Goal: Transaction & Acquisition: Purchase product/service

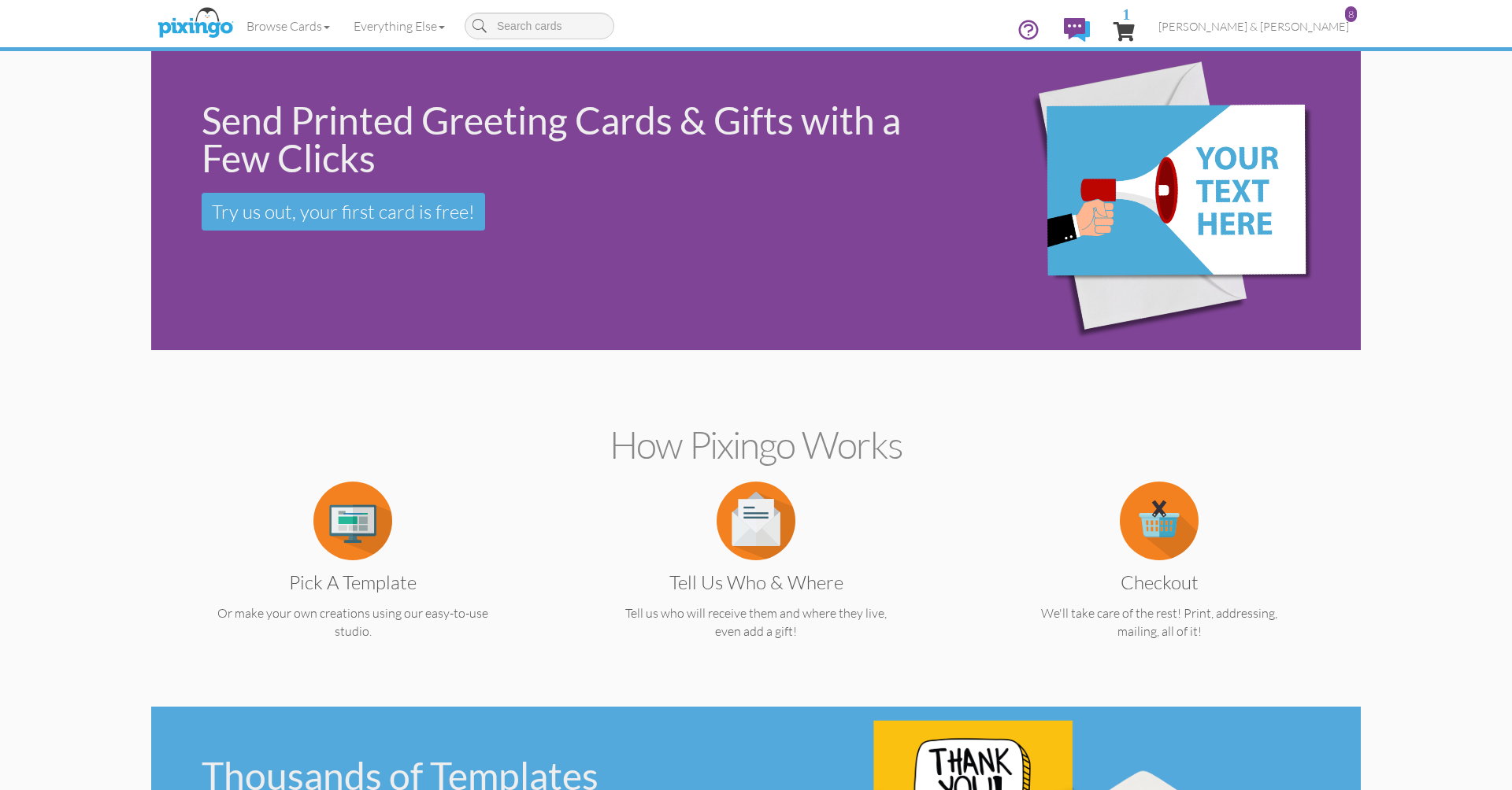
click at [1135, 32] on span "1" at bounding box center [1123, 31] width 21 height 19
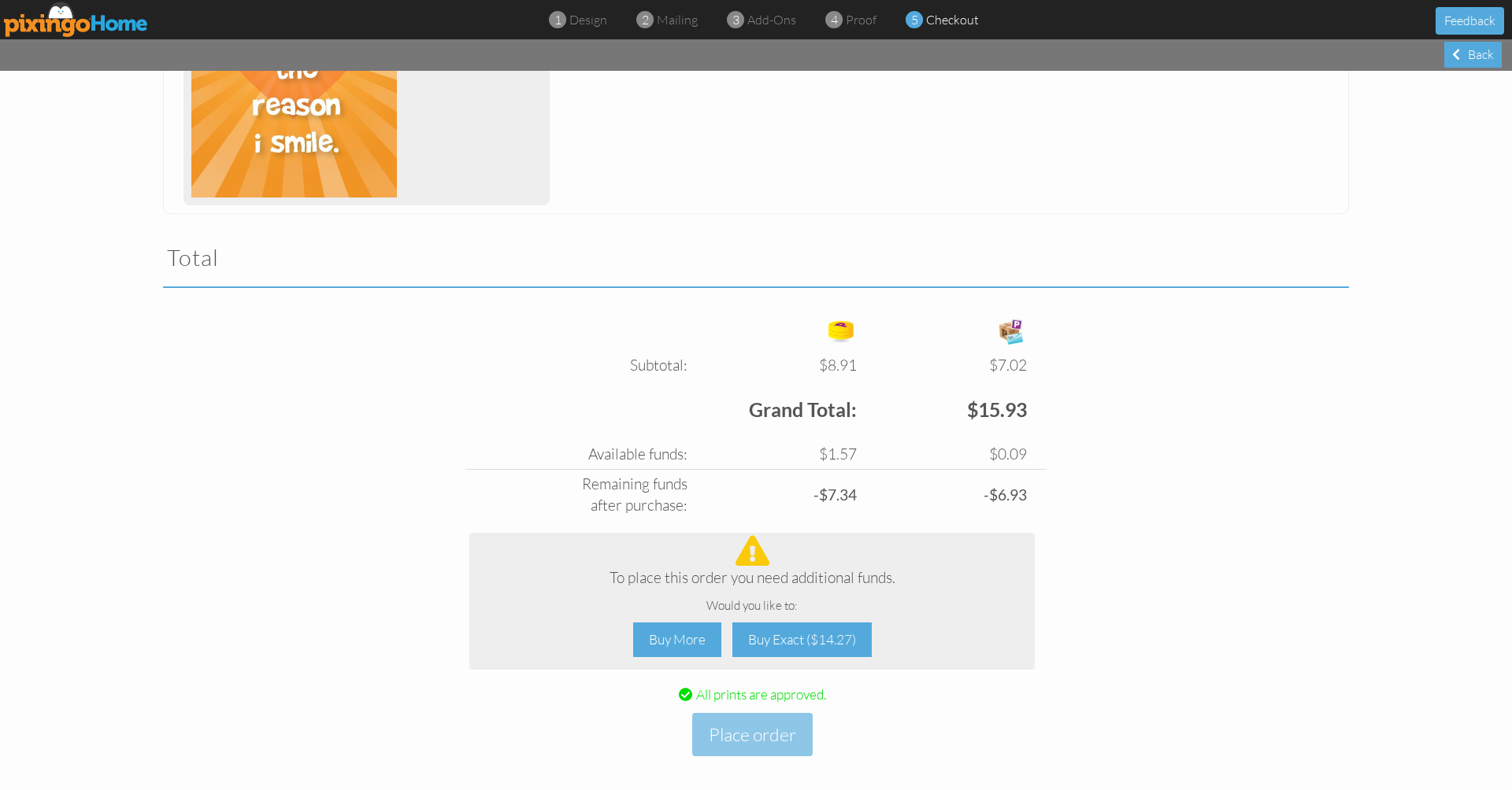
scroll to position [376, 0]
click at [106, 29] on img at bounding box center [76, 19] width 145 height 35
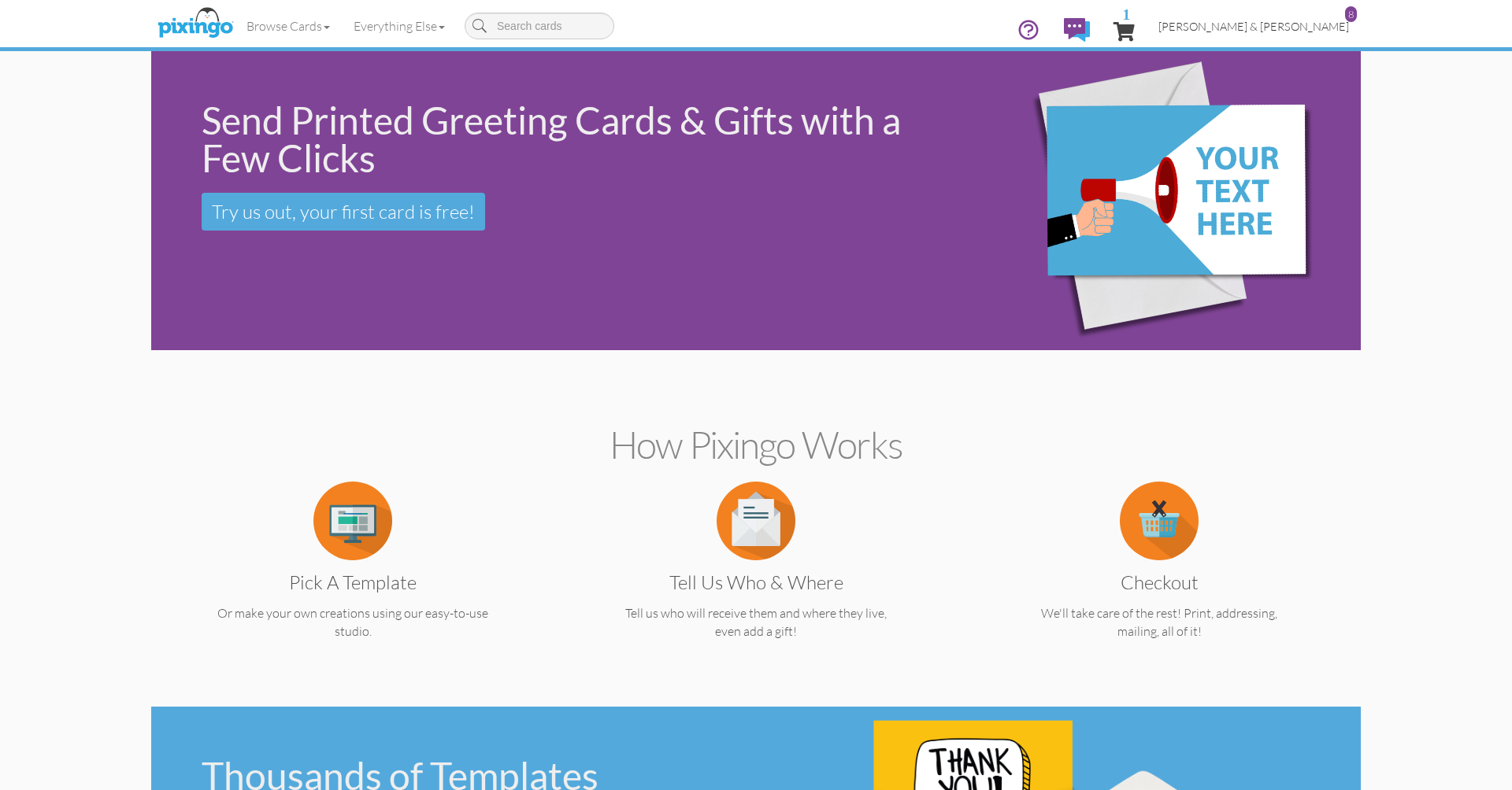
click at [1308, 21] on span "[PERSON_NAME] & [PERSON_NAME]" at bounding box center [1253, 26] width 191 height 13
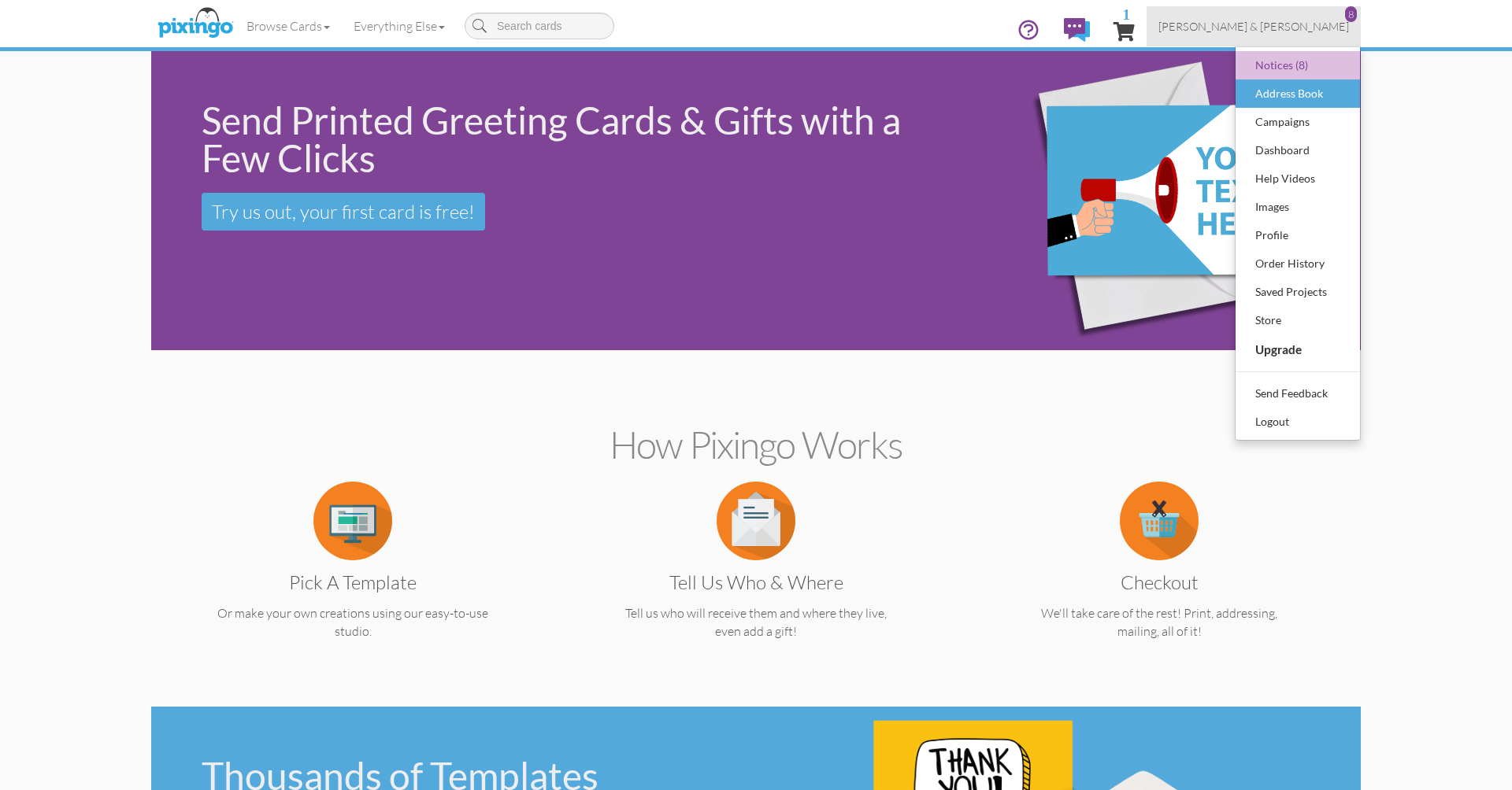
click at [1275, 99] on div "Address Book" at bounding box center [1297, 94] width 93 height 24
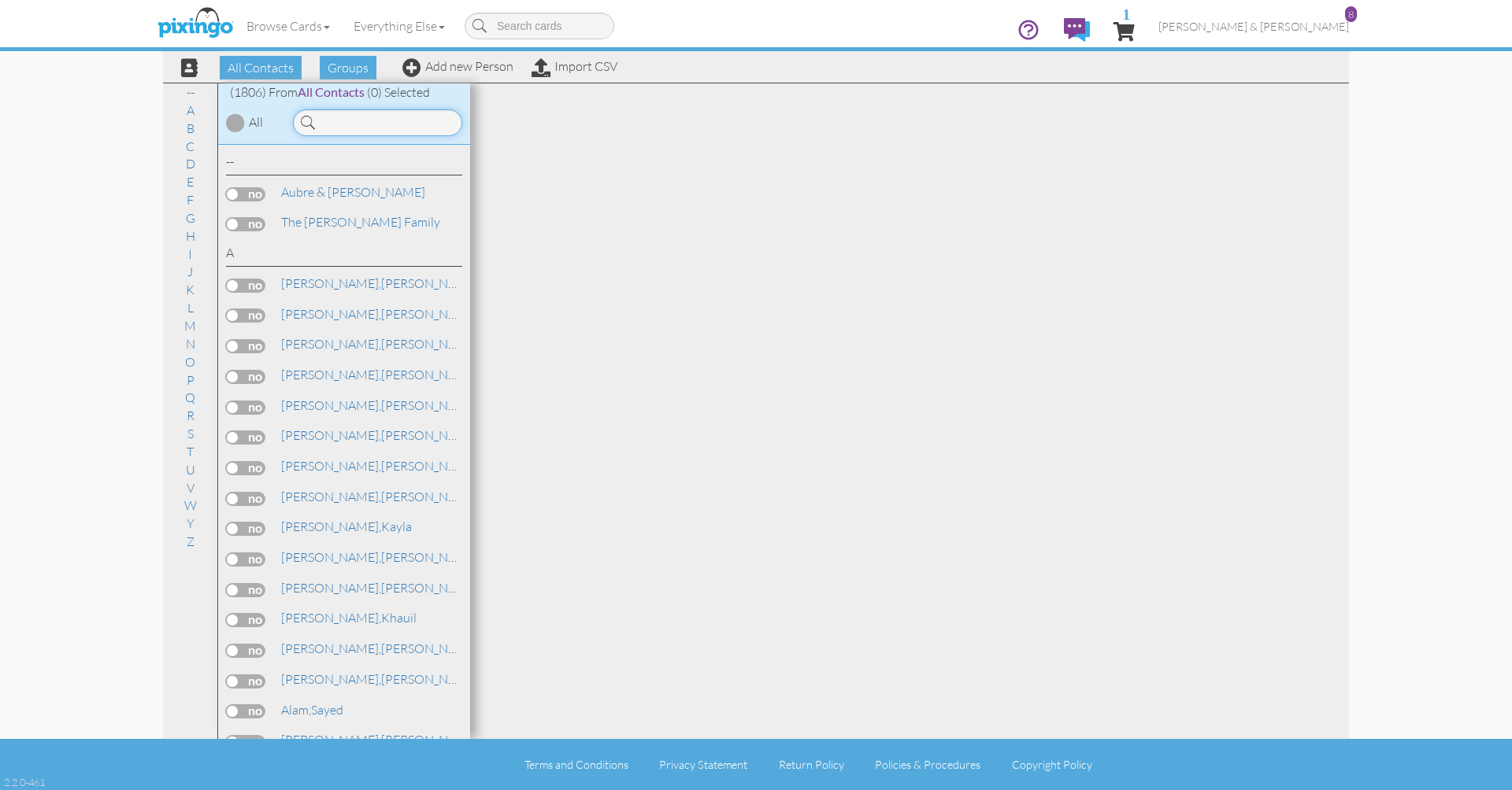
click at [377, 129] on input at bounding box center [377, 123] width 169 height 27
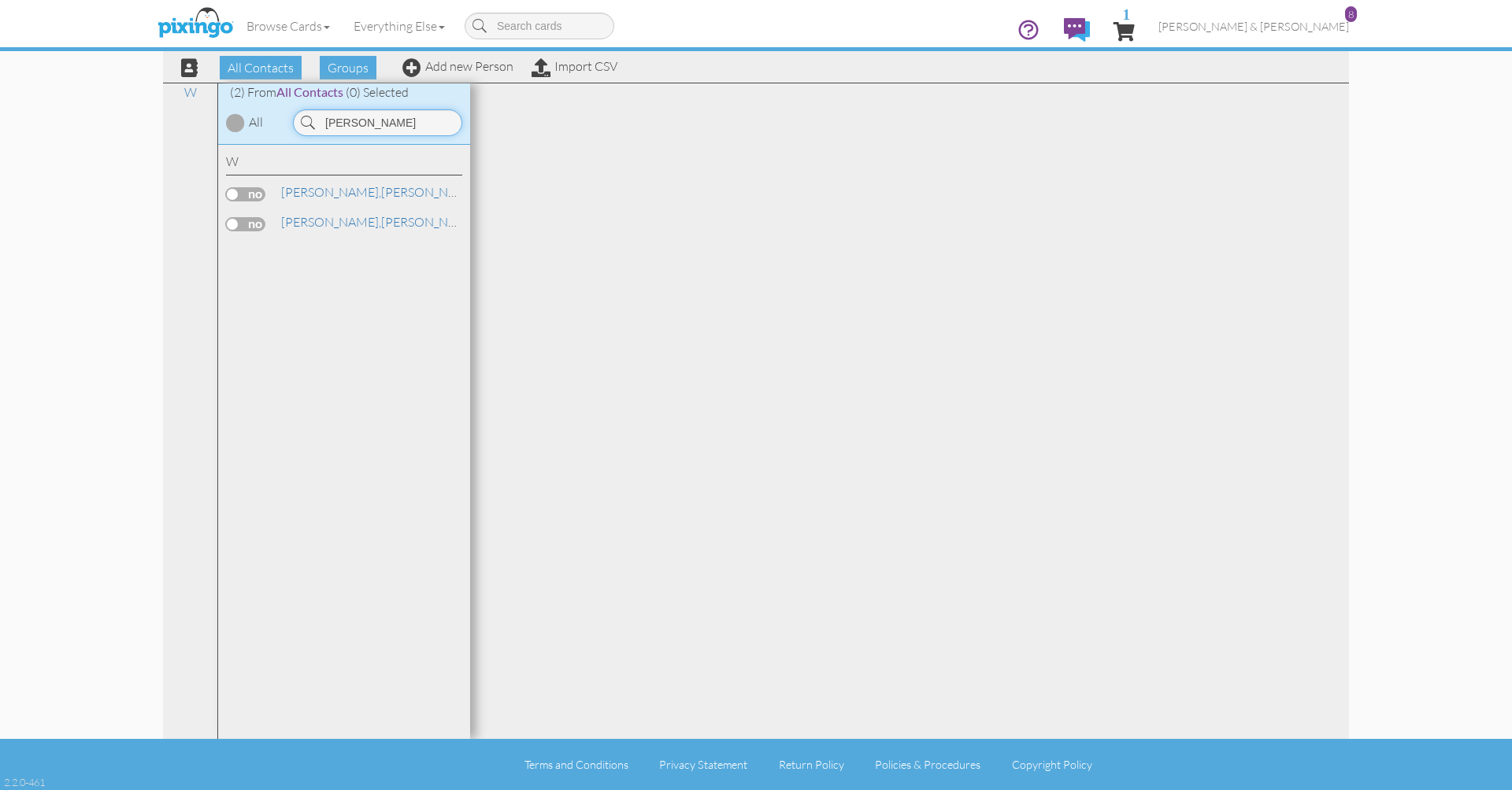
type input "Whitlock"
drag, startPoint x: 343, startPoint y: 153, endPoint x: 318, endPoint y: 186, distance: 41.4
click at [318, 186] on span "[PERSON_NAME]," at bounding box center [331, 192] width 100 height 16
click at [318, 188] on span "[PERSON_NAME]," at bounding box center [331, 192] width 100 height 16
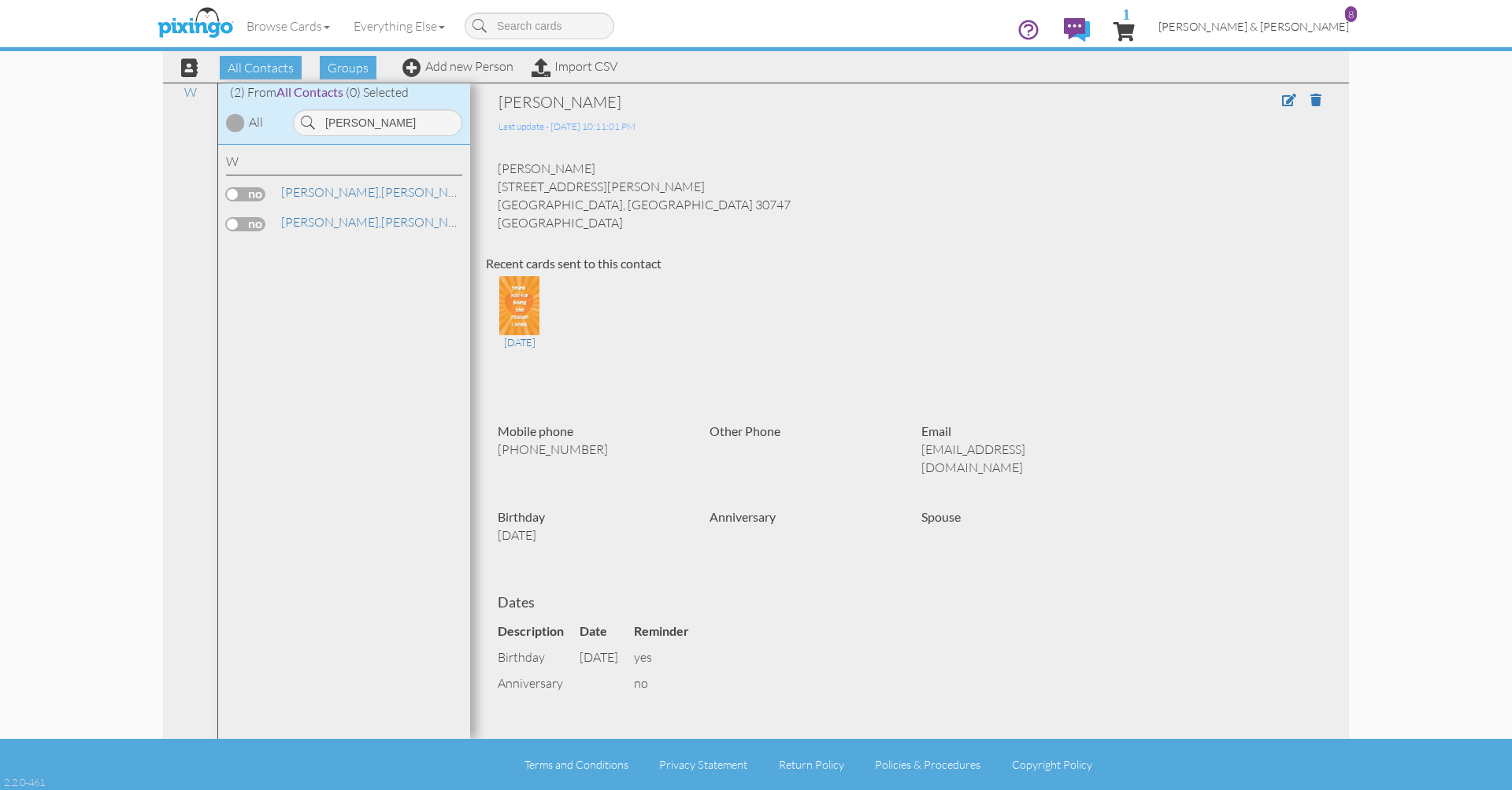
click at [1277, 27] on span "Wendi & Robby Corn" at bounding box center [1253, 26] width 191 height 13
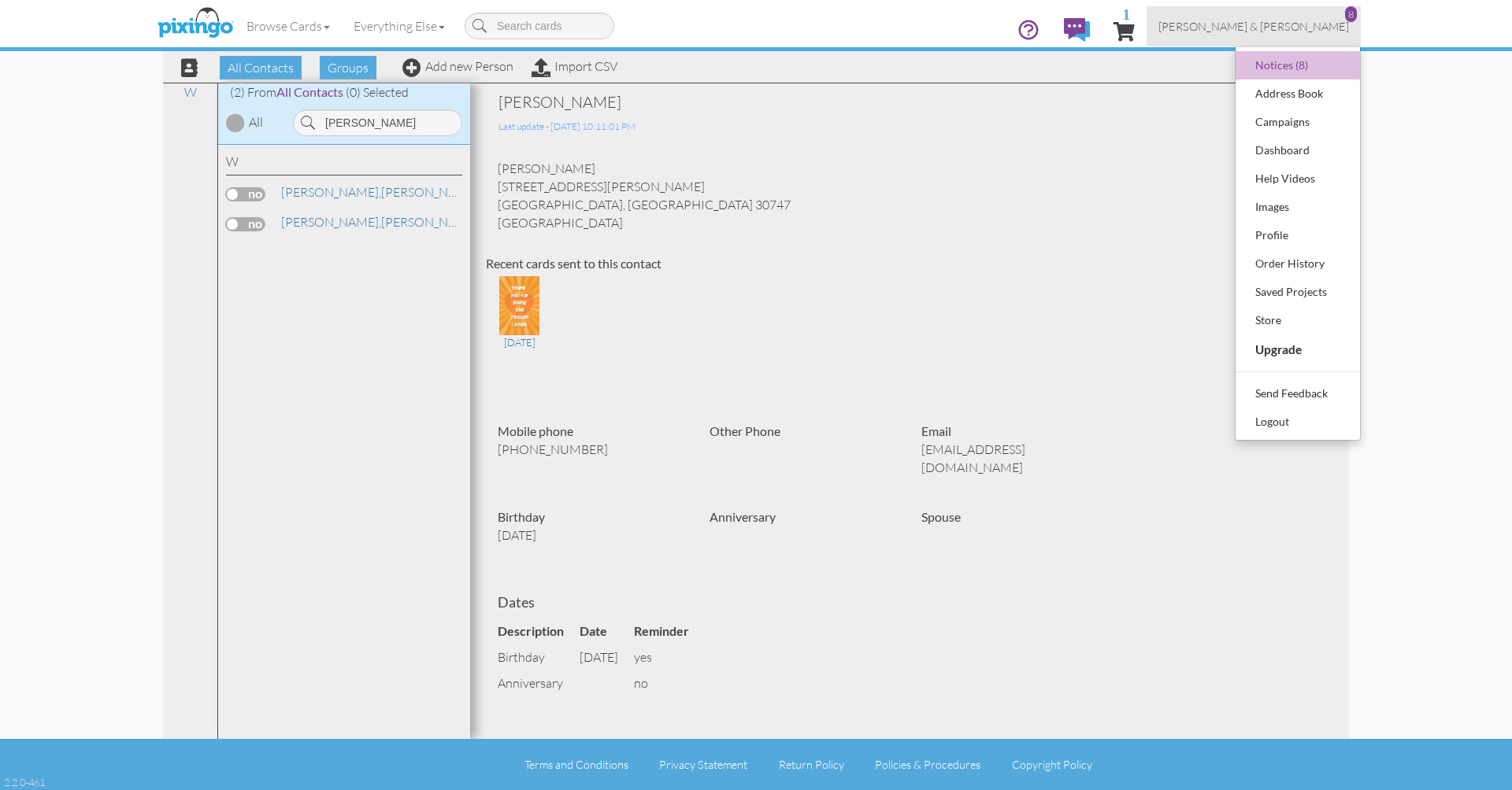
click at [1135, 33] on span "1" at bounding box center [1123, 31] width 21 height 19
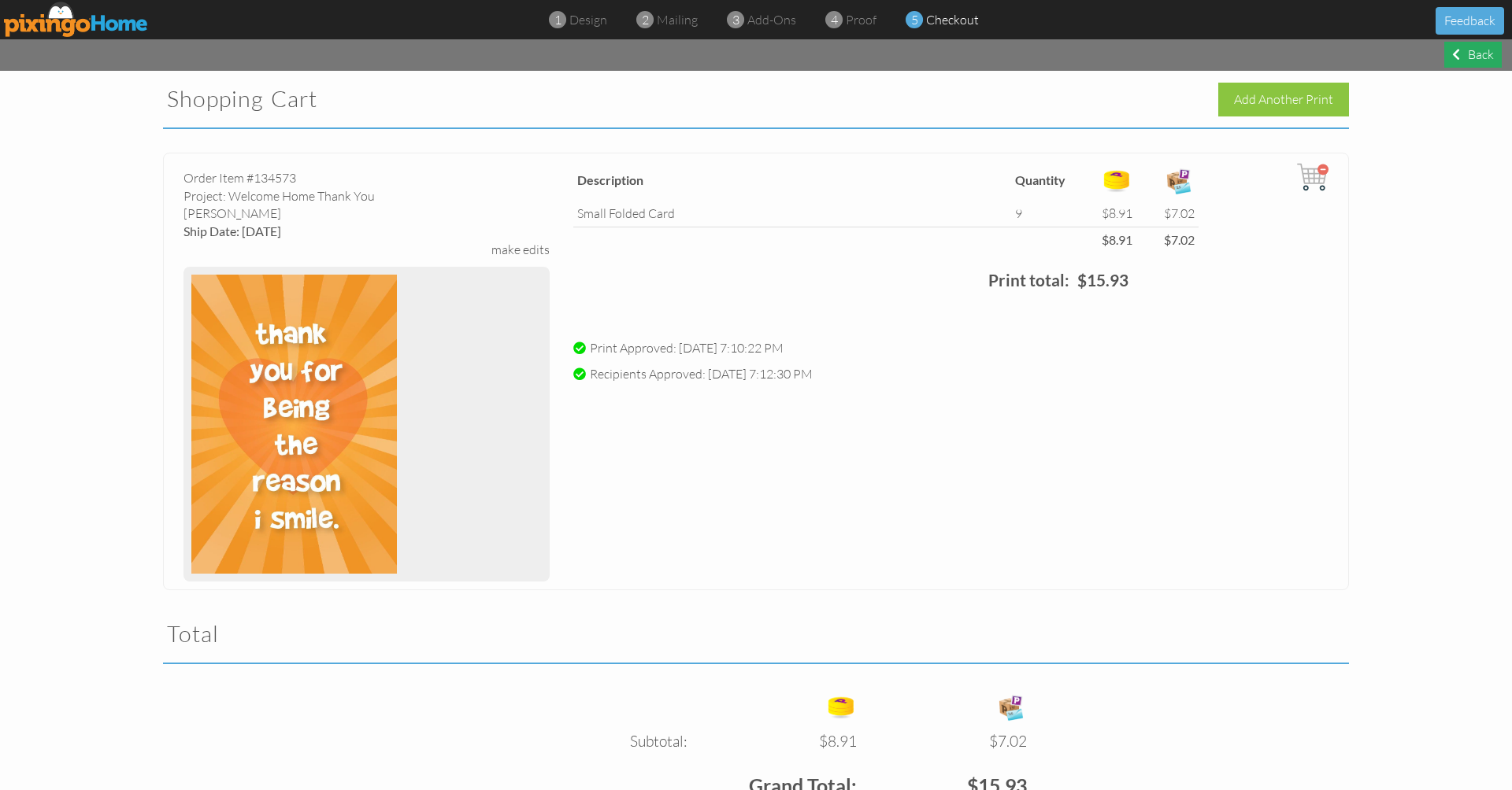
click at [1477, 50] on div "Back" at bounding box center [1473, 55] width 58 height 26
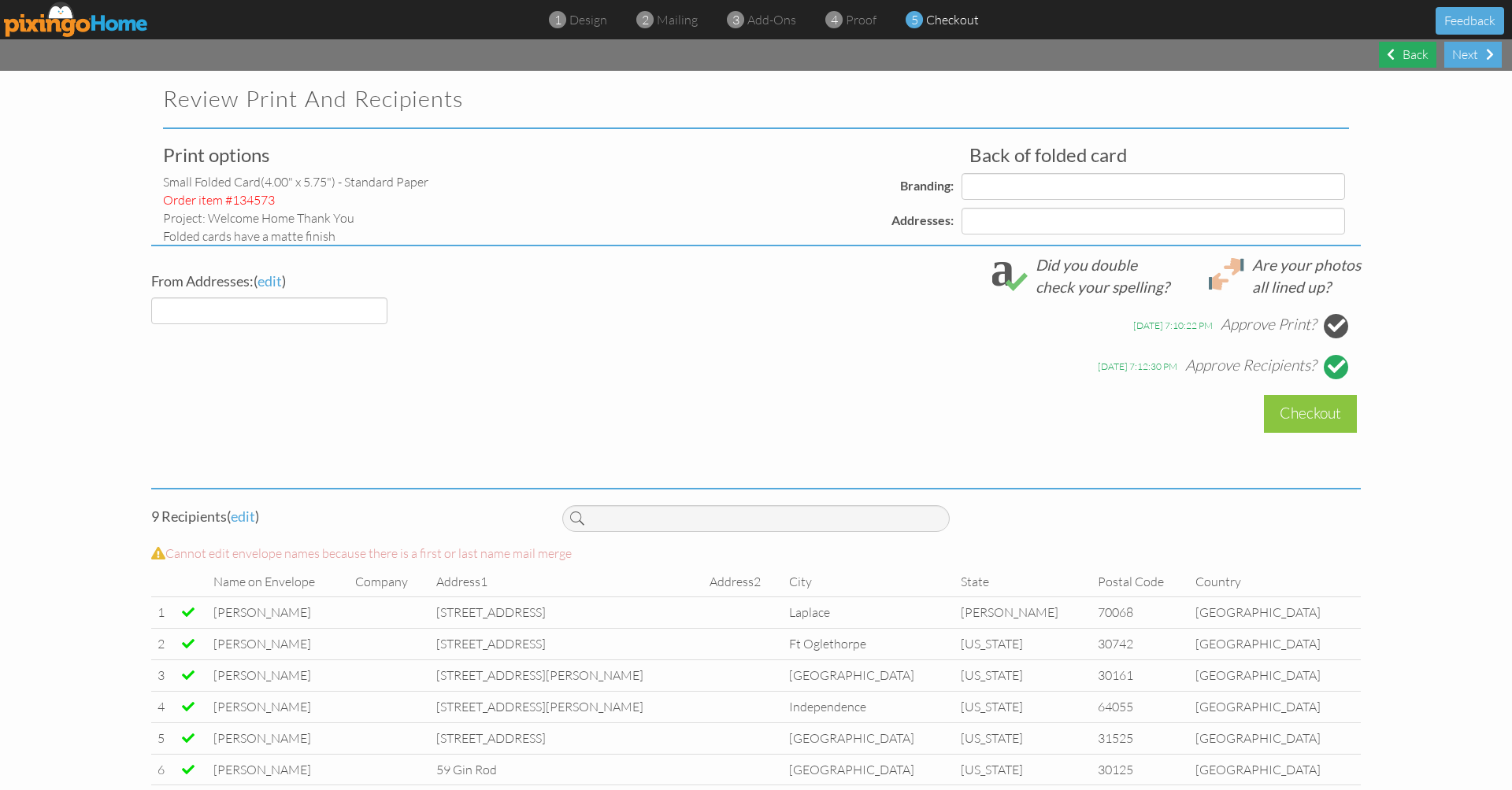
select select "object:6431"
select select "object:6434"
select select "object:6436"
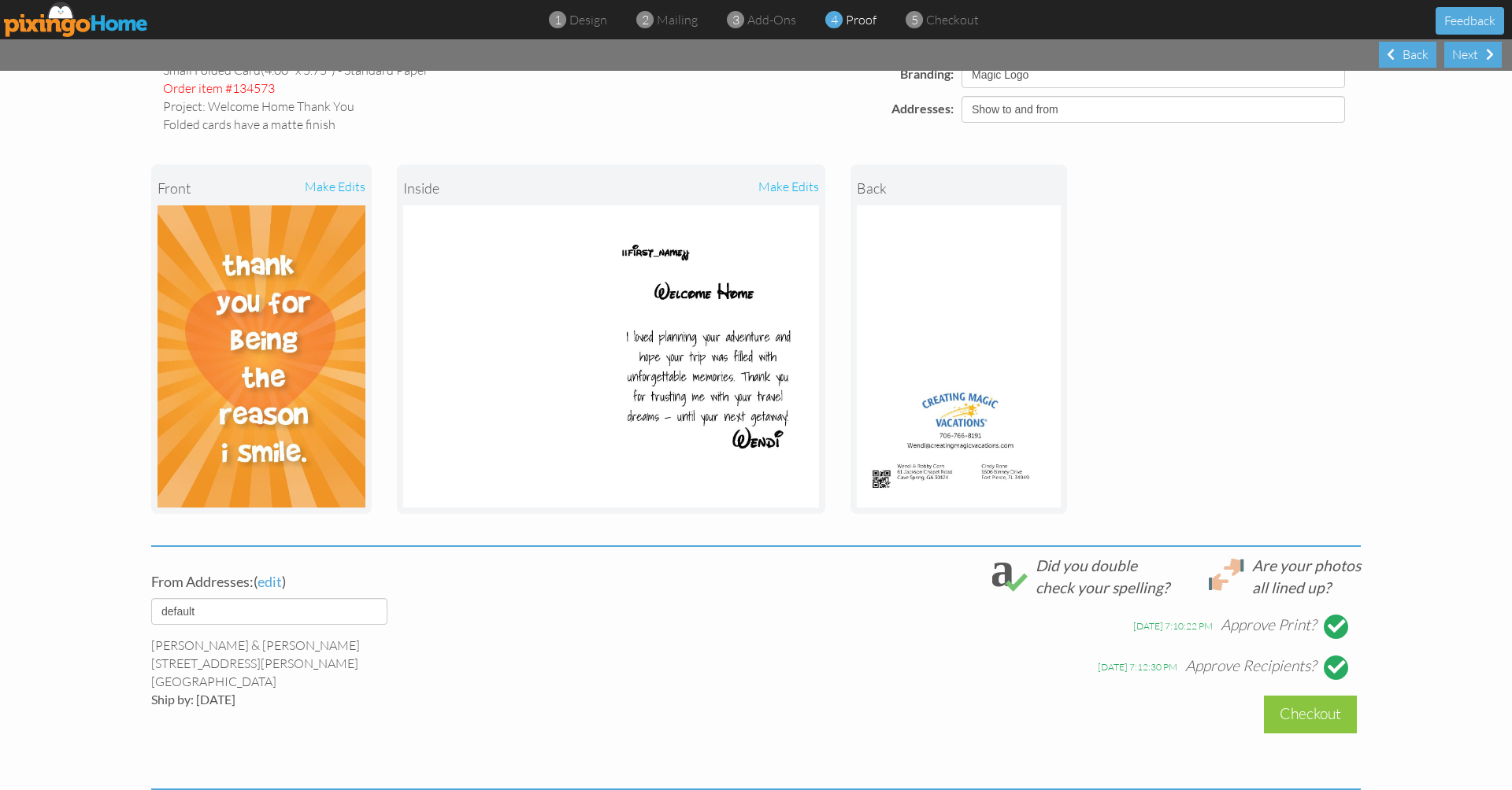
scroll to position [10, 0]
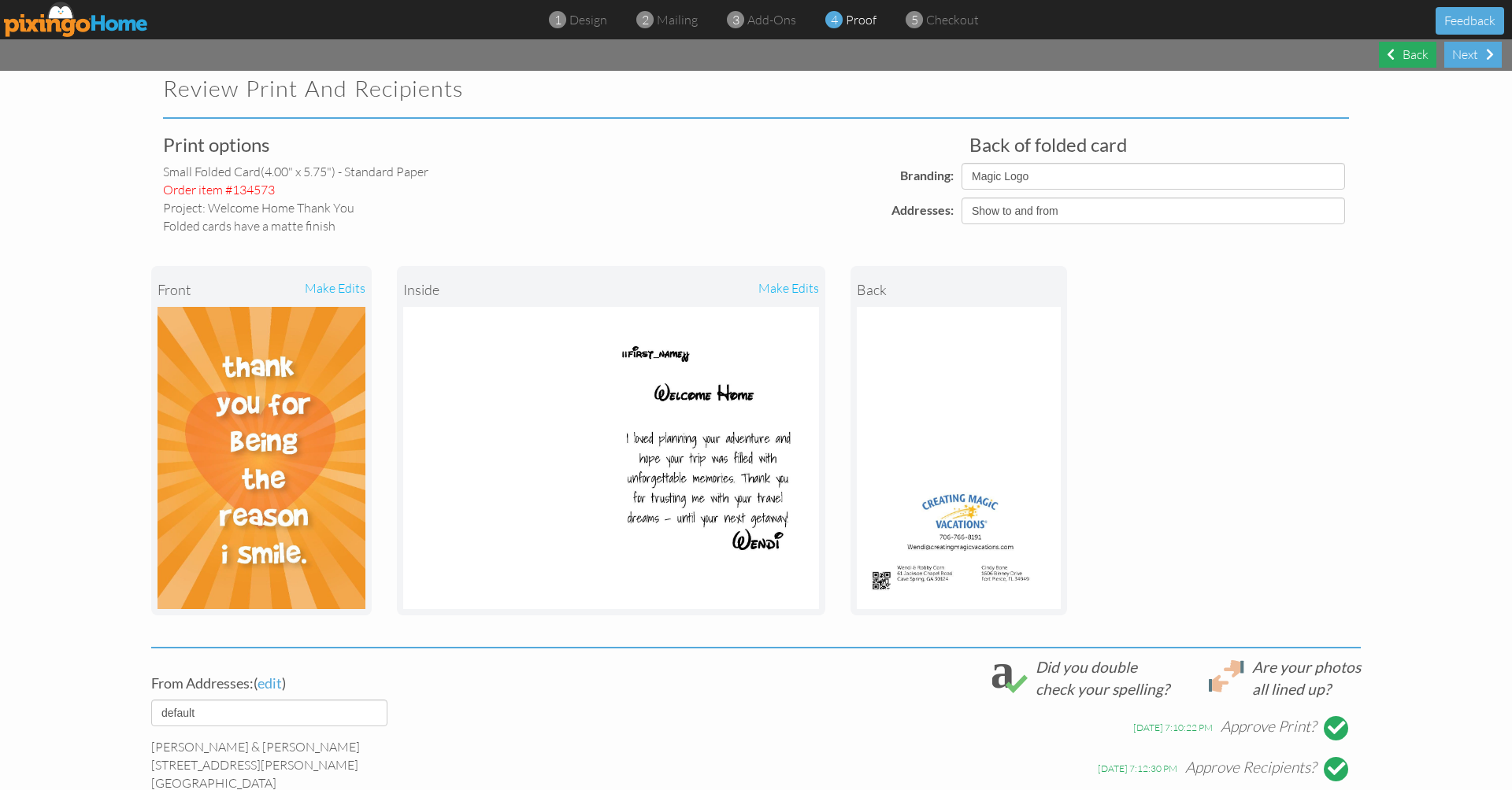
click at [1415, 62] on div "Back" at bounding box center [1408, 55] width 58 height 26
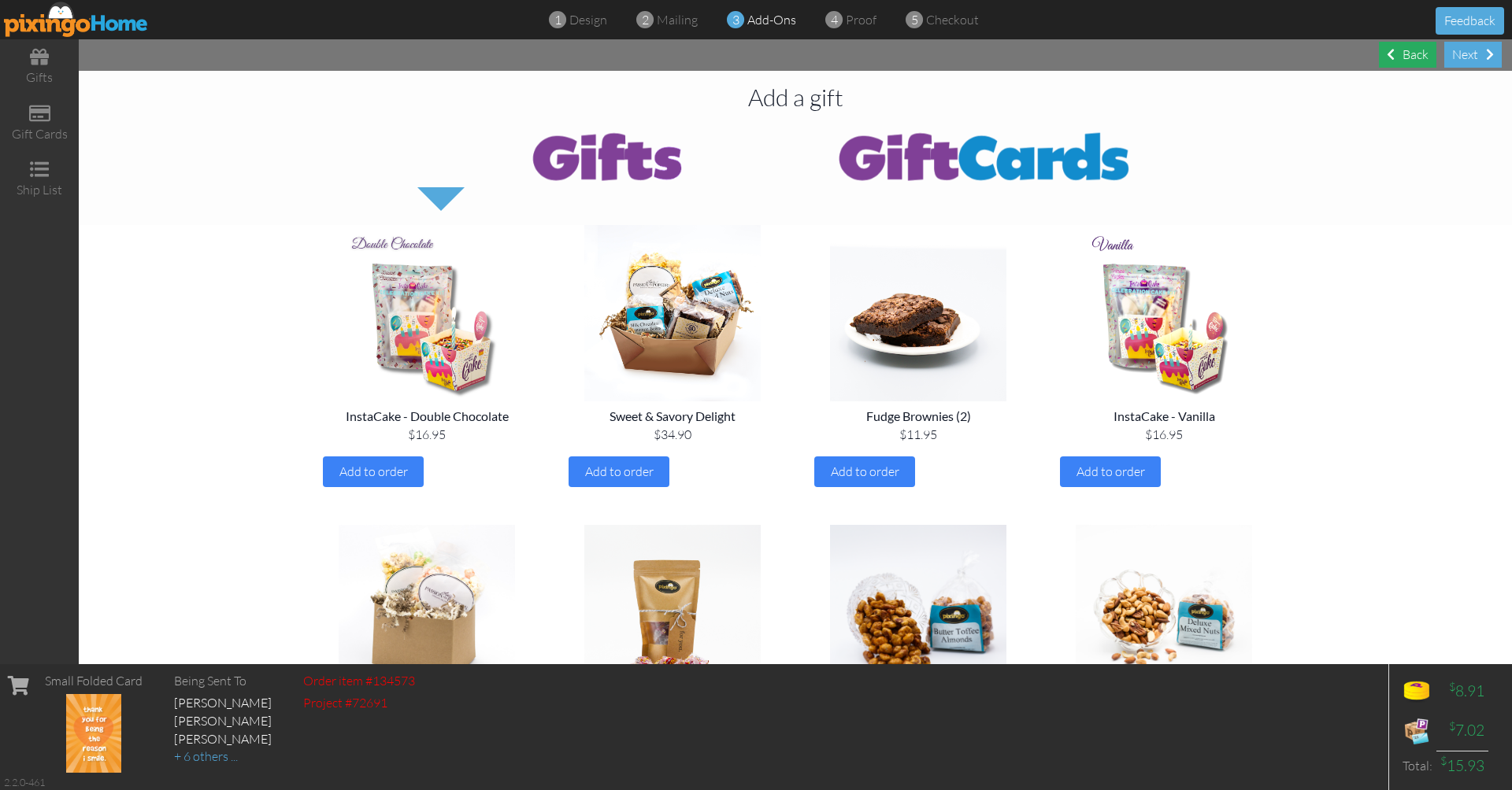
click at [1415, 50] on div "Back" at bounding box center [1408, 55] width 58 height 26
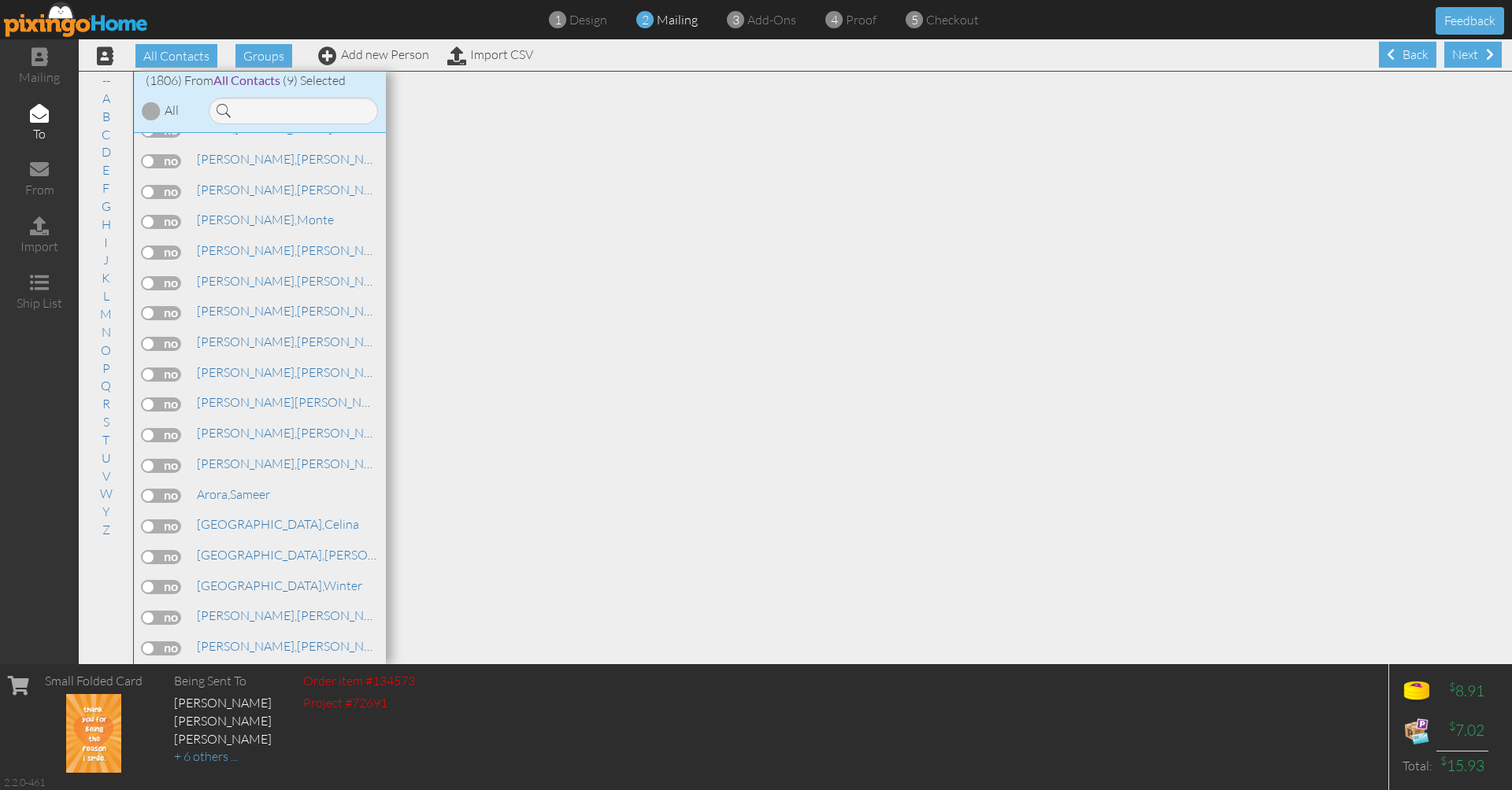
scroll to position [1180, 0]
click at [287, 110] on input at bounding box center [293, 111] width 169 height 27
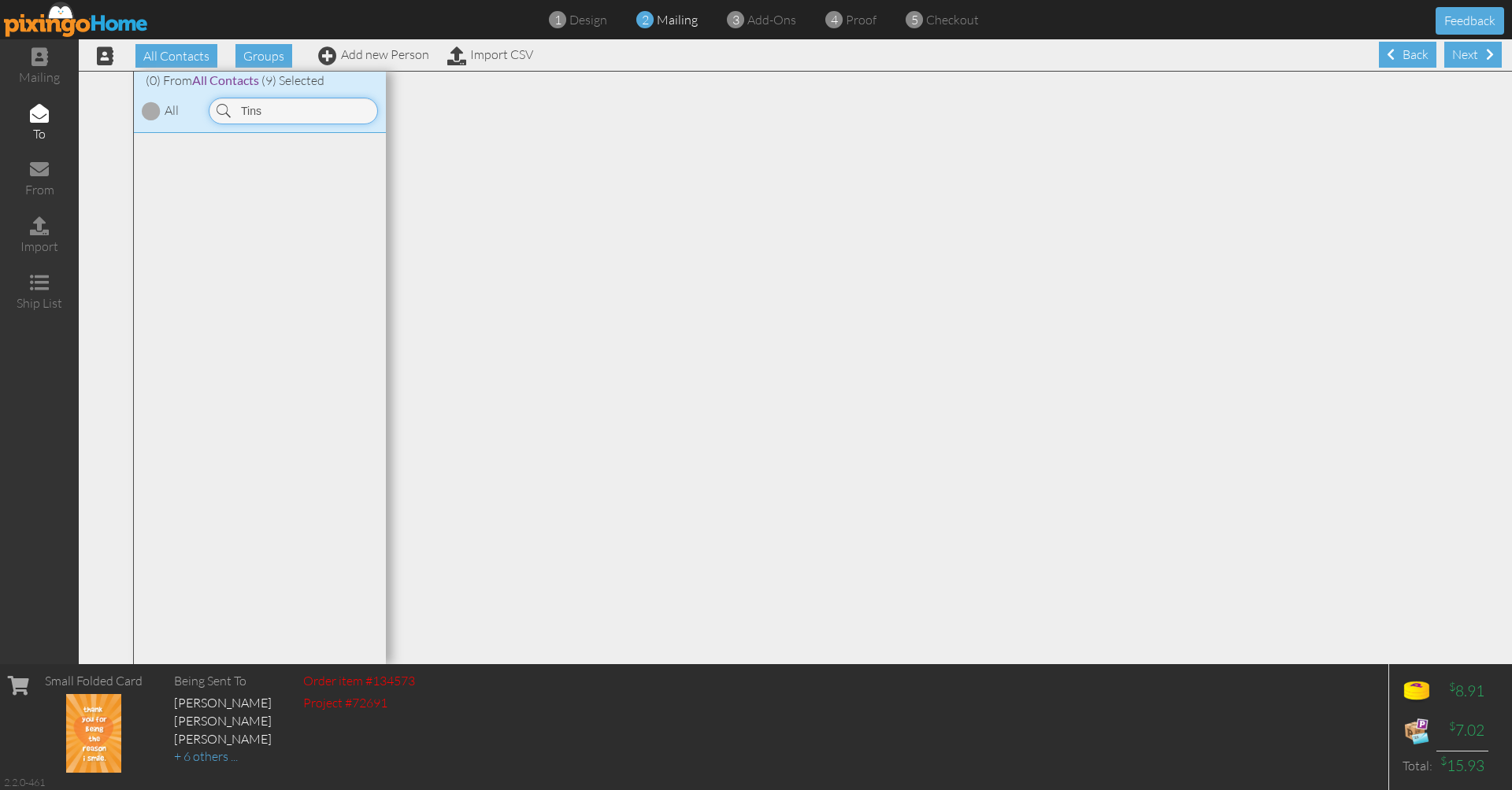
scroll to position [0, 0]
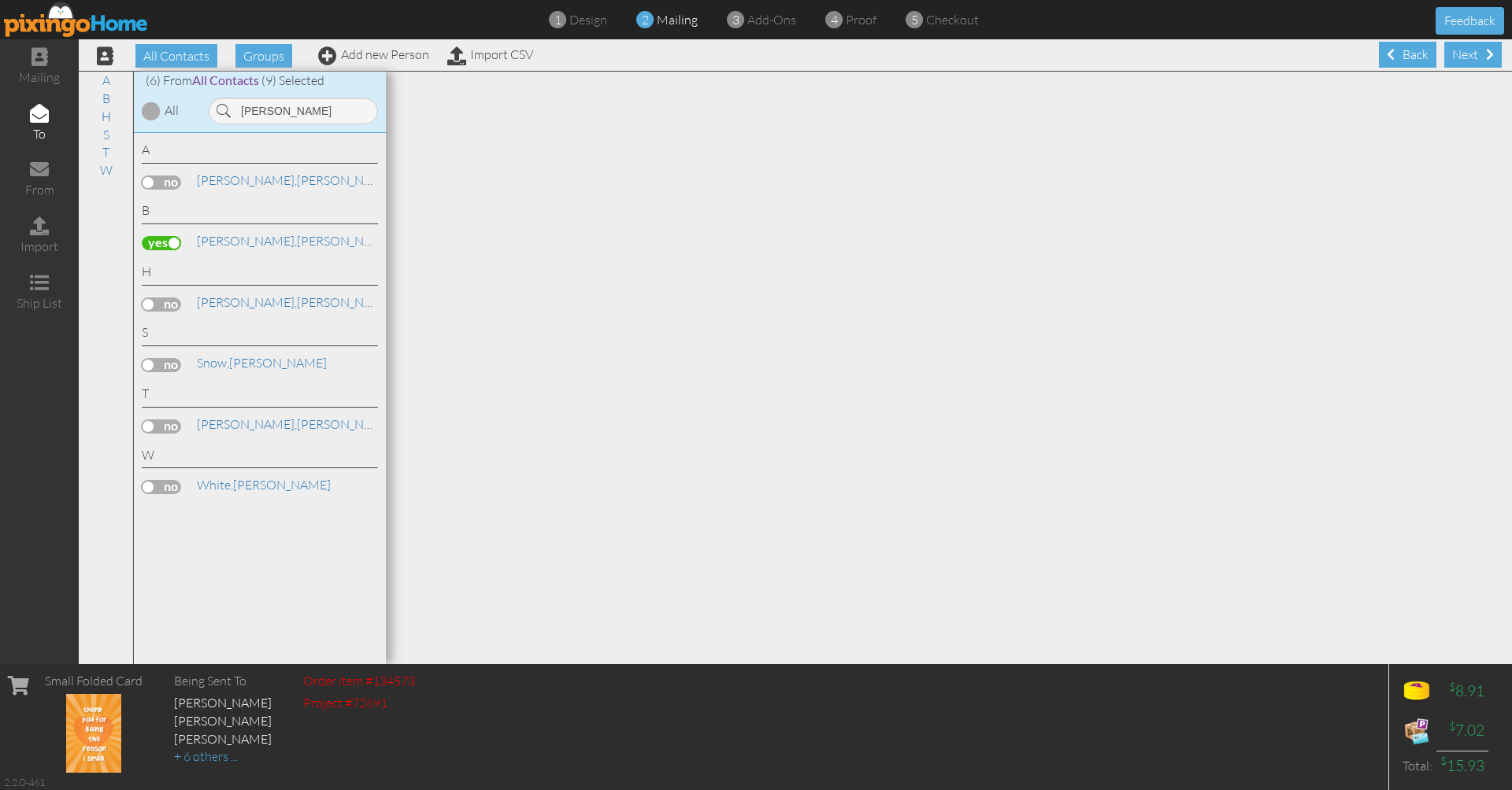
click at [158, 236] on label at bounding box center [161, 243] width 39 height 14
click at [0, 0] on input "checkbox" at bounding box center [0, 0] width 0 height 0
click at [280, 114] on input "[PERSON_NAME]" at bounding box center [293, 111] width 169 height 27
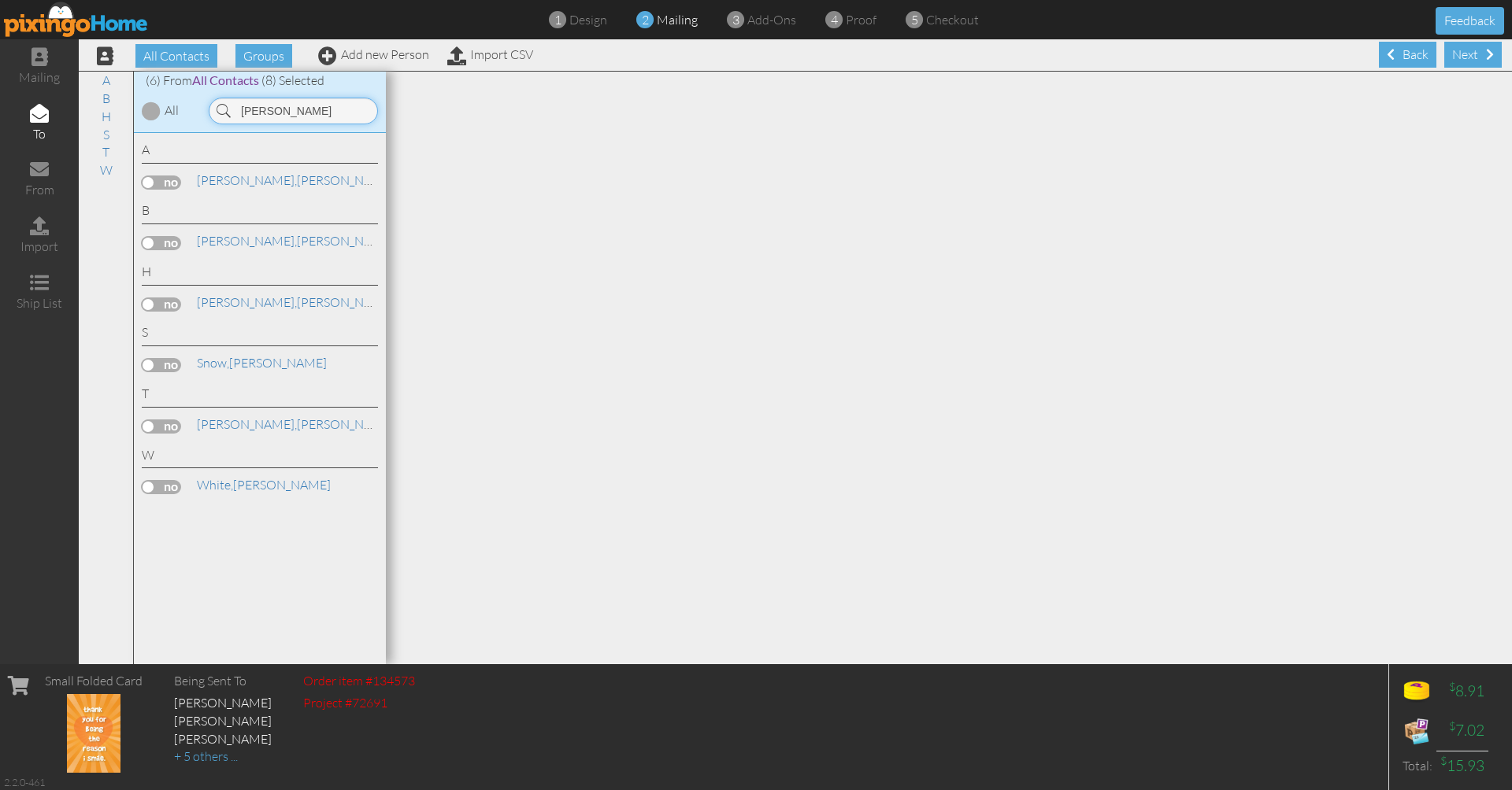
click at [280, 114] on input "[PERSON_NAME]" at bounding box center [293, 111] width 169 height 27
click at [292, 107] on input "amber" at bounding box center [293, 111] width 169 height 27
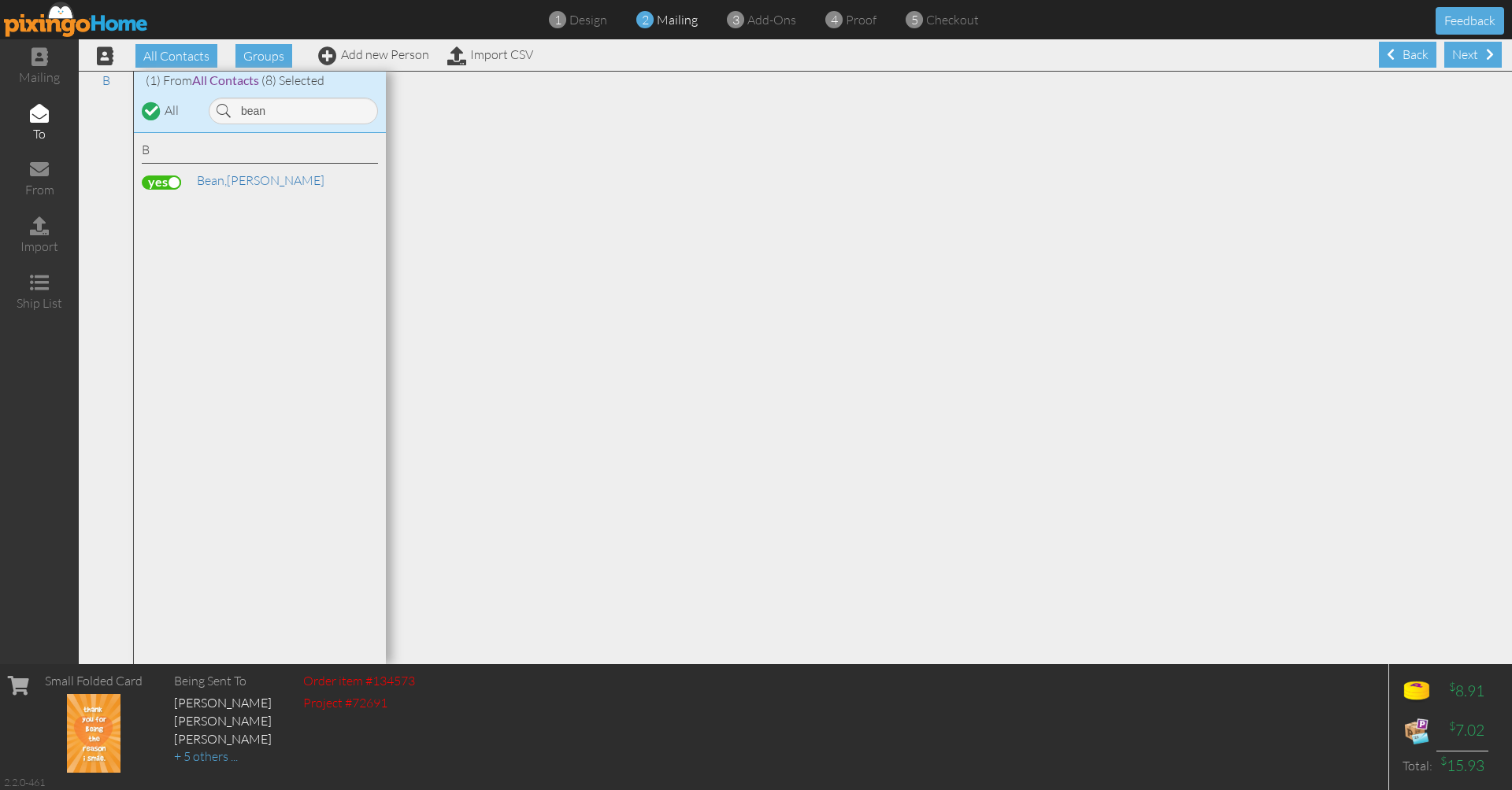
click at [157, 178] on label at bounding box center [161, 183] width 39 height 14
click at [0, 0] on input "checkbox" at bounding box center [0, 0] width 0 height 0
click at [275, 115] on input "bean" at bounding box center [293, 111] width 169 height 27
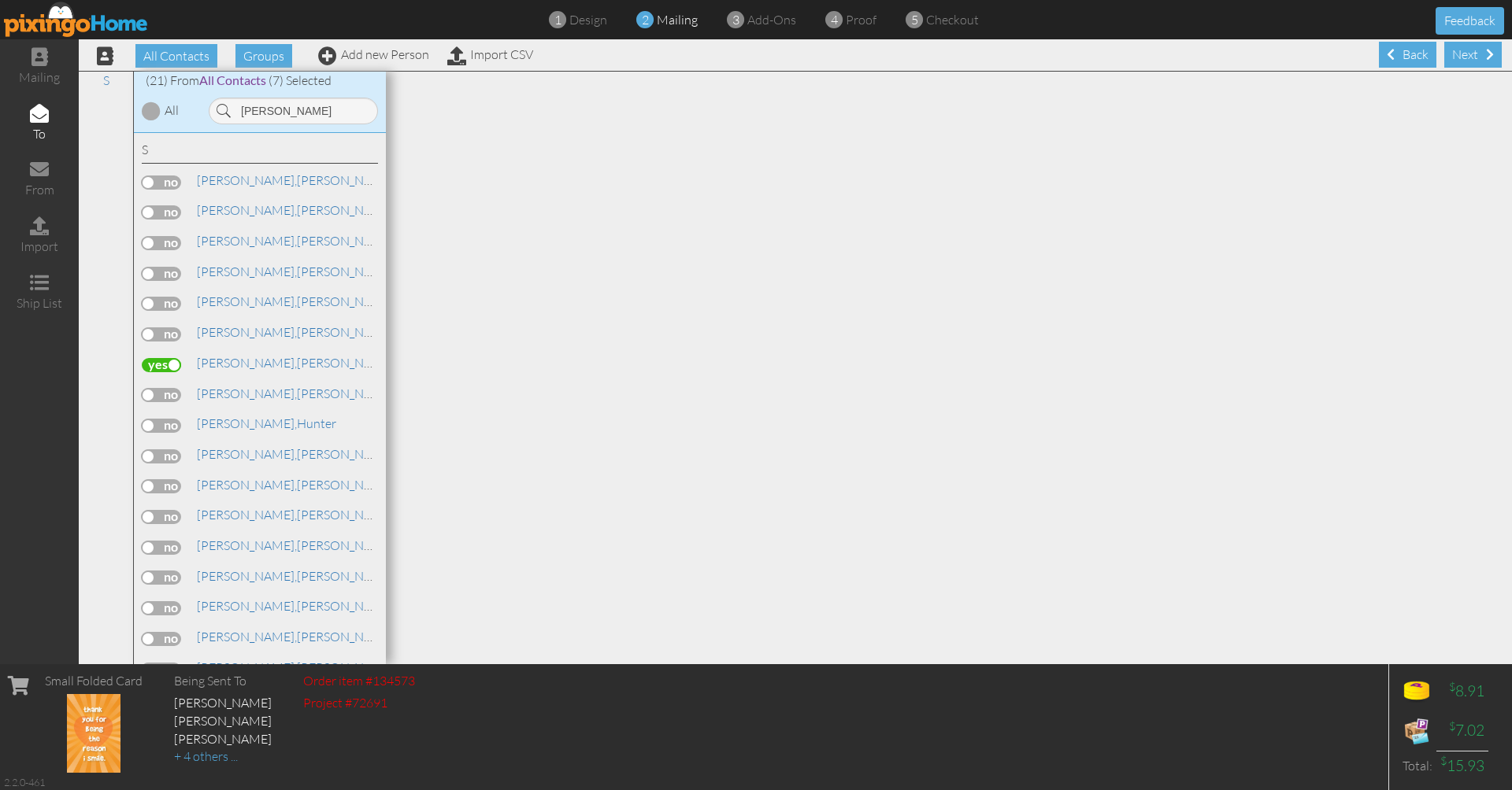
click at [154, 359] on label at bounding box center [161, 366] width 39 height 14
click at [0, 0] on input "checkbox" at bounding box center [0, 0] width 0 height 0
click at [276, 110] on input "smith" at bounding box center [293, 111] width 169 height 27
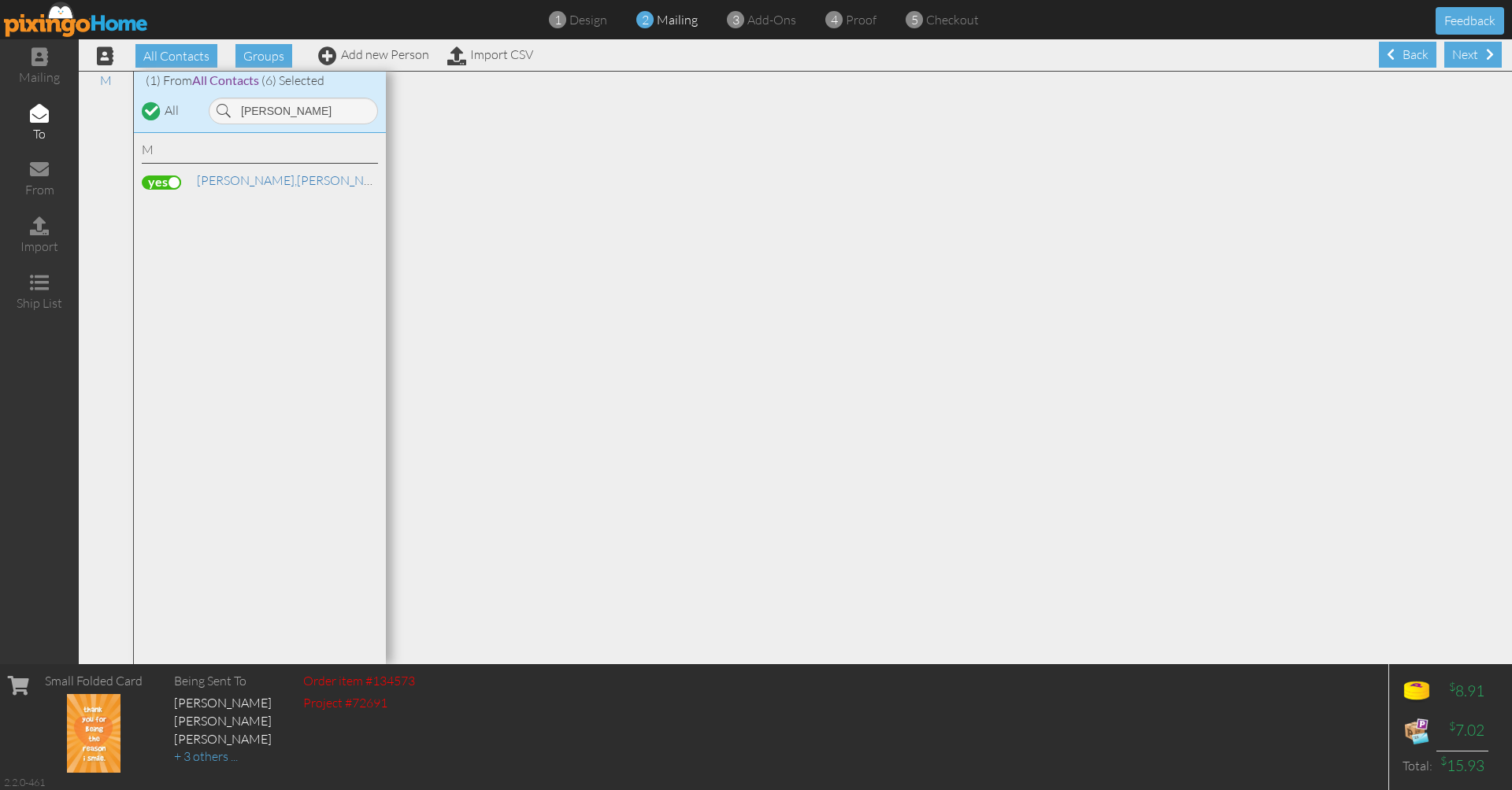
click at [148, 178] on label at bounding box center [161, 183] width 39 height 14
click at [0, 0] on input "checkbox" at bounding box center [0, 0] width 0 height 0
click at [284, 112] on input "mahan" at bounding box center [293, 111] width 169 height 27
click at [161, 177] on label at bounding box center [161, 183] width 39 height 14
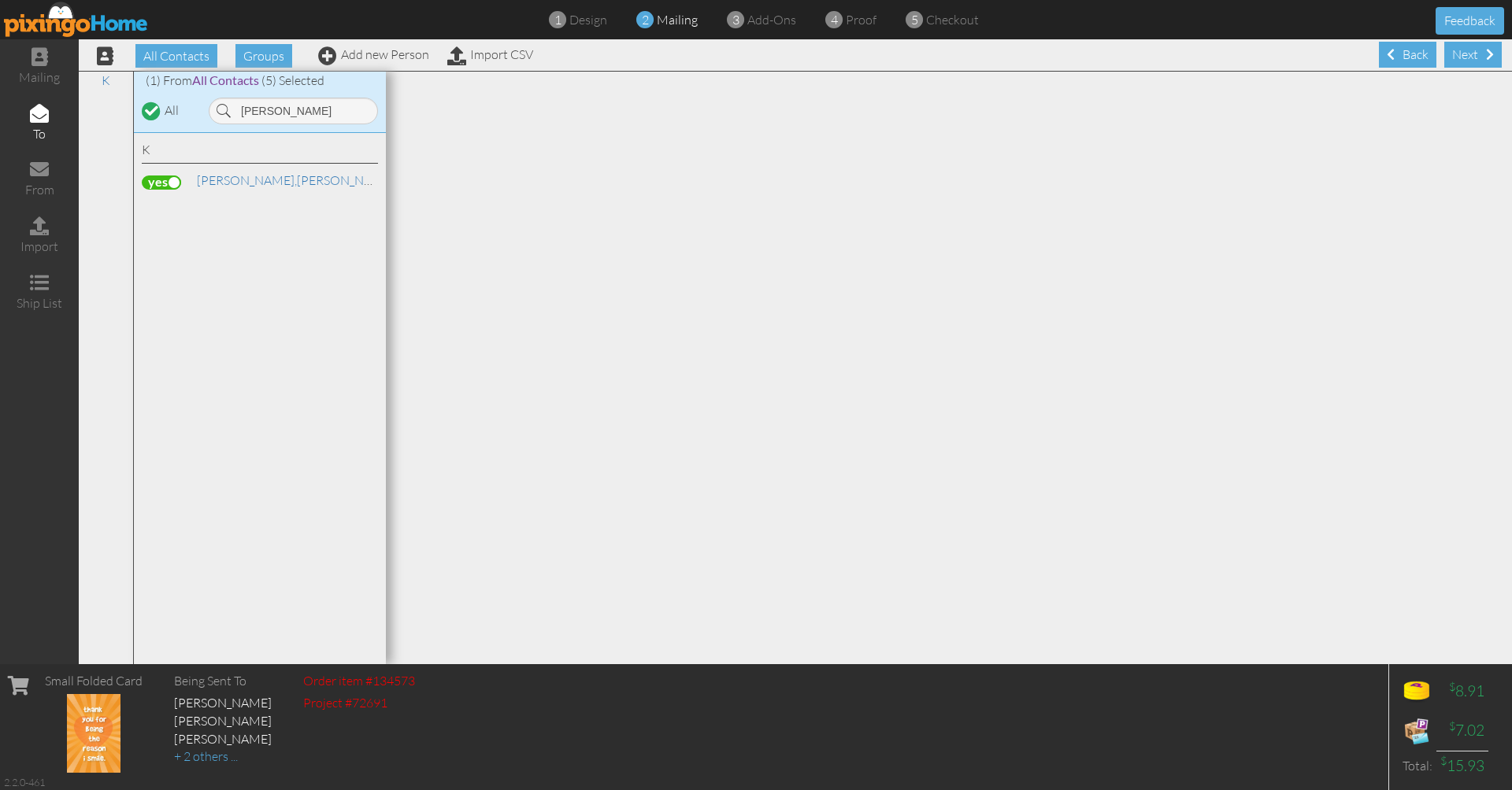
click at [0, 0] on input "checkbox" at bounding box center [0, 0] width 0 height 0
click at [293, 112] on input "knowles" at bounding box center [293, 111] width 169 height 27
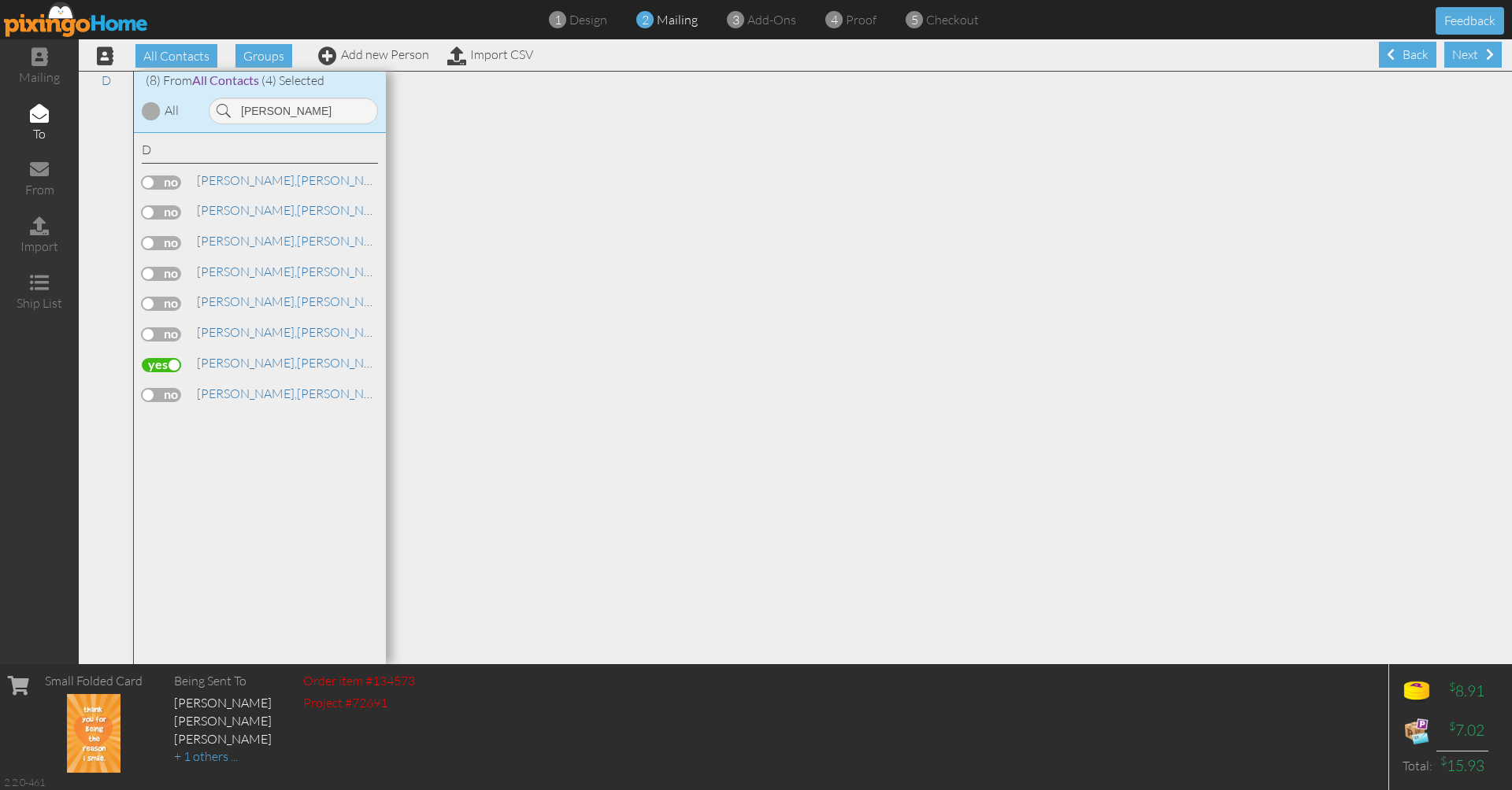
click at [159, 359] on label at bounding box center [161, 366] width 39 height 14
click at [0, 0] on input "checkbox" at bounding box center [0, 0] width 0 height 0
click at [283, 115] on input "davis" at bounding box center [293, 111] width 169 height 27
type input "johnson"
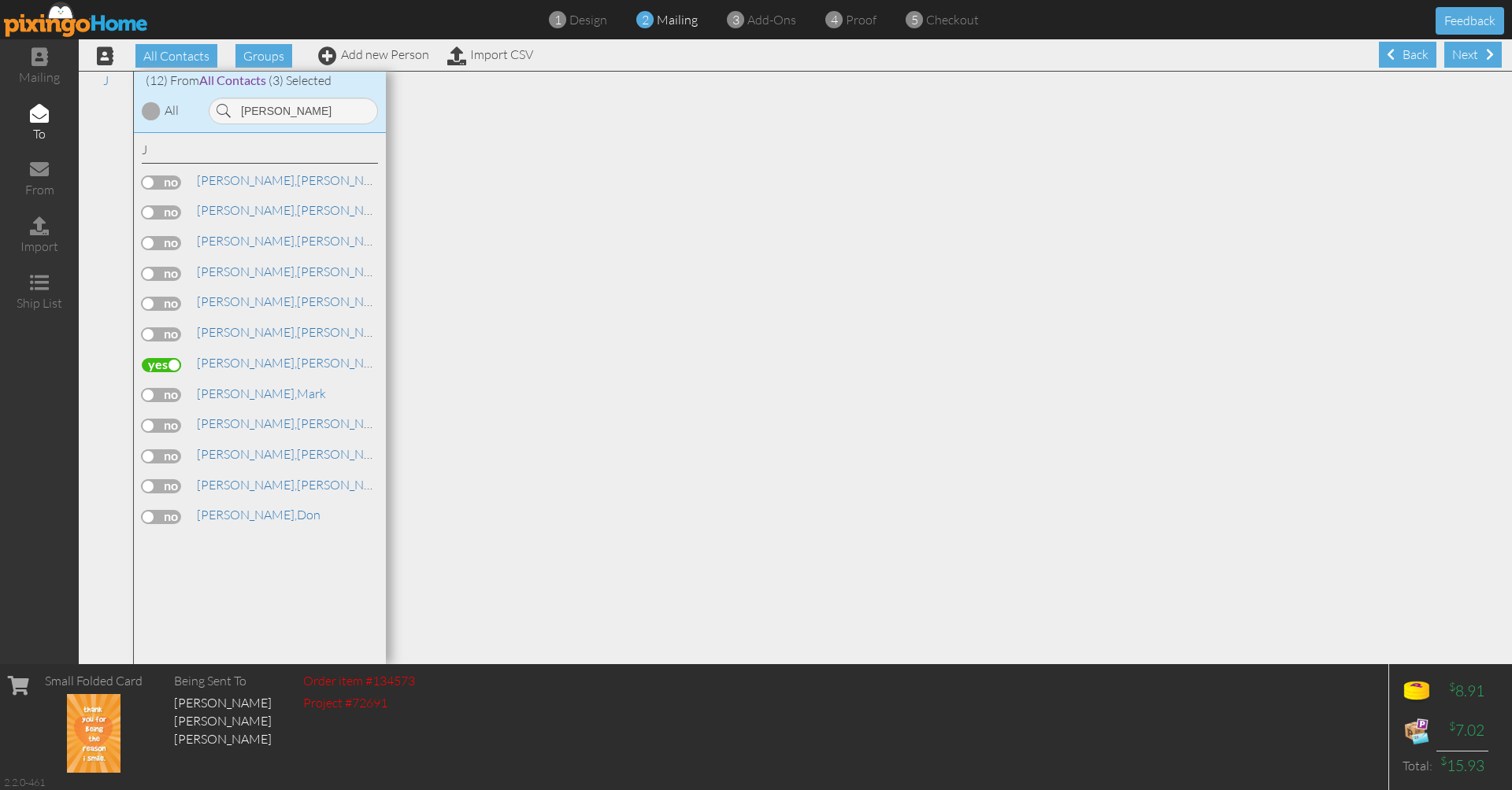
click at [164, 359] on label at bounding box center [161, 366] width 39 height 14
click at [0, 0] on input "checkbox" at bounding box center [0, 0] width 0 height 0
click at [1470, 64] on div "Next" at bounding box center [1473, 55] width 58 height 26
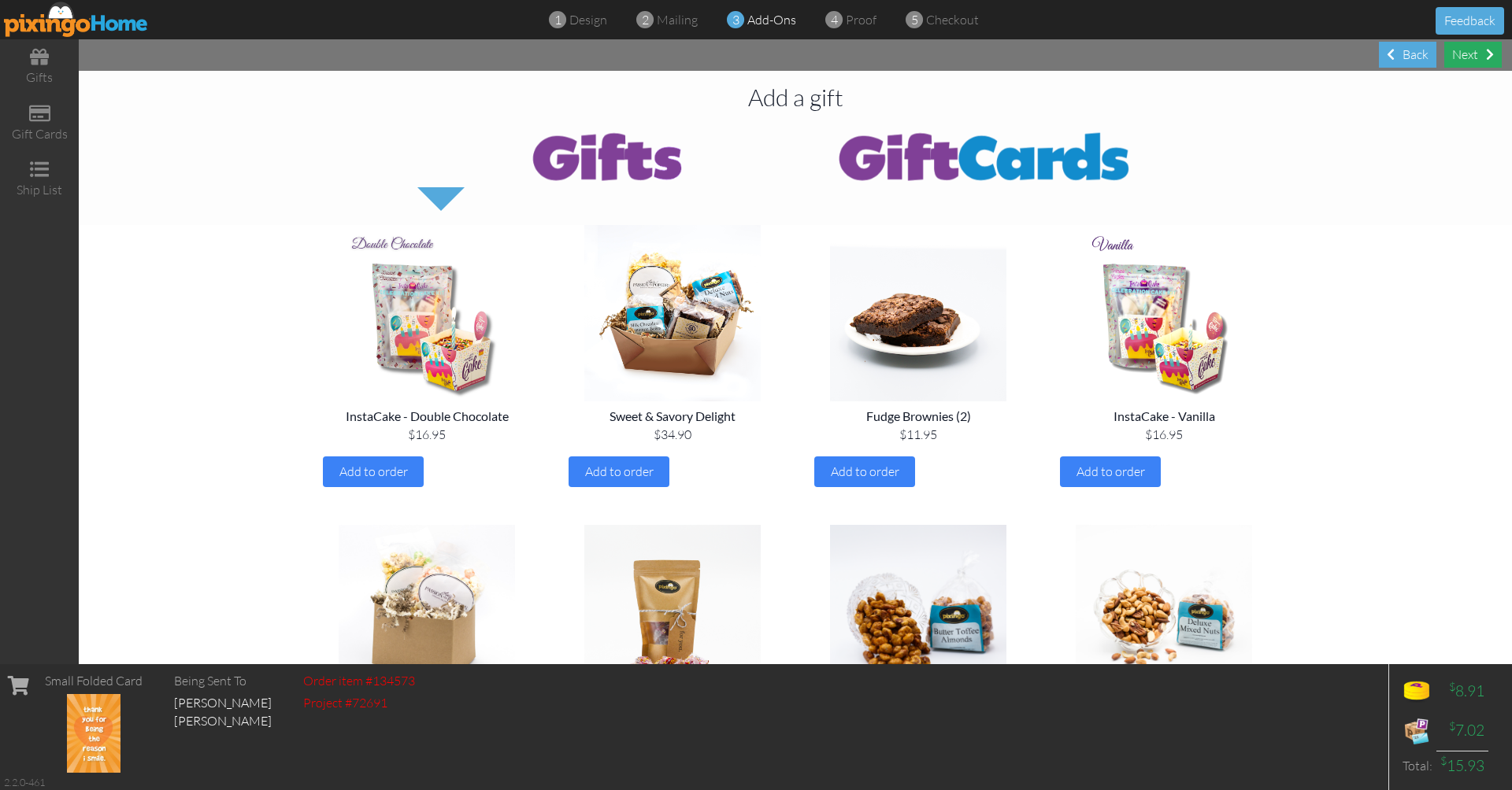
click at [1466, 61] on div "Next" at bounding box center [1473, 55] width 58 height 26
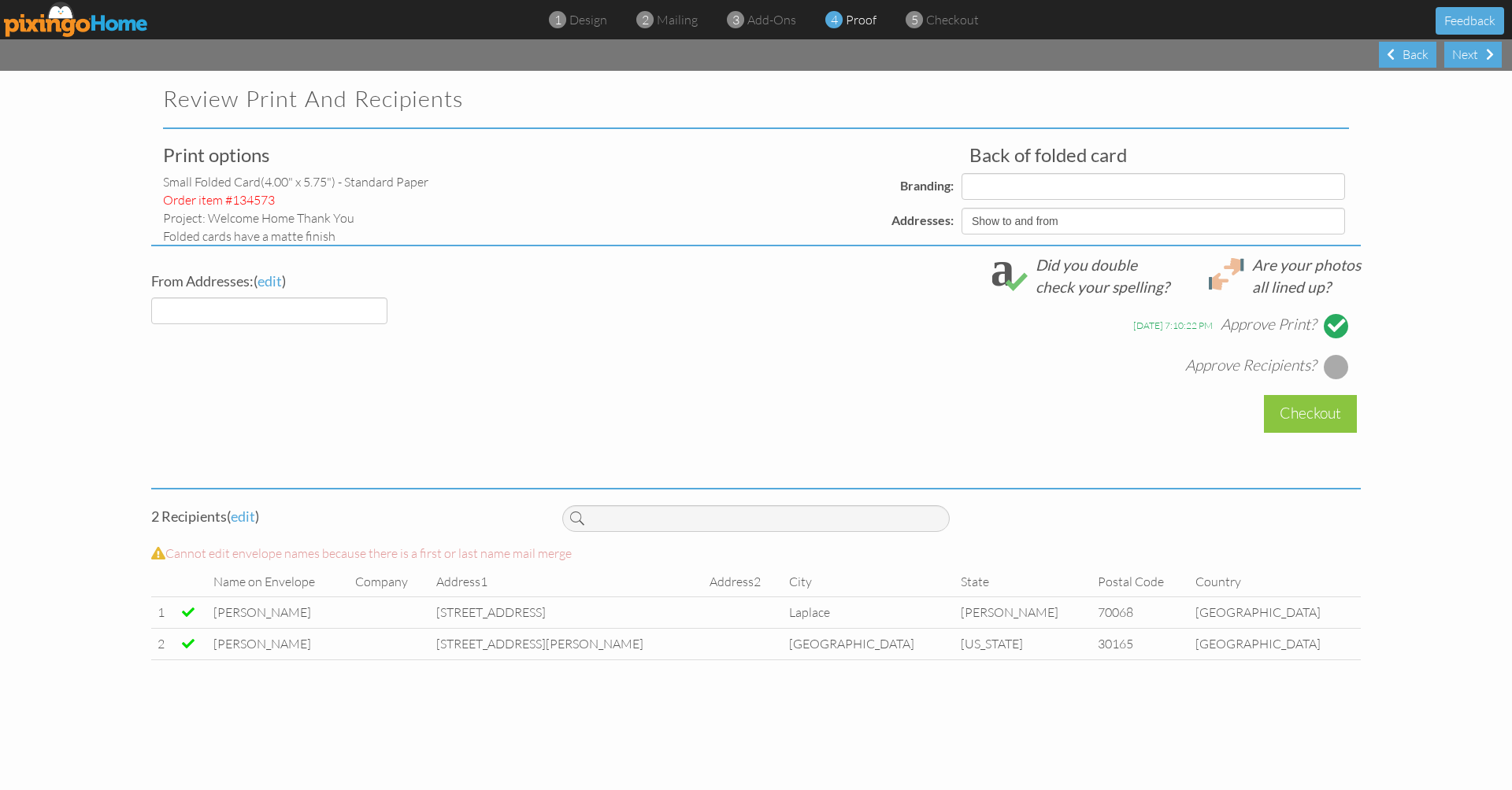
select select "object:20558"
select select "object:20568"
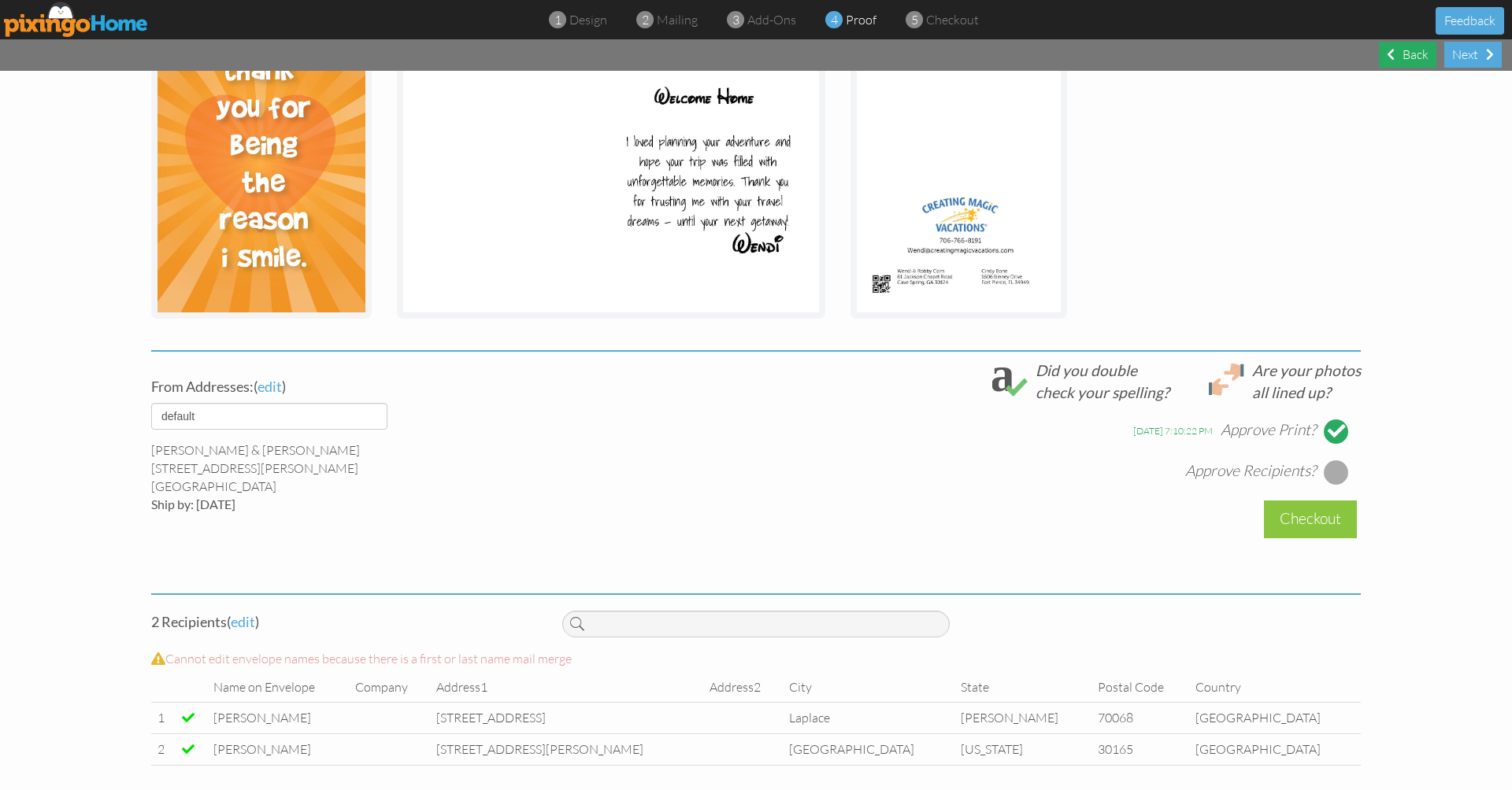
click at [1411, 62] on div "Back" at bounding box center [1408, 55] width 58 height 26
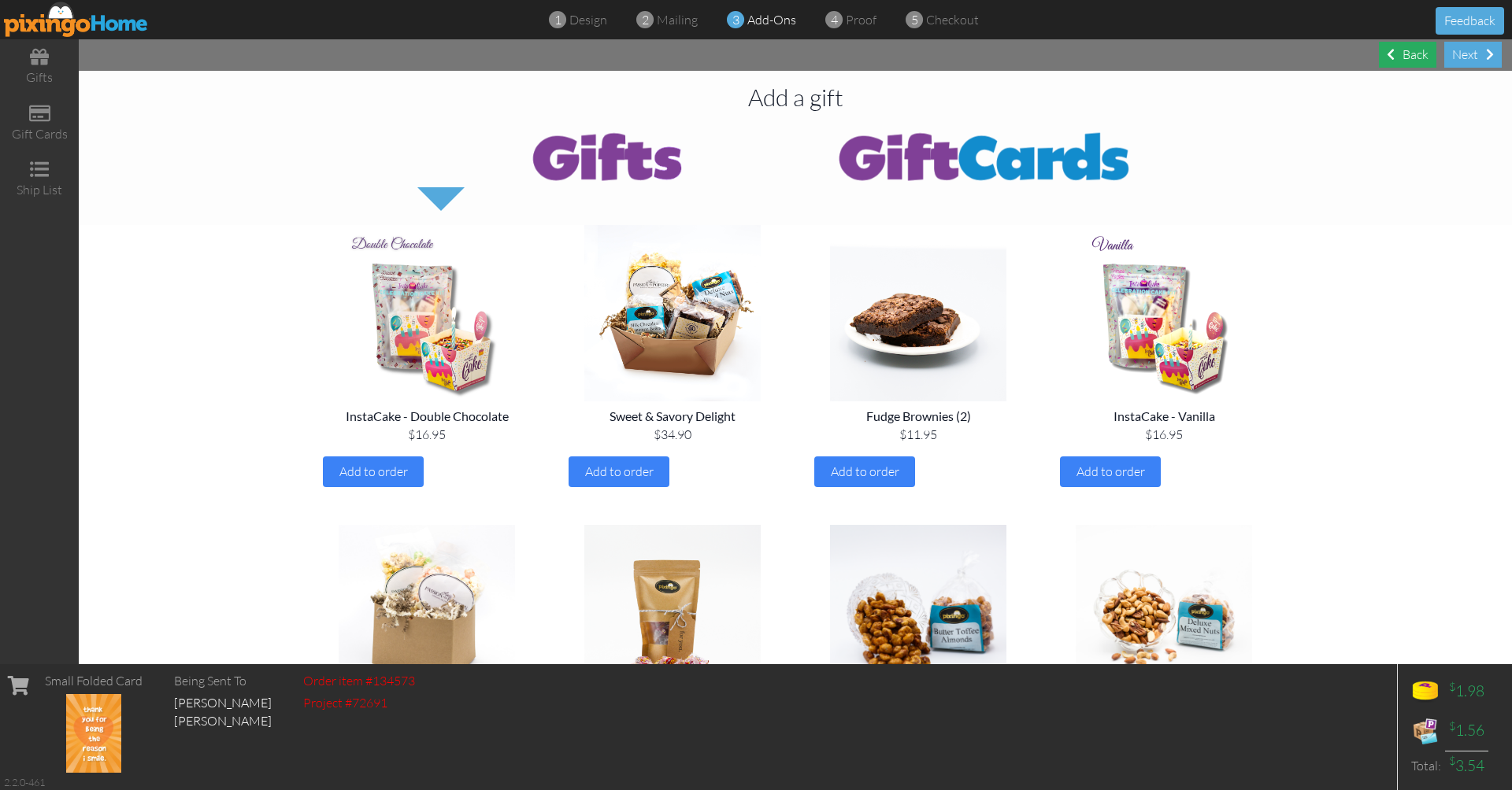
click at [1411, 62] on div "Back" at bounding box center [1408, 55] width 58 height 26
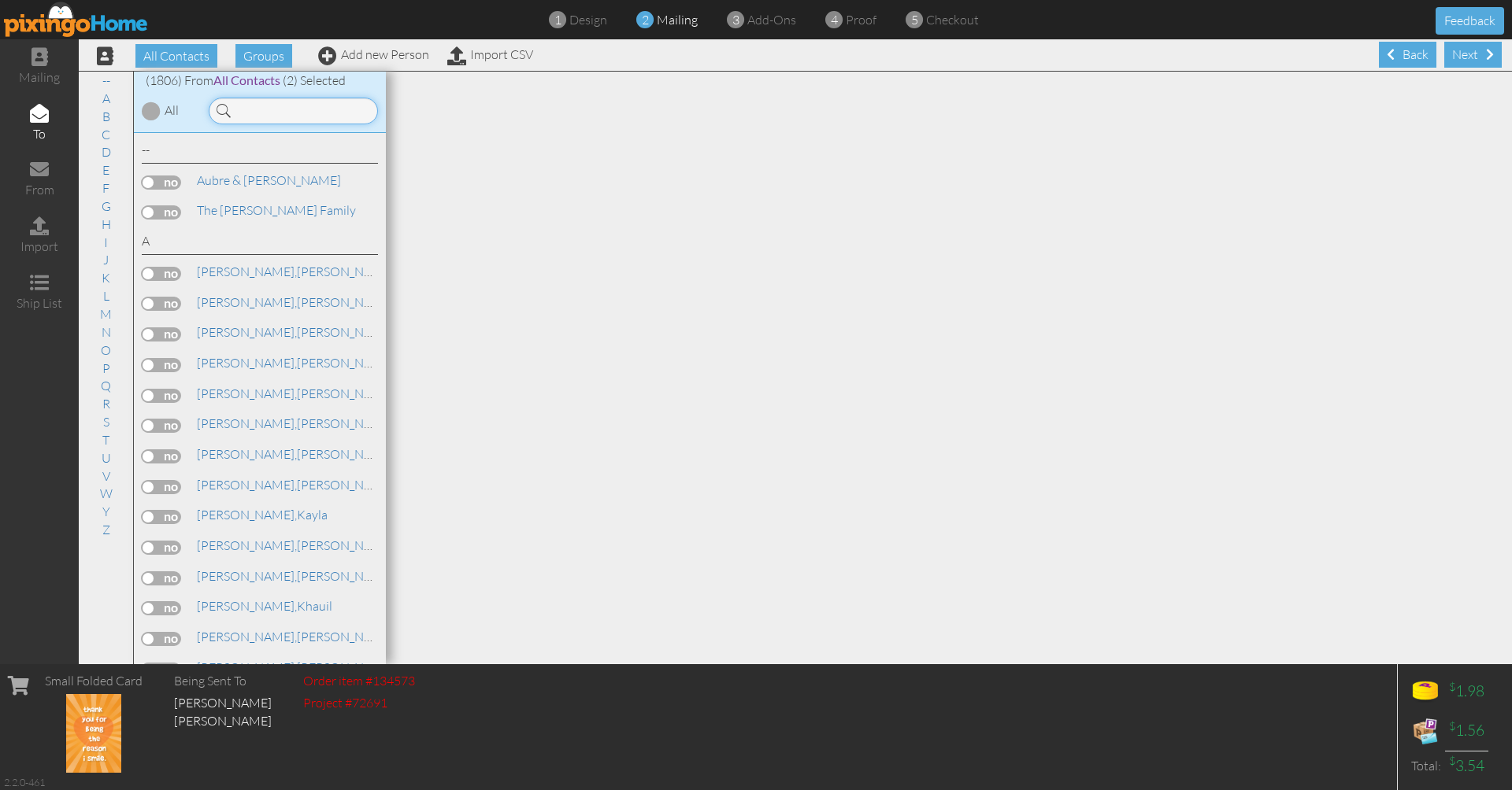
click at [336, 114] on input at bounding box center [293, 111] width 169 height 27
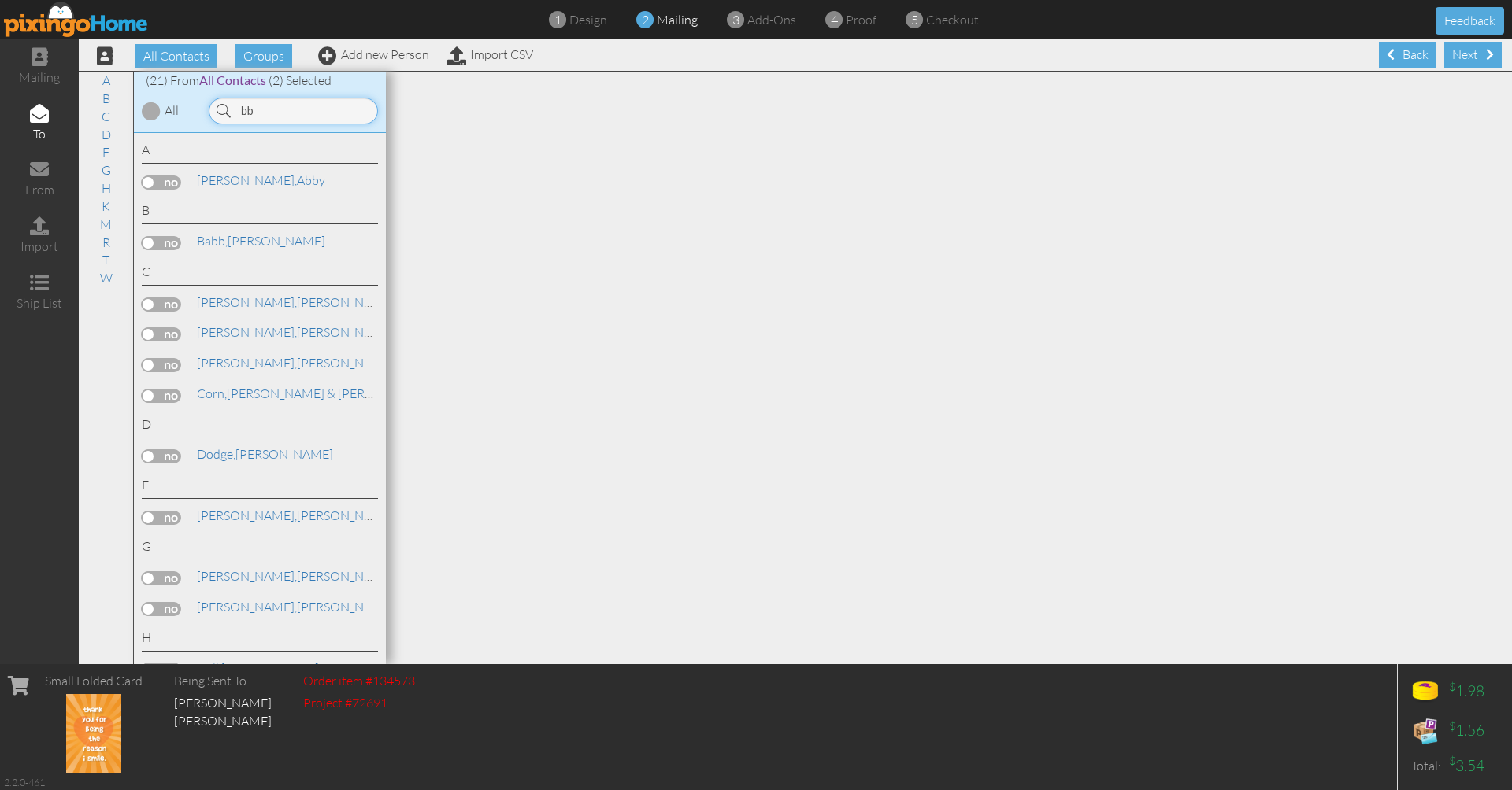
type input "b"
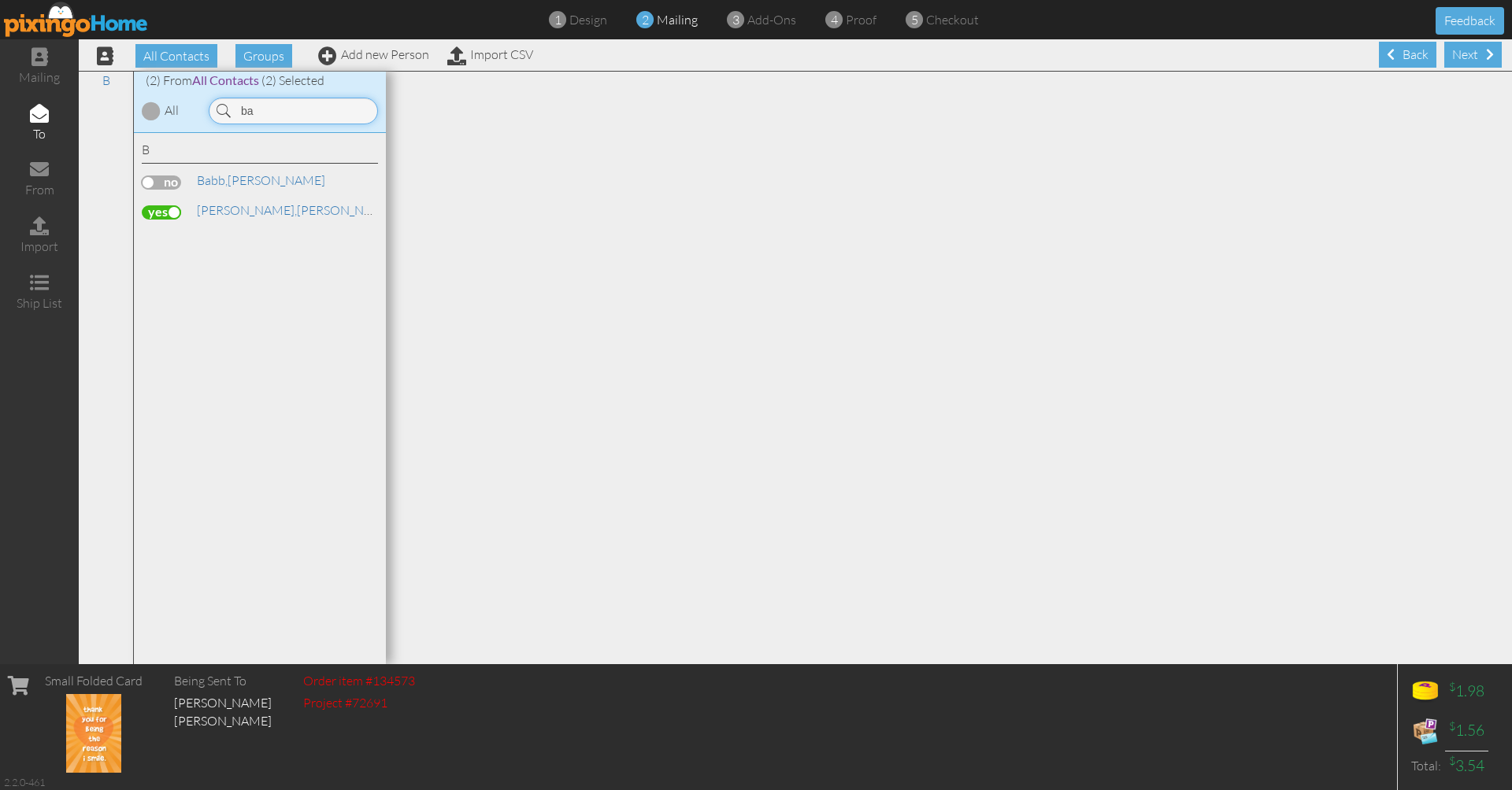
type input "b"
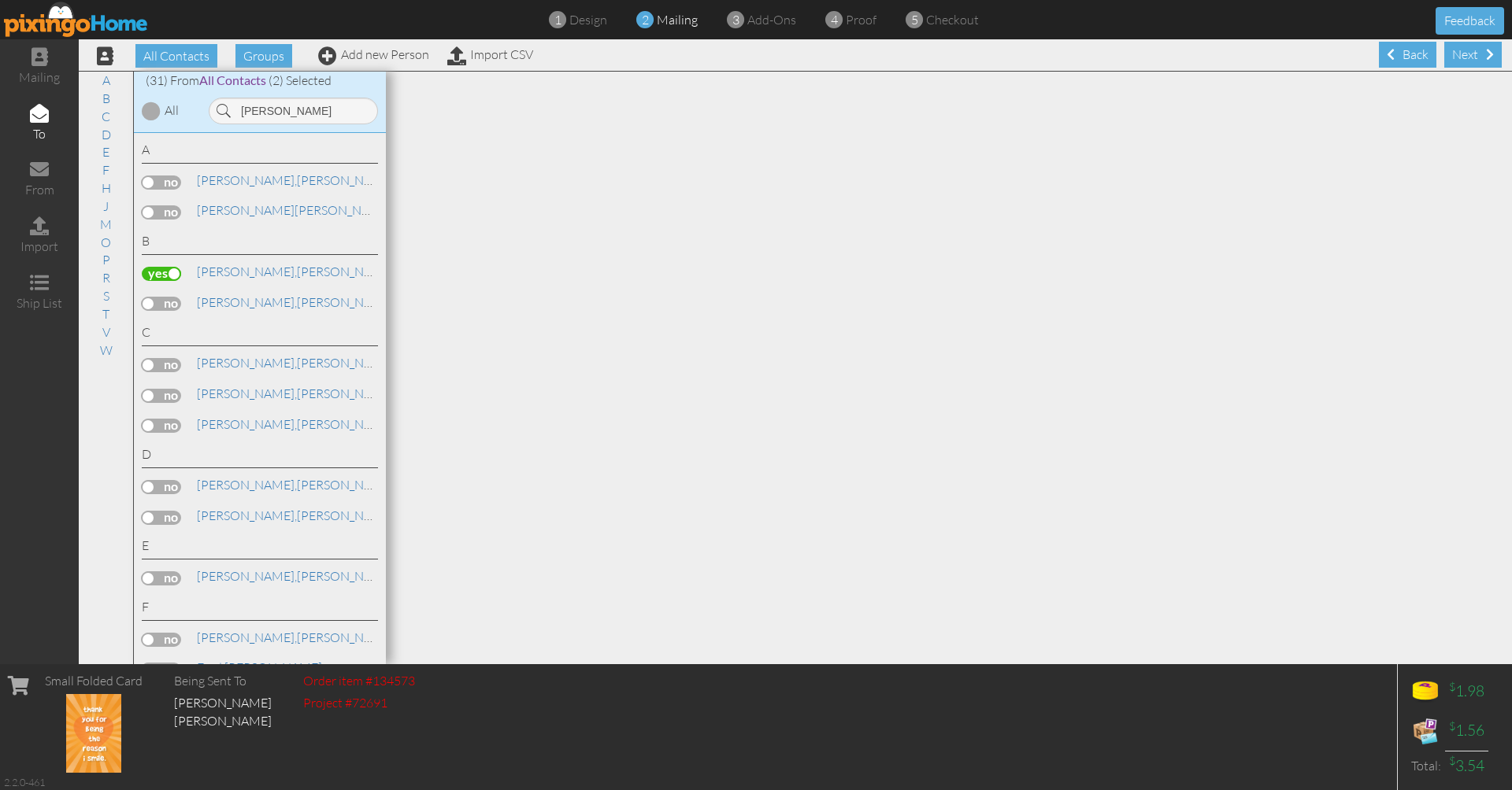
drag, startPoint x: 336, startPoint y: 114, endPoint x: 157, endPoint y: 273, distance: 239.4
click at [157, 273] on label at bounding box center [161, 274] width 39 height 14
click at [0, 0] on input "checkbox" at bounding box center [0, 0] width 0 height 0
click at [157, 273] on label at bounding box center [161, 274] width 39 height 14
click at [0, 0] on input "checkbox" at bounding box center [0, 0] width 0 height 0
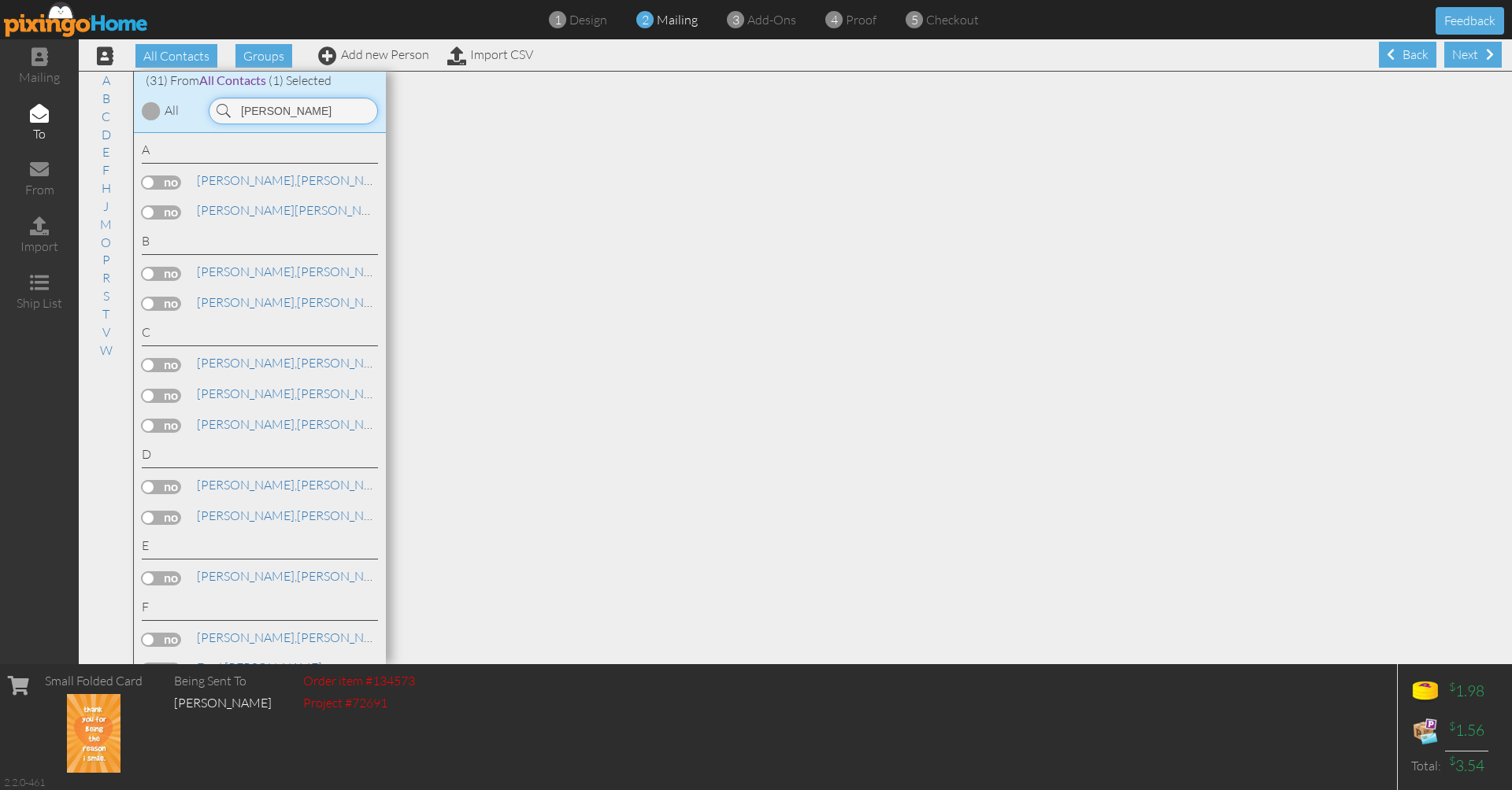
click at [293, 101] on input "[PERSON_NAME]" at bounding box center [293, 111] width 169 height 27
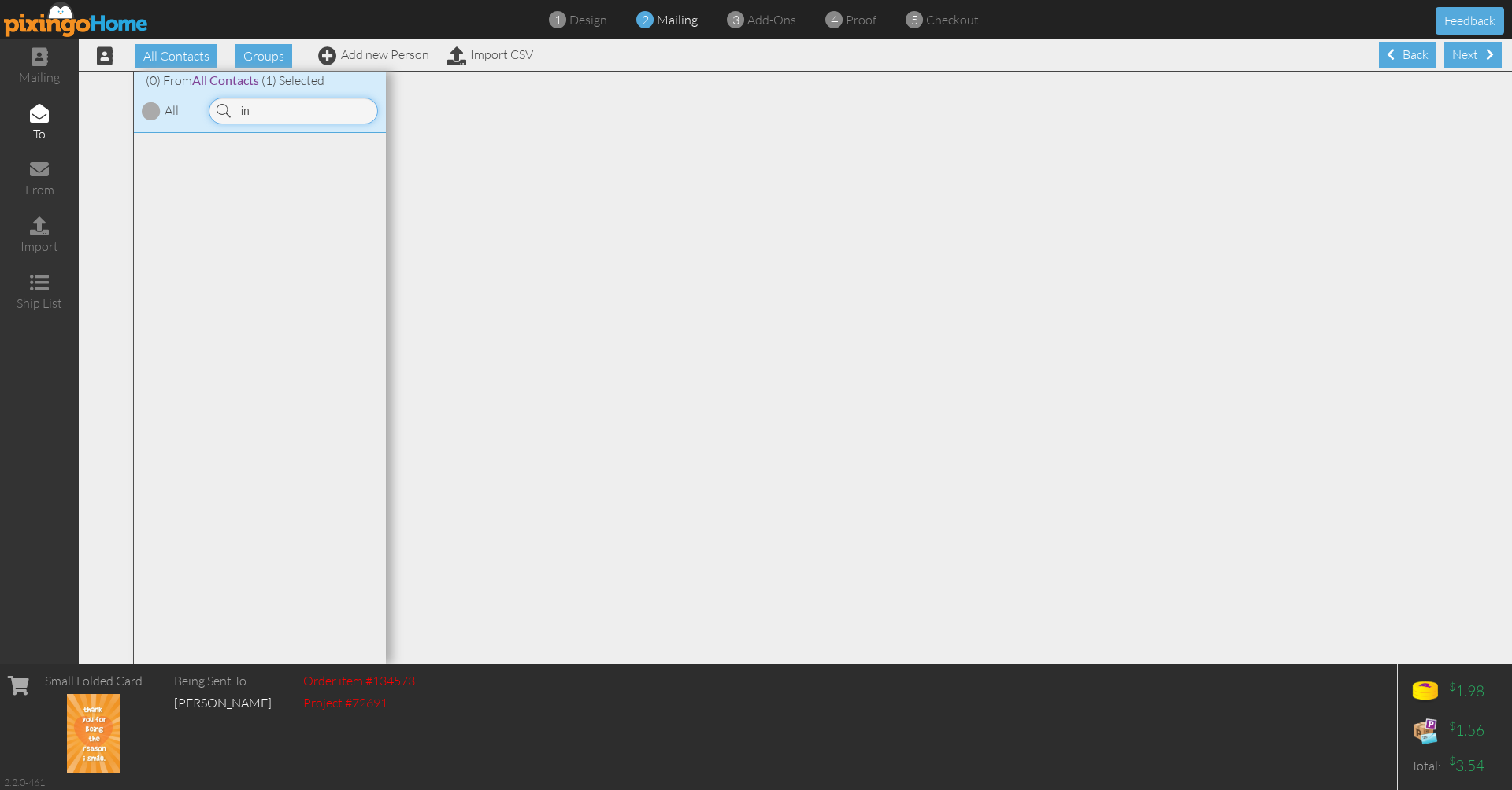
type input "i"
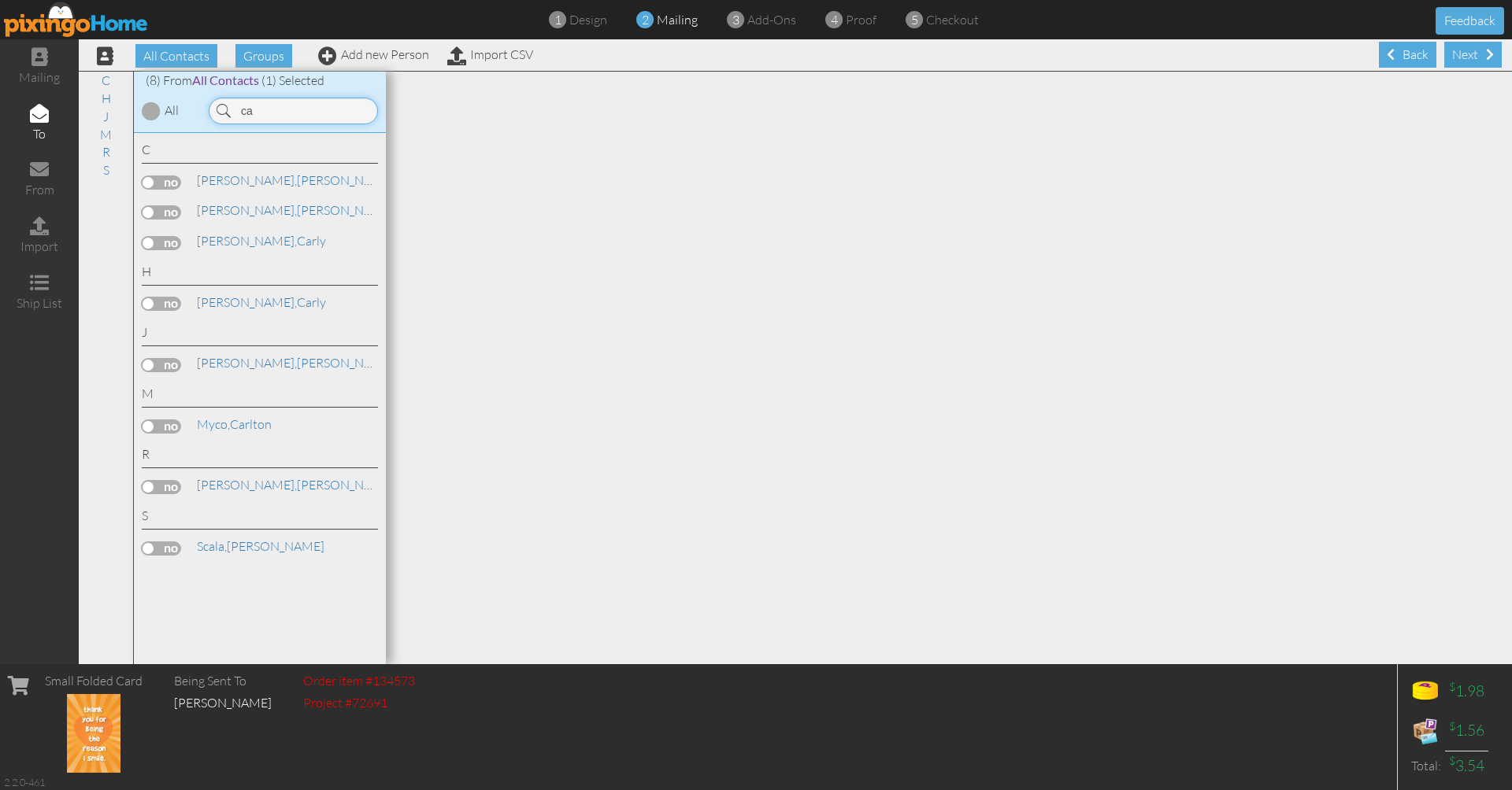
type input "c"
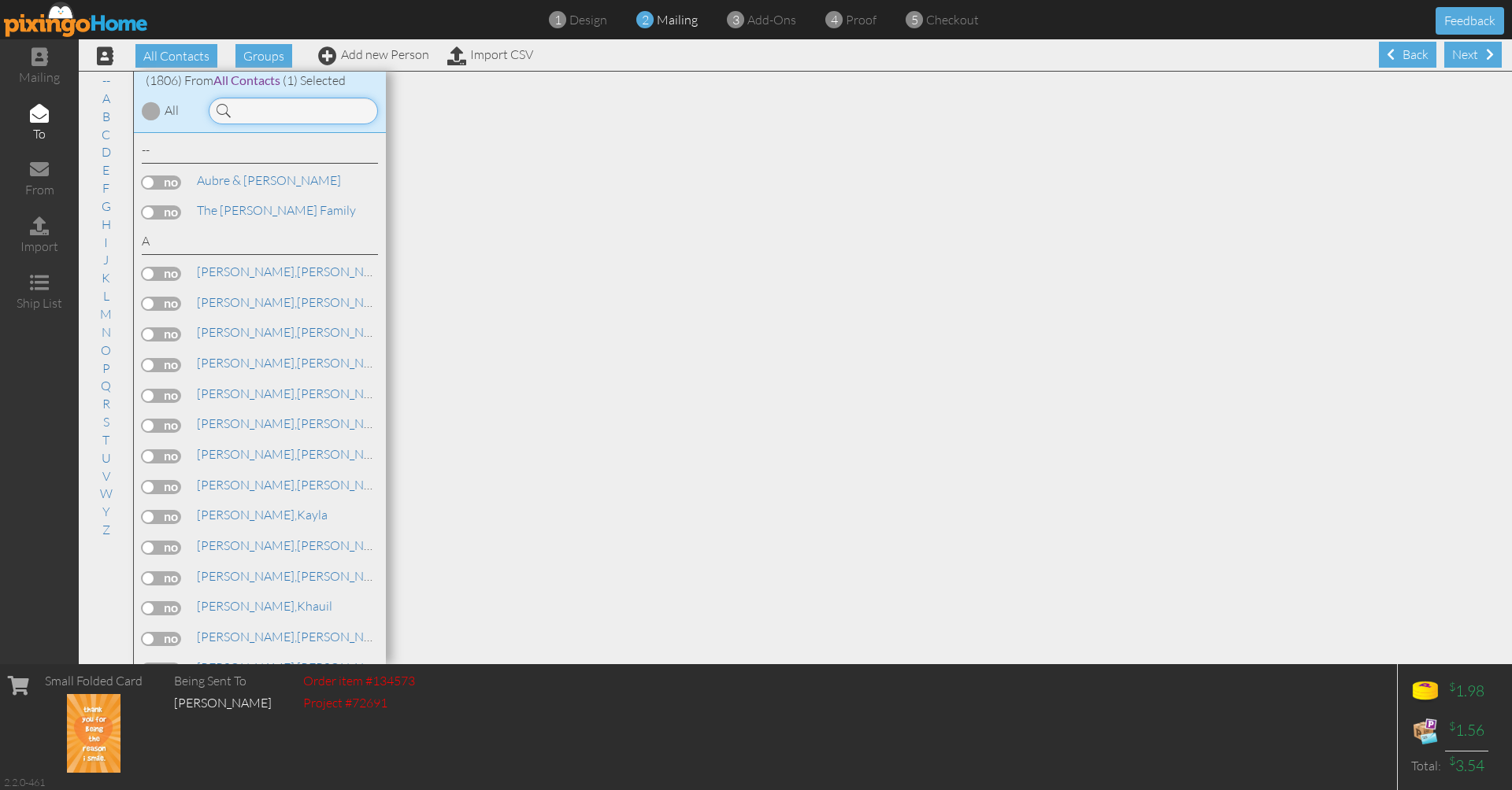
type input "h"
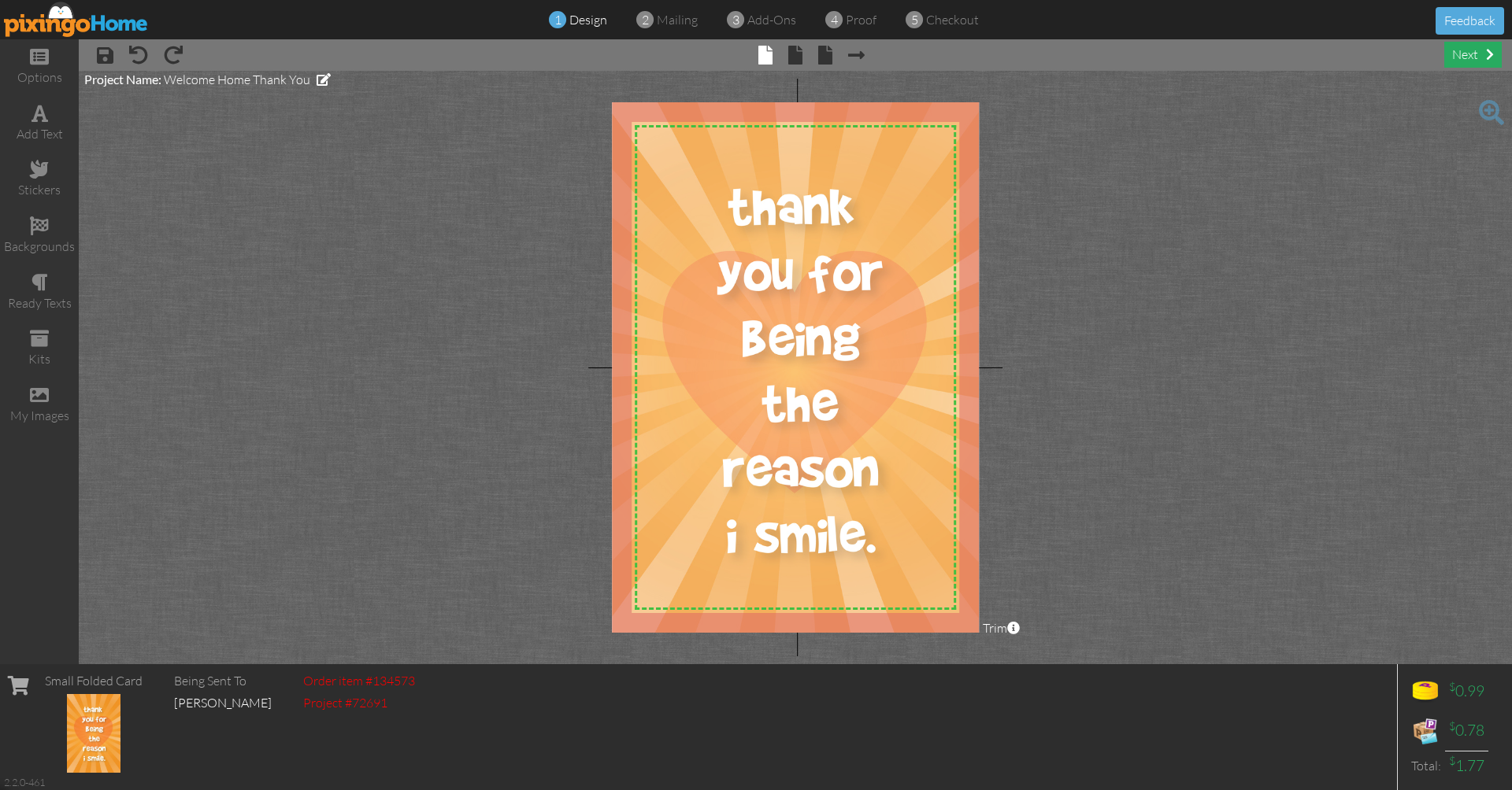
click at [1454, 58] on div "next" at bounding box center [1473, 55] width 58 height 26
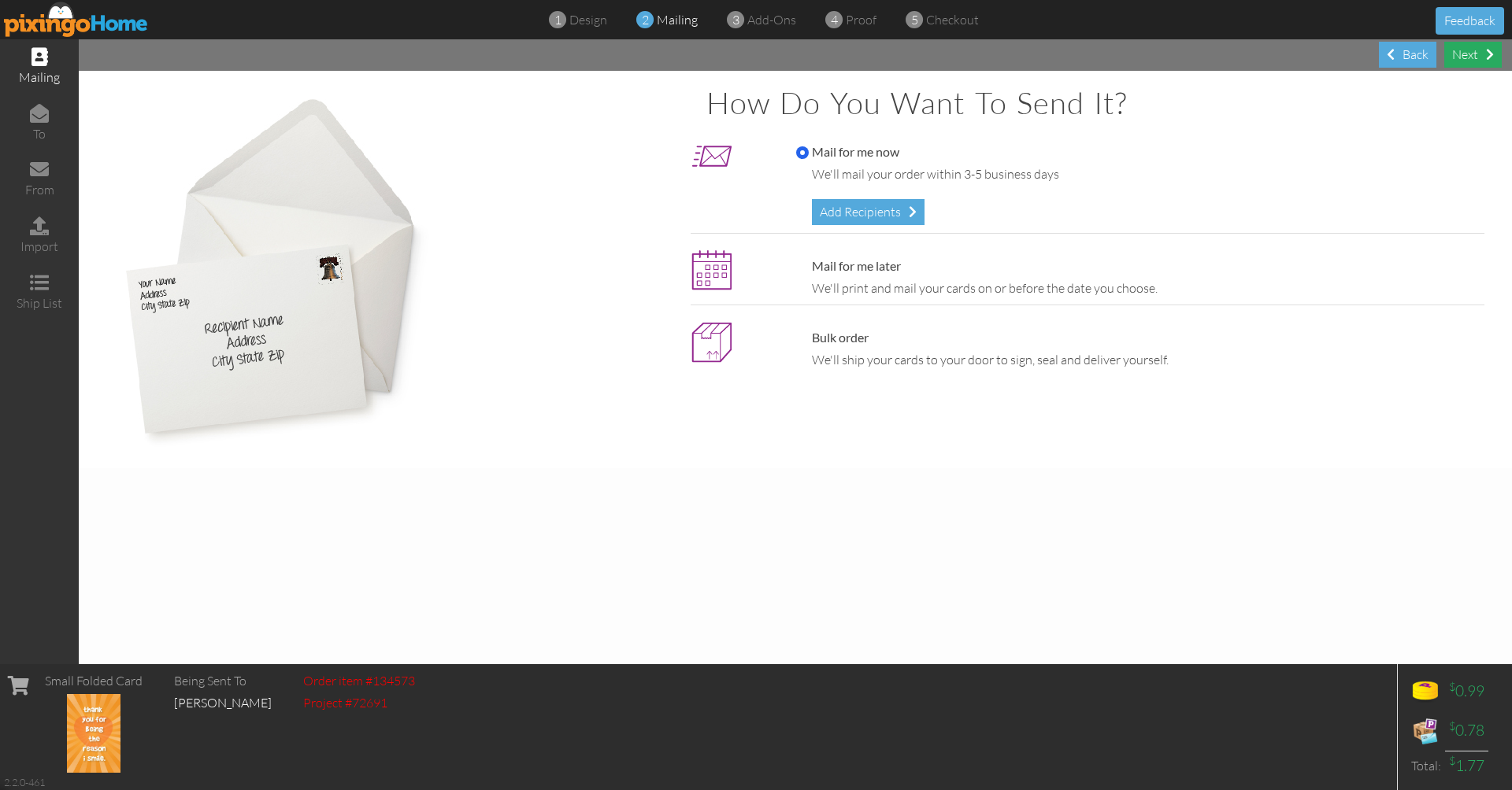
click at [1478, 61] on div "Next" at bounding box center [1473, 55] width 58 height 26
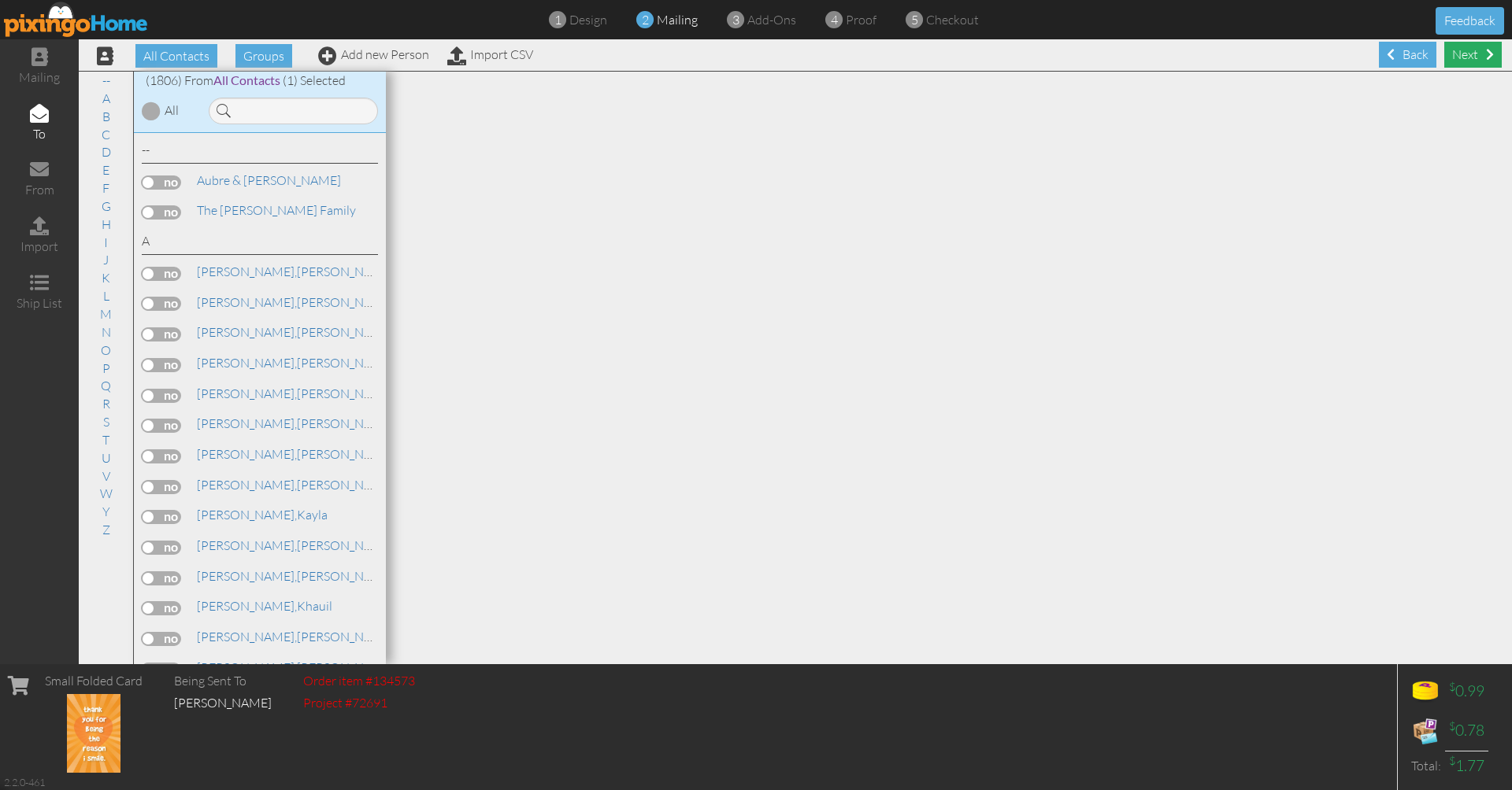
click at [1466, 60] on div "Next" at bounding box center [1473, 55] width 58 height 26
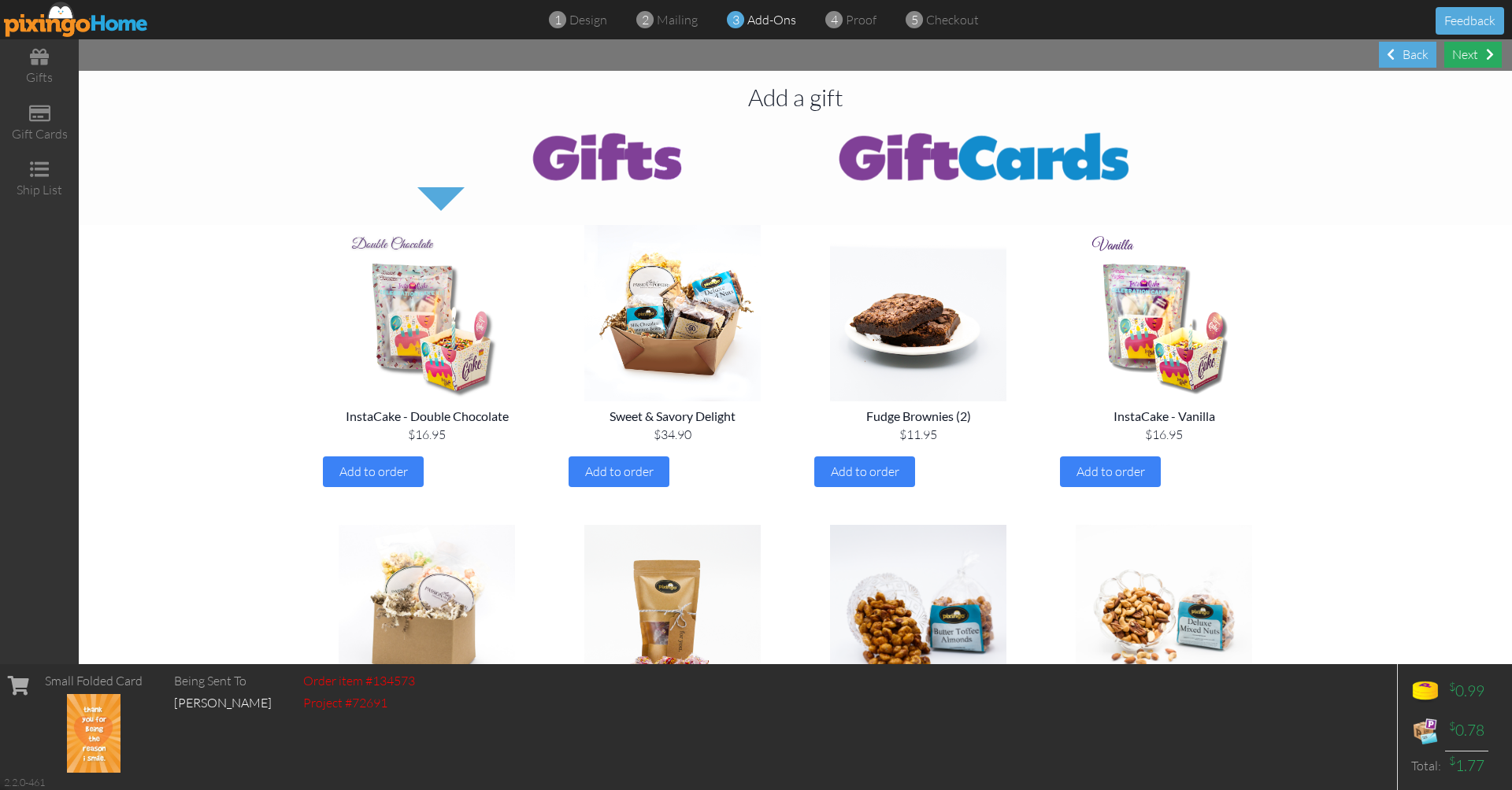
click at [1466, 62] on div "Next" at bounding box center [1473, 55] width 58 height 26
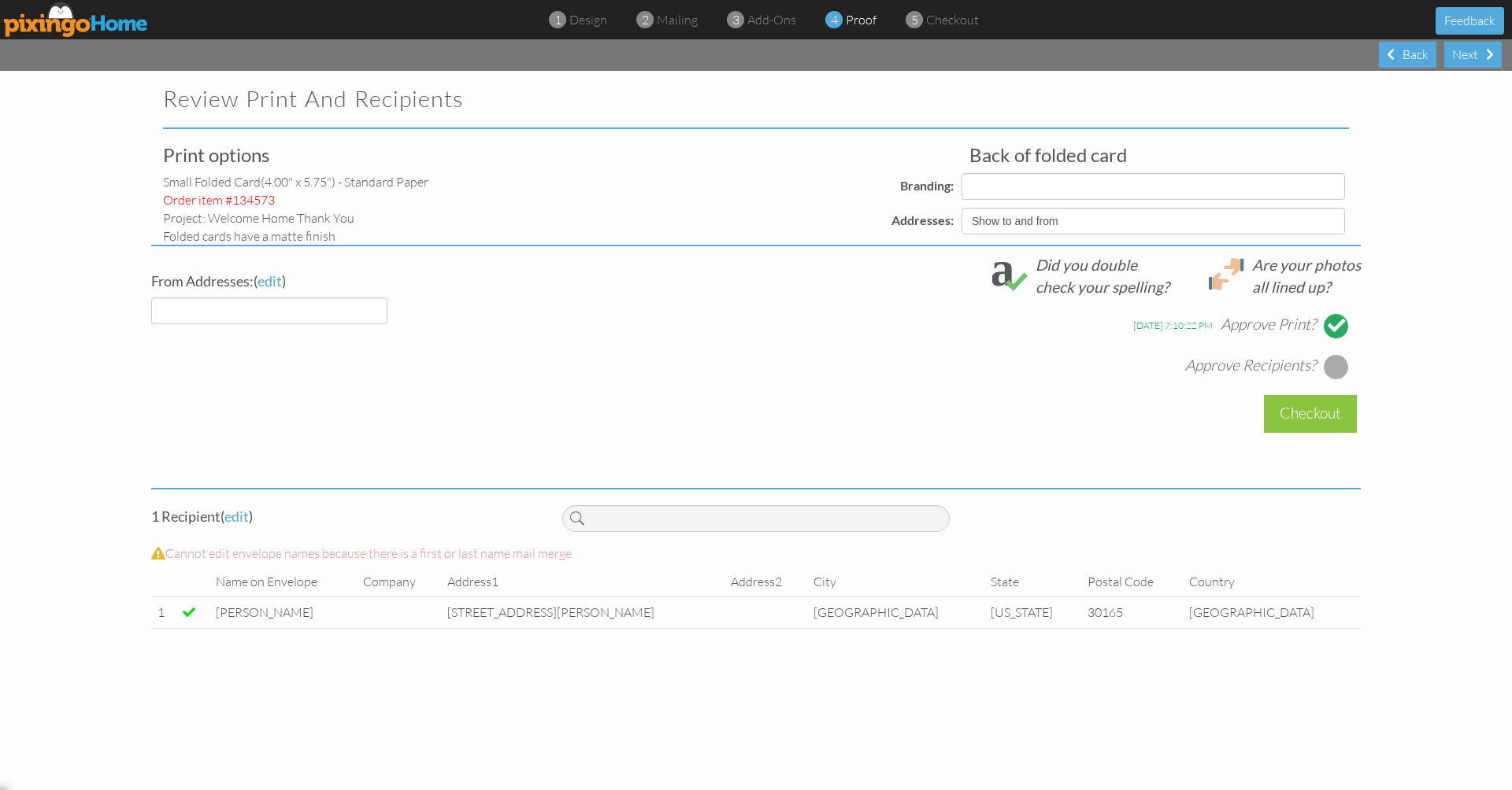
select select "object:5786"
select select "object:5788"
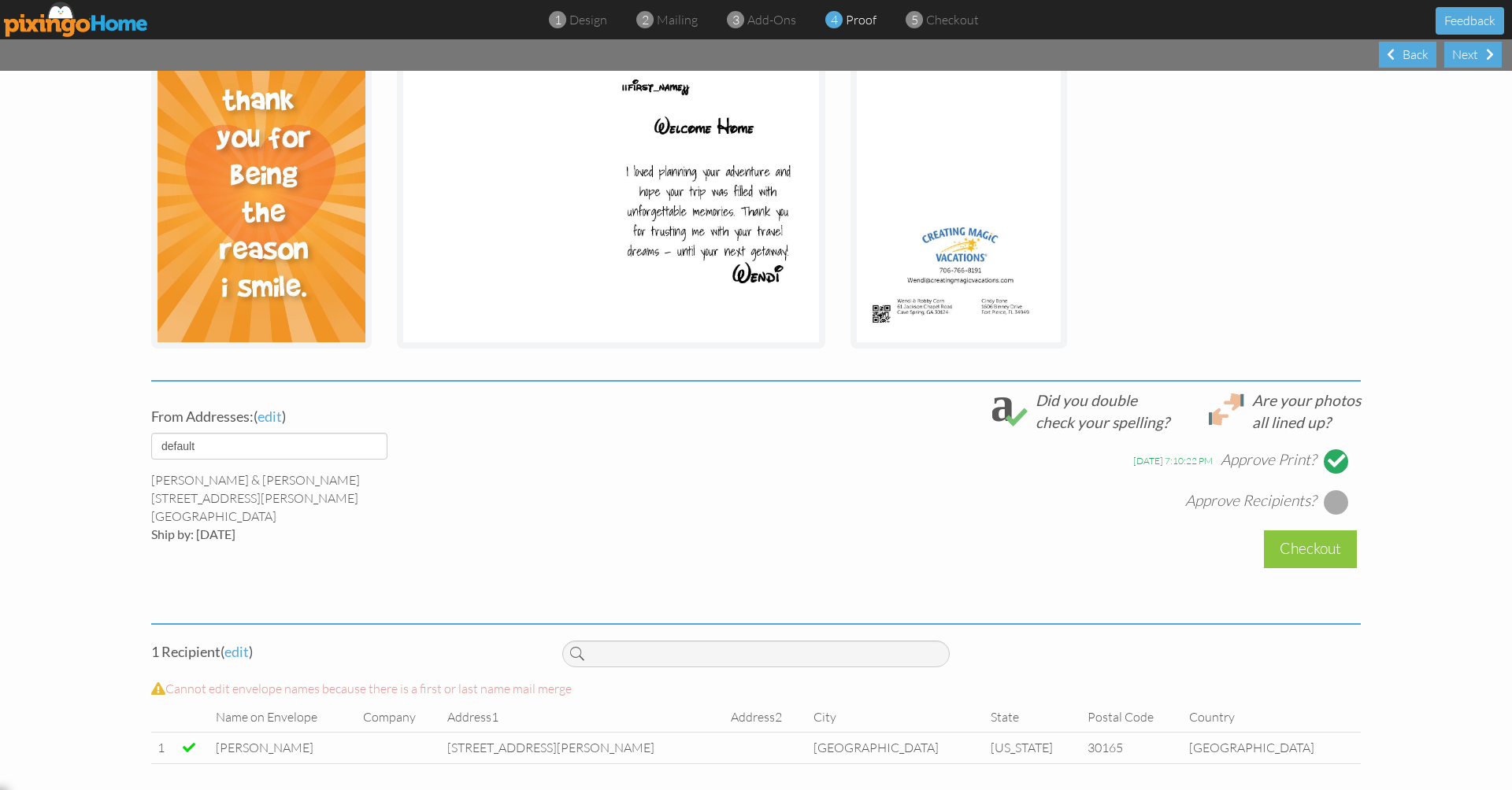
scroll to position [277, 0]
click at [1413, 61] on div "Back" at bounding box center [1408, 55] width 58 height 26
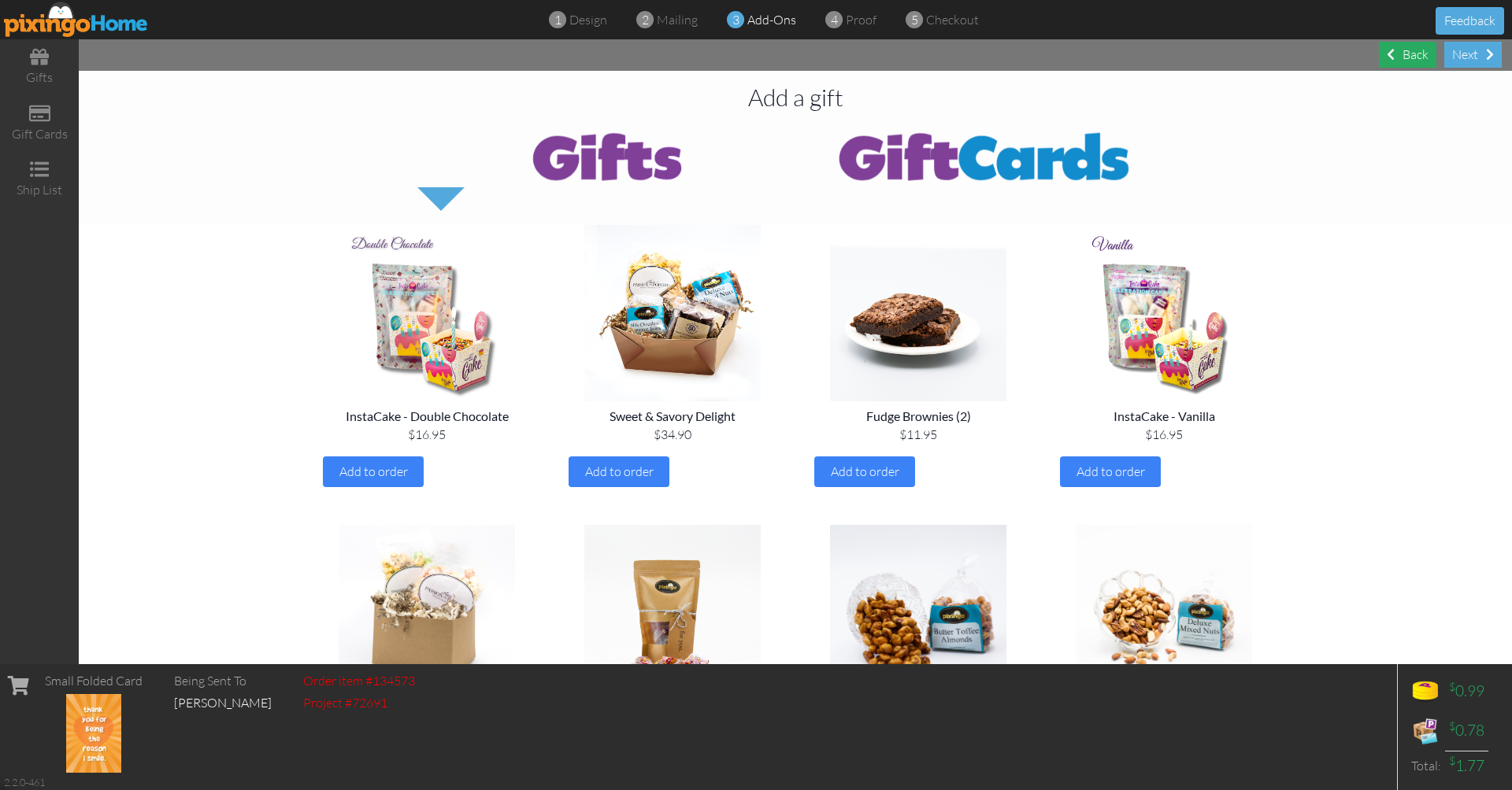
click at [1413, 61] on div "Back" at bounding box center [1408, 55] width 58 height 26
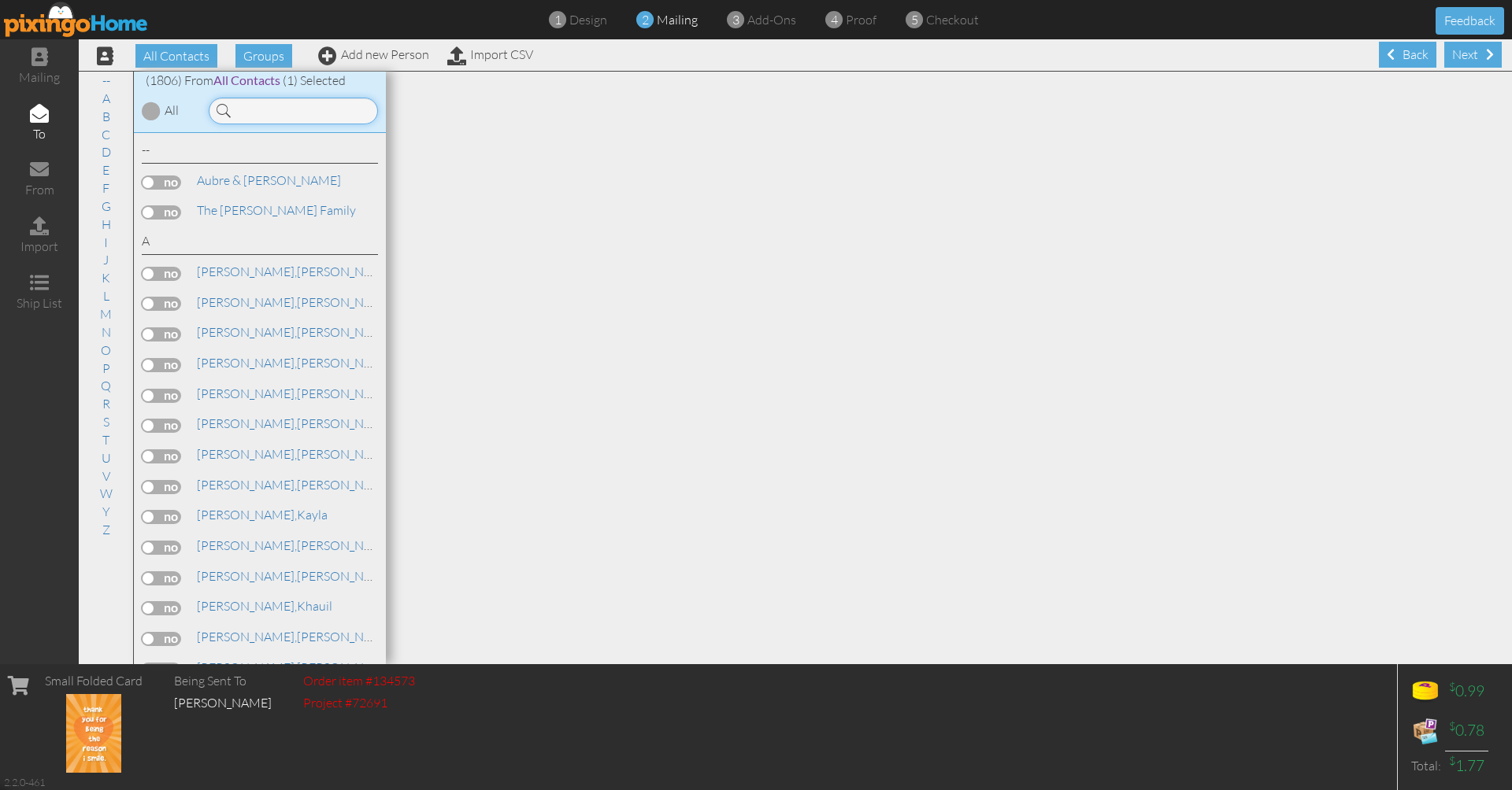
click at [338, 115] on input at bounding box center [293, 111] width 169 height 27
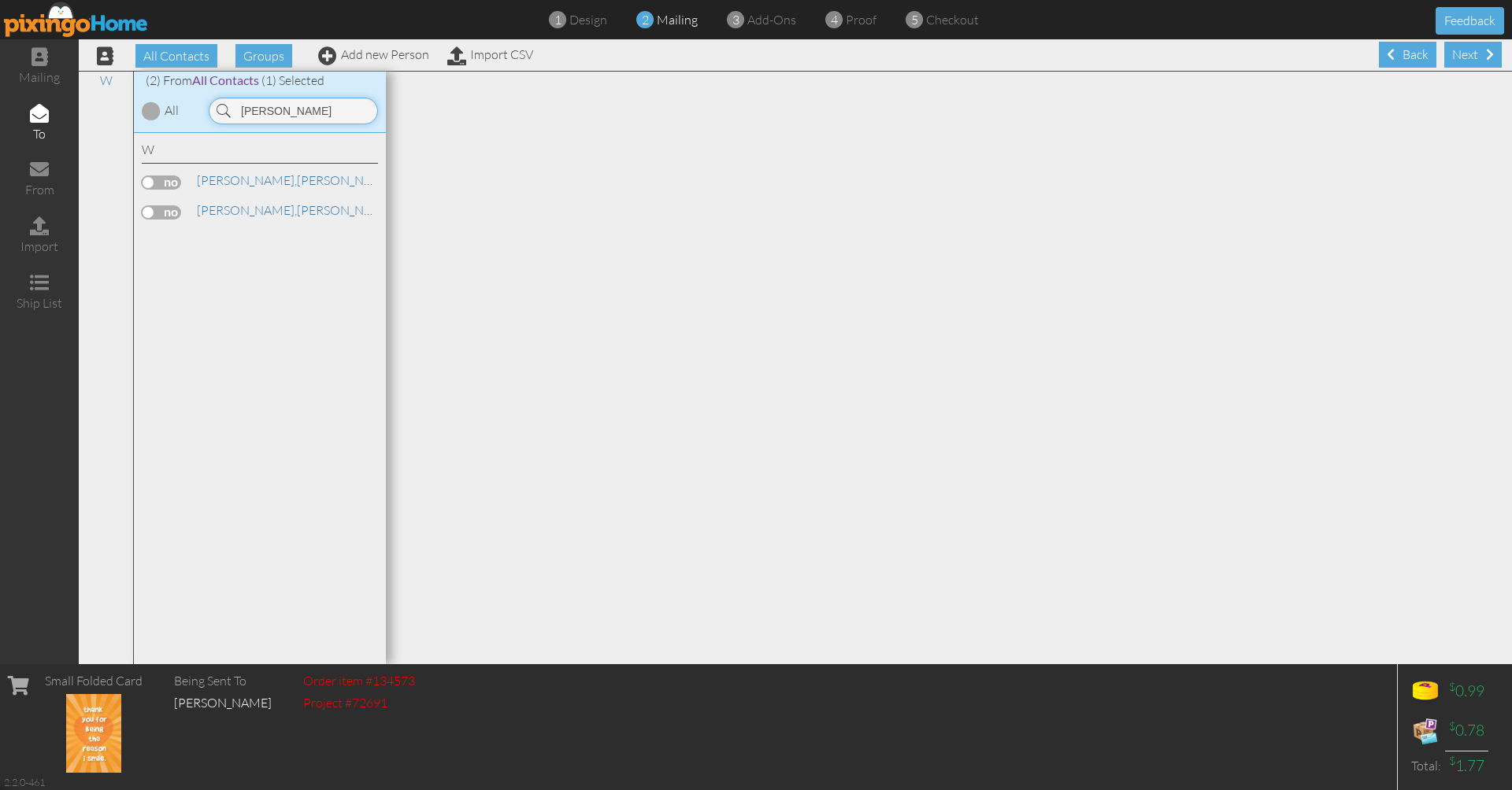
type input "Whitlock"
drag, startPoint x: 338, startPoint y: 115, endPoint x: 170, endPoint y: 180, distance: 180.1
click at [170, 180] on label at bounding box center [161, 183] width 39 height 14
click at [0, 0] on input "checkbox" at bounding box center [0, 0] width 0 height 0
click at [1470, 62] on div "Next" at bounding box center [1473, 55] width 58 height 26
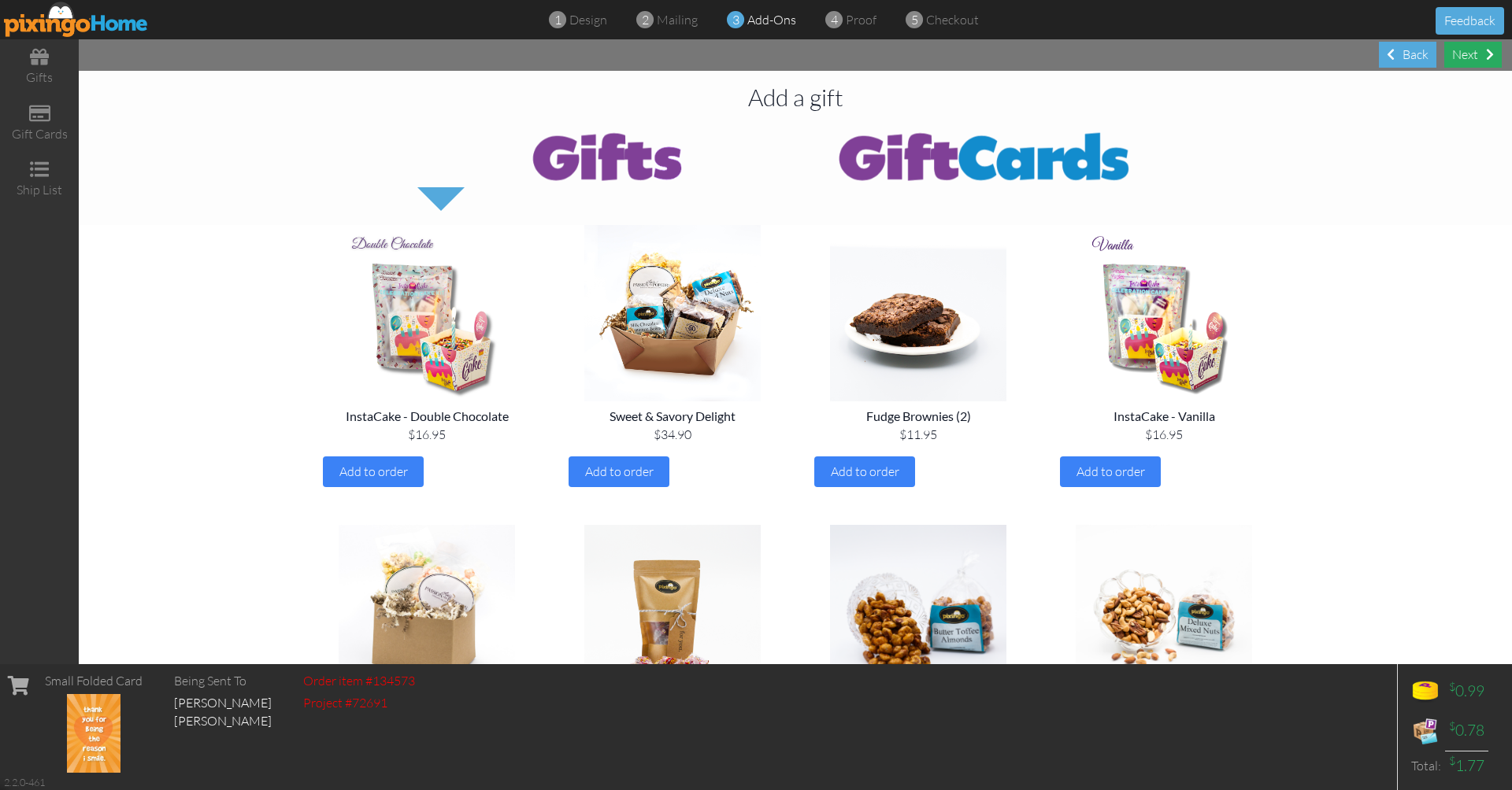
click at [1470, 62] on div "Next" at bounding box center [1473, 55] width 58 height 26
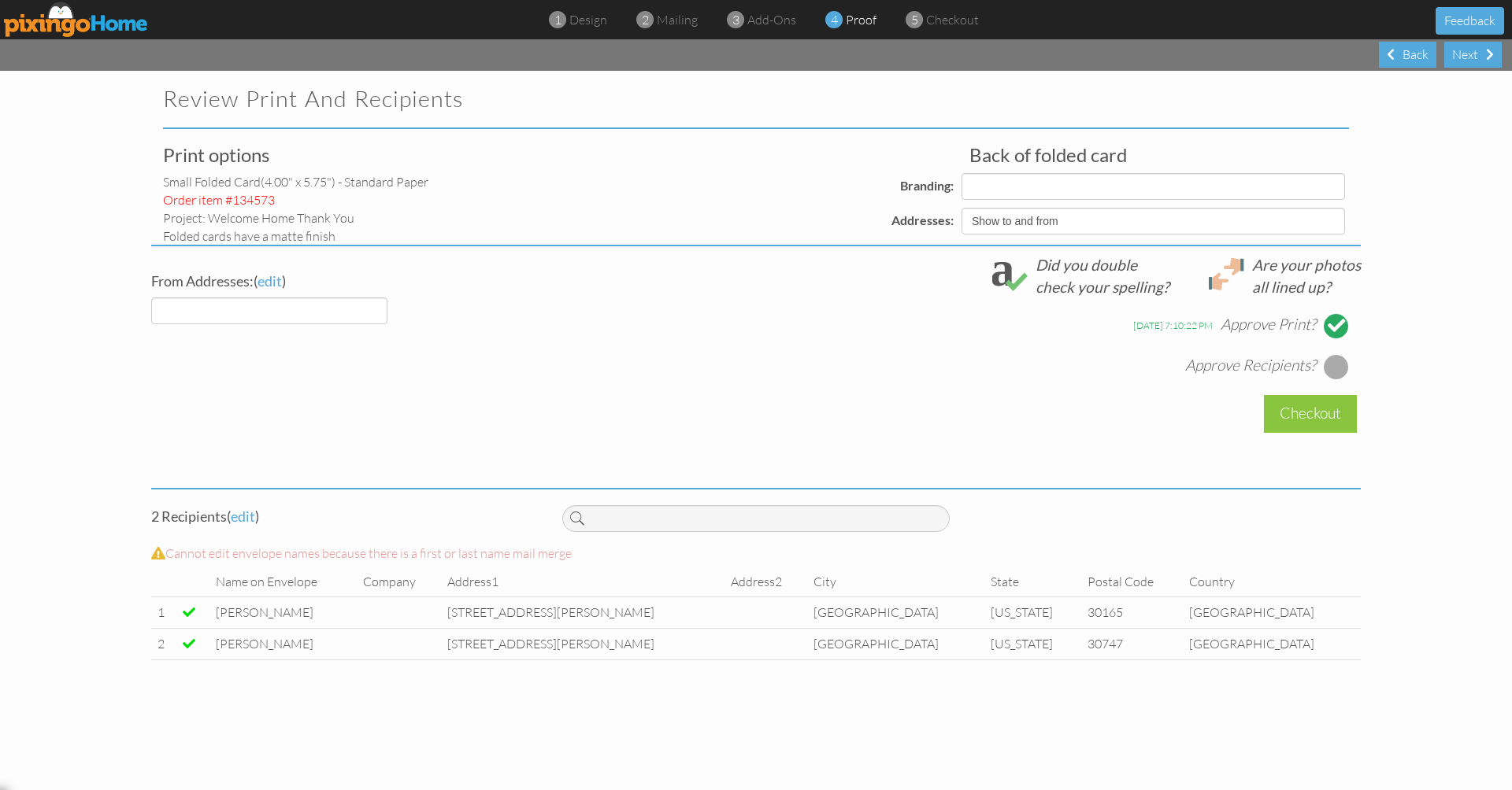
select select "object:9763"
select select "object:9765"
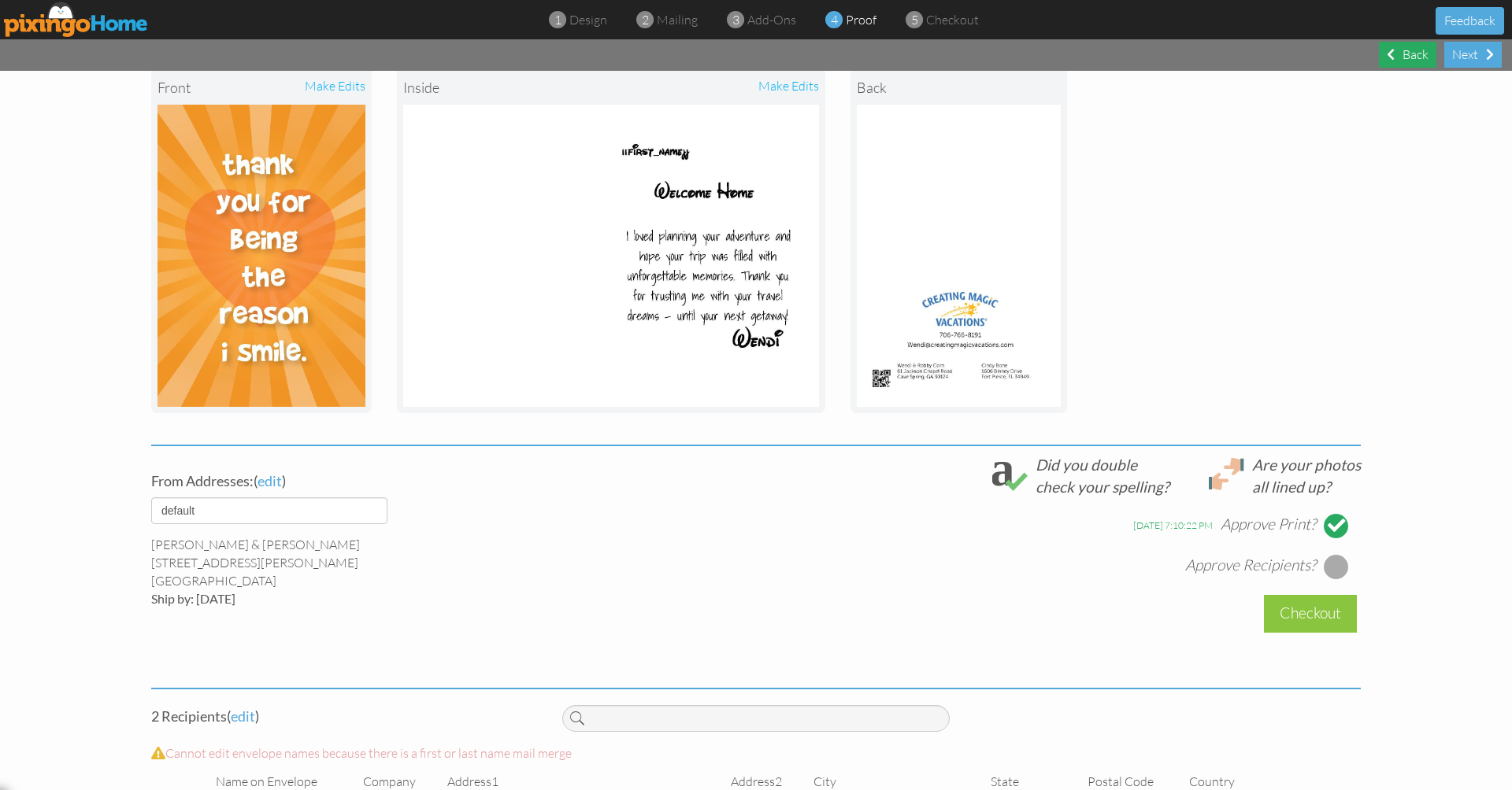
click at [1406, 47] on div "Back" at bounding box center [1408, 55] width 58 height 26
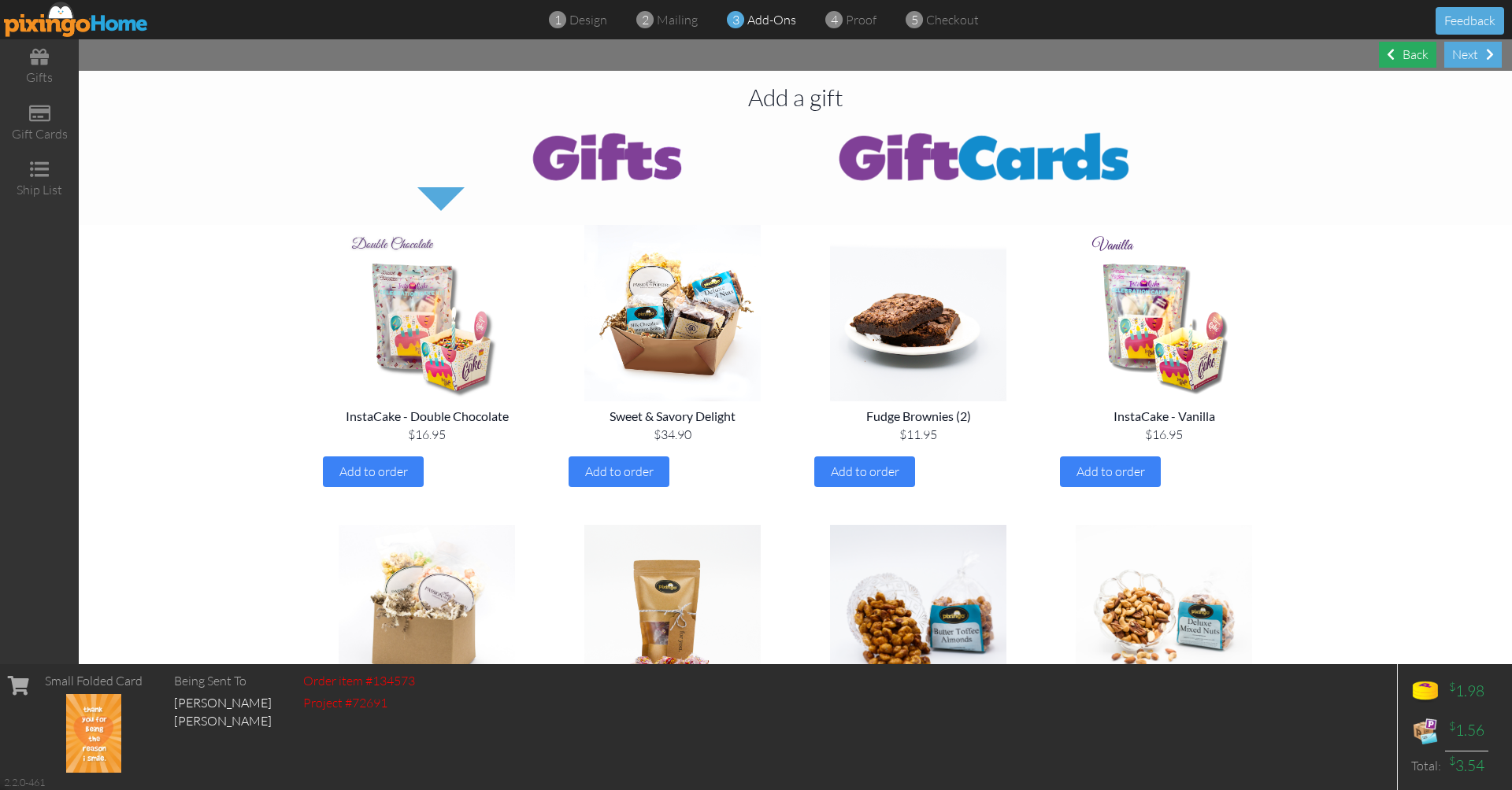
click at [1402, 53] on div "Back" at bounding box center [1408, 55] width 58 height 26
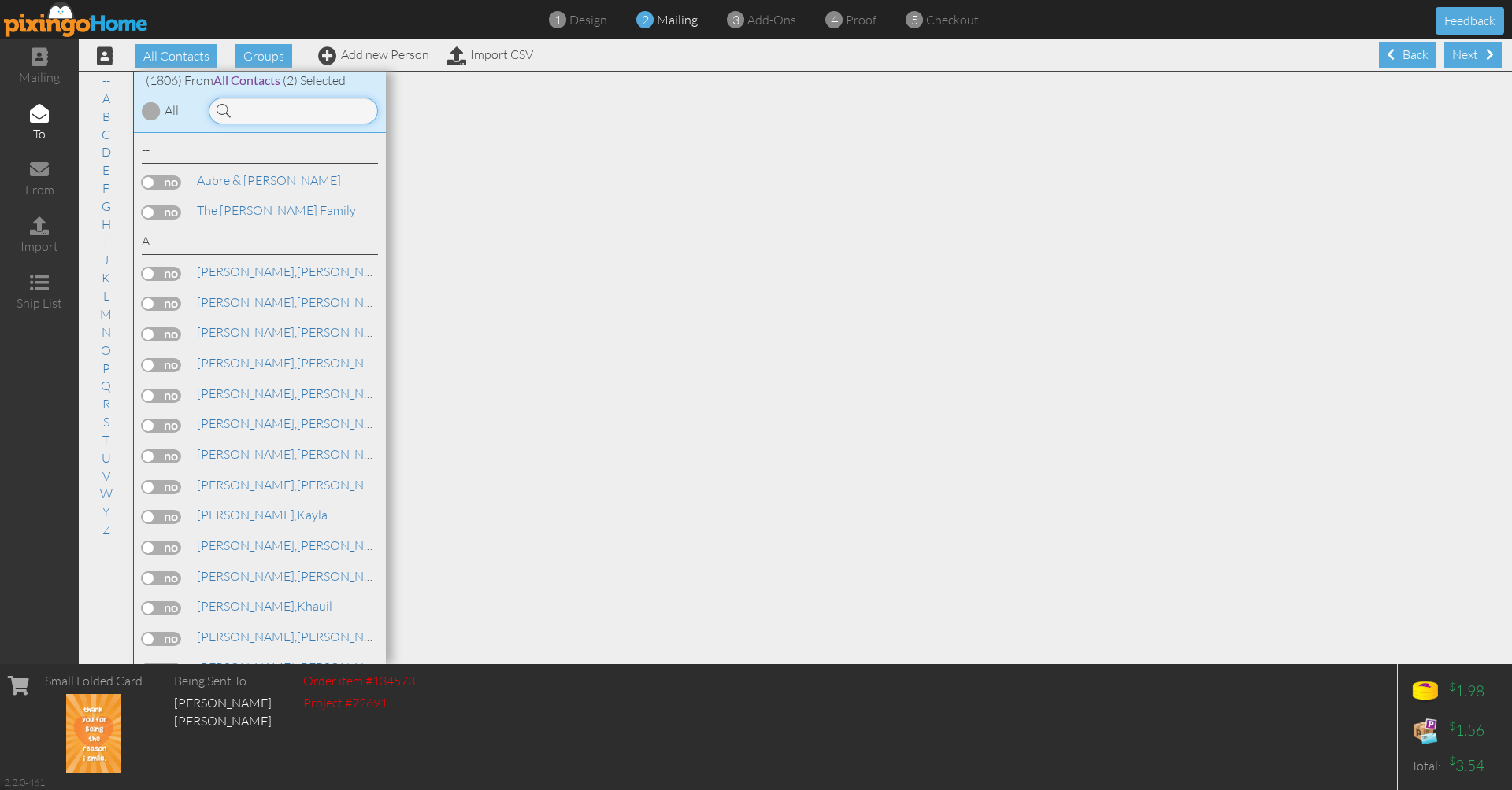
click at [287, 104] on input at bounding box center [293, 111] width 169 height 27
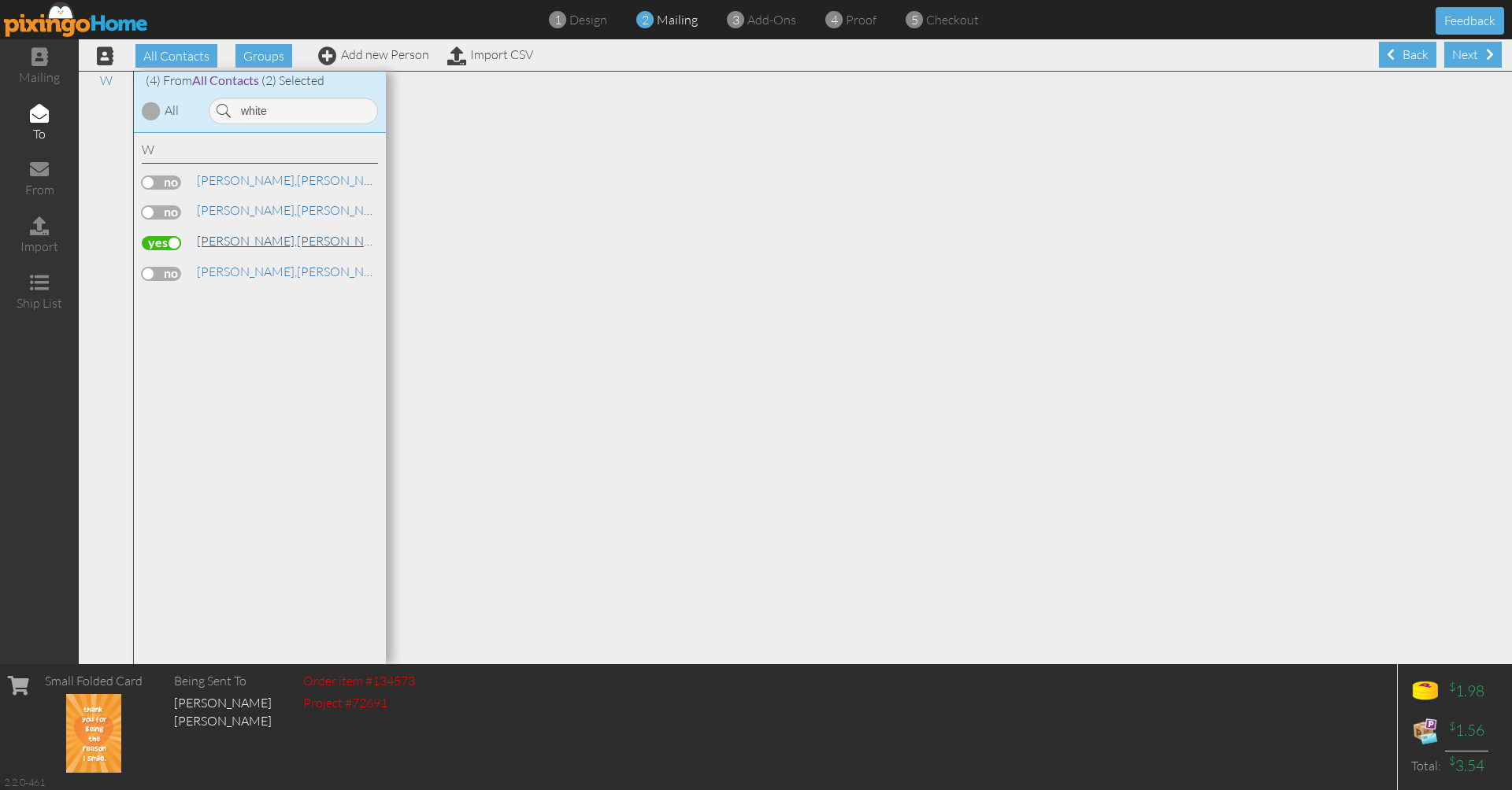
drag, startPoint x: 240, startPoint y: 137, endPoint x: 240, endPoint y: 241, distance: 104.0
click at [240, 241] on span "[PERSON_NAME]," at bounding box center [247, 241] width 100 height 16
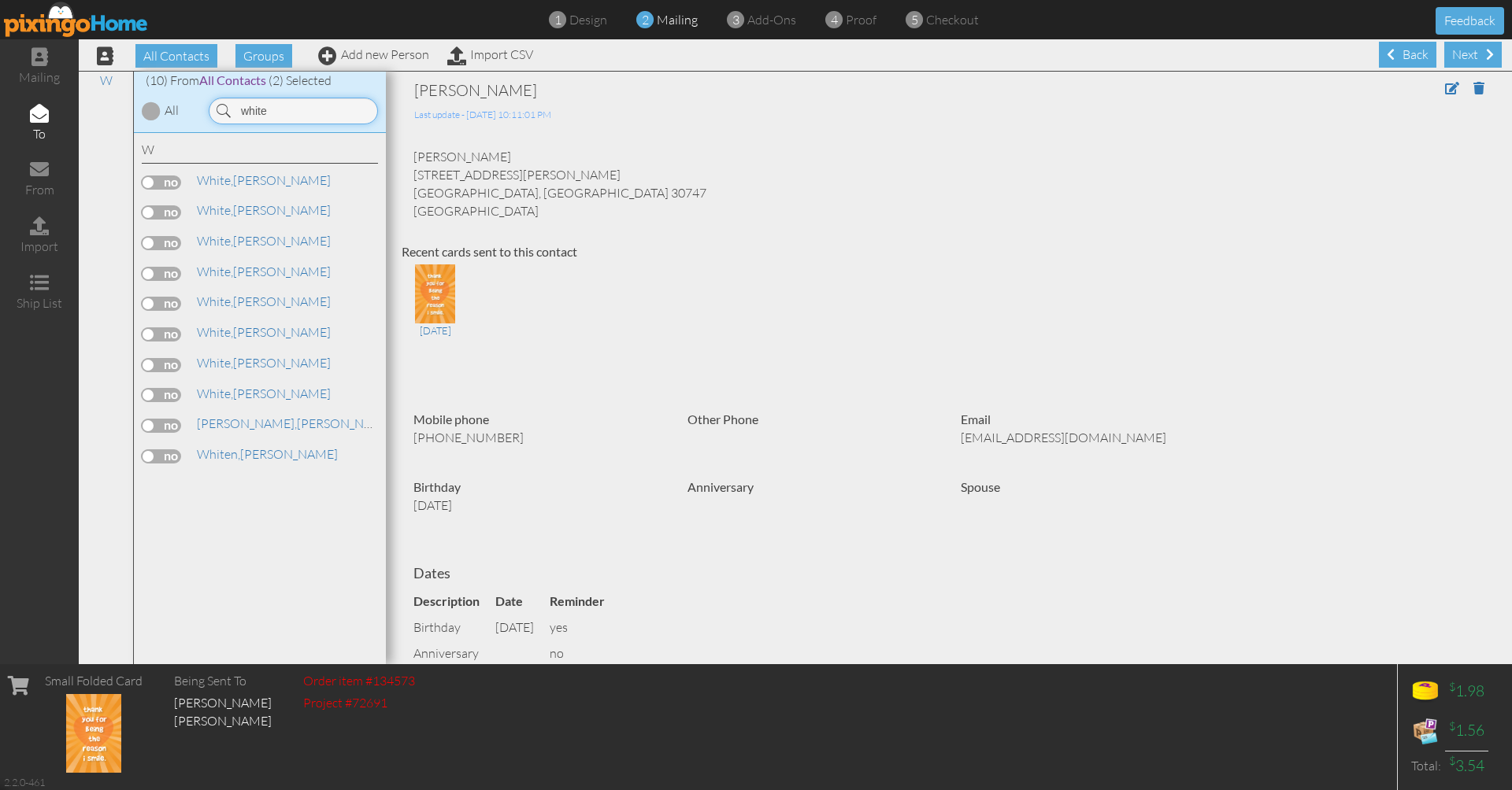
click at [277, 108] on input "white" at bounding box center [293, 111] width 169 height 27
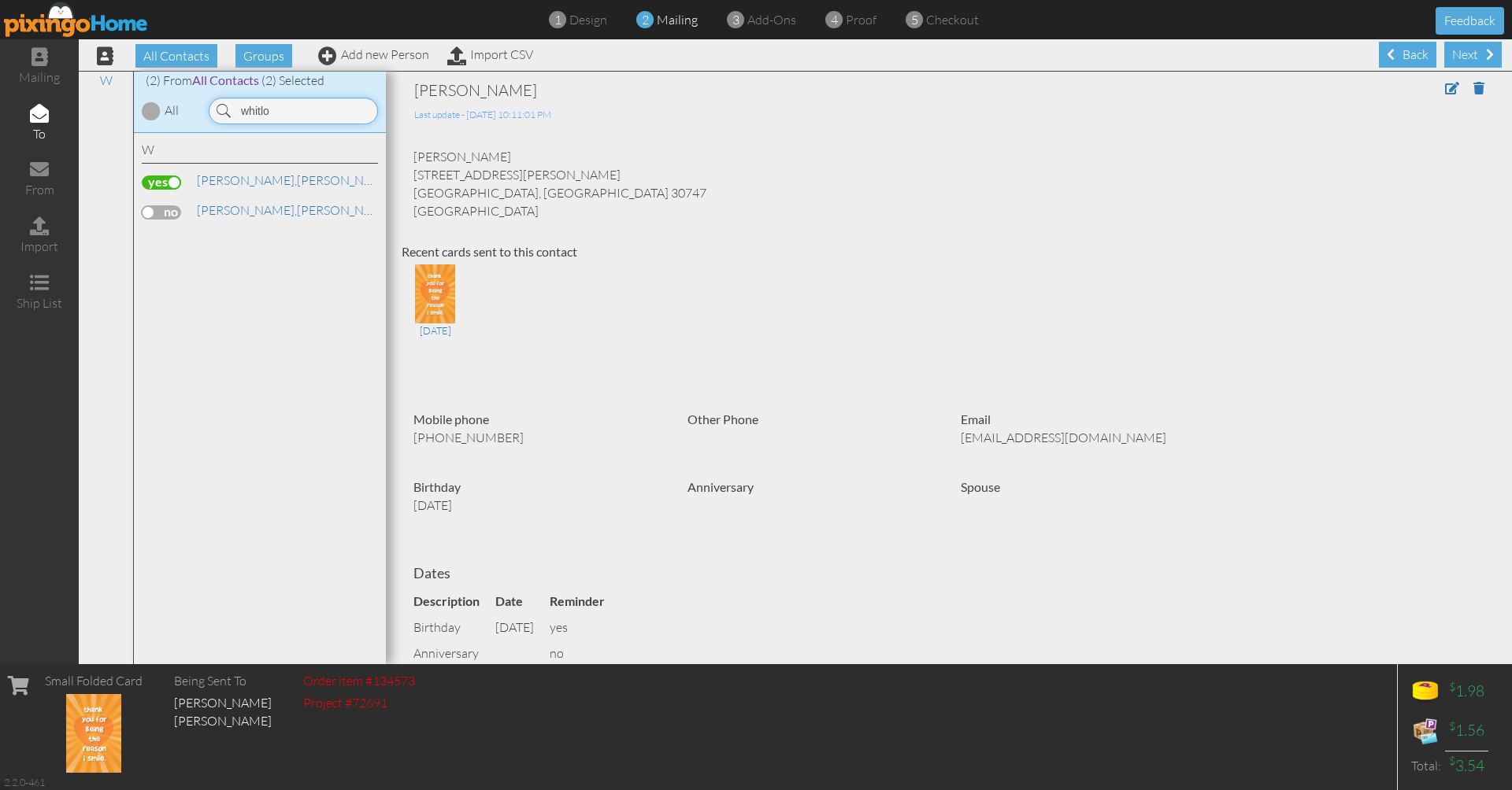
type input "whitlo"
click at [155, 183] on label at bounding box center [161, 183] width 39 height 14
click at [0, 0] on input "checkbox" at bounding box center [0, 0] width 0 height 0
click at [1467, 54] on div "Next" at bounding box center [1473, 55] width 58 height 26
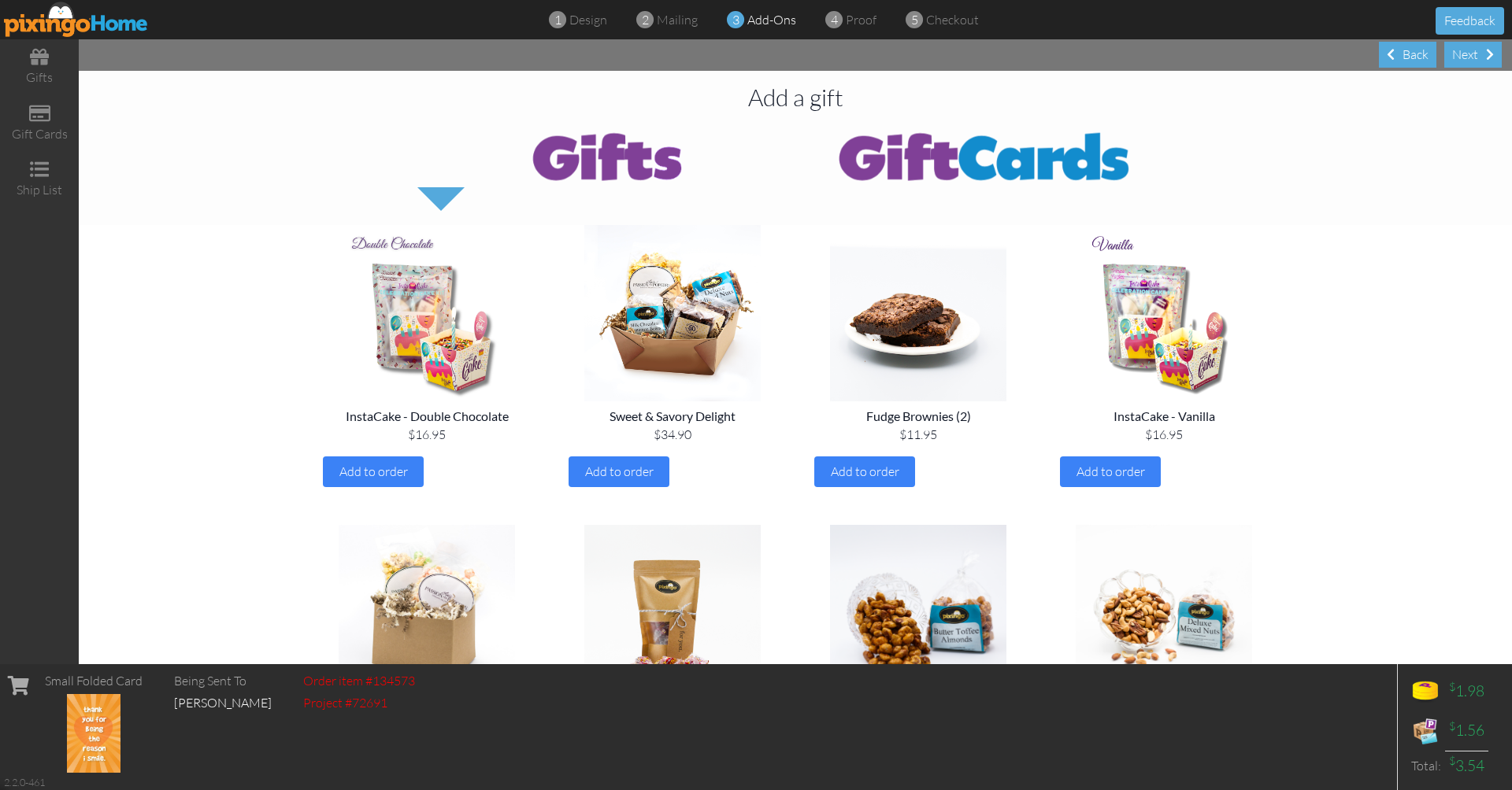
click at [1467, 54] on div "Next" at bounding box center [1473, 55] width 58 height 26
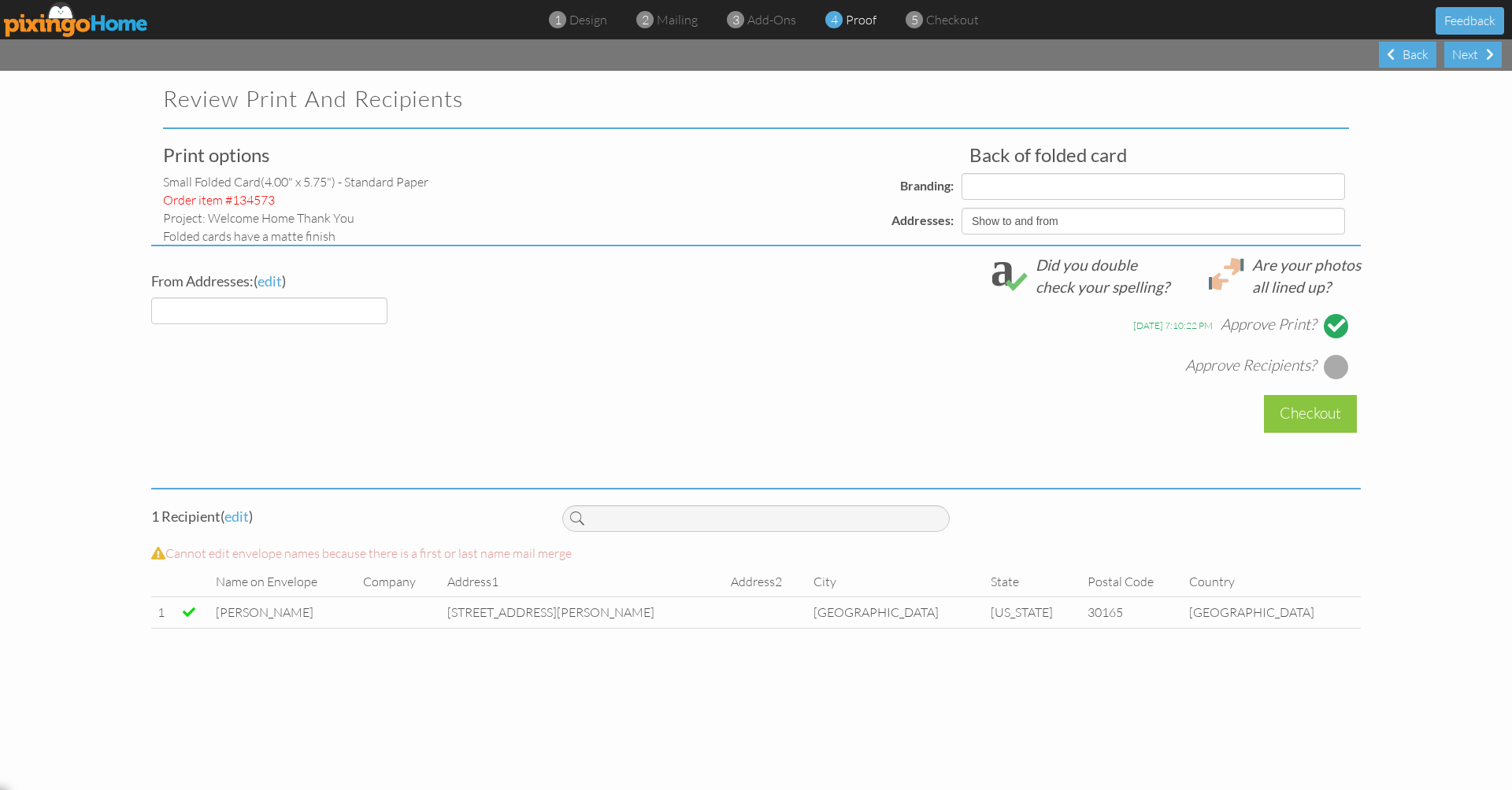
select select "object:13871"
select select "object:13872"
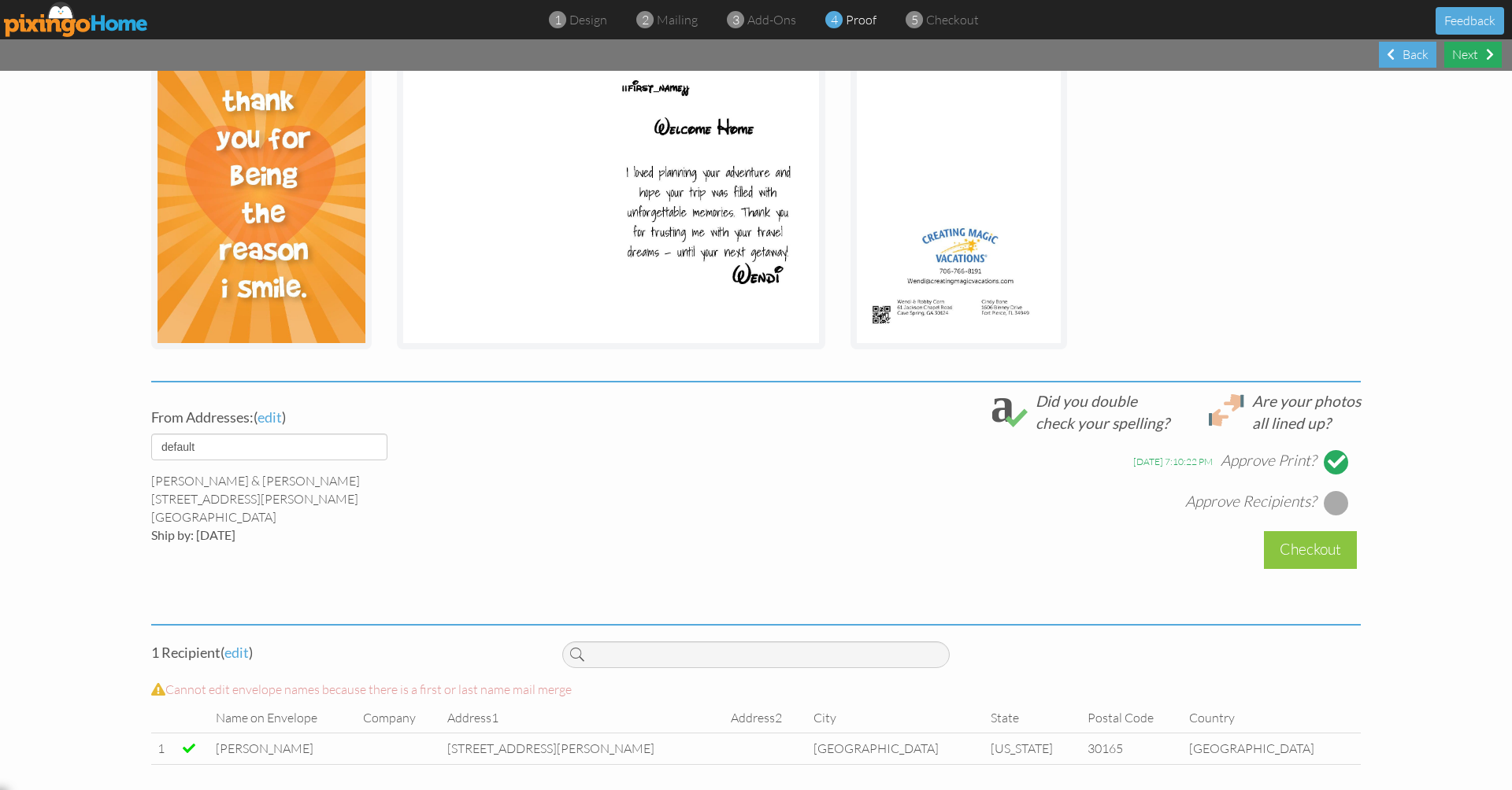
click at [1464, 58] on div "Next" at bounding box center [1473, 55] width 58 height 26
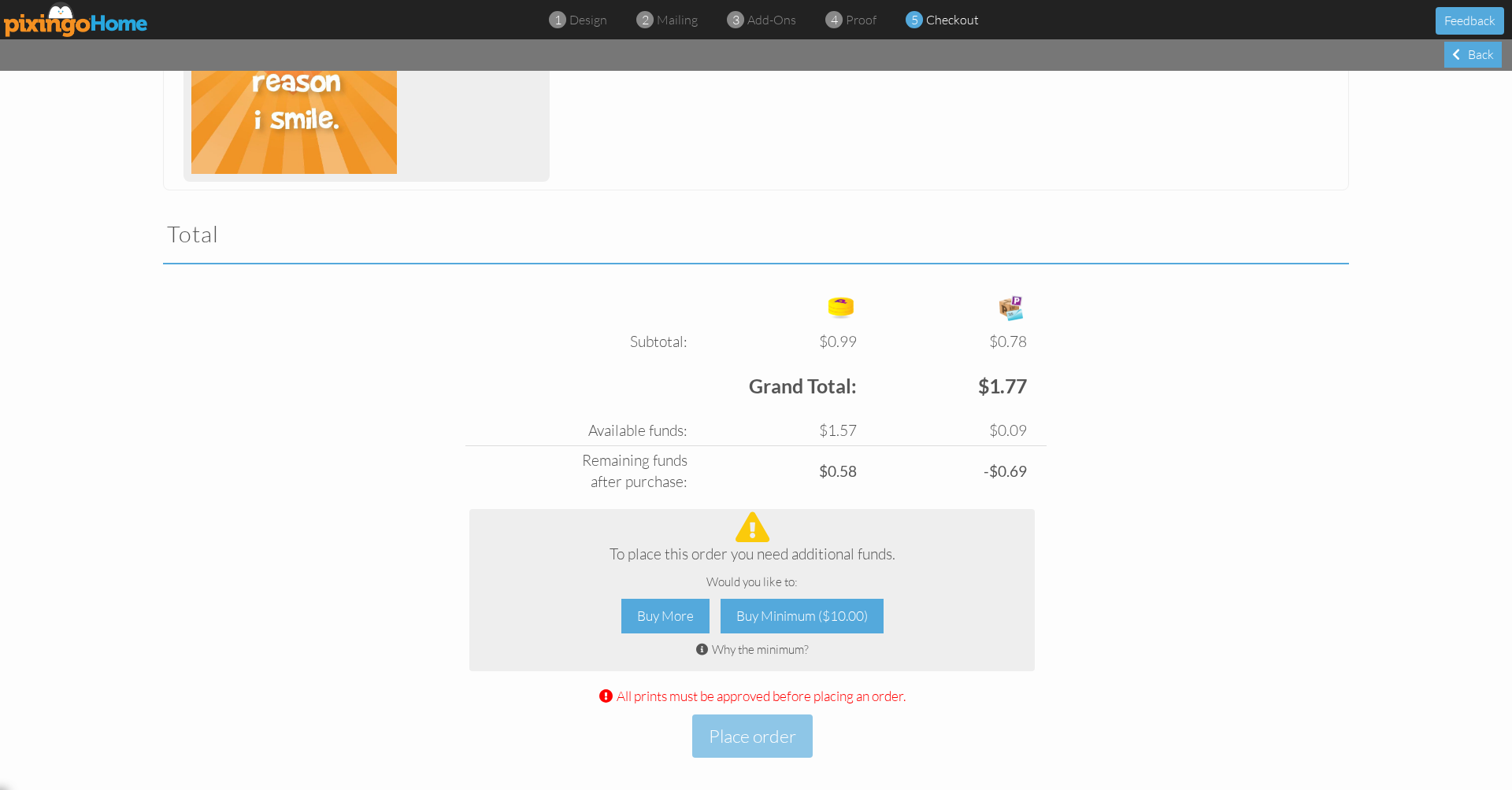
click at [47, 13] on img at bounding box center [76, 19] width 145 height 35
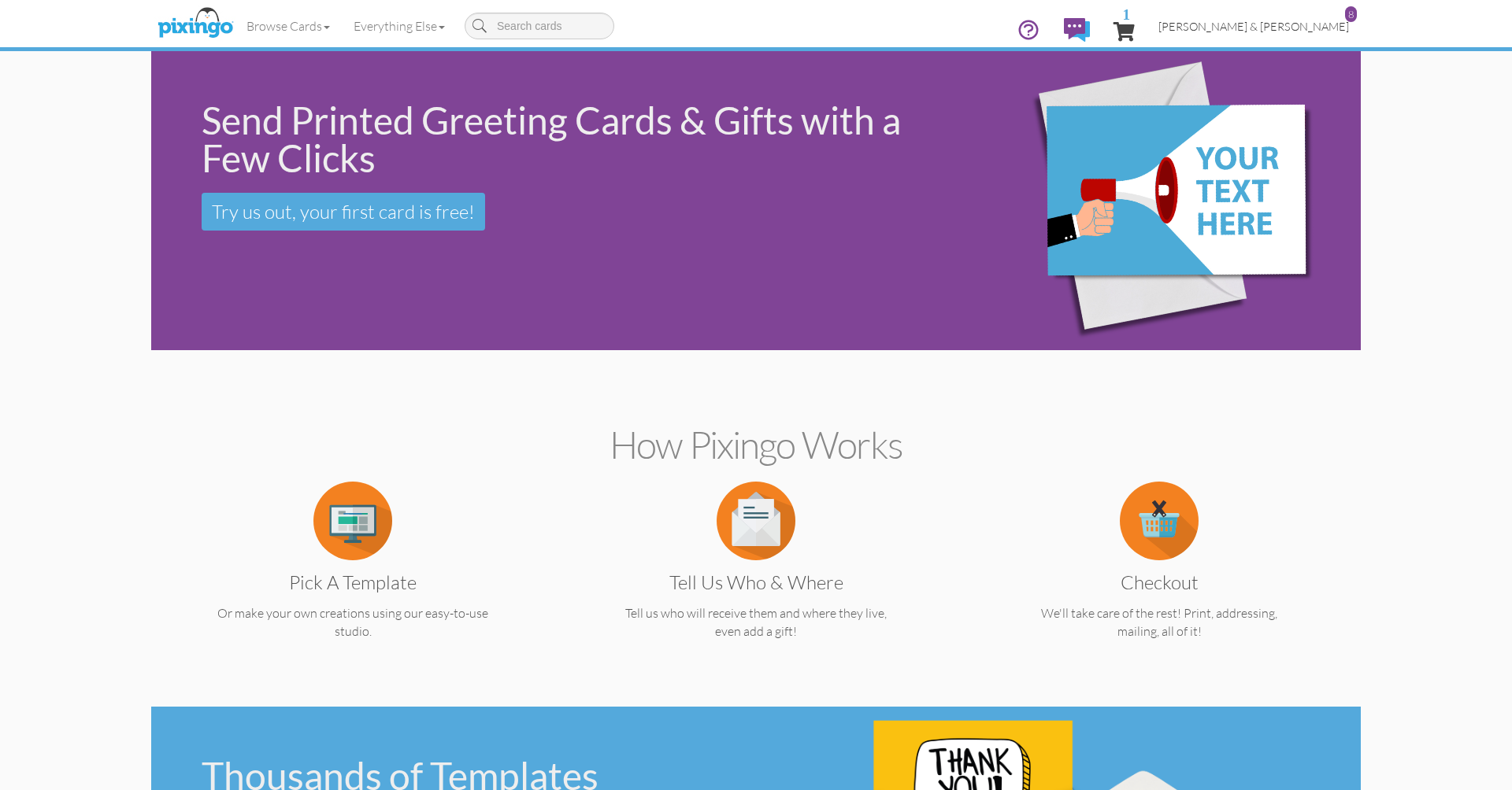
click at [1287, 26] on span "Wendi & Robby Corn" at bounding box center [1253, 26] width 191 height 13
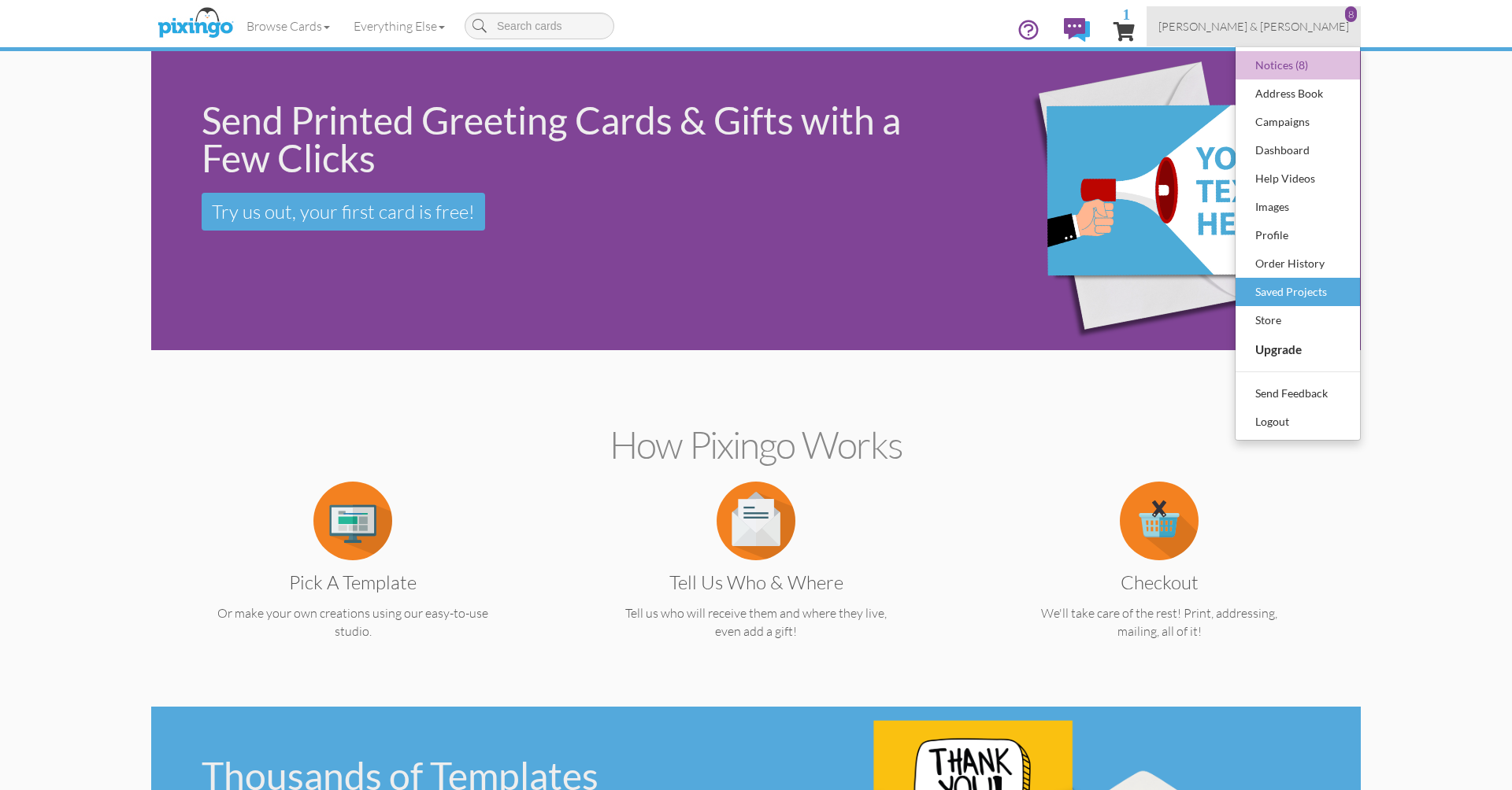
click at [1288, 288] on div "Saved Projects" at bounding box center [1297, 293] width 93 height 24
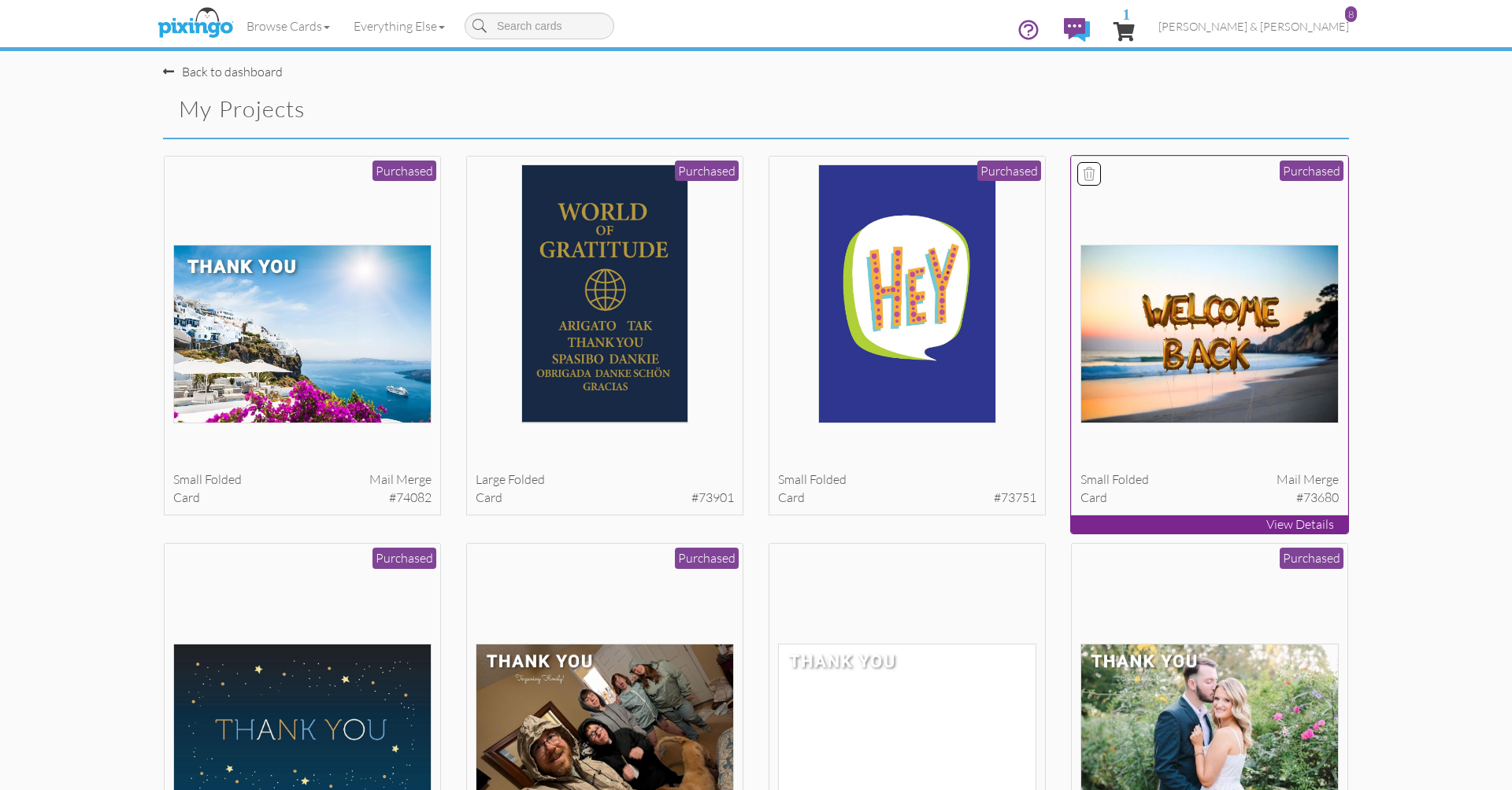
click at [1221, 483] on div "small folded Mail merge" at bounding box center [1209, 479] width 259 height 18
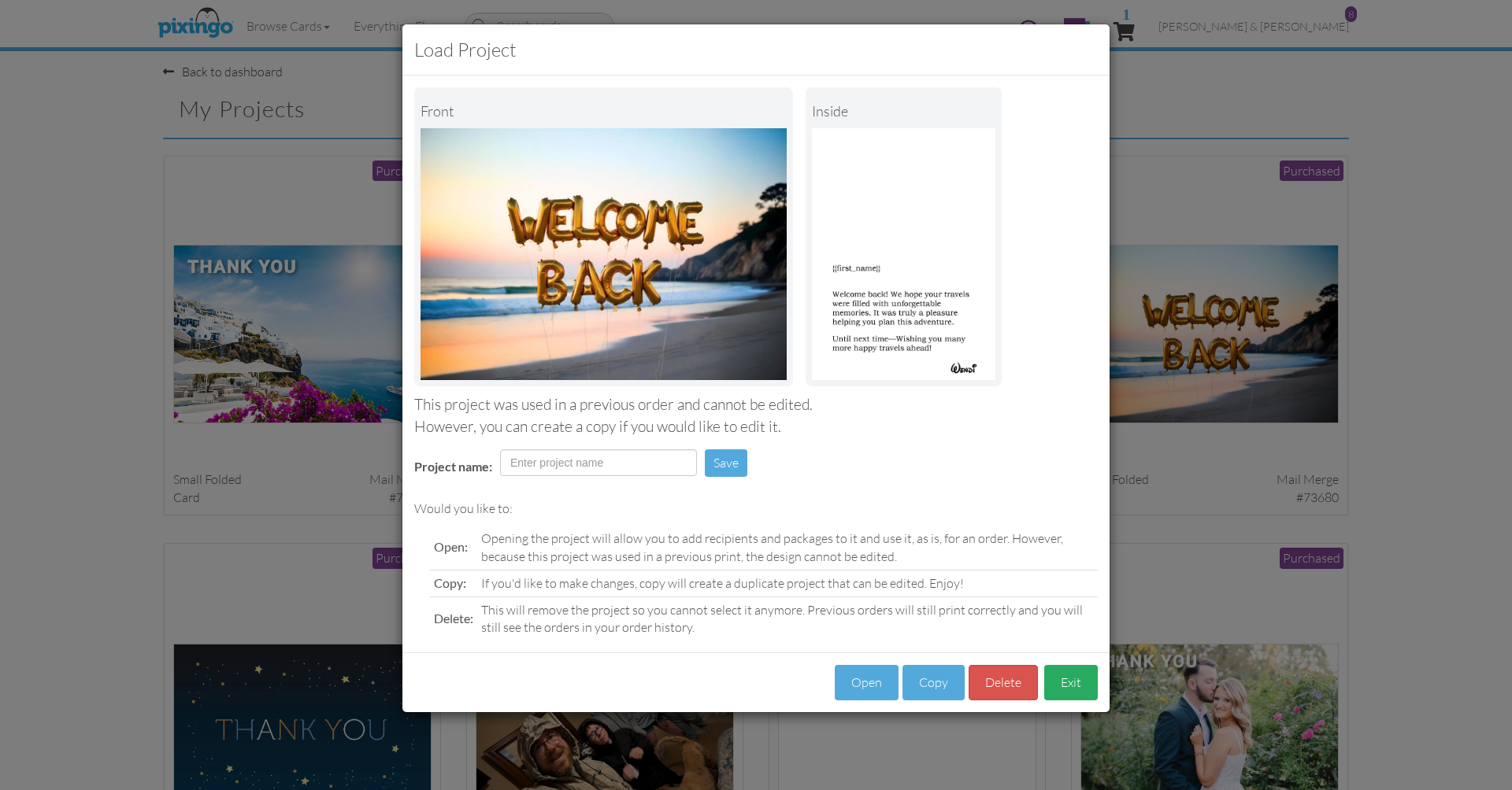
click at [1079, 686] on button "Exit" at bounding box center [1071, 682] width 54 height 35
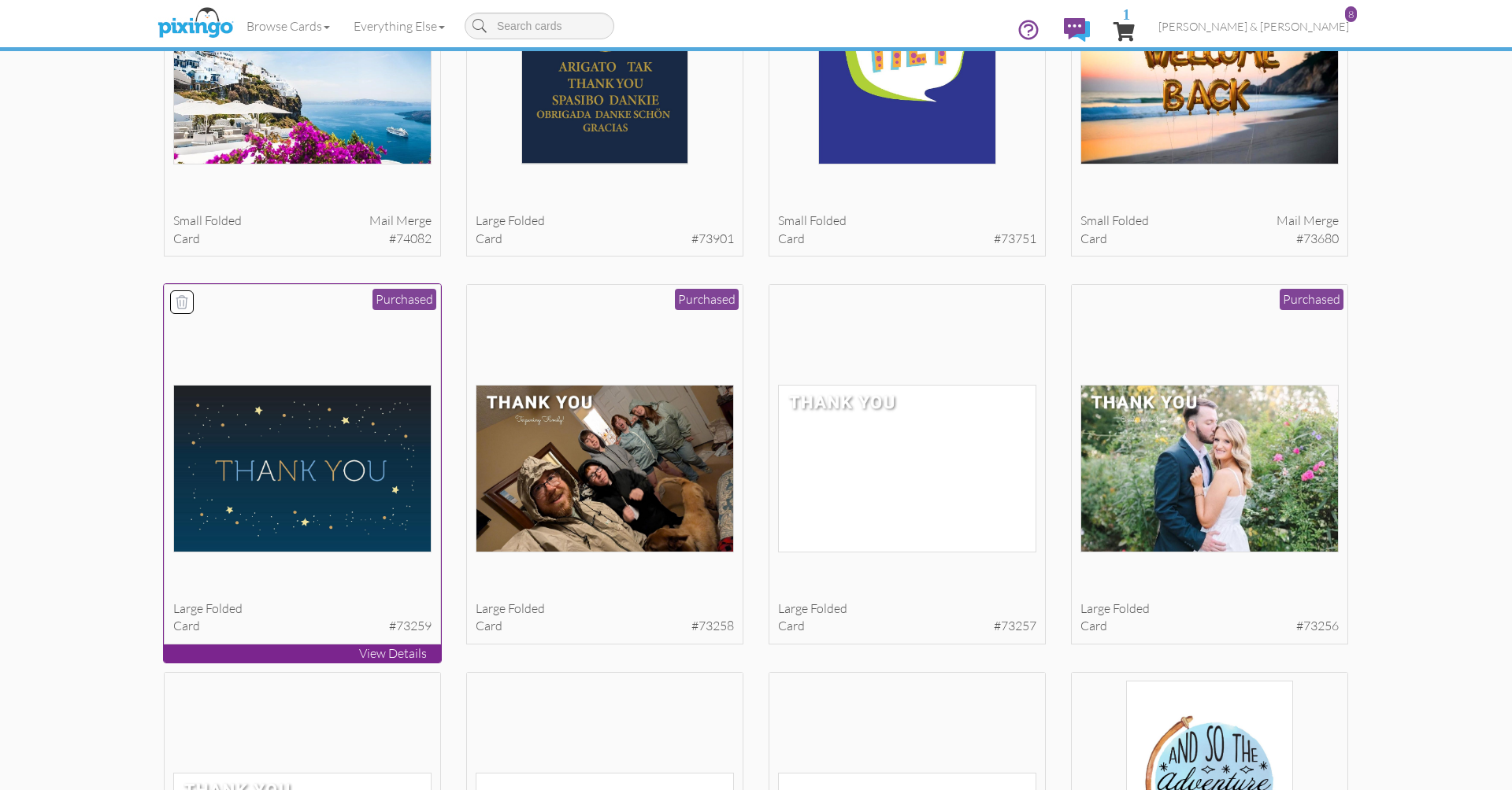
scroll to position [260, 0]
click at [322, 538] on img at bounding box center [302, 467] width 259 height 167
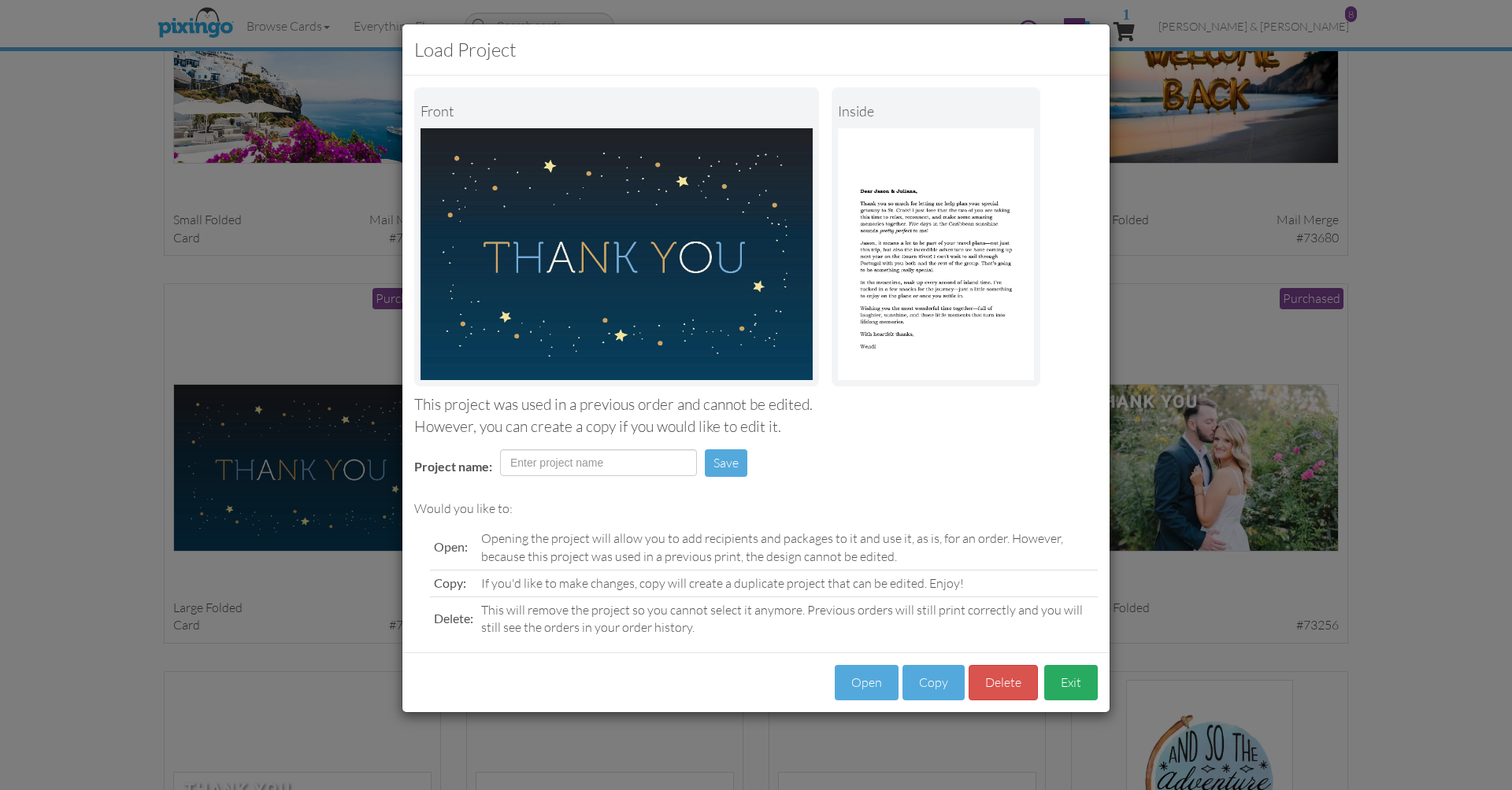
click at [1072, 676] on button "Exit" at bounding box center [1071, 682] width 54 height 35
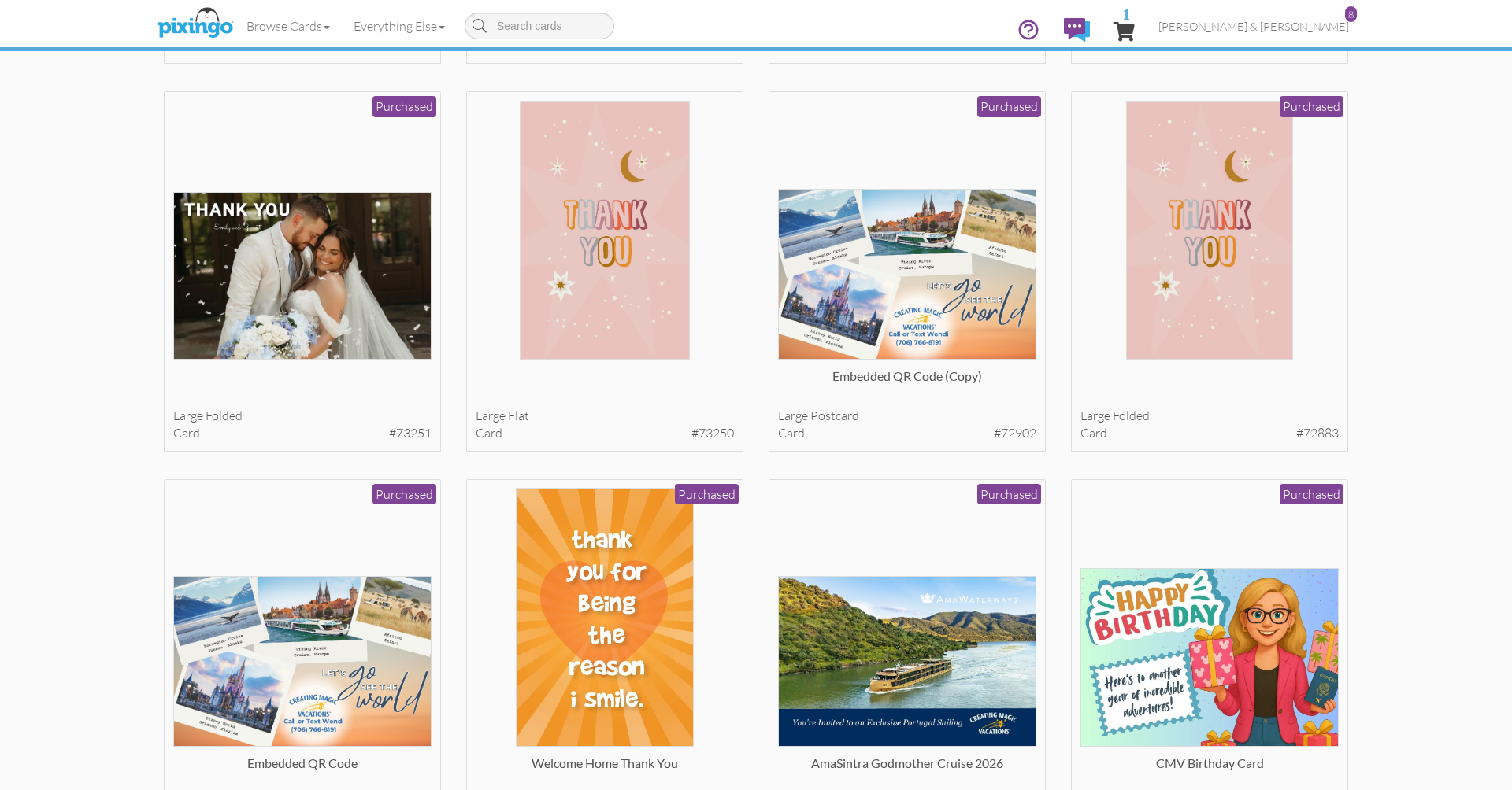
scroll to position [1261, 0]
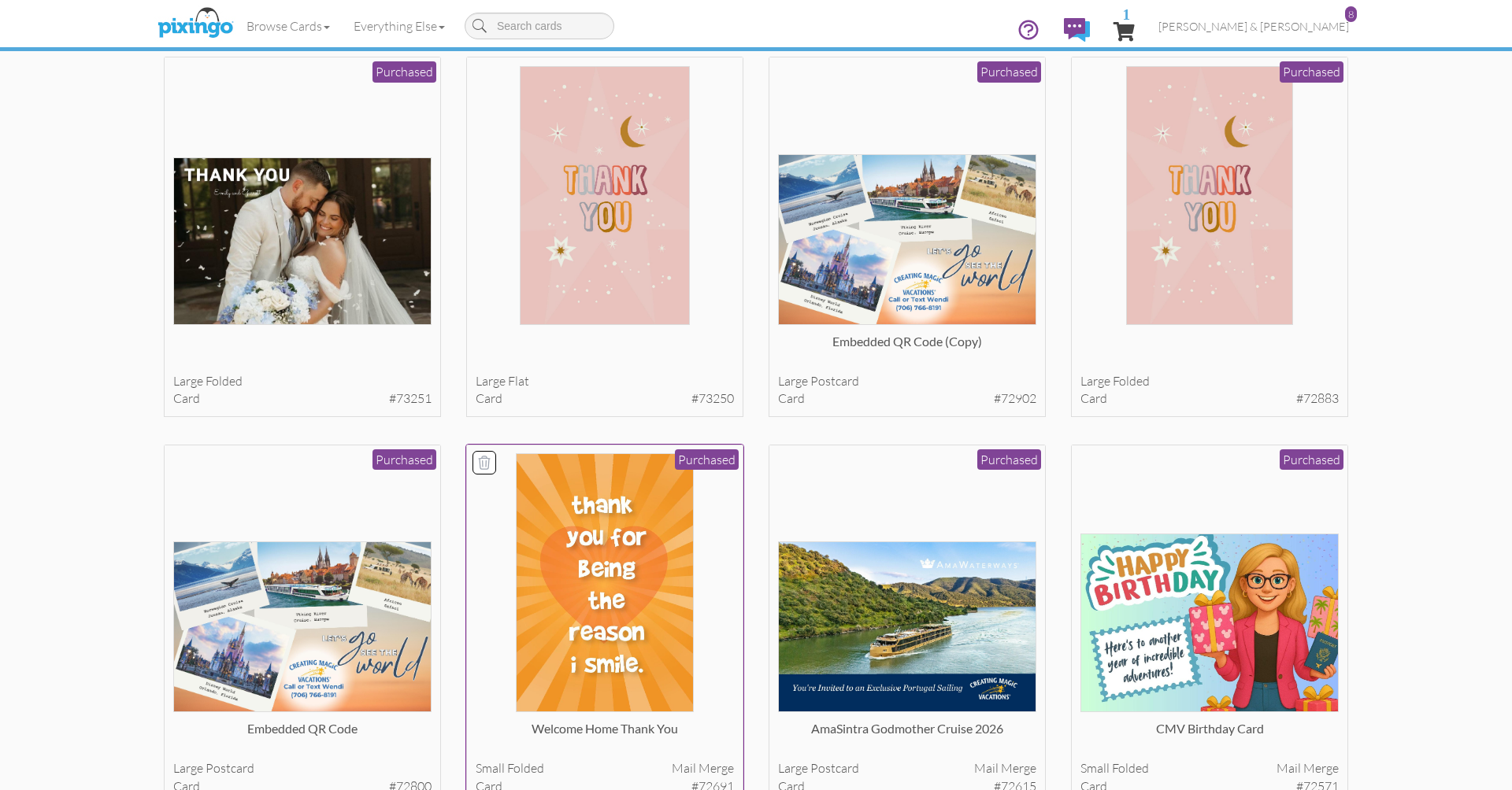
click at [610, 558] on img at bounding box center [605, 582] width 179 height 259
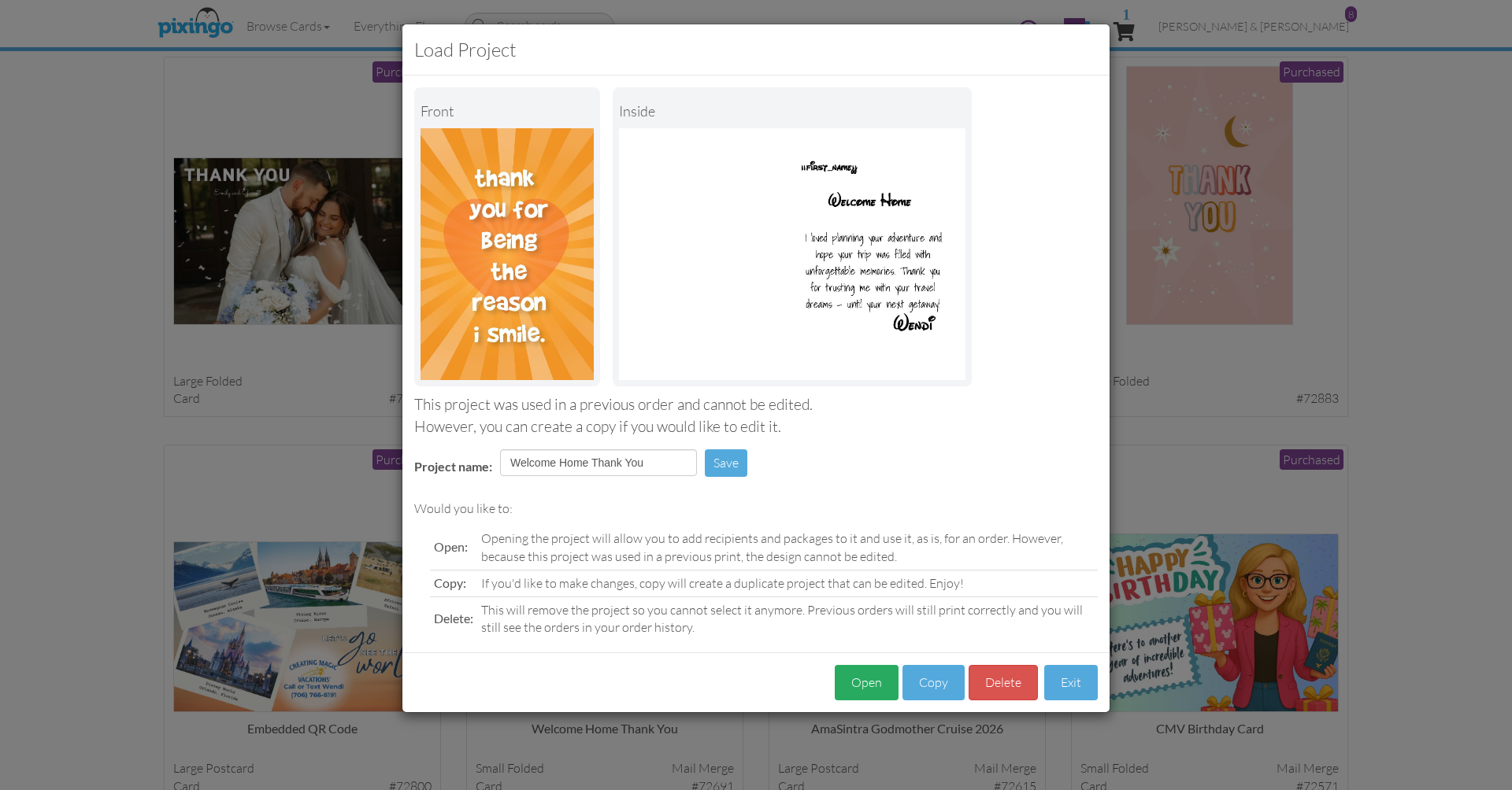
click at [861, 676] on button "Open" at bounding box center [866, 682] width 64 height 35
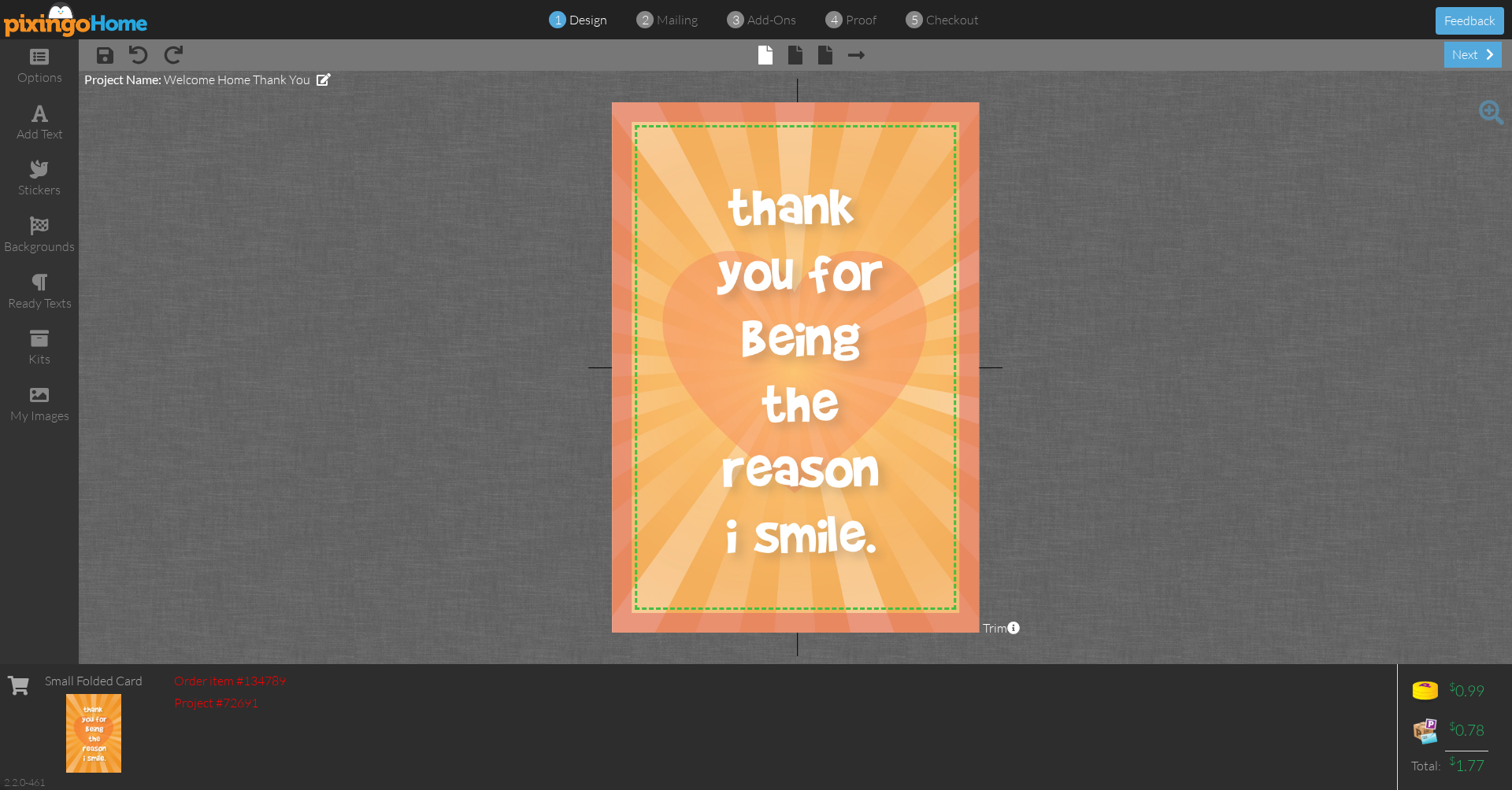
click at [49, 32] on img at bounding box center [76, 19] width 145 height 35
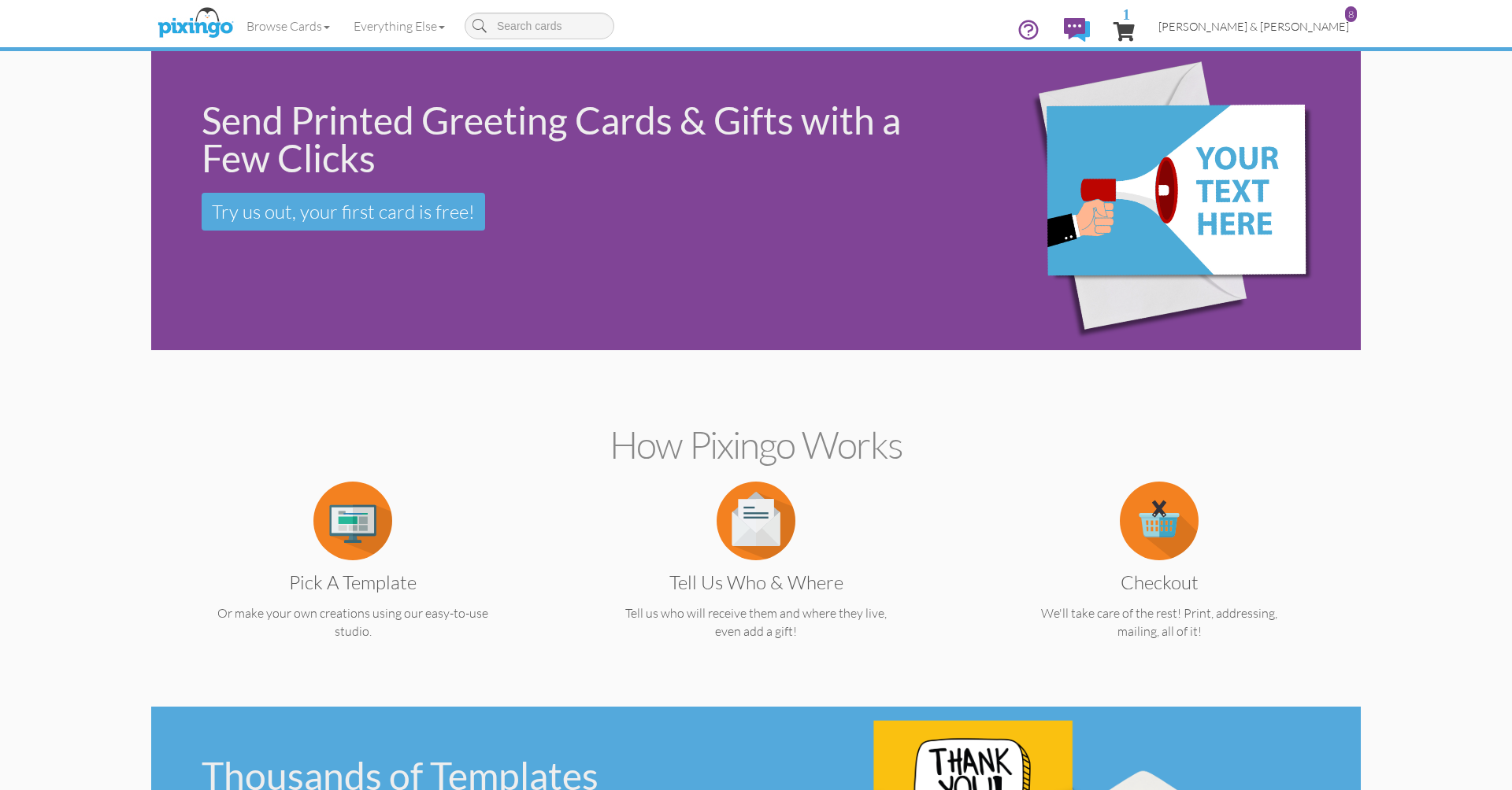
click at [1252, 35] on link "Wendi & Robby Corn 8" at bounding box center [1253, 26] width 214 height 40
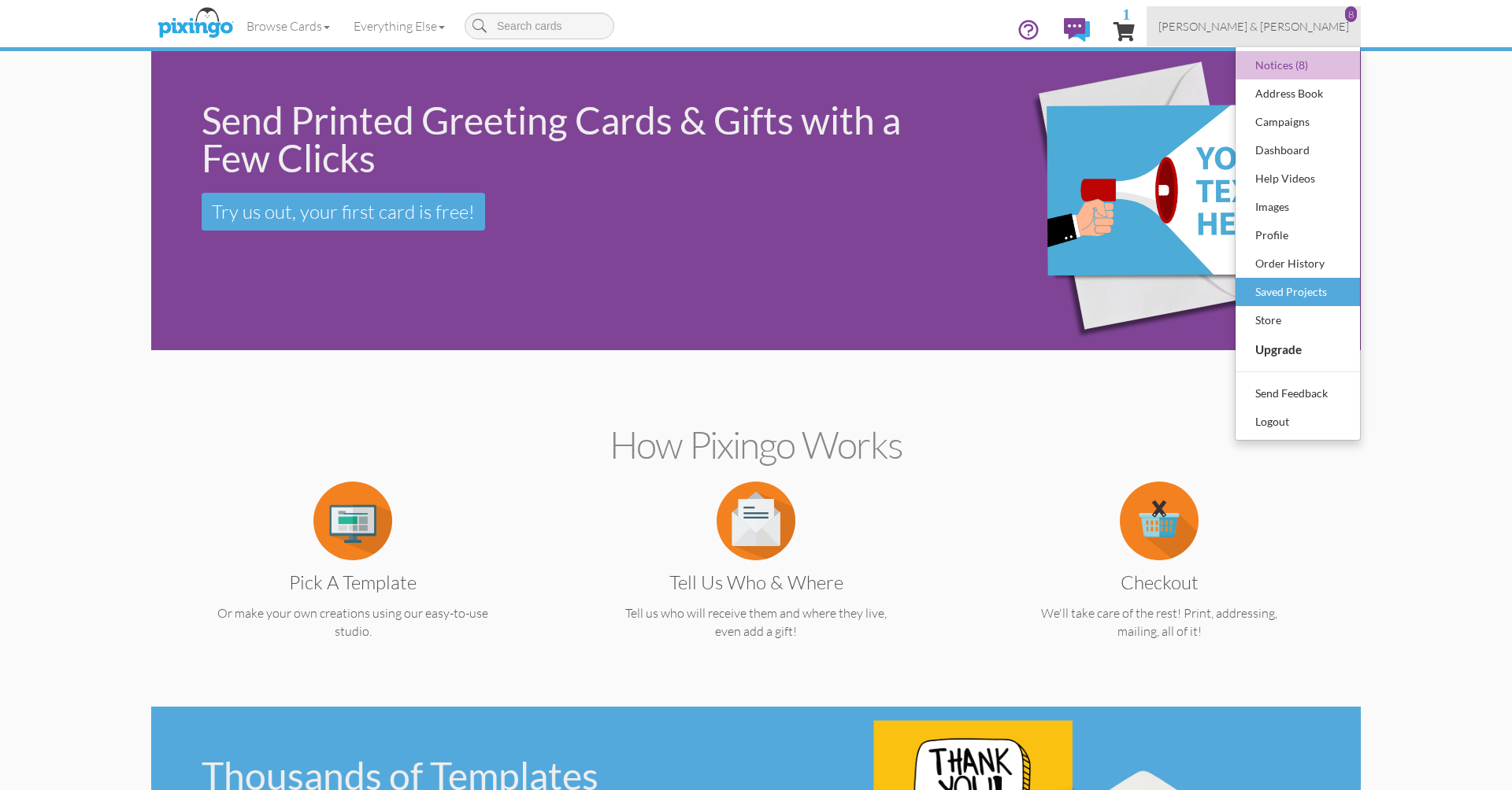
click at [1300, 302] on div "Saved Projects" at bounding box center [1297, 293] width 93 height 24
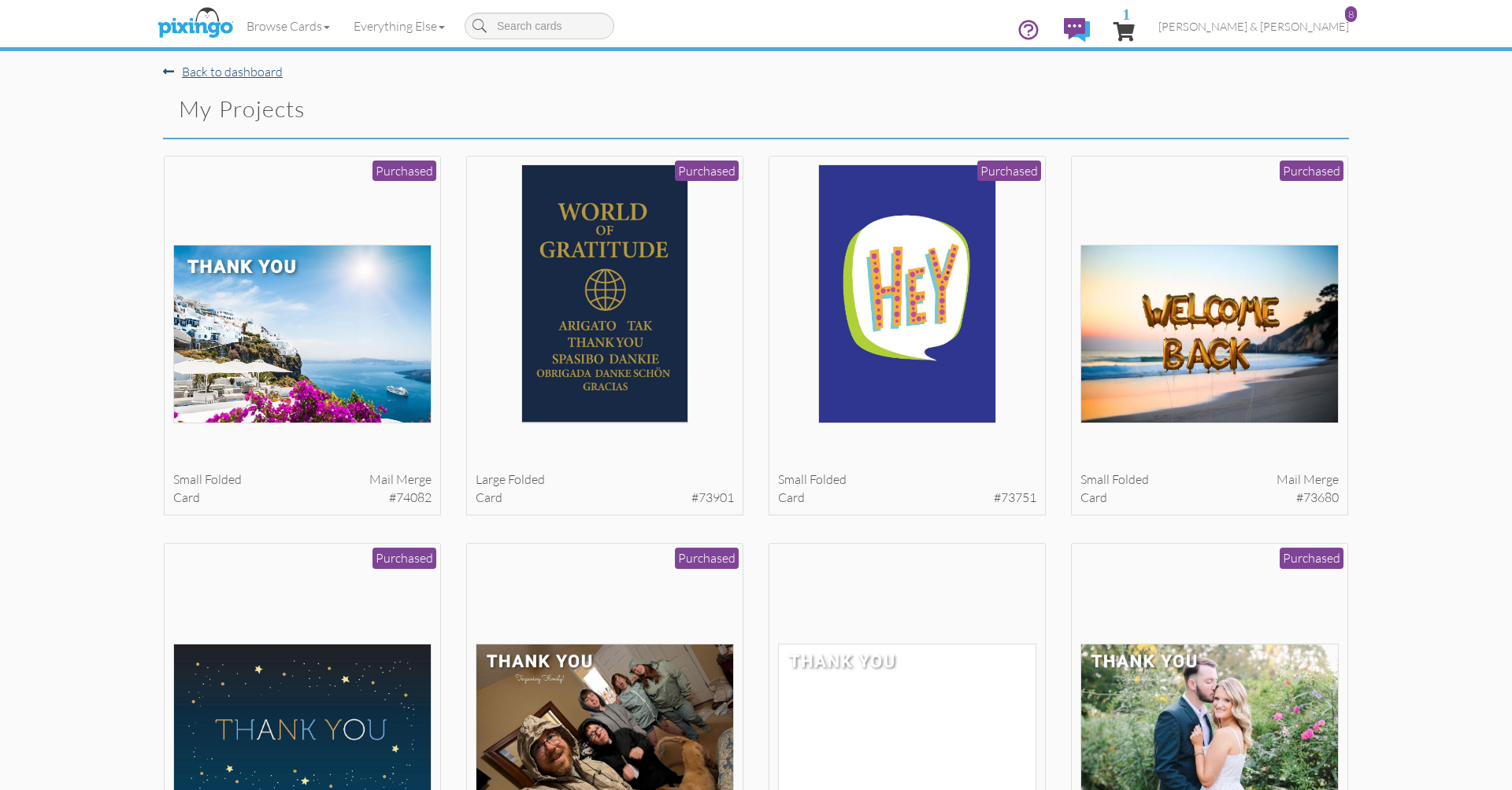
click at [225, 75] on link "Back to dashboard" at bounding box center [223, 72] width 120 height 16
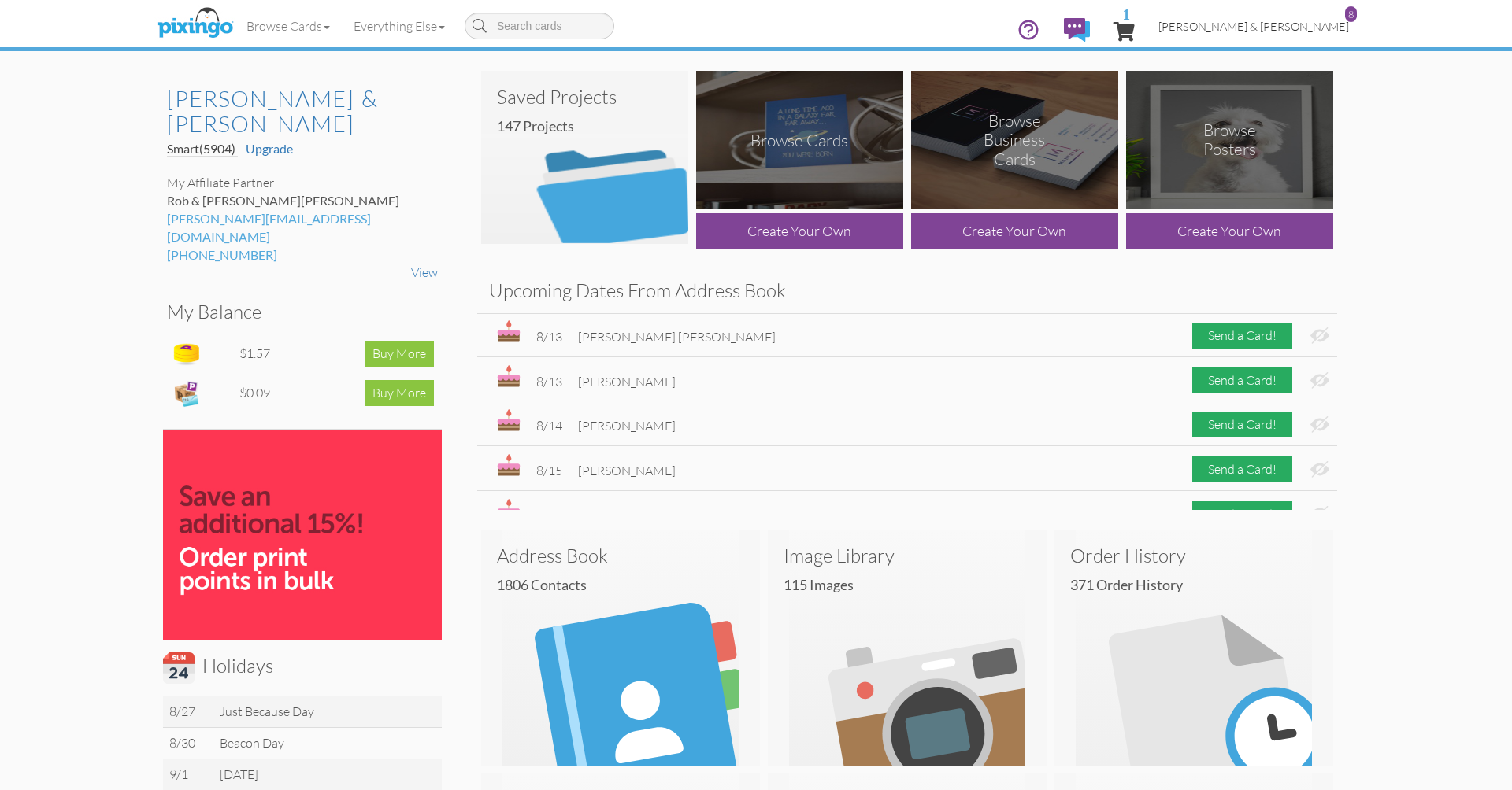
click at [1295, 30] on span "Wendi & Robby Corn" at bounding box center [1253, 26] width 191 height 13
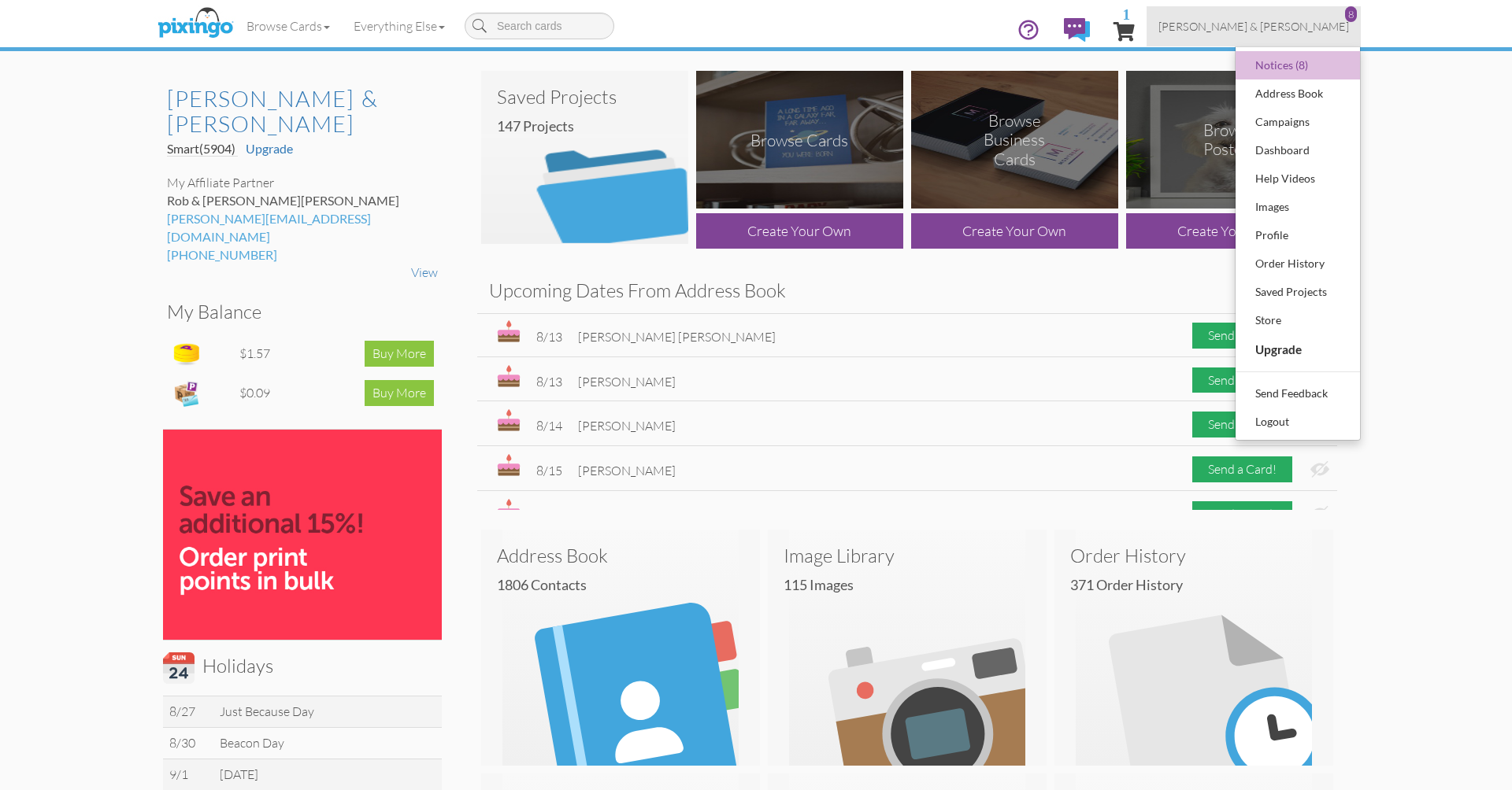
click at [572, 207] on img at bounding box center [584, 157] width 207 height 173
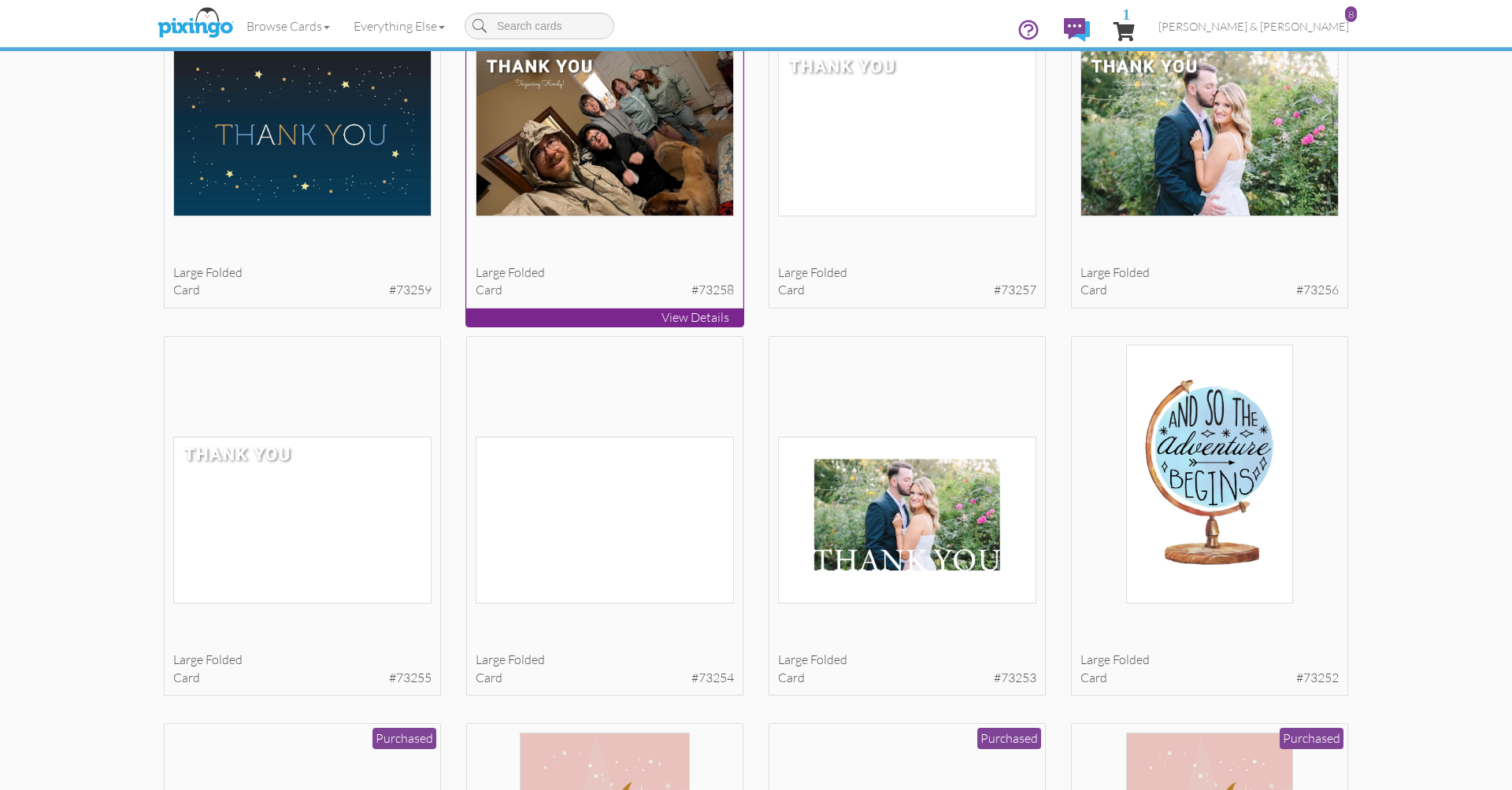
scroll to position [571, 0]
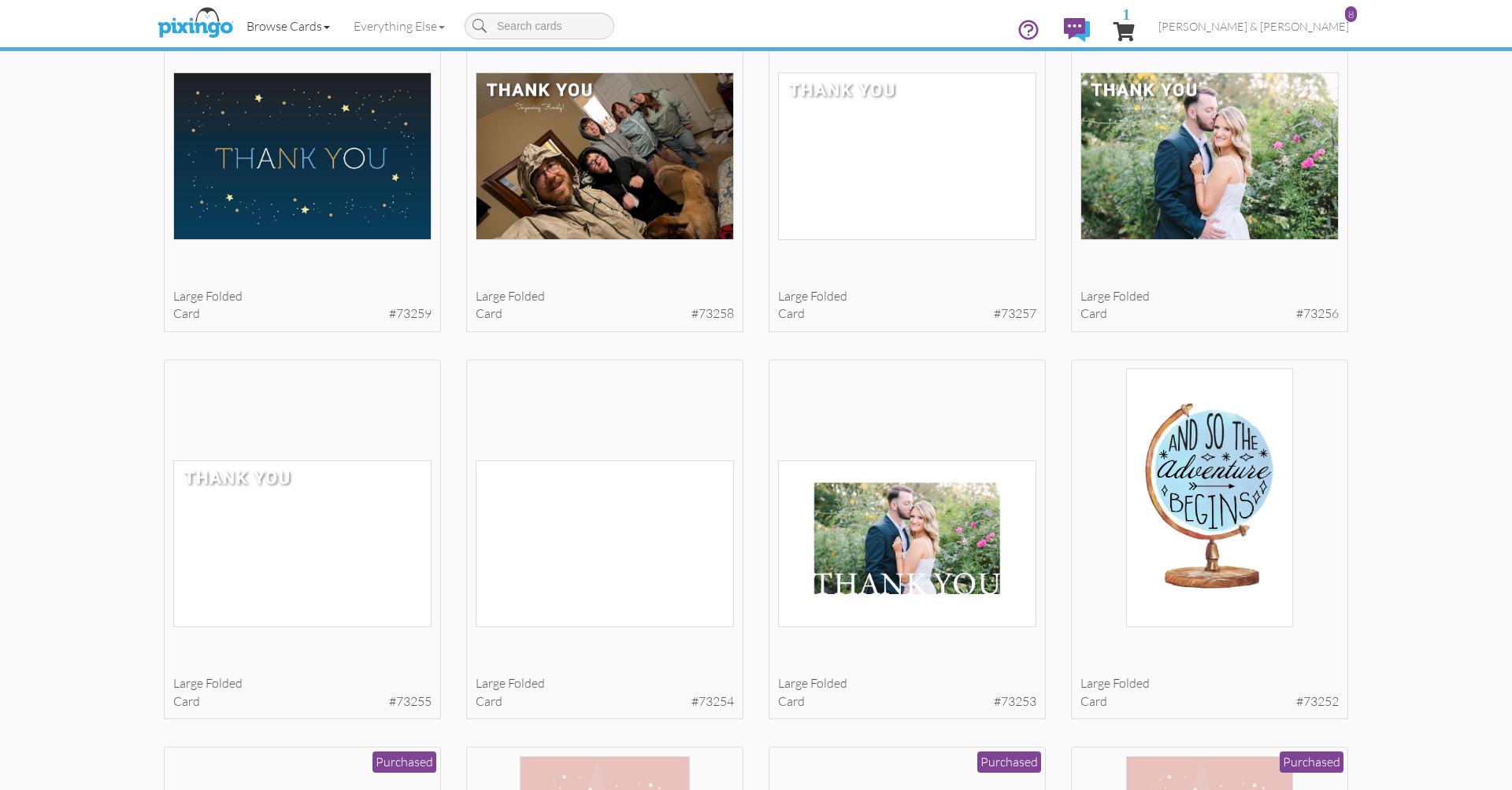
click at [295, 28] on link "Browse Cards" at bounding box center [288, 25] width 107 height 39
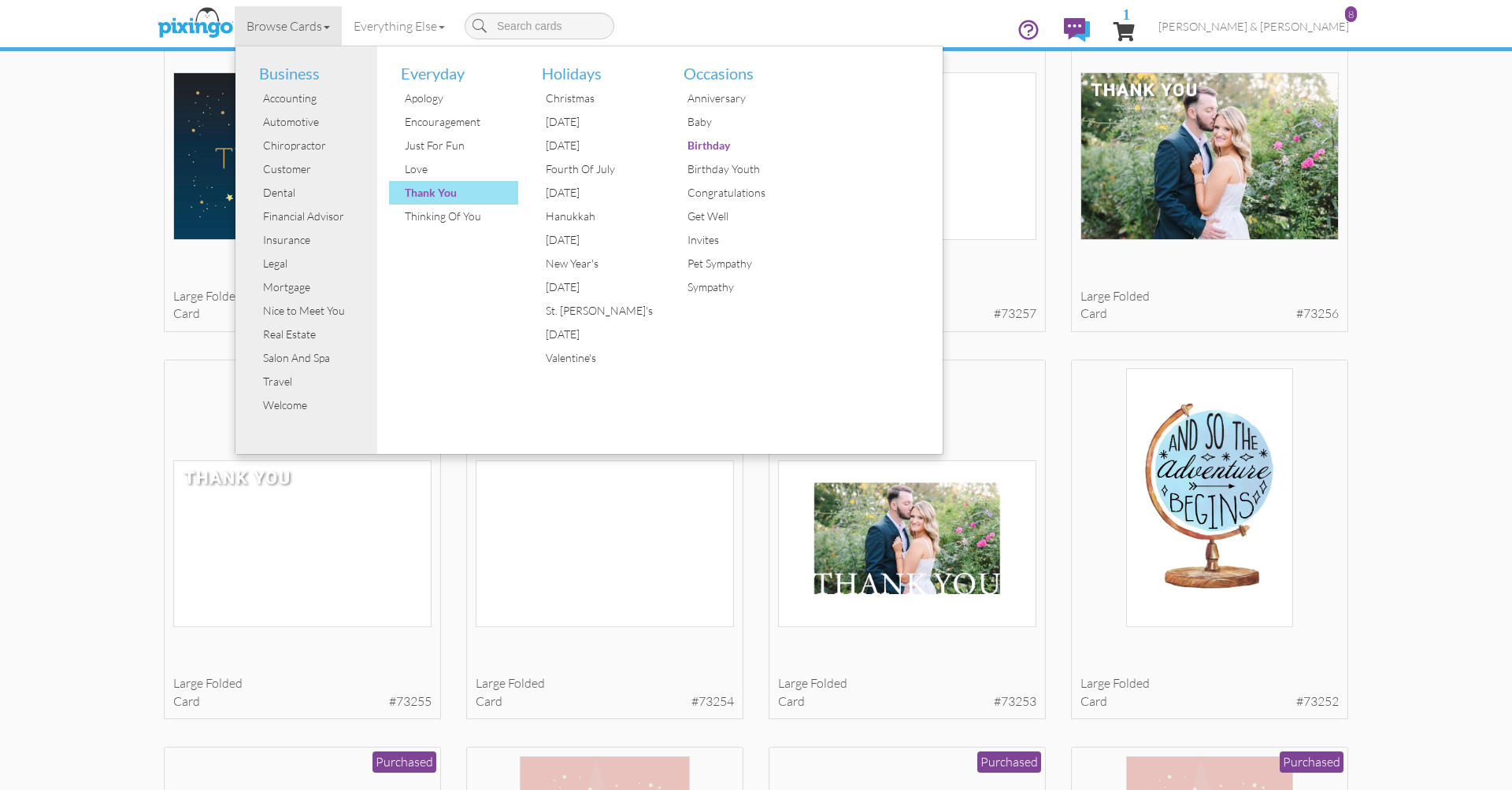
click at [431, 193] on div "Thank You" at bounding box center [460, 193] width 118 height 24
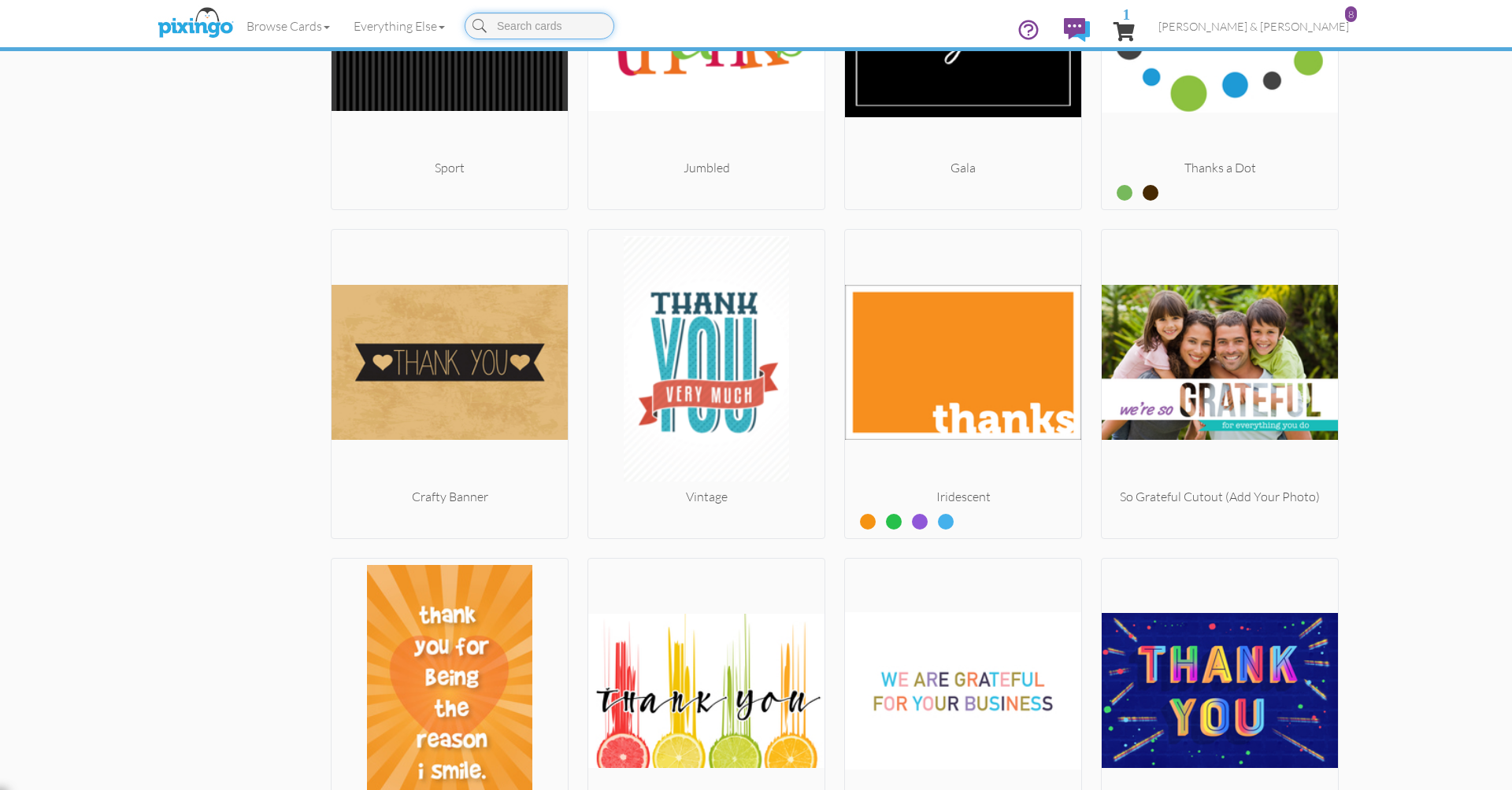
scroll to position [7018, 0]
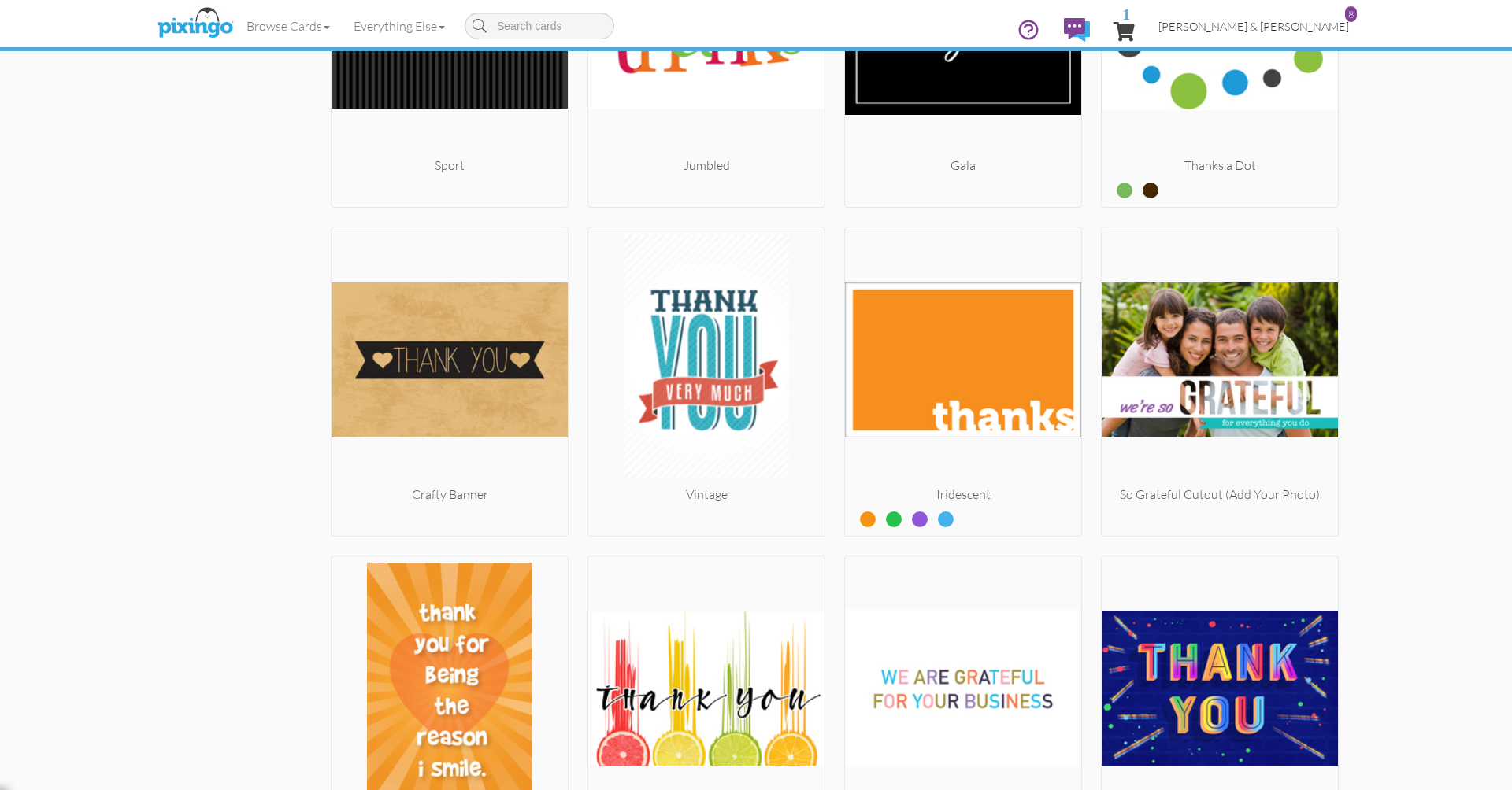
click at [1284, 28] on span "Wendi & Robby Corn" at bounding box center [1253, 26] width 191 height 13
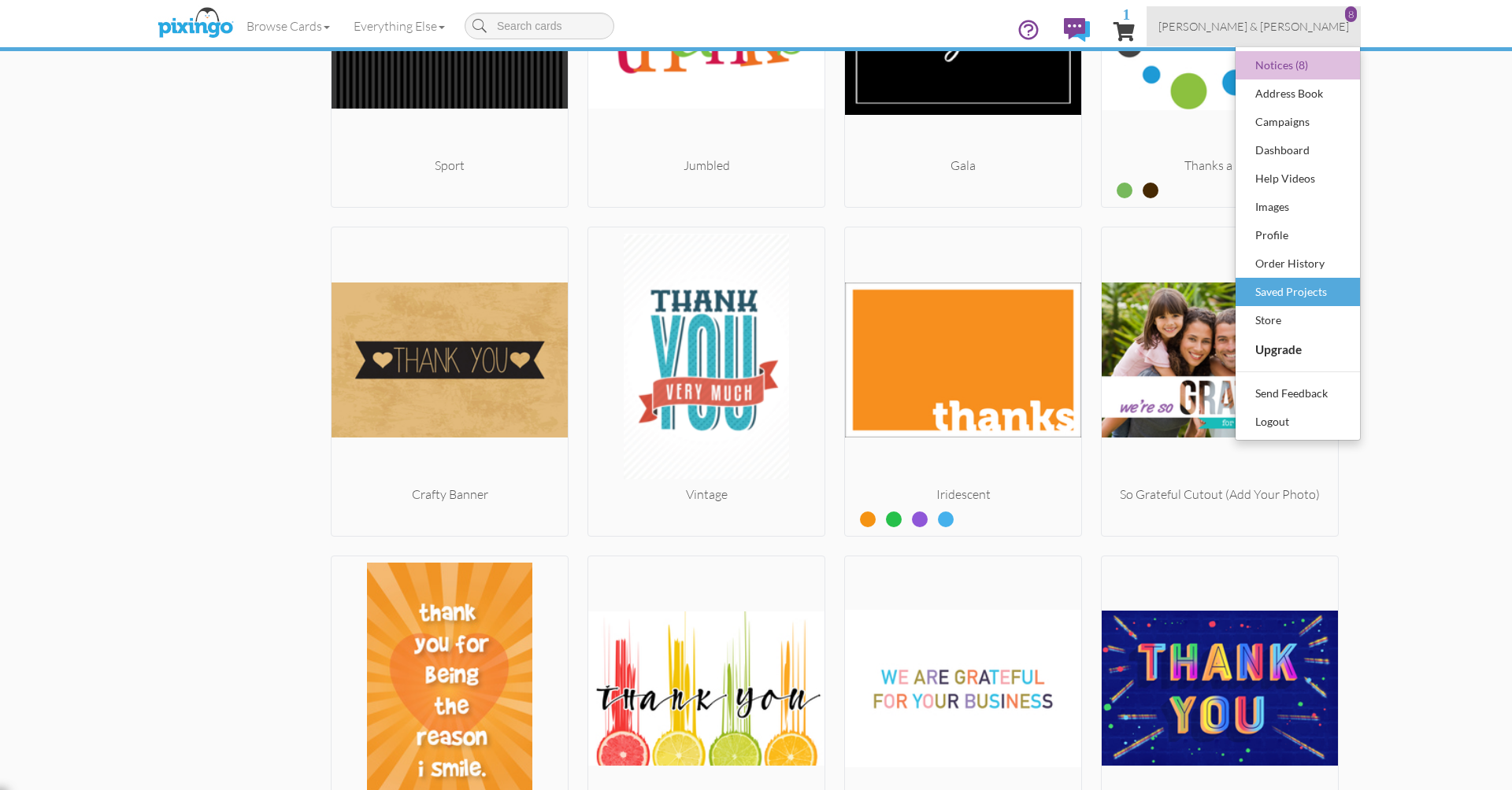
click at [1298, 283] on div "Saved Projects" at bounding box center [1297, 293] width 93 height 24
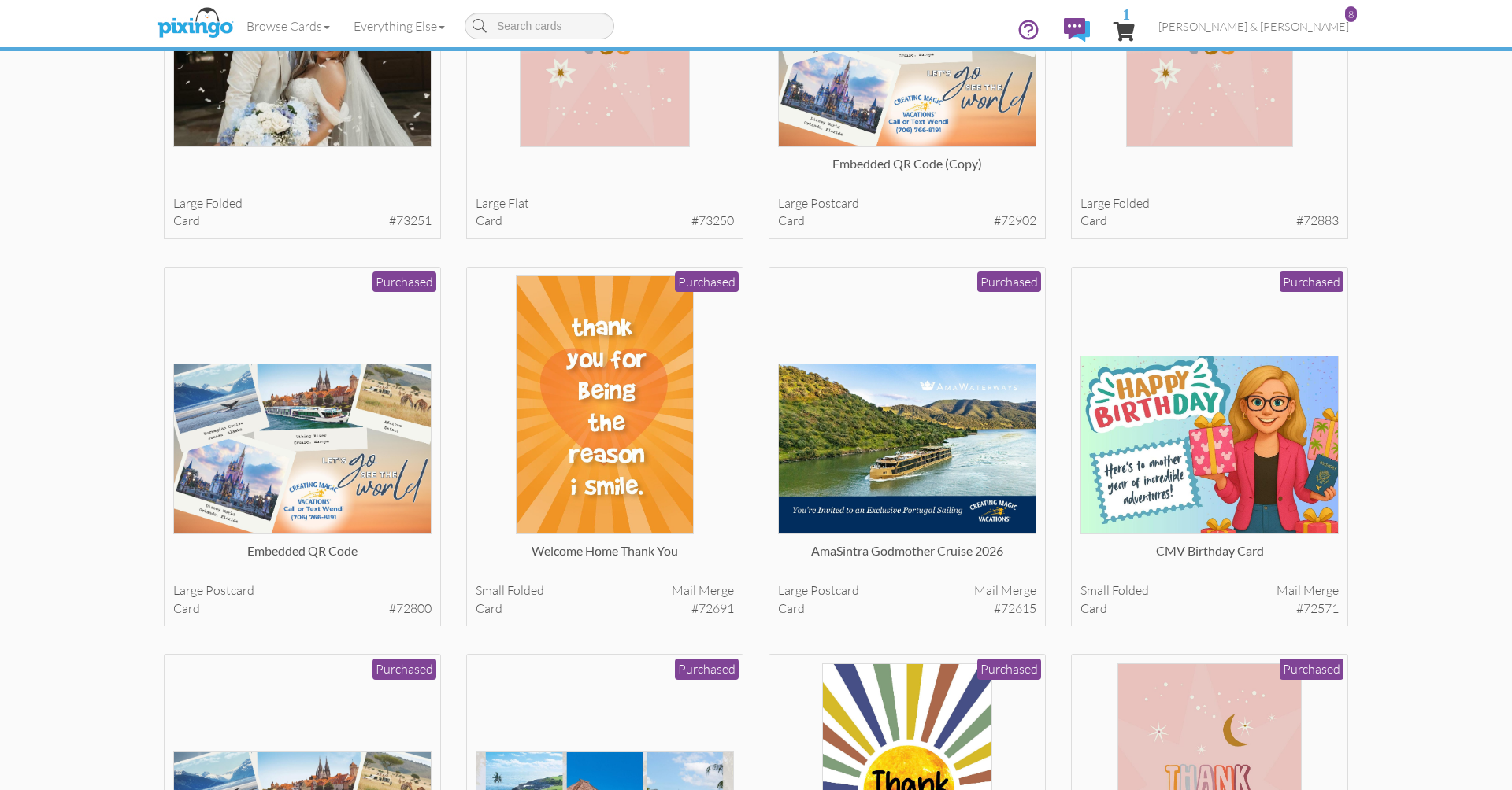
scroll to position [1442, 0]
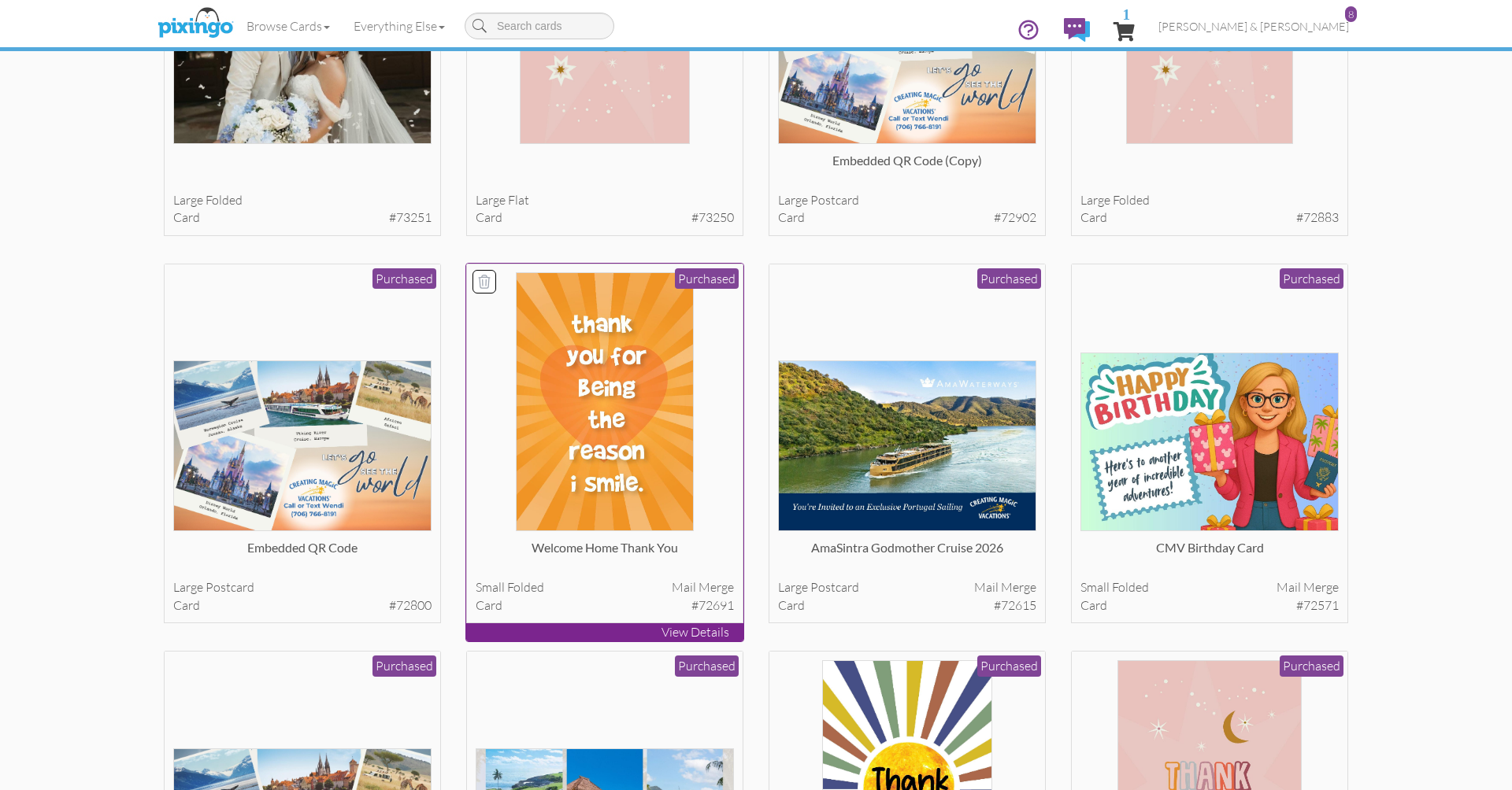
click at [597, 462] on img at bounding box center [605, 401] width 179 height 259
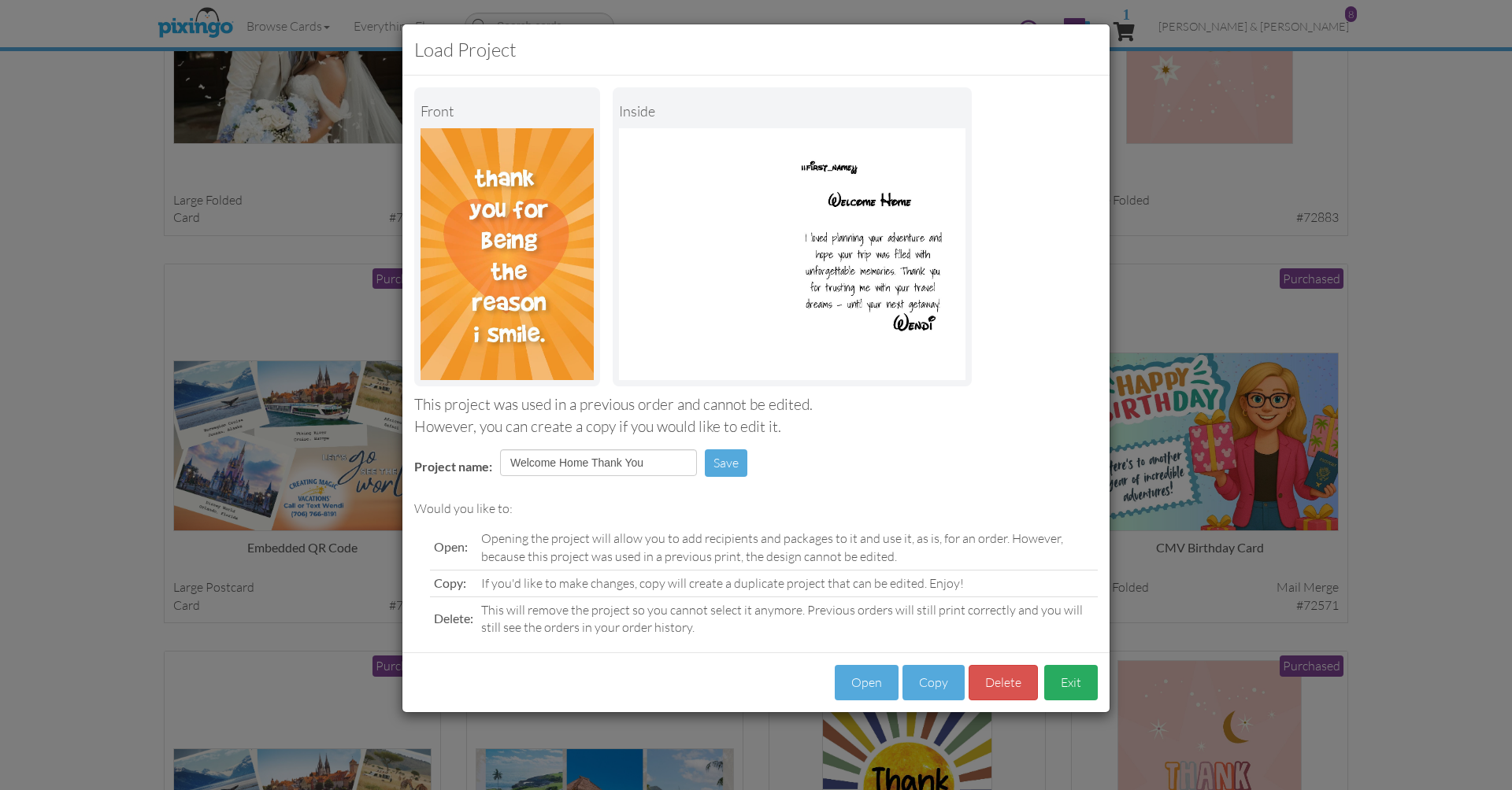
click at [1064, 680] on button "Exit" at bounding box center [1071, 682] width 54 height 35
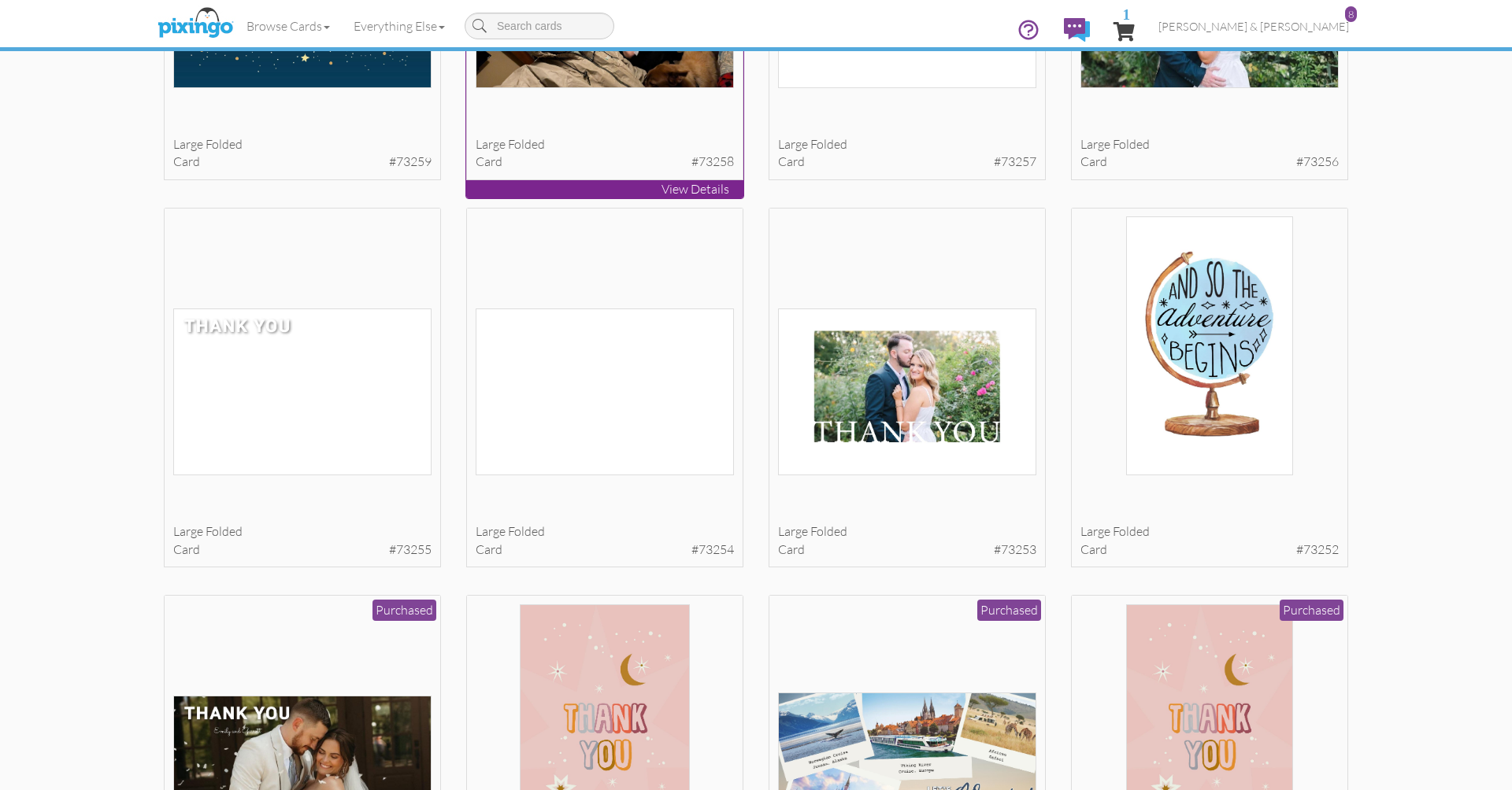
scroll to position [581, 0]
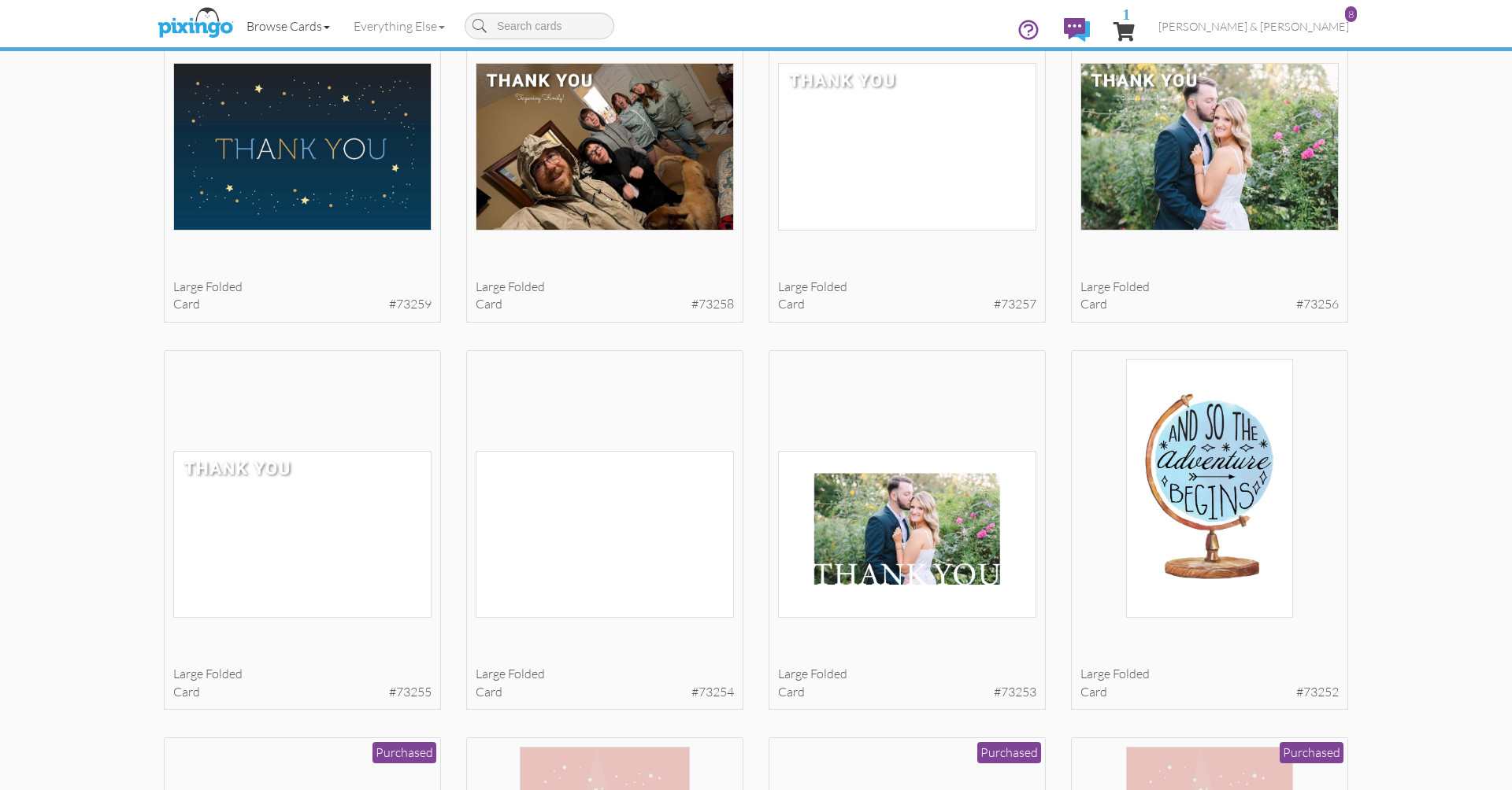
click at [312, 28] on link "Browse Cards" at bounding box center [288, 25] width 107 height 39
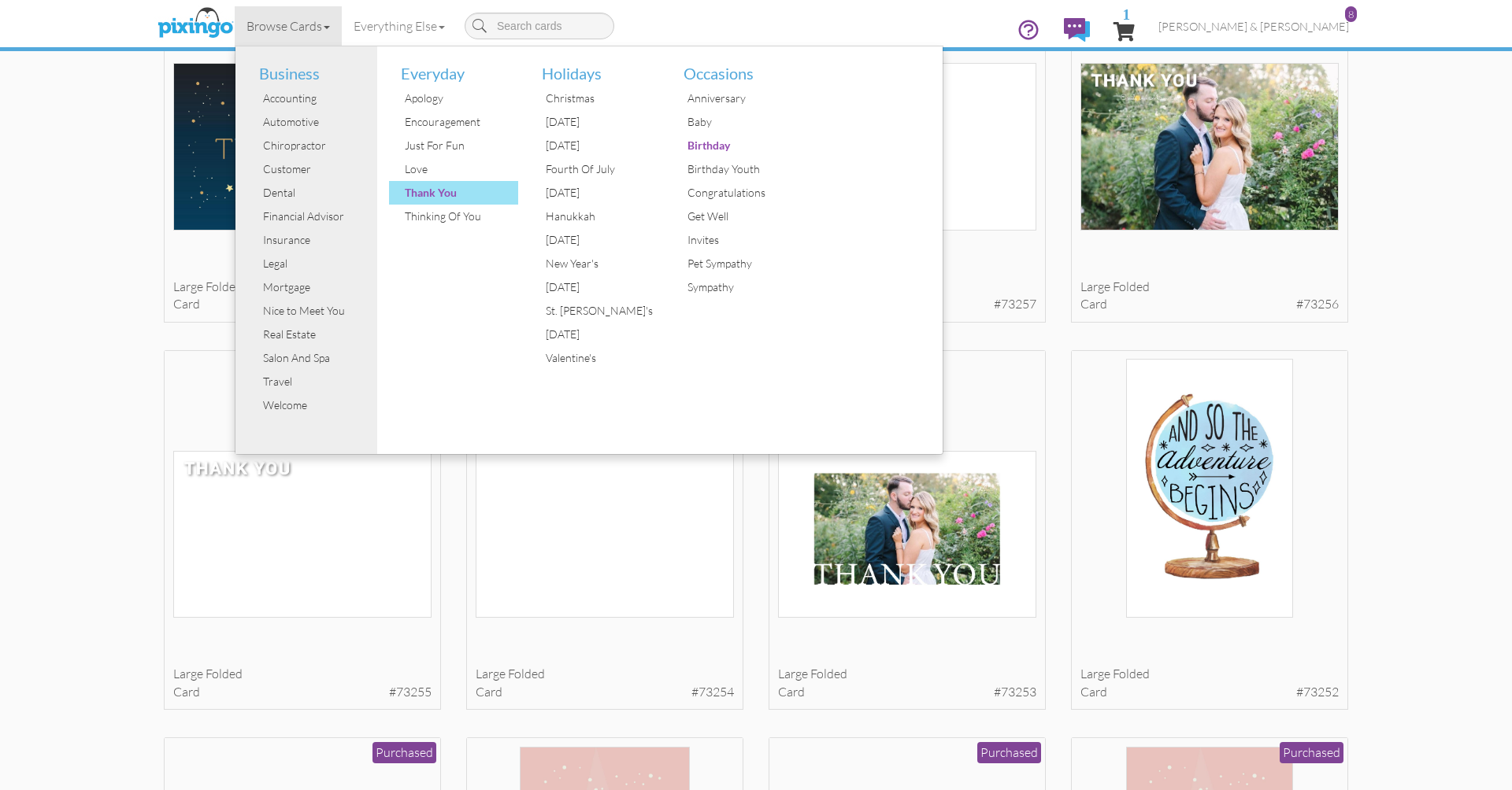
click at [444, 197] on div "Thank You" at bounding box center [460, 193] width 118 height 24
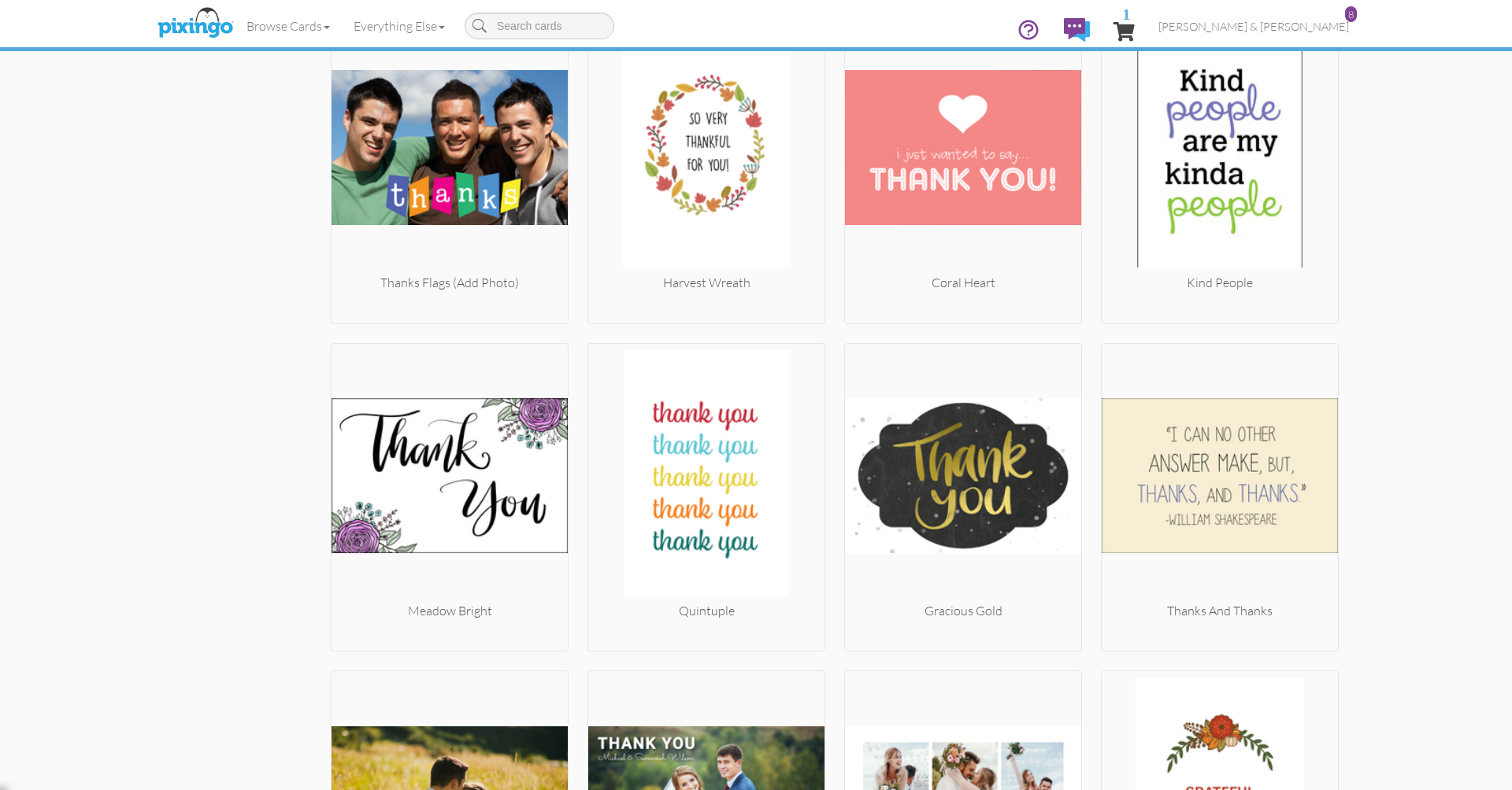
scroll to position [7885, 0]
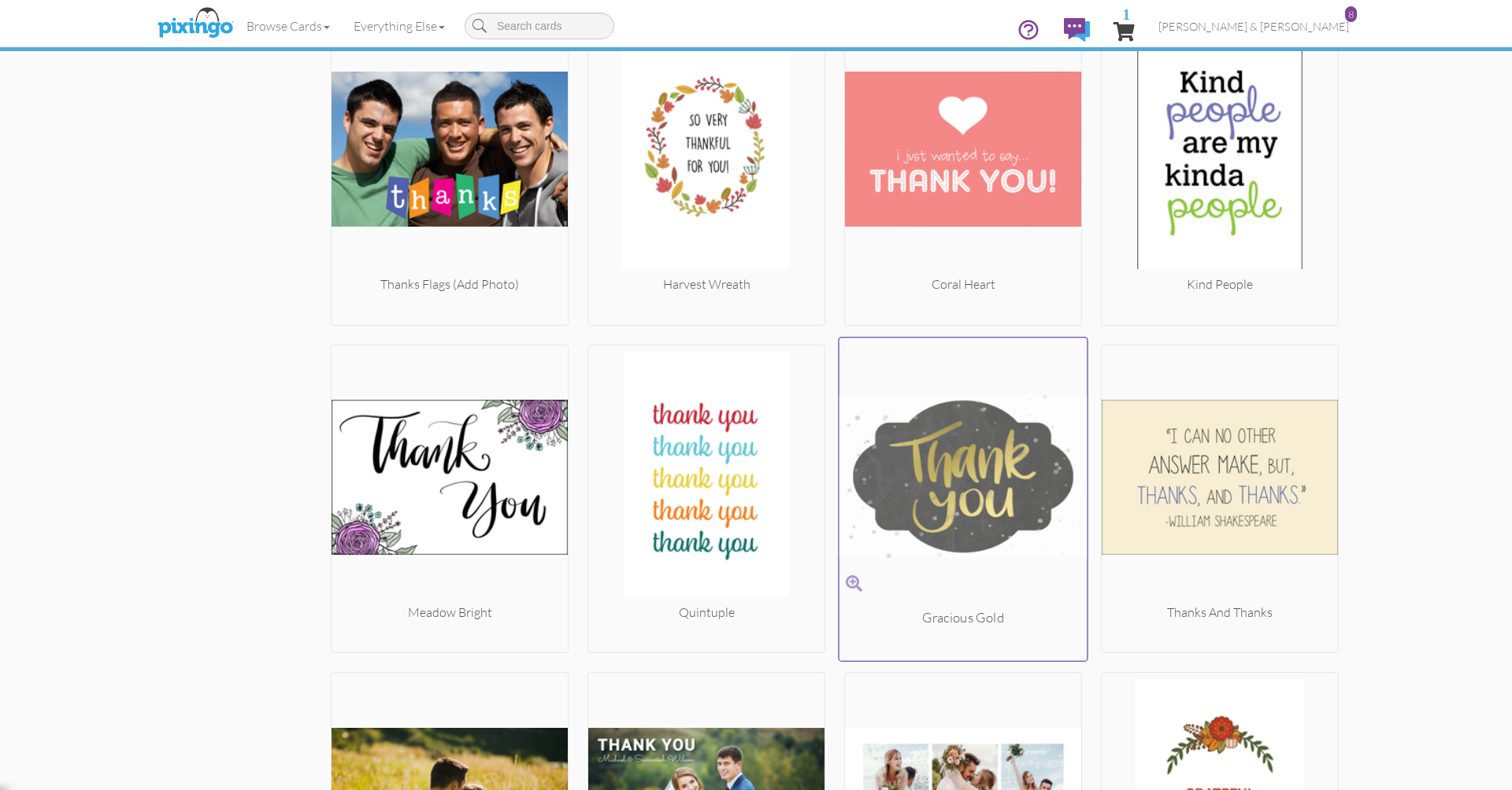
click at [971, 472] on img at bounding box center [963, 475] width 248 height 265
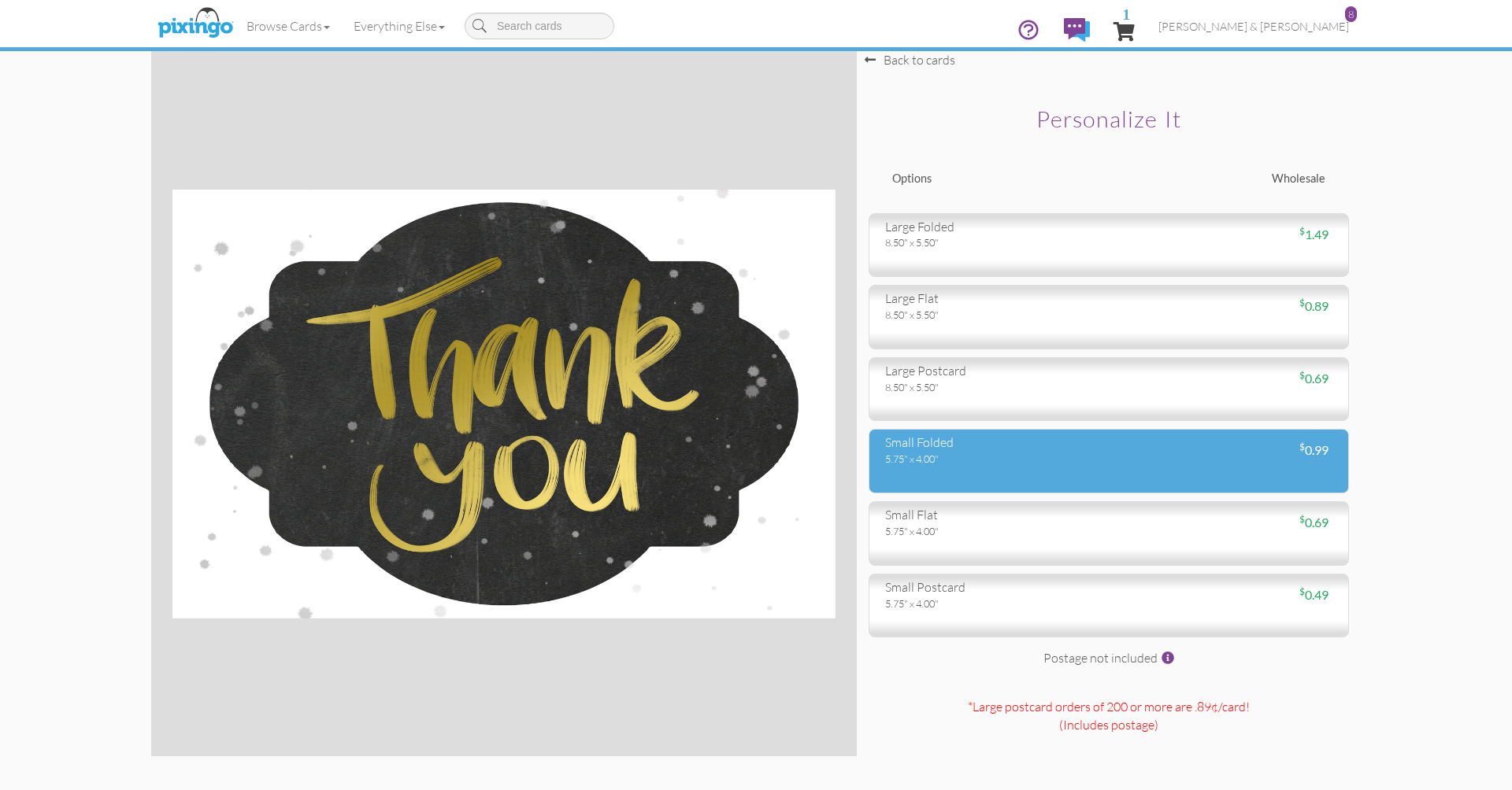
click at [919, 456] on div "5.75" x 4.00"" at bounding box center [991, 458] width 212 height 14
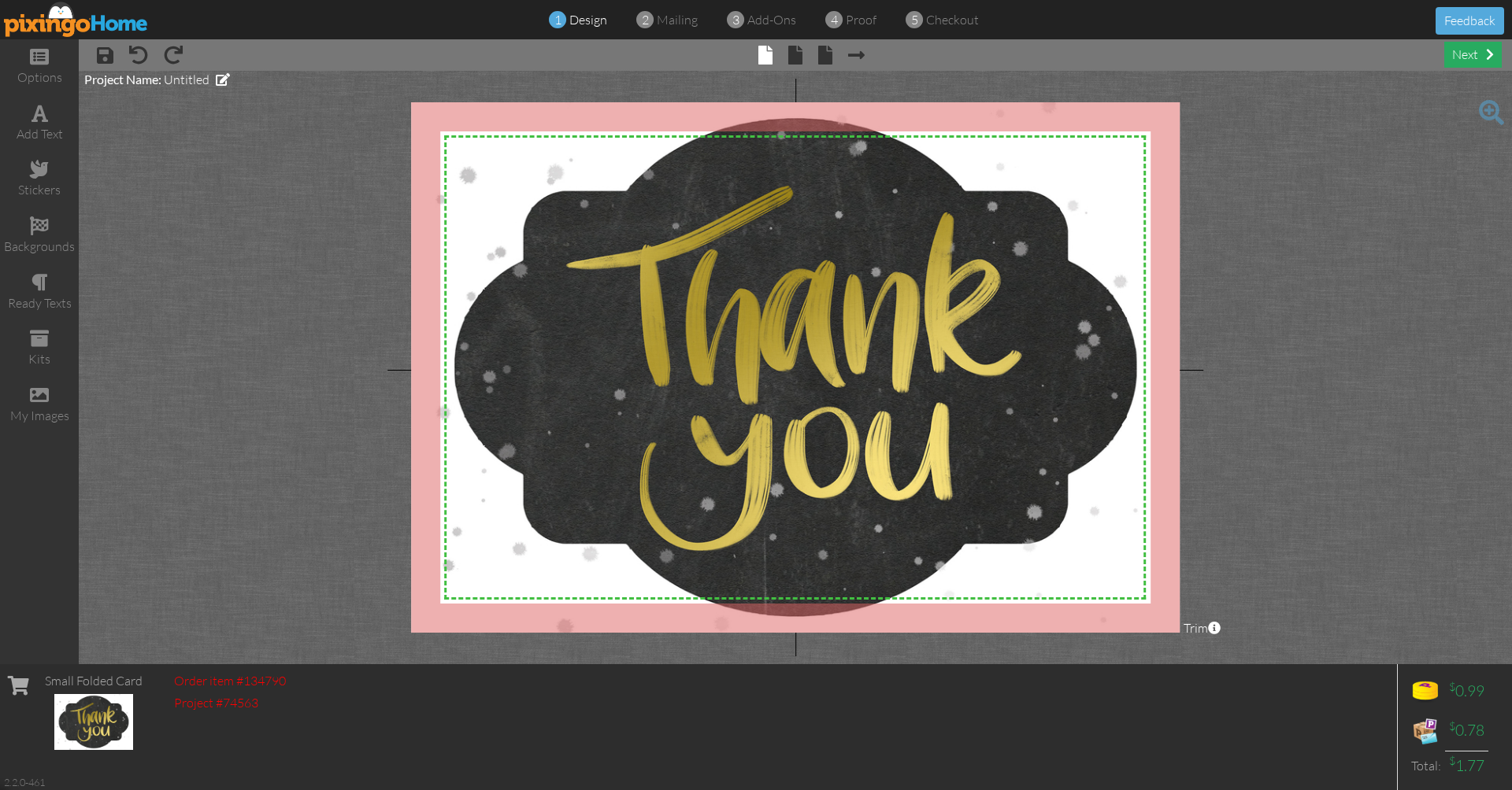
click at [1475, 58] on div "next" at bounding box center [1473, 55] width 58 height 26
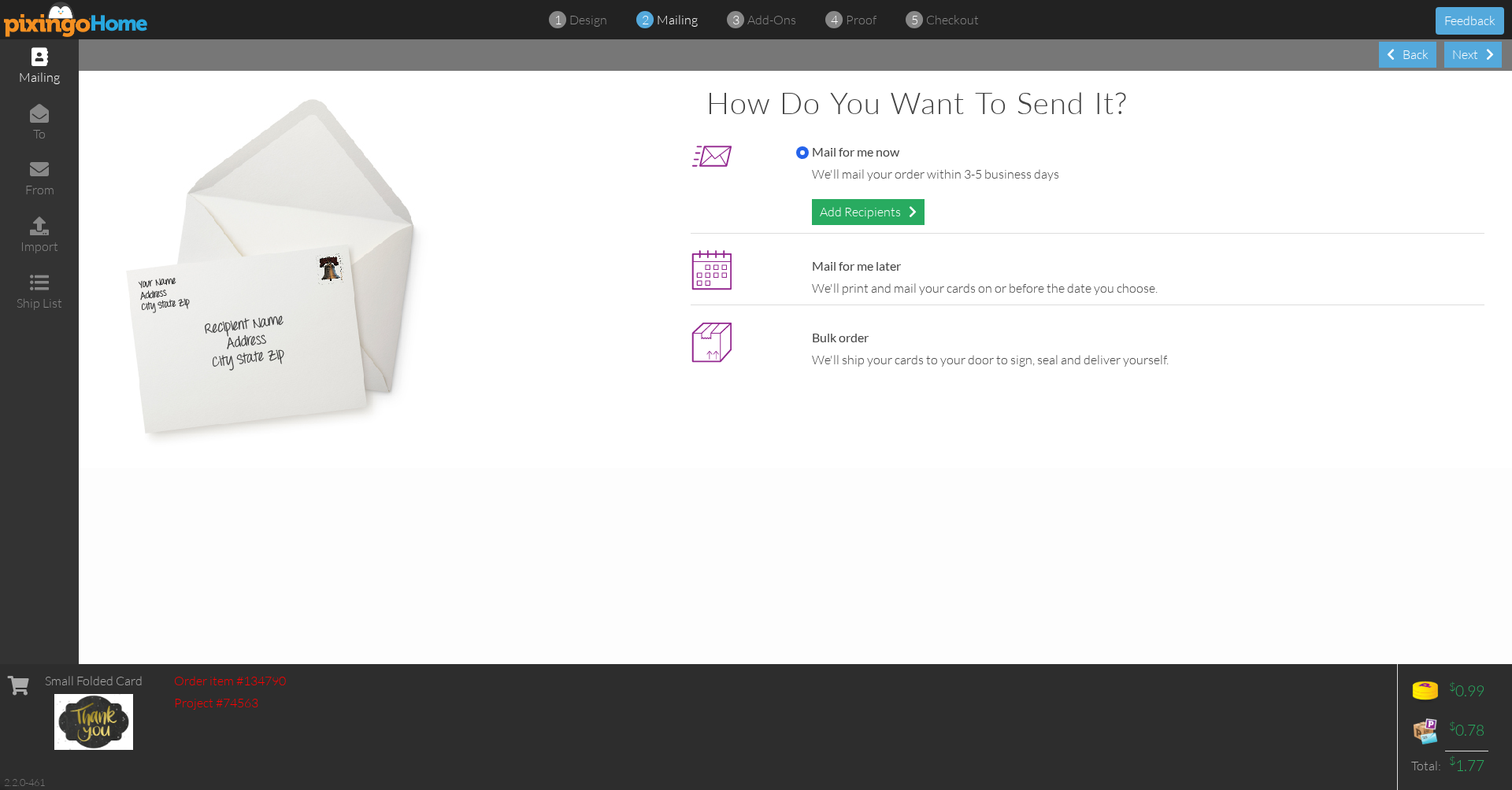
click at [875, 213] on div "Add Recipients" at bounding box center [867, 212] width 113 height 26
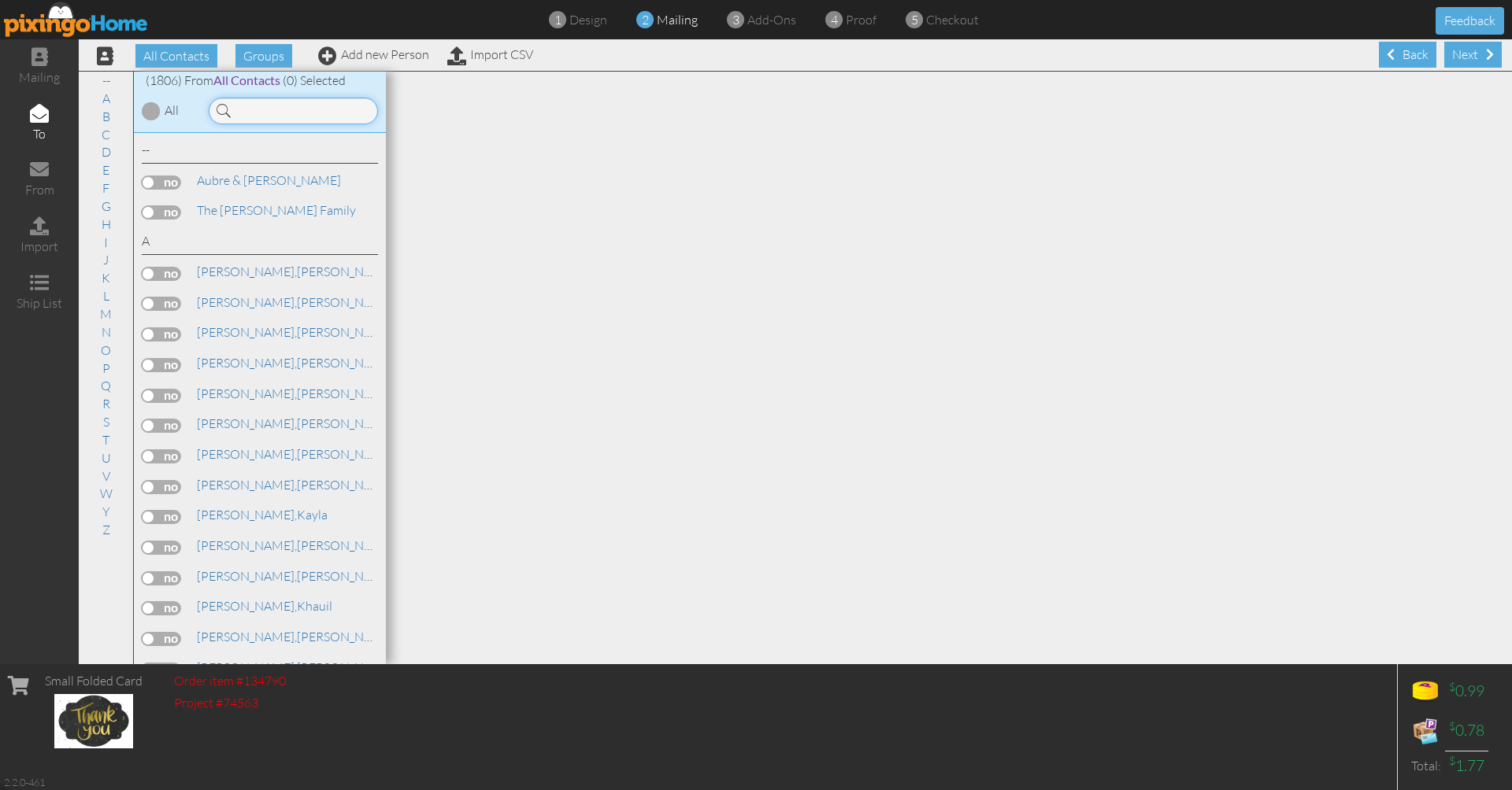
click at [331, 110] on input at bounding box center [293, 111] width 169 height 27
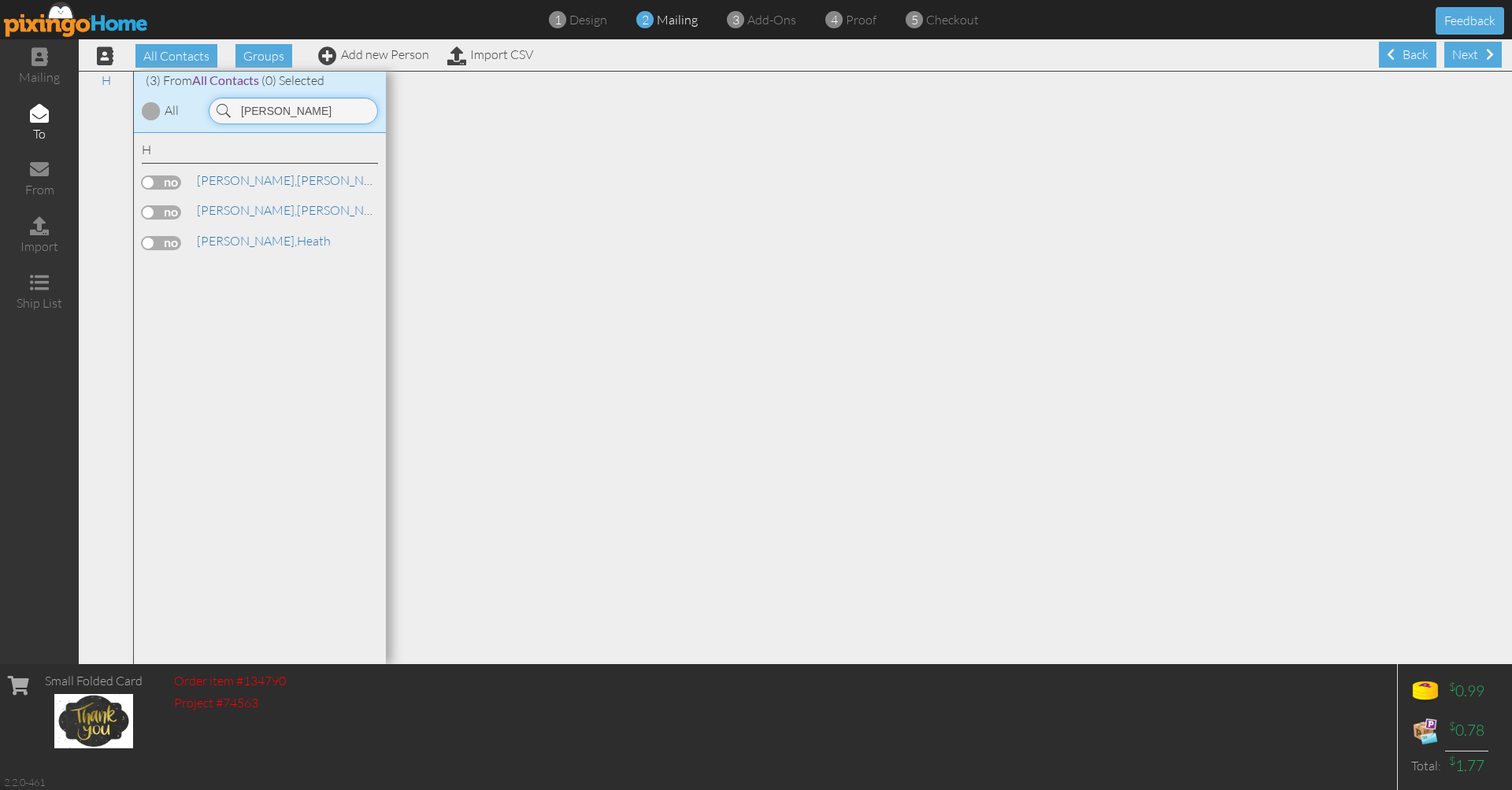
type input "hooper"
click at [162, 238] on label at bounding box center [161, 243] width 39 height 14
click at [0, 0] on input "checkbox" at bounding box center [0, 0] width 0 height 0
click at [1483, 60] on div "Next" at bounding box center [1473, 55] width 58 height 26
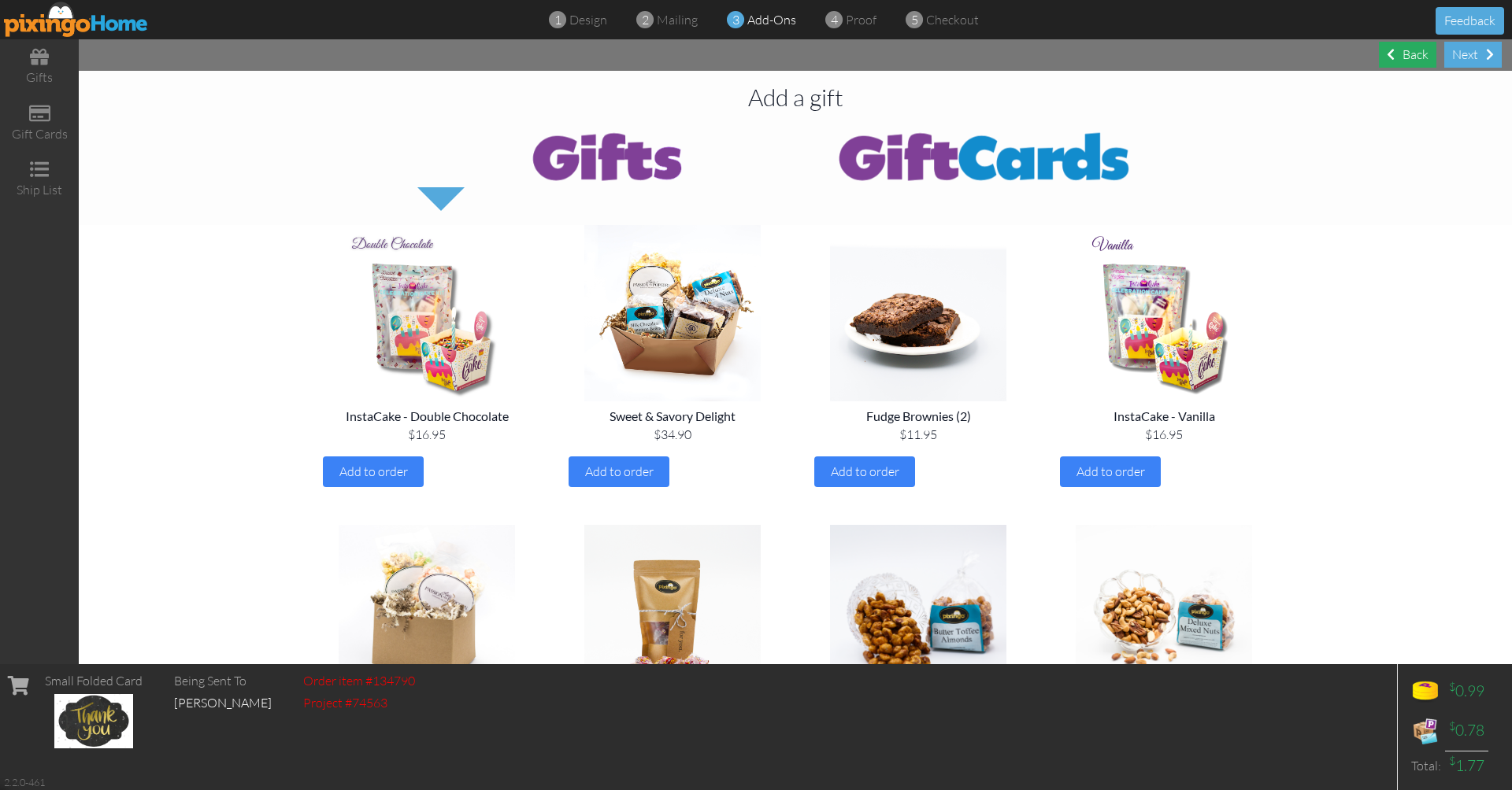
click at [1405, 59] on div "Back" at bounding box center [1408, 55] width 58 height 26
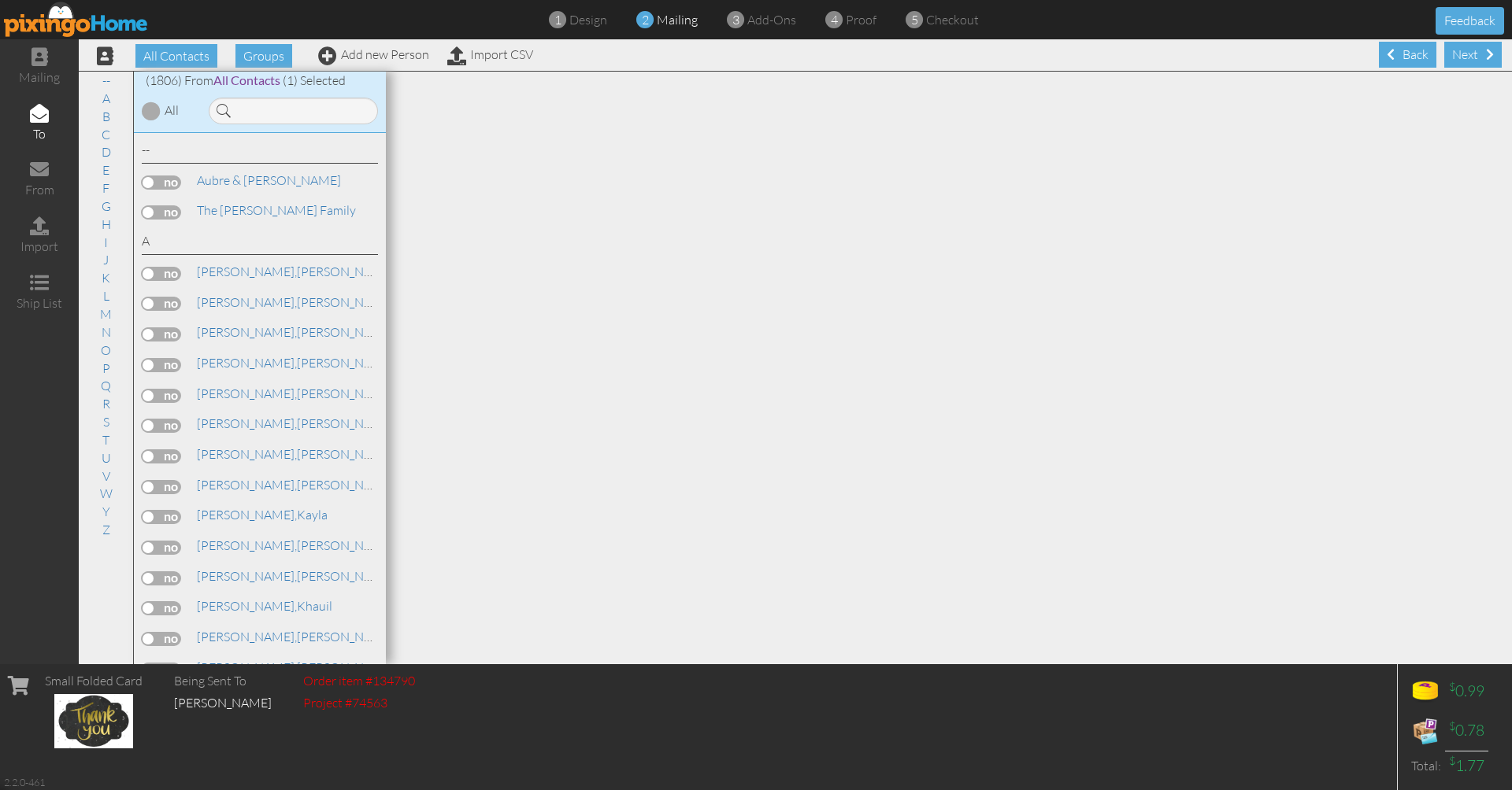
click at [1405, 59] on div "Back" at bounding box center [1408, 55] width 58 height 26
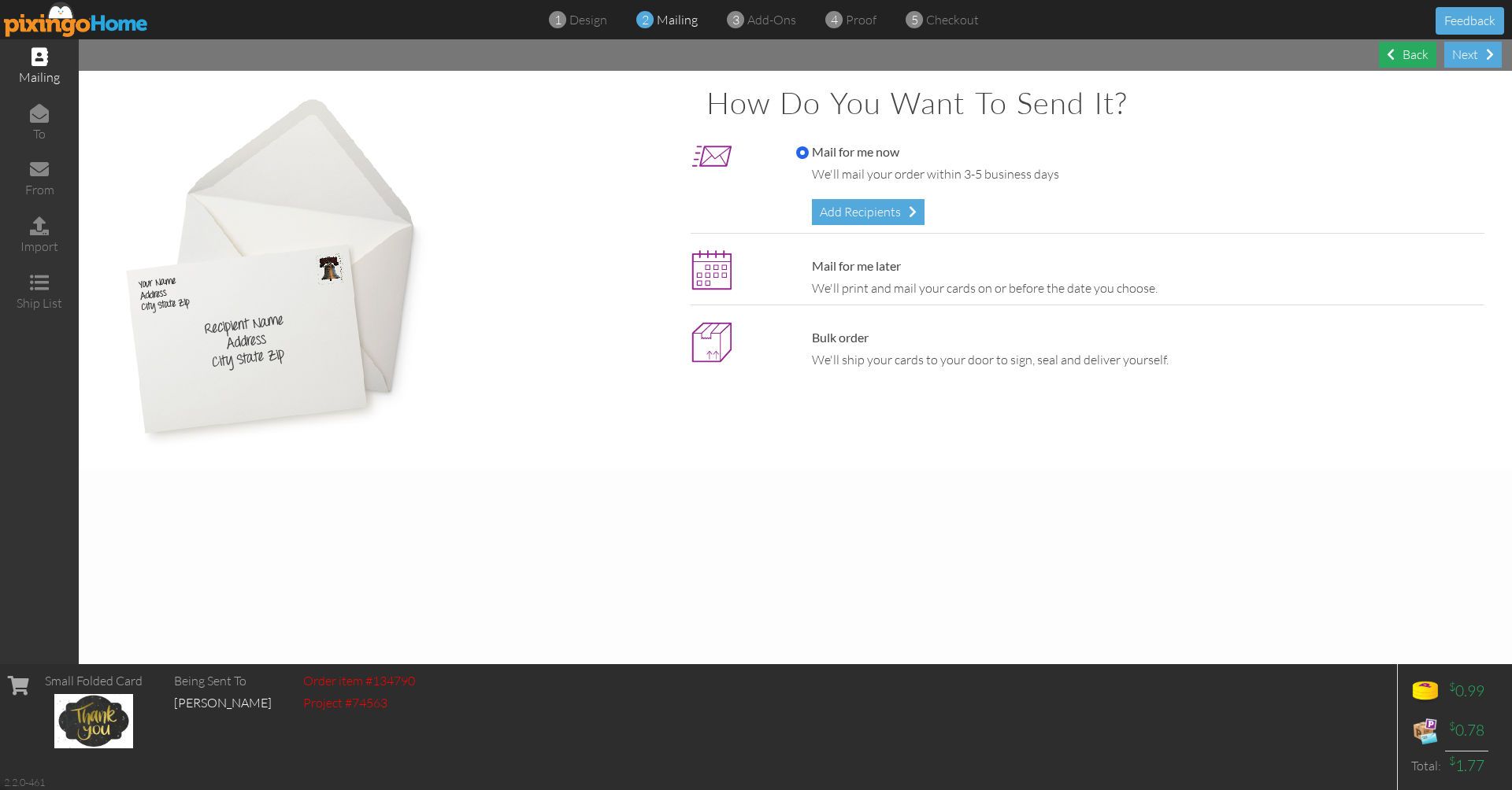
click at [1406, 56] on div "Back" at bounding box center [1408, 55] width 58 height 26
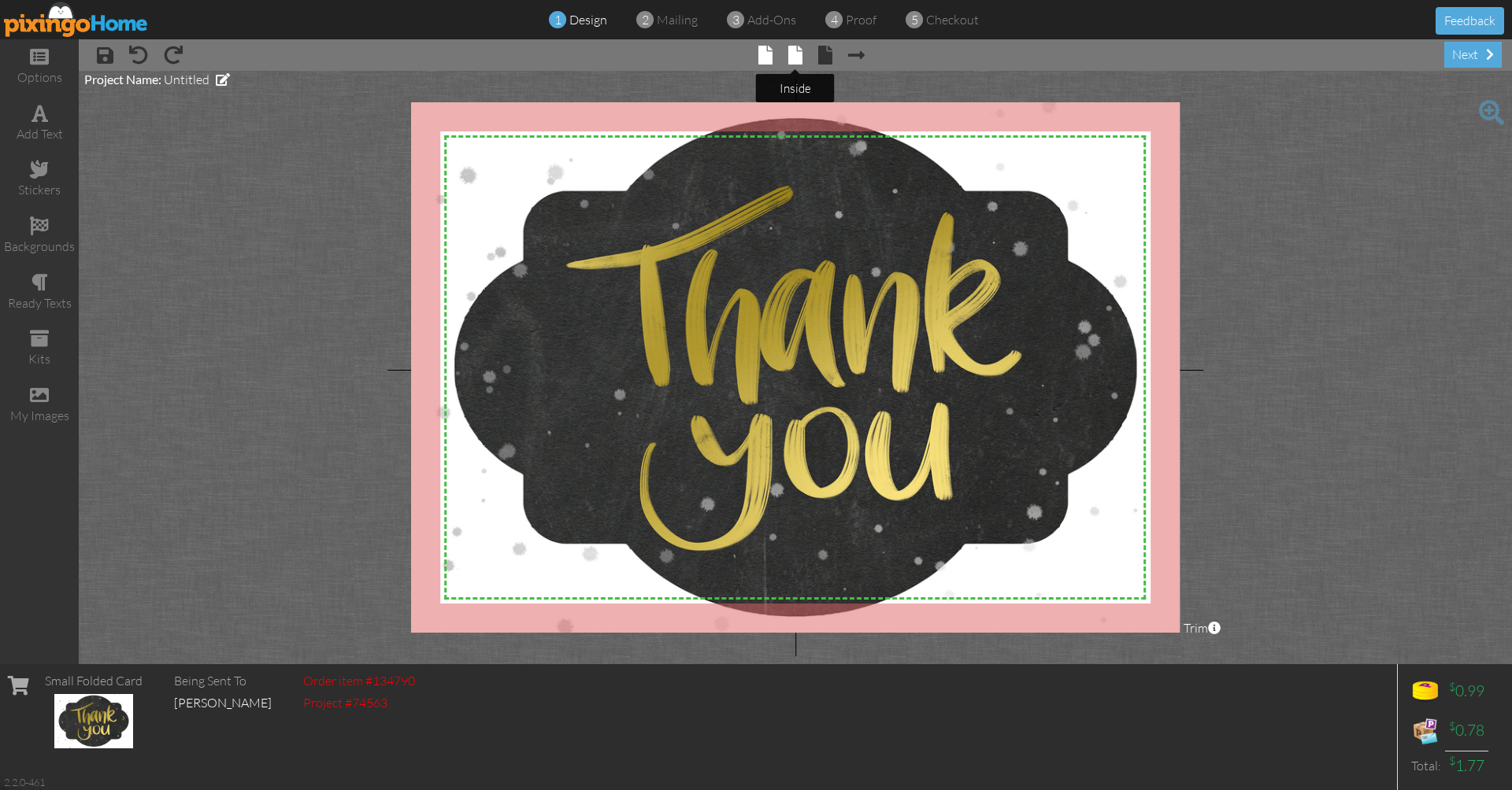
click at [796, 57] on span at bounding box center [795, 55] width 14 height 19
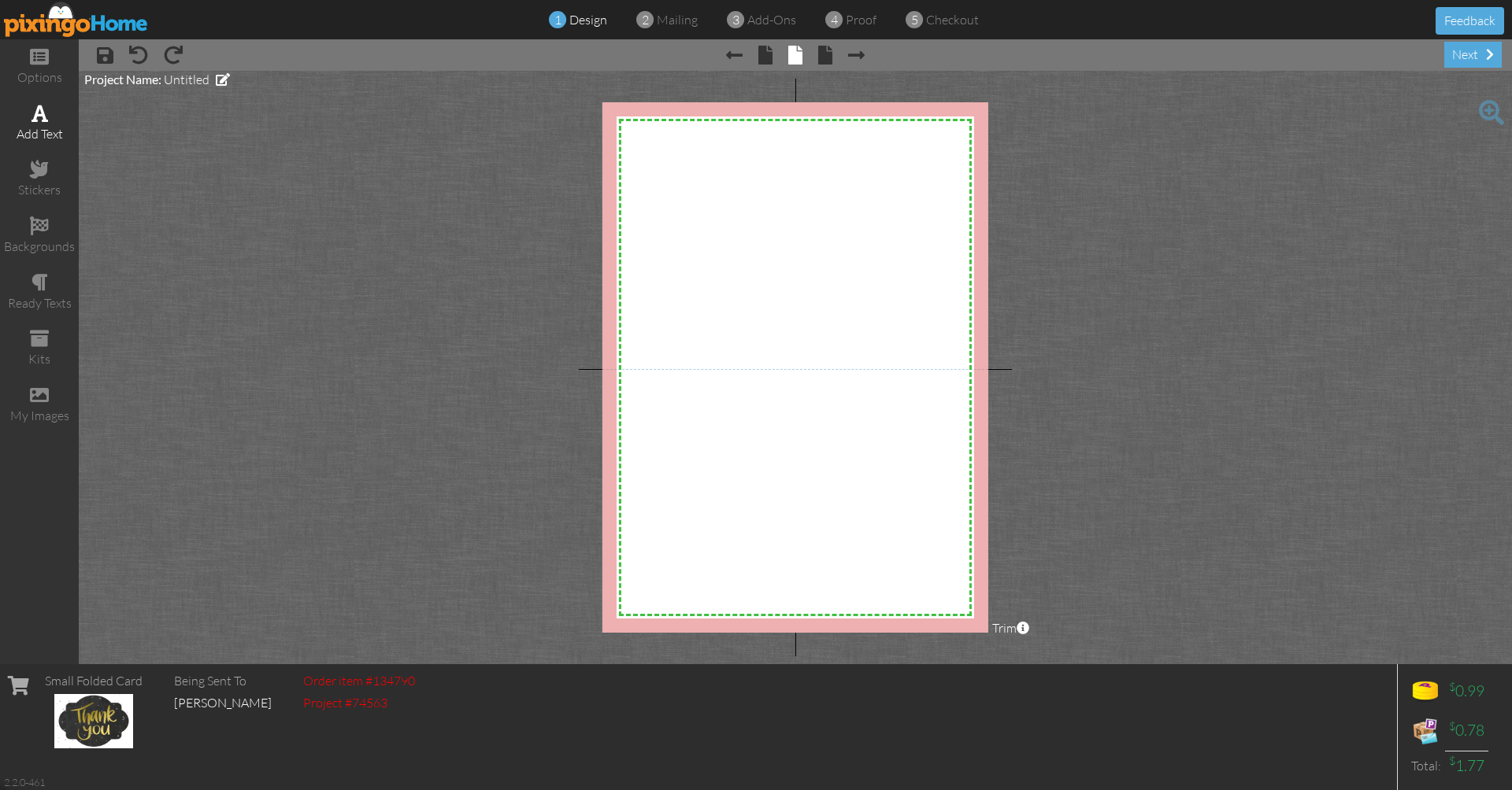
click at [39, 117] on span at bounding box center [40, 113] width 17 height 19
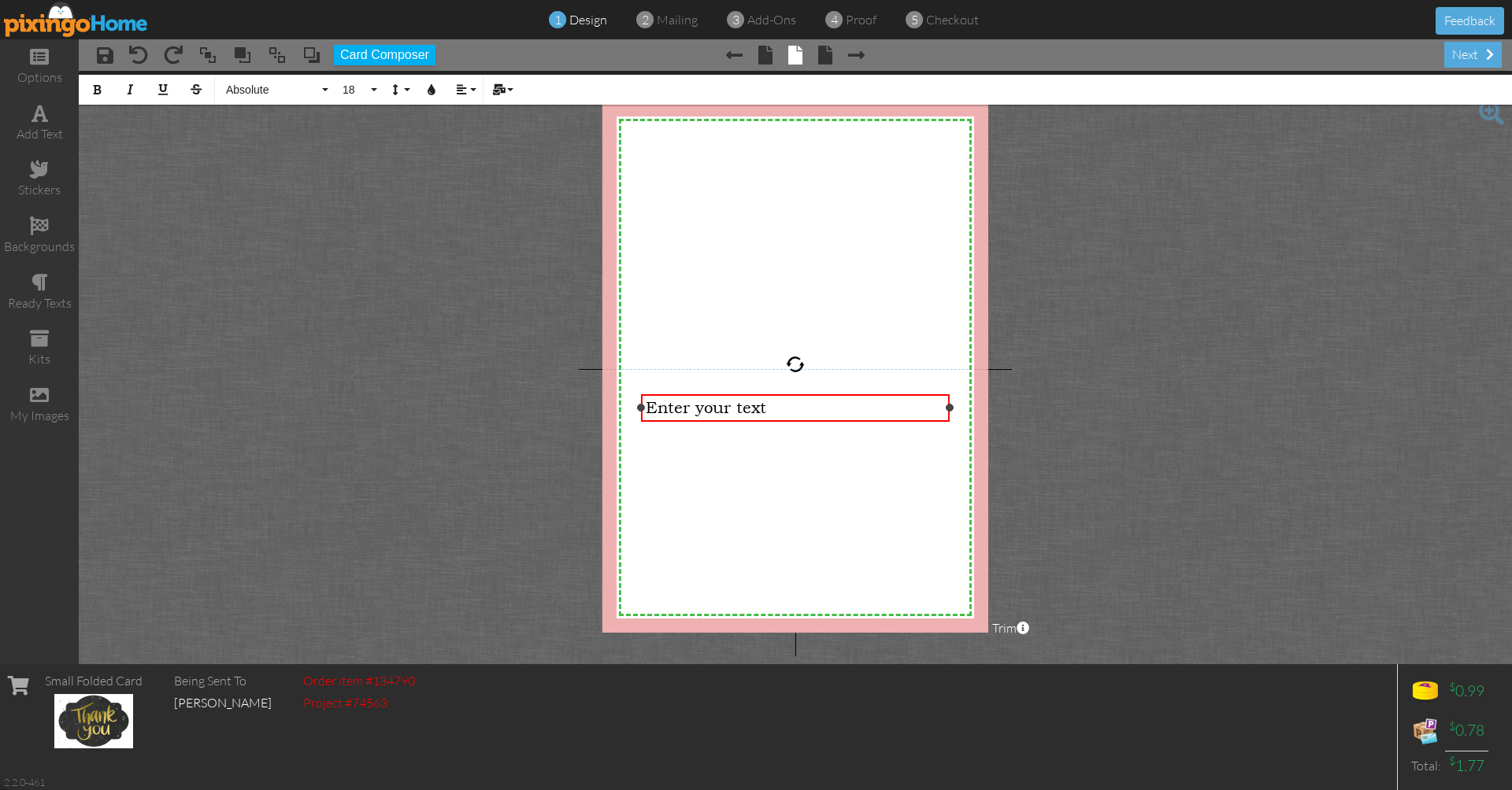
click at [654, 405] on span "Enter your text" at bounding box center [706, 407] width 121 height 19
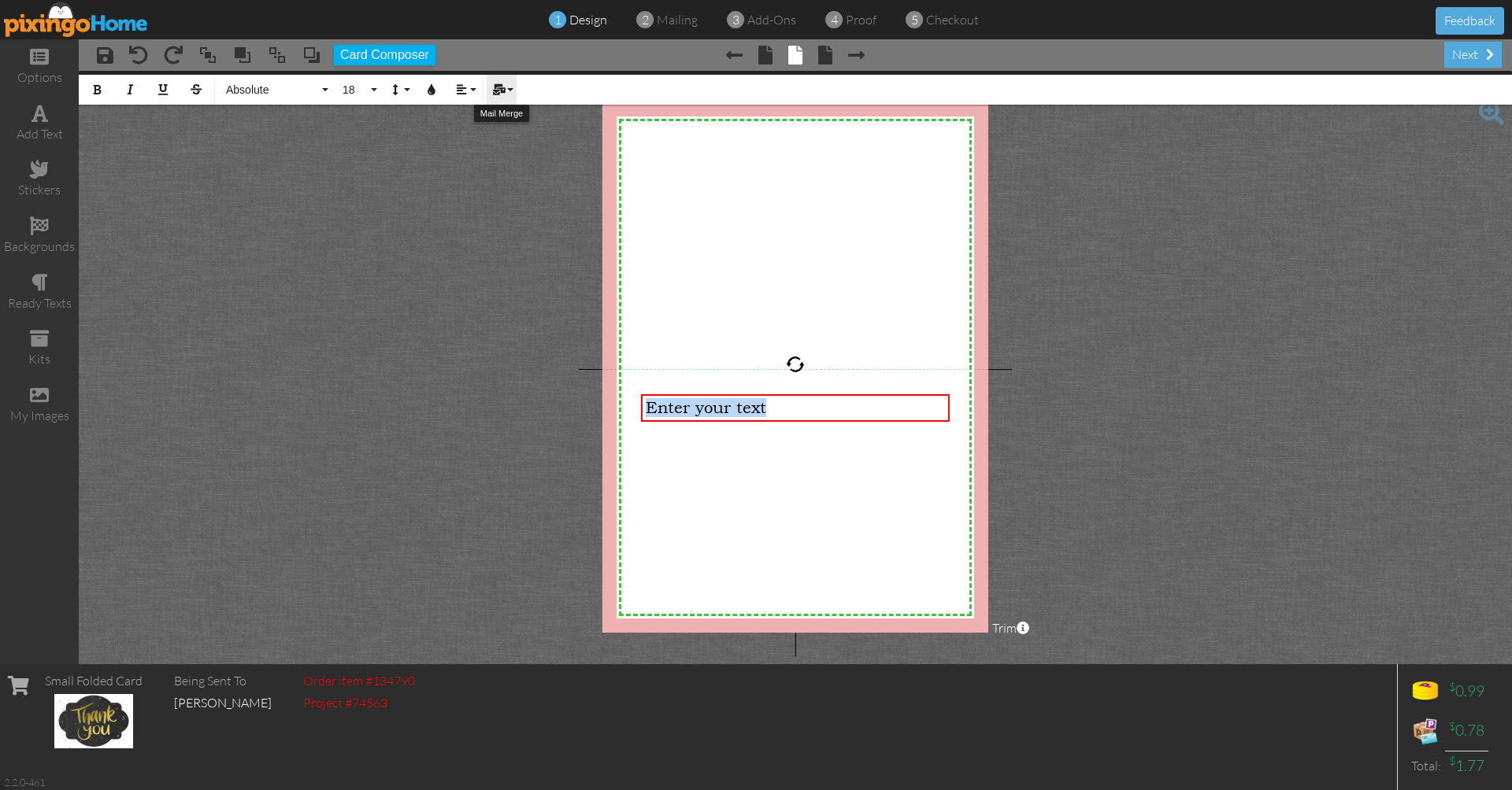
click at [509, 91] on button "Mail Merge" at bounding box center [502, 90] width 30 height 30
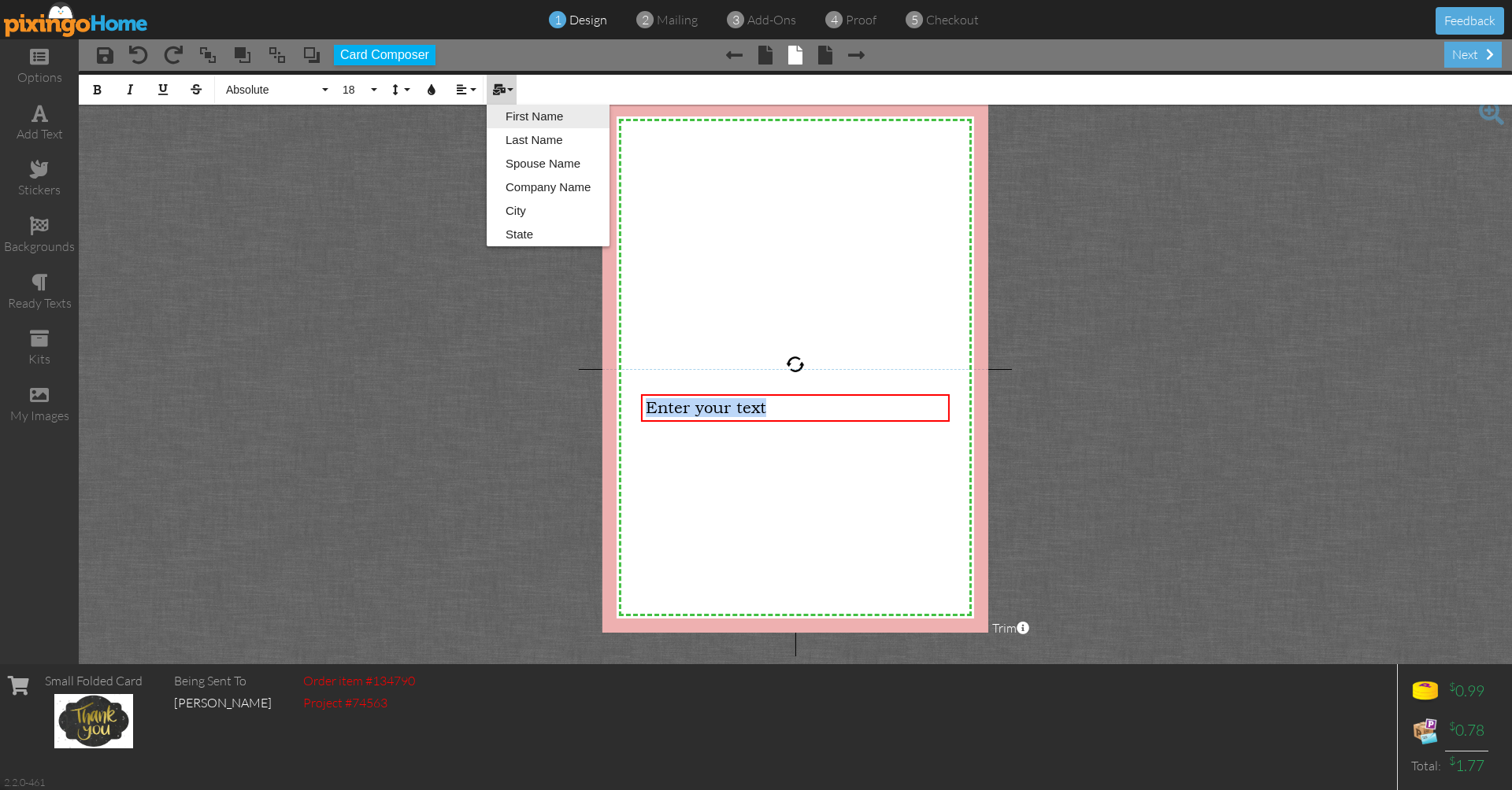
click at [512, 114] on link "First Name" at bounding box center [548, 117] width 123 height 24
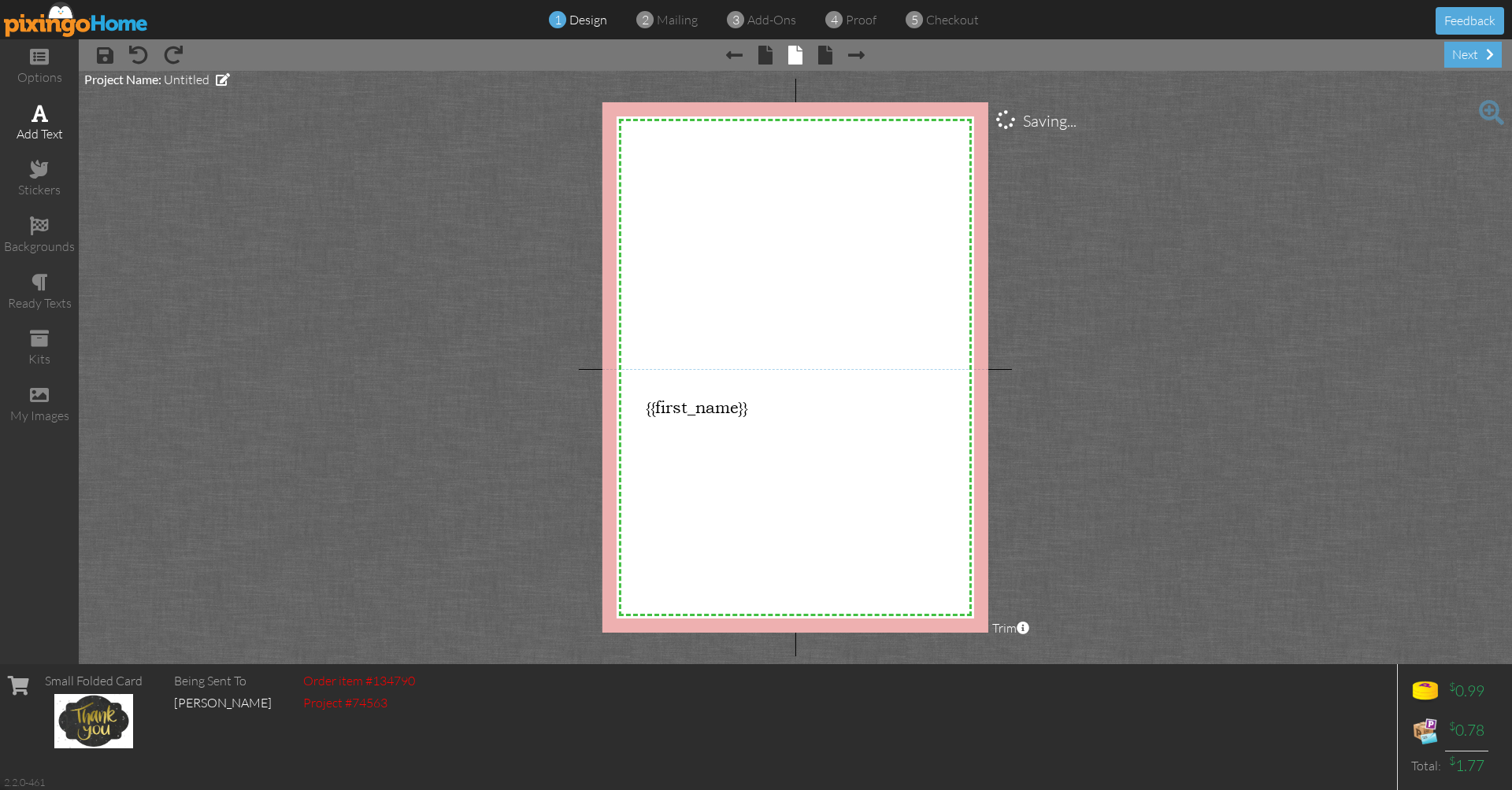
click at [48, 128] on div "add text" at bounding box center [39, 134] width 79 height 18
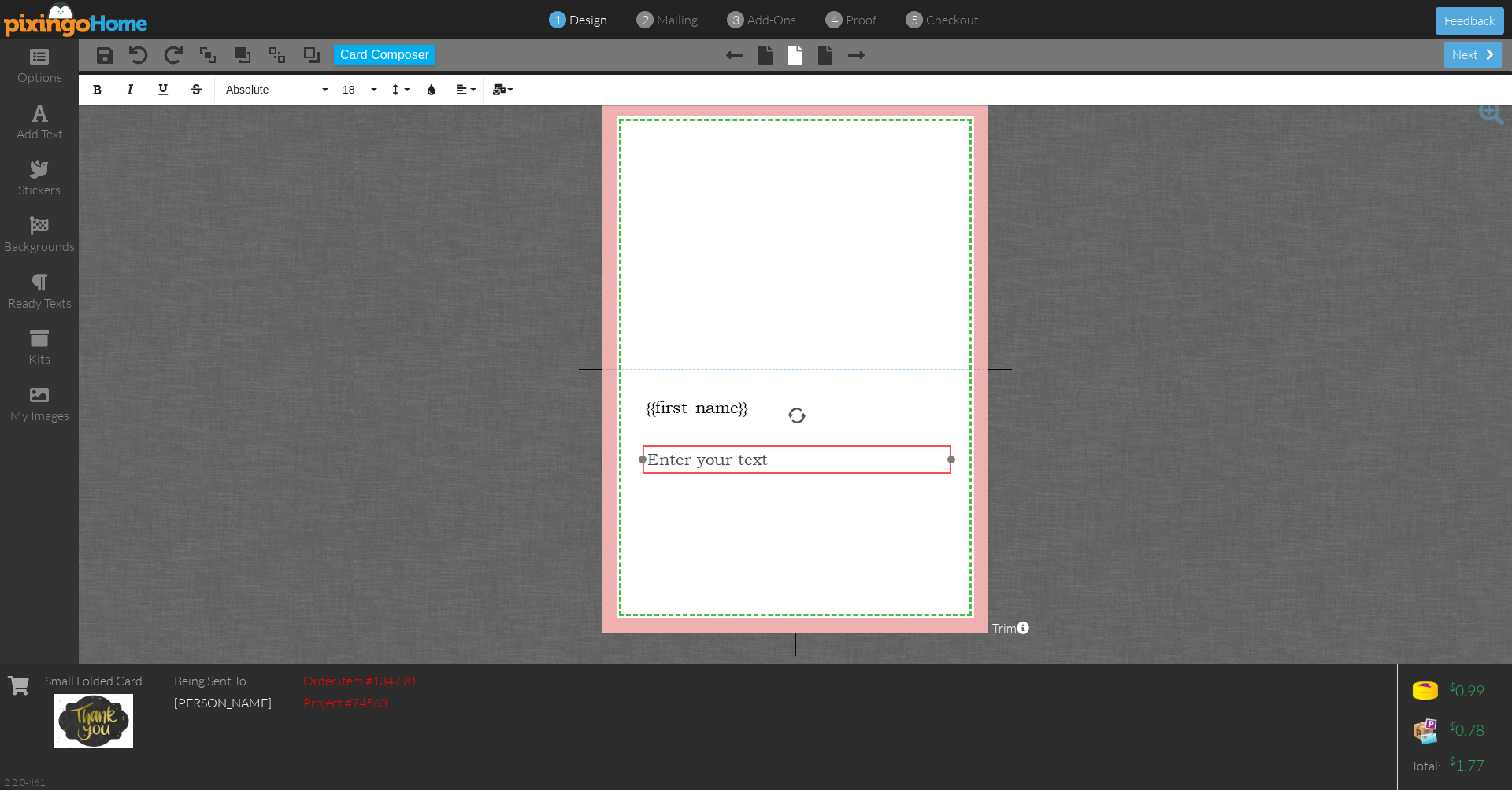
drag, startPoint x: 782, startPoint y: 158, endPoint x: 783, endPoint y: 447, distance: 289.0
click at [783, 447] on div "Enter your text" at bounding box center [796, 459] width 309 height 28
click at [756, 453] on span "Enter your text" at bounding box center [708, 459] width 121 height 19
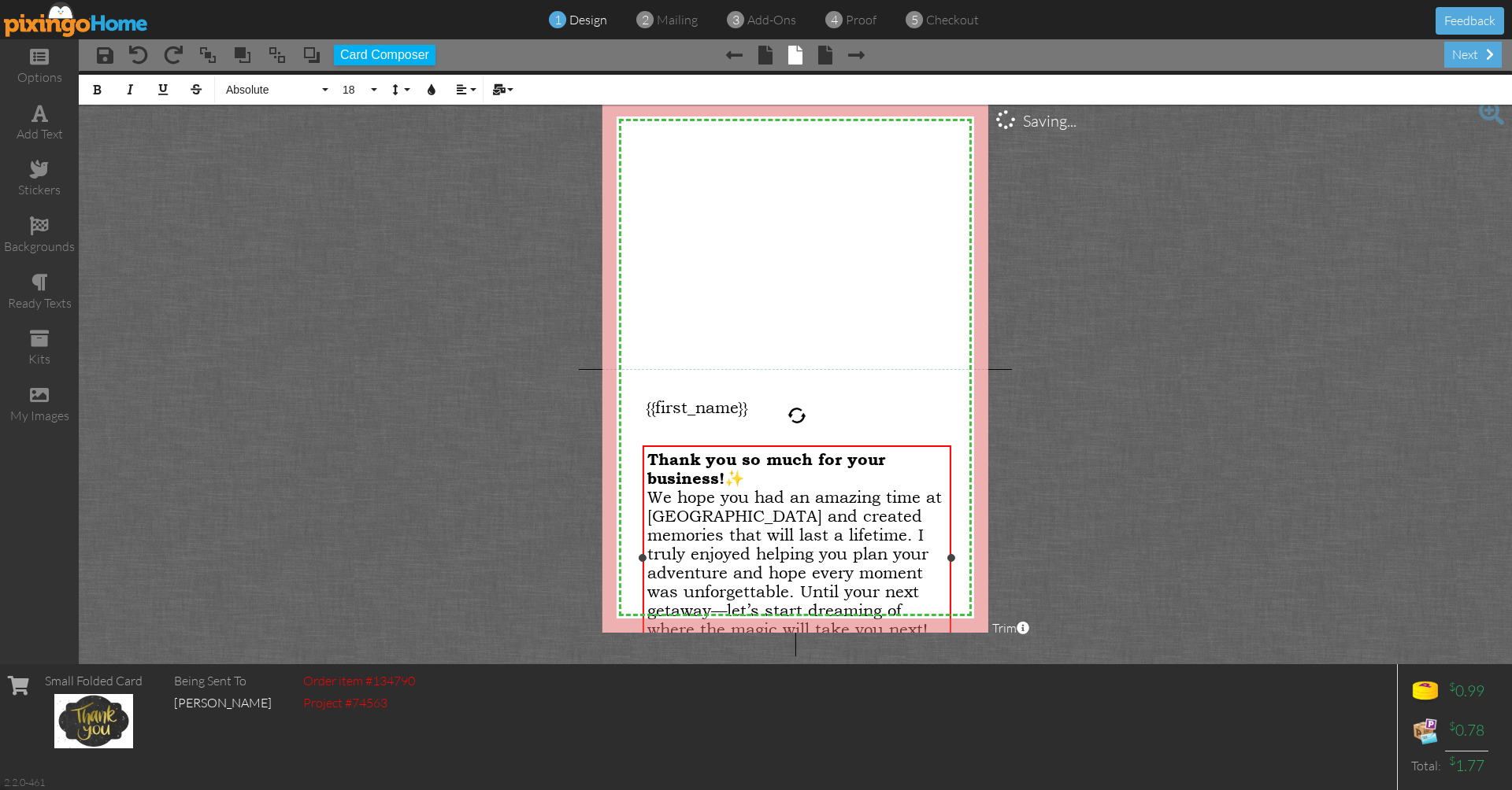
scroll to position [5679, 17]
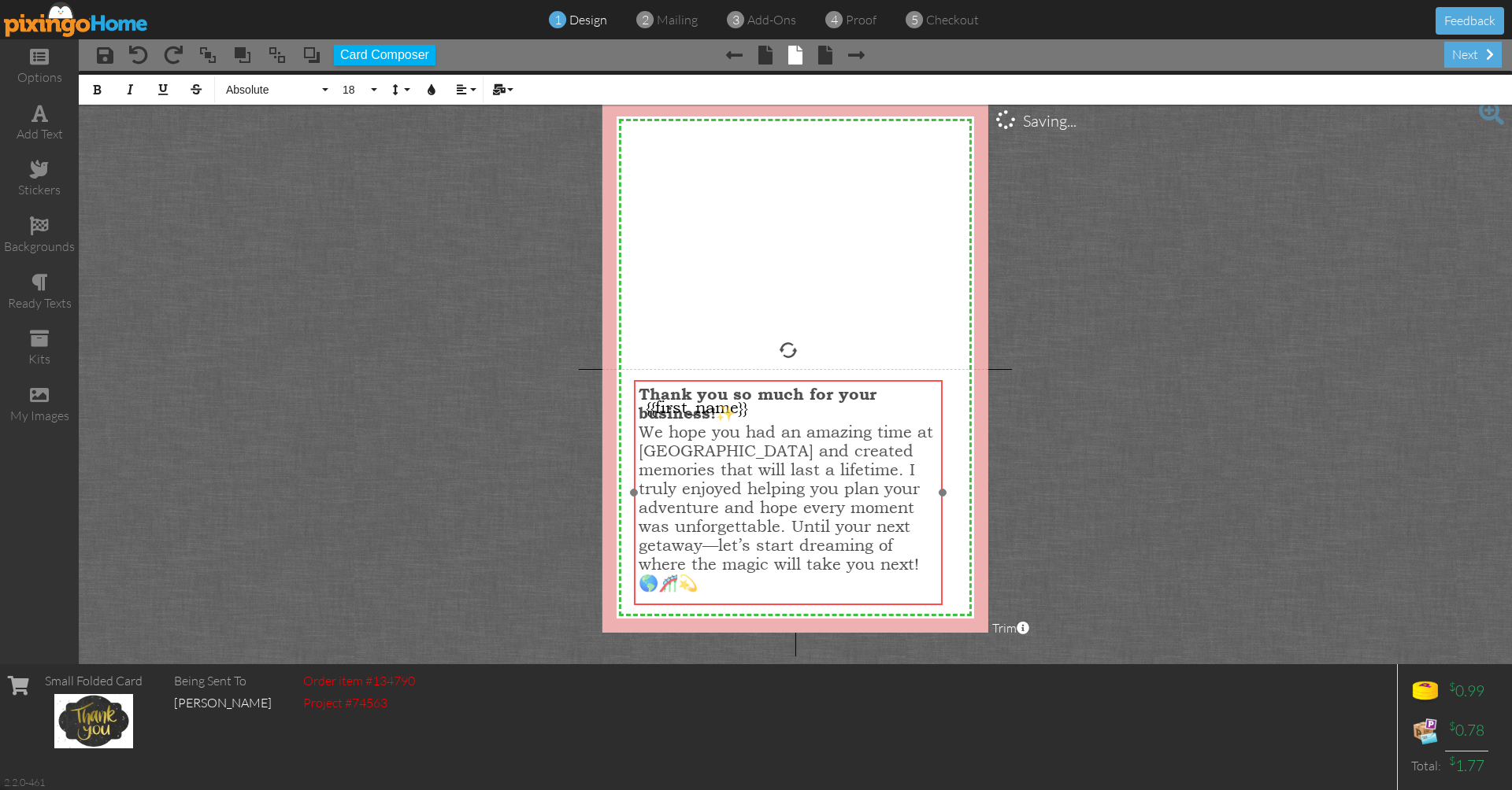
drag, startPoint x: 772, startPoint y: 449, endPoint x: 763, endPoint y: 385, distance: 64.6
click at [763, 385] on div "Thank you so much for your business! ✨ We hope you had an amazing time at Unive…" at bounding box center [787, 488] width 309 height 217
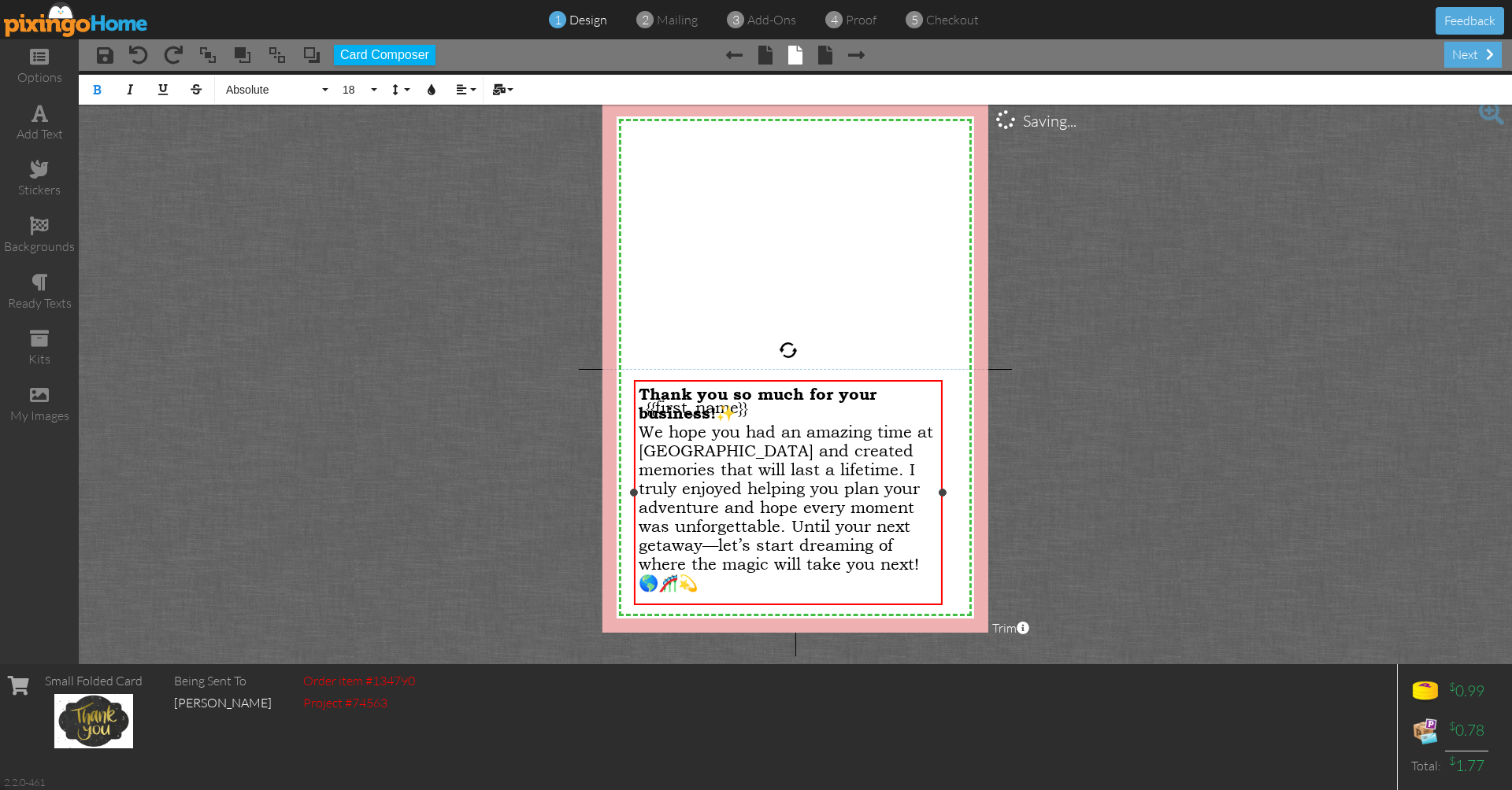
click at [712, 586] on div "Thank you so much for your business! ✨ We hope you had an amazing time at Unive…" at bounding box center [788, 488] width 300 height 208
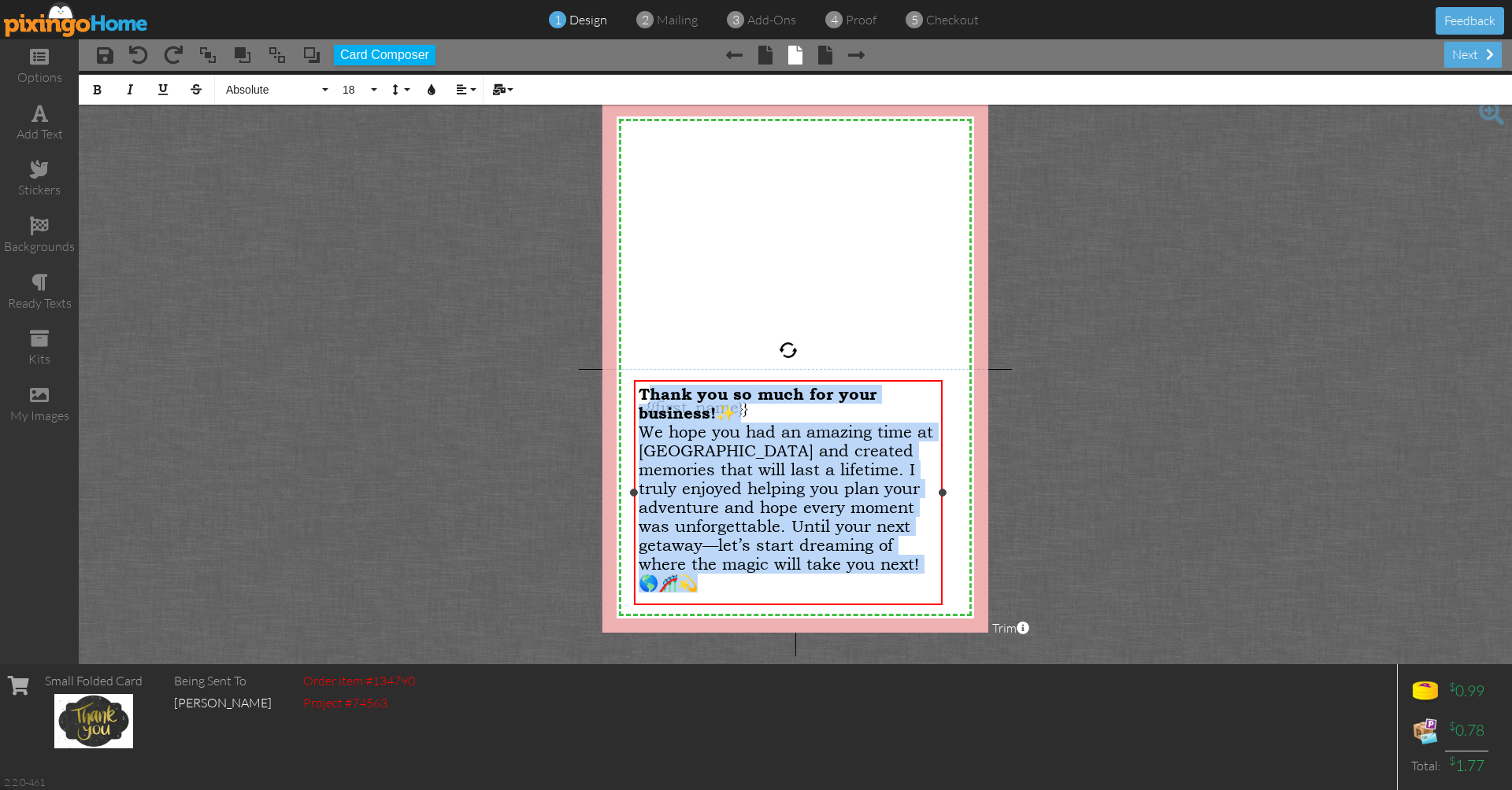
drag, startPoint x: 702, startPoint y: 589, endPoint x: 645, endPoint y: 389, distance: 208.0
click at [645, 389] on div "Thank you so much for your business! ✨ We hope you had an amazing time at Unive…" at bounding box center [788, 488] width 300 height 208
click at [378, 89] on button "18" at bounding box center [358, 90] width 46 height 30
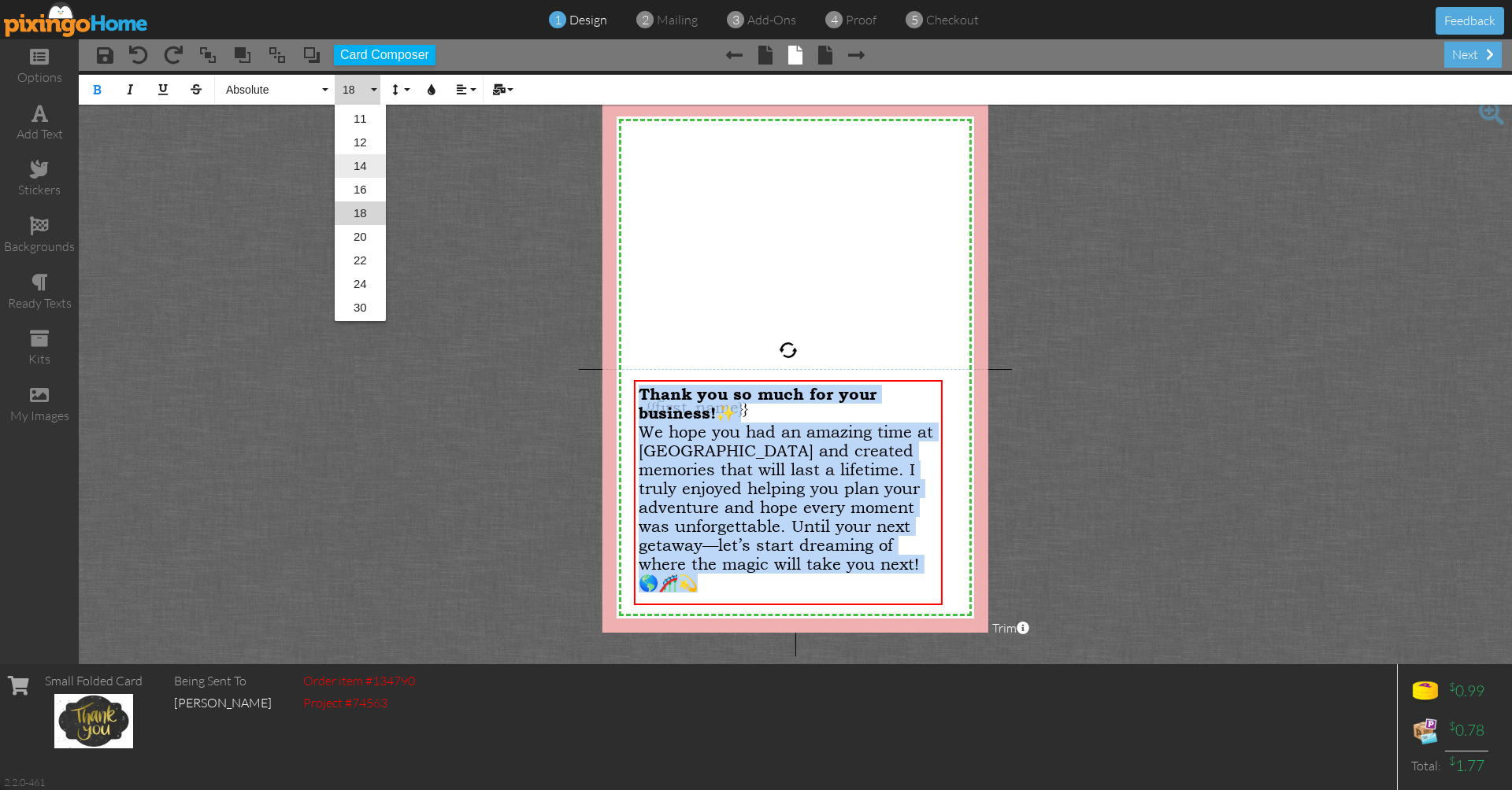
click at [368, 162] on link "14" at bounding box center [360, 166] width 51 height 24
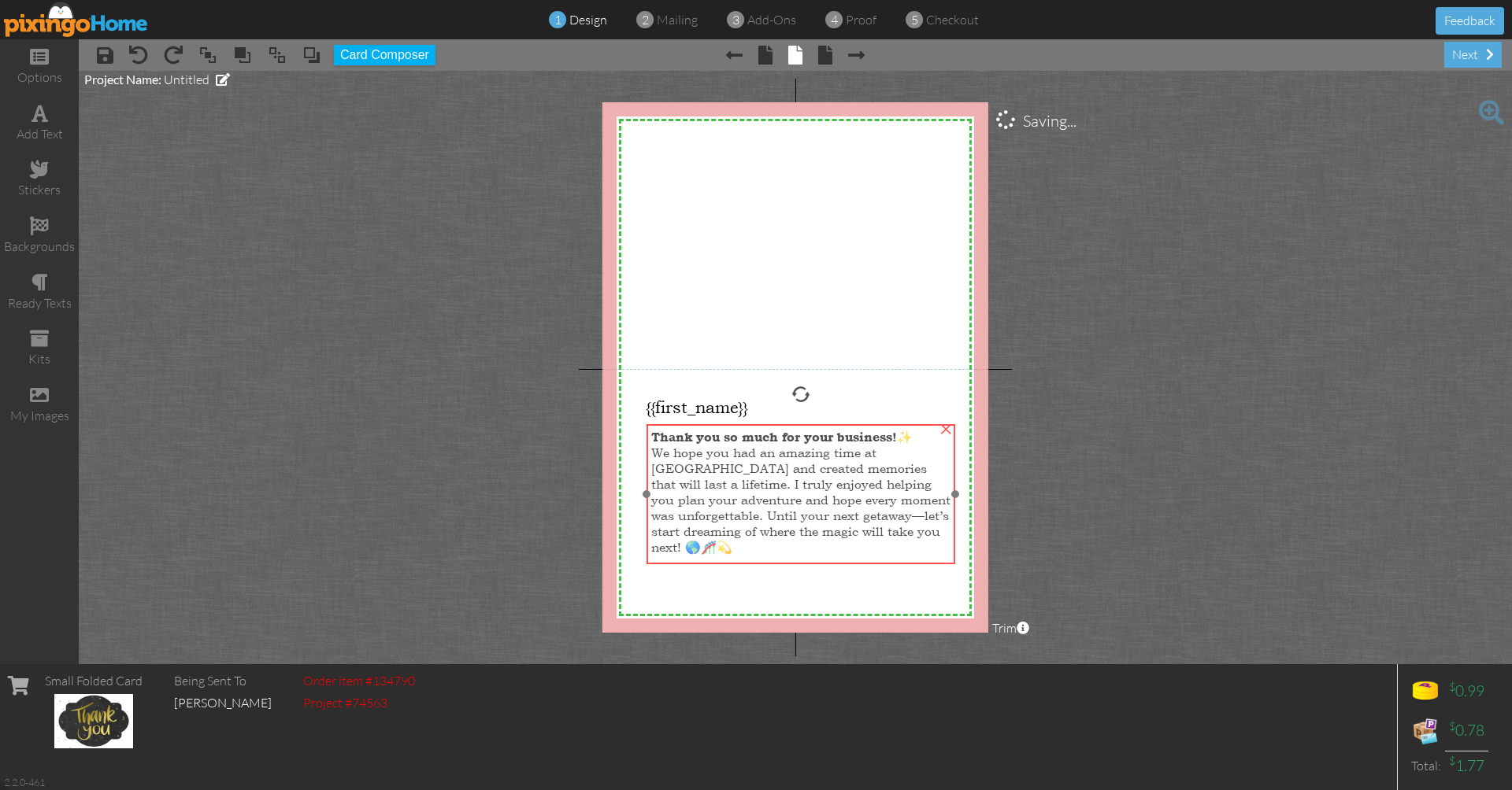
drag, startPoint x: 742, startPoint y: 395, endPoint x: 754, endPoint y: 438, distance: 44.6
click at [754, 438] on span "Thank you so much for your business!" at bounding box center [774, 436] width 246 height 15
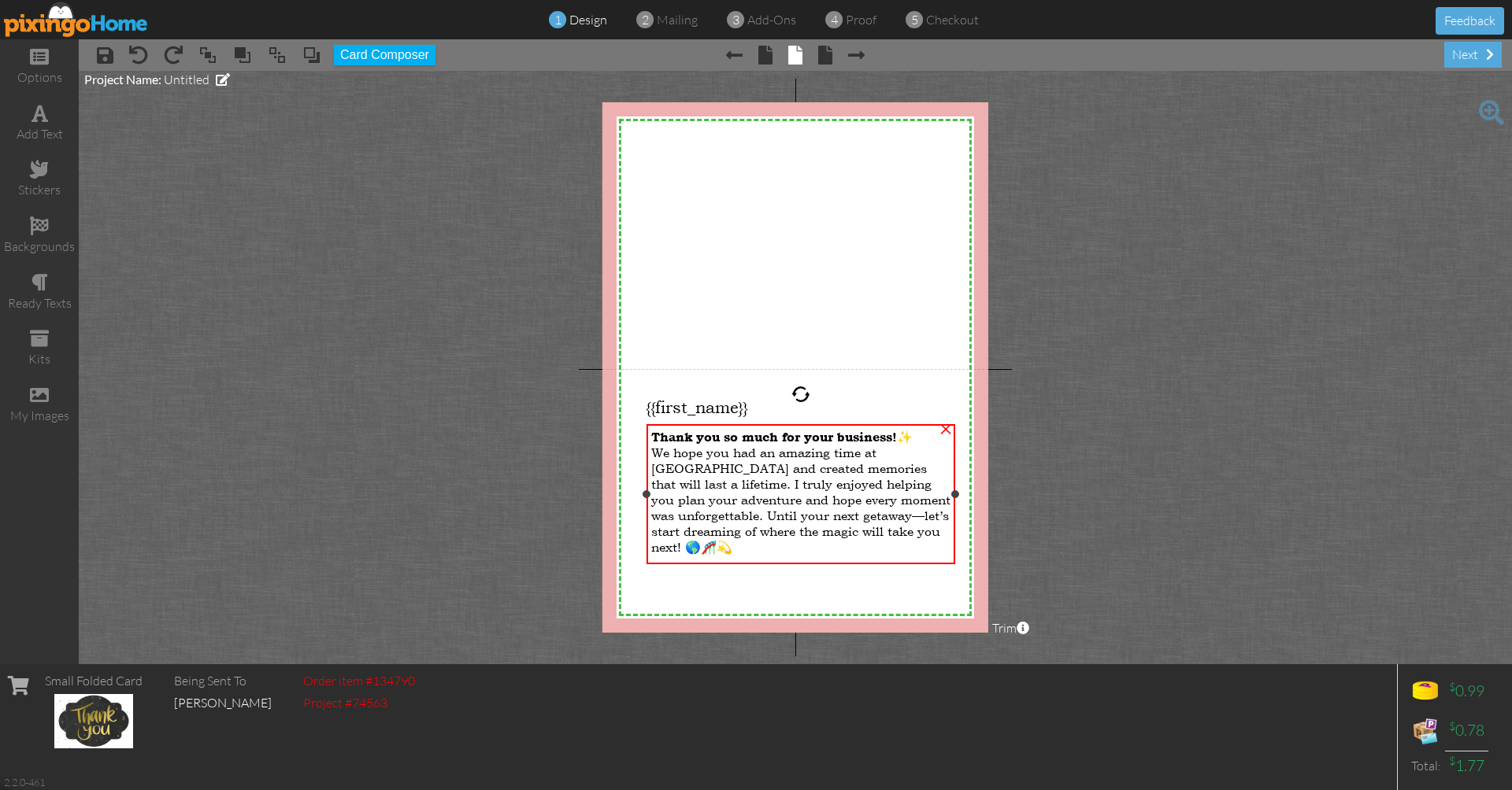
click at [652, 441] on span "Thank you so much for your business!" at bounding box center [774, 436] width 246 height 15
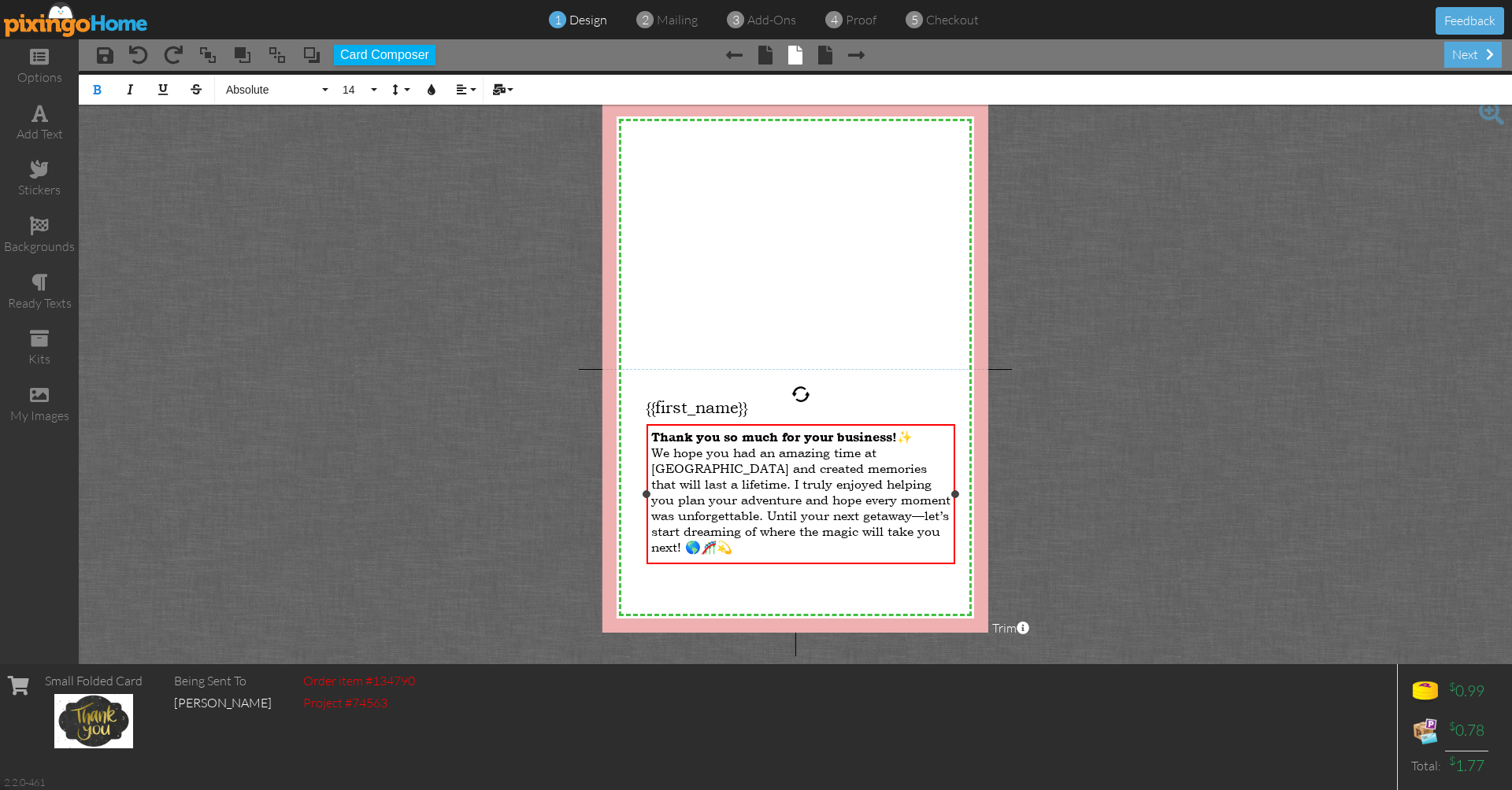
click at [652, 441] on span "Thank you so much for your business!" at bounding box center [774, 436] width 246 height 15
drag, startPoint x: 750, startPoint y: 550, endPoint x: 652, endPoint y: 432, distance: 153.4
click at [652, 432] on div "Thank you so much for your business! ✨ We hope you had an amazing time at Unive…" at bounding box center [801, 491] width 300 height 126
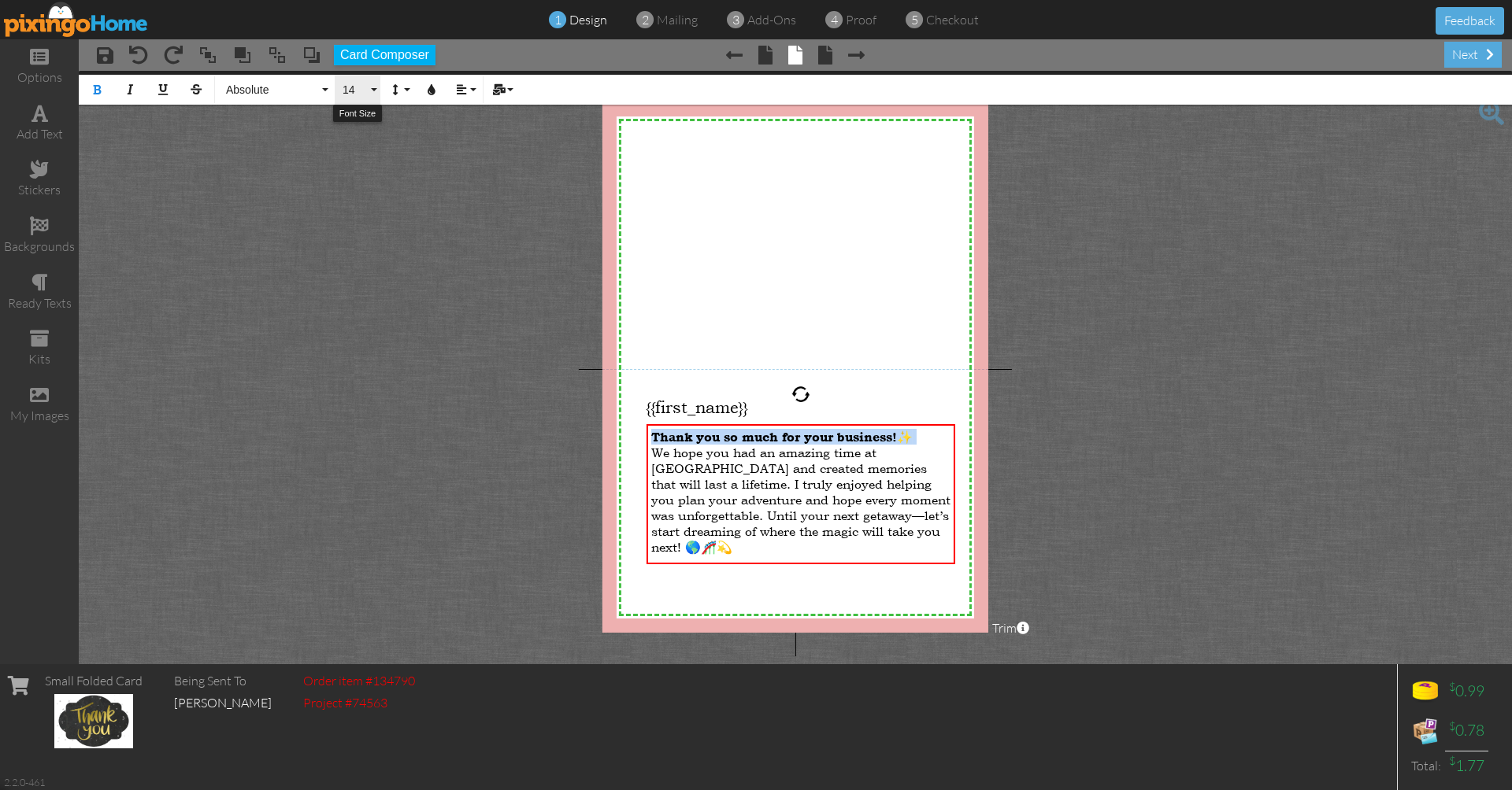
click at [371, 86] on button "14" at bounding box center [358, 90] width 46 height 30
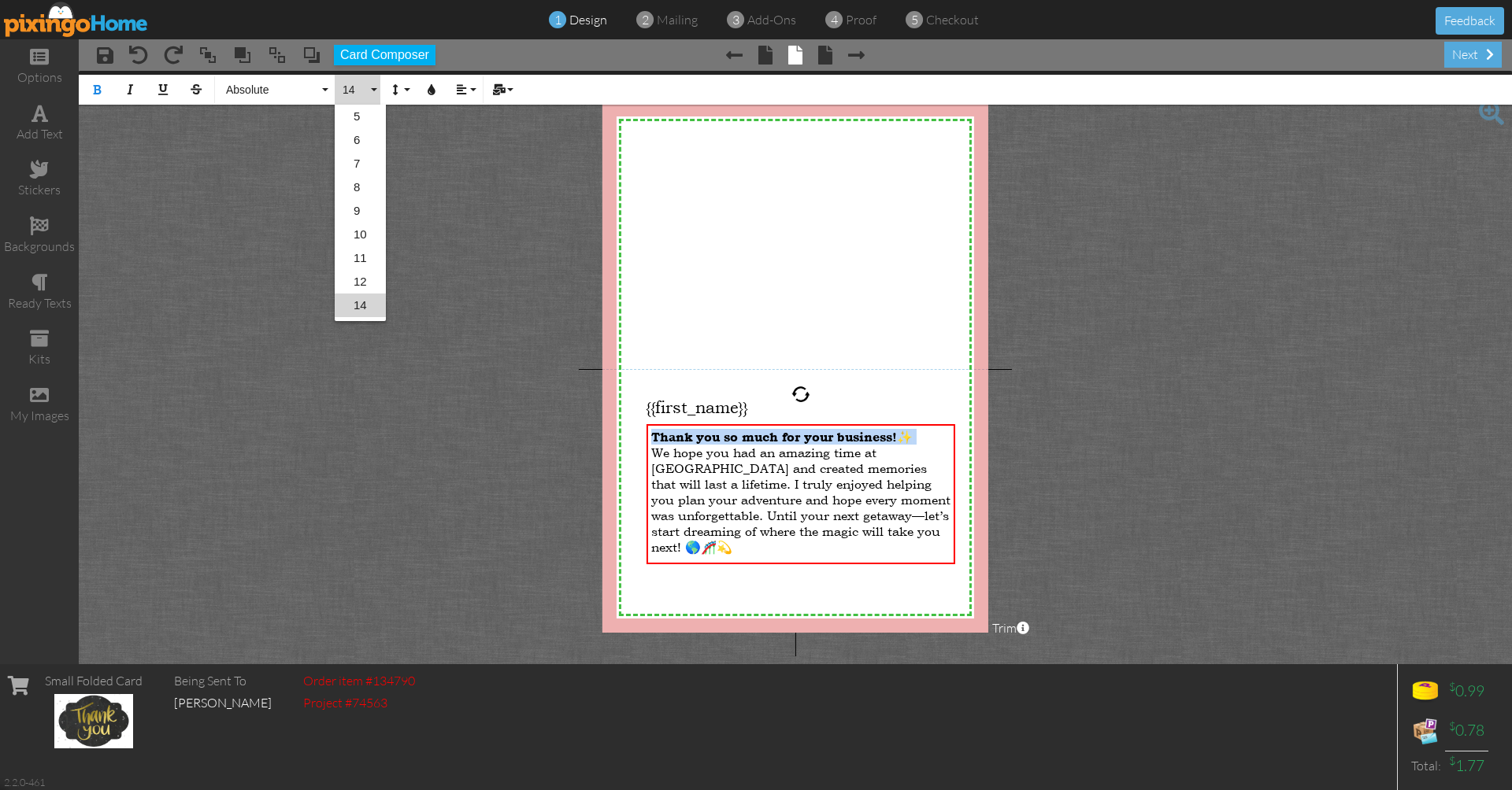
scroll to position [92, 0]
click at [366, 235] on link "16" at bounding box center [360, 237] width 51 height 24
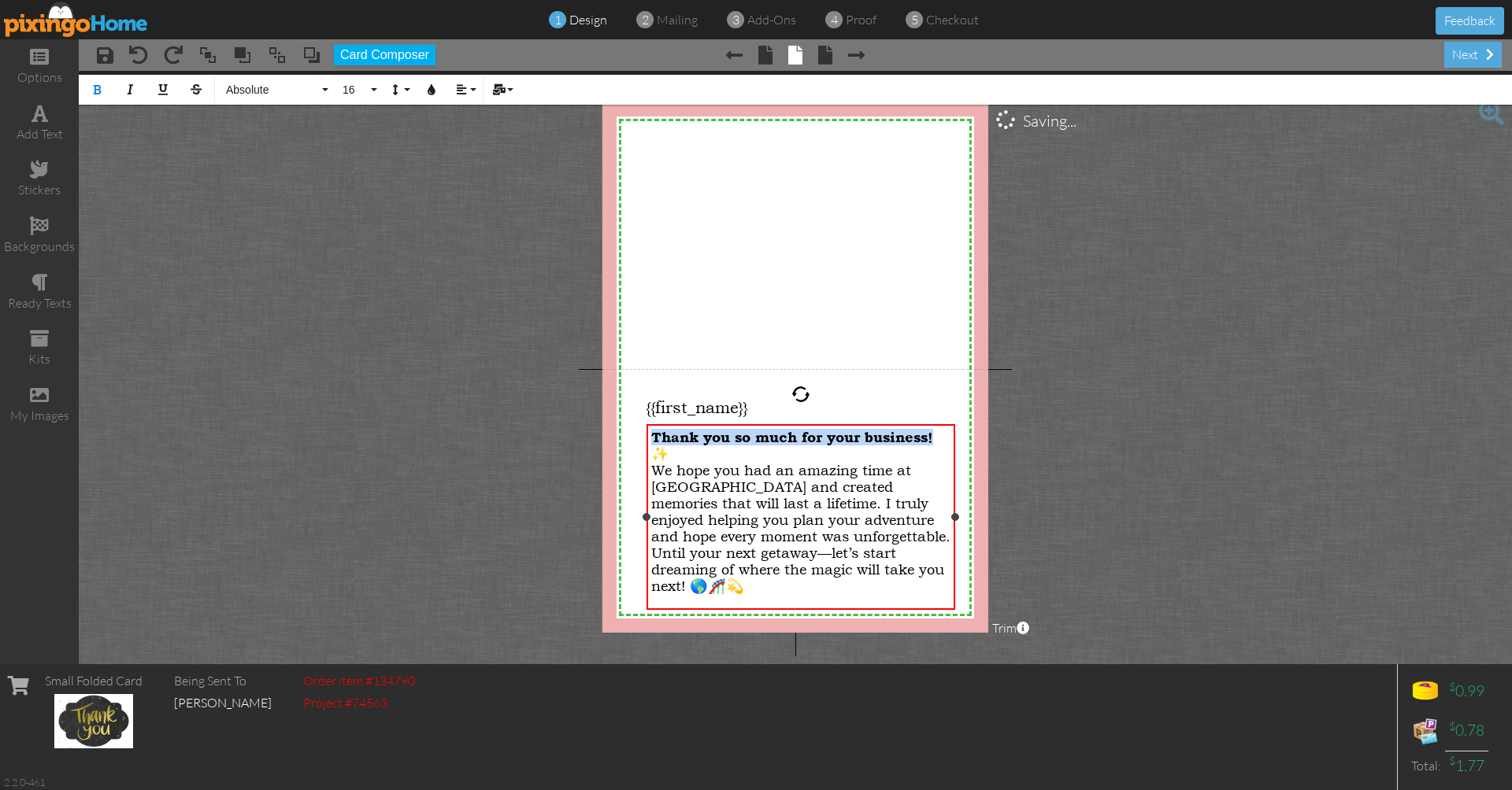
click at [721, 459] on div "Thank you so much for your business! ✨ We hope you had an amazing time at Unive…" at bounding box center [801, 510] width 300 height 165
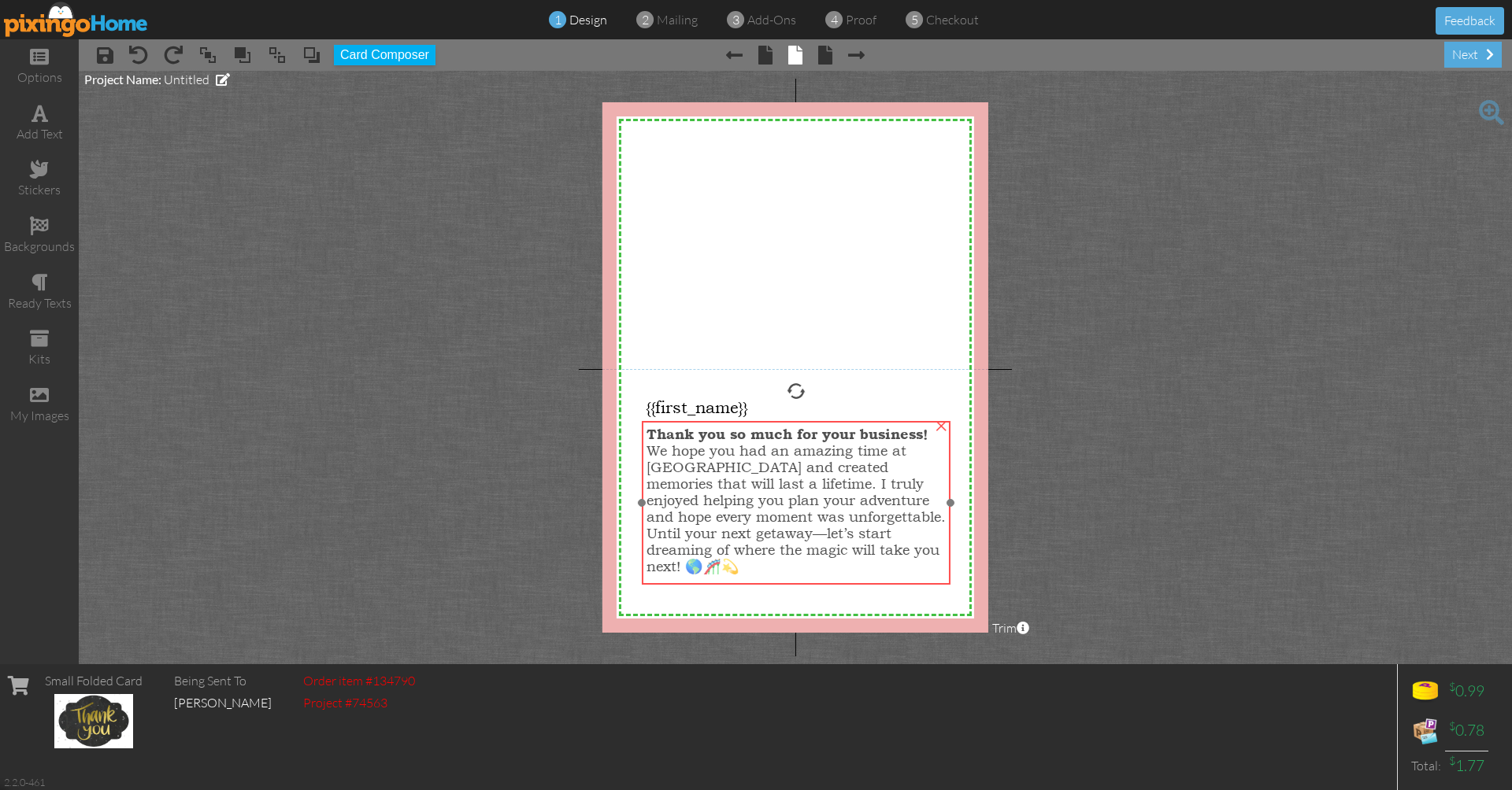
click at [768, 429] on span "Thank you so much for your business!" at bounding box center [787, 433] width 282 height 17
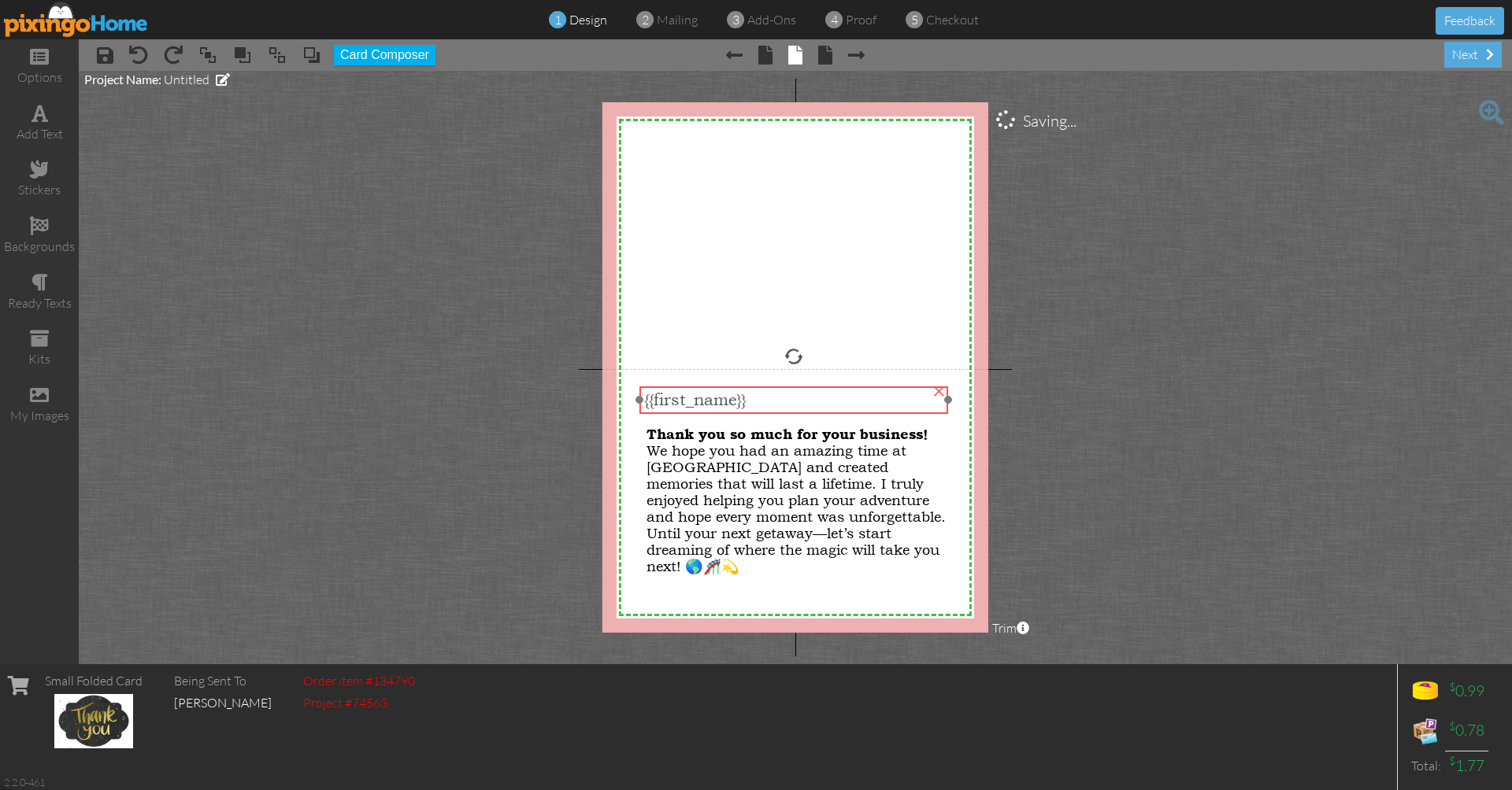
drag, startPoint x: 660, startPoint y: 408, endPoint x: 659, endPoint y: 400, distance: 8.1
click at [659, 400] on span "{{first_name}}" at bounding box center [696, 399] width 102 height 19
drag, startPoint x: 949, startPoint y: 399, endPoint x: 764, endPoint y: 417, distance: 185.9
click at [763, 414] on div "{{first_name}} ×" at bounding box center [702, 400] width 125 height 28
click at [693, 394] on span "{{first_name}}" at bounding box center [696, 396] width 102 height 19
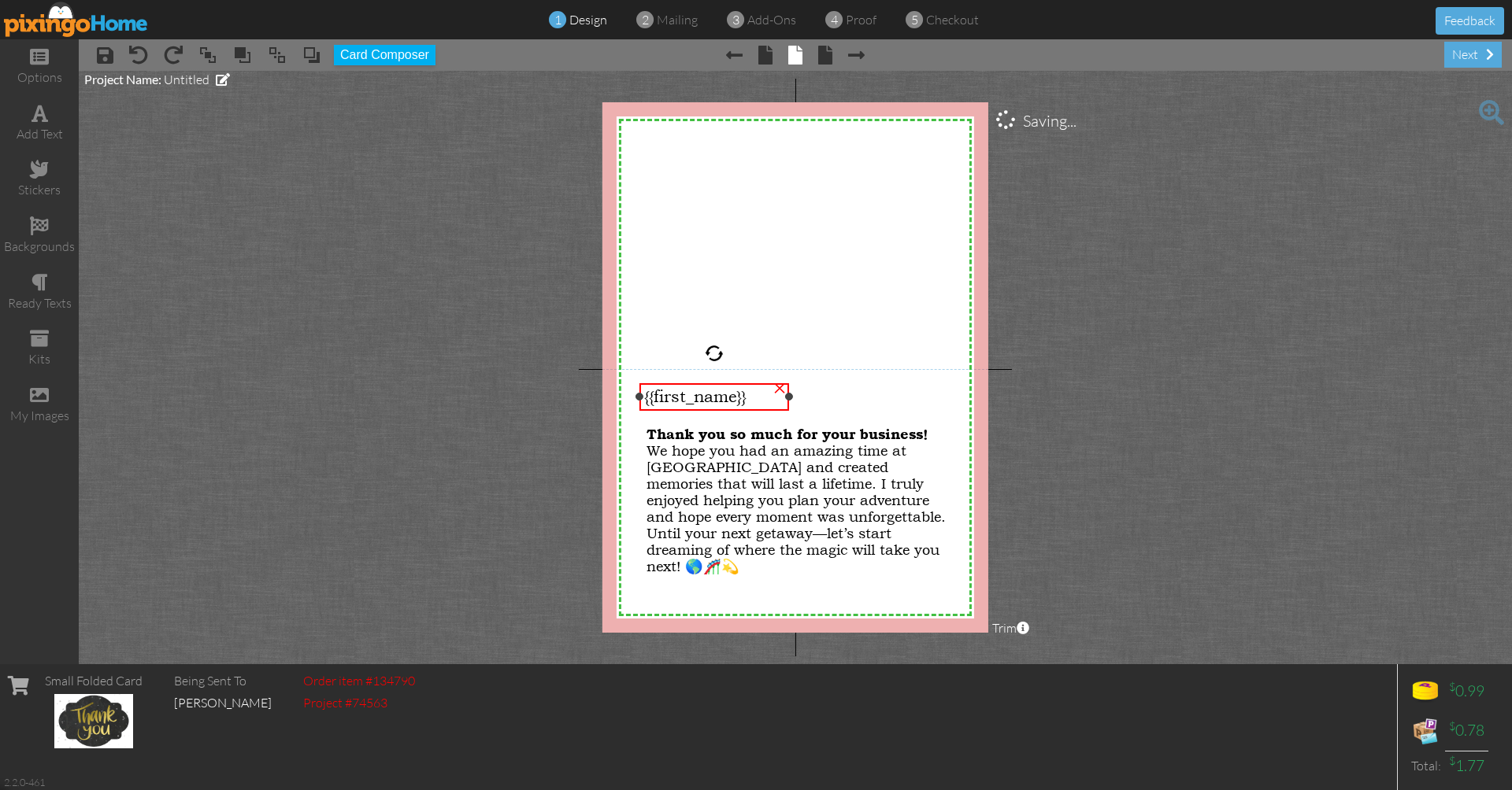
drag, startPoint x: 765, startPoint y: 393, endPoint x: 789, endPoint y: 393, distance: 24.0
click at [789, 393] on div at bounding box center [789, 396] width 8 height 8
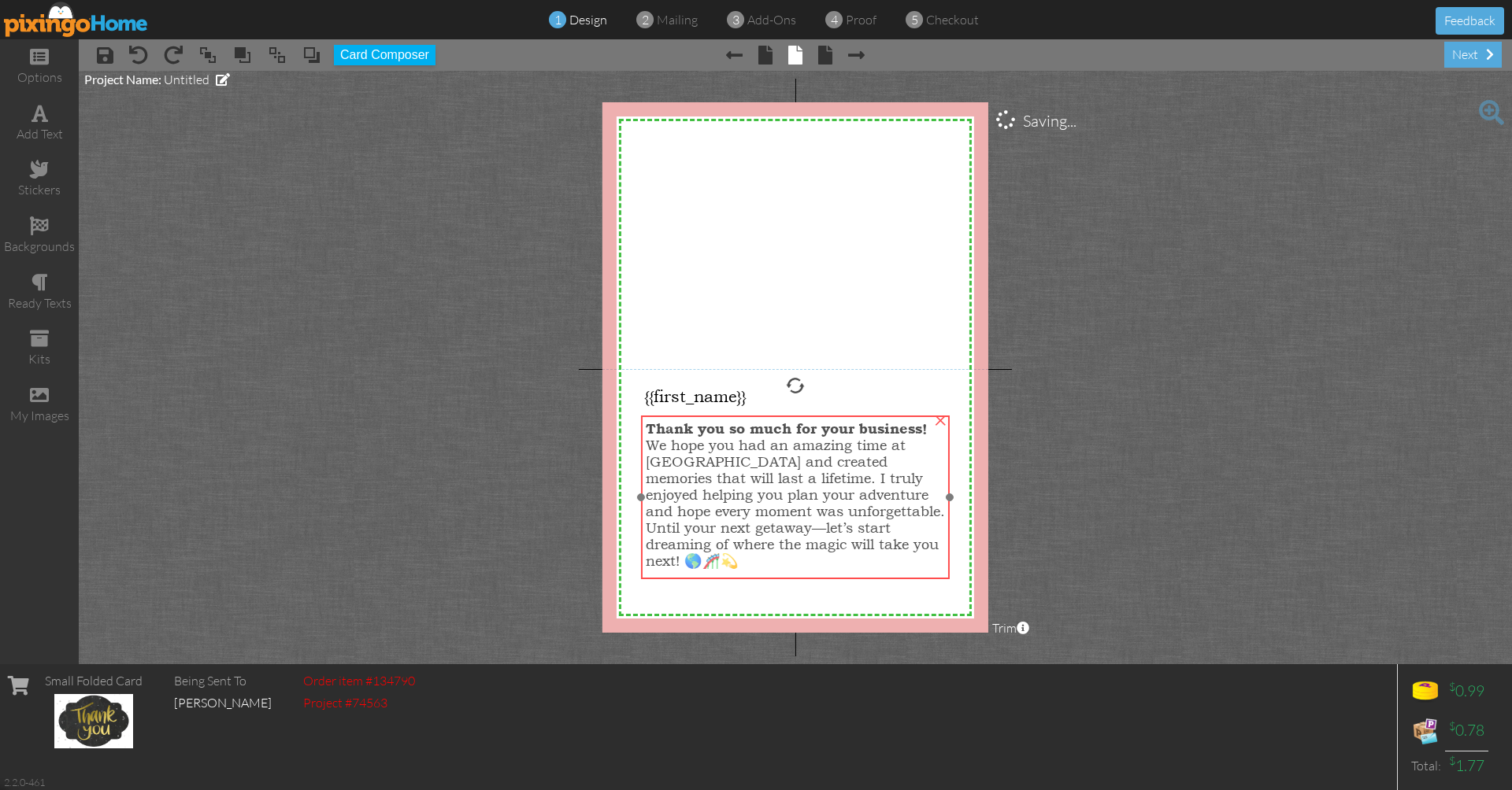
click at [784, 436] on span "Thank you so much for your business!" at bounding box center [786, 428] width 282 height 17
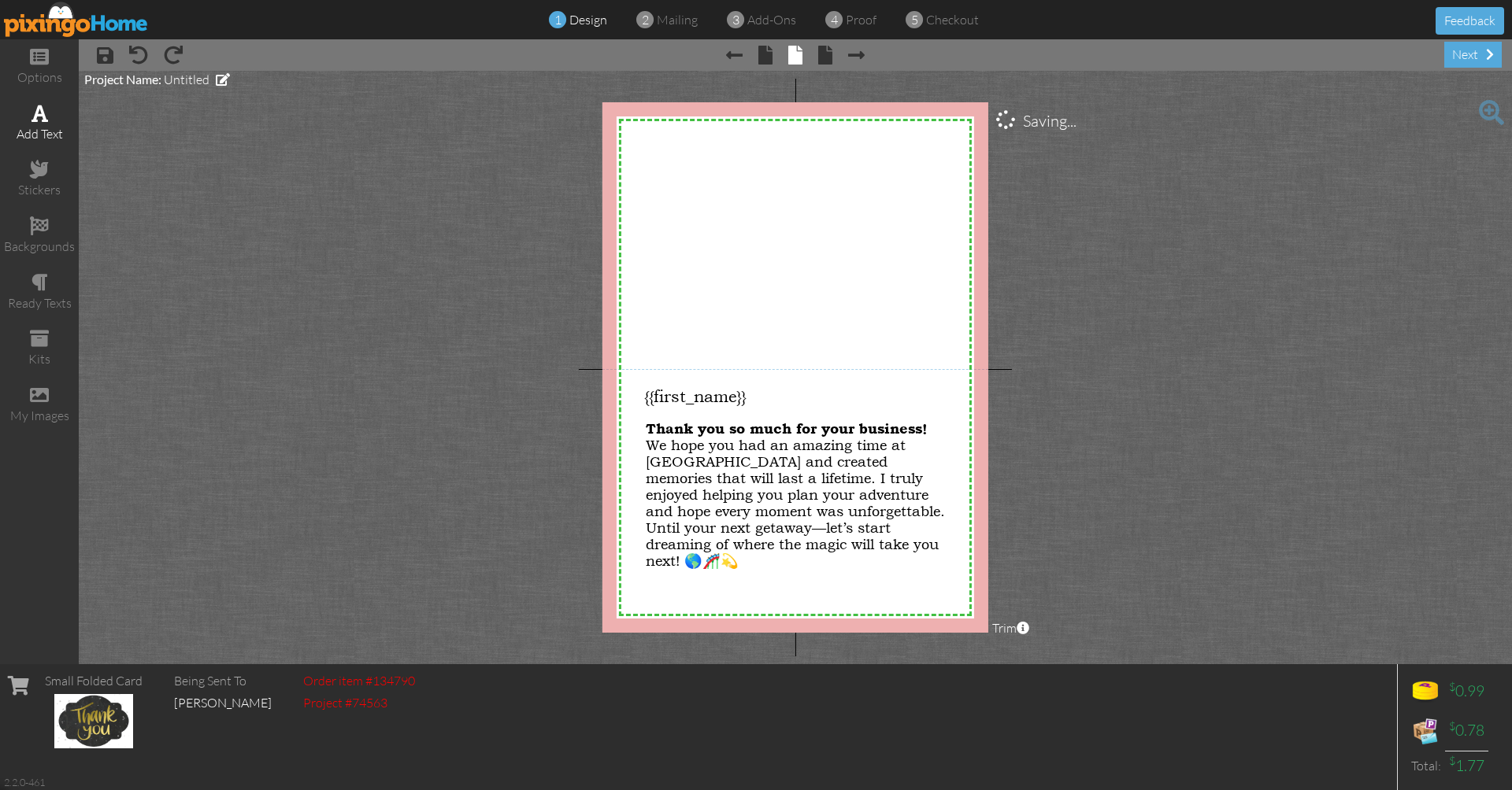
click at [38, 121] on span at bounding box center [40, 113] width 17 height 19
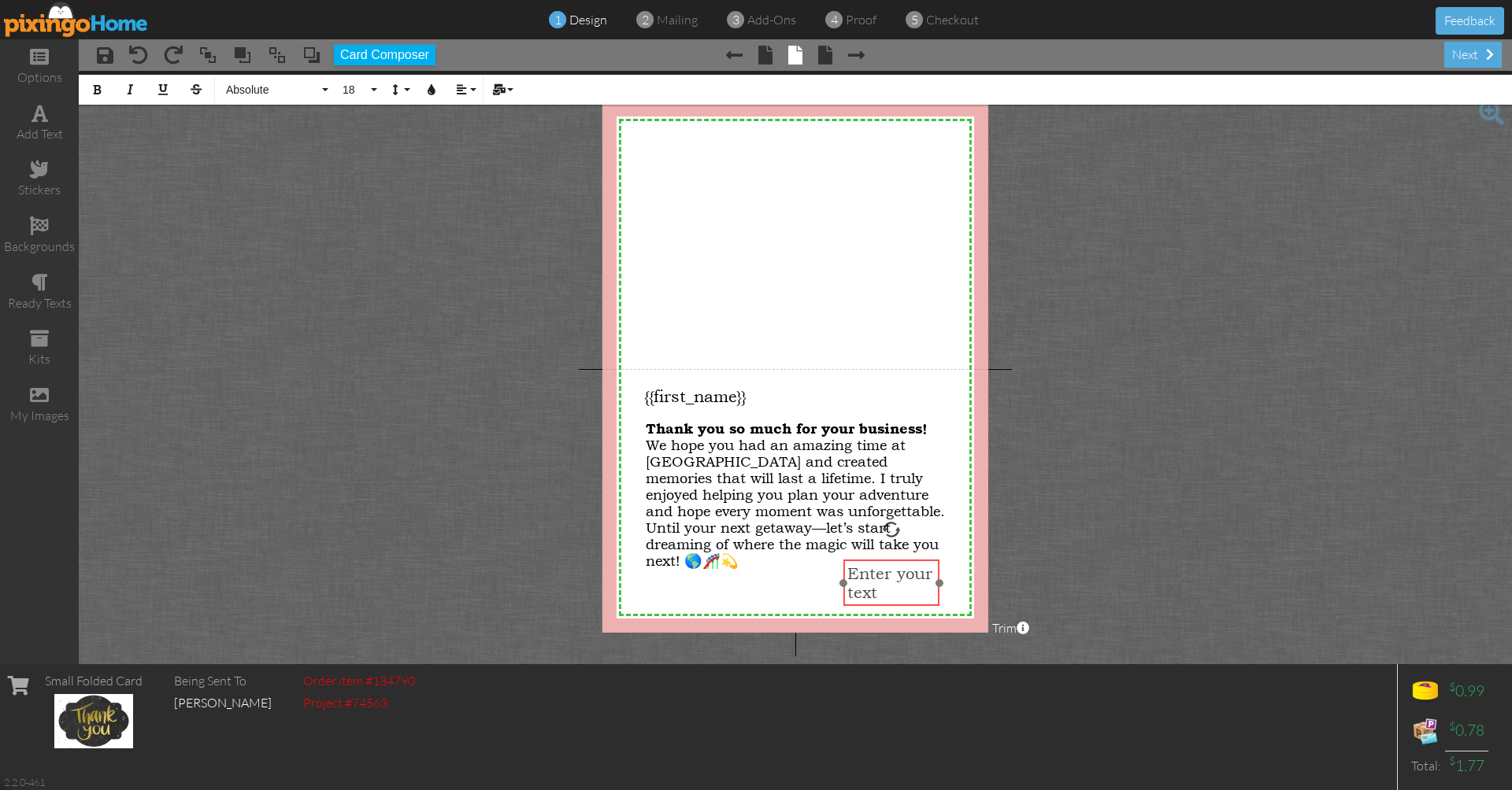
drag, startPoint x: 668, startPoint y: 443, endPoint x: 862, endPoint y: 560, distance: 226.6
click at [862, 560] on div "Enter your text" at bounding box center [891, 582] width 97 height 46
click at [865, 585] on span "Enter your text" at bounding box center [889, 583] width 85 height 38
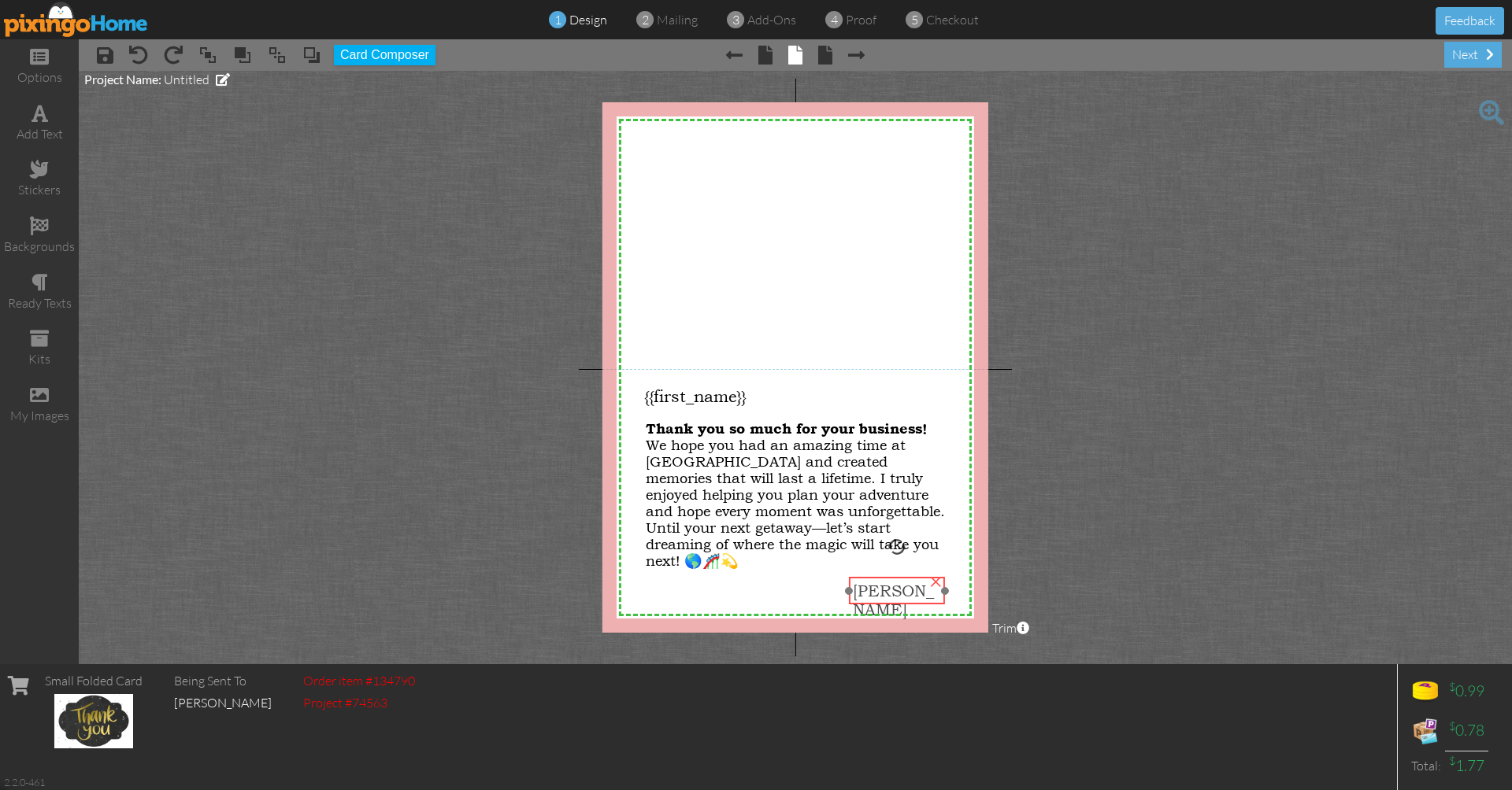
drag, startPoint x: 856, startPoint y: 566, endPoint x: 861, endPoint y: 584, distance: 18.7
click at [861, 584] on span "Wendi" at bounding box center [892, 600] width 81 height 38
click at [863, 587] on span "Wendi" at bounding box center [892, 600] width 81 height 38
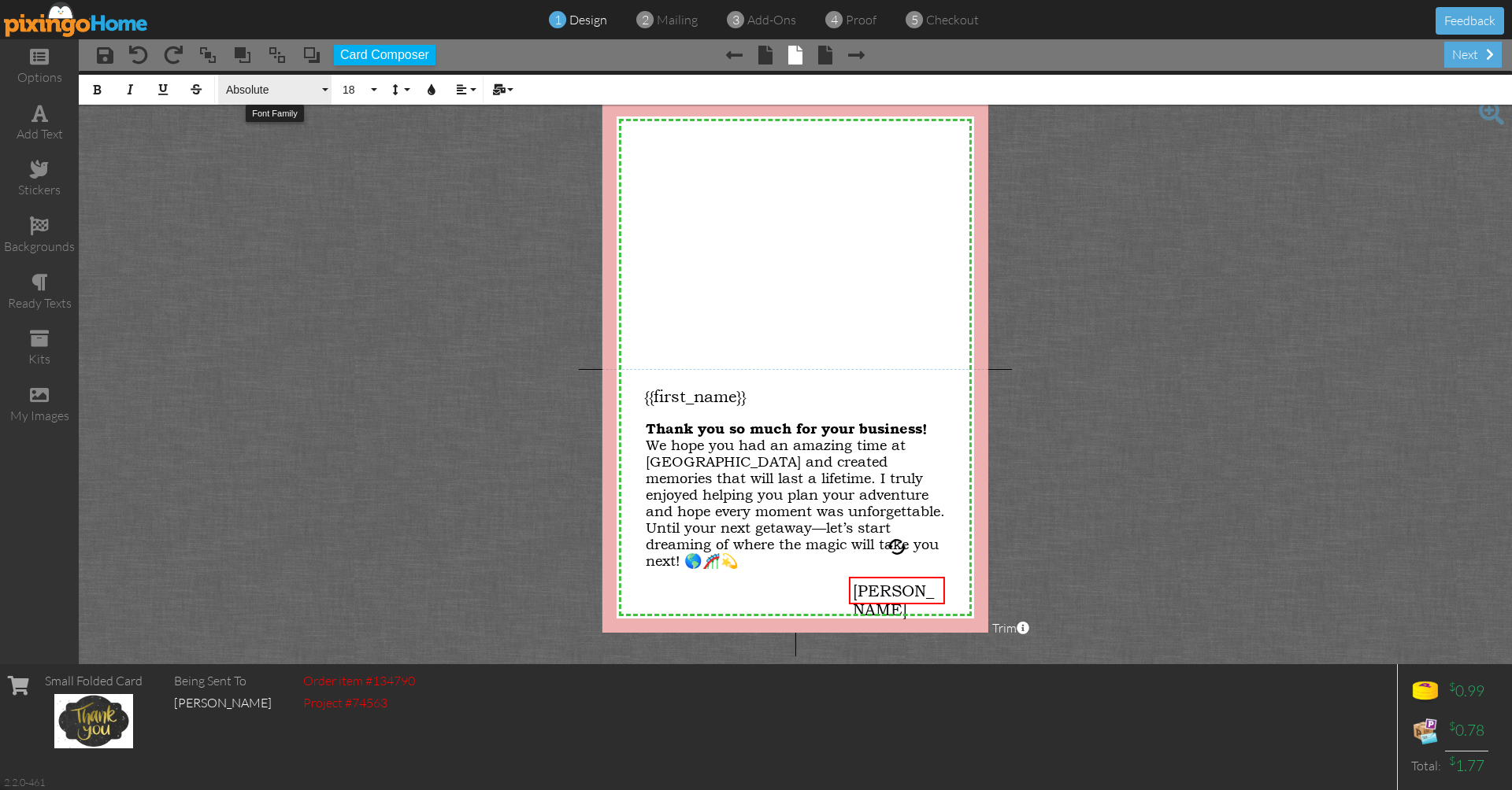
click at [322, 90] on button "Absolute" at bounding box center [274, 90] width 113 height 30
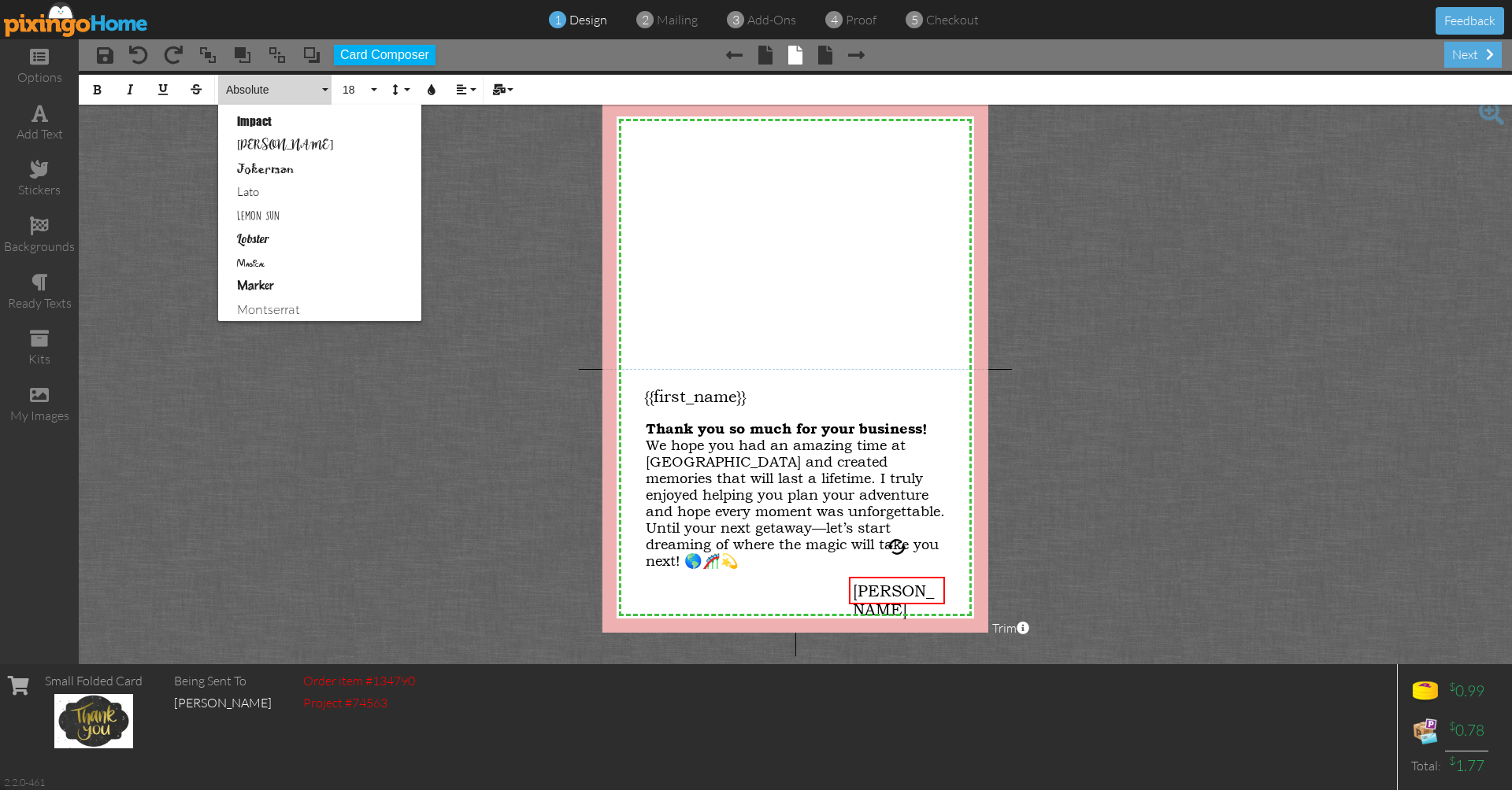
scroll to position [521, 0]
click at [270, 249] on link "Magical" at bounding box center [319, 256] width 203 height 24
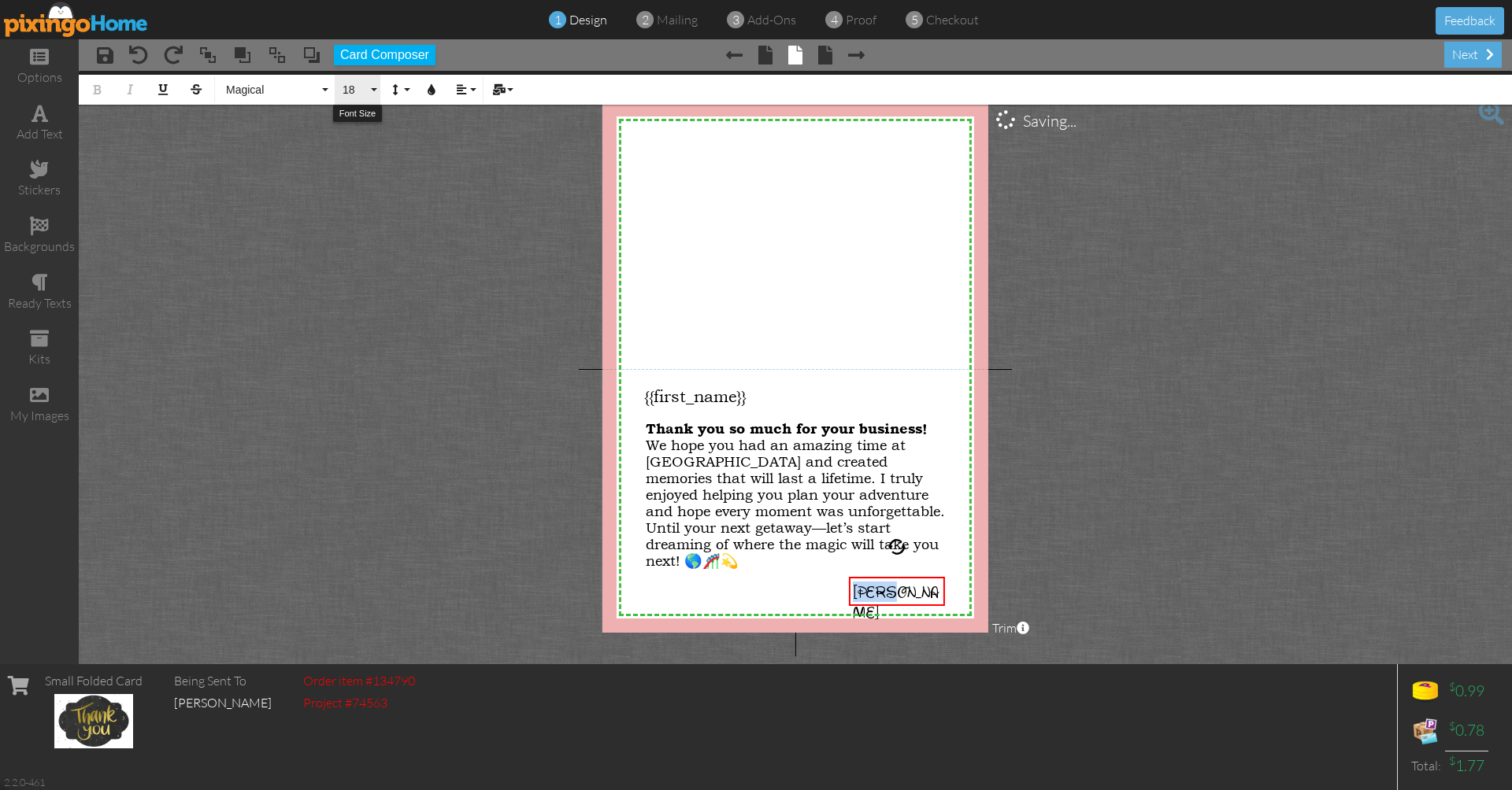
click at [364, 94] on span "18" at bounding box center [354, 90] width 27 height 13
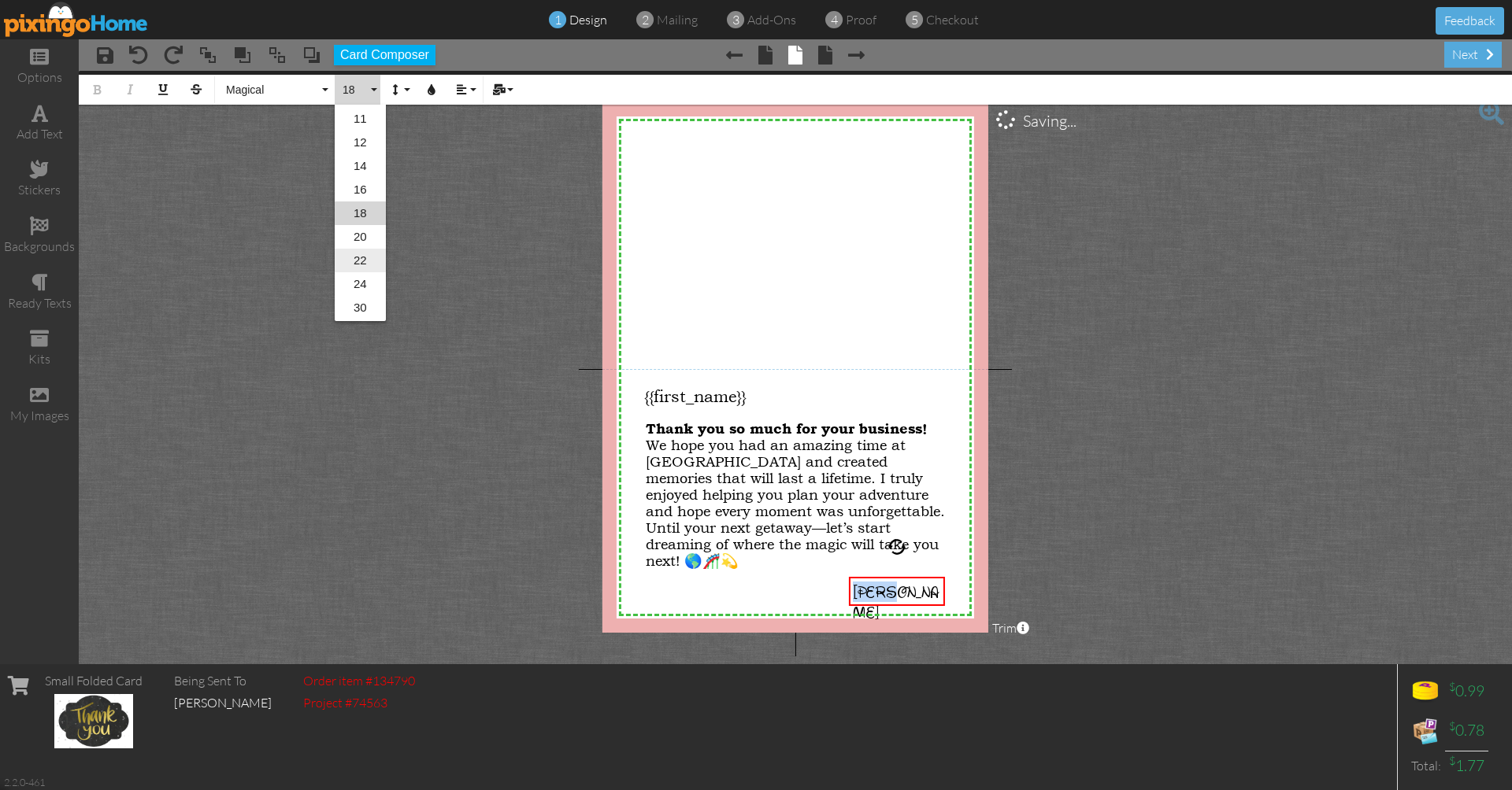
click at [360, 256] on link "22" at bounding box center [360, 261] width 51 height 24
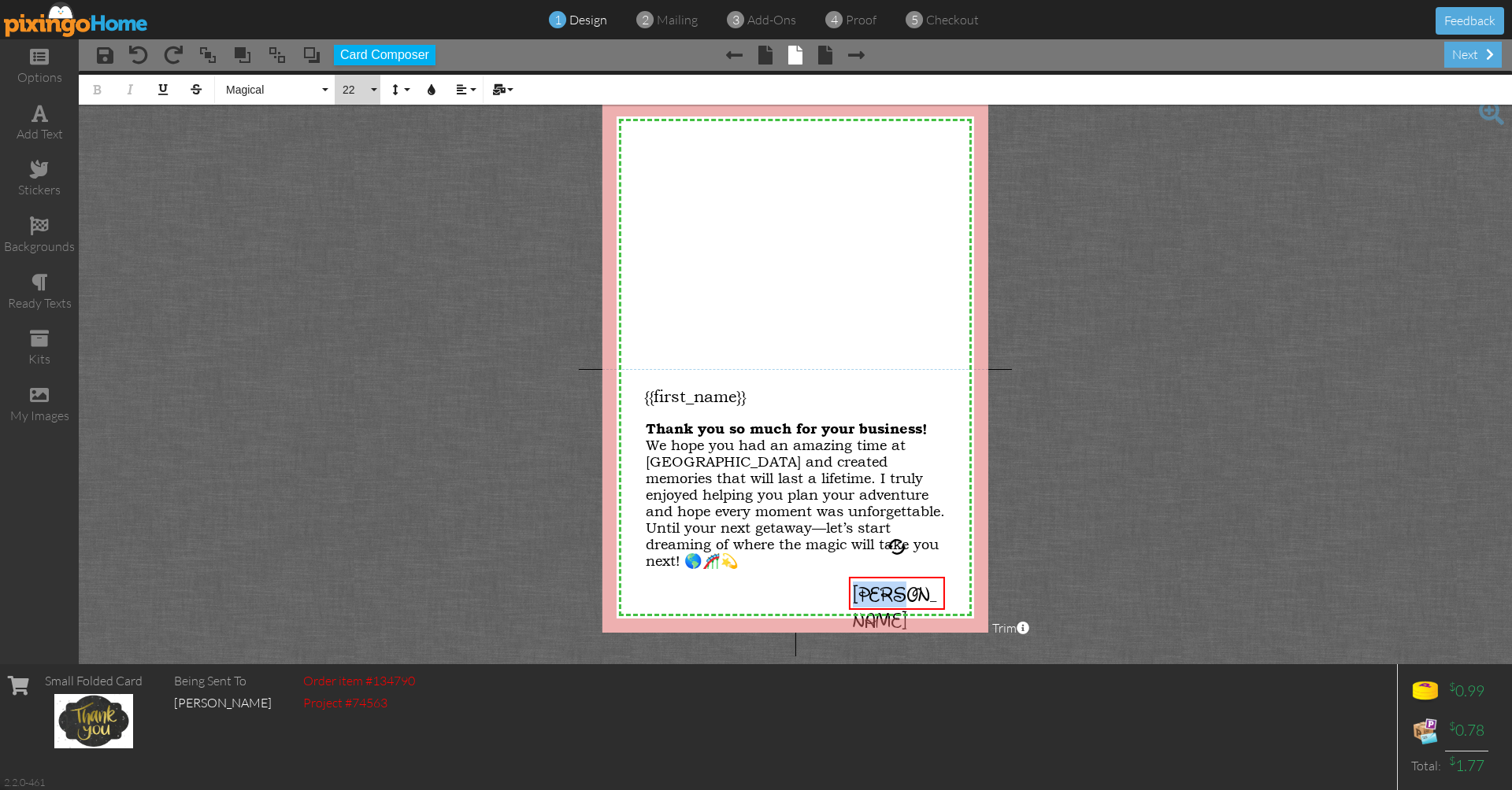
click at [377, 82] on button "22" at bounding box center [358, 90] width 46 height 30
click at [361, 288] on link "22" at bounding box center [360, 296] width 51 height 24
click at [874, 603] on span "[PERSON_NAME]" at bounding box center [894, 607] width 84 height 52
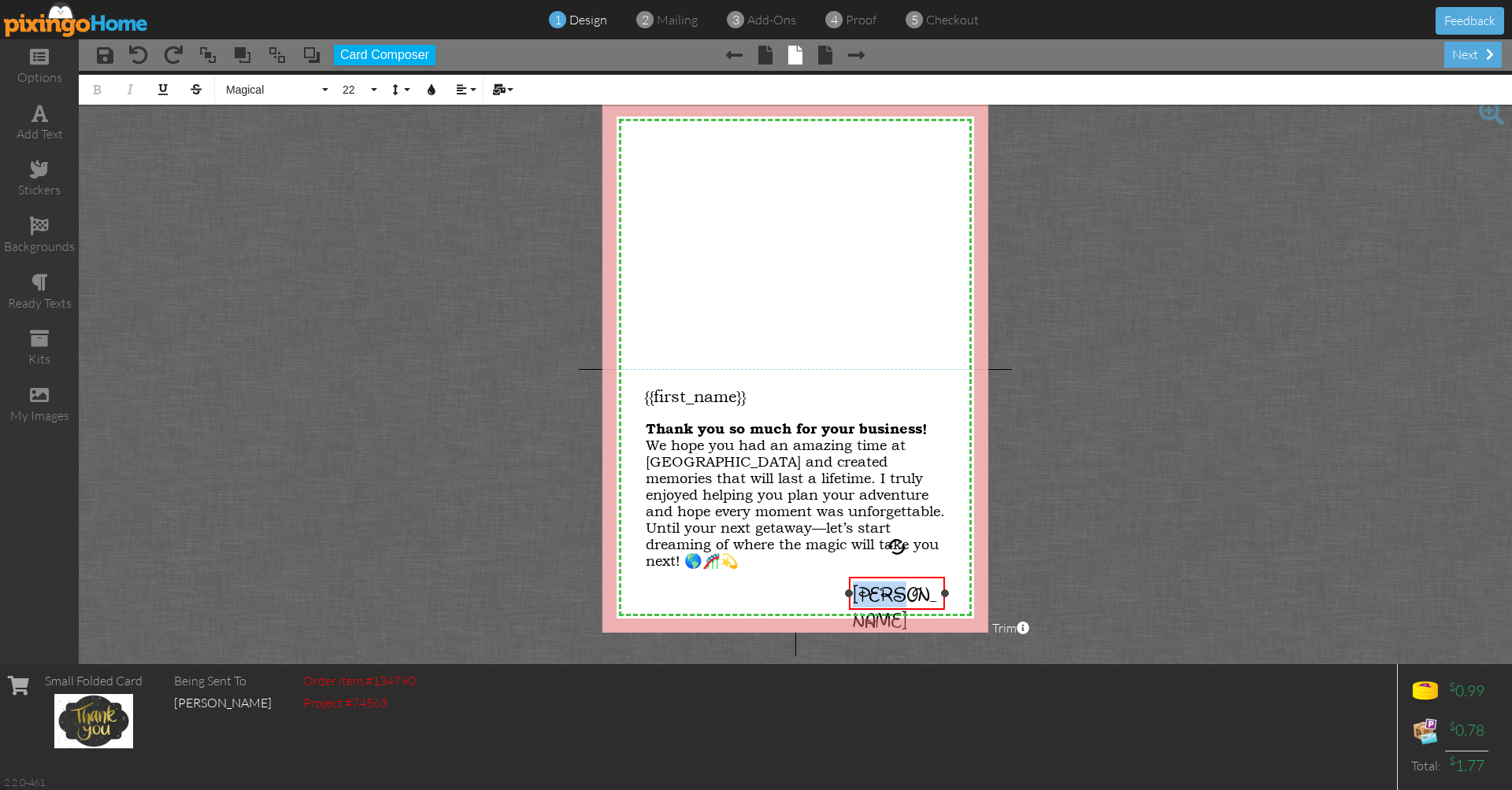
click at [874, 603] on span "[PERSON_NAME]" at bounding box center [894, 607] width 84 height 52
click at [374, 88] on button "22" at bounding box center [358, 90] width 46 height 30
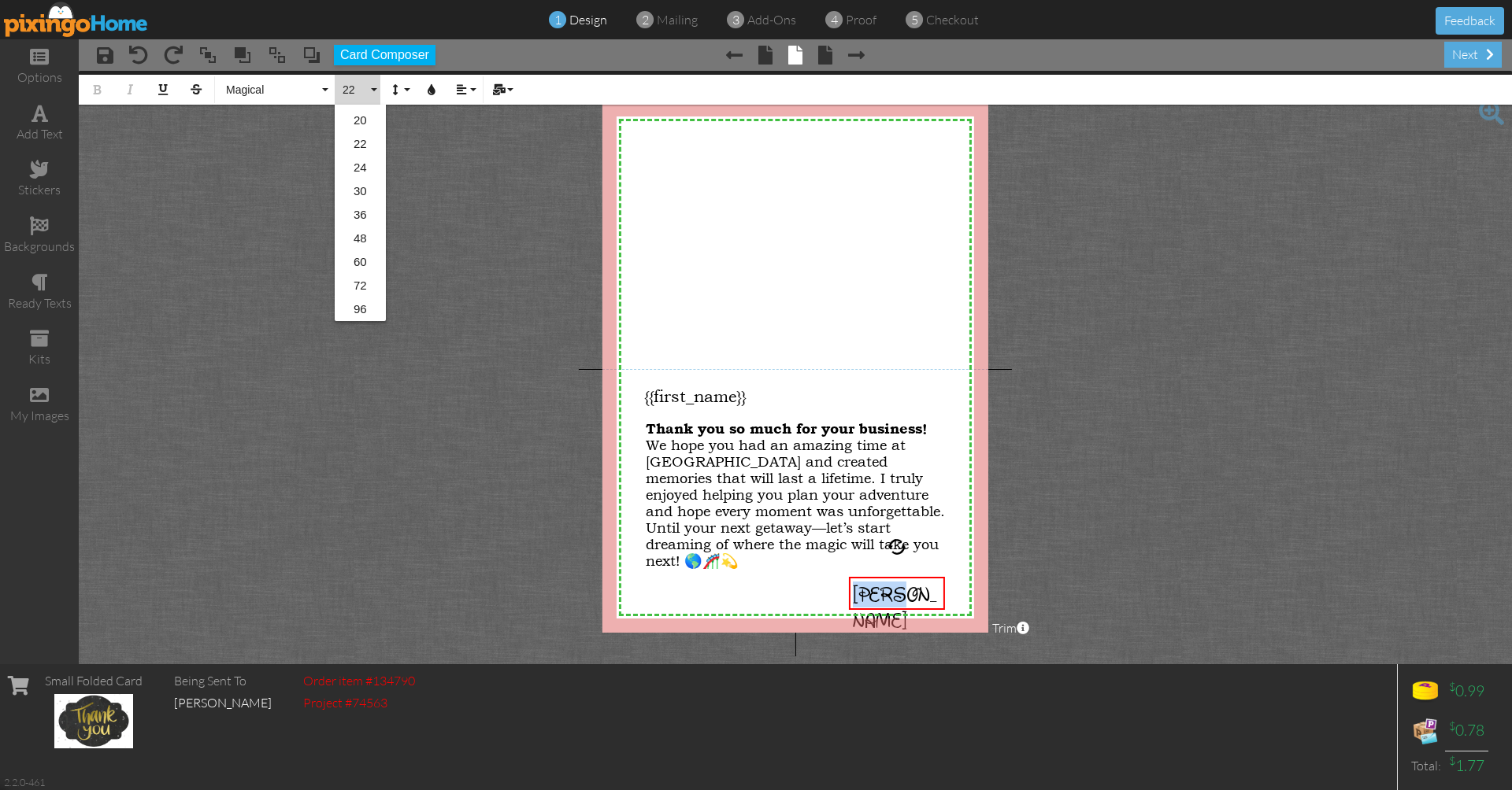
scroll to position [256, 0]
click at [357, 171] on link "24" at bounding box center [360, 168] width 51 height 24
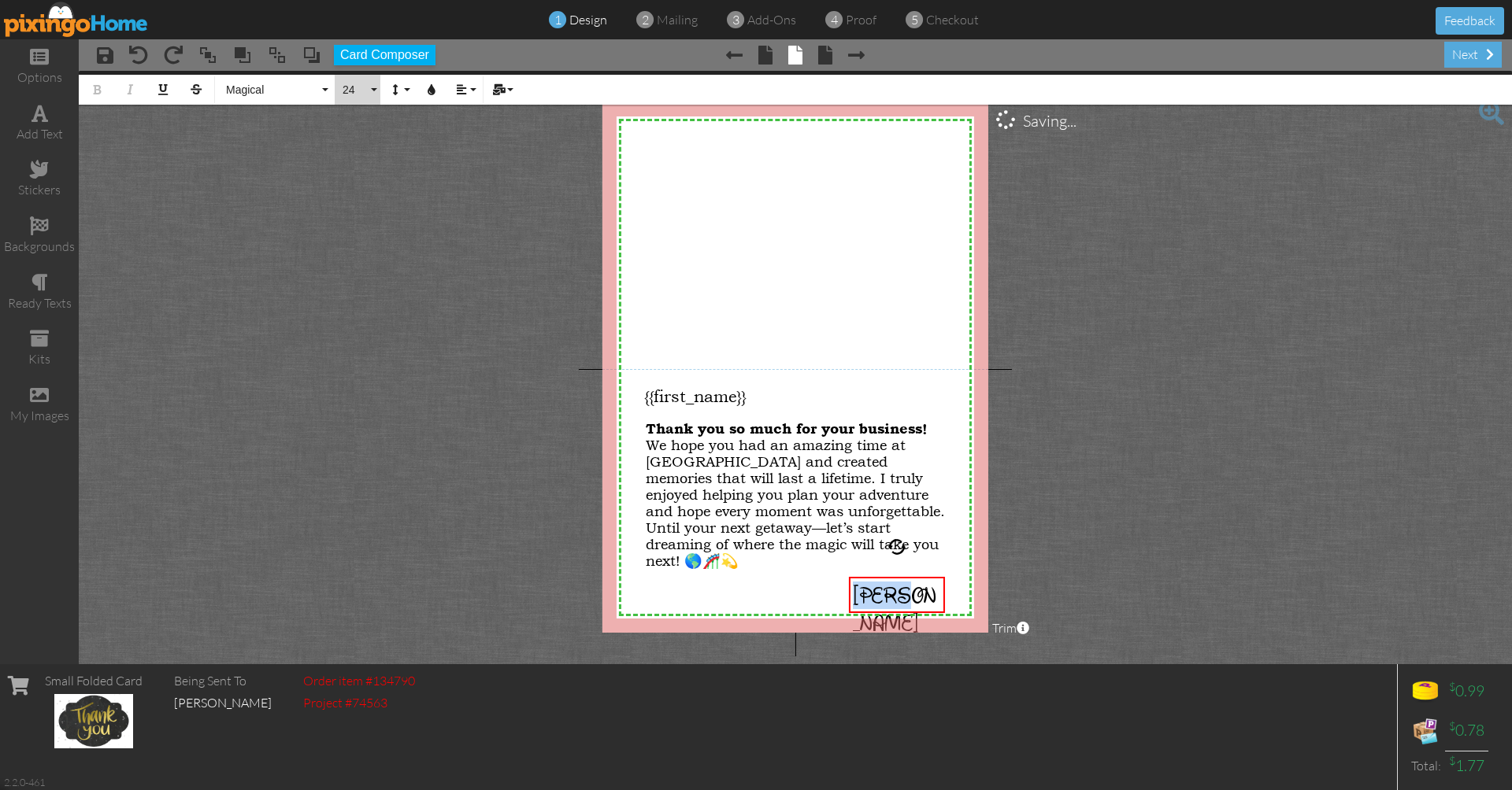
click at [372, 91] on button "24" at bounding box center [358, 90] width 46 height 30
click at [359, 242] on link "30" at bounding box center [360, 237] width 51 height 24
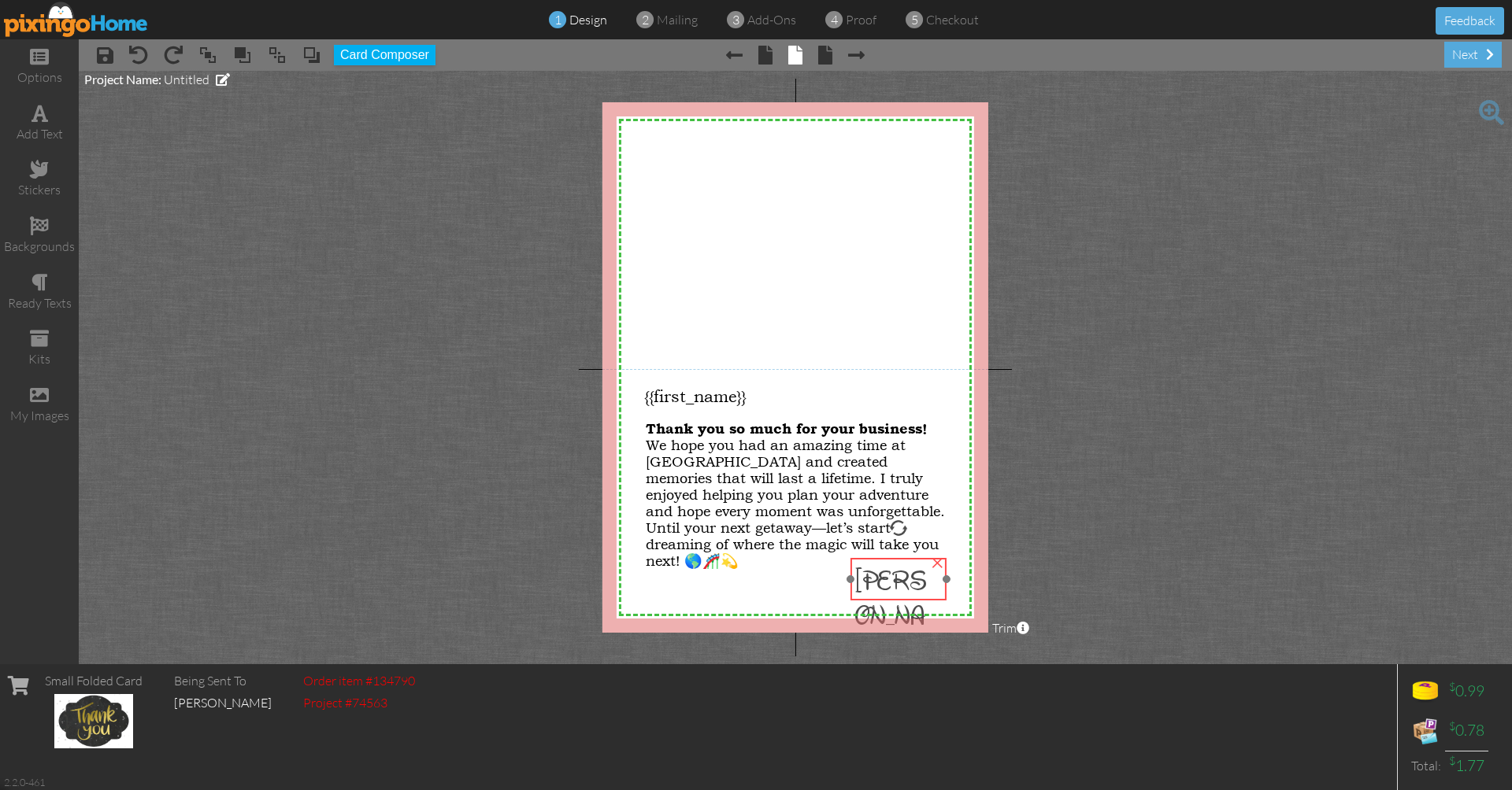
drag, startPoint x: 890, startPoint y: 598, endPoint x: 892, endPoint y: 579, distance: 19.1
click at [892, 579] on span "[PERSON_NAME]" at bounding box center [890, 614] width 72 height 104
drag, startPoint x: 945, startPoint y: 582, endPoint x: 912, endPoint y: 581, distance: 33.0
click at [912, 581] on div at bounding box center [913, 579] width 8 height 8
drag, startPoint x: 868, startPoint y: 566, endPoint x: 884, endPoint y: 569, distance: 16.3
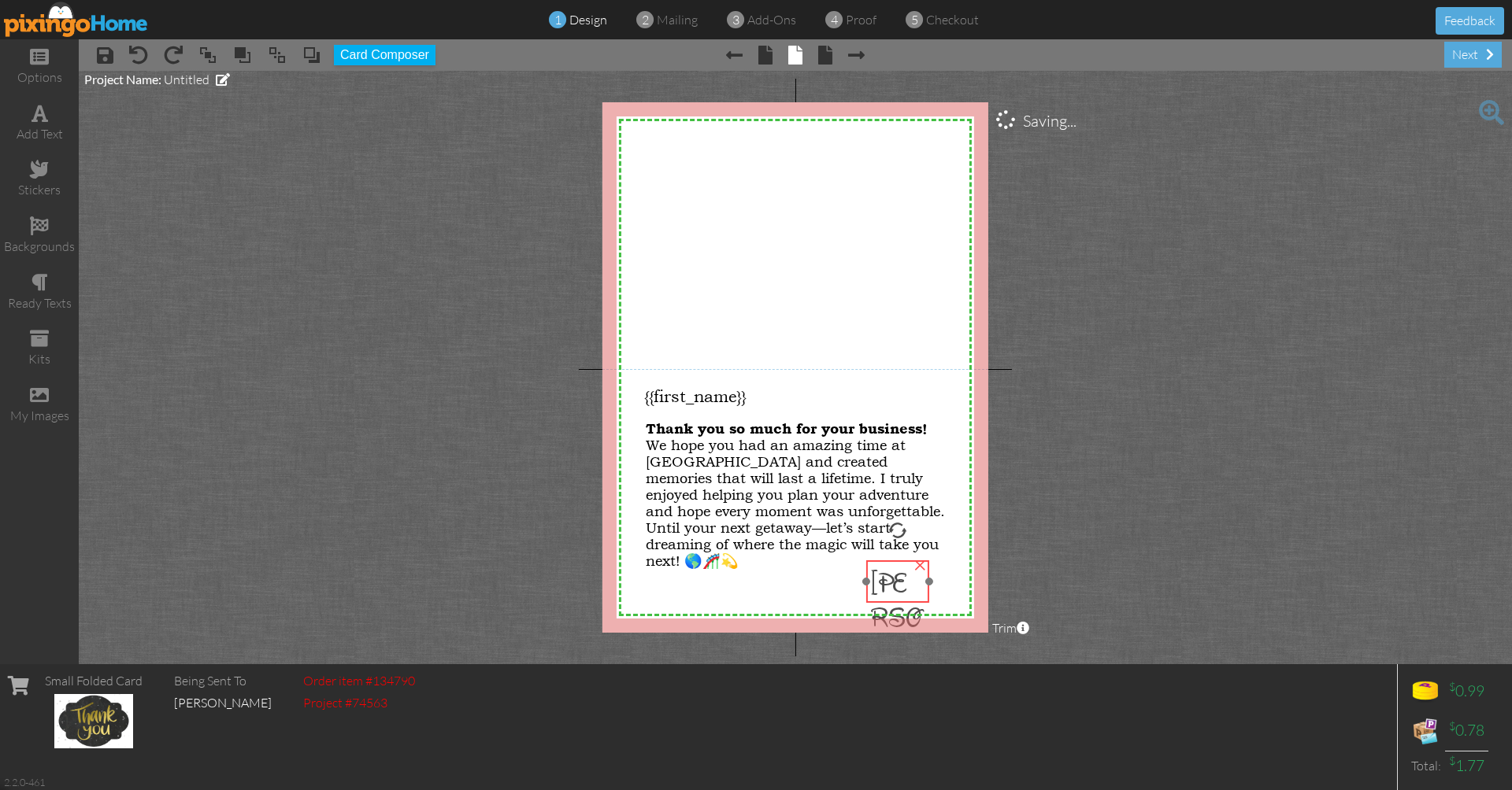
click at [884, 569] on span "[PERSON_NAME]" at bounding box center [895, 651] width 51 height 173
click at [743, 480] on span "We hope you had an amazing time at Universal Theme Park and created memories th…" at bounding box center [794, 494] width 299 height 149
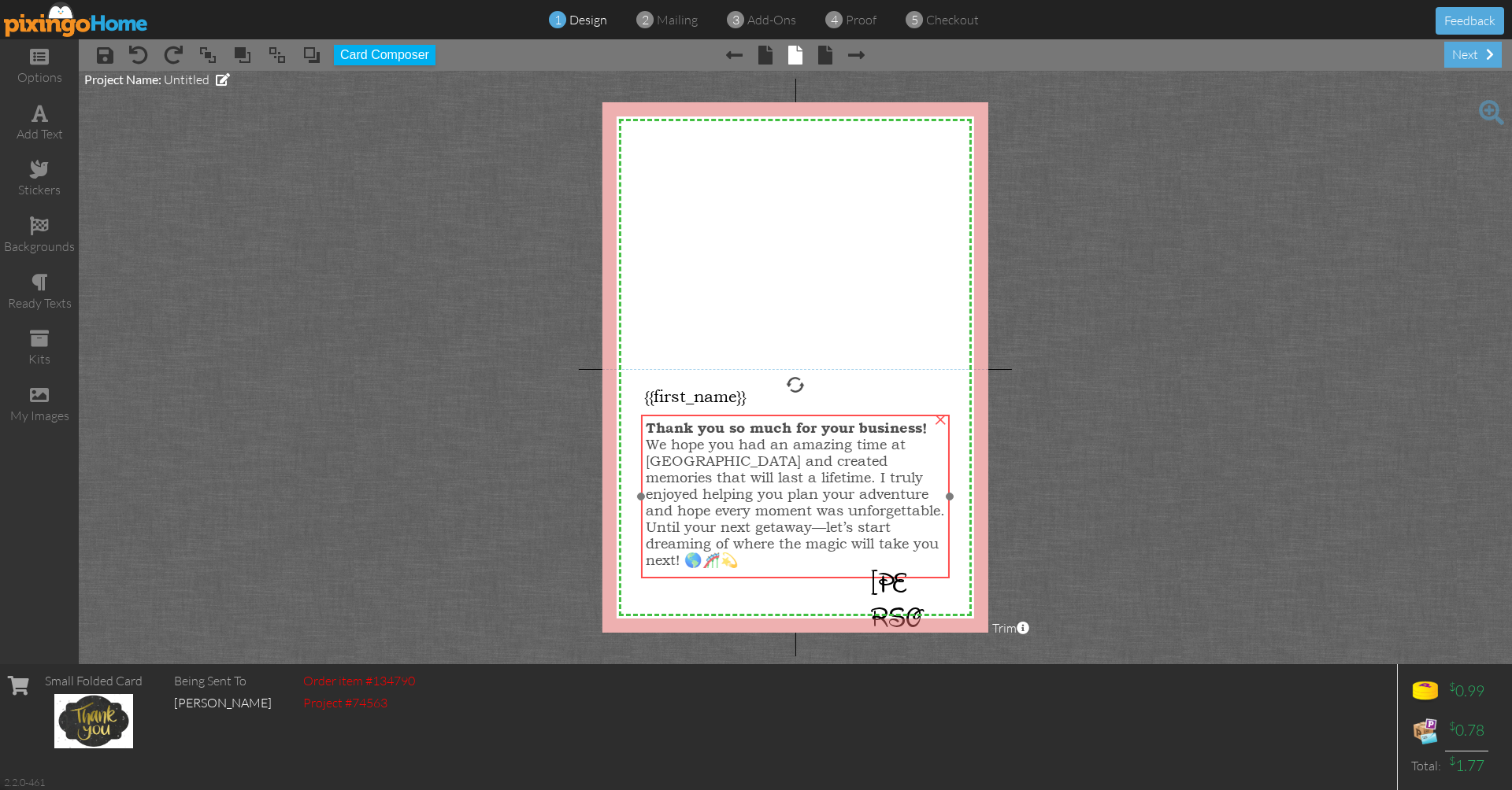
click at [732, 469] on span "We hope you had an amazing time at Universal Theme Park and created memories th…" at bounding box center [794, 493] width 299 height 149
click at [711, 502] on span "We hope you had an amazing time at Universal Theme Park and created memories th…" at bounding box center [794, 501] width 299 height 149
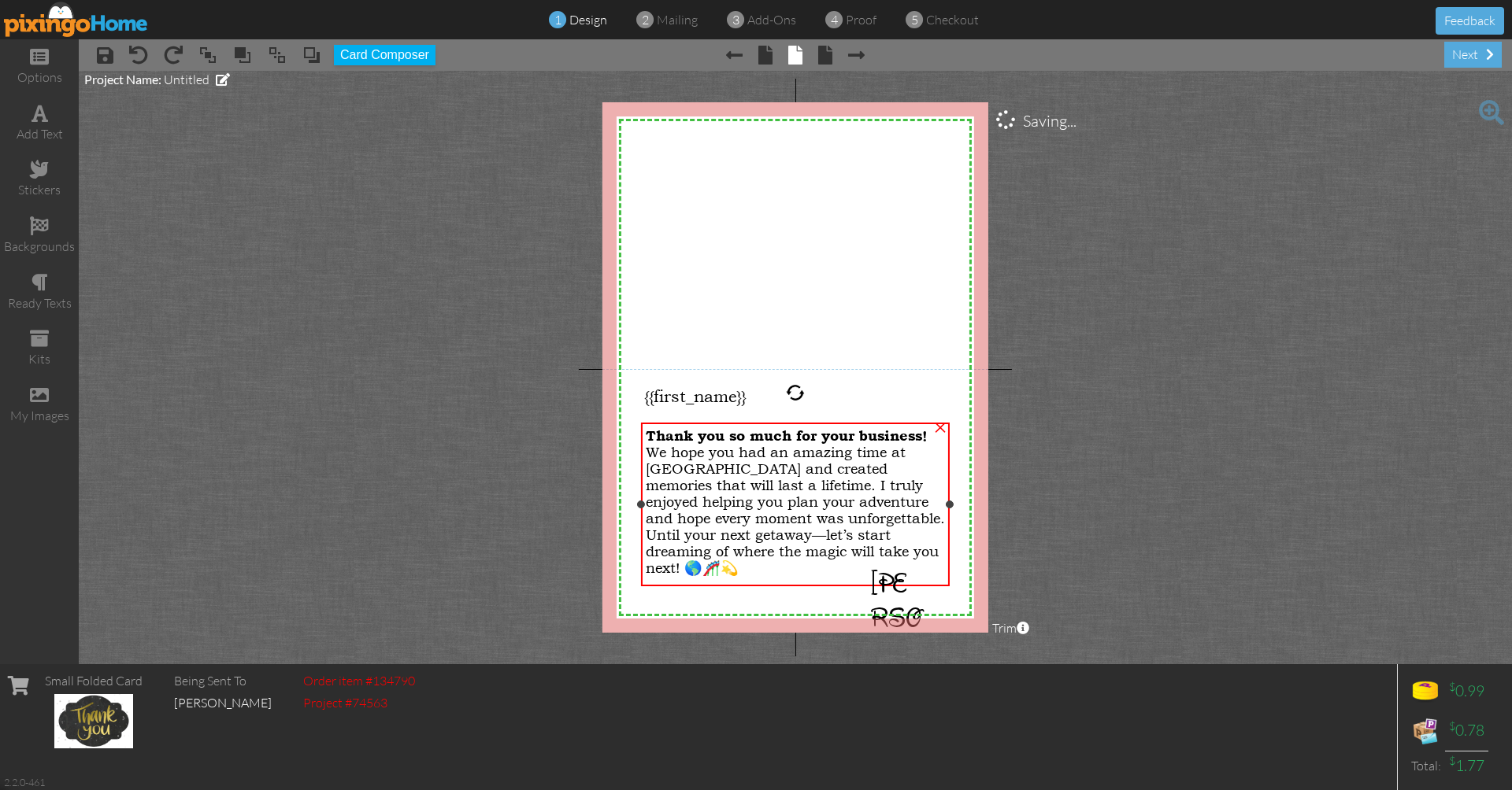
click at [793, 438] on span "Thank you so much for your business!" at bounding box center [786, 435] width 282 height 17
click at [789, 469] on span "We hope you had an amazing time at Universal Theme Park and created memories th…" at bounding box center [794, 501] width 299 height 149
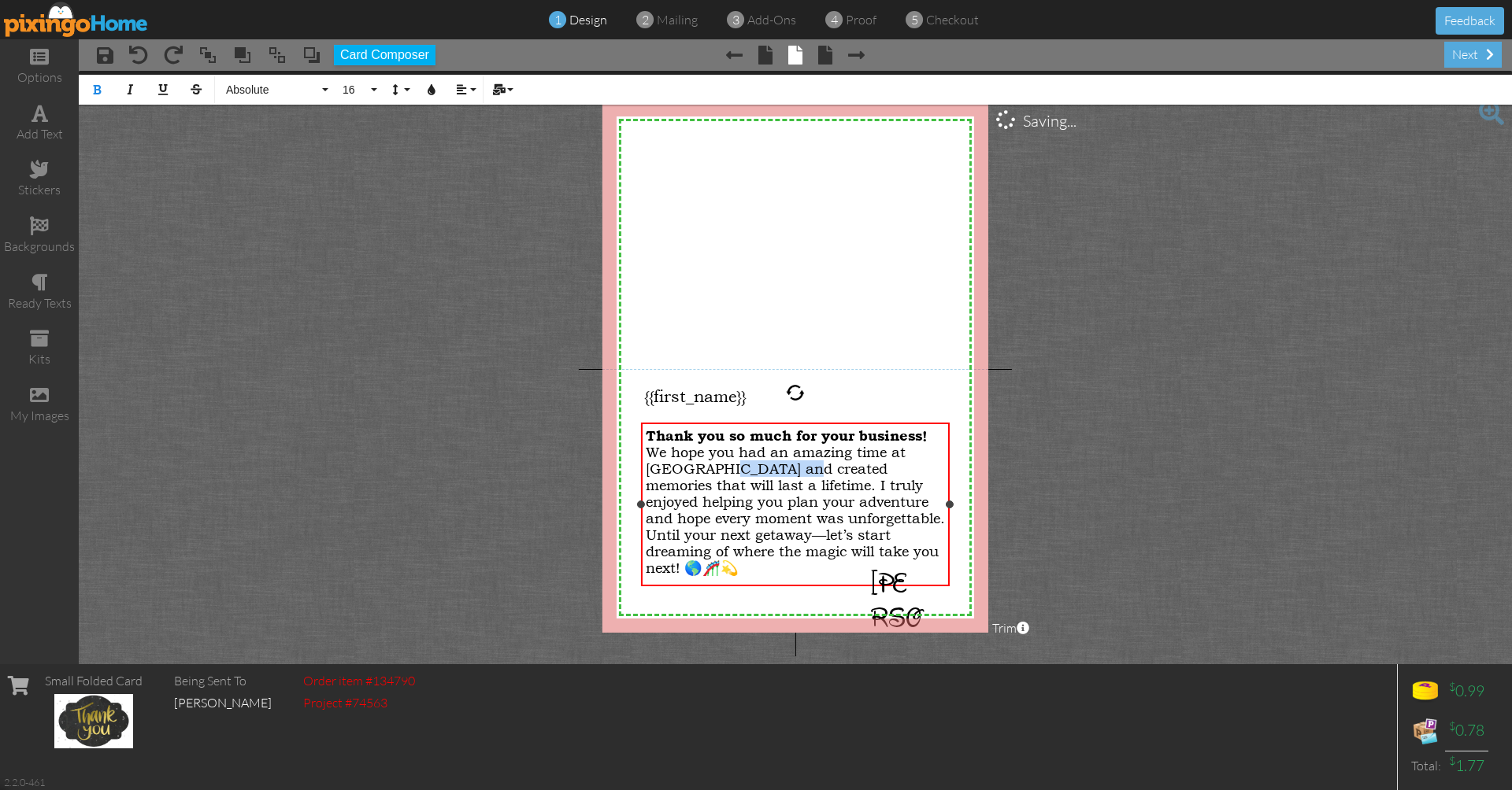
drag, startPoint x: 801, startPoint y: 469, endPoint x: 719, endPoint y: 466, distance: 82.1
click at [719, 466] on span "We hope you had an amazing time at Universal Theme Park and created memories th…" at bounding box center [794, 501] width 299 height 149
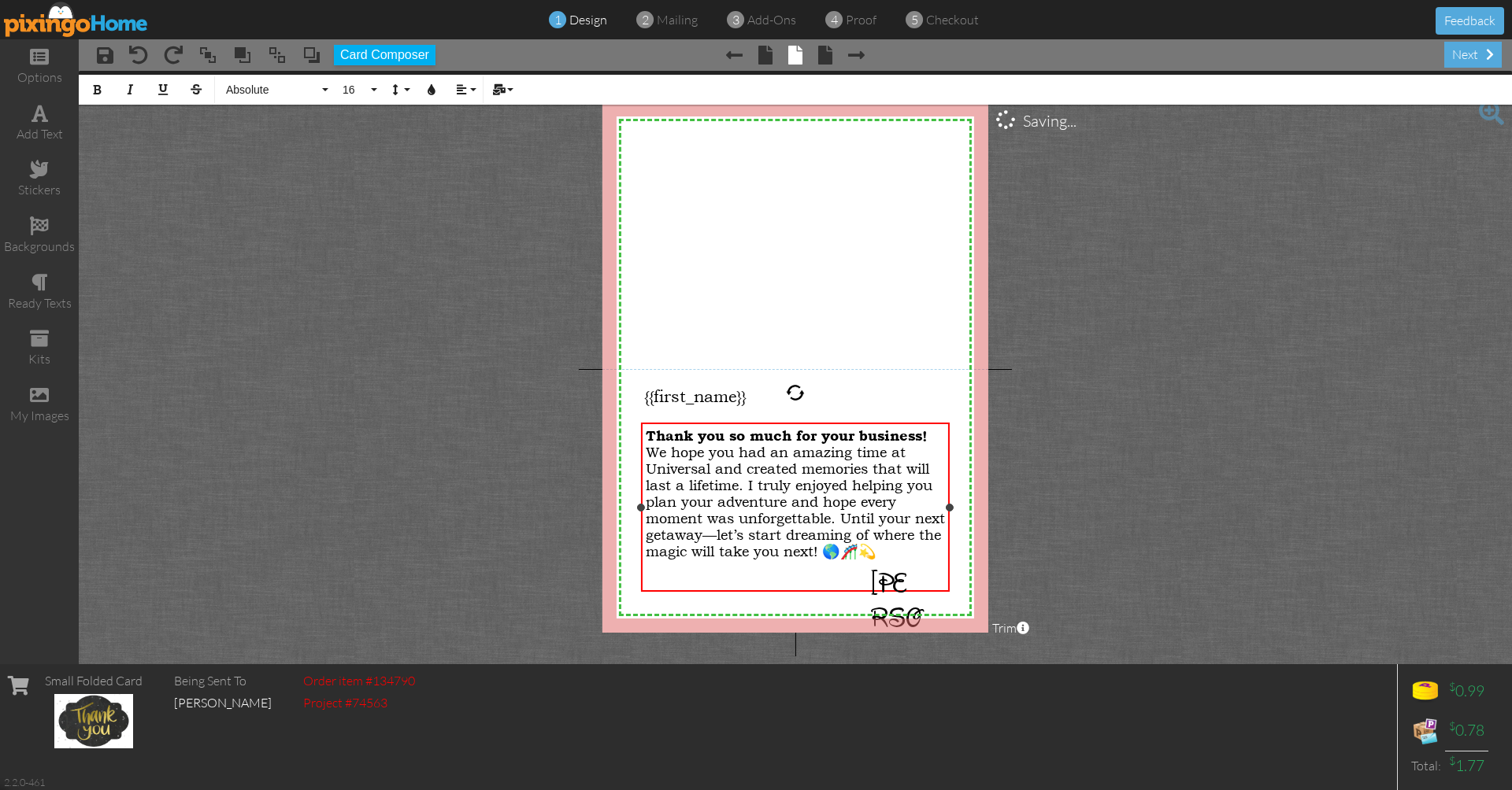
click at [714, 559] on div "Thank you so much for your business! We hope you had an amazing time at Univers…" at bounding box center [795, 493] width 300 height 132
click at [894, 556] on span "We hope you had an amazing time at Universal and created memories that will las…" at bounding box center [794, 493] width 299 height 132
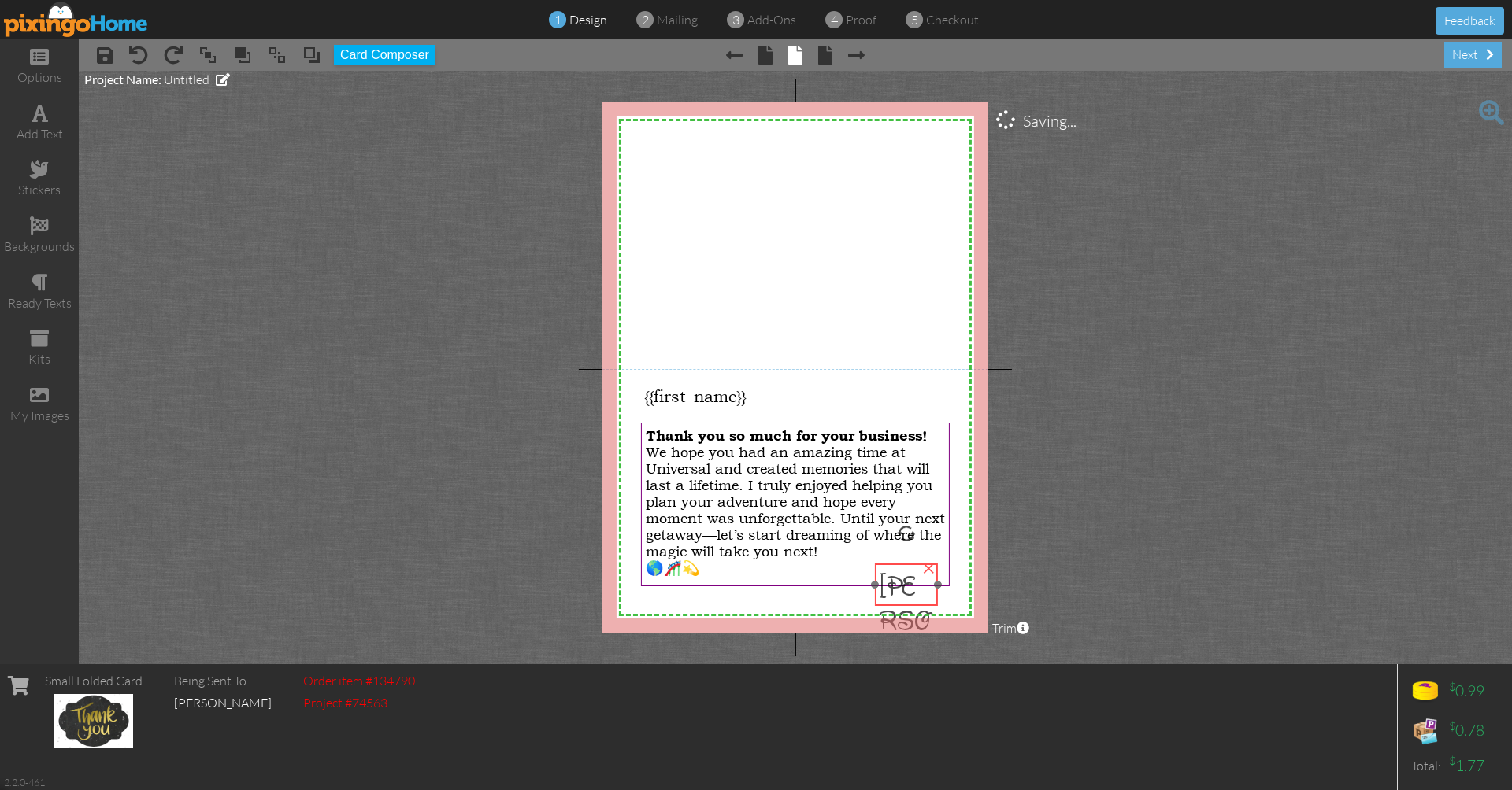
drag, startPoint x: 881, startPoint y: 588, endPoint x: 889, endPoint y: 591, distance: 8.5
click at [889, 591] on span "[PERSON_NAME]" at bounding box center [903, 654] width 51 height 173
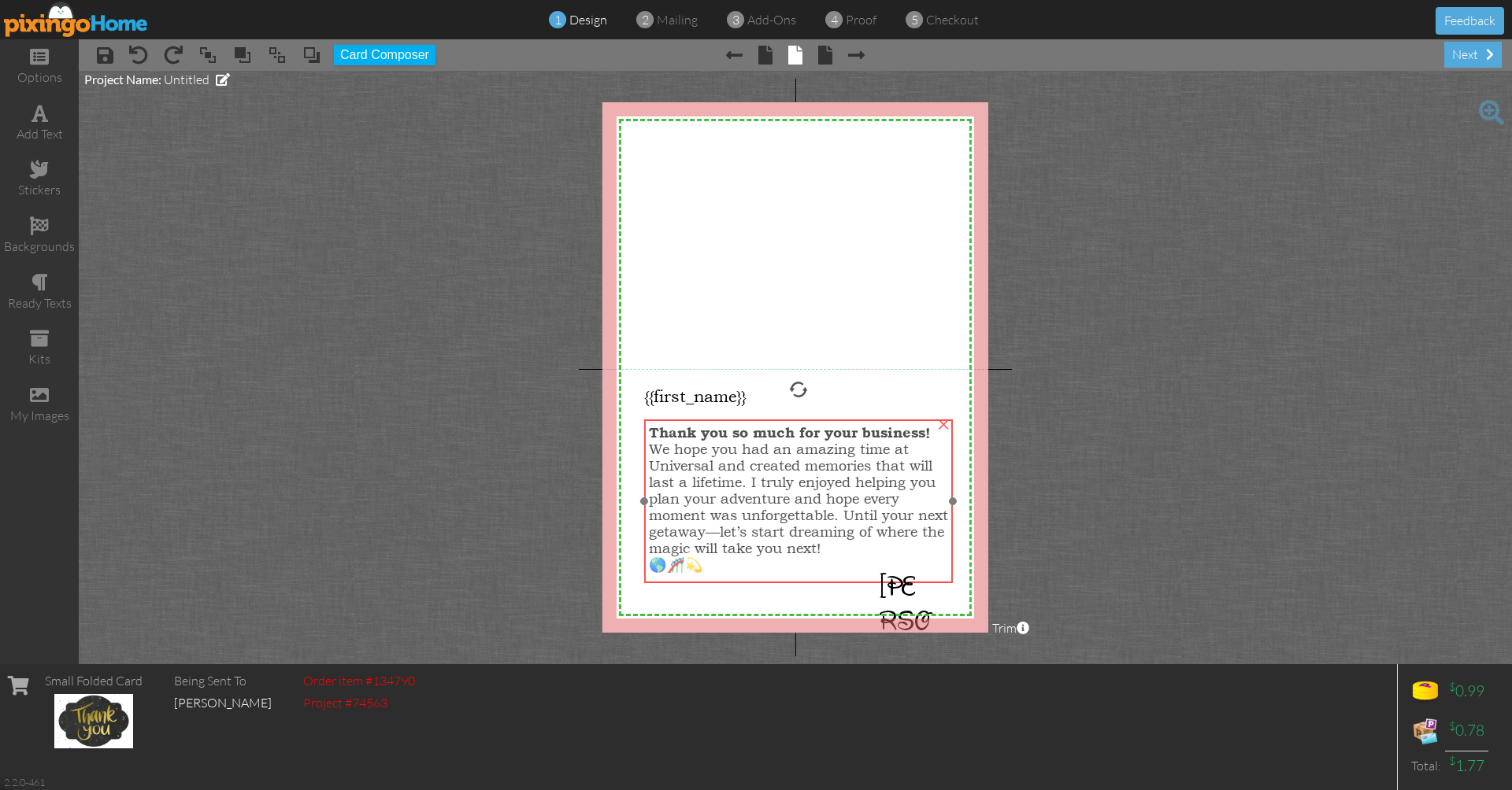
click at [838, 506] on span "We hope you had an amazing time at Universal and created memories that will las…" at bounding box center [797, 490] width 299 height 132
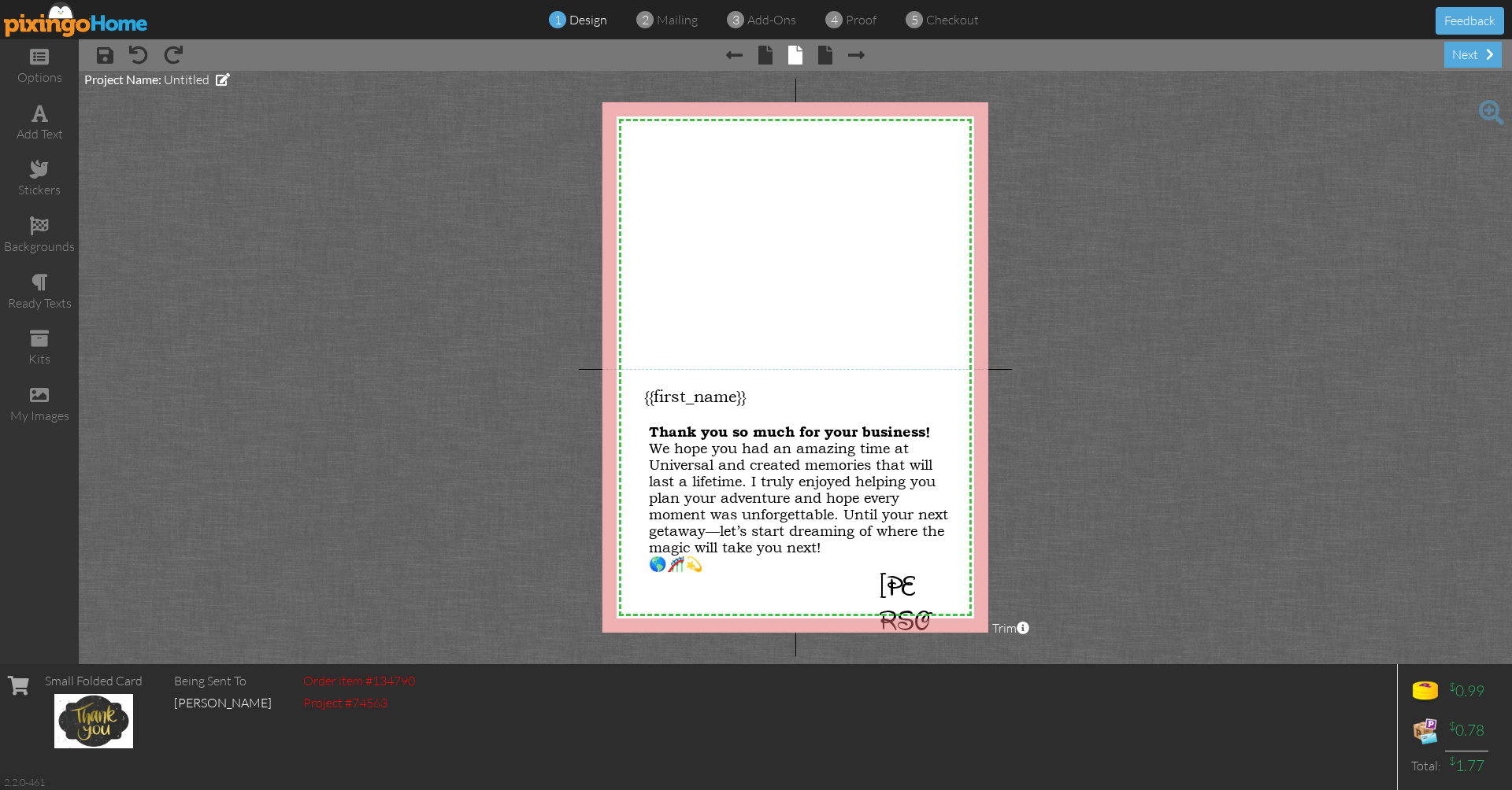
click at [1476, 39] on div "× save × undo × redo × Previous page × front × inside × back × Next page next" at bounding box center [795, 55] width 1433 height 32
click at [1481, 60] on div "next" at bounding box center [1473, 55] width 58 height 26
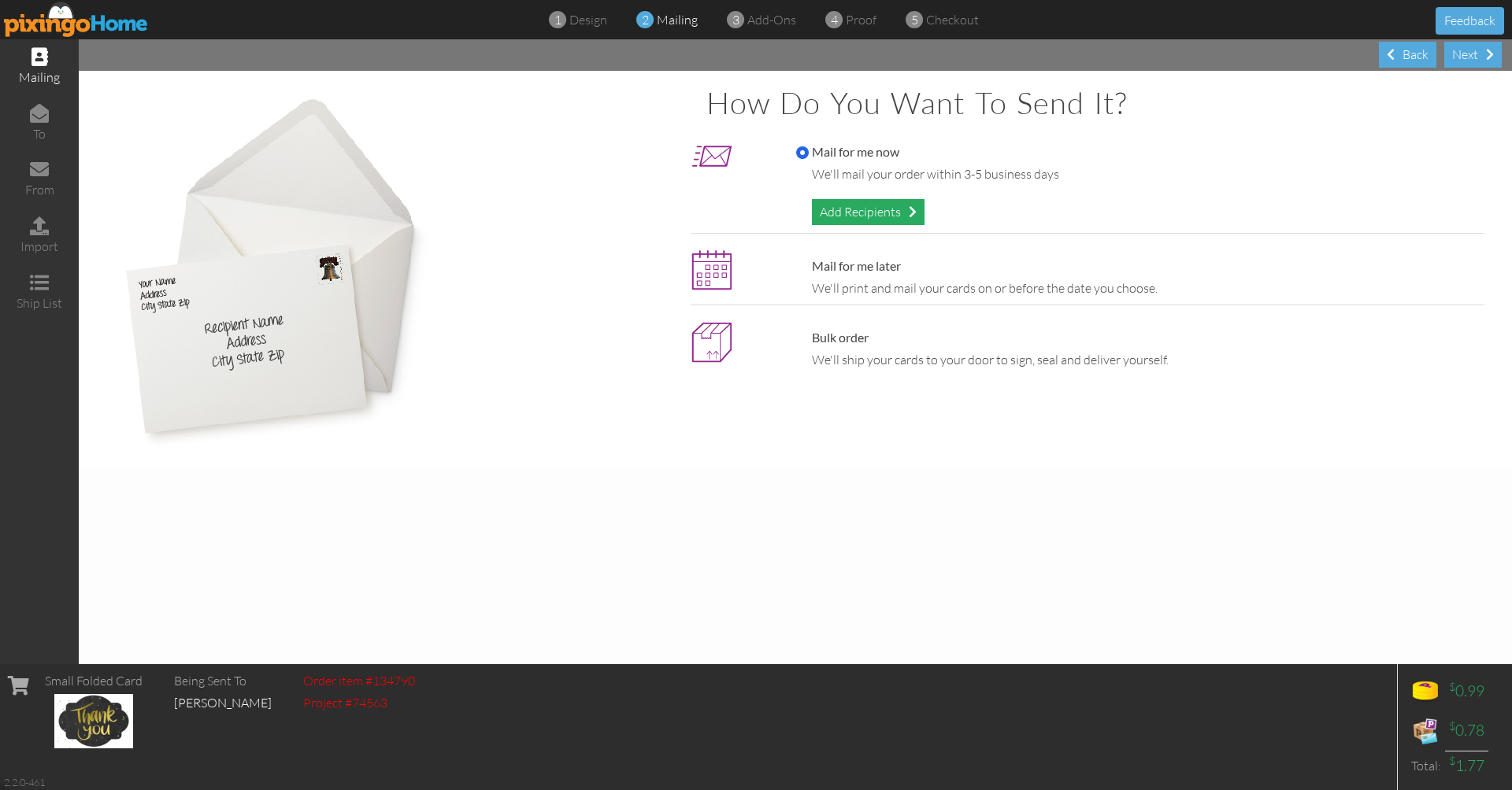
click at [891, 214] on div "Add Recipients" at bounding box center [867, 212] width 113 height 26
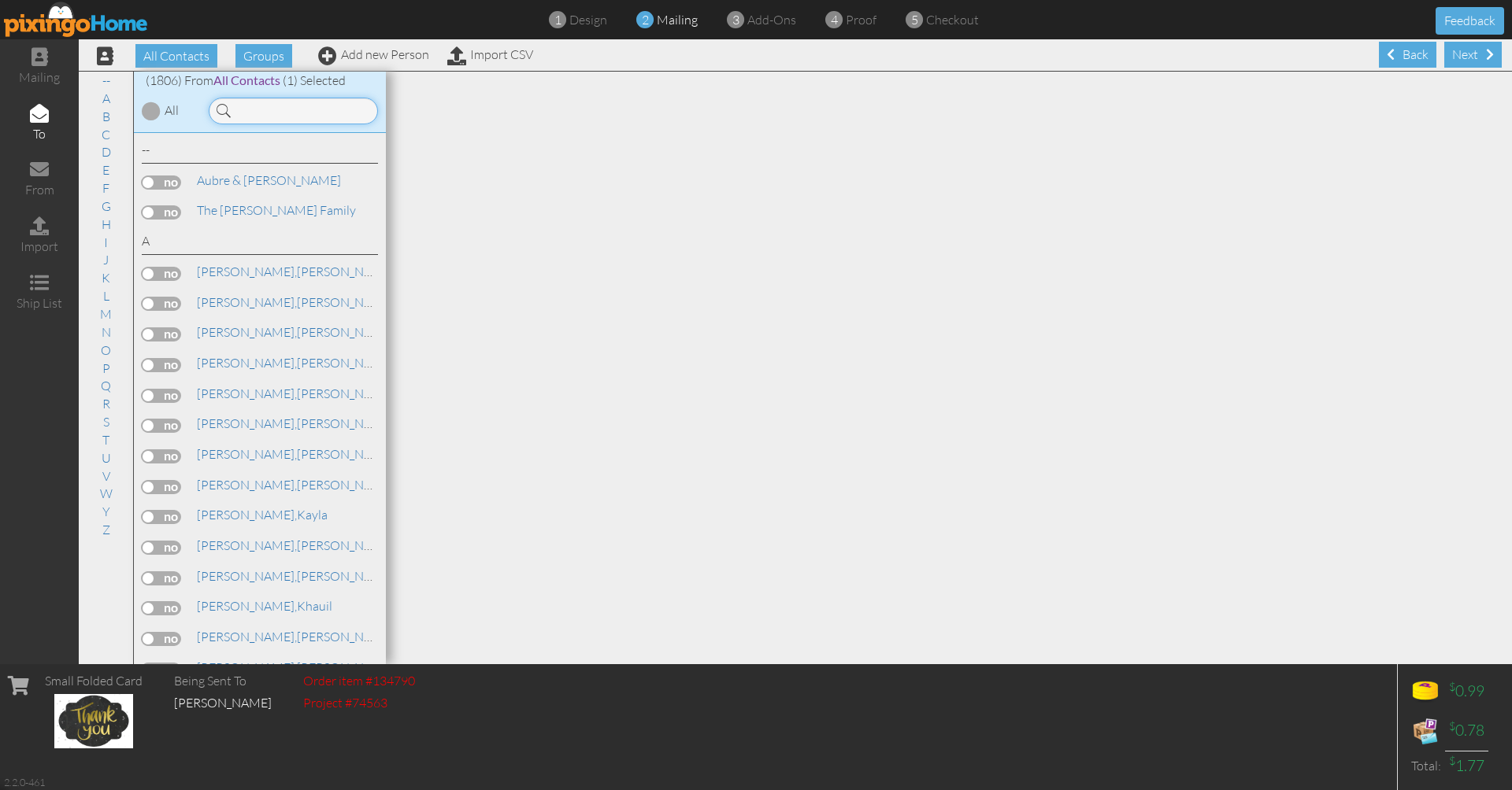
click at [354, 107] on input at bounding box center [293, 111] width 169 height 27
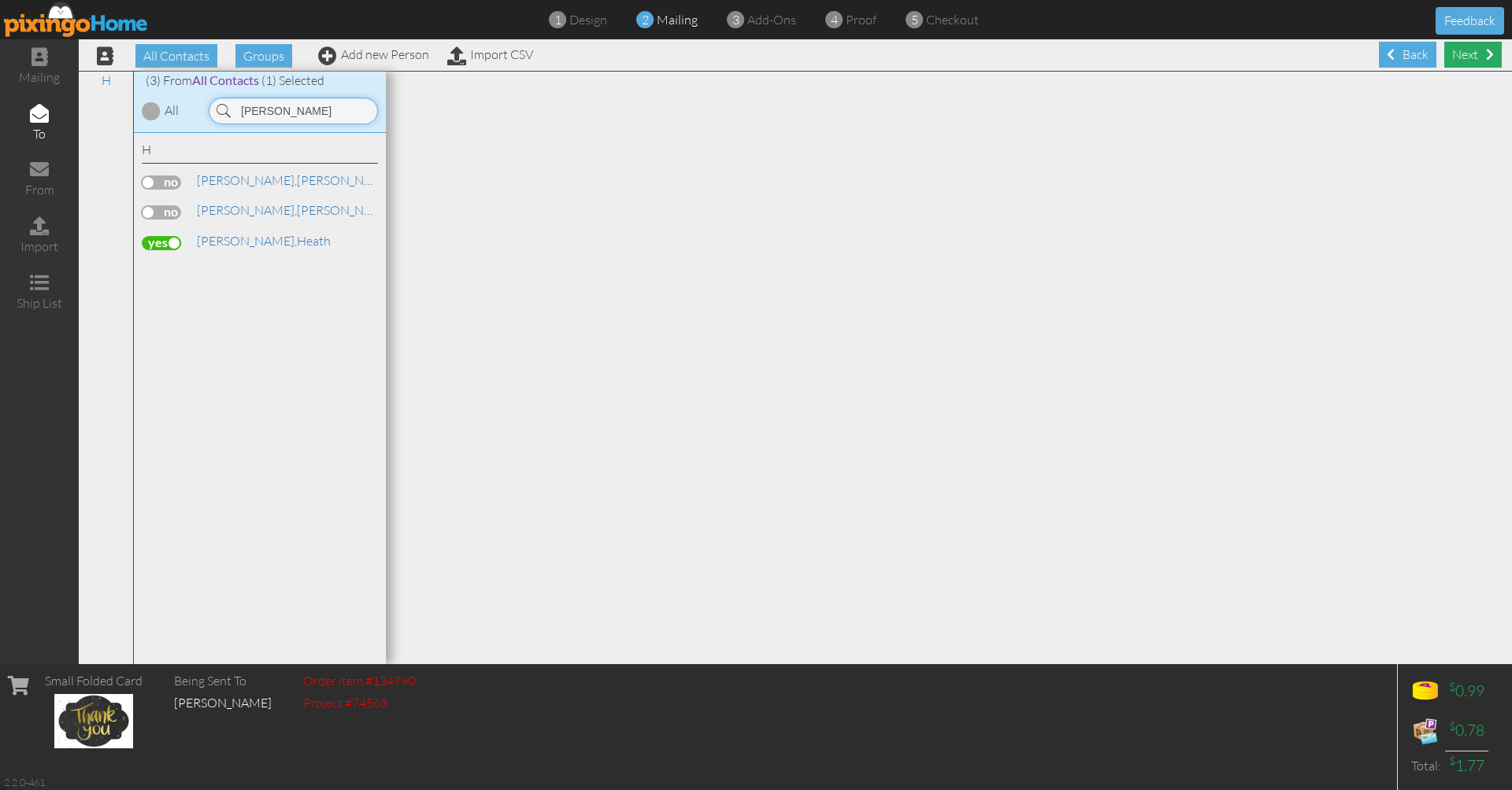
type input "hooper"
click at [1469, 64] on div "Next" at bounding box center [1473, 55] width 58 height 26
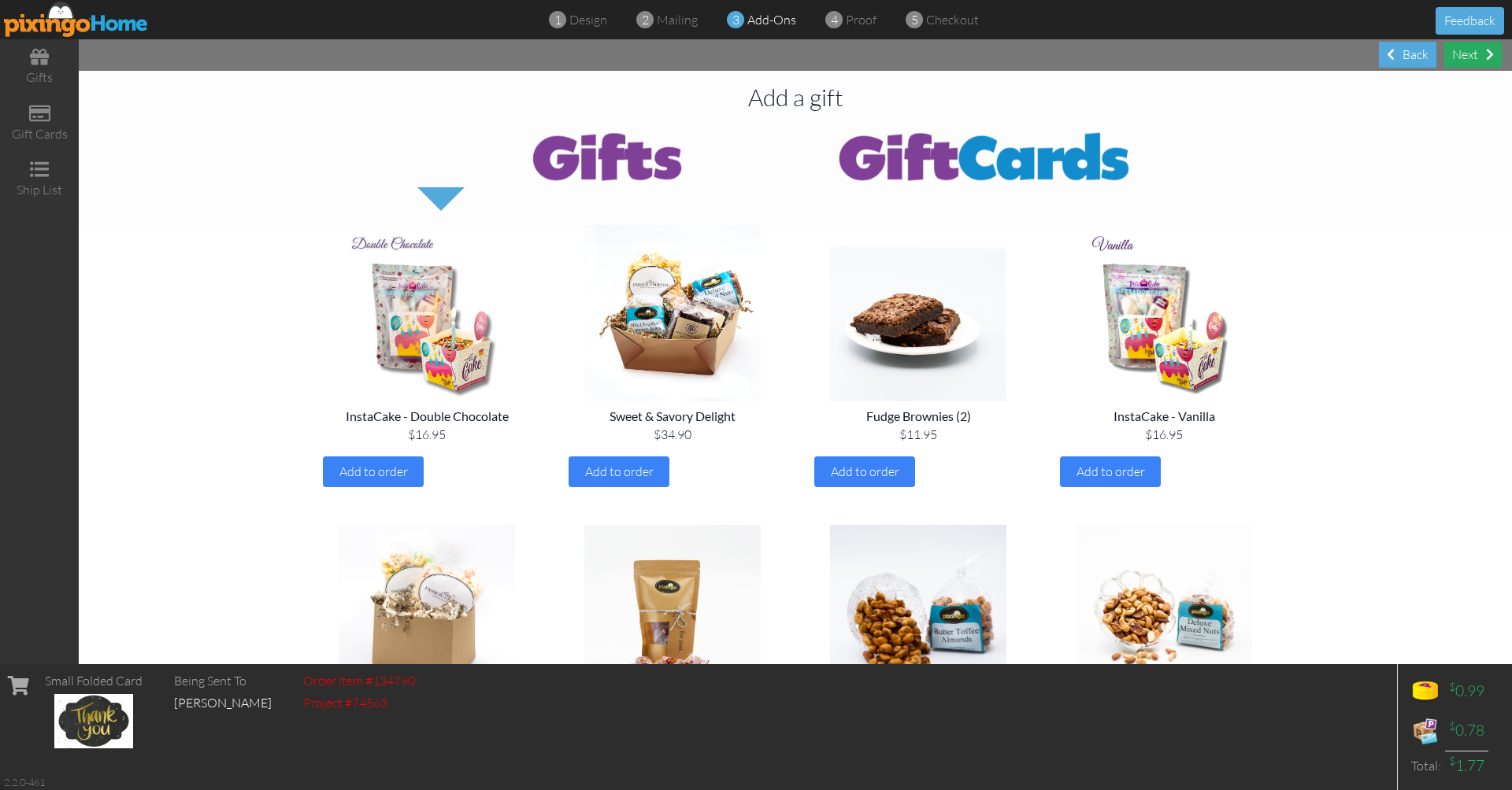
click at [1469, 57] on div "Next" at bounding box center [1473, 55] width 58 height 26
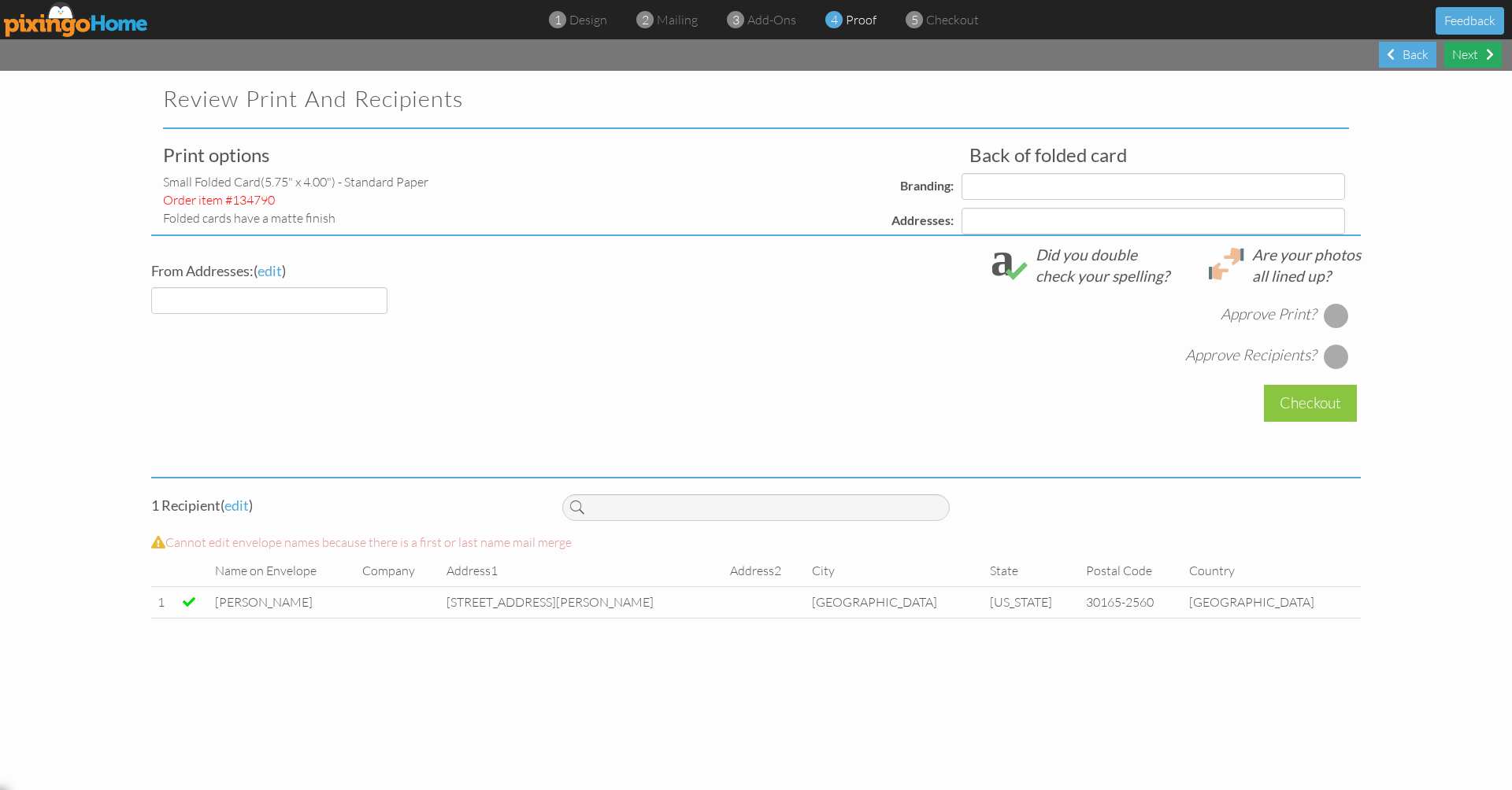
select select "object:31409"
select select "object:31413"
select select "object:31414"
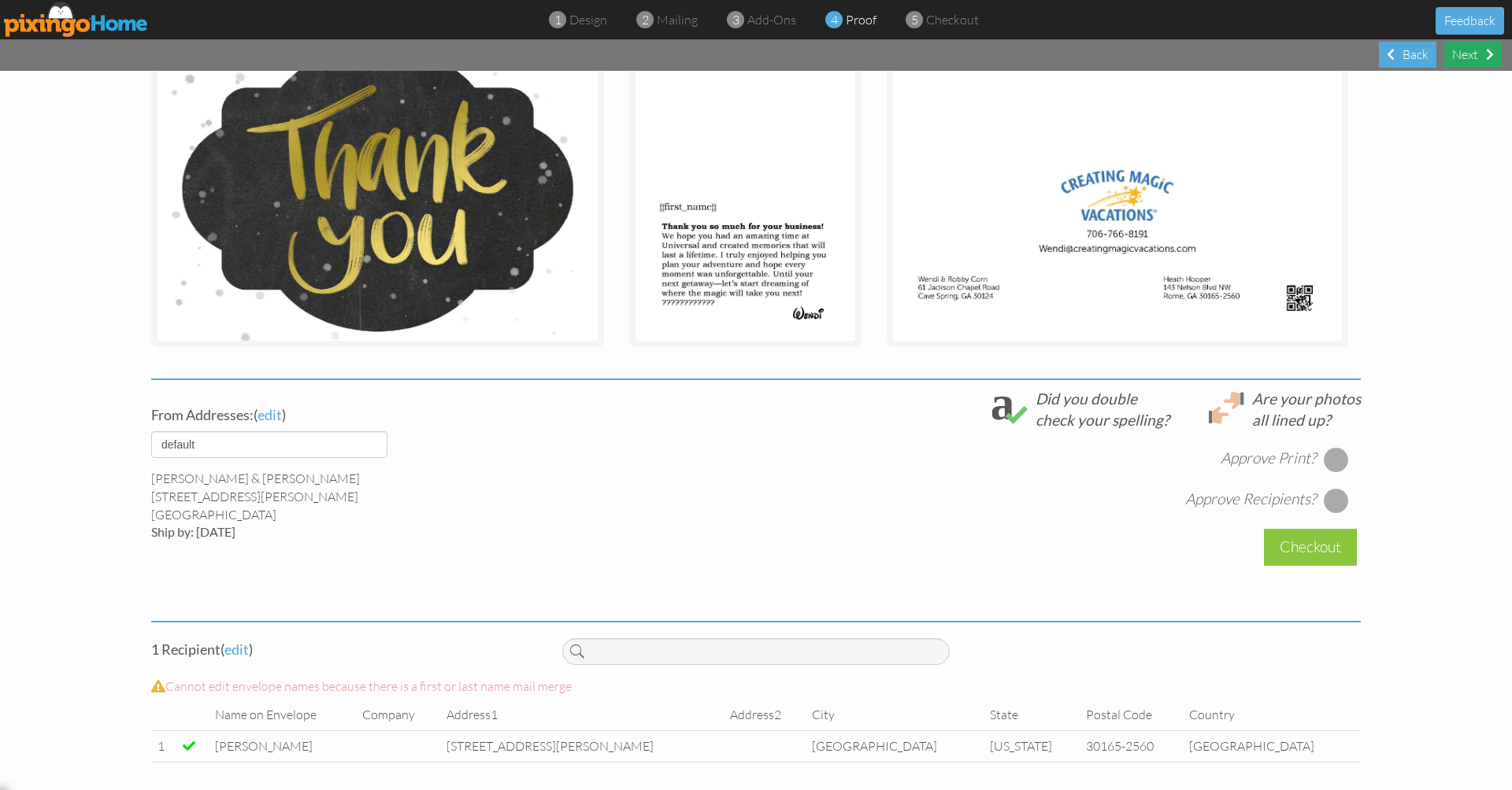
click at [1469, 56] on div "Next" at bounding box center [1473, 55] width 58 height 26
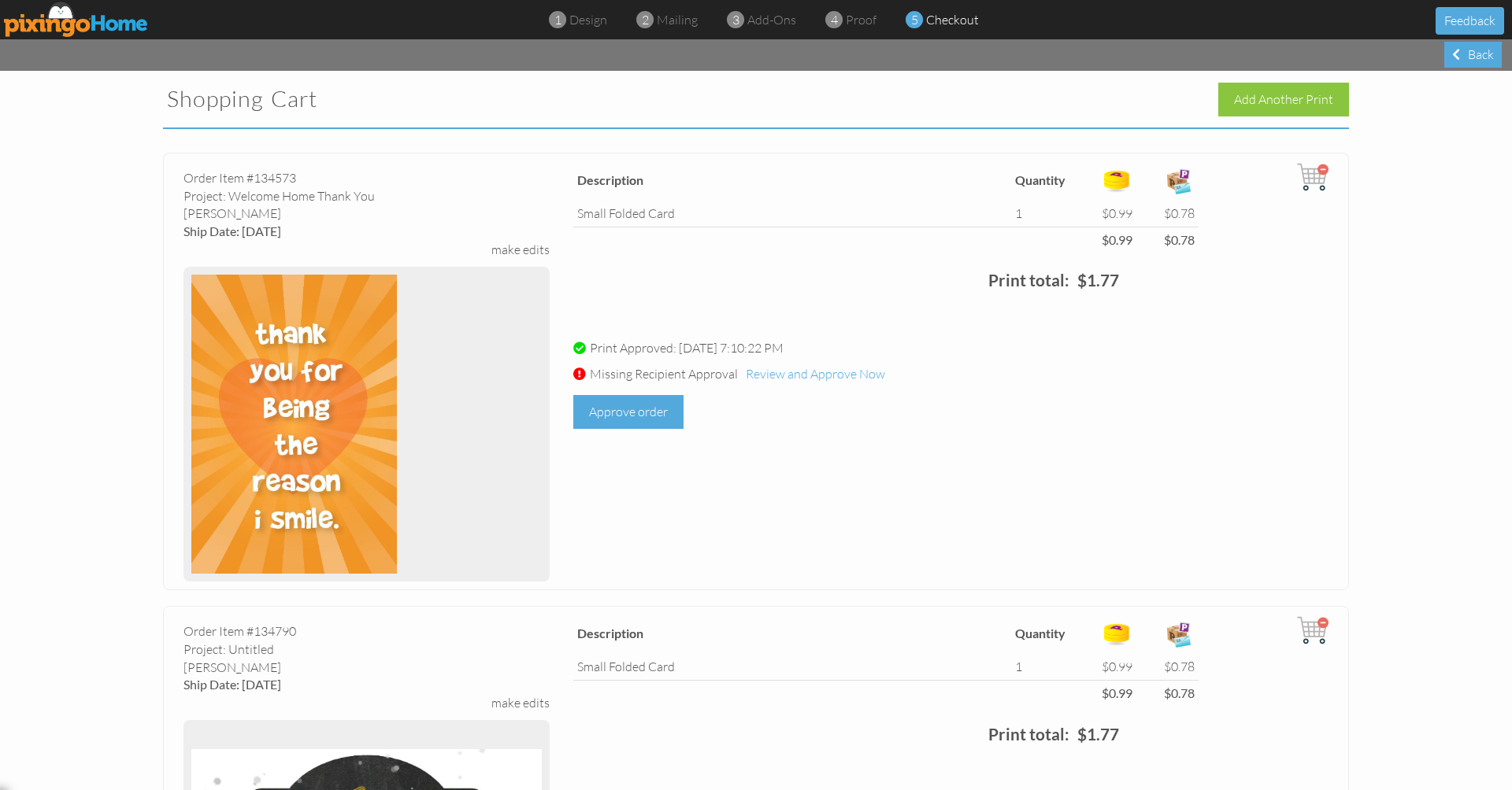
click at [641, 413] on div "Approve order" at bounding box center [629, 412] width 110 height 34
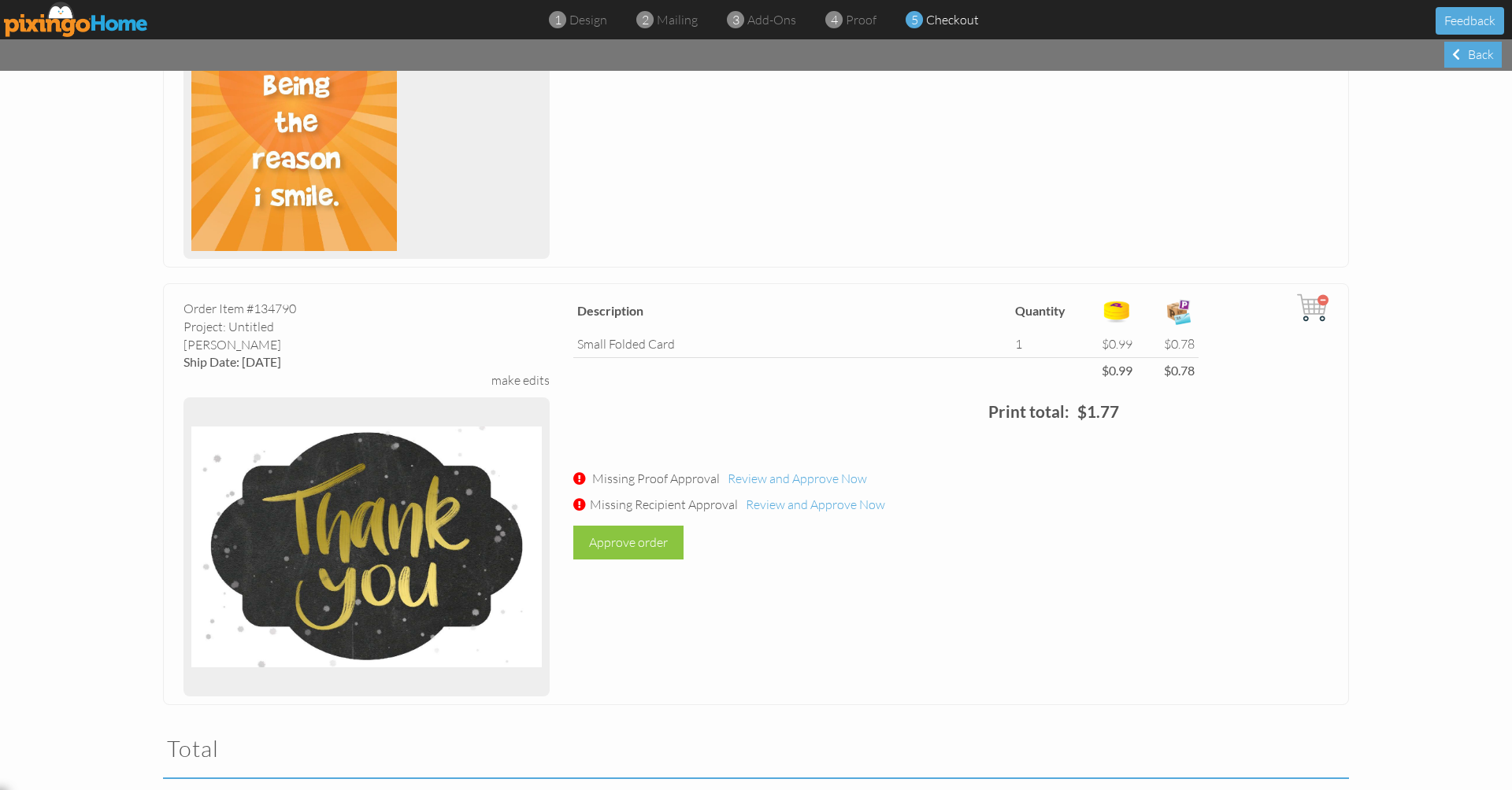
scroll to position [468, 0]
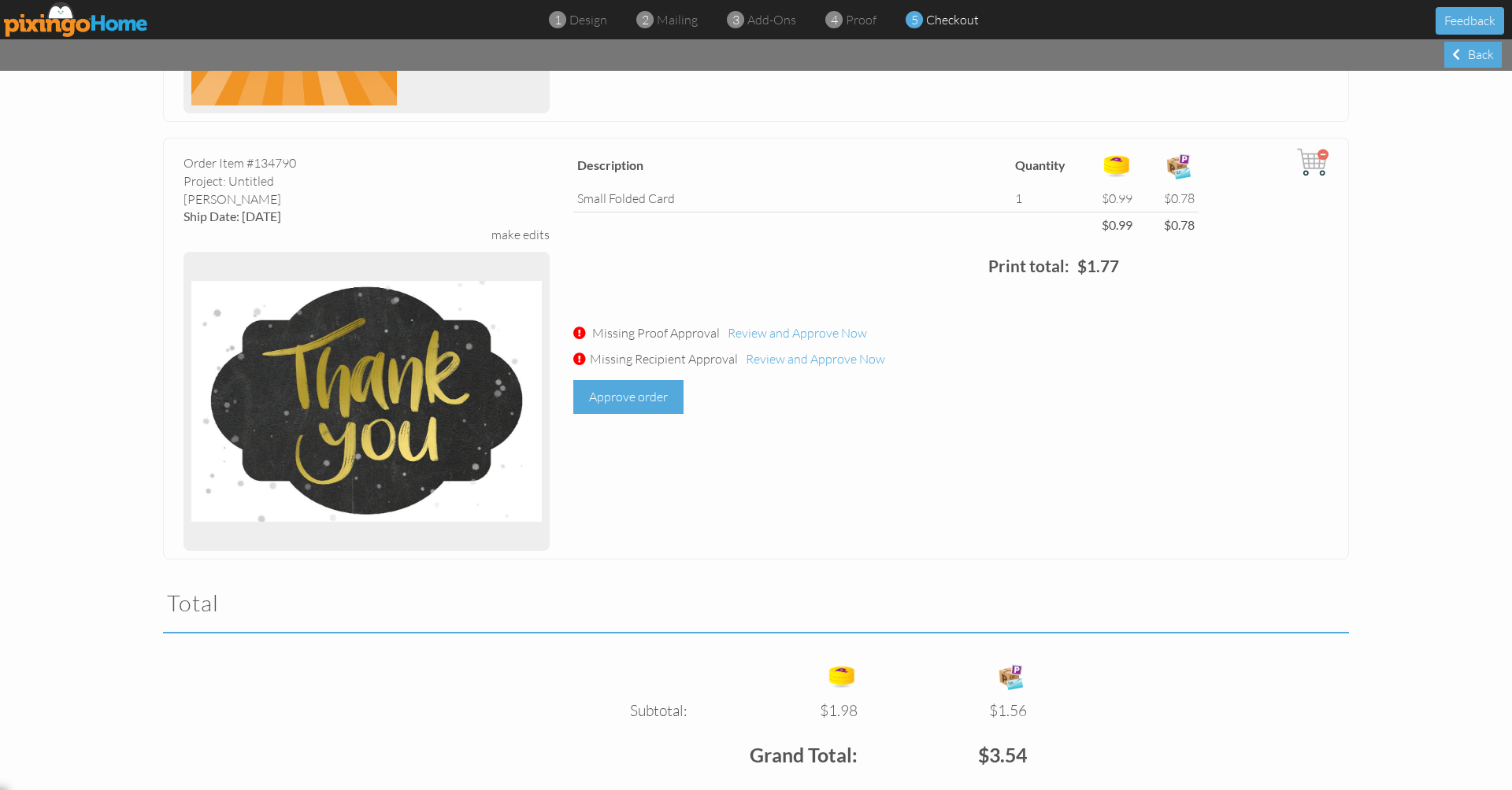
click at [647, 387] on div "Approve order" at bounding box center [629, 397] width 110 height 34
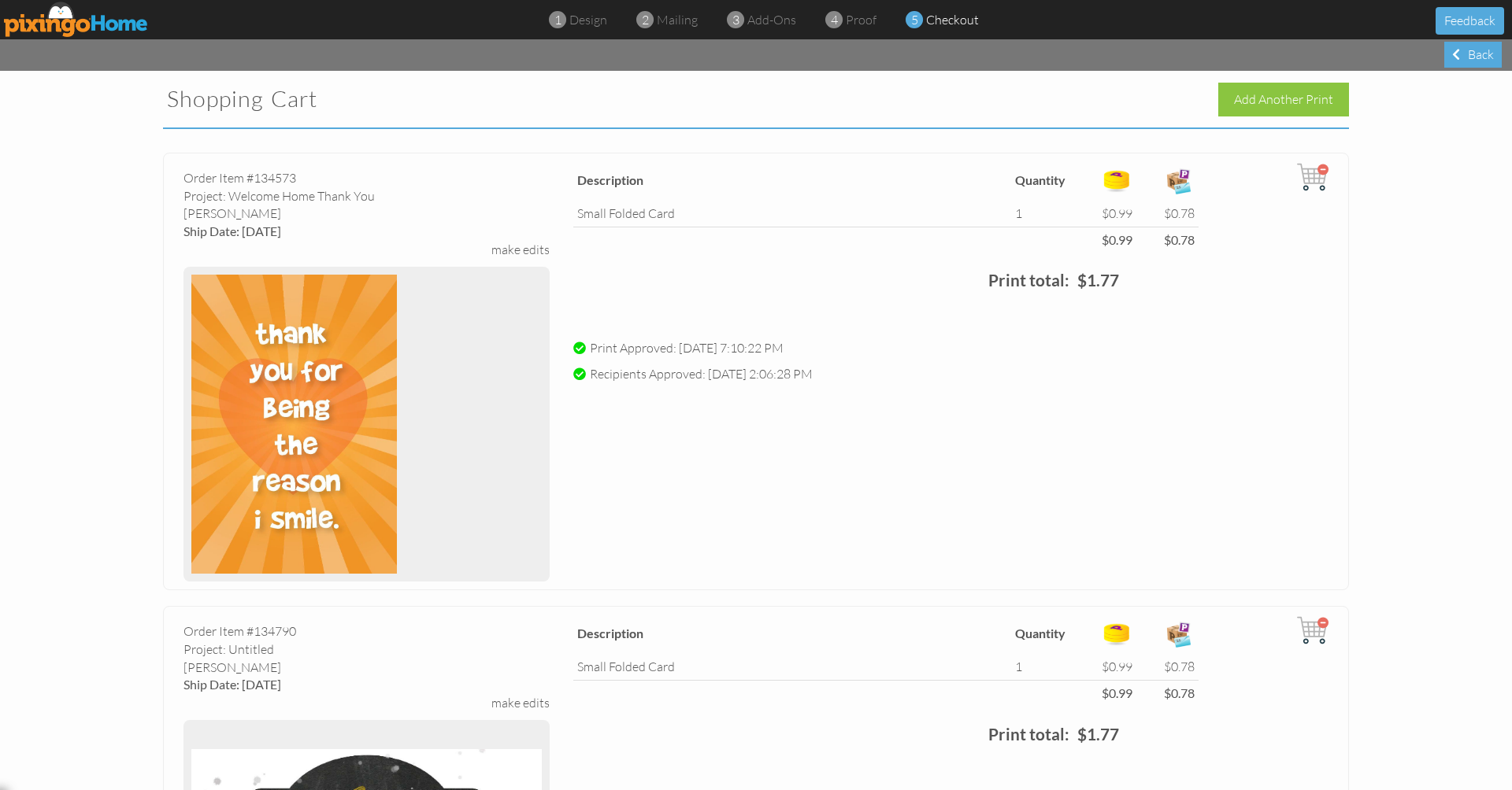
scroll to position [0, 0]
click at [100, 17] on img at bounding box center [76, 19] width 145 height 35
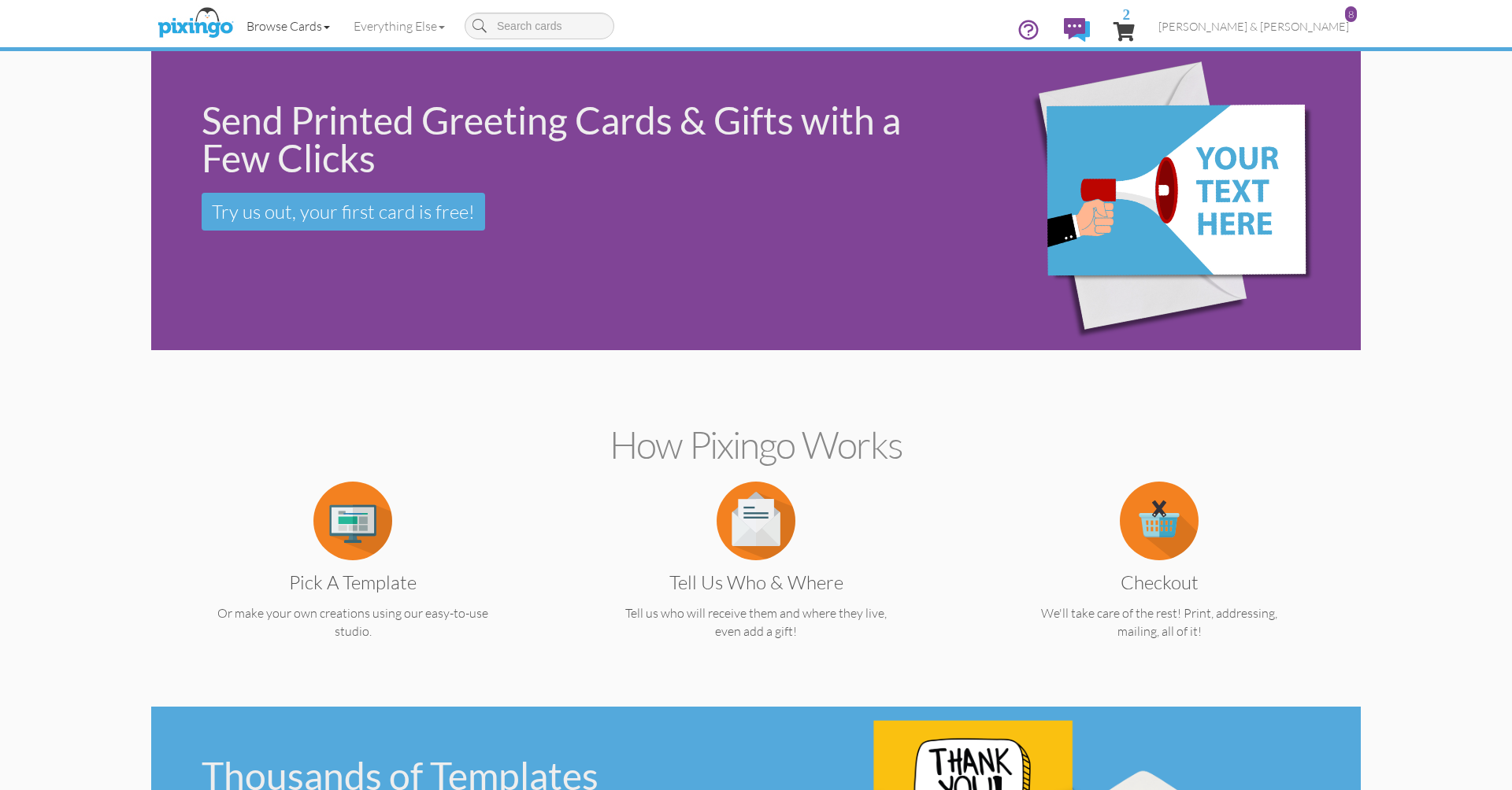
click at [330, 28] on span at bounding box center [327, 27] width 6 height 3
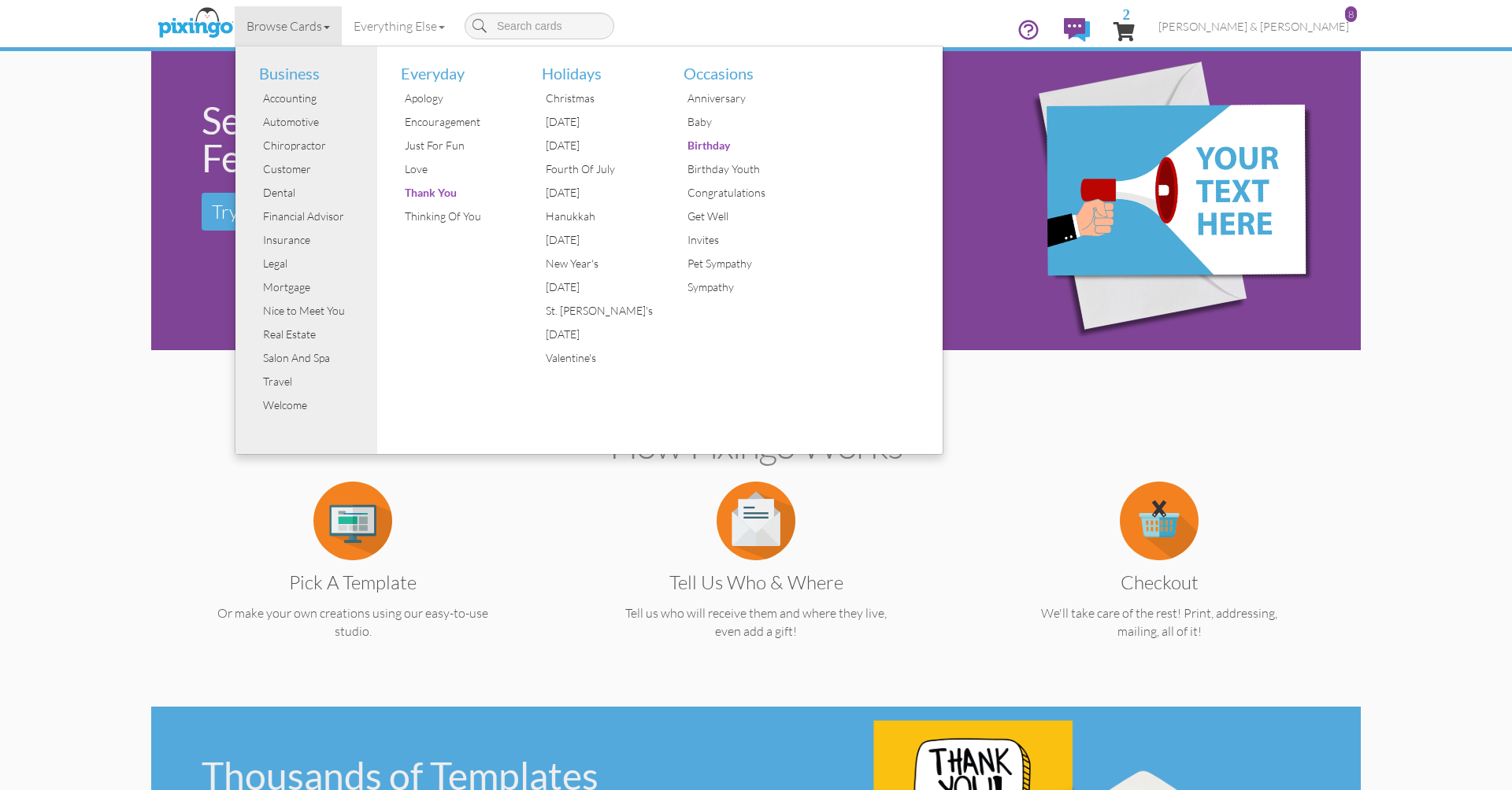
click at [418, 193] on div "Thank You" at bounding box center [460, 193] width 118 height 24
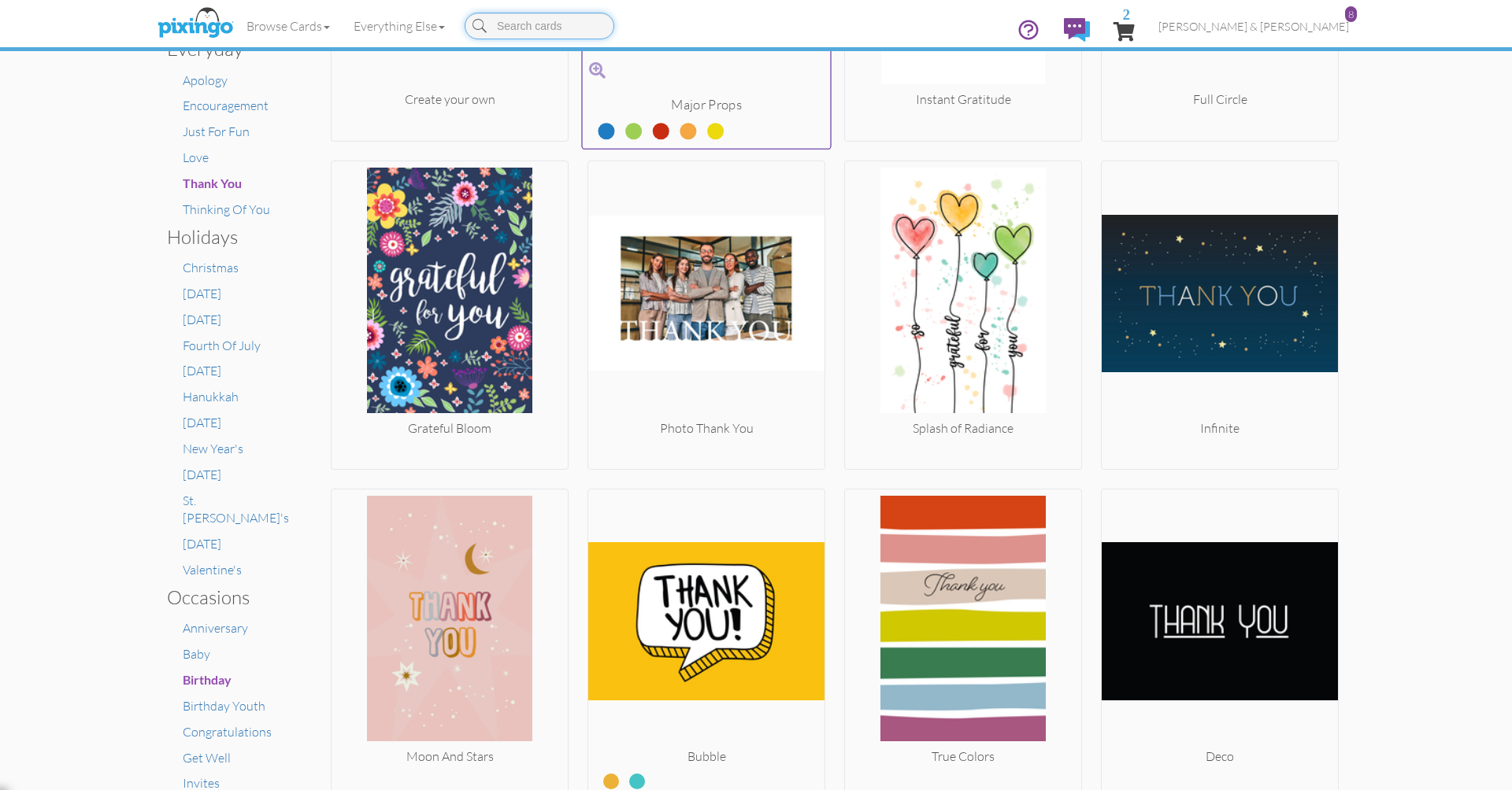
scroll to position [568, 0]
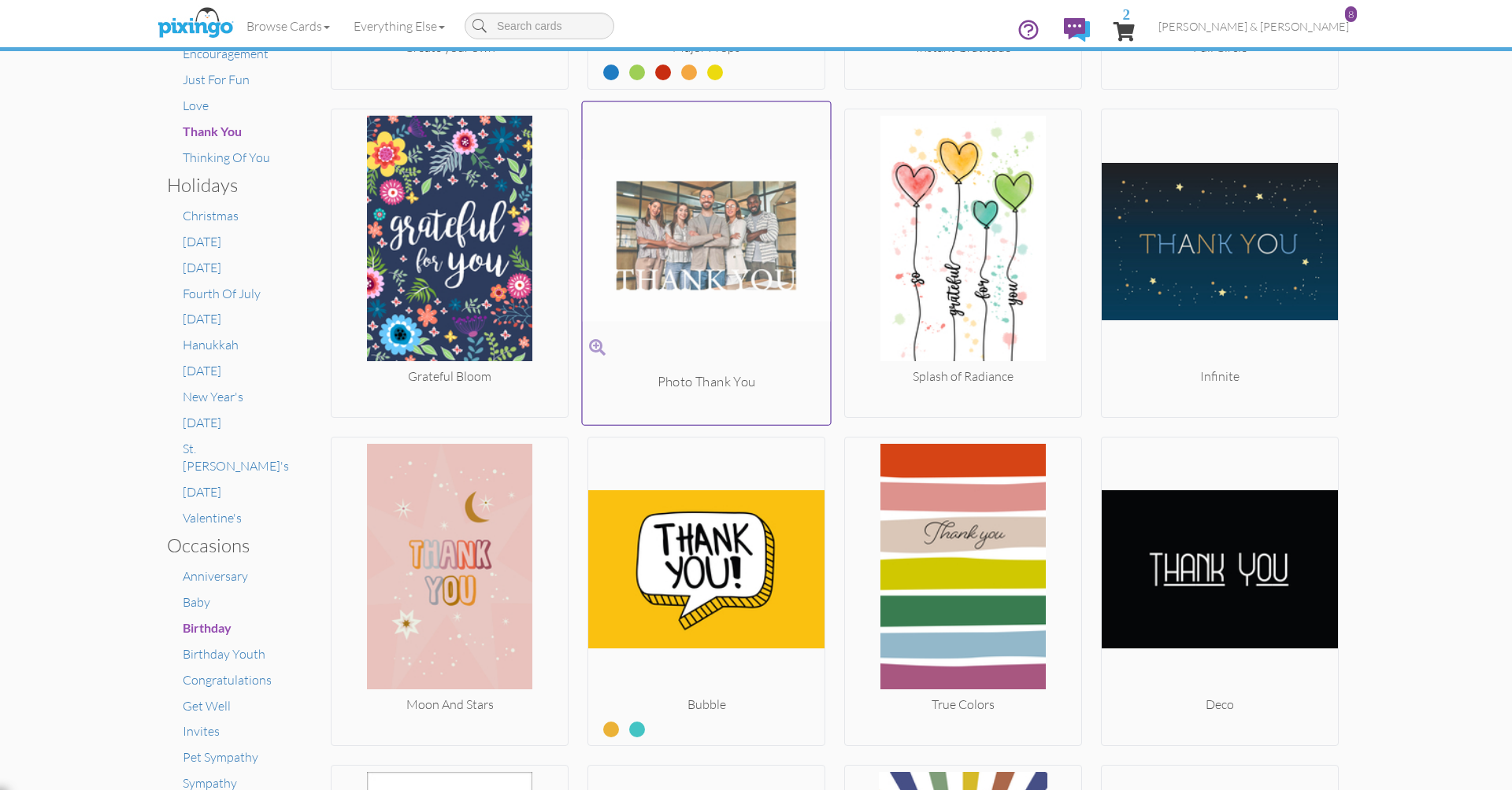
click at [694, 265] on img at bounding box center [707, 240] width 248 height 265
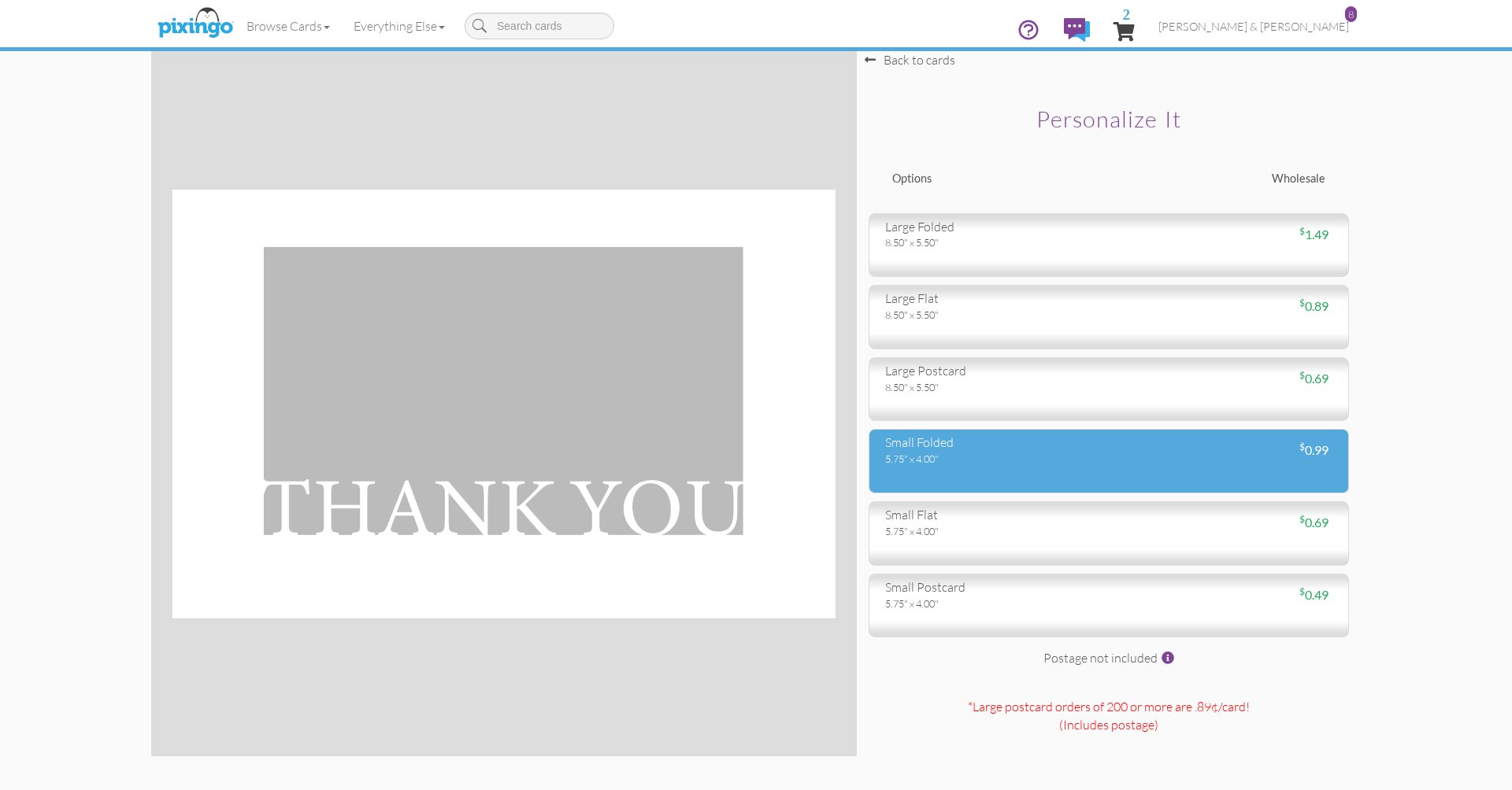
click at [916, 448] on div "small folded" at bounding box center [991, 442] width 212 height 18
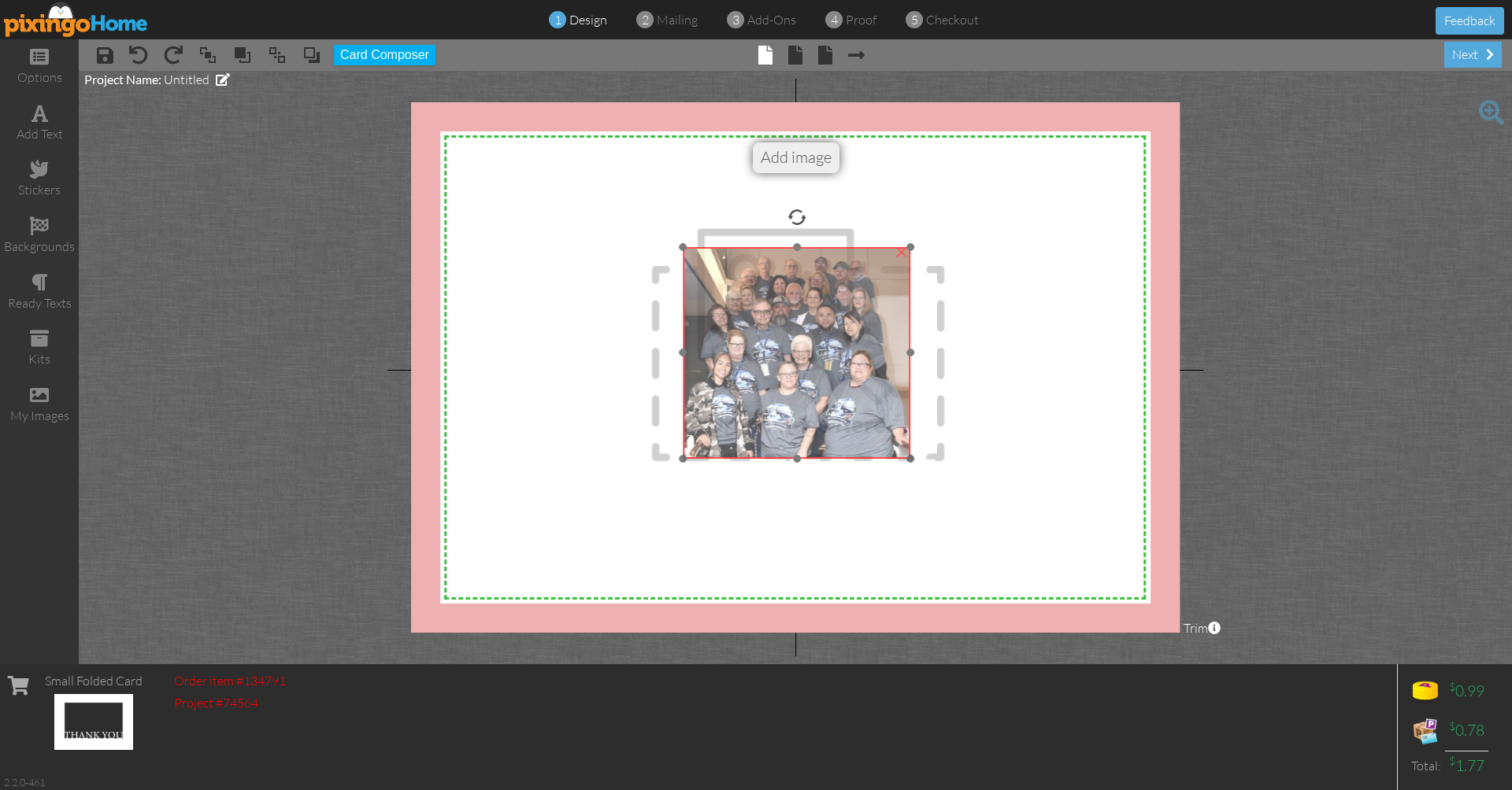
drag, startPoint x: 653, startPoint y: 321, endPoint x: 886, endPoint y: 438, distance: 260.7
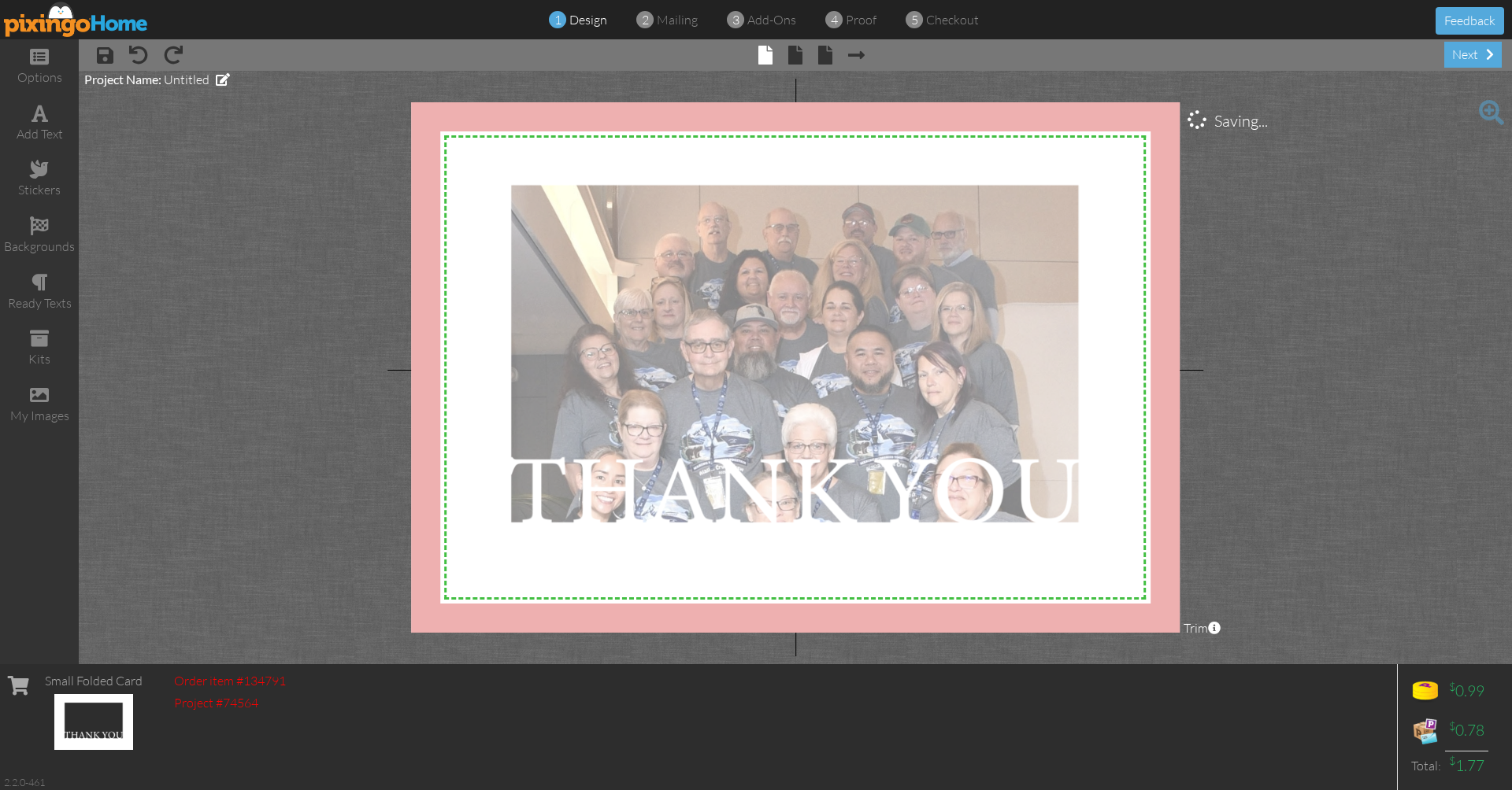
drag, startPoint x: 878, startPoint y: 431, endPoint x: 874, endPoint y: 530, distance: 99.1
click at [874, 530] on div at bounding box center [796, 357] width 586 height 358
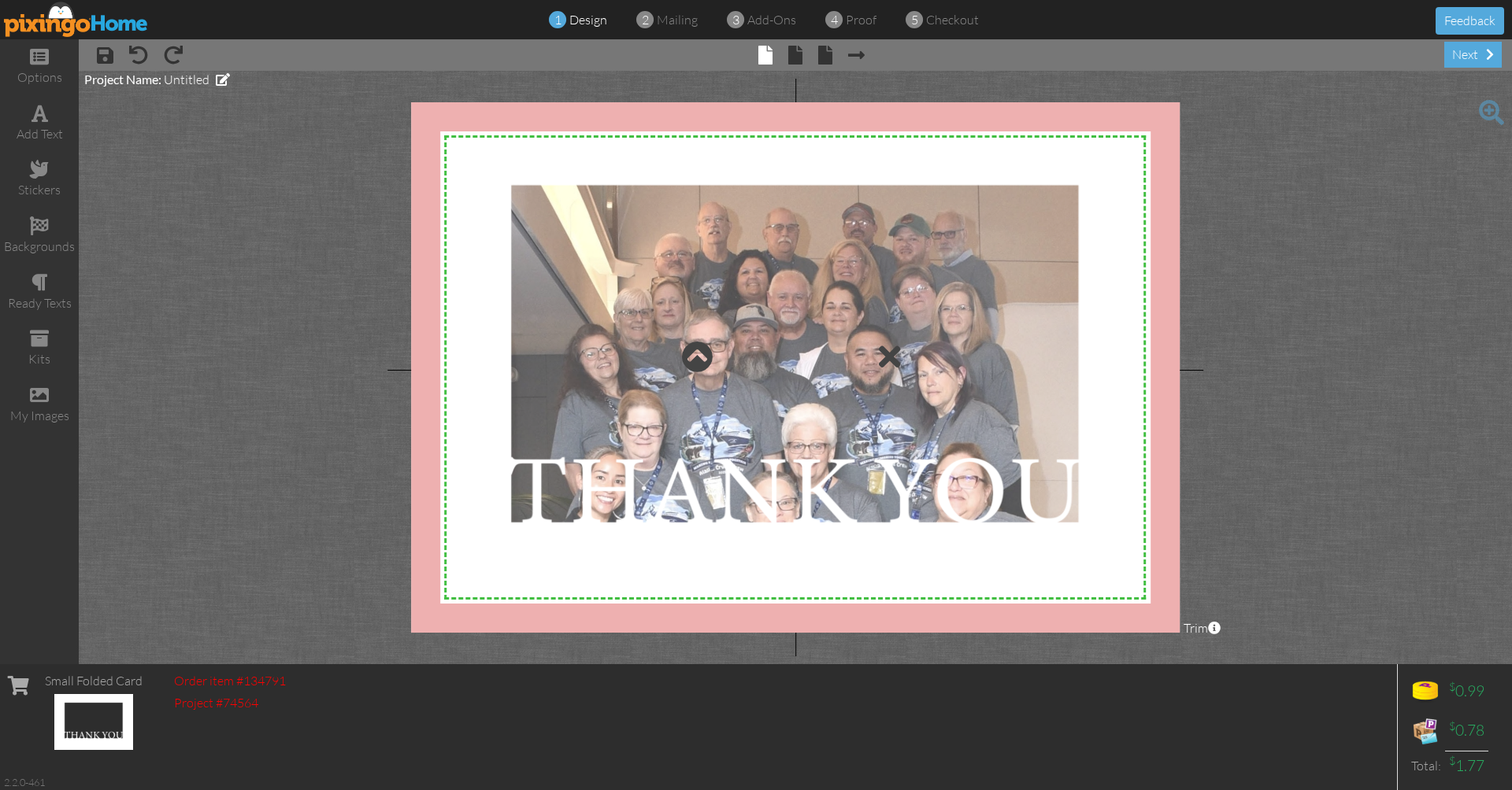
click at [553, 234] on div at bounding box center [796, 357] width 586 height 358
click at [514, 186] on div at bounding box center [796, 357] width 586 height 358
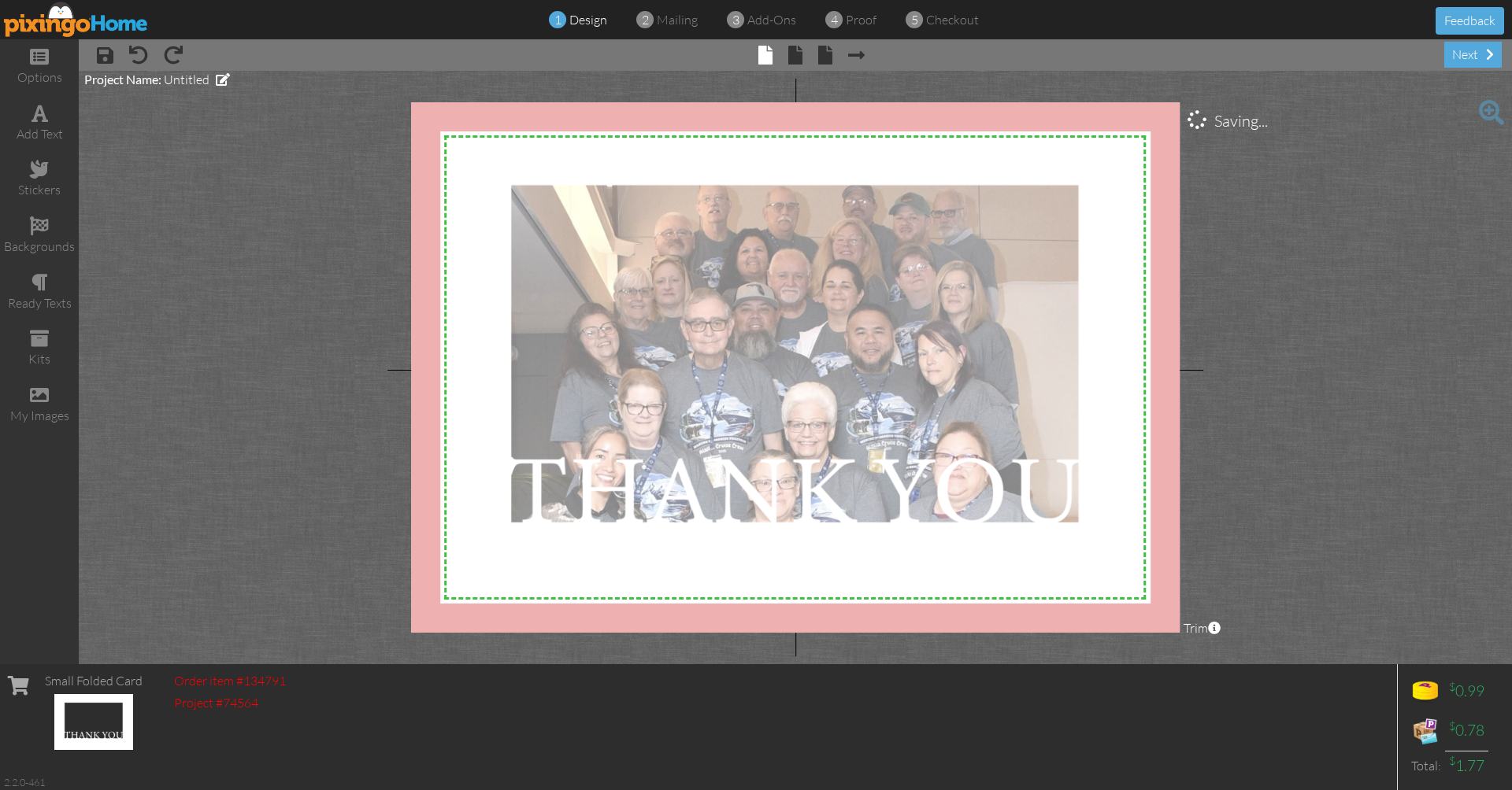
drag, startPoint x: 574, startPoint y: 249, endPoint x: 567, endPoint y: 228, distance: 22.1
click at [567, 228] on div at bounding box center [796, 357] width 586 height 358
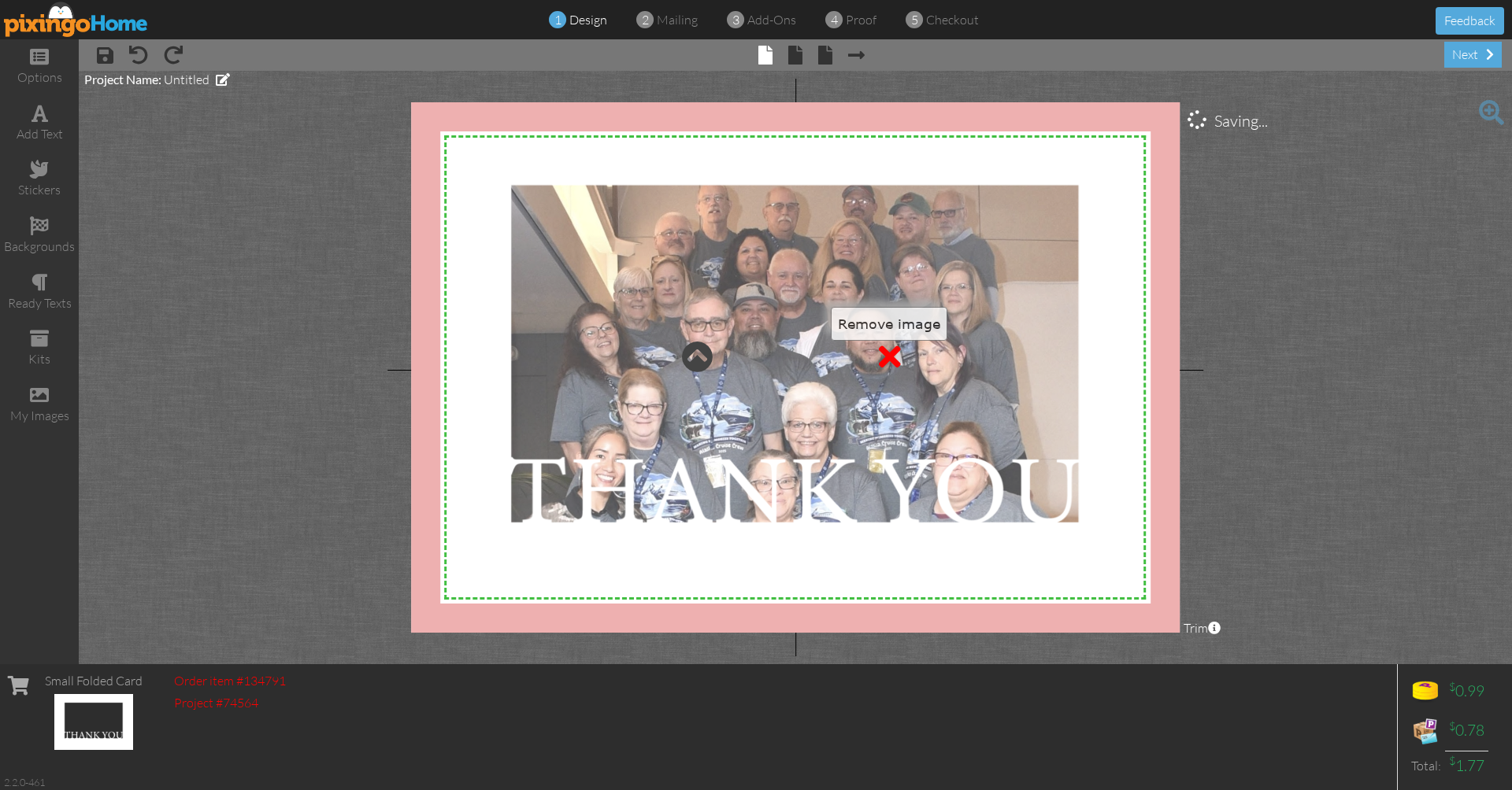
click at [892, 350] on div at bounding box center [889, 357] width 22 height 32
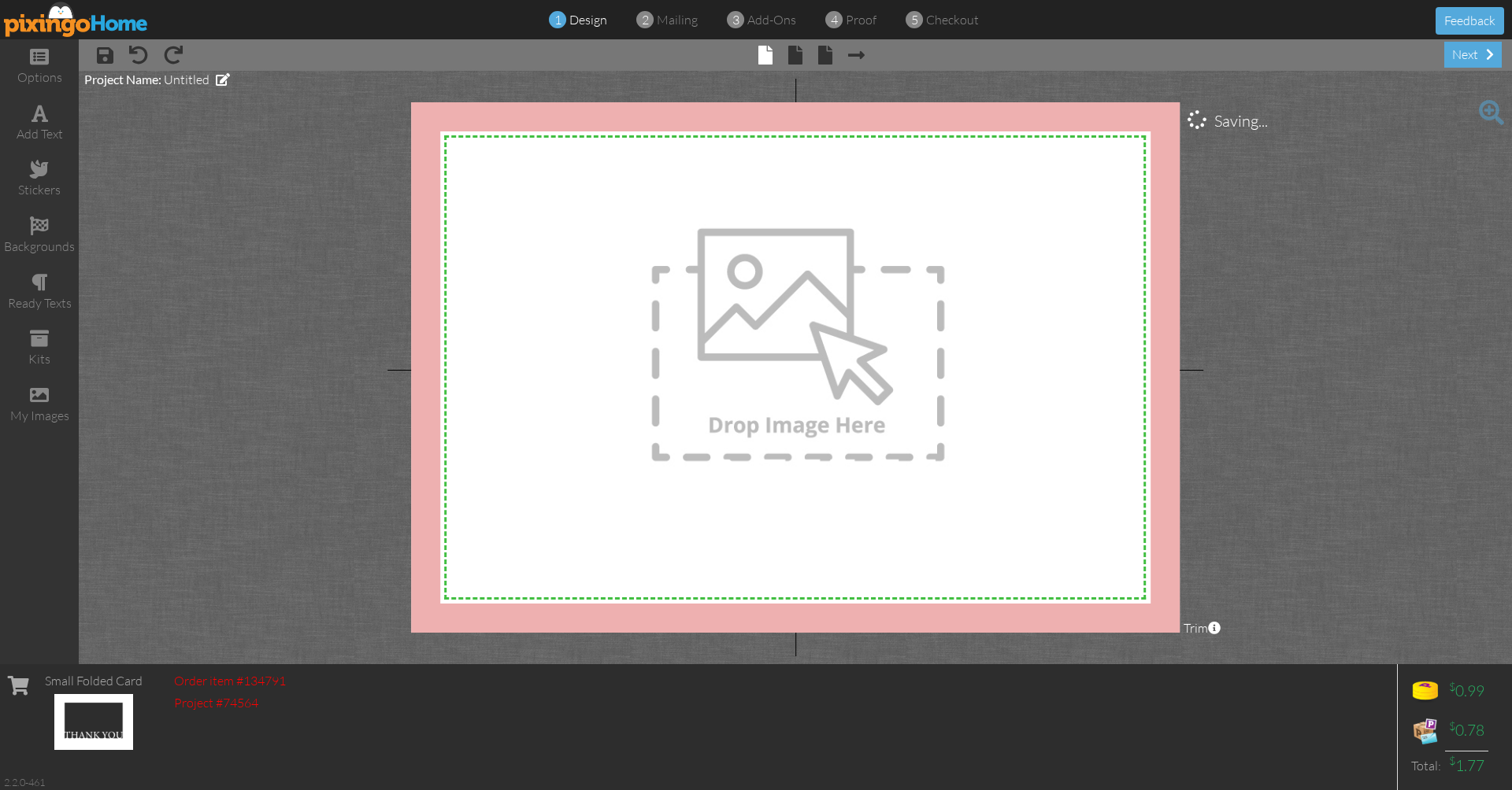
click at [58, 24] on img at bounding box center [76, 19] width 145 height 35
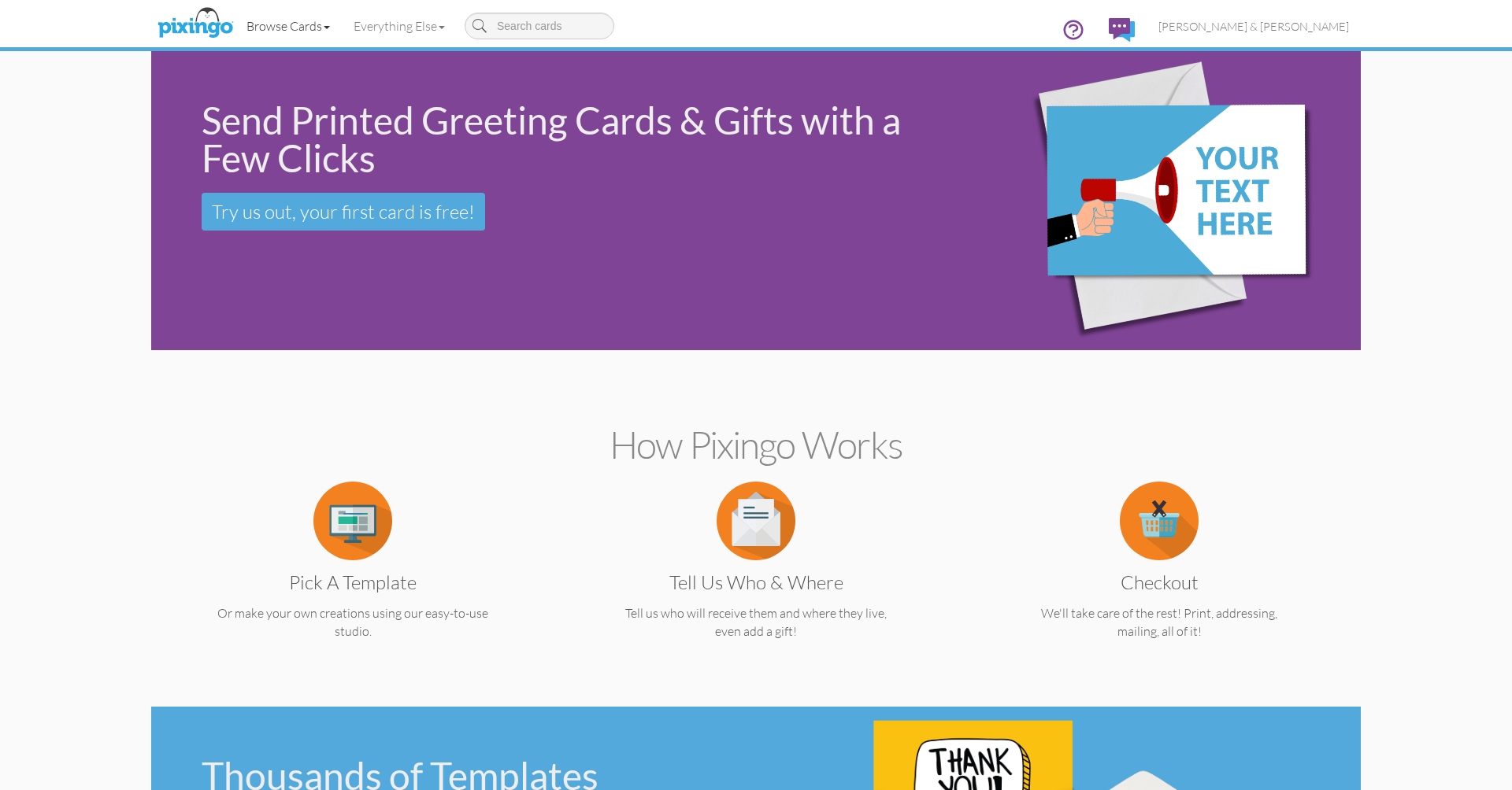
click at [288, 31] on link "Browse Cards" at bounding box center [288, 25] width 107 height 39
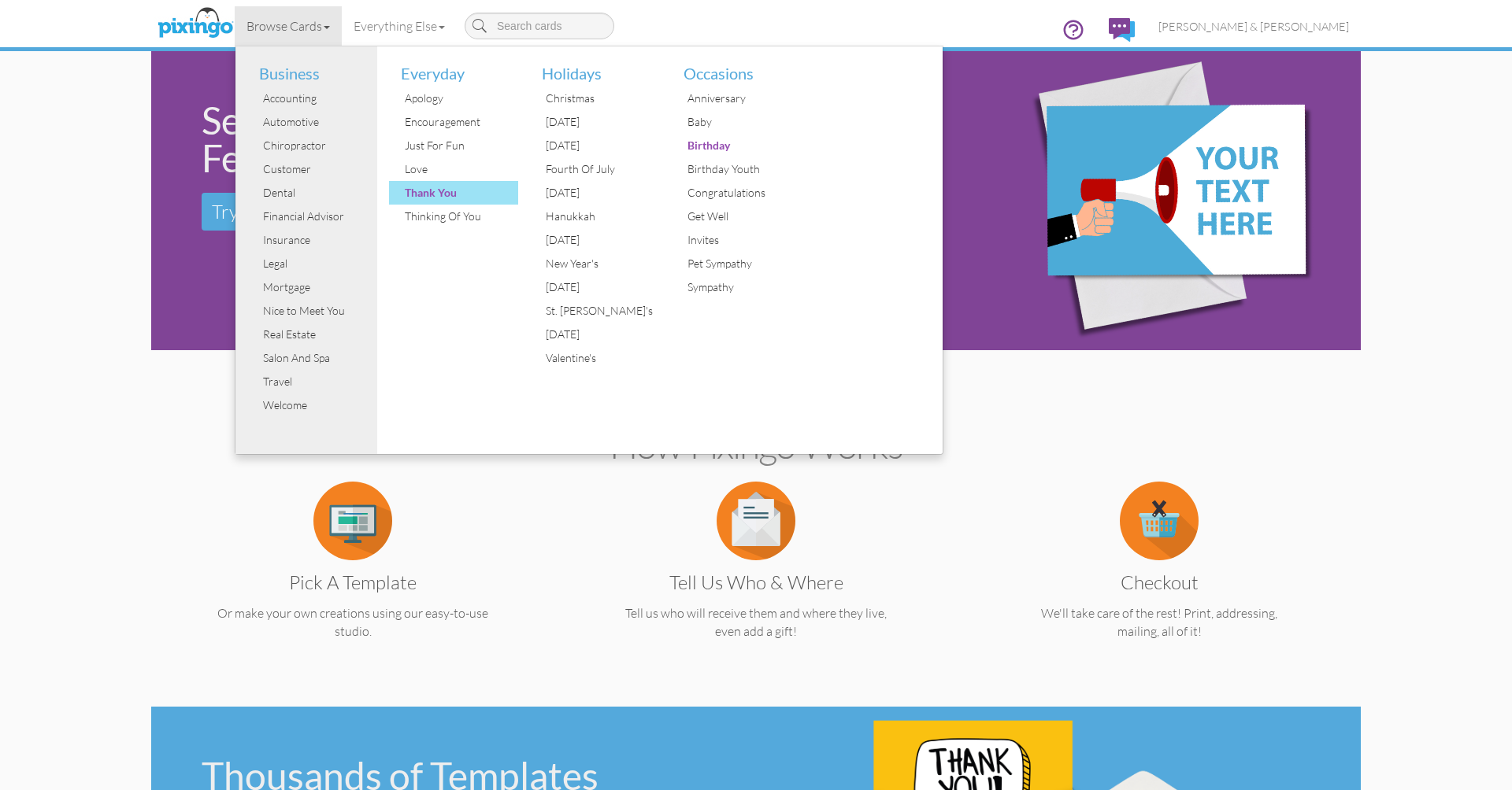
click at [418, 198] on div "Thank You" at bounding box center [460, 193] width 118 height 24
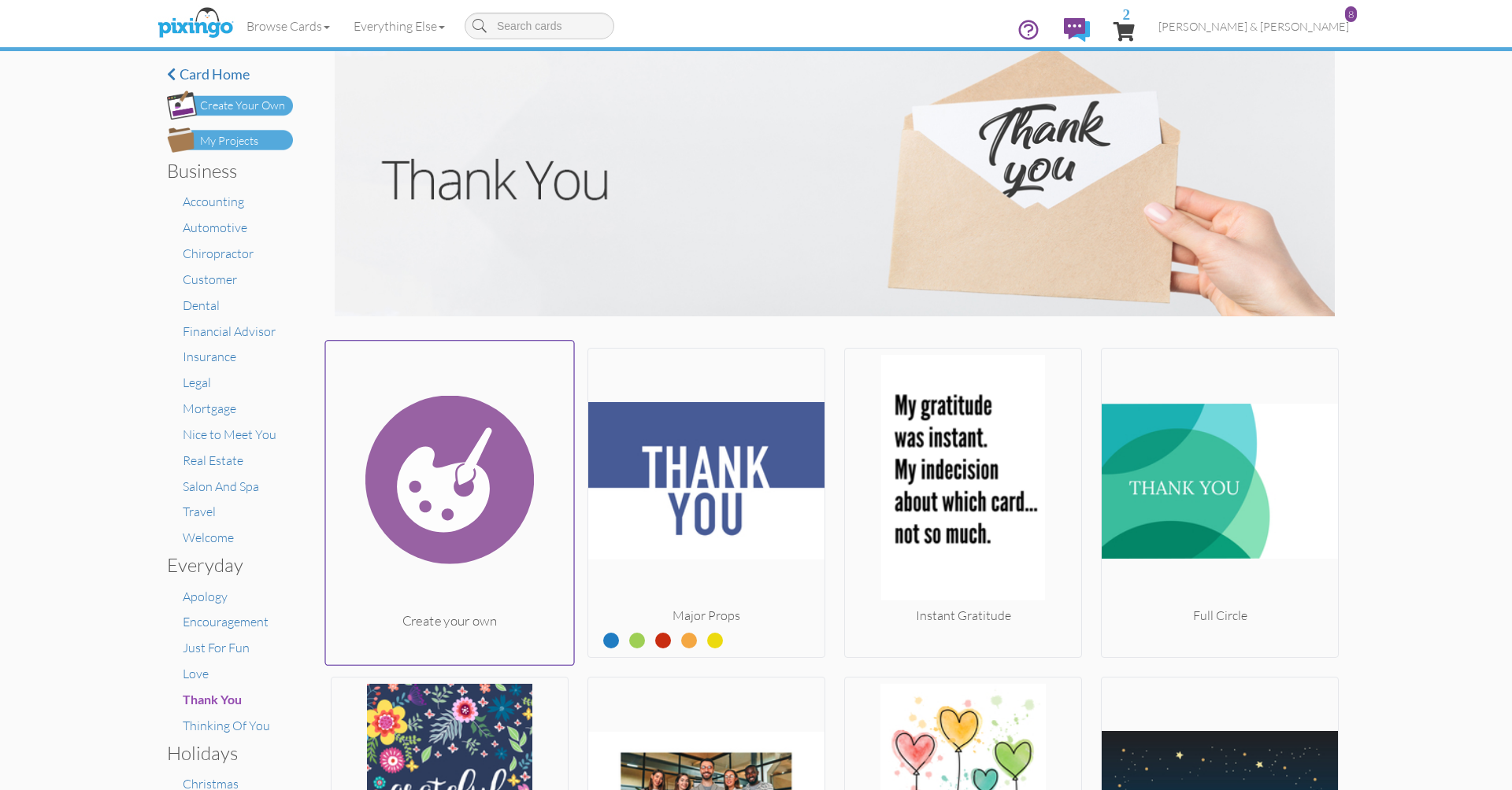
click at [513, 519] on img at bounding box center [450, 479] width 248 height 265
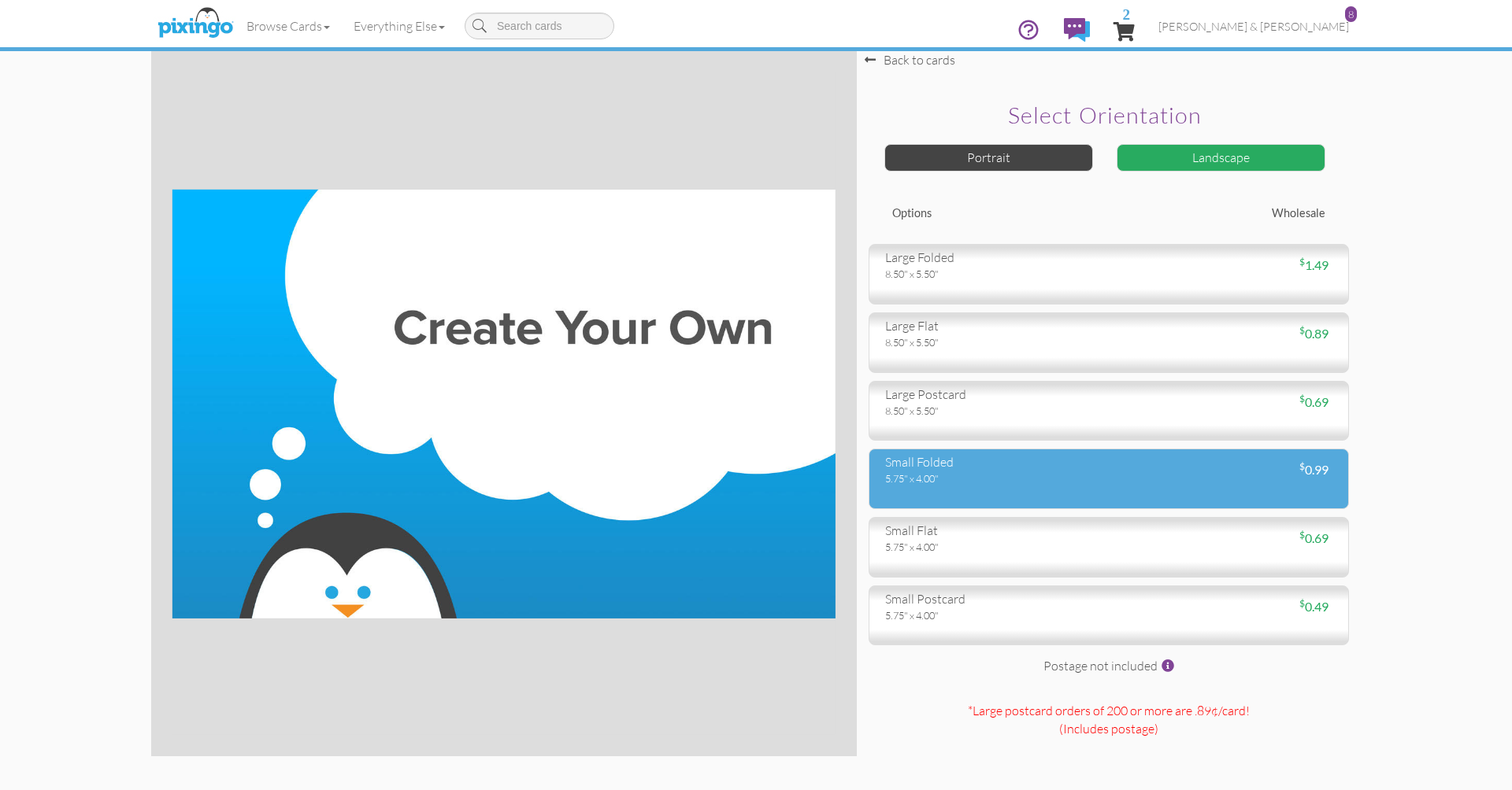
click at [937, 473] on div "5.75" x 4.00"" at bounding box center [991, 478] width 212 height 14
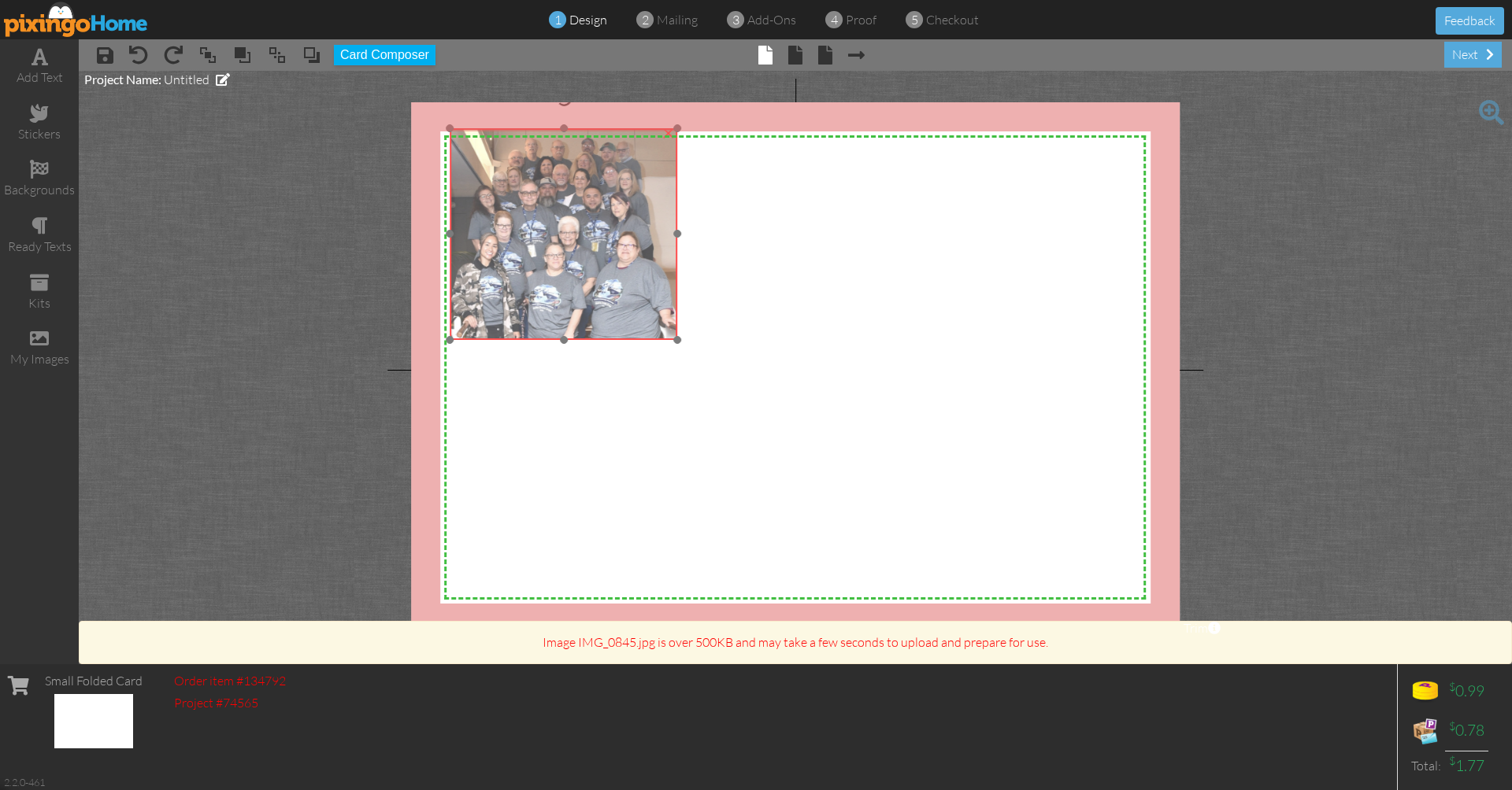
click at [667, 331] on img at bounding box center [564, 234] width 229 height 213
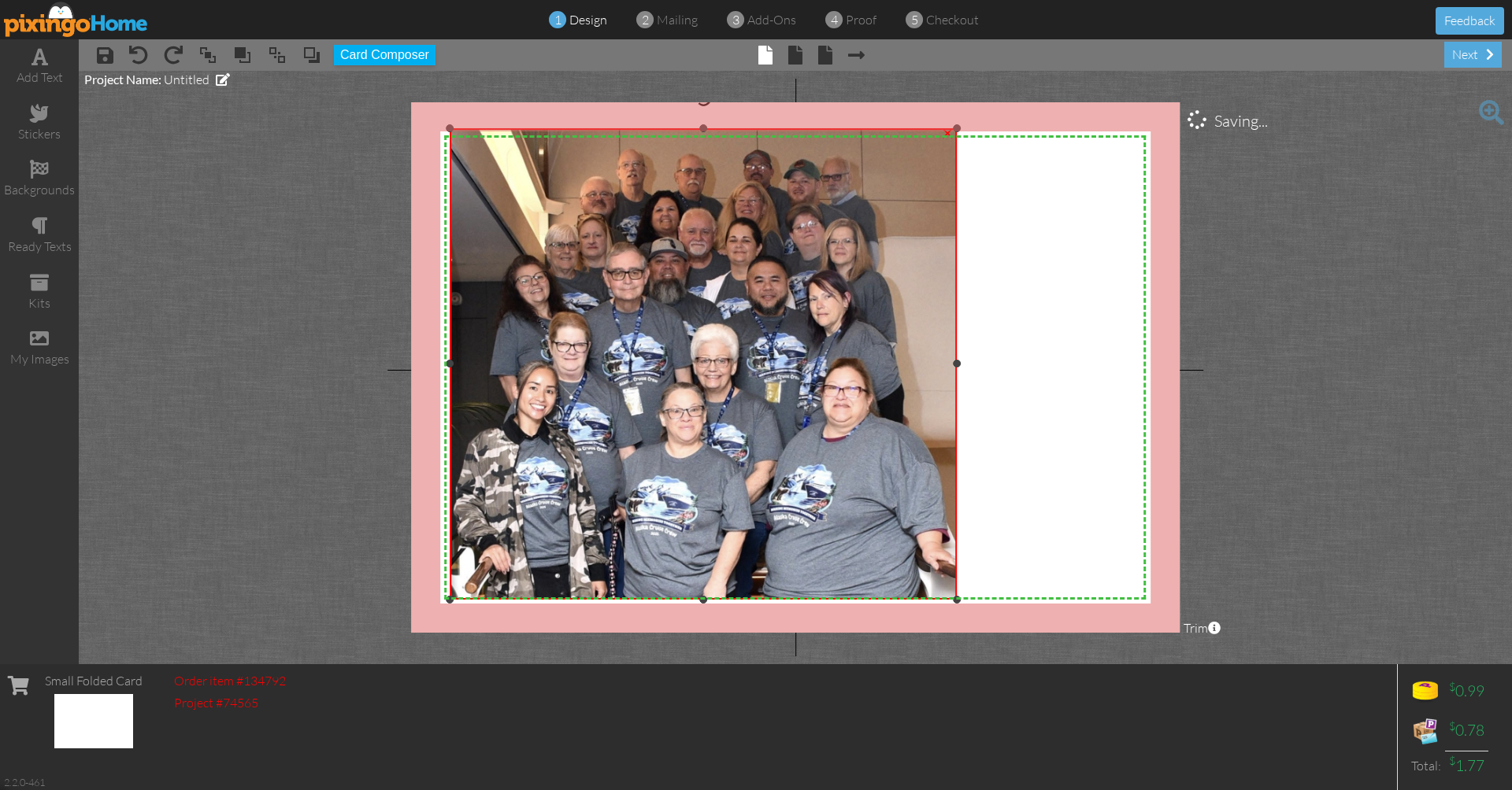
drag, startPoint x: 677, startPoint y: 342, endPoint x: 938, endPoint y: 602, distance: 368.4
click at [938, 600] on div "×" at bounding box center [703, 364] width 507 height 472
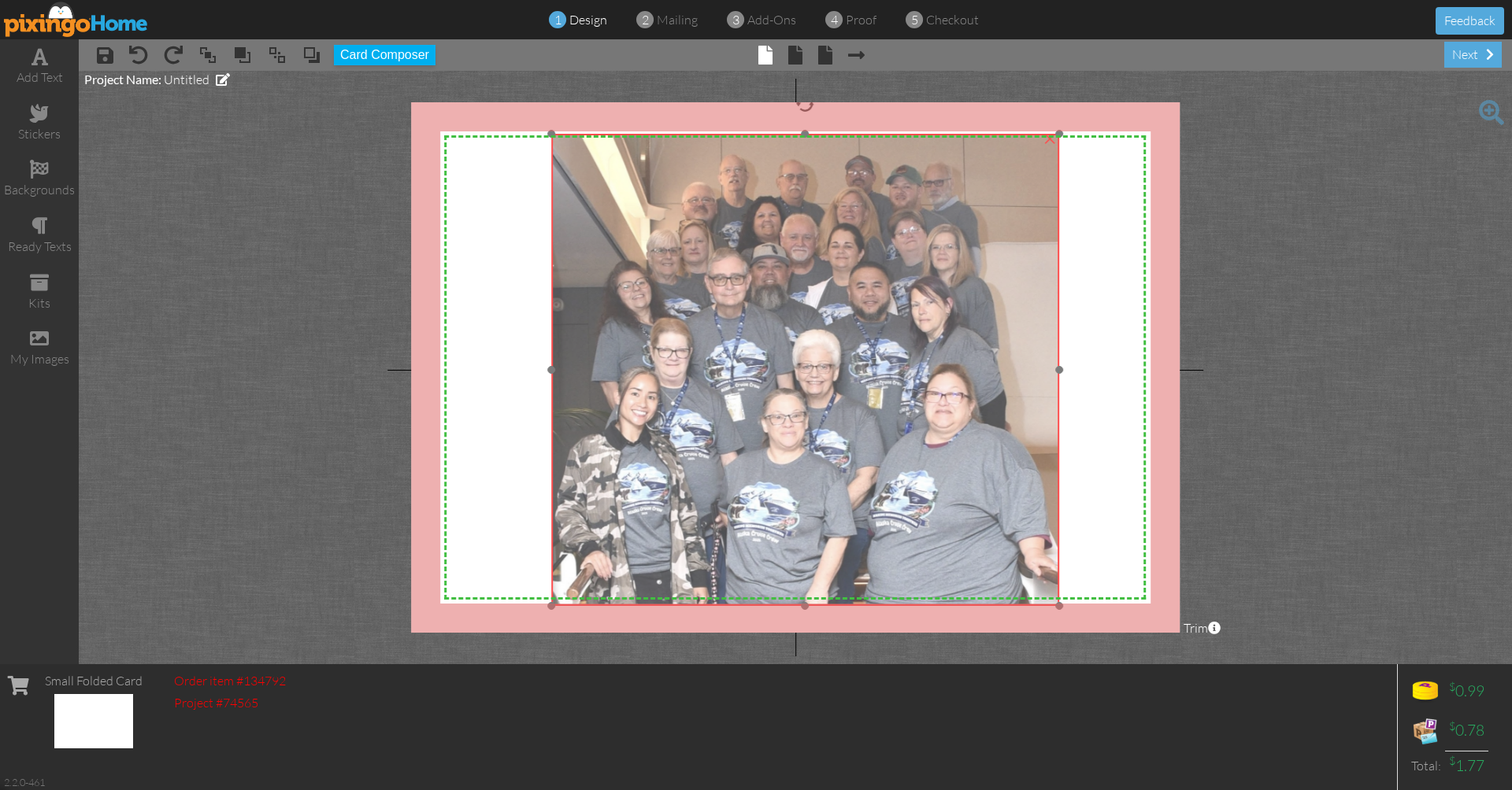
drag, startPoint x: 748, startPoint y: 465, endPoint x: 848, endPoint y: 470, distance: 100.1
click at [848, 470] on img at bounding box center [805, 371] width 508 height 473
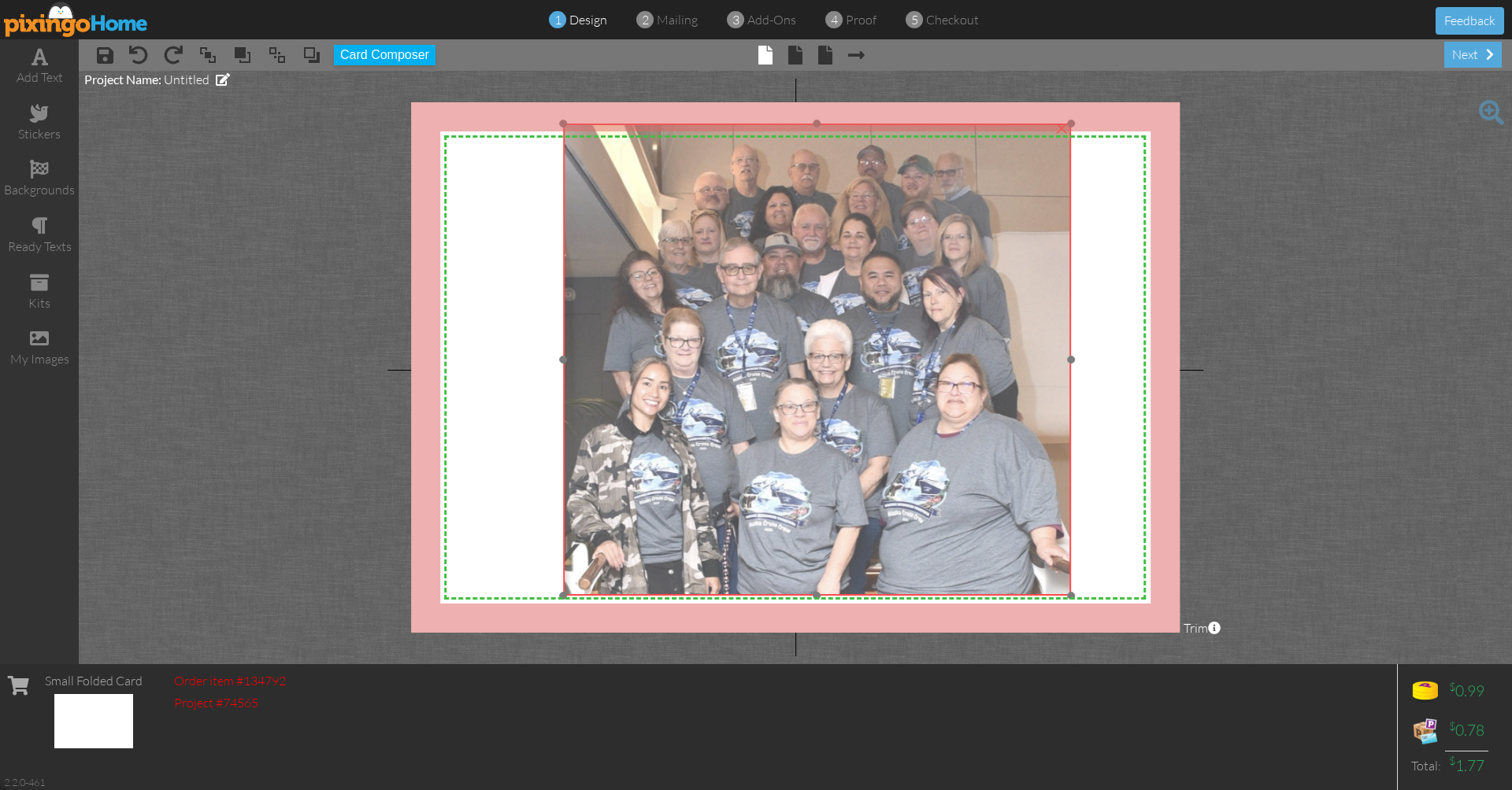
drag, startPoint x: 551, startPoint y: 599, endPoint x: 563, endPoint y: 589, distance: 15.6
click at [563, 589] on div at bounding box center [816, 360] width 516 height 480
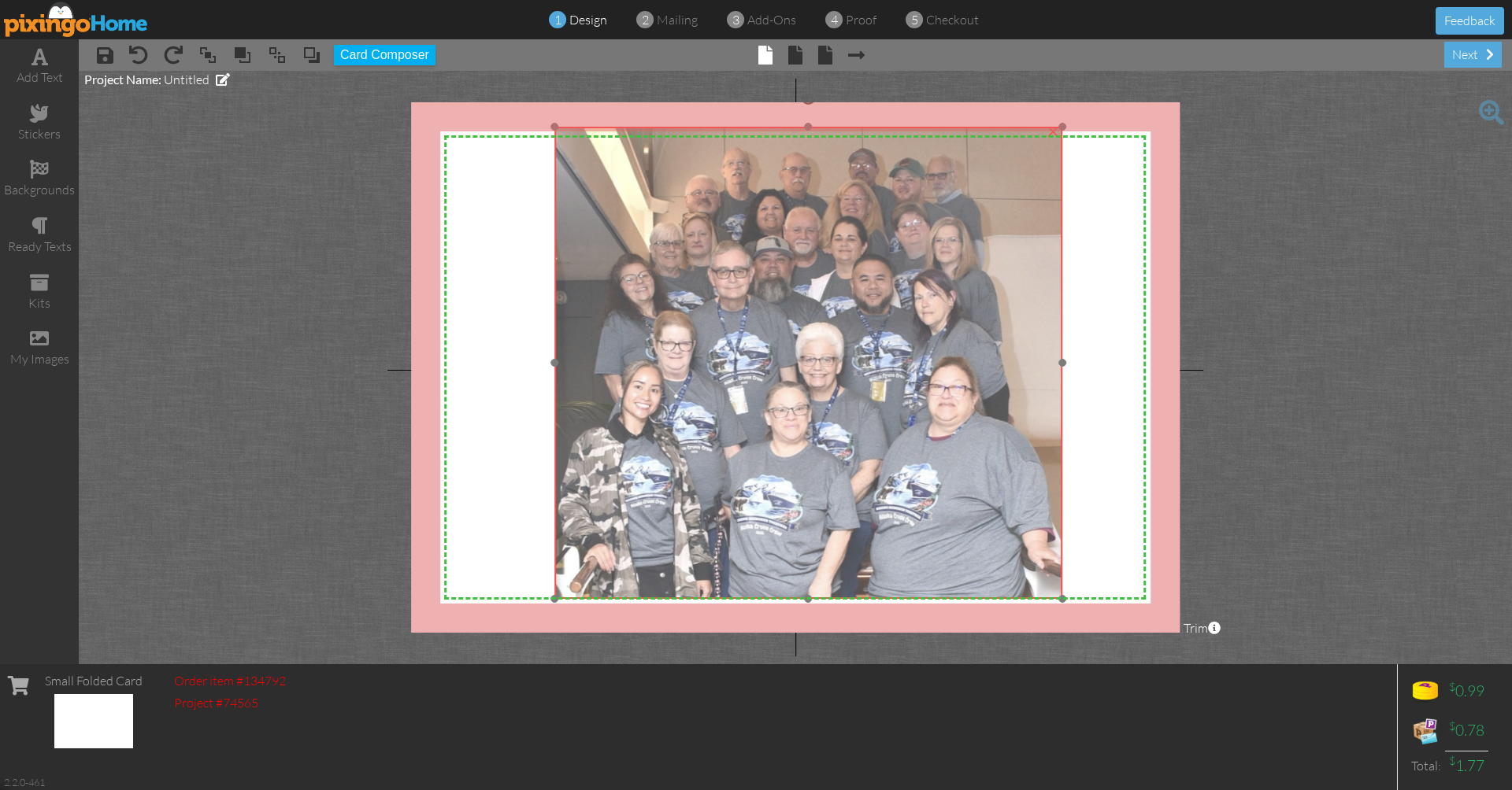
drag, startPoint x: 701, startPoint y: 541, endPoint x: 692, endPoint y: 544, distance: 9.5
click at [692, 544] on img at bounding box center [808, 364] width 508 height 473
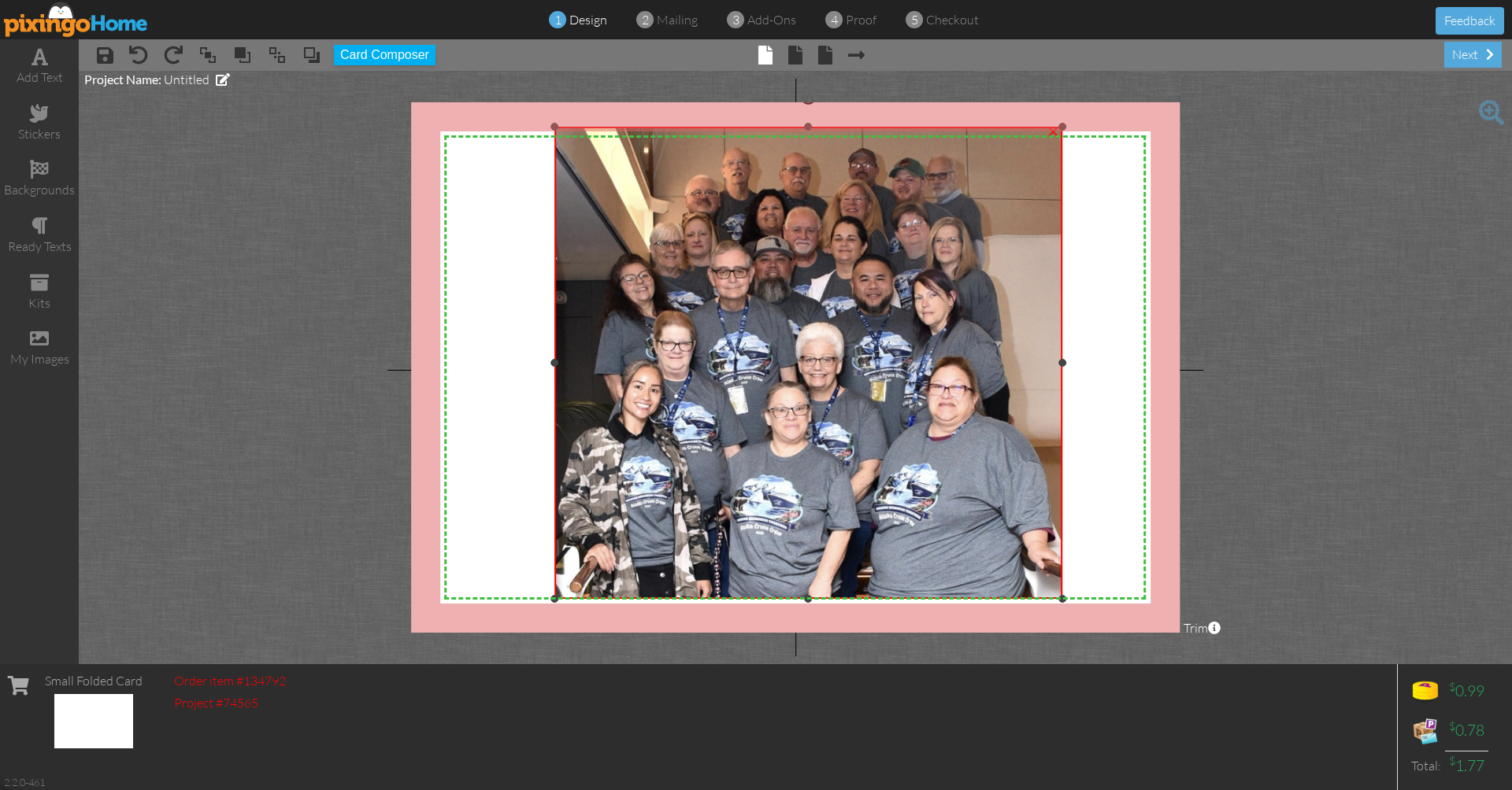
click at [653, 348] on img at bounding box center [808, 364] width 508 height 473
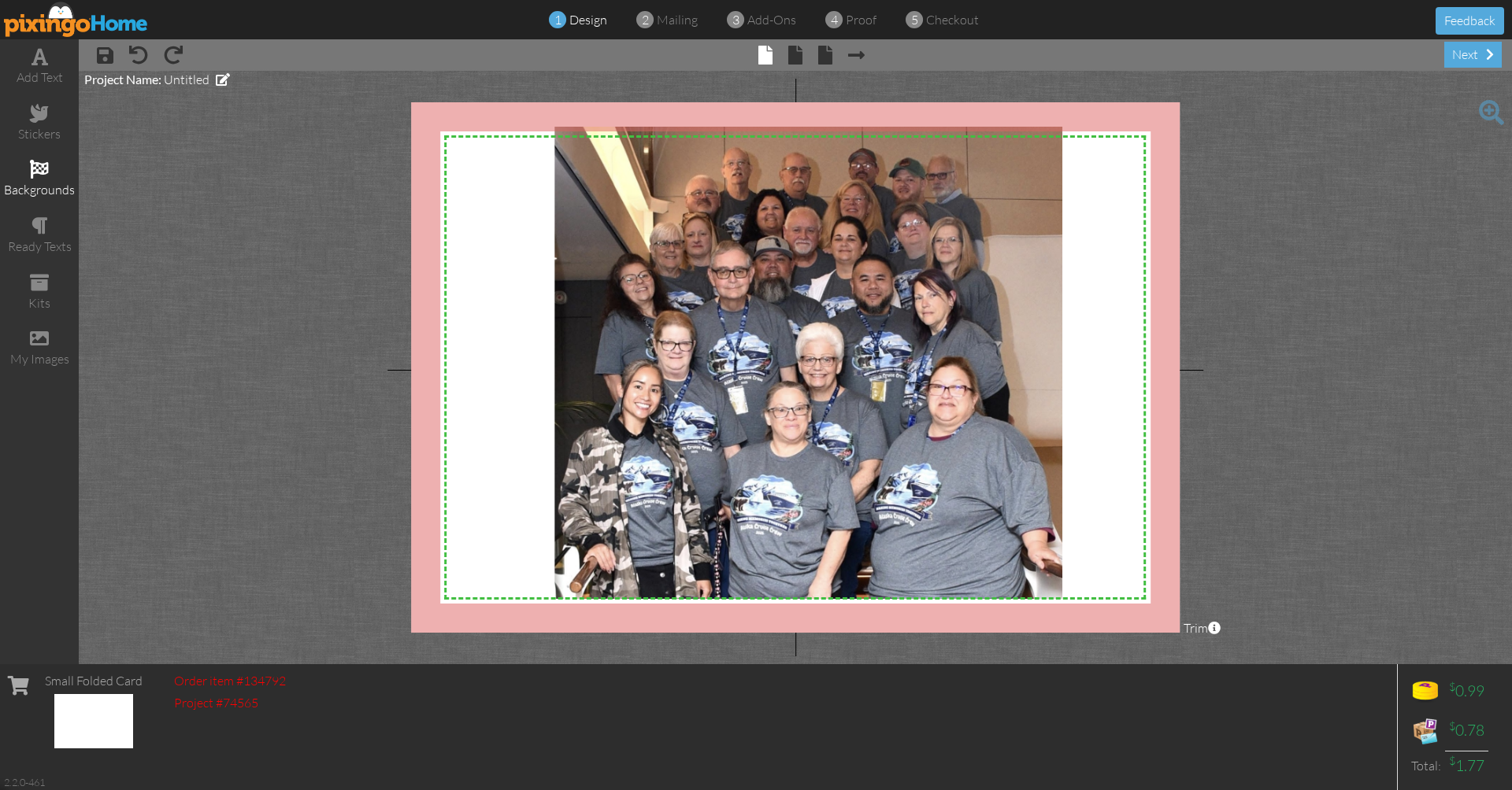
click at [32, 183] on div "backgrounds" at bounding box center [39, 190] width 79 height 18
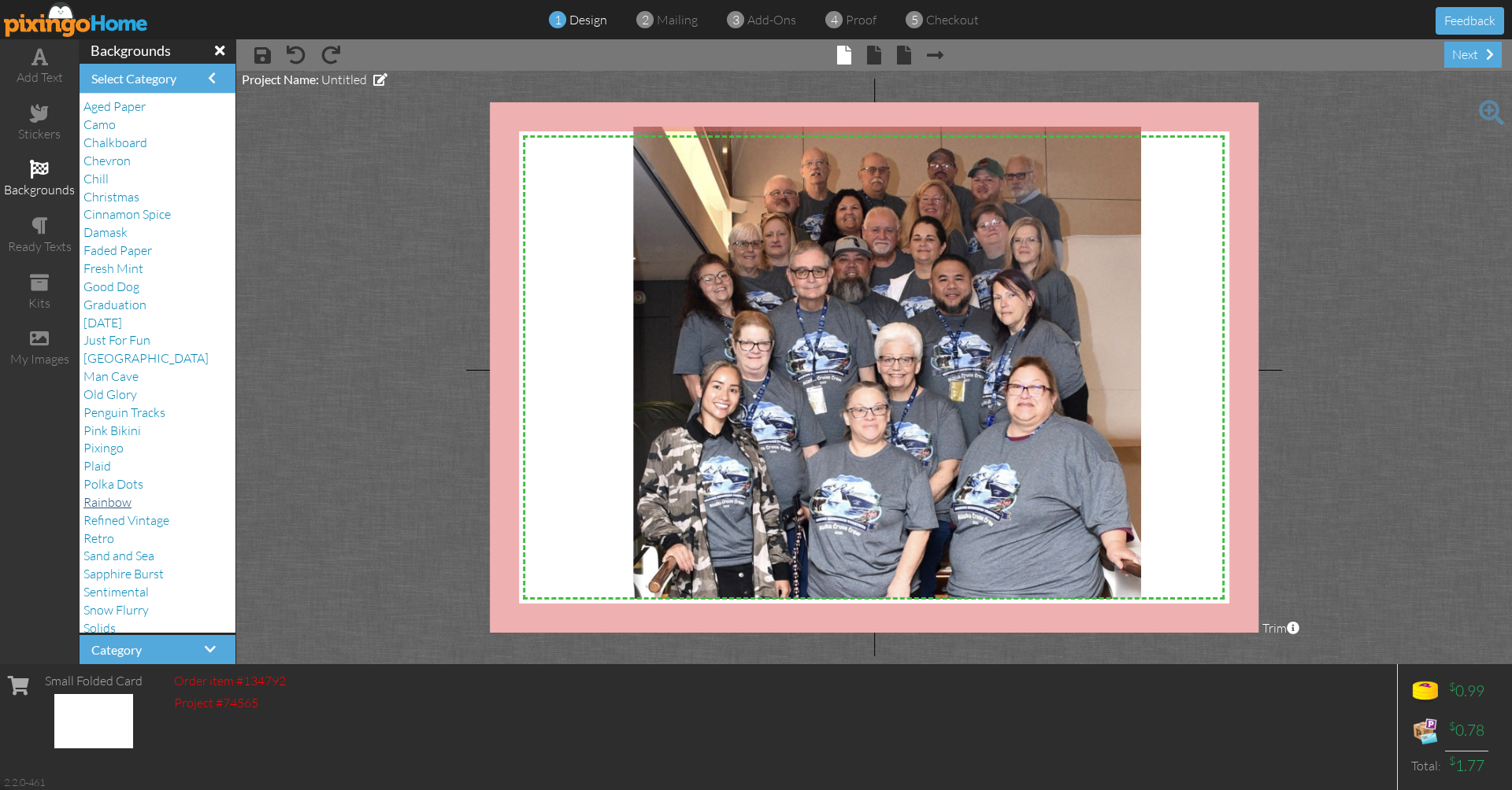
click at [101, 494] on span "Rainbow" at bounding box center [108, 502] width 48 height 16
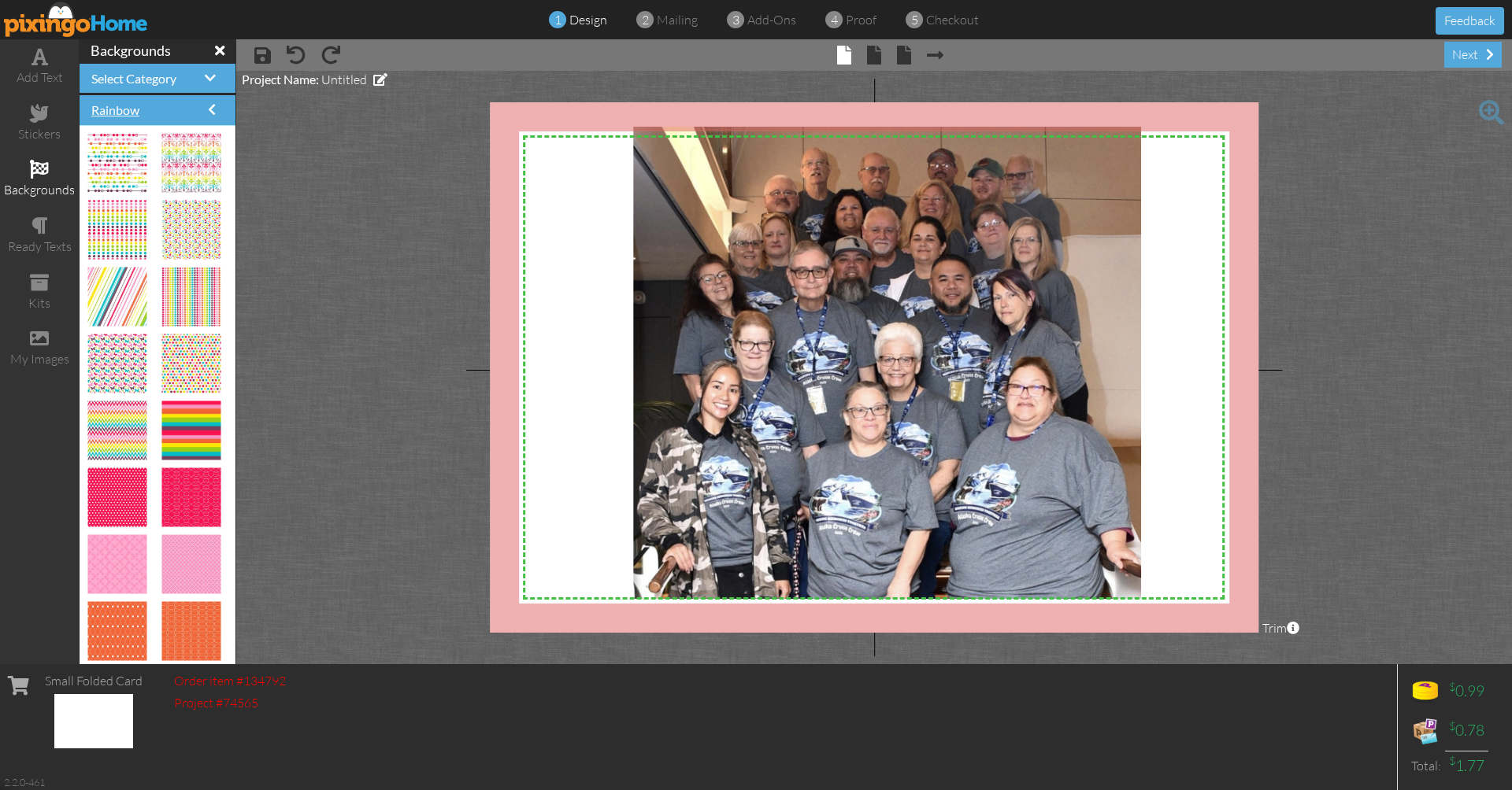
click at [210, 109] on span at bounding box center [212, 109] width 8 height 13
click at [212, 112] on span at bounding box center [212, 109] width 8 height 13
click at [212, 108] on span at bounding box center [212, 109] width 8 height 13
click at [213, 82] on span at bounding box center [210, 78] width 11 height 13
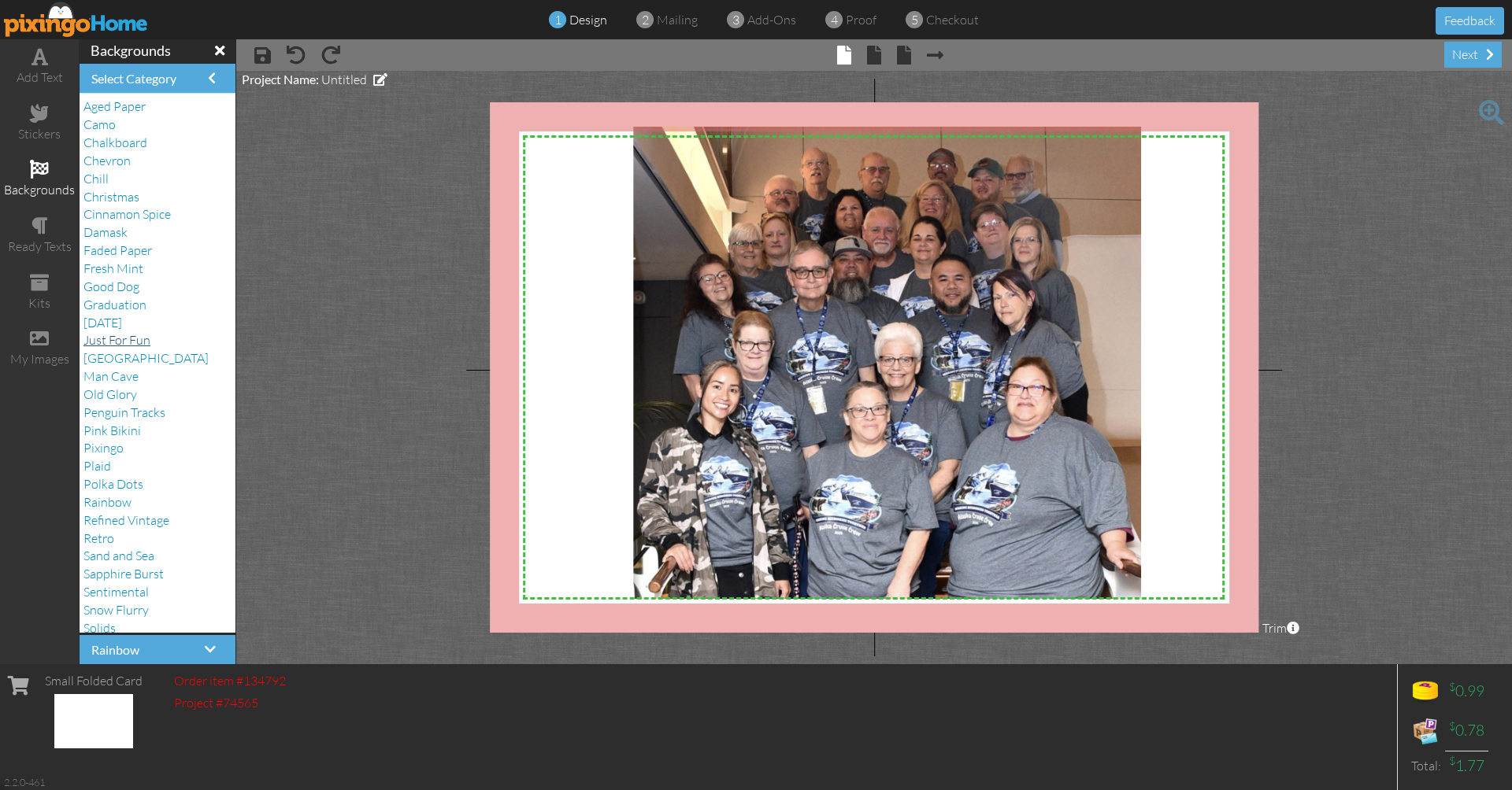
click at [108, 333] on span "Just For Fun" at bounding box center [117, 341] width 67 height 16
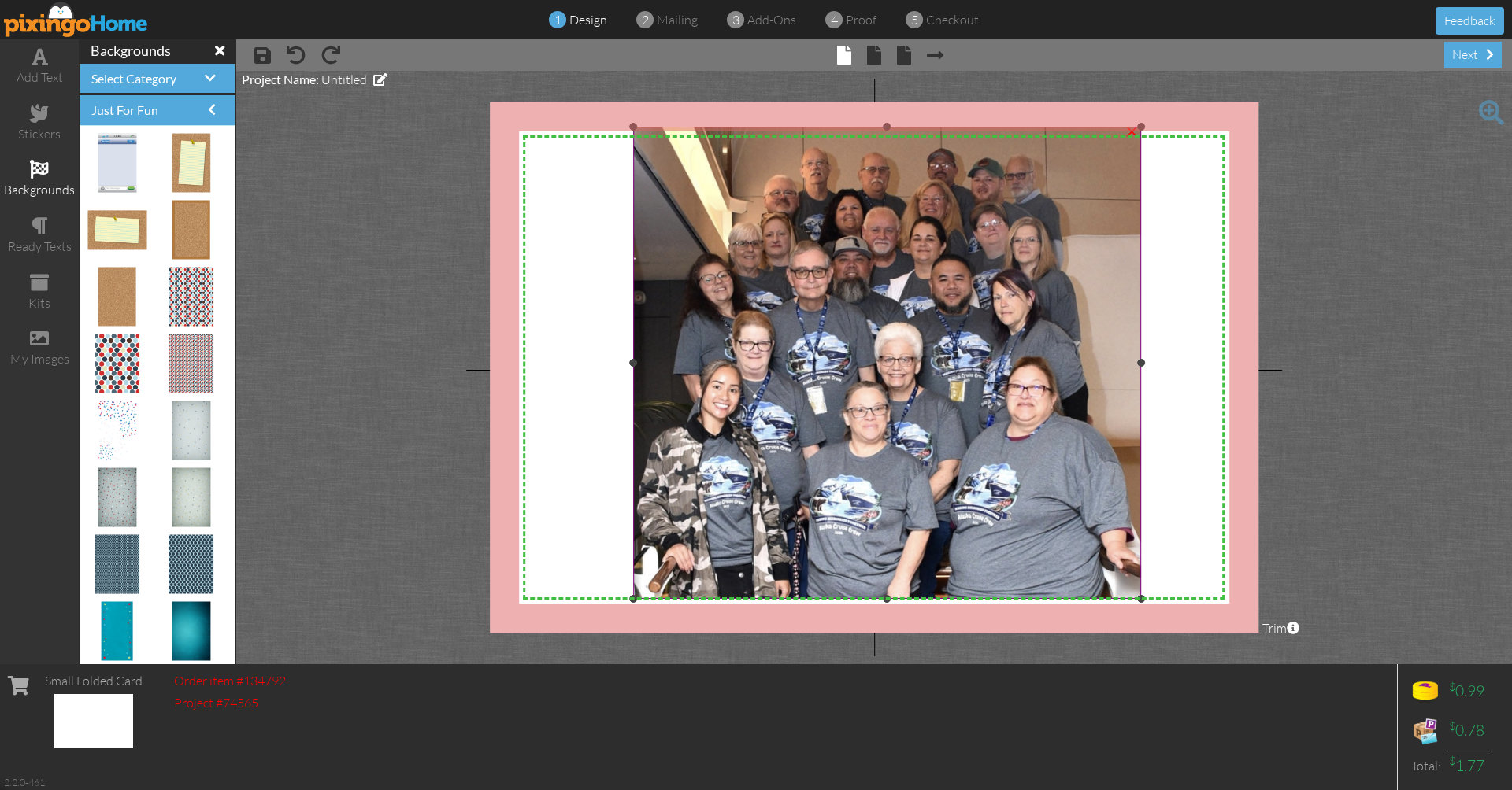
click at [756, 515] on img at bounding box center [887, 364] width 508 height 473
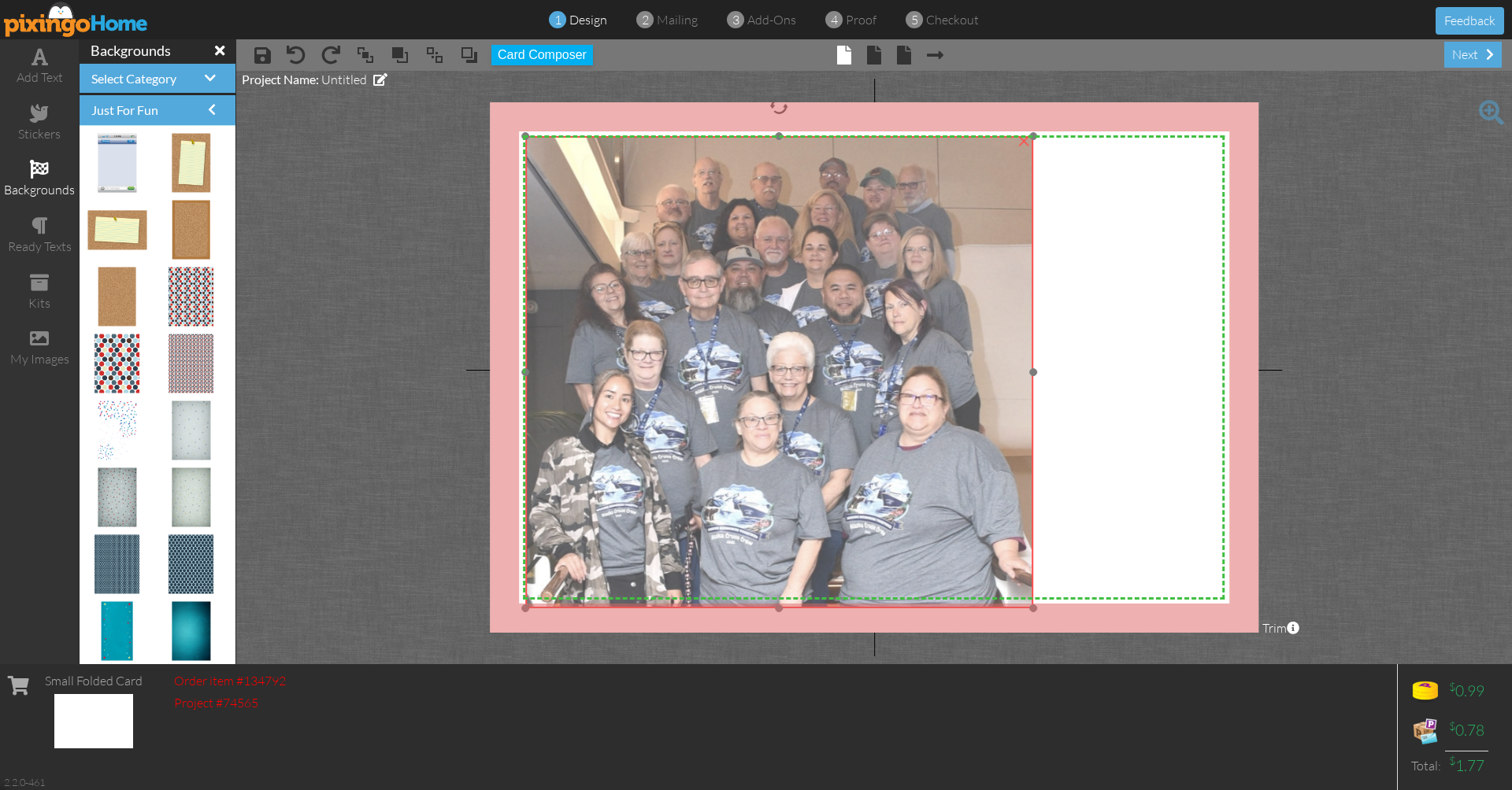
drag, startPoint x: 756, startPoint y: 515, endPoint x: 649, endPoint y: 525, distance: 107.5
click at [649, 525] on img at bounding box center [779, 373] width 508 height 473
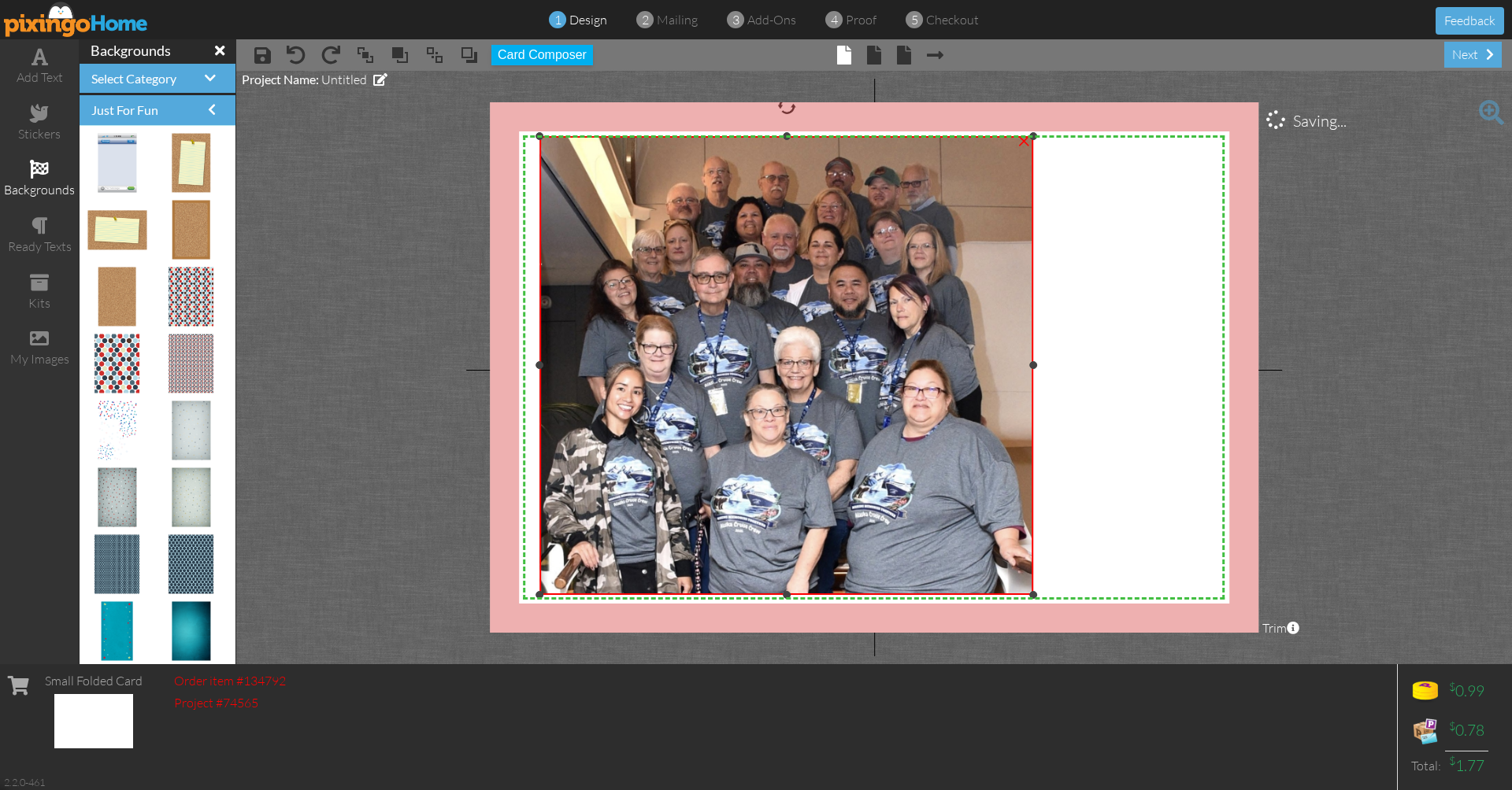
drag, startPoint x: 528, startPoint y: 606, endPoint x: 533, endPoint y: 592, distance: 14.9
click at [533, 592] on div "X X X X X X X X X X X X X X X X X X X X X X X X X X X X X X X X X X X X X X X X…" at bounding box center [873, 367] width 768 height 530
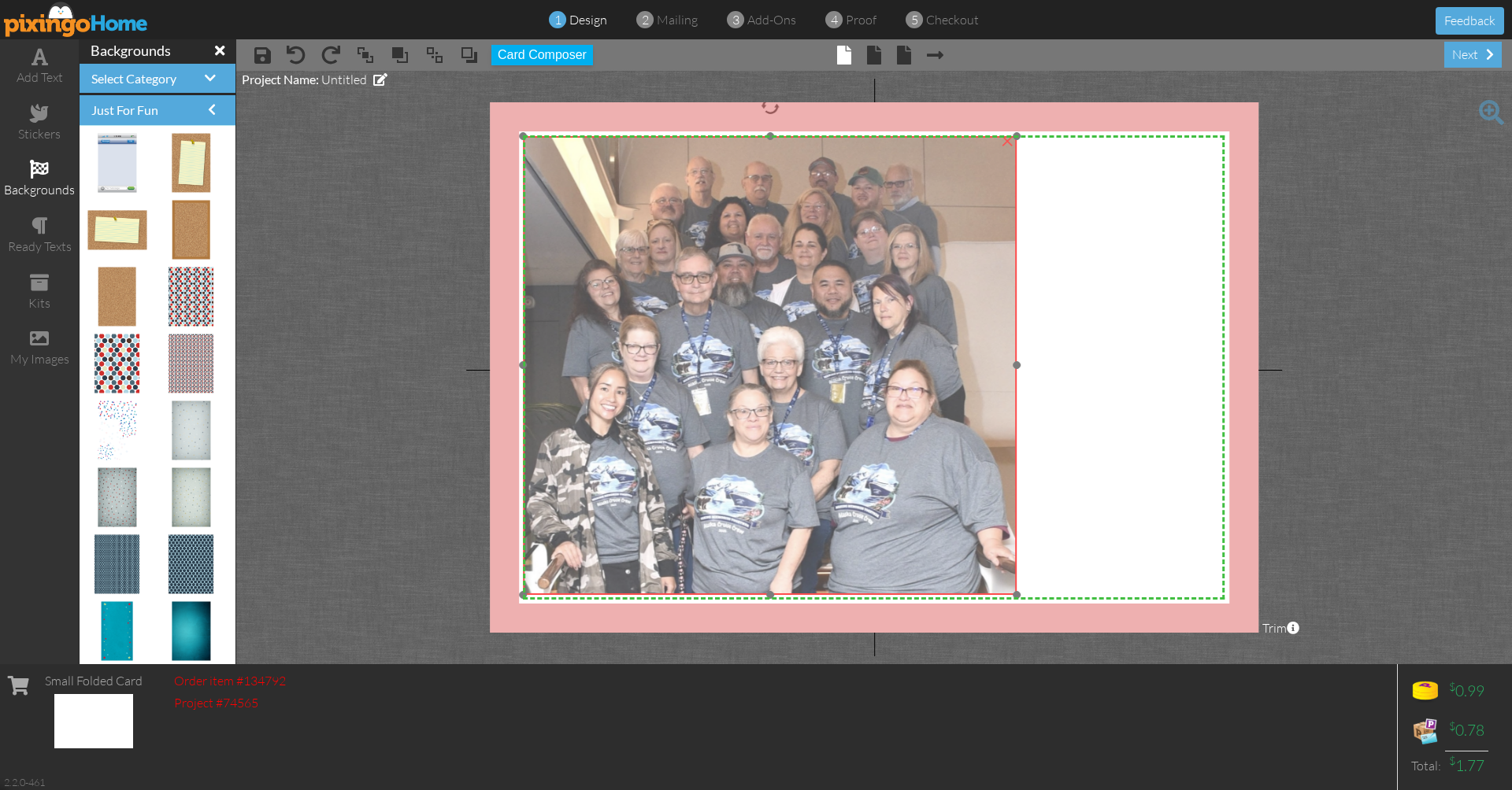
drag, startPoint x: 582, startPoint y: 566, endPoint x: 566, endPoint y: 566, distance: 16.0
click at [566, 566] on img at bounding box center [769, 366] width 494 height 459
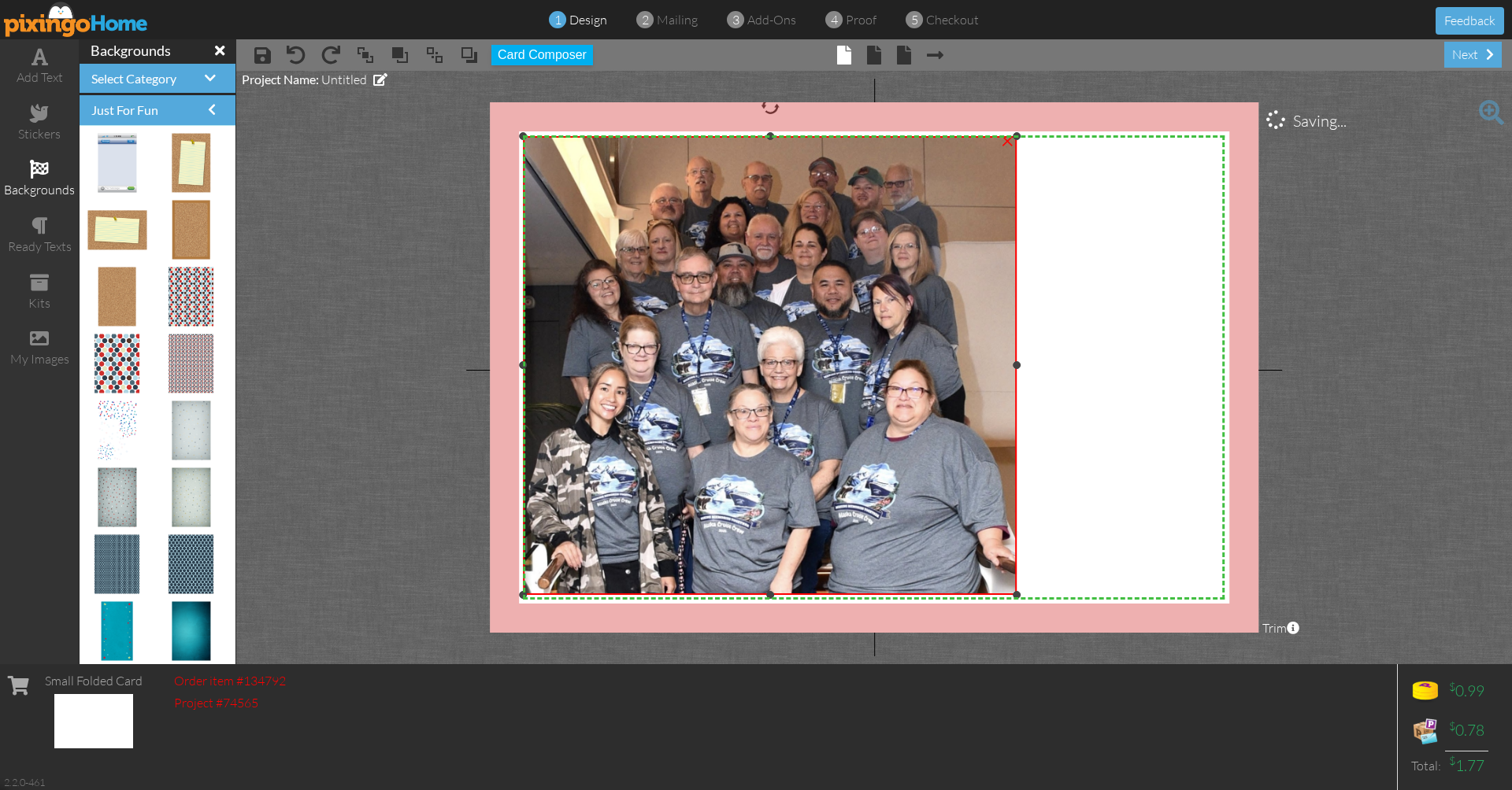
drag, startPoint x: 1019, startPoint y: 365, endPoint x: 1134, endPoint y: 376, distance: 115.5
click at [1134, 376] on div "X X X X X X X X X X X X X X X X X X X X X X X X X X X X X X X X X X X X X X X X…" at bounding box center [873, 367] width 768 height 530
drag, startPoint x: 1014, startPoint y: 367, endPoint x: 1172, endPoint y: 384, distance: 158.9
click at [1172, 384] on div "X X X X X X X X X X X X X X X X X X X X X X X X X X X X X X X X X X X X X X X X…" at bounding box center [873, 367] width 768 height 530
click at [973, 351] on img at bounding box center [769, 366] width 494 height 459
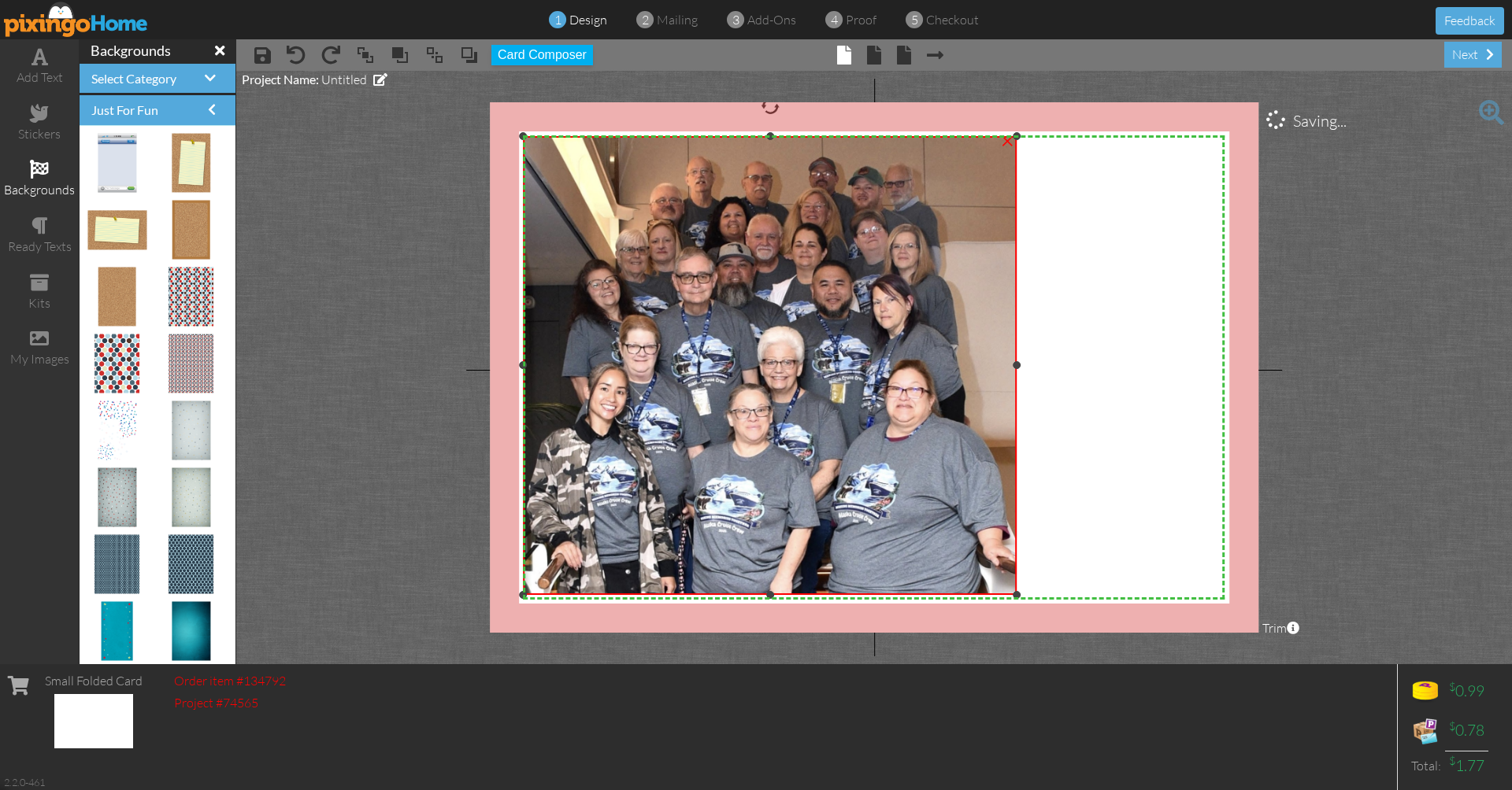
drag, startPoint x: 1016, startPoint y: 365, endPoint x: 1183, endPoint y: 381, distance: 167.8
click at [1183, 381] on div "X X X X X X X X X X X X X X X X X X X X X X X X X X X X X X X X X X X X X X X X…" at bounding box center [873, 367] width 768 height 530
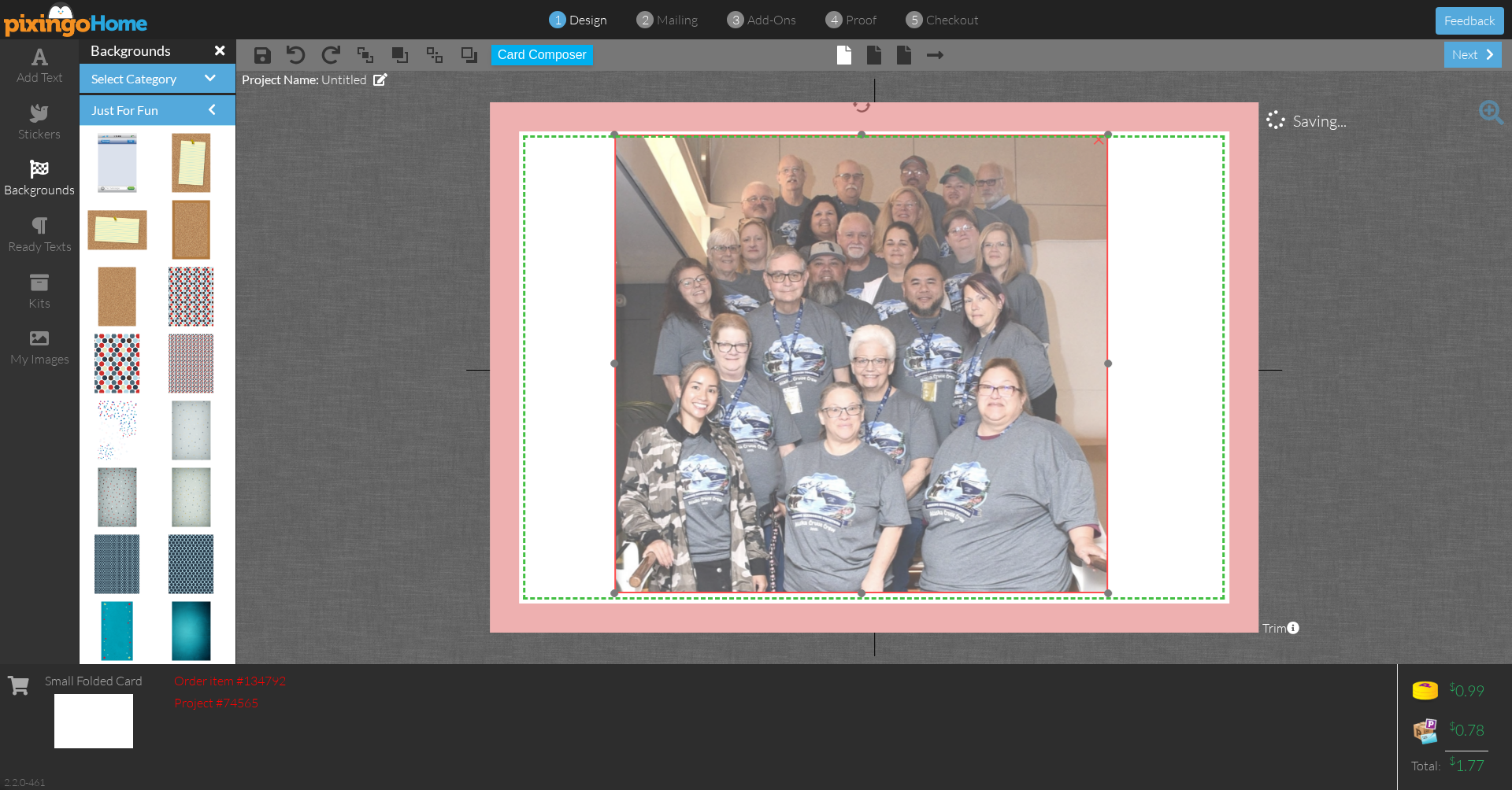
drag, startPoint x: 888, startPoint y: 310, endPoint x: 979, endPoint y: 308, distance: 91.0
click at [979, 308] on img at bounding box center [861, 365] width 494 height 459
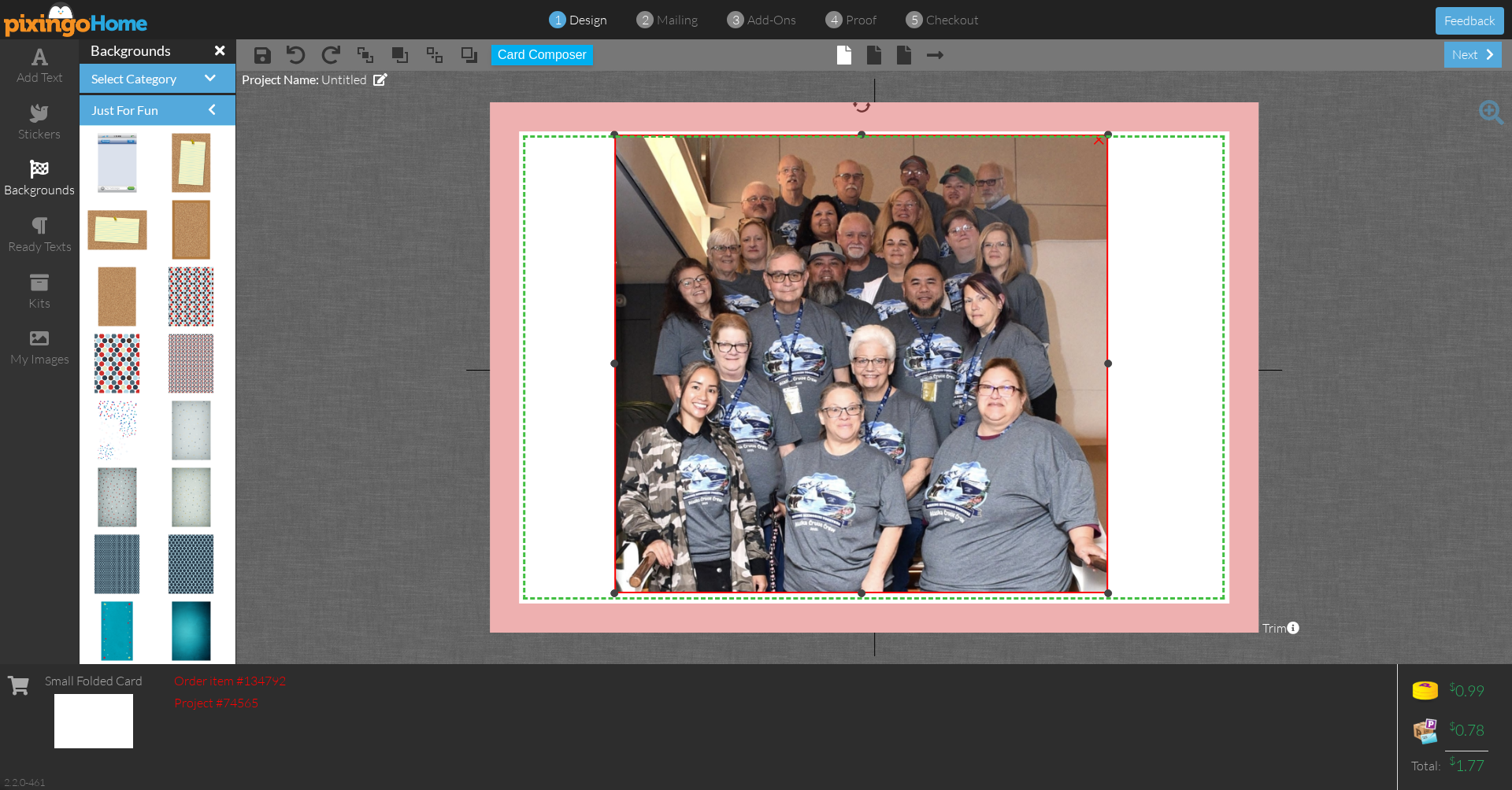
drag, startPoint x: 614, startPoint y: 363, endPoint x: 529, endPoint y: 373, distance: 85.6
click at [529, 373] on div "X X X X X X X X X X X X X X X X X X X X X X X X X X X X X X X X X X X X X X X X…" at bounding box center [873, 367] width 768 height 530
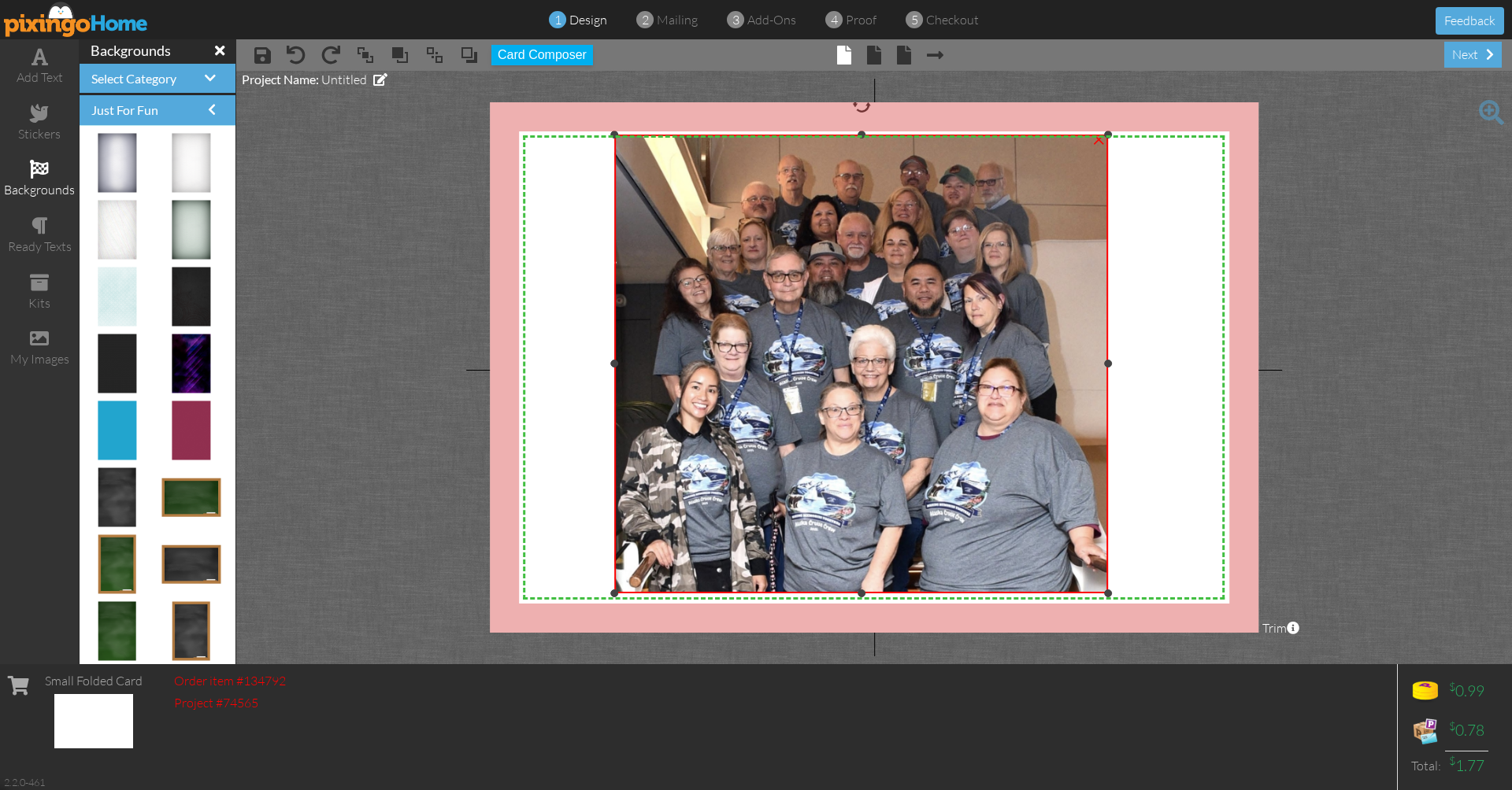
click at [204, 104] on h4 "Just For Fun" at bounding box center [157, 110] width 132 height 14
click at [212, 80] on span at bounding box center [210, 78] width 11 height 13
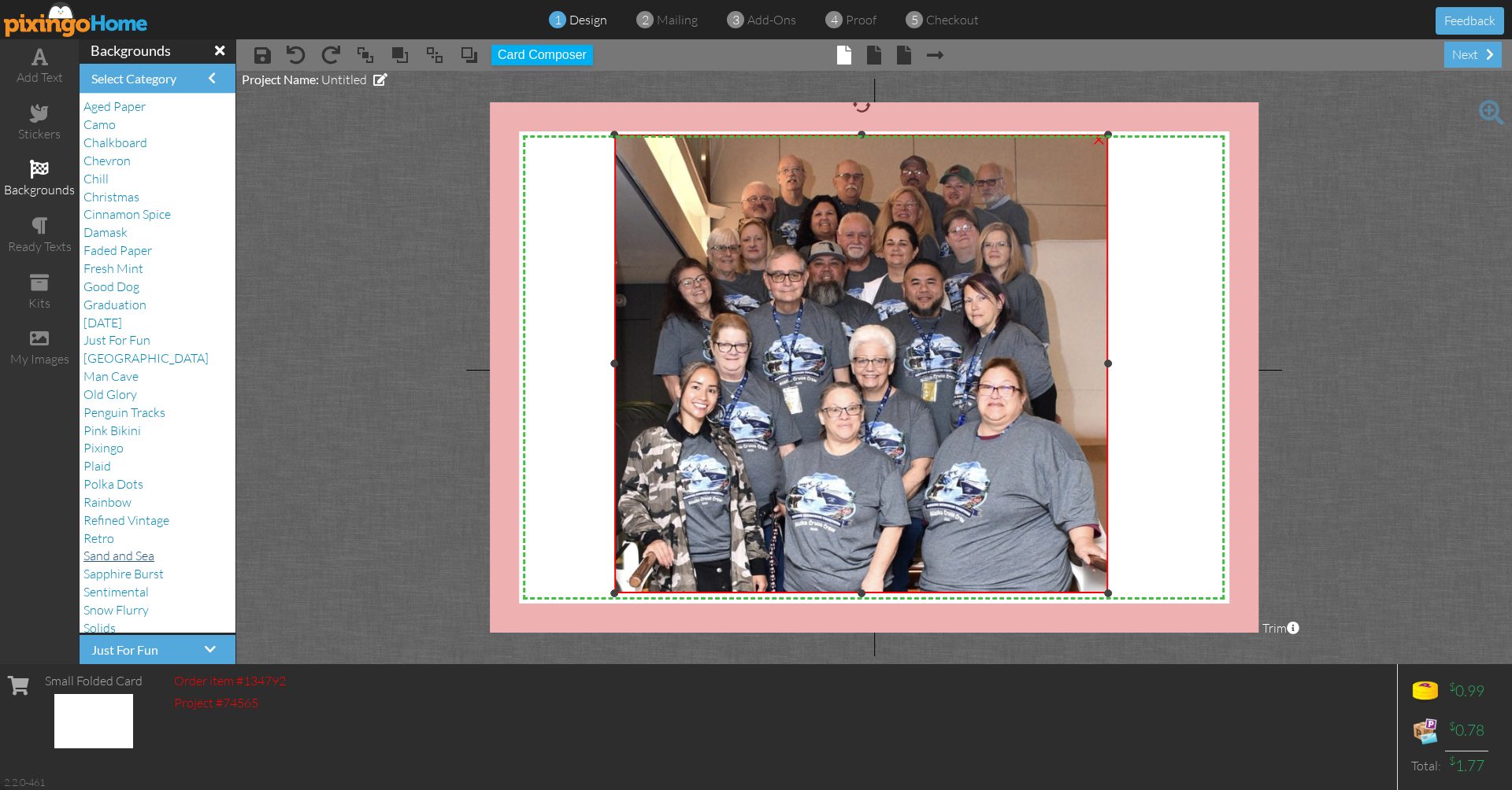
click at [124, 547] on span "Sand and Sea" at bounding box center [119, 555] width 71 height 16
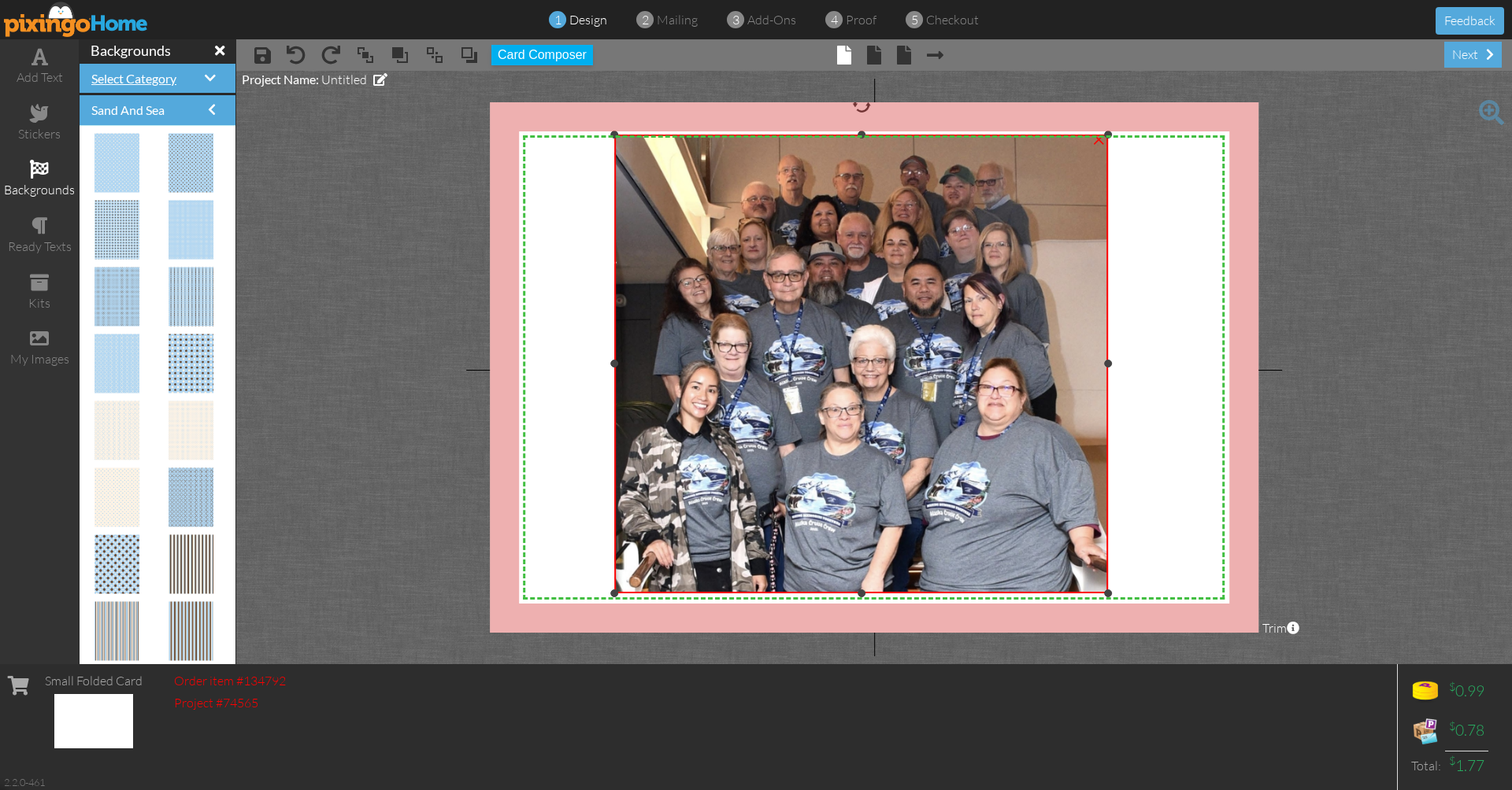
click at [147, 80] on span "Select Category" at bounding box center [133, 78] width 85 height 15
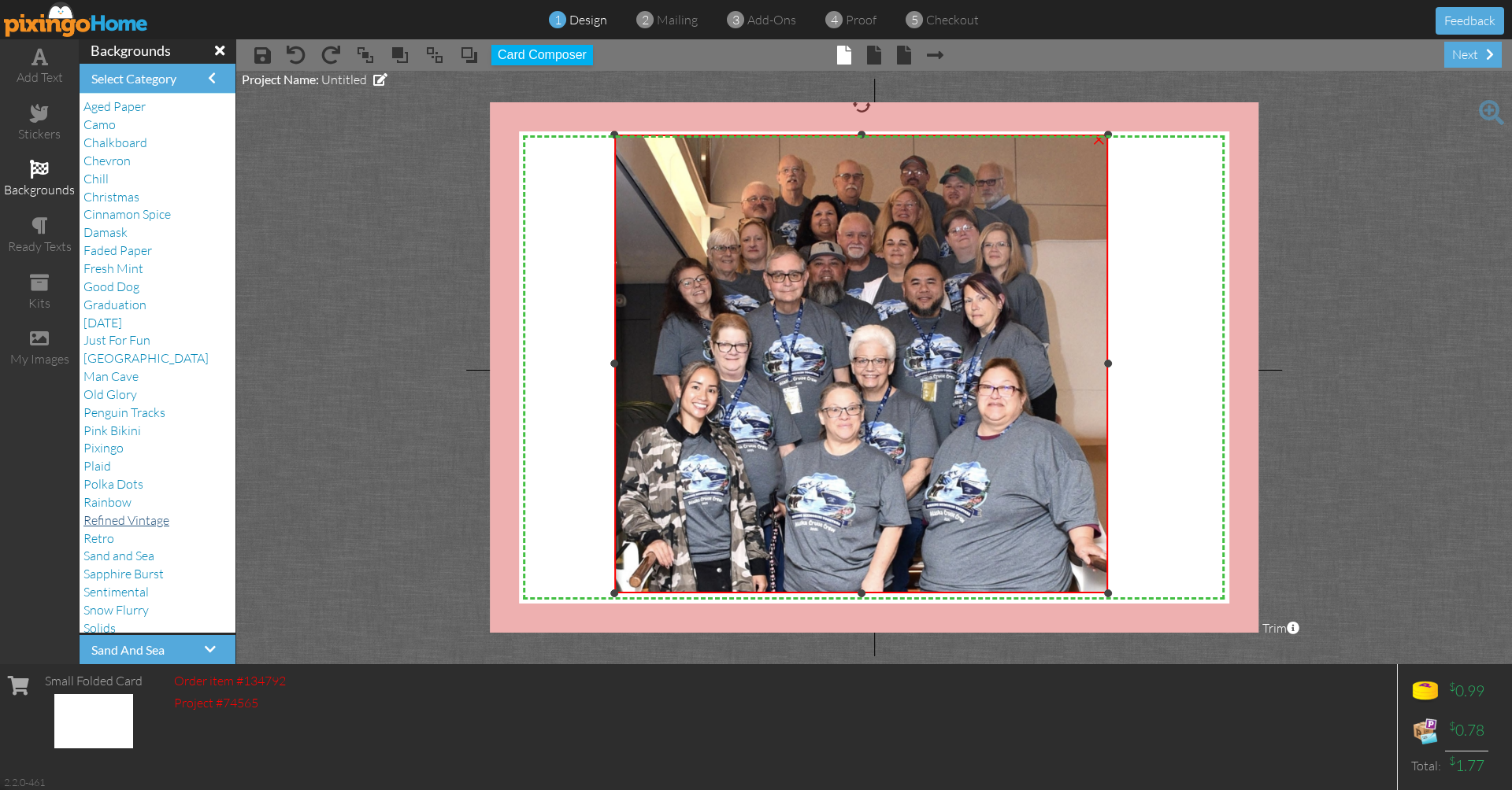
click at [94, 512] on span "Refined Vintage" at bounding box center [127, 520] width 86 height 16
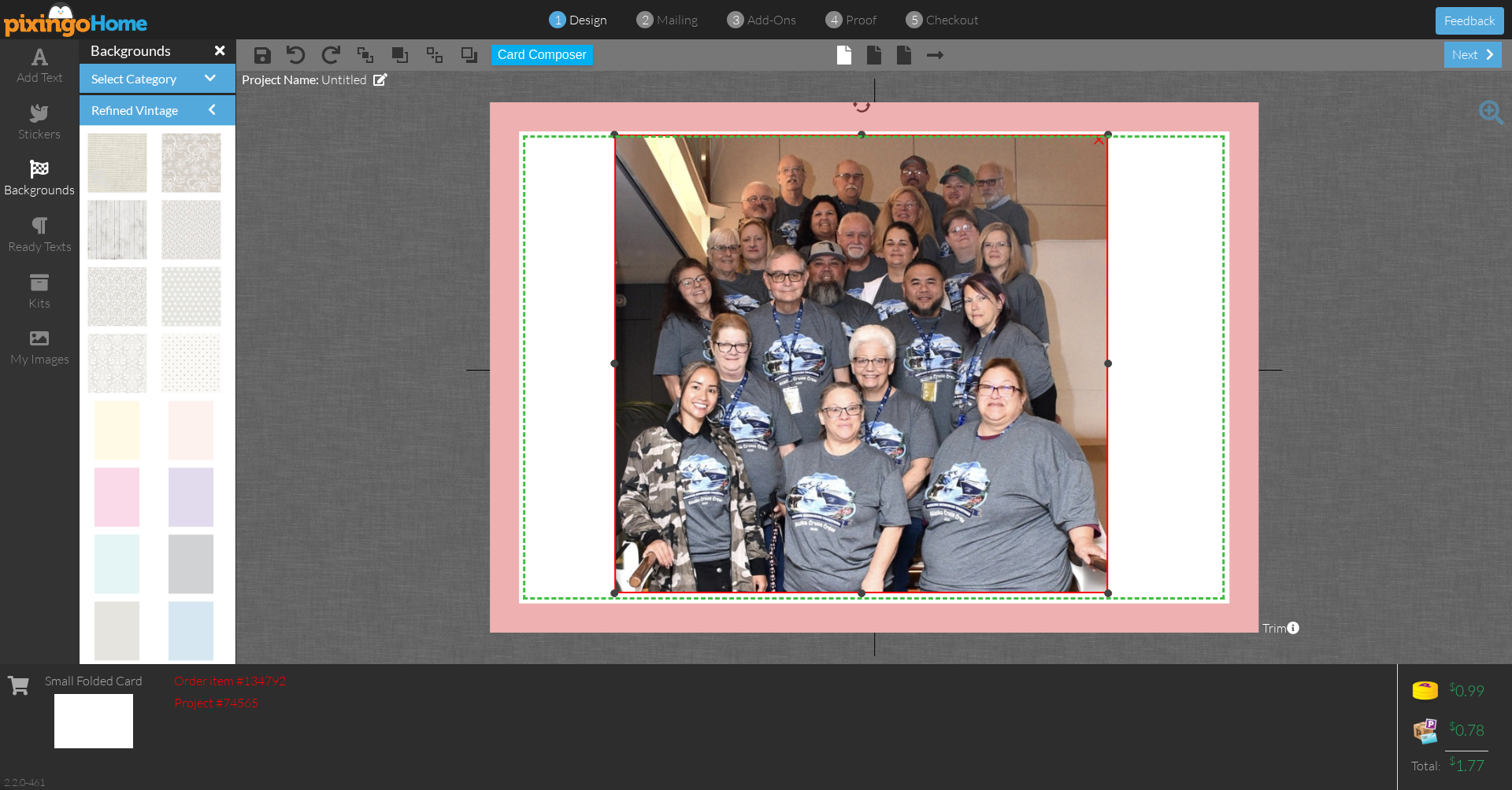
click at [139, 165] on img at bounding box center [116, 163] width 59 height 59
click at [126, 165] on img at bounding box center [116, 163] width 59 height 59
click at [161, 74] on span "Select Category" at bounding box center [133, 78] width 85 height 15
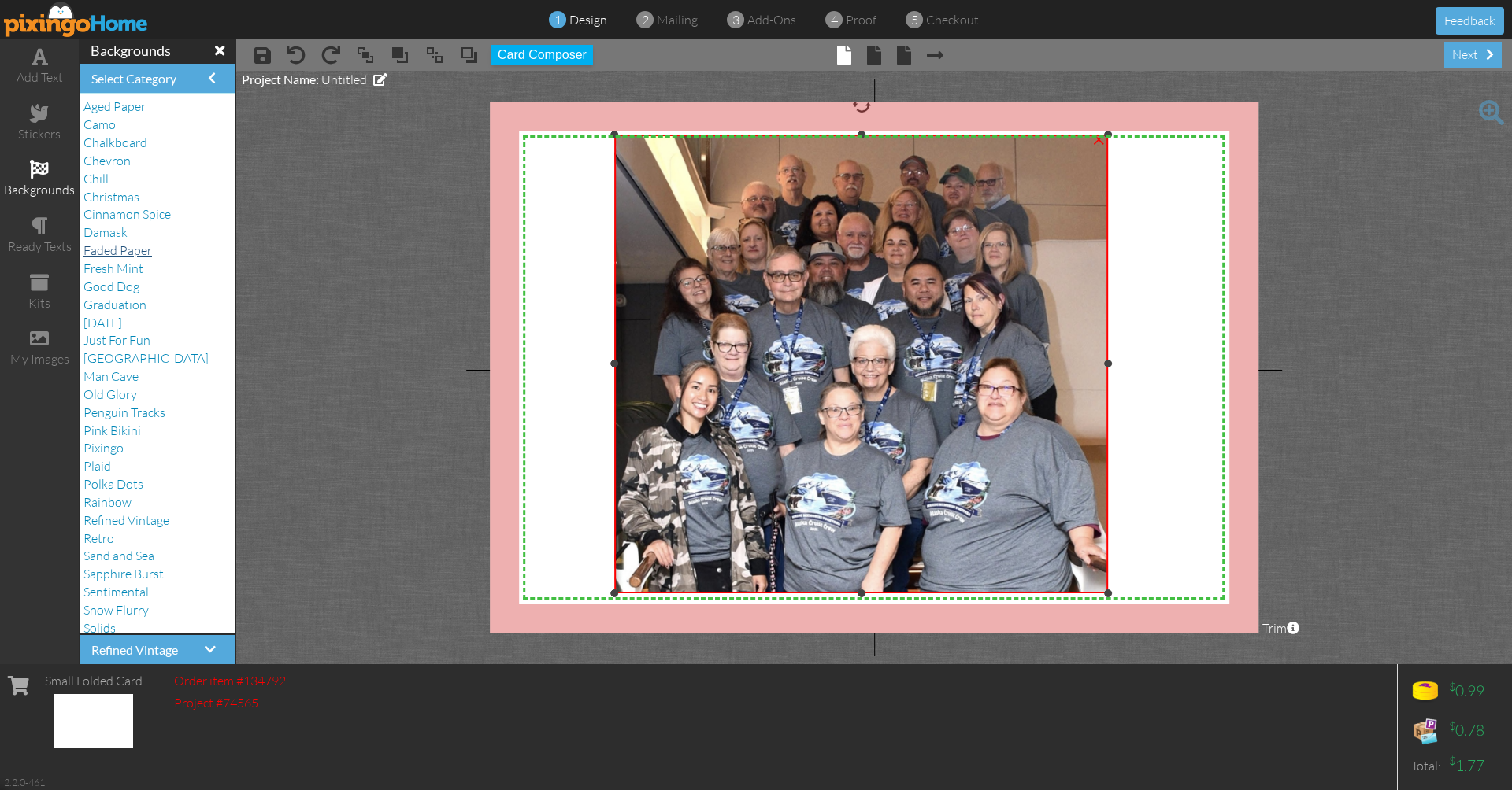
click at [104, 246] on span "Faded Paper" at bounding box center [118, 251] width 69 height 16
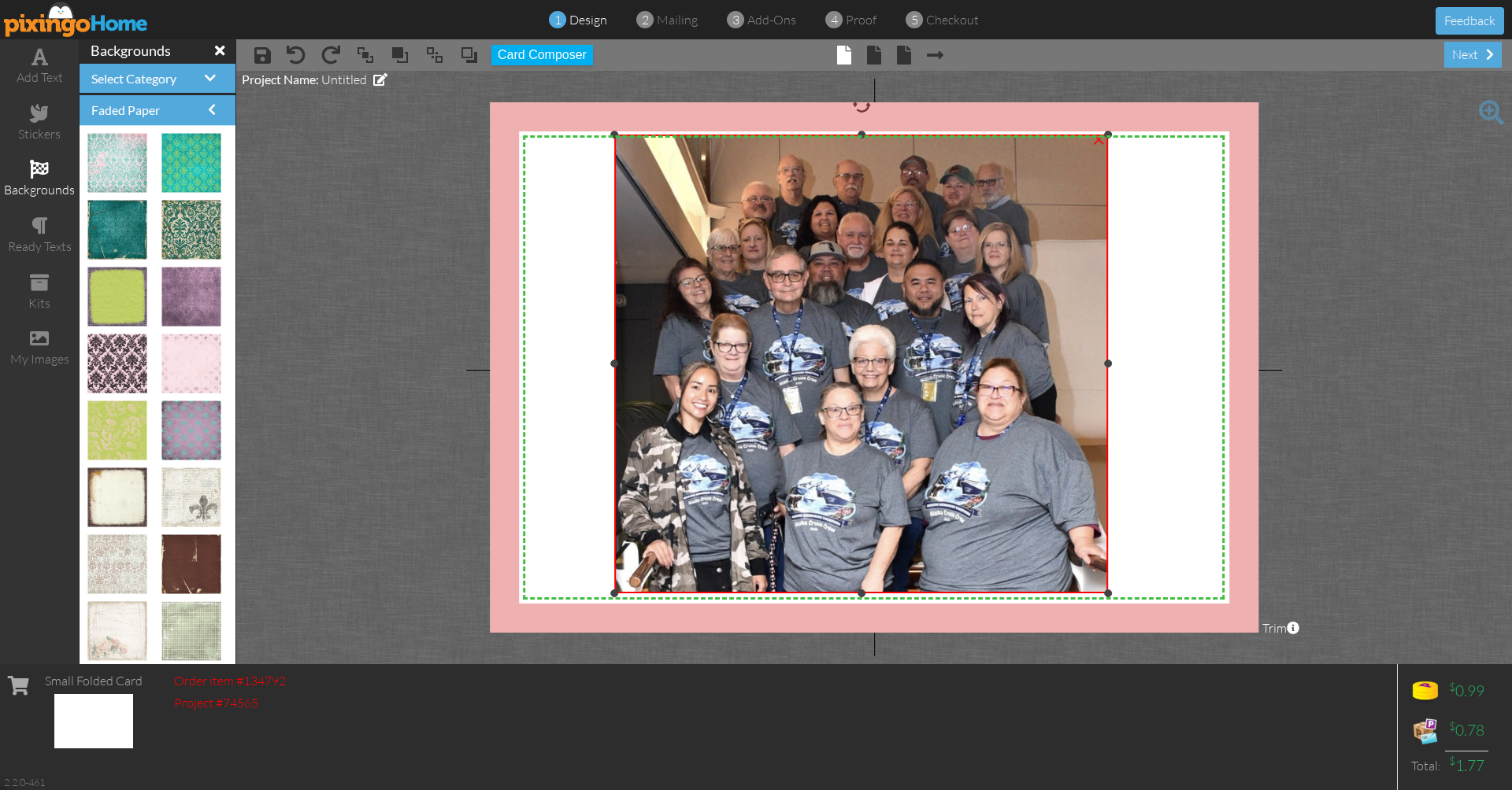
scroll to position [405, 0]
click at [125, 487] on img at bounding box center [116, 497] width 59 height 59
drag, startPoint x: 121, startPoint y: 488, endPoint x: 589, endPoint y: 469, distance: 468.4
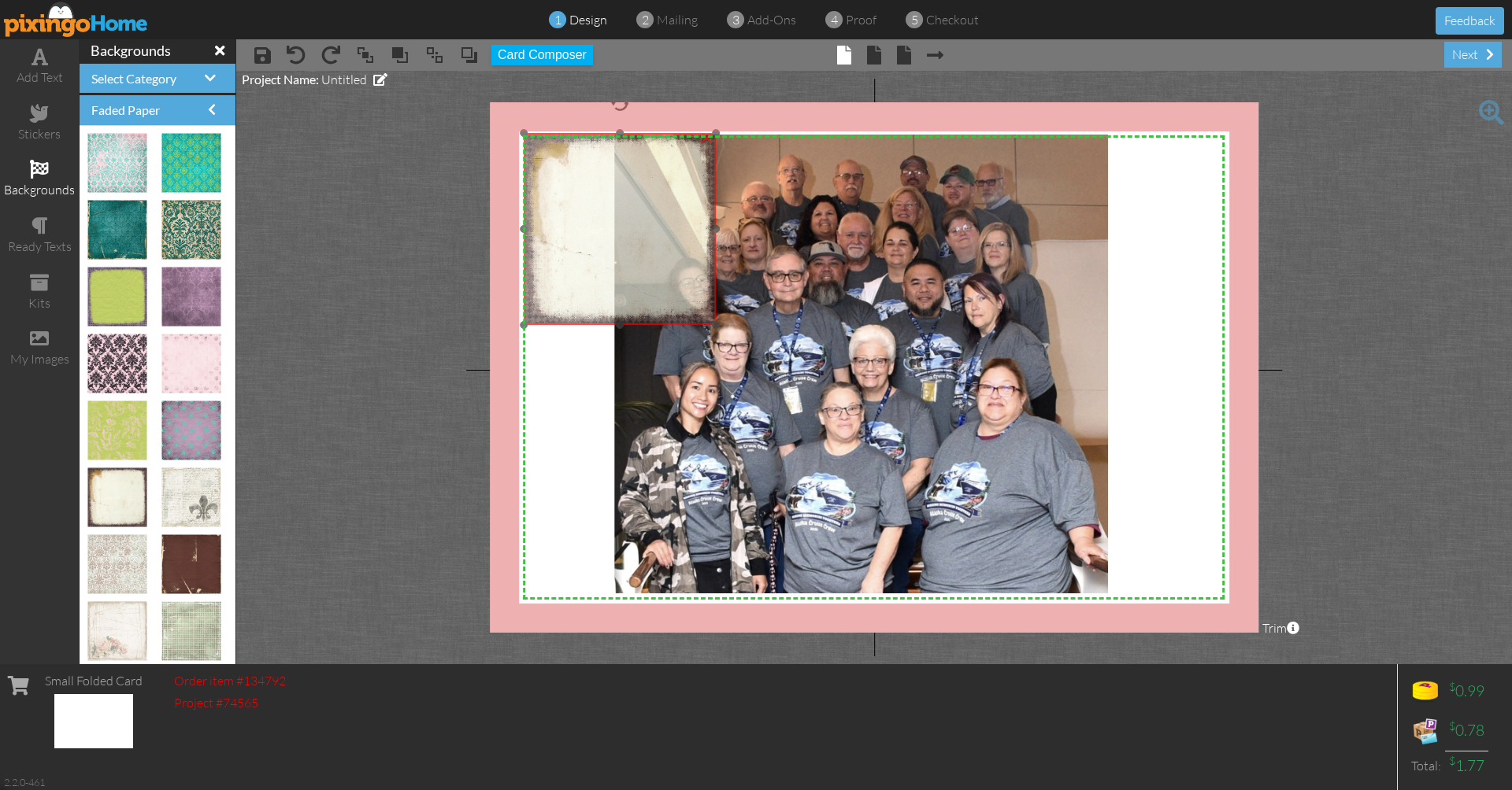
drag, startPoint x: 588, startPoint y: 491, endPoint x: 555, endPoint y: 182, distance: 310.8
click at [555, 182] on img at bounding box center [620, 229] width 192 height 192
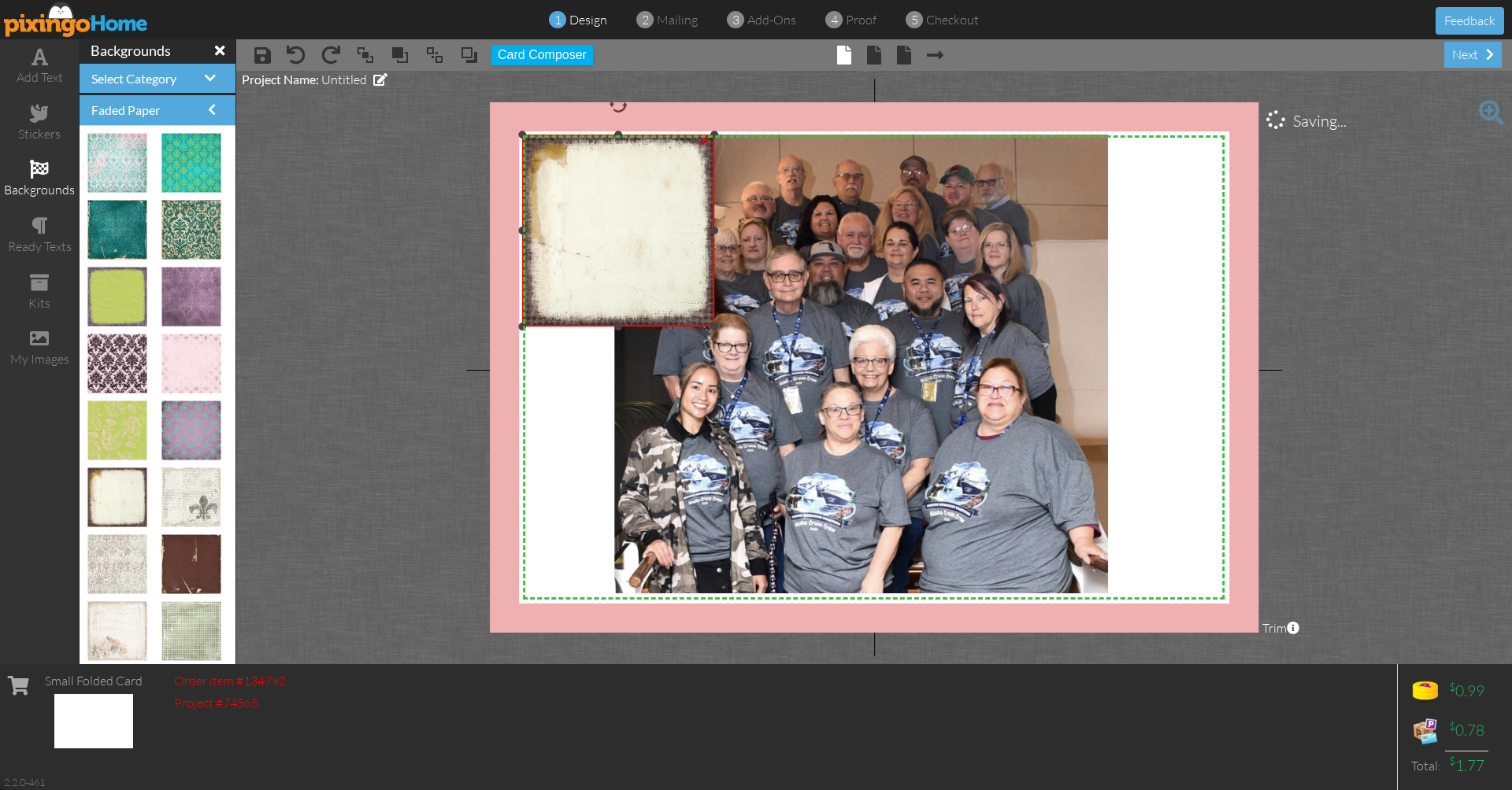
click at [711, 322] on img at bounding box center [618, 231] width 192 height 192
click at [690, 307] on img at bounding box center [618, 231] width 192 height 192
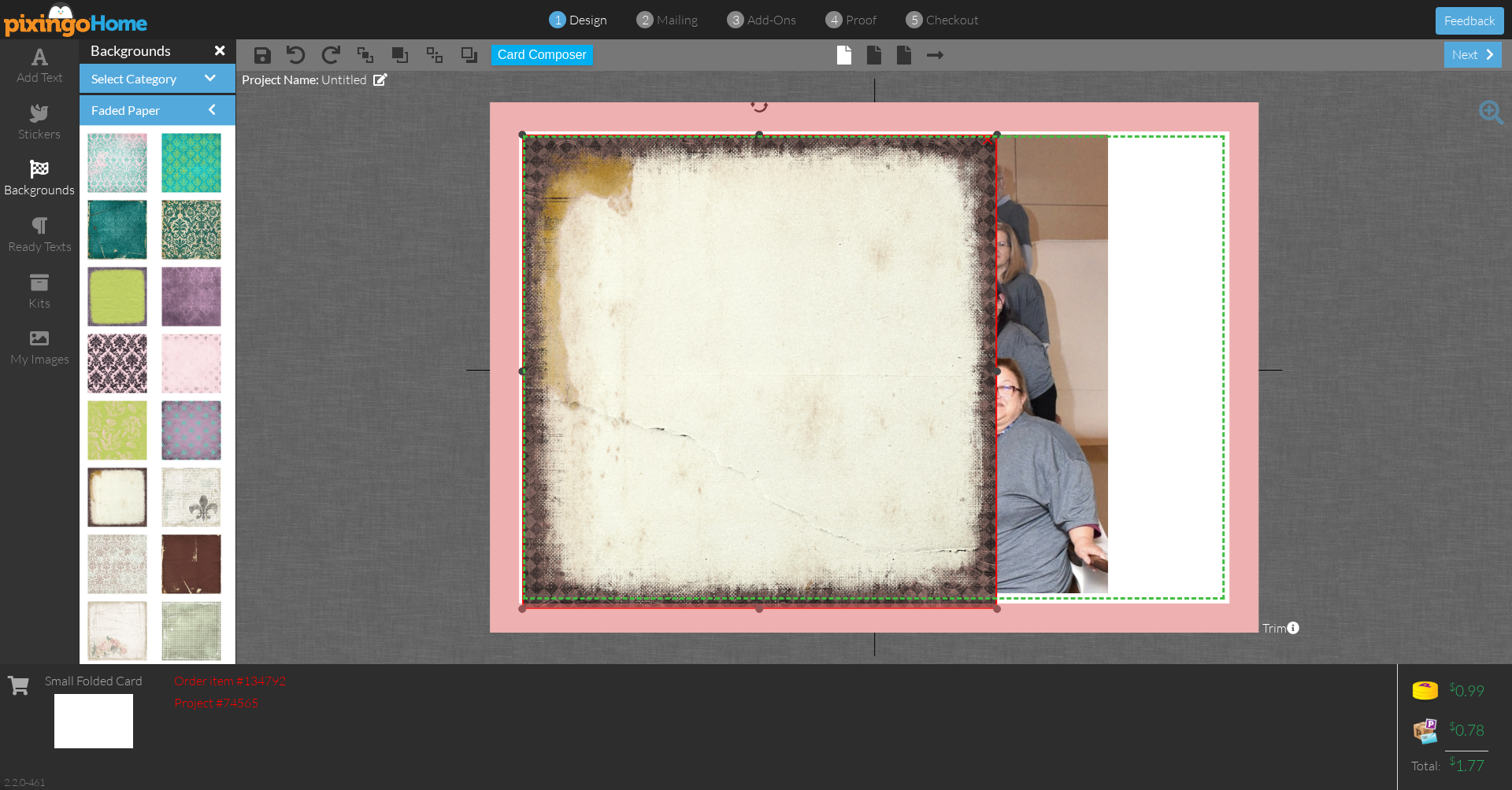
drag, startPoint x: 714, startPoint y: 325, endPoint x: 933, endPoint y: 607, distance: 357.1
click at [933, 607] on div "×" at bounding box center [758, 372] width 475 height 474
drag, startPoint x: 993, startPoint y: 371, endPoint x: 1118, endPoint y: 386, distance: 125.9
click at [1118, 386] on div "X X X X X X X X X X X X X X X X X X X X X X X X X X X X X X X X X X X X X X X X…" at bounding box center [873, 367] width 768 height 530
click at [1063, 377] on img at bounding box center [861, 365] width 494 height 459
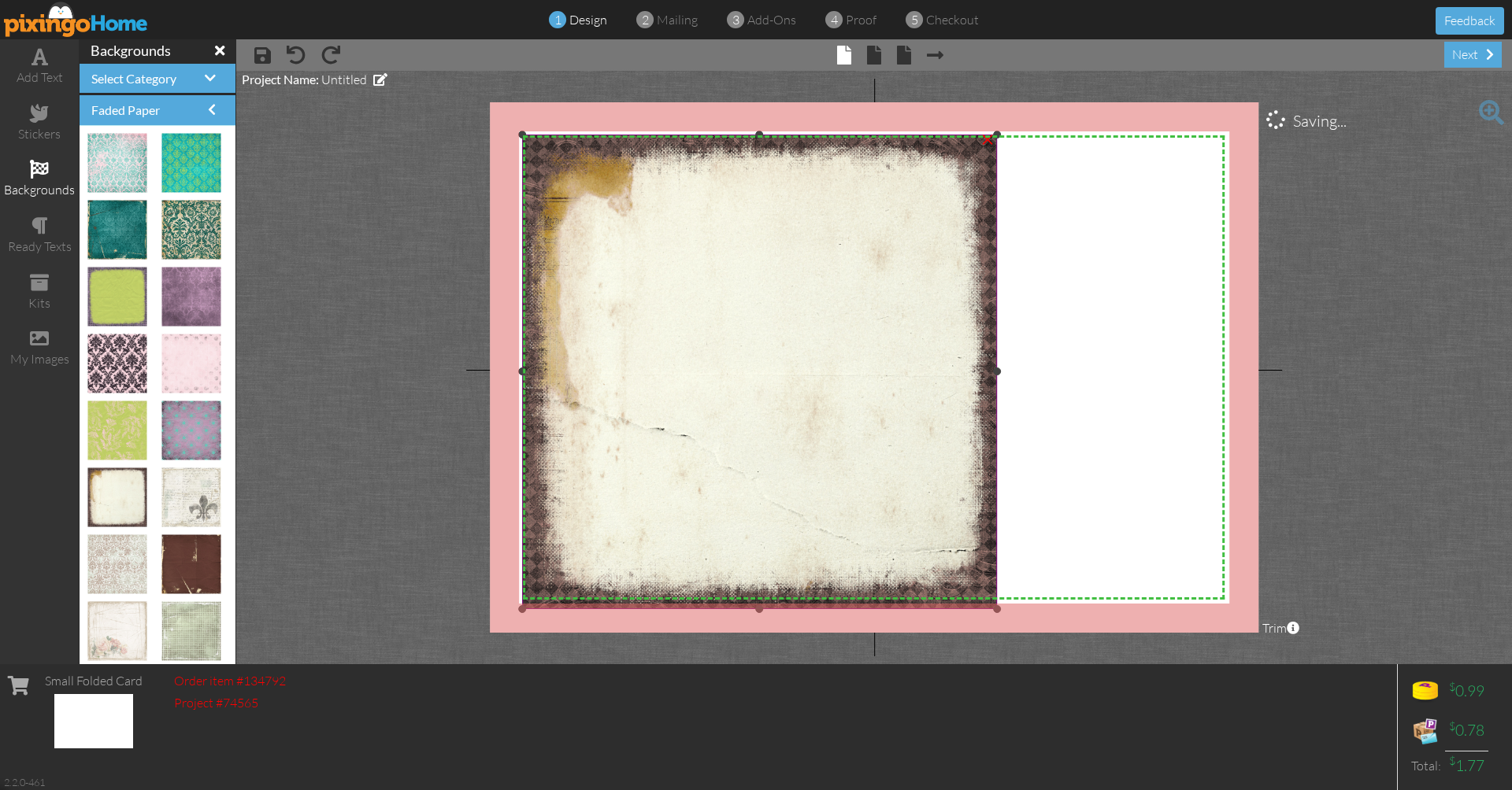
click at [897, 379] on img at bounding box center [758, 372] width 475 height 474
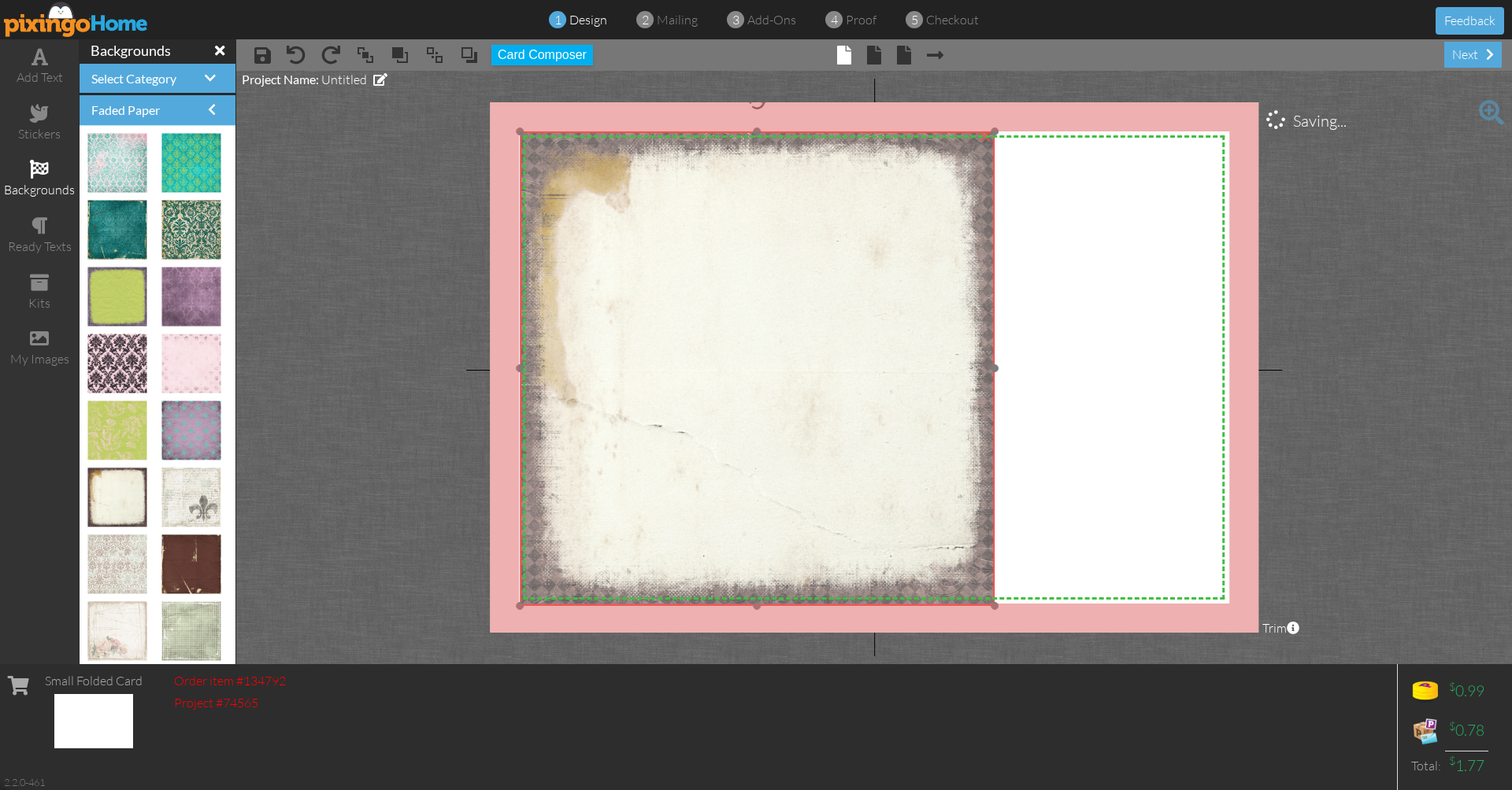
click at [894, 376] on img at bounding box center [756, 369] width 475 height 474
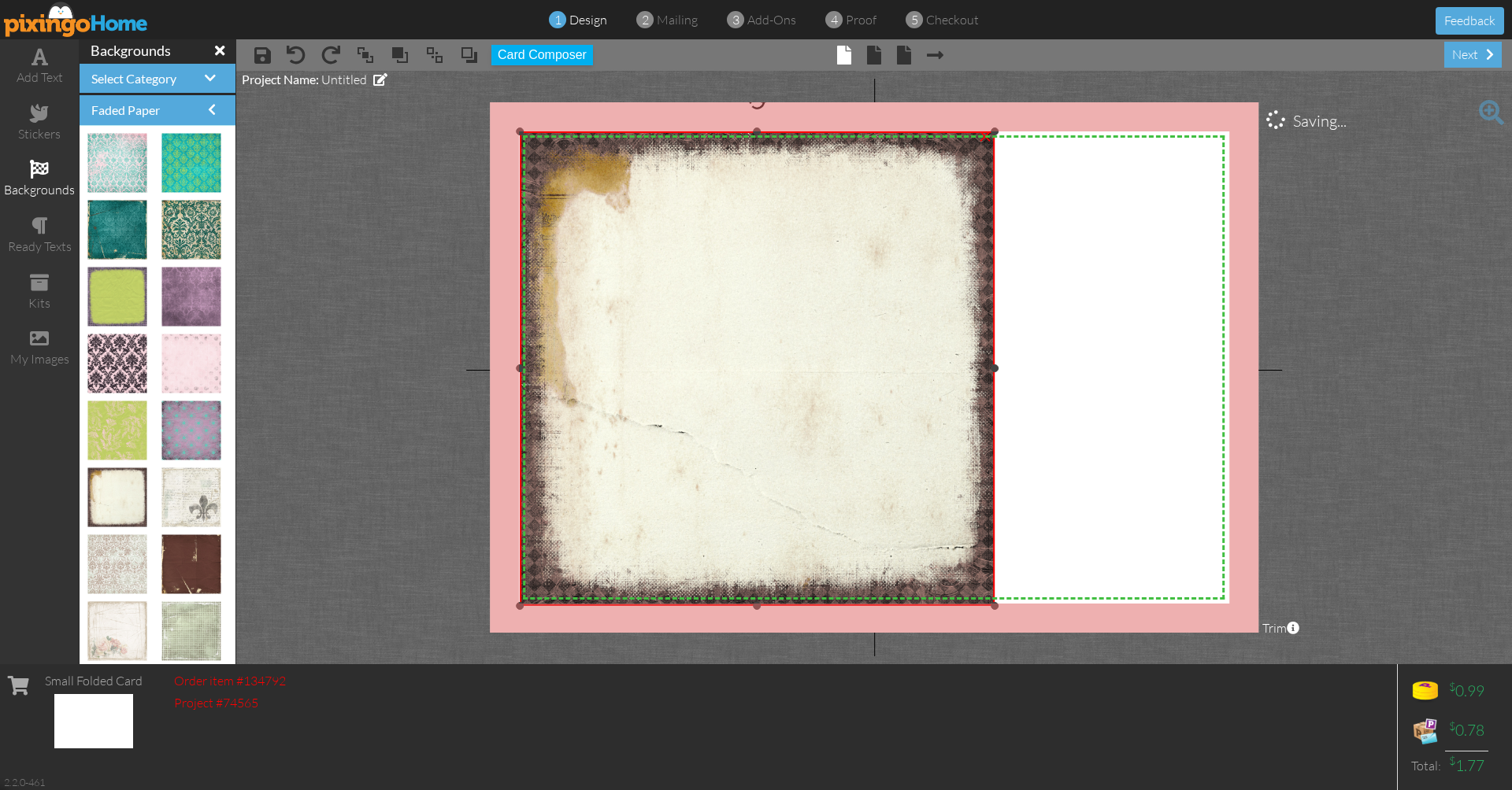
drag, startPoint x: 994, startPoint y: 371, endPoint x: 1211, endPoint y: 365, distance: 217.1
click at [1211, 365] on div "X X X X X X X X X X X X X X X X X X X X X X X X X X X X X X X X X X X X X X X X…" at bounding box center [873, 367] width 768 height 530
click at [990, 602] on img at bounding box center [756, 369] width 475 height 474
drag, startPoint x: 993, startPoint y: 607, endPoint x: 1078, endPoint y: 607, distance: 85.0
click at [1078, 607] on div "X X X X X X X X X X X X X X X X X X X X X X X X X X X X X X X X X X X X X X X X…" at bounding box center [873, 367] width 768 height 530
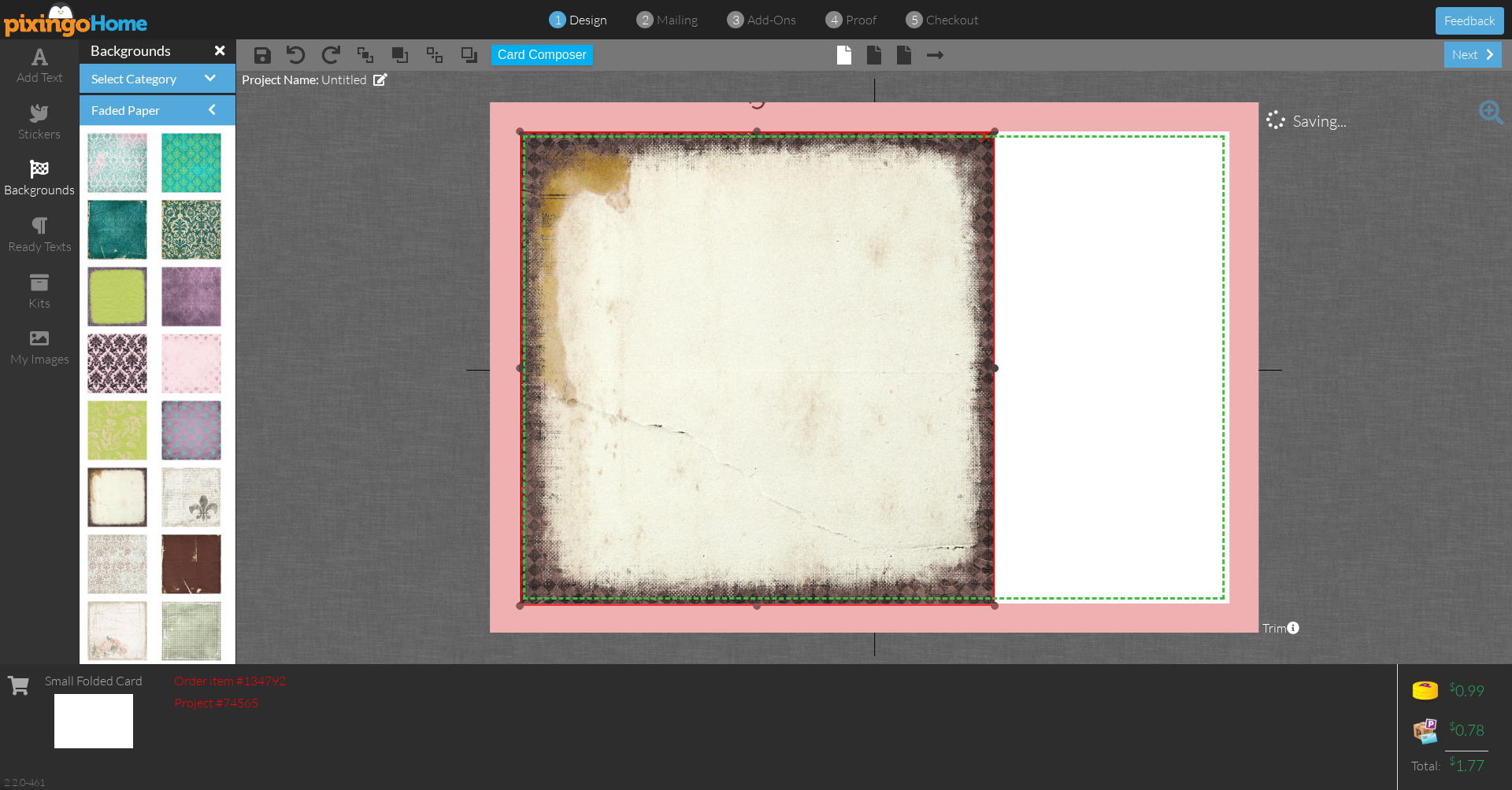
click at [782, 374] on img at bounding box center [756, 369] width 475 height 474
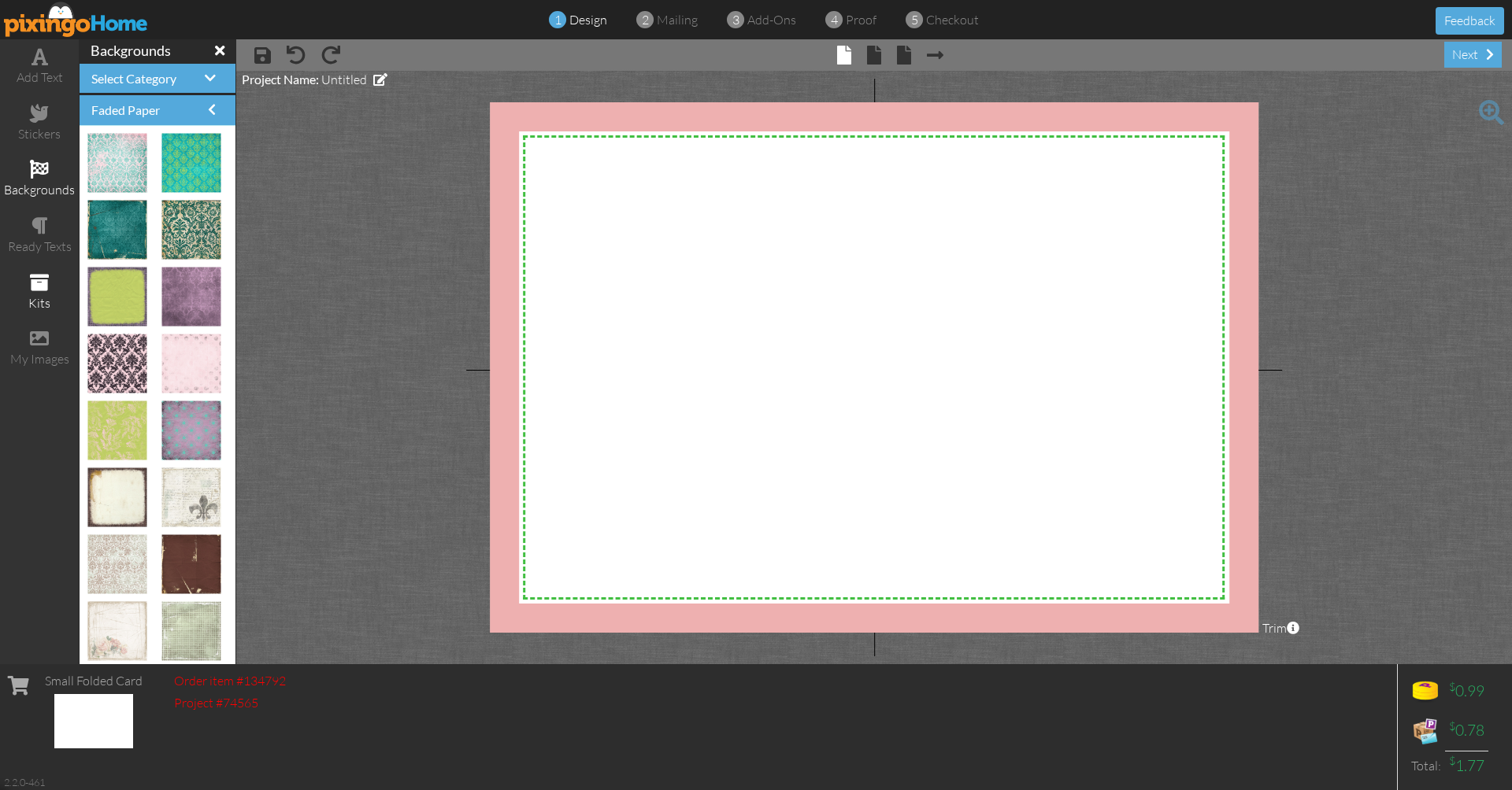
click at [39, 305] on div "kits" at bounding box center [39, 304] width 79 height 18
click at [38, 277] on span at bounding box center [39, 282] width 19 height 19
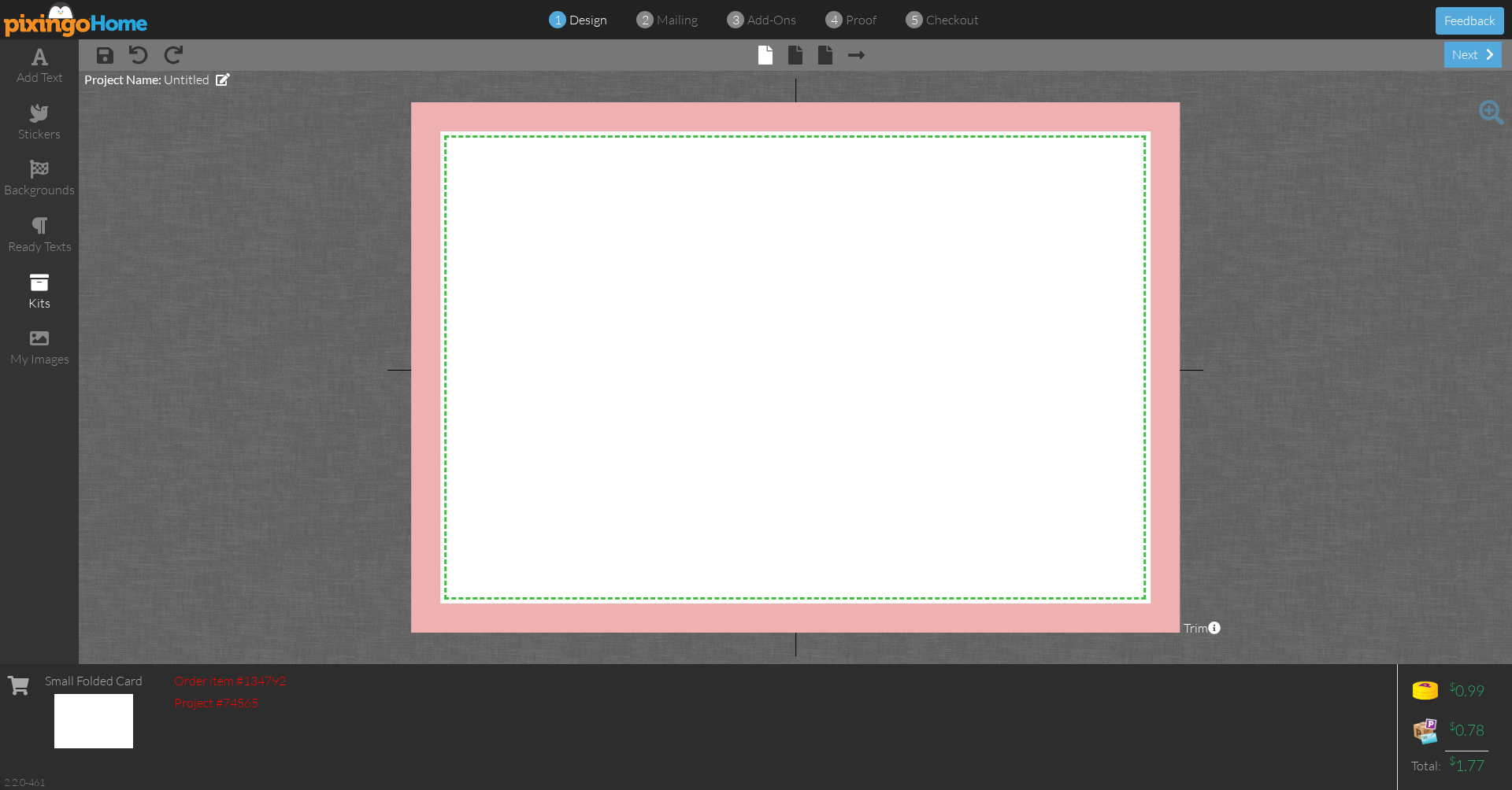
click at [37, 287] on div "kits" at bounding box center [39, 293] width 79 height 55
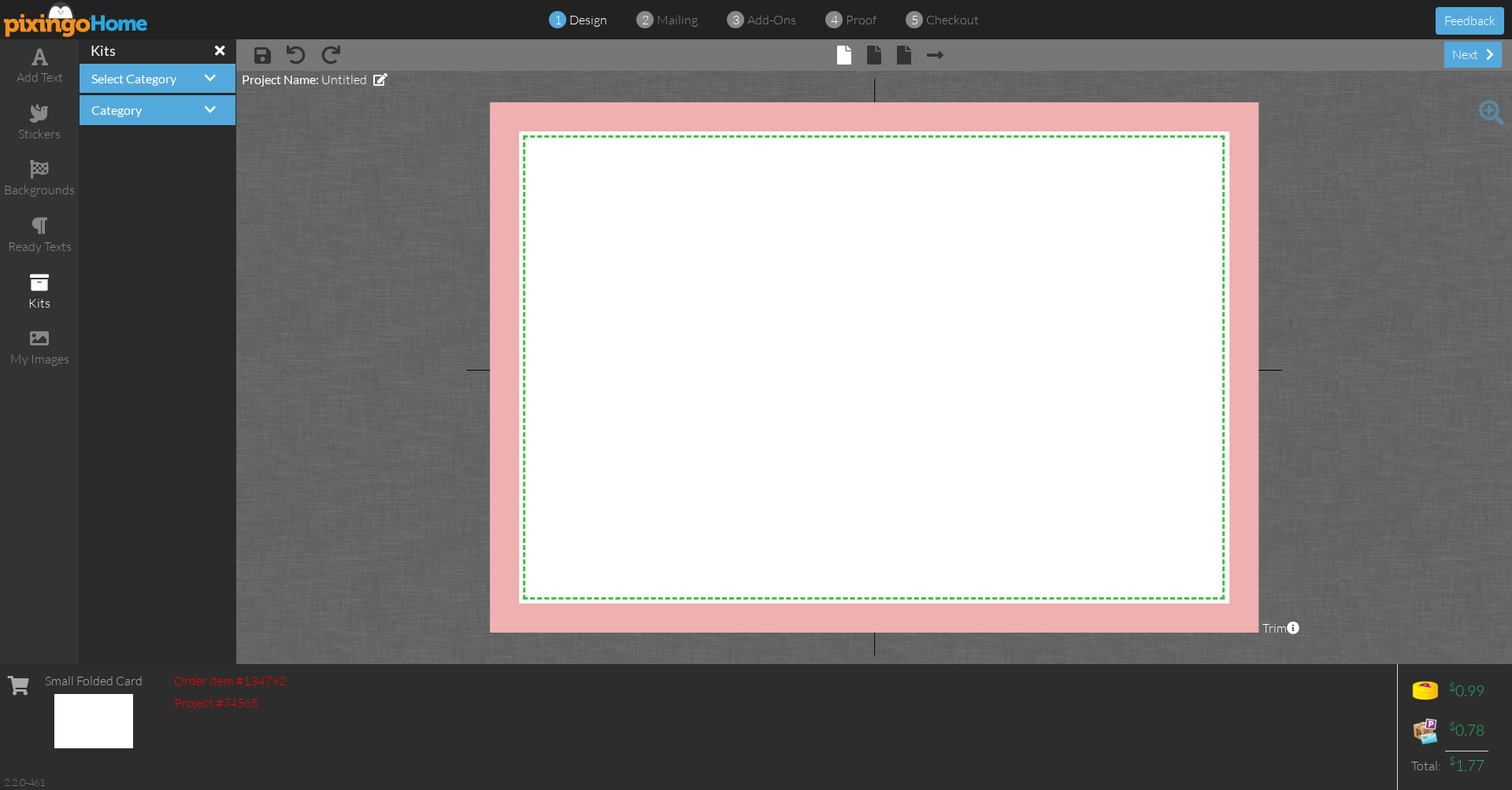
click at [37, 287] on div "kits" at bounding box center [39, 293] width 79 height 55
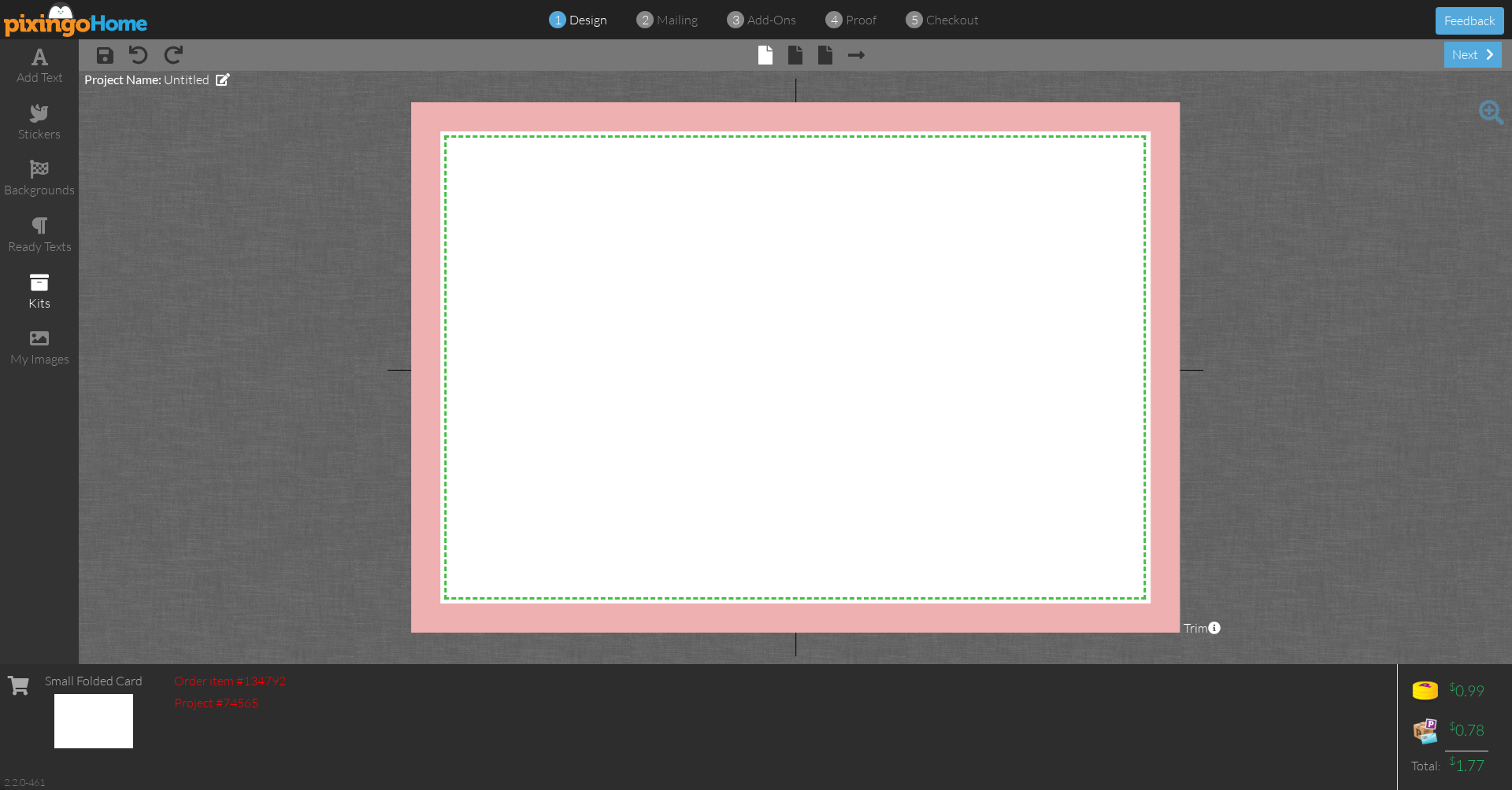
click at [37, 287] on div "kits" at bounding box center [39, 293] width 79 height 55
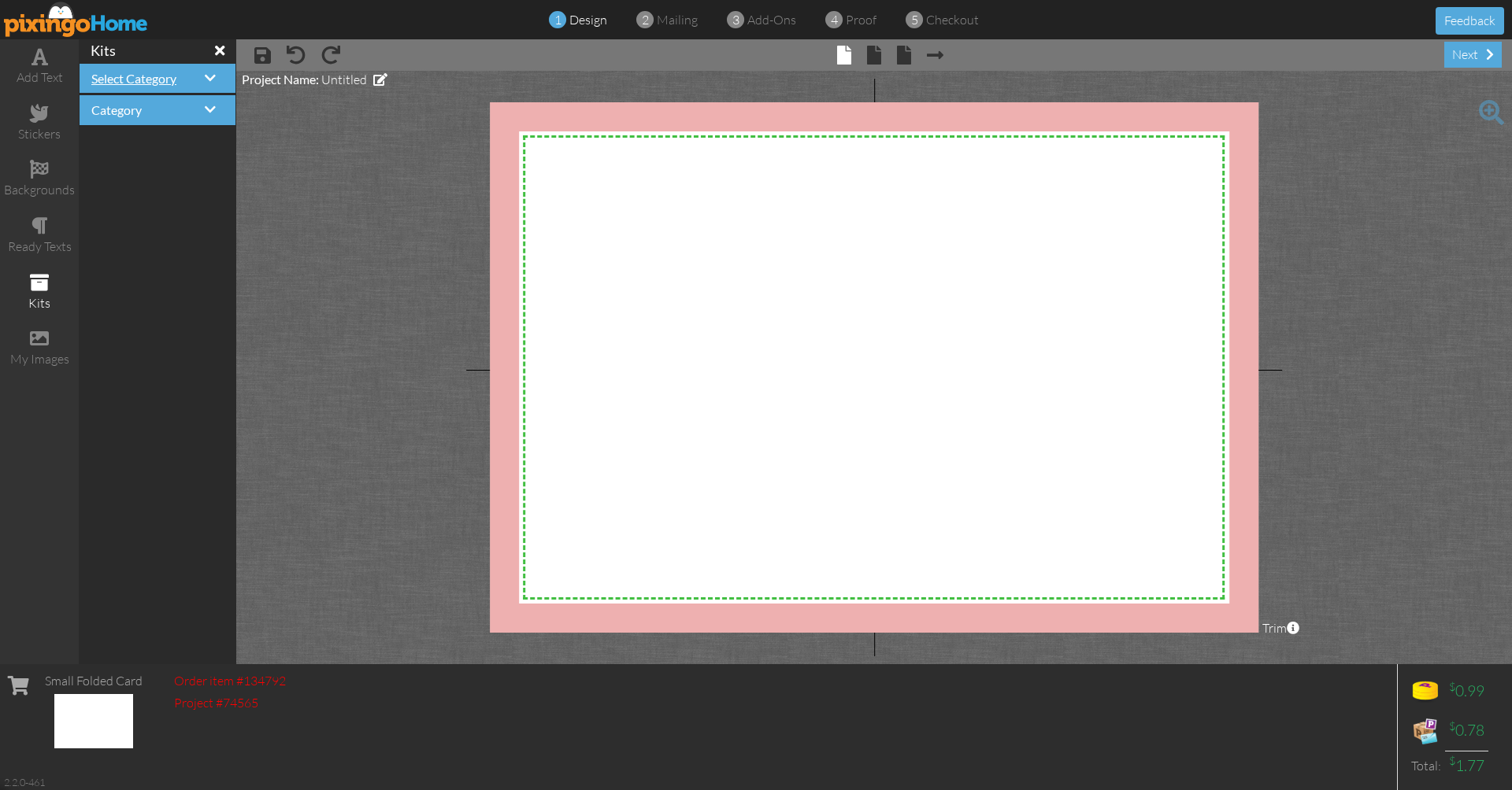
click at [153, 76] on span "Select Category" at bounding box center [133, 78] width 85 height 15
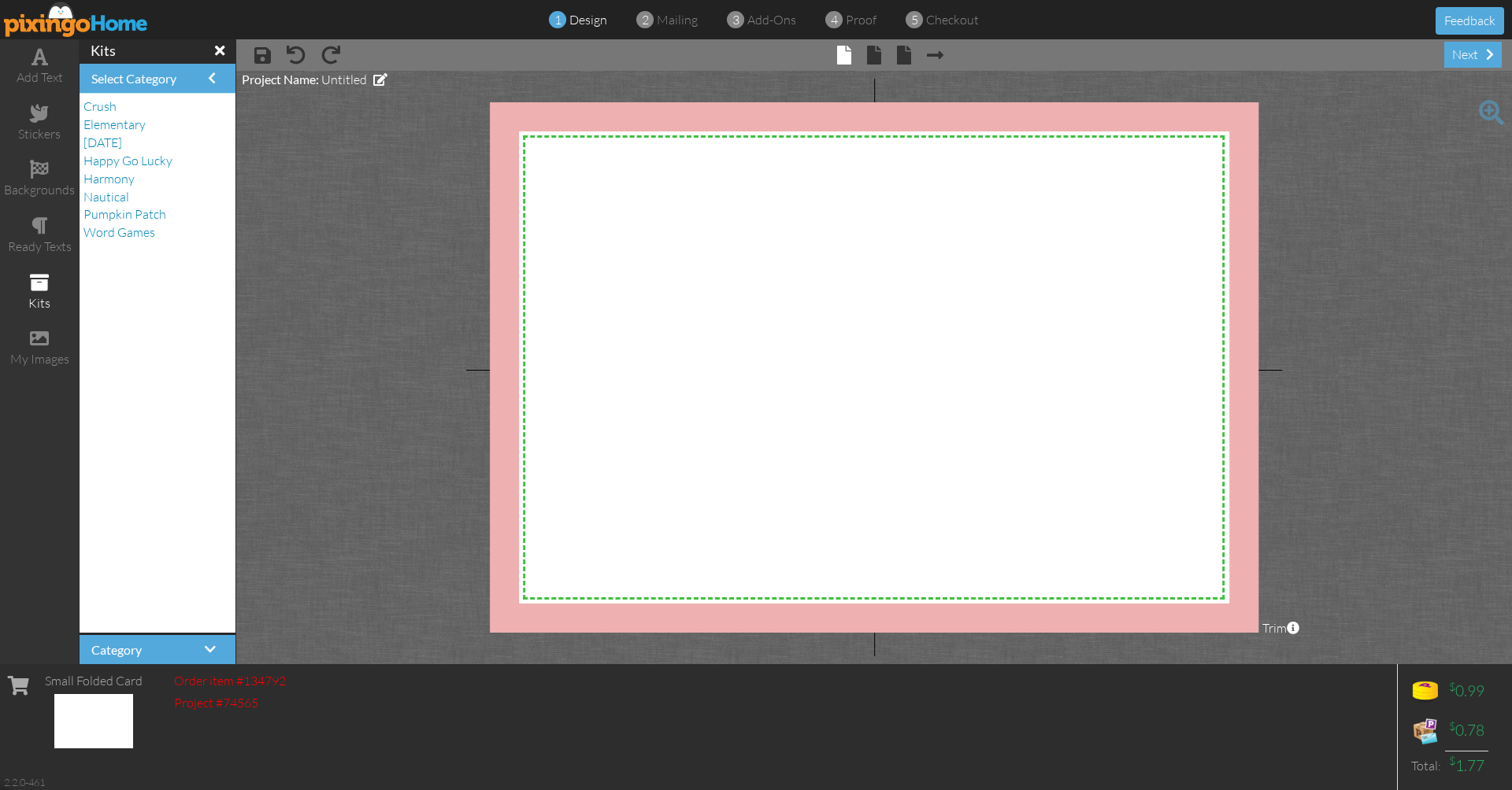
scroll to position [0, 0]
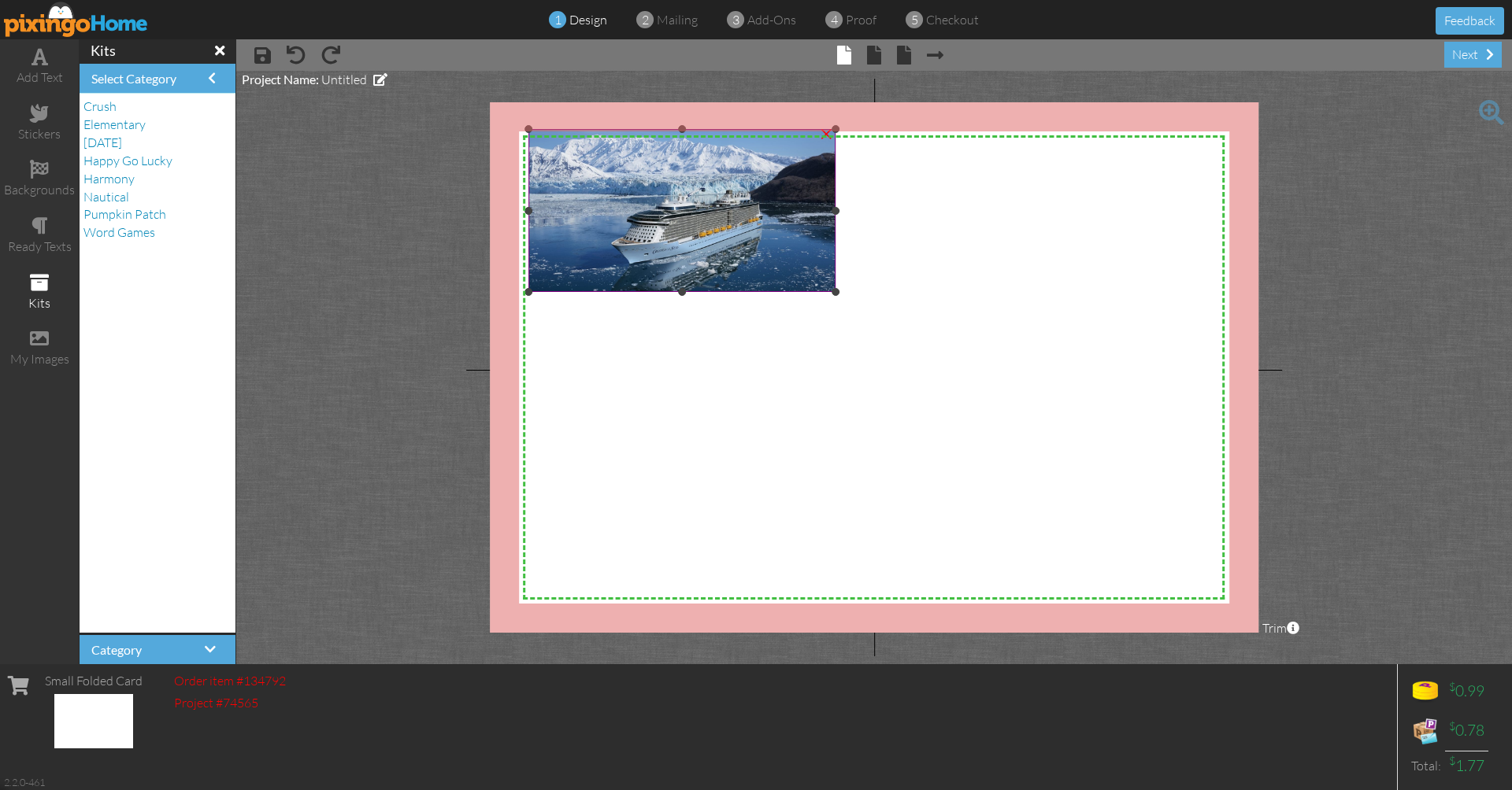
click at [757, 198] on img at bounding box center [682, 211] width 307 height 164
click at [828, 136] on div "×" at bounding box center [825, 132] width 25 height 25
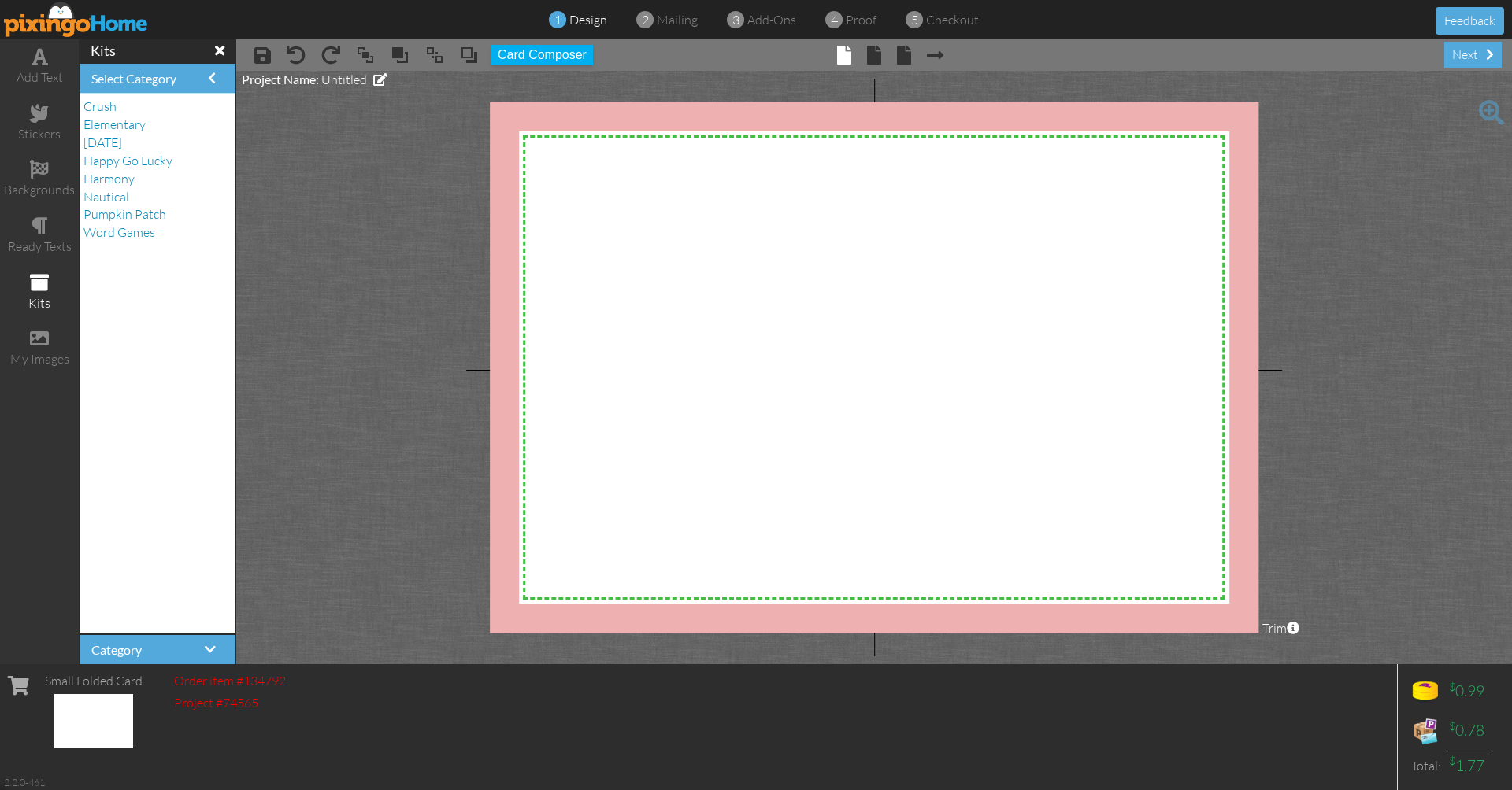
click at [94, 19] on img at bounding box center [76, 19] width 145 height 35
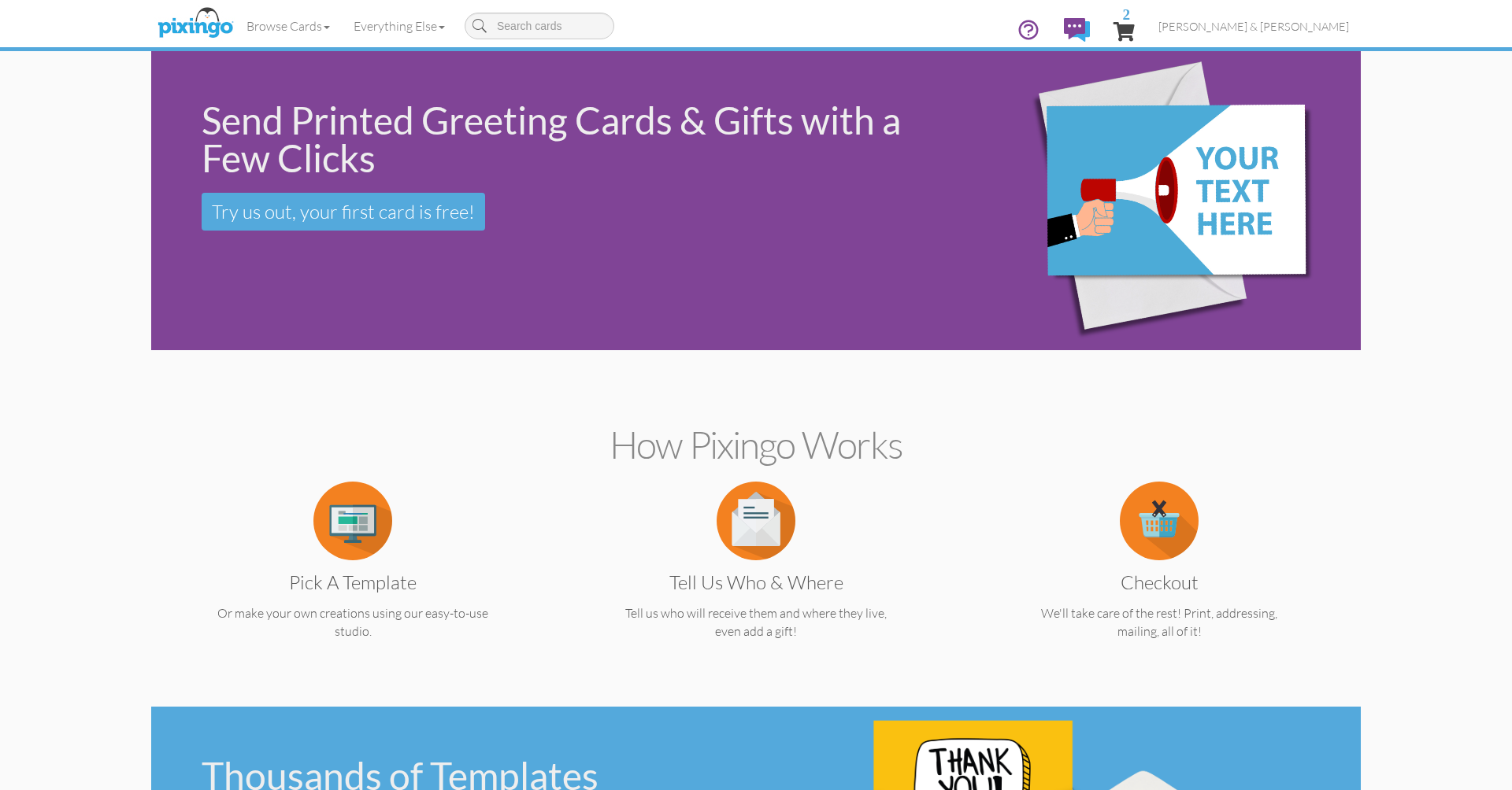
click at [1192, 30] on ul "2 Wendi & Robby Corn Address Book Campaigns Dashboard Help Videos Images Profil…" at bounding box center [1183, 31] width 356 height 50
click at [1135, 30] on span "2" at bounding box center [1123, 31] width 21 height 19
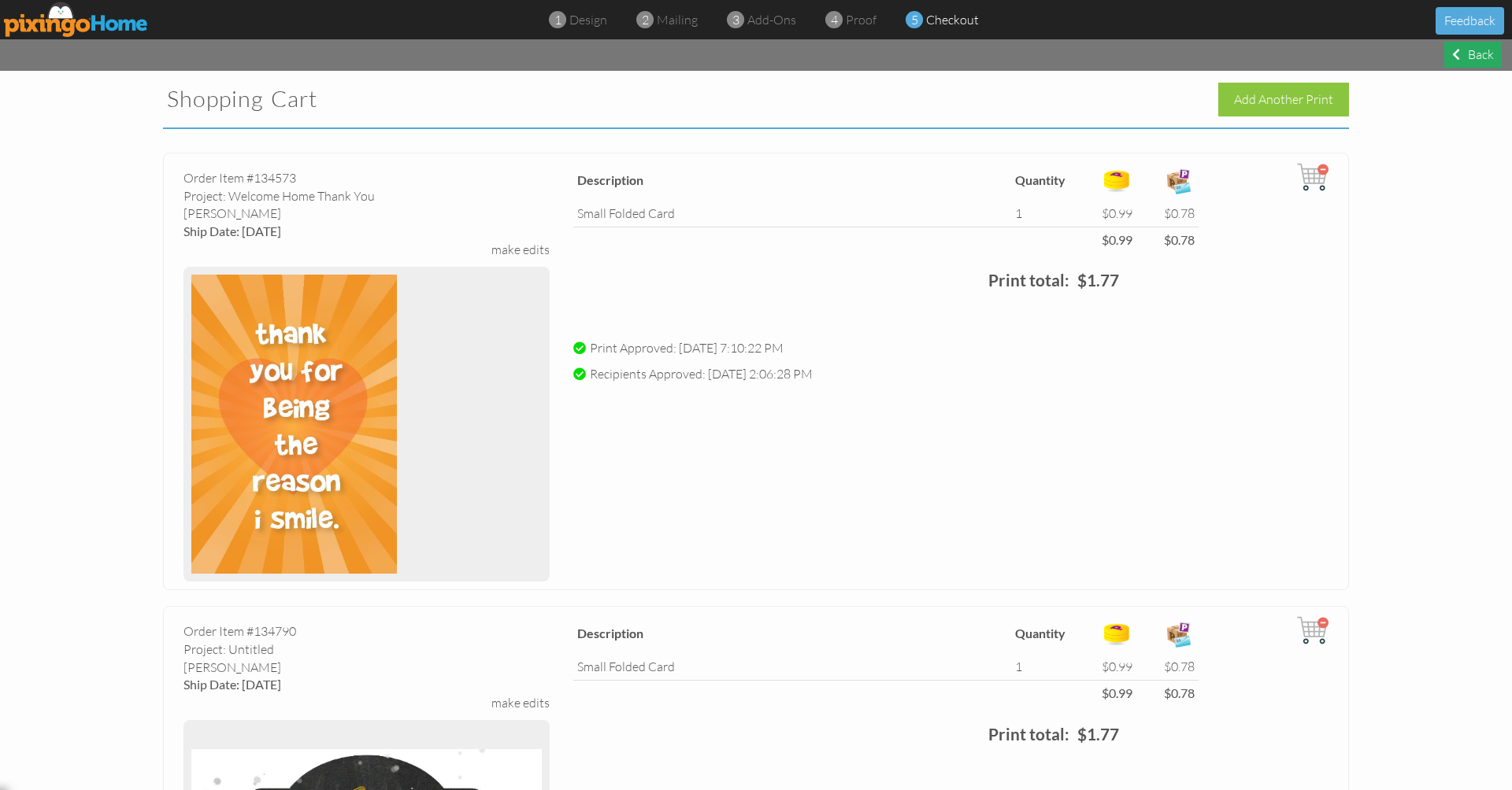
click at [1462, 52] on div "Back" at bounding box center [1473, 55] width 58 height 26
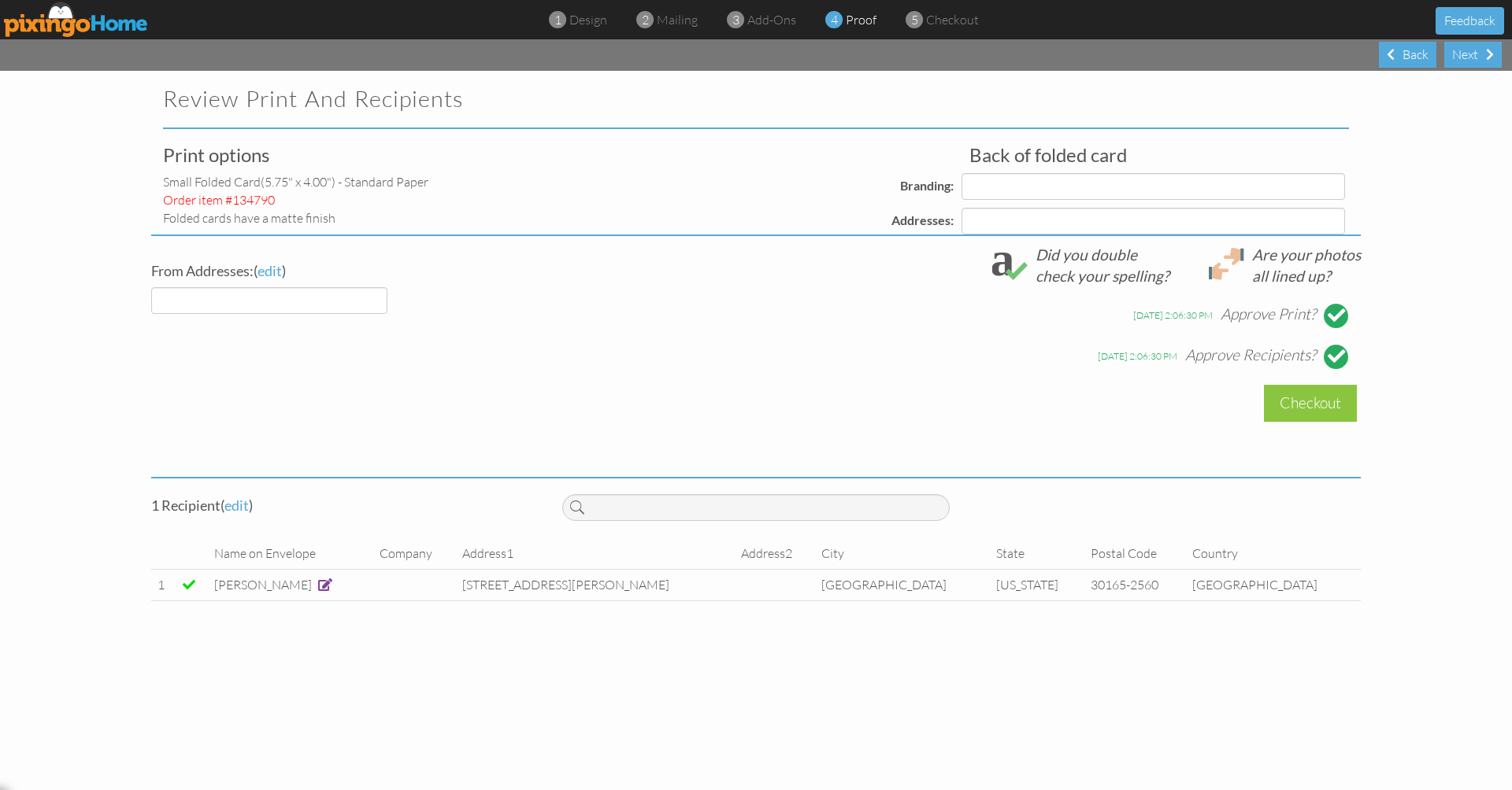
select select "object:34632"
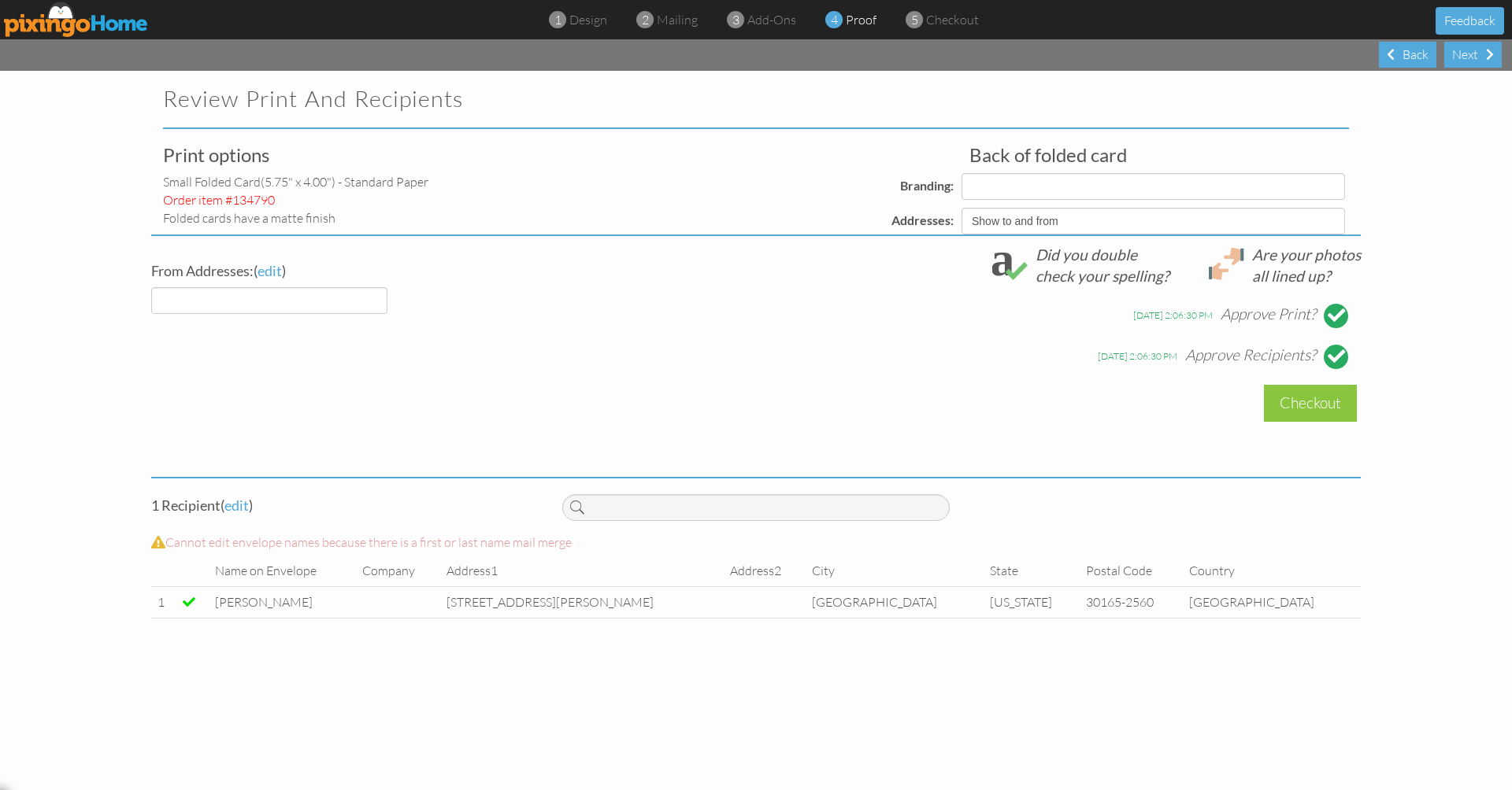
select select "object:34637"
select select "object:34636"
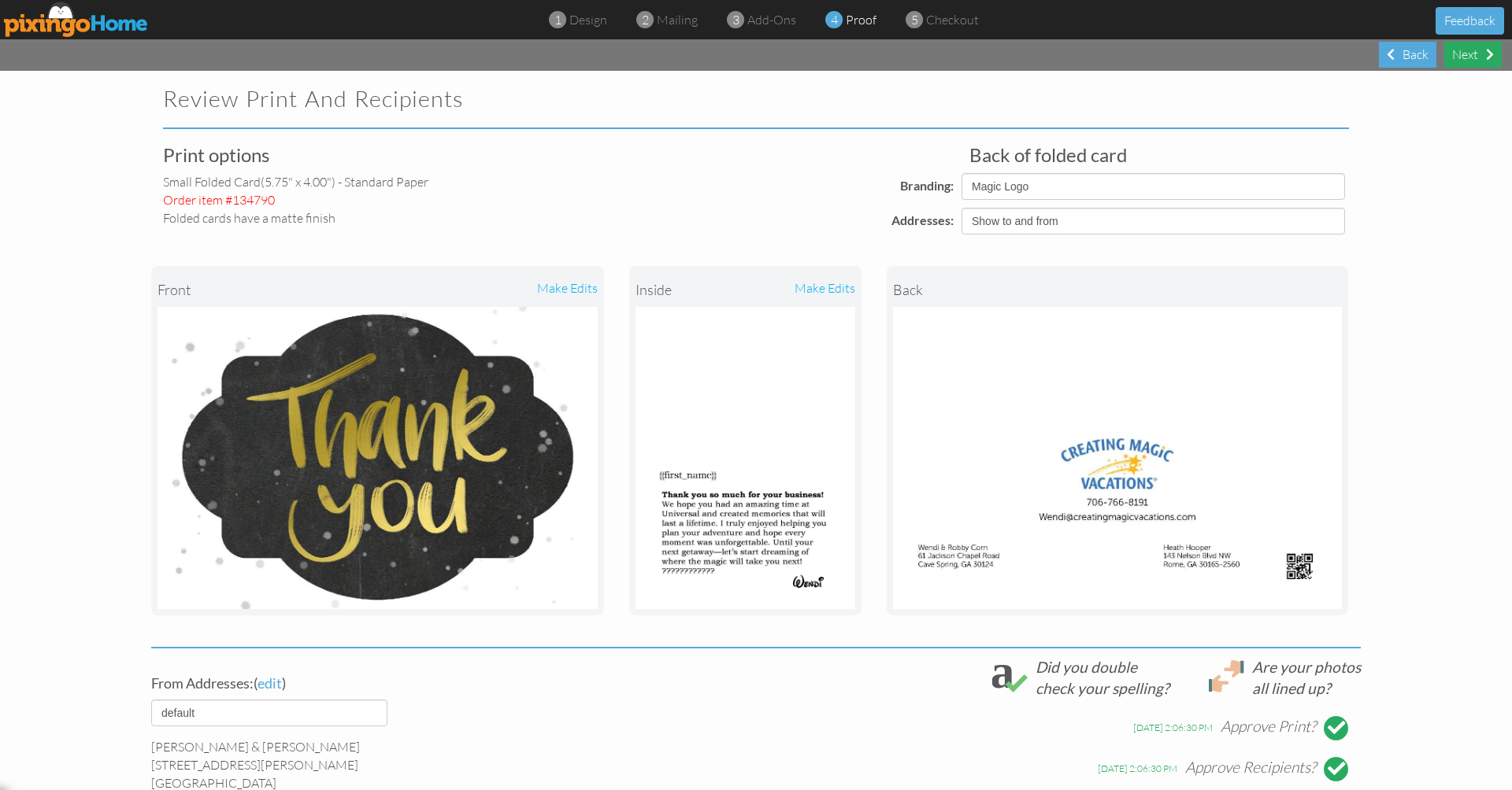
click at [1477, 55] on div "Next" at bounding box center [1473, 55] width 58 height 26
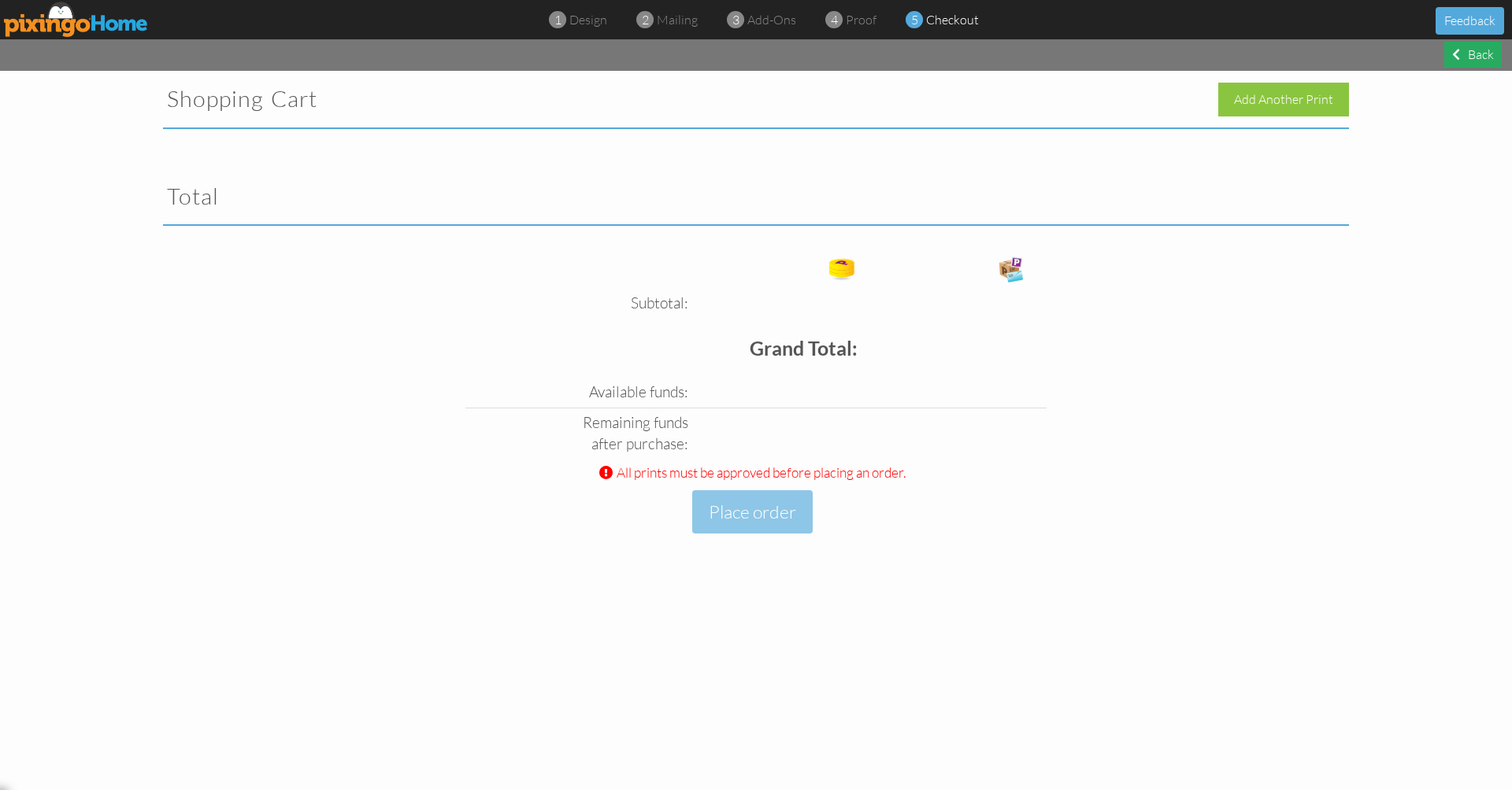
click at [1474, 58] on div "Back" at bounding box center [1473, 55] width 58 height 26
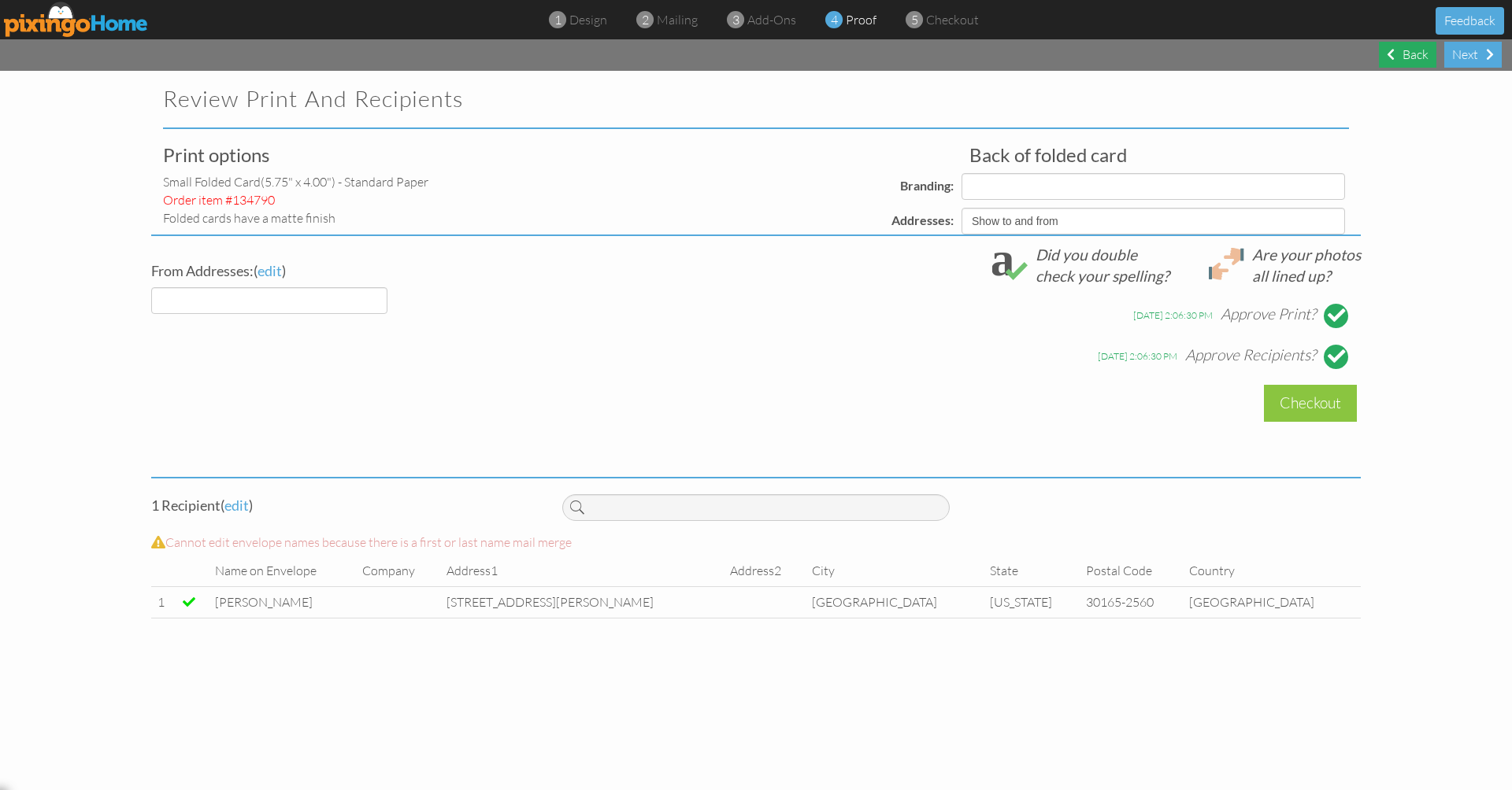
select select "object:34688"
select select "object:34690"
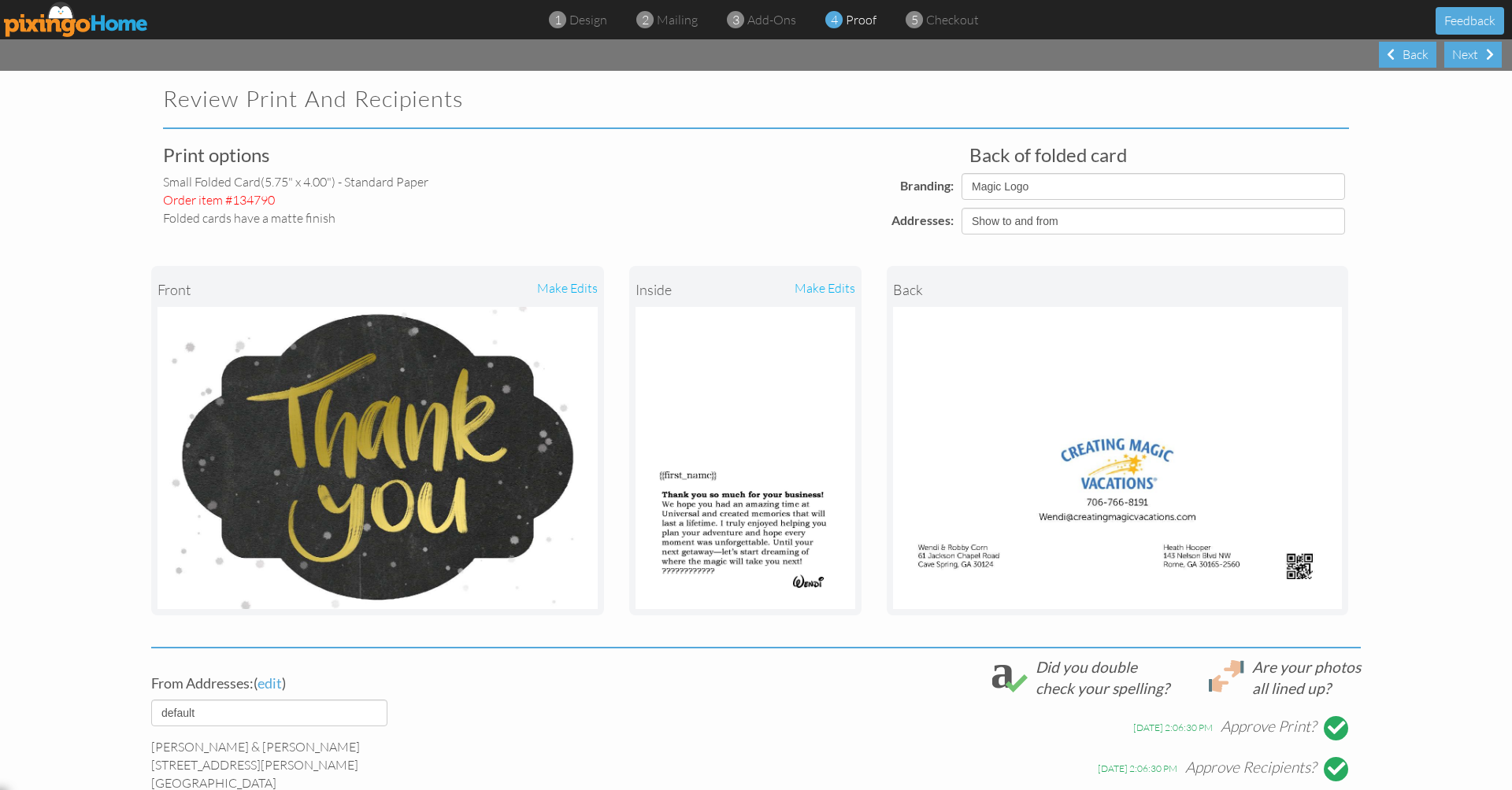
click at [1407, 54] on div "Back" at bounding box center [1408, 55] width 58 height 26
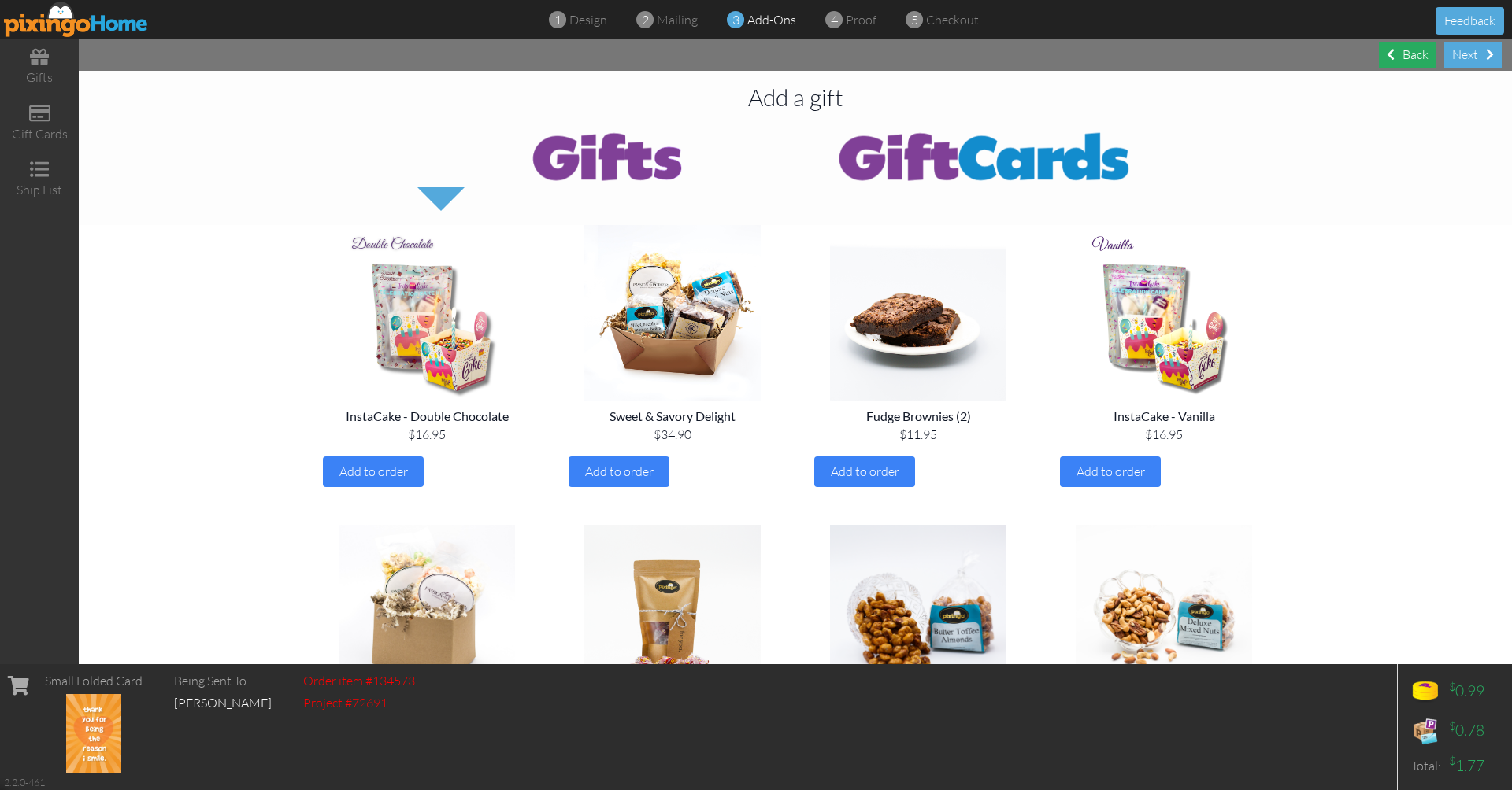
click at [1402, 59] on div "Back" at bounding box center [1408, 55] width 58 height 26
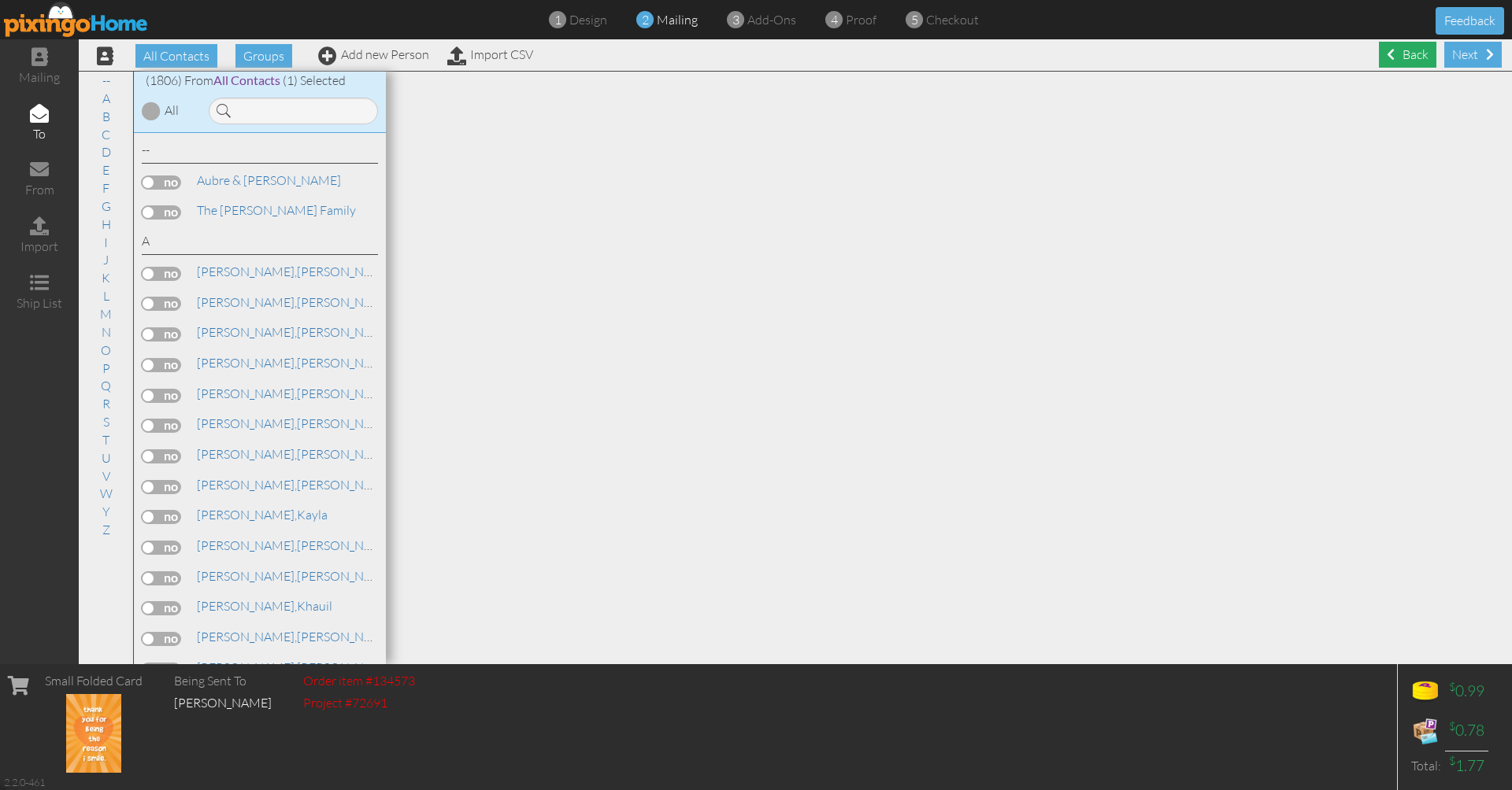
click at [1402, 59] on div "Back" at bounding box center [1408, 55] width 58 height 26
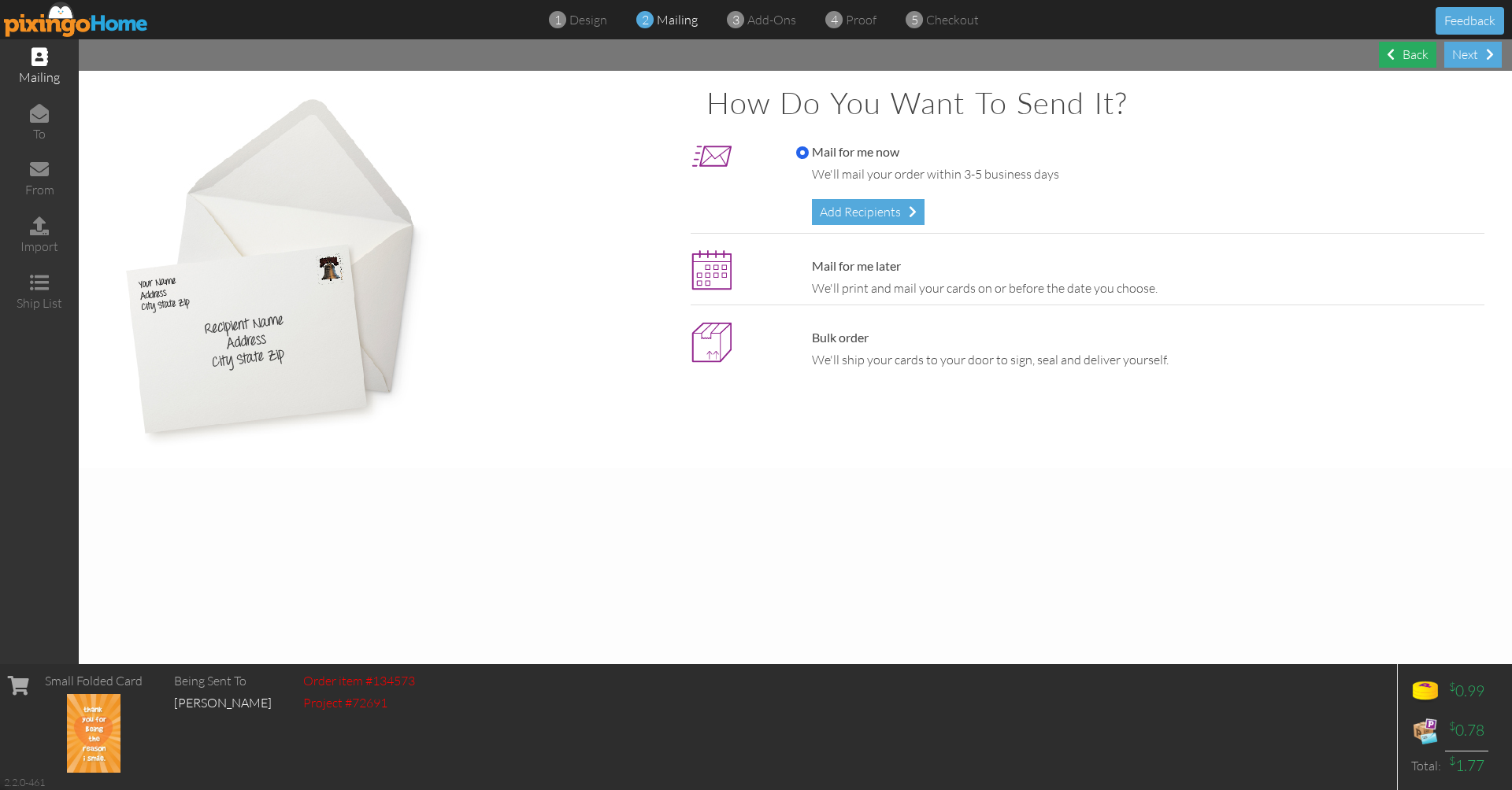
click at [1402, 59] on div "Back" at bounding box center [1408, 55] width 58 height 26
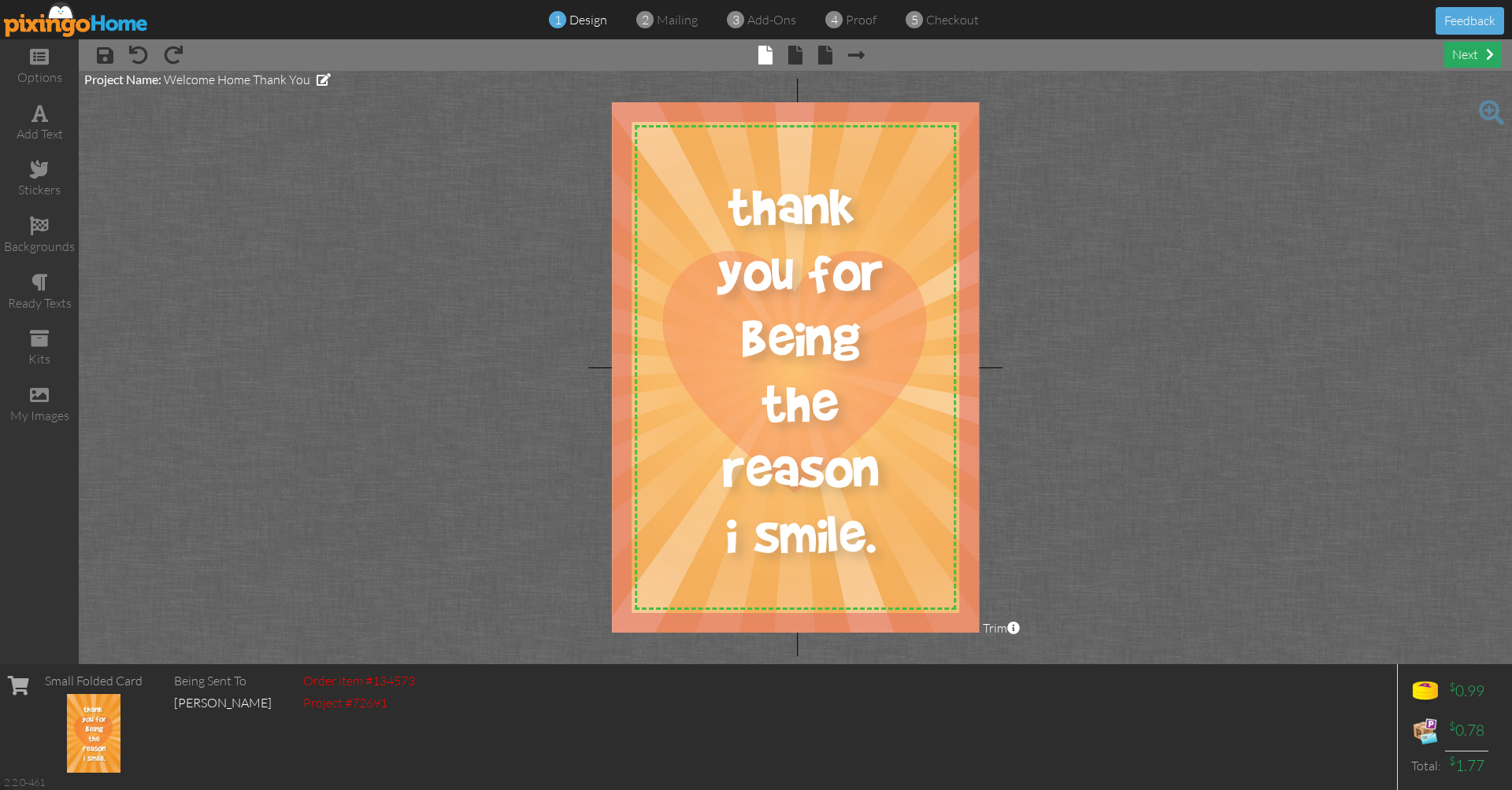
click at [1472, 57] on div "next" at bounding box center [1473, 55] width 58 height 26
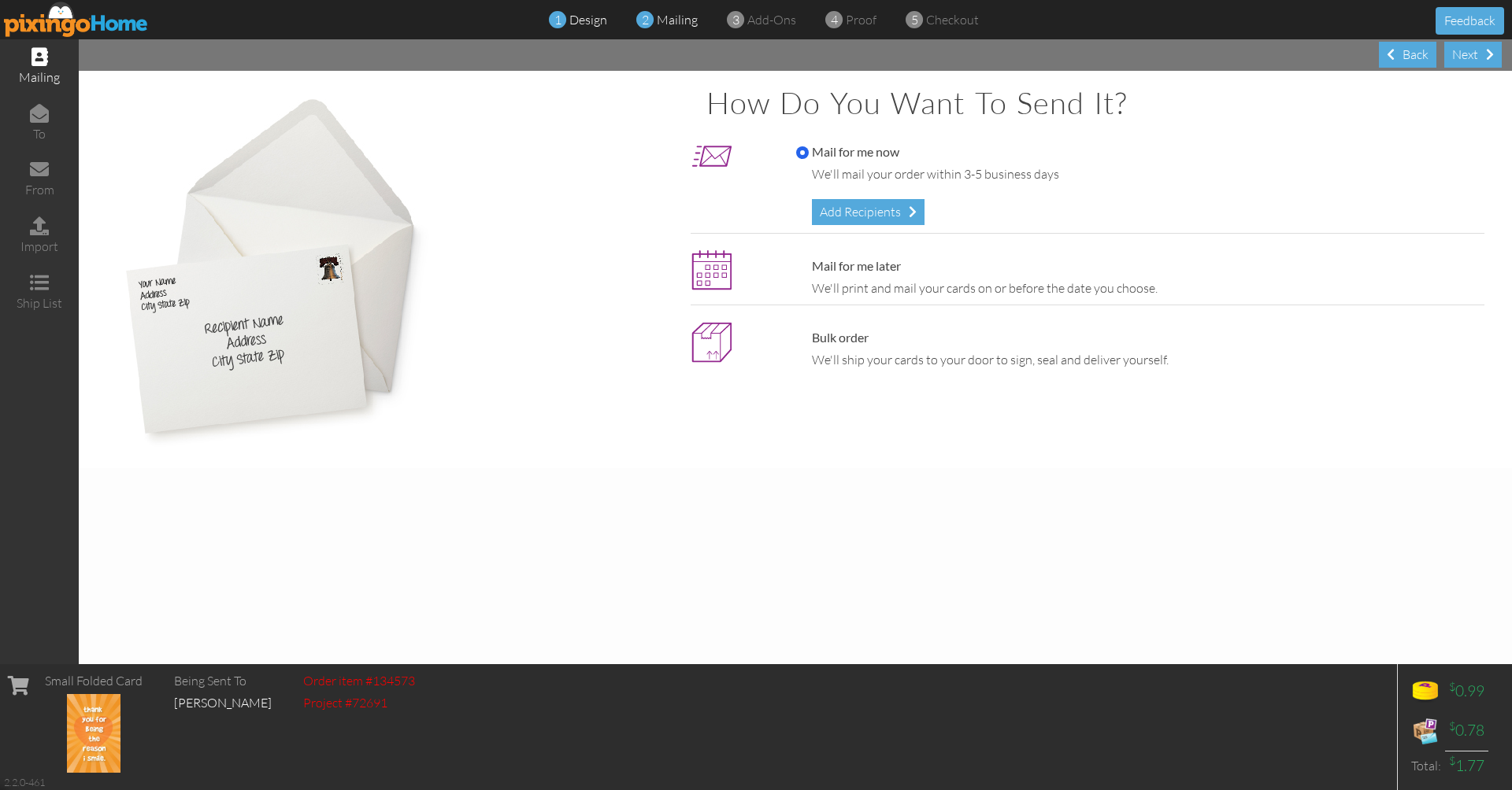
click at [597, 24] on span "design" at bounding box center [589, 20] width 38 height 16
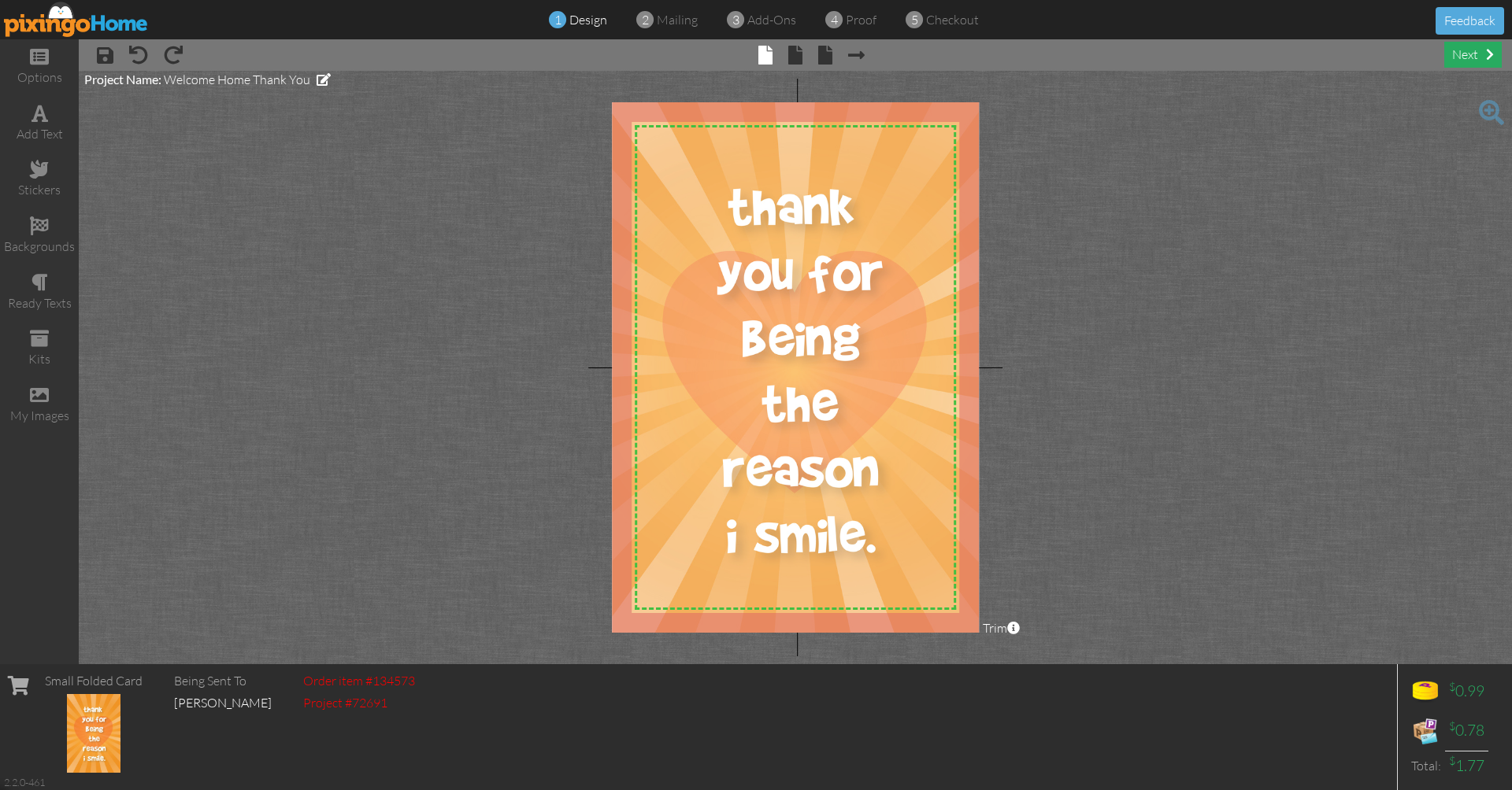
click at [1470, 56] on div "next" at bounding box center [1473, 55] width 58 height 26
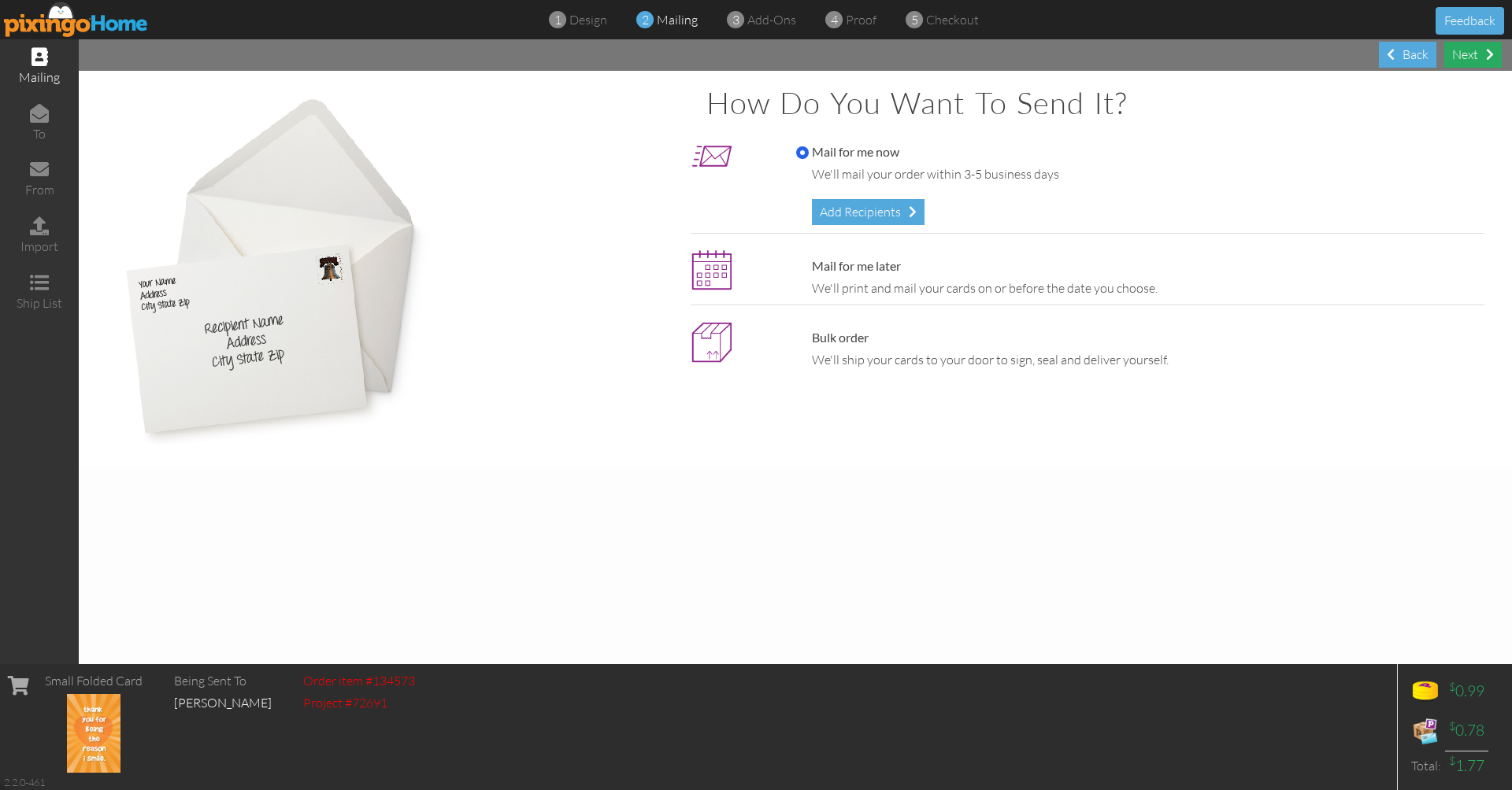
click at [1470, 56] on div "Next" at bounding box center [1473, 55] width 58 height 26
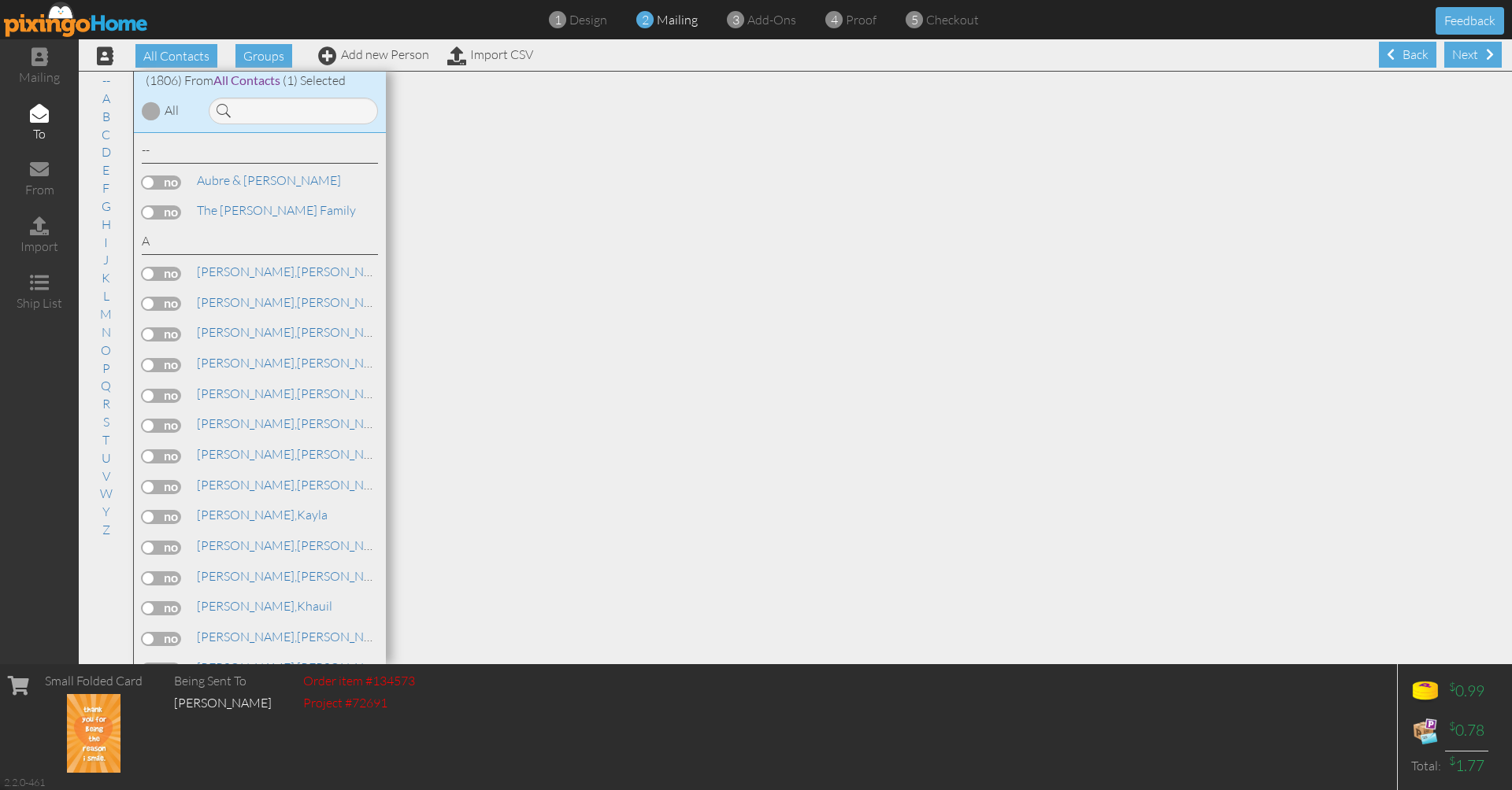
click at [29, 15] on img at bounding box center [76, 19] width 145 height 35
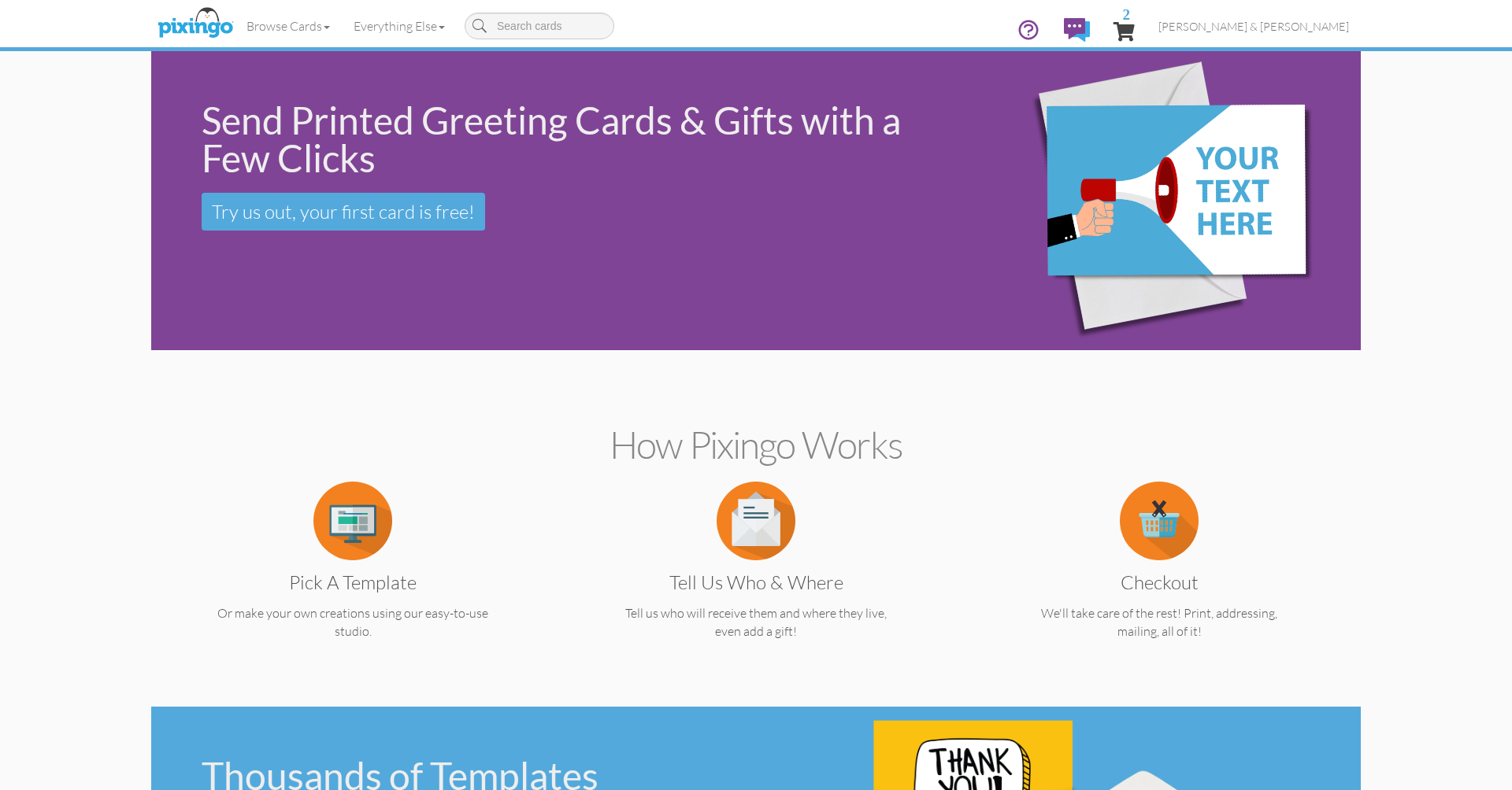
click at [1135, 27] on span "2" at bounding box center [1123, 31] width 21 height 19
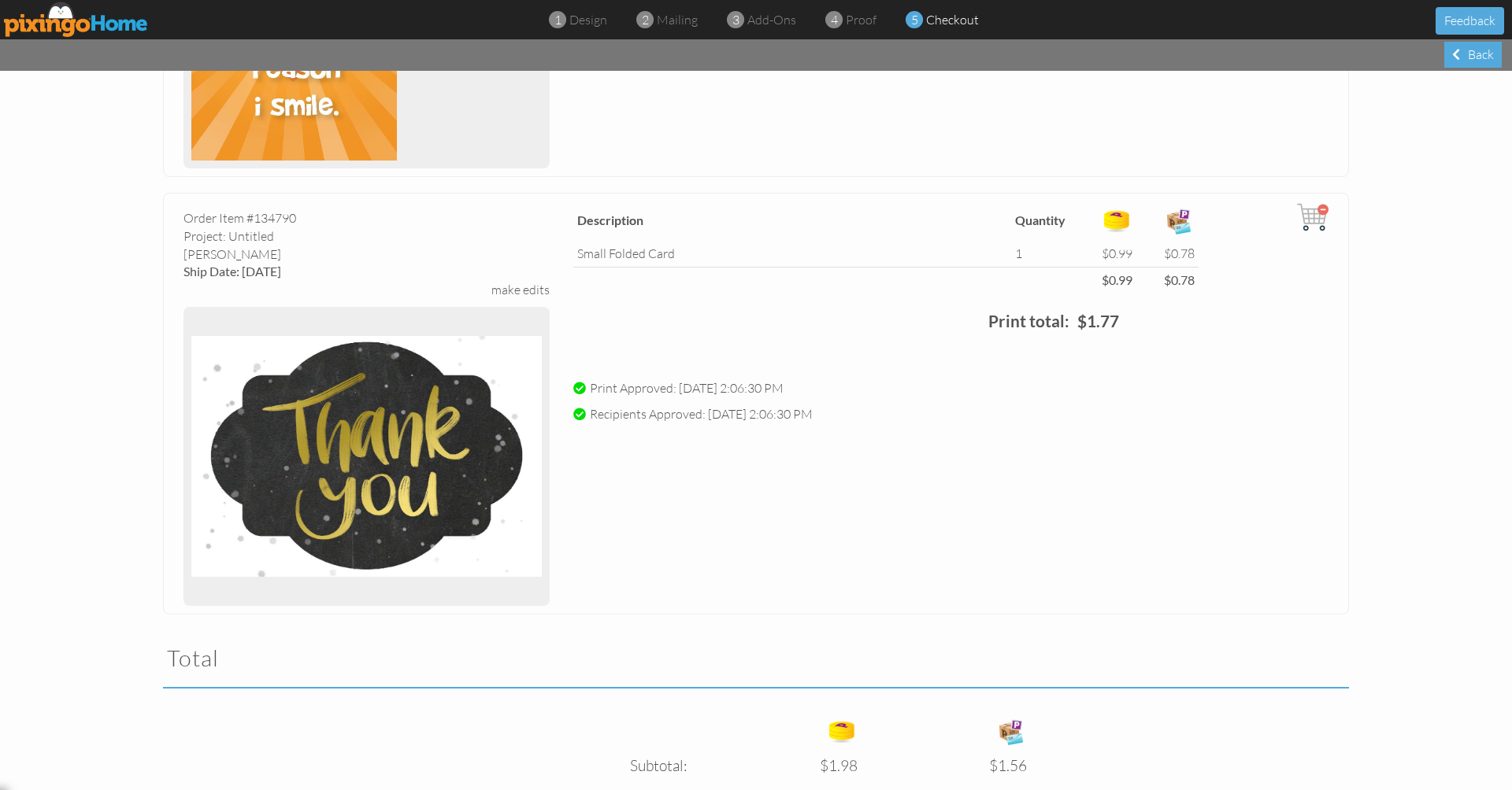
scroll to position [414, 0]
click at [423, 450] on img at bounding box center [366, 455] width 351 height 284
click at [445, 409] on img at bounding box center [366, 455] width 351 height 284
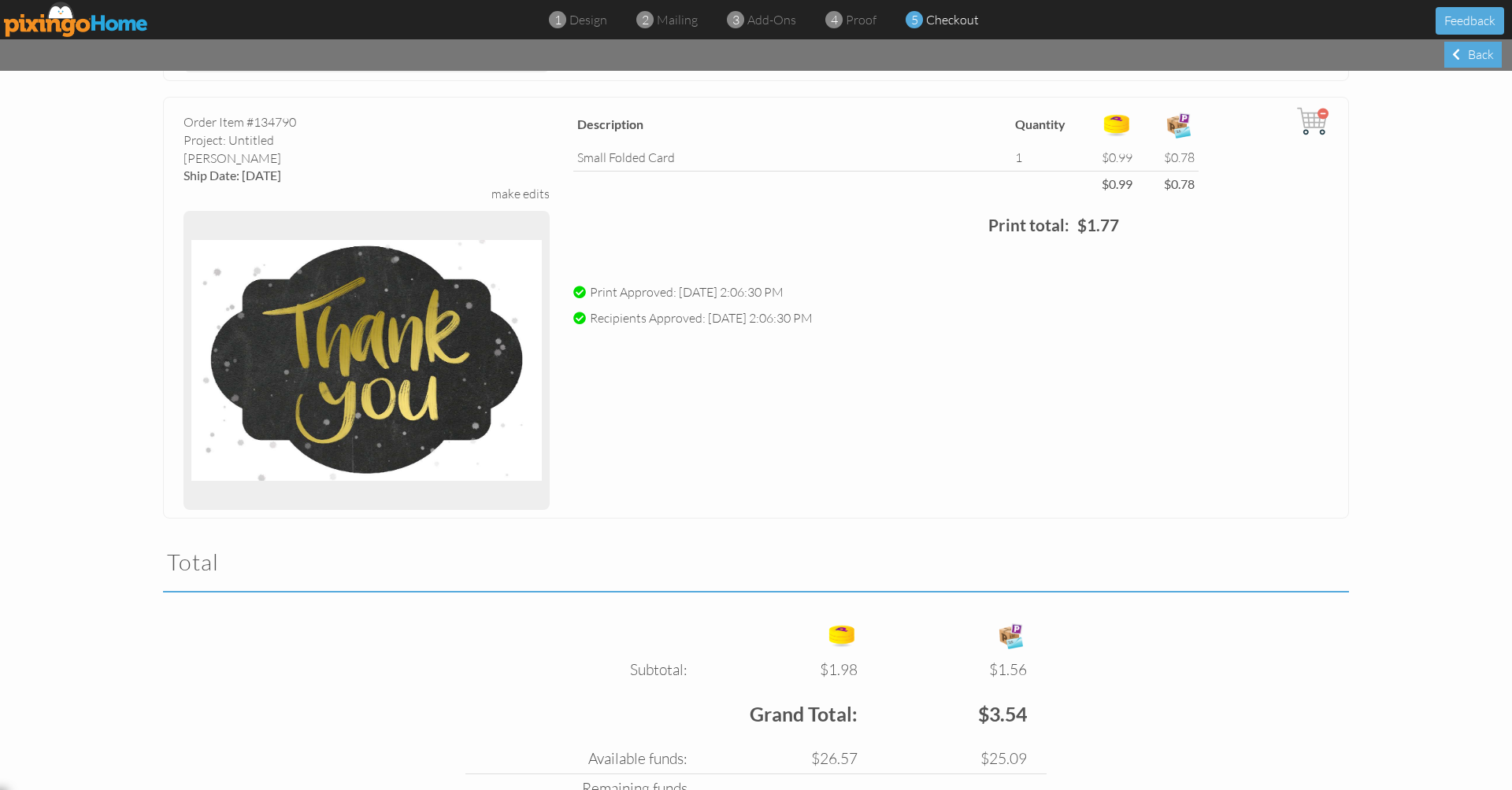
scroll to position [506, 0]
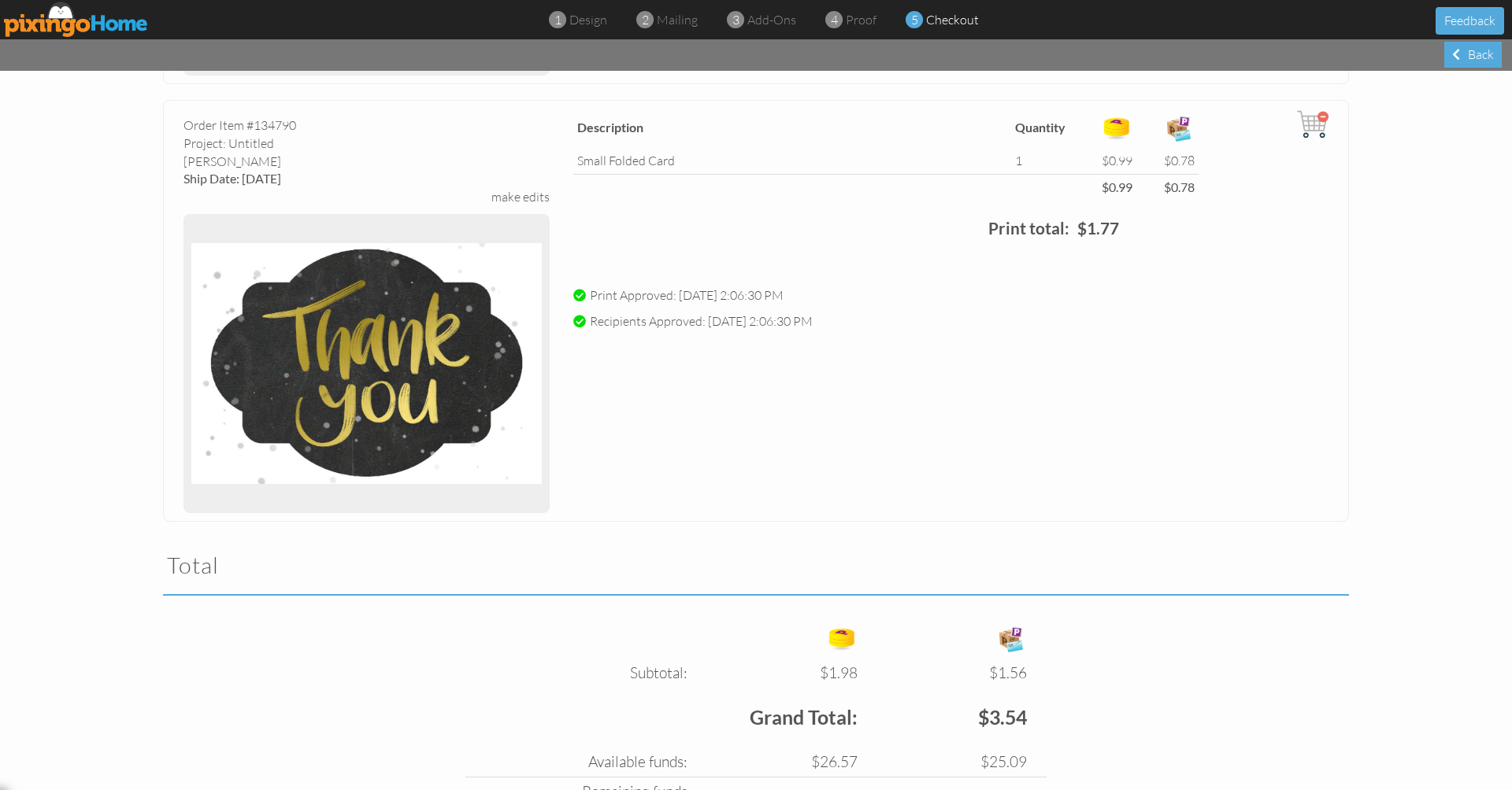
click at [575, 318] on span at bounding box center [580, 321] width 13 height 13
click at [480, 333] on img at bounding box center [366, 364] width 351 height 284
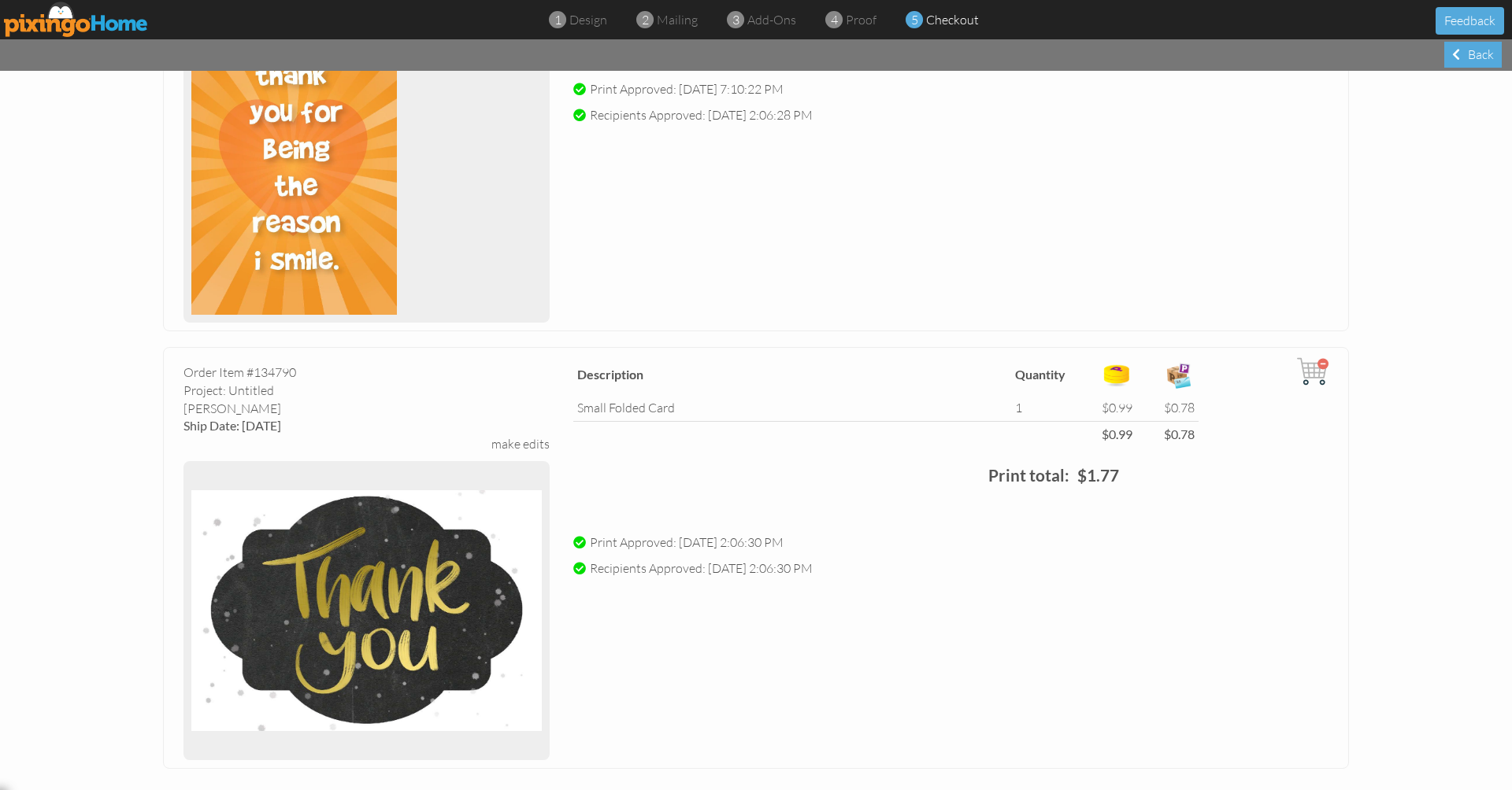
scroll to position [261, 0]
click at [307, 598] on img at bounding box center [366, 609] width 351 height 284
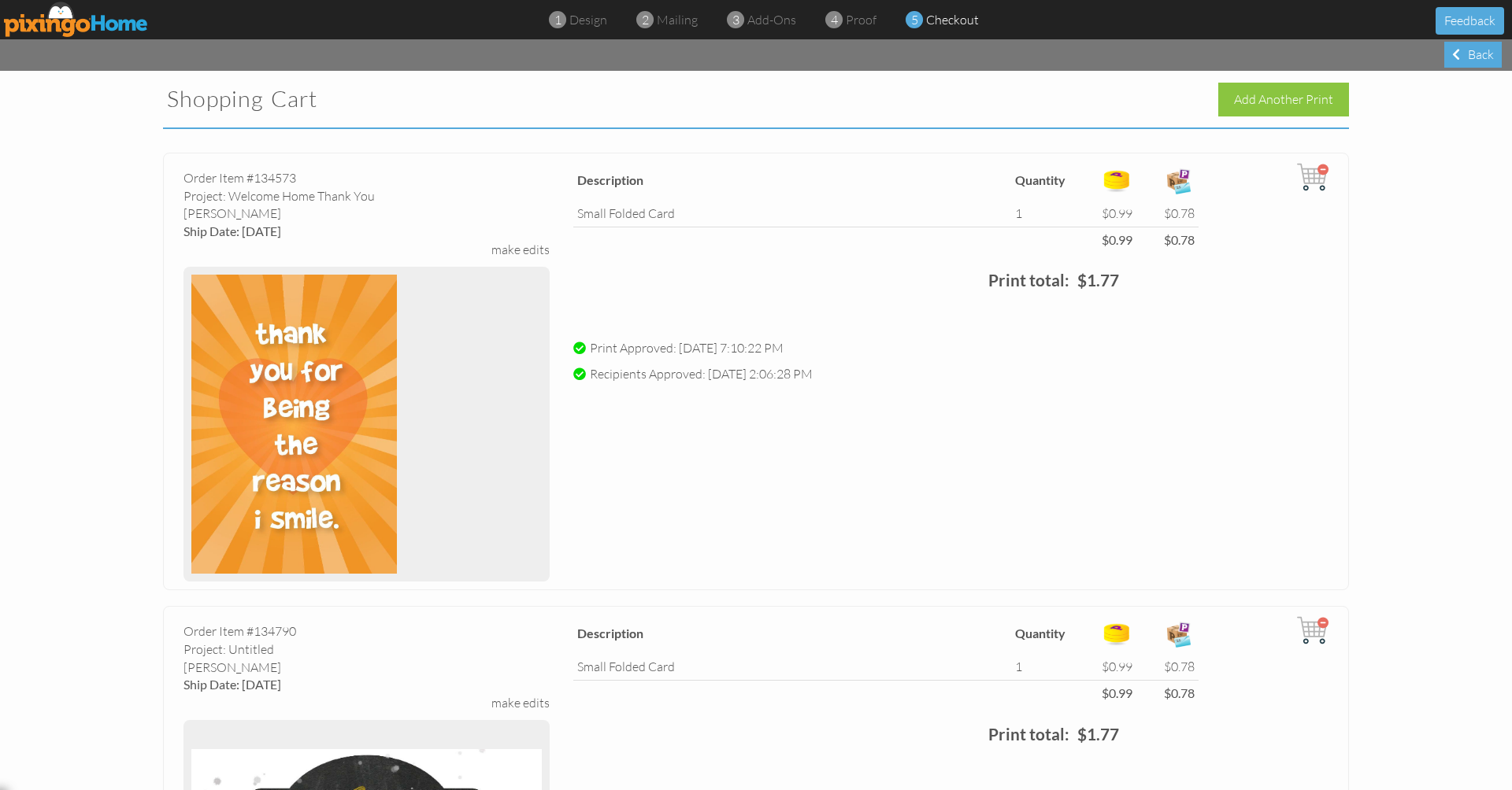
scroll to position [0, 0]
click at [842, 17] on div "4 proof" at bounding box center [855, 20] width 43 height 18
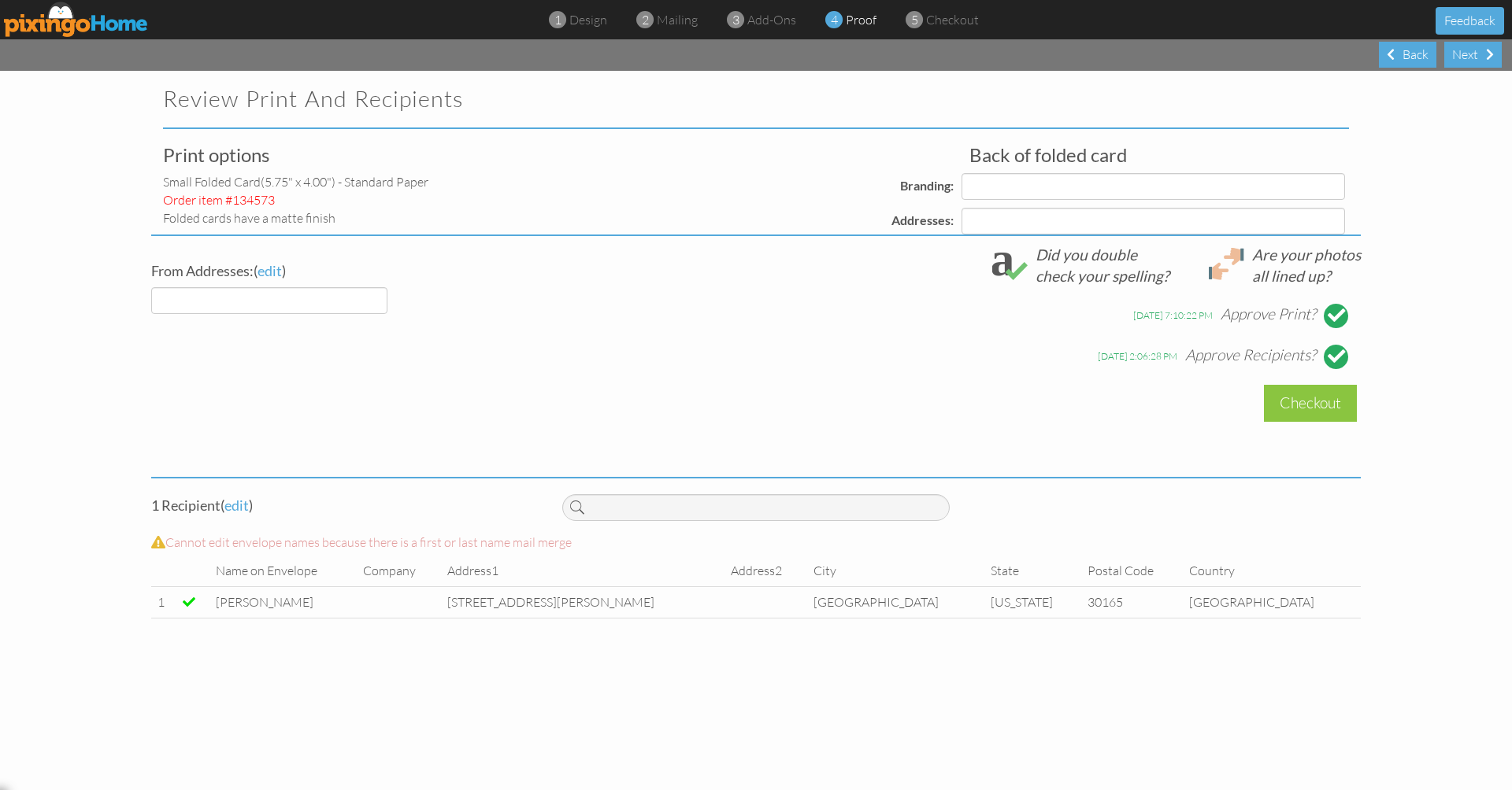
select select "object:42753"
select select "object:42758"
select select "object:42756"
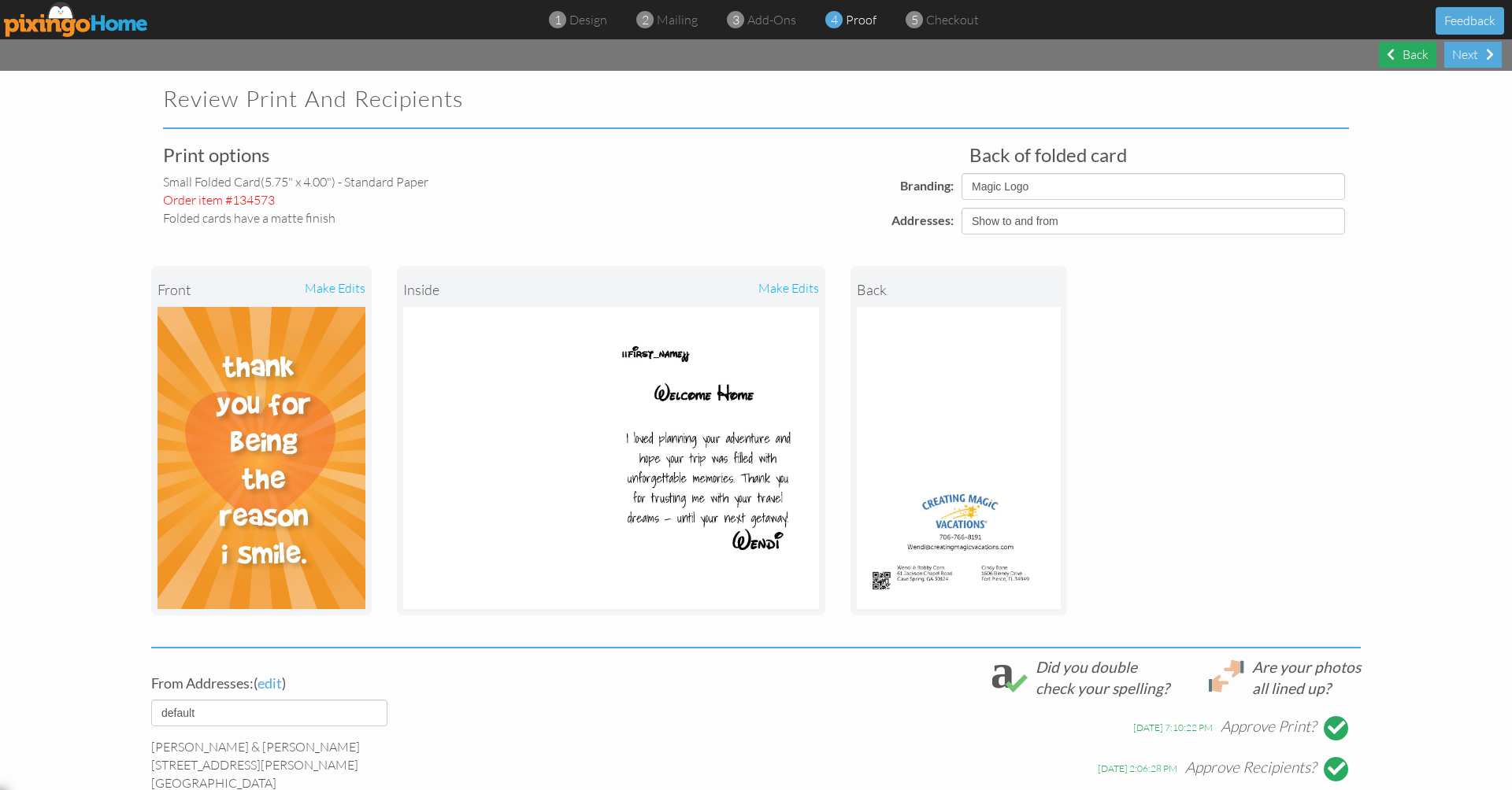
click at [1417, 51] on div "Back" at bounding box center [1408, 55] width 58 height 26
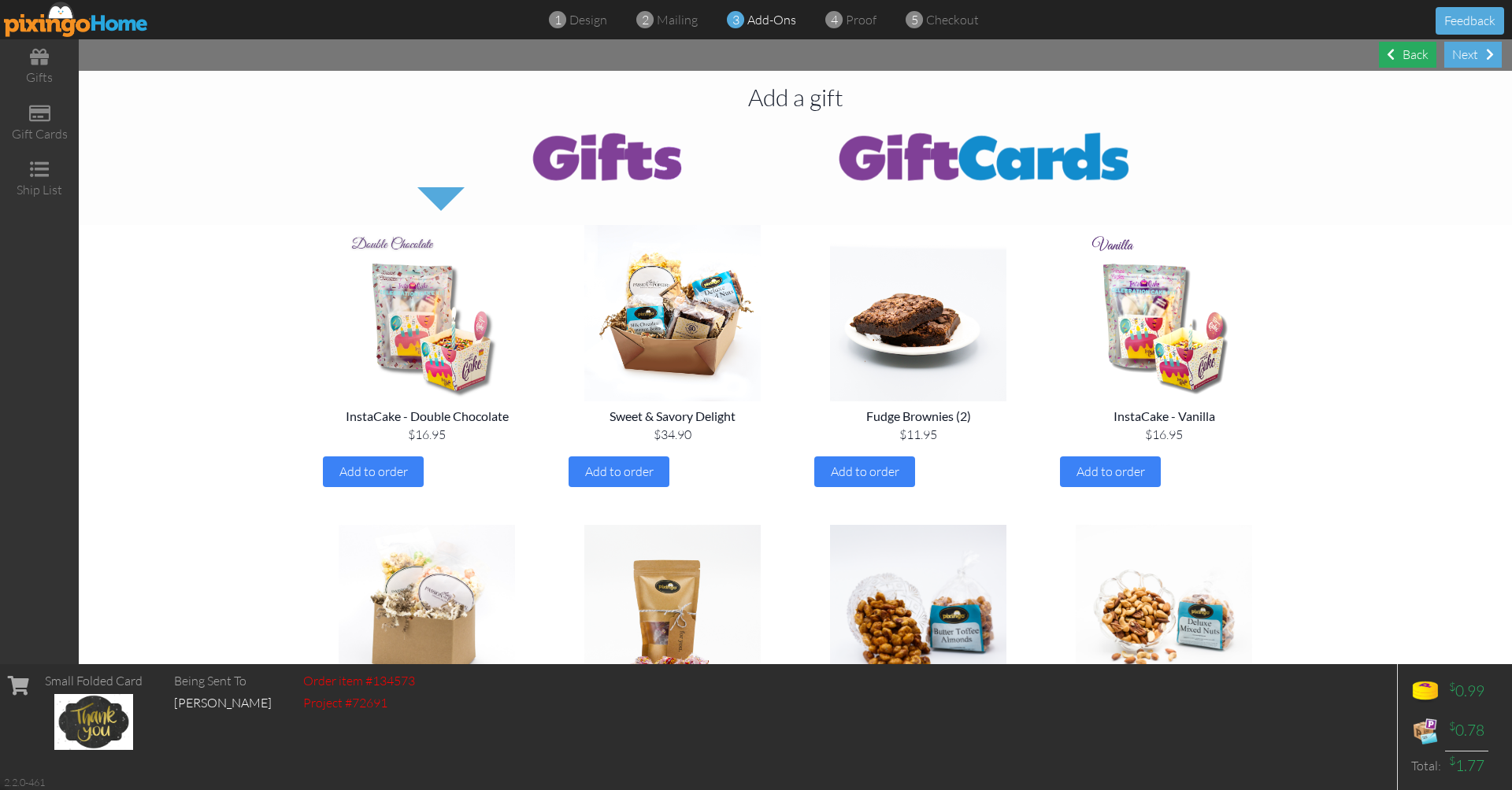
click at [1410, 54] on div "Back" at bounding box center [1408, 55] width 58 height 26
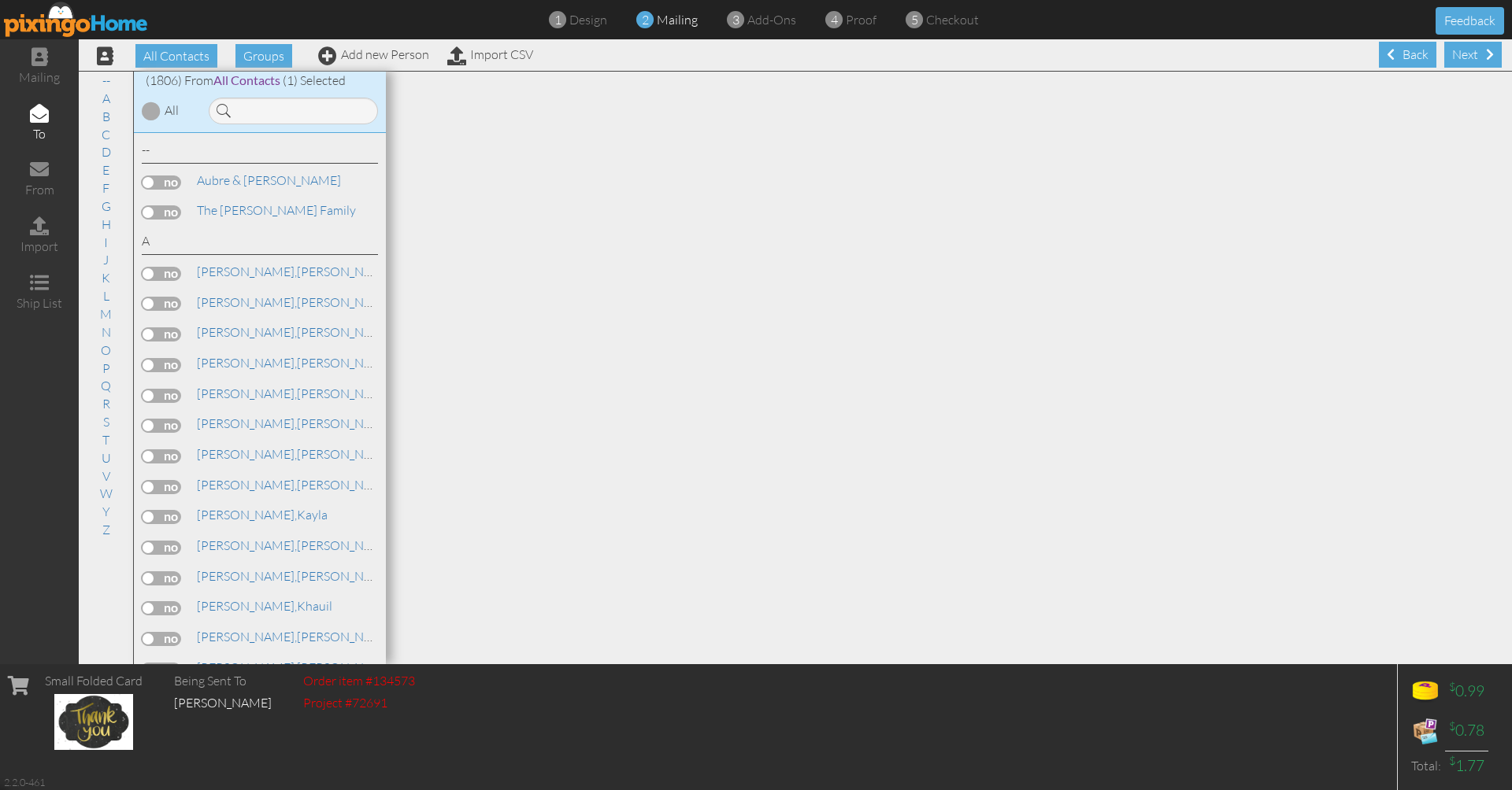
click at [1410, 54] on div "Back" at bounding box center [1408, 55] width 58 height 26
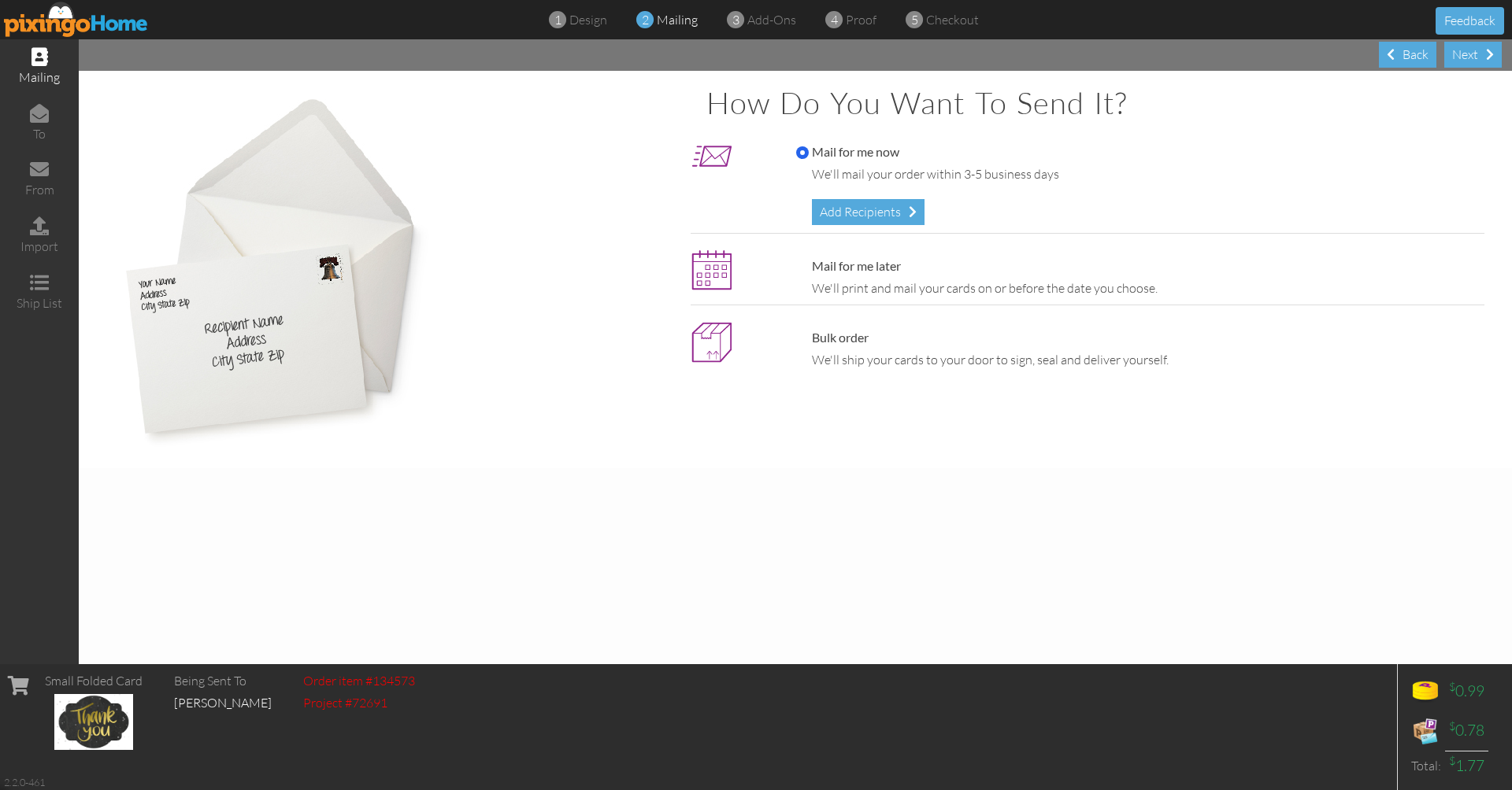
click at [1410, 54] on div "Back" at bounding box center [1408, 55] width 58 height 26
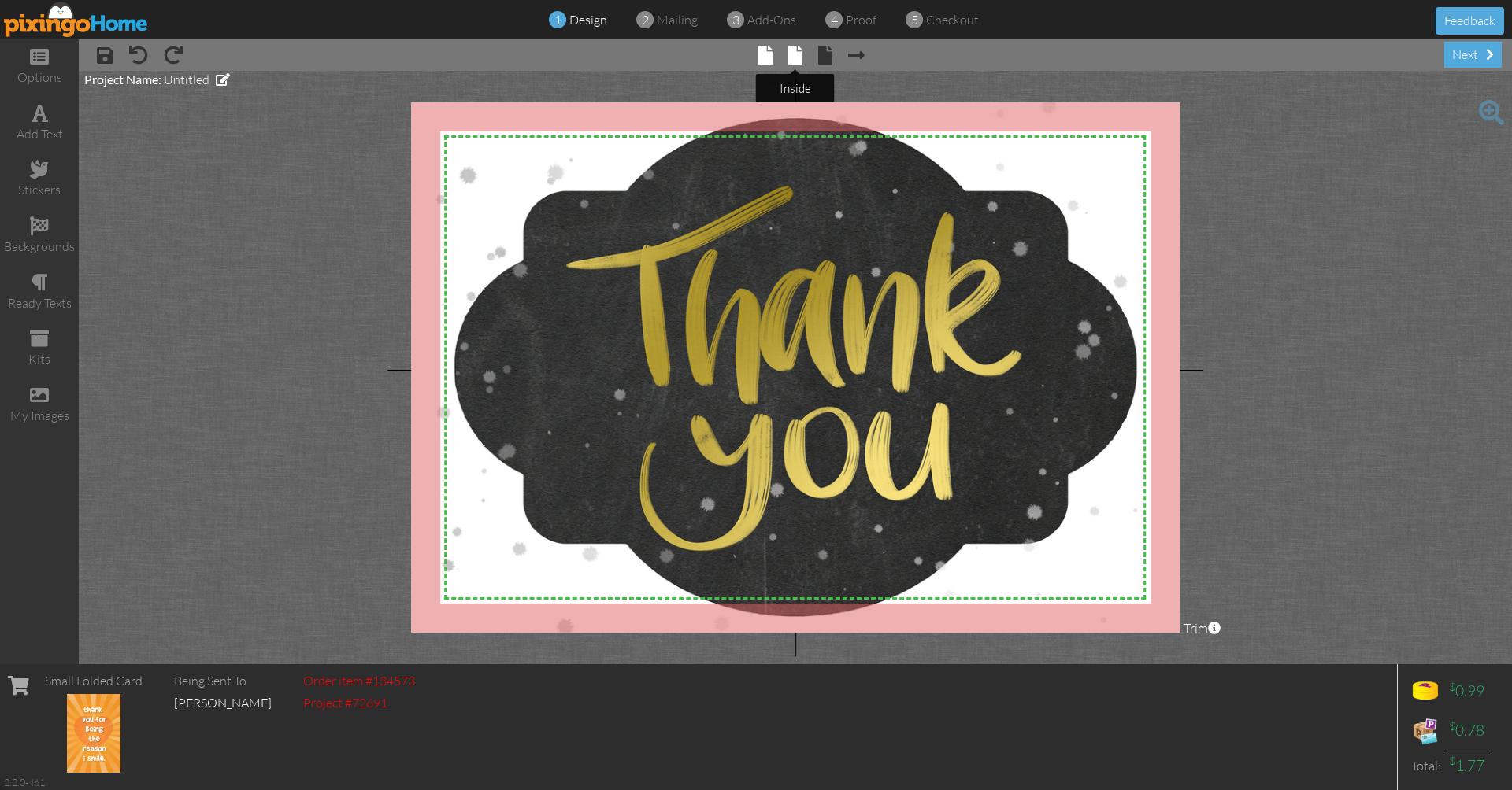
click at [793, 60] on span at bounding box center [795, 55] width 14 height 19
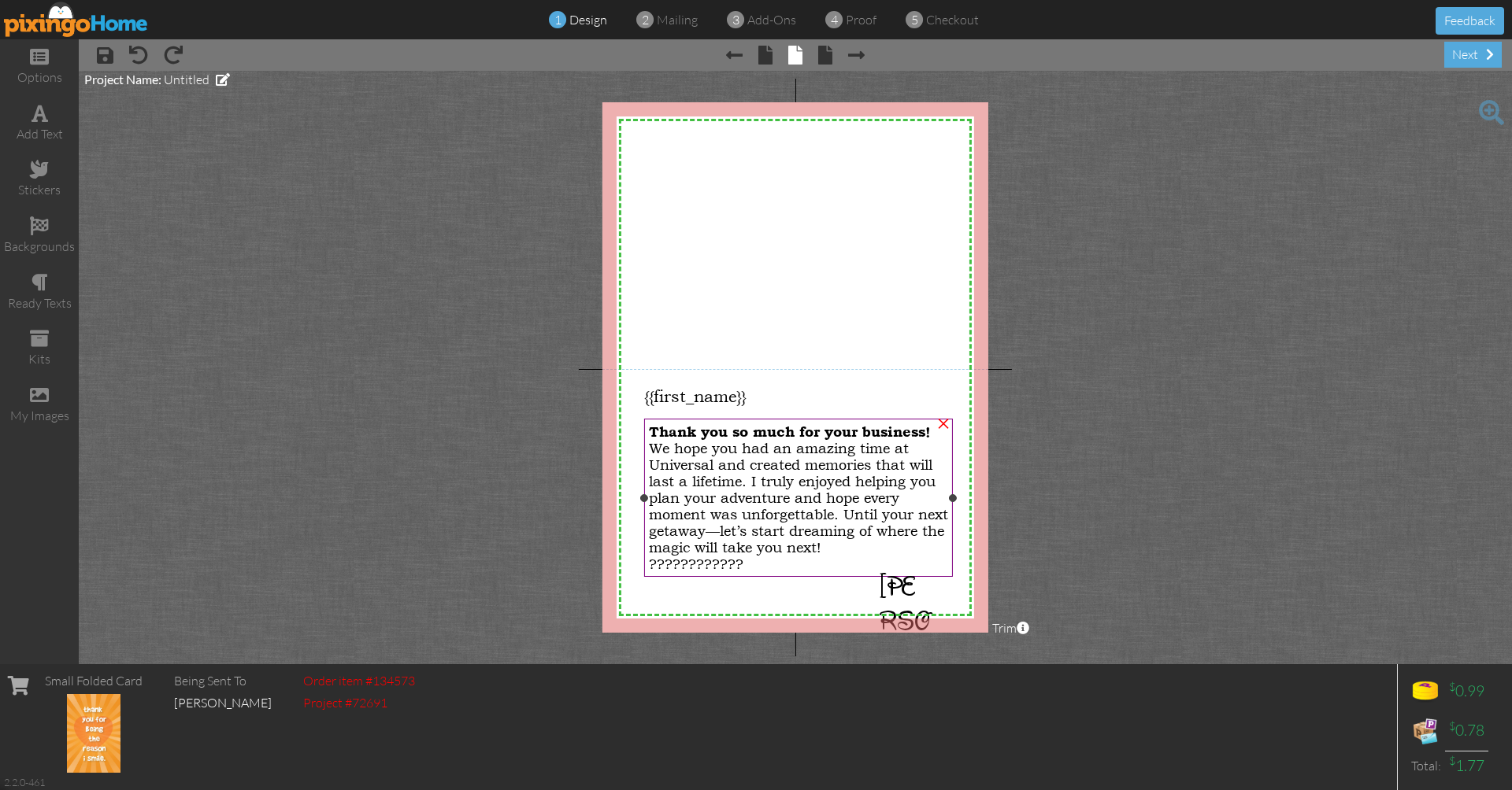
click at [747, 566] on div "????????????" at bounding box center [798, 563] width 300 height 17
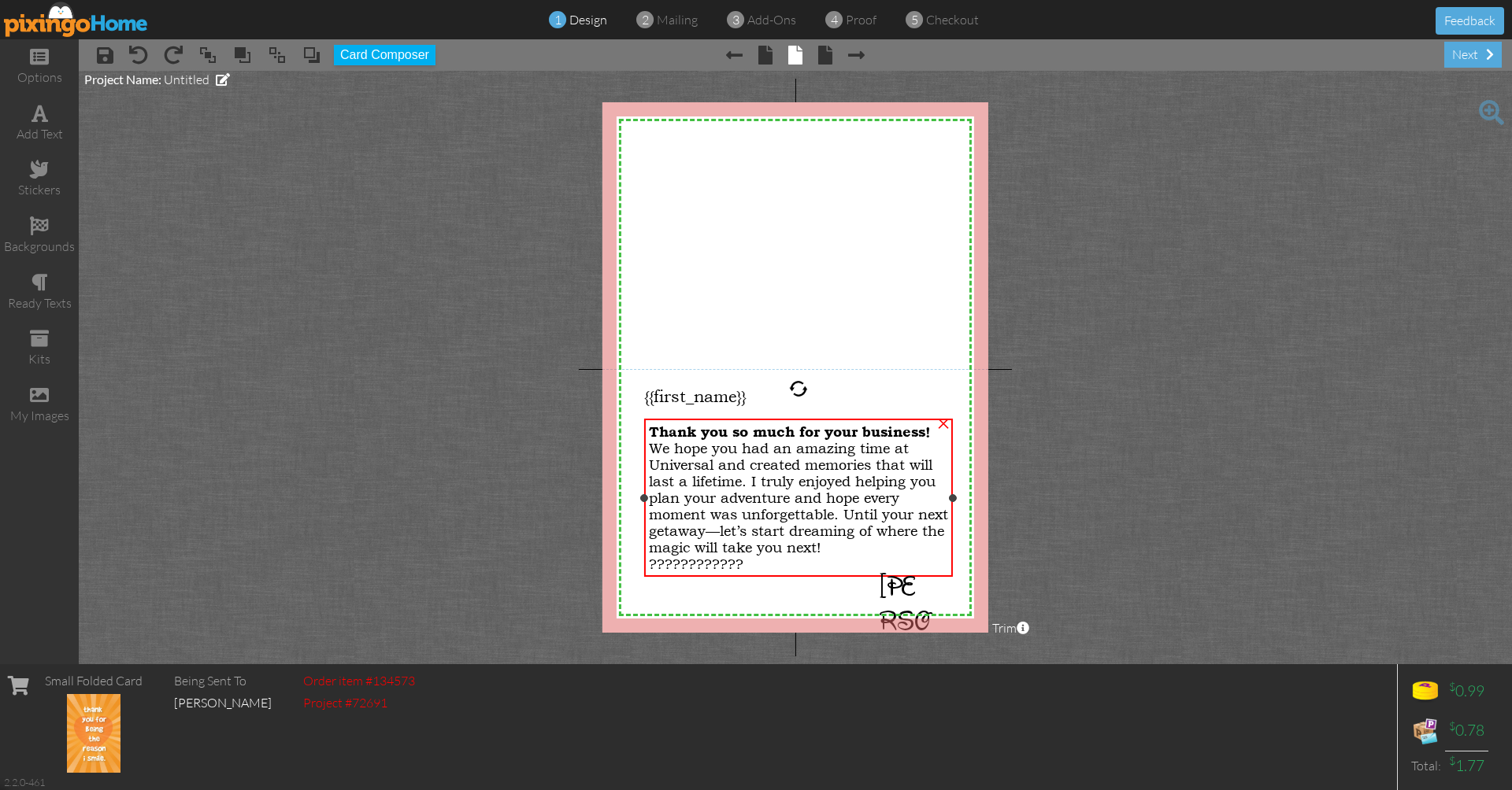
click at [746, 562] on div "????????????" at bounding box center [798, 563] width 300 height 17
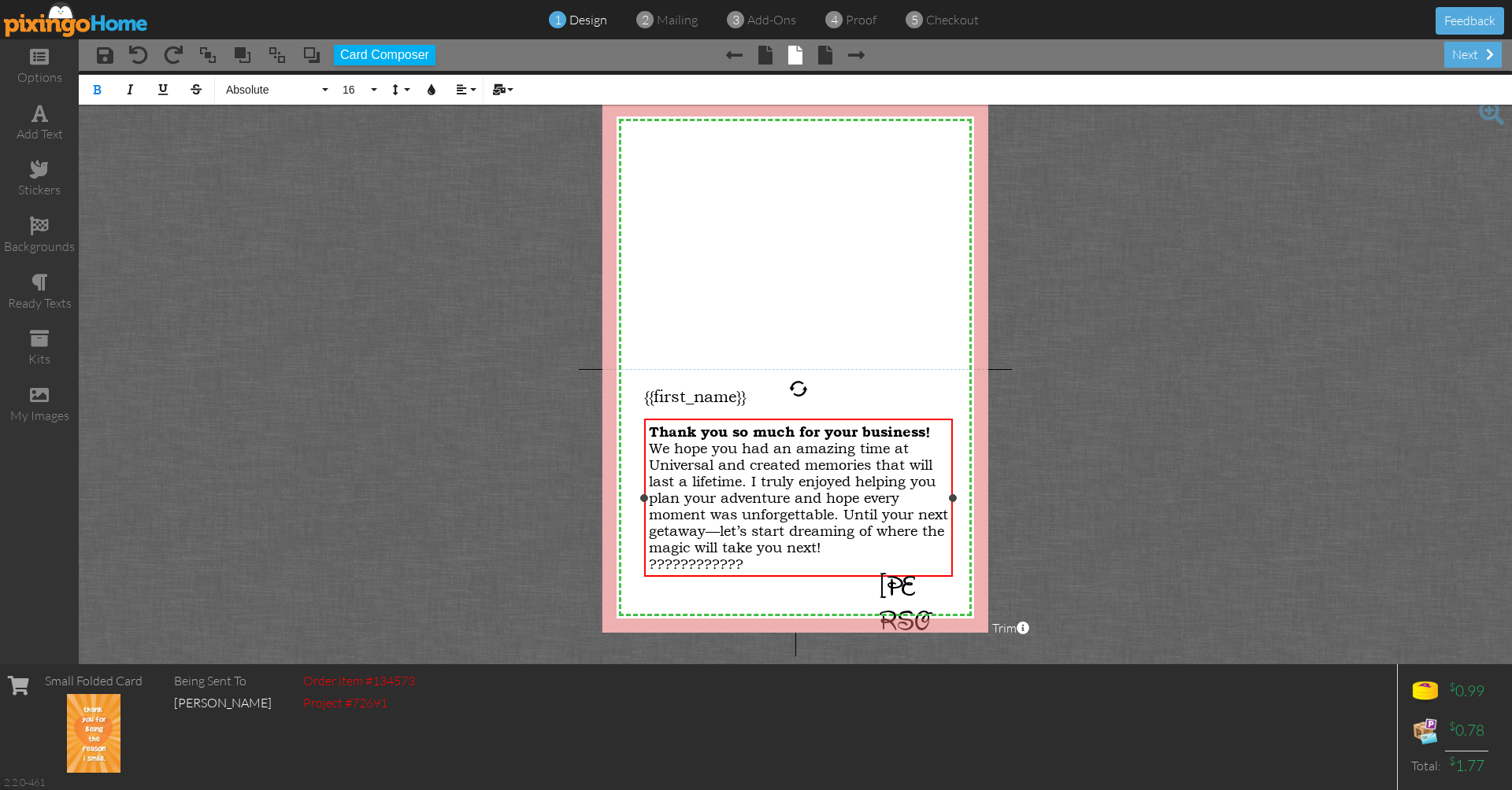
click at [746, 562] on div "????????????" at bounding box center [798, 563] width 300 height 17
click at [1468, 58] on div "next" at bounding box center [1473, 55] width 58 height 26
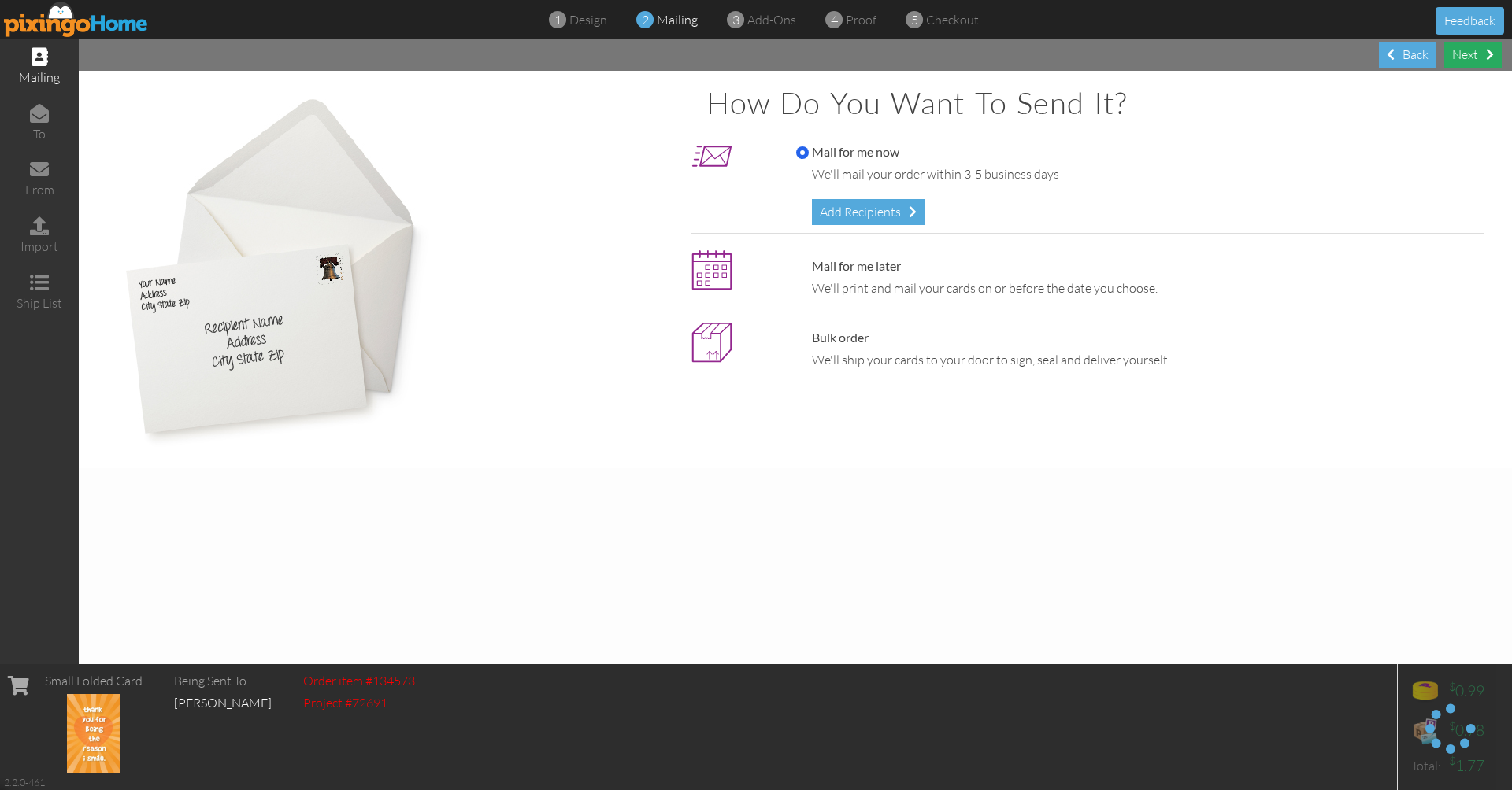
click at [1468, 58] on div "Next" at bounding box center [1473, 55] width 58 height 26
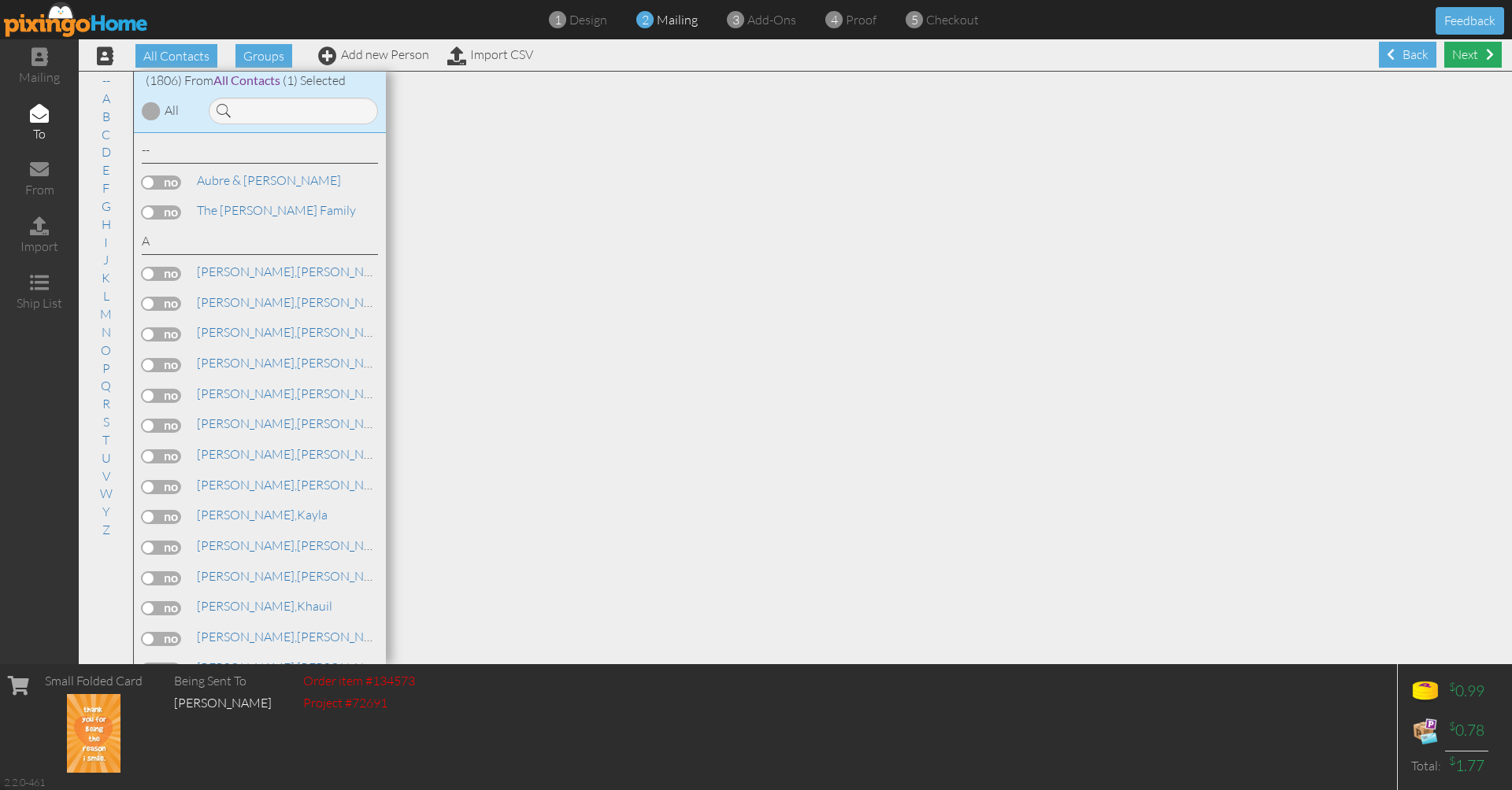
click at [1467, 58] on div "Next" at bounding box center [1473, 55] width 58 height 26
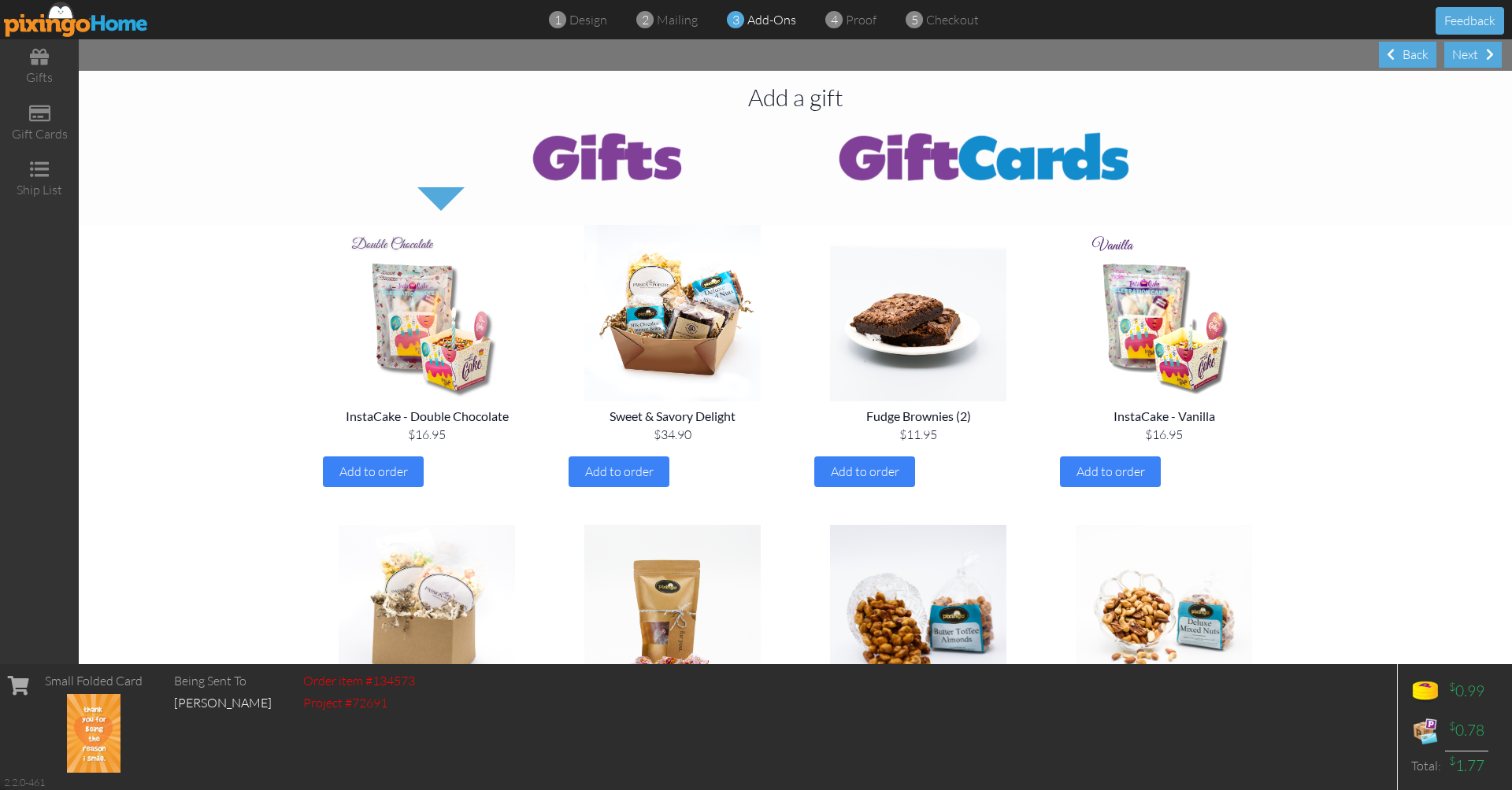
click at [1467, 58] on div "Next" at bounding box center [1473, 55] width 58 height 26
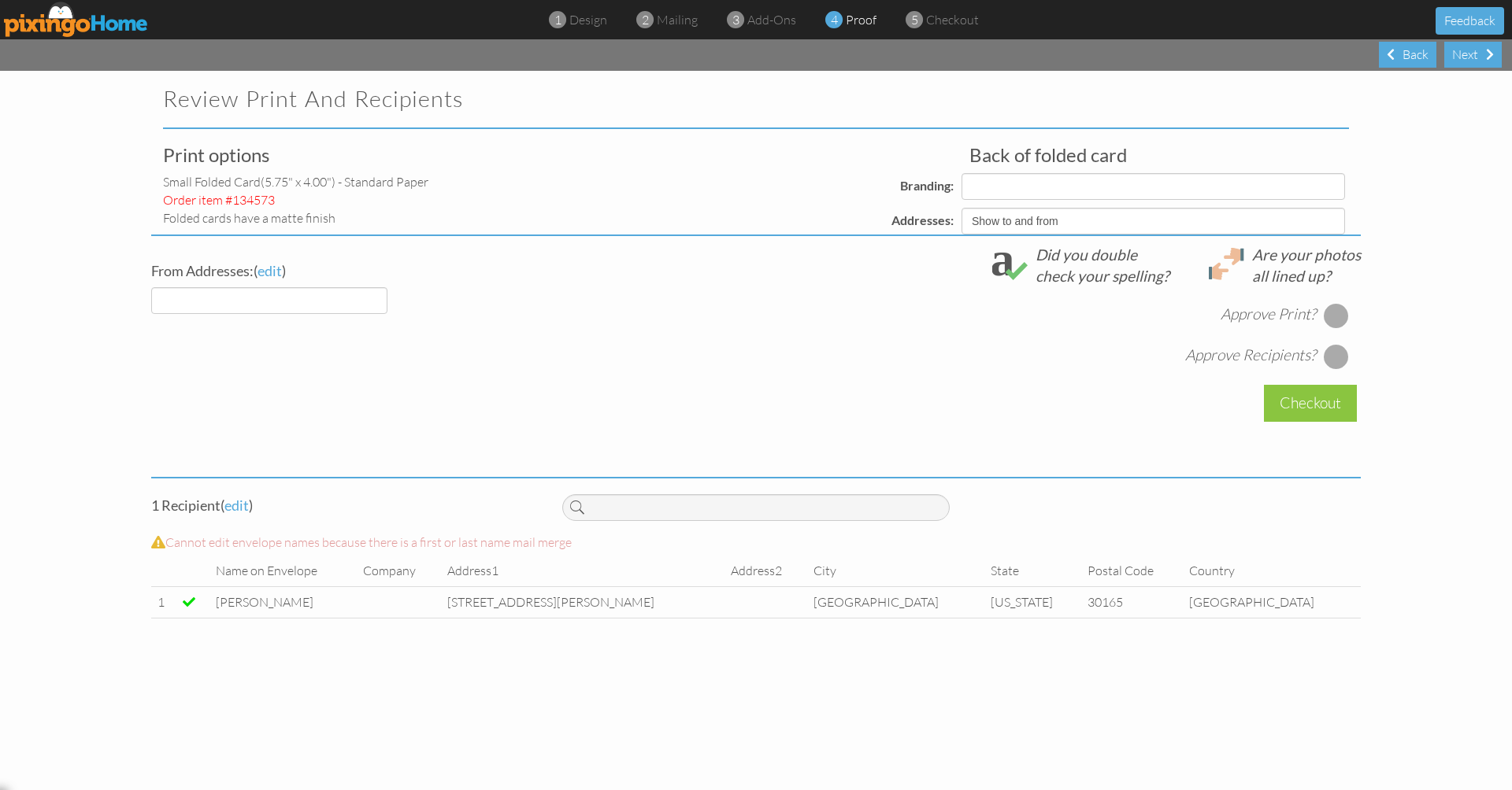
select select "object:50495"
select select "object:50497"
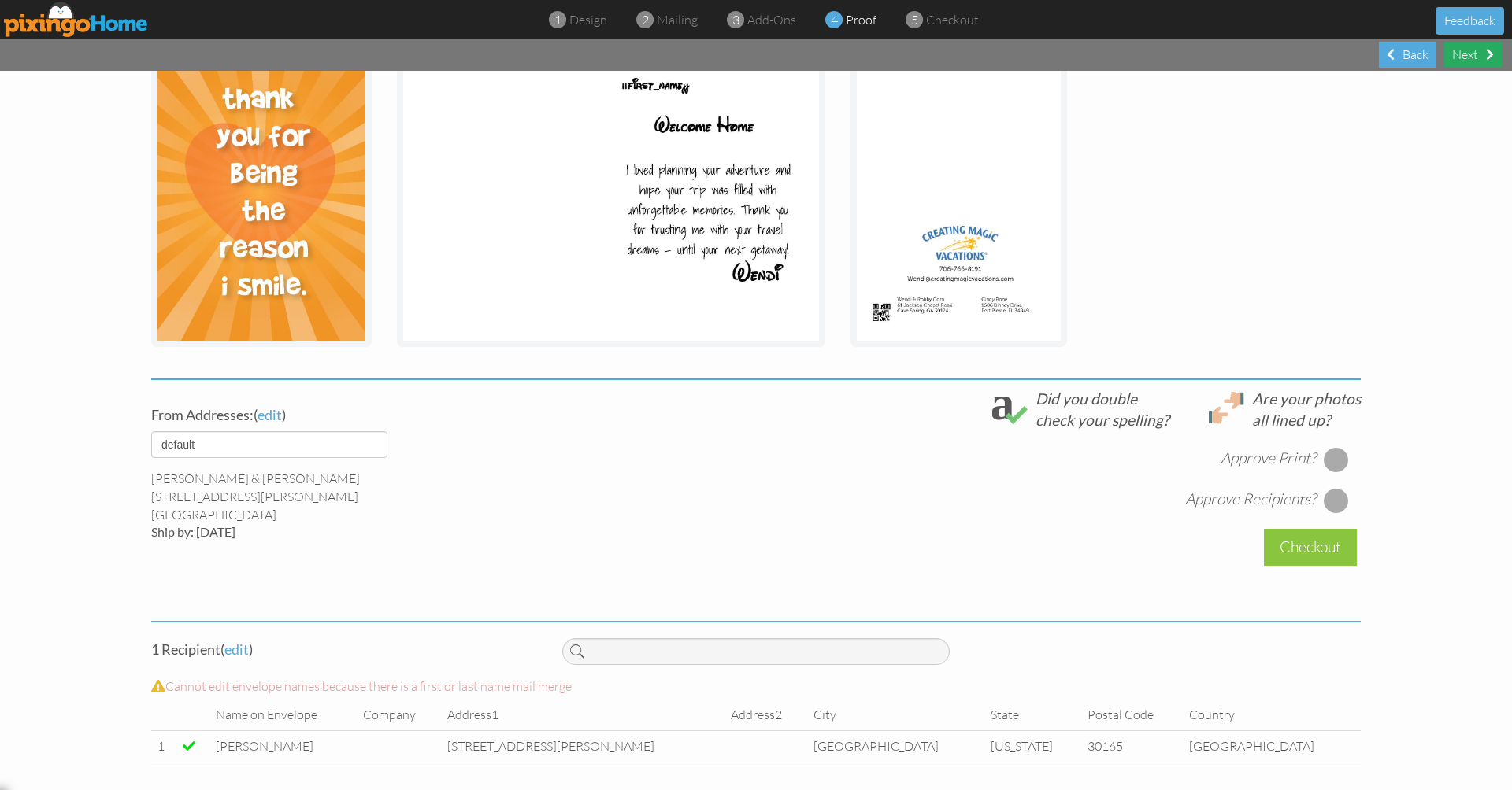
click at [1475, 59] on div "Next" at bounding box center [1473, 55] width 58 height 26
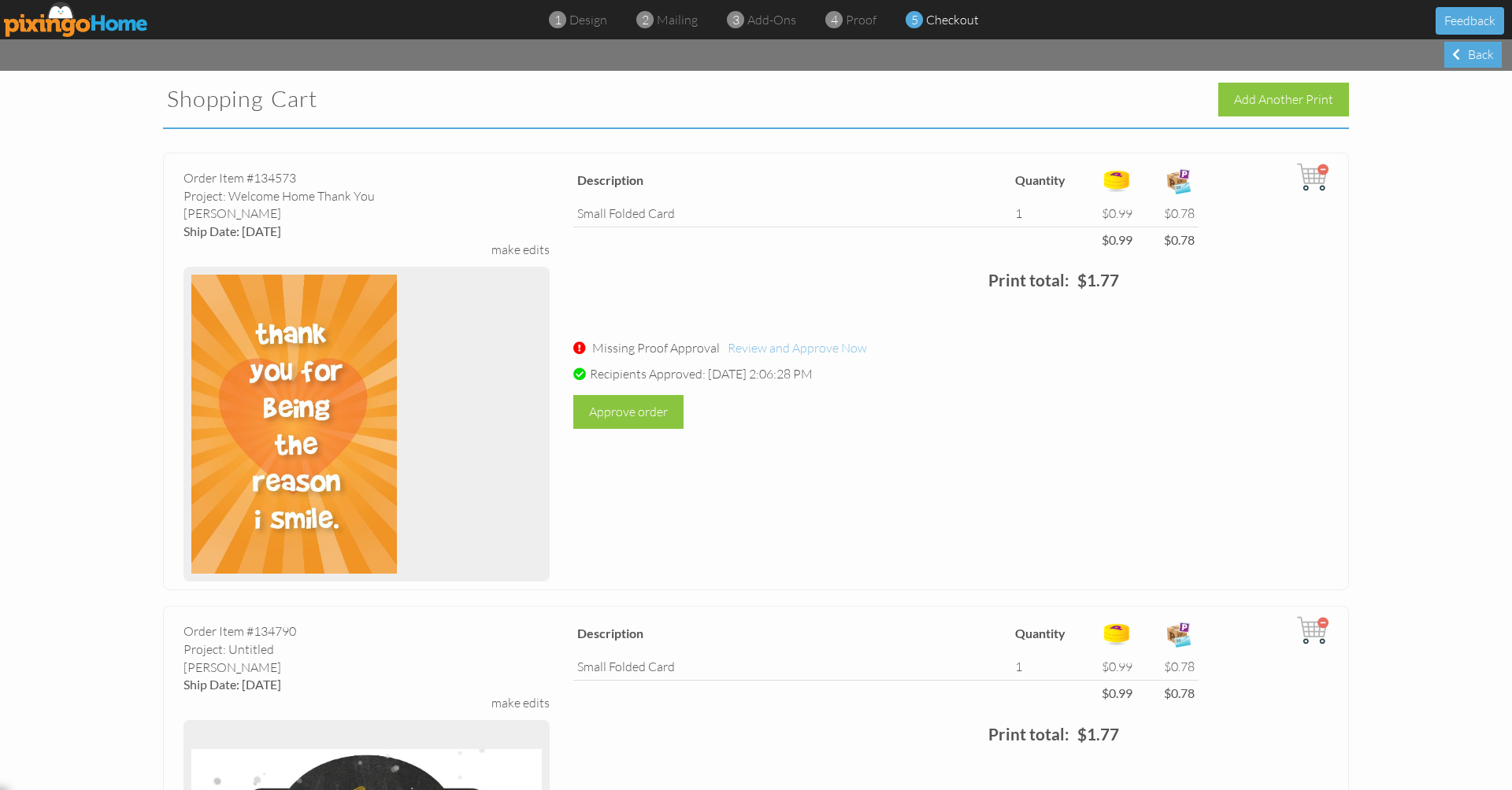
click at [773, 347] on span "Review and Approve Now" at bounding box center [796, 348] width 139 height 16
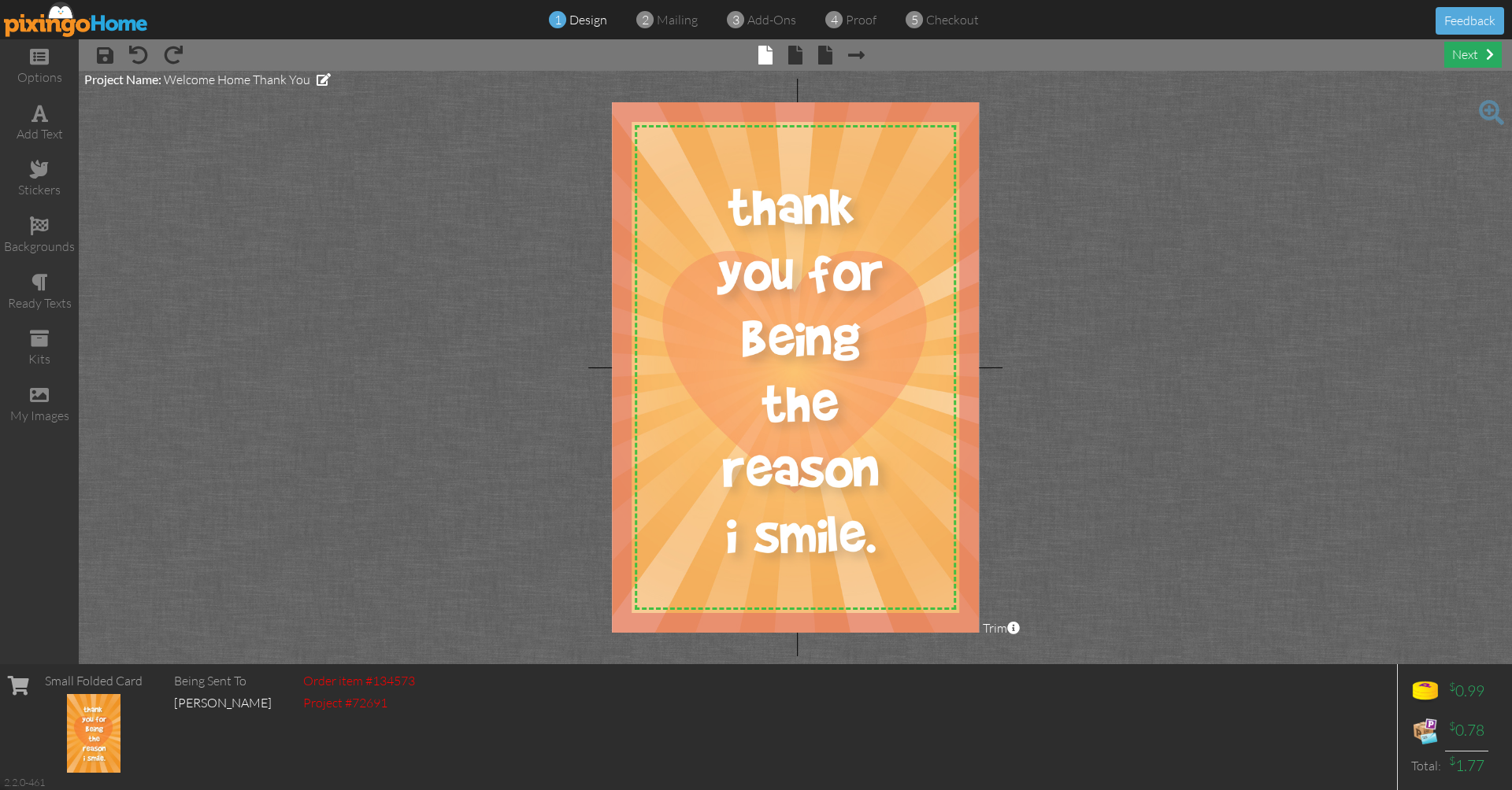
click at [1467, 56] on div "next" at bounding box center [1473, 55] width 58 height 26
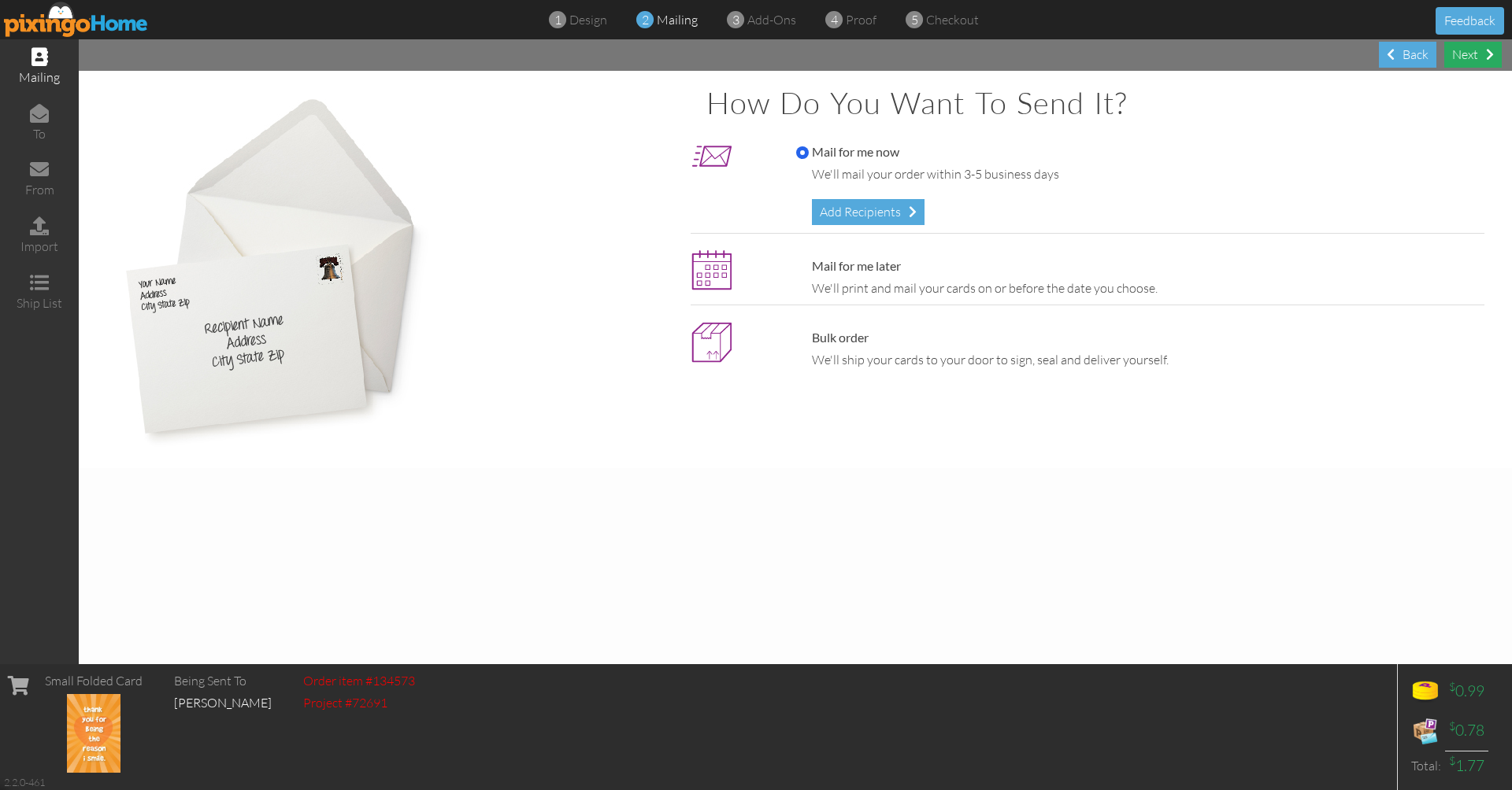
click at [1467, 56] on div "Next" at bounding box center [1473, 55] width 58 height 26
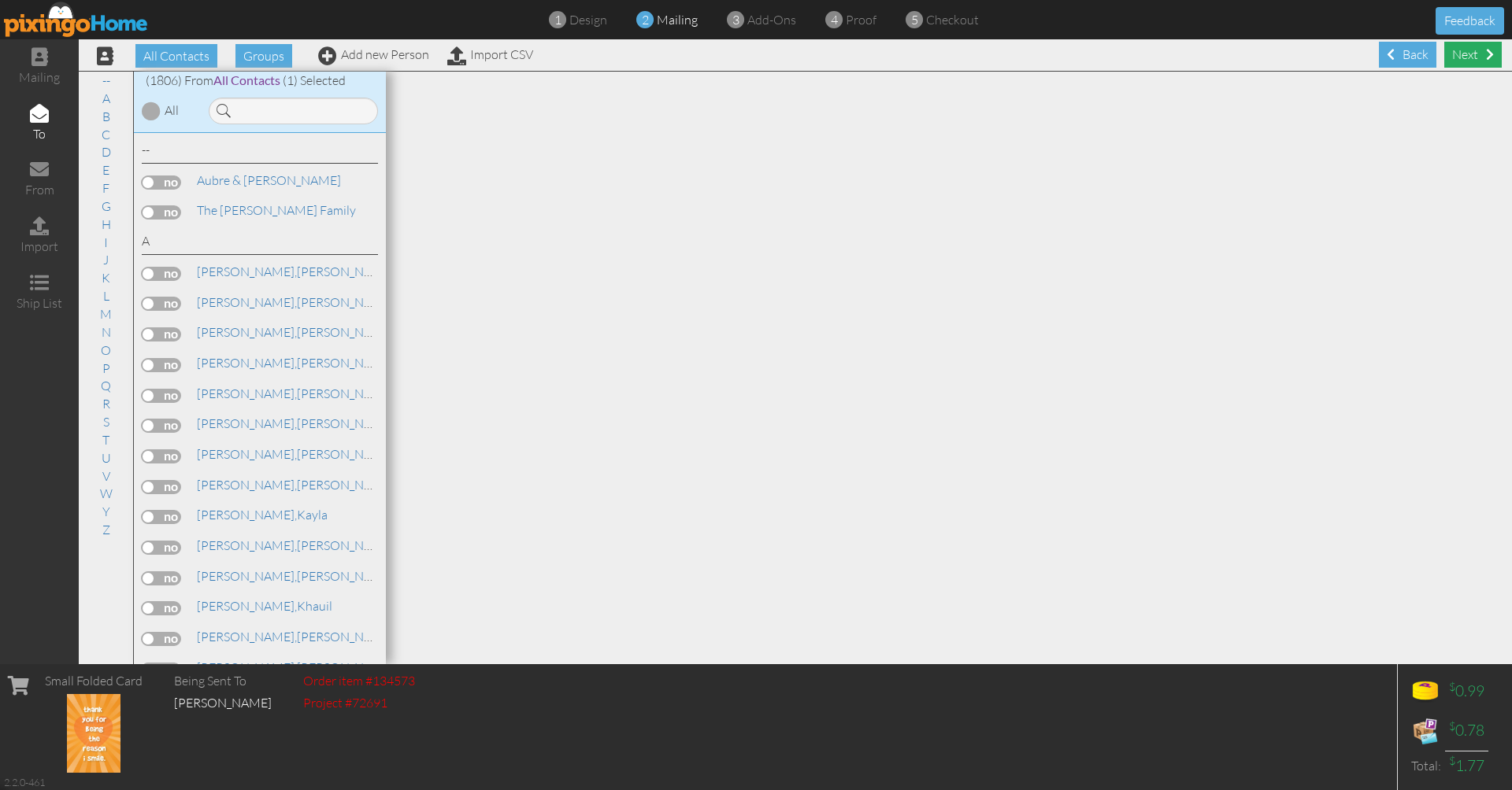
click at [1466, 58] on div "Next" at bounding box center [1473, 55] width 58 height 26
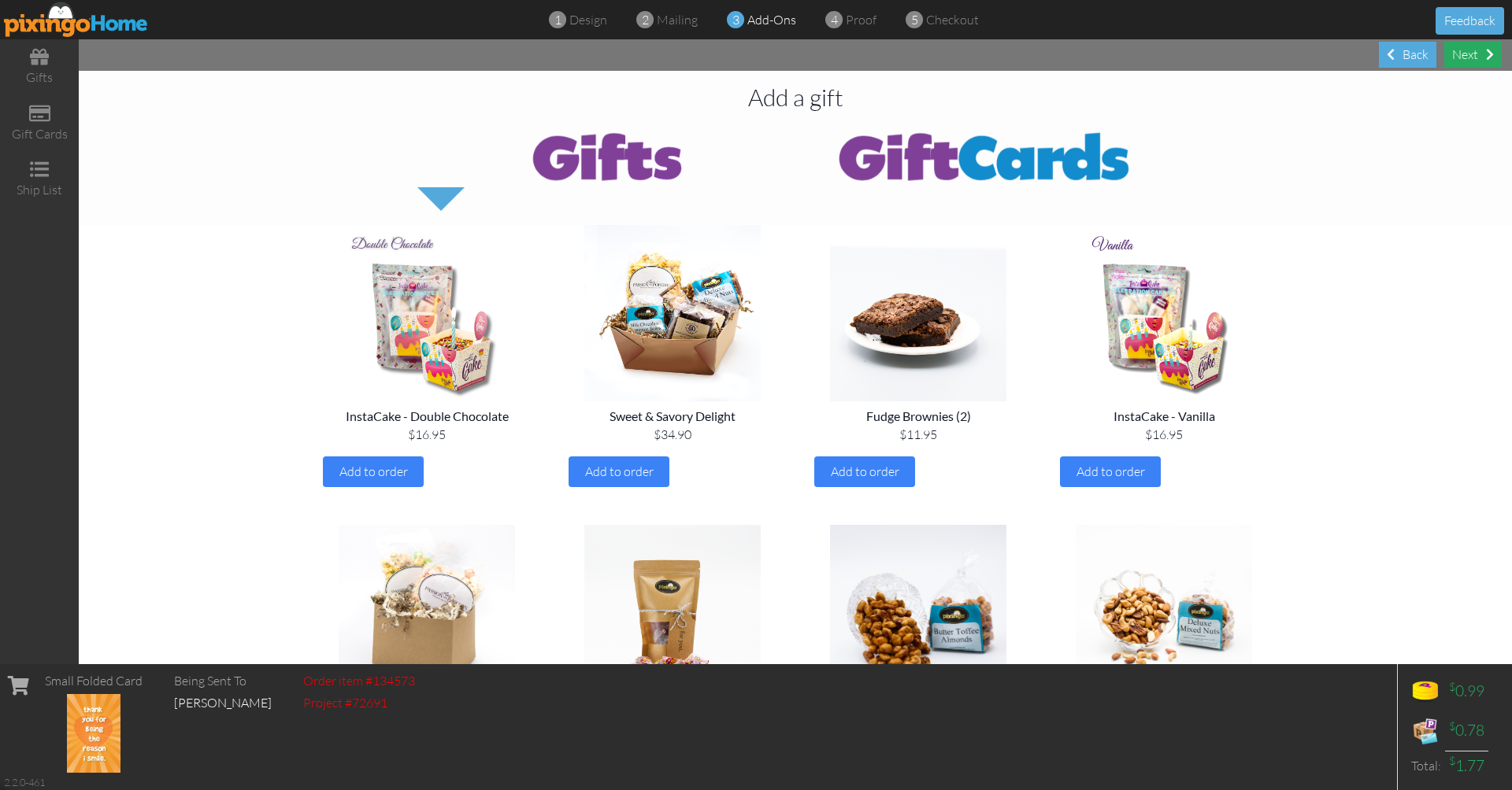
click at [1458, 58] on div "Next" at bounding box center [1473, 55] width 58 height 26
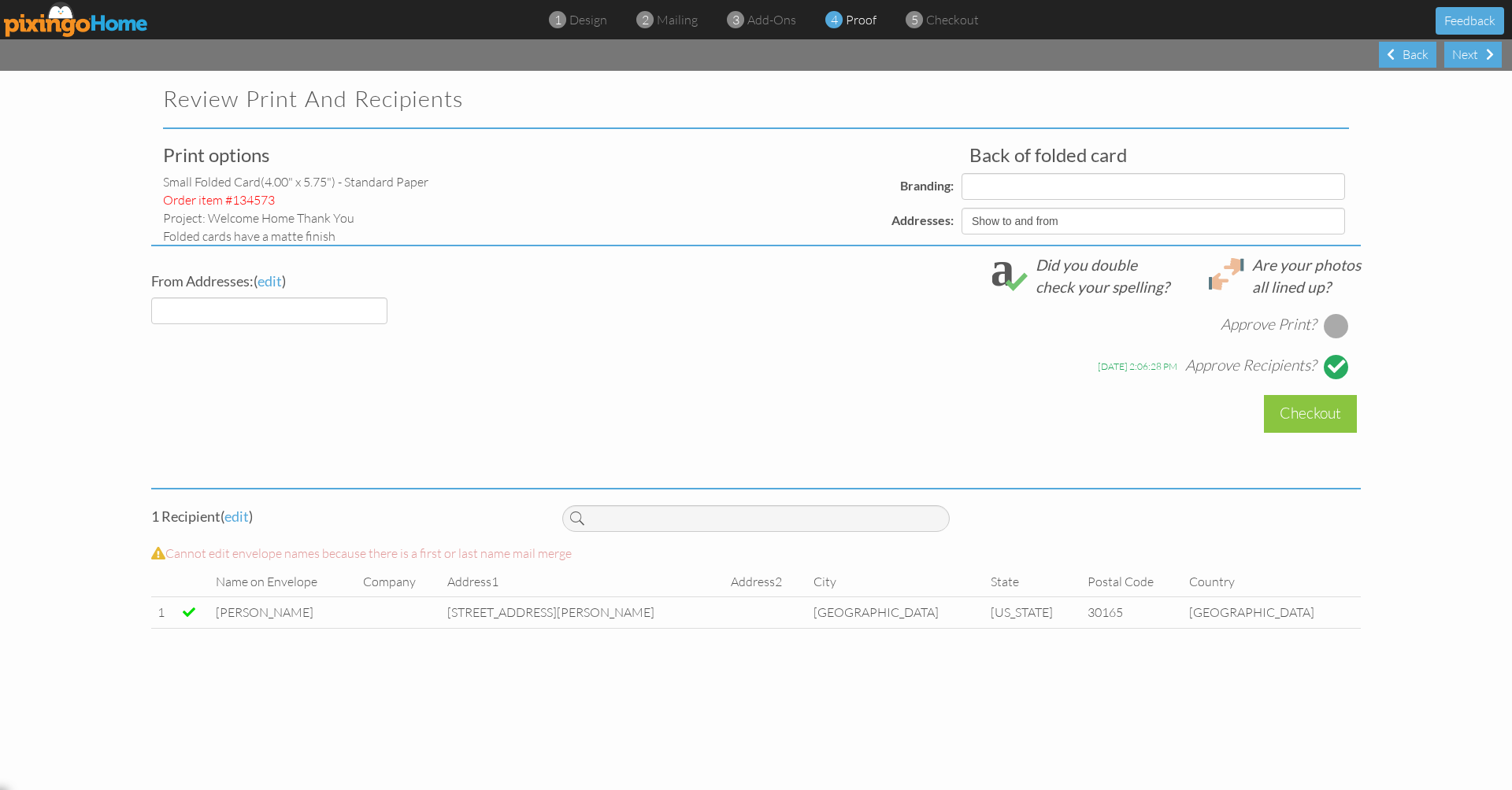
select select "object:54486"
select select "object:54489"
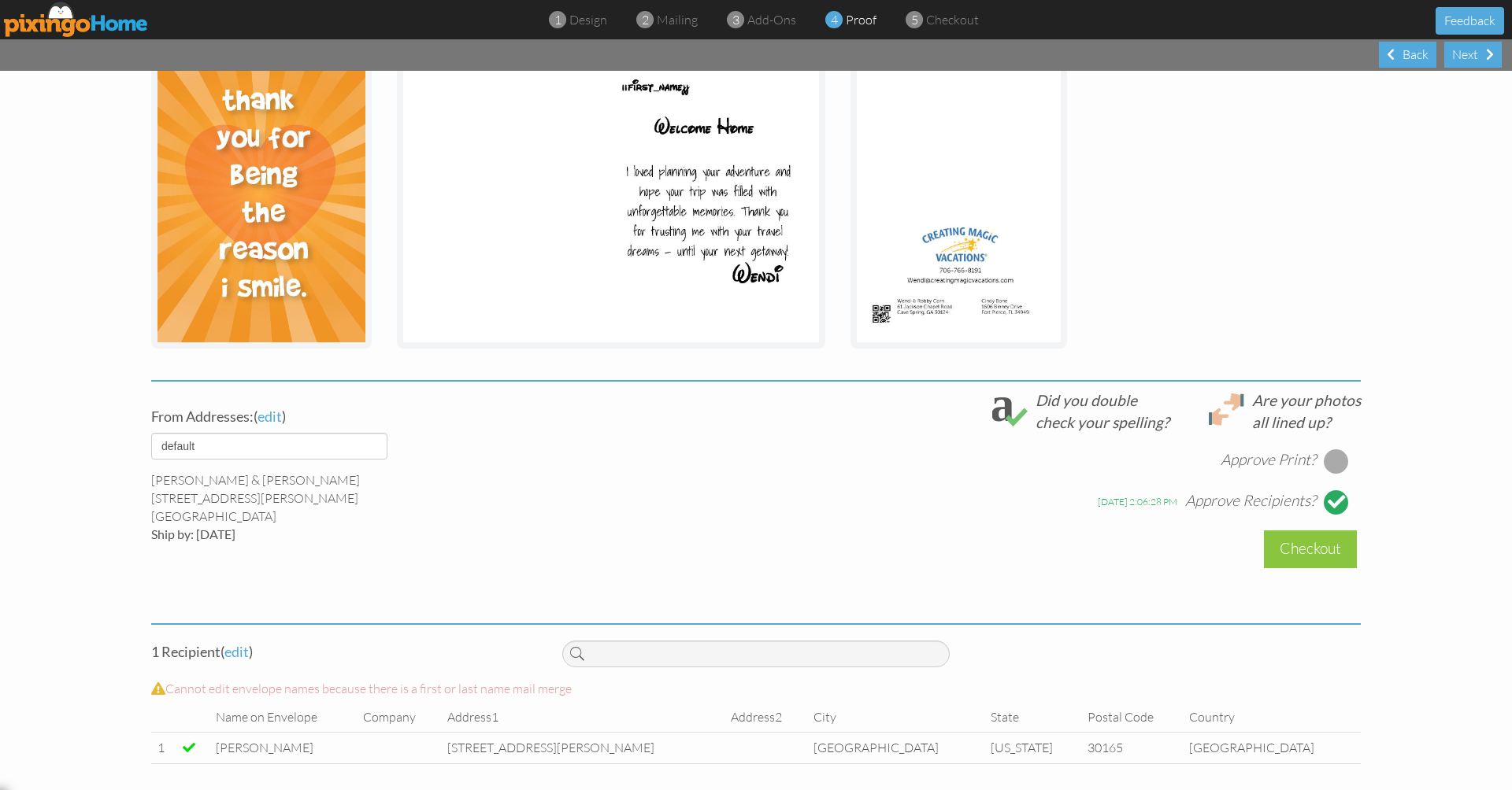
scroll to position [277, 0]
click at [1331, 454] on div at bounding box center [1336, 461] width 25 height 25
click at [1470, 61] on div "Next" at bounding box center [1473, 55] width 58 height 26
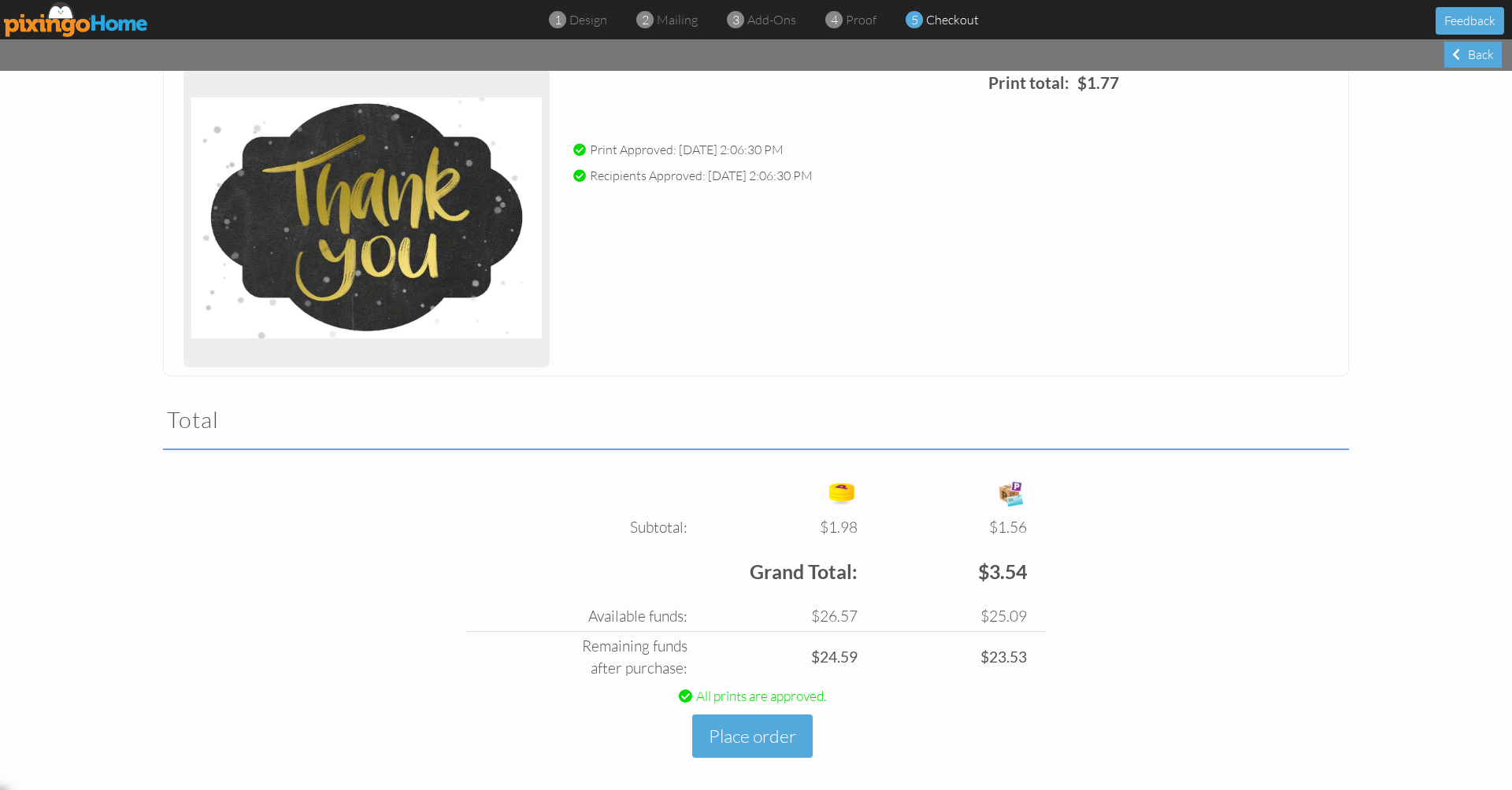
click at [382, 290] on img at bounding box center [366, 218] width 351 height 284
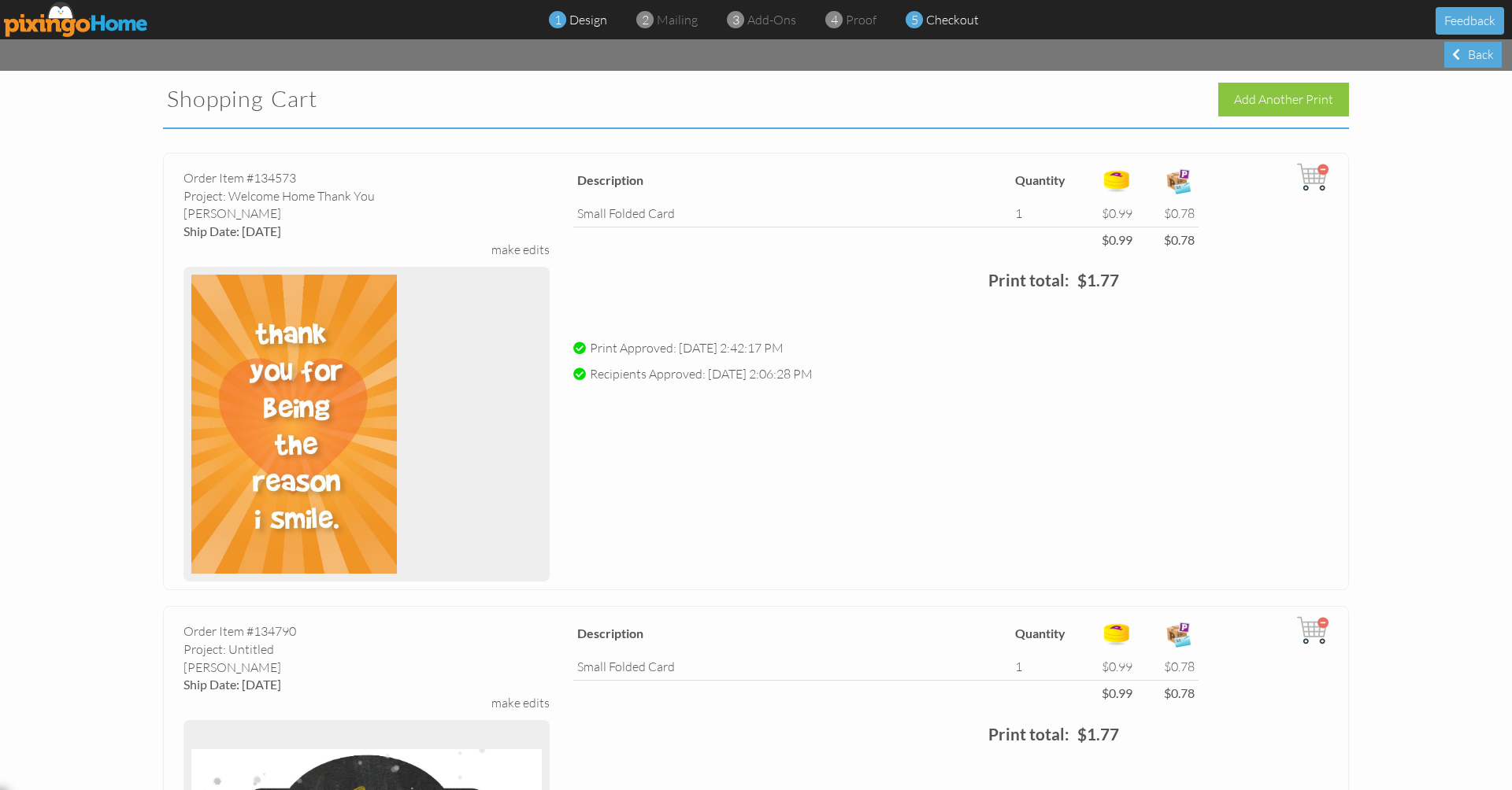
click at [585, 22] on span "design" at bounding box center [589, 20] width 38 height 16
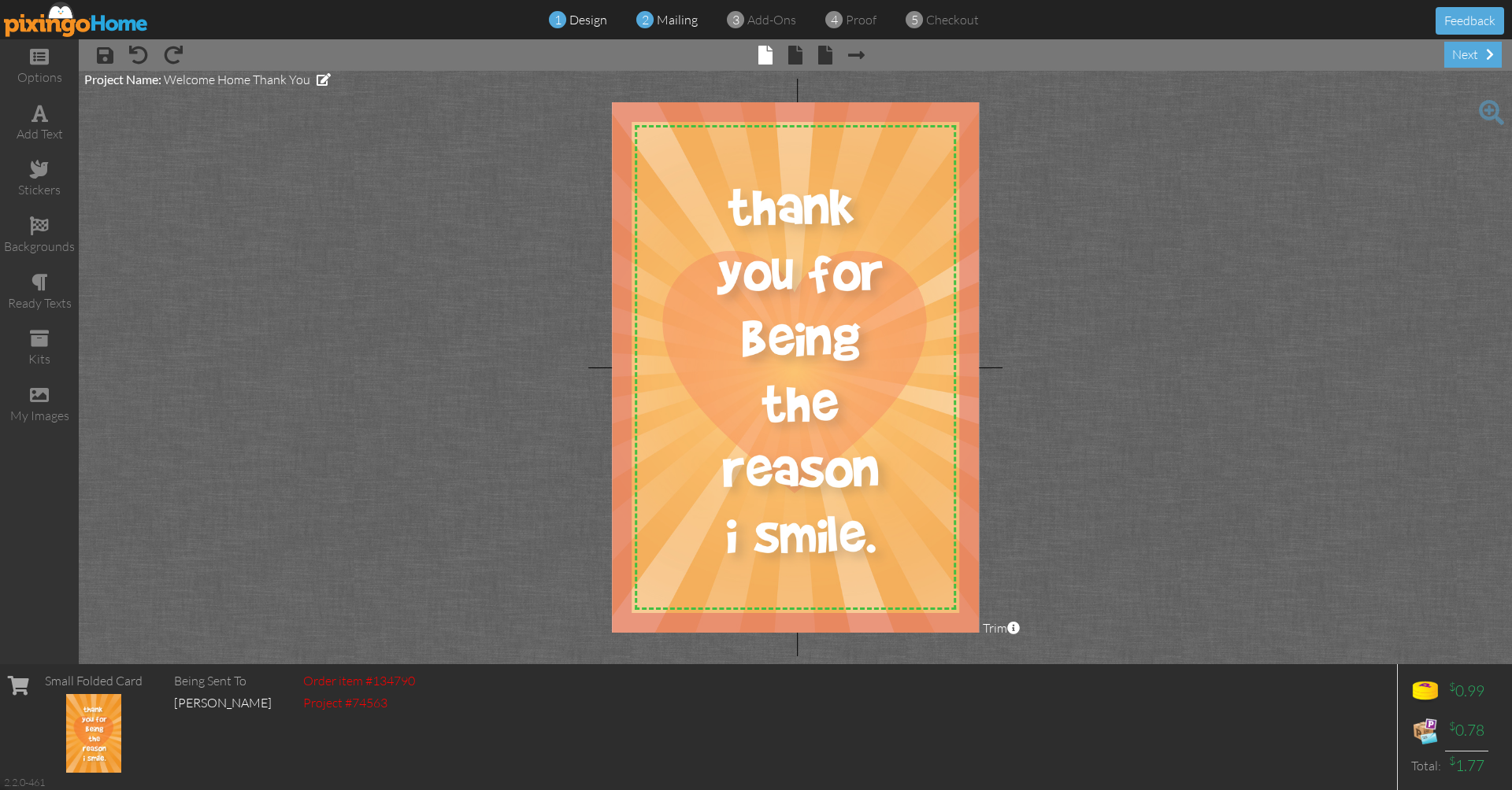
click at [649, 19] on span "2" at bounding box center [645, 20] width 7 height 18
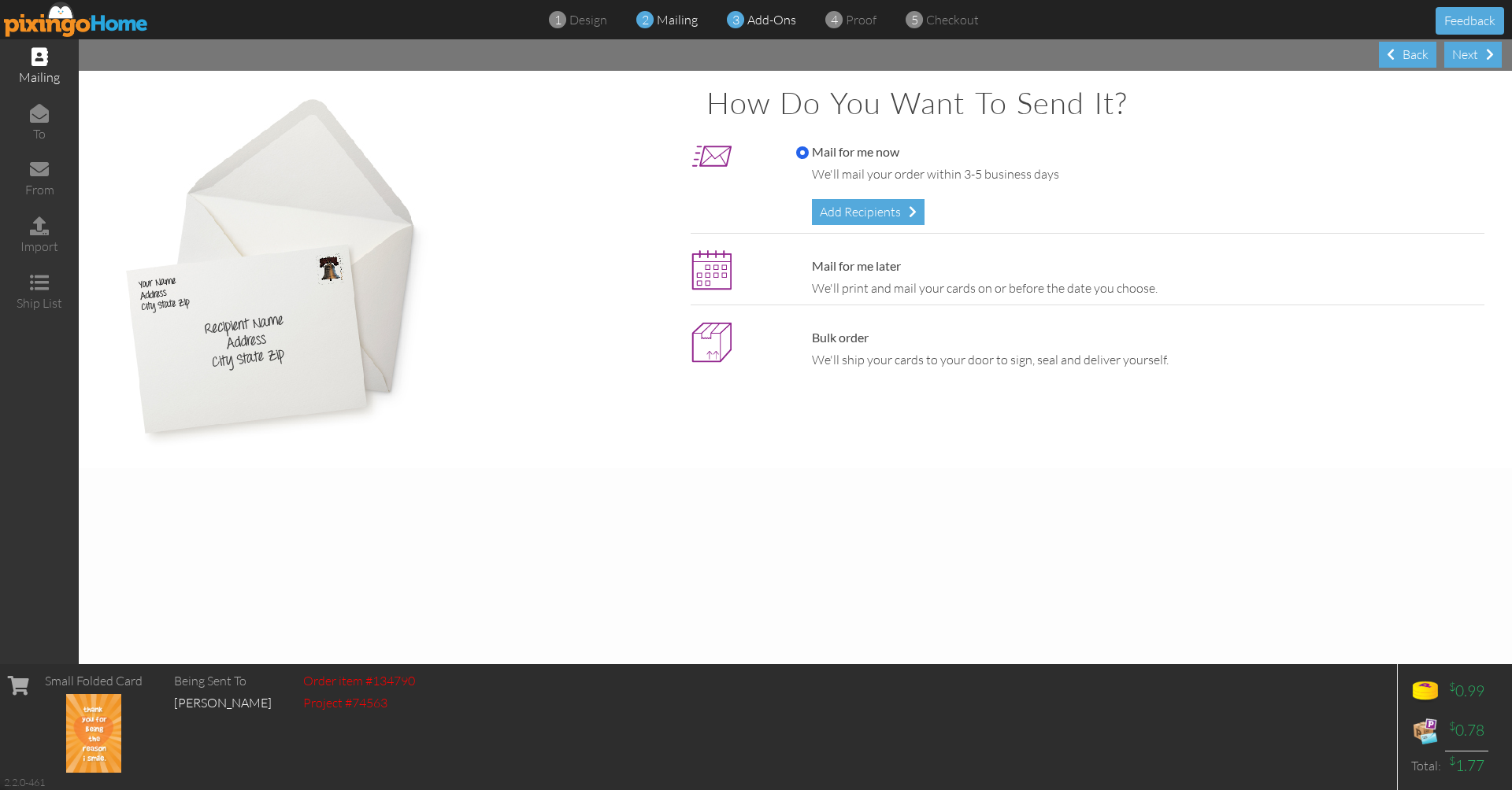
click at [757, 20] on span "add-ons" at bounding box center [771, 20] width 49 height 16
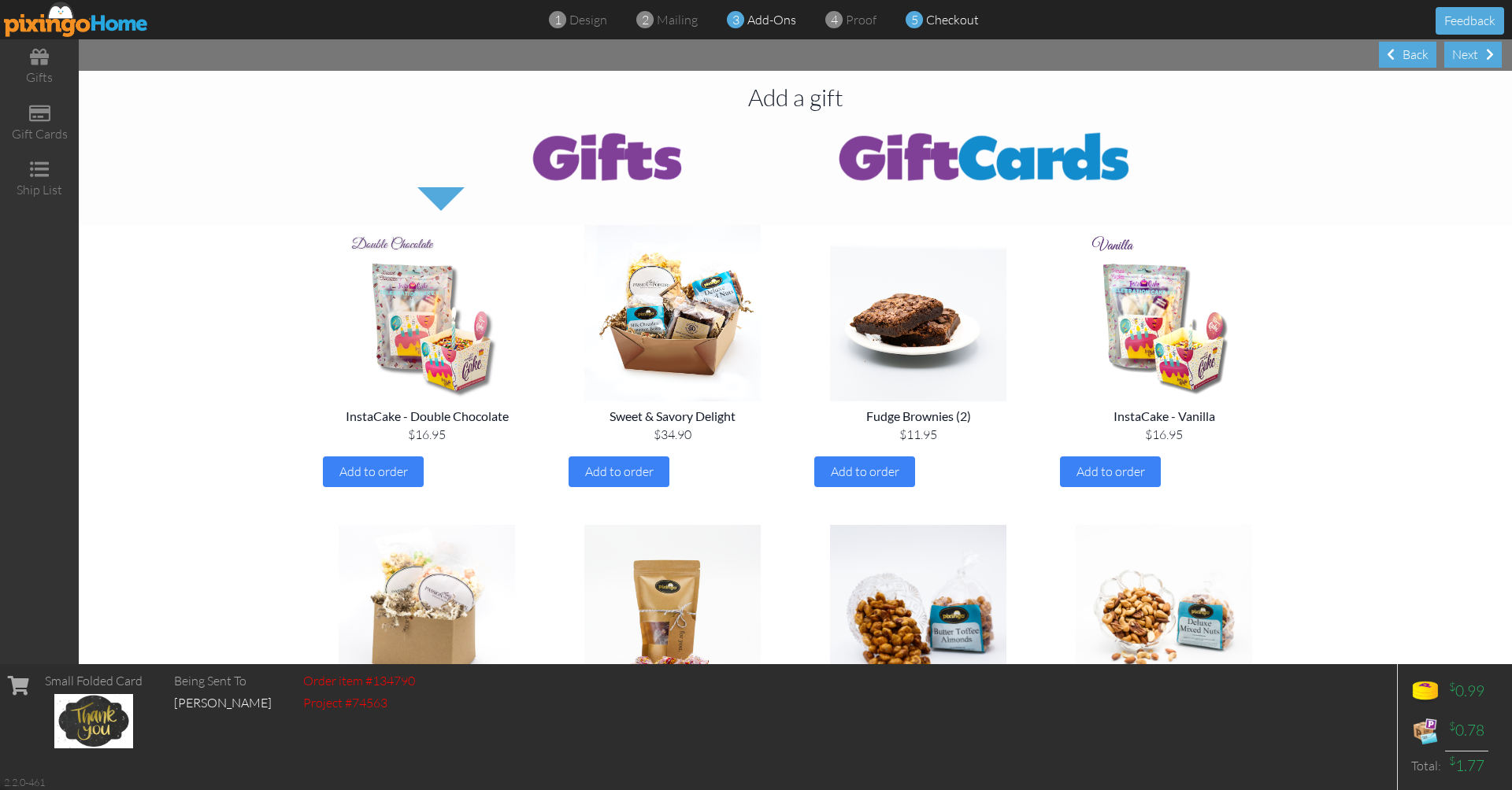
click at [971, 13] on span "checkout" at bounding box center [952, 20] width 53 height 16
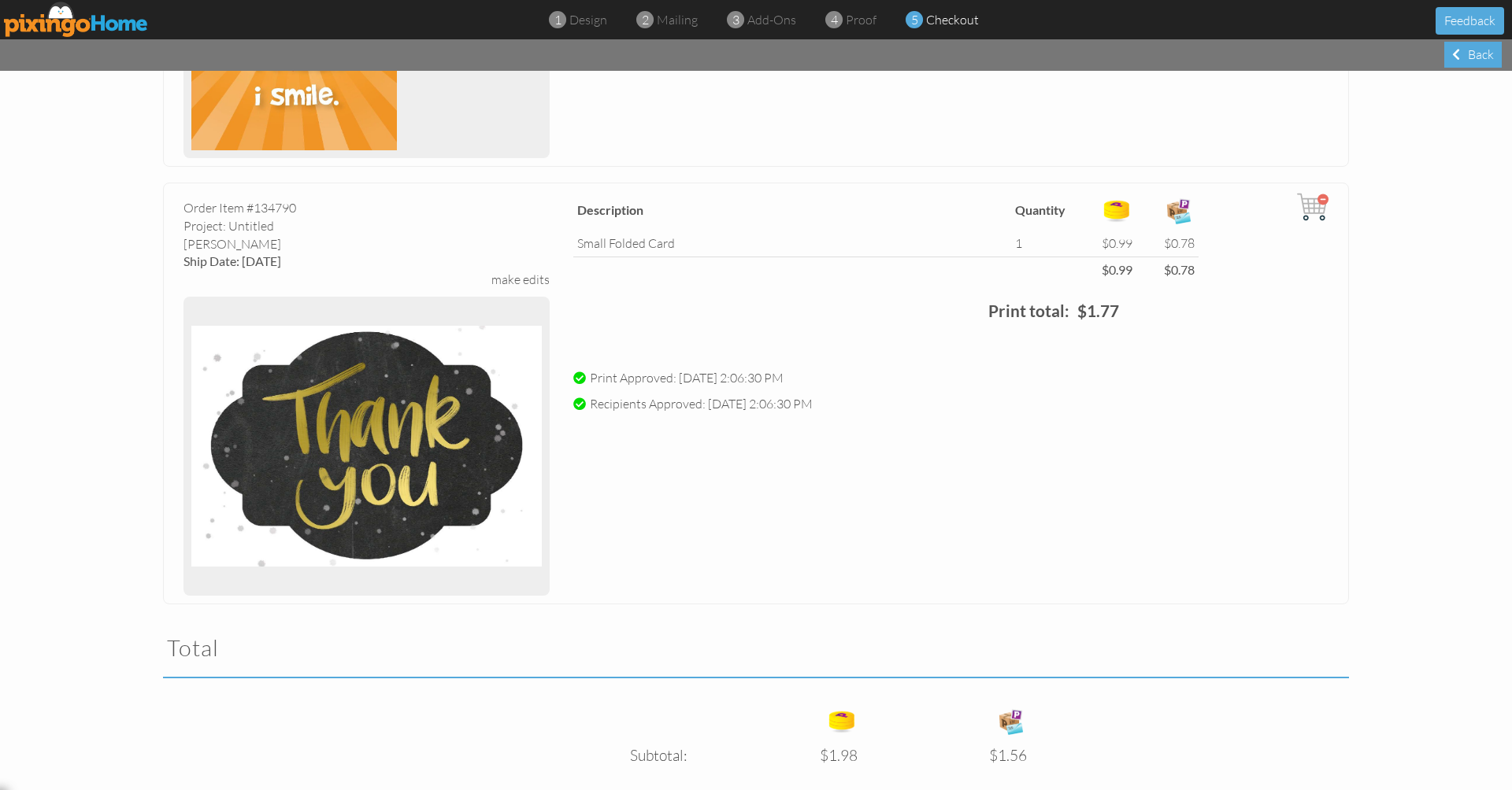
scroll to position [408, 0]
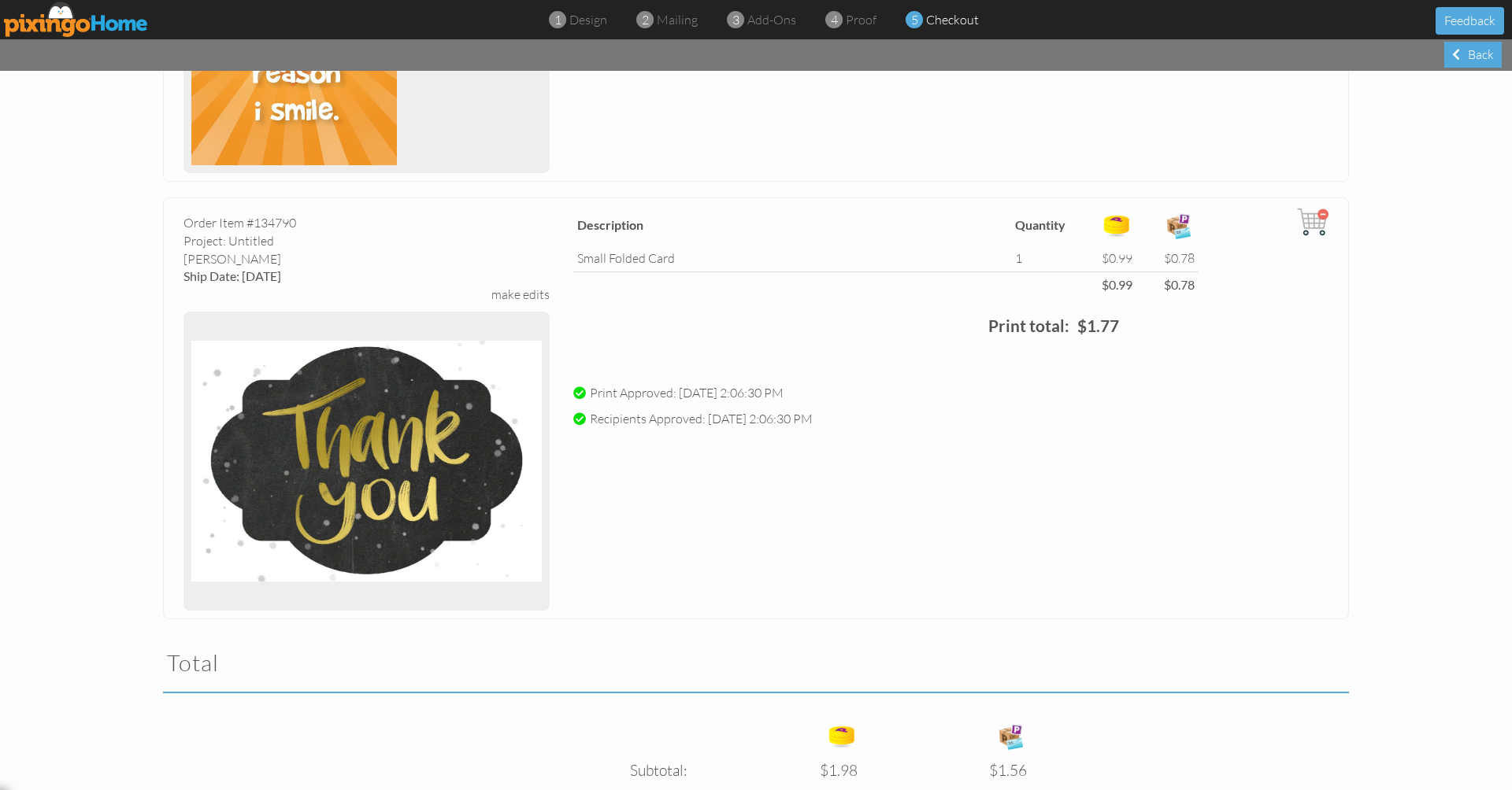
click at [616, 421] on div "Order Item #134790 Project: Untitled matte Finish Ship Date: 08/22/2025 make ed…" at bounding box center [756, 408] width 1186 height 421
click at [525, 289] on div "make edits" at bounding box center [521, 295] width 58 height 18
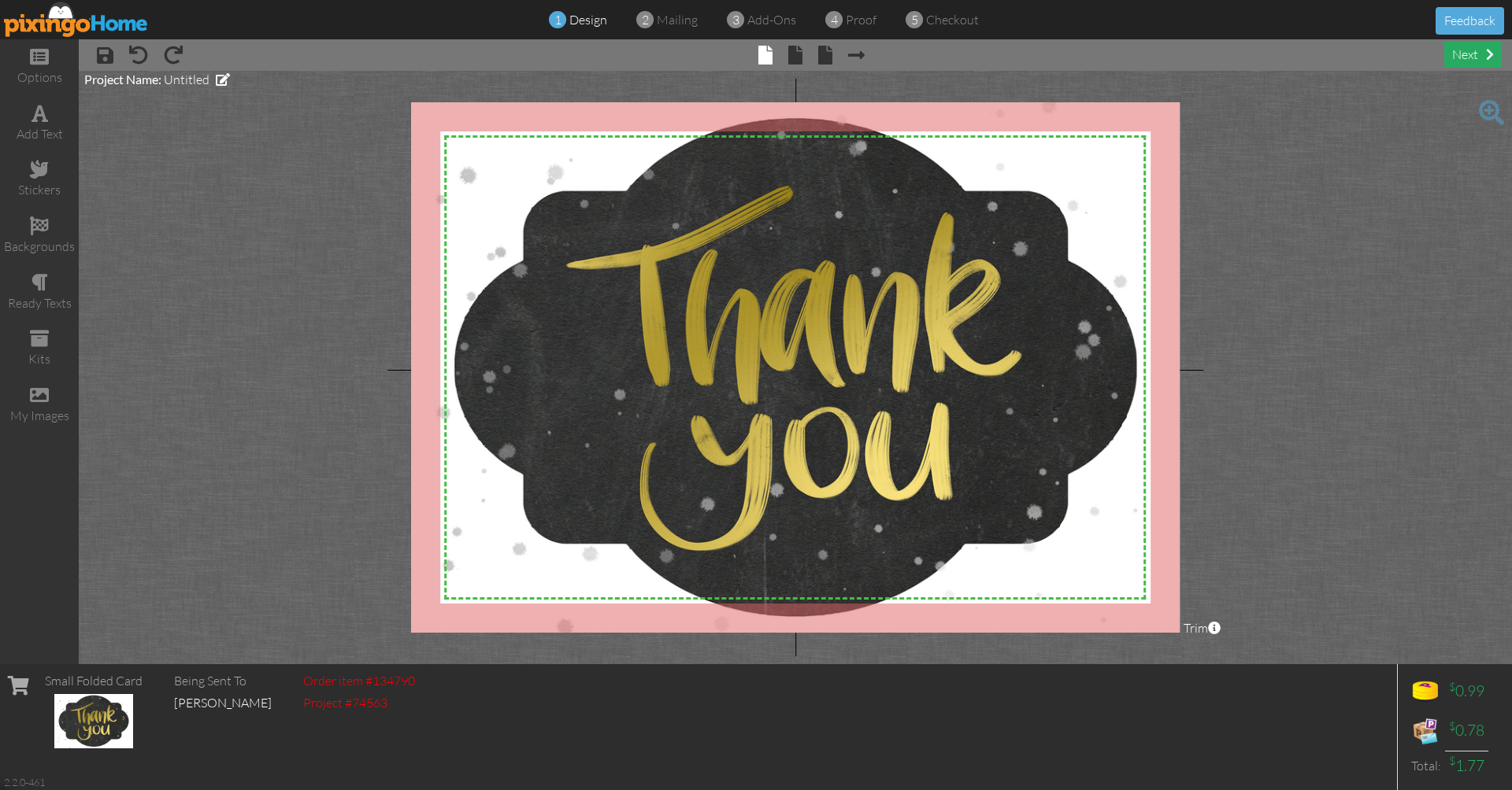
click at [1486, 52] on span at bounding box center [1490, 54] width 8 height 13
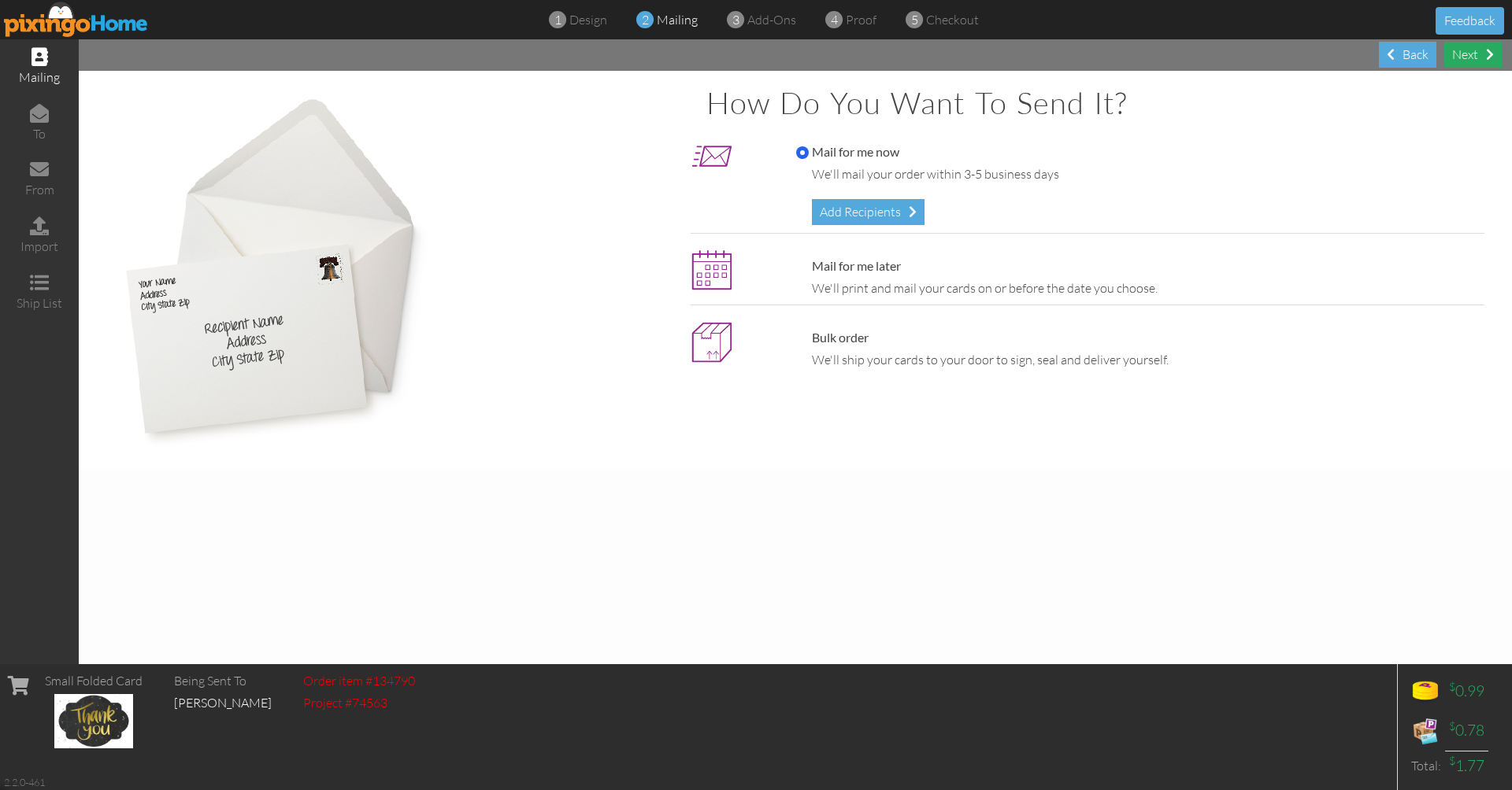
click at [1478, 57] on div "Next" at bounding box center [1473, 55] width 58 height 26
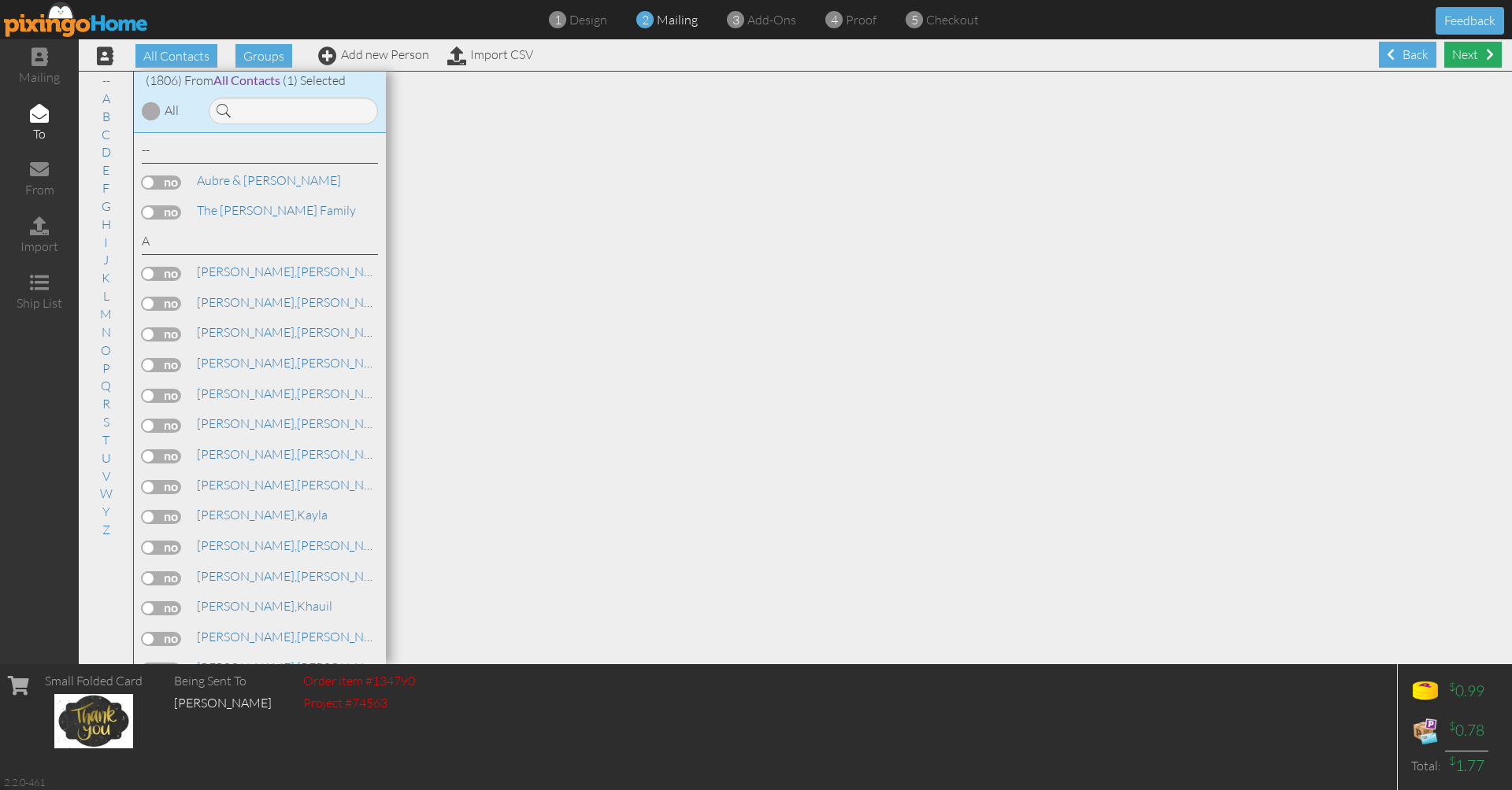
click at [1477, 57] on div "Next" at bounding box center [1473, 55] width 58 height 26
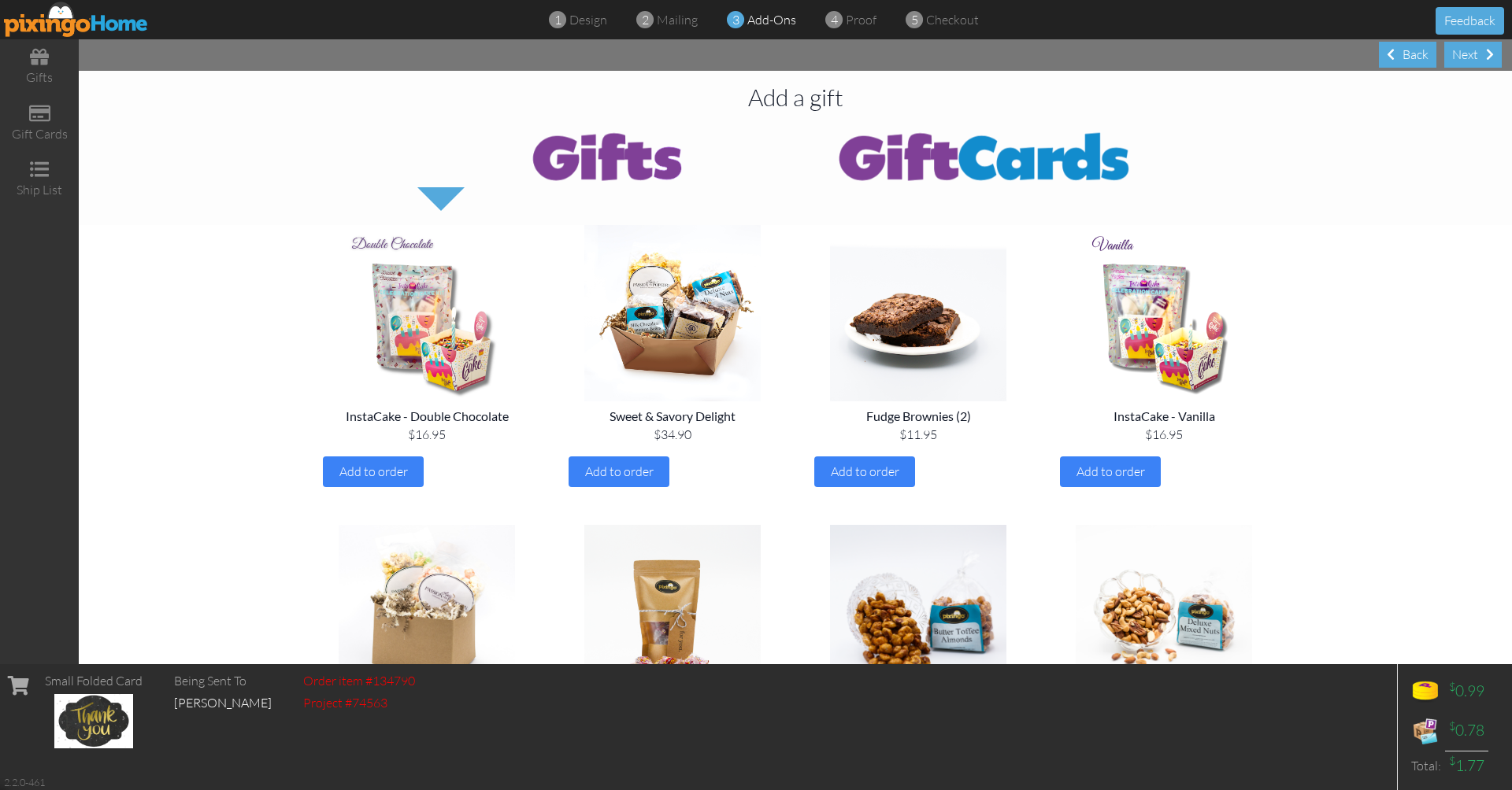
click at [1477, 57] on div "Next" at bounding box center [1473, 55] width 58 height 26
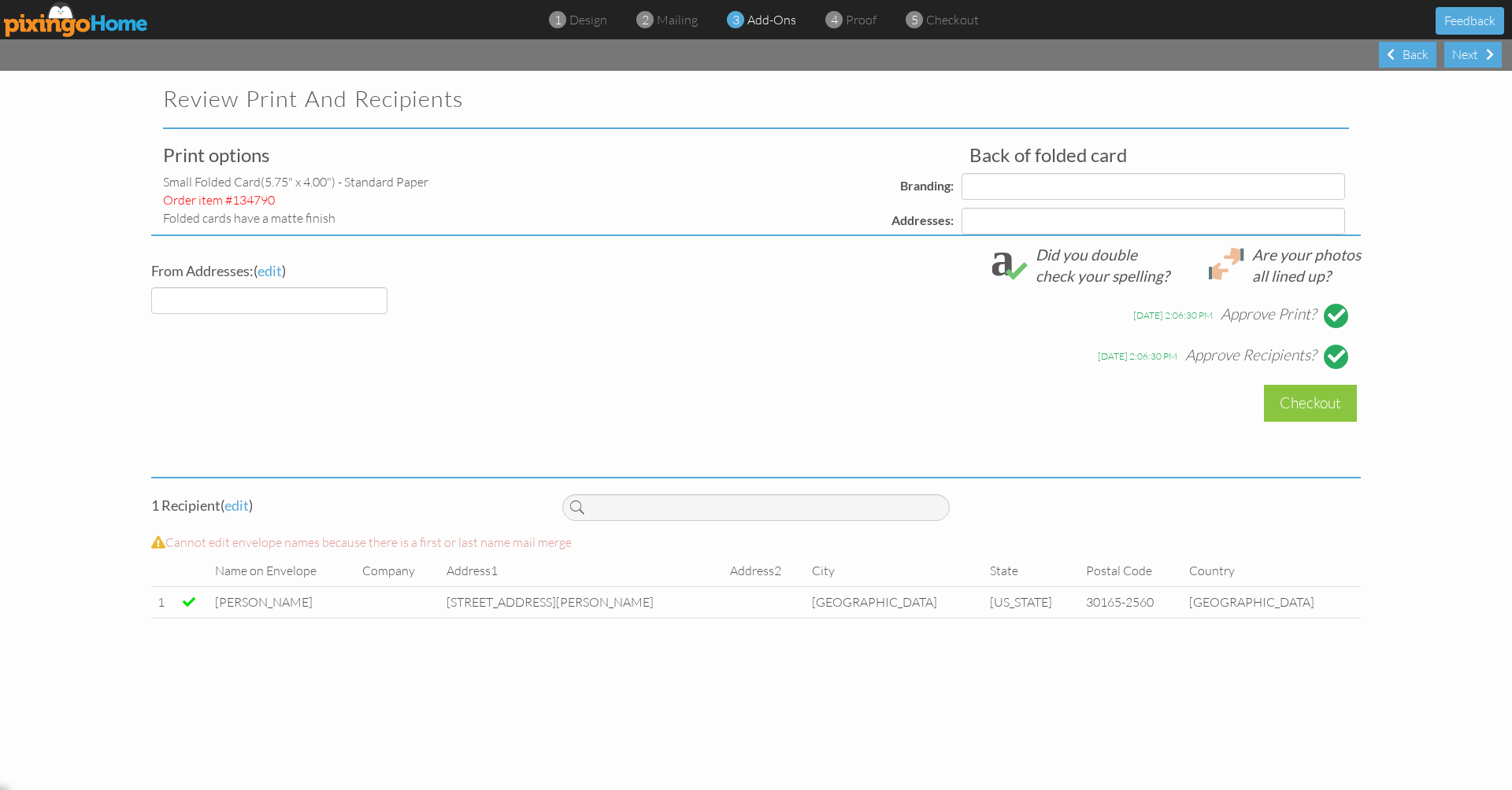
select select "object:58690"
select select "object:58693"
select select "object:58695"
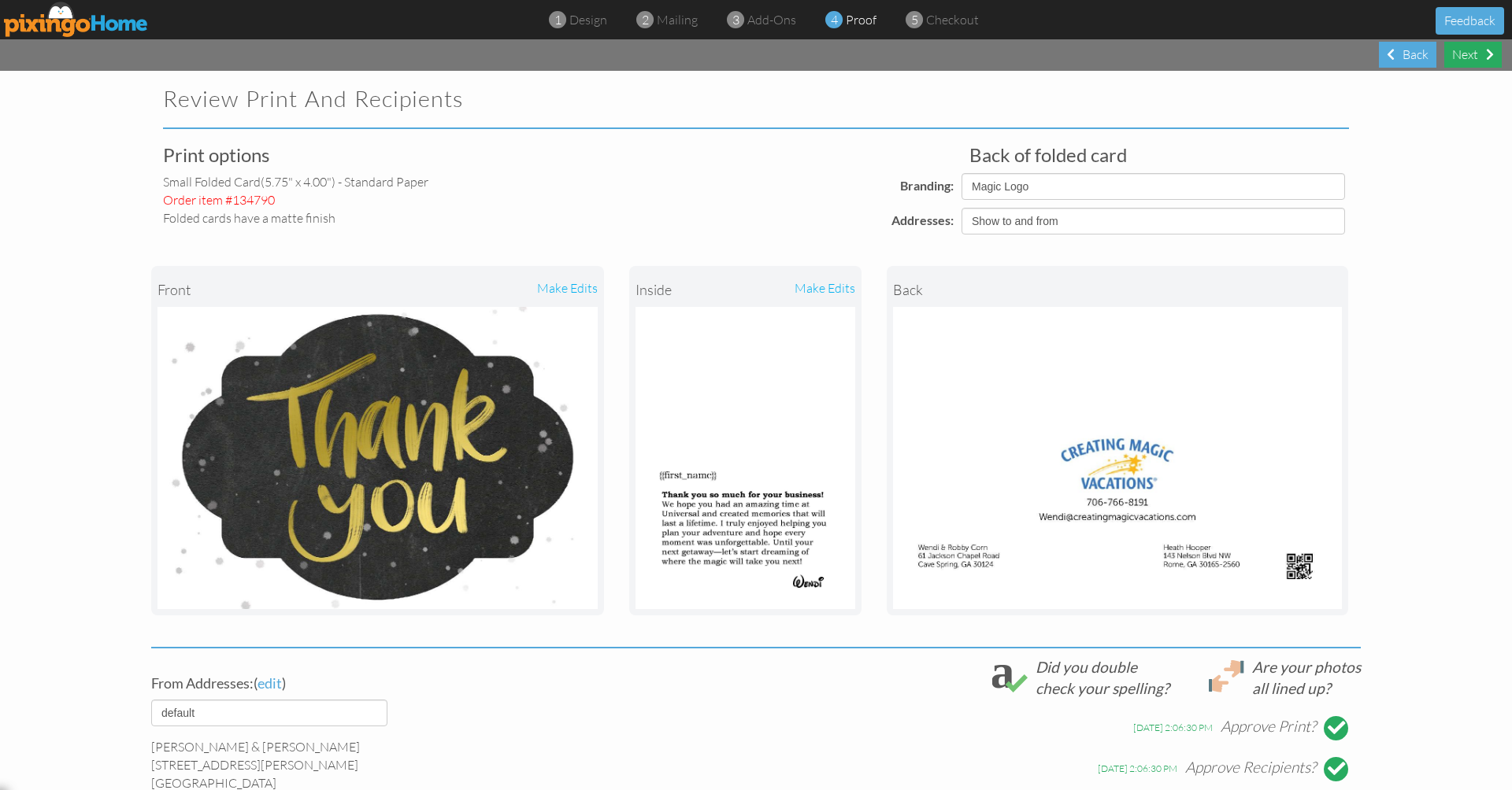
click at [1467, 58] on div "Next" at bounding box center [1473, 55] width 58 height 26
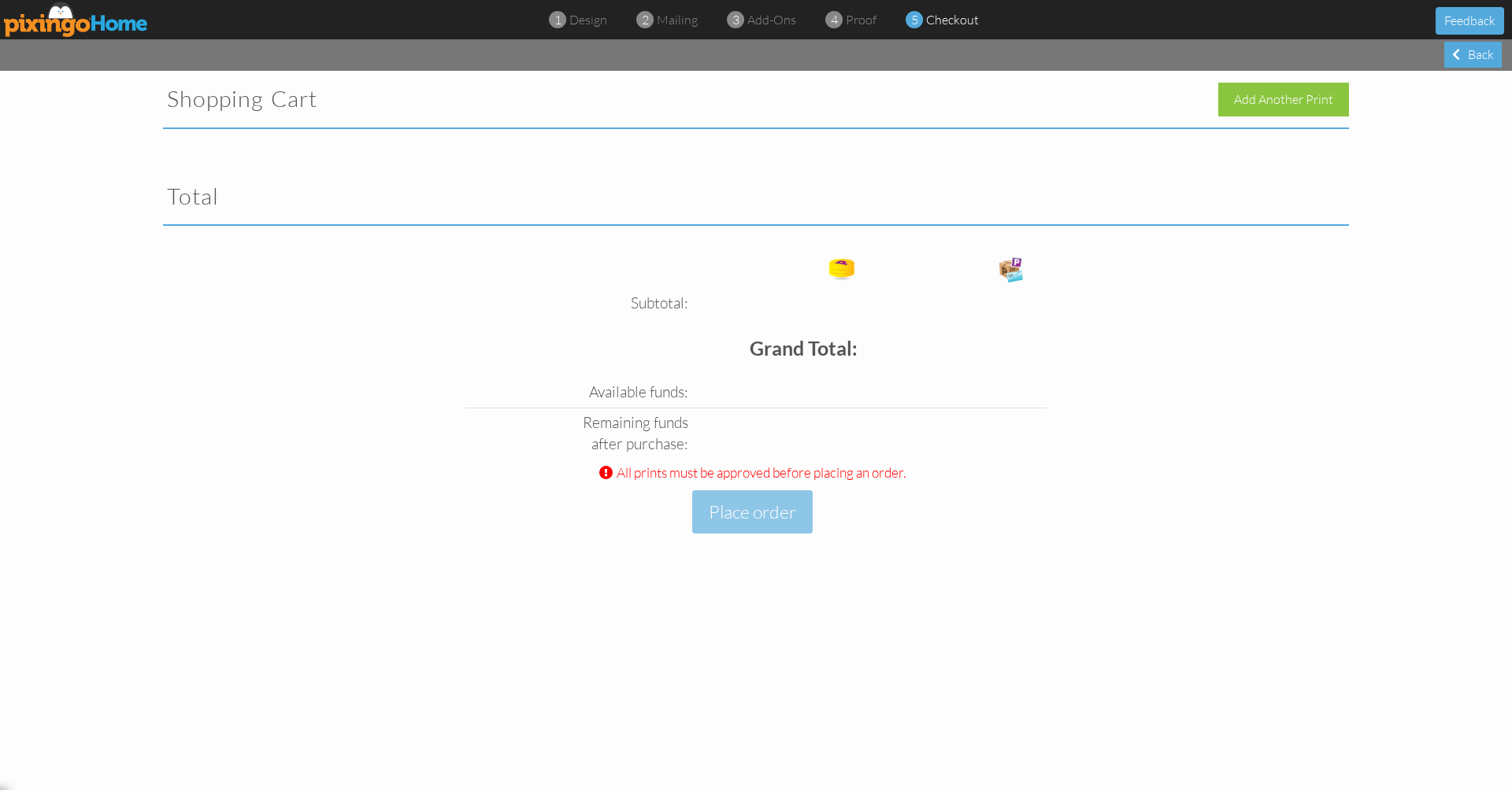
click at [1467, 58] on div "Back" at bounding box center [1473, 55] width 58 height 26
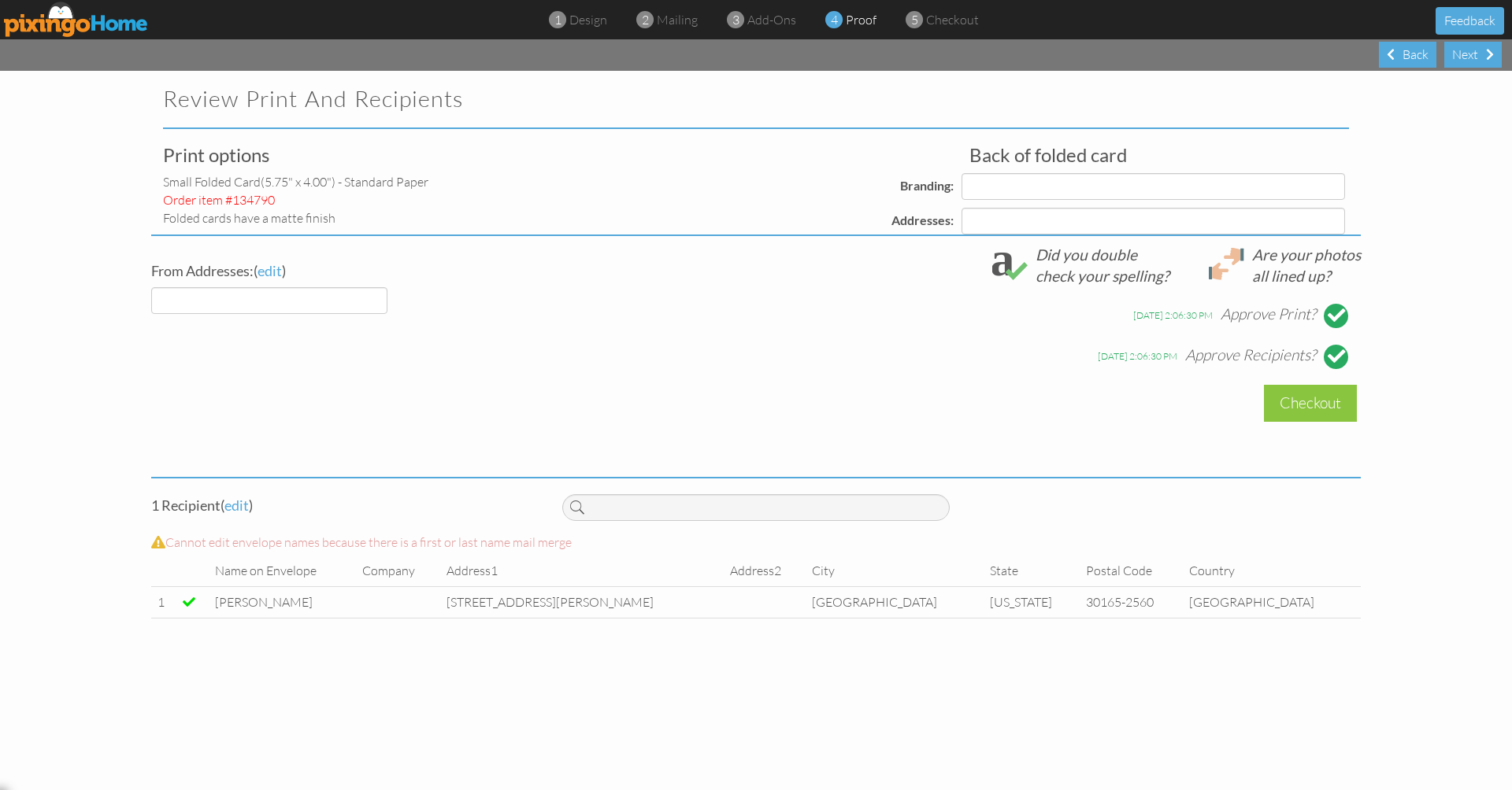
select select "object:58743"
select select "object:58747"
select select "object:58748"
click at [1467, 58] on div "Next" at bounding box center [1473, 55] width 58 height 26
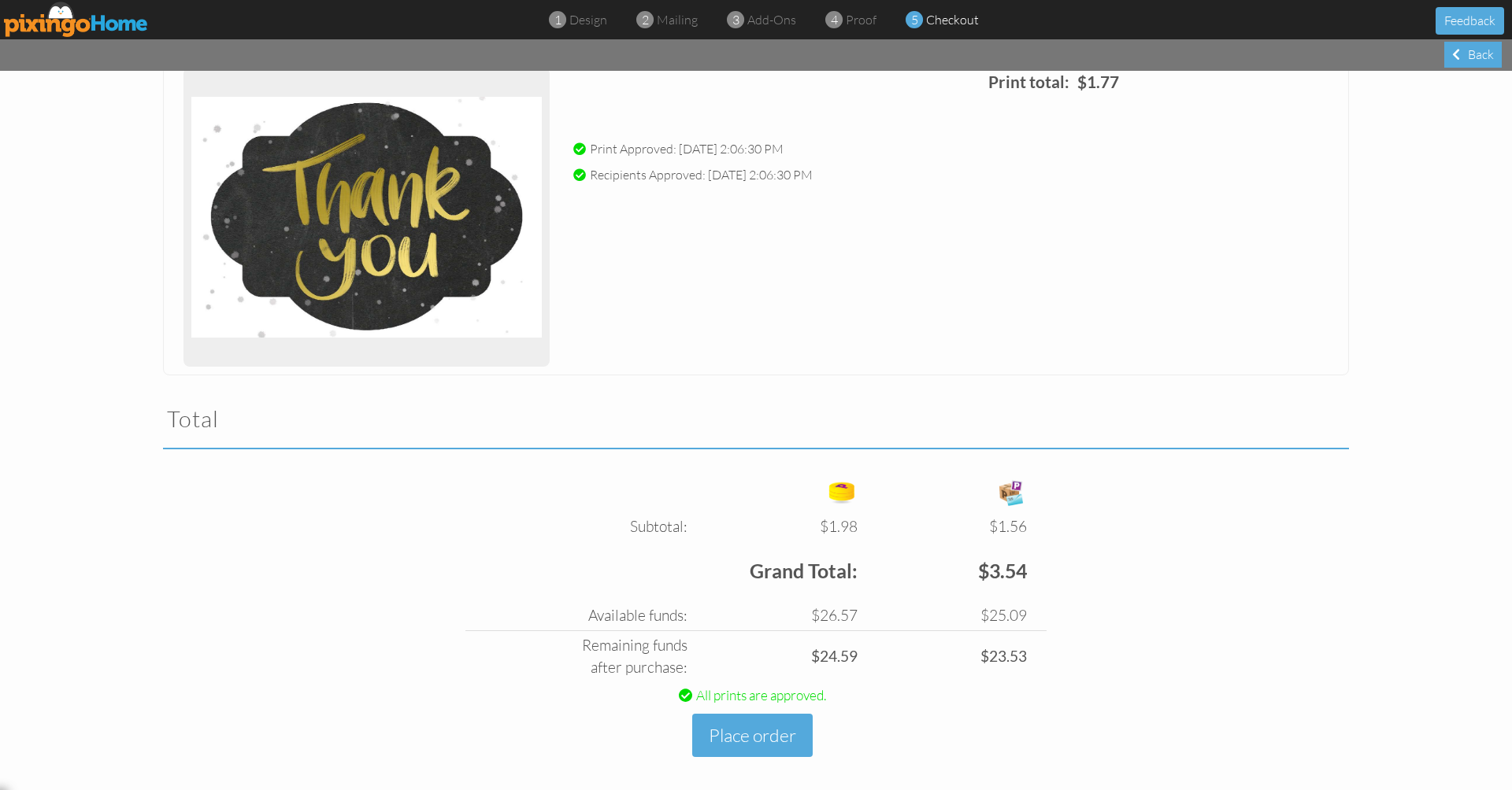
scroll to position [651, 0]
click at [759, 723] on button "Place order" at bounding box center [753, 736] width 121 height 43
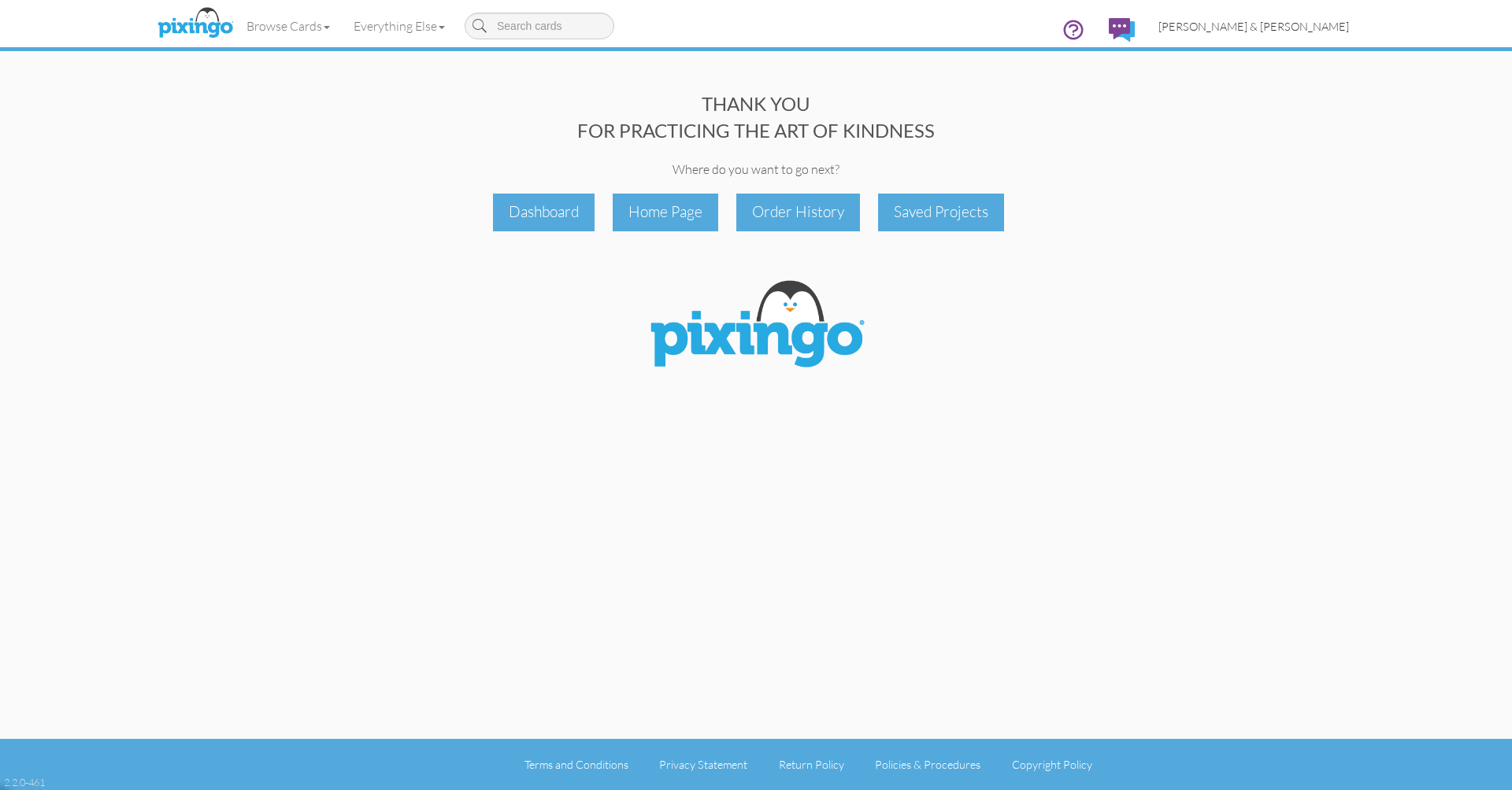
click at [1276, 22] on span "[PERSON_NAME] & [PERSON_NAME]" at bounding box center [1253, 26] width 191 height 13
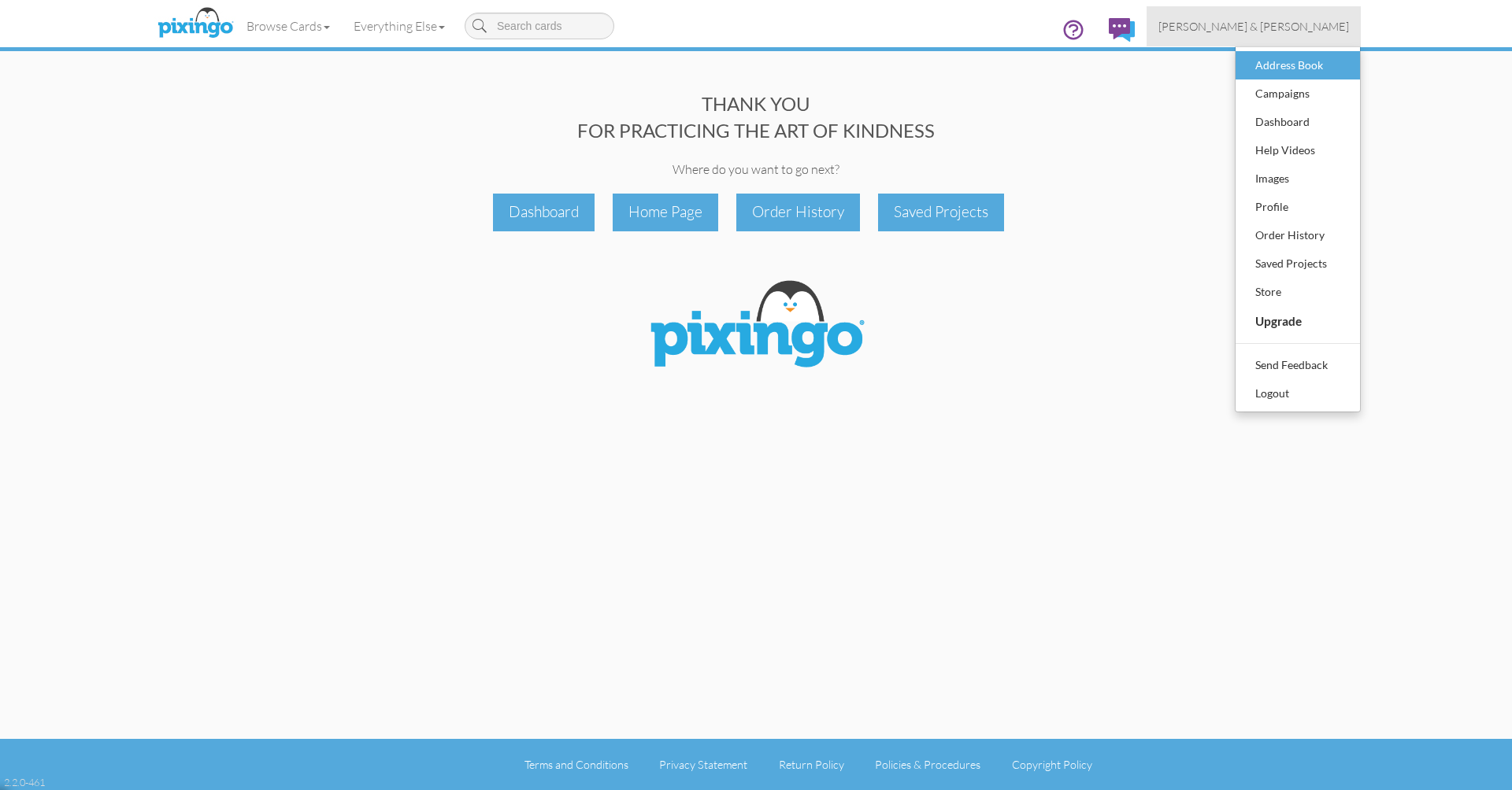
click at [1280, 65] on div "Address Book" at bounding box center [1297, 66] width 93 height 24
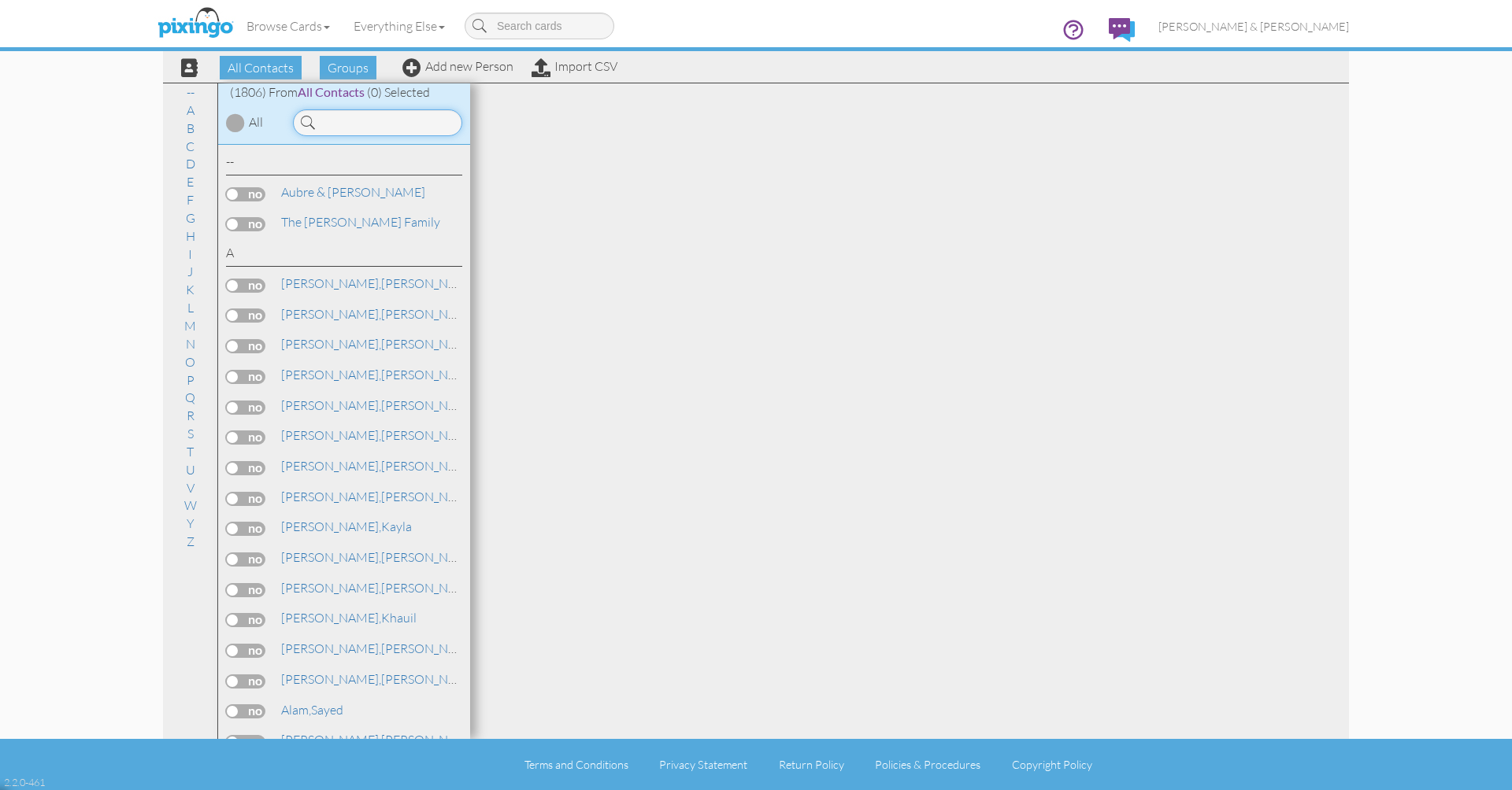
drag, startPoint x: 1280, startPoint y: 65, endPoint x: 340, endPoint y: 120, distance: 941.6
click at [340, 120] on input at bounding box center [377, 123] width 169 height 27
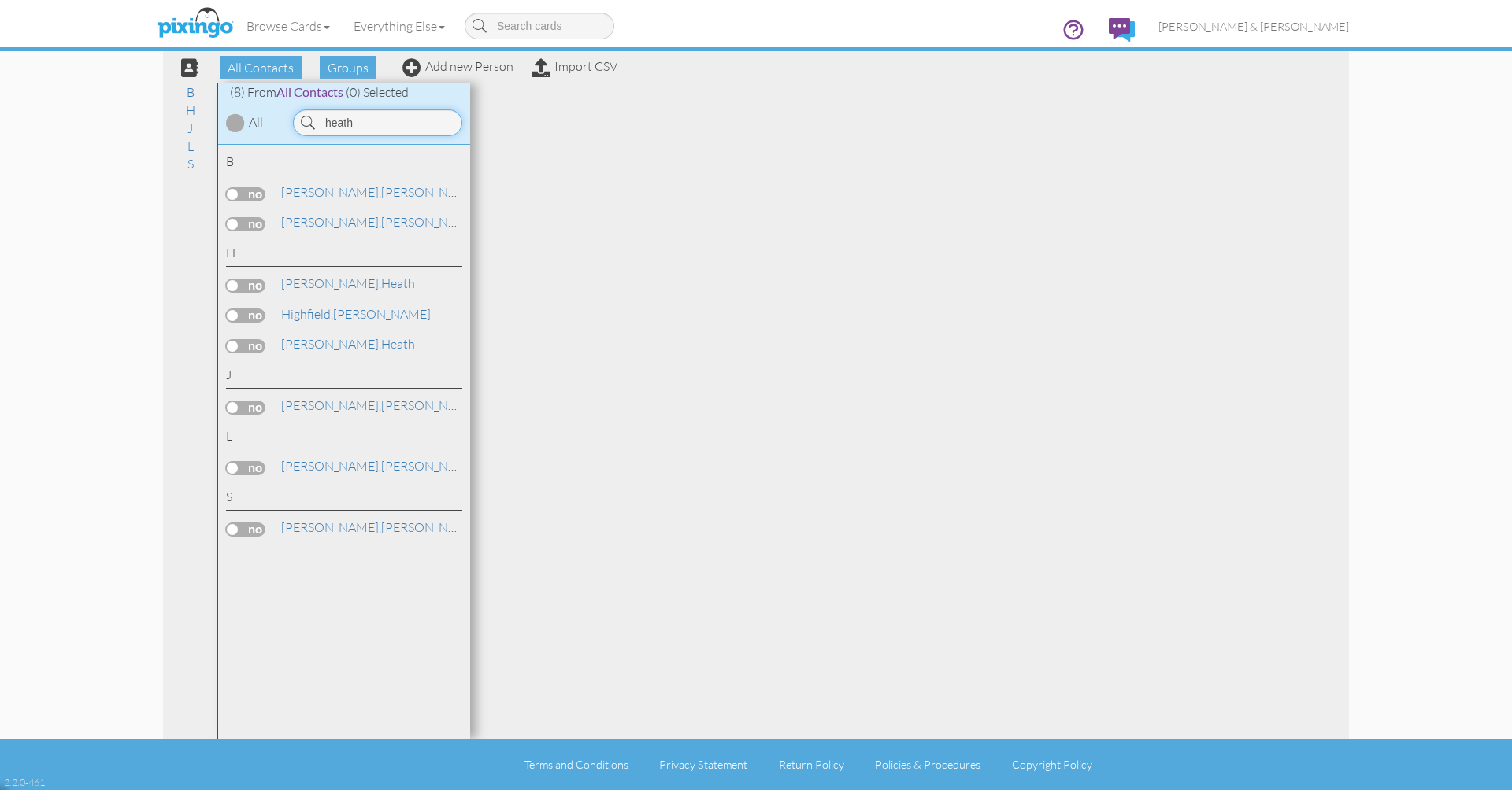
type input "heath"
click at [303, 340] on span "[PERSON_NAME]," at bounding box center [331, 344] width 100 height 16
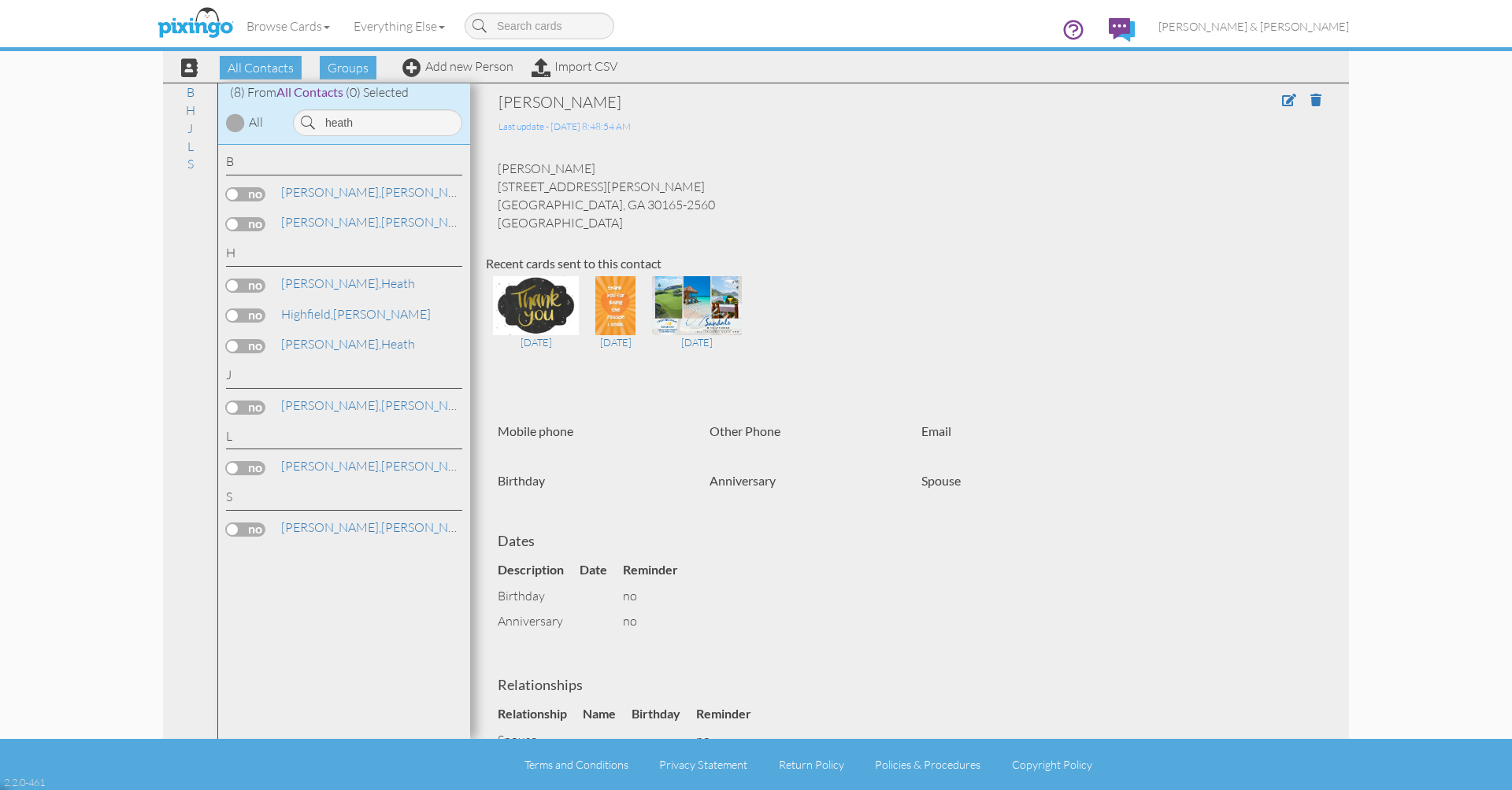
click at [213, 125] on div "J" at bounding box center [190, 129] width 54 height 18
click at [314, 31] on link "Browse Cards" at bounding box center [288, 25] width 107 height 39
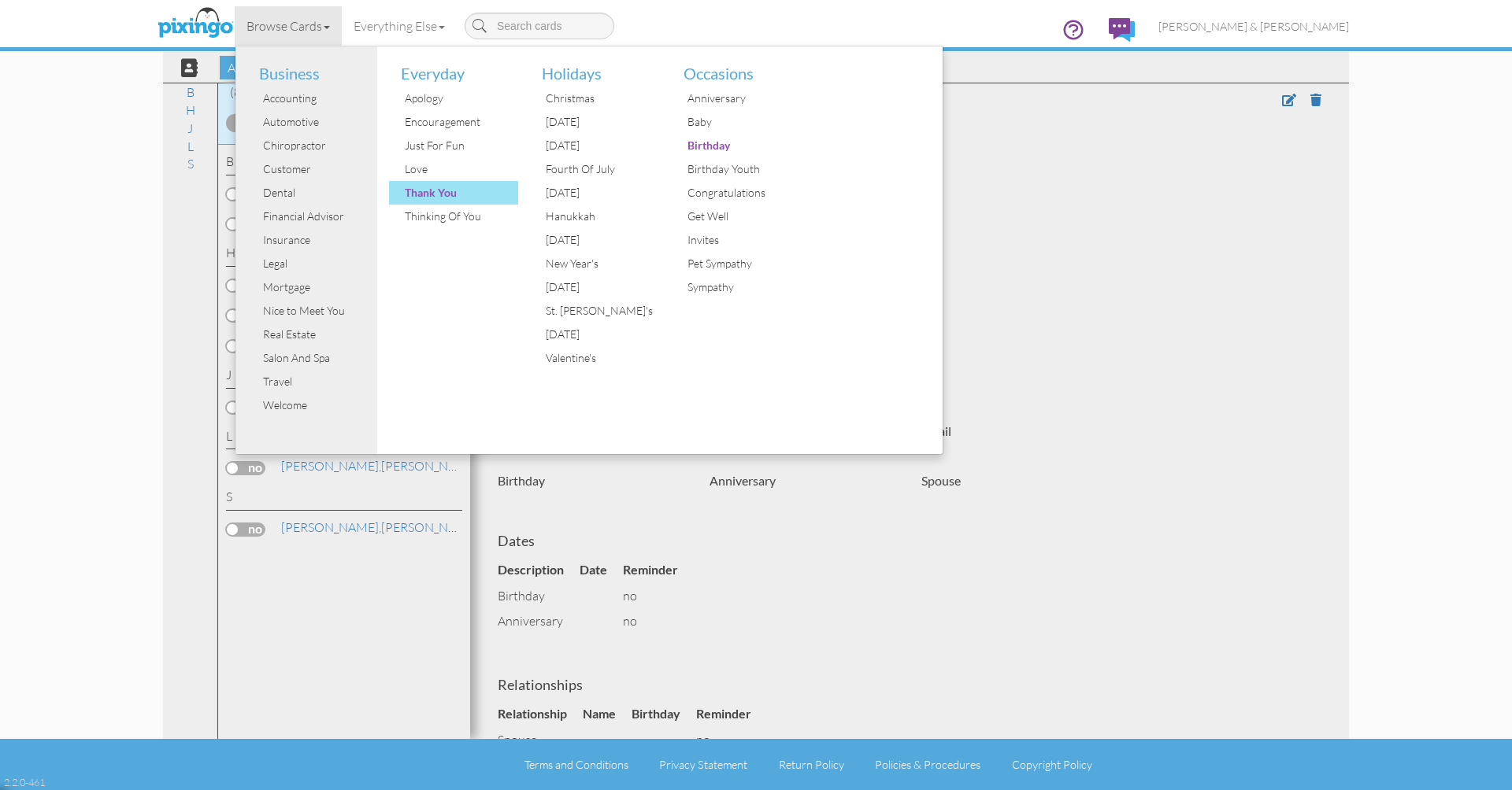
click at [458, 195] on div "Thank You" at bounding box center [460, 193] width 118 height 24
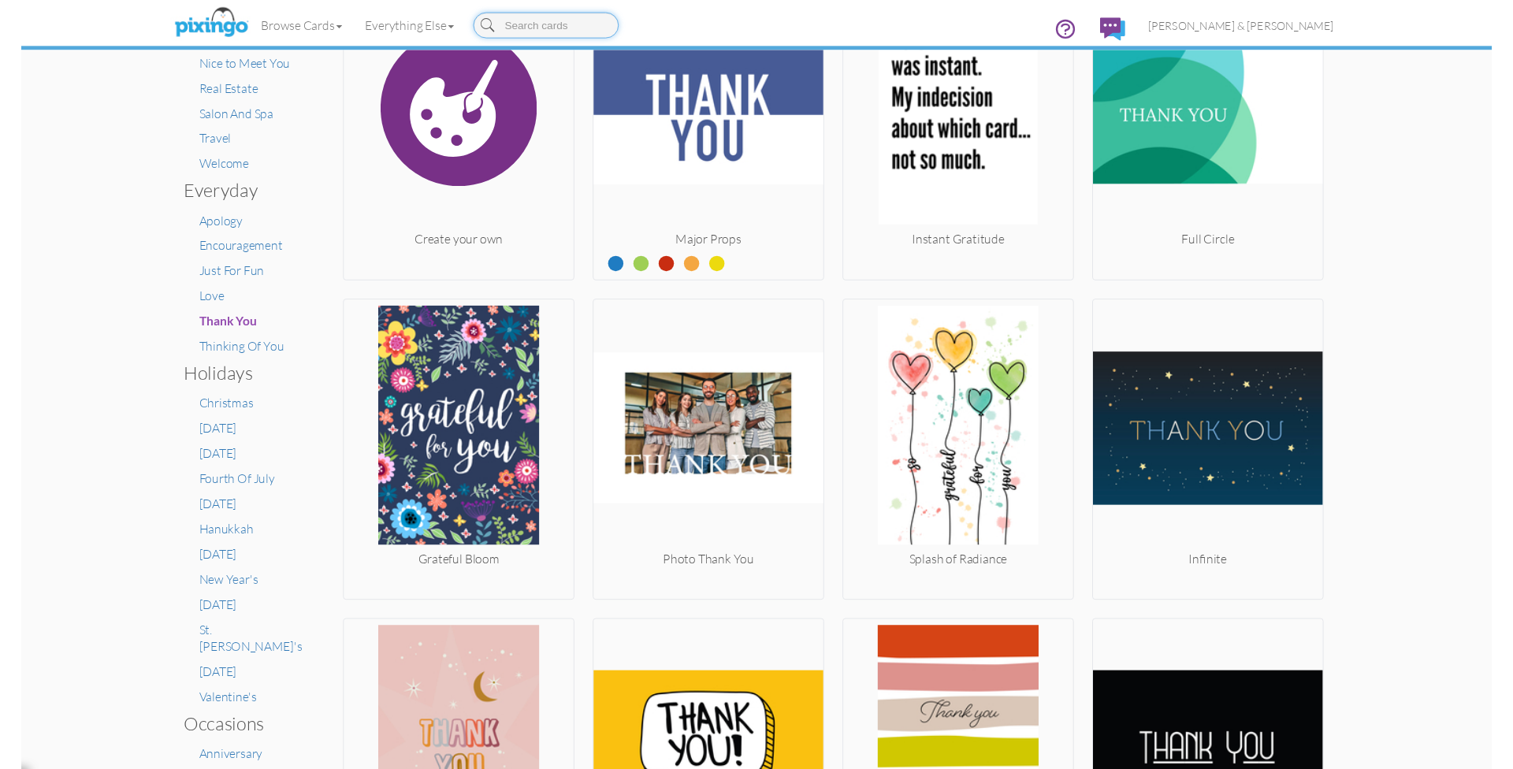
scroll to position [371, 0]
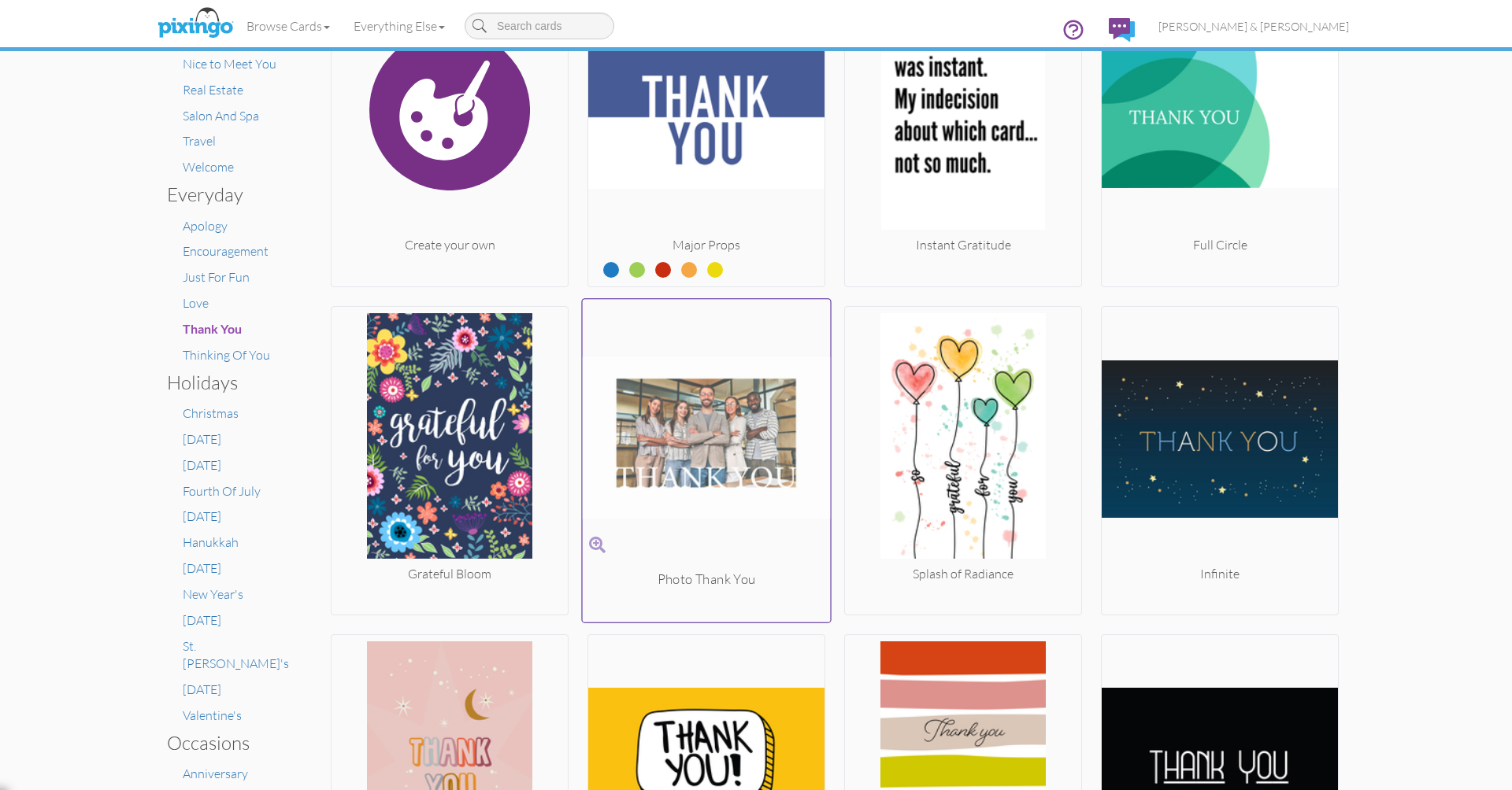
click at [724, 435] on img at bounding box center [707, 437] width 248 height 265
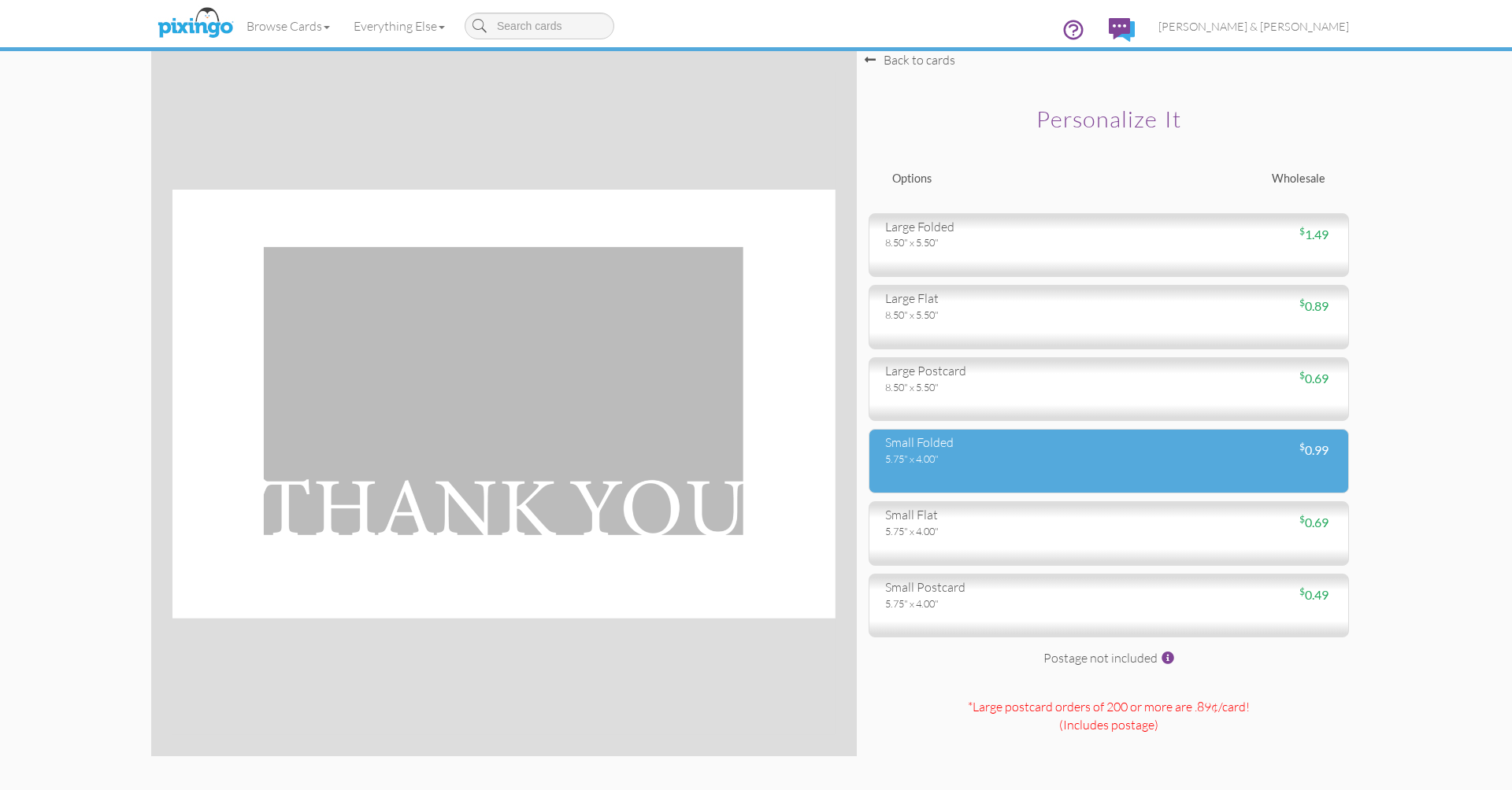
click at [929, 467] on div "small folded 5.75" x 4.00" $ 0.99" at bounding box center [1108, 460] width 481 height 65
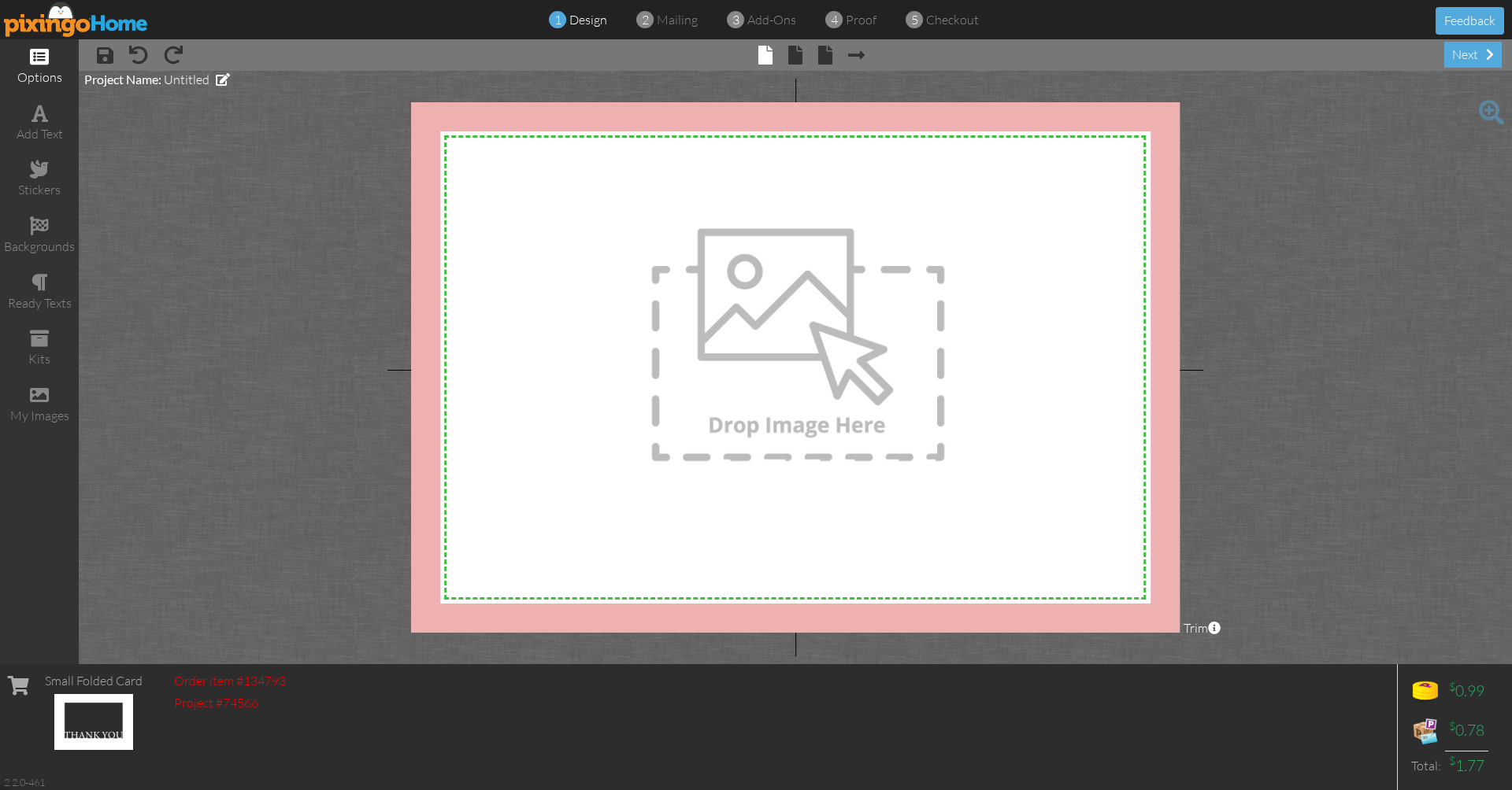
click at [33, 69] on div "options" at bounding box center [39, 78] width 79 height 18
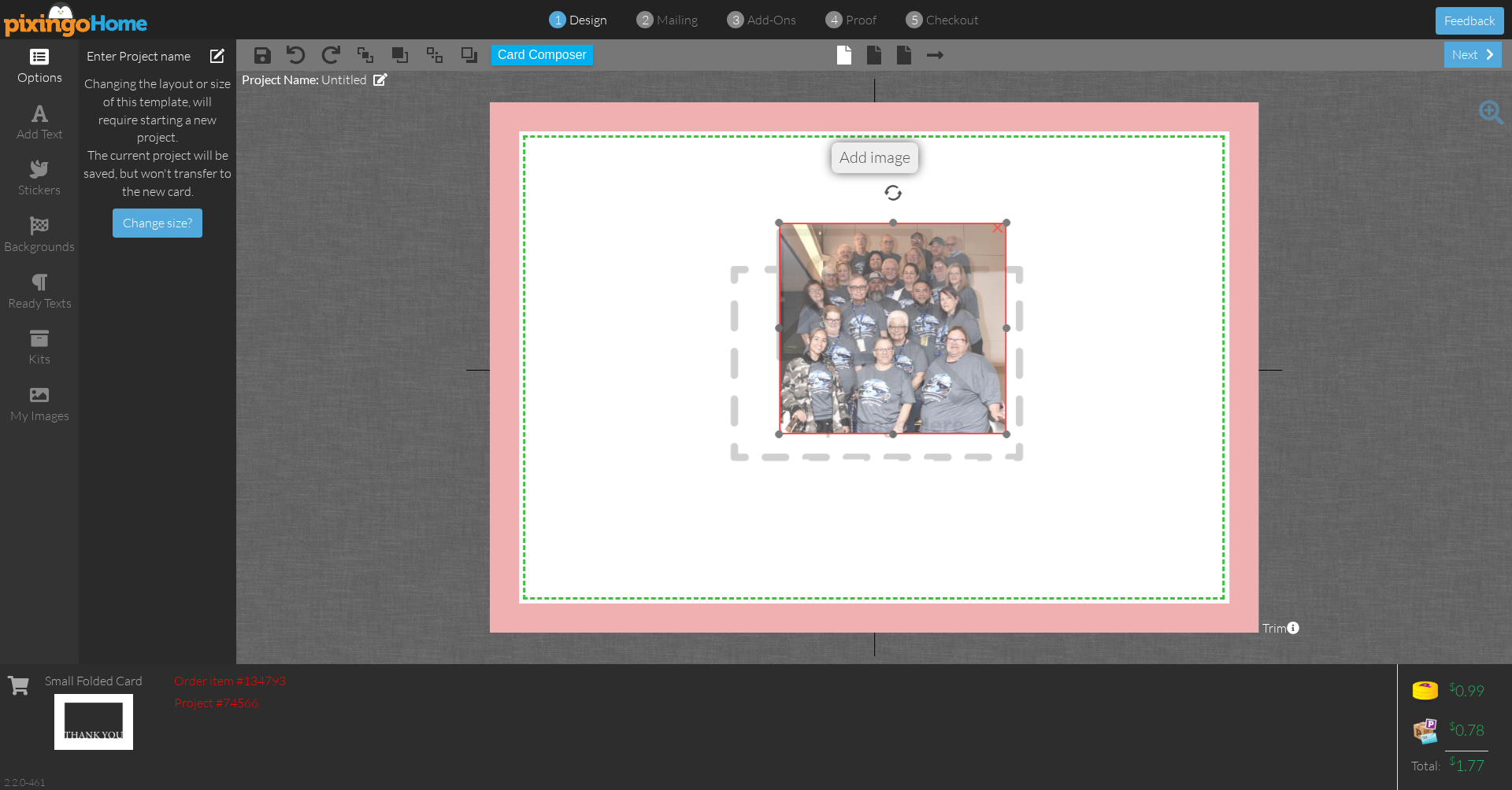
drag, startPoint x: 641, startPoint y: 265, endPoint x: 889, endPoint y: 359, distance: 265.2
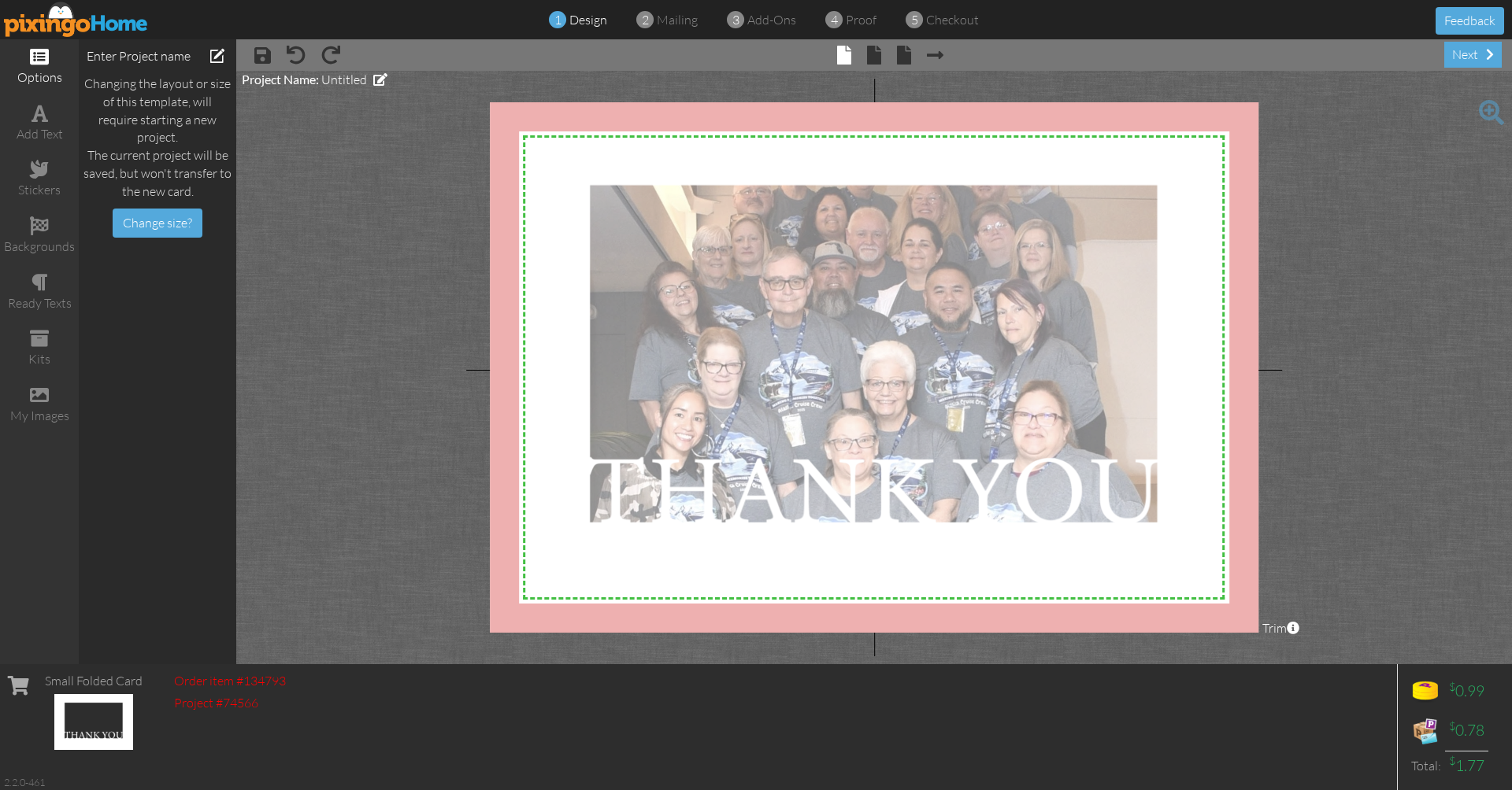
drag, startPoint x: 855, startPoint y: 347, endPoint x: 848, endPoint y: 377, distance: 30.8
click at [848, 377] on div at bounding box center [875, 357] width 586 height 358
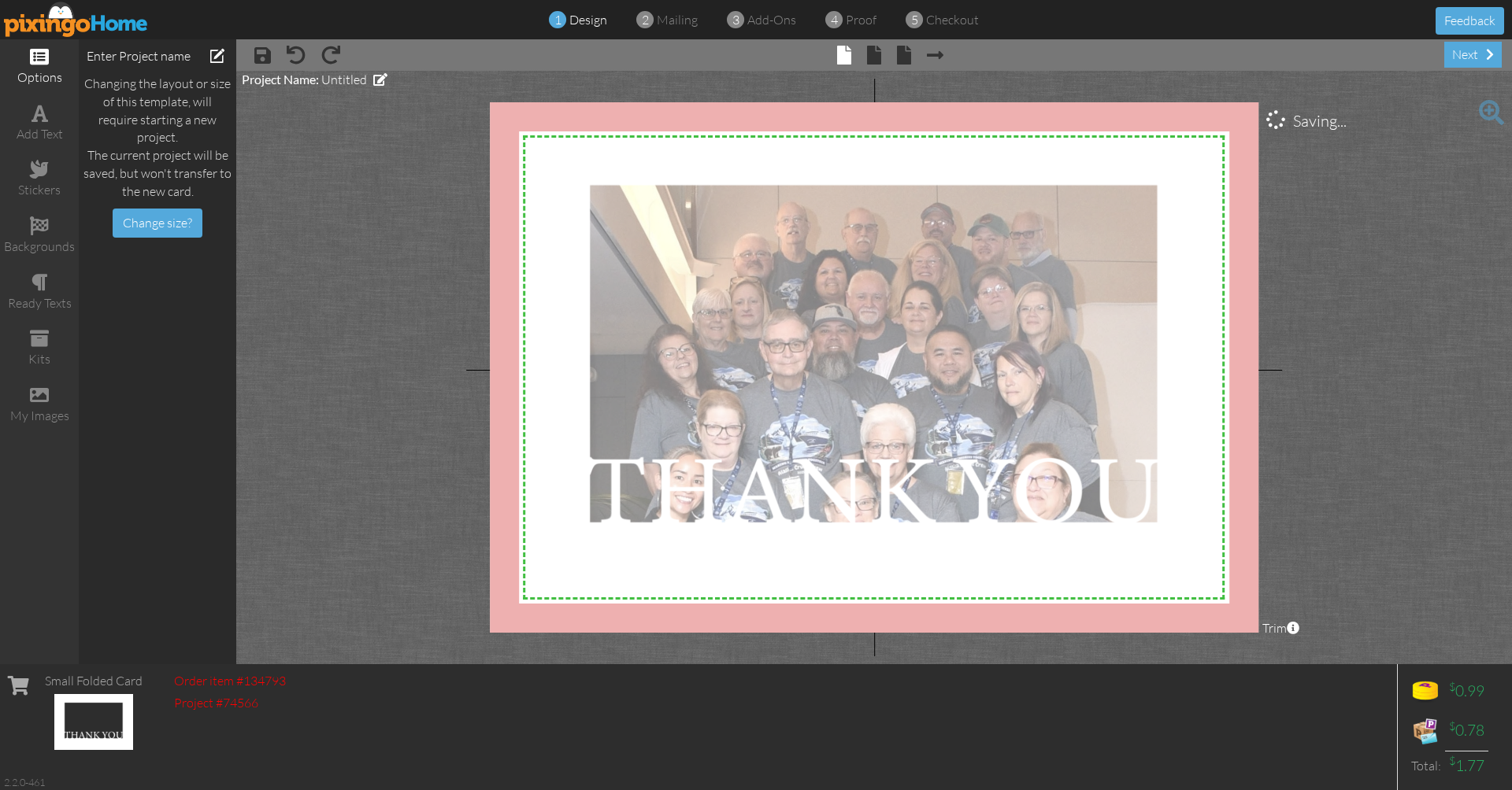
drag, startPoint x: 839, startPoint y: 344, endPoint x: 642, endPoint y: 447, distance: 222.3
click at [642, 447] on div at bounding box center [875, 357] width 586 height 358
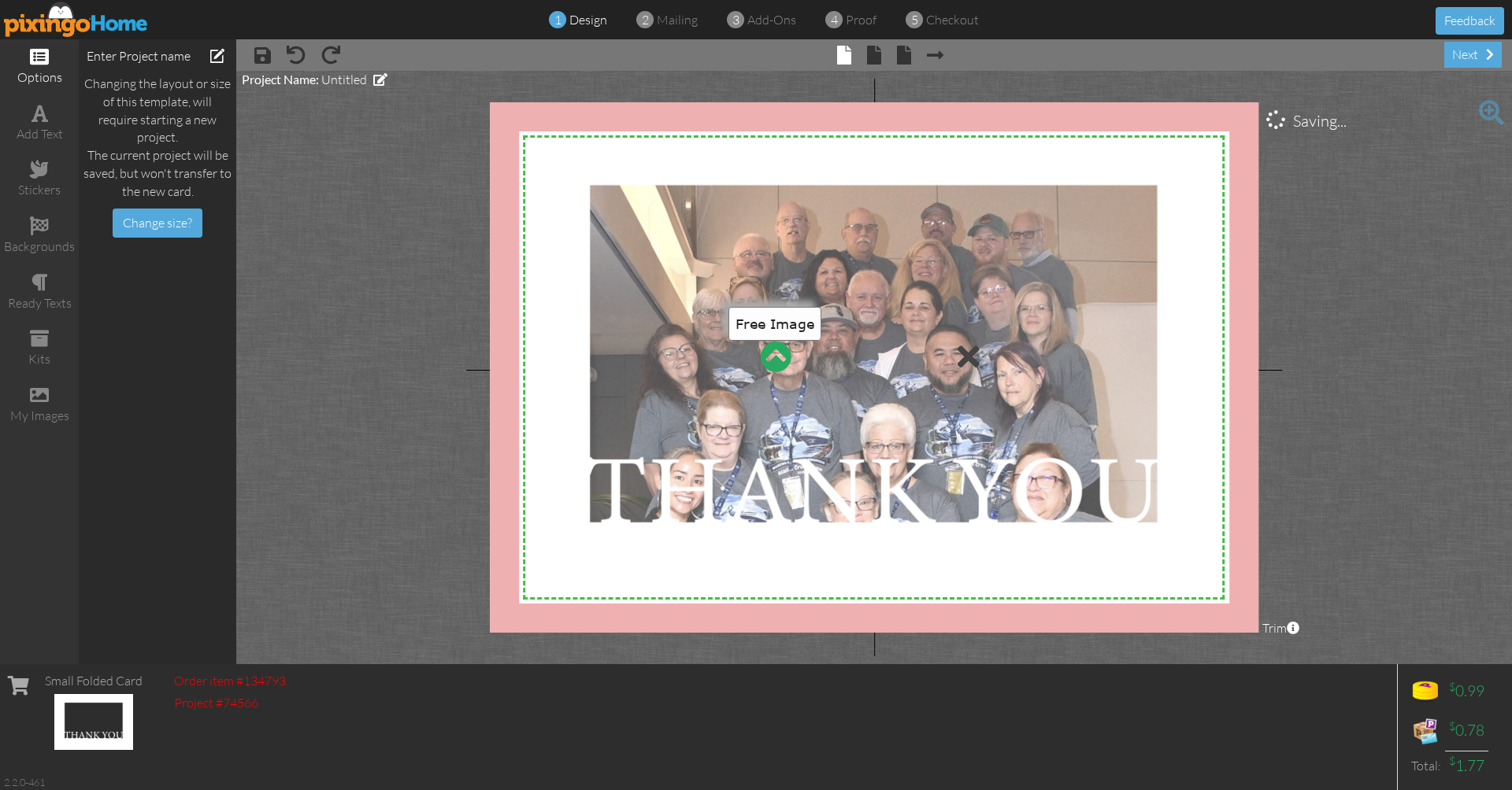
click at [785, 351] on div at bounding box center [775, 357] width 32 height 32
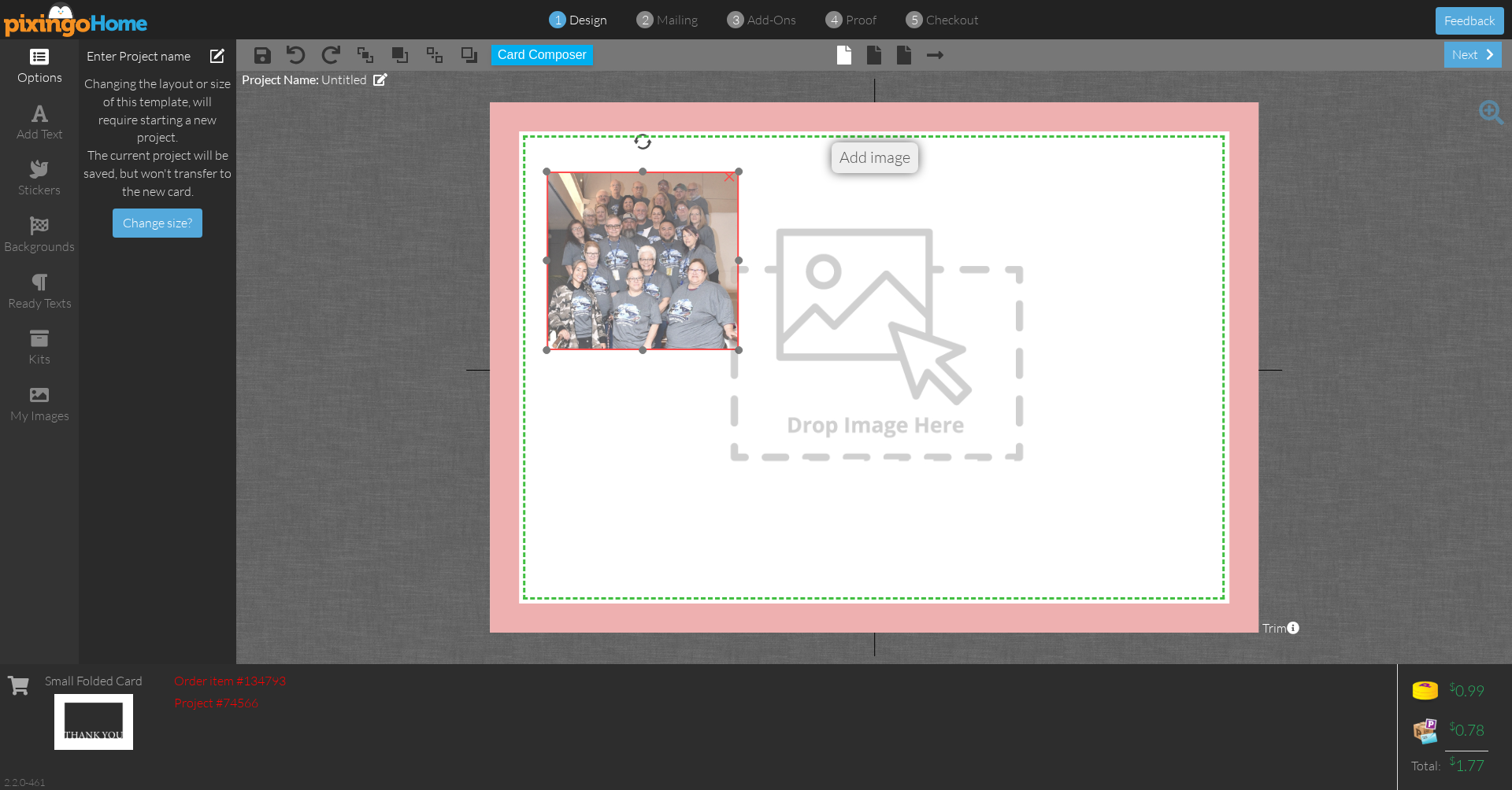
drag, startPoint x: 625, startPoint y: 251, endPoint x: 682, endPoint y: 307, distance: 79.9
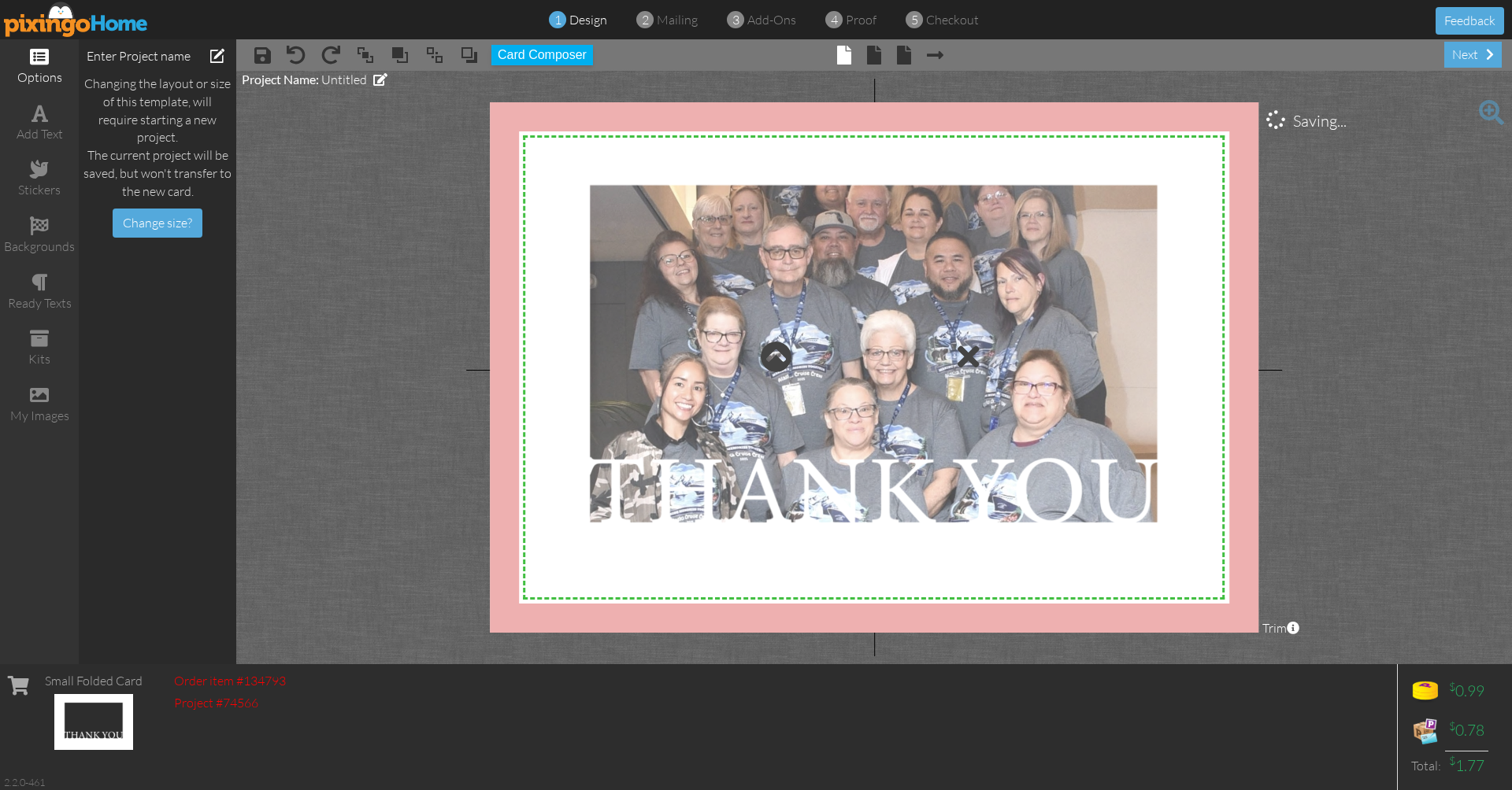
click at [716, 345] on div at bounding box center [875, 357] width 586 height 358
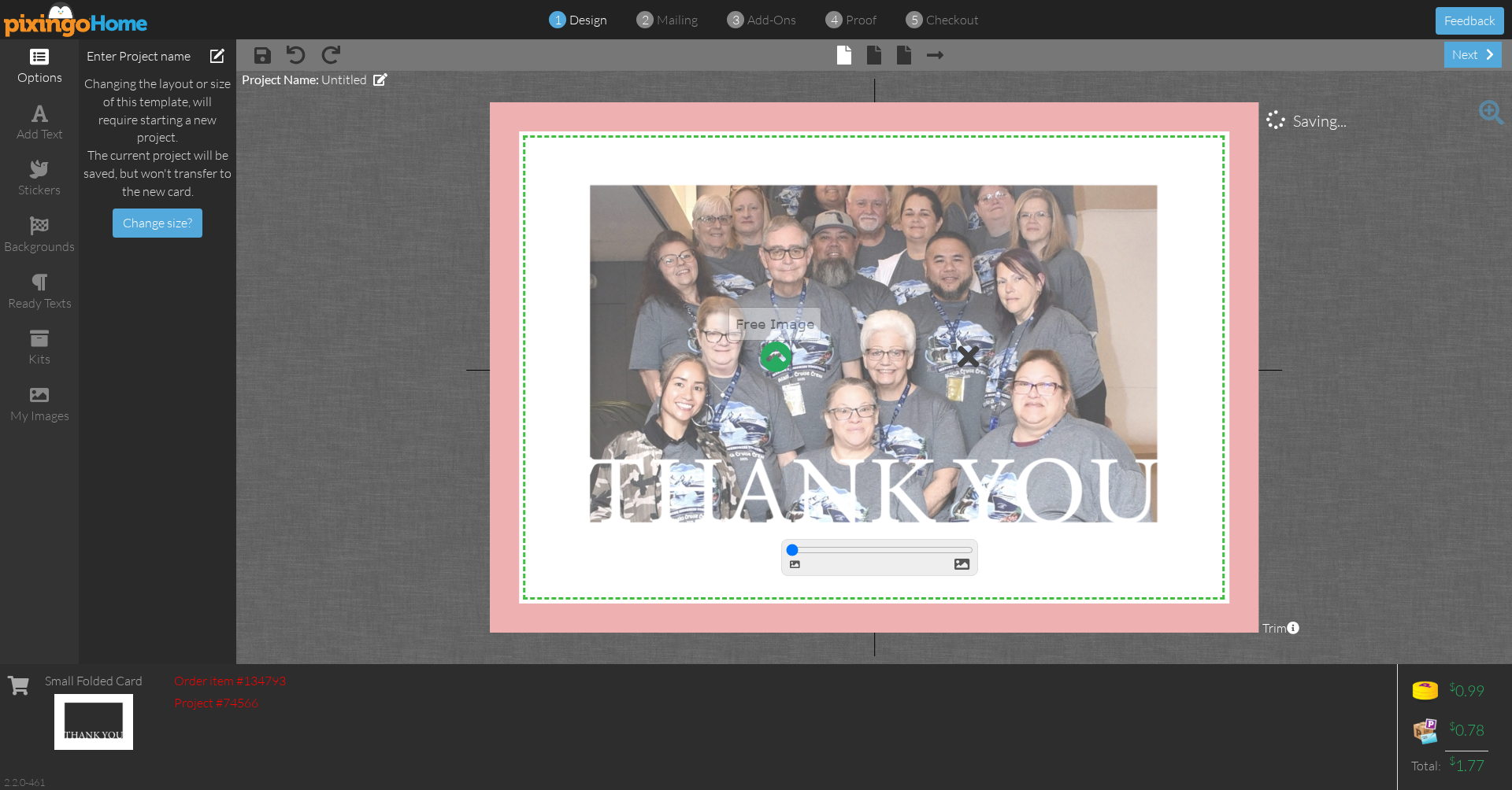
click at [767, 357] on div at bounding box center [775, 357] width 32 height 32
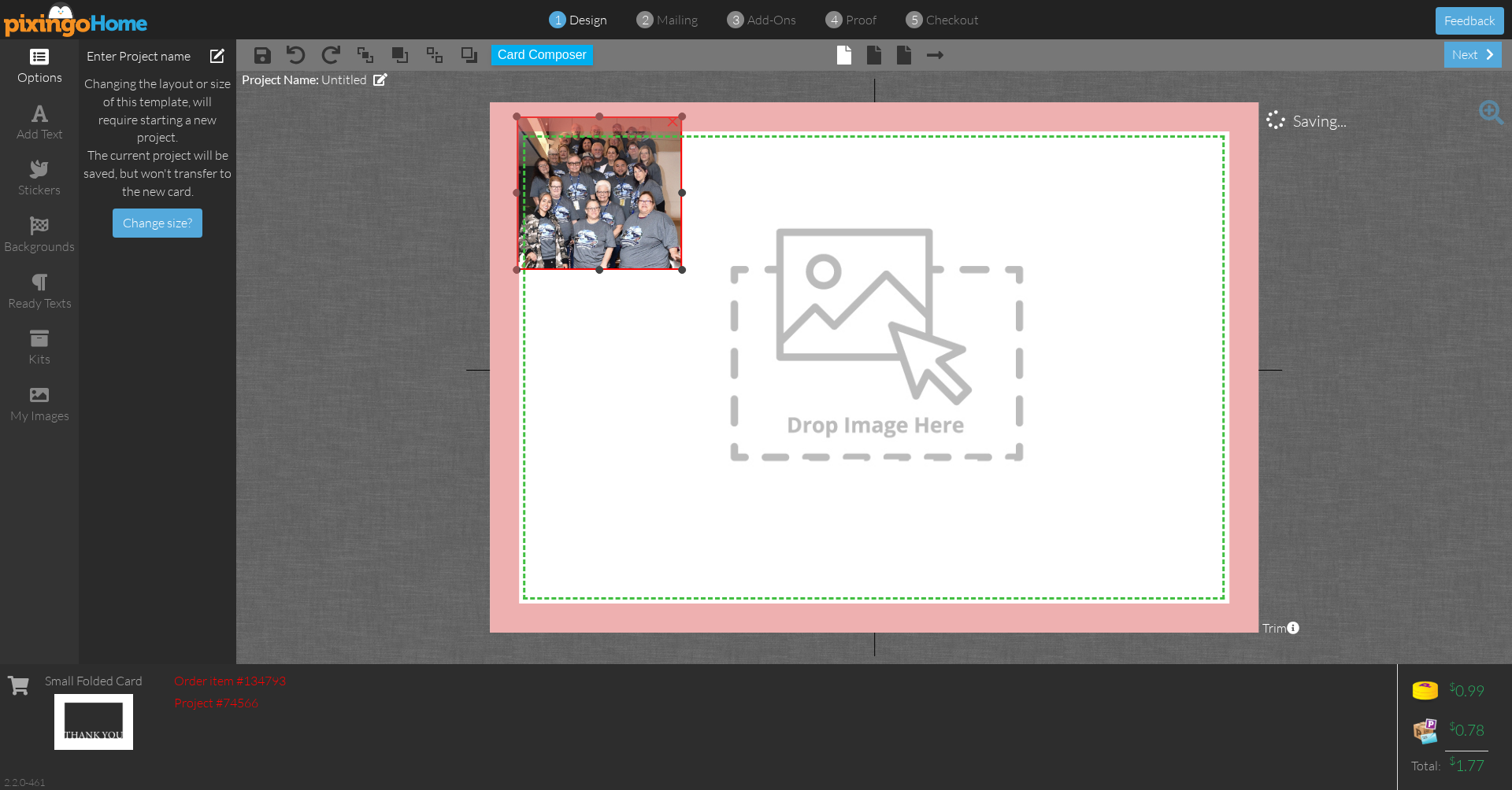
drag, startPoint x: 491, startPoint y: 293, endPoint x: 544, endPoint y: 268, distance: 58.6
click at [544, 268] on div "×" at bounding box center [600, 194] width 165 height 154
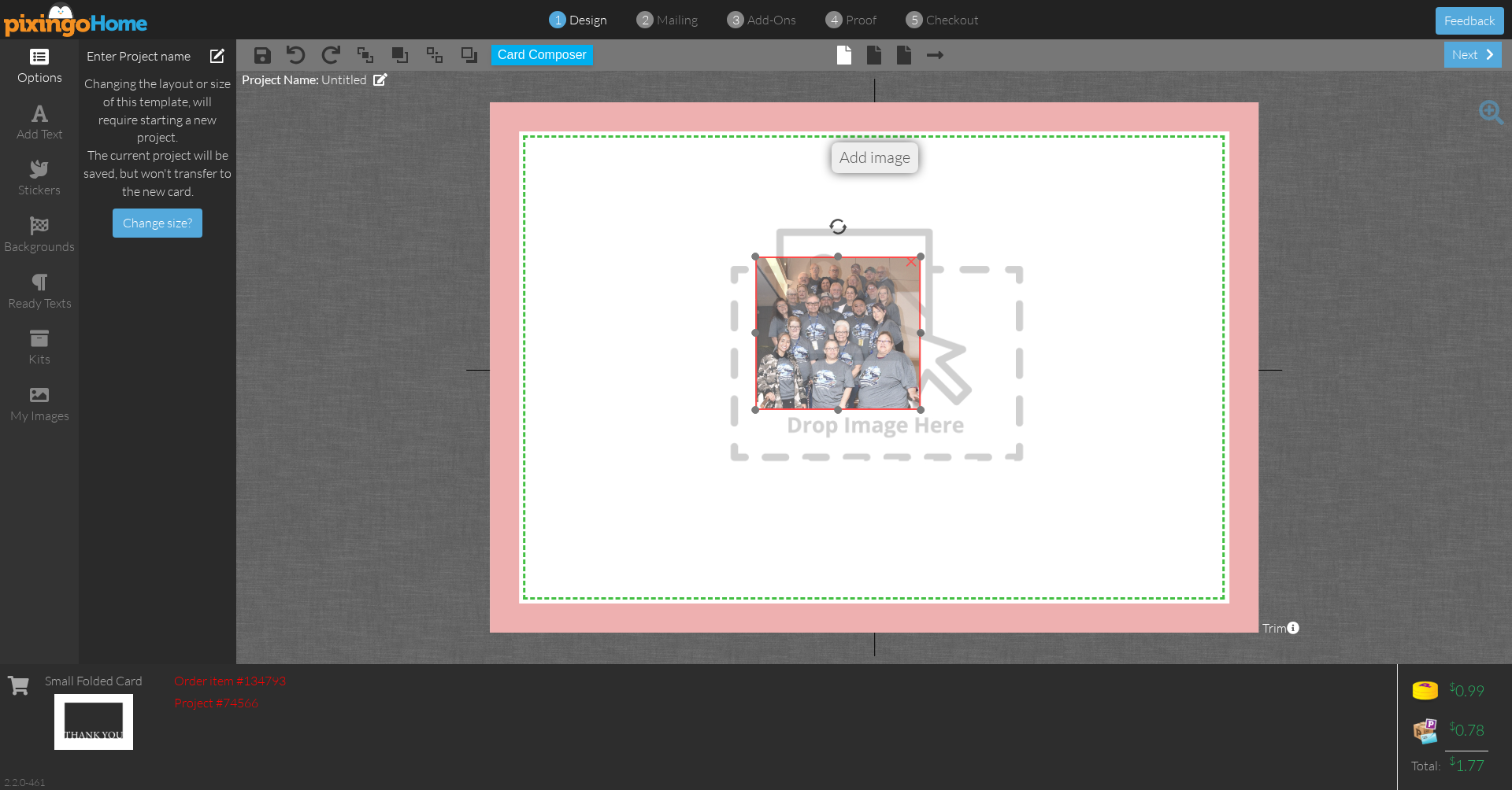
drag, startPoint x: 587, startPoint y: 229, endPoint x: 828, endPoint y: 370, distance: 279.2
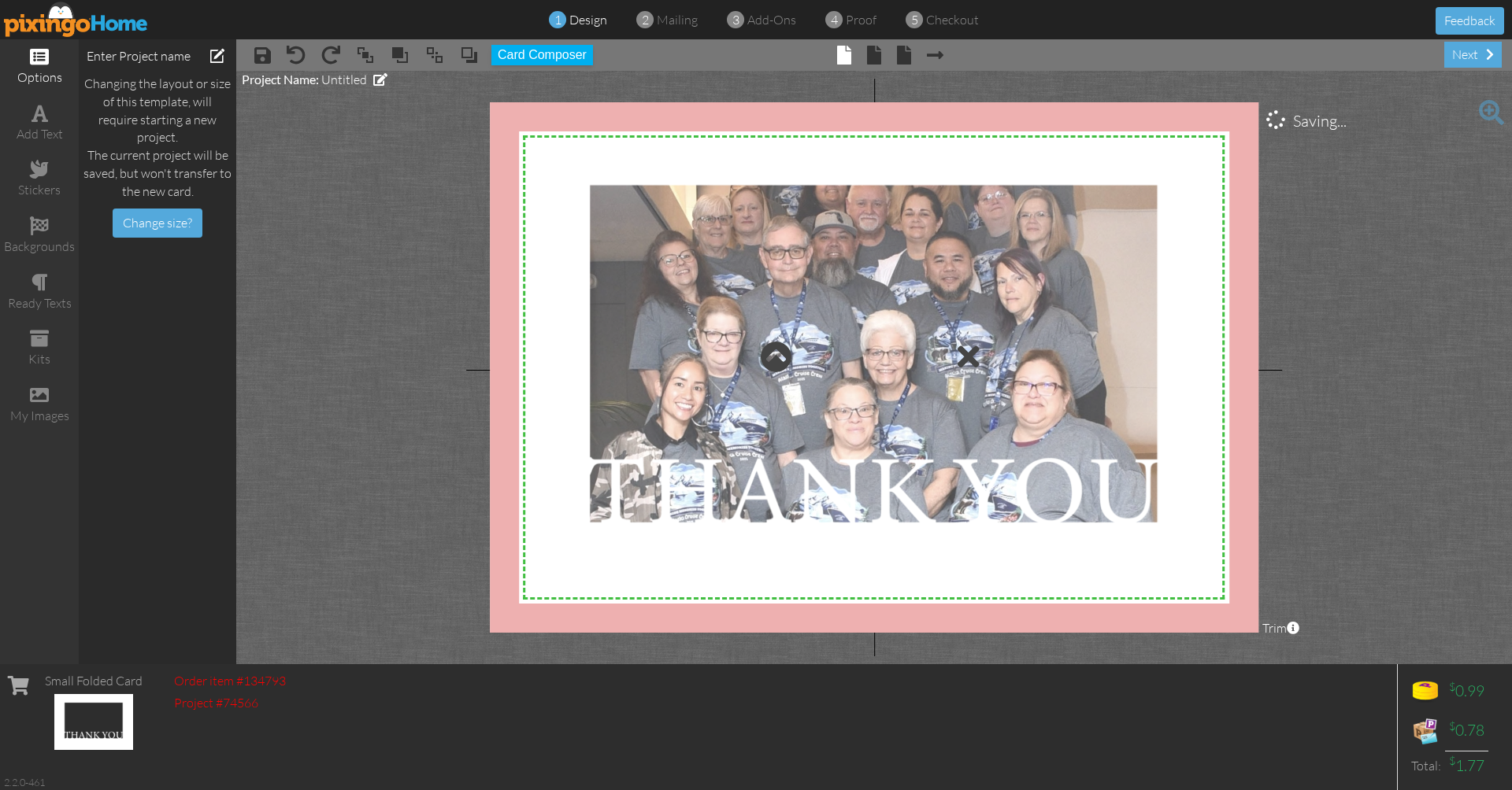
click at [826, 366] on div at bounding box center [875, 357] width 586 height 358
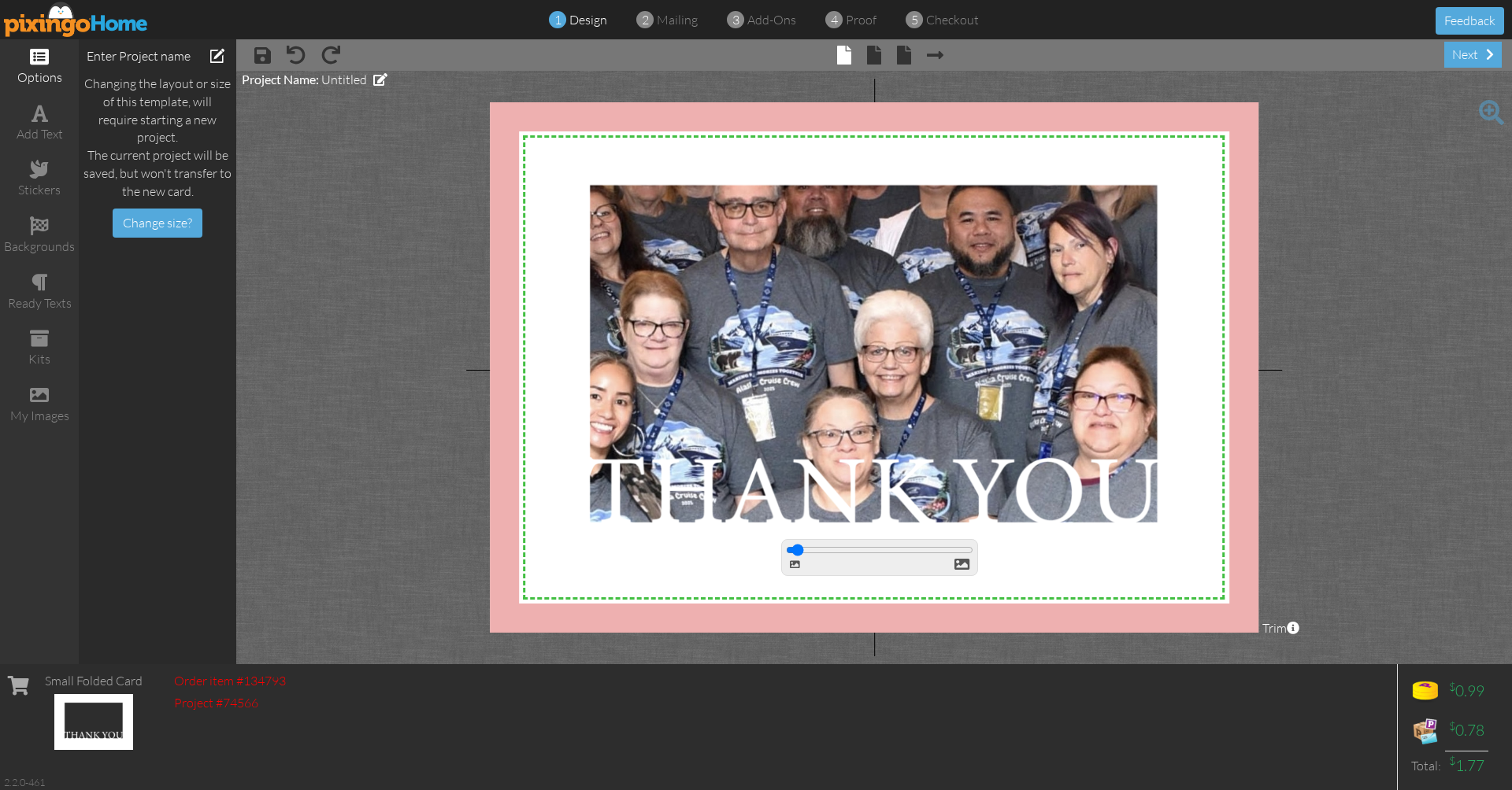
type input "100"
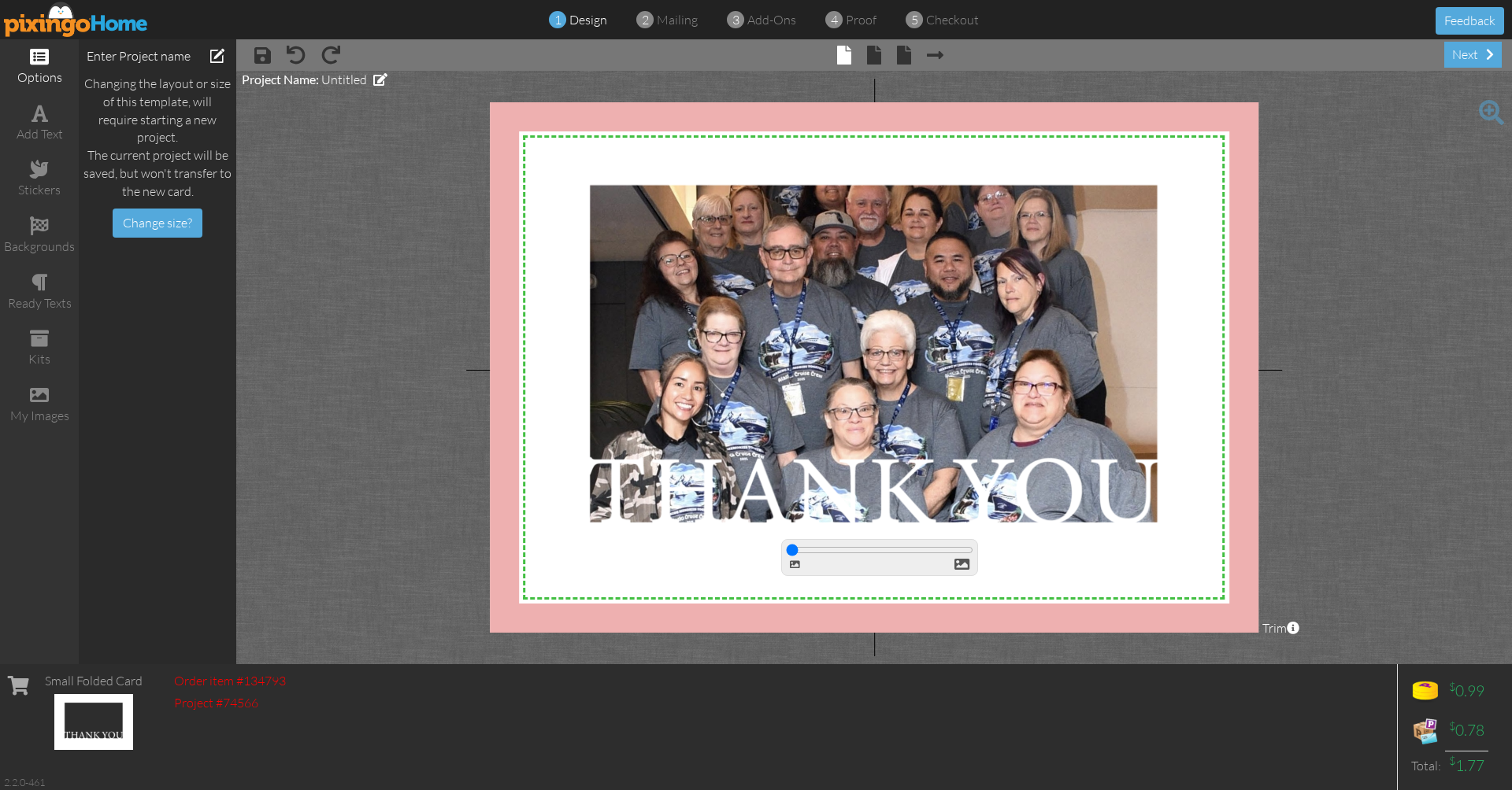
drag, startPoint x: 791, startPoint y: 547, endPoint x: 729, endPoint y: 555, distance: 62.5
click at [729, 555] on body "1 design 2 mailing 3 add-ons 4 proof 5 checkout Feedback options add text stick…" at bounding box center [756, 395] width 1512 height 790
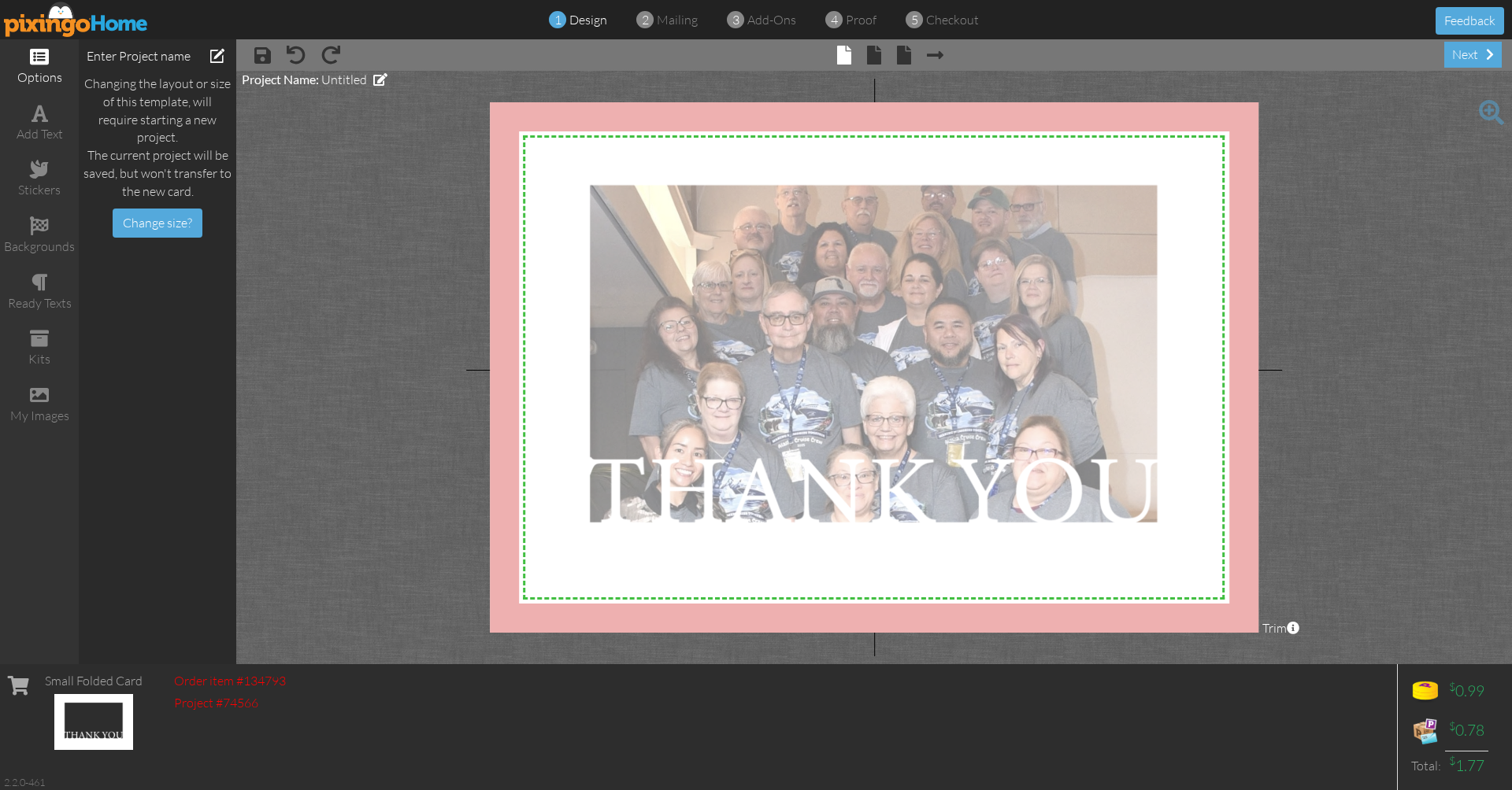
drag, startPoint x: 875, startPoint y: 366, endPoint x: 879, endPoint y: 432, distance: 66.1
click at [879, 432] on div at bounding box center [875, 357] width 586 height 358
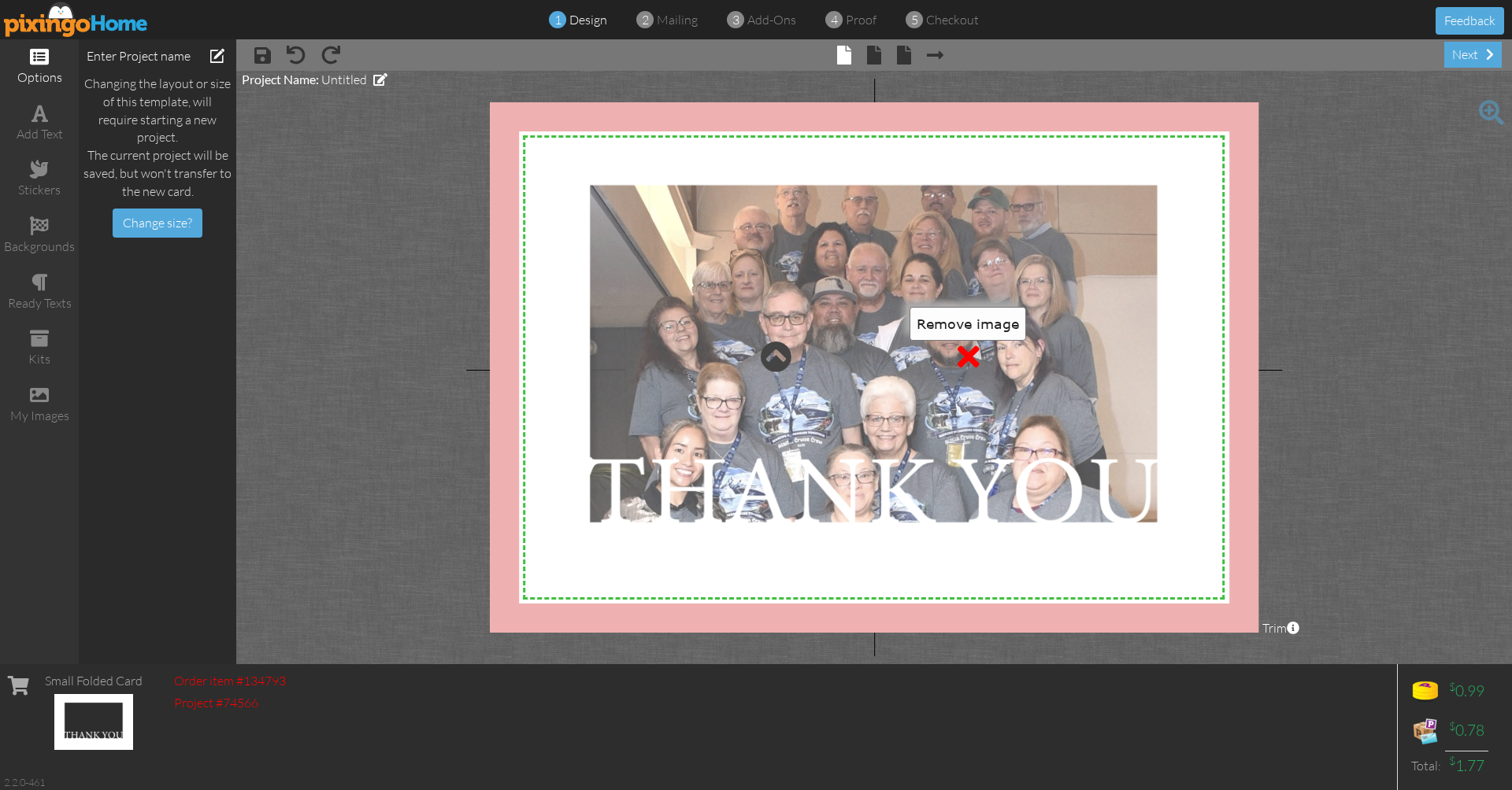
click at [972, 361] on div at bounding box center [968, 357] width 22 height 32
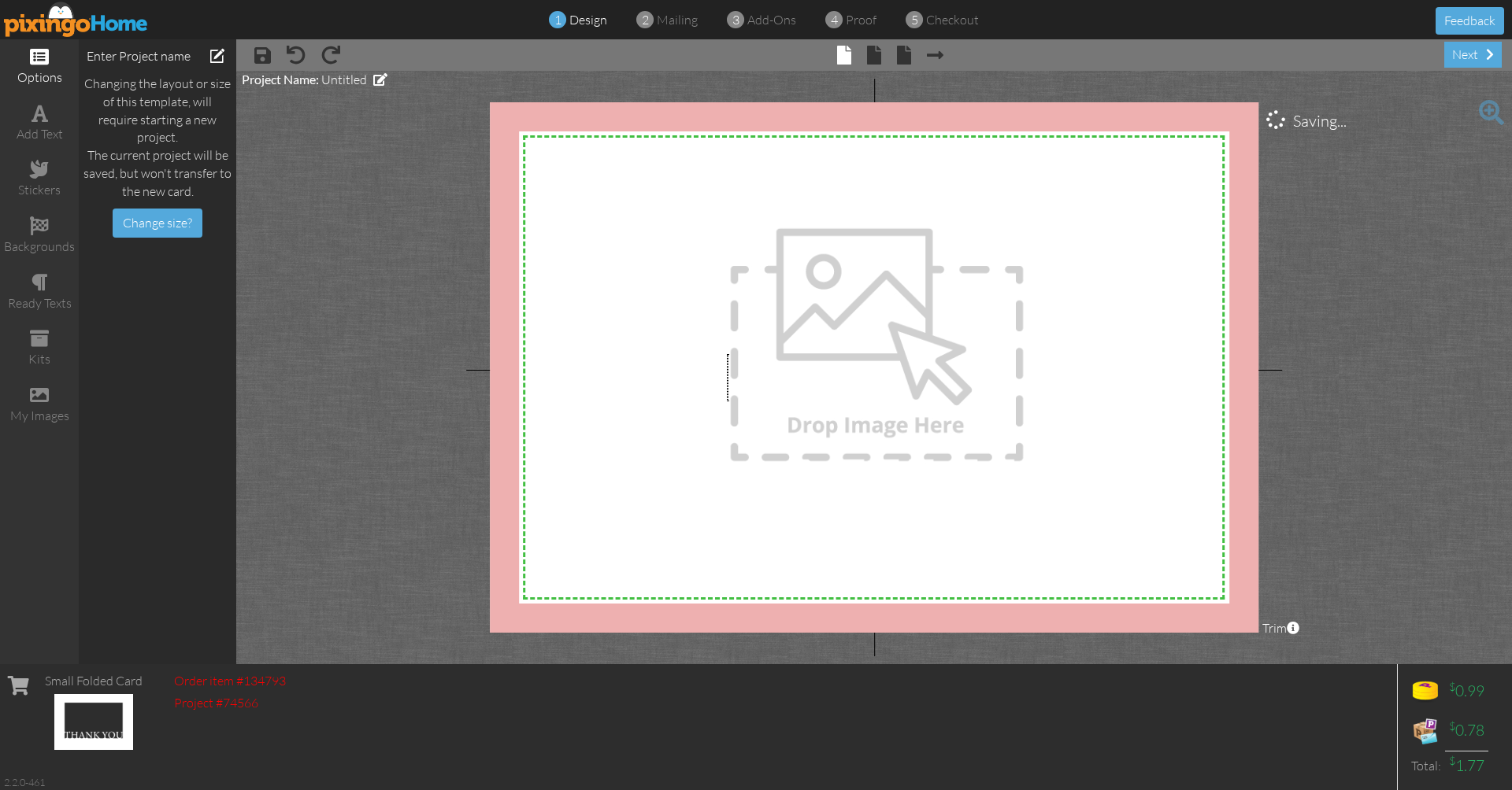
drag, startPoint x: 727, startPoint y: 355, endPoint x: 727, endPoint y: 401, distance: 46.0
click at [727, 401] on div at bounding box center [875, 357] width 586 height 358
drag, startPoint x: 793, startPoint y: 542, endPoint x: 833, endPoint y: 541, distance: 40.0
click at [833, 541] on div at bounding box center [879, 557] width 197 height 37
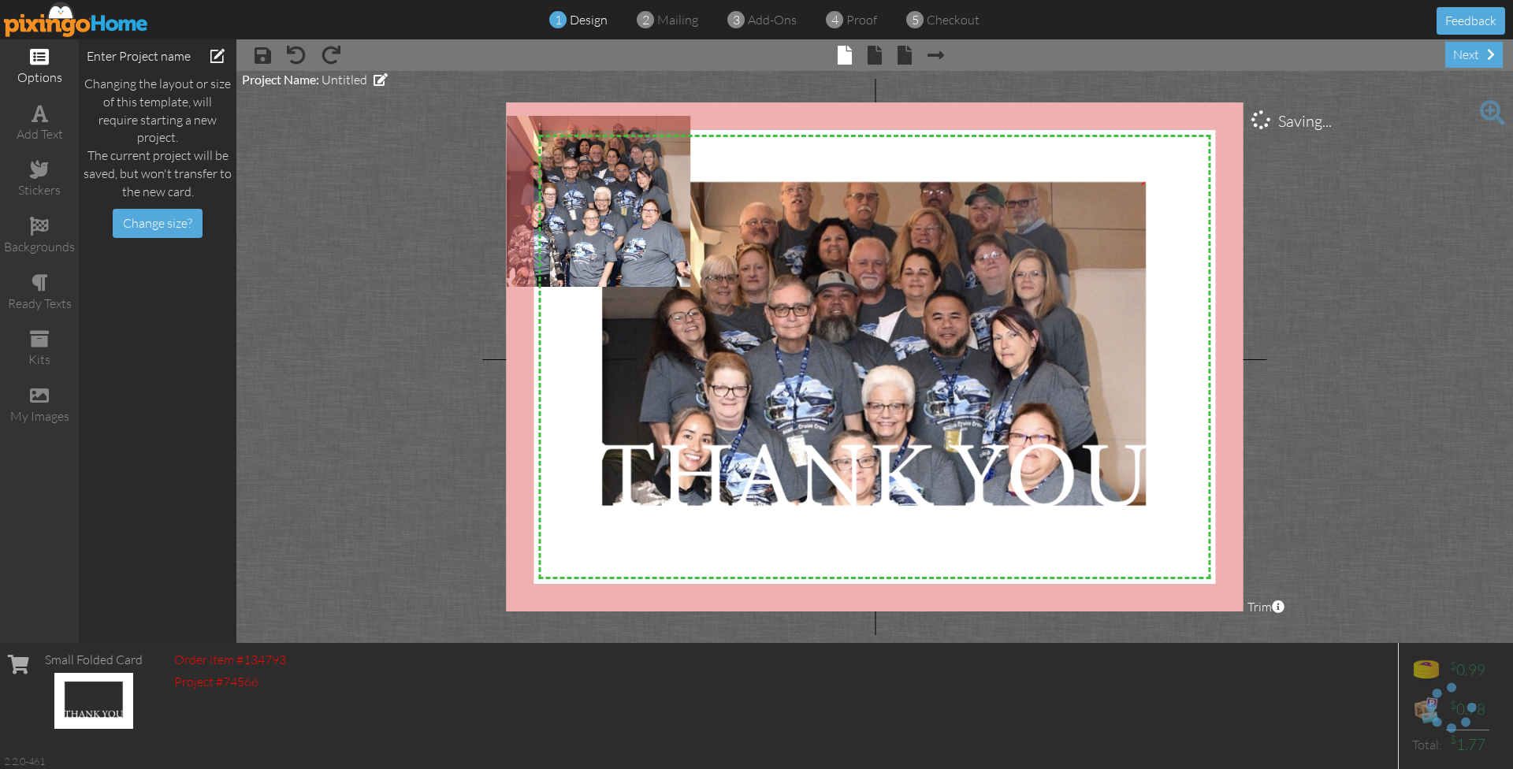
click at [865, 342] on img at bounding box center [875, 410] width 561 height 522
click at [737, 309] on img at bounding box center [875, 410] width 561 height 522
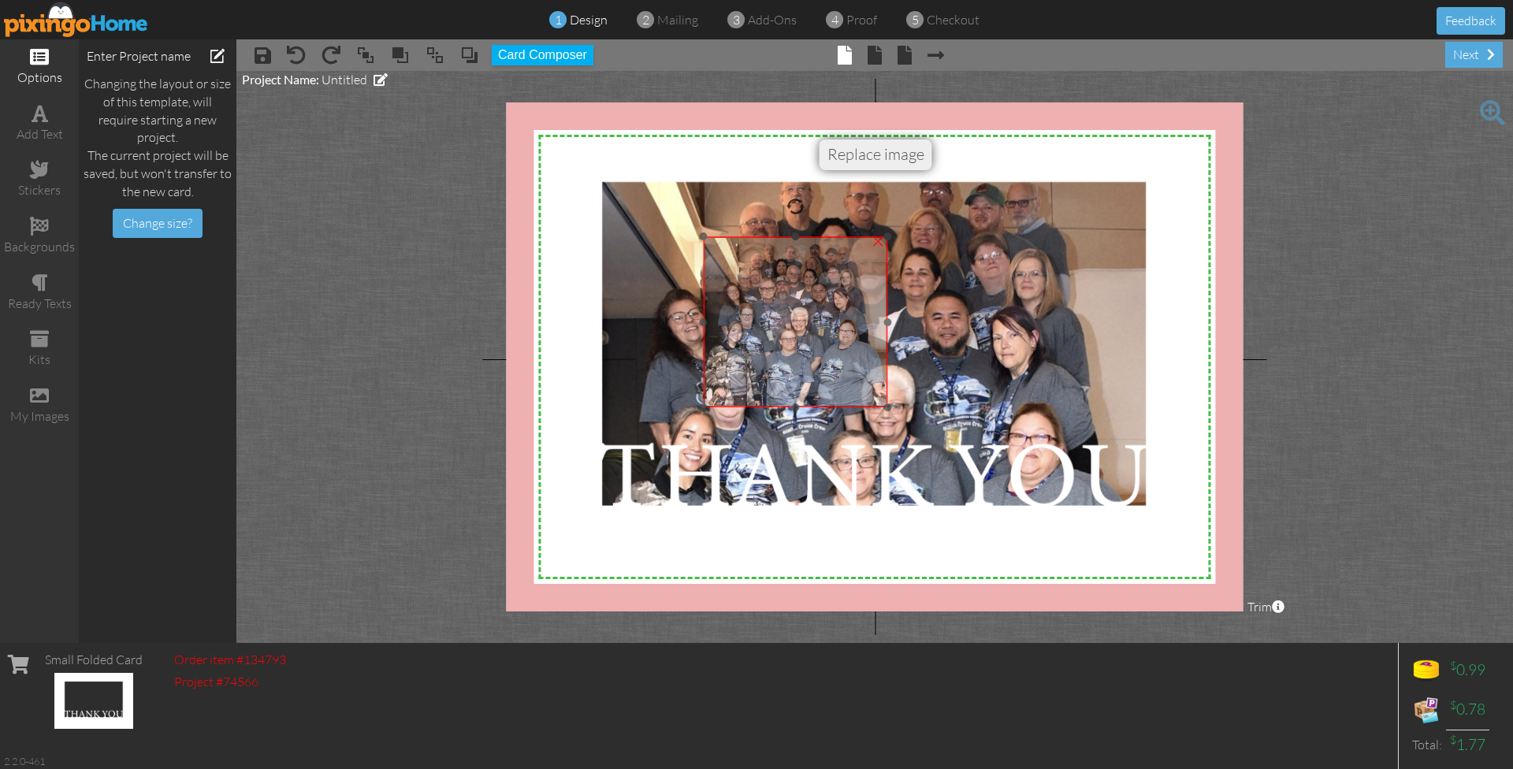
drag, startPoint x: 608, startPoint y: 206, endPoint x: 805, endPoint y: 326, distance: 231.0
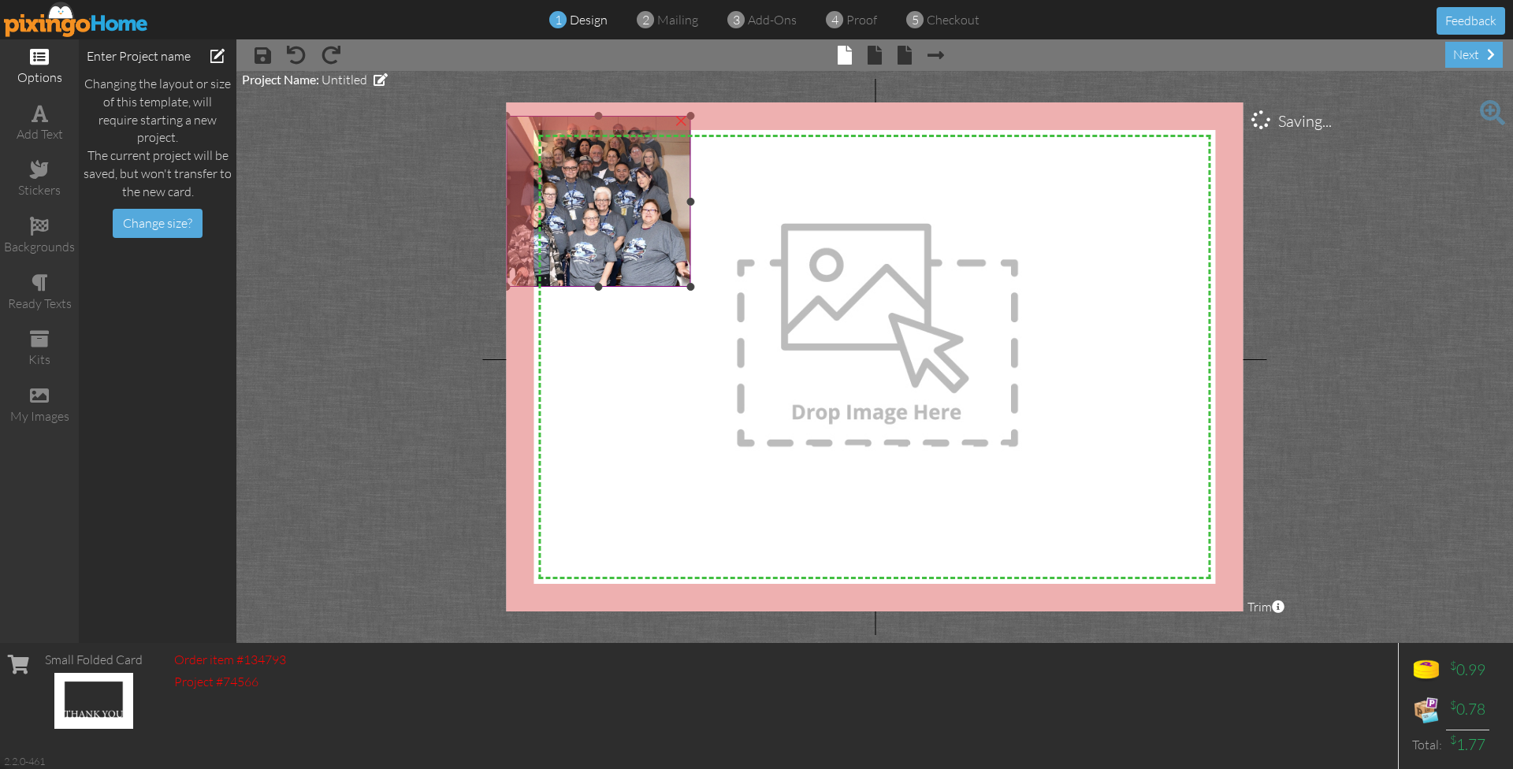
click at [578, 233] on img at bounding box center [598, 202] width 184 height 172
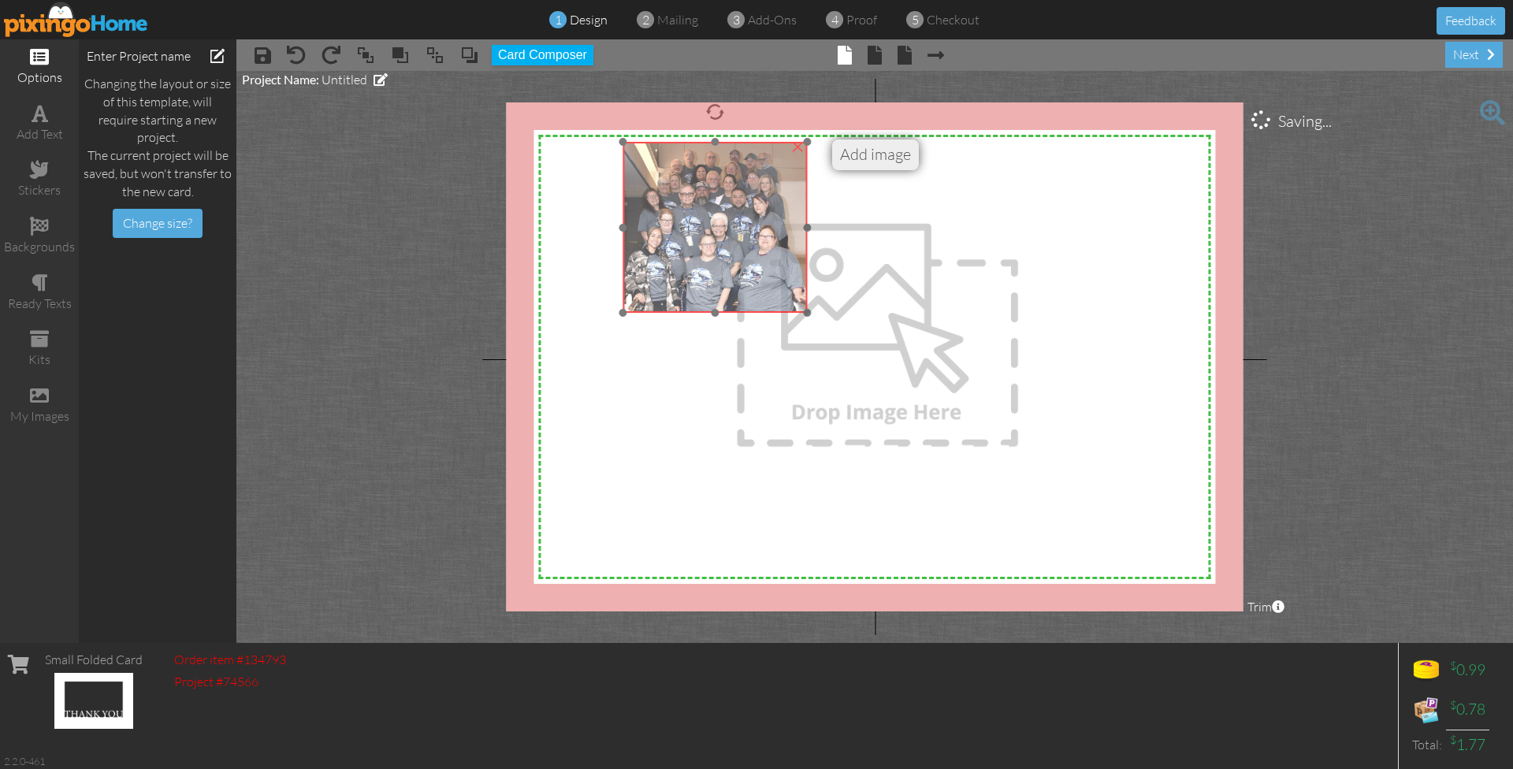
drag, startPoint x: 578, startPoint y: 233, endPoint x: 695, endPoint y: 260, distance: 119.7
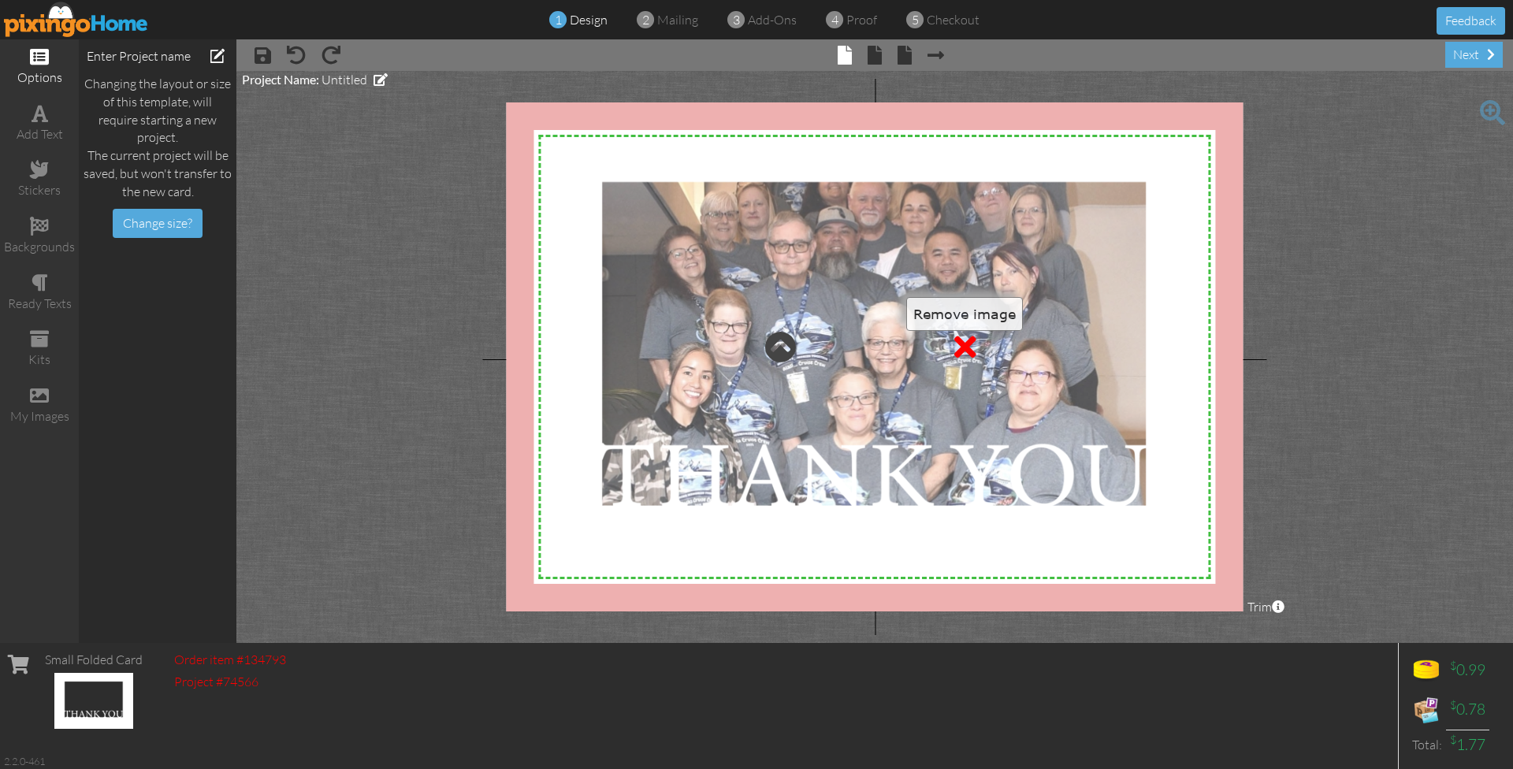
click at [961, 340] on div at bounding box center [965, 347] width 22 height 32
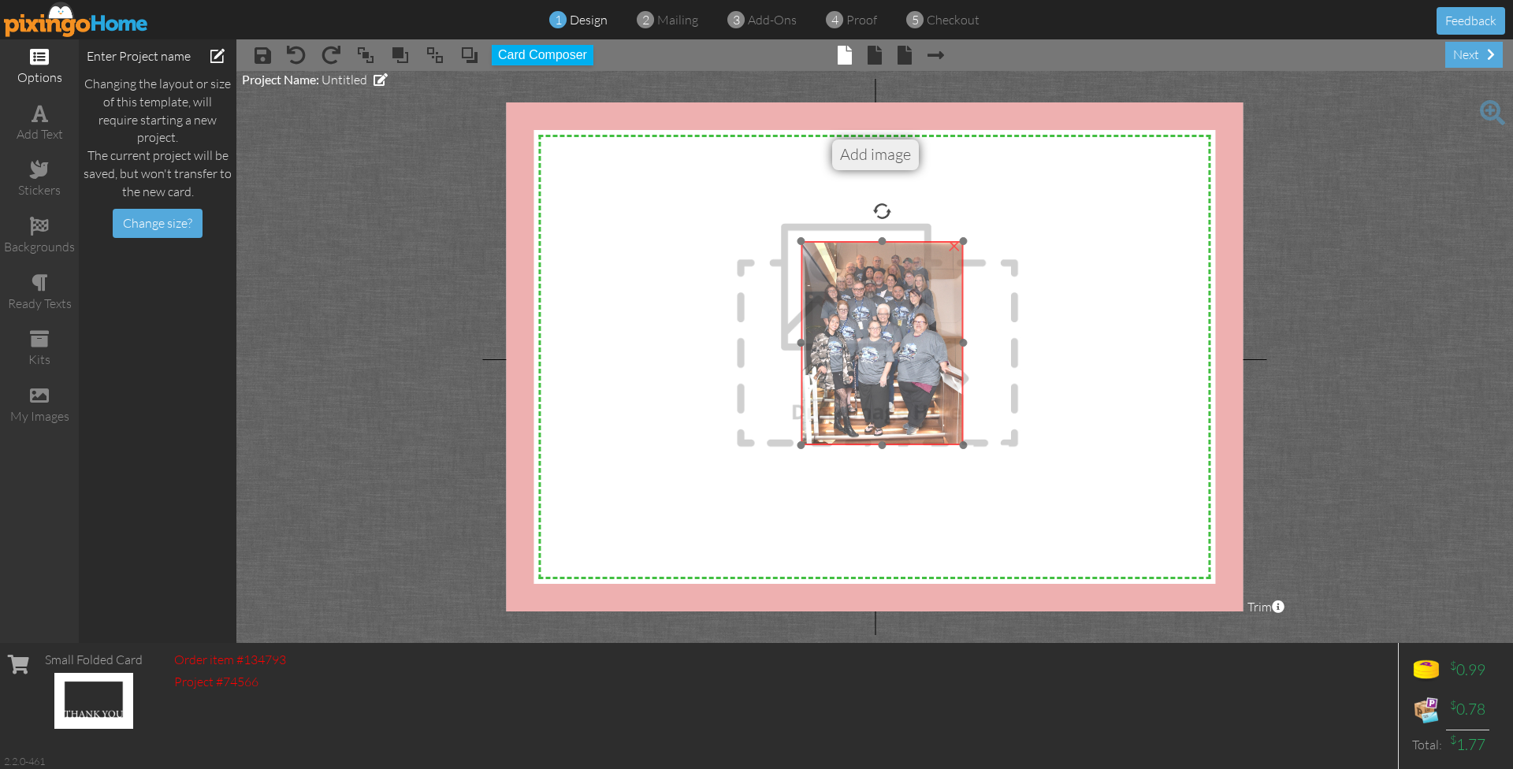
drag, startPoint x: 648, startPoint y: 237, endPoint x: 905, endPoint y: 351, distance: 281.6
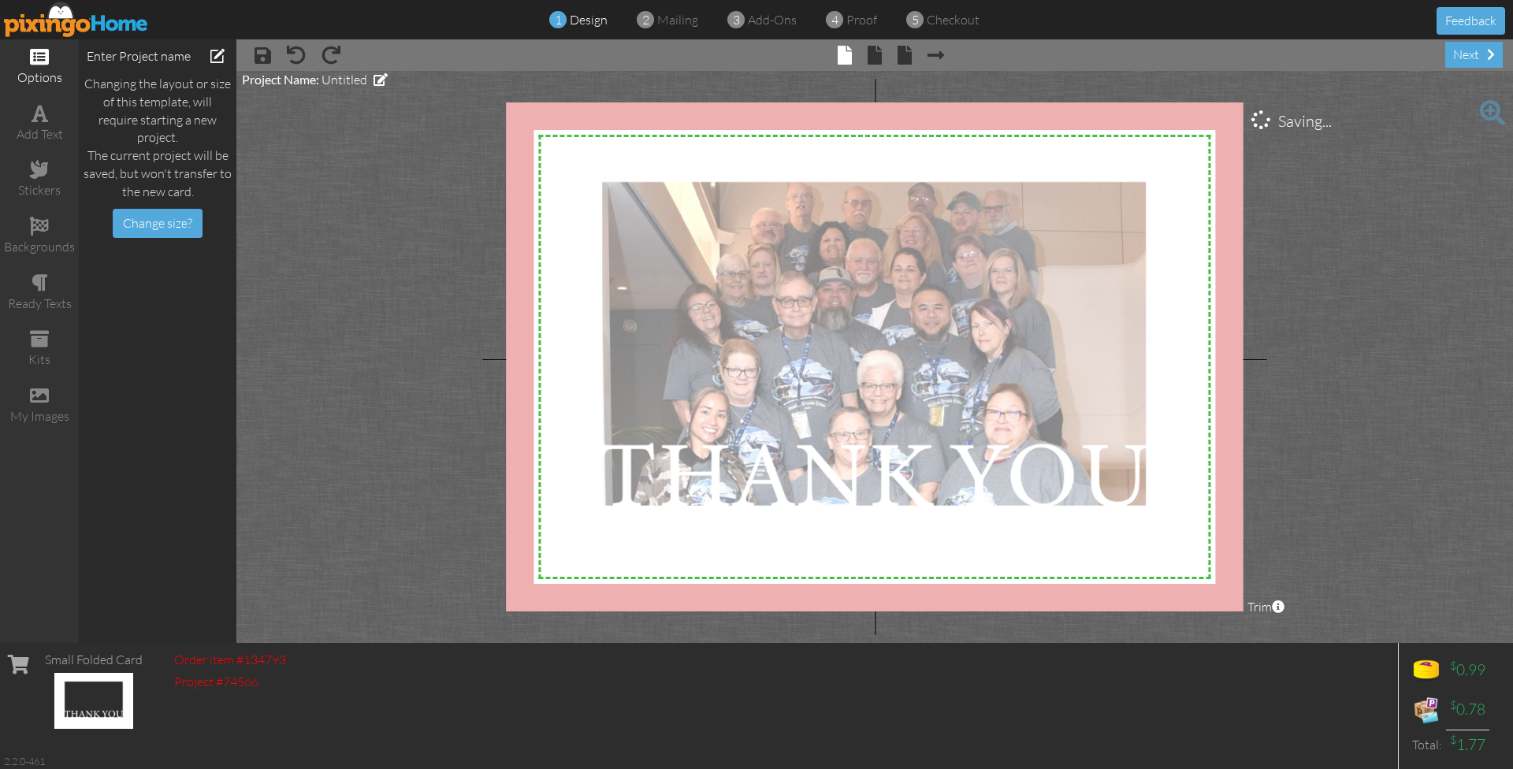
drag, startPoint x: 875, startPoint y: 338, endPoint x: 882, endPoint y: 478, distance: 139.6
click at [882, 478] on div at bounding box center [875, 346] width 561 height 343
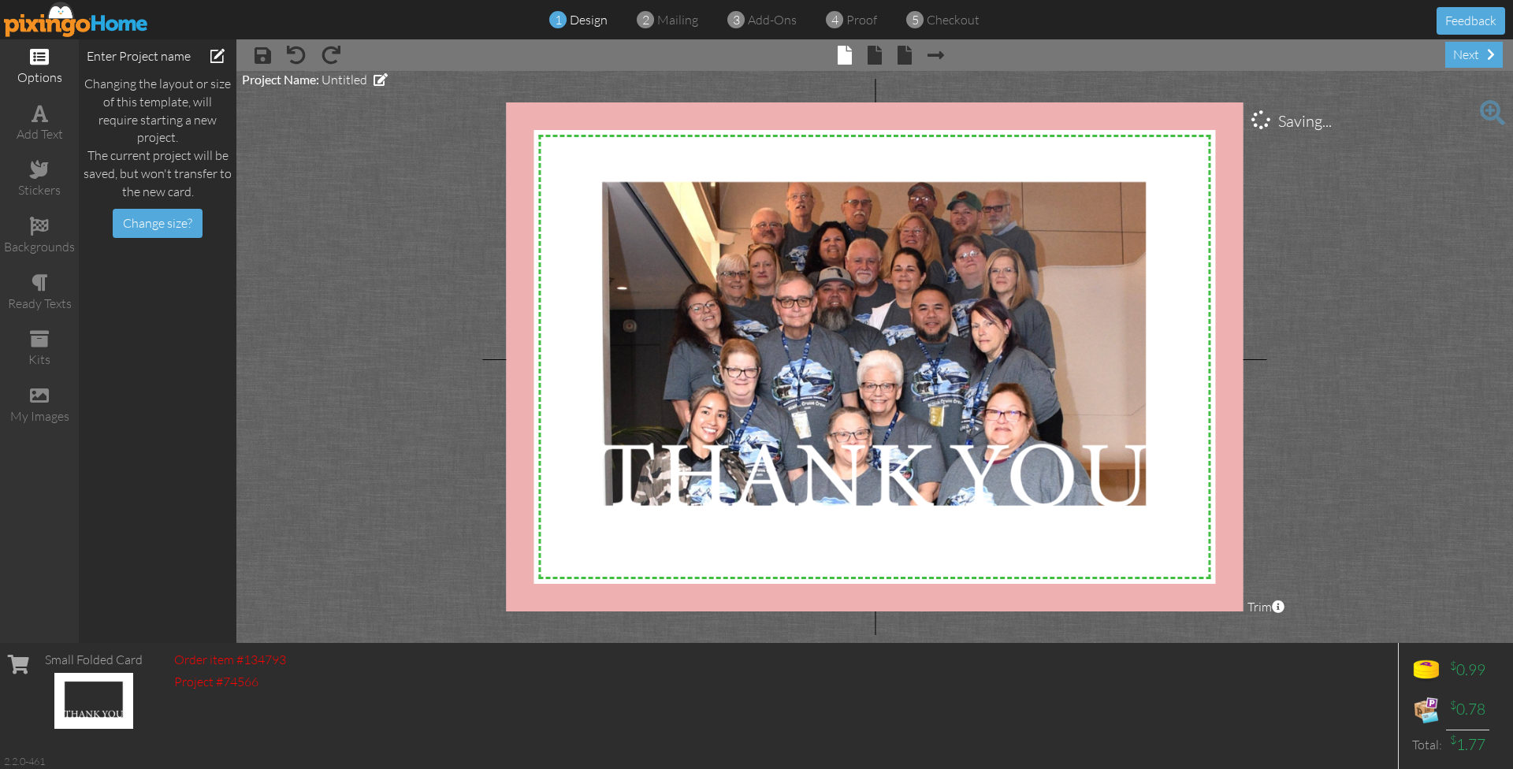
click at [1296, 504] on project-studio-wrapper "X X X X X X X X X X X X X X X X X X X X X X X X X X X X X X X X X X X X X X X X…" at bounding box center [874, 357] width 1277 height 572
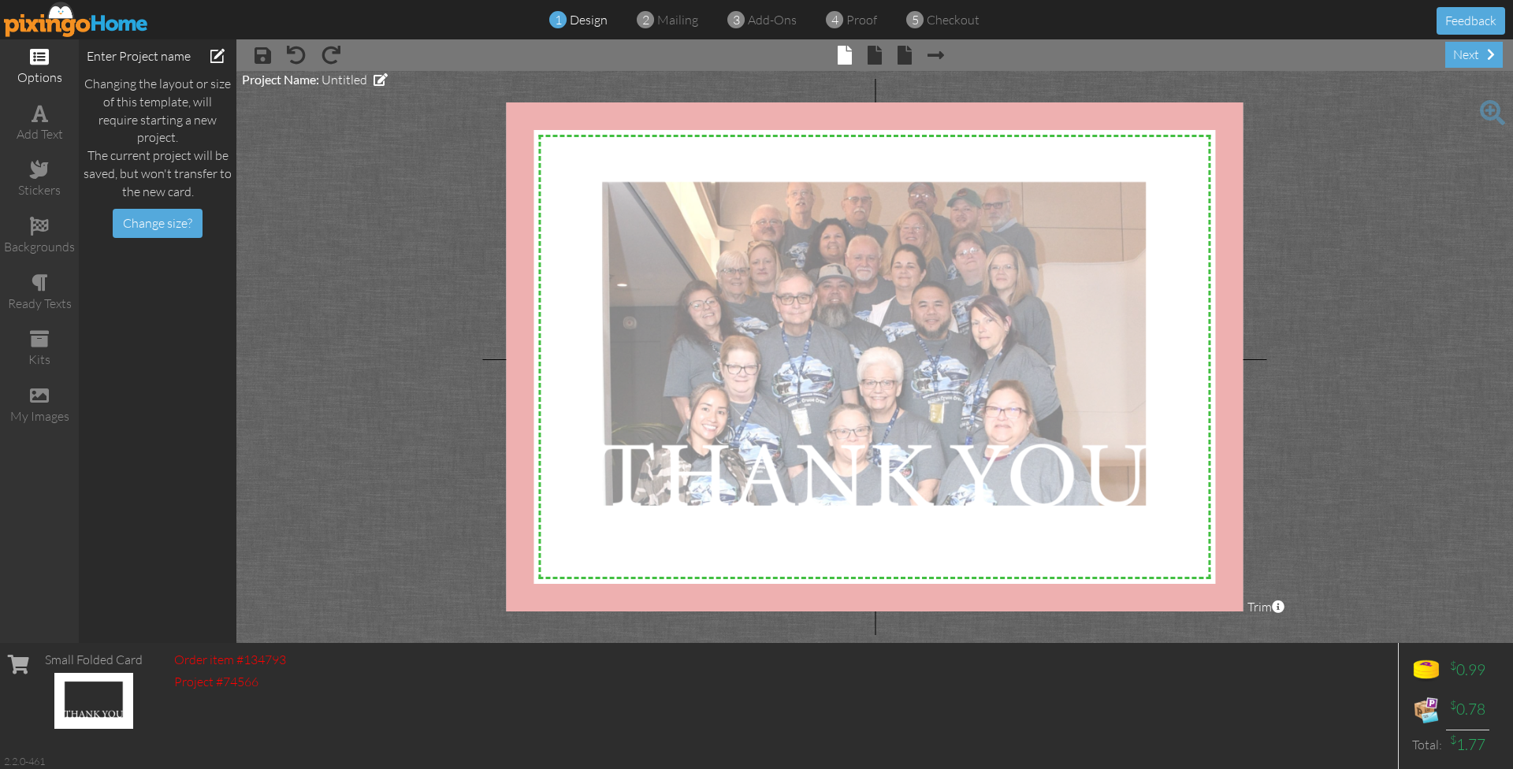
click at [911, 324] on div at bounding box center [875, 346] width 561 height 343
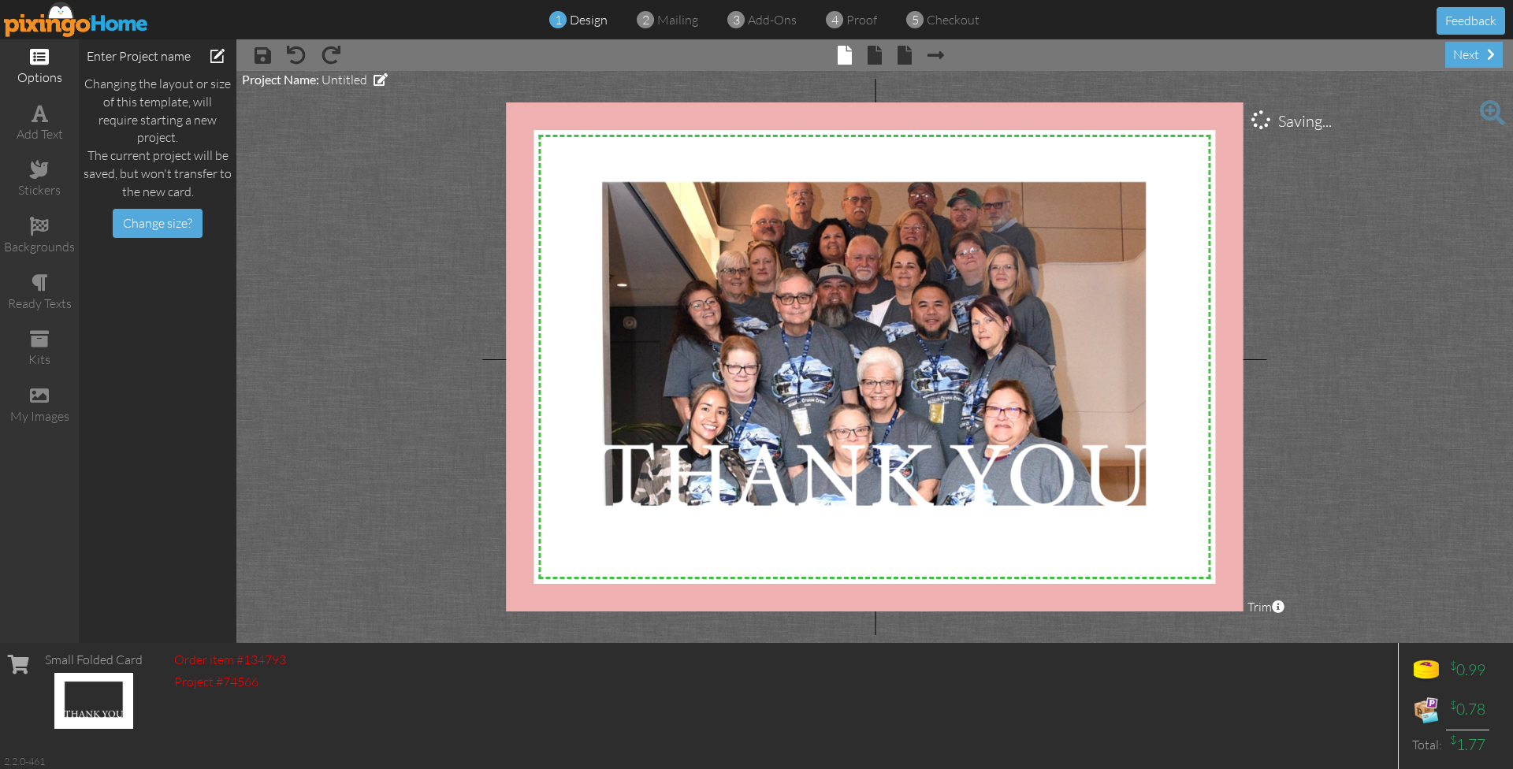
click at [76, 27] on img at bounding box center [76, 19] width 145 height 35
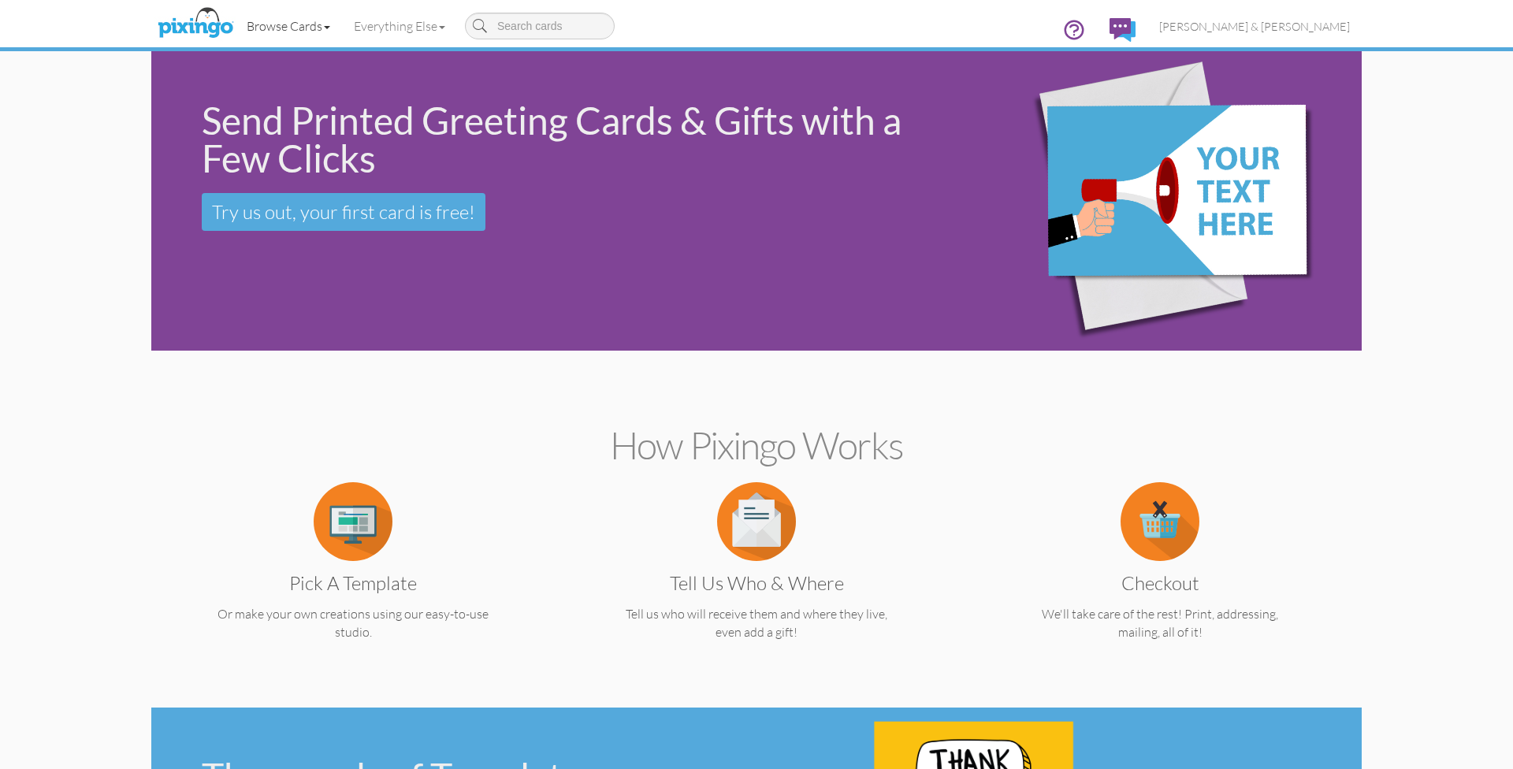
click at [297, 24] on link "Browse Cards" at bounding box center [288, 25] width 107 height 39
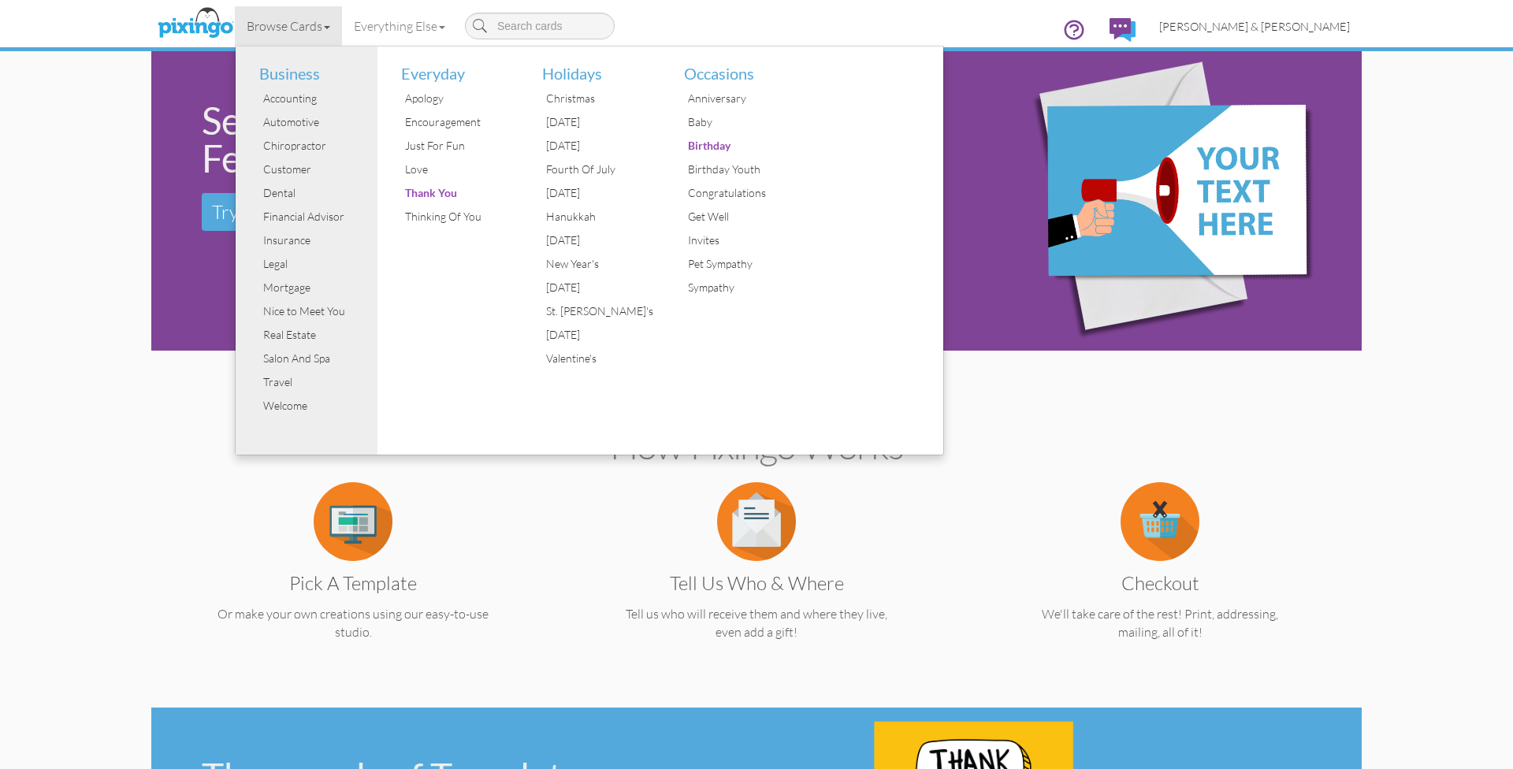
click at [1313, 25] on span "[PERSON_NAME] & [PERSON_NAME]" at bounding box center [1254, 26] width 191 height 13
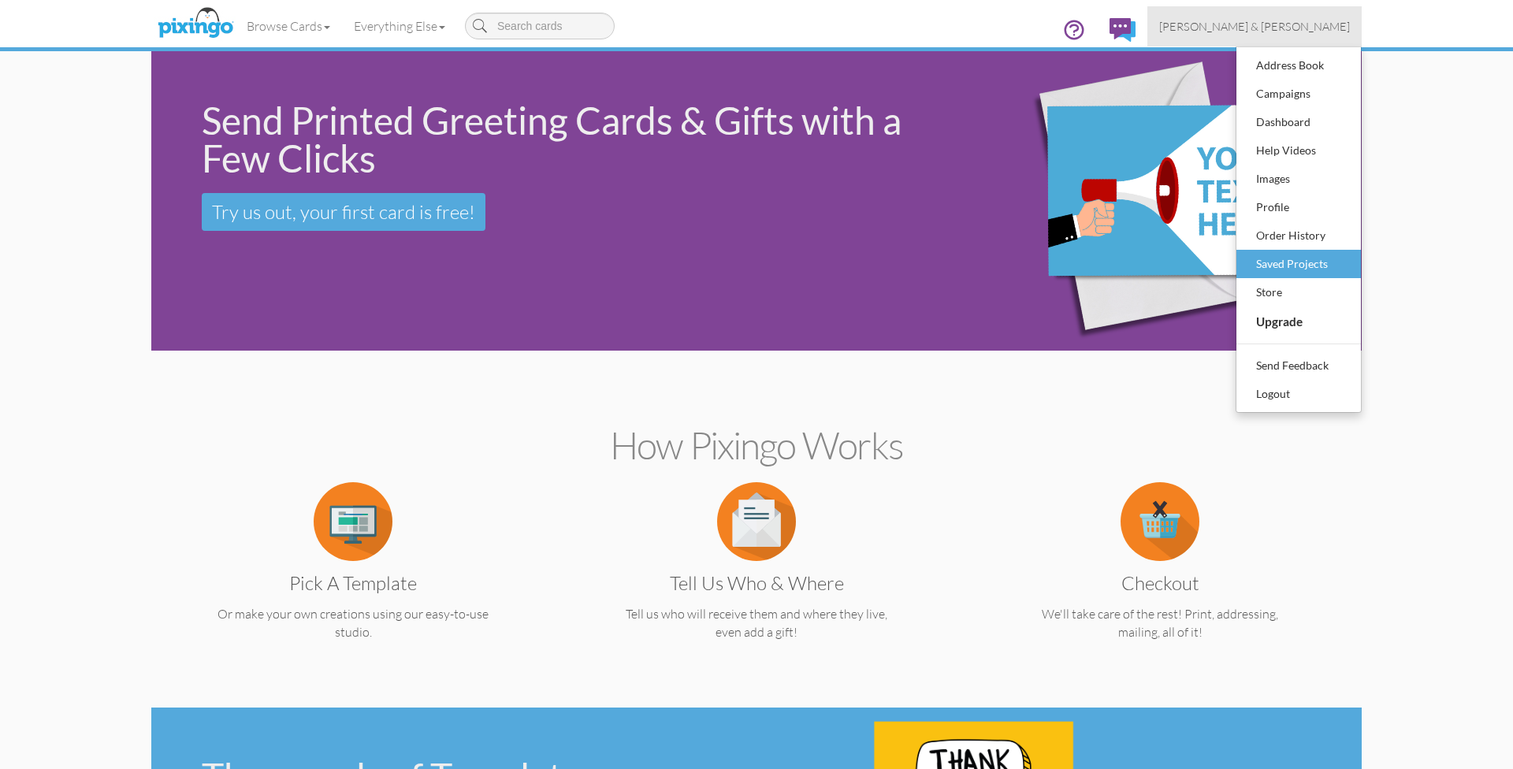
click at [1295, 266] on div "Saved Projects" at bounding box center [1298, 264] width 93 height 24
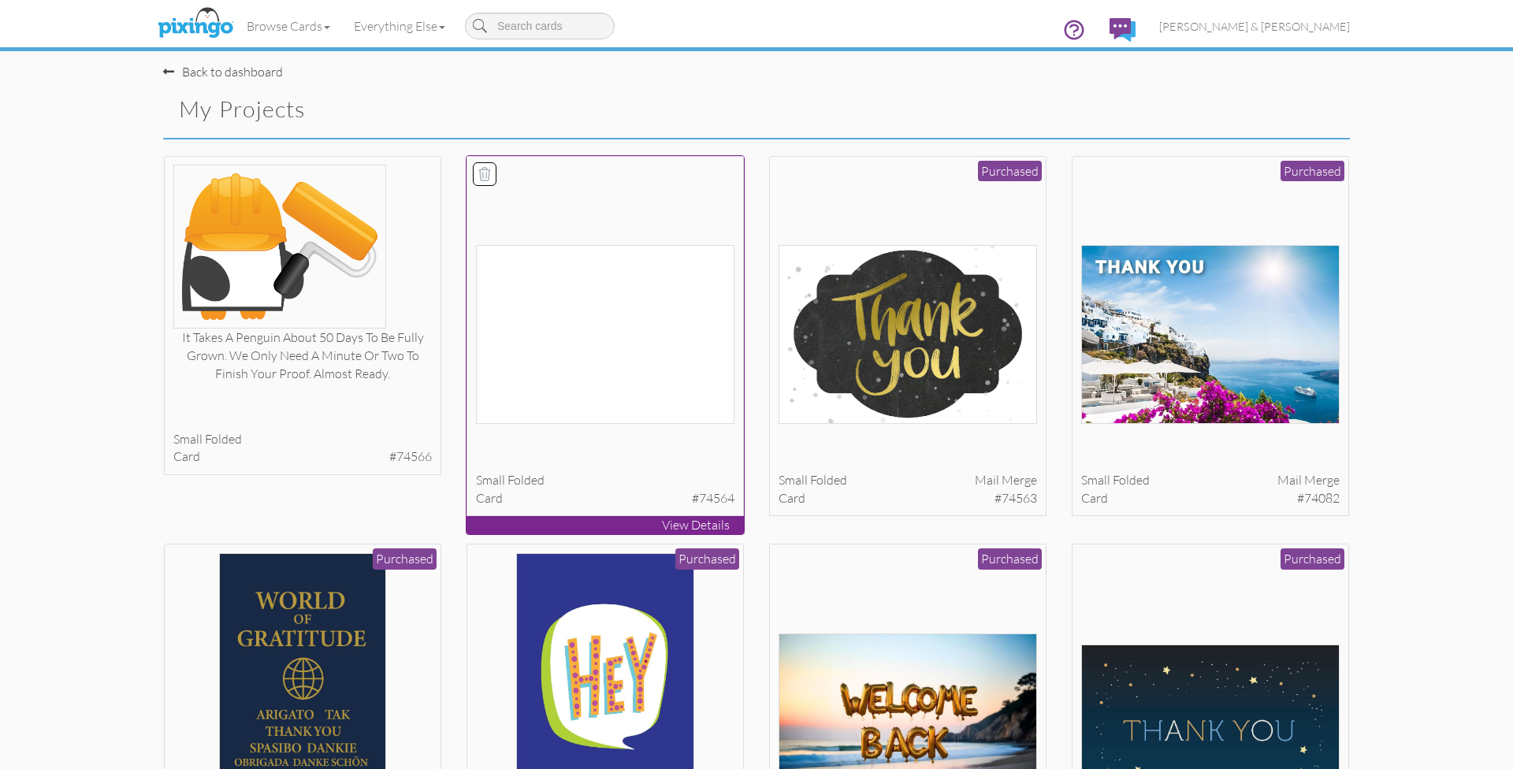
click at [484, 167] on icon at bounding box center [484, 173] width 11 height 13
click at [220, 69] on link "Back to dashboard" at bounding box center [223, 72] width 120 height 16
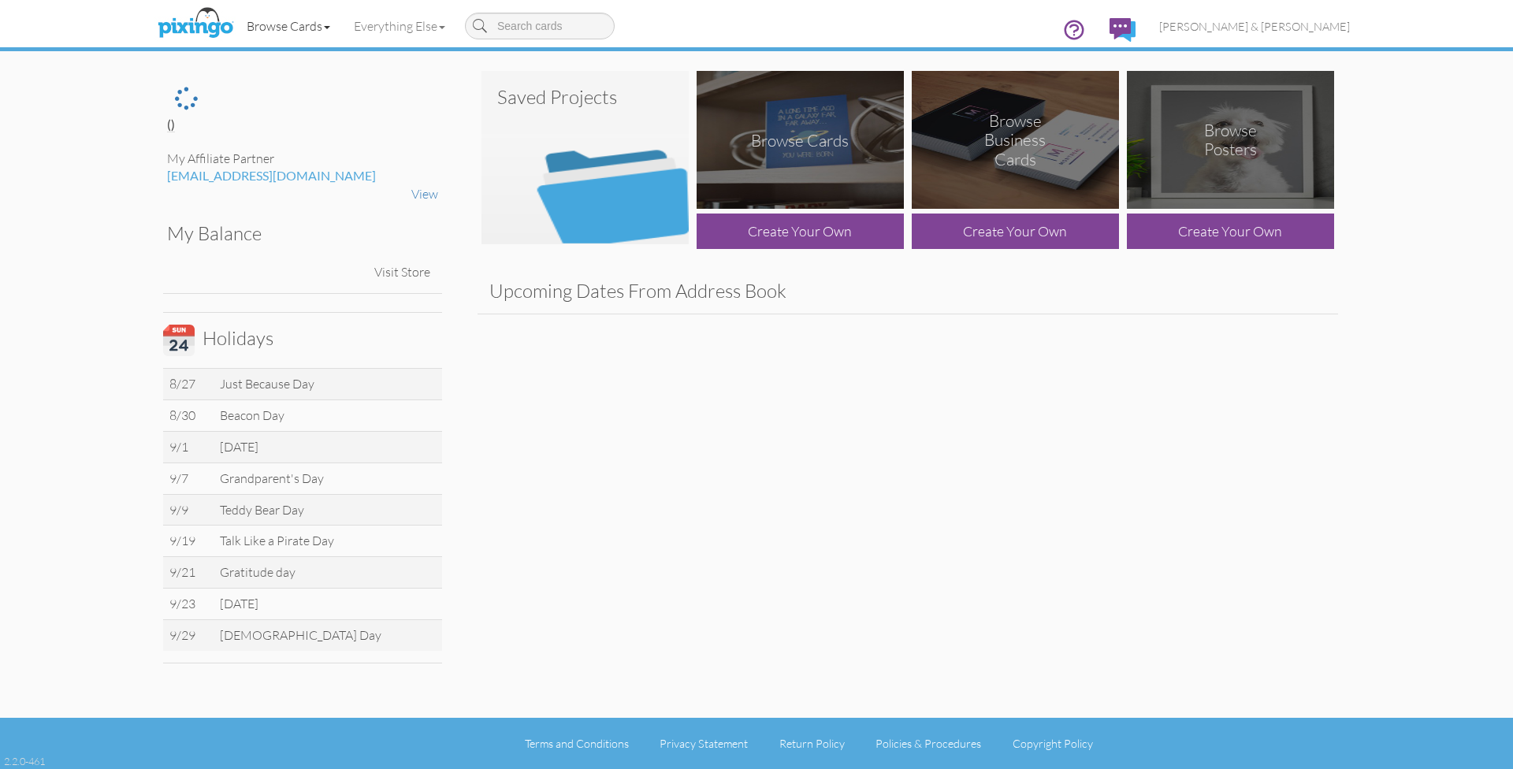
click at [277, 27] on link "Browse Cards" at bounding box center [288, 25] width 107 height 39
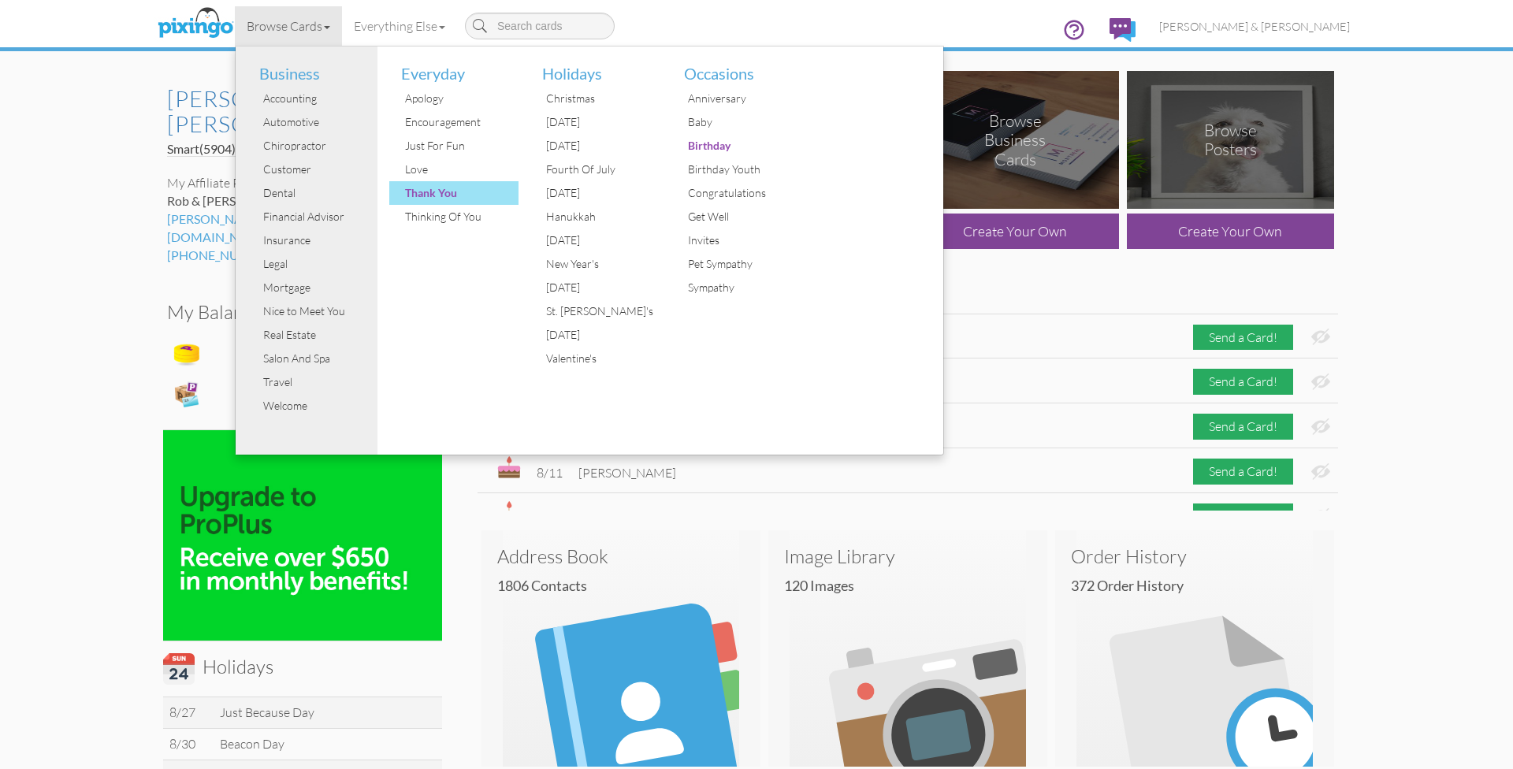
click at [444, 195] on div "Thank You" at bounding box center [460, 193] width 118 height 24
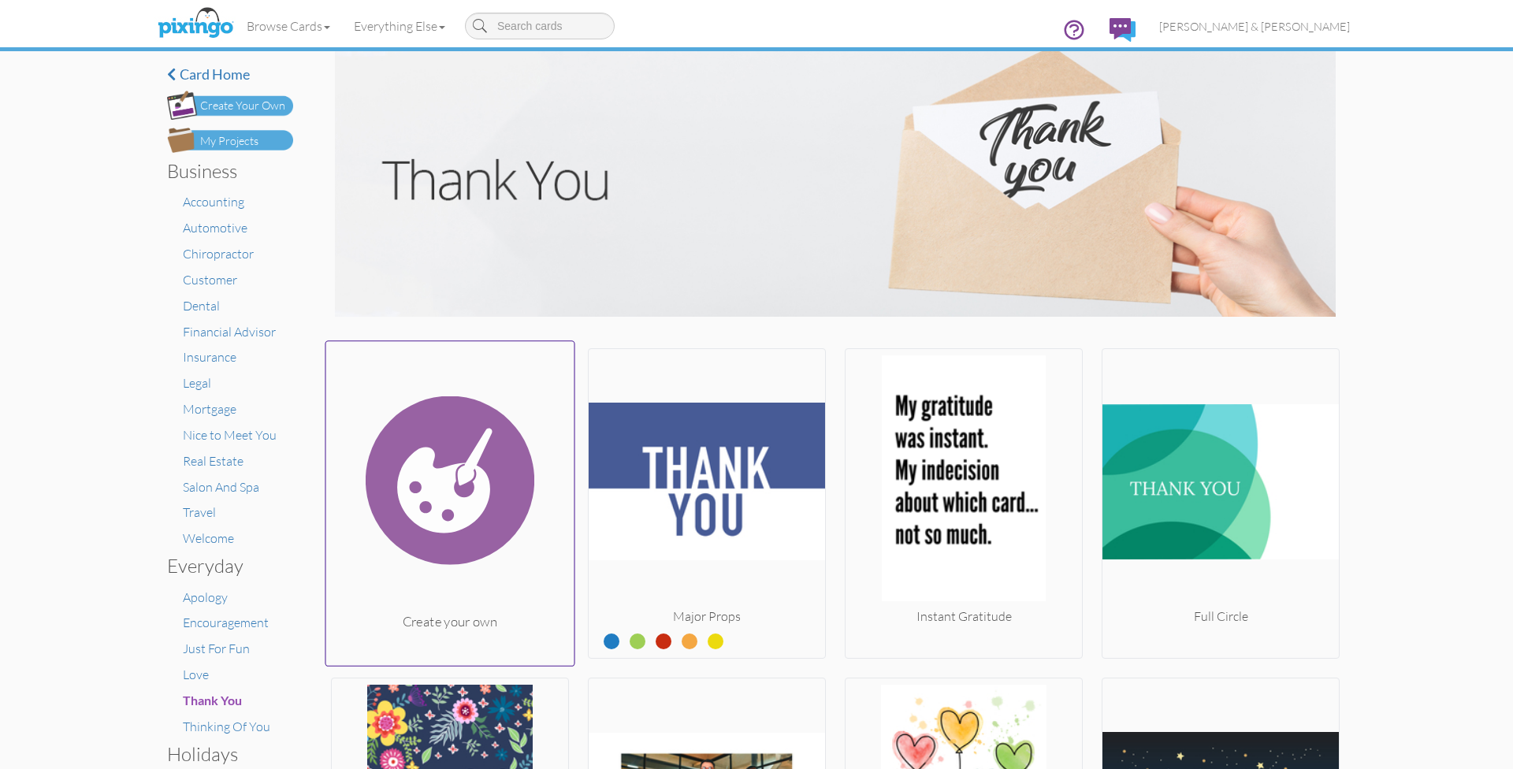
click at [451, 544] on img at bounding box center [450, 480] width 248 height 265
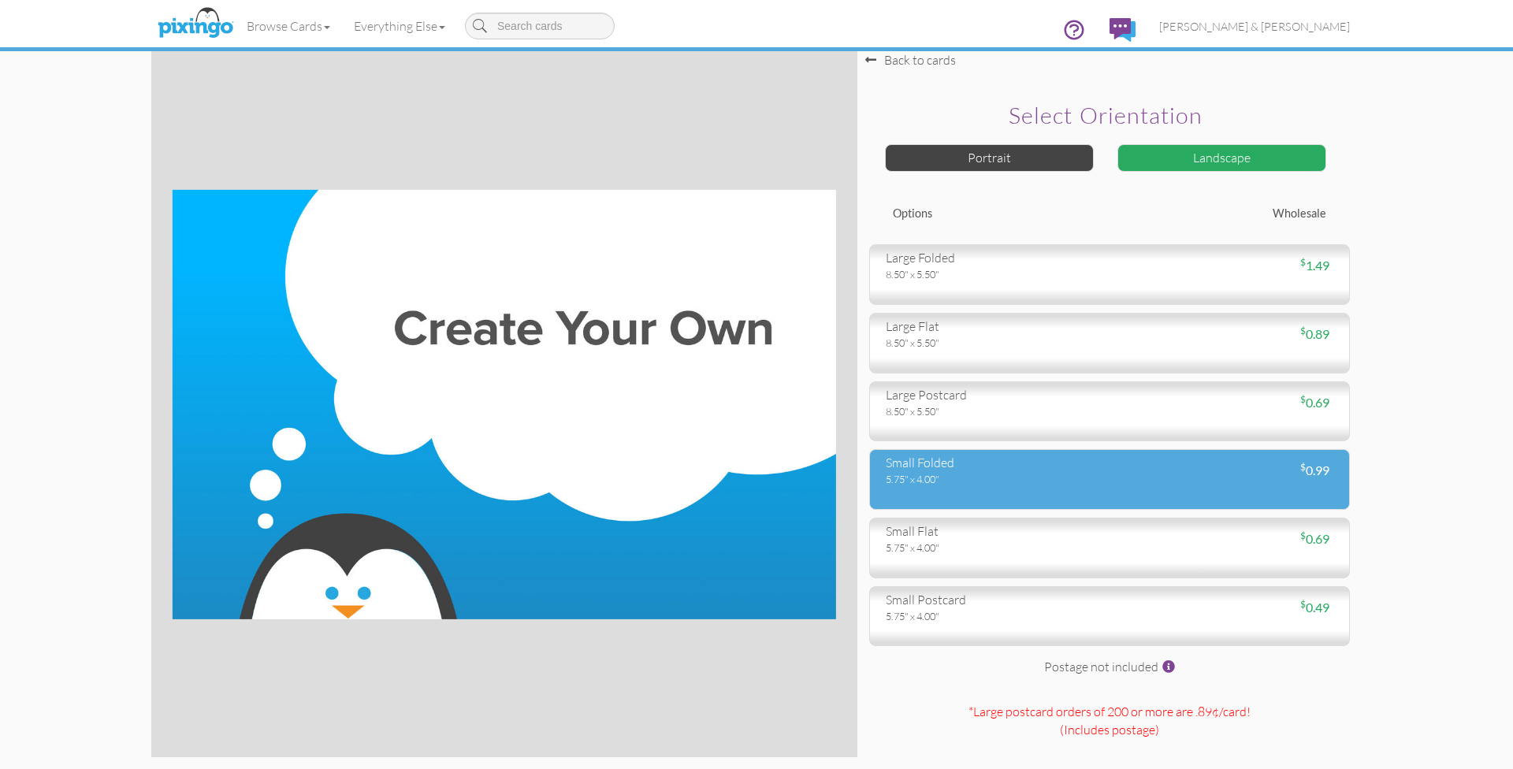
click at [931, 468] on div "small folded" at bounding box center [992, 463] width 212 height 18
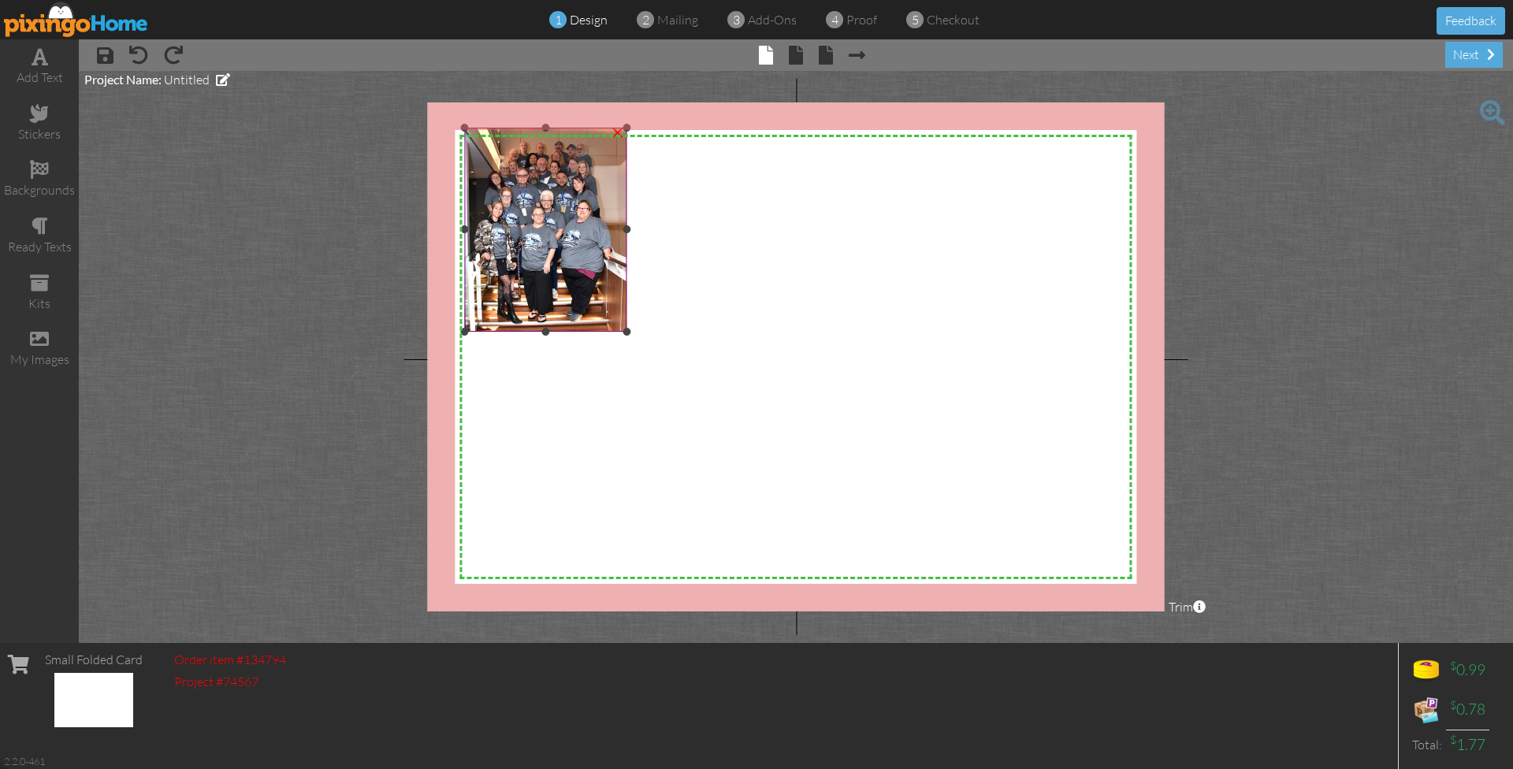
click at [584, 304] on img at bounding box center [545, 229] width 163 height 203
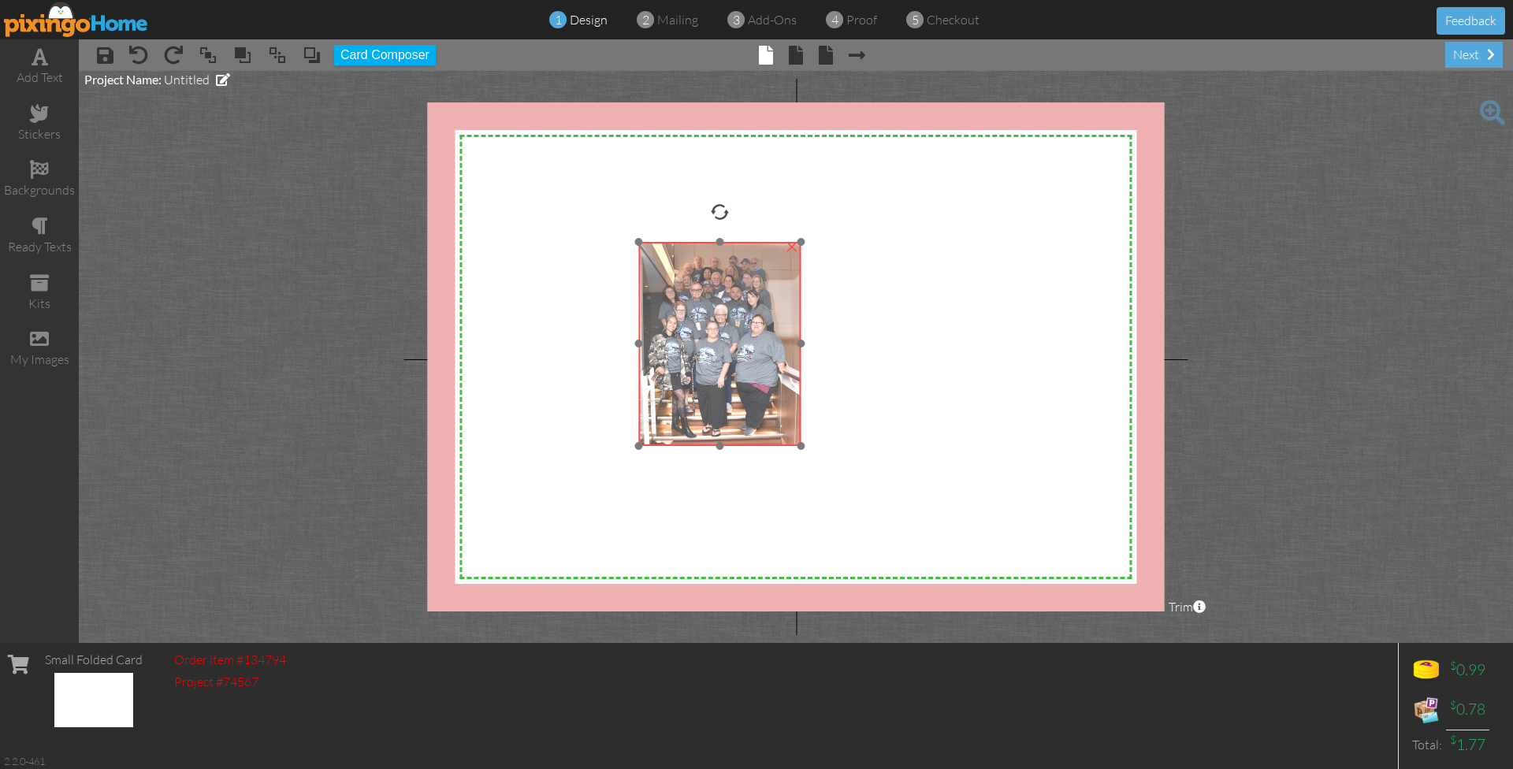
drag, startPoint x: 624, startPoint y: 328, endPoint x: 797, endPoint y: 438, distance: 205.5
click at [797, 438] on img at bounding box center [719, 343] width 163 height 203
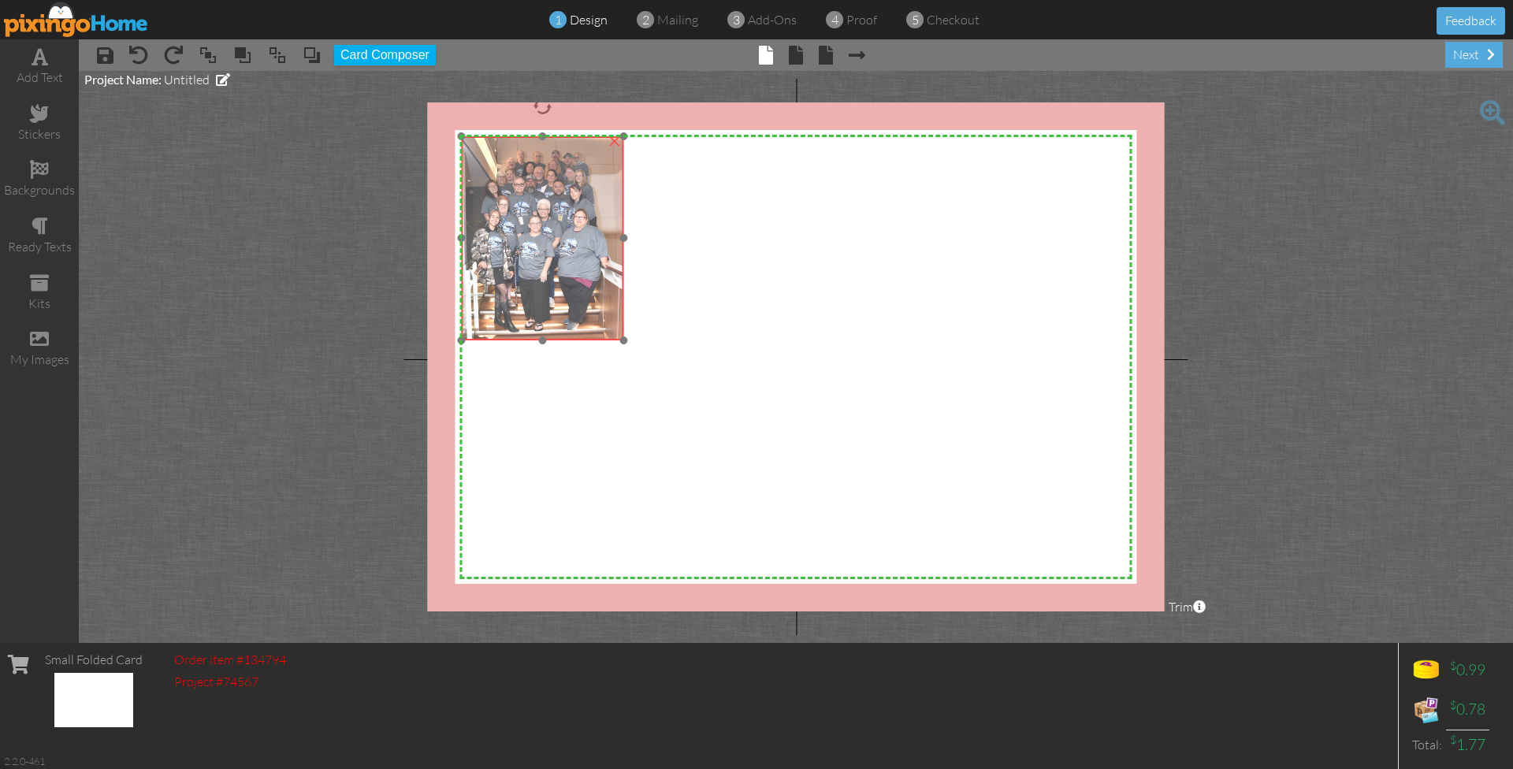
drag, startPoint x: 696, startPoint y: 335, endPoint x: 519, endPoint y: 233, distance: 203.7
click at [519, 233] on img at bounding box center [542, 237] width 163 height 203
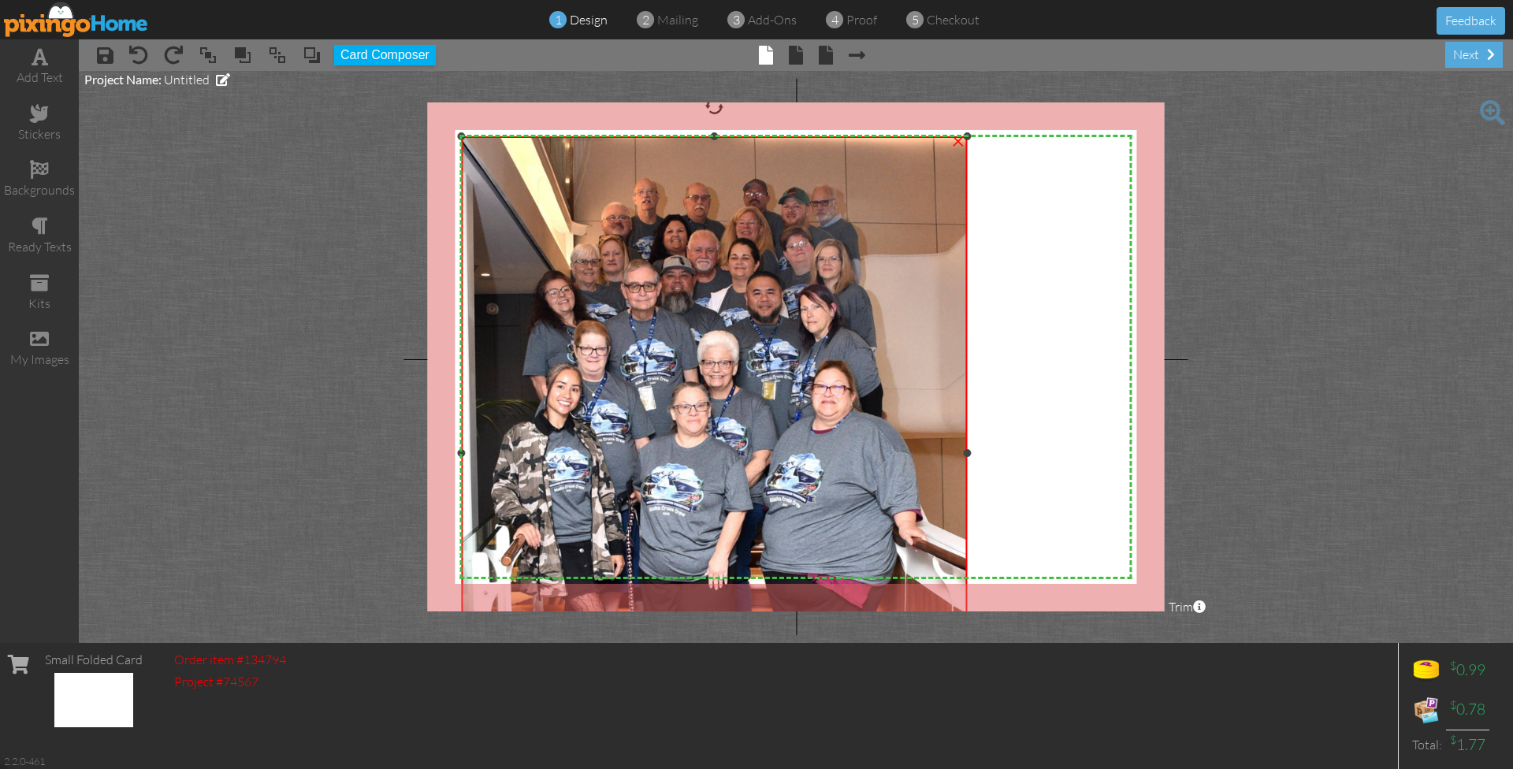
drag, startPoint x: 623, startPoint y: 339, endPoint x: 944, endPoint y: 768, distance: 535.9
click at [944, 643] on div "add text stickers backgrounds ready texts kits my images × save × undo × redo ×…" at bounding box center [756, 341] width 1513 height 604
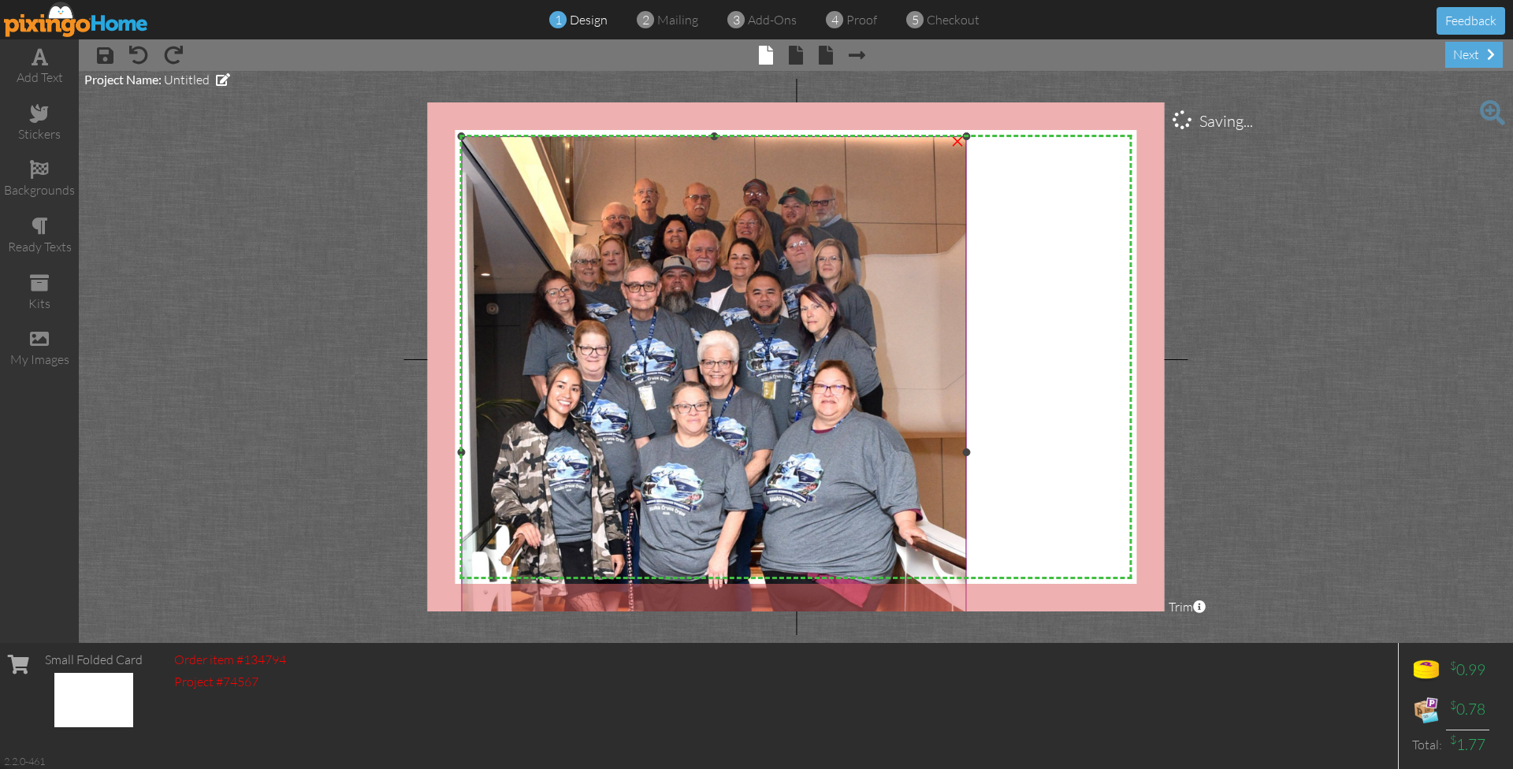
click at [806, 524] on img at bounding box center [714, 452] width 506 height 632
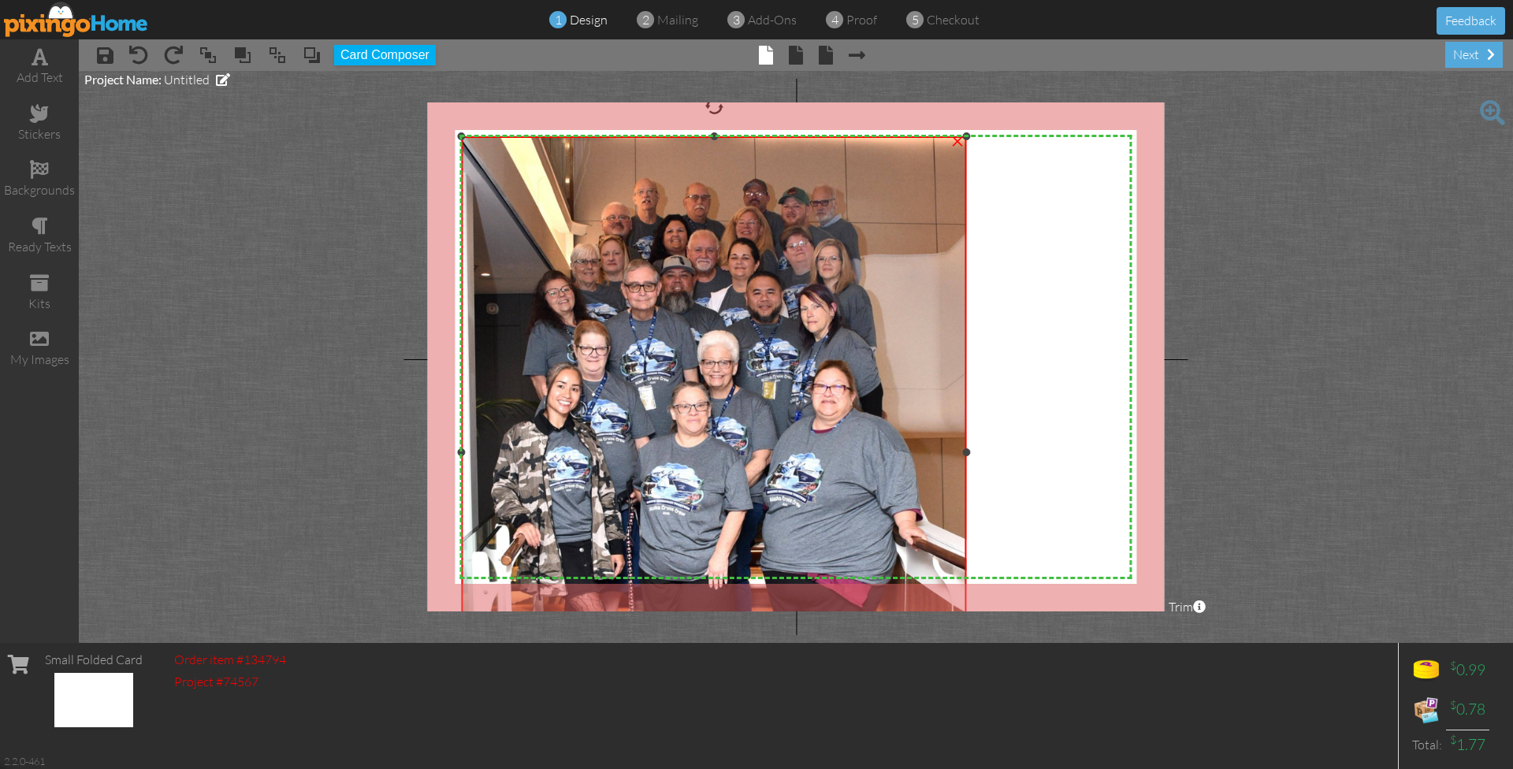
click at [690, 437] on img at bounding box center [714, 452] width 506 height 632
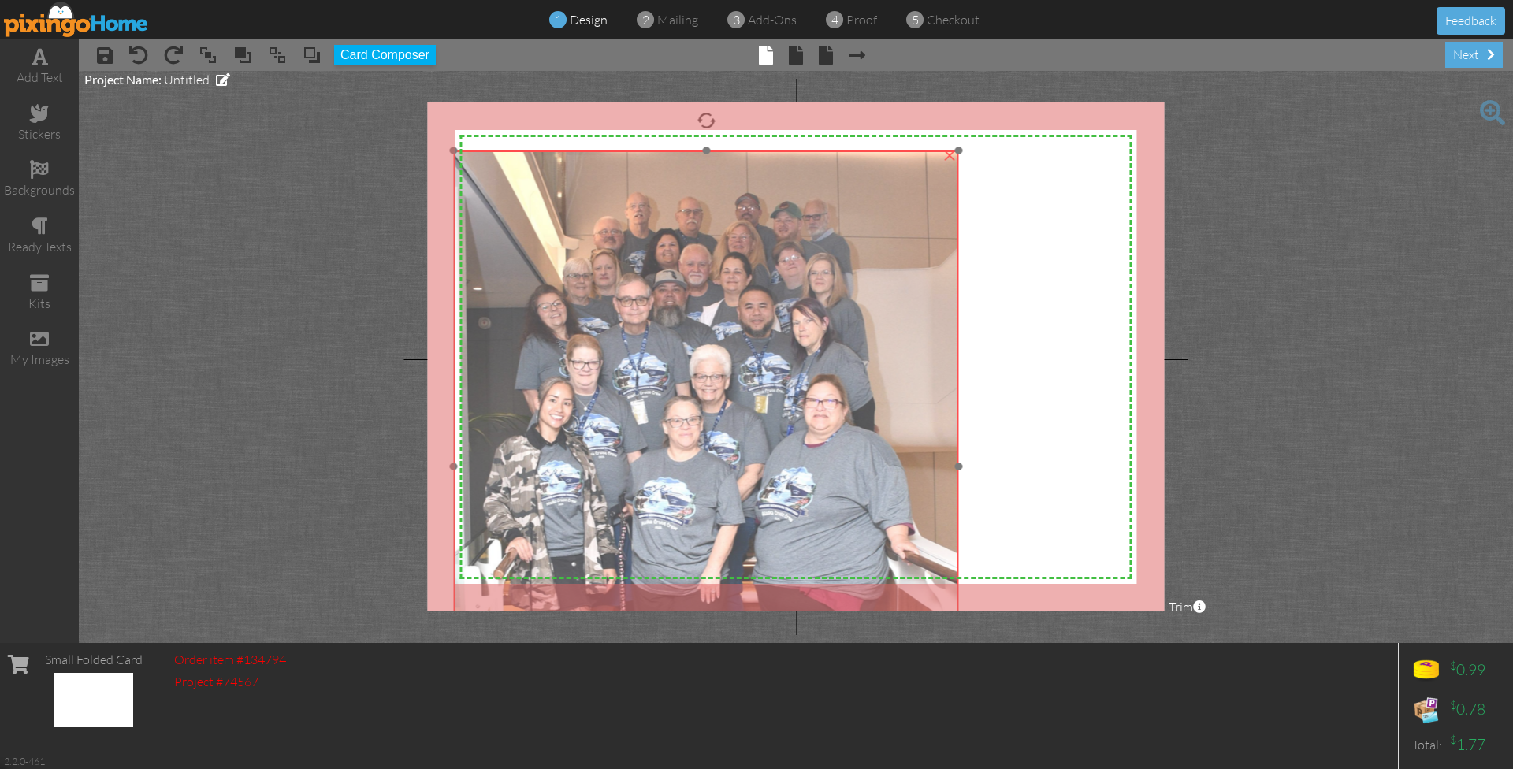
drag, startPoint x: 693, startPoint y: 392, endPoint x: 686, endPoint y: 406, distance: 15.5
click at [686, 406] on img at bounding box center [706, 467] width 506 height 632
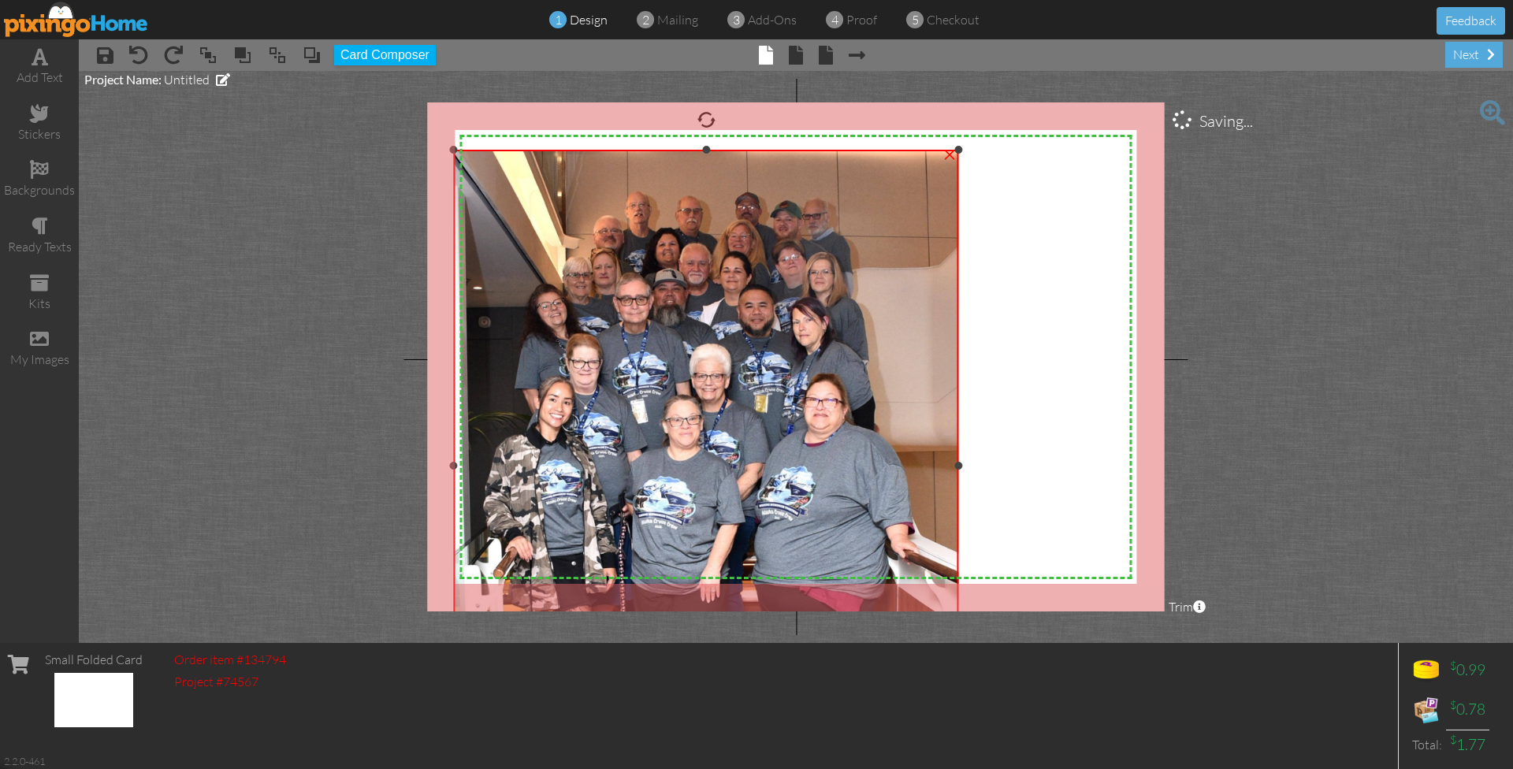
click at [949, 159] on div "×" at bounding box center [949, 152] width 25 height 25
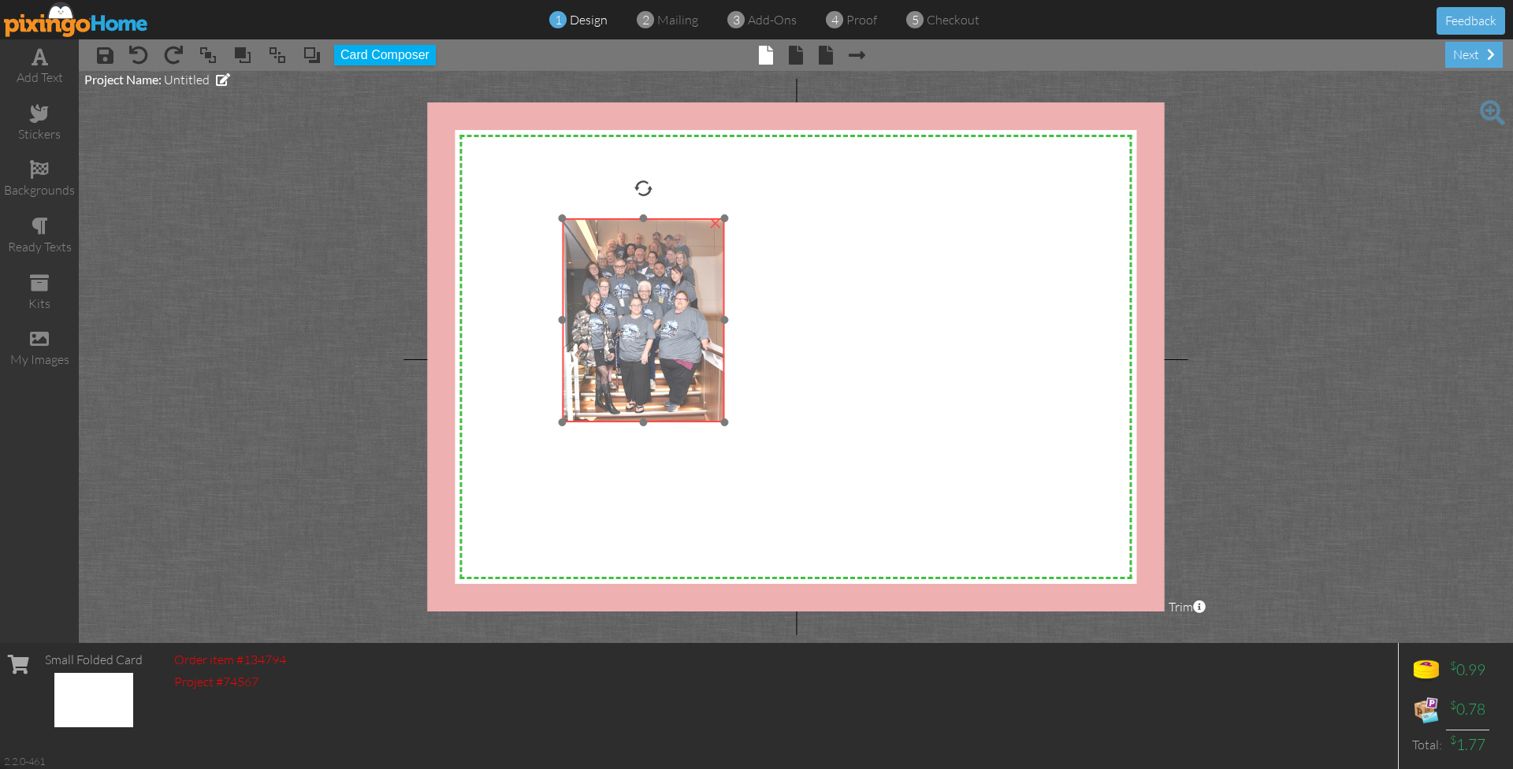
drag, startPoint x: 579, startPoint y: 226, endPoint x: 681, endPoint y: 321, distance: 138.8
click at [681, 321] on img at bounding box center [643, 319] width 163 height 203
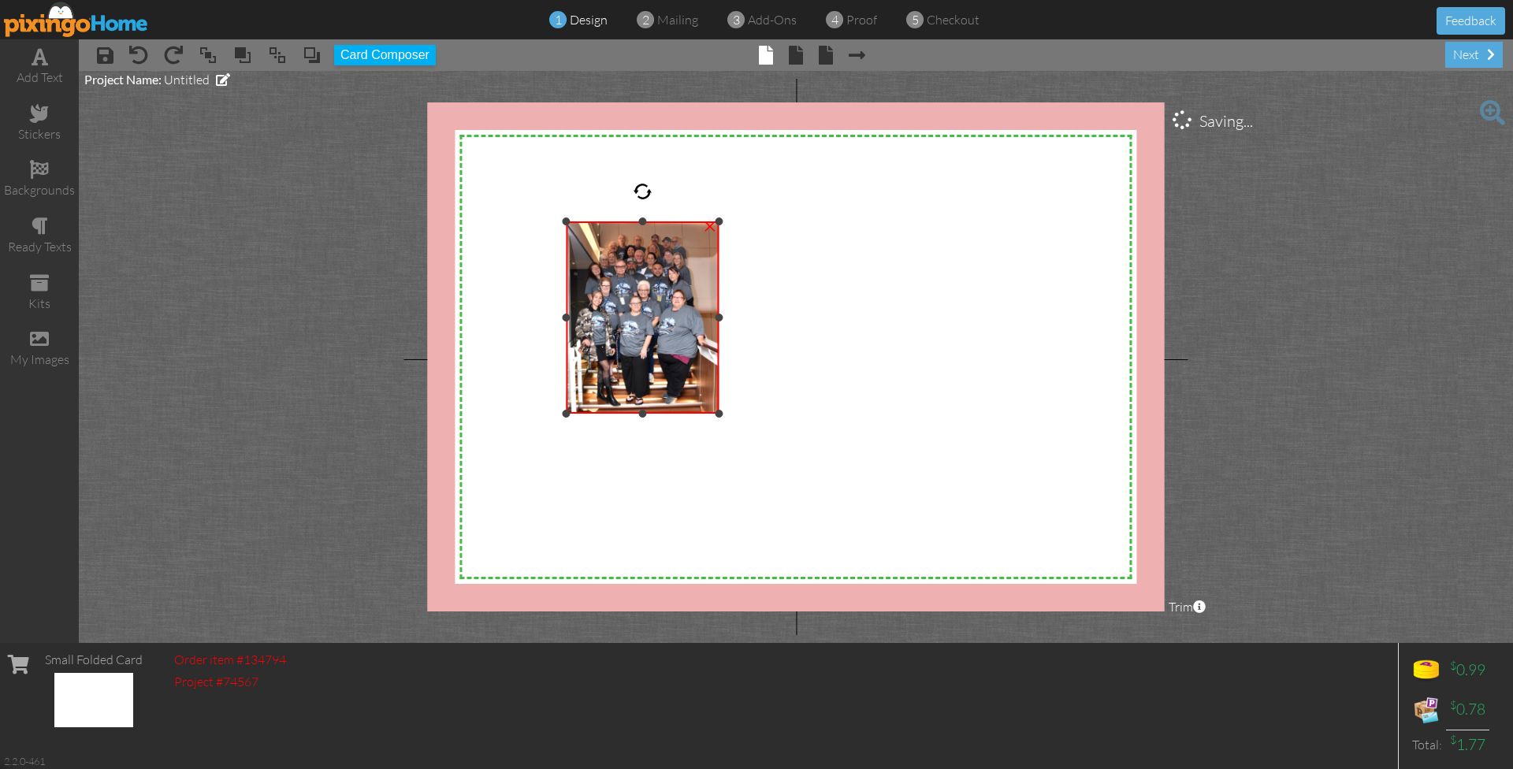
click at [723, 418] on div at bounding box center [720, 414] width 8 height 8
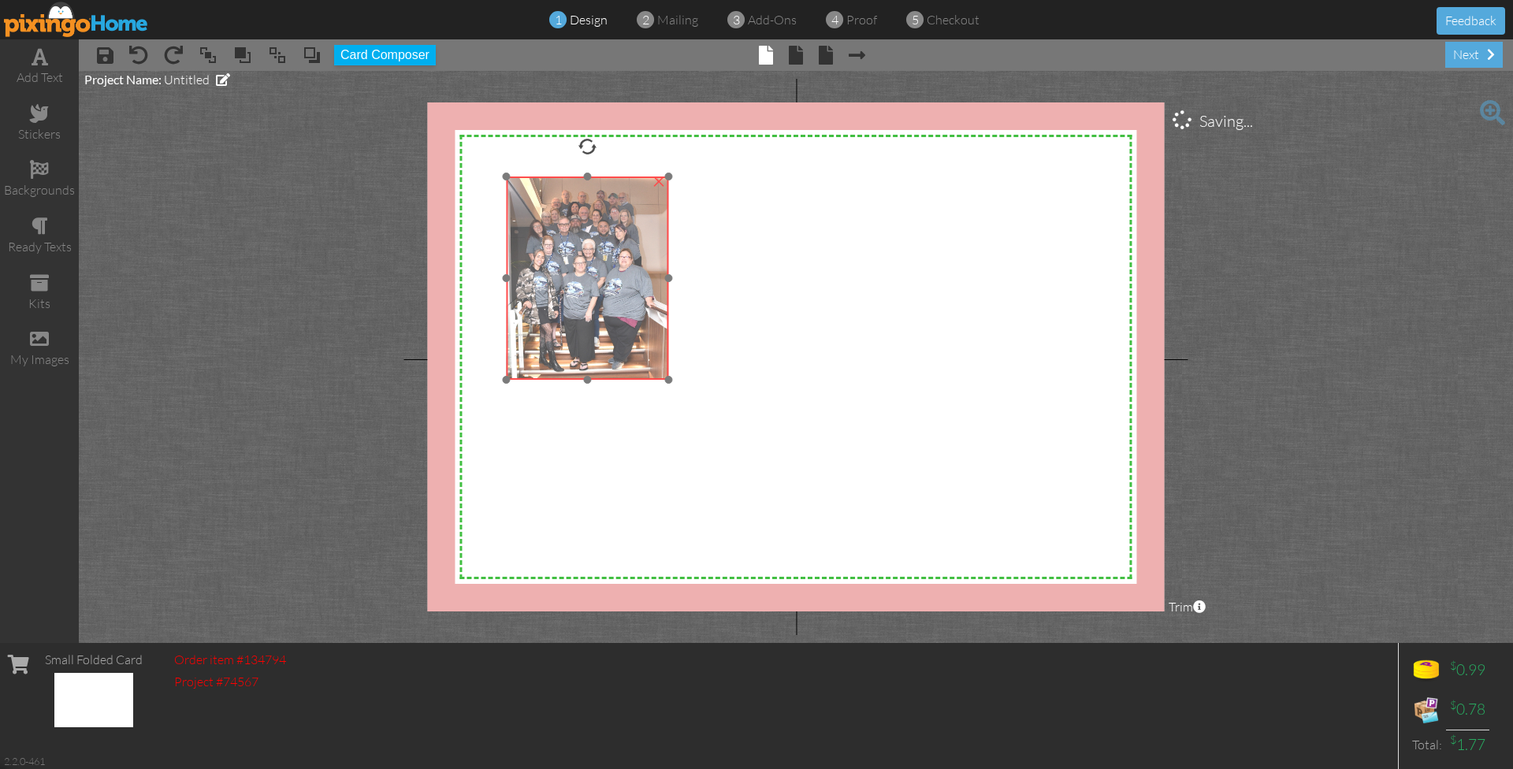
drag, startPoint x: 676, startPoint y: 334, endPoint x: 617, endPoint y: 289, distance: 74.2
click at [617, 289] on img at bounding box center [587, 278] width 162 height 203
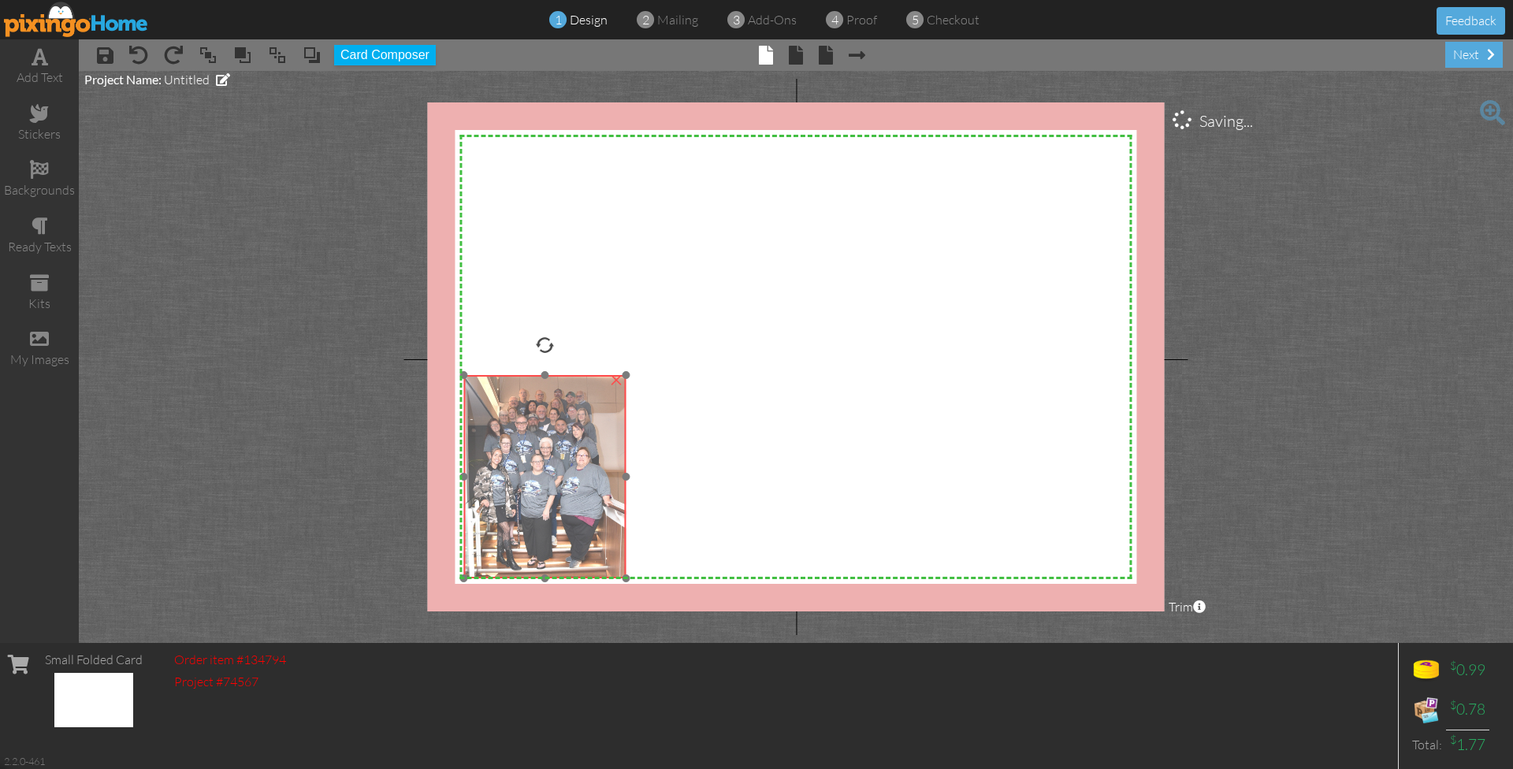
drag, startPoint x: 617, startPoint y: 289, endPoint x: 574, endPoint y: 488, distance: 203.3
click at [574, 488] on img at bounding box center [544, 476] width 162 height 203
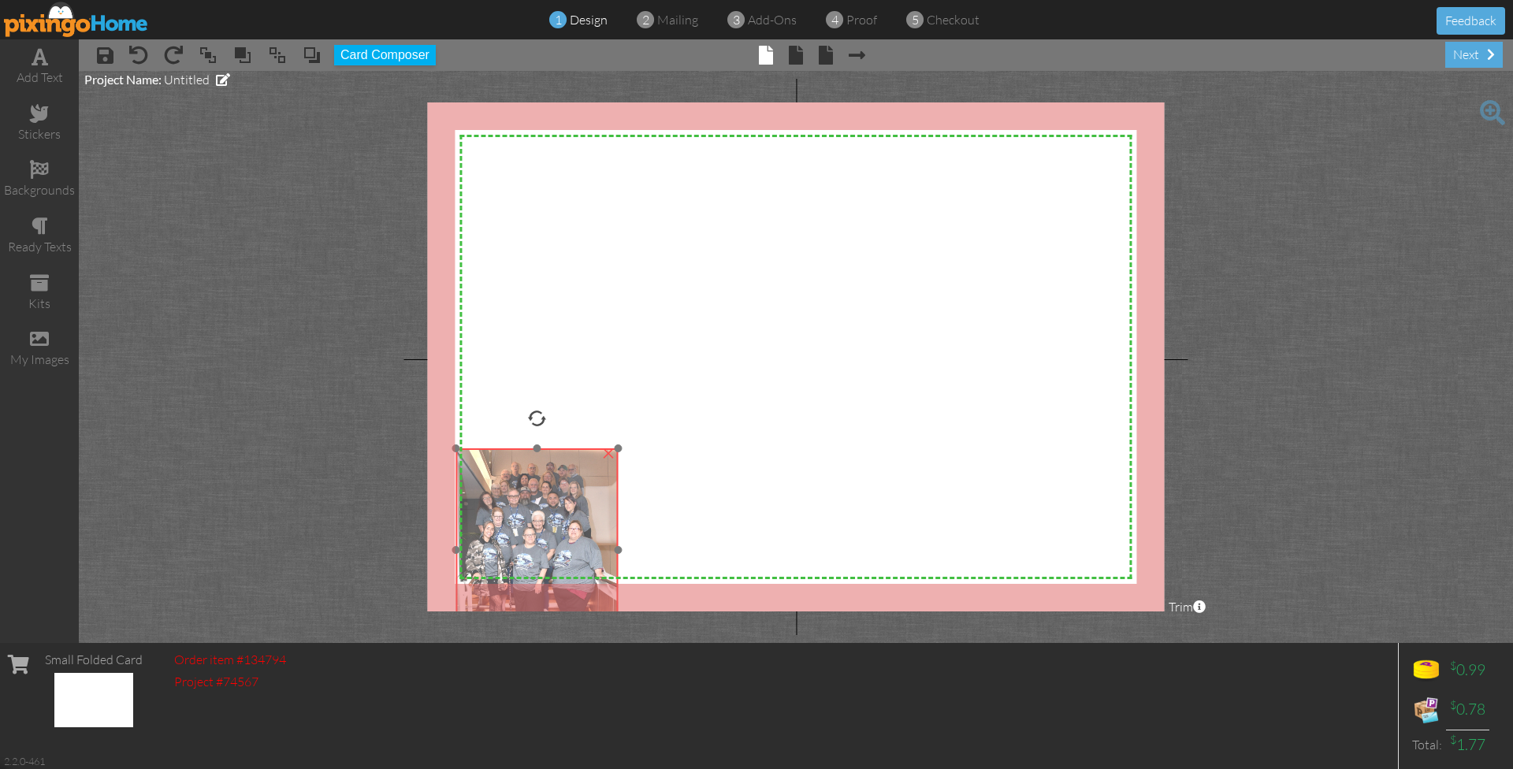
drag, startPoint x: 574, startPoint y: 488, endPoint x: 567, endPoint y: 558, distance: 70.5
click at [567, 563] on img at bounding box center [536, 549] width 162 height 203
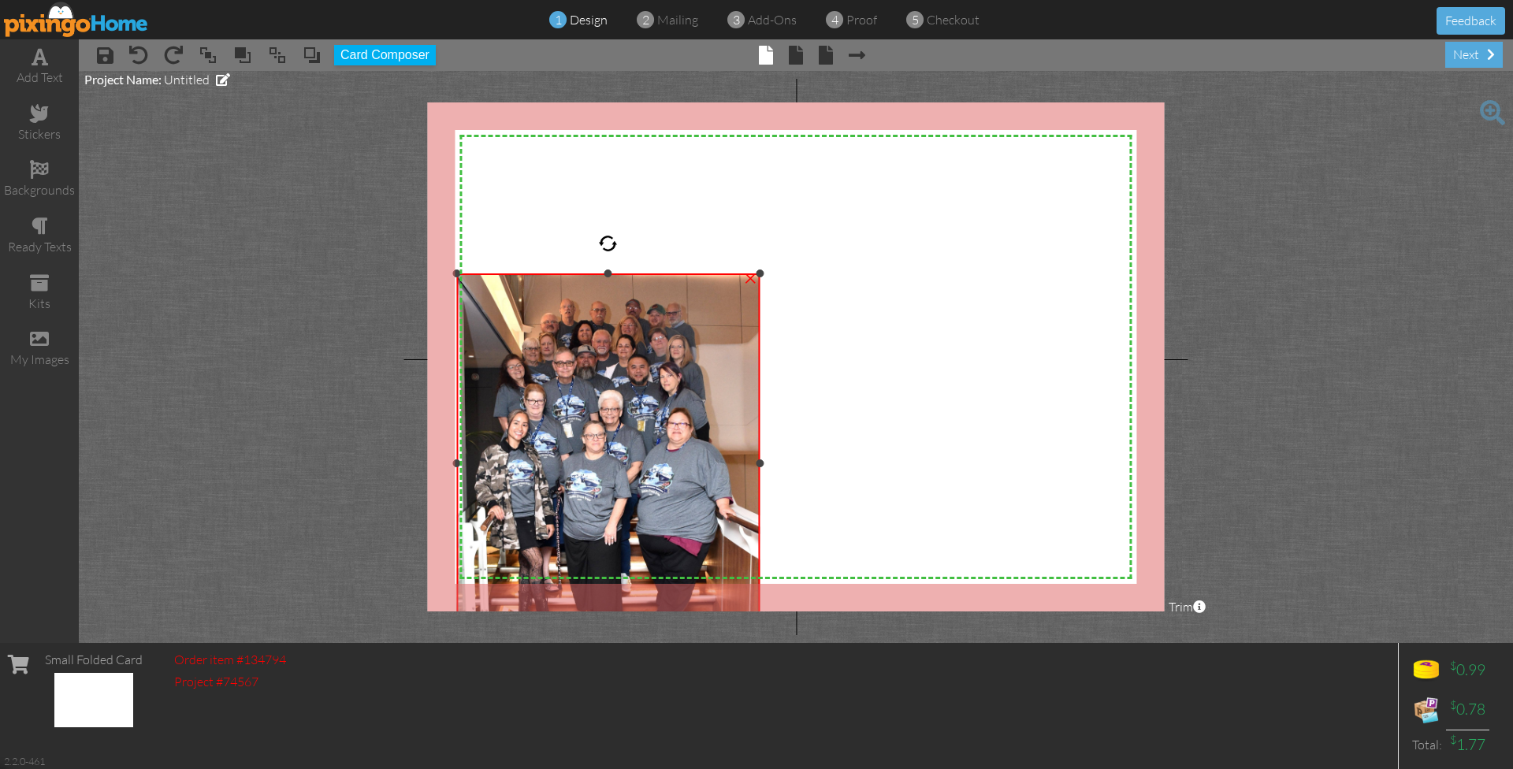
drag, startPoint x: 615, startPoint y: 453, endPoint x: 1065, endPoint y: 267, distance: 486.2
click at [1065, 267] on div "X X X X X X X X X X X X X X X X X X X X X X X X X X X X X X X X X X X X X X X X…" at bounding box center [795, 356] width 737 height 509
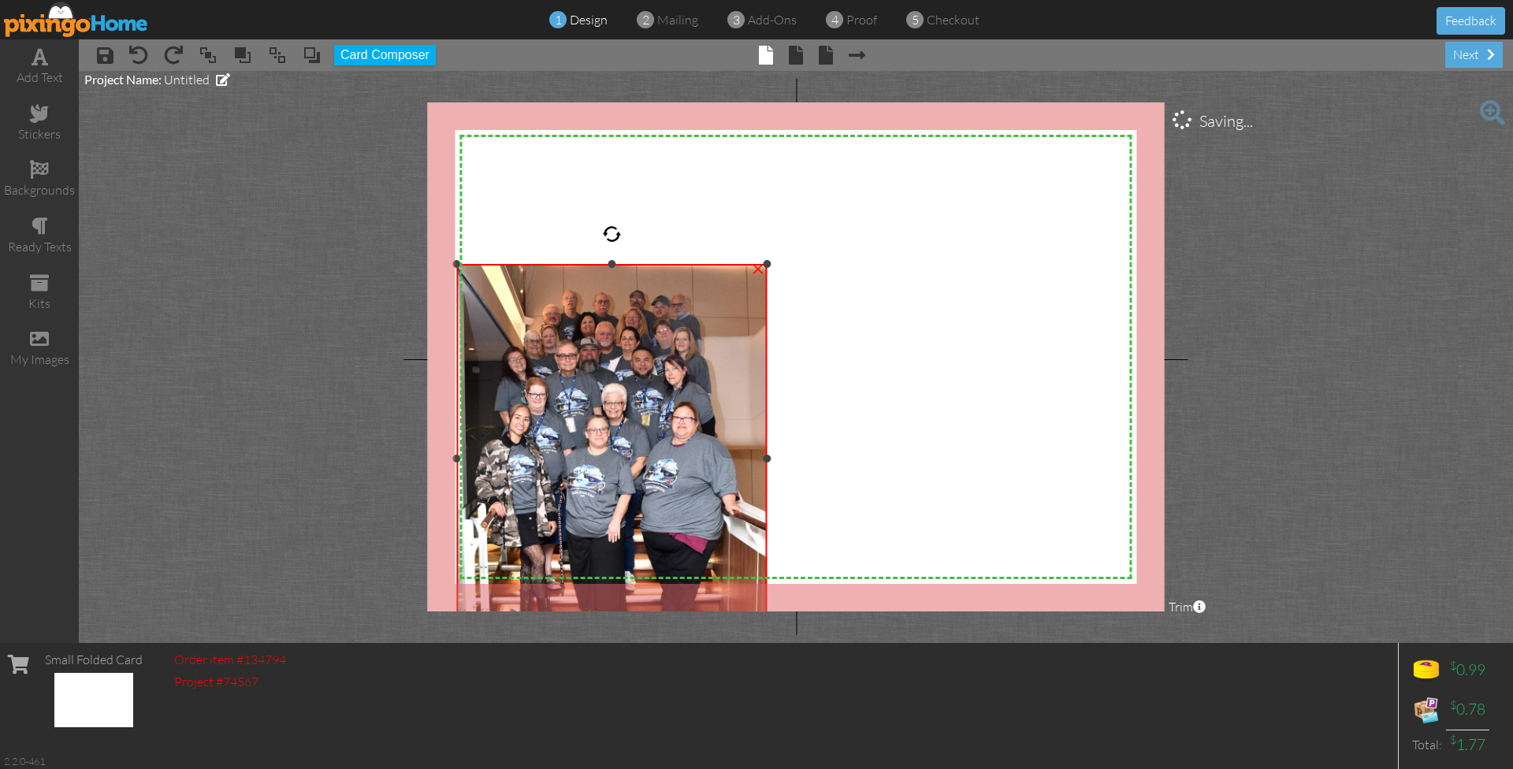
click at [764, 269] on div "×" at bounding box center [757, 267] width 25 height 25
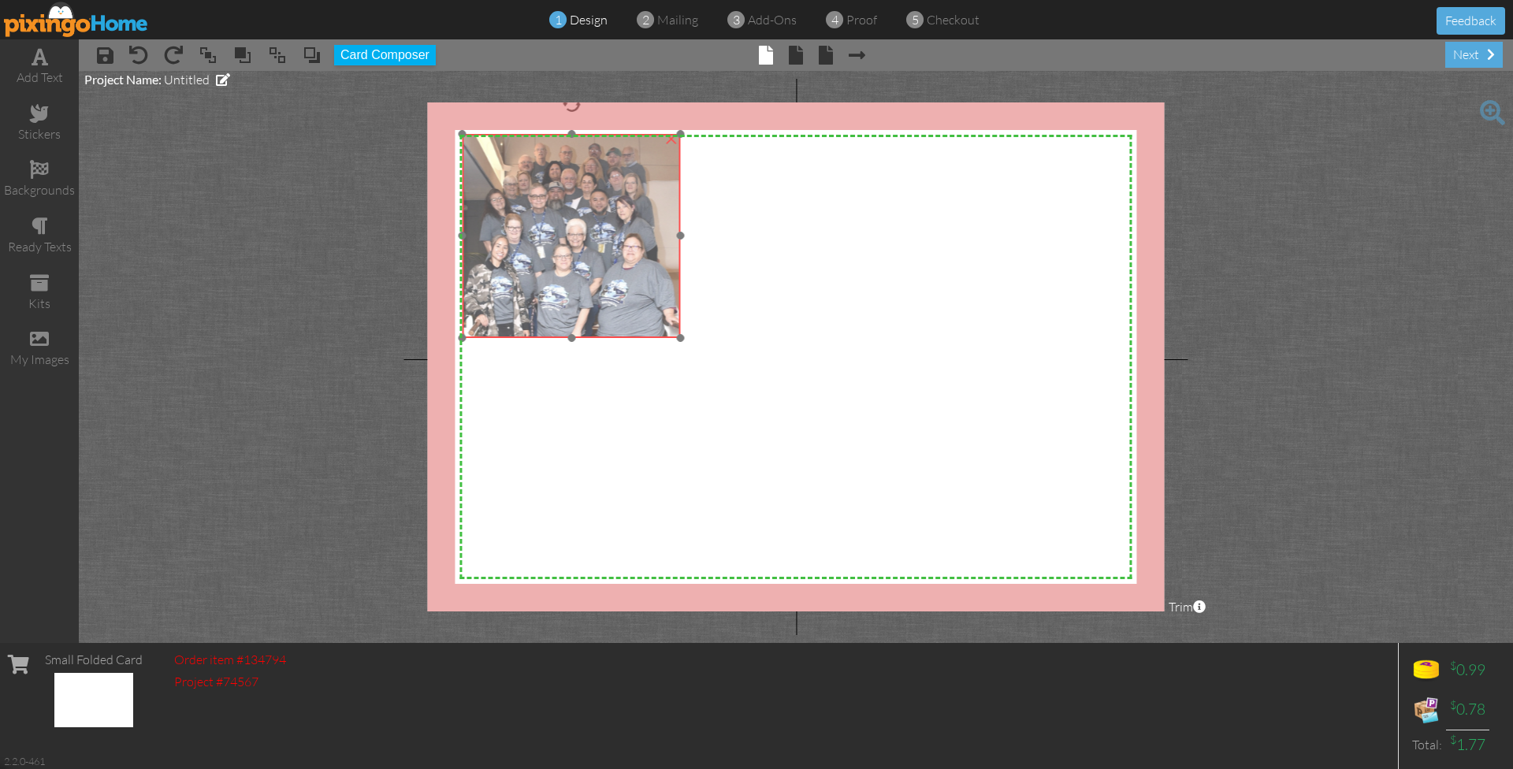
click at [566, 238] on img at bounding box center [571, 235] width 219 height 203
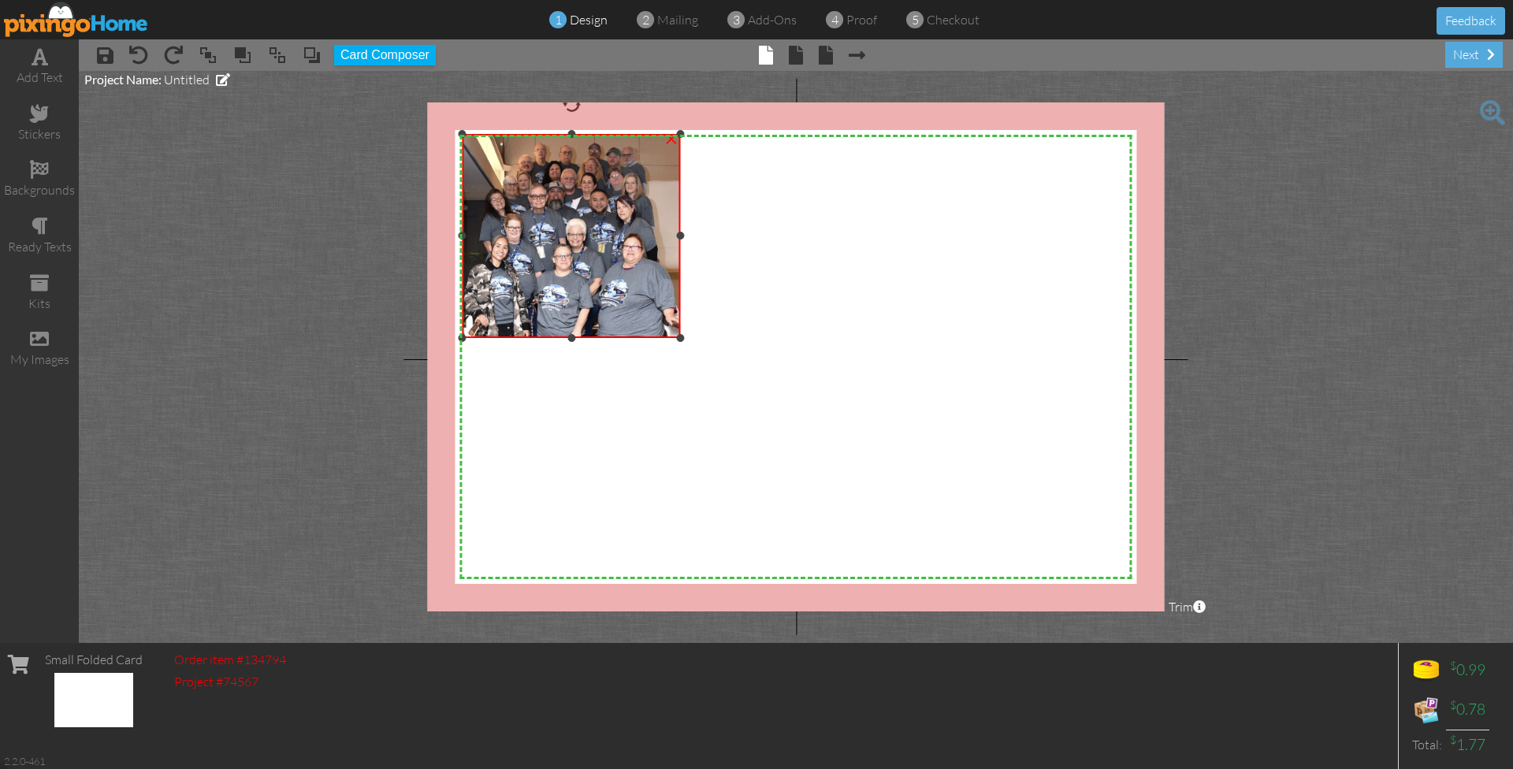
click at [618, 213] on img at bounding box center [571, 235] width 219 height 203
click at [616, 224] on img at bounding box center [571, 235] width 219 height 203
click at [669, 137] on div "×" at bounding box center [671, 137] width 25 height 25
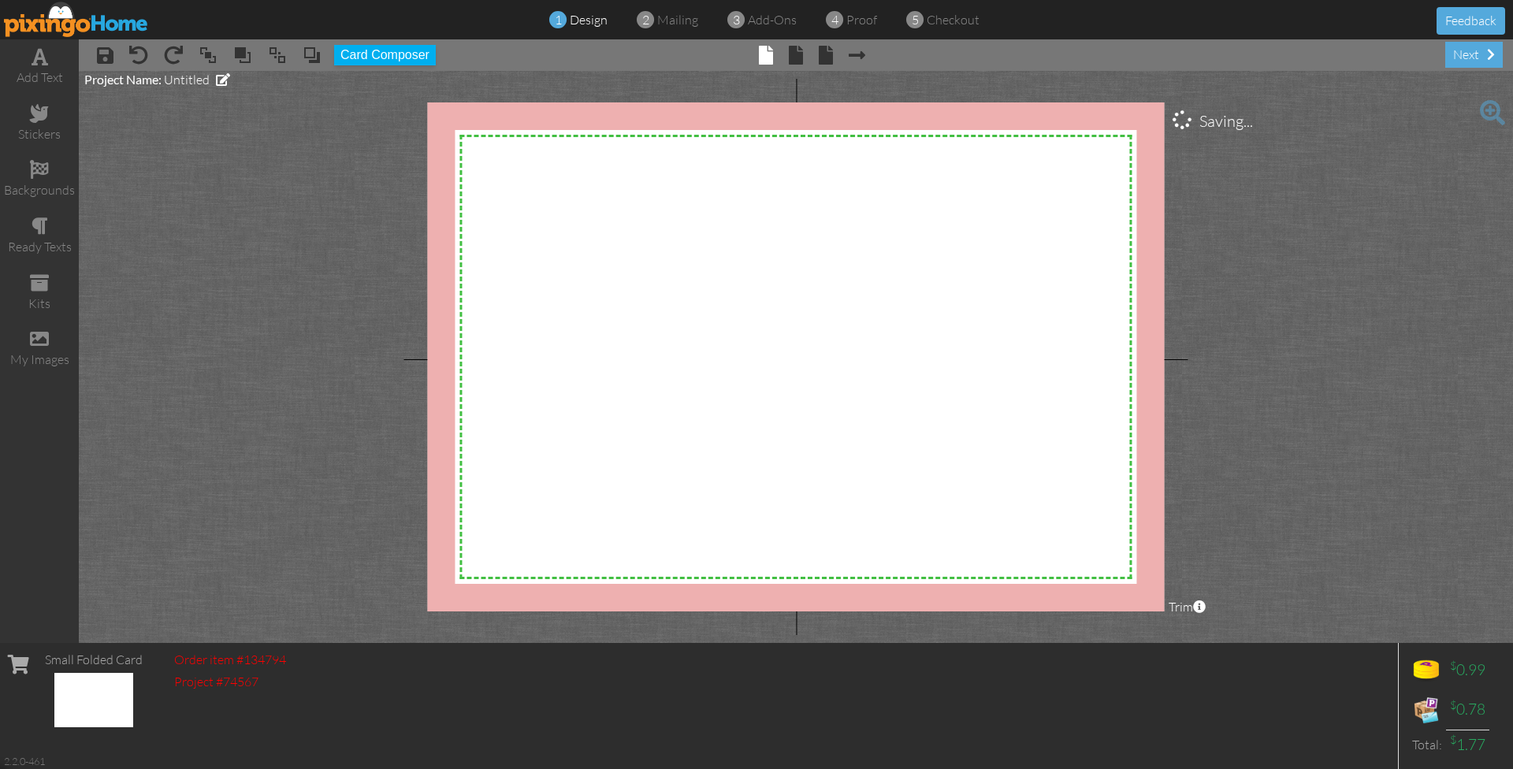
click at [574, 21] on span "design" at bounding box center [589, 20] width 38 height 16
click at [384, 59] on button "Card Composer" at bounding box center [385, 55] width 102 height 20
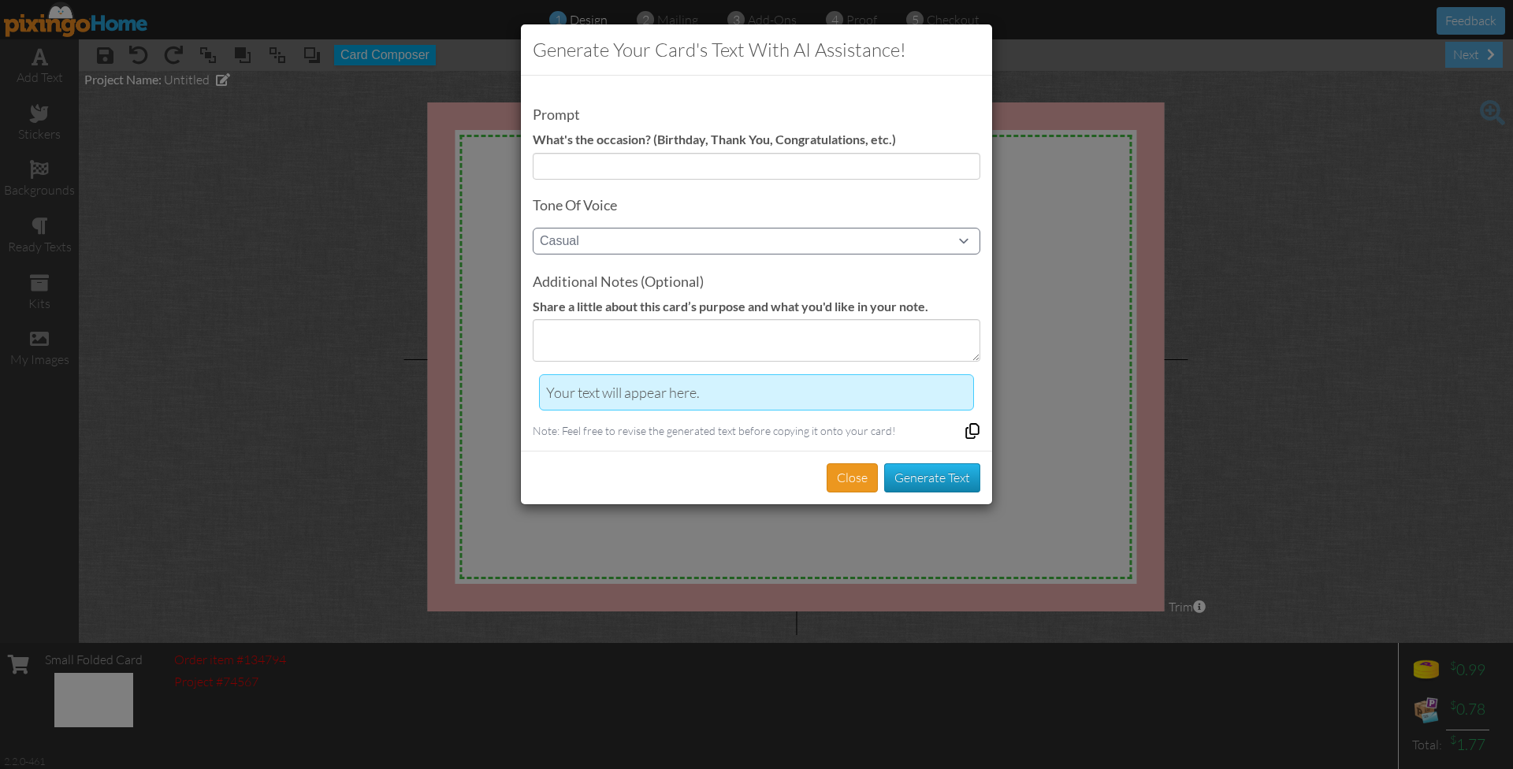
click at [860, 463] on button "Close" at bounding box center [852, 477] width 51 height 29
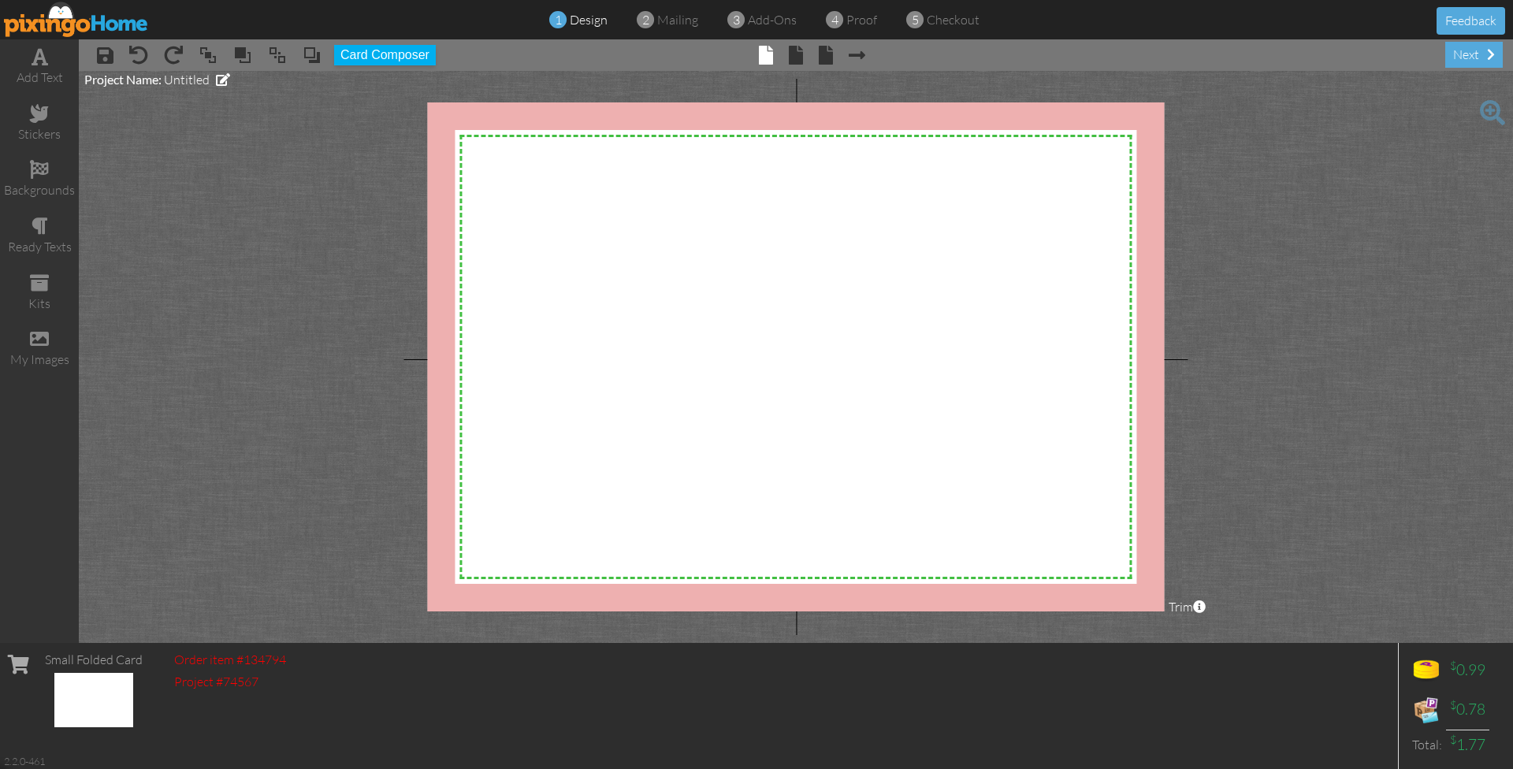
click at [81, 17] on img at bounding box center [76, 19] width 145 height 35
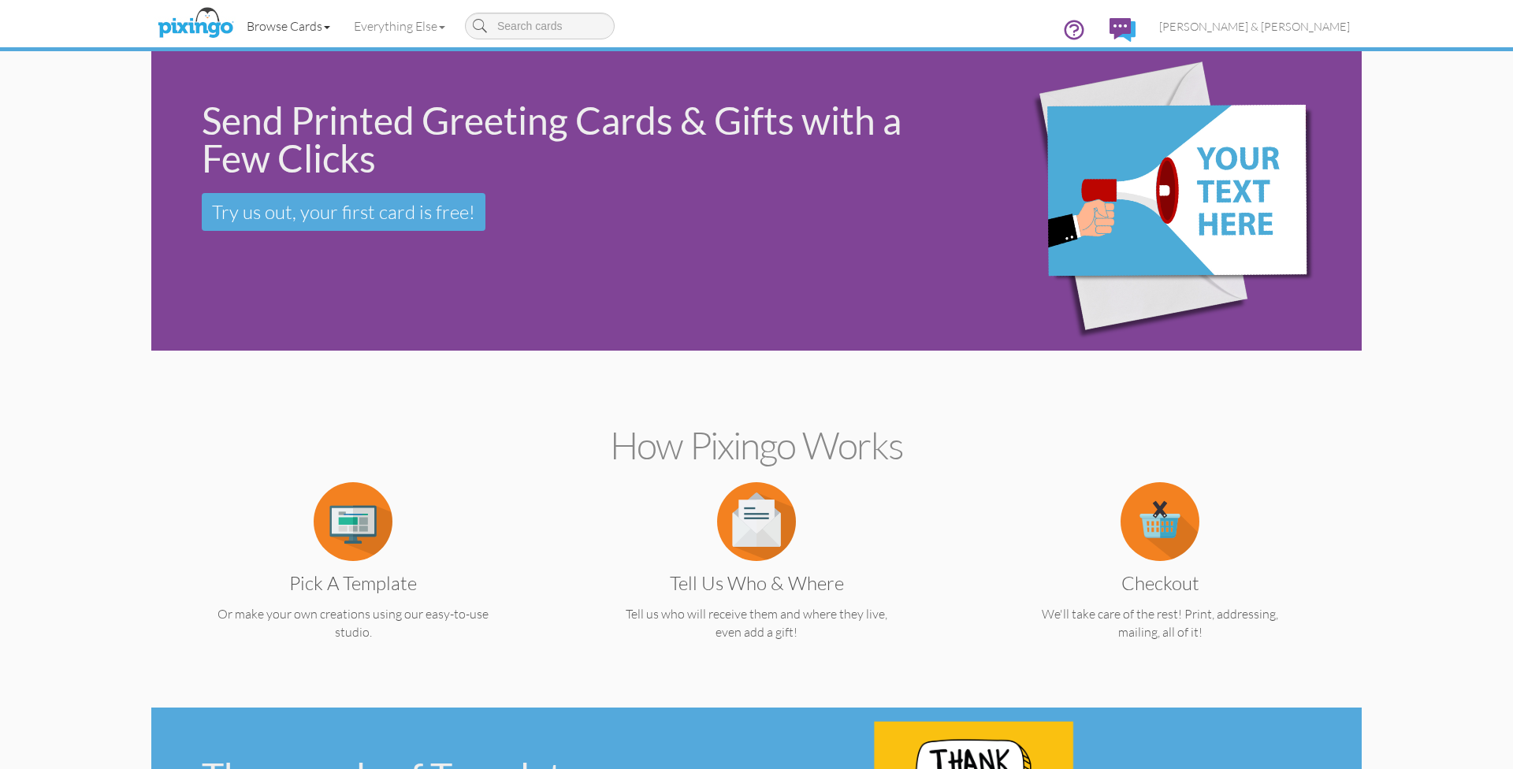
click at [304, 31] on link "Browse Cards" at bounding box center [288, 25] width 107 height 39
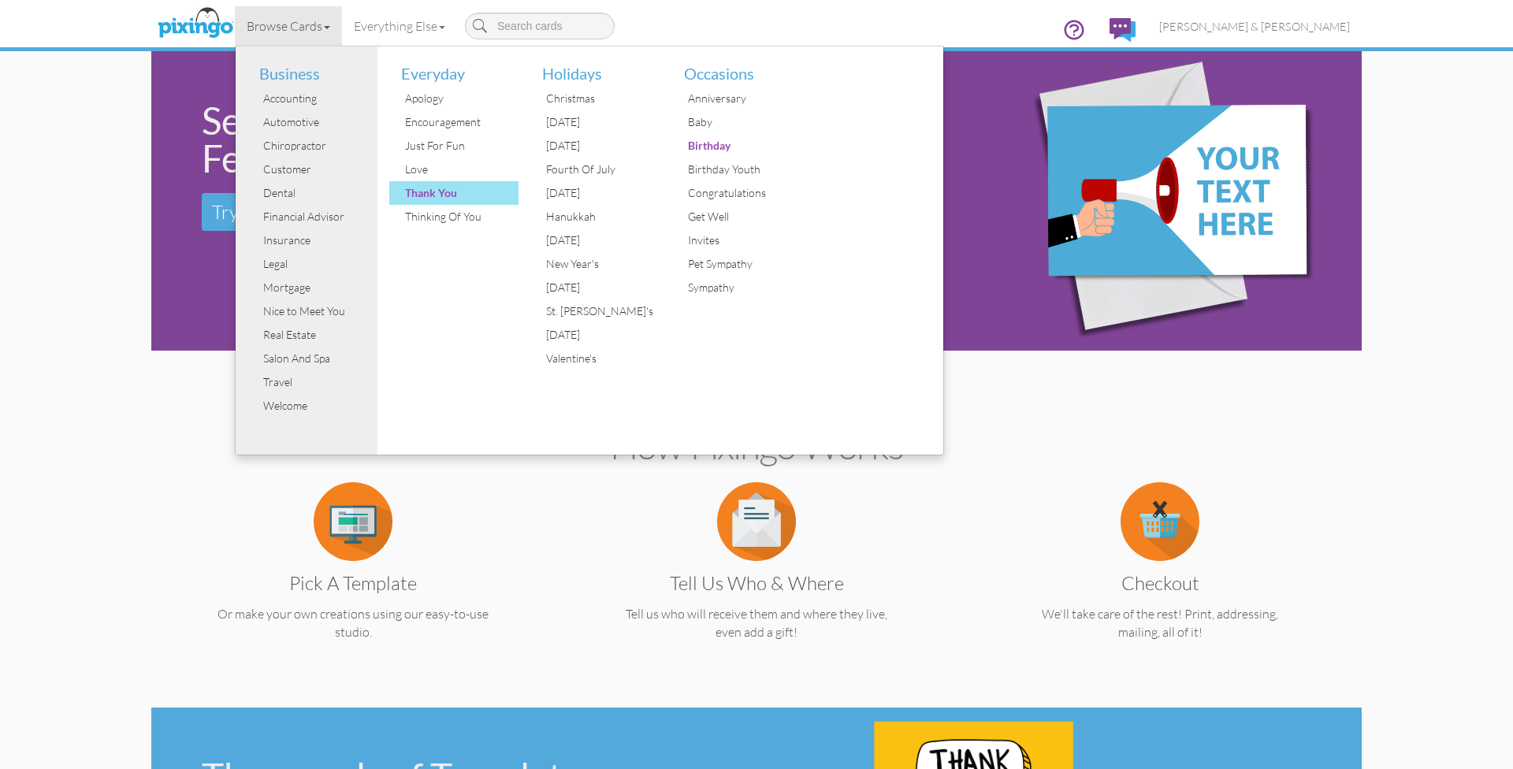
click at [424, 194] on div "Thank You" at bounding box center [460, 193] width 118 height 24
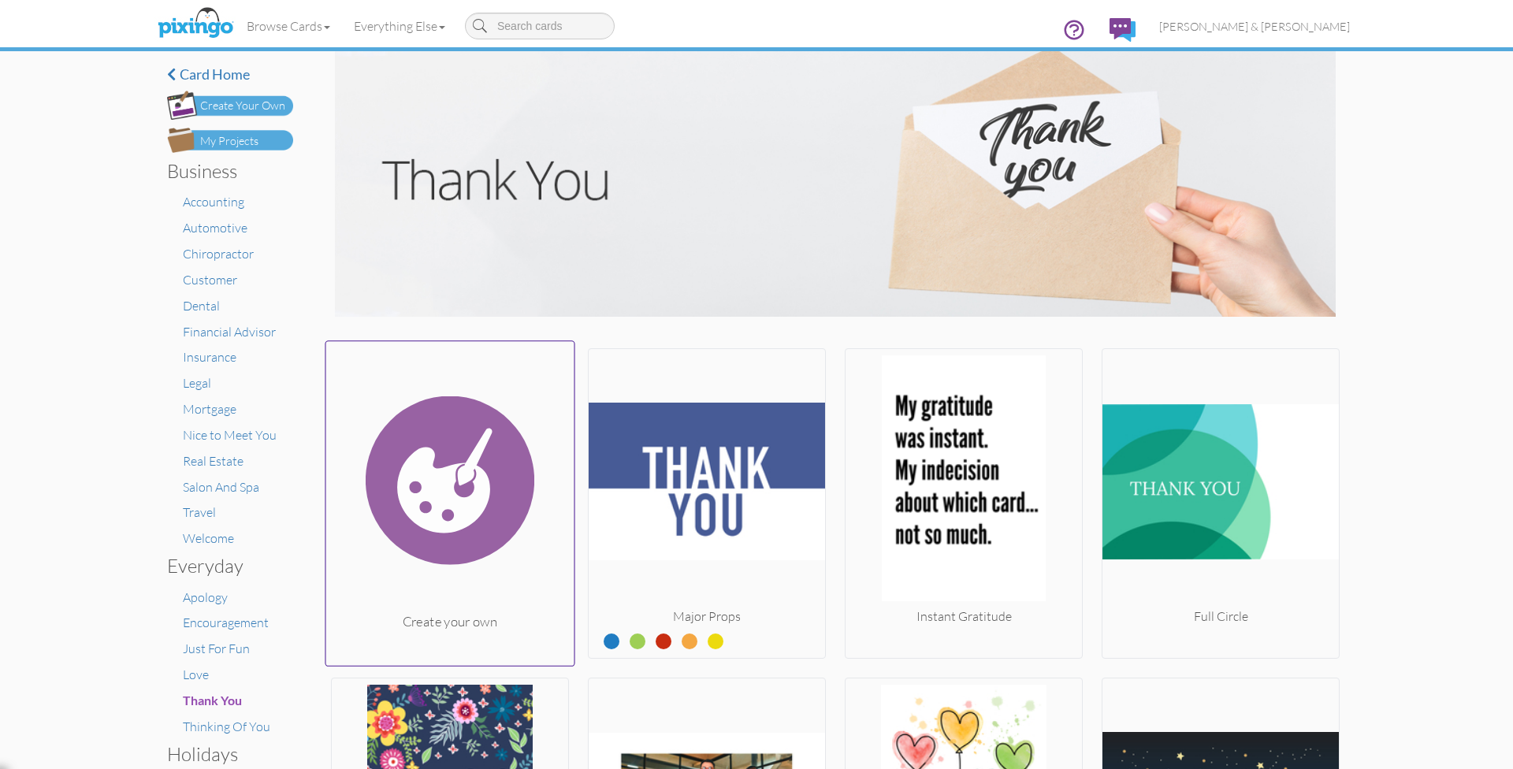
click at [464, 582] on img at bounding box center [450, 480] width 248 height 265
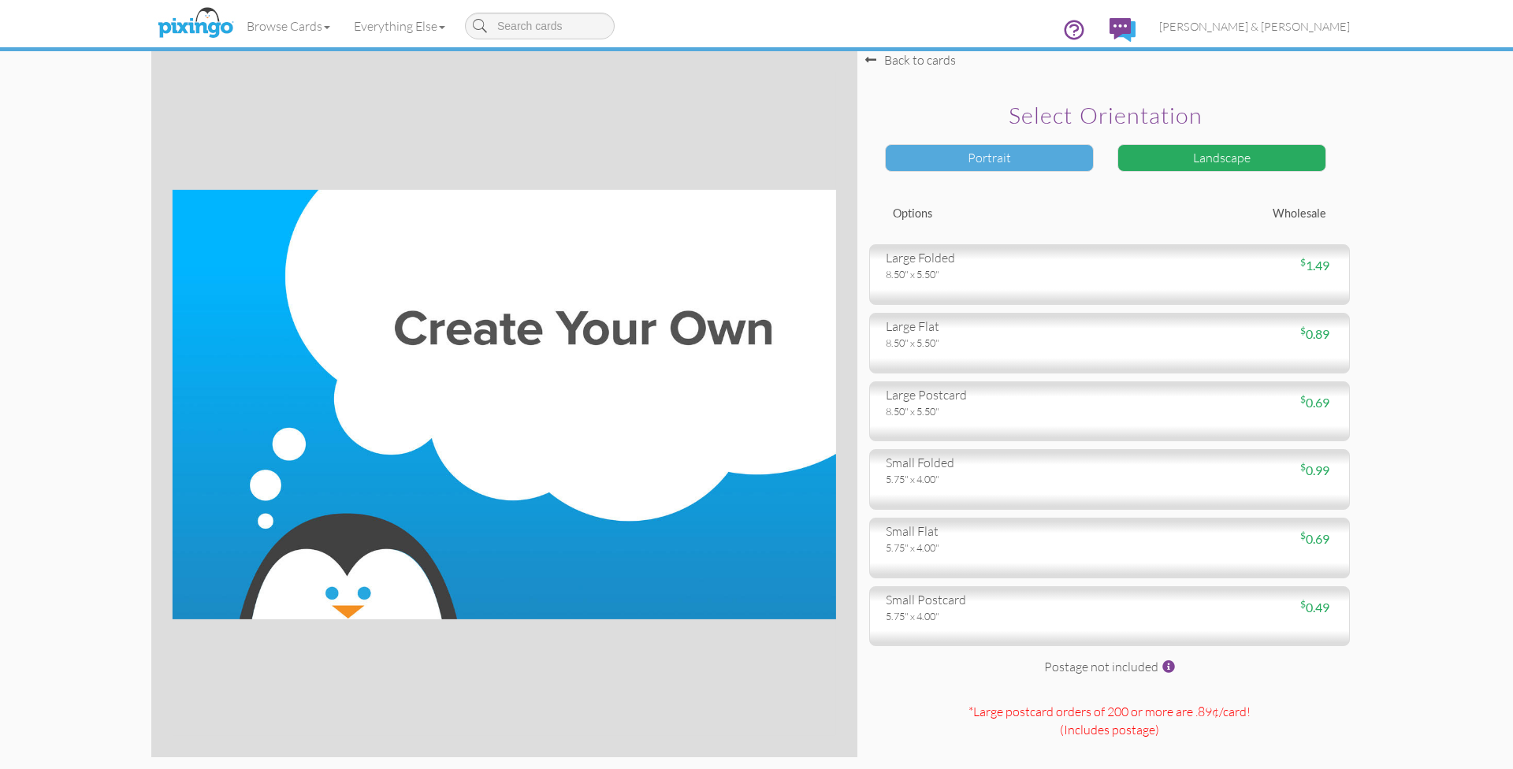
click at [1054, 160] on div "Portrait" at bounding box center [989, 158] width 209 height 28
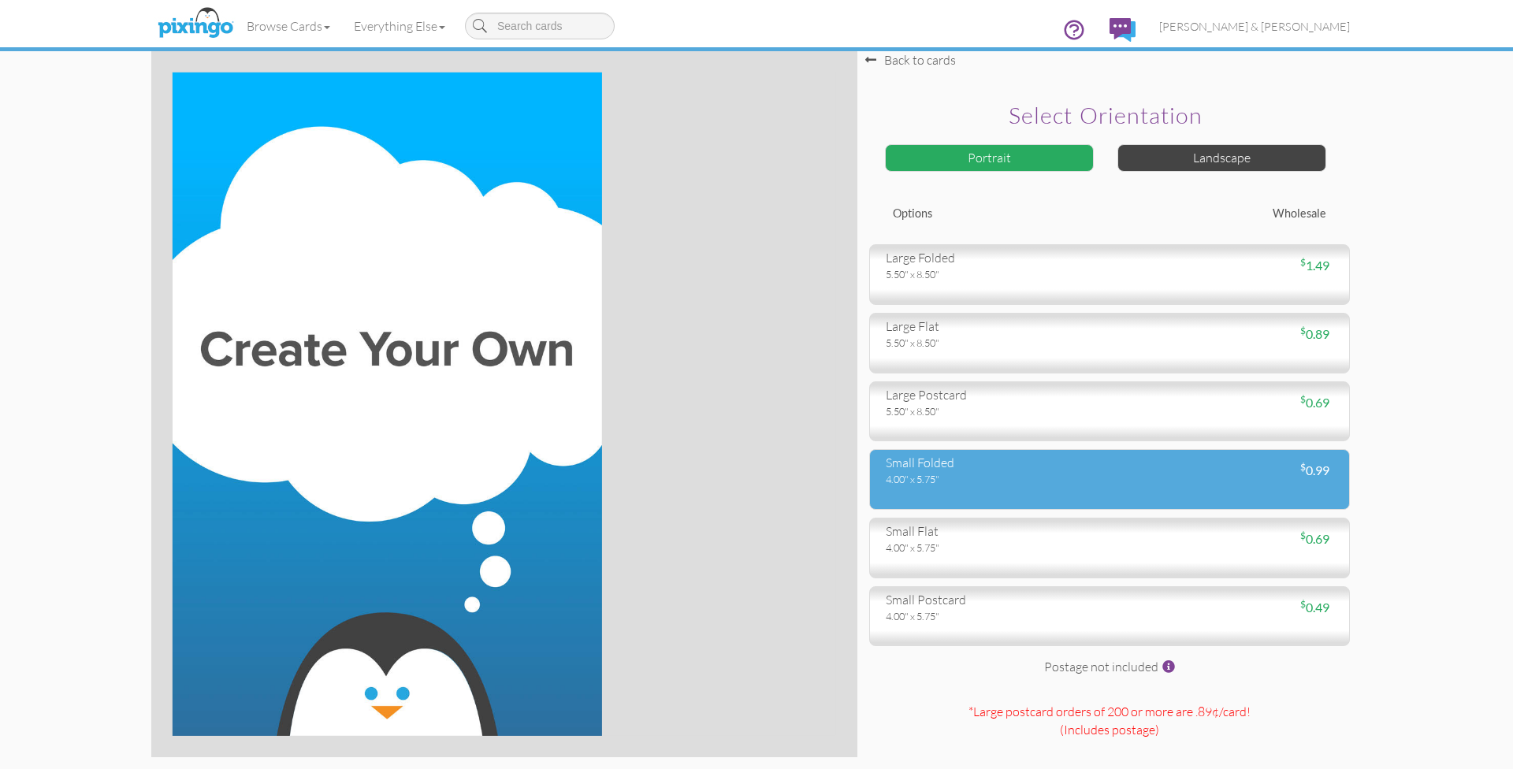
click at [980, 478] on div "4.00" x 5.75"" at bounding box center [992, 479] width 212 height 14
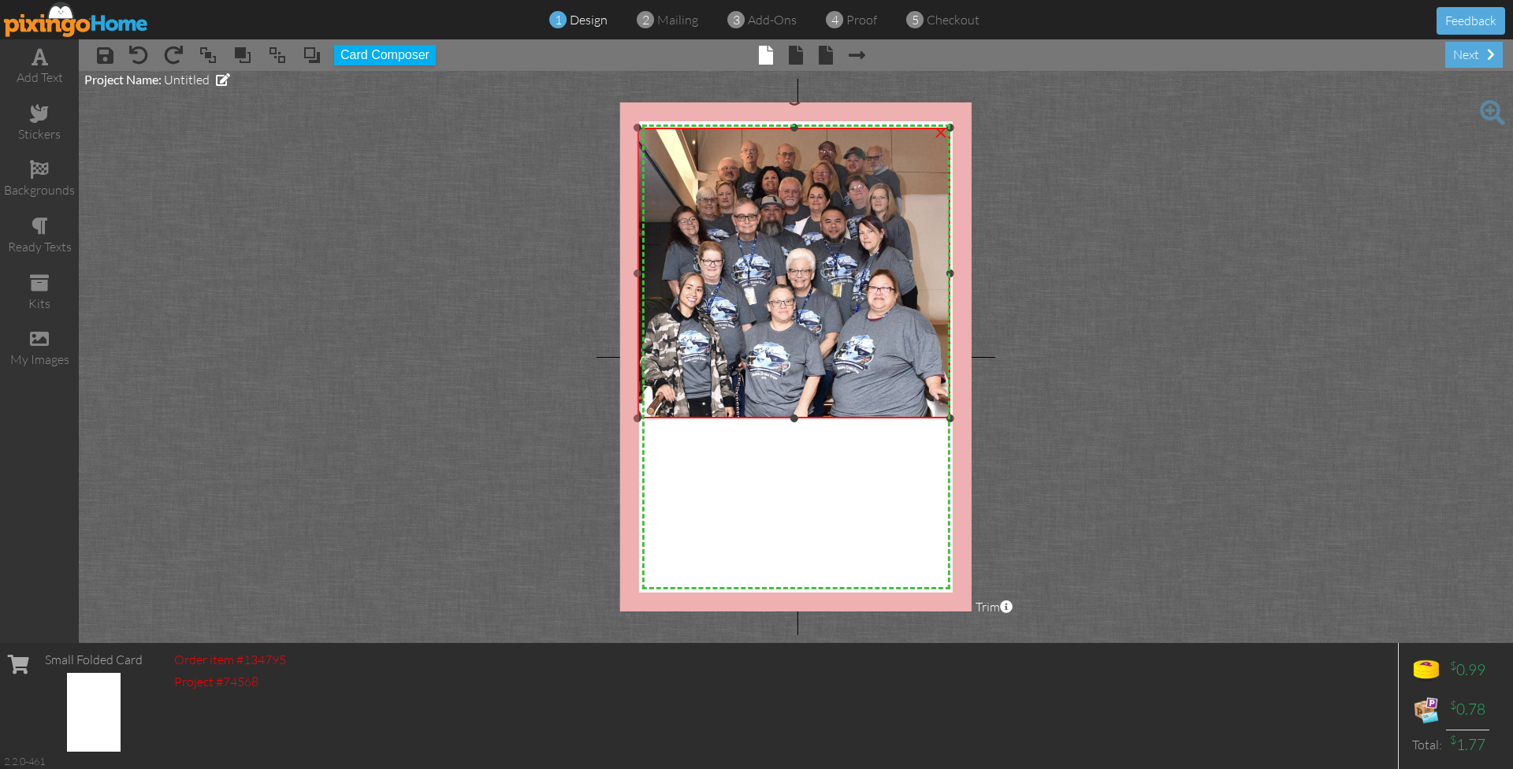
drag, startPoint x: 779, startPoint y: 261, endPoint x: 774, endPoint y: 421, distance: 160.0
click at [774, 418] on div "×" at bounding box center [794, 273] width 313 height 291
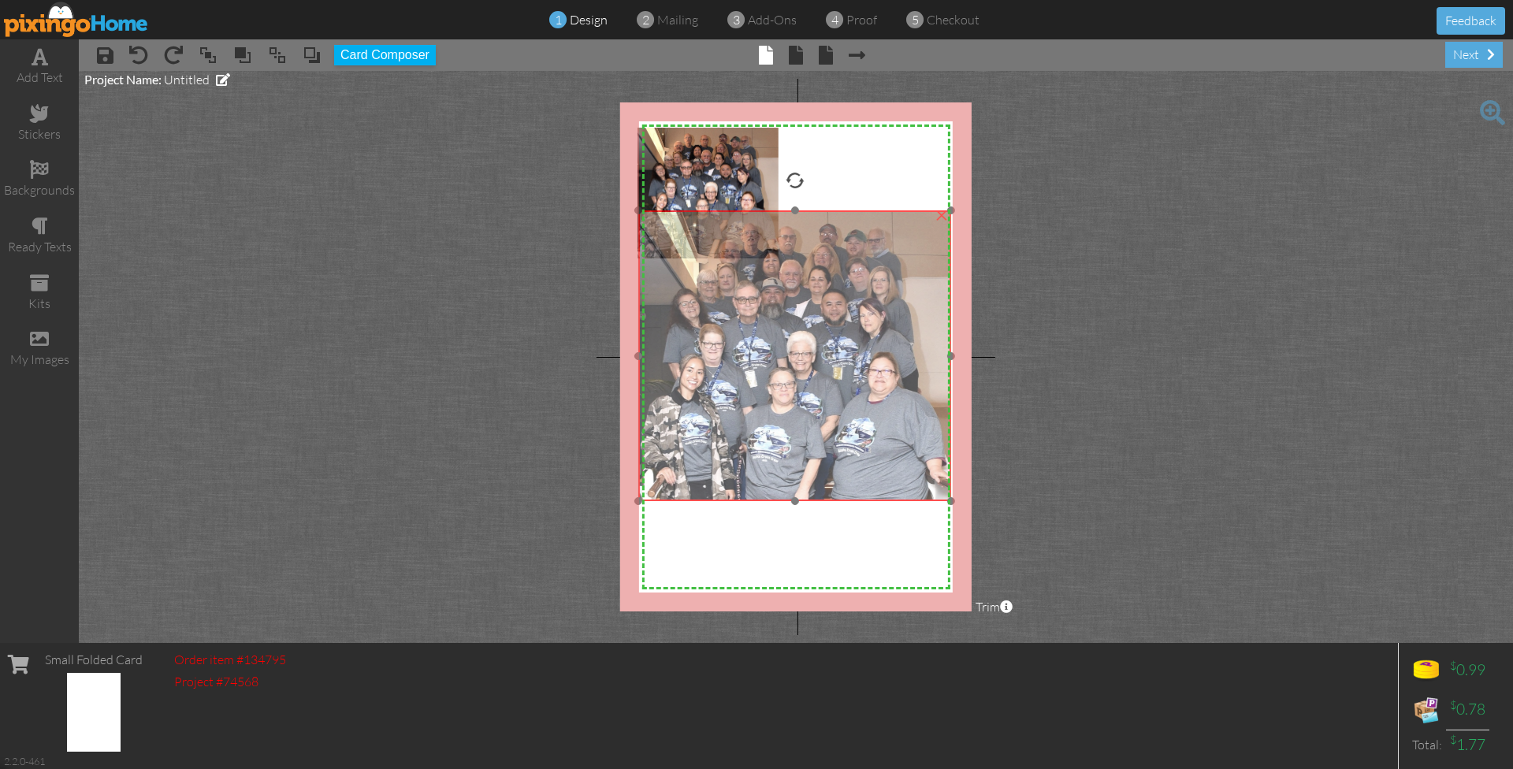
drag, startPoint x: 766, startPoint y: 341, endPoint x: 767, endPoint y: 424, distance: 82.7
click at [767, 424] on img at bounding box center [794, 355] width 313 height 291
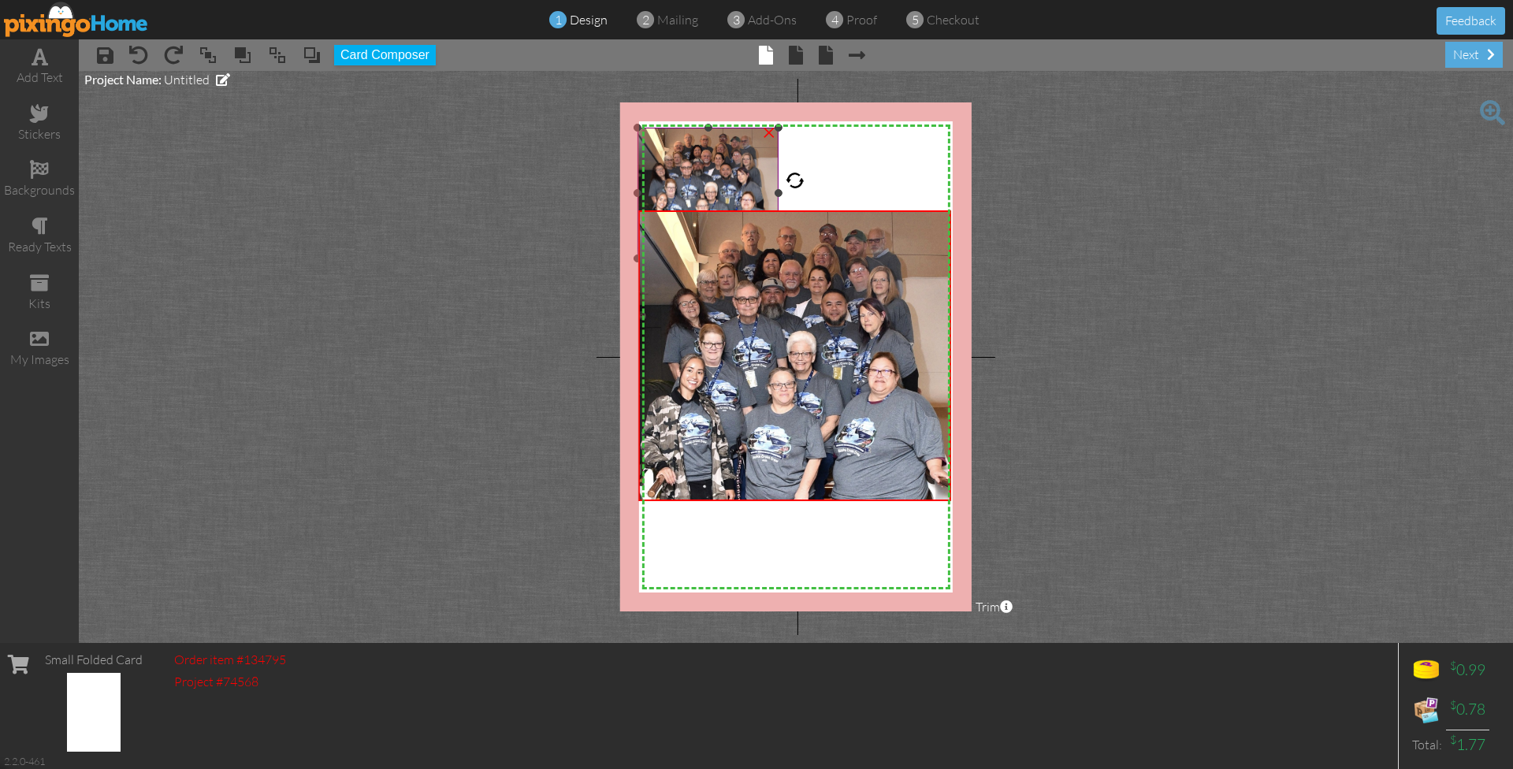
click at [771, 133] on div "×" at bounding box center [769, 130] width 25 height 25
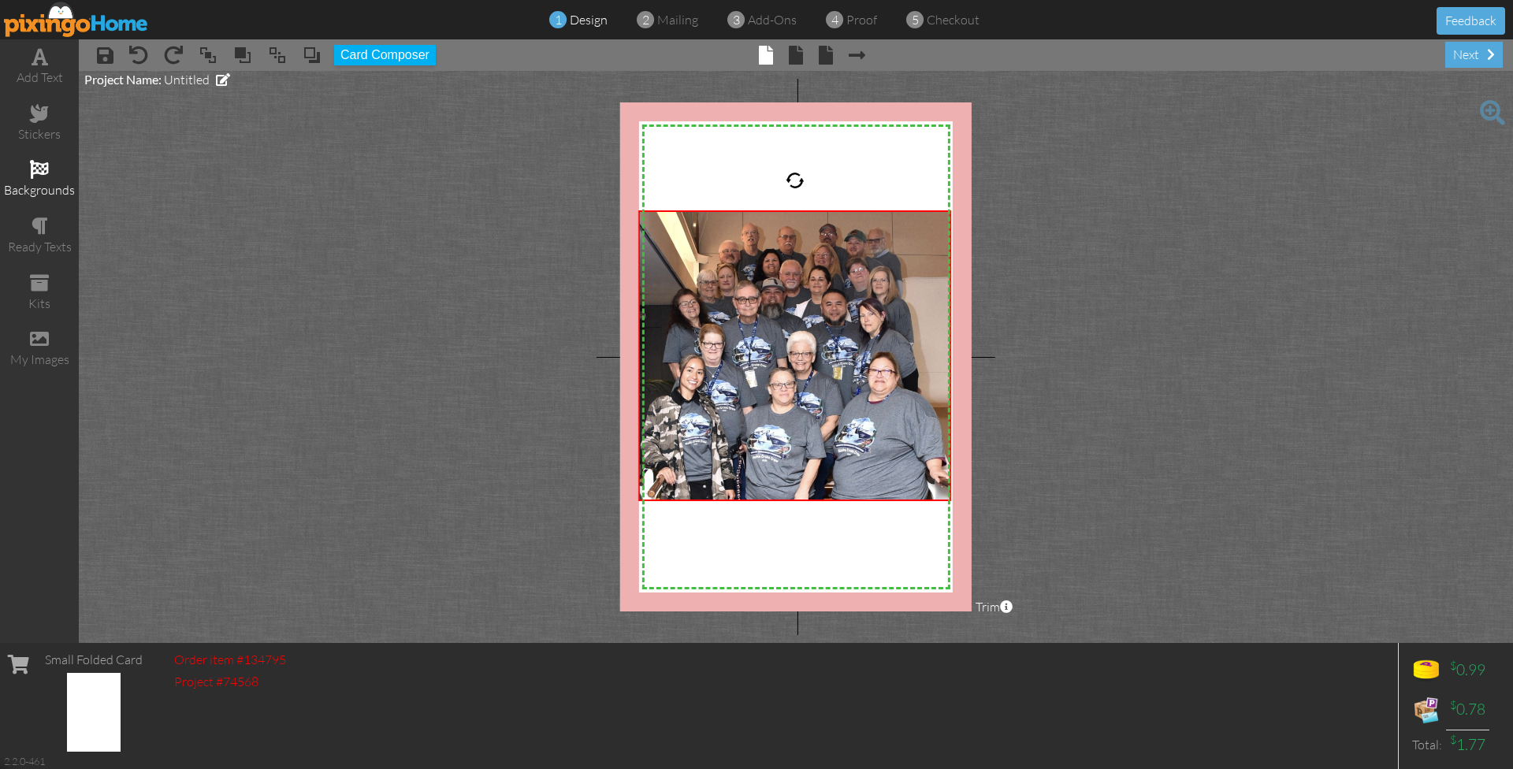
click at [45, 181] on div "backgrounds" at bounding box center [39, 190] width 79 height 18
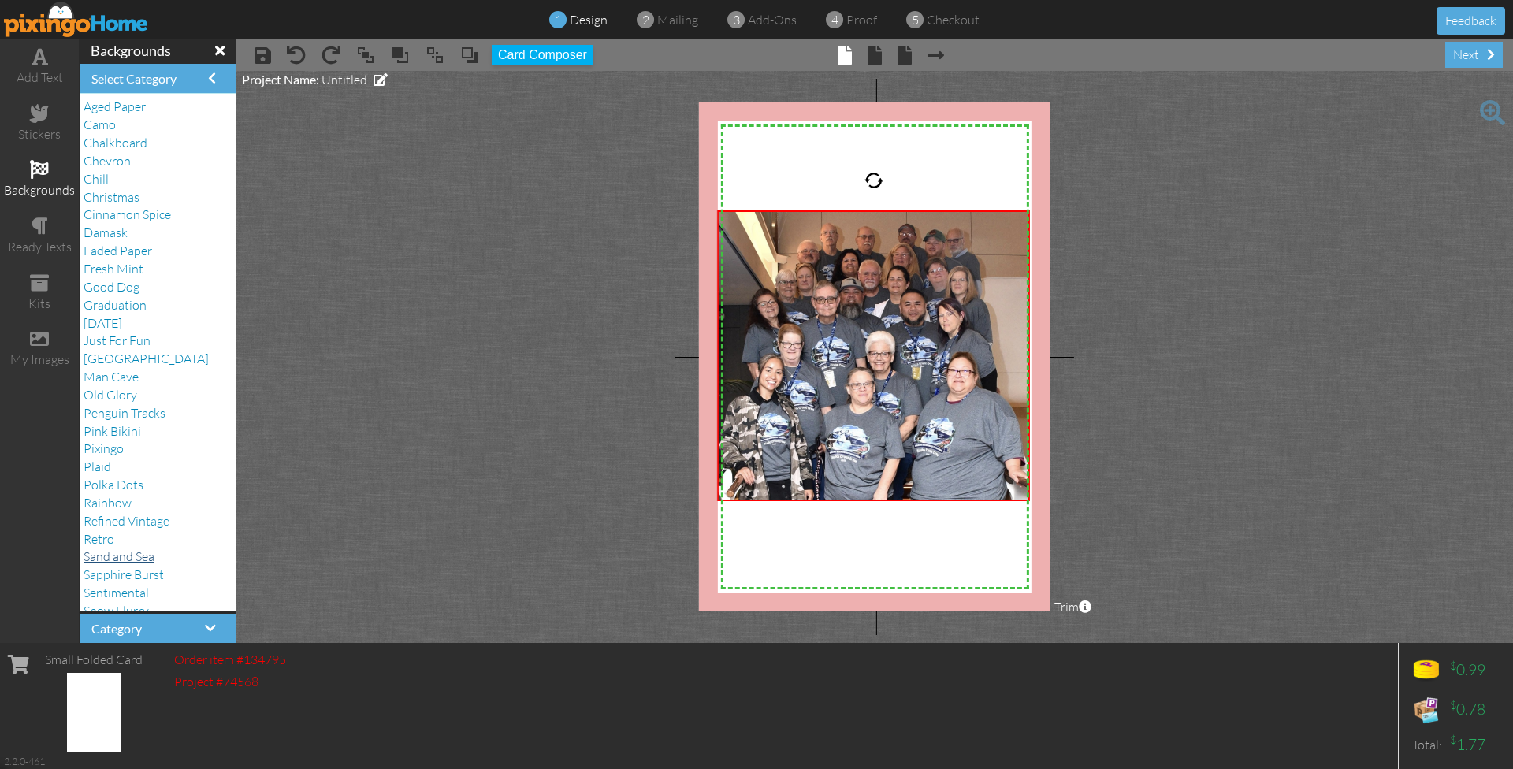
click at [117, 548] on span "Sand and Sea" at bounding box center [119, 556] width 71 height 16
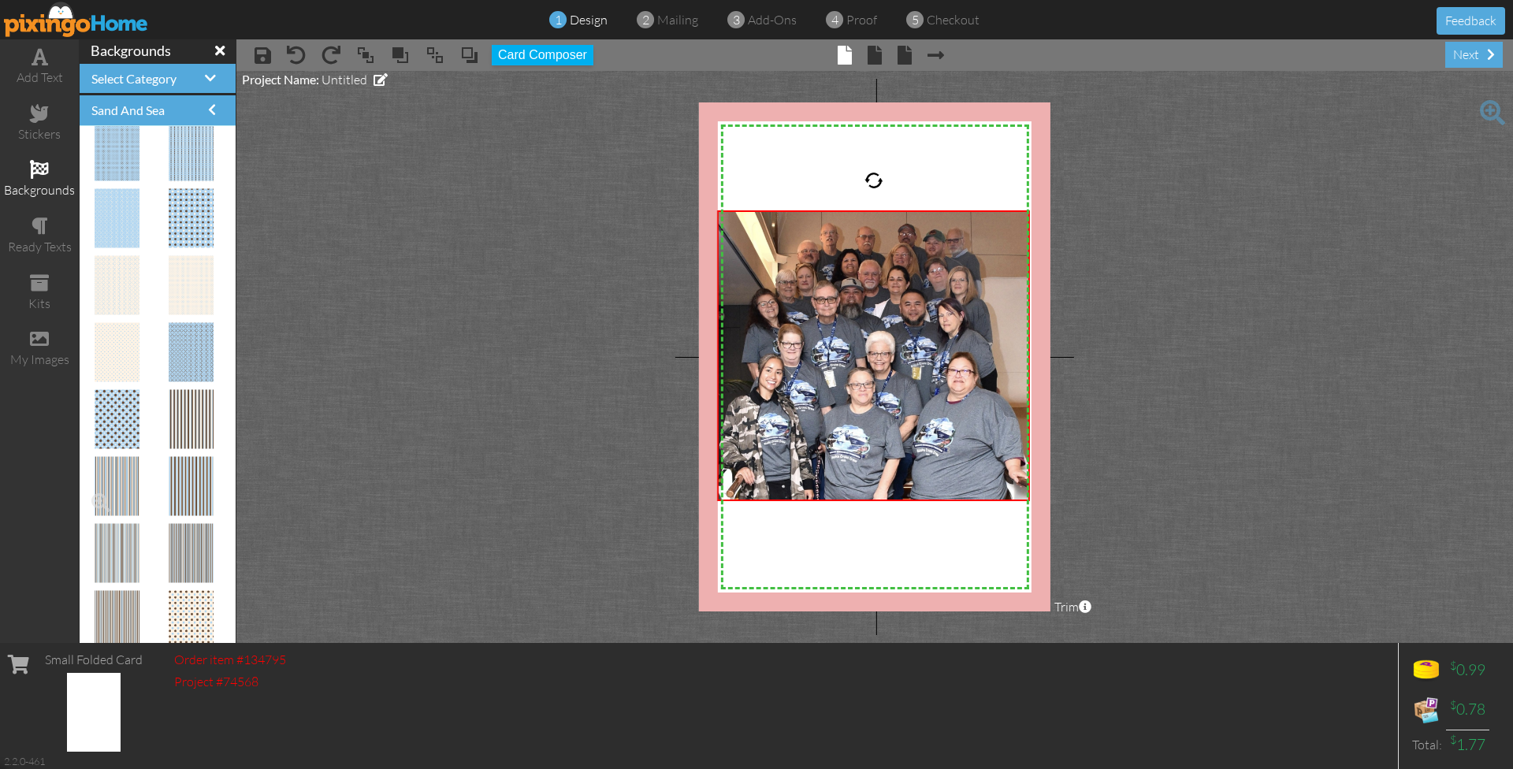
scroll to position [161, 0]
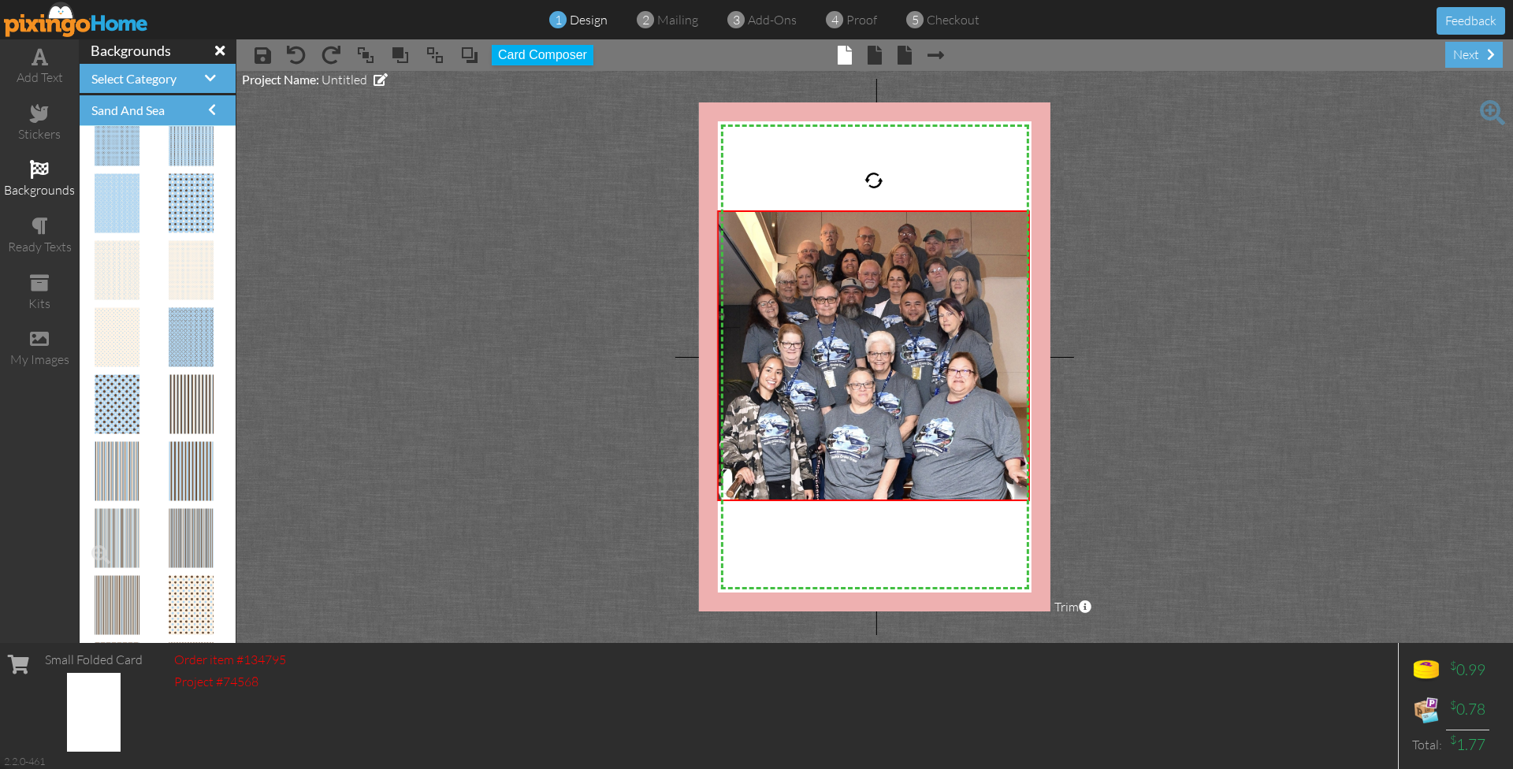
click at [116, 541] on img at bounding box center [118, 538] width 46 height 59
click at [102, 549] on span at bounding box center [100, 554] width 27 height 27
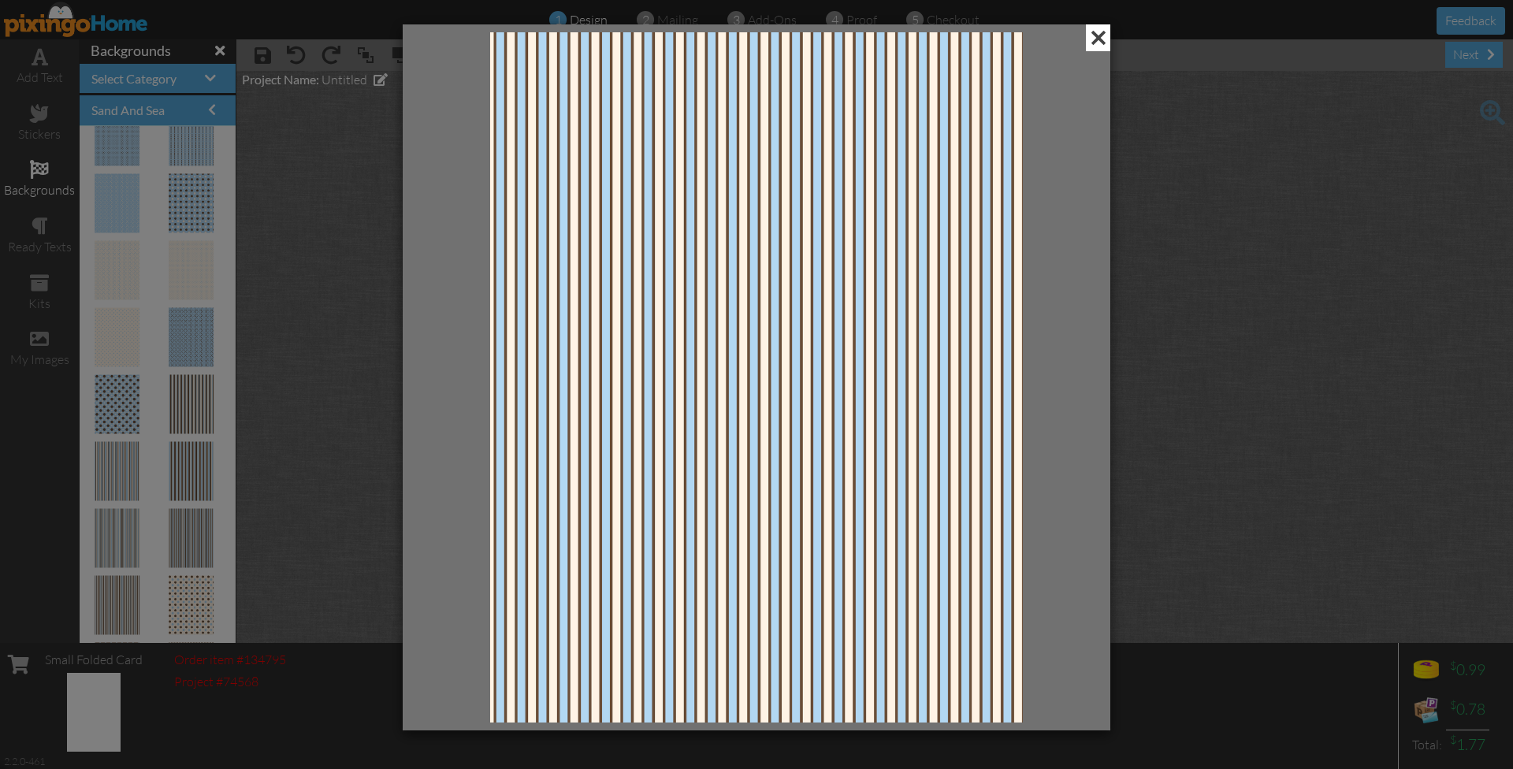
click at [1106, 39] on span at bounding box center [1098, 37] width 24 height 27
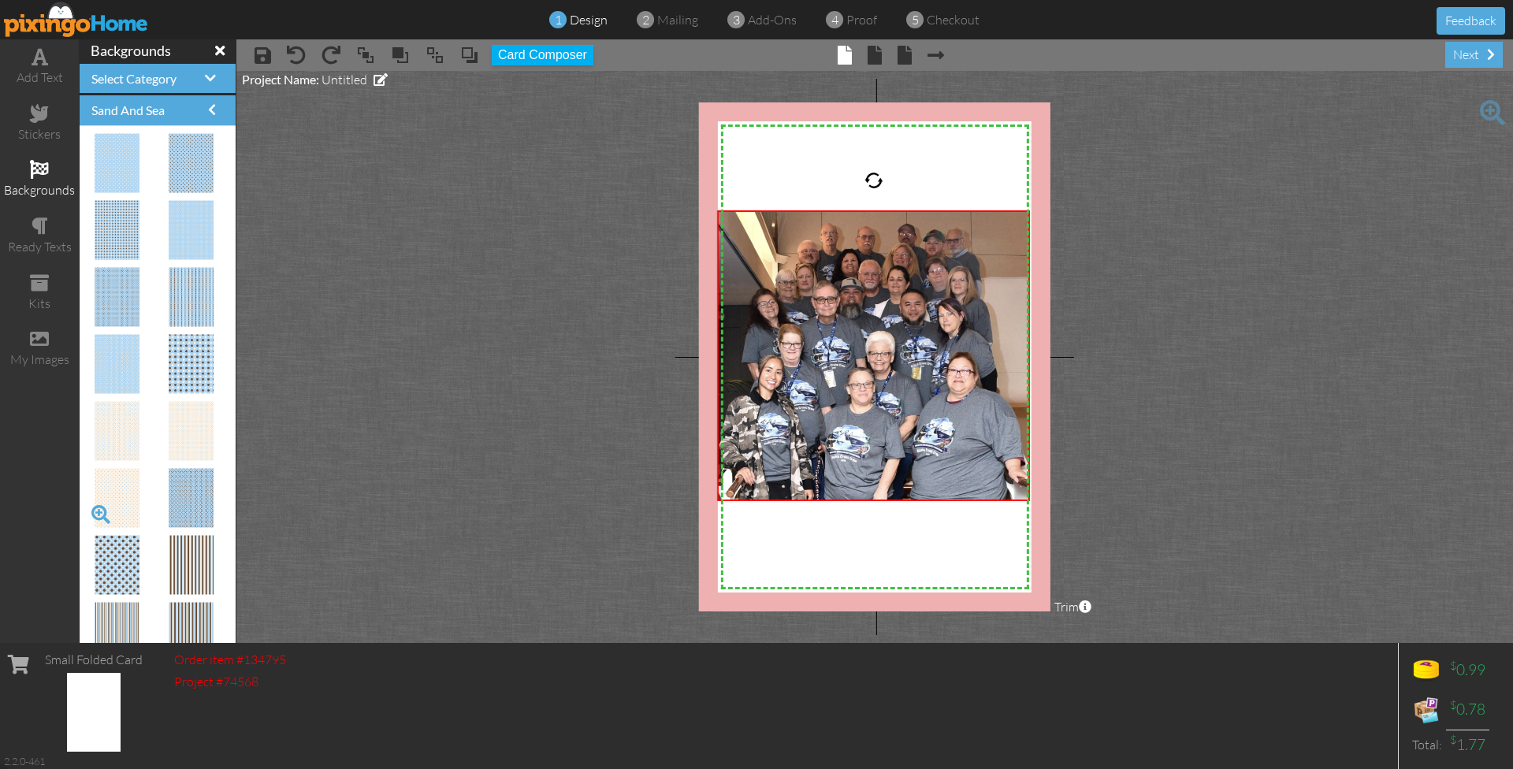
scroll to position [0, 0]
click at [114, 374] on img at bounding box center [118, 364] width 46 height 59
click at [102, 375] on span at bounding box center [100, 380] width 27 height 27
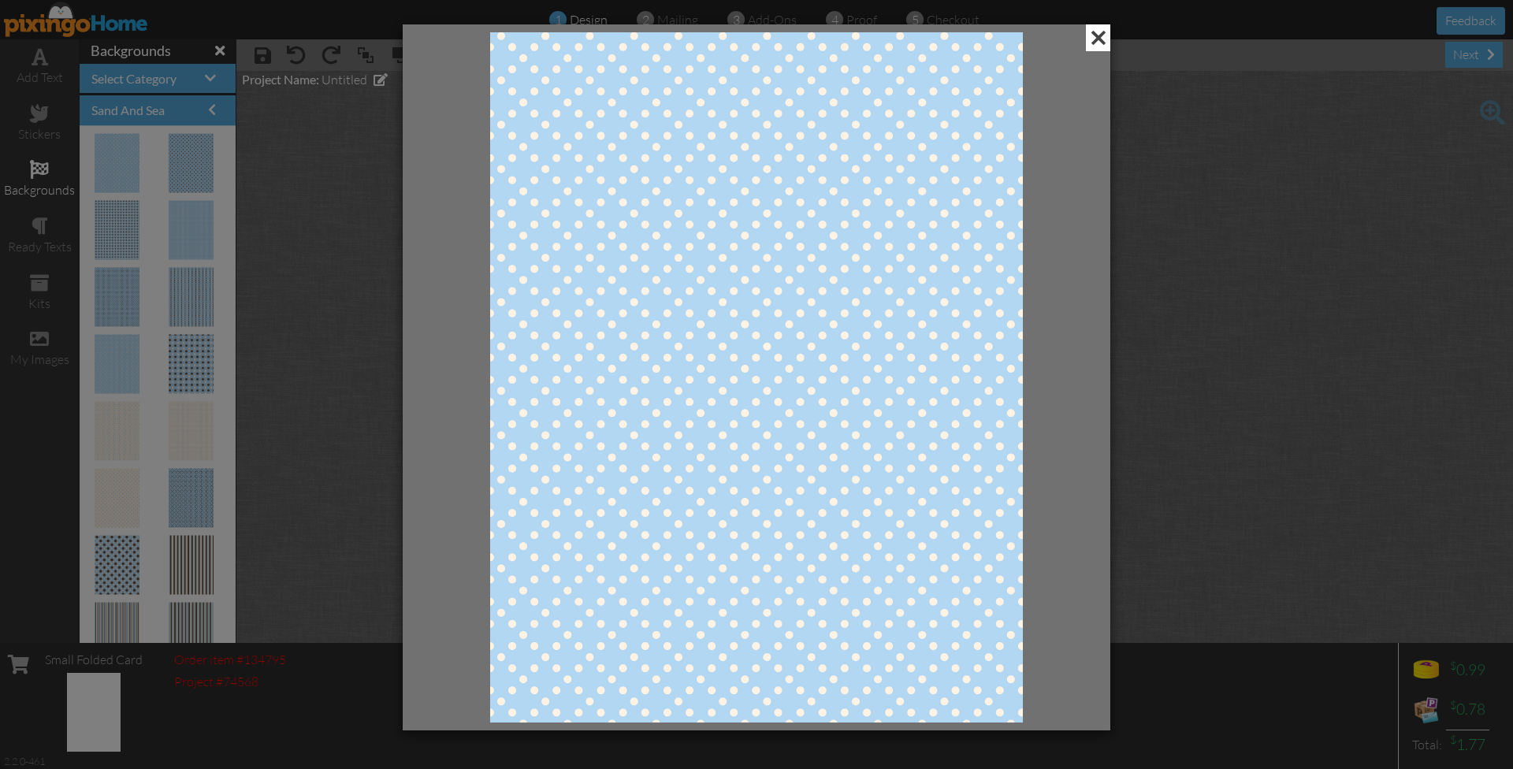
click at [1100, 32] on span at bounding box center [1098, 37] width 24 height 27
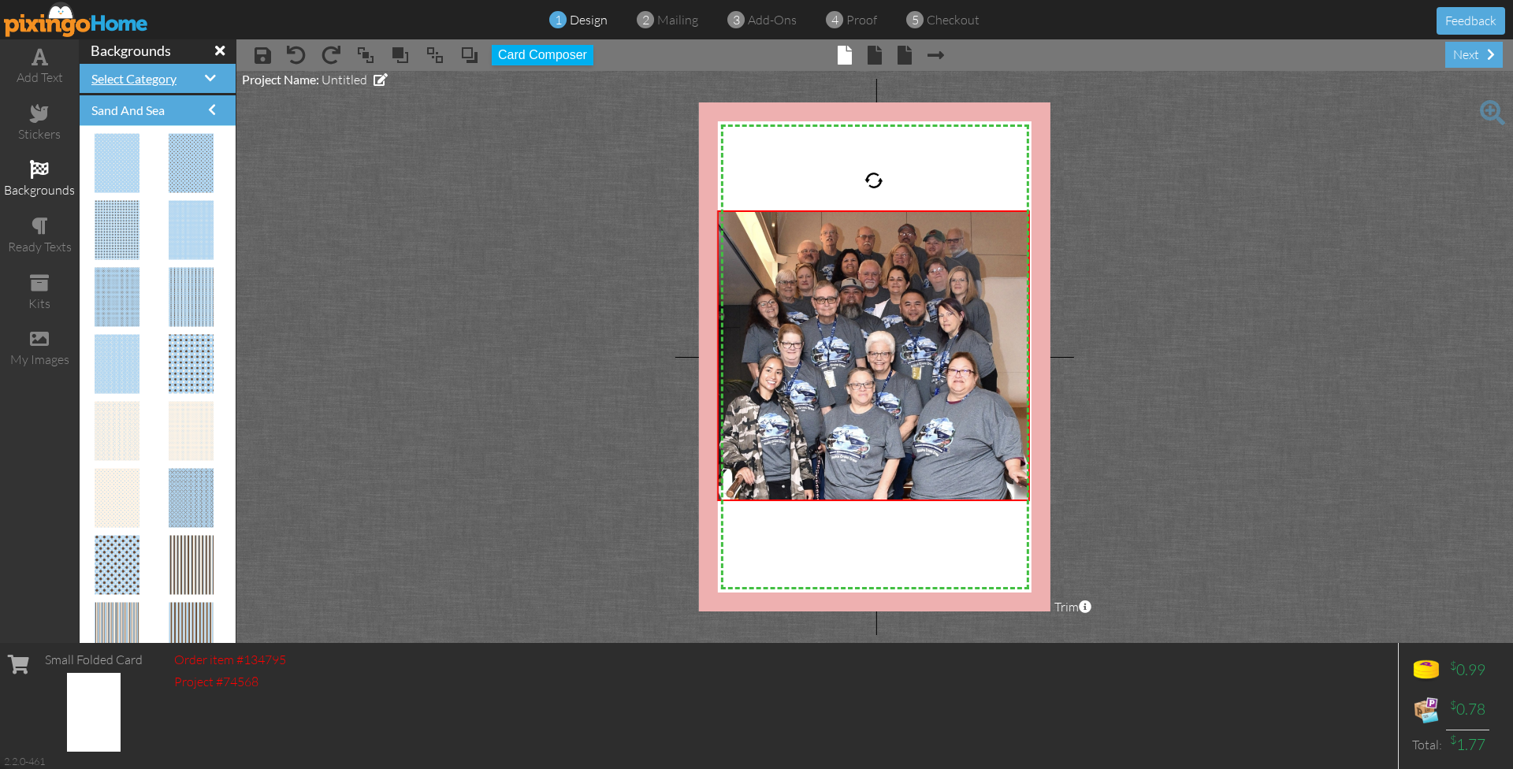
click at [154, 78] on span "Select Category" at bounding box center [133, 78] width 85 height 15
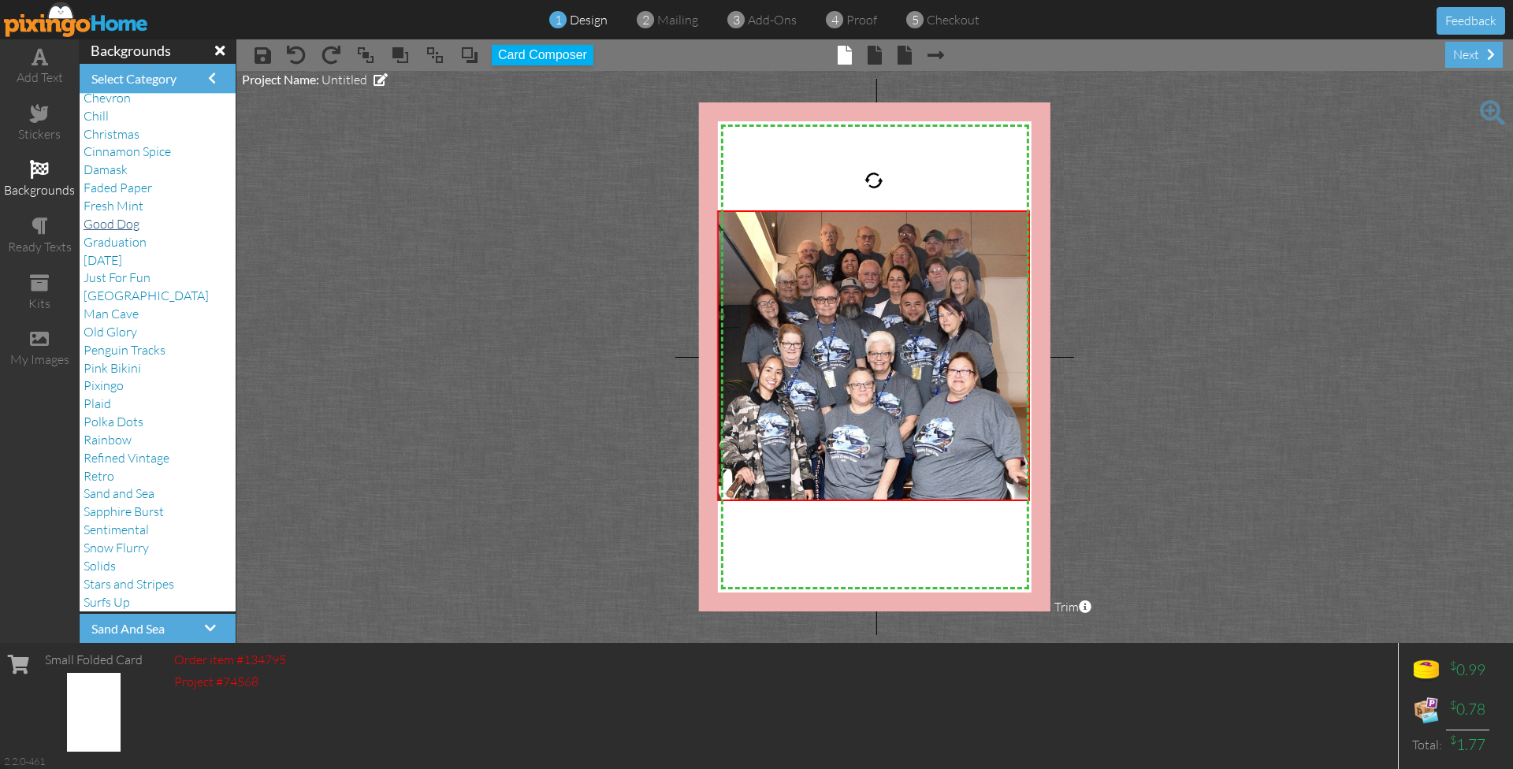
scroll to position [88, 0]
click at [101, 569] on span "Surfs Up" at bounding box center [107, 577] width 46 height 16
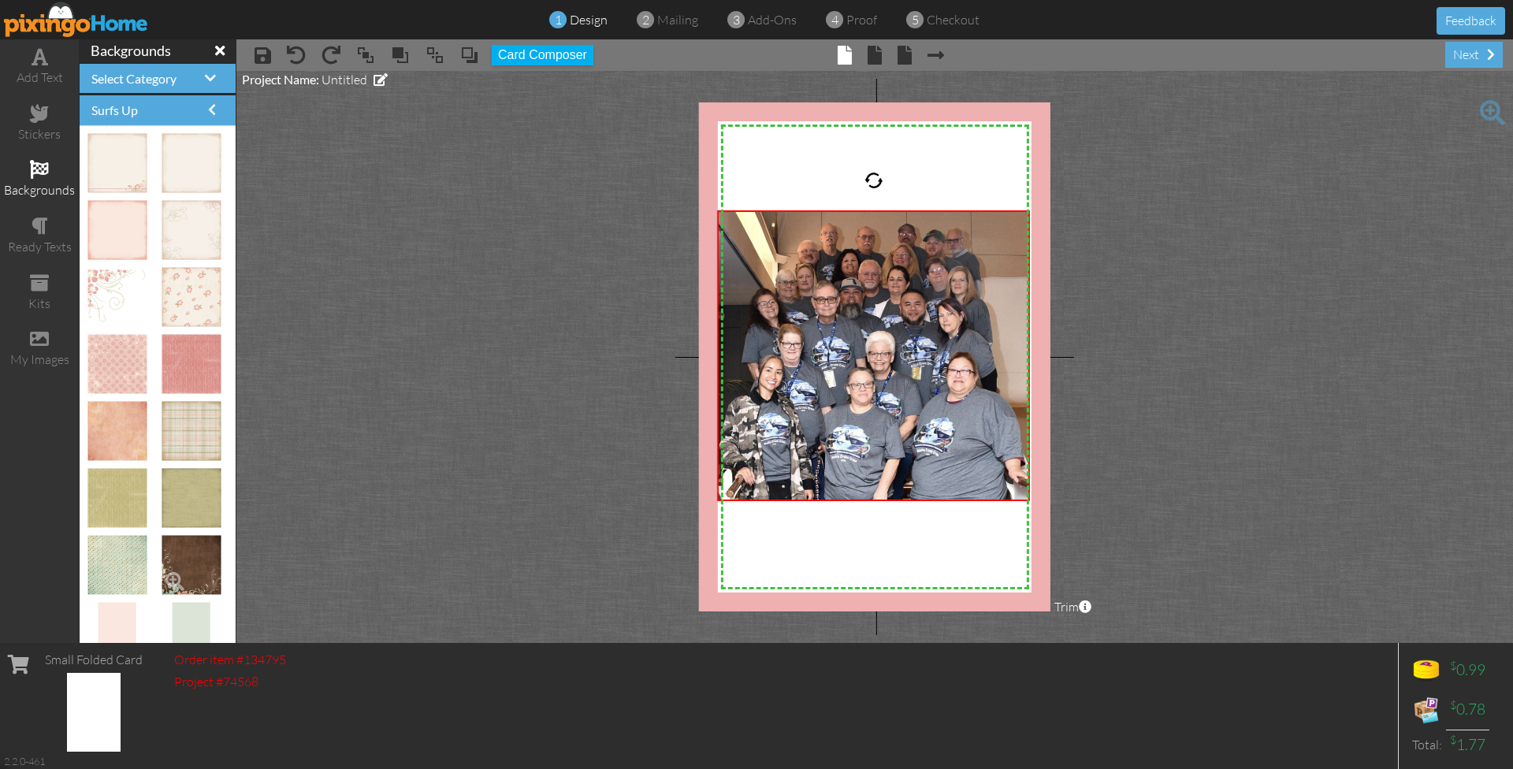
scroll to position [0, 0]
click at [208, 102] on div "Surfs Up" at bounding box center [158, 110] width 156 height 30
click at [214, 74] on span at bounding box center [210, 78] width 11 height 13
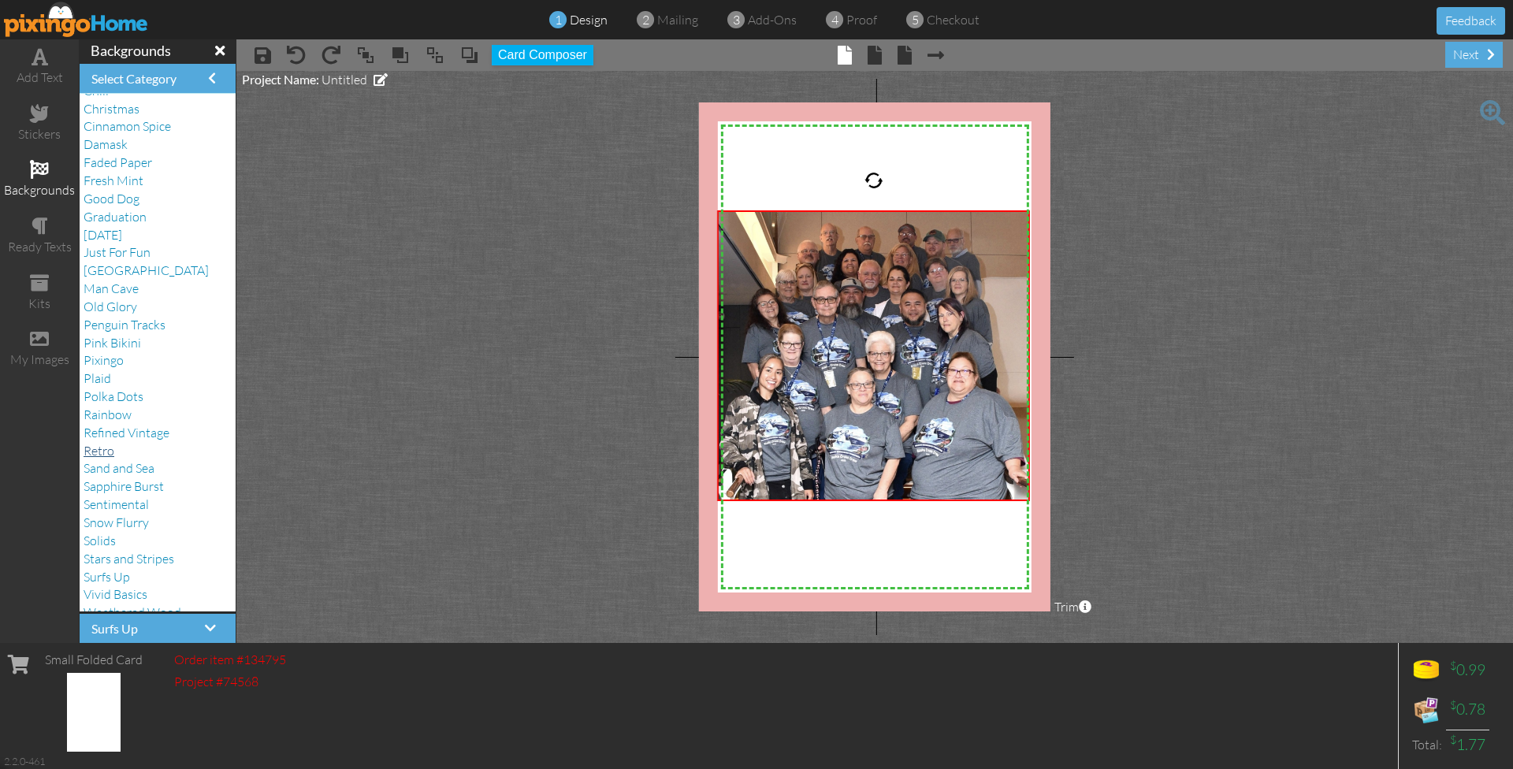
click at [104, 443] on span "Retro" at bounding box center [99, 451] width 31 height 16
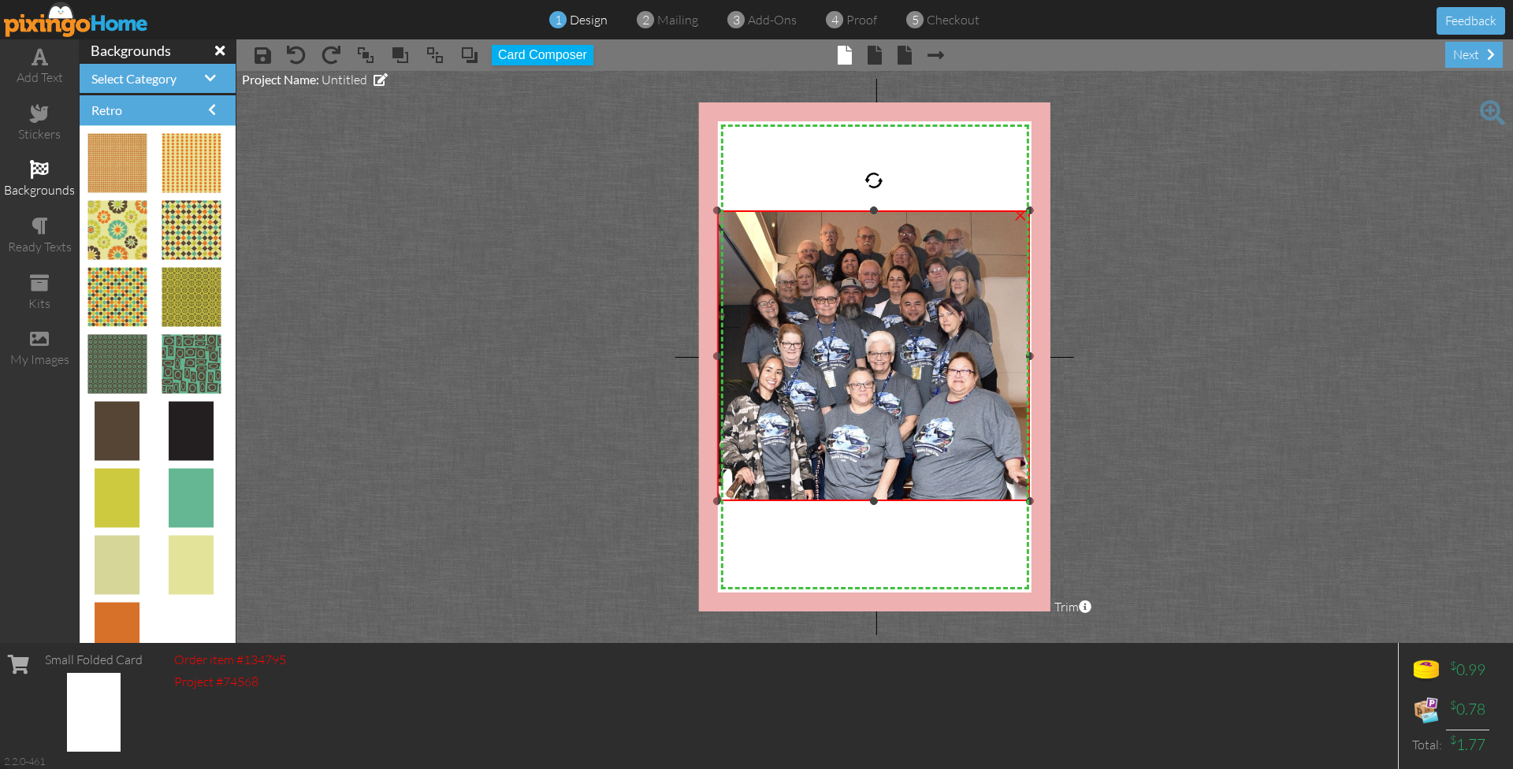
click at [1021, 220] on div "×" at bounding box center [1020, 213] width 25 height 25
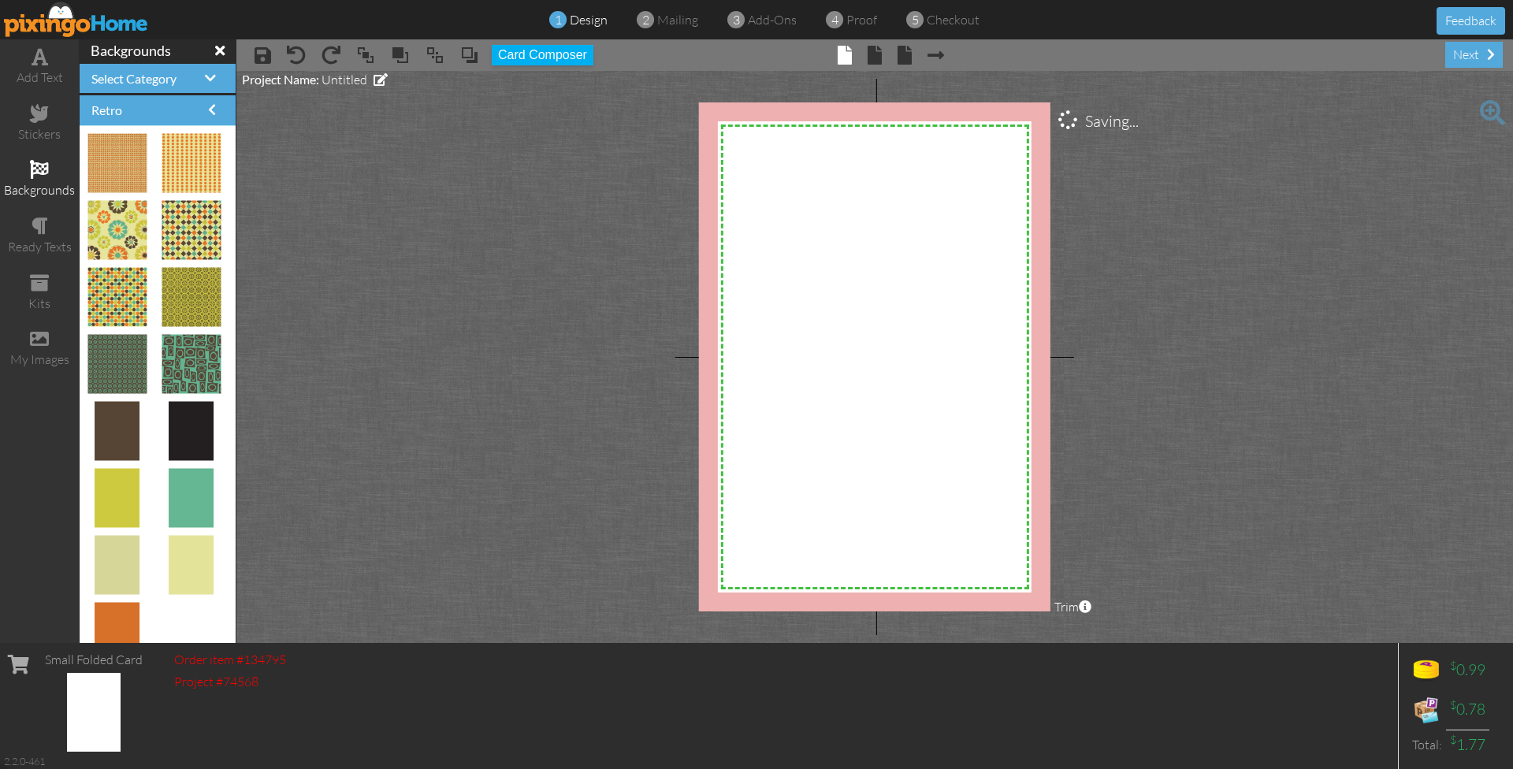
click at [44, 29] on img at bounding box center [76, 19] width 145 height 35
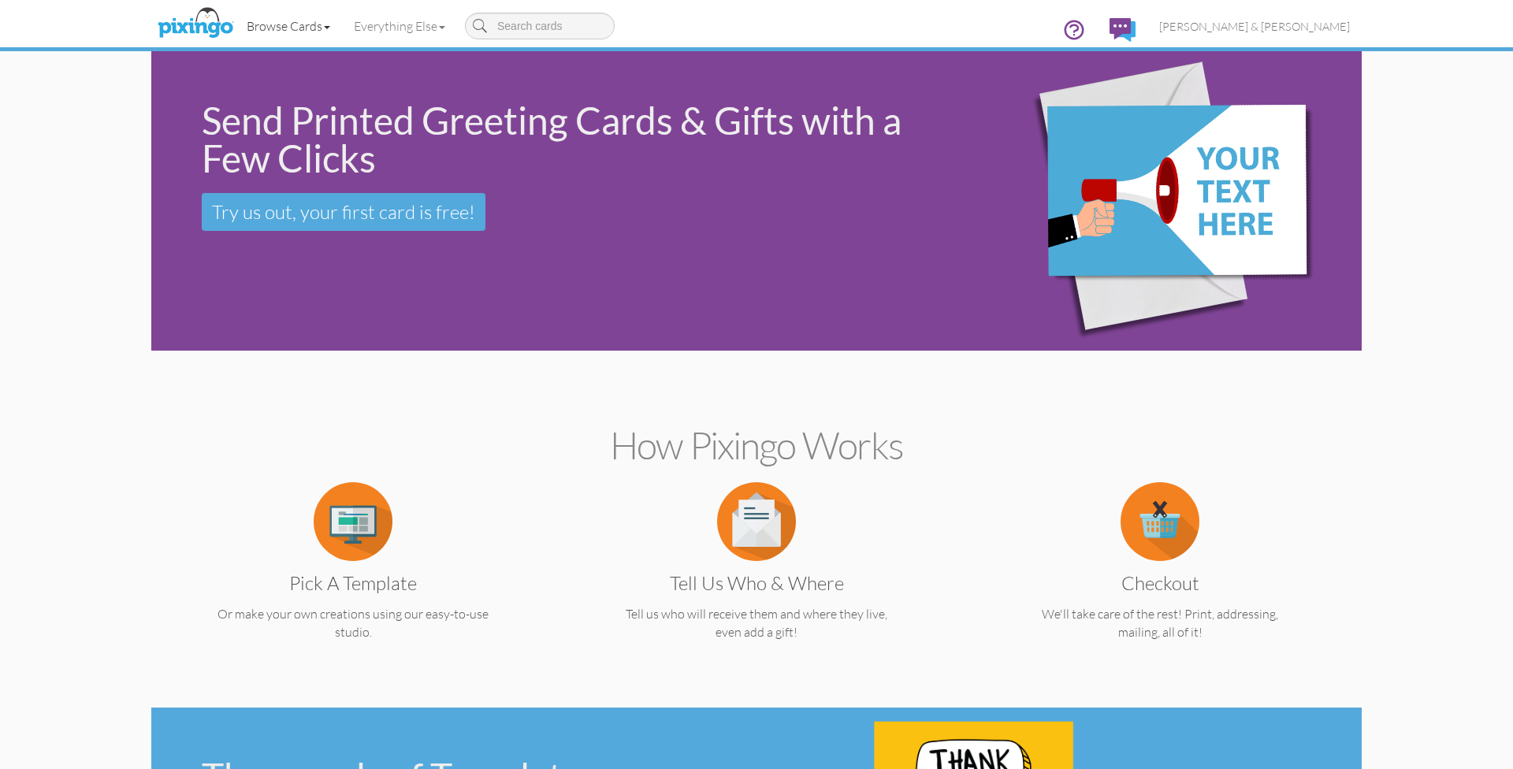
click at [288, 25] on link "Browse Cards" at bounding box center [288, 25] width 107 height 39
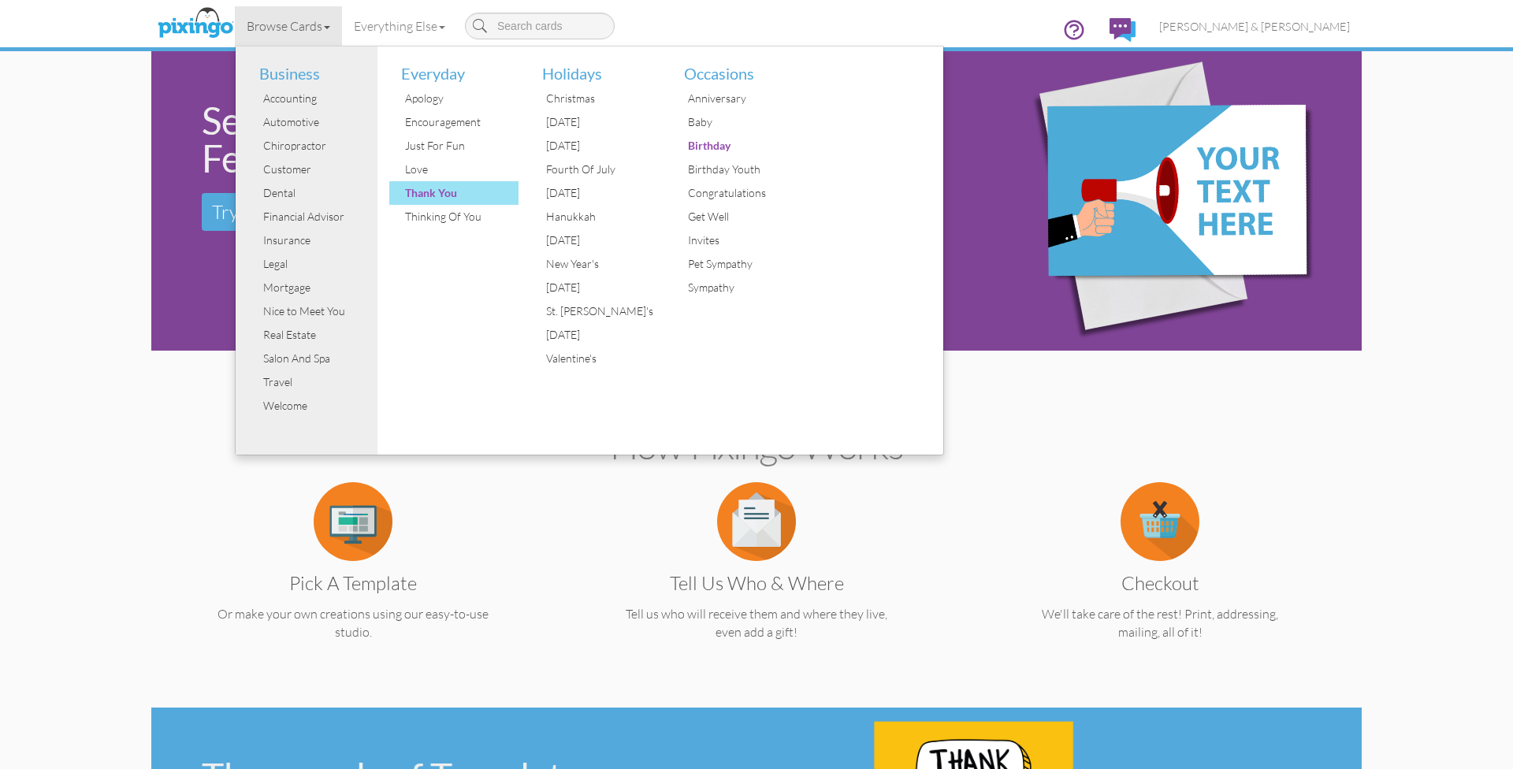
click at [420, 193] on div "Thank You" at bounding box center [460, 193] width 118 height 24
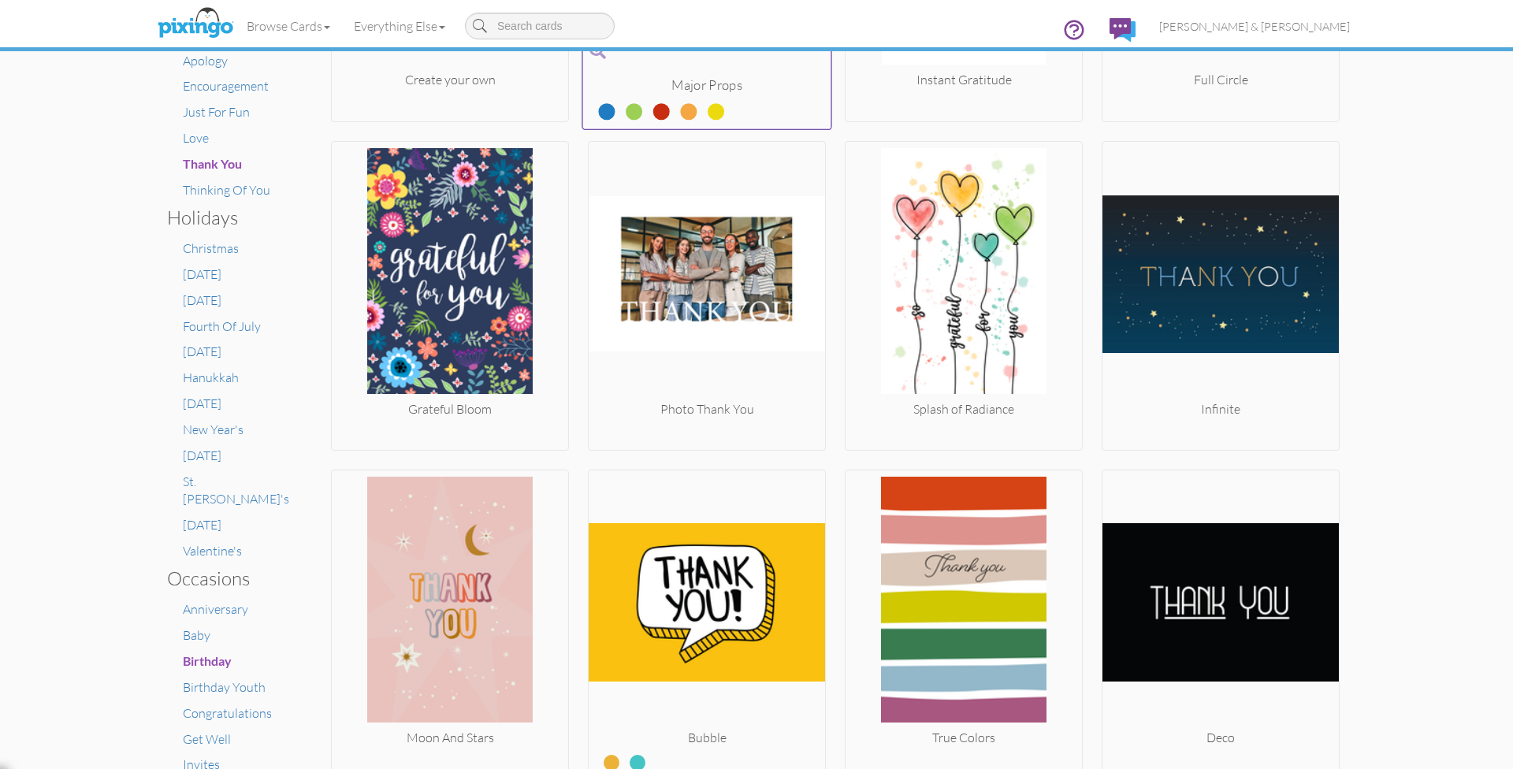
scroll to position [549, 0]
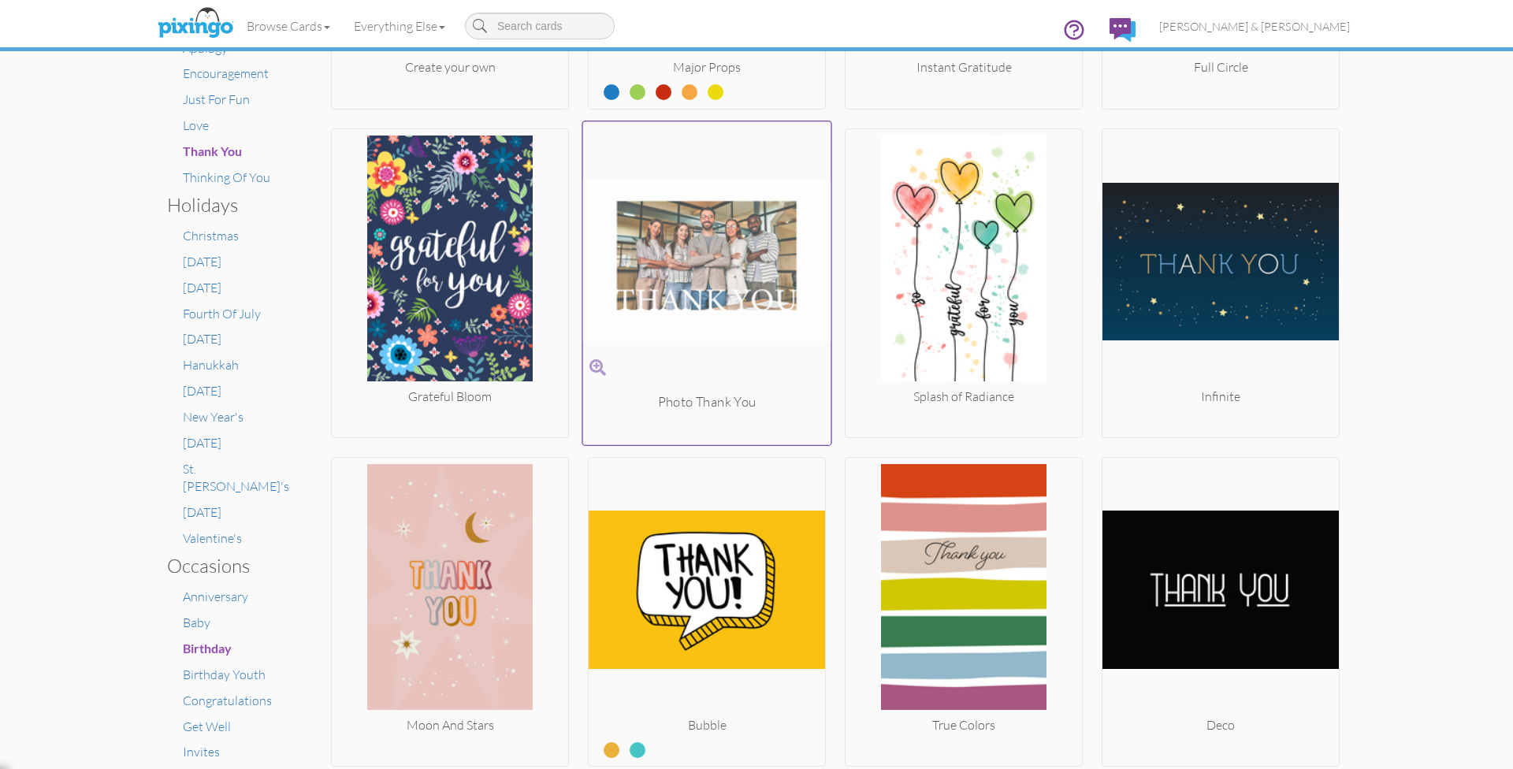
click at [702, 359] on img at bounding box center [707, 260] width 248 height 265
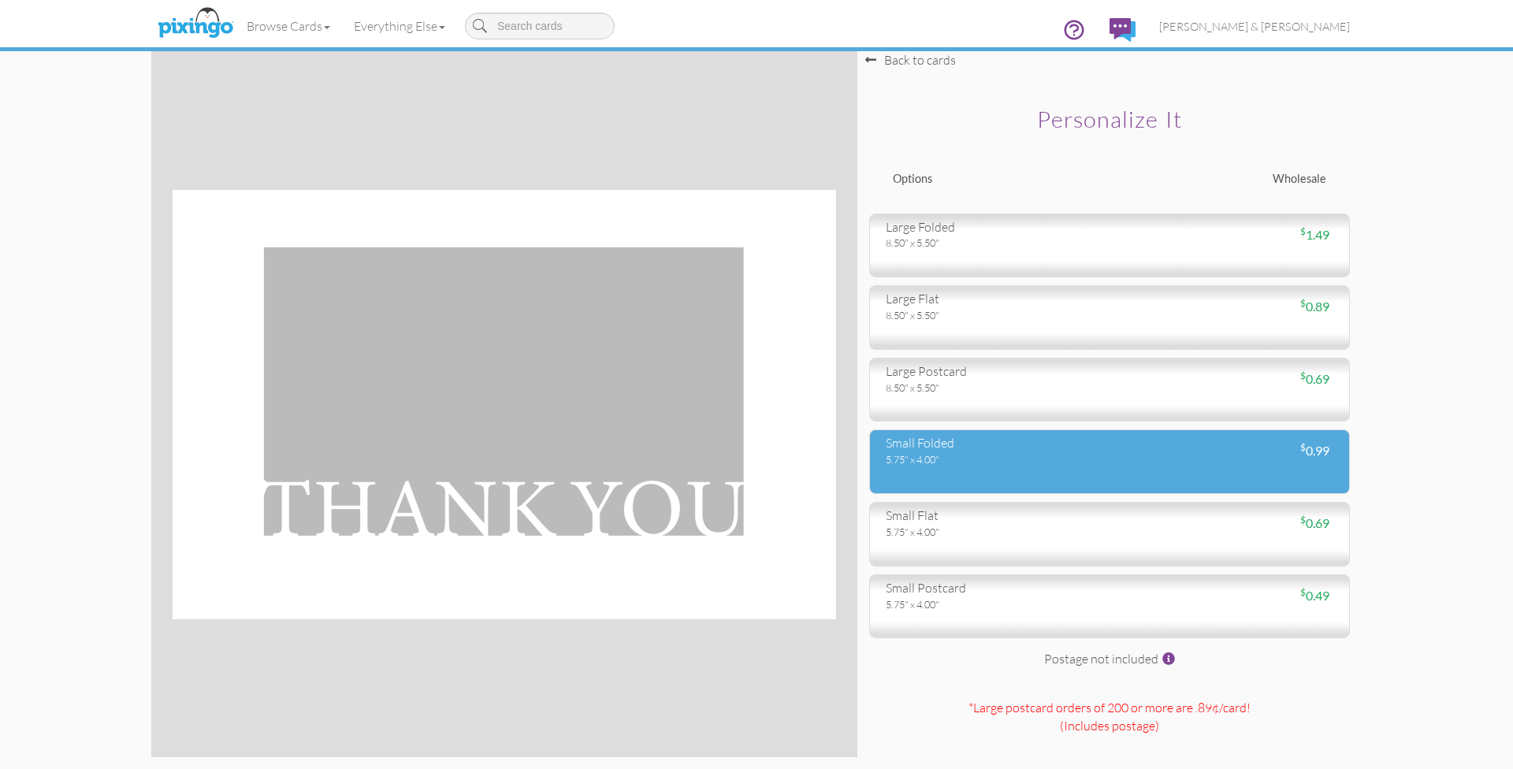
click at [924, 458] on div "5.75" x 4.00"" at bounding box center [992, 459] width 212 height 14
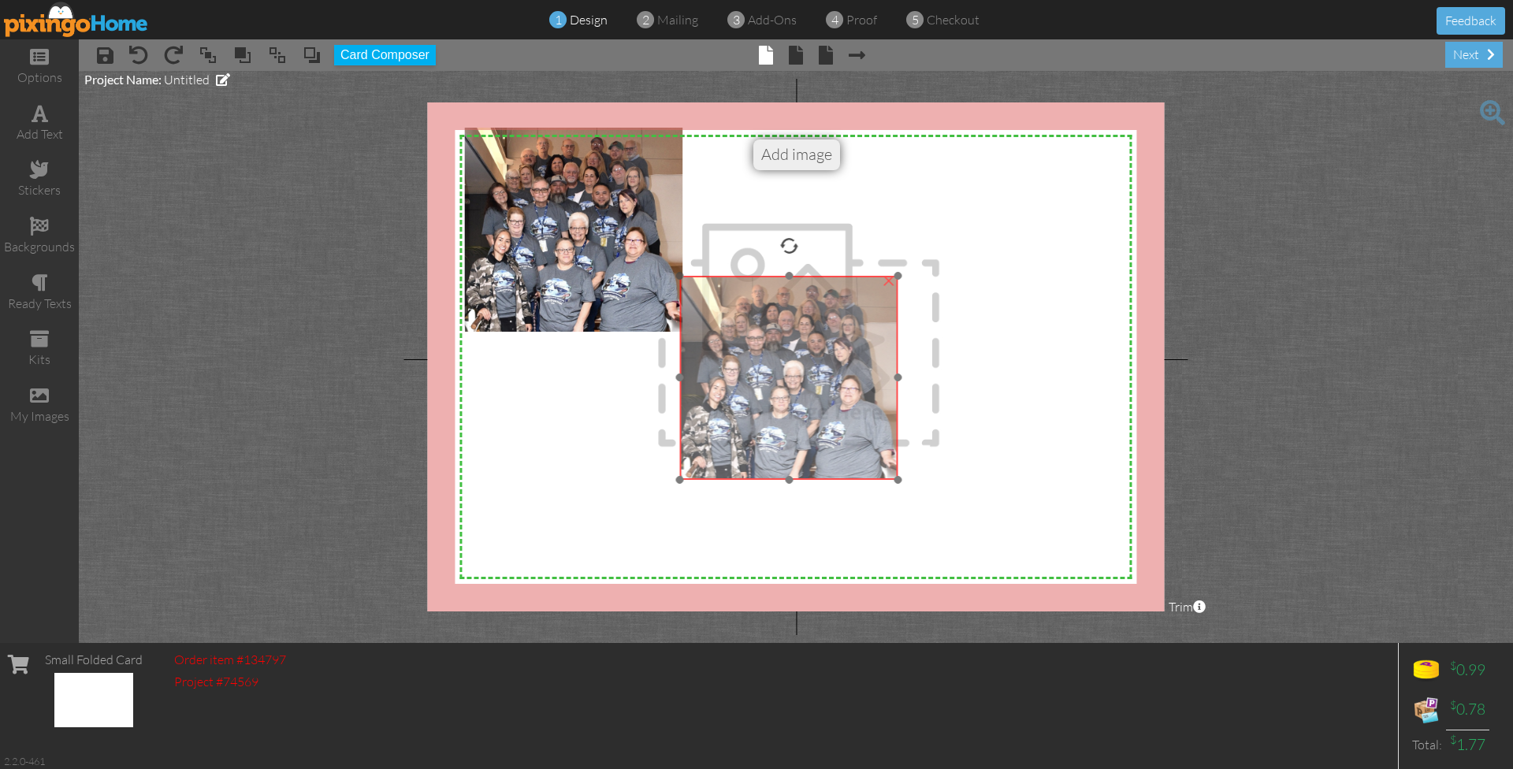
drag, startPoint x: 564, startPoint y: 210, endPoint x: 779, endPoint y: 358, distance: 261.2
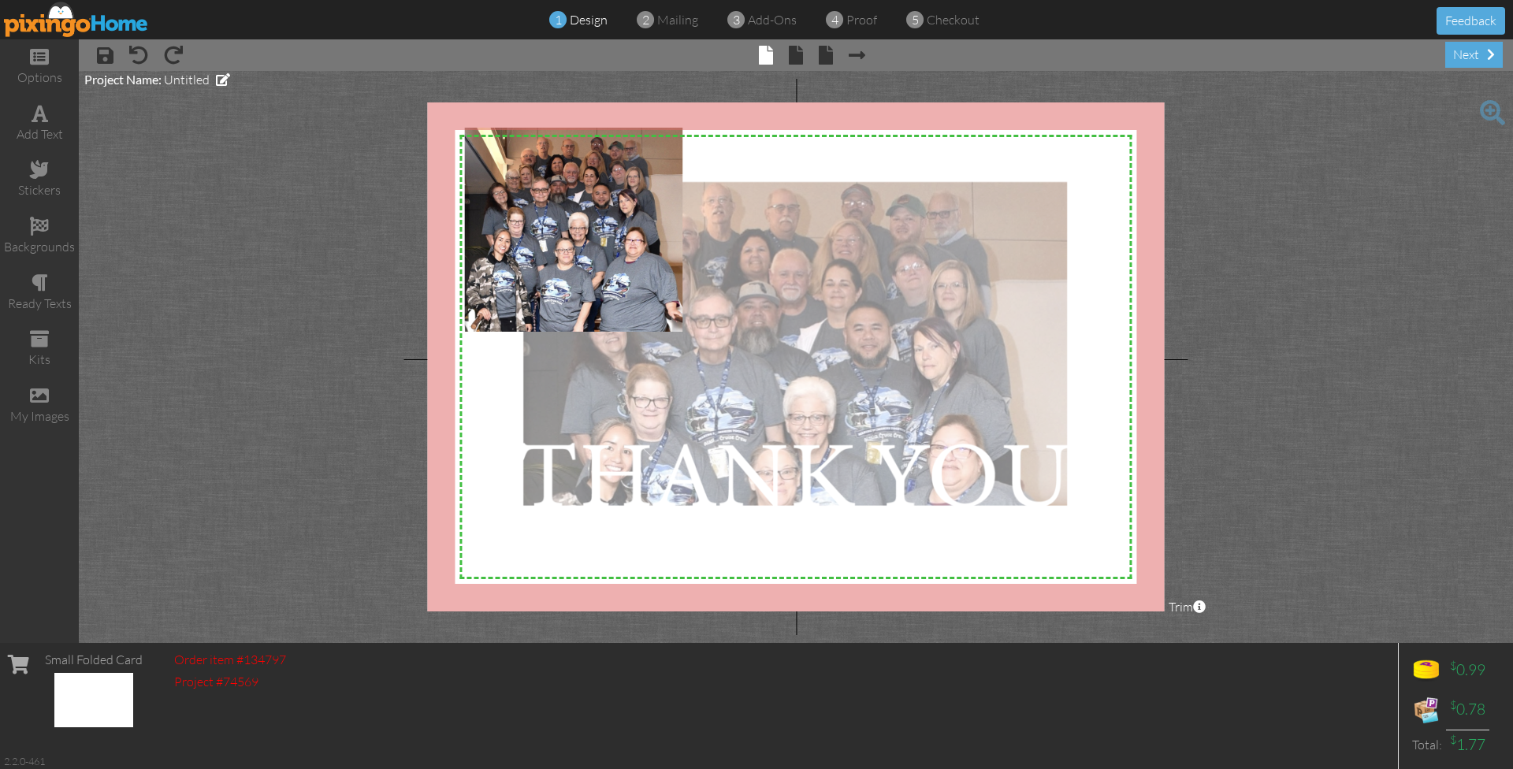
drag, startPoint x: 779, startPoint y: 358, endPoint x: 793, endPoint y: 433, distance: 76.1
click at [793, 433] on div at bounding box center [796, 346] width 561 height 343
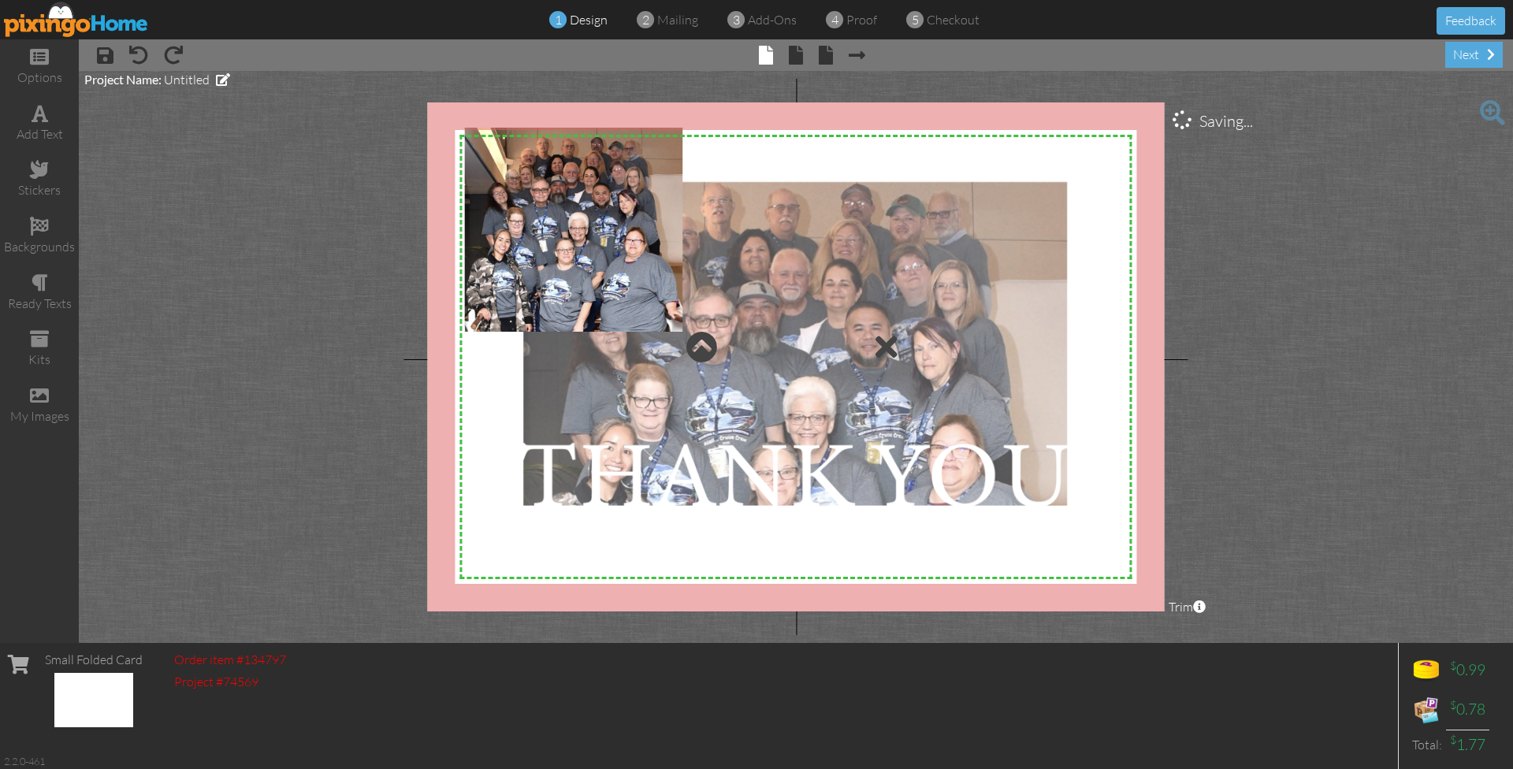
click at [1064, 200] on div at bounding box center [796, 346] width 561 height 343
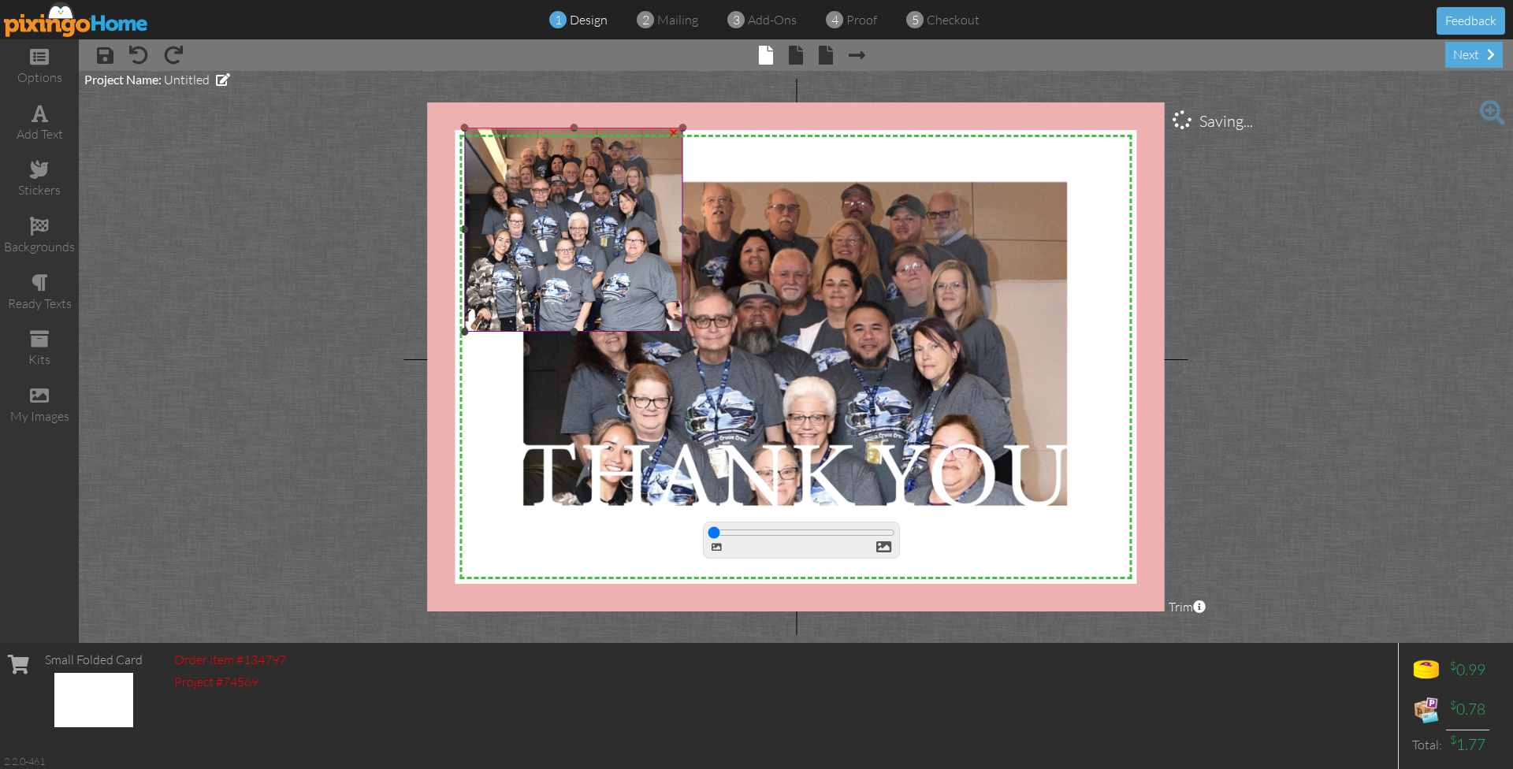
click at [672, 139] on div "×" at bounding box center [673, 130] width 25 height 25
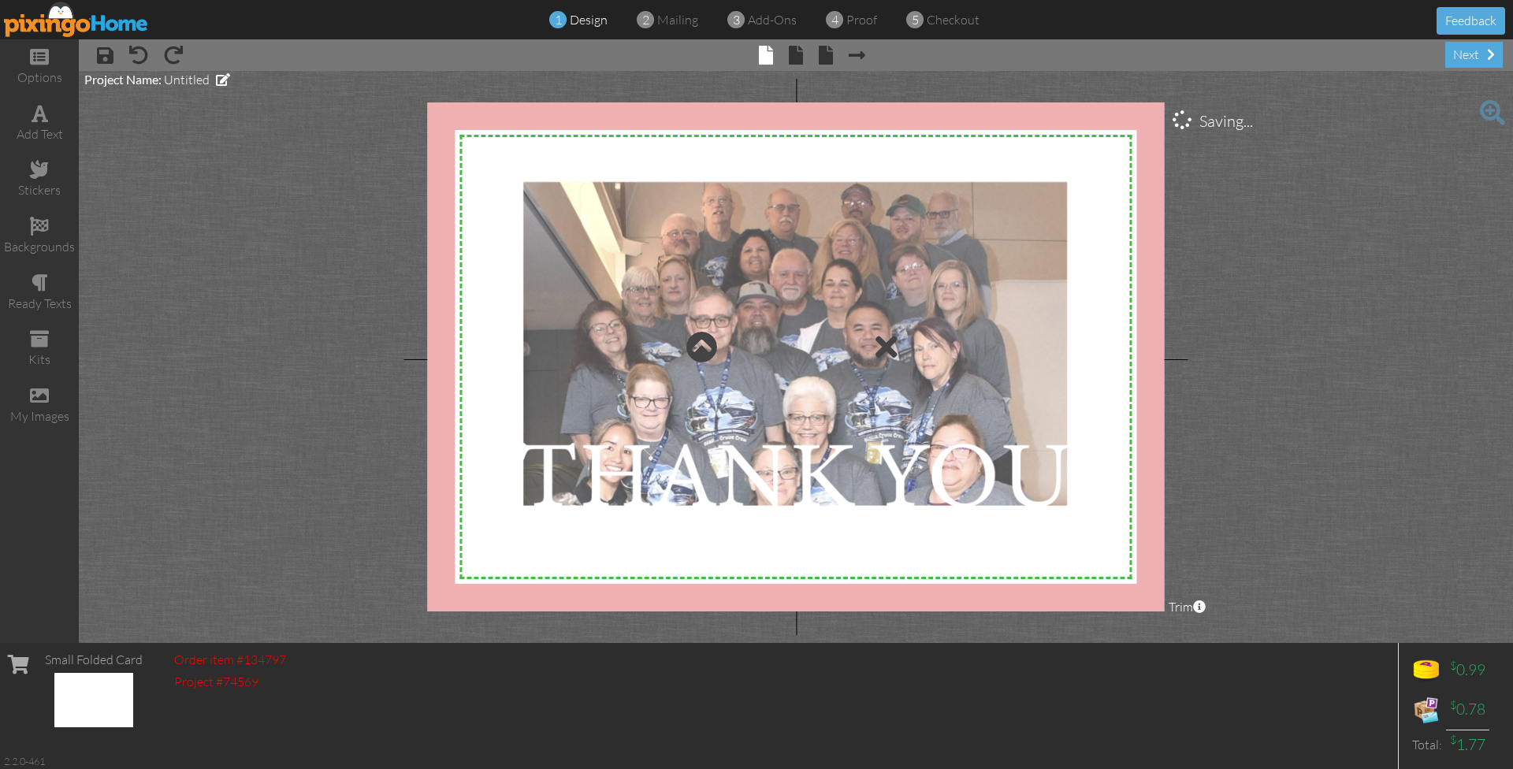
click at [706, 247] on div at bounding box center [796, 346] width 561 height 343
click at [892, 344] on div at bounding box center [886, 347] width 22 height 32
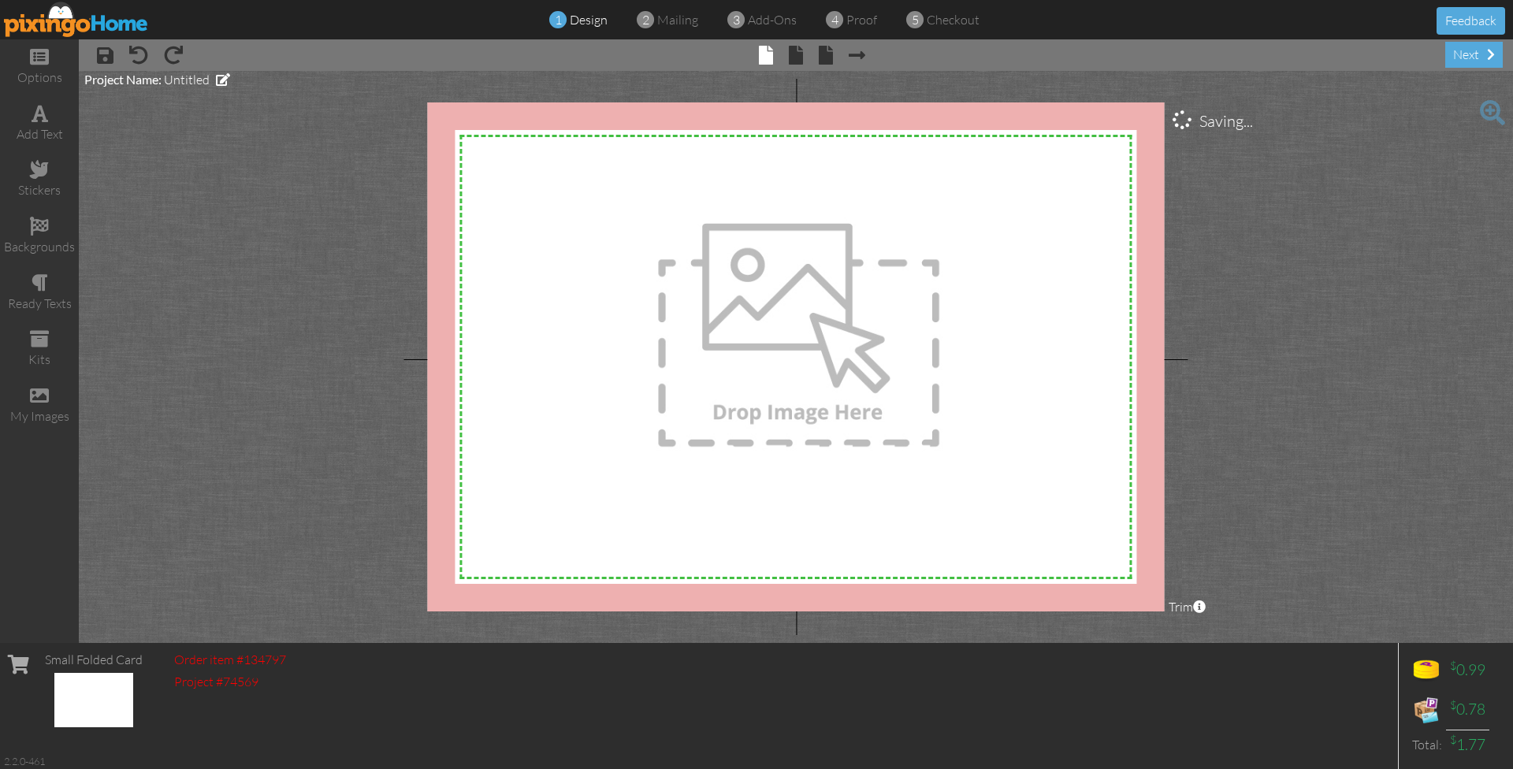
click at [104, 16] on img at bounding box center [76, 19] width 145 height 35
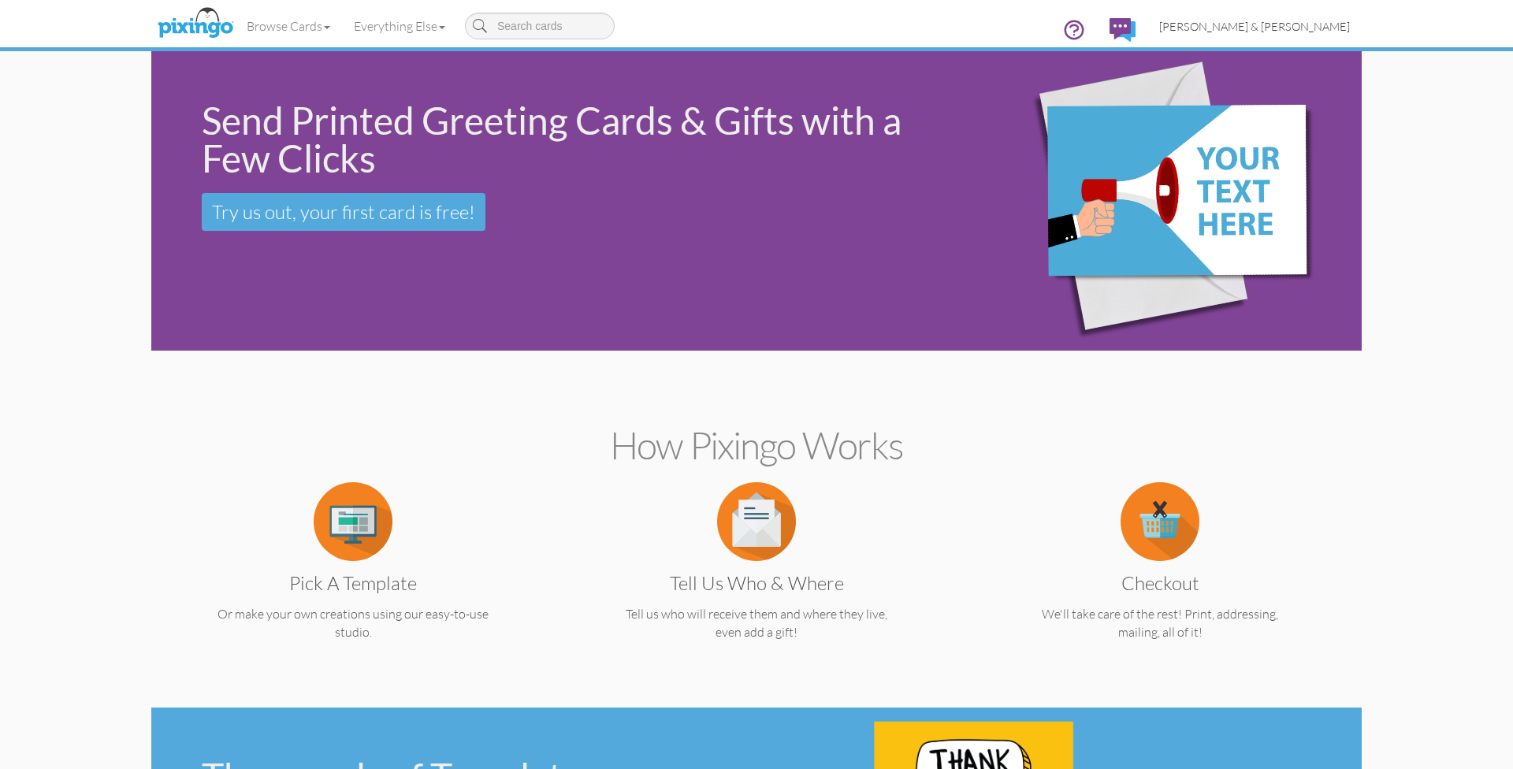
click at [1289, 33] on link "[PERSON_NAME] & [PERSON_NAME]" at bounding box center [1254, 26] width 214 height 40
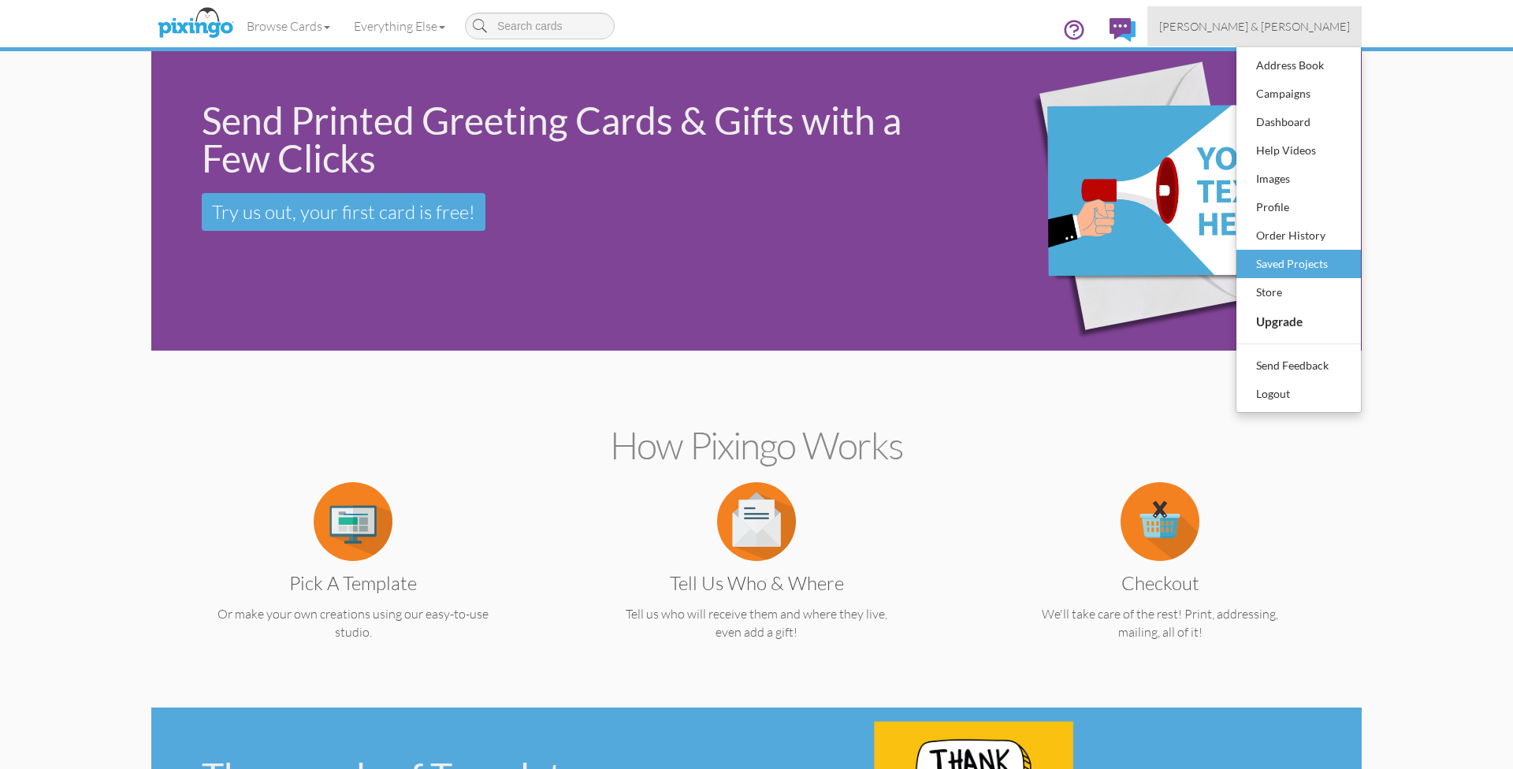
click at [1290, 260] on div "Saved Projects" at bounding box center [1298, 264] width 93 height 24
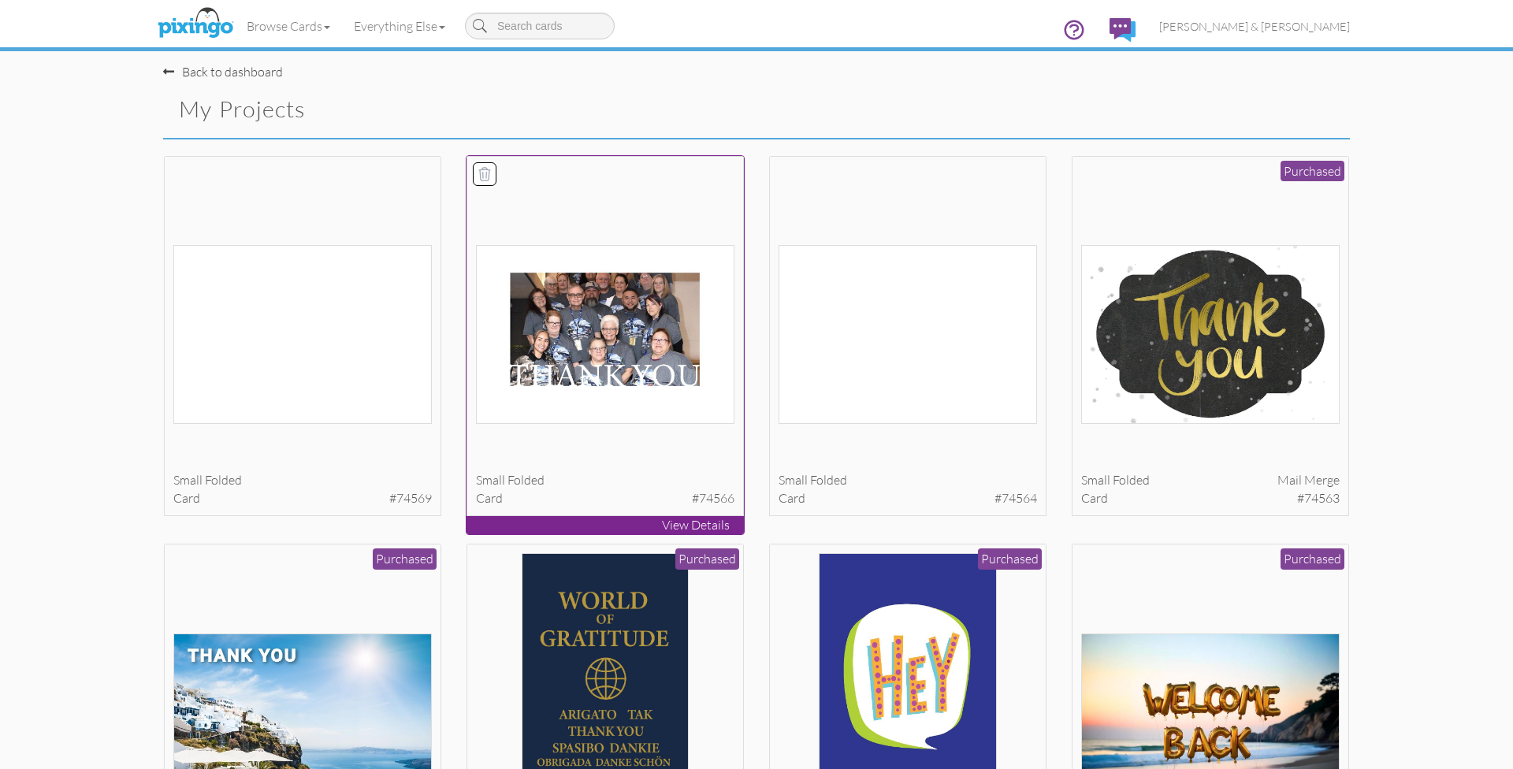
click at [486, 167] on icon at bounding box center [484, 173] width 11 height 13
click at [1286, 106] on button "Delete 1 project(s)?" at bounding box center [1282, 111] width 136 height 27
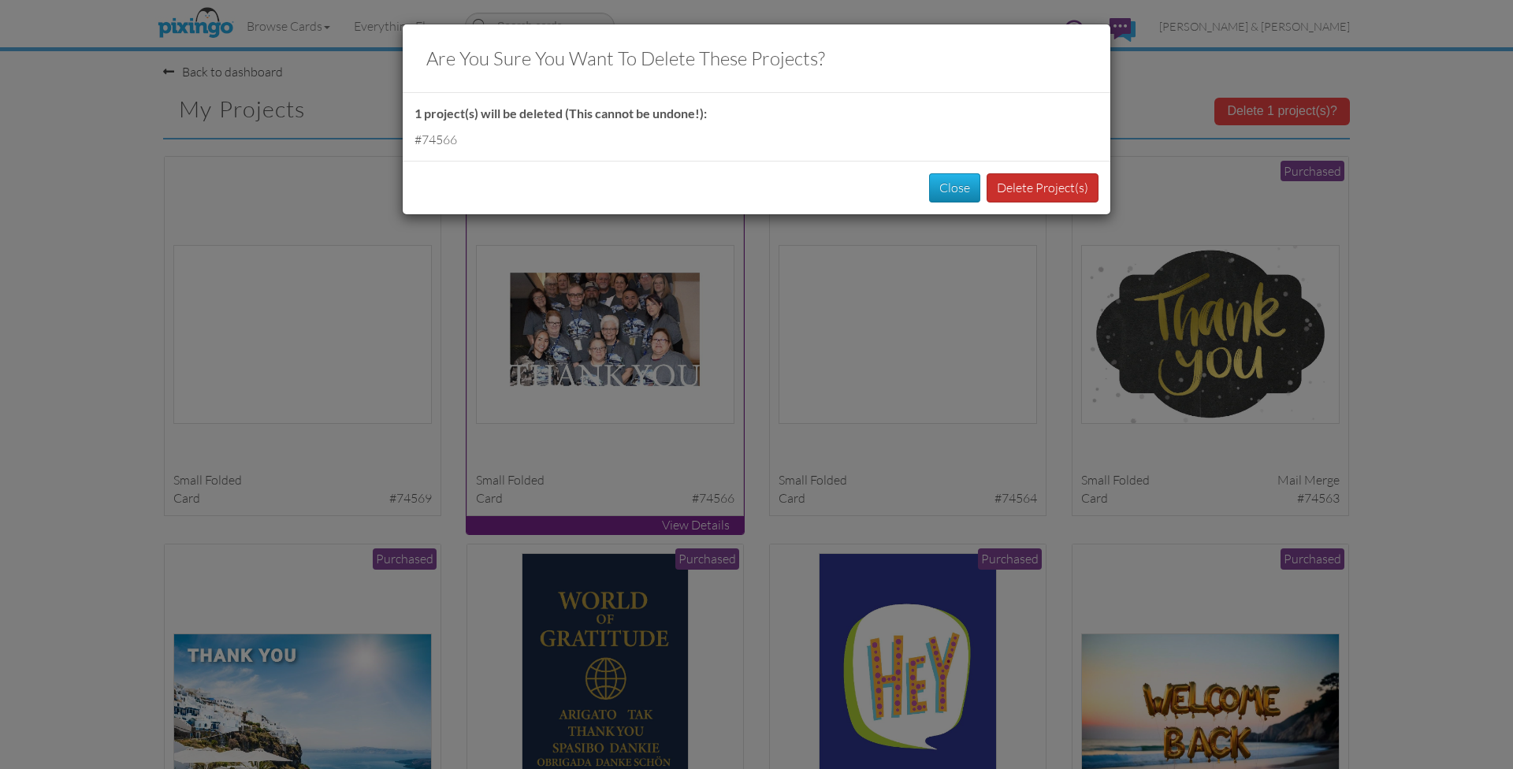
click at [1036, 187] on button "Delete Project(s)" at bounding box center [1043, 187] width 112 height 29
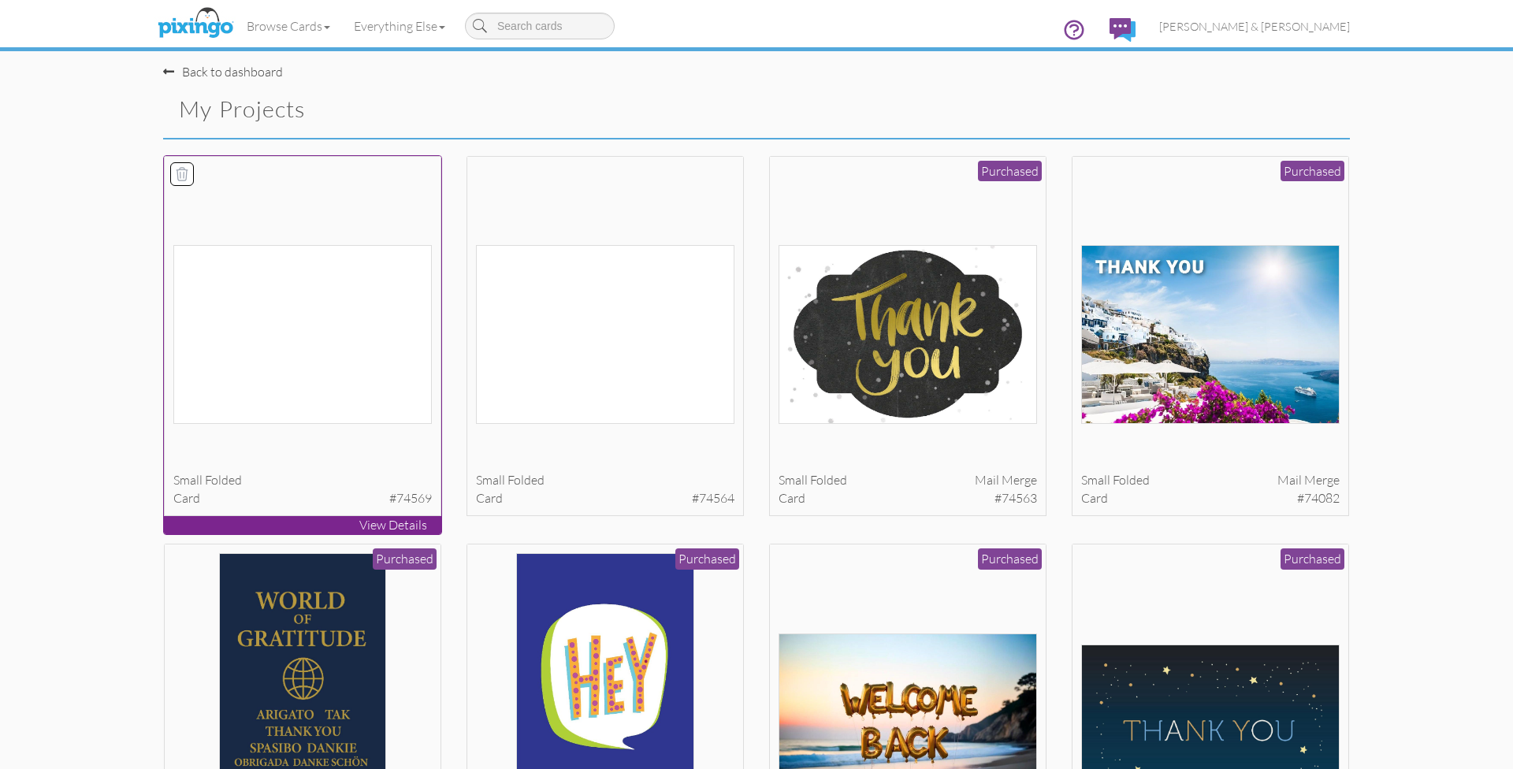
click at [180, 173] on icon at bounding box center [182, 173] width 11 height 13
click at [1236, 113] on button "Delete 1 project(s)?" at bounding box center [1282, 111] width 136 height 27
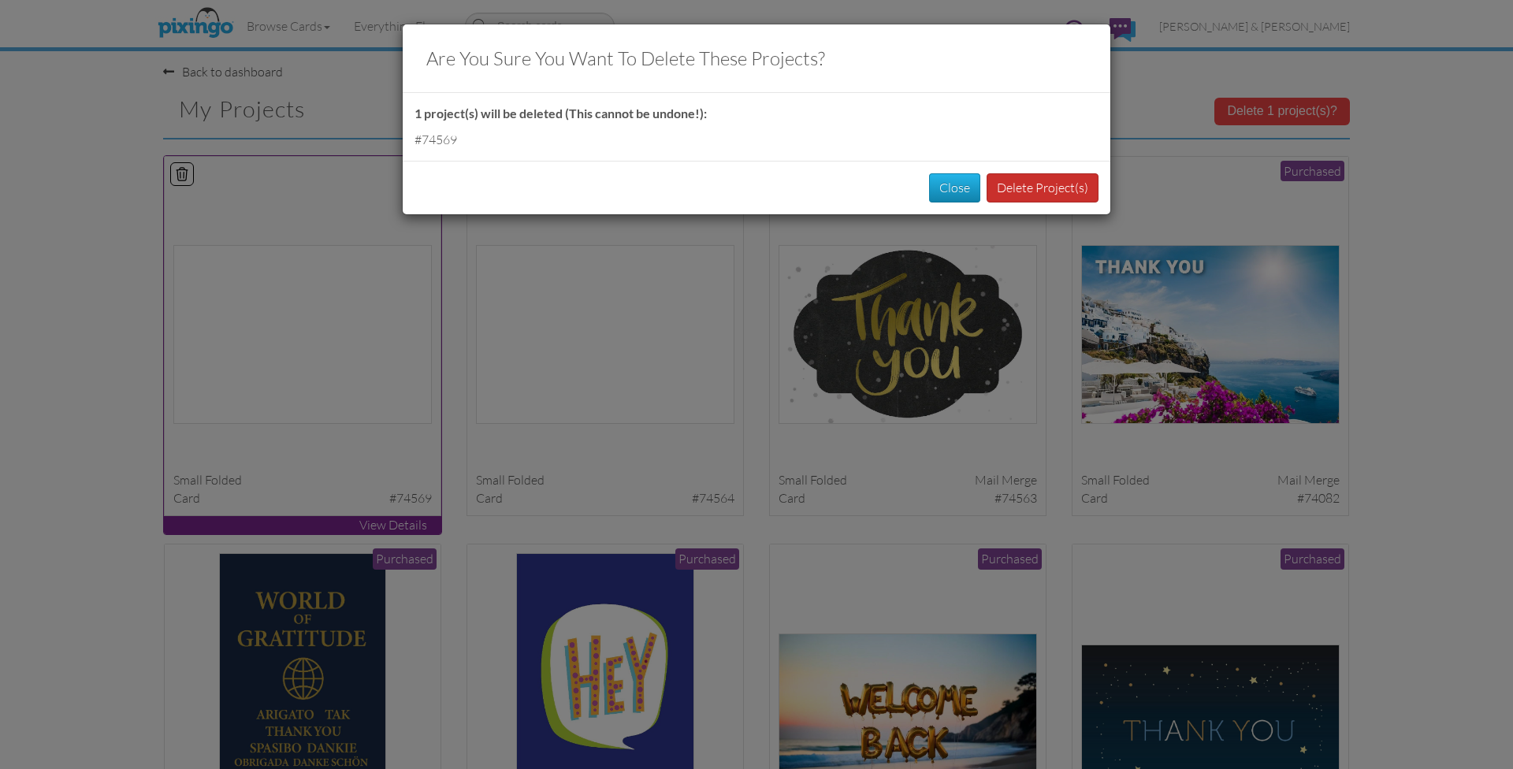
click at [1069, 187] on button "Delete Project(s)" at bounding box center [1043, 187] width 112 height 29
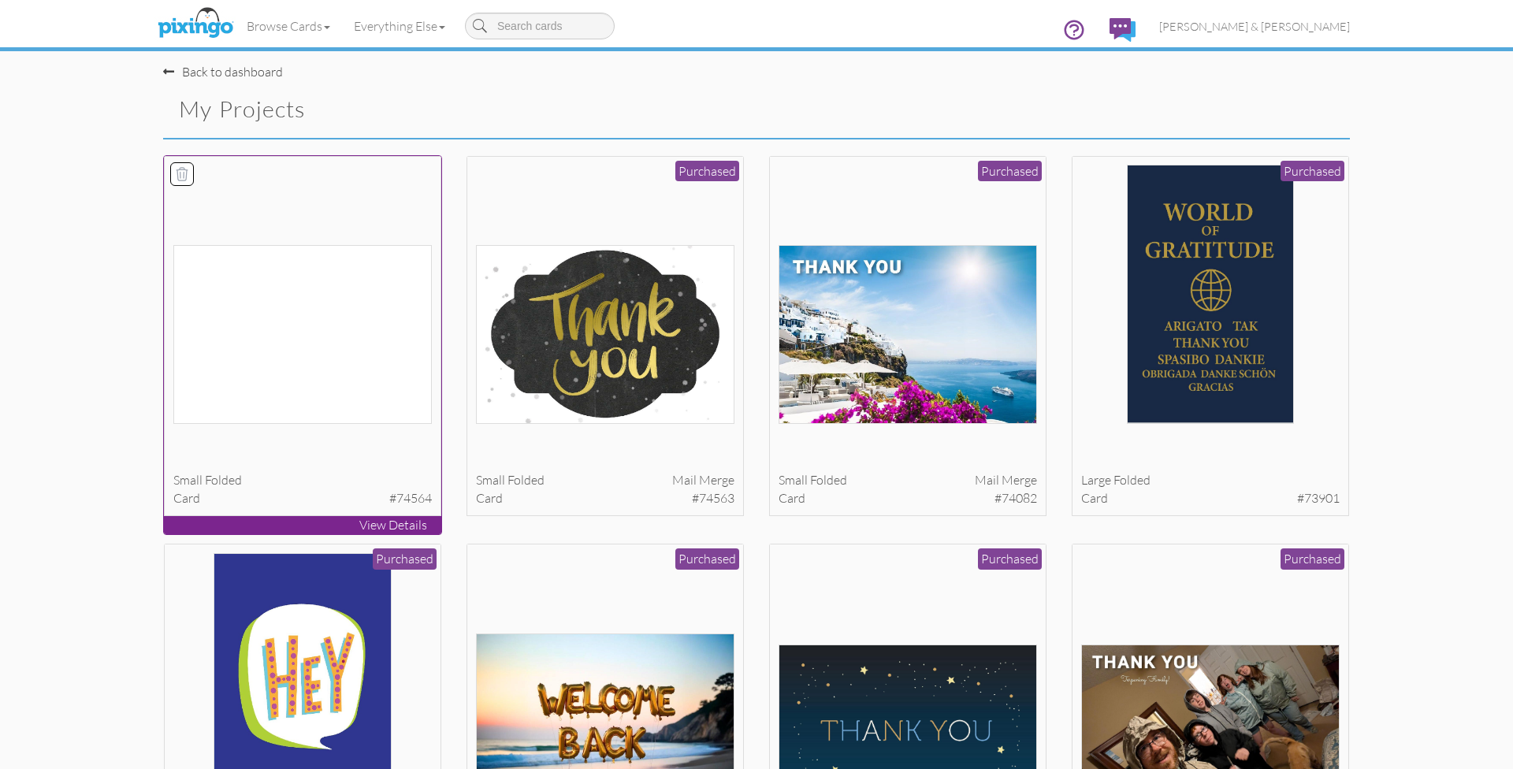
click at [180, 168] on icon at bounding box center [182, 173] width 11 height 13
click at [1284, 100] on button "Delete 1 project(s)?" at bounding box center [1282, 111] width 136 height 27
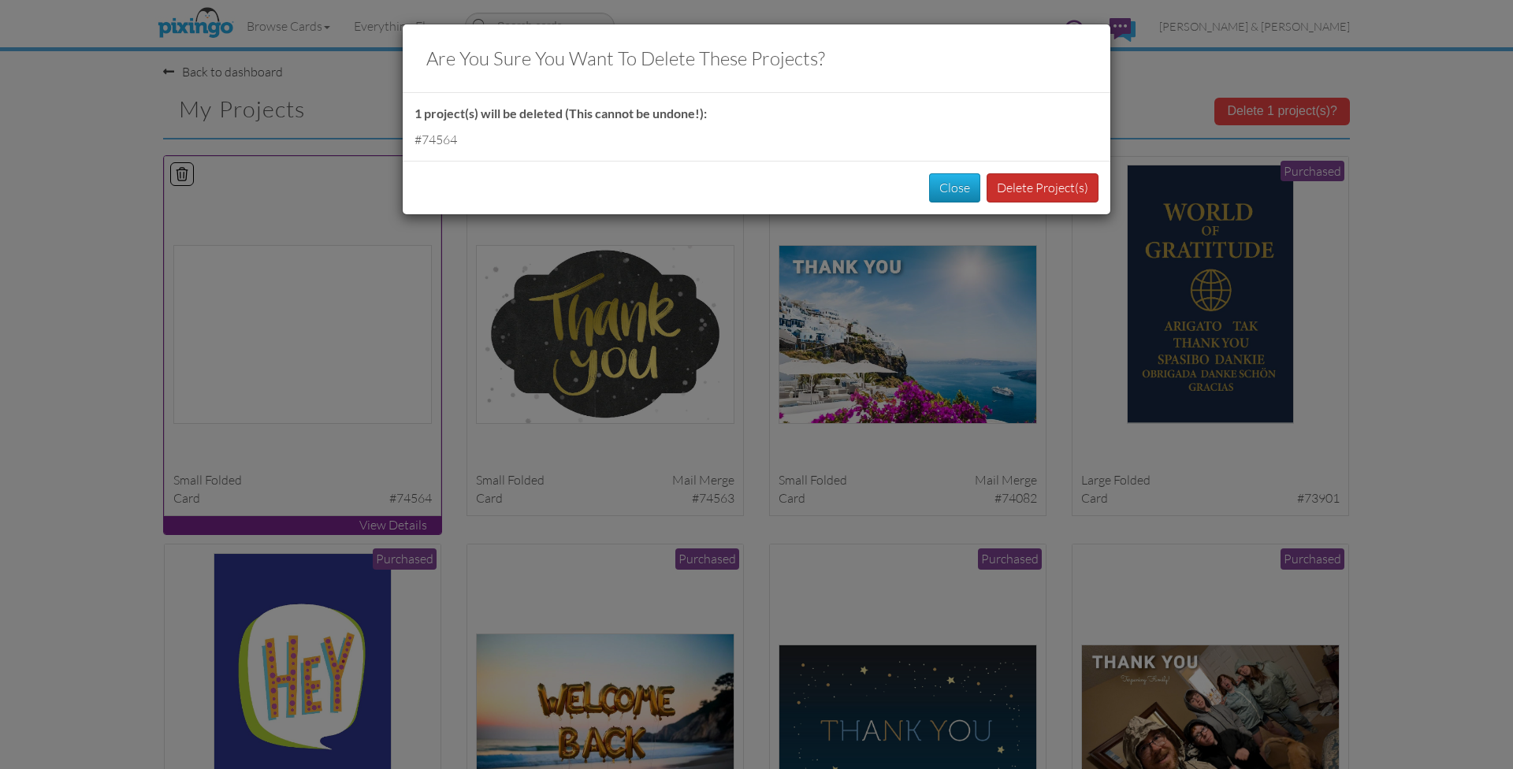
click at [1025, 191] on button "Delete Project(s)" at bounding box center [1043, 187] width 112 height 29
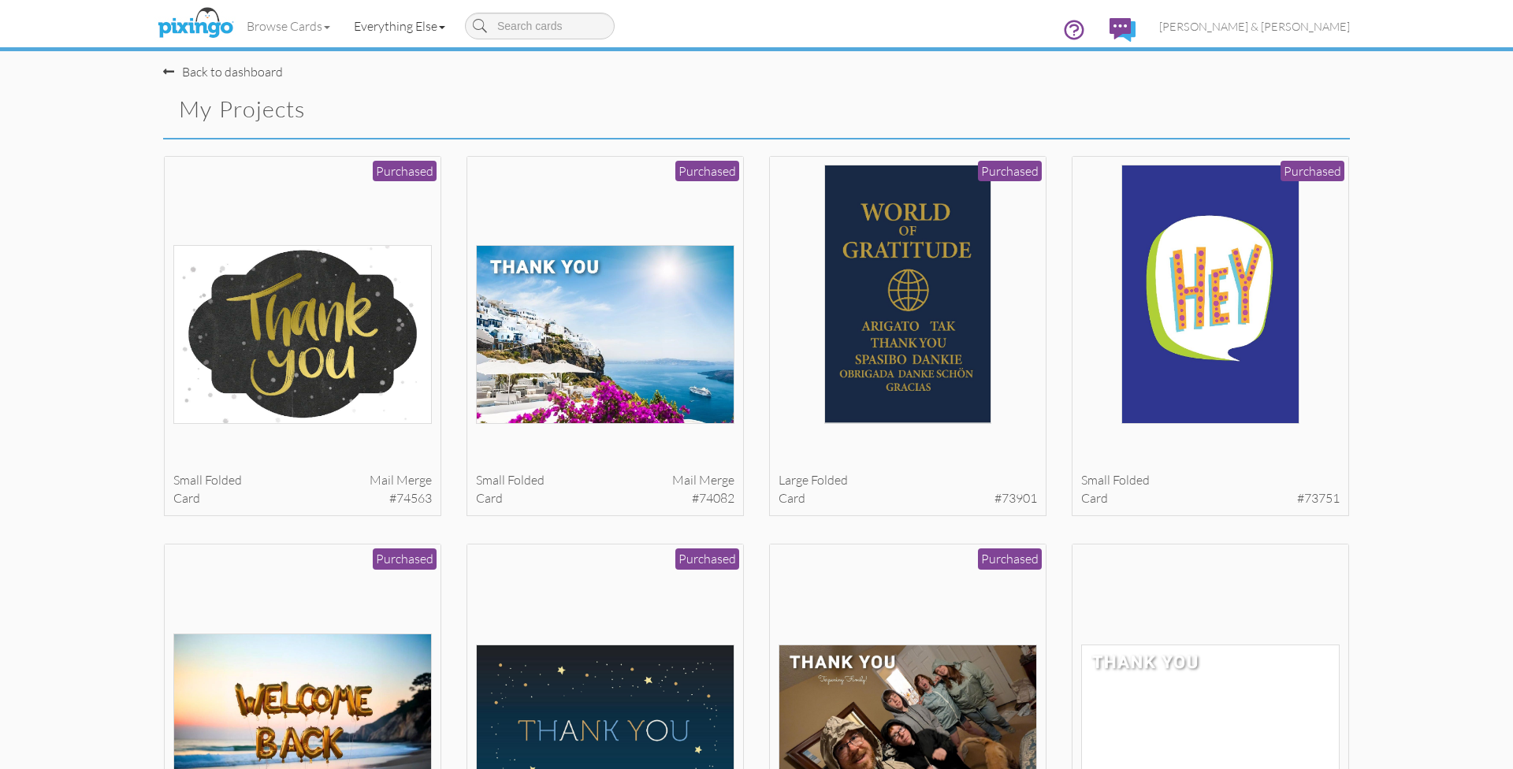
click at [387, 34] on link "Everything Else" at bounding box center [399, 25] width 115 height 39
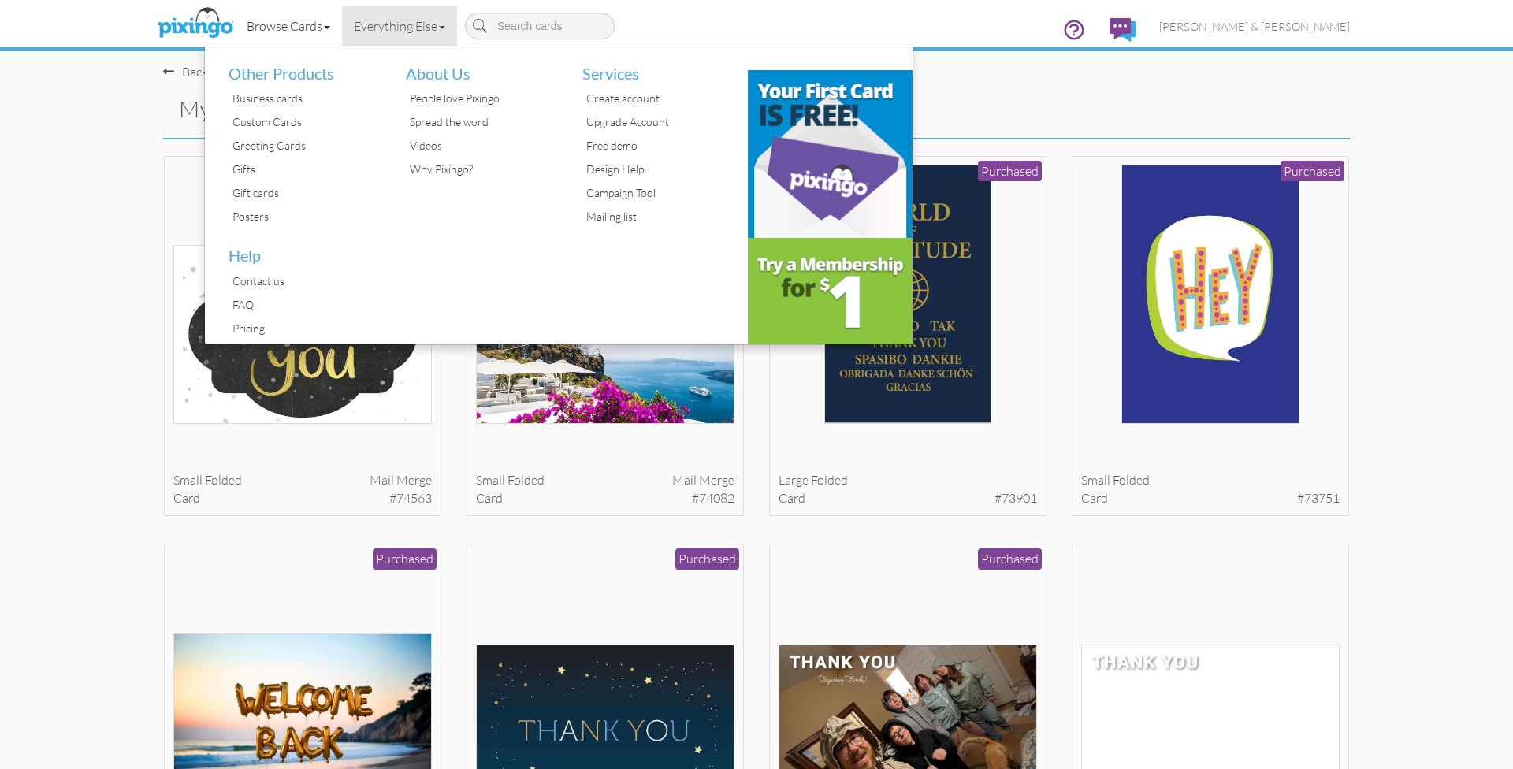
click at [295, 33] on link "Browse Cards" at bounding box center [288, 25] width 107 height 39
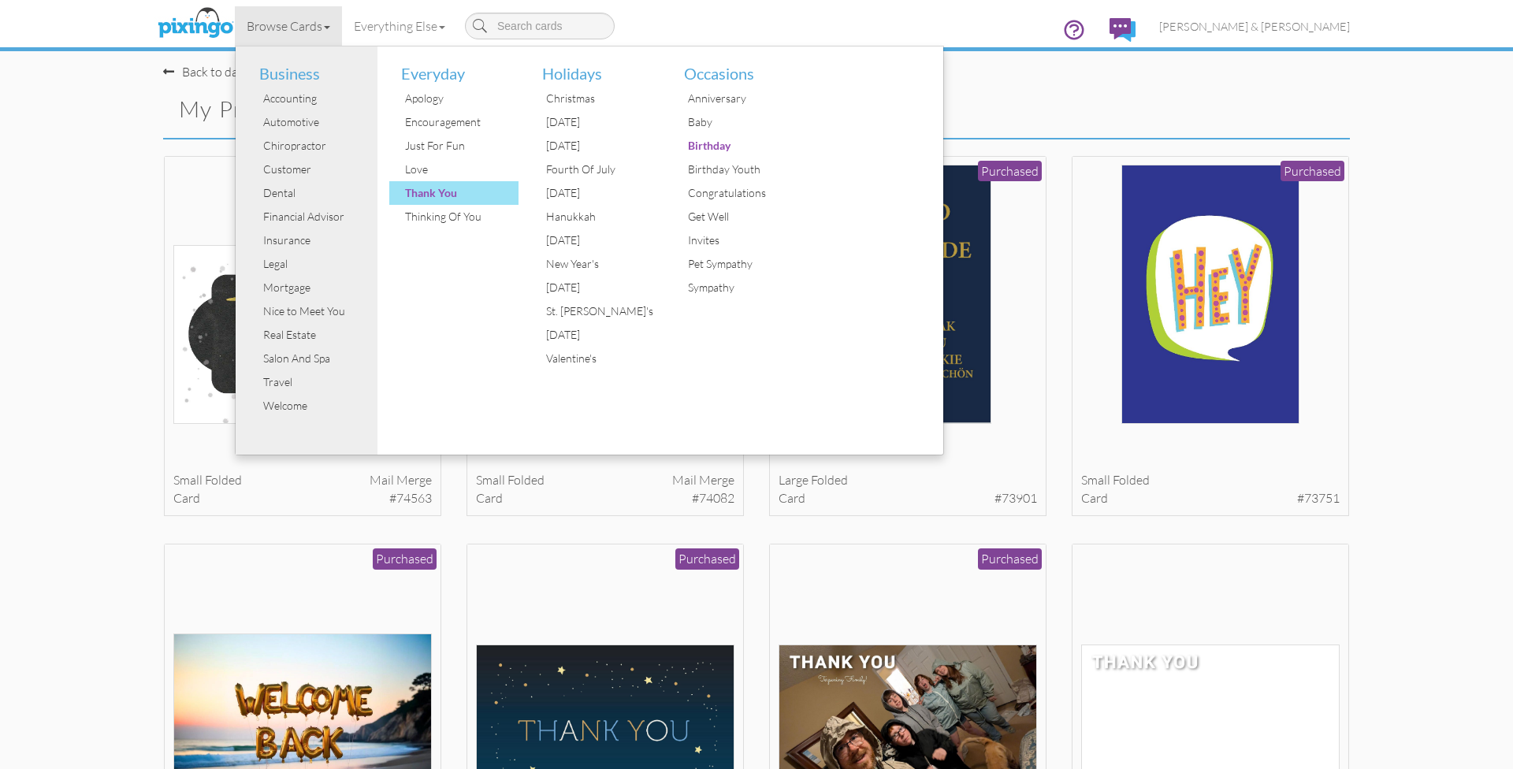
click at [422, 190] on div "Thank You" at bounding box center [460, 193] width 118 height 24
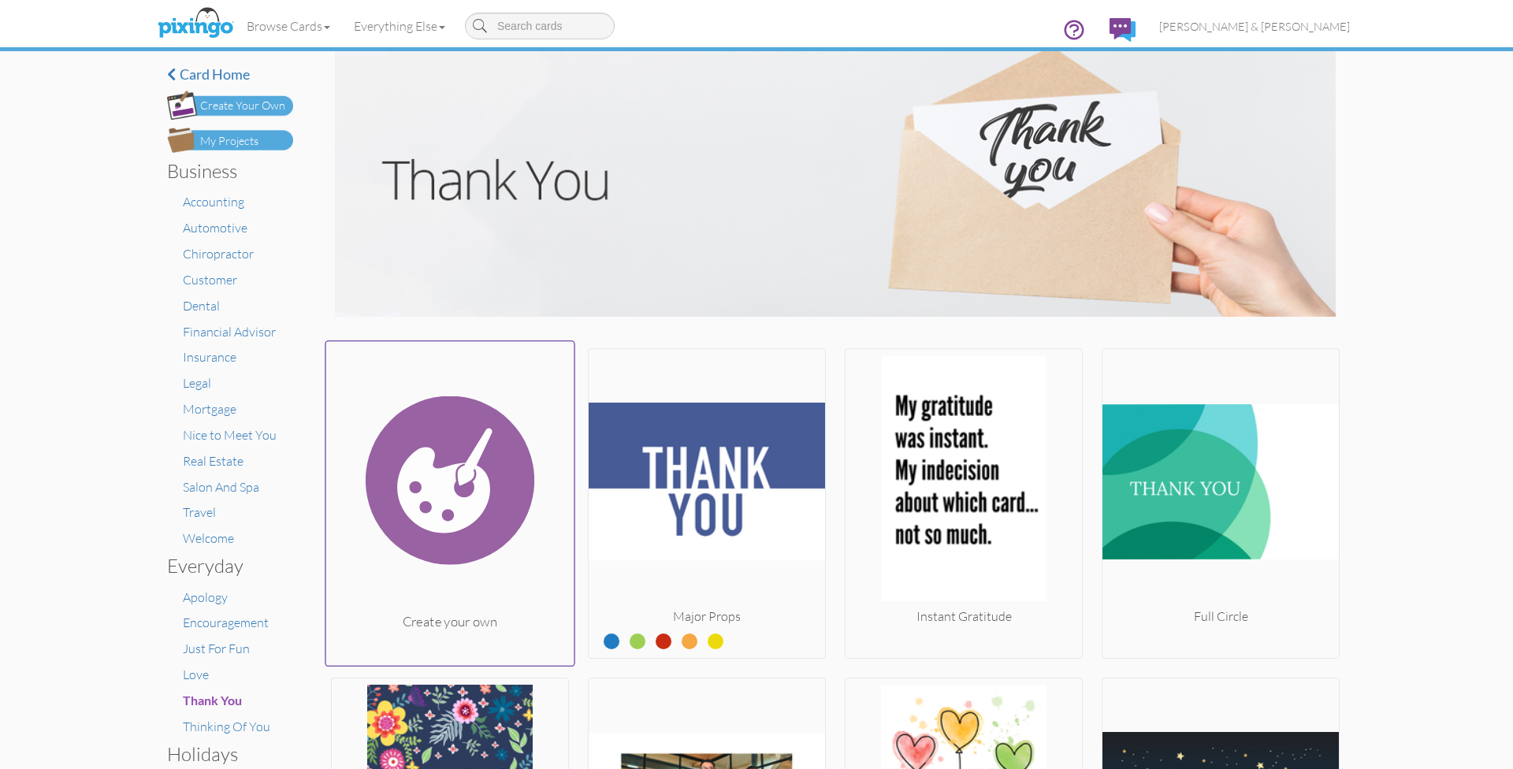
click at [497, 469] on img at bounding box center [450, 480] width 248 height 265
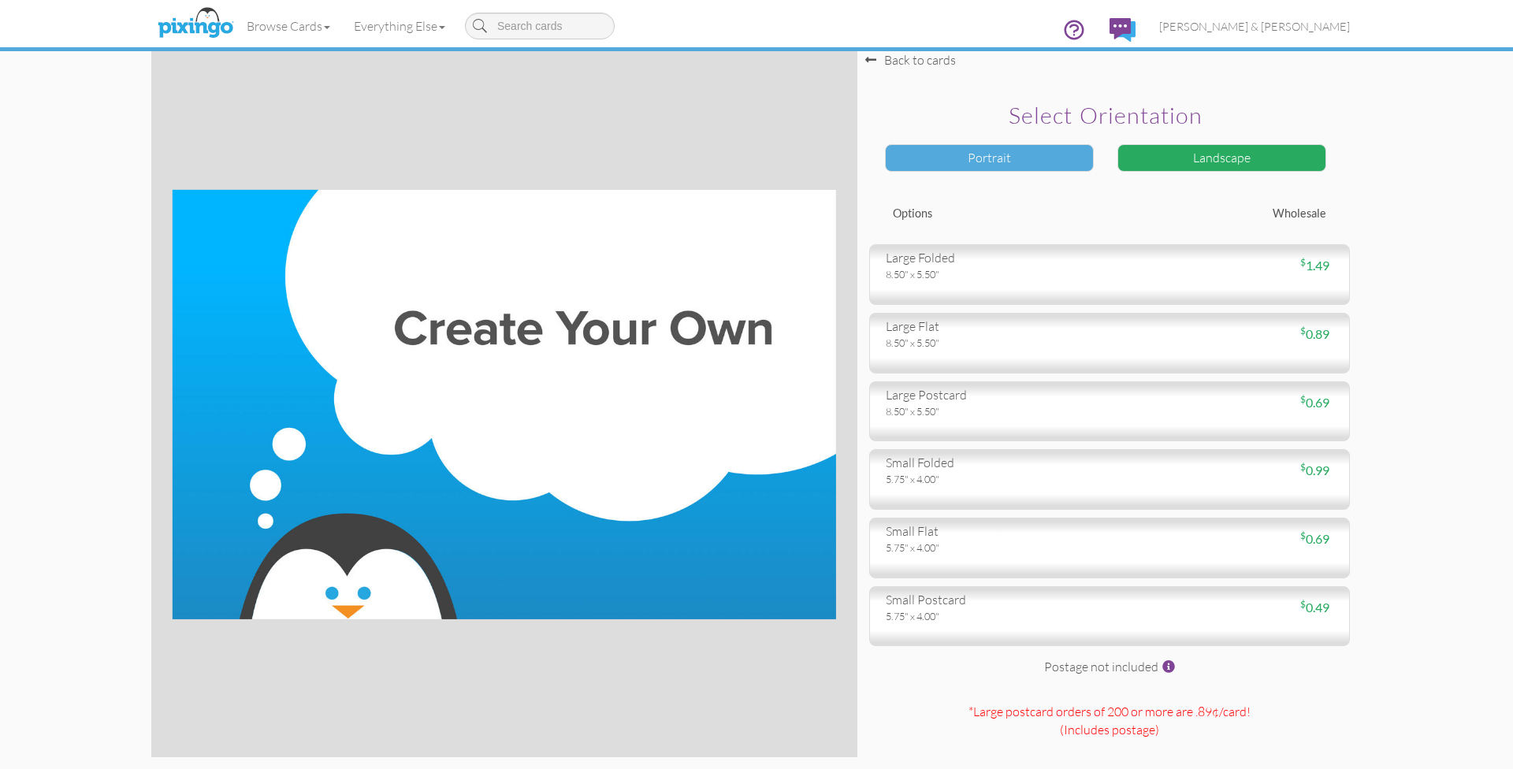
click at [1011, 151] on div "Portrait" at bounding box center [989, 158] width 209 height 28
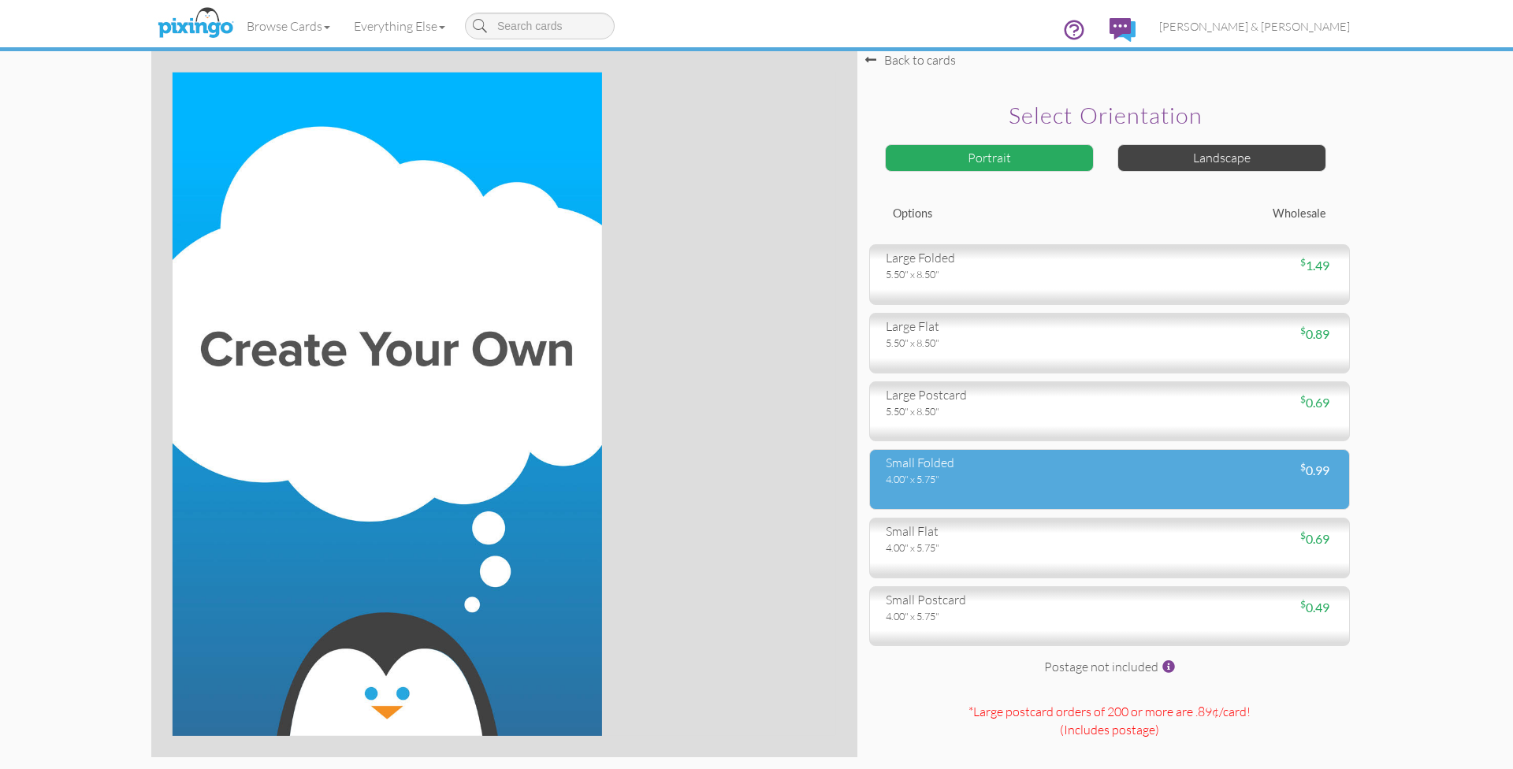
click at [953, 493] on div "small folded 4.00" x 5.75" $ 0.99" at bounding box center [1109, 479] width 481 height 61
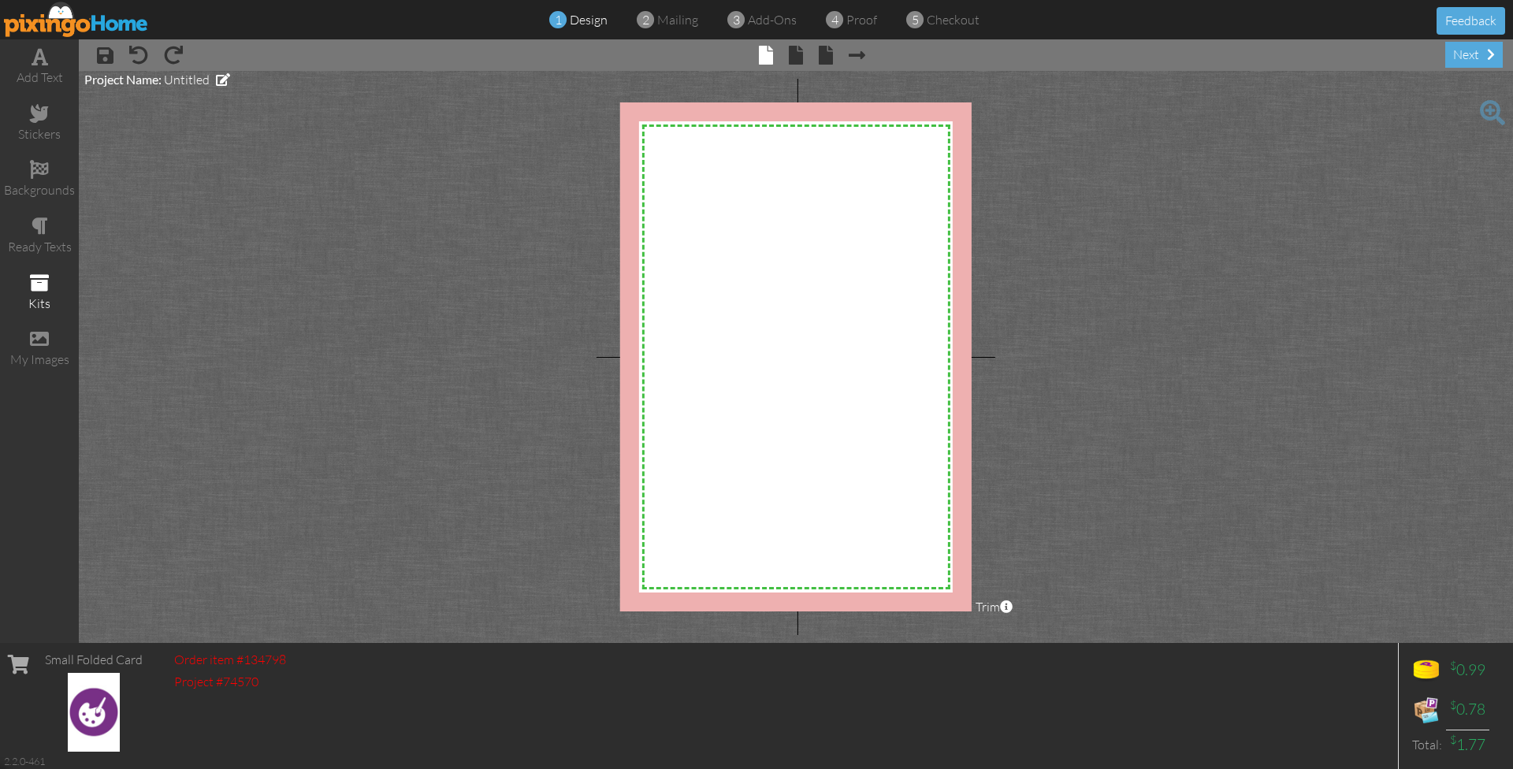
click at [38, 273] on span at bounding box center [39, 282] width 19 height 19
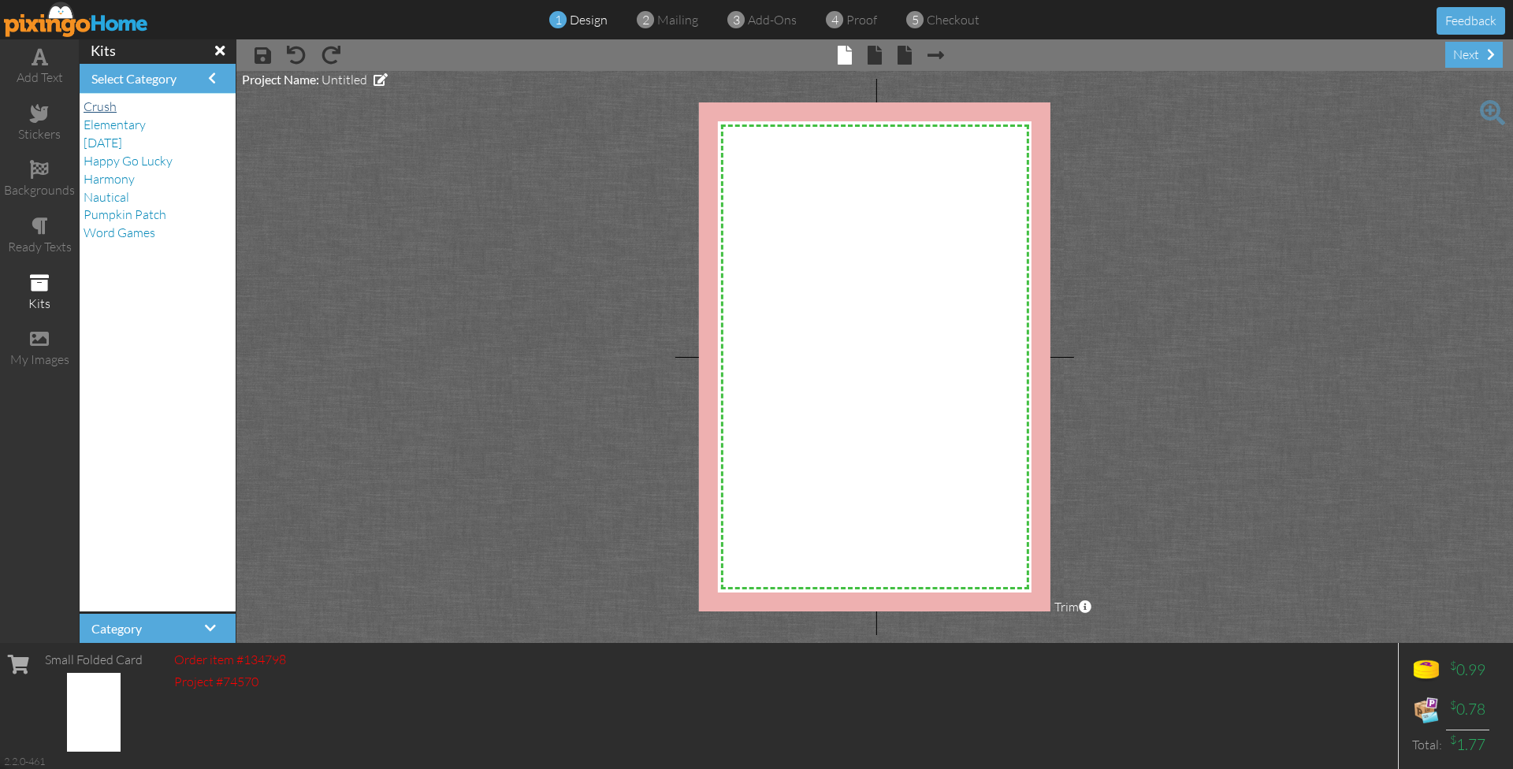
click at [113, 106] on span "Crush" at bounding box center [100, 107] width 33 height 16
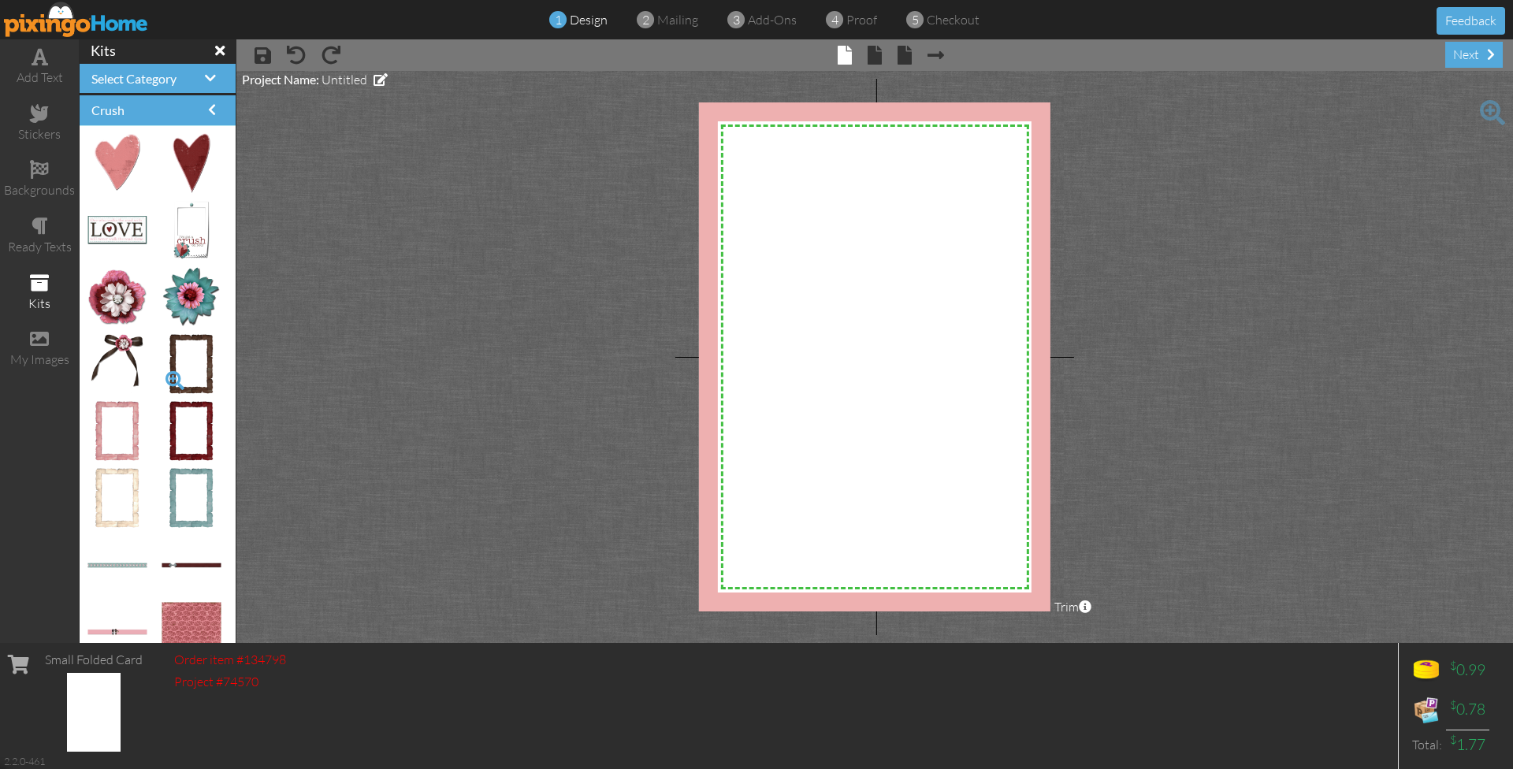
click at [176, 377] on span at bounding box center [175, 380] width 27 height 27
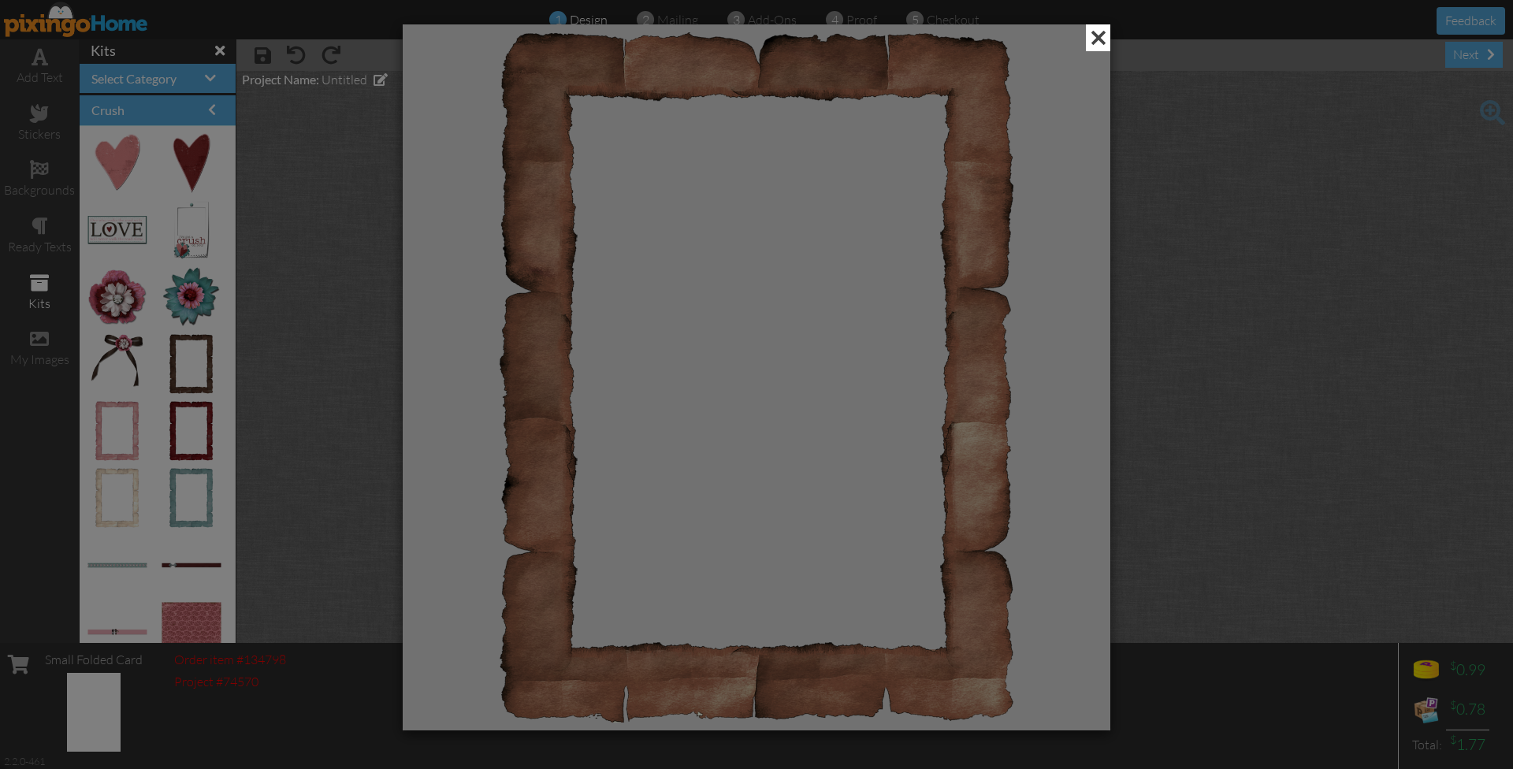
click at [1101, 39] on span at bounding box center [1098, 37] width 24 height 27
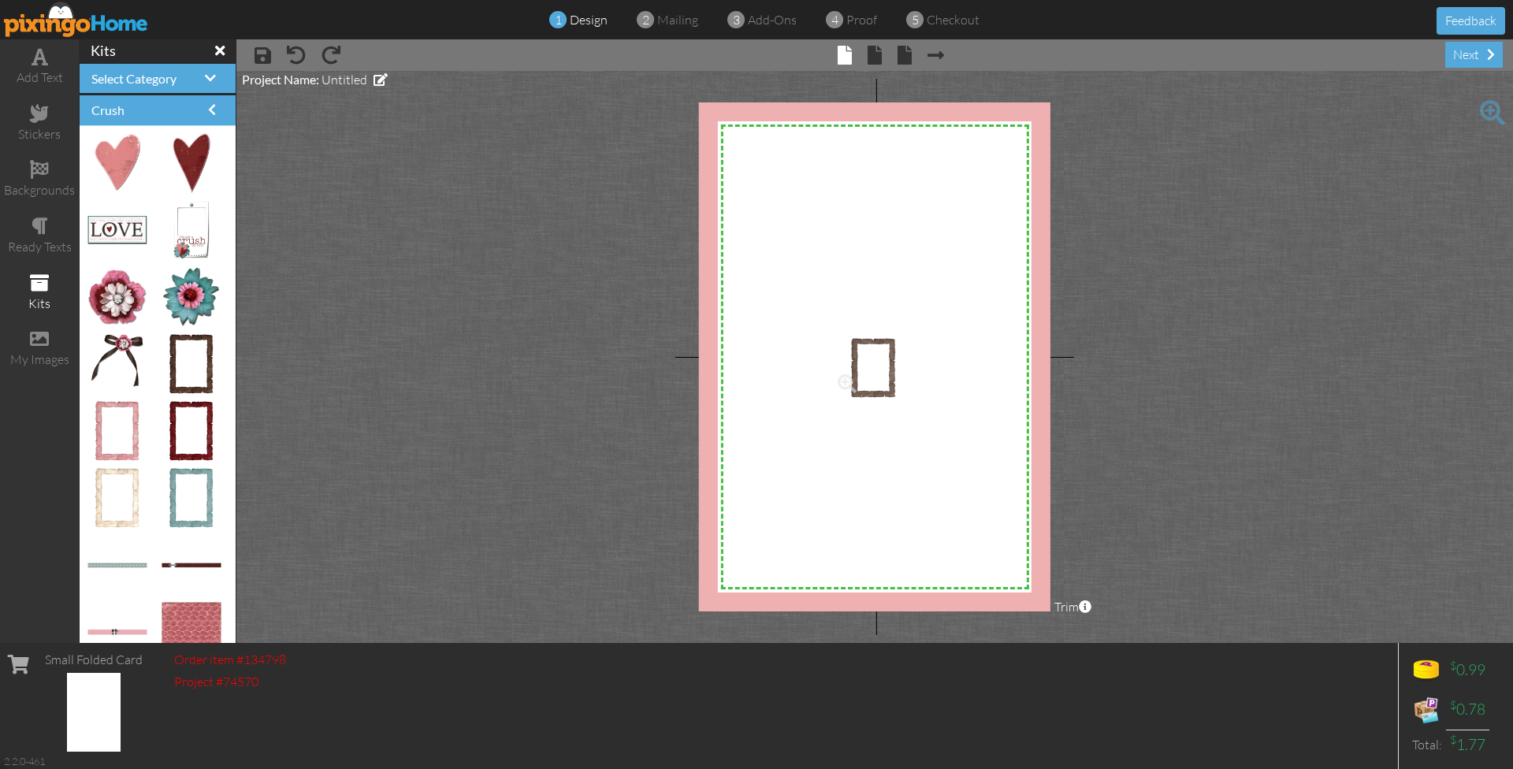
drag, startPoint x: 176, startPoint y: 362, endPoint x: 848, endPoint y: 365, distance: 672.2
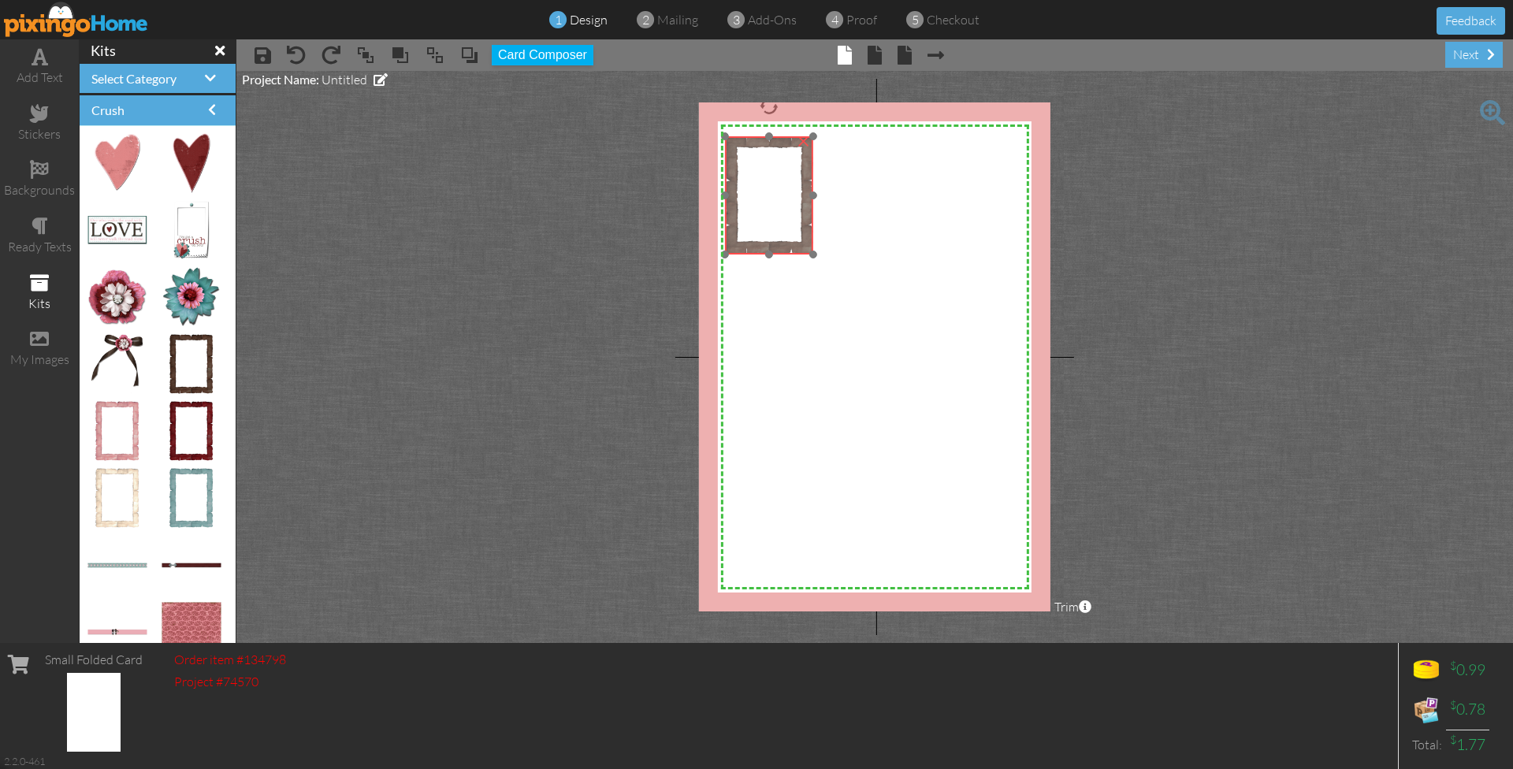
drag, startPoint x: 858, startPoint y: 375, endPoint x: 748, endPoint y: 175, distance: 228.5
click at [748, 175] on img at bounding box center [769, 195] width 88 height 118
drag, startPoint x: 748, startPoint y: 175, endPoint x: 745, endPoint y: 162, distance: 12.8
click at [745, 162] on img at bounding box center [765, 183] width 88 height 118
click at [811, 238] on img at bounding box center [770, 184] width 88 height 118
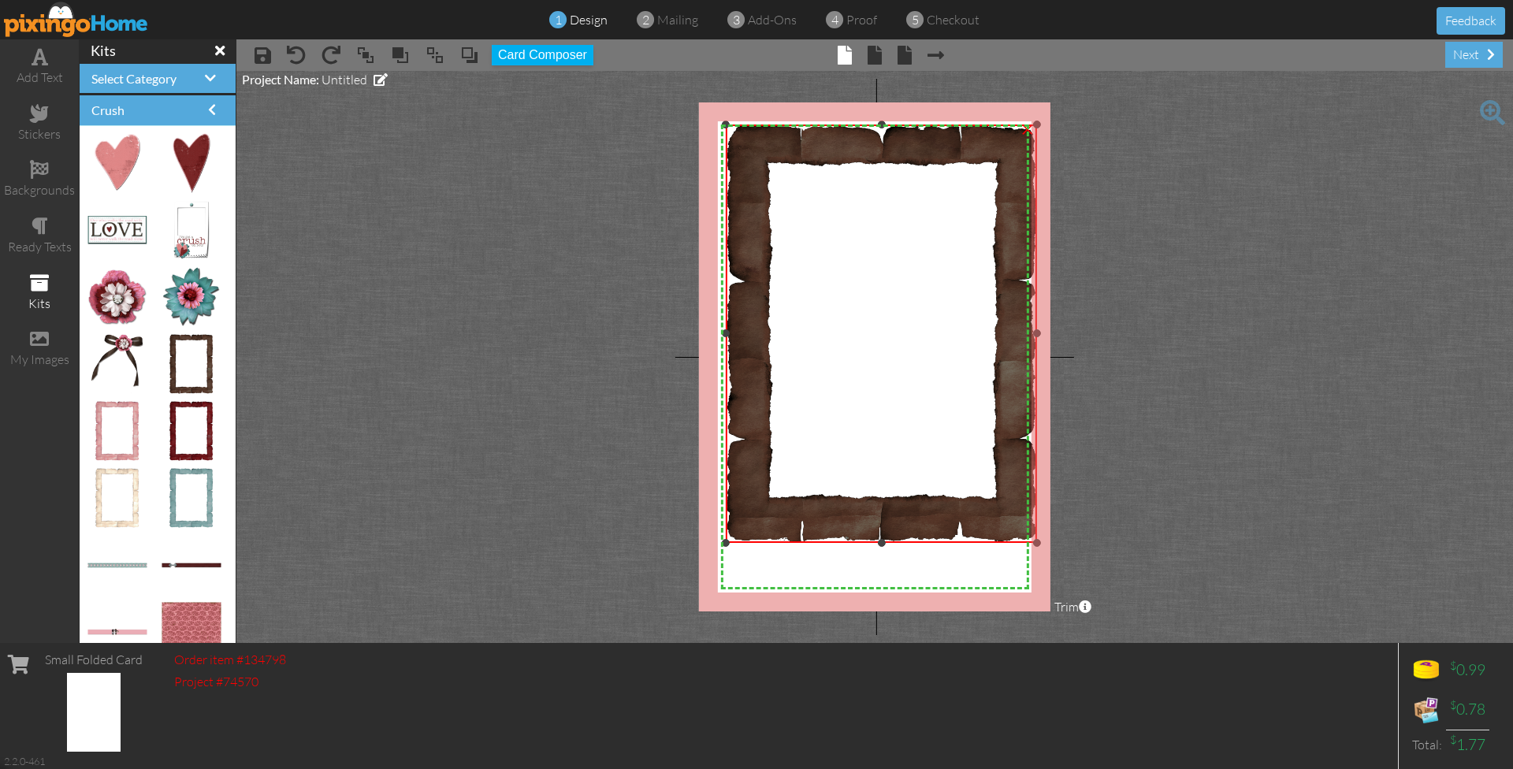
drag, startPoint x: 812, startPoint y: 241, endPoint x: 813, endPoint y: 537, distance: 296.3
click at [813, 537] on div "×" at bounding box center [881, 334] width 311 height 418
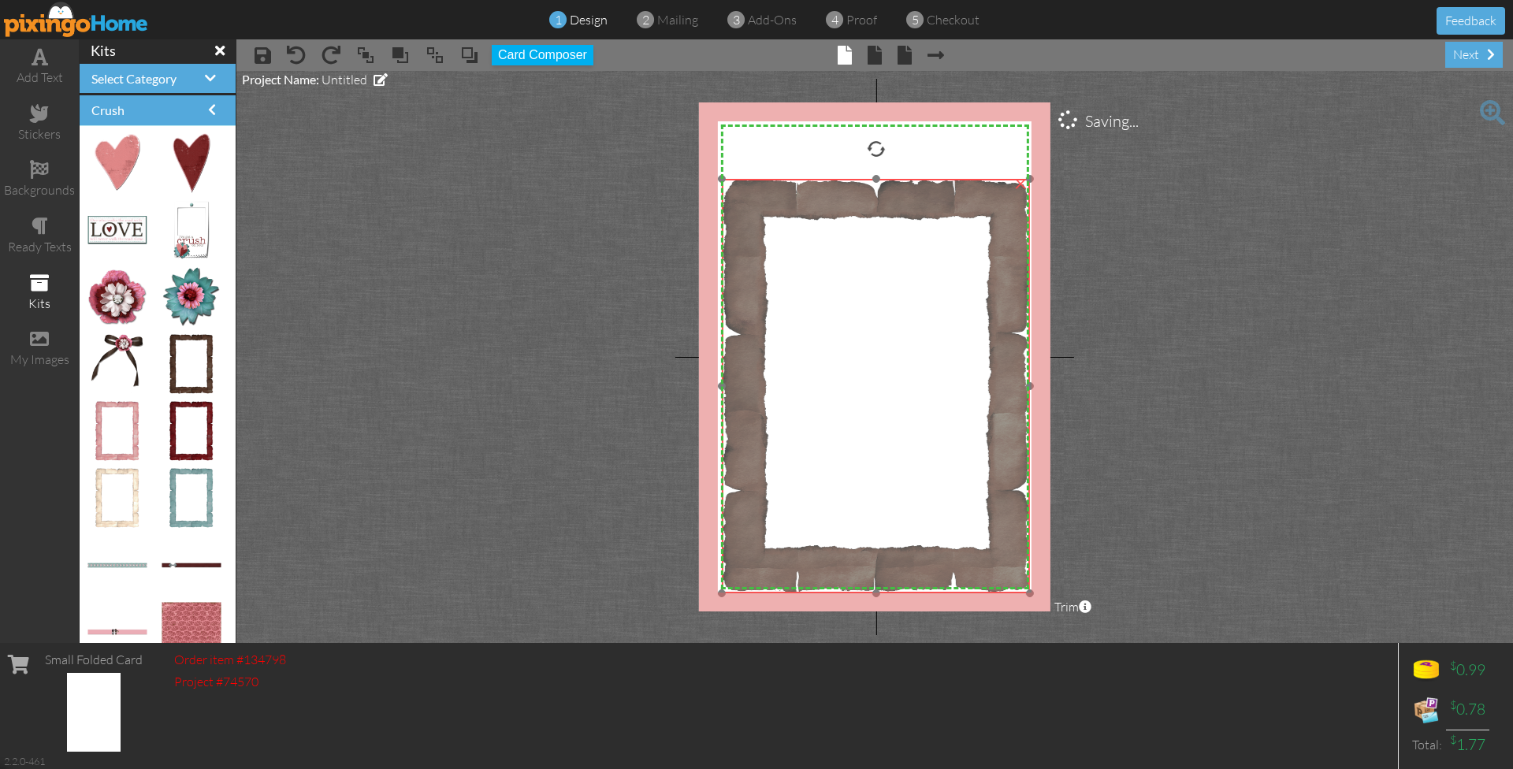
drag, startPoint x: 813, startPoint y: 497, endPoint x: 809, endPoint y: 552, distance: 54.5
click at [809, 552] on img at bounding box center [876, 386] width 308 height 415
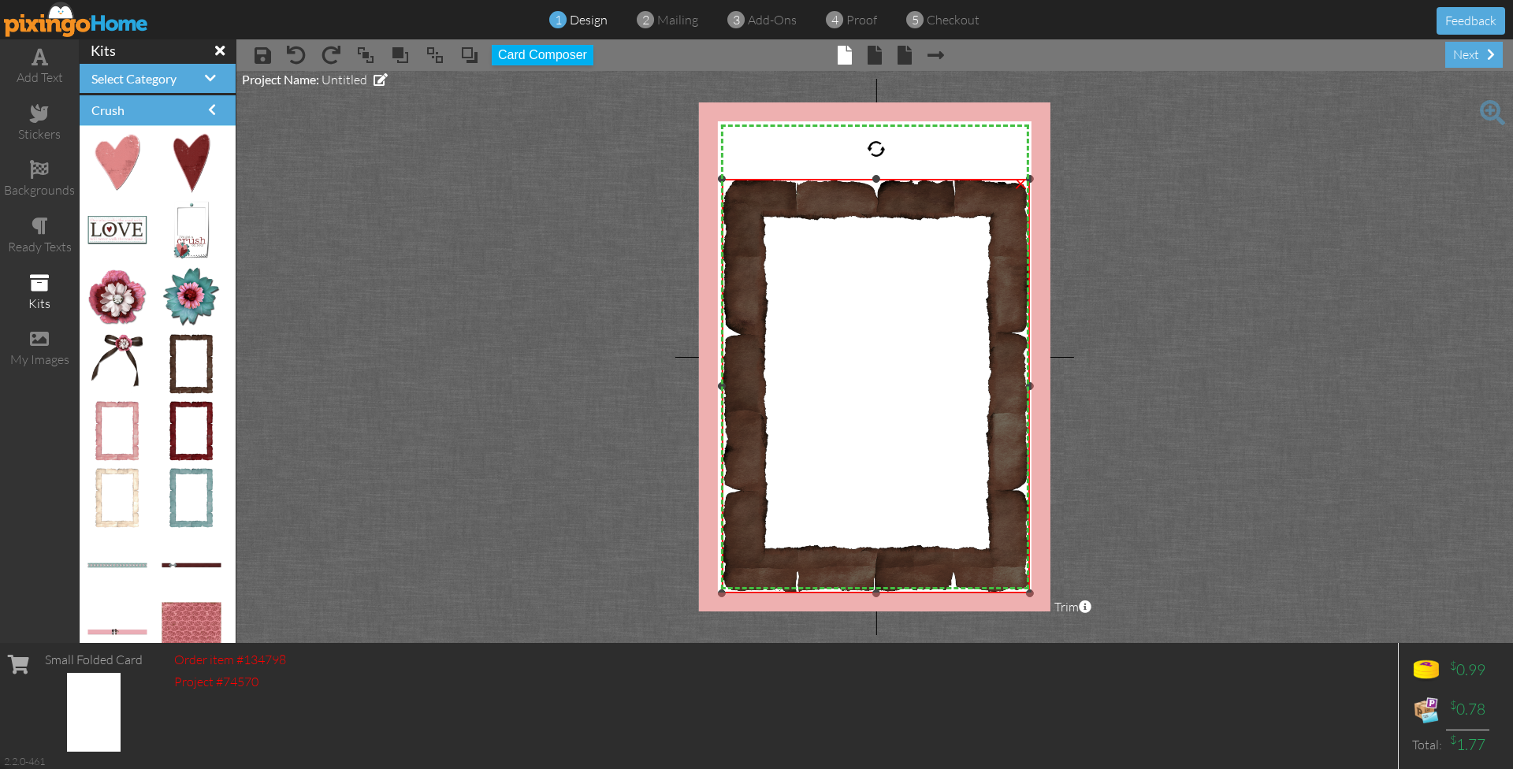
drag, startPoint x: 875, startPoint y: 177, endPoint x: 870, endPoint y: 121, distance: 55.4
click at [870, 121] on div "X X X X X X X X X X X X X X X X X X X X X X X X X X X X X X X X X X X X X X X X…" at bounding box center [874, 356] width 351 height 509
drag, startPoint x: 875, startPoint y: 178, endPoint x: 868, endPoint y: 107, distance: 71.2
click at [868, 107] on div "X X X X X X X X X X X X X X X X X X X X X X X X X X X X X X X X X X X X X X X X…" at bounding box center [874, 356] width 351 height 509
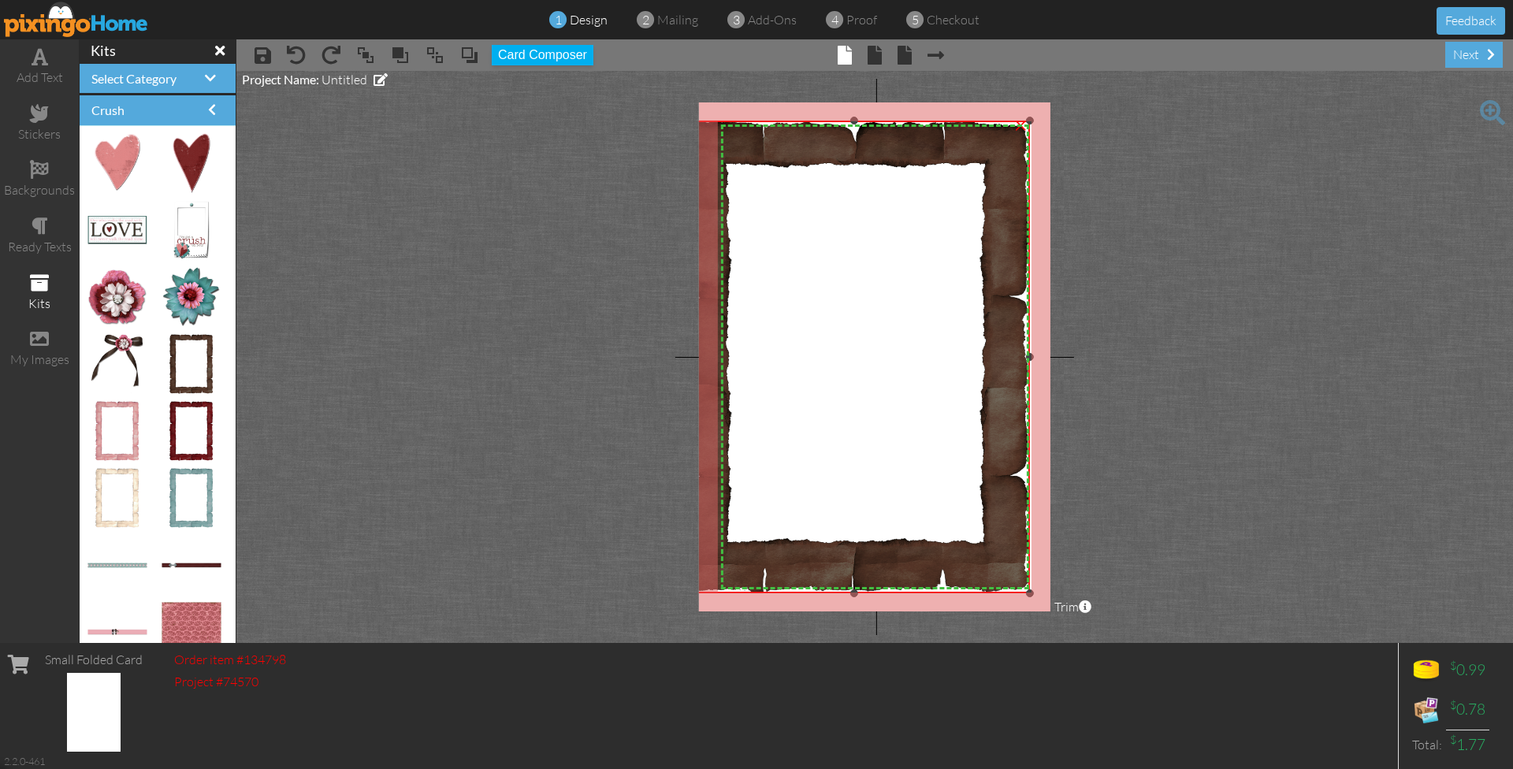
drag, startPoint x: 723, startPoint y: 179, endPoint x: 742, endPoint y: 121, distance: 60.8
click at [742, 121] on div "×" at bounding box center [853, 357] width 351 height 473
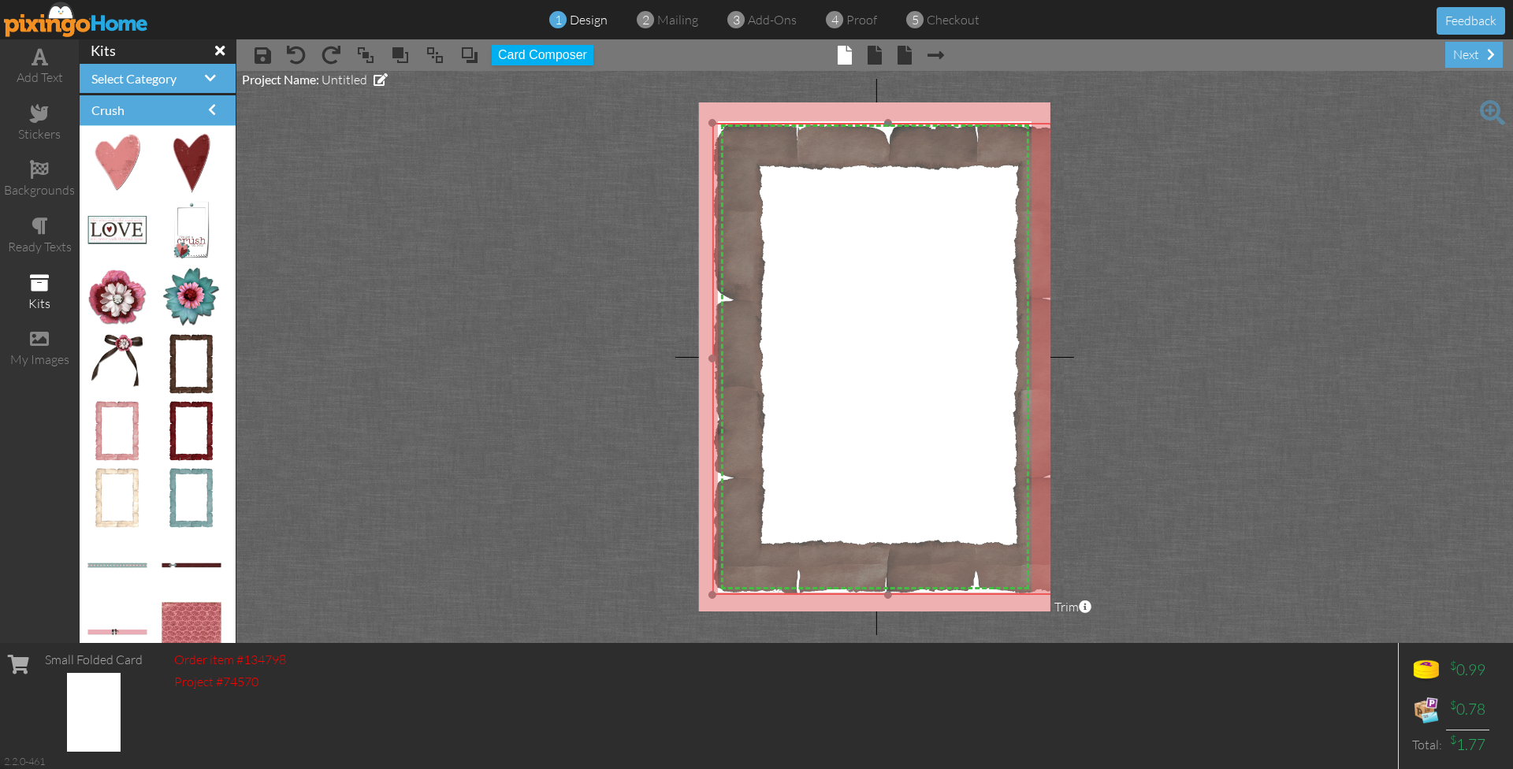
drag, startPoint x: 786, startPoint y: 227, endPoint x: 819, endPoint y: 229, distance: 32.3
click at [819, 229] on img at bounding box center [887, 359] width 351 height 472
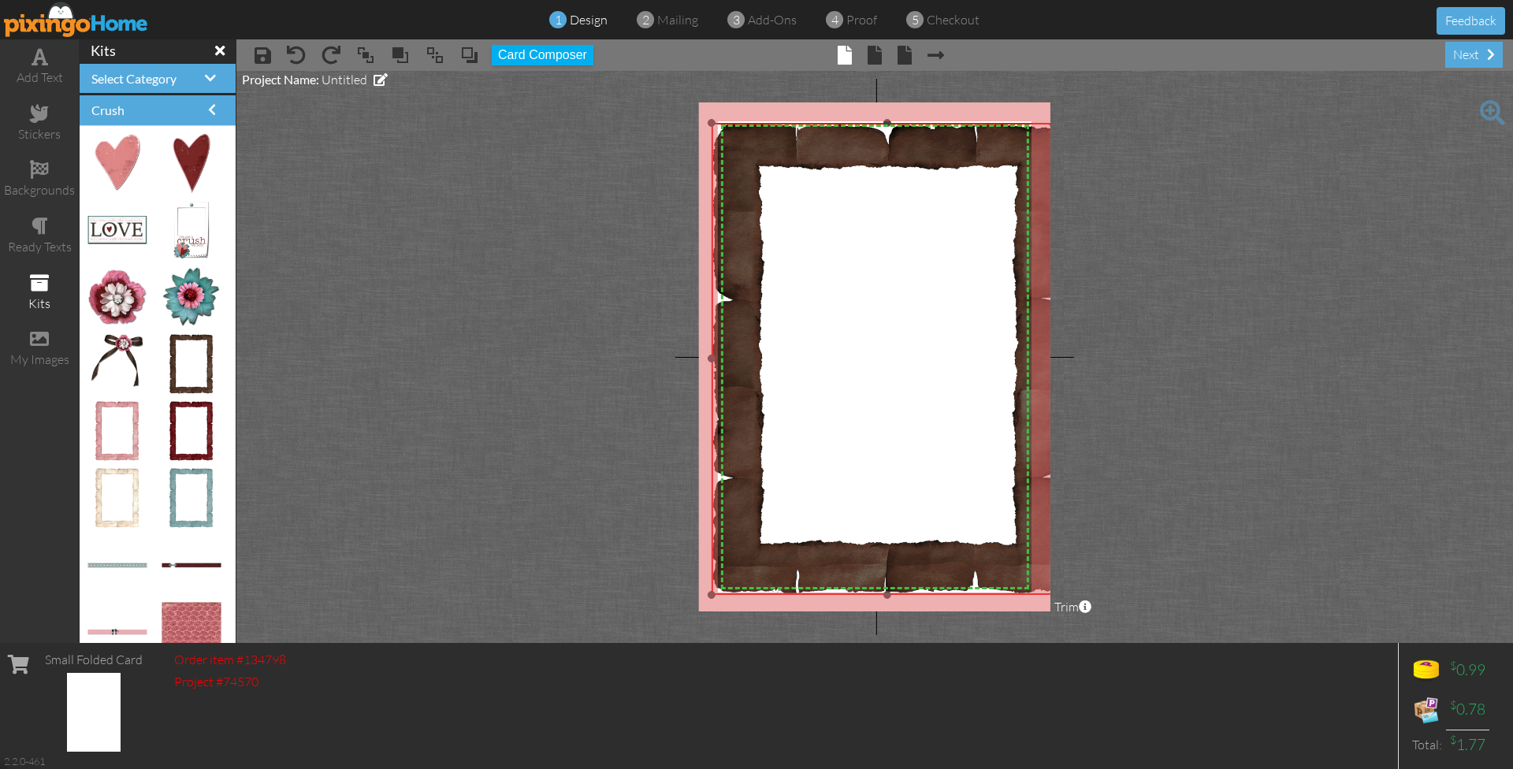
drag, startPoint x: 710, startPoint y: 359, endPoint x: 685, endPoint y: 361, distance: 25.3
click at [685, 361] on project-studio-wrapper "X X X X X X X X X X X X X X X X X X X X X X X X X X X X X X X X X X X X X X X X…" at bounding box center [874, 357] width 1277 height 572
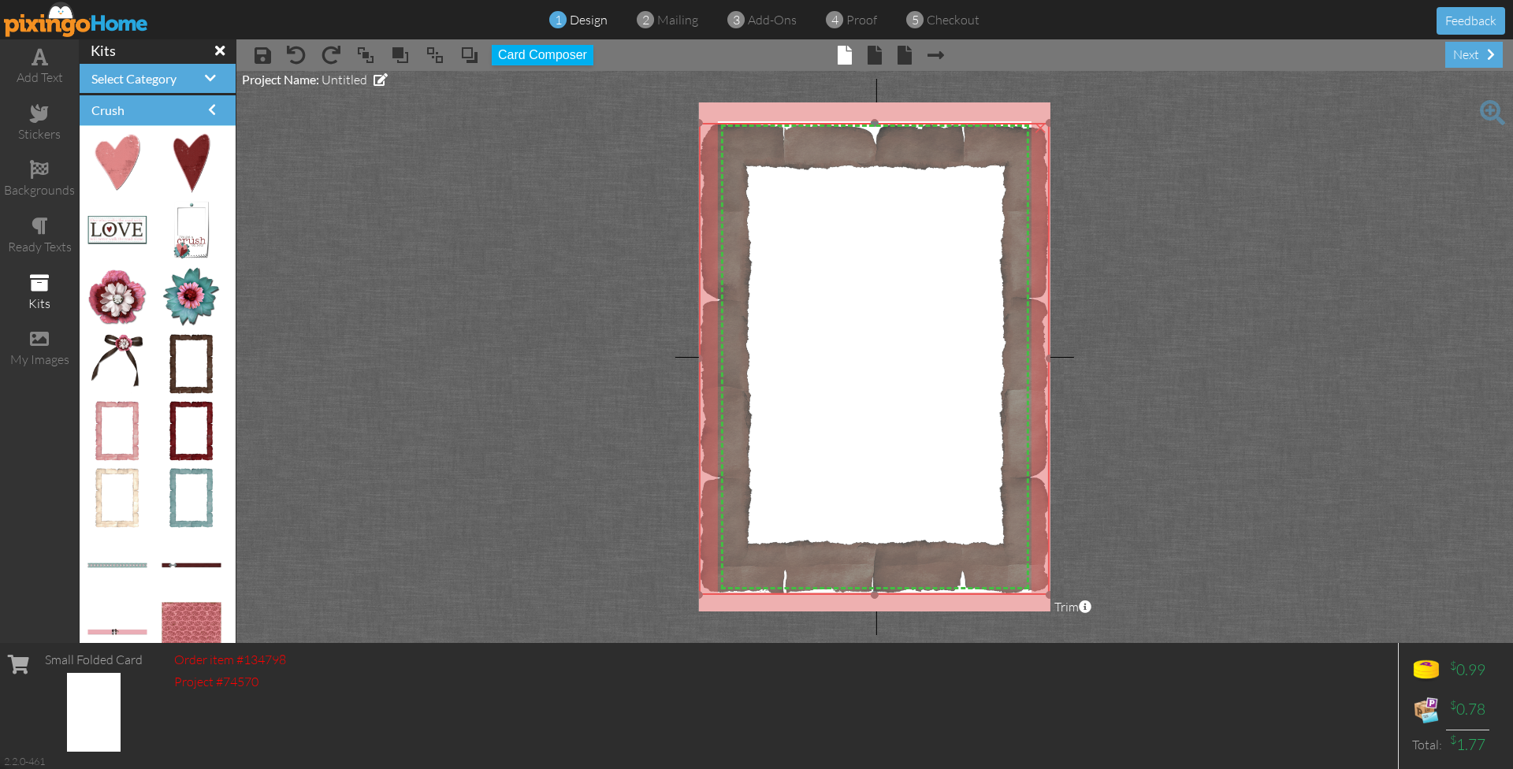
drag, startPoint x: 864, startPoint y: 350, endPoint x: 851, endPoint y: 350, distance: 12.6
click at [851, 350] on img at bounding box center [874, 359] width 351 height 472
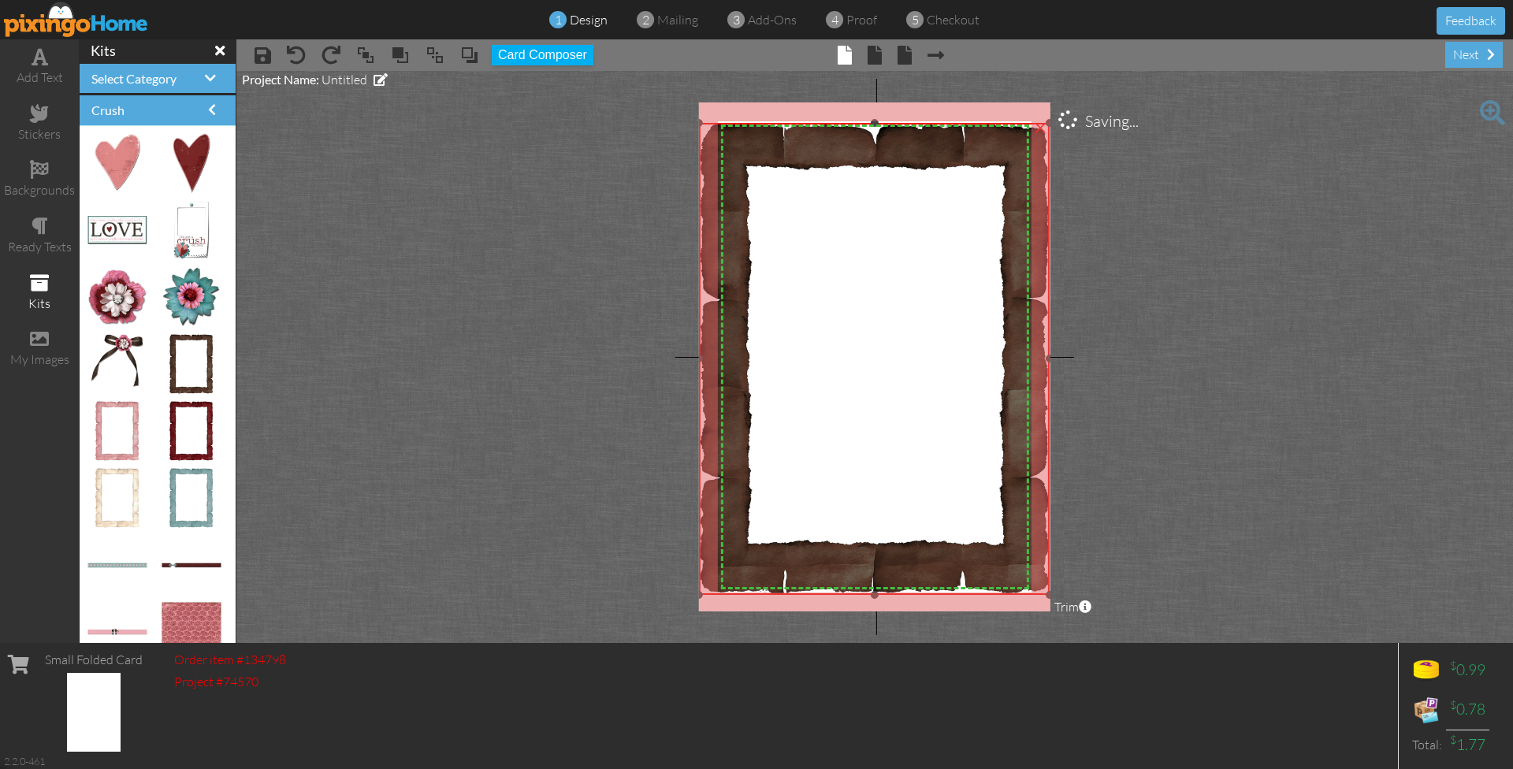
drag, startPoint x: 876, startPoint y: 121, endPoint x: 874, endPoint y: 106, distance: 15.2
click at [874, 106] on div "X X X X X X X X X X X X X X X X X X X X X X X X X X X X X X X X X X X X X X X X…" at bounding box center [874, 356] width 351 height 509
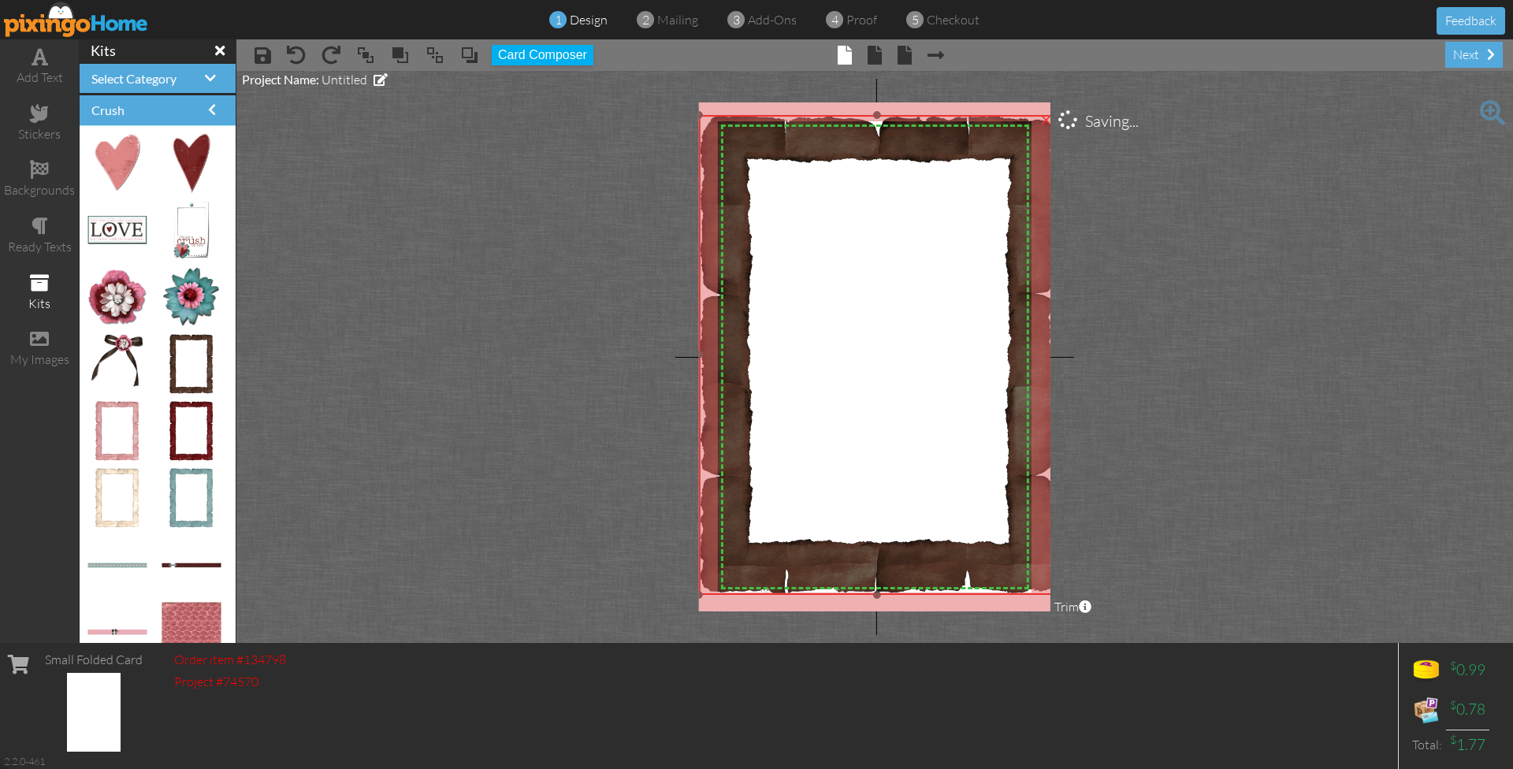
drag, startPoint x: 1050, startPoint y: 121, endPoint x: 1054, endPoint y: 113, distance: 8.8
click at [1054, 113] on project-studio-wrapper "X X X X X X X X X X X X X X X X X X X X X X X X X X X X X X X X X X X X X X X X…" at bounding box center [874, 357] width 1277 height 572
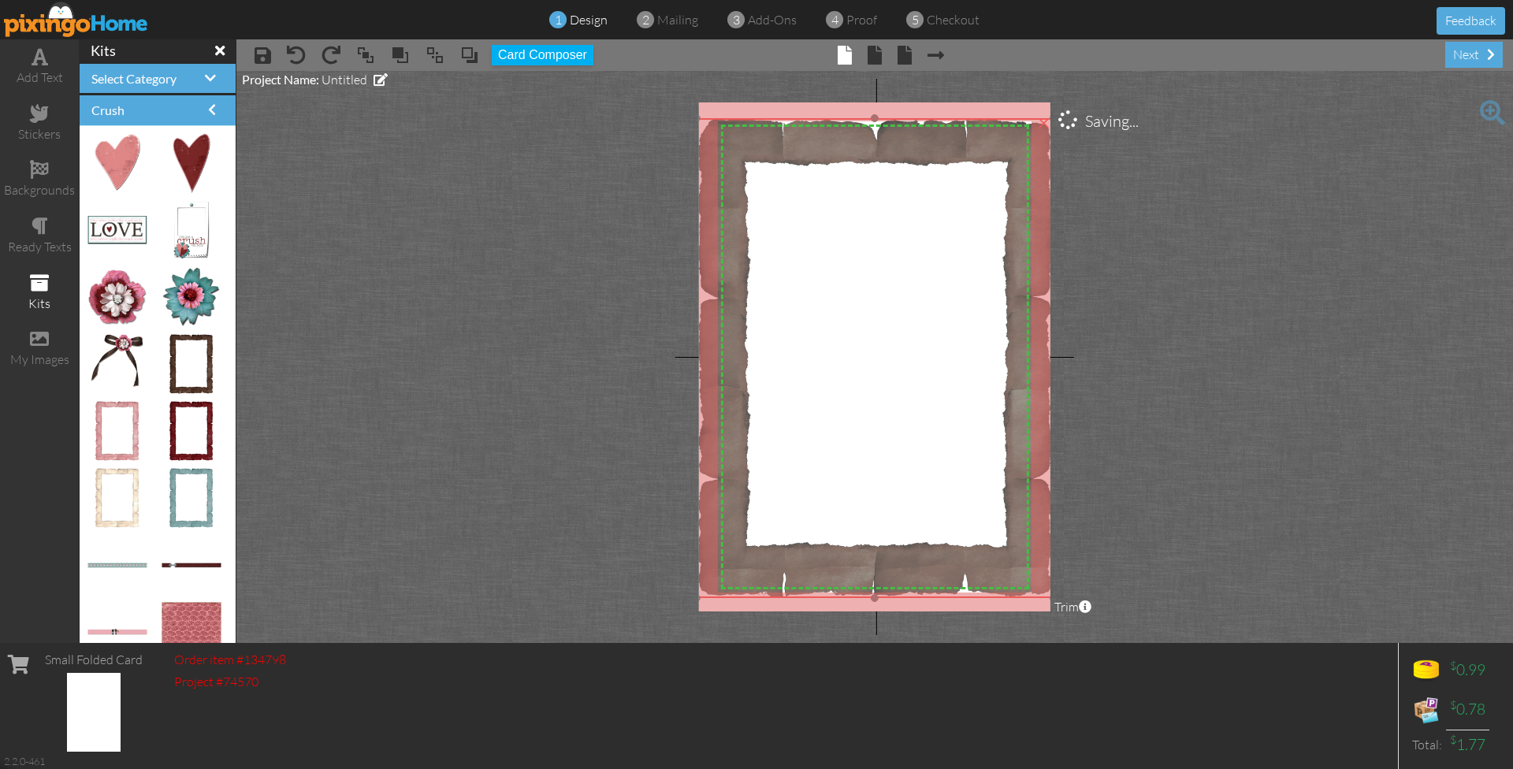
click at [931, 216] on img at bounding box center [875, 358] width 357 height 480
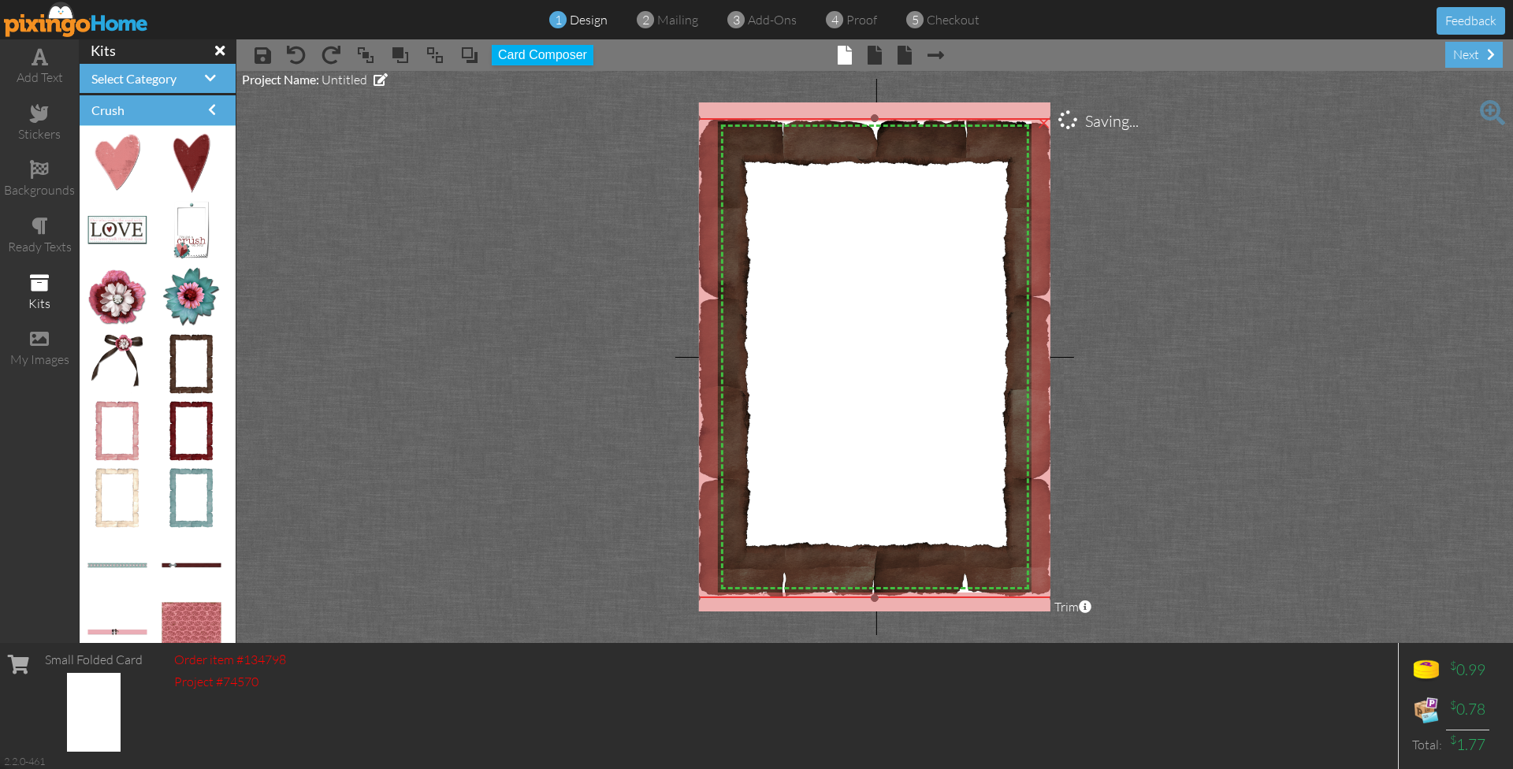
click at [1044, 125] on div "×" at bounding box center [1044, 121] width 25 height 25
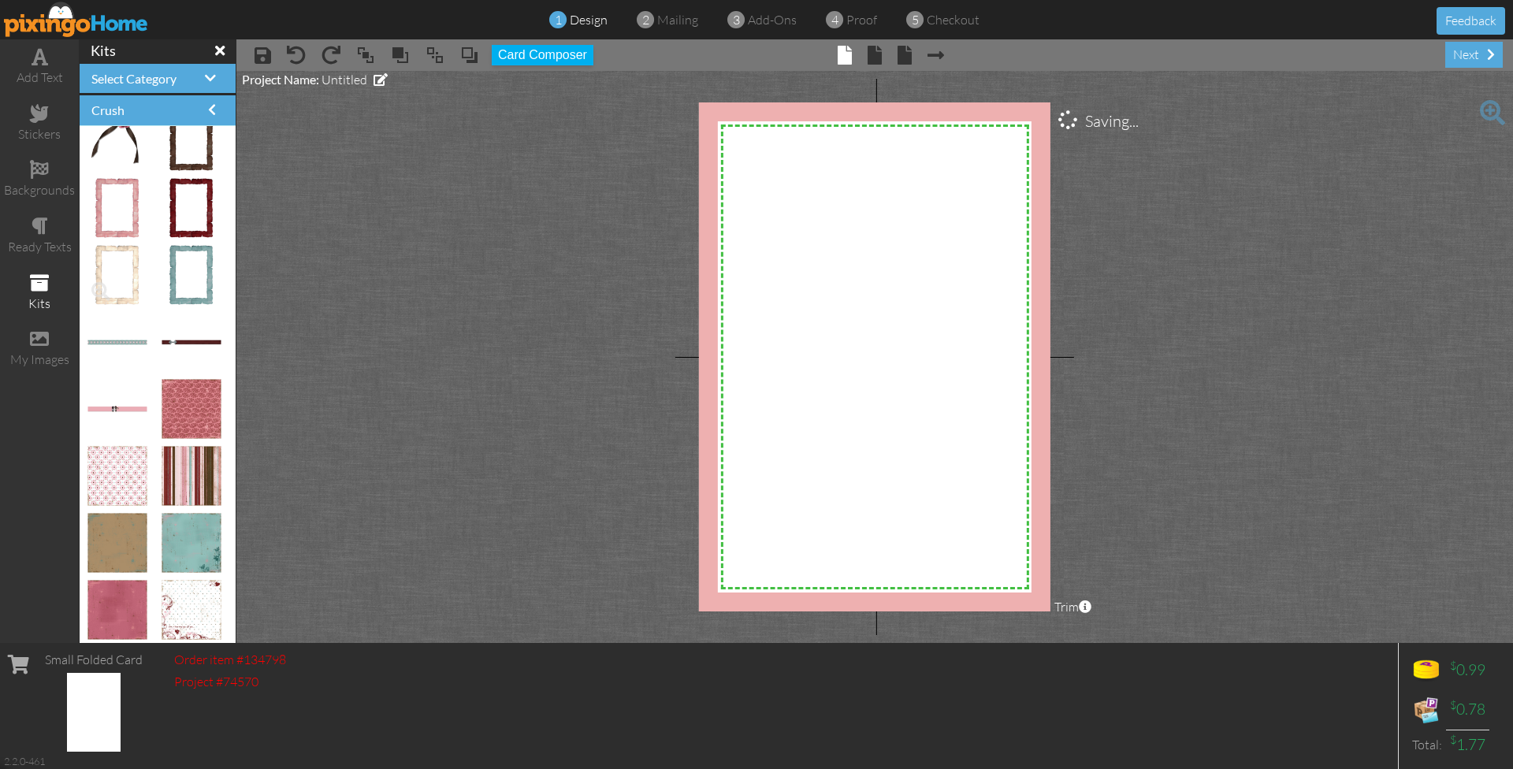
scroll to position [227, 0]
click at [43, 133] on div "stickers" at bounding box center [39, 134] width 79 height 18
click at [203, 74] on h4 "Select Category" at bounding box center [157, 79] width 132 height 14
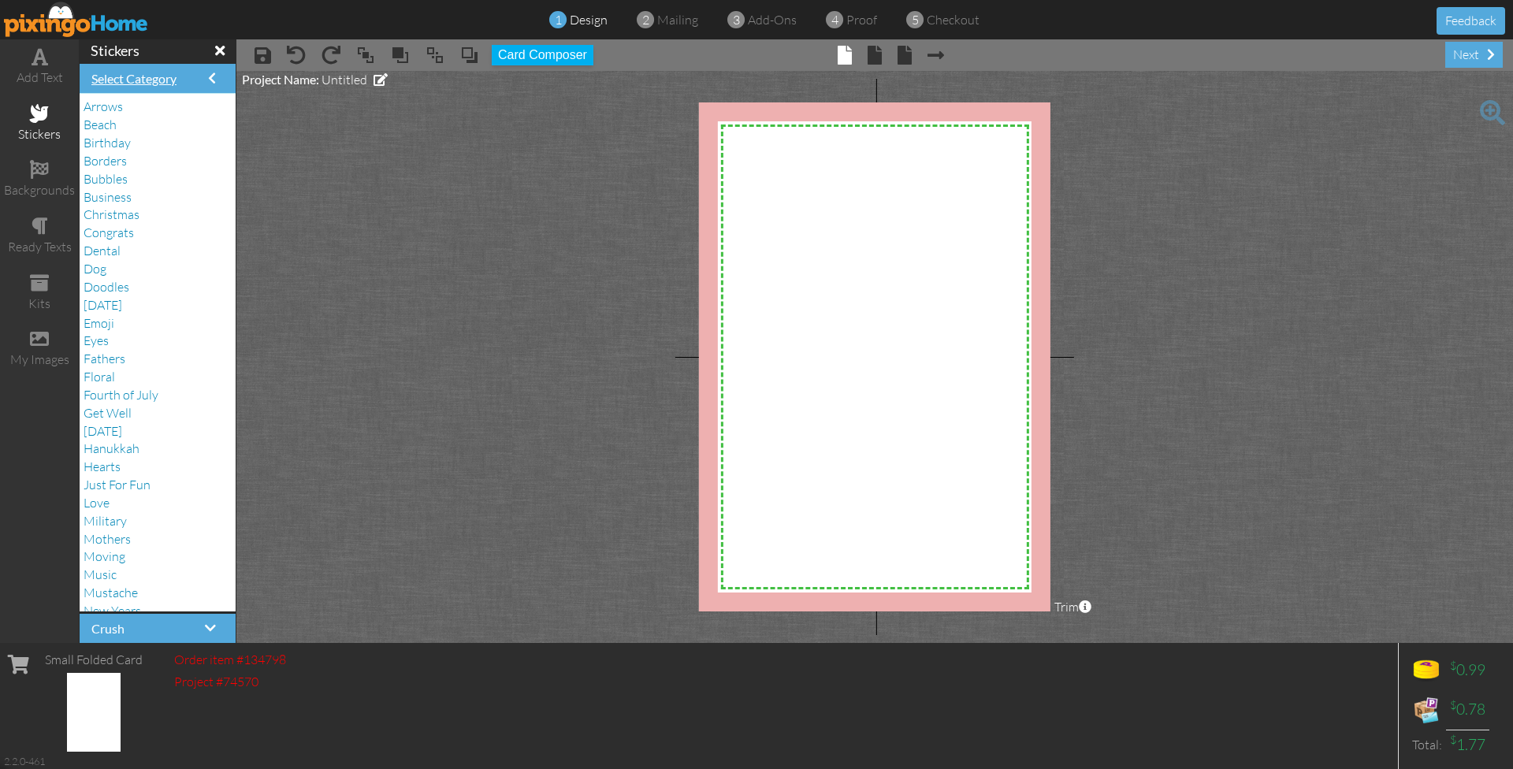
click at [151, 77] on span "Select Category" at bounding box center [133, 78] width 85 height 15
click at [102, 563] on span "Travel" at bounding box center [100, 571] width 33 height 16
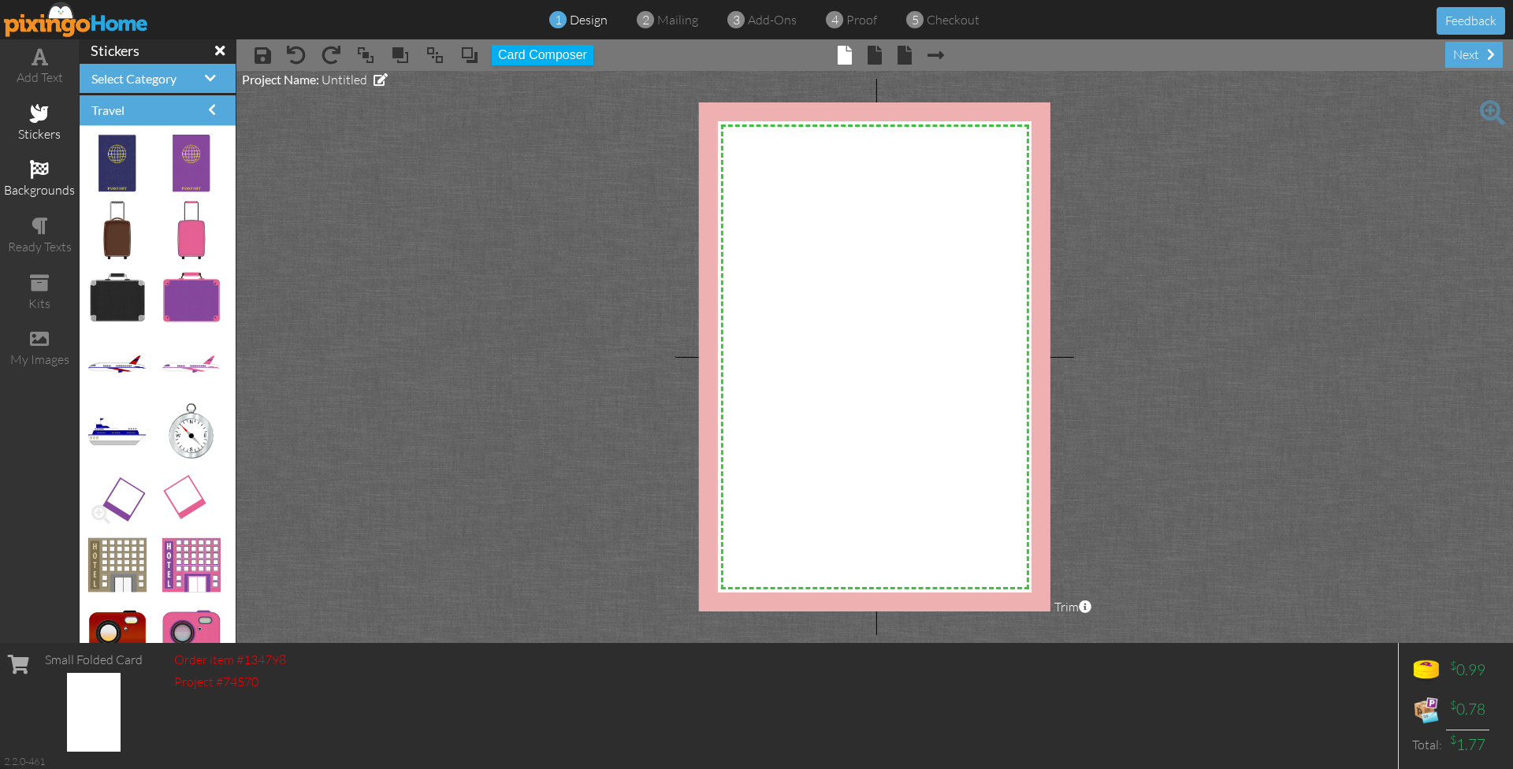
scroll to position [0, 0]
click at [134, 84] on span "Select Category" at bounding box center [133, 78] width 85 height 15
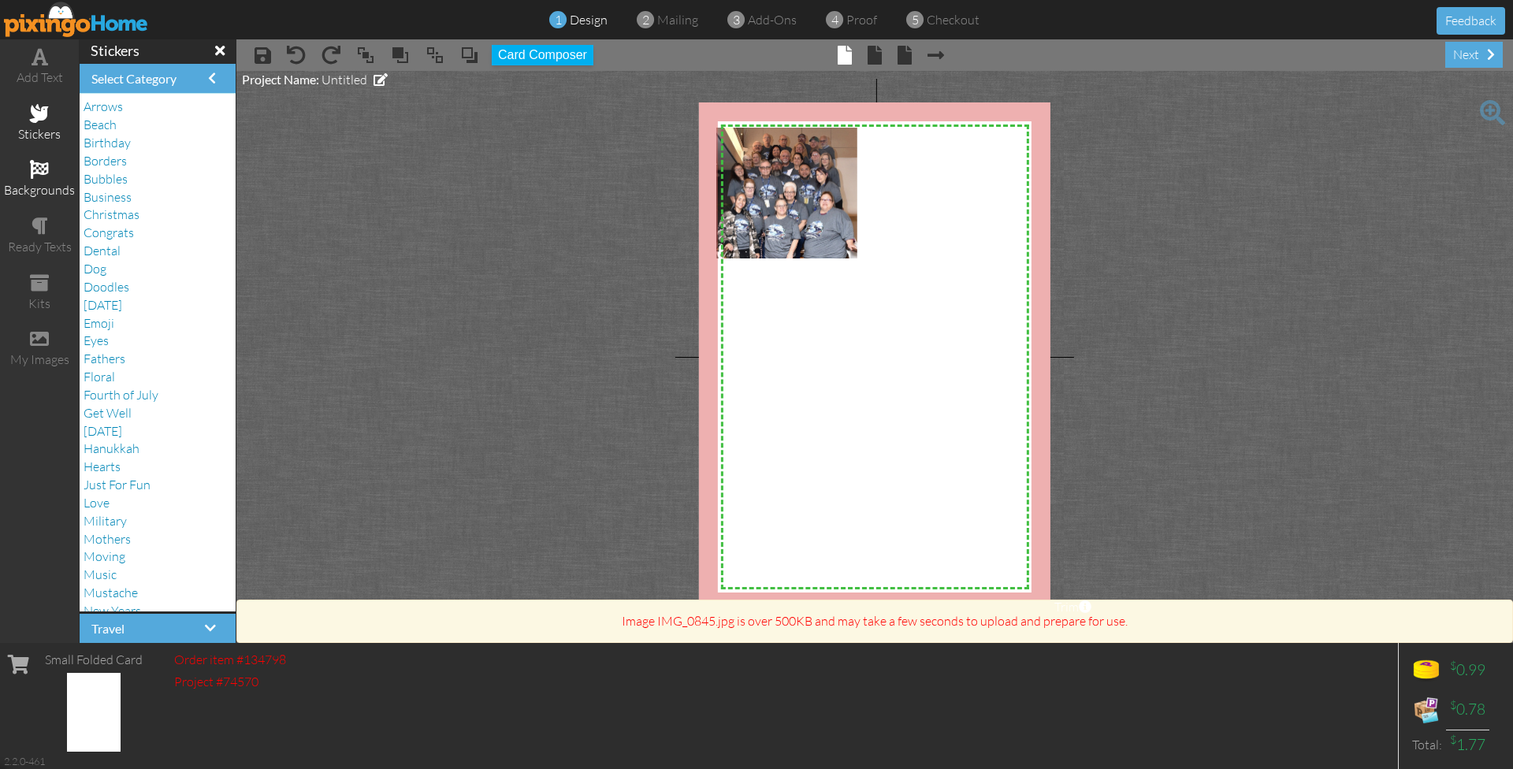
click at [32, 165] on span at bounding box center [39, 169] width 19 height 19
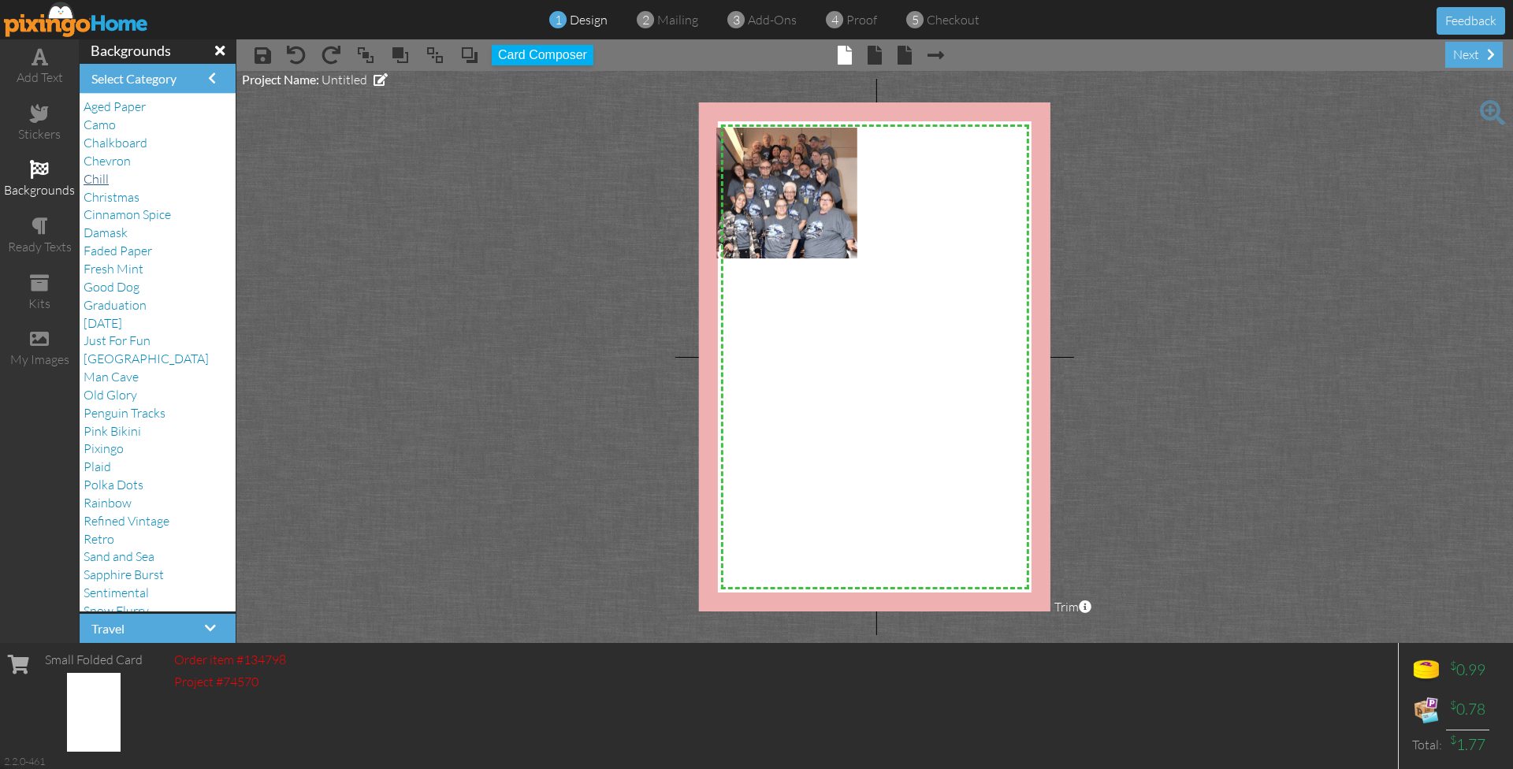
click at [106, 173] on span "Chill" at bounding box center [96, 179] width 25 height 16
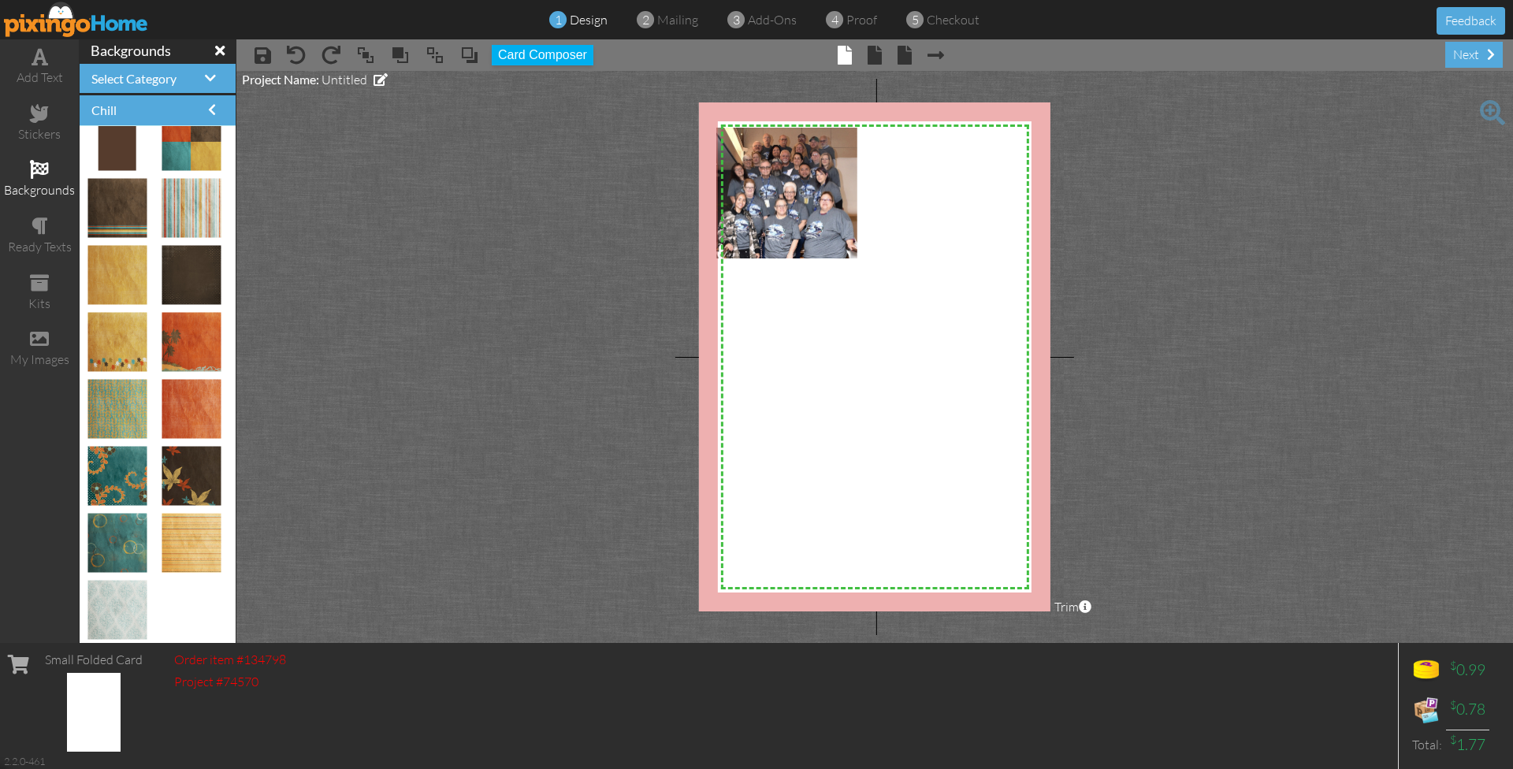
scroll to position [361, 0]
click at [177, 74] on span "Select Category" at bounding box center [133, 78] width 85 height 15
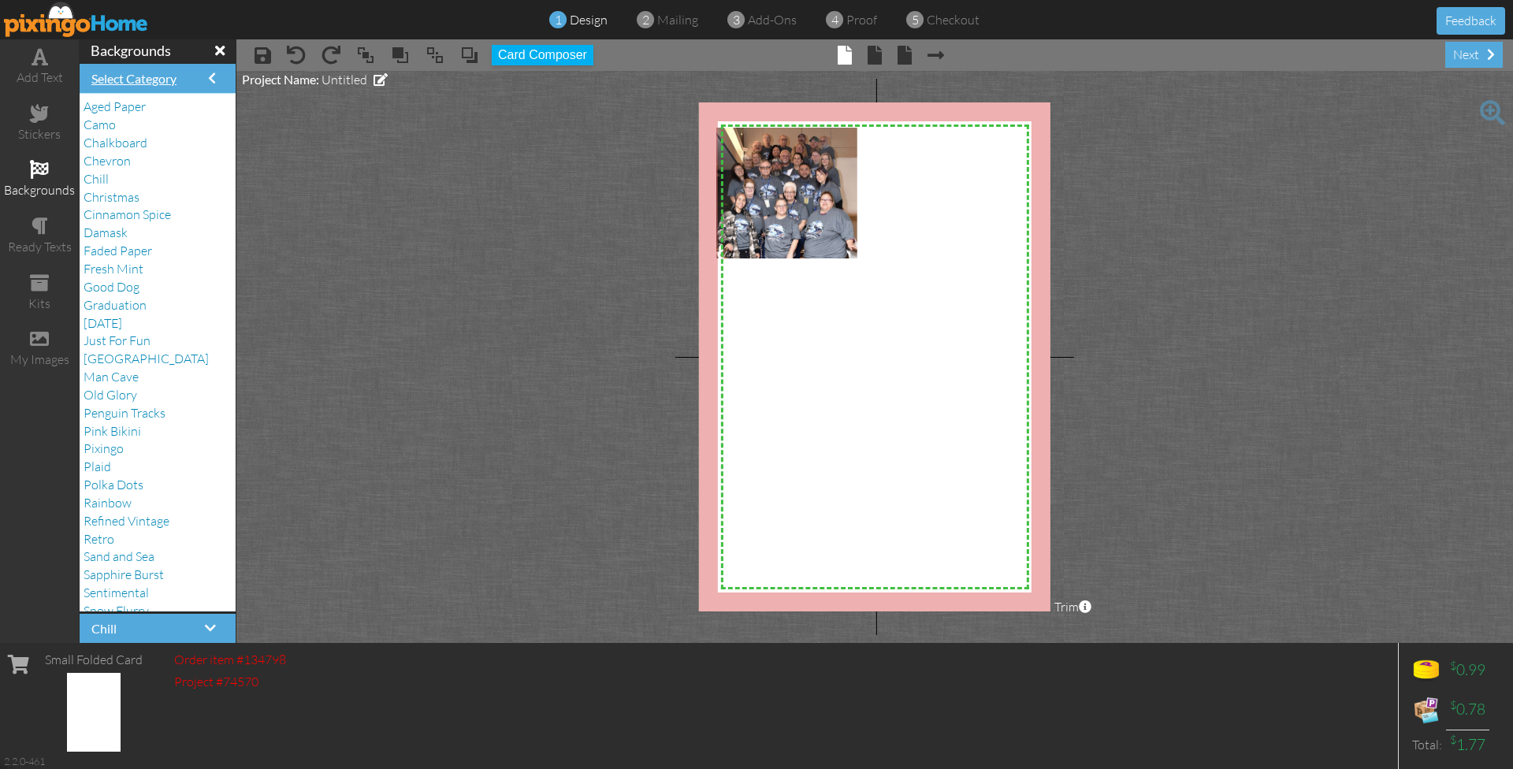
click at [172, 74] on span "Select Category" at bounding box center [133, 78] width 85 height 15
click at [114, 230] on span "Damask" at bounding box center [106, 233] width 44 height 16
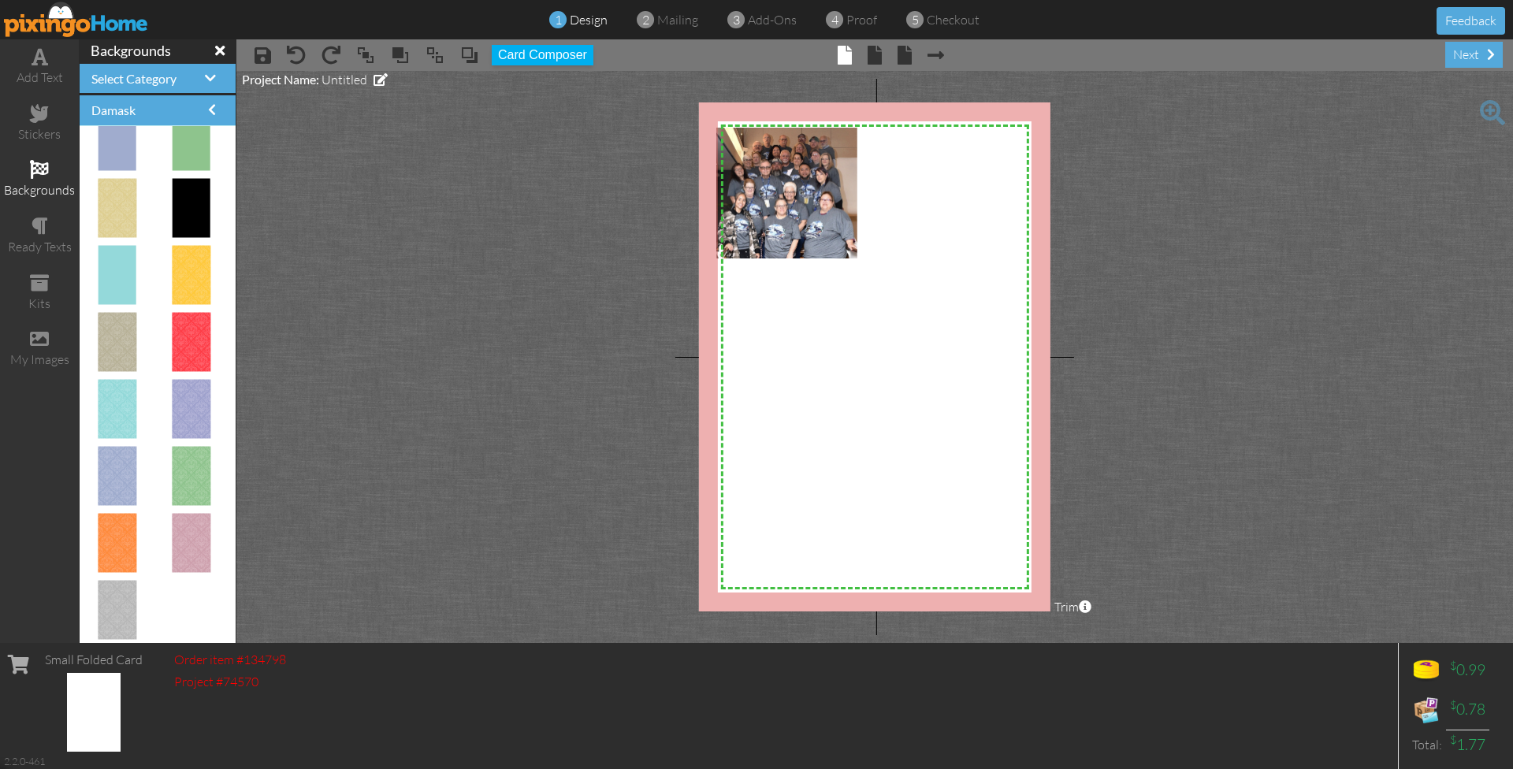
scroll to position [0, 0]
click at [141, 74] on span "Select Category" at bounding box center [133, 78] width 85 height 15
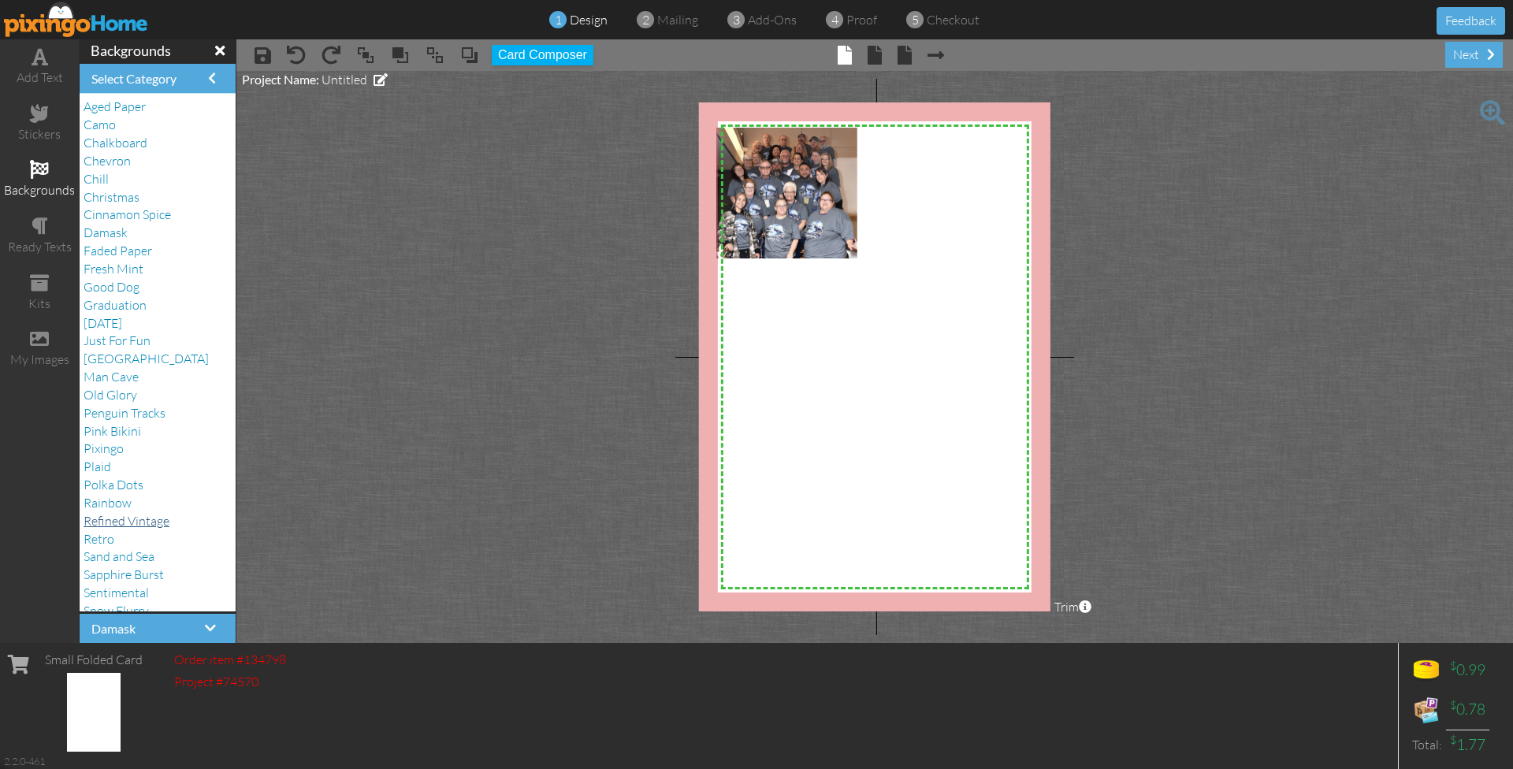
click at [115, 513] on span "Refined Vintage" at bounding box center [127, 521] width 86 height 16
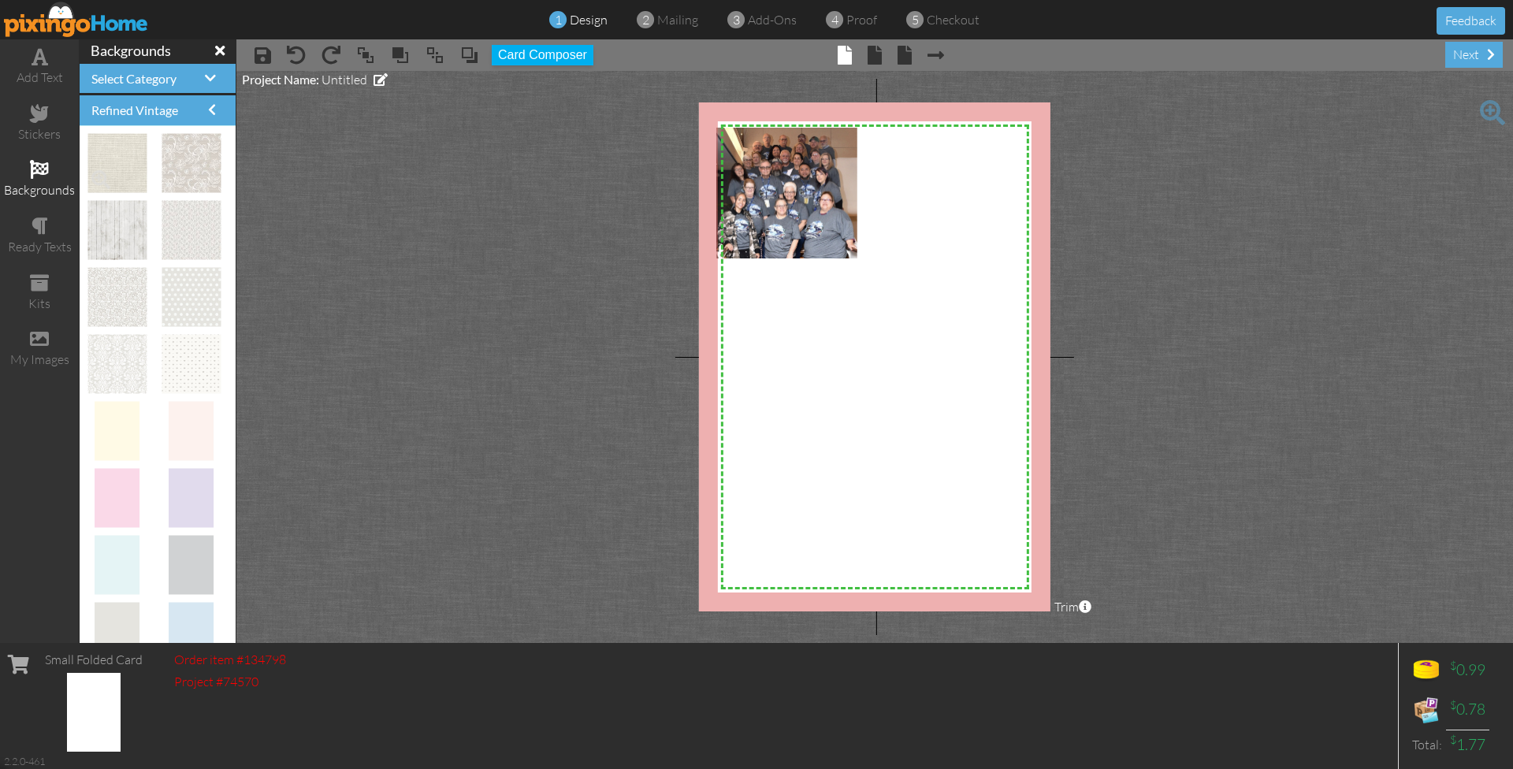
click at [104, 156] on img at bounding box center [116, 163] width 59 height 59
click at [99, 184] on span at bounding box center [100, 179] width 27 height 27
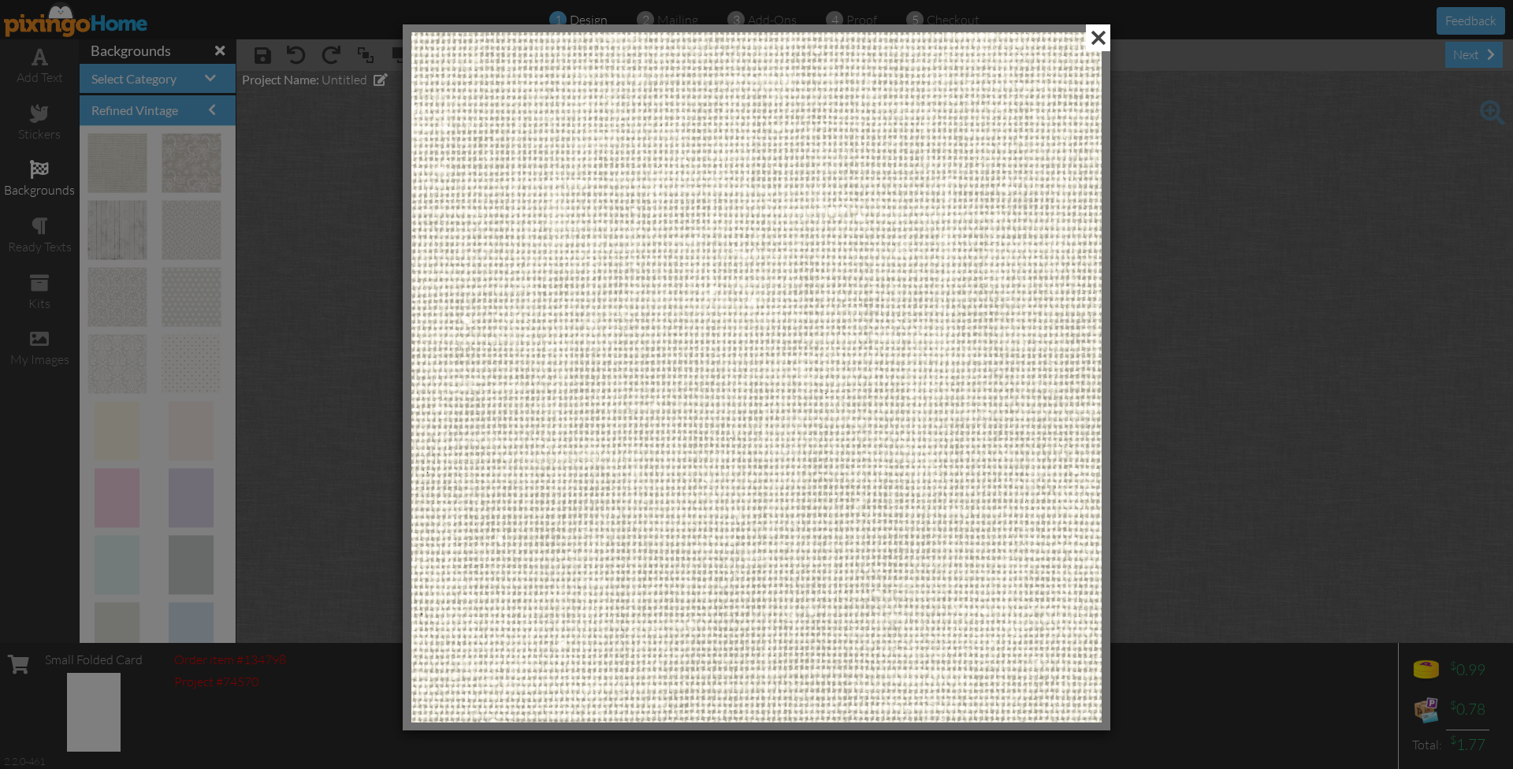
click at [1104, 37] on span at bounding box center [1098, 37] width 24 height 27
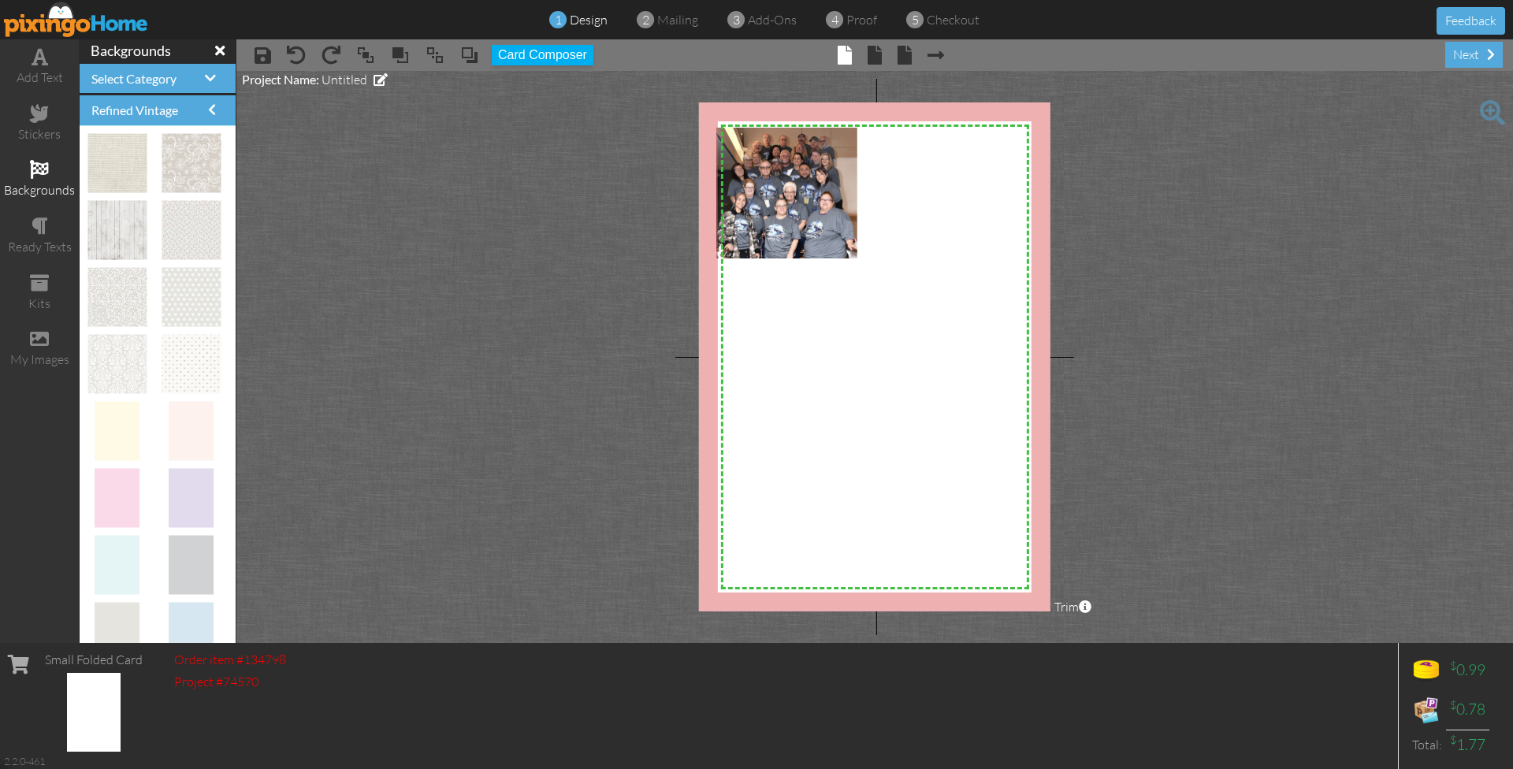
click at [125, 300] on img at bounding box center [116, 297] width 59 height 59
click at [99, 309] on span at bounding box center [100, 313] width 27 height 27
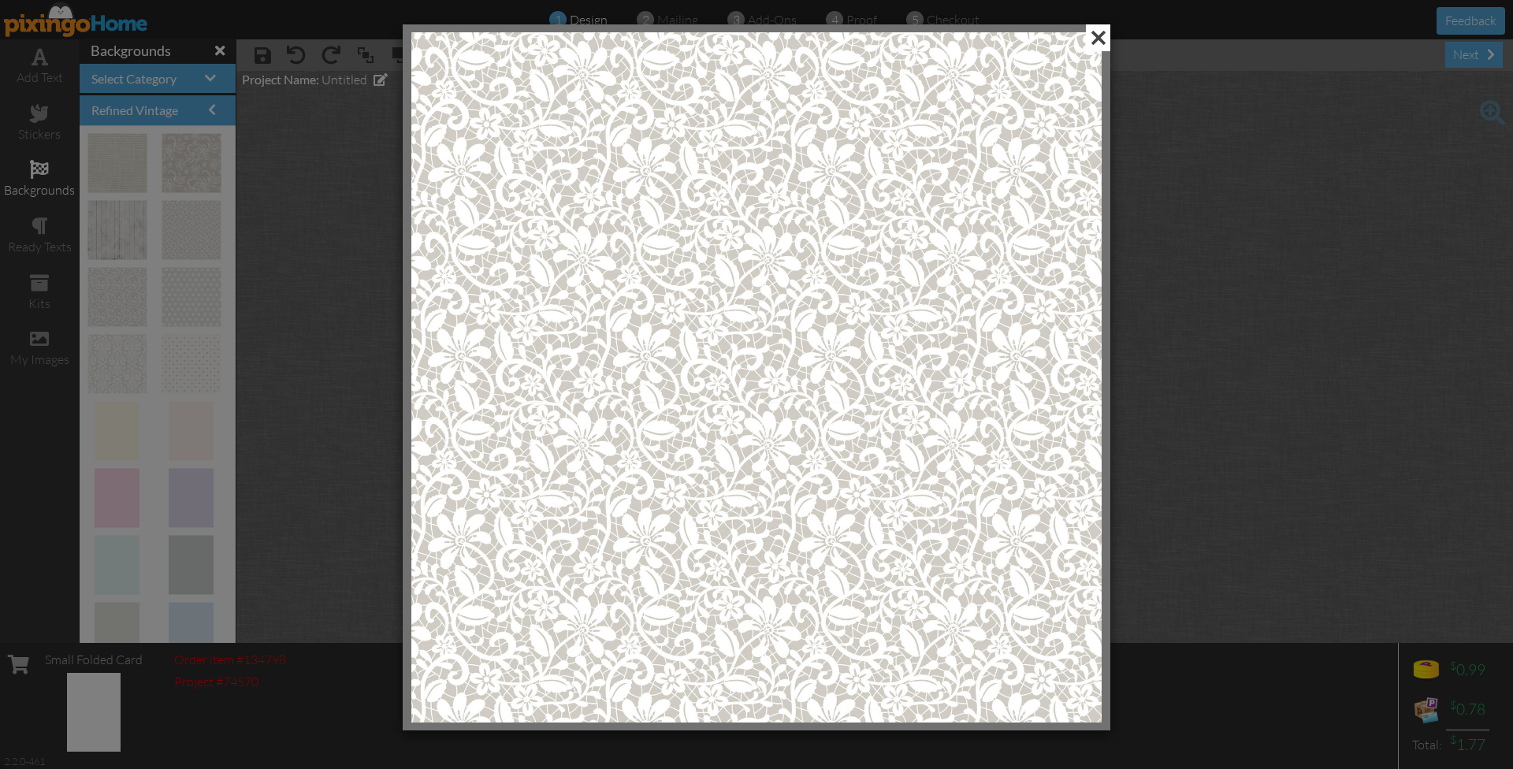
click at [1099, 43] on span at bounding box center [1098, 37] width 24 height 27
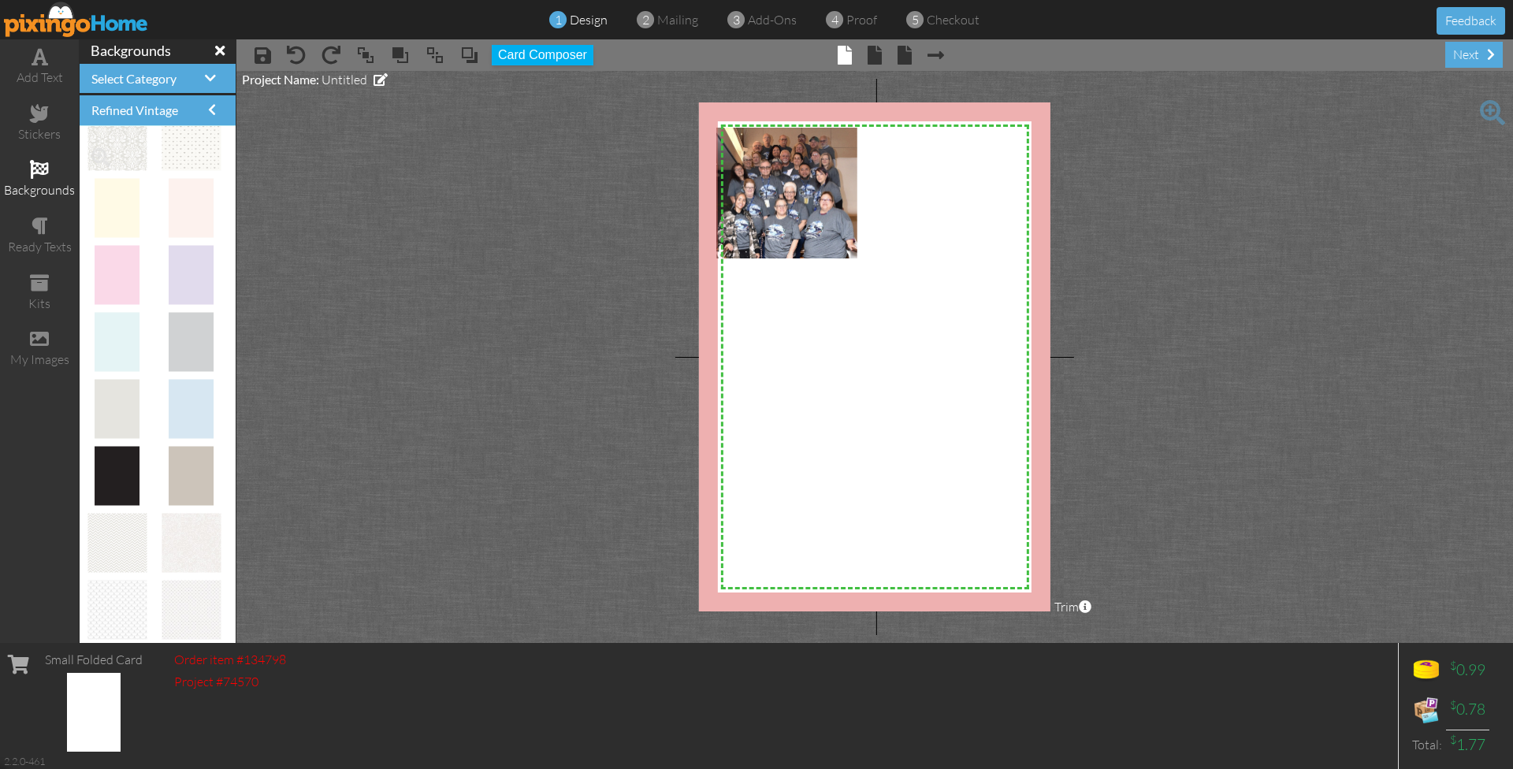
scroll to position [227, 0]
click at [123, 81] on span "Select Category" at bounding box center [133, 78] width 85 height 15
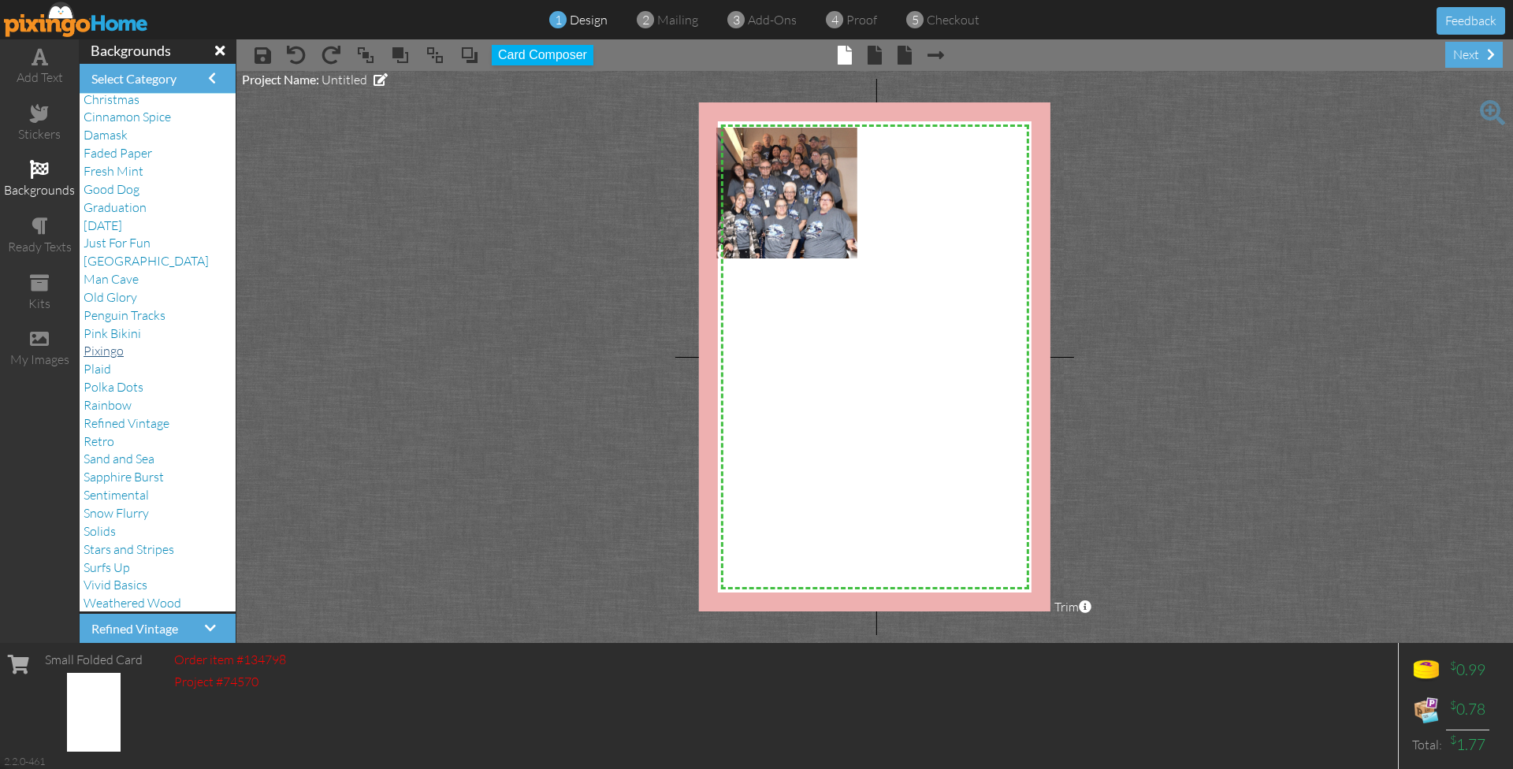
scroll to position [97, 0]
click at [102, 560] on span "Surfs Up" at bounding box center [107, 568] width 46 height 16
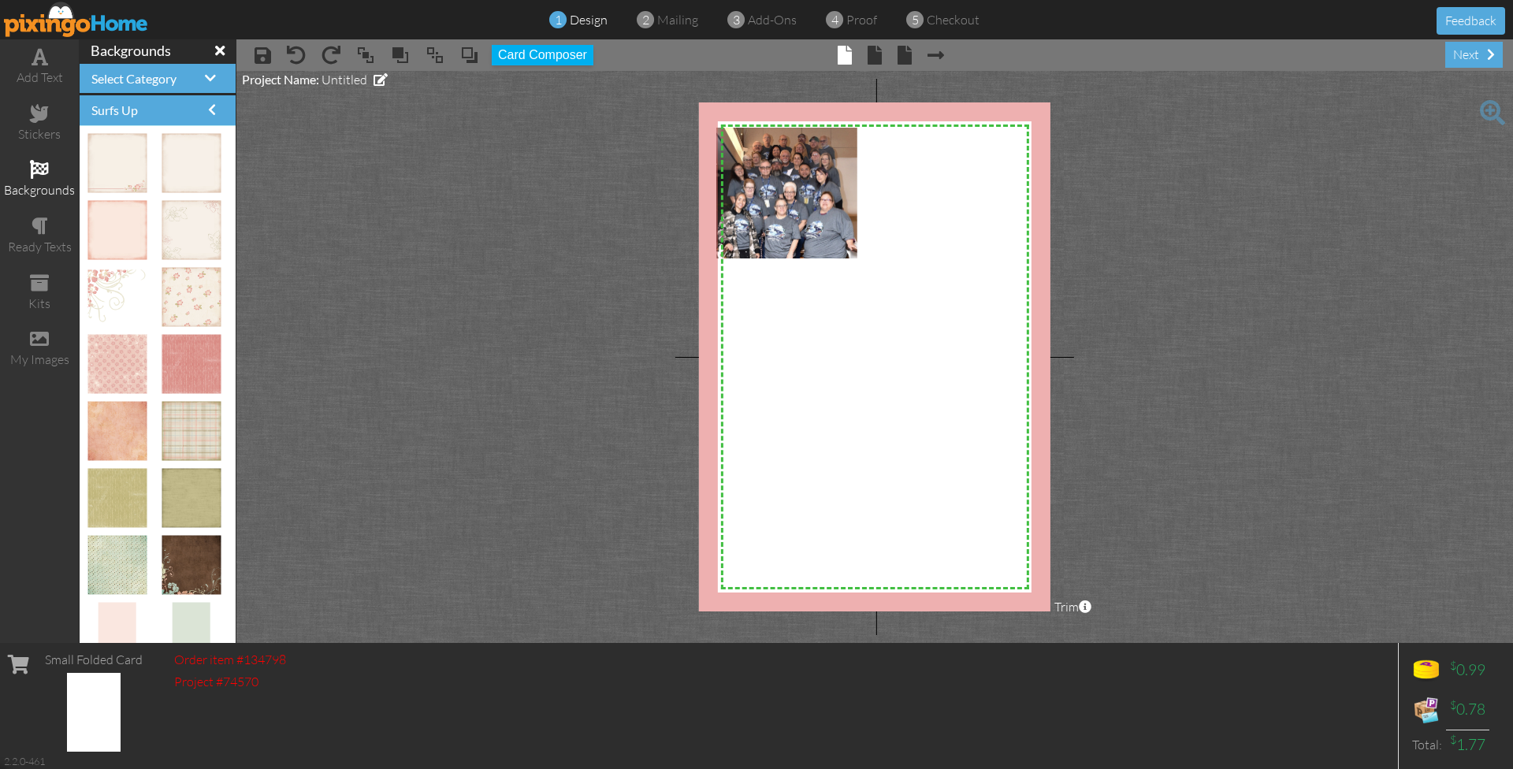
scroll to position [0, 0]
click at [102, 176] on span at bounding box center [100, 179] width 27 height 27
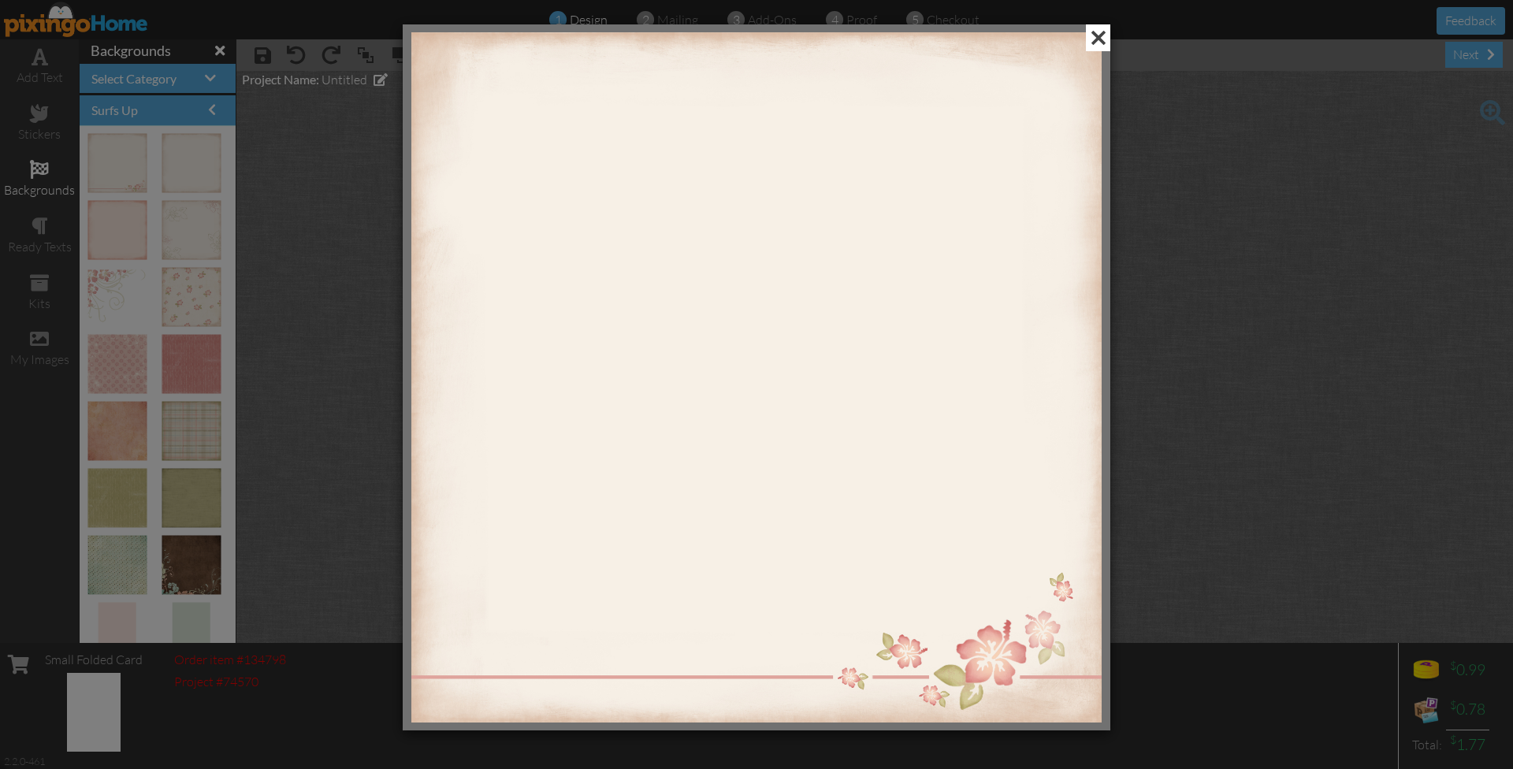
click at [1102, 38] on span at bounding box center [1098, 37] width 24 height 27
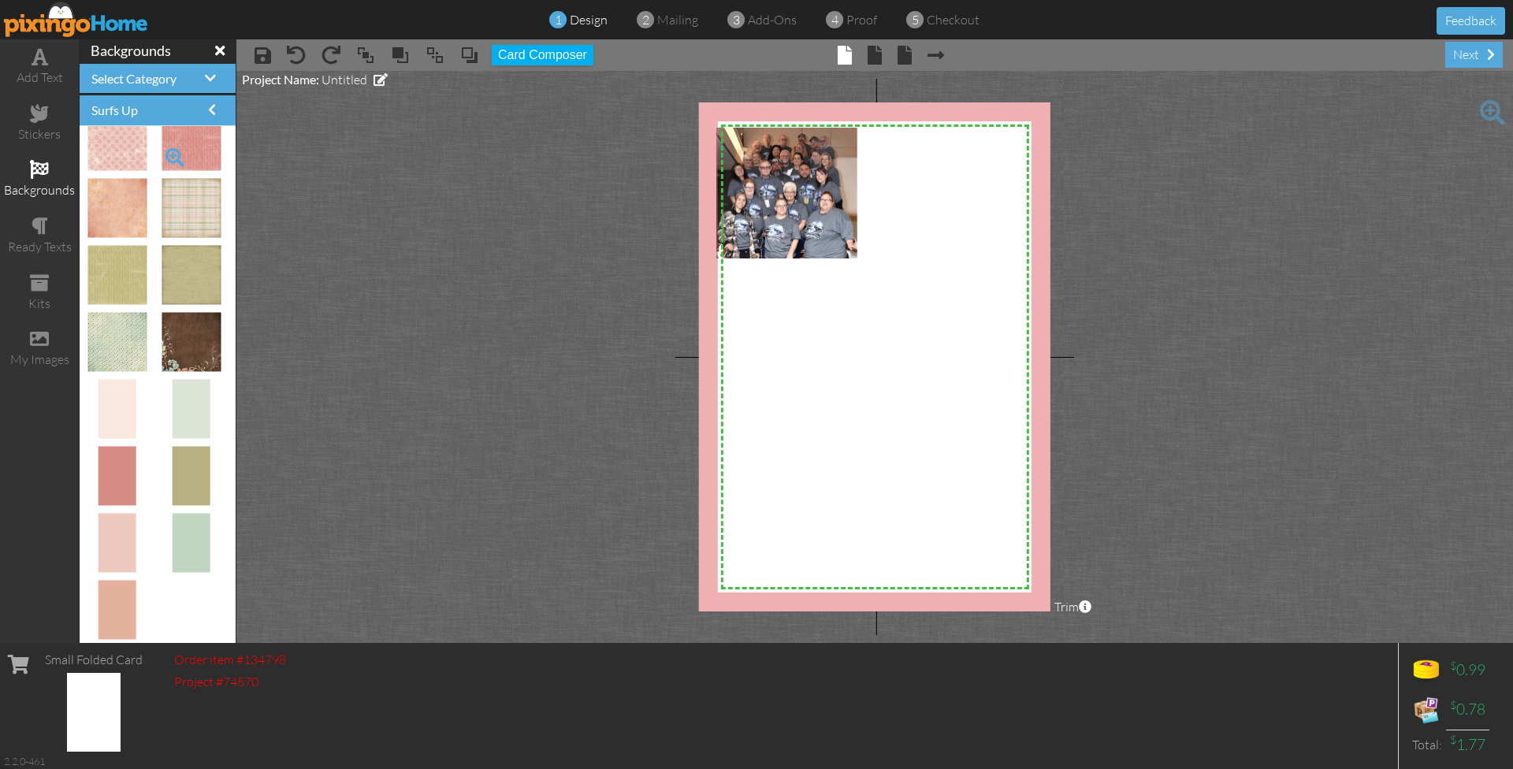
scroll to position [227, 0]
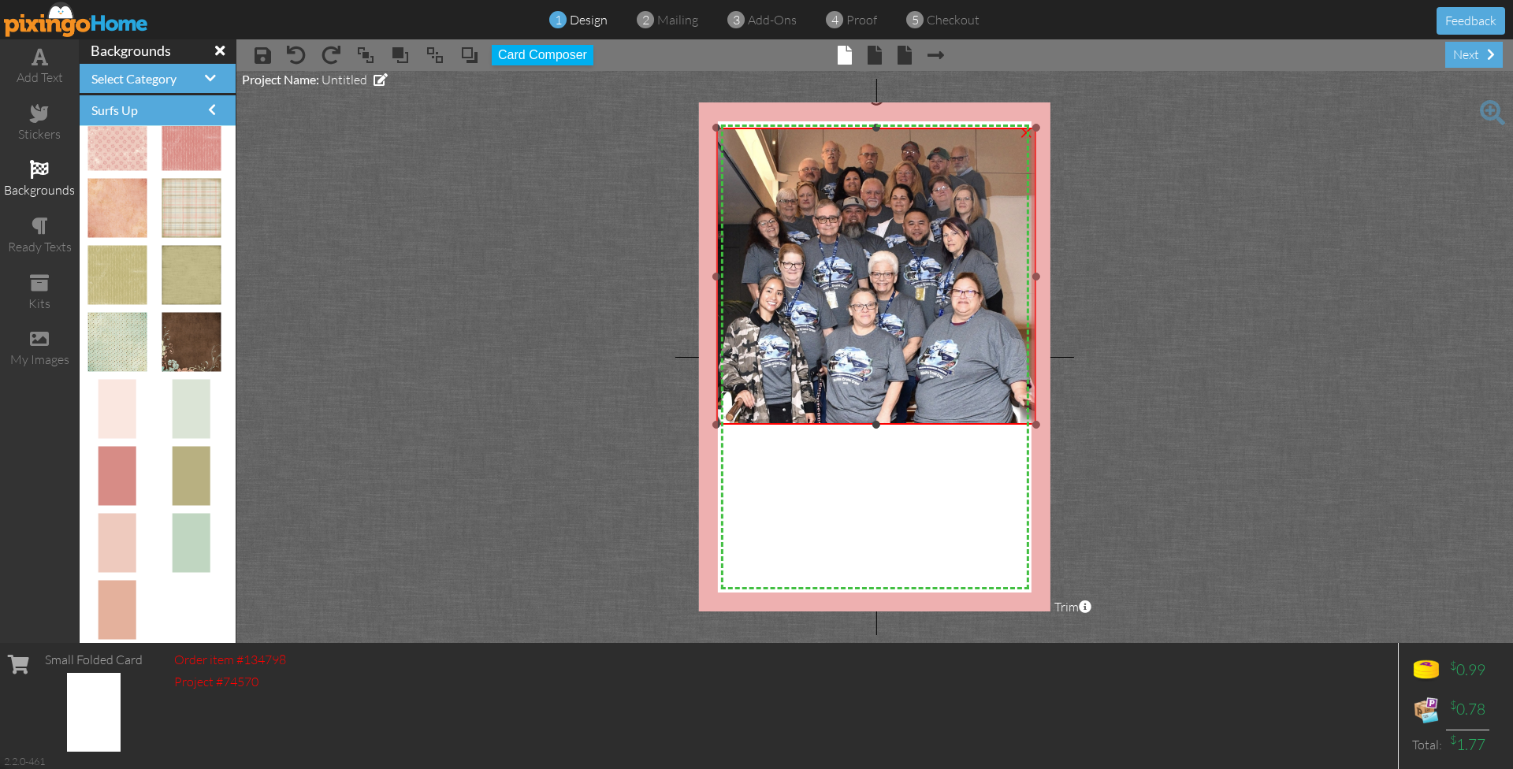
drag, startPoint x: 858, startPoint y: 258, endPoint x: 942, endPoint y: 425, distance: 186.1
click at [942, 425] on div "×" at bounding box center [875, 276] width 319 height 297
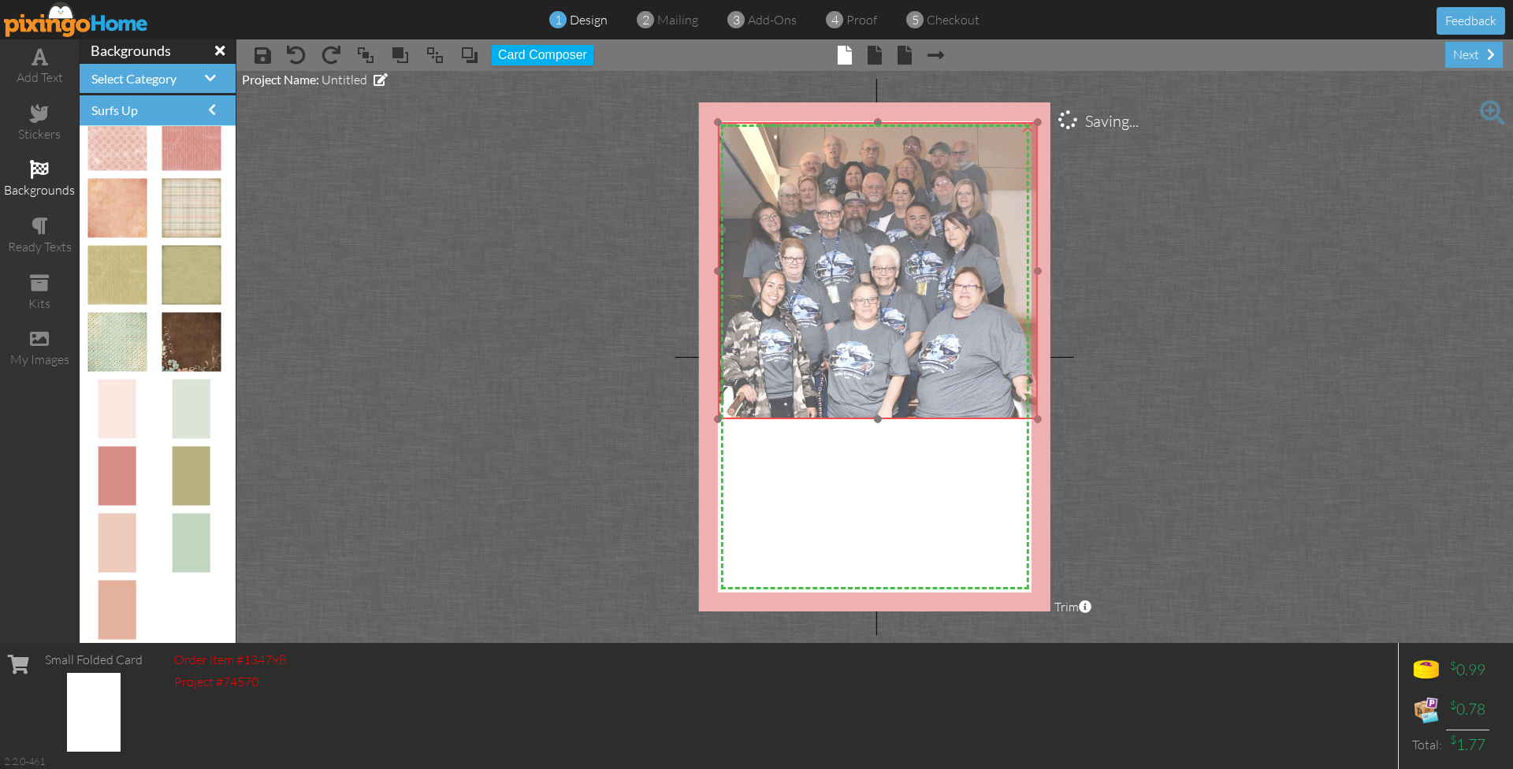
click at [913, 348] on img at bounding box center [877, 270] width 319 height 297
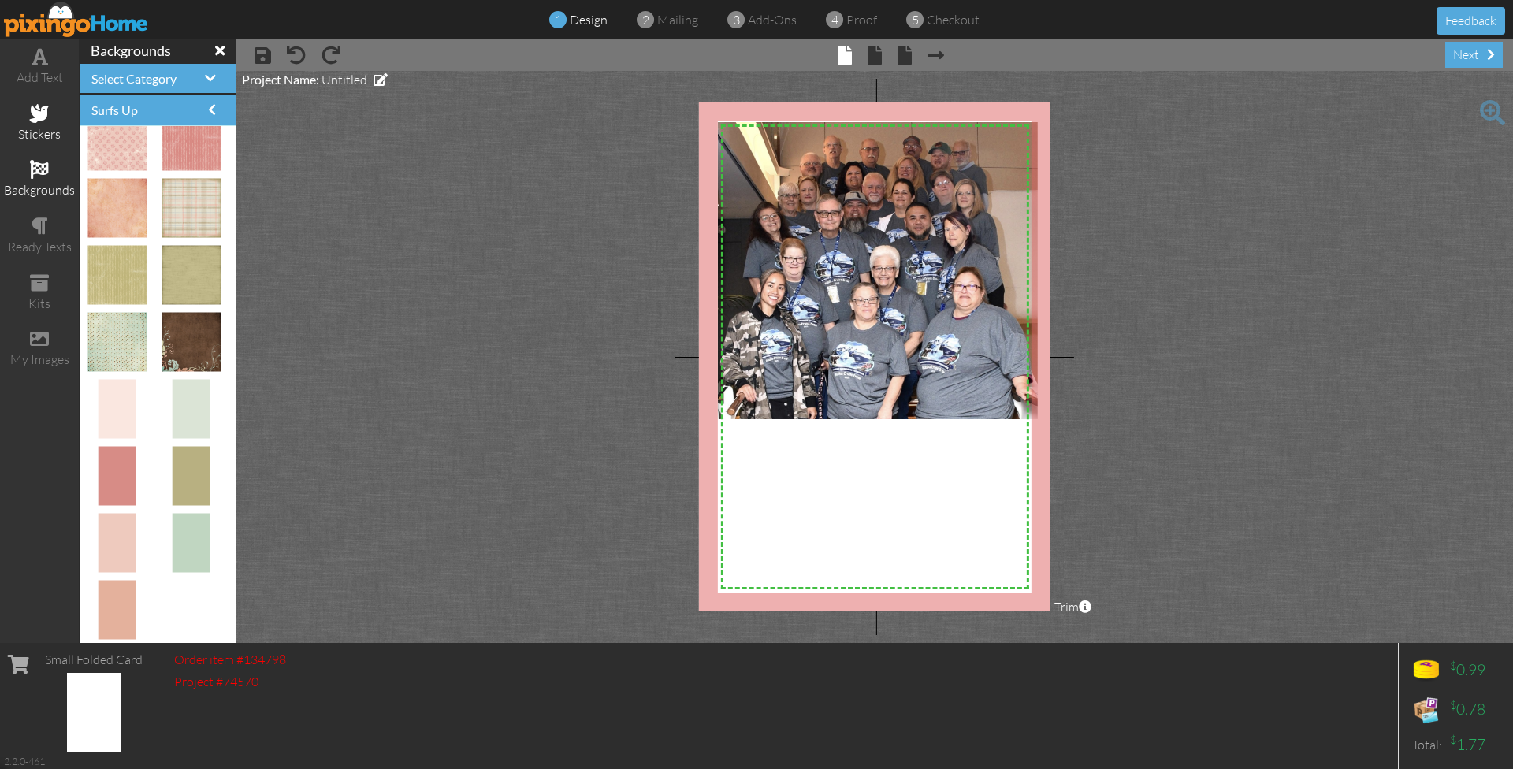
click at [40, 125] on div "stickers" at bounding box center [39, 134] width 79 height 18
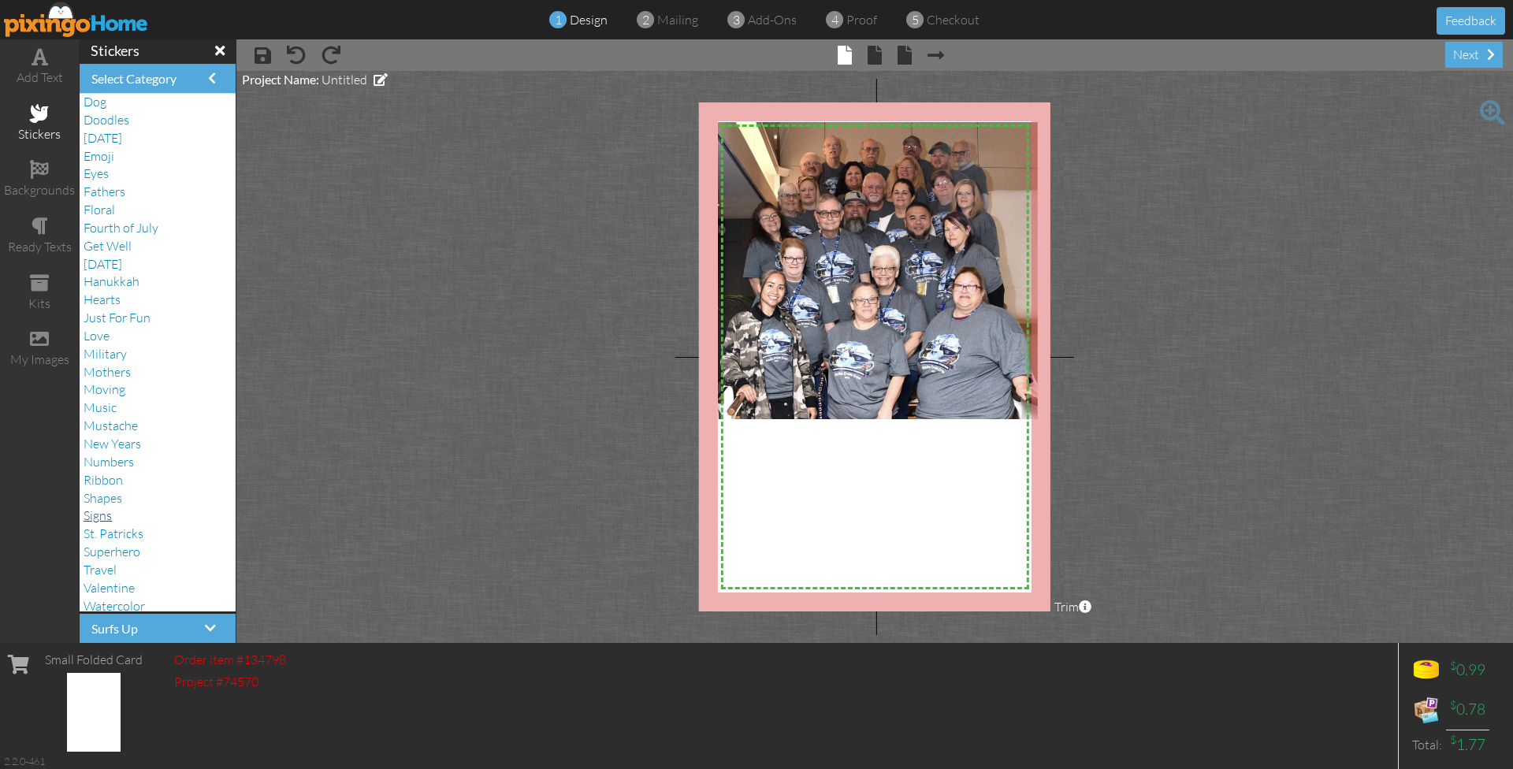
scroll to position [166, 0]
click at [28, 173] on div "backgrounds" at bounding box center [39, 179] width 79 height 55
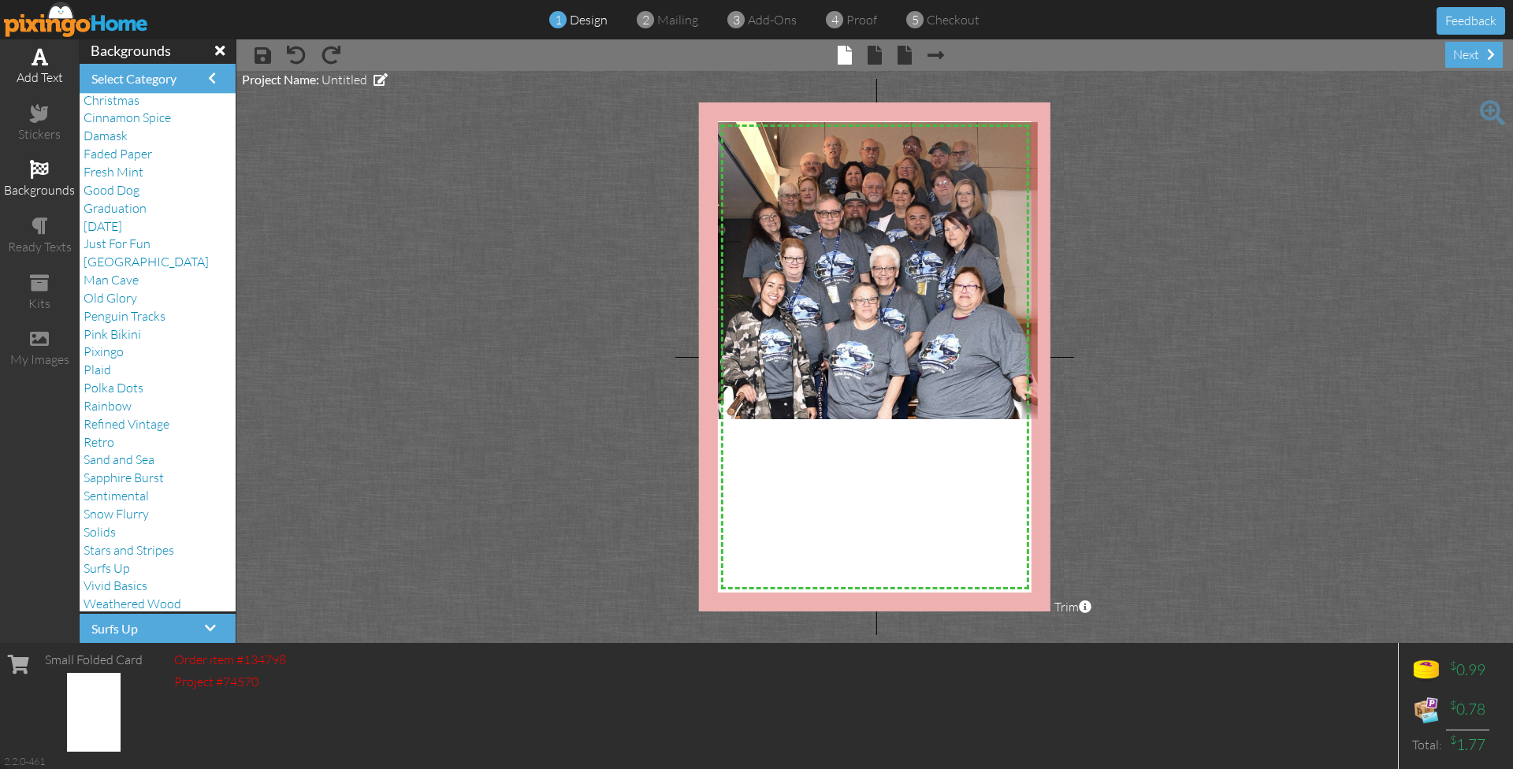
click at [49, 76] on div "add text" at bounding box center [39, 78] width 79 height 18
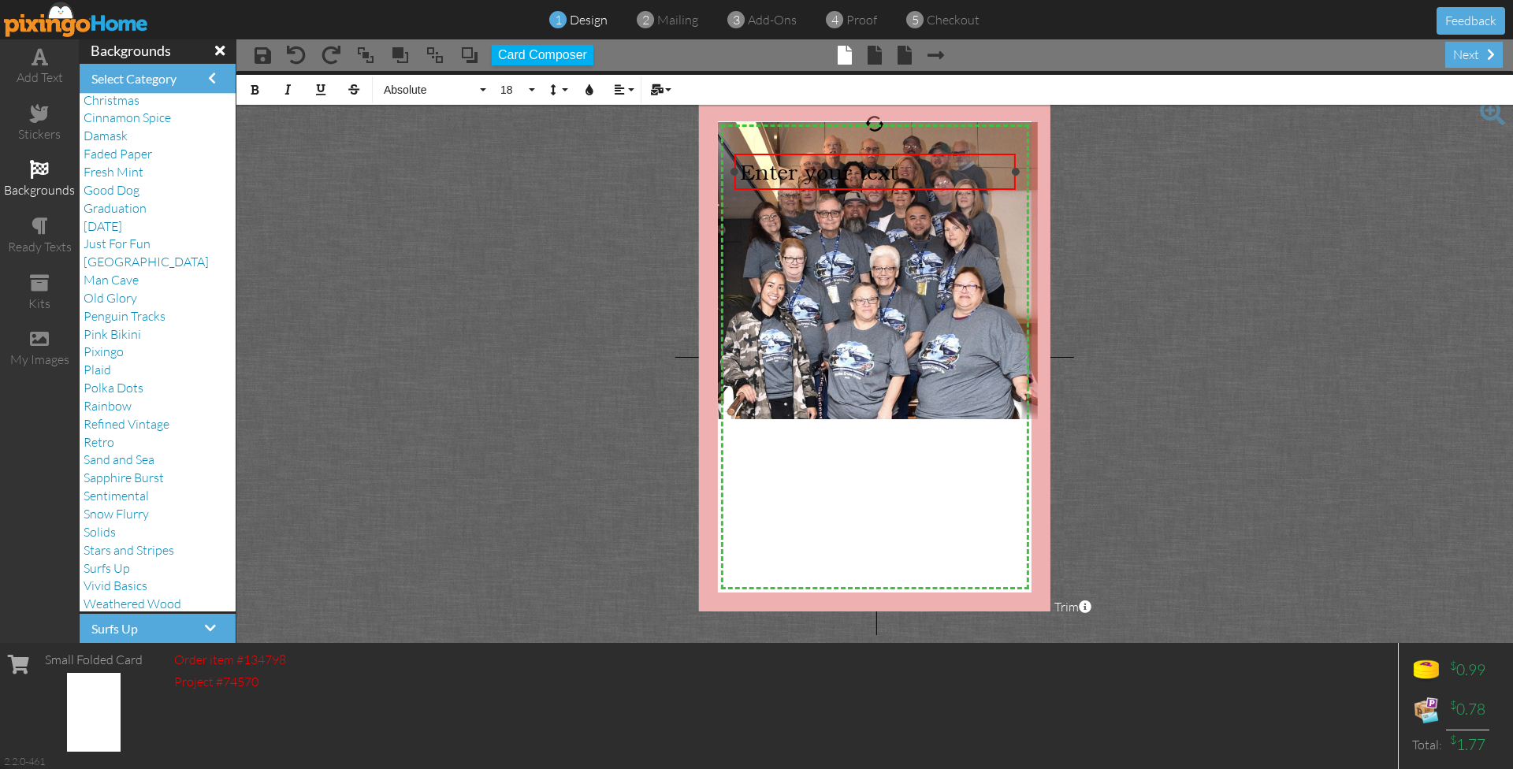
click at [823, 174] on span "Enter your text" at bounding box center [819, 171] width 158 height 25
drag, startPoint x: 808, startPoint y: 162, endPoint x: 808, endPoint y: 194, distance: 32.3
click at [808, 194] on div "X X X X X X X X X X X X X X X X X X X X X X X X X X X X X X X X X X X X X X X X…" at bounding box center [874, 356] width 351 height 509
click at [996, 163] on div "Enter your text" at bounding box center [875, 171] width 270 height 25
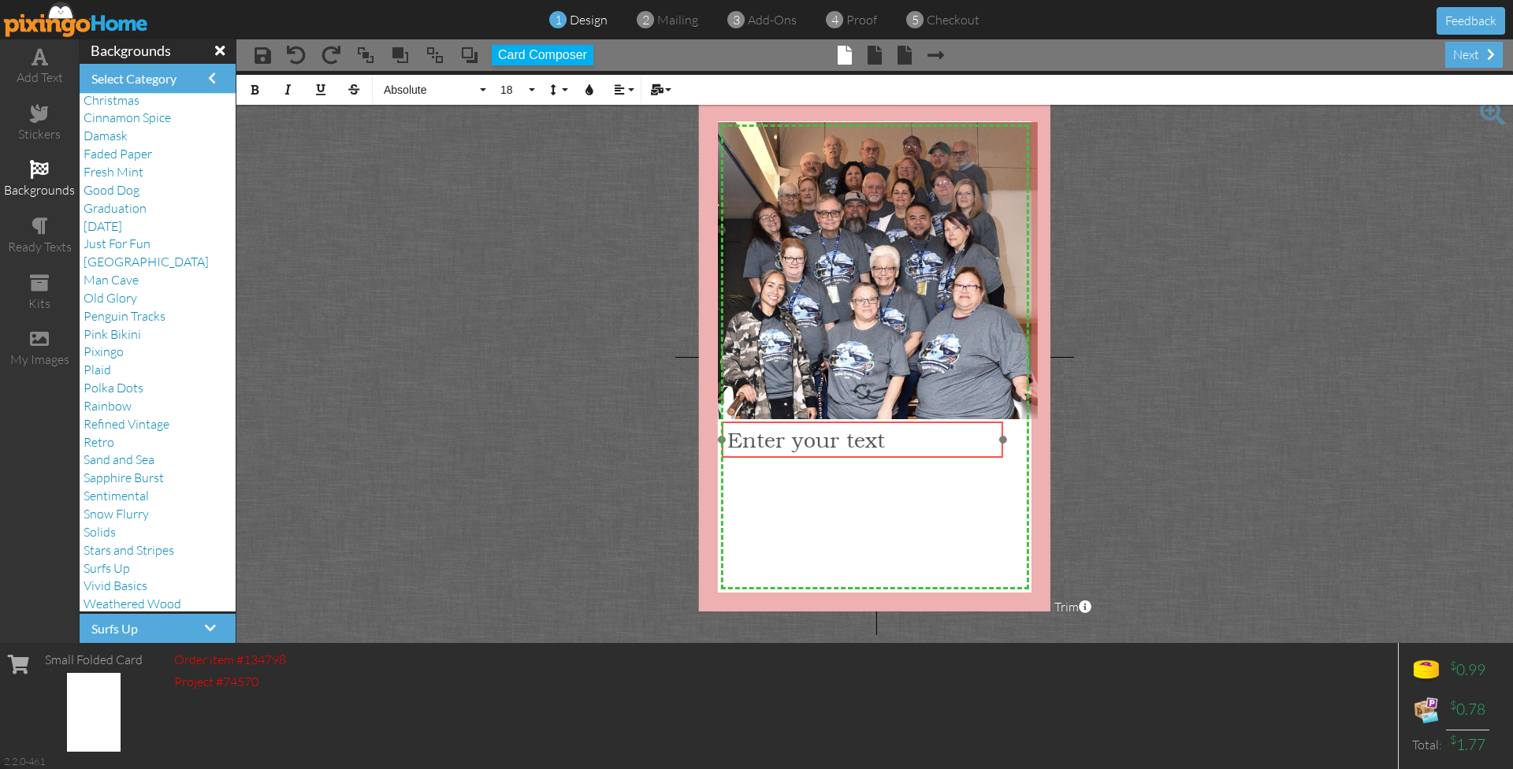
drag, startPoint x: 995, startPoint y: 155, endPoint x: 983, endPoint y: 423, distance: 268.2
click at [983, 423] on div "Enter your text" at bounding box center [861, 440] width 281 height 37
drag, startPoint x: 1001, startPoint y: 441, endPoint x: 1025, endPoint y: 444, distance: 24.6
click at [1025, 444] on div "Enter your text ×" at bounding box center [874, 440] width 306 height 36
click at [968, 445] on div "Enter your text" at bounding box center [874, 439] width 294 height 25
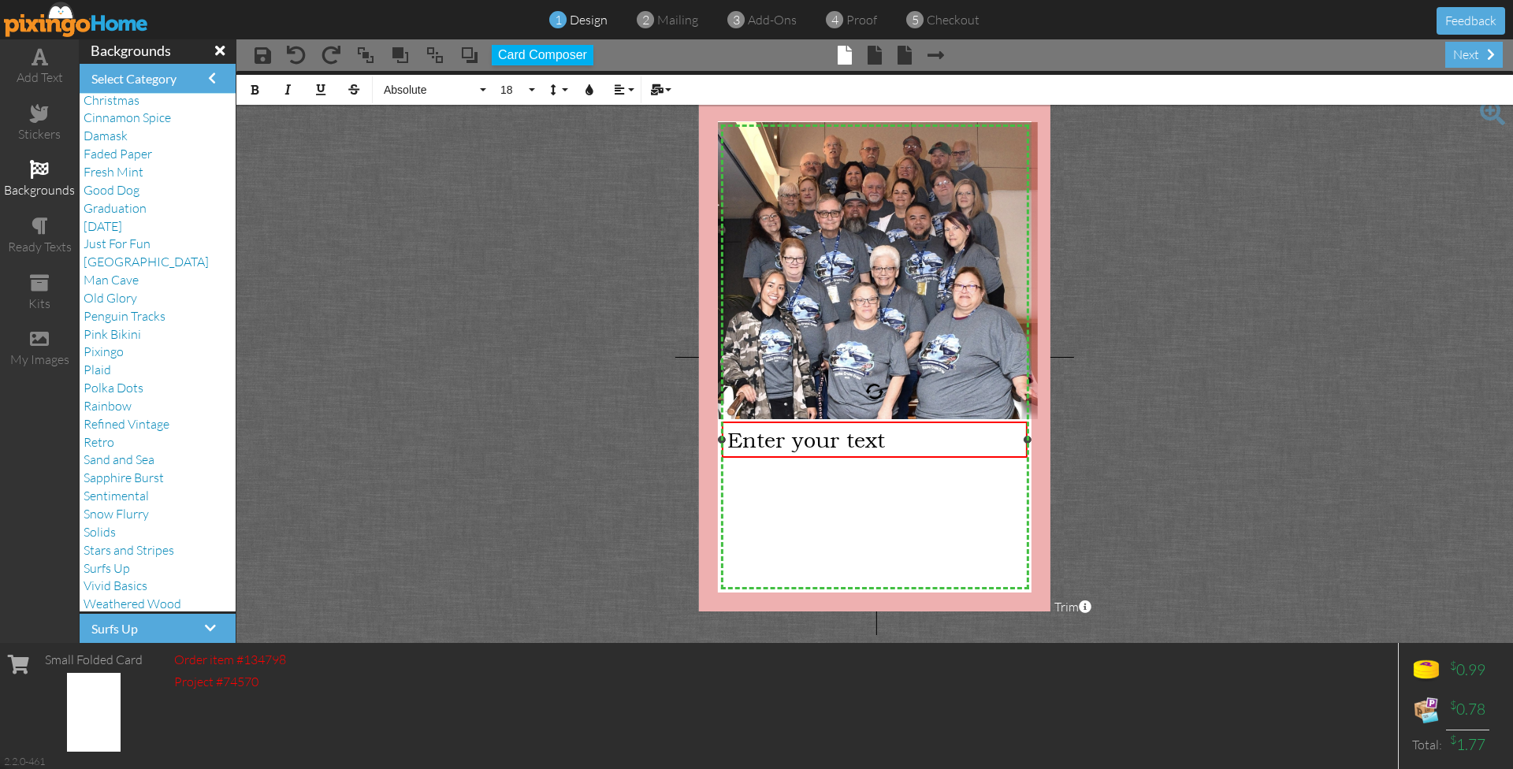
click at [968, 445] on div "Enter your text" at bounding box center [874, 439] width 294 height 25
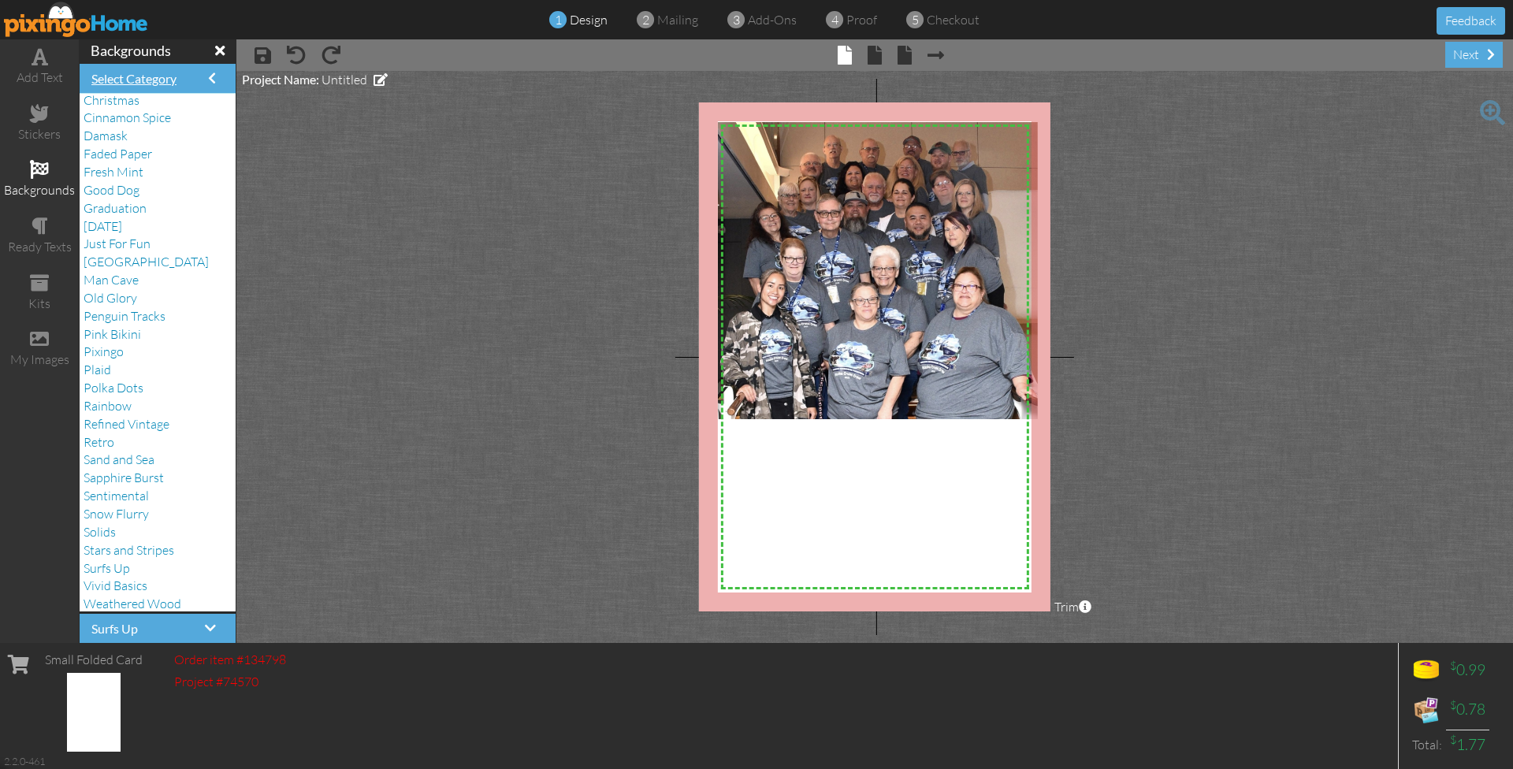
click at [150, 84] on span "Select Category" at bounding box center [133, 78] width 85 height 15
click at [220, 50] on span at bounding box center [219, 50] width 9 height 14
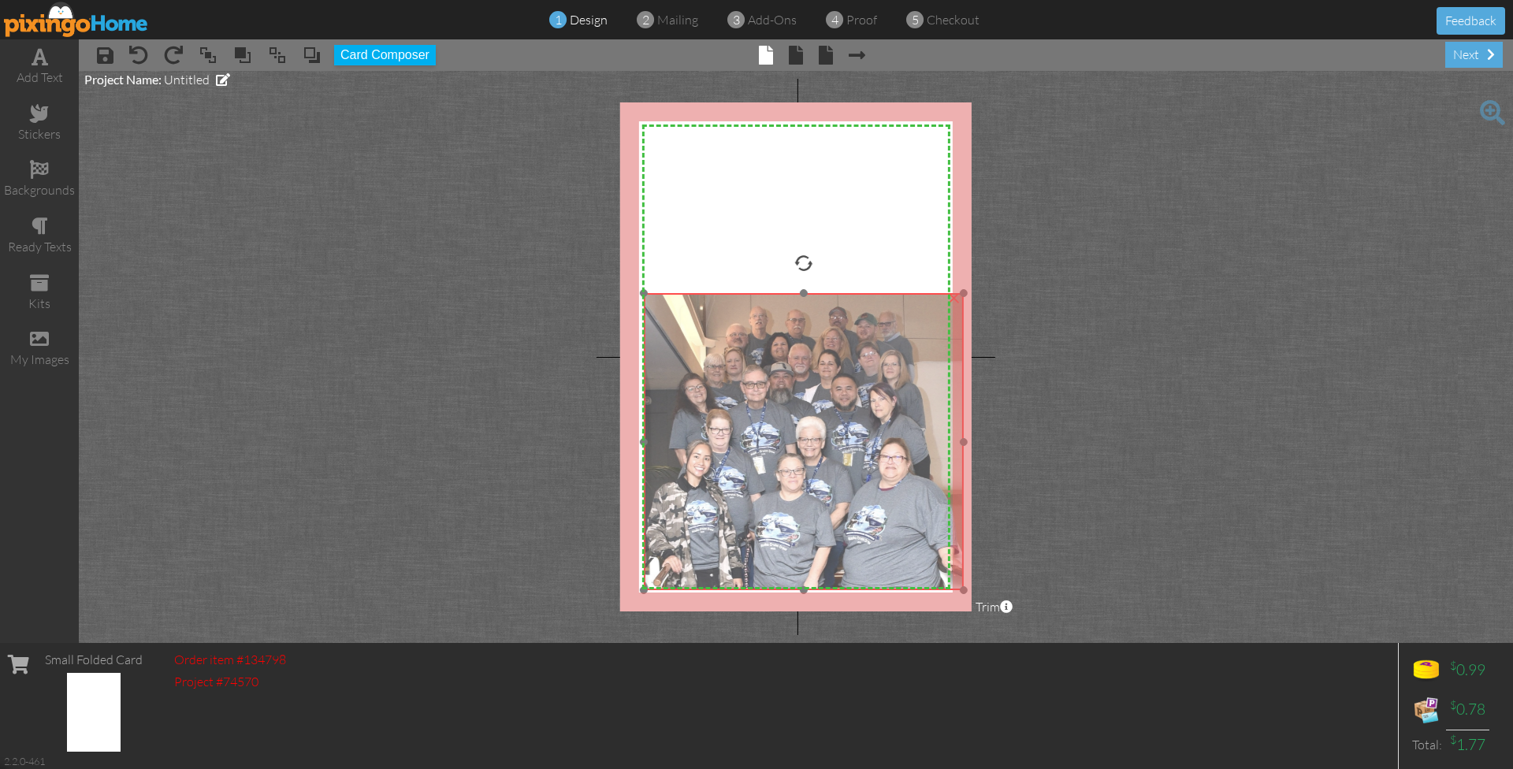
drag, startPoint x: 735, startPoint y: 370, endPoint x: 740, endPoint y: 540, distance: 170.3
click at [740, 540] on img at bounding box center [803, 441] width 319 height 297
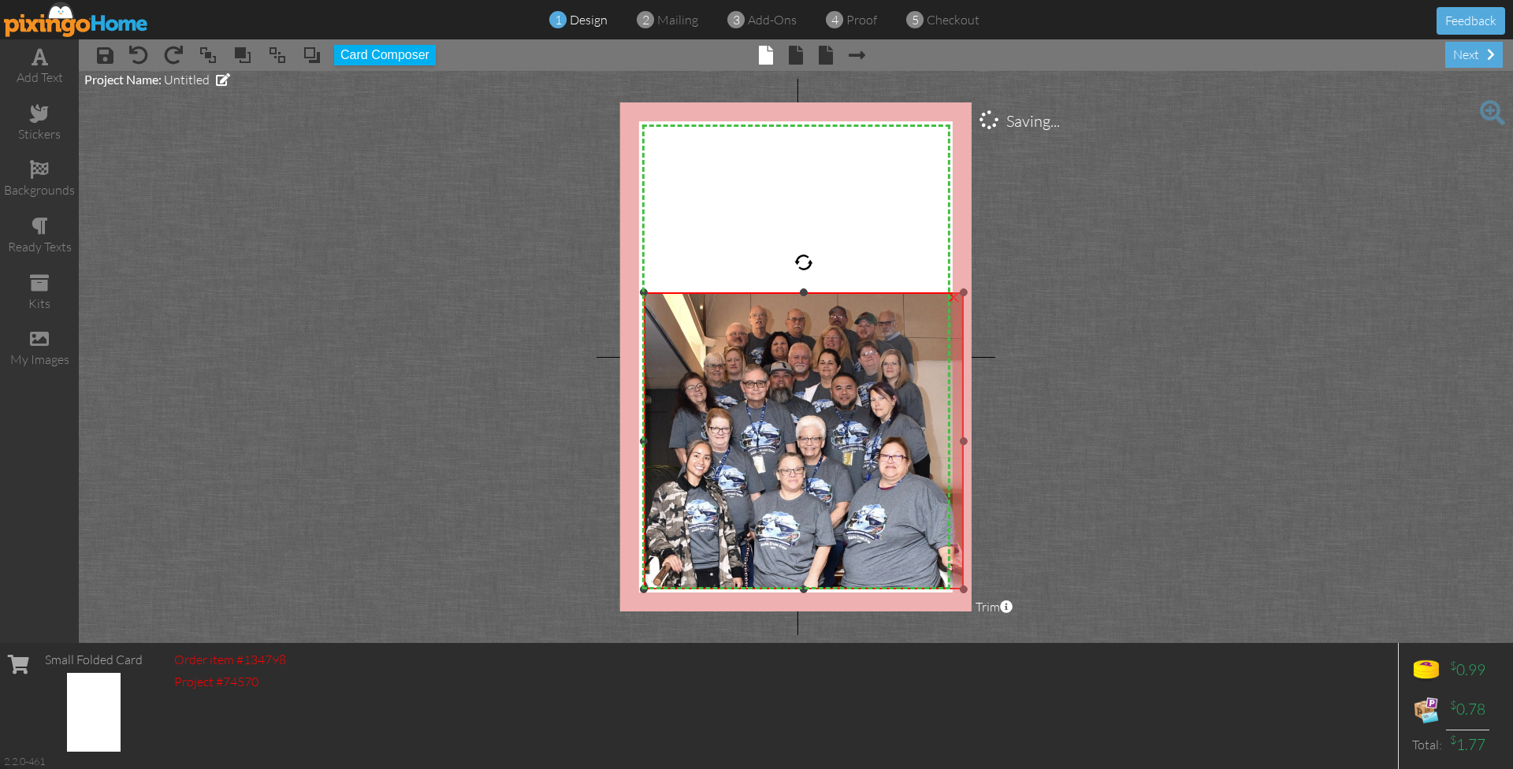
drag, startPoint x: 805, startPoint y: 291, endPoint x: 789, endPoint y: 154, distance: 137.2
click at [789, 154] on div "X X X X X X X X X X X X X X X X X X X X X X X X X X X X X X X X X X X X X X X X…" at bounding box center [795, 356] width 351 height 509
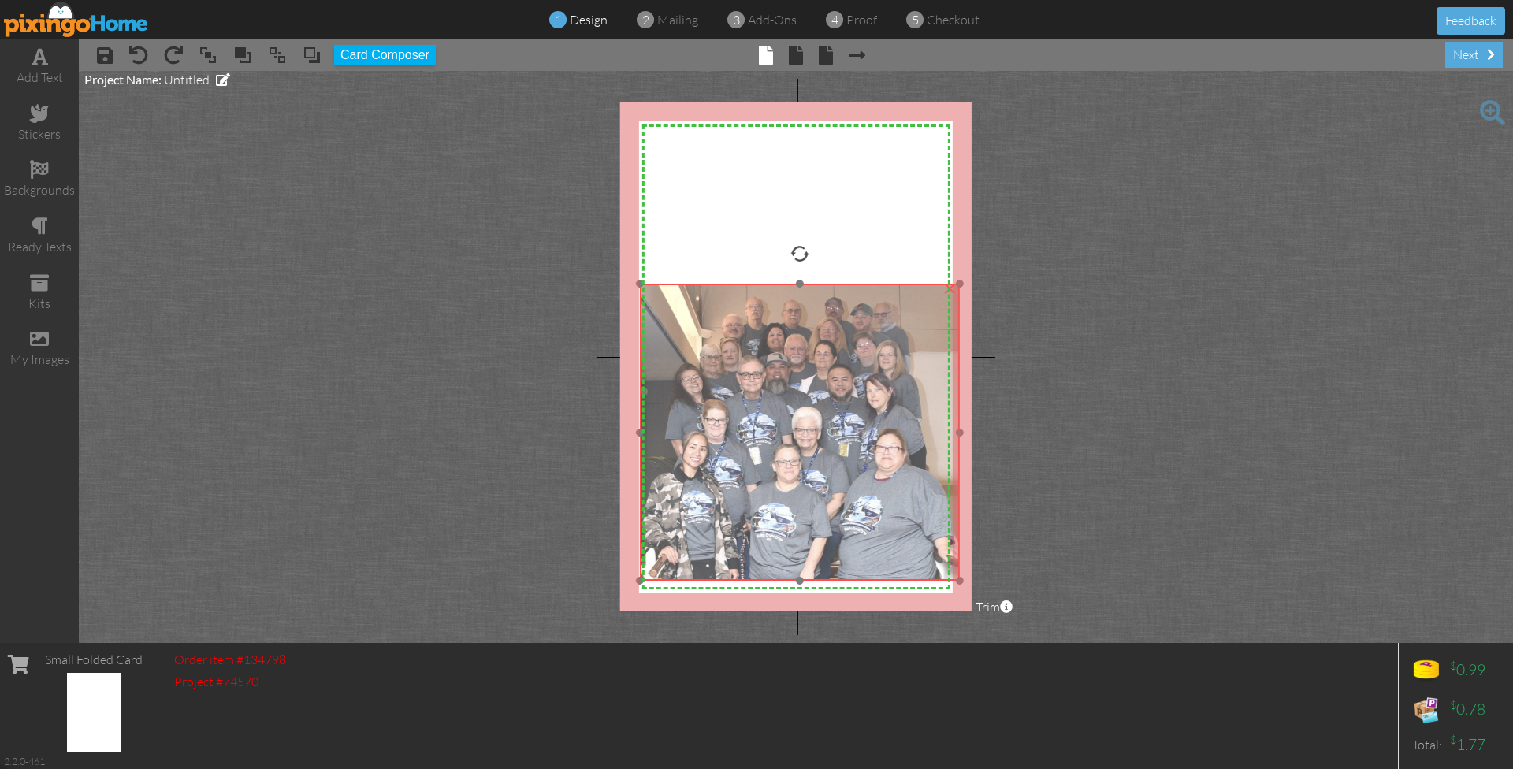
drag, startPoint x: 842, startPoint y: 377, endPoint x: 838, endPoint y: 368, distance: 9.5
click at [838, 368] on img at bounding box center [799, 432] width 319 height 297
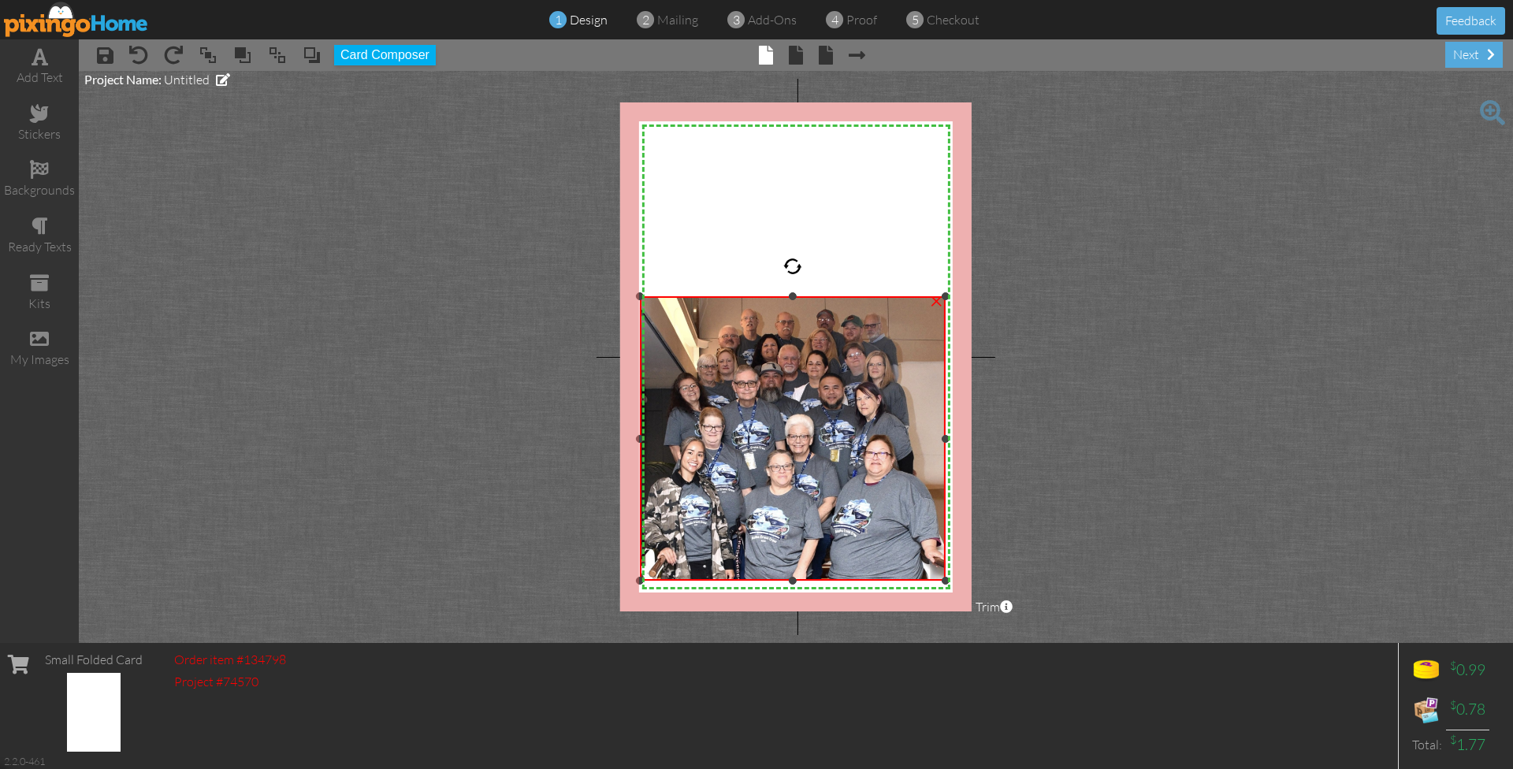
drag, startPoint x: 957, startPoint y: 283, endPoint x: 945, endPoint y: 296, distance: 17.8
click at [945, 296] on div at bounding box center [946, 296] width 8 height 8
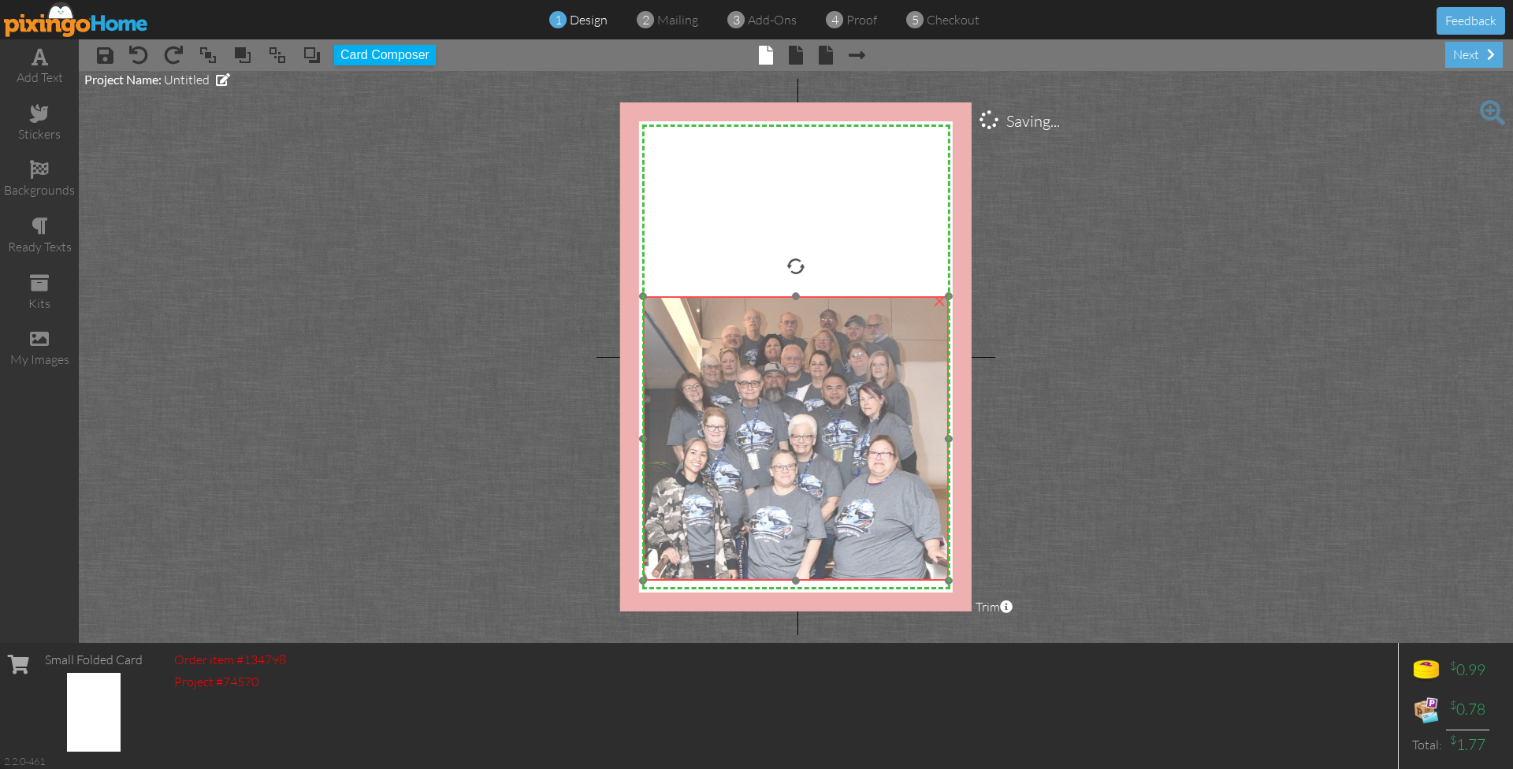
click at [917, 326] on img at bounding box center [796, 438] width 306 height 284
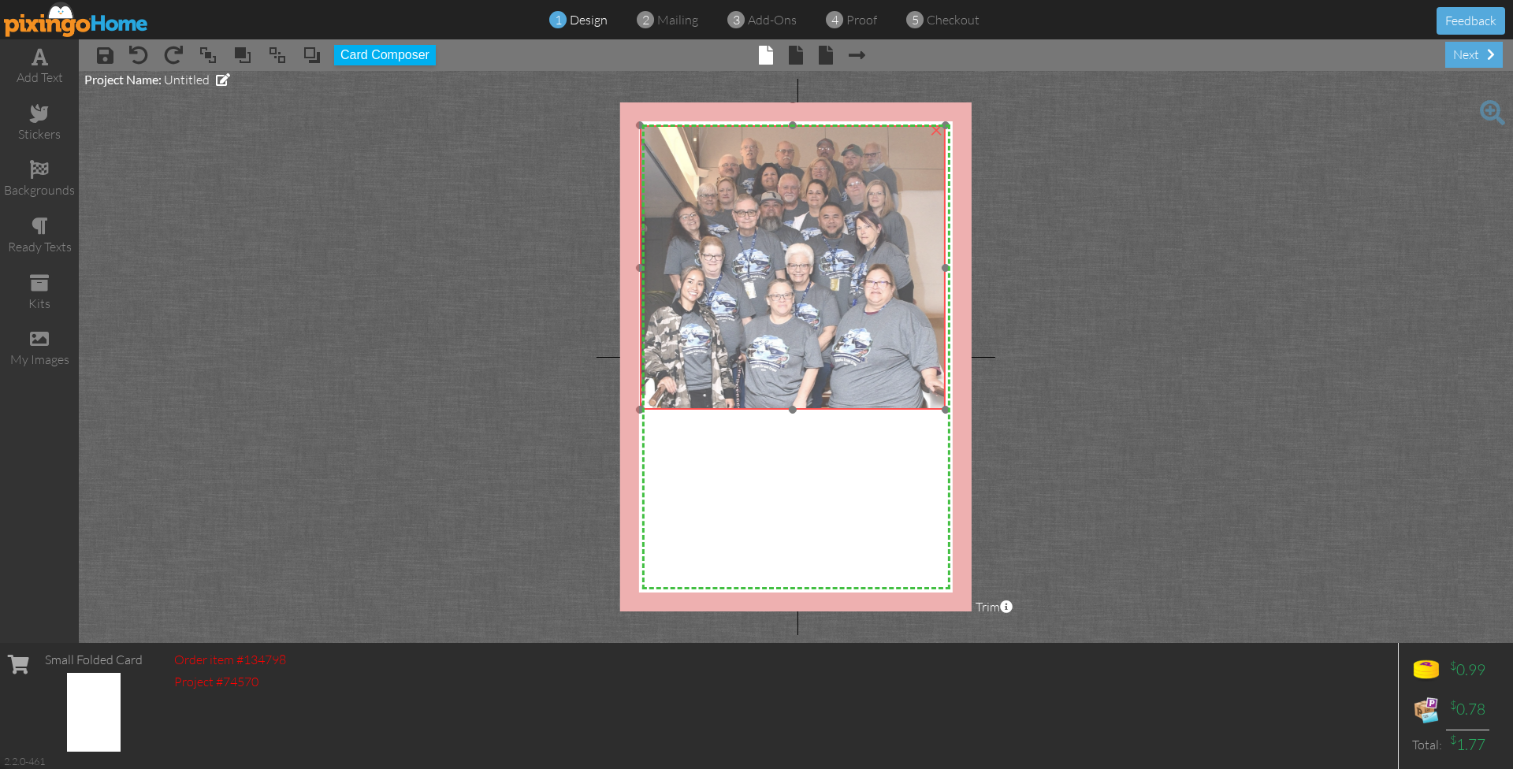
click at [914, 155] on img at bounding box center [793, 267] width 306 height 284
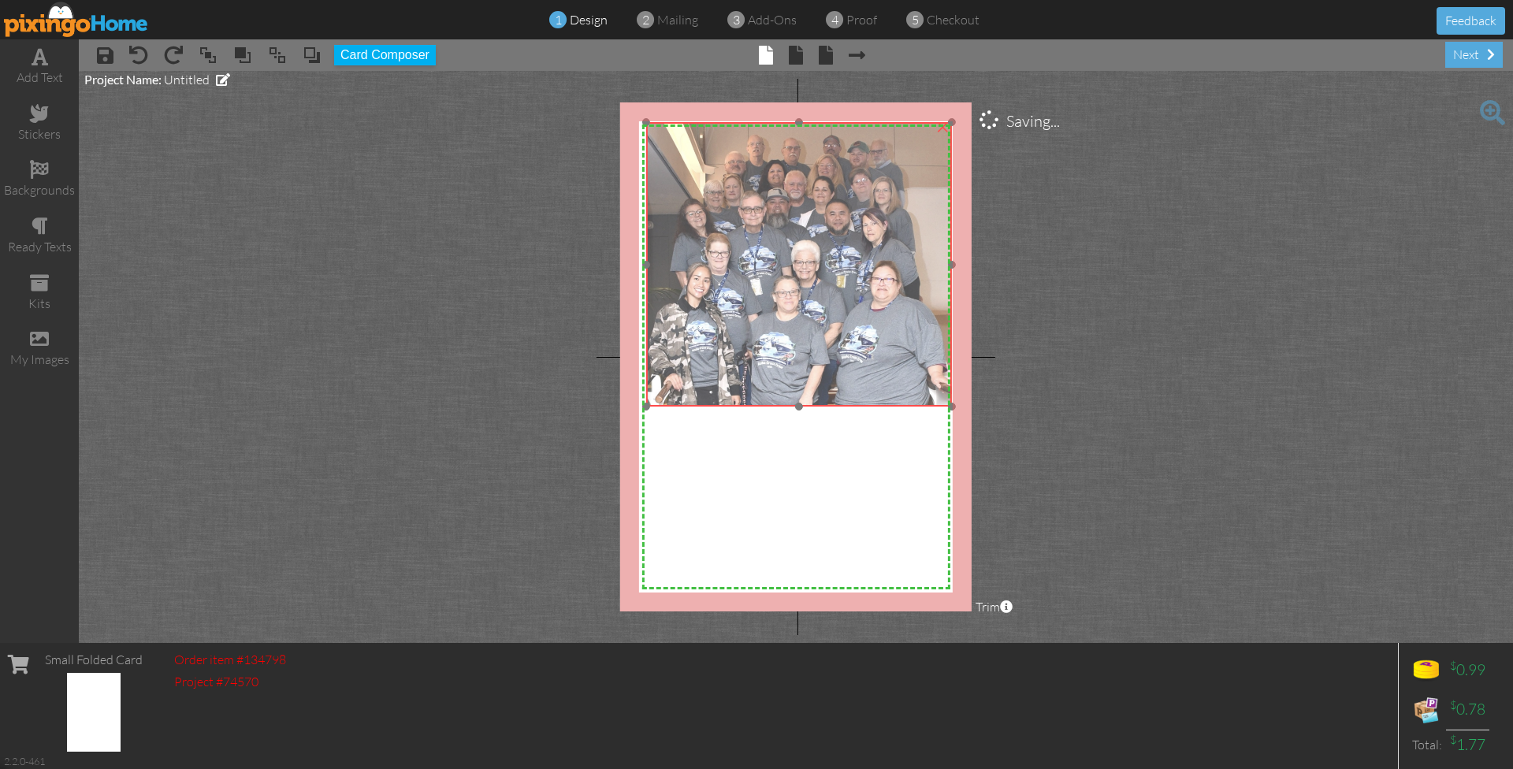
click at [920, 154] on img at bounding box center [799, 264] width 306 height 284
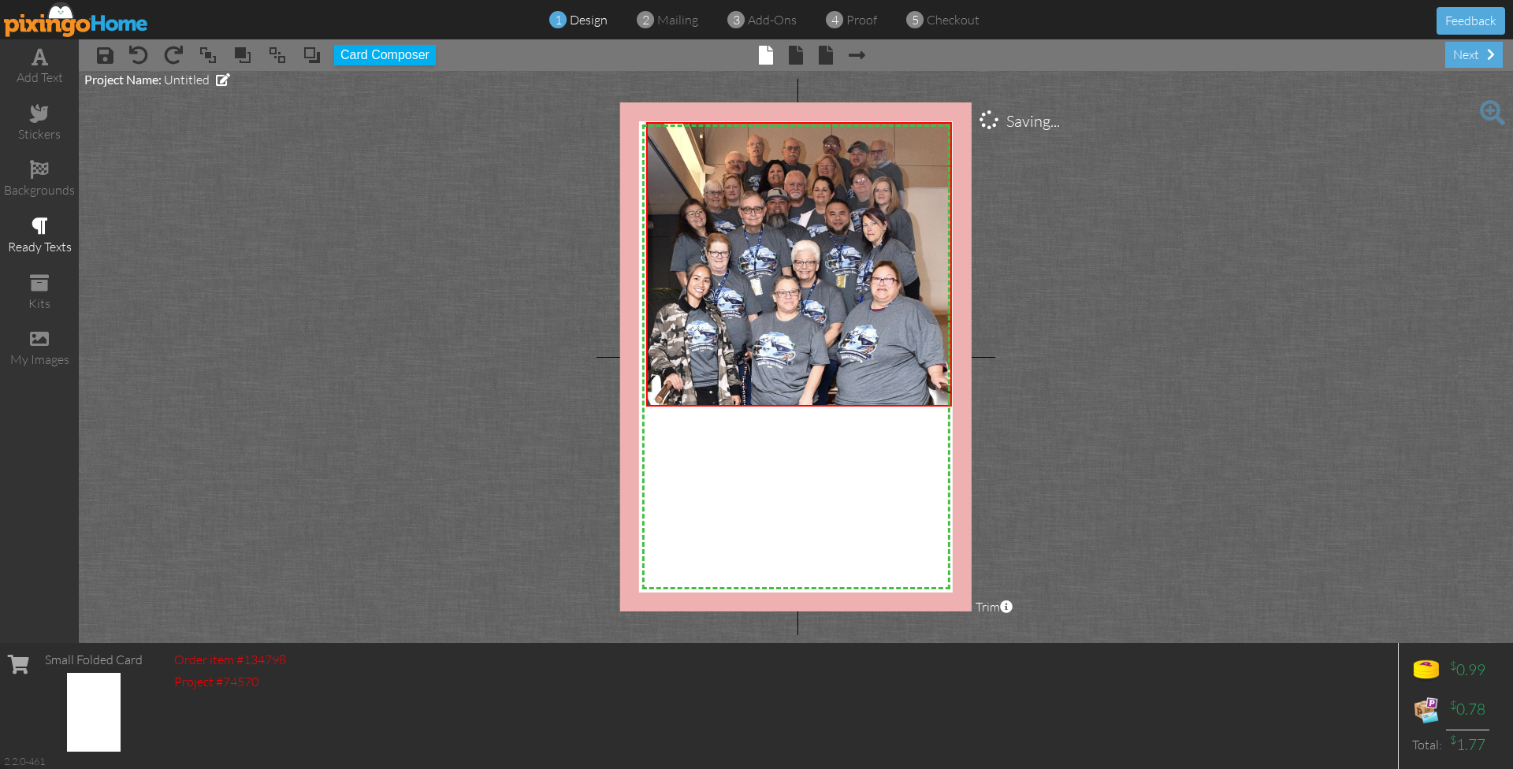
click at [56, 229] on div "ready texts" at bounding box center [39, 236] width 79 height 55
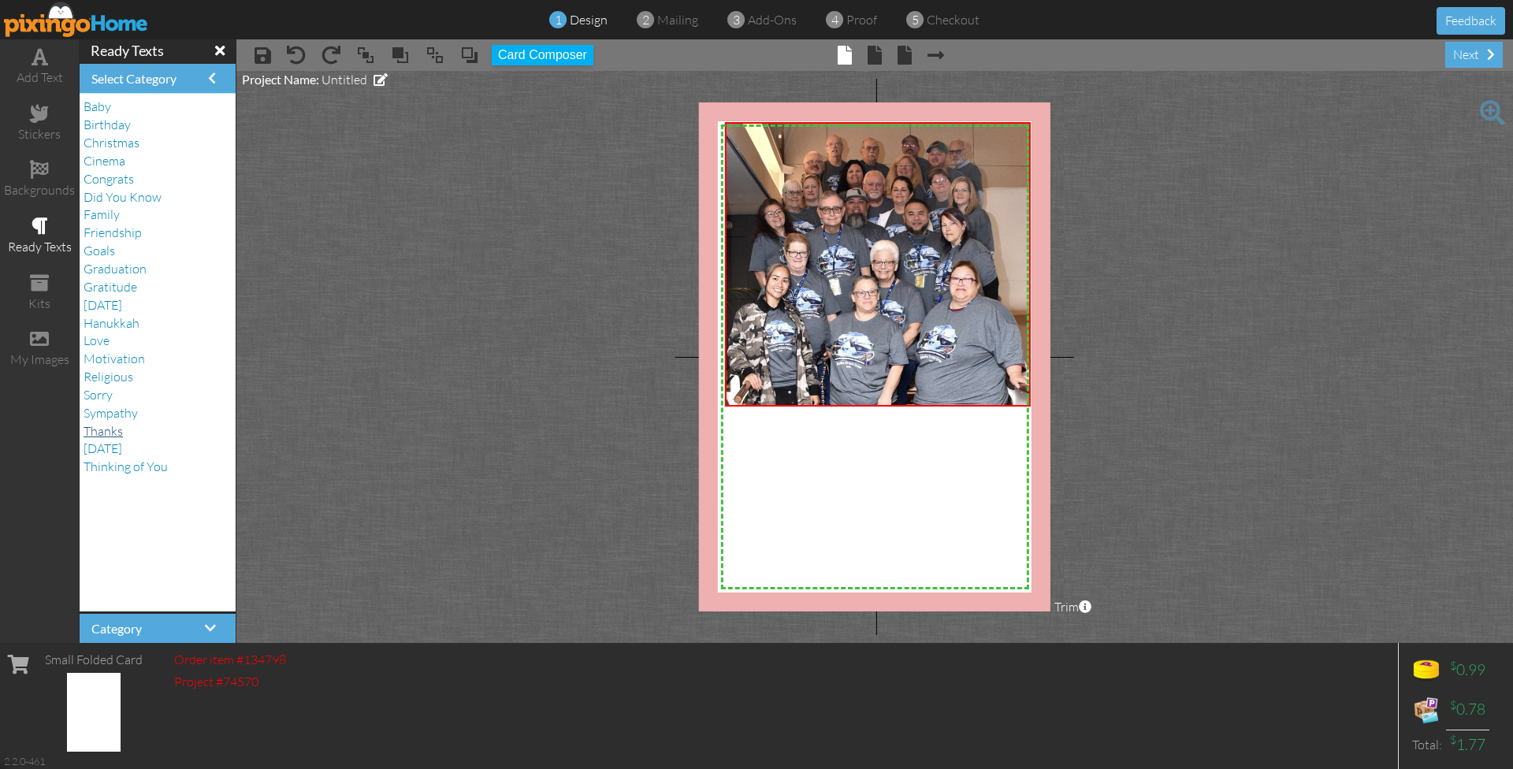
click at [111, 423] on span "Thanks" at bounding box center [103, 431] width 39 height 16
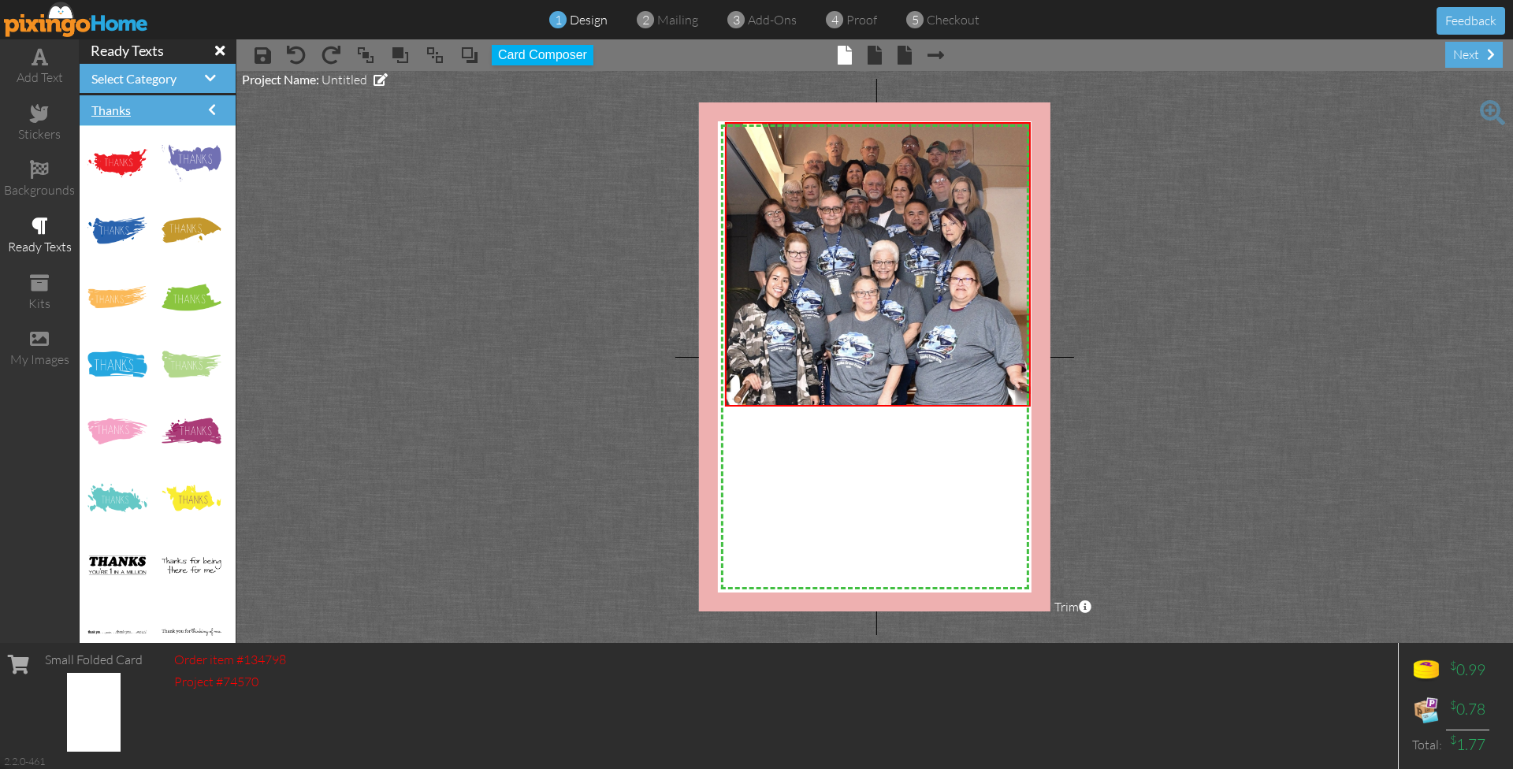
click at [113, 112] on span "Thanks" at bounding box center [110, 109] width 39 height 15
click at [173, 78] on span "Select Category" at bounding box center [133, 78] width 85 height 15
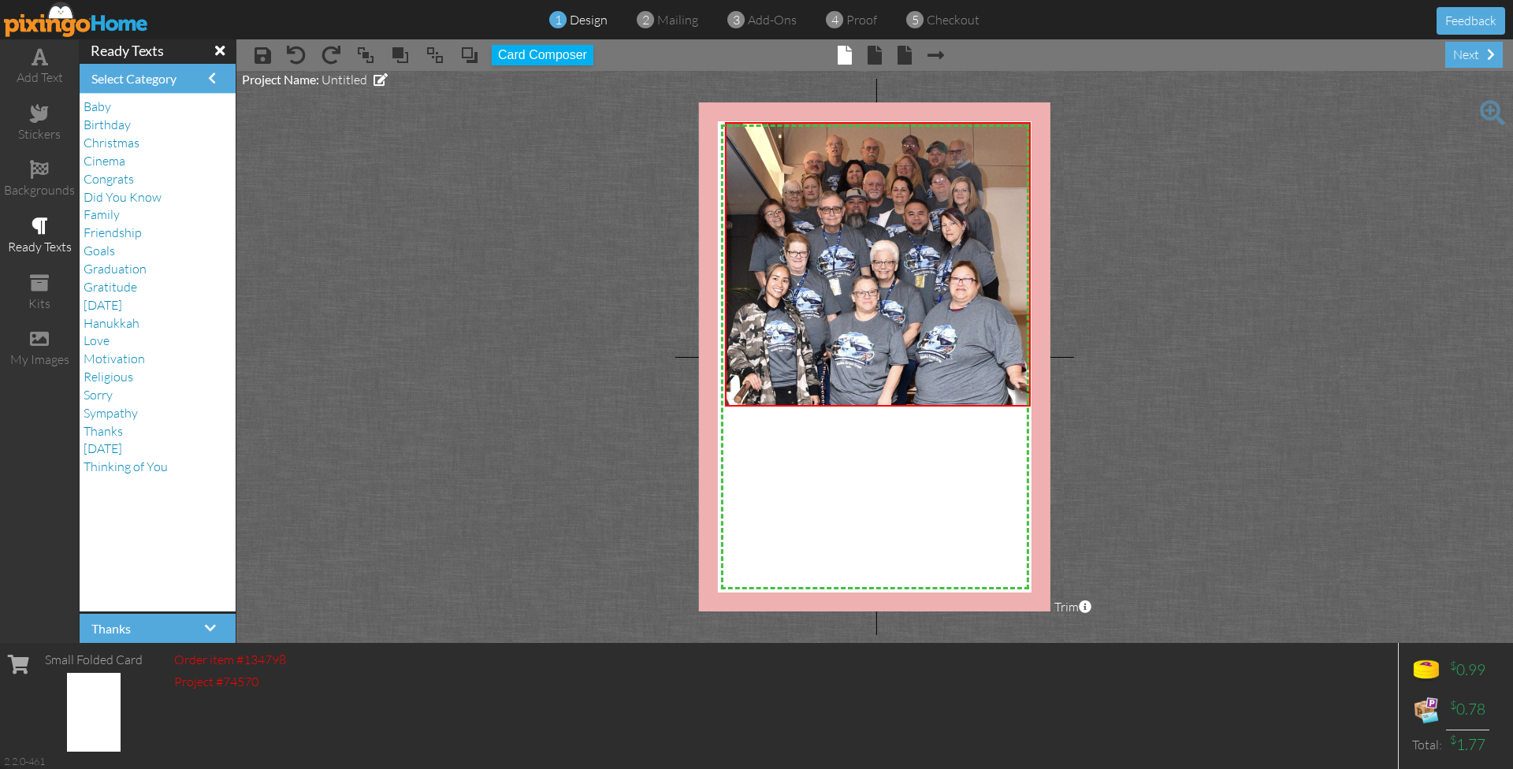
click at [220, 52] on span at bounding box center [219, 50] width 9 height 14
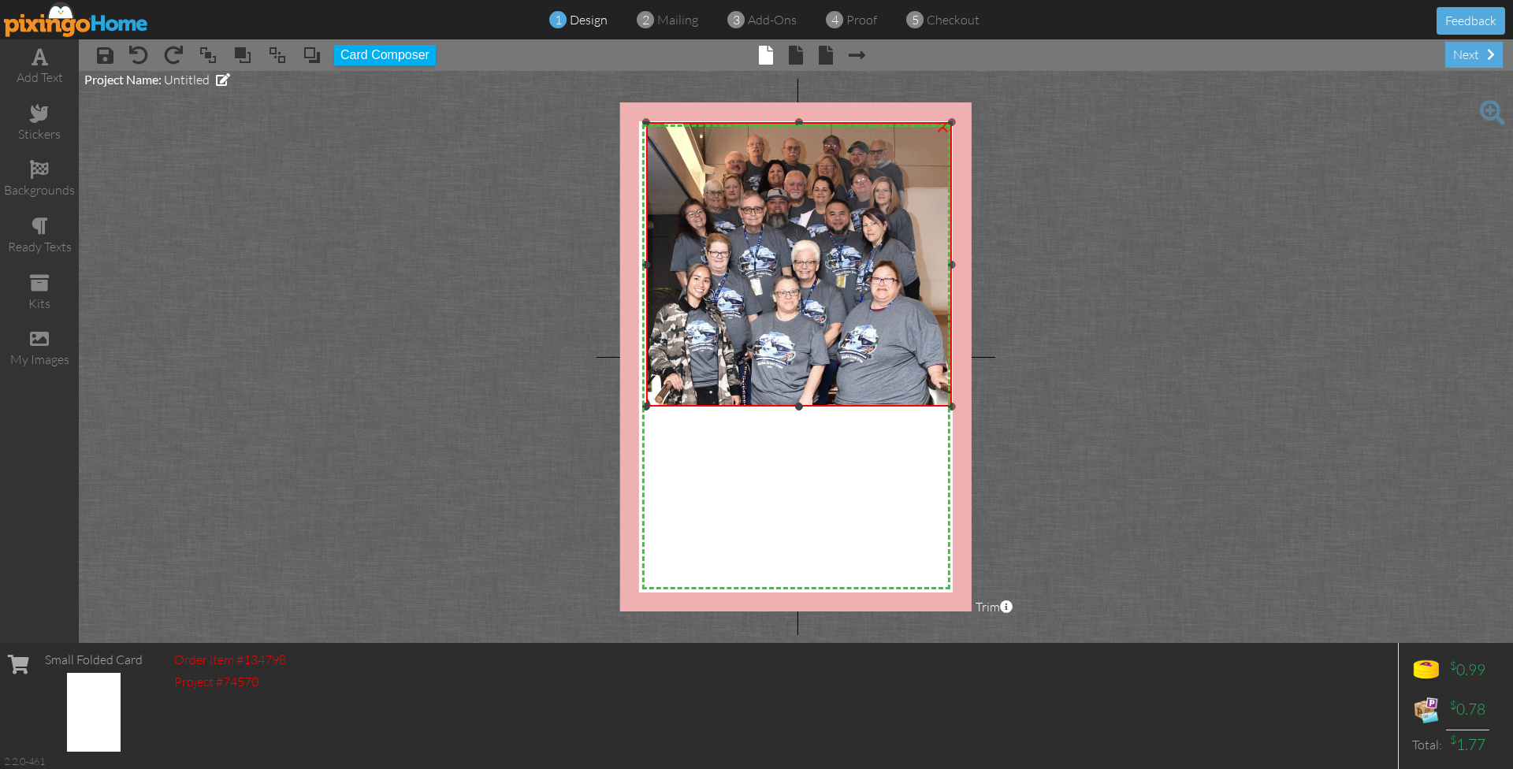
click at [757, 240] on img at bounding box center [799, 264] width 306 height 284
click at [584, 20] on span "design" at bounding box center [589, 20] width 38 height 16
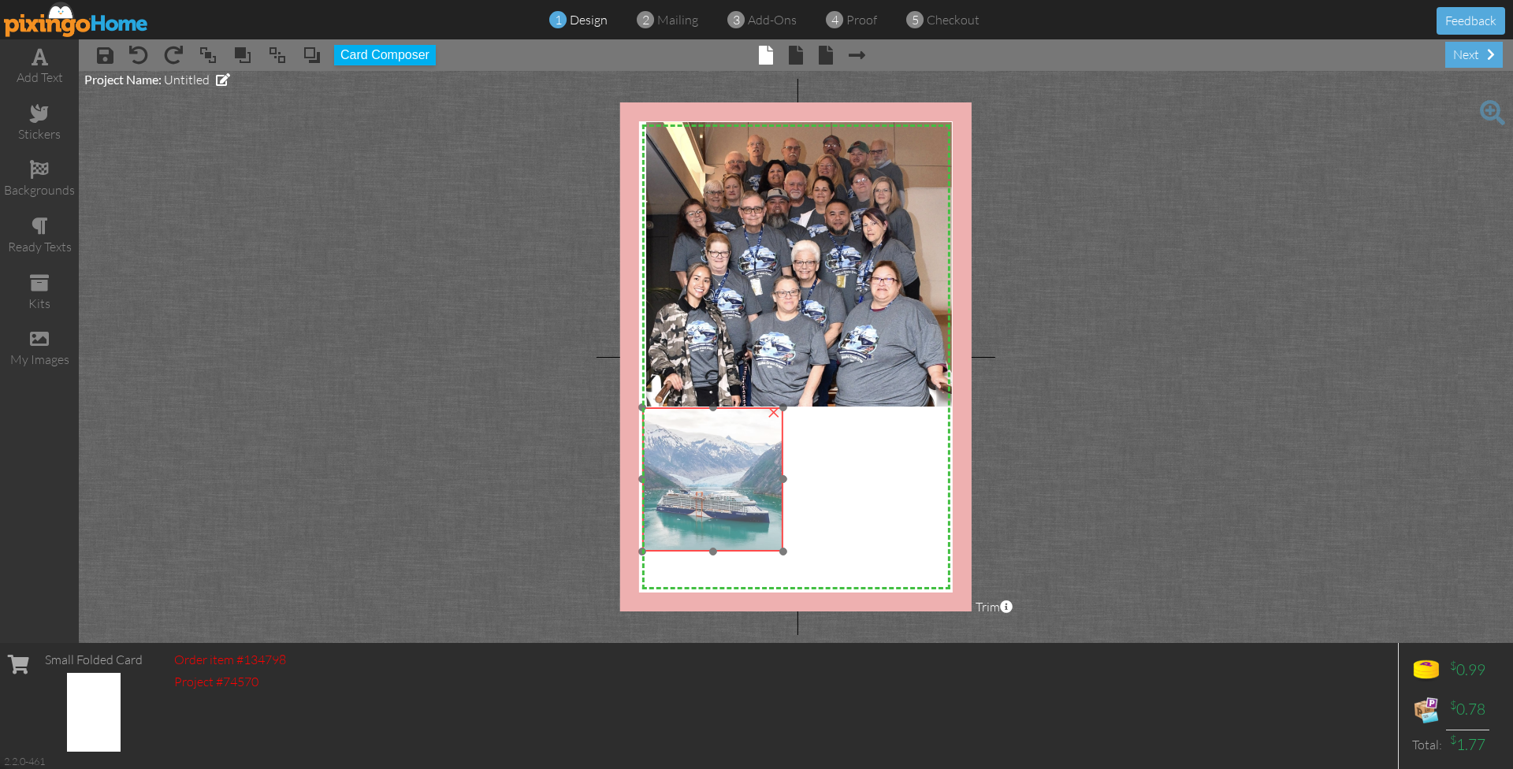
drag, startPoint x: 707, startPoint y: 207, endPoint x: 712, endPoint y: 487, distance: 279.8
click at [712, 487] on img at bounding box center [712, 478] width 141 height 143
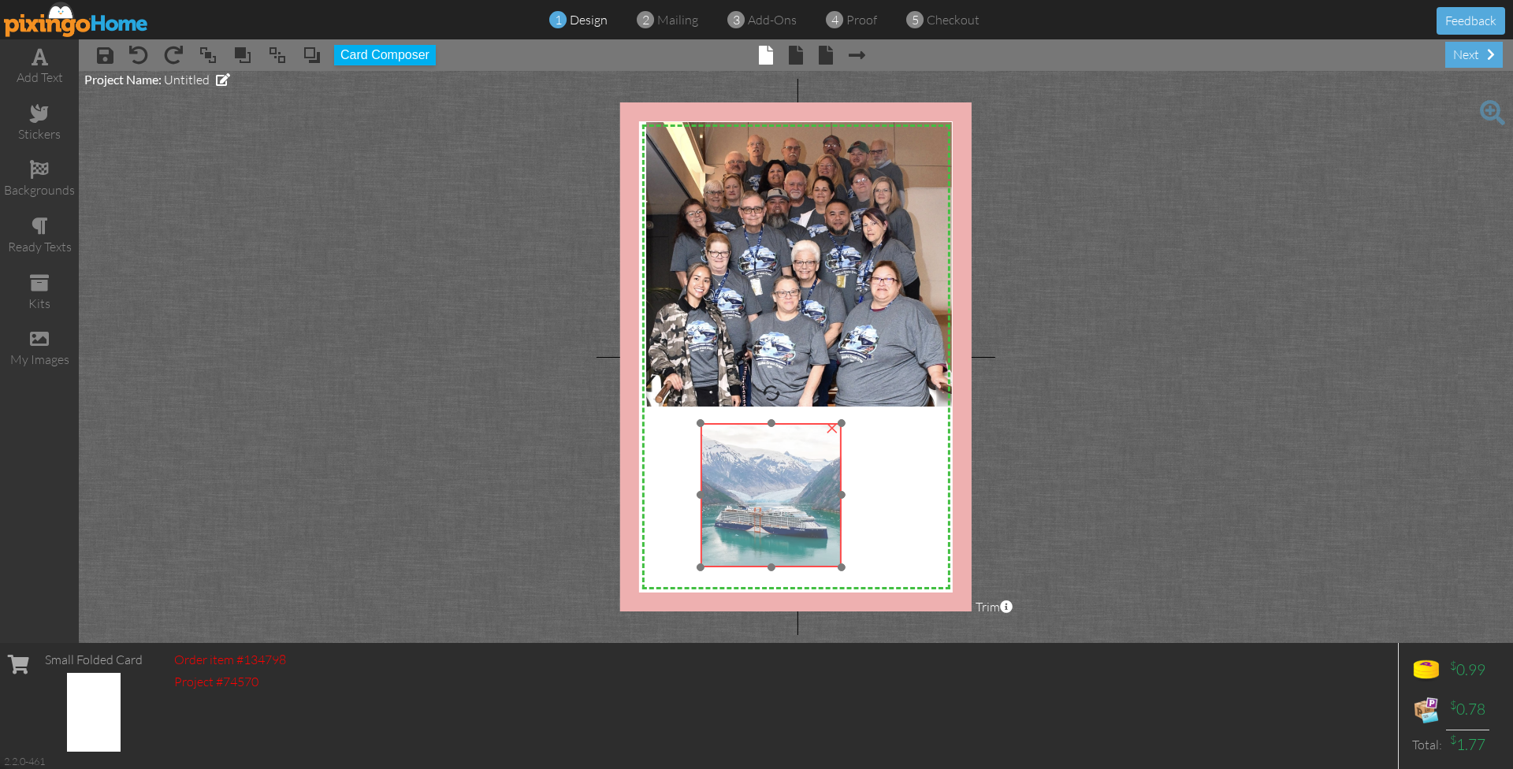
drag, startPoint x: 779, startPoint y: 550, endPoint x: 837, endPoint y: 566, distance: 60.4
click at [837, 566] on img at bounding box center [771, 494] width 141 height 143
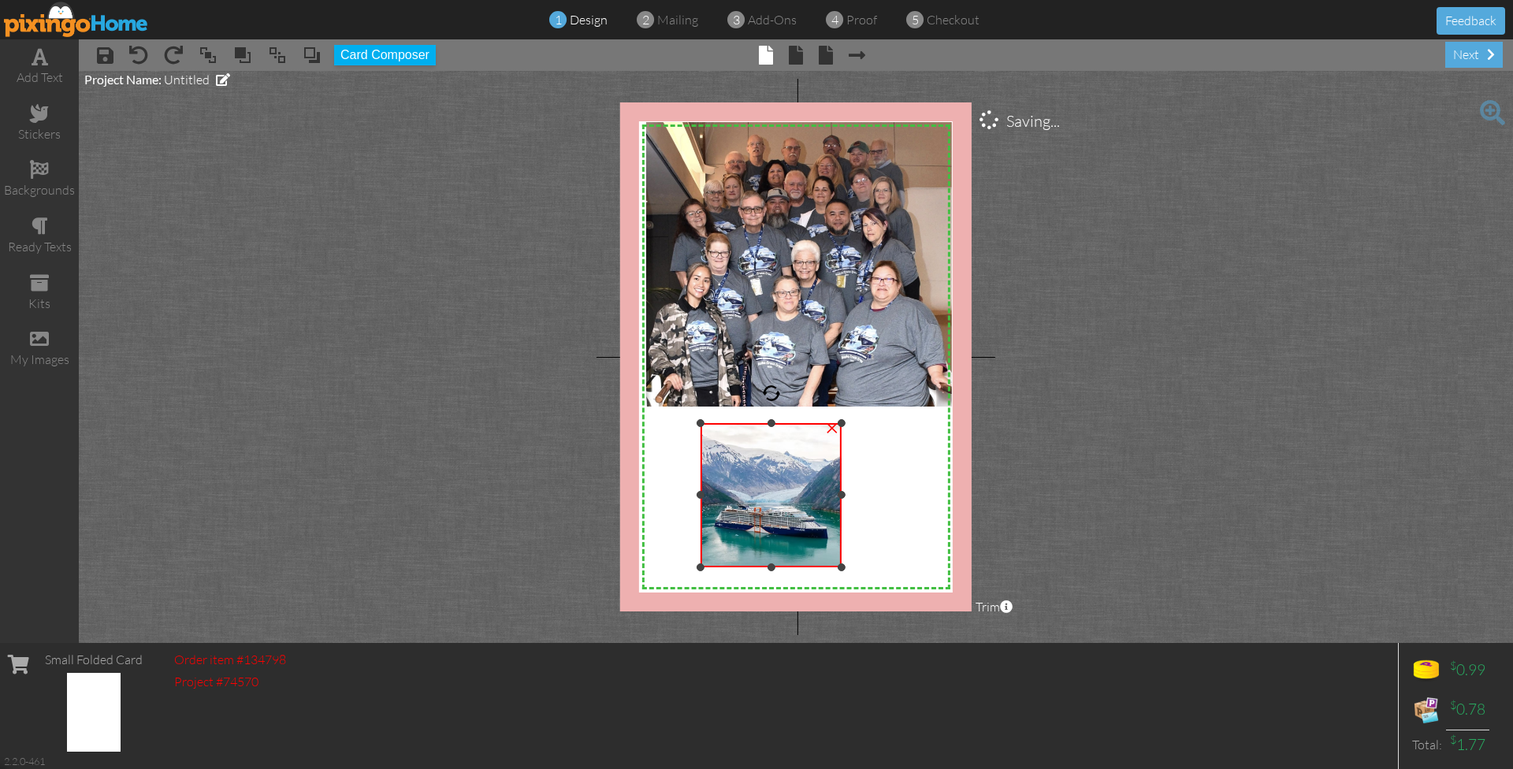
click at [829, 428] on div "×" at bounding box center [832, 426] width 25 height 25
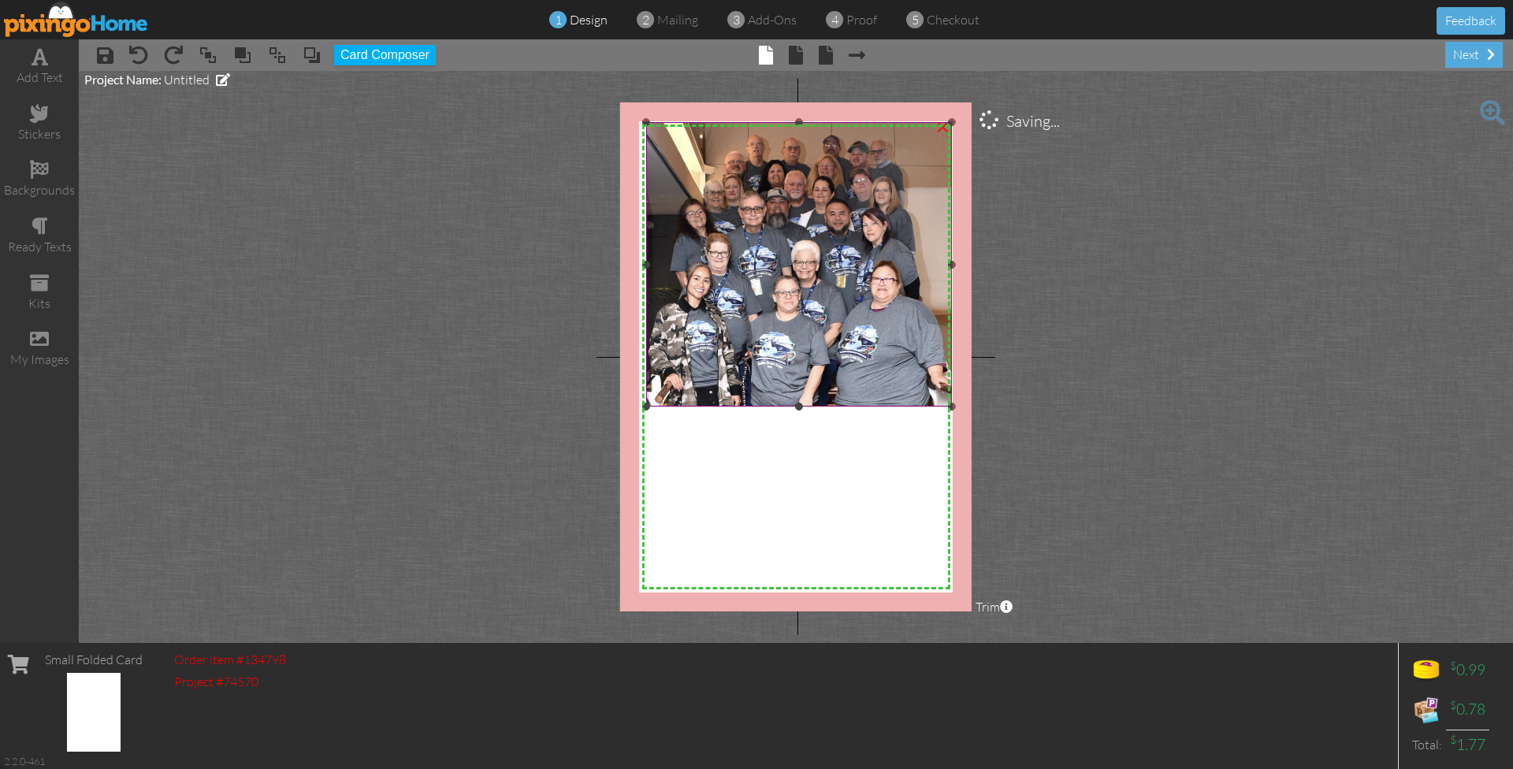
click at [944, 127] on div "×" at bounding box center [942, 125] width 25 height 25
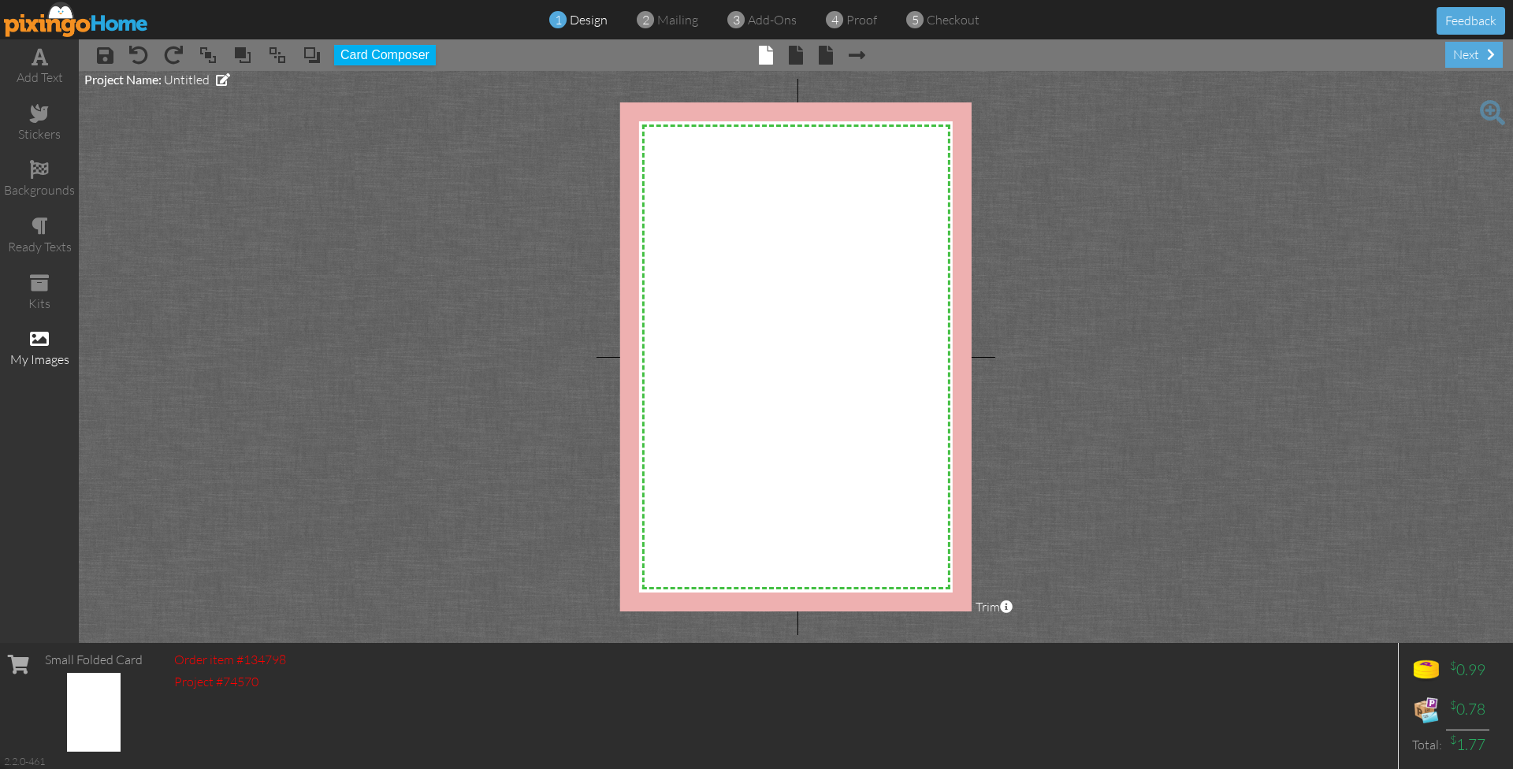
click at [48, 351] on div "my images" at bounding box center [39, 360] width 79 height 18
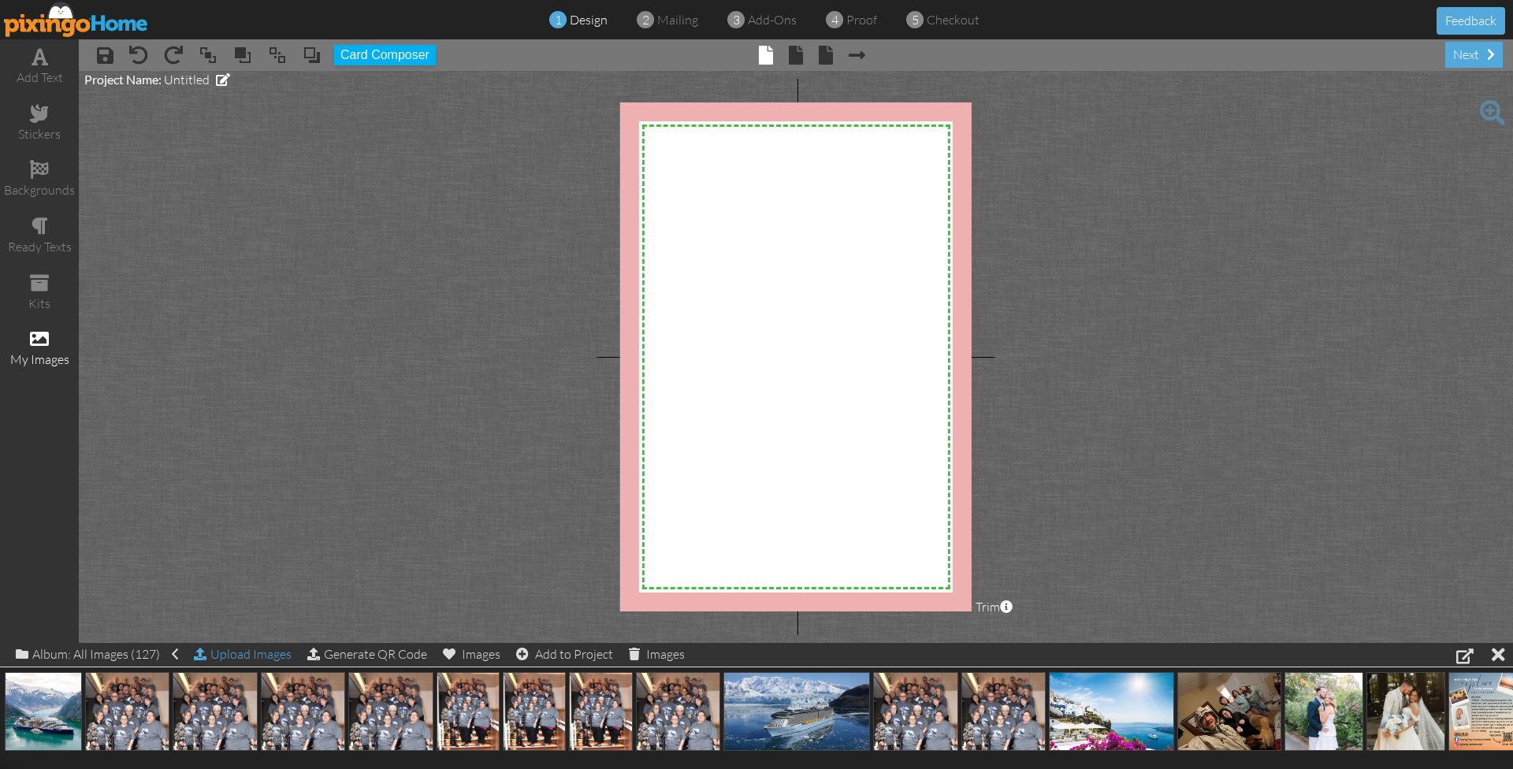
click at [235, 653] on div "Upload Images" at bounding box center [243, 654] width 98 height 23
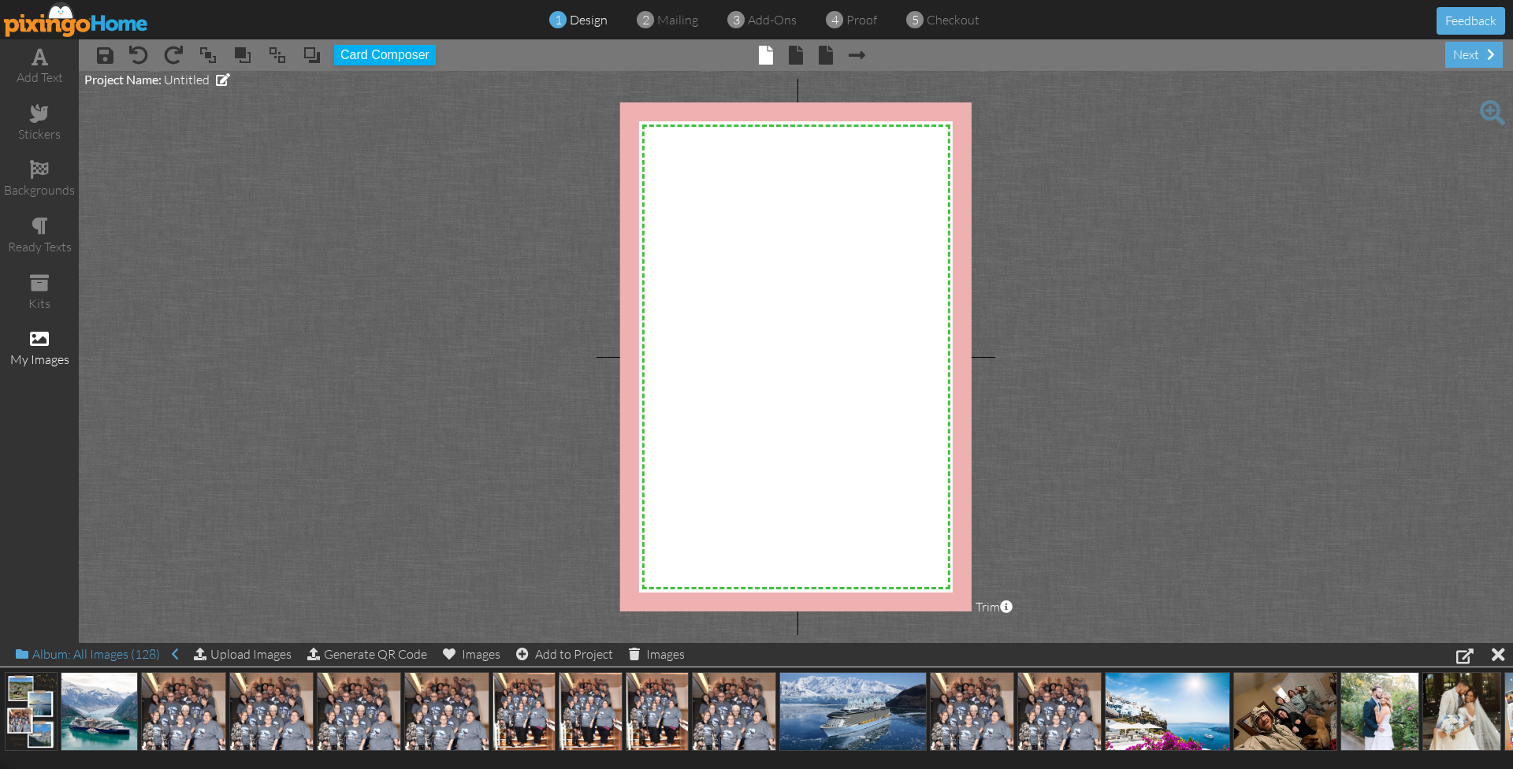
drag, startPoint x: 40, startPoint y: 738, endPoint x: 94, endPoint y: 644, distance: 108.7
click at [36, 716] on img at bounding box center [31, 711] width 53 height 79
click at [14, 732] on span at bounding box center [16, 739] width 27 height 27
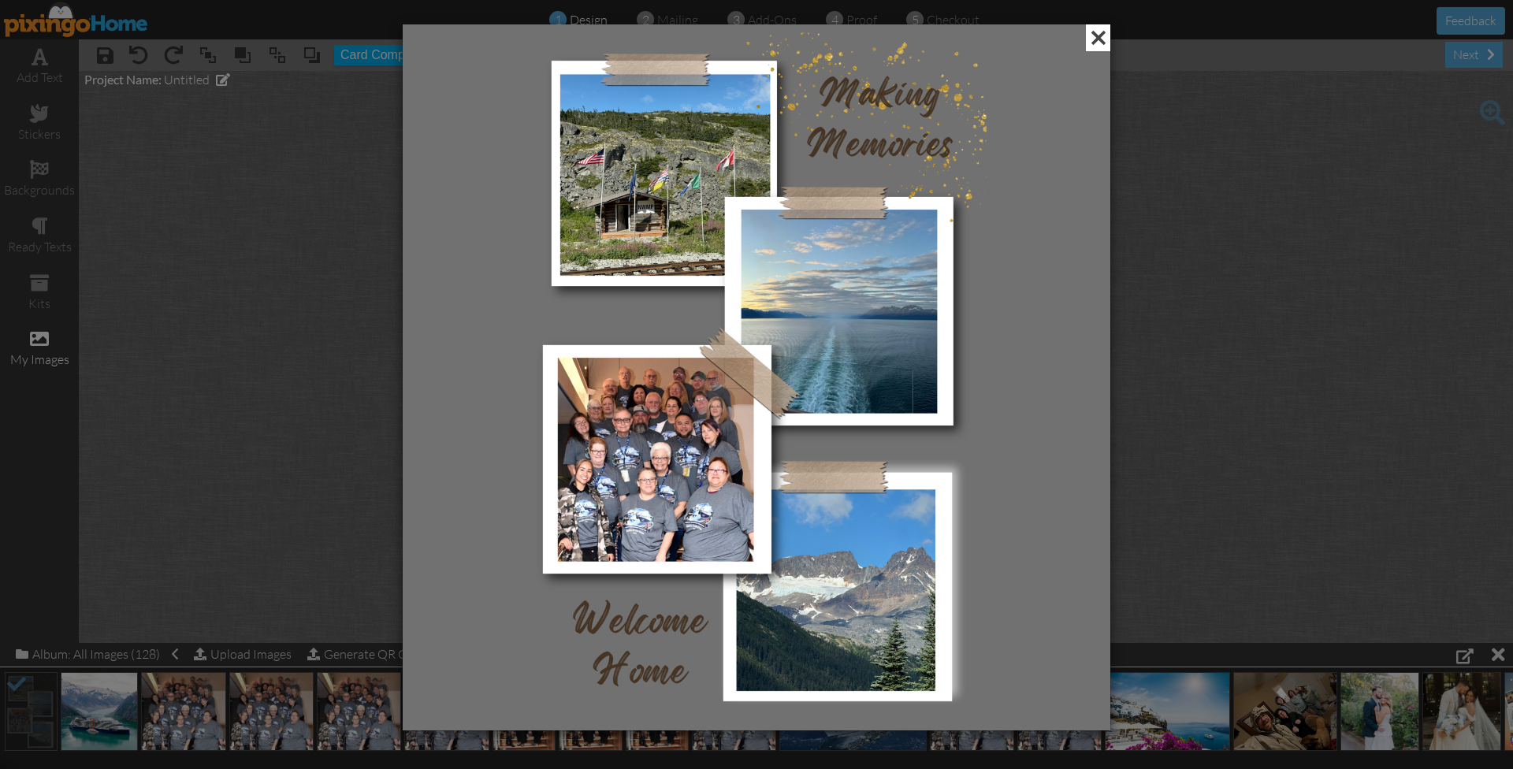
click at [1096, 35] on span at bounding box center [1098, 37] width 24 height 27
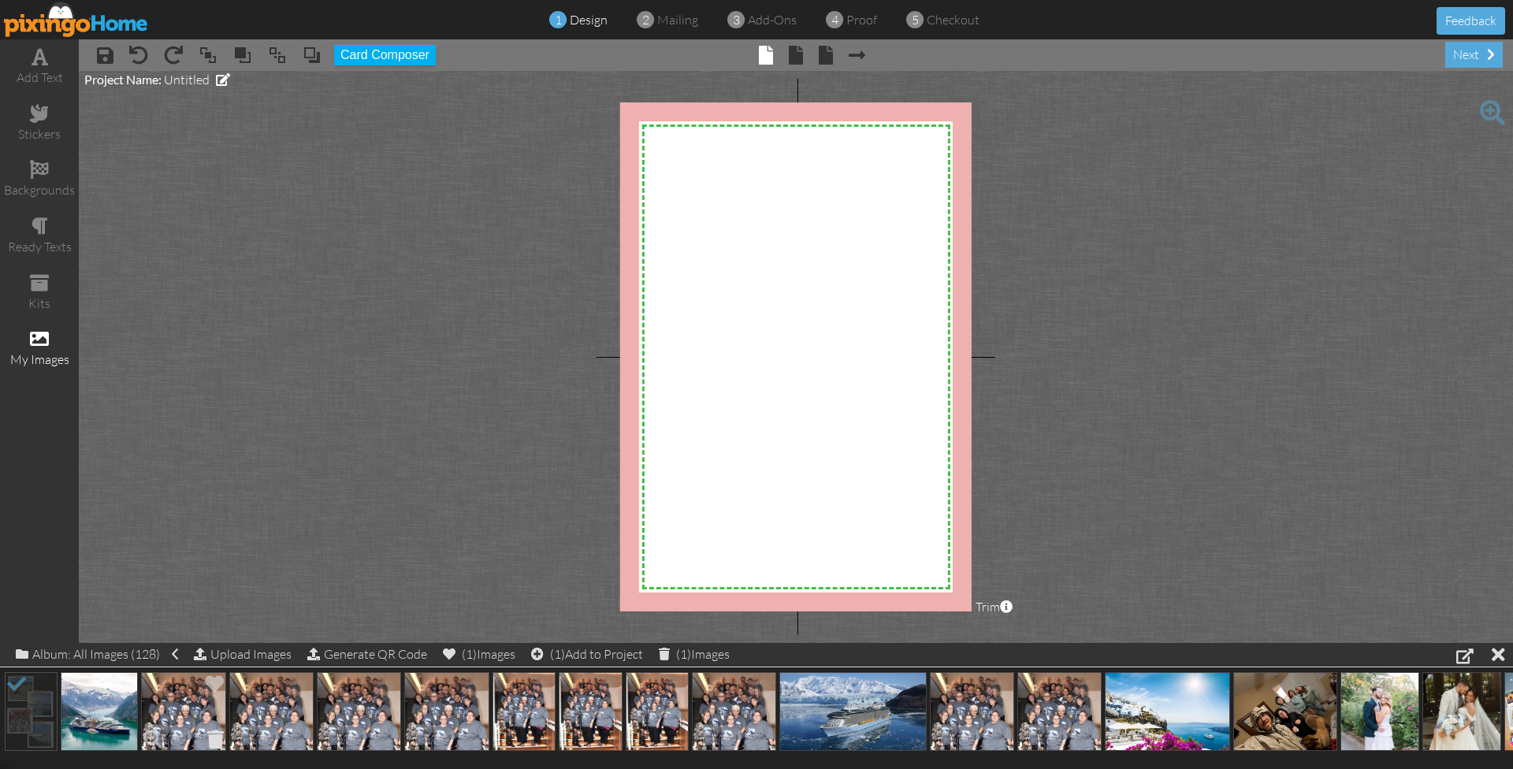
click at [215, 736] on span at bounding box center [215, 739] width 24 height 27
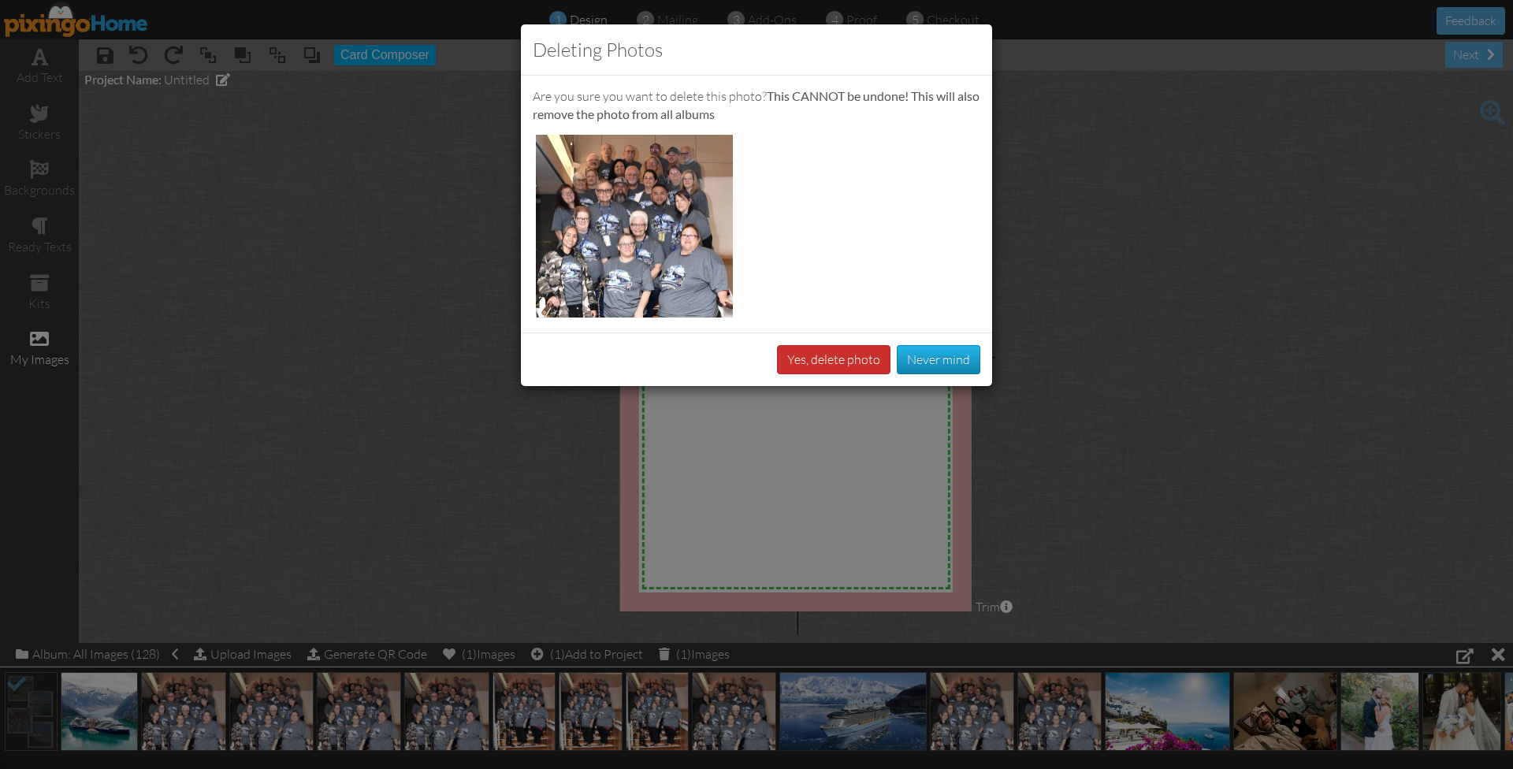
click at [831, 369] on button "Yes, delete photo" at bounding box center [833, 359] width 113 height 29
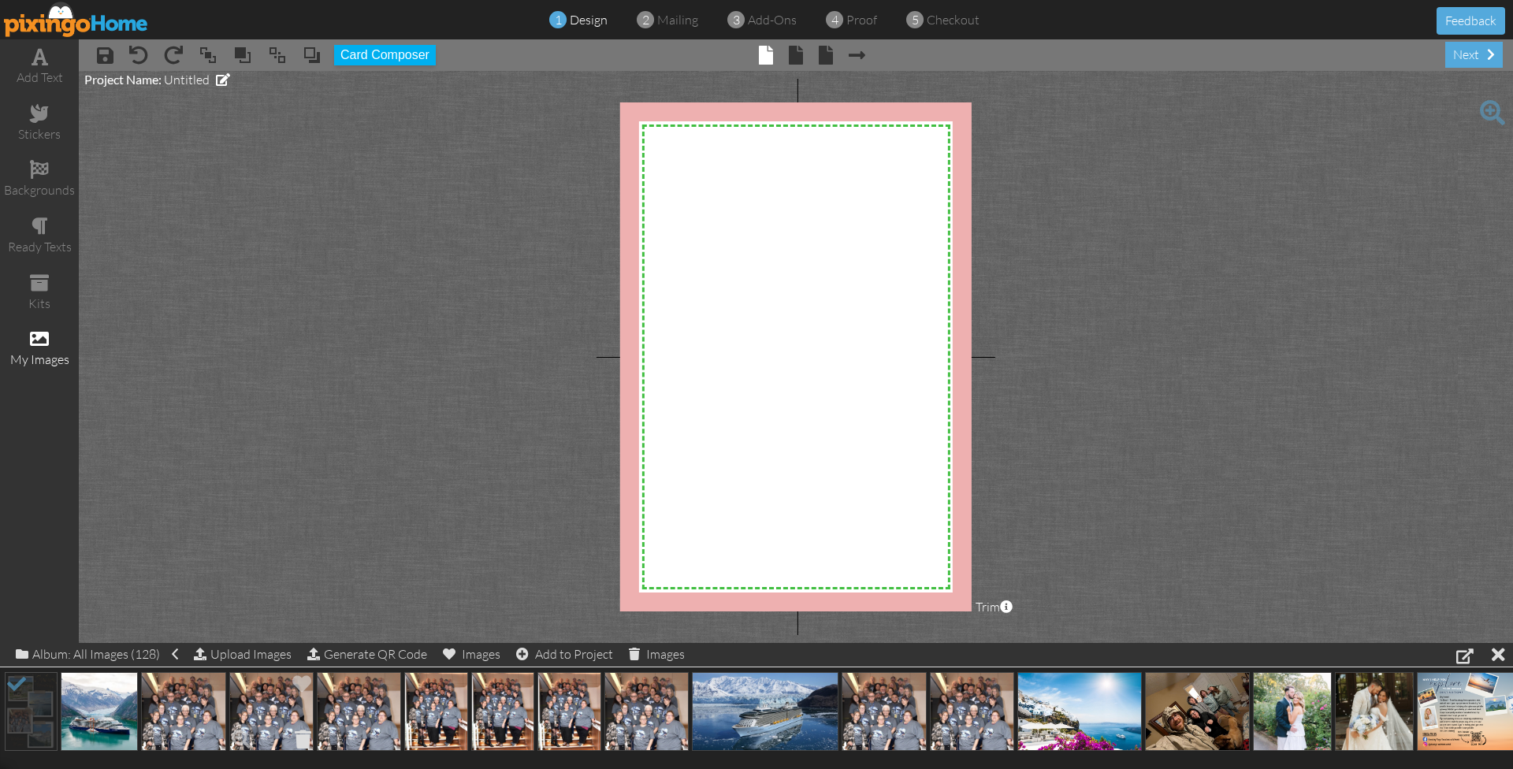
click at [303, 732] on span at bounding box center [303, 739] width 24 height 27
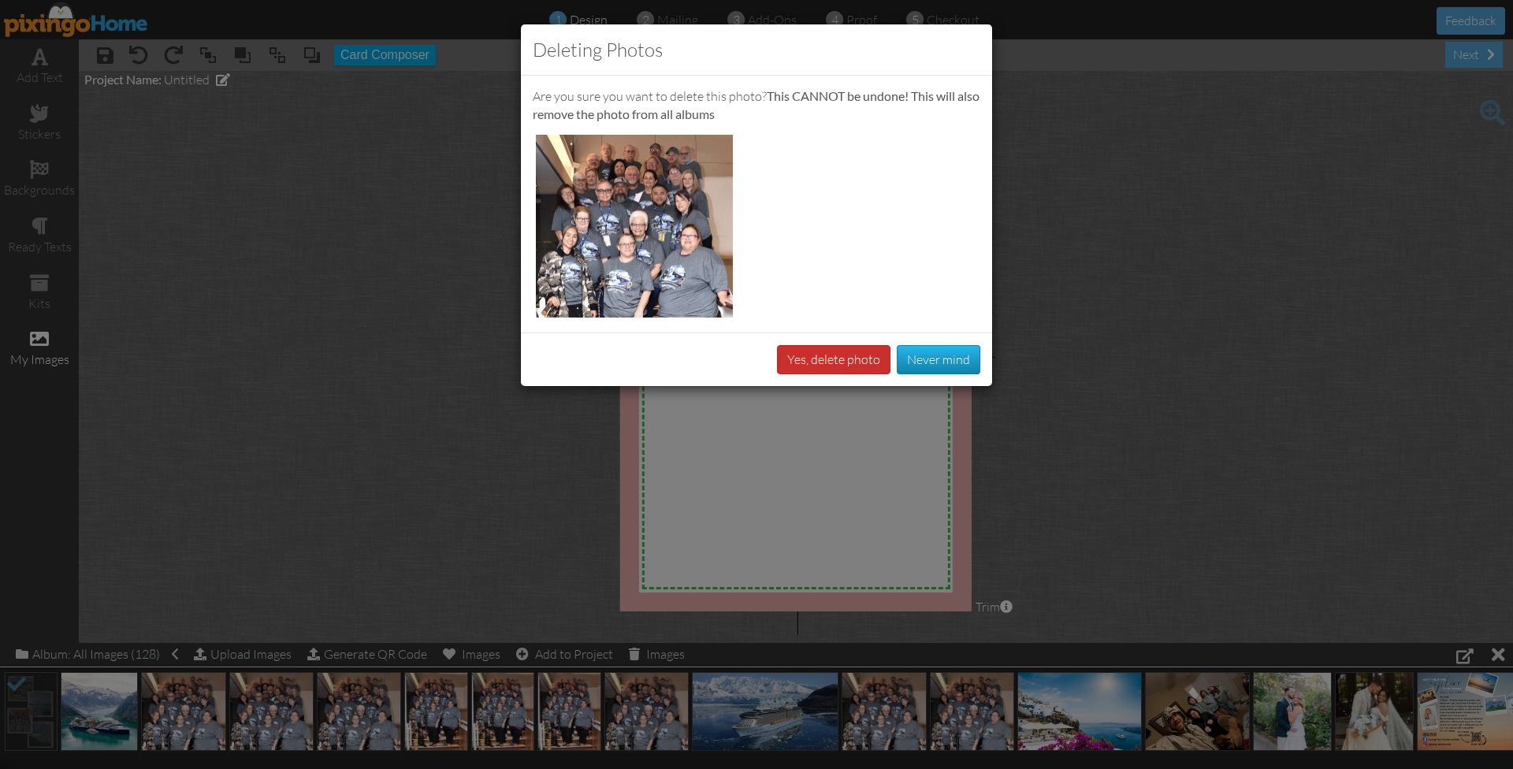
click at [828, 355] on button "Yes, delete photo" at bounding box center [833, 359] width 113 height 29
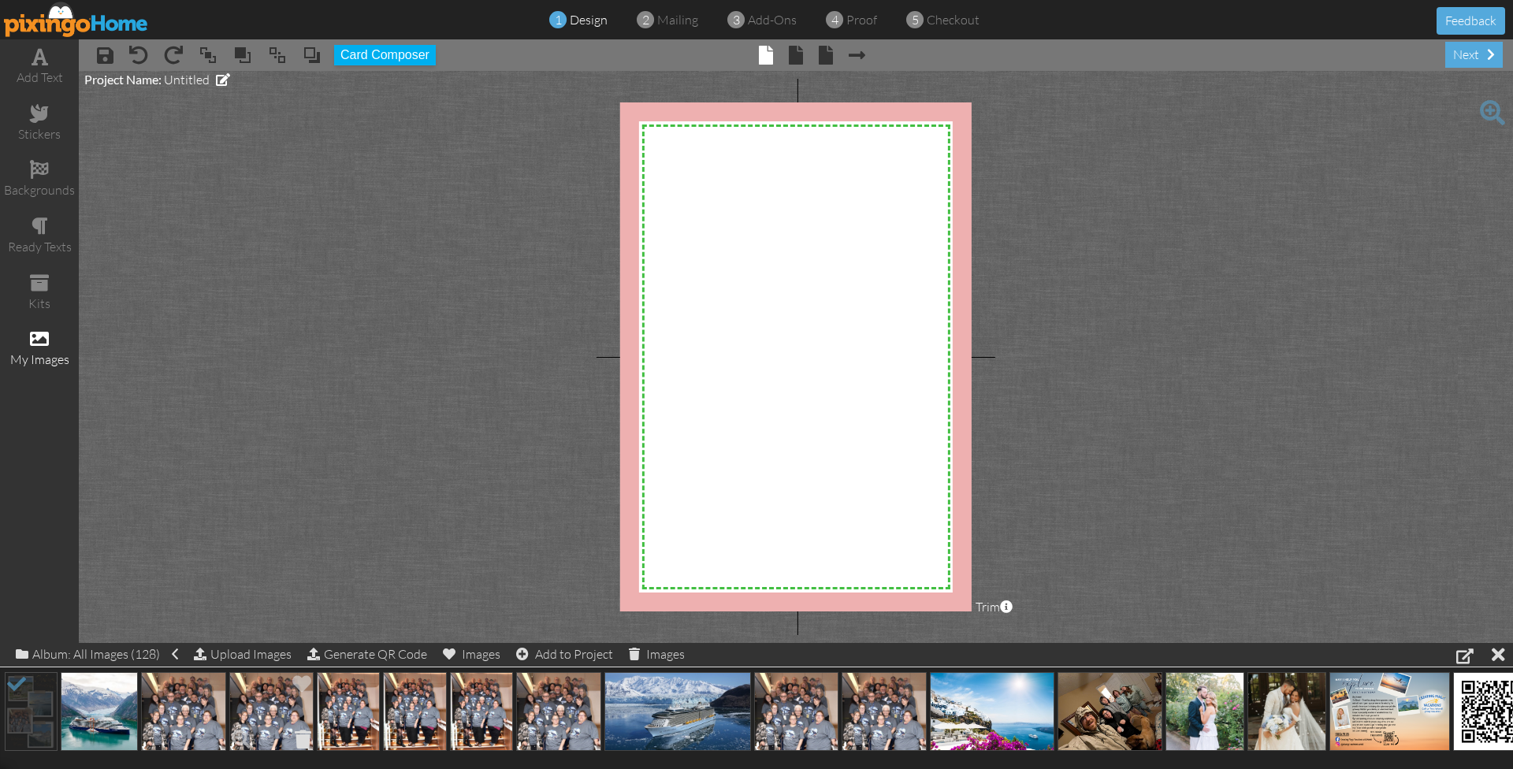
click at [301, 732] on span at bounding box center [303, 739] width 24 height 27
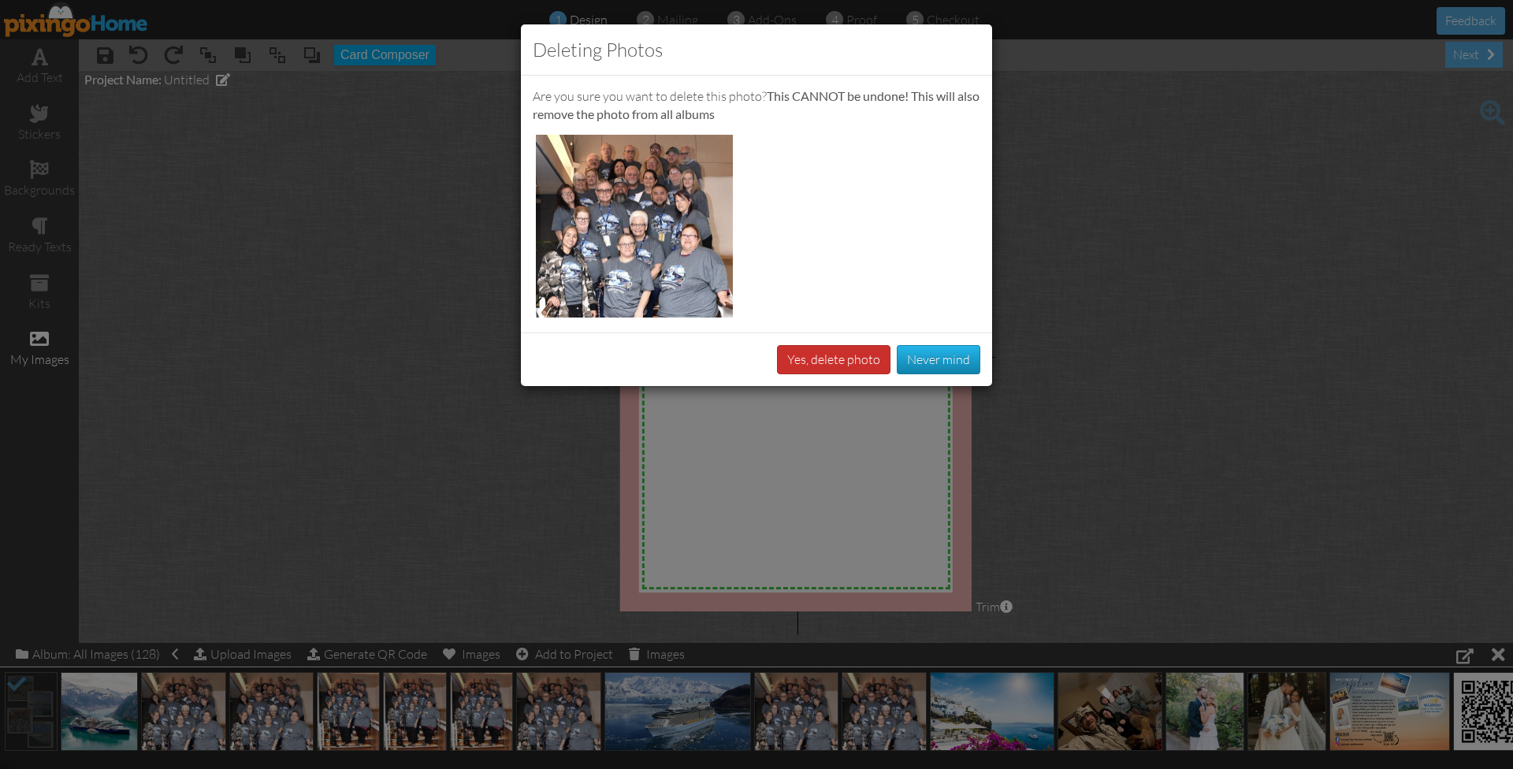
click at [837, 362] on button "Yes, delete photo" at bounding box center [833, 359] width 113 height 29
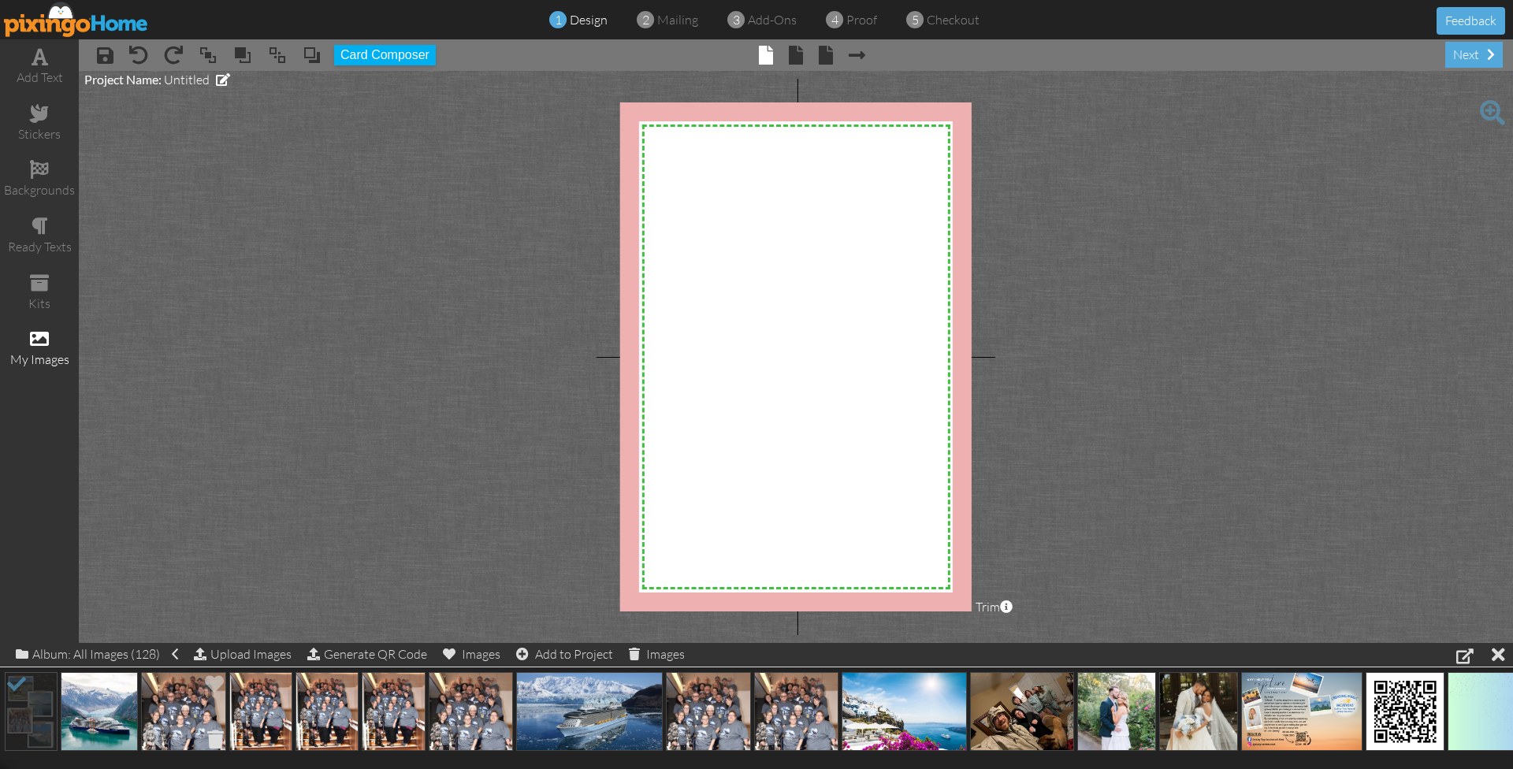
click at [213, 733] on span at bounding box center [215, 739] width 24 height 27
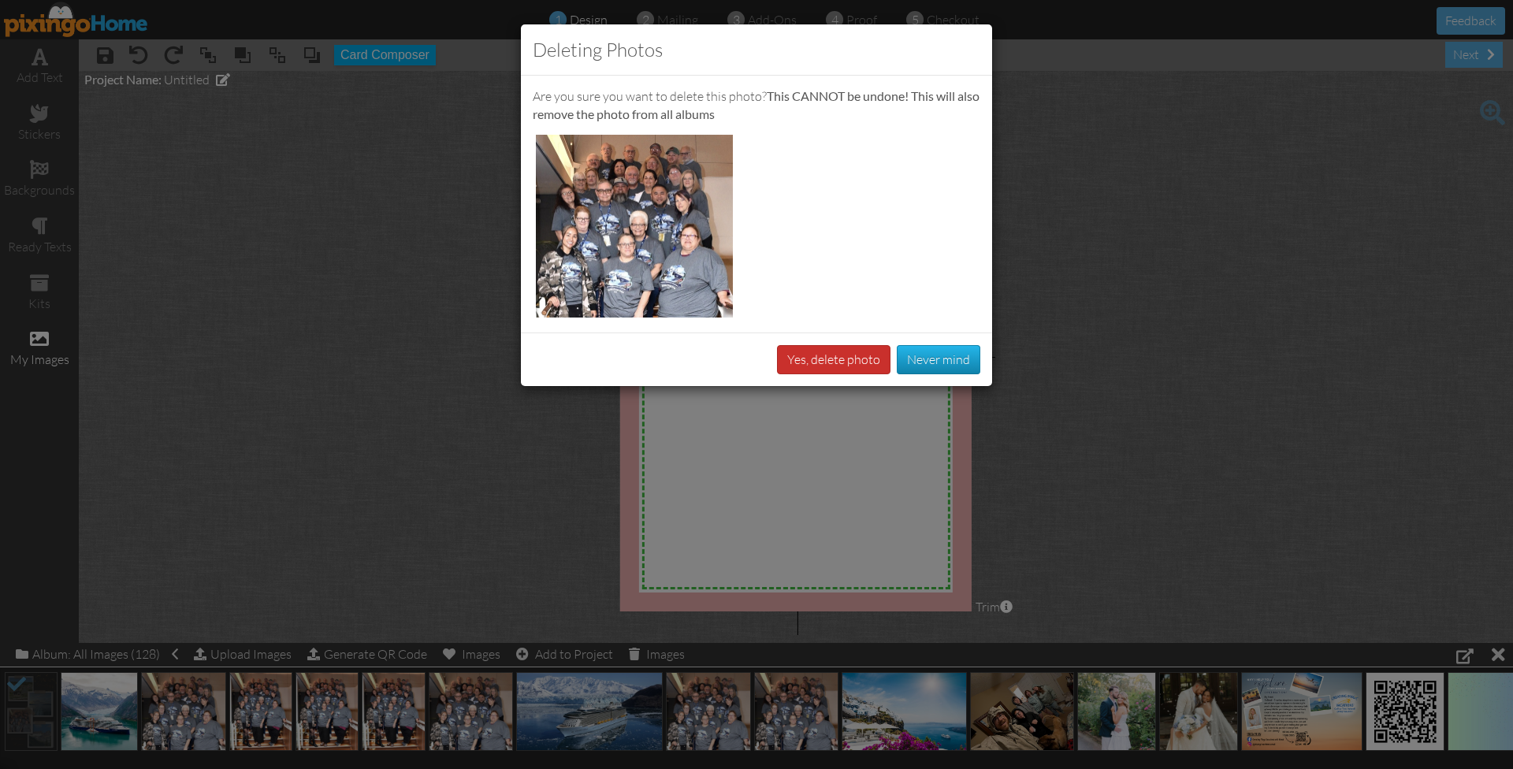
click at [846, 355] on button "Yes, delete photo" at bounding box center [833, 359] width 113 height 29
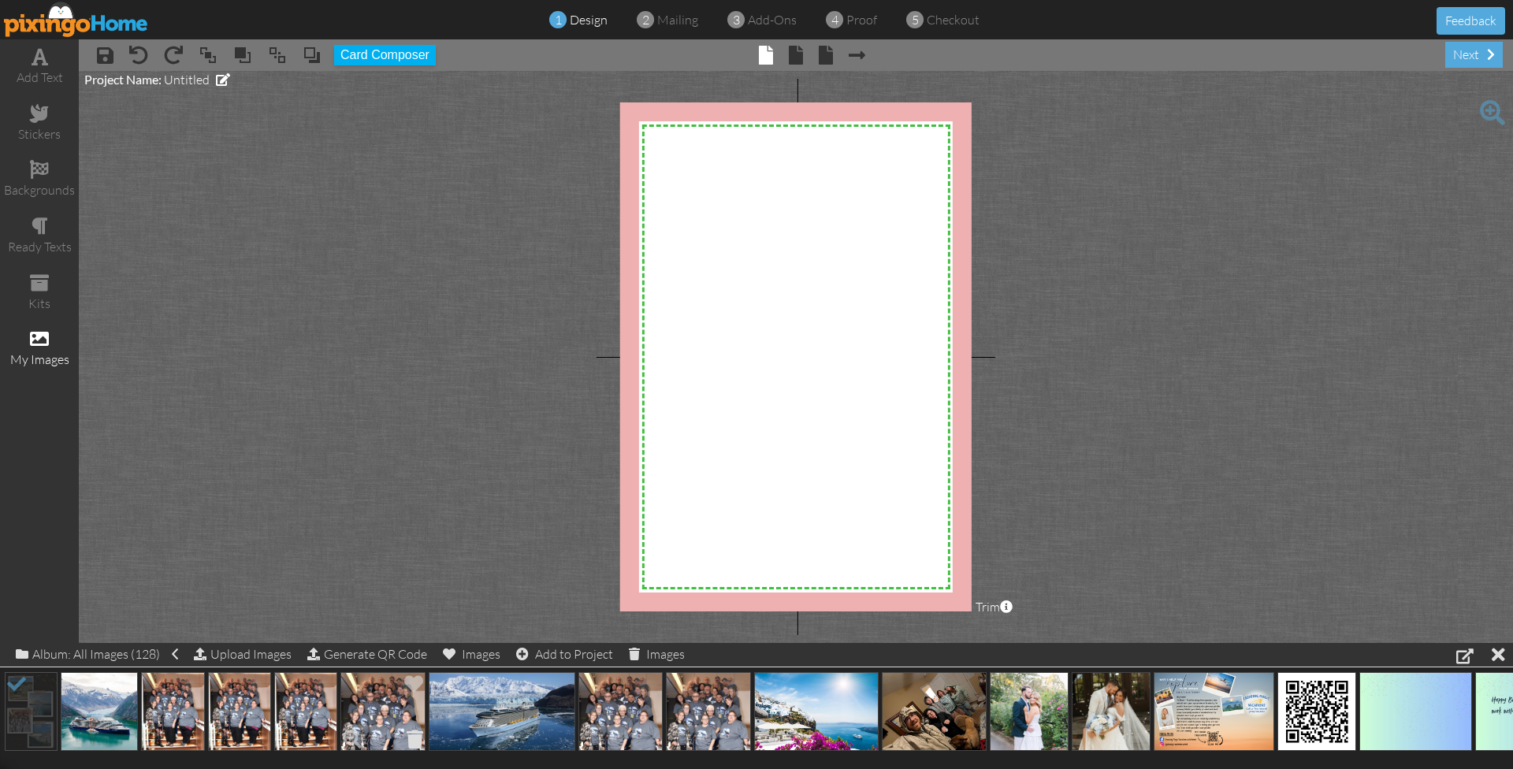
click at [418, 738] on span at bounding box center [415, 739] width 24 height 27
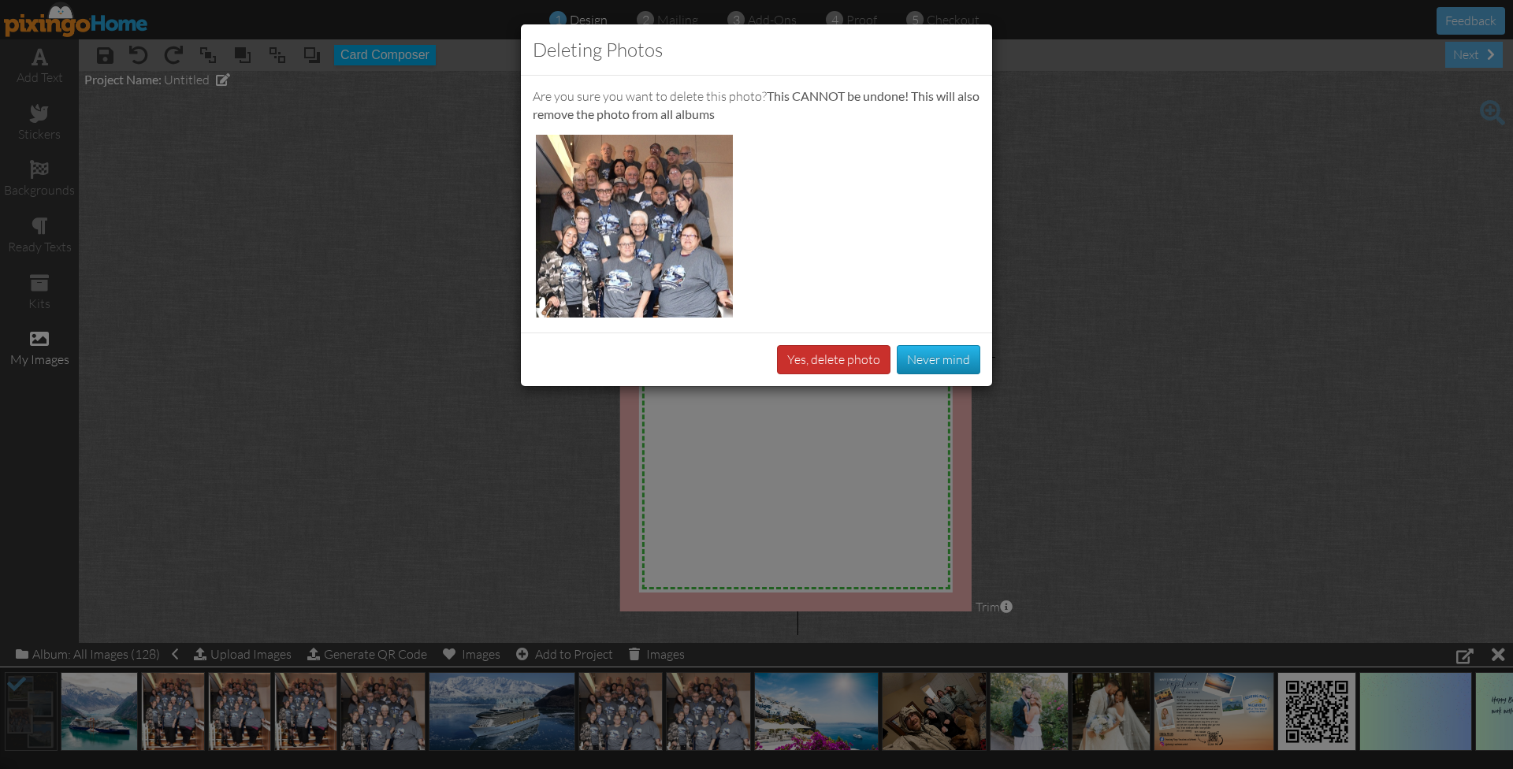
click at [805, 355] on button "Yes, delete photo" at bounding box center [833, 359] width 113 height 29
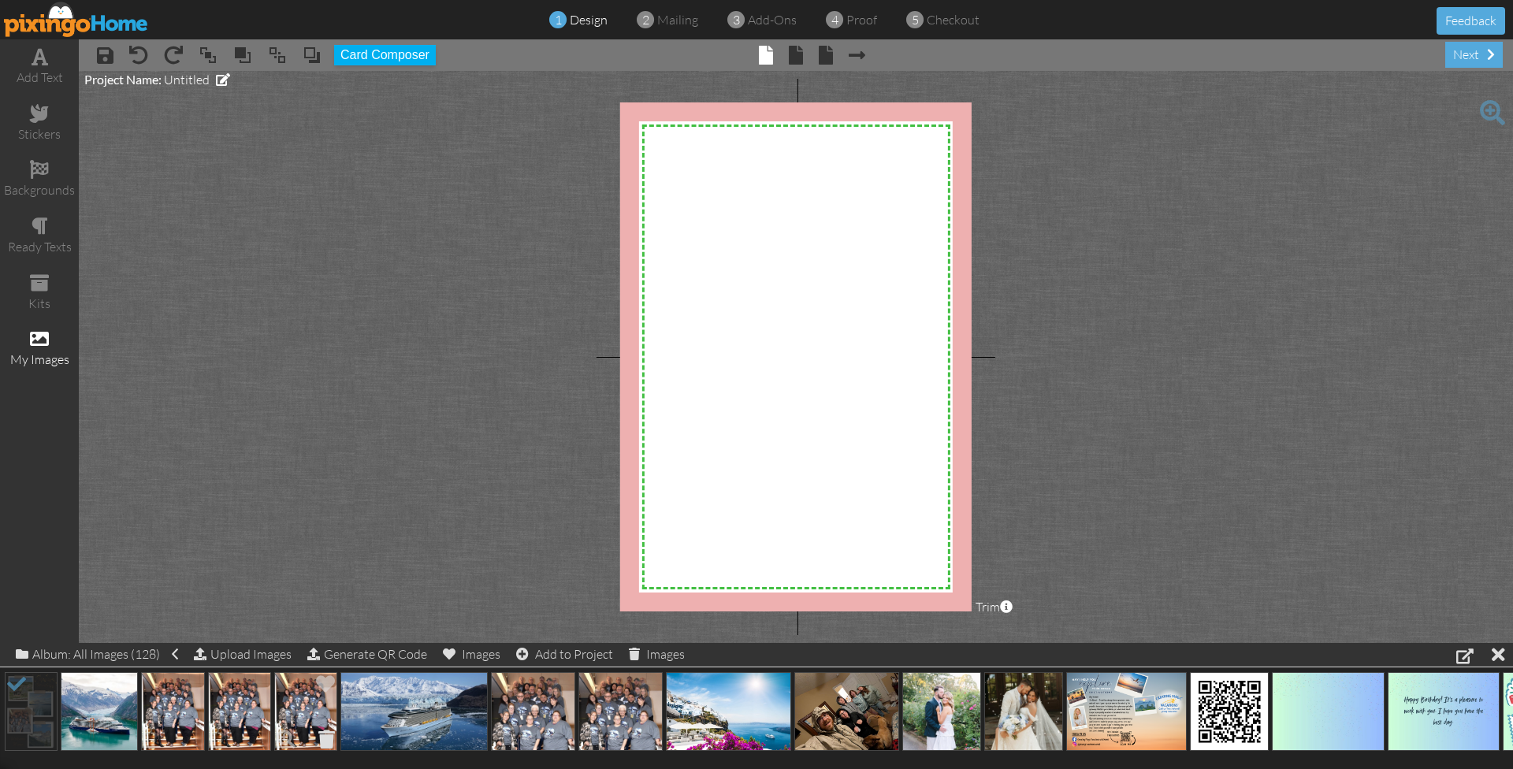
click at [324, 730] on span at bounding box center [326, 739] width 24 height 27
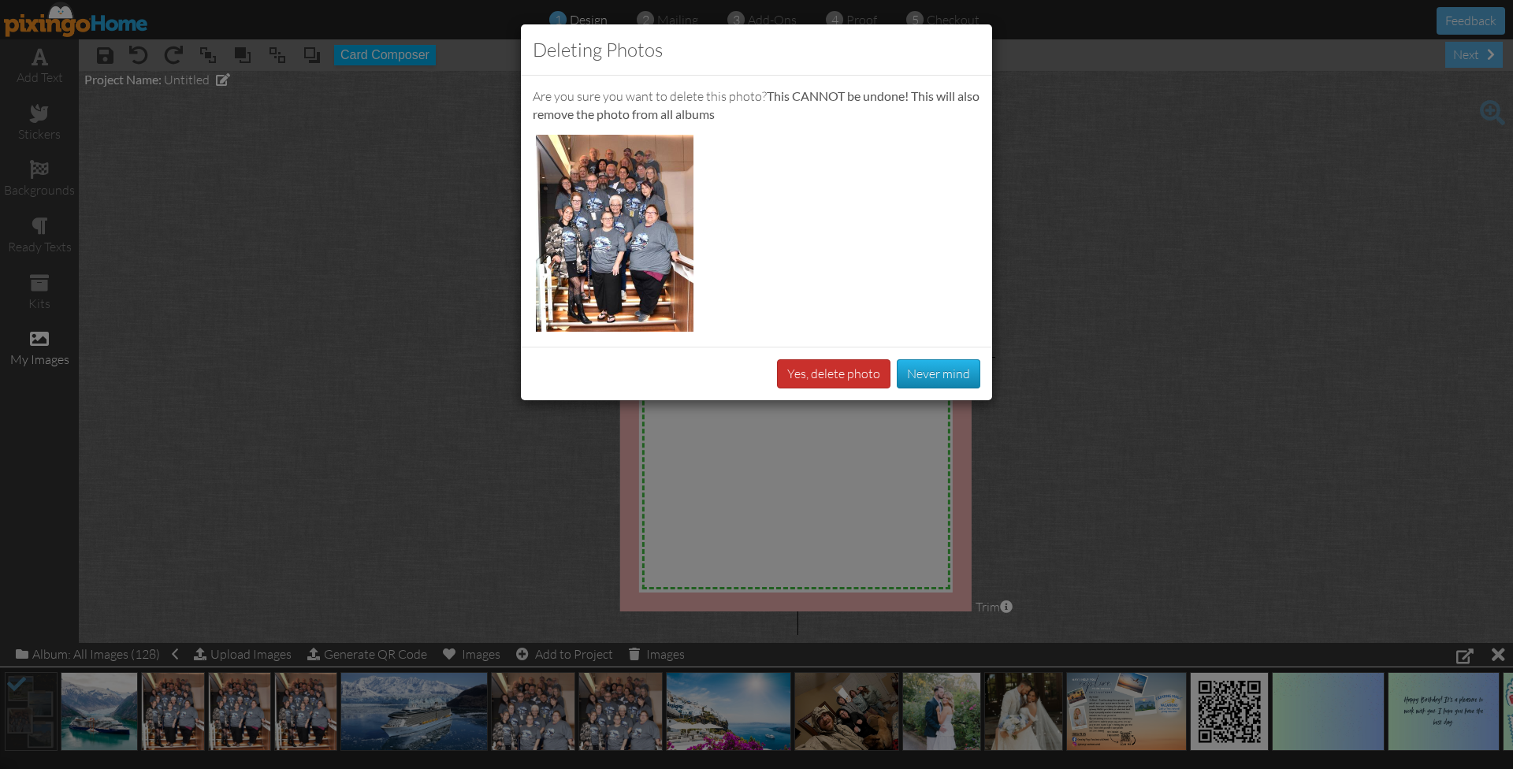
click at [820, 372] on button "Yes, delete photo" at bounding box center [833, 373] width 113 height 29
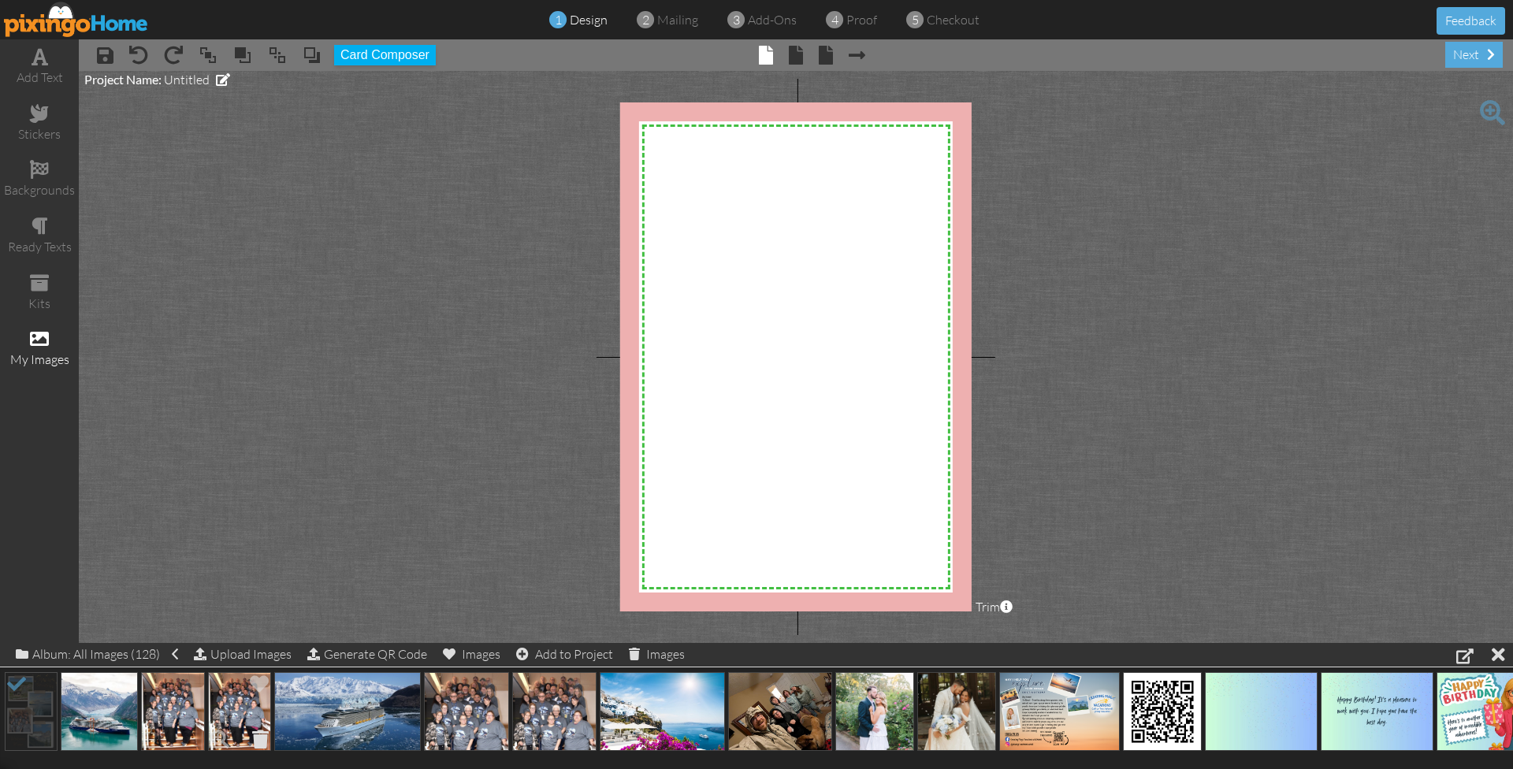
click at [258, 734] on span at bounding box center [260, 739] width 24 height 27
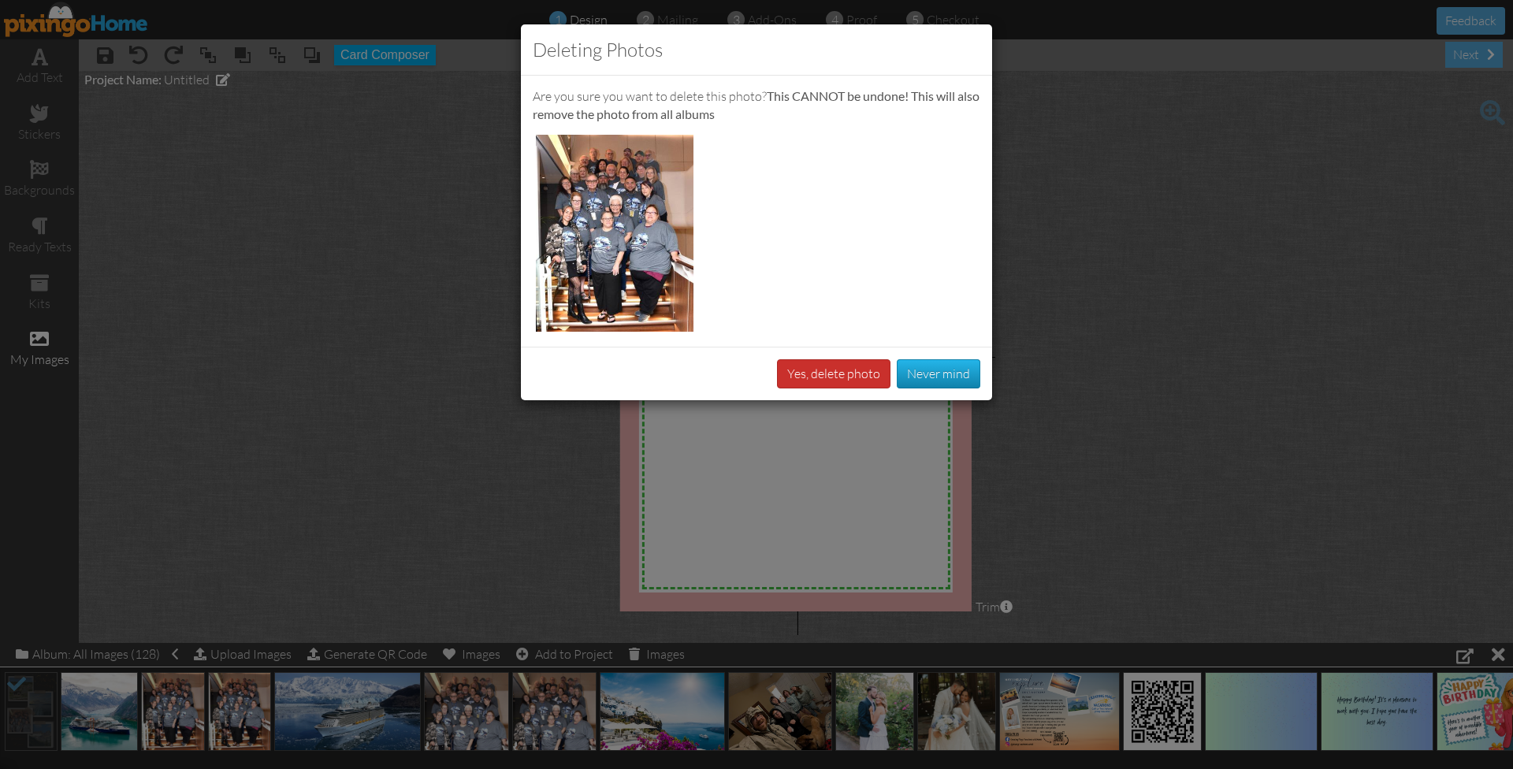
click at [816, 368] on button "Yes, delete photo" at bounding box center [833, 373] width 113 height 29
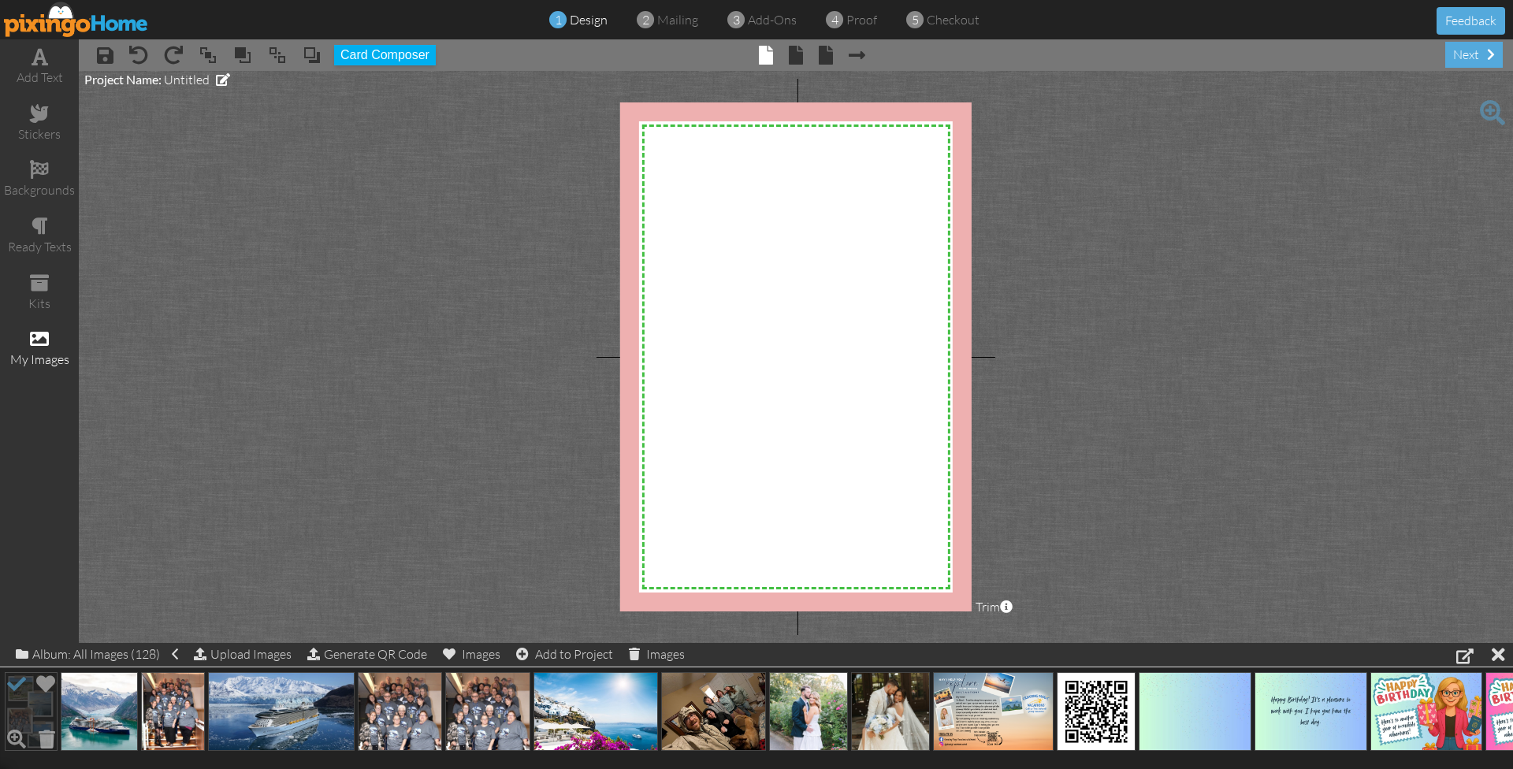
click at [25, 701] on img at bounding box center [31, 711] width 53 height 79
drag, startPoint x: 26, startPoint y: 716, endPoint x: 742, endPoint y: 424, distance: 773.7
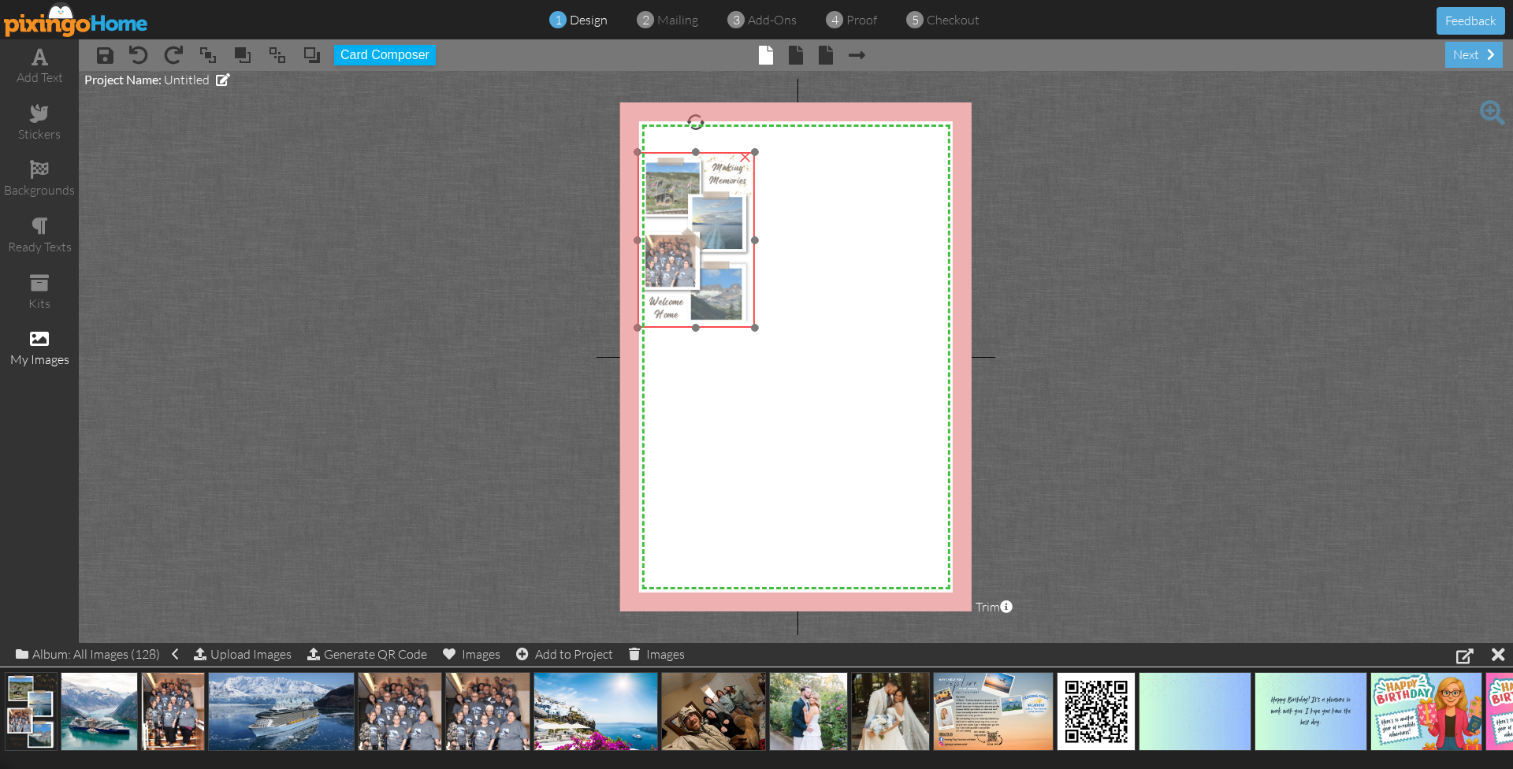
drag, startPoint x: 768, startPoint y: 451, endPoint x: 682, endPoint y: 223, distance: 243.1
click at [682, 223] on img at bounding box center [696, 240] width 117 height 176
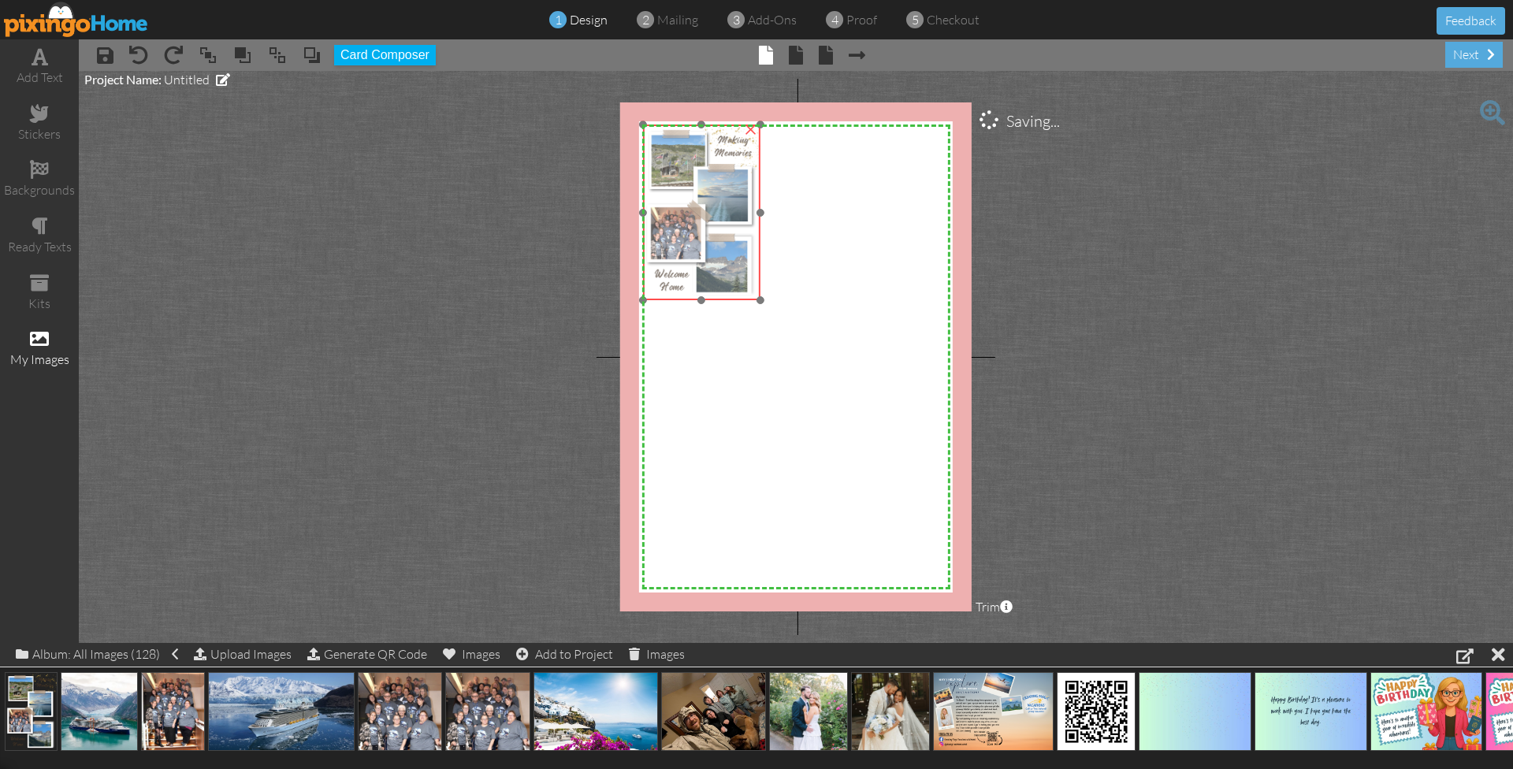
drag, startPoint x: 687, startPoint y: 232, endPoint x: 694, endPoint y: 206, distance: 27.7
click at [694, 206] on img at bounding box center [701, 213] width 117 height 176
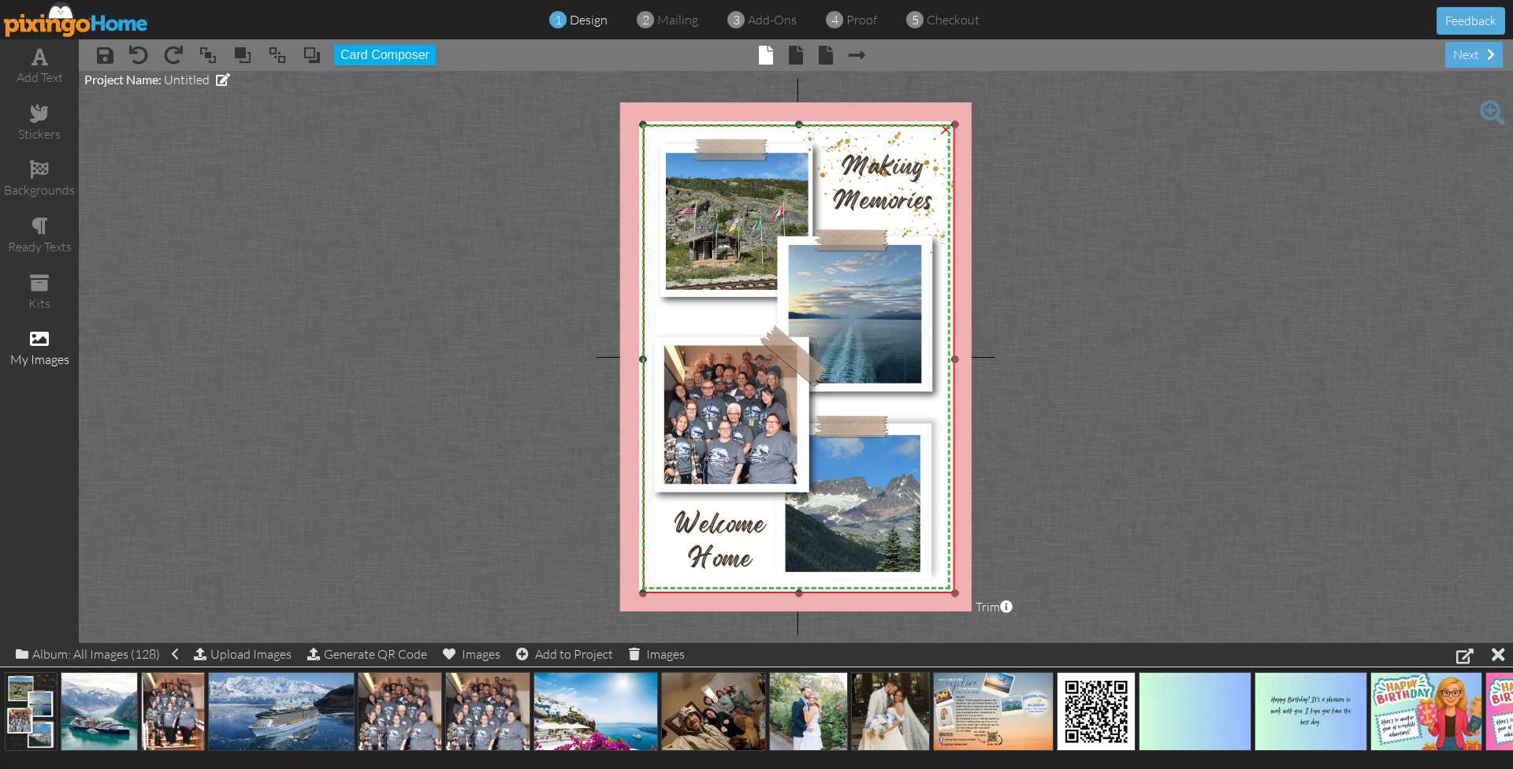
drag, startPoint x: 759, startPoint y: 298, endPoint x: 883, endPoint y: 591, distance: 318.2
click at [883, 591] on div "×" at bounding box center [799, 359] width 312 height 469
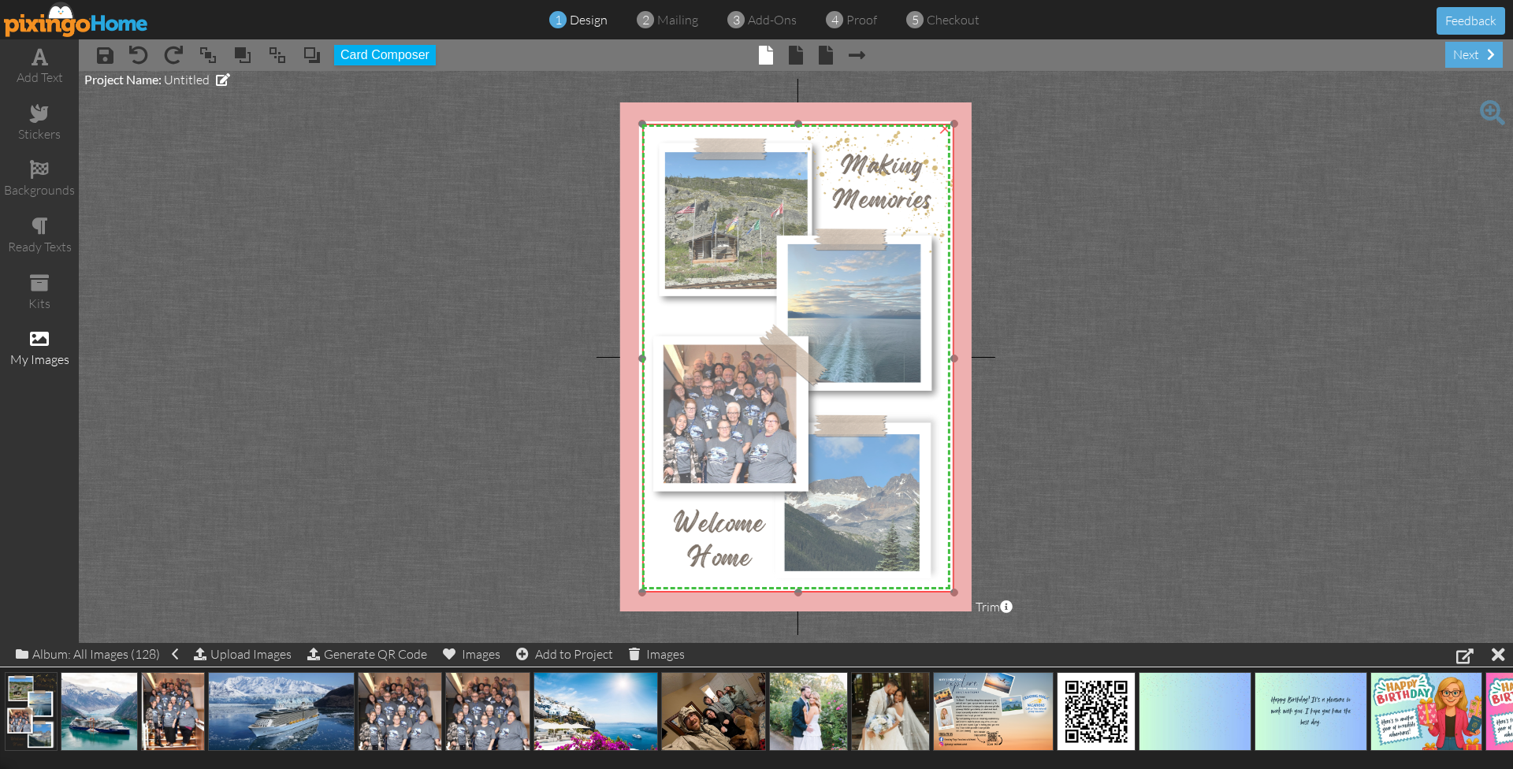
click at [864, 559] on img at bounding box center [798, 358] width 312 height 469
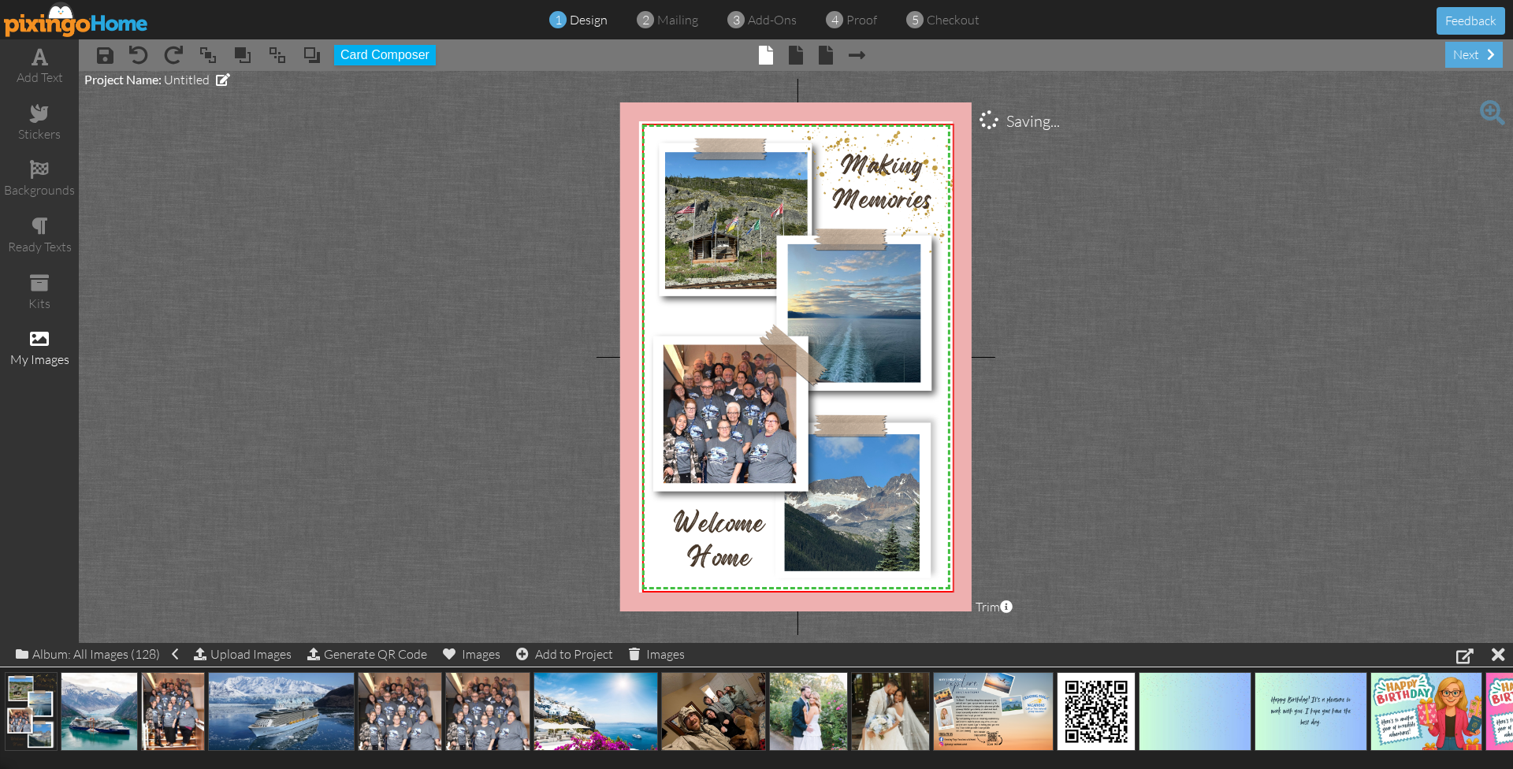
click at [1059, 511] on project-studio-wrapper "X X X X X X X X X X X X X X X X X X X X X X X X X X X X X X X X X X X X X X X X…" at bounding box center [796, 357] width 1434 height 572
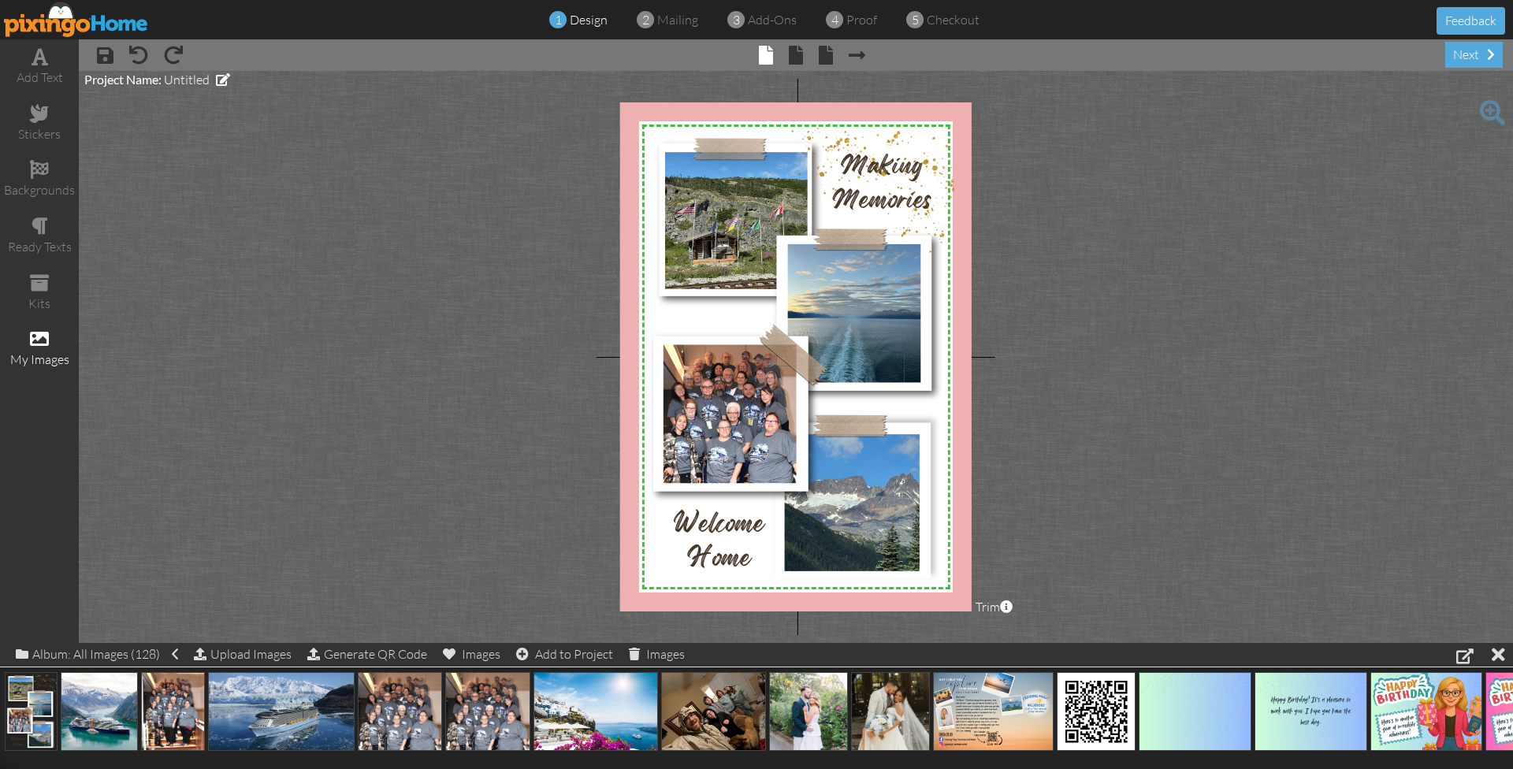
click at [1017, 431] on project-studio-wrapper "X X X X X X X X X X X X X X X X X X X X X X X X X X X X X X X X X X X X X X X X…" at bounding box center [796, 357] width 1434 height 572
click at [849, 321] on img at bounding box center [798, 358] width 312 height 469
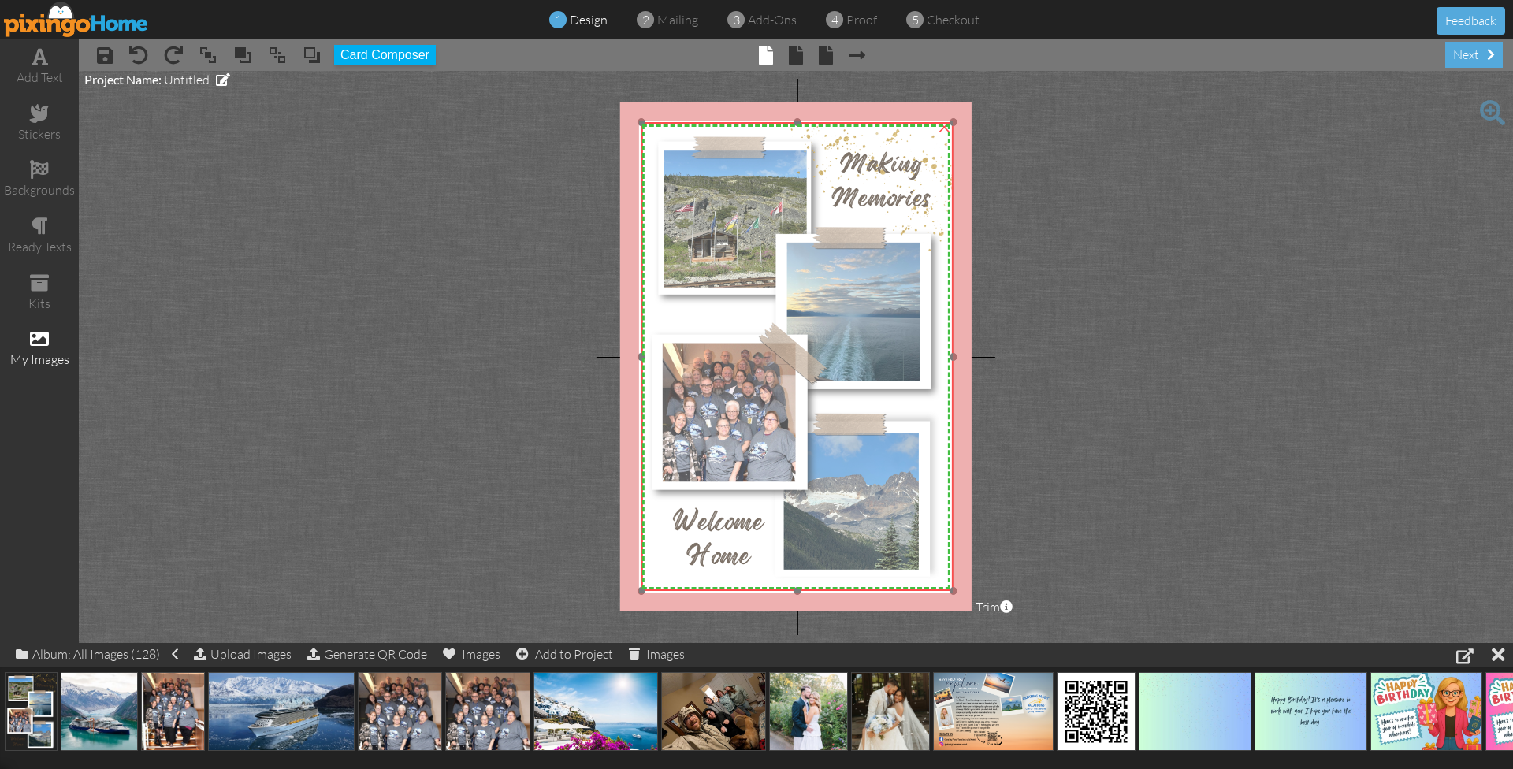
click at [848, 319] on img at bounding box center [797, 356] width 312 height 469
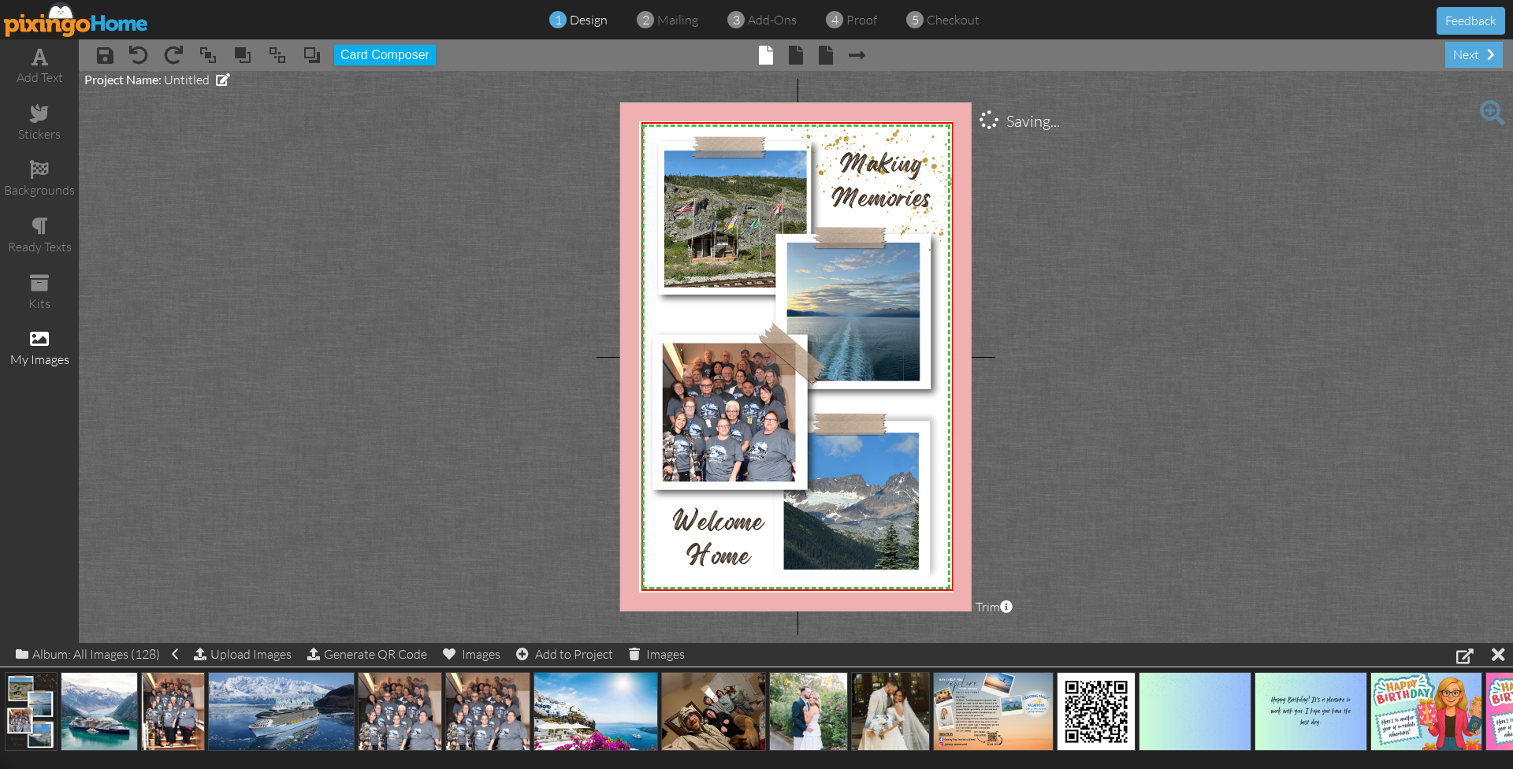
click at [1037, 347] on project-studio-wrapper "X X X X X X X X X X X X X X X X X X X X X X X X X X X X X X X X X X X X X X X X…" at bounding box center [796, 357] width 1434 height 572
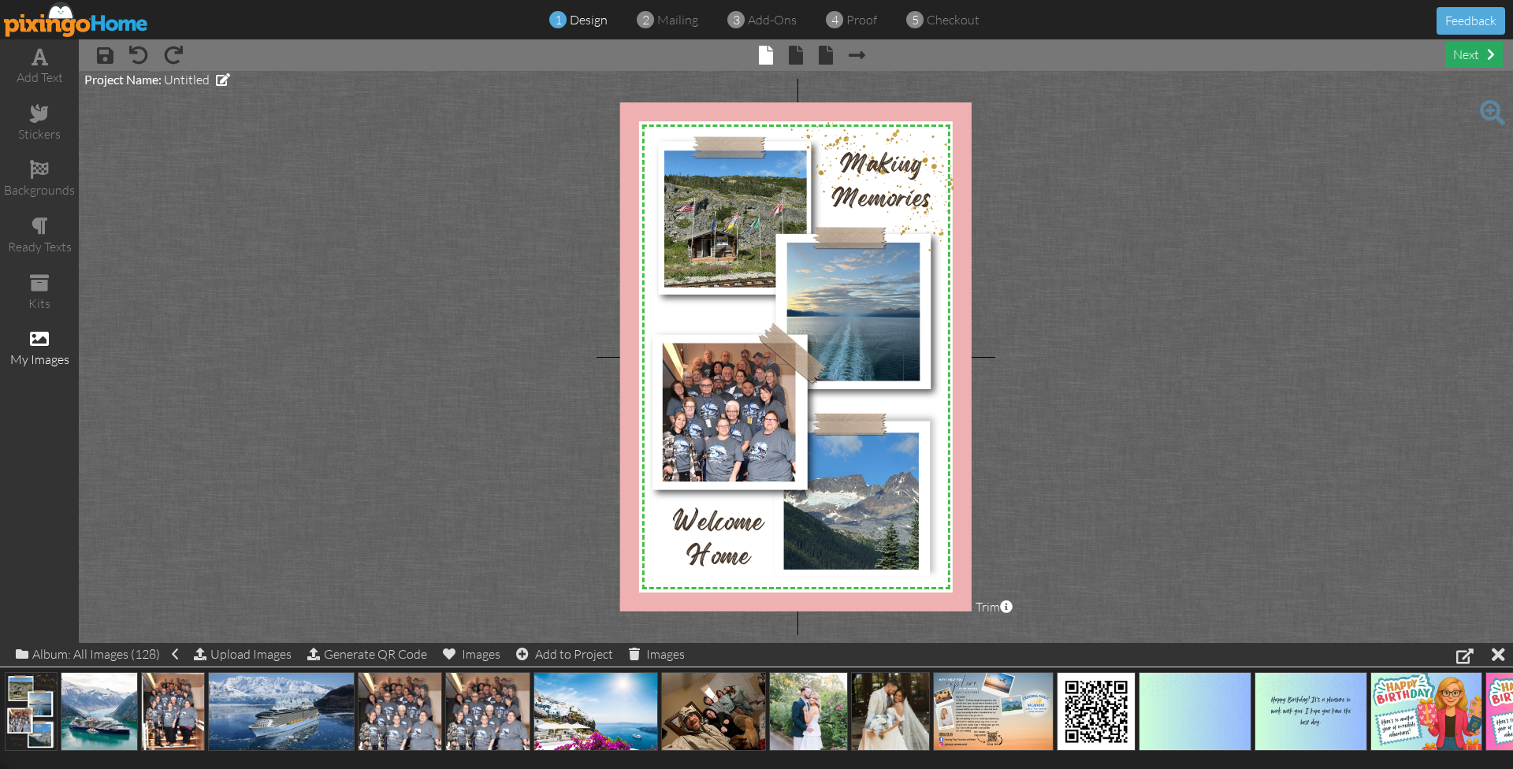
click at [1484, 58] on div "next" at bounding box center [1474, 55] width 58 height 26
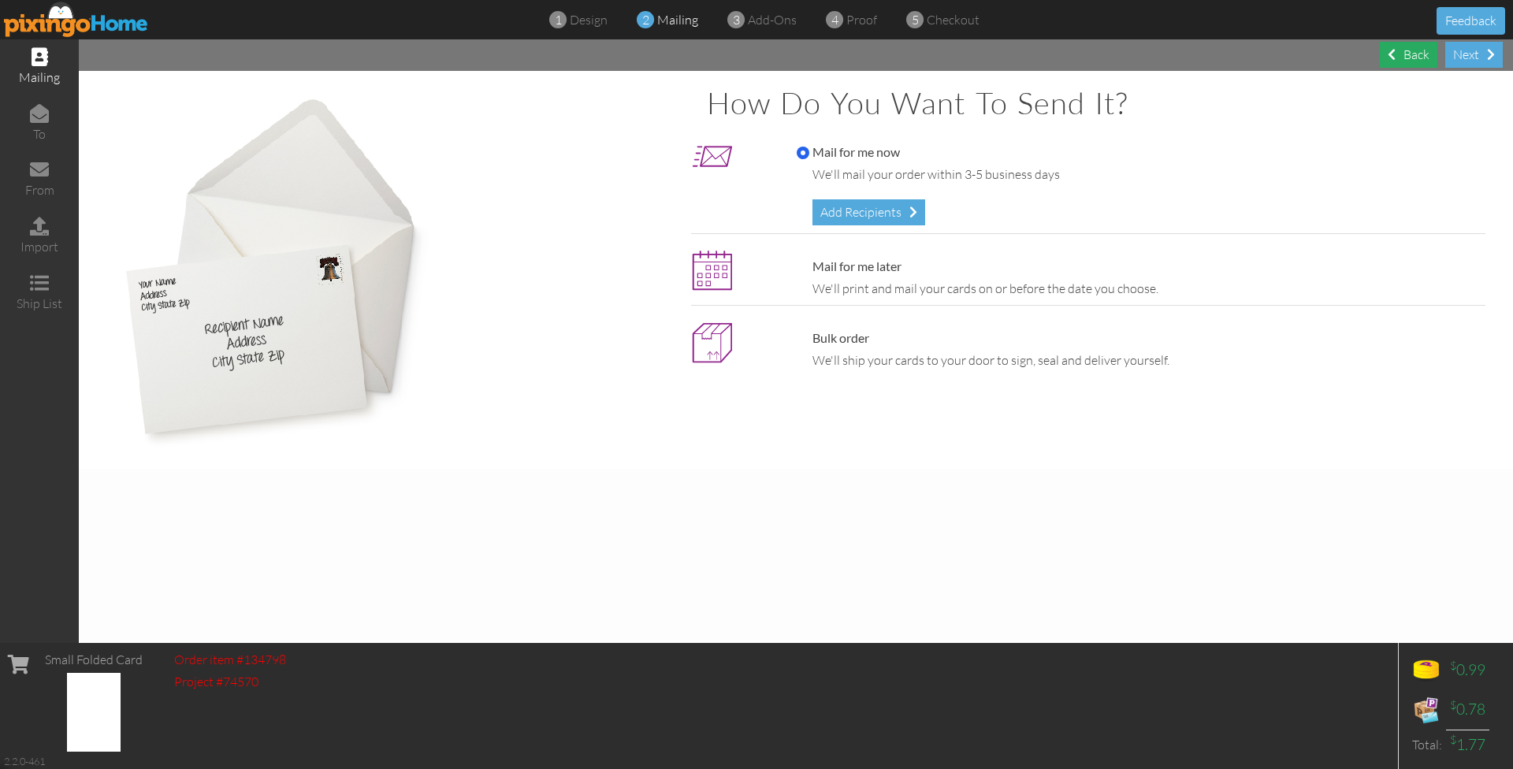
click at [1417, 55] on div "Back" at bounding box center [1409, 55] width 58 height 26
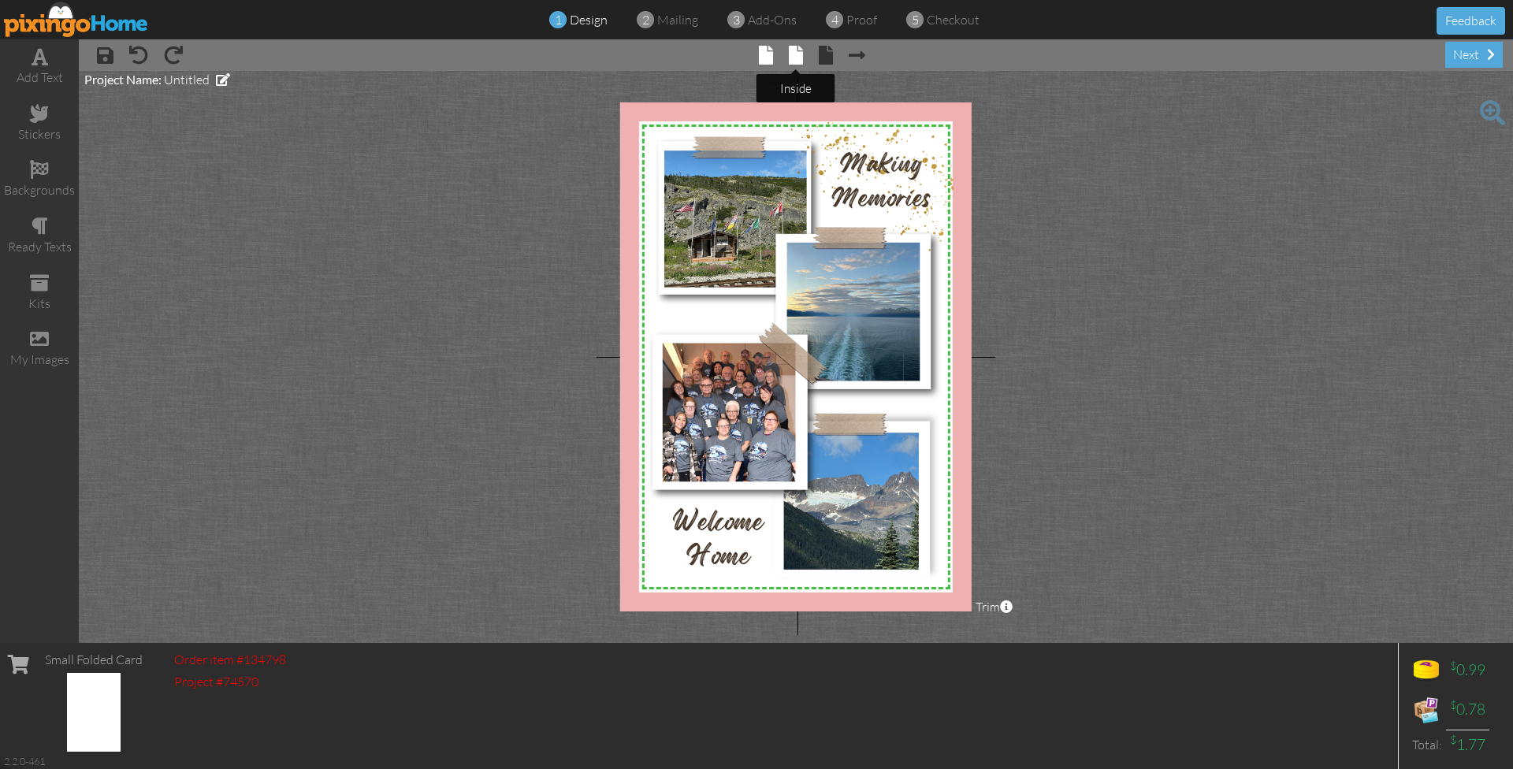
click at [791, 59] on span at bounding box center [796, 55] width 14 height 19
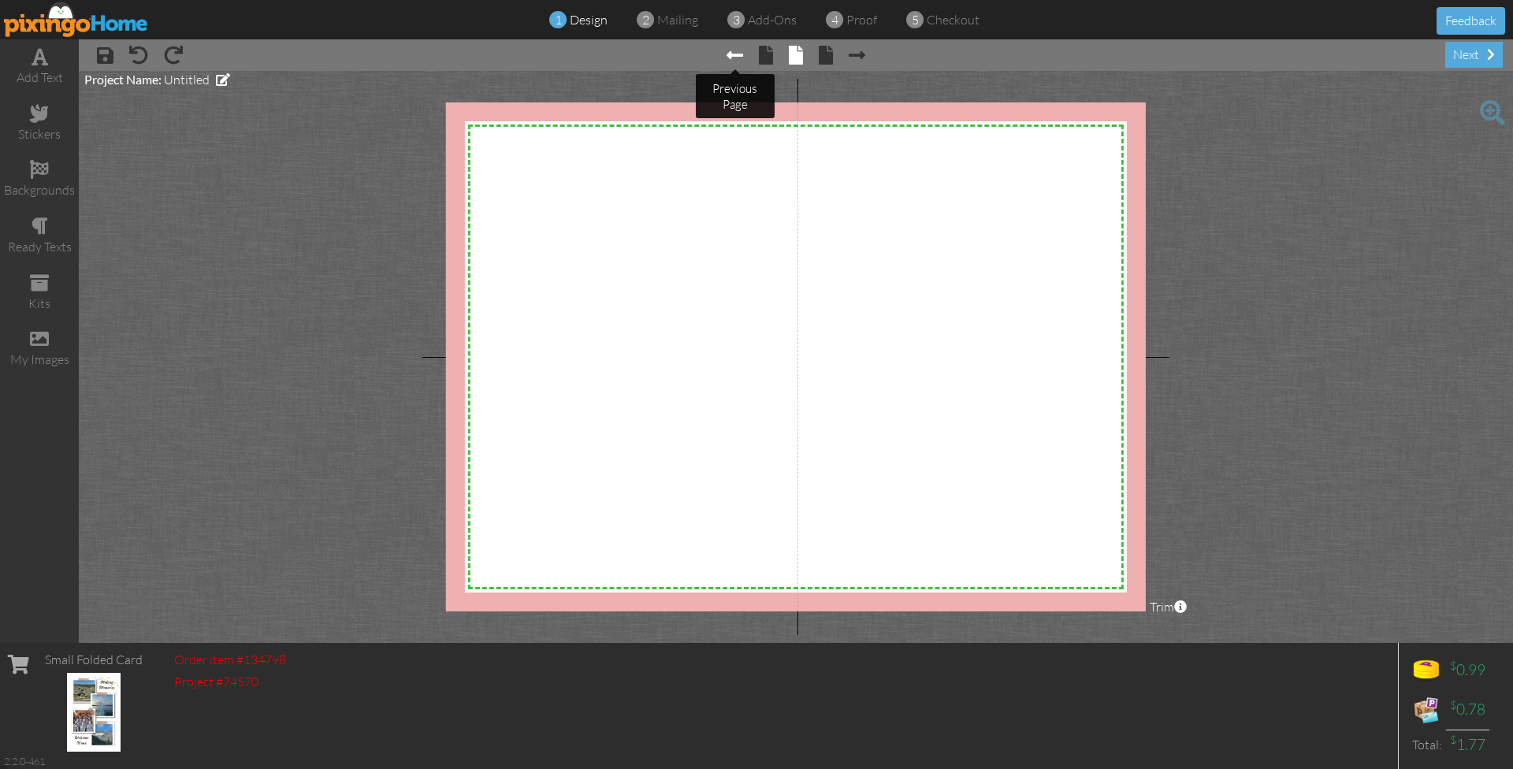
click at [734, 51] on span at bounding box center [735, 55] width 17 height 19
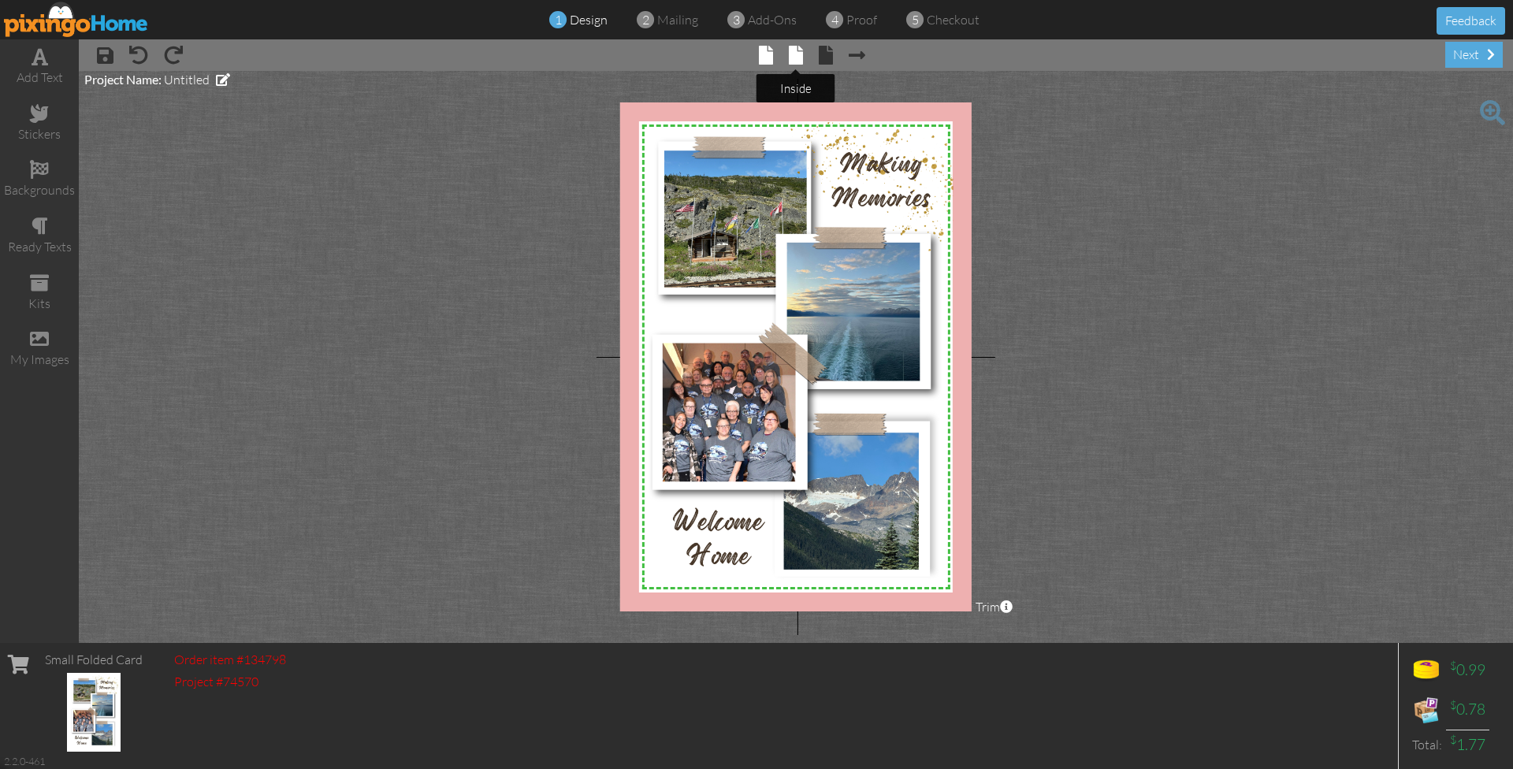
click at [797, 51] on span at bounding box center [796, 55] width 14 height 19
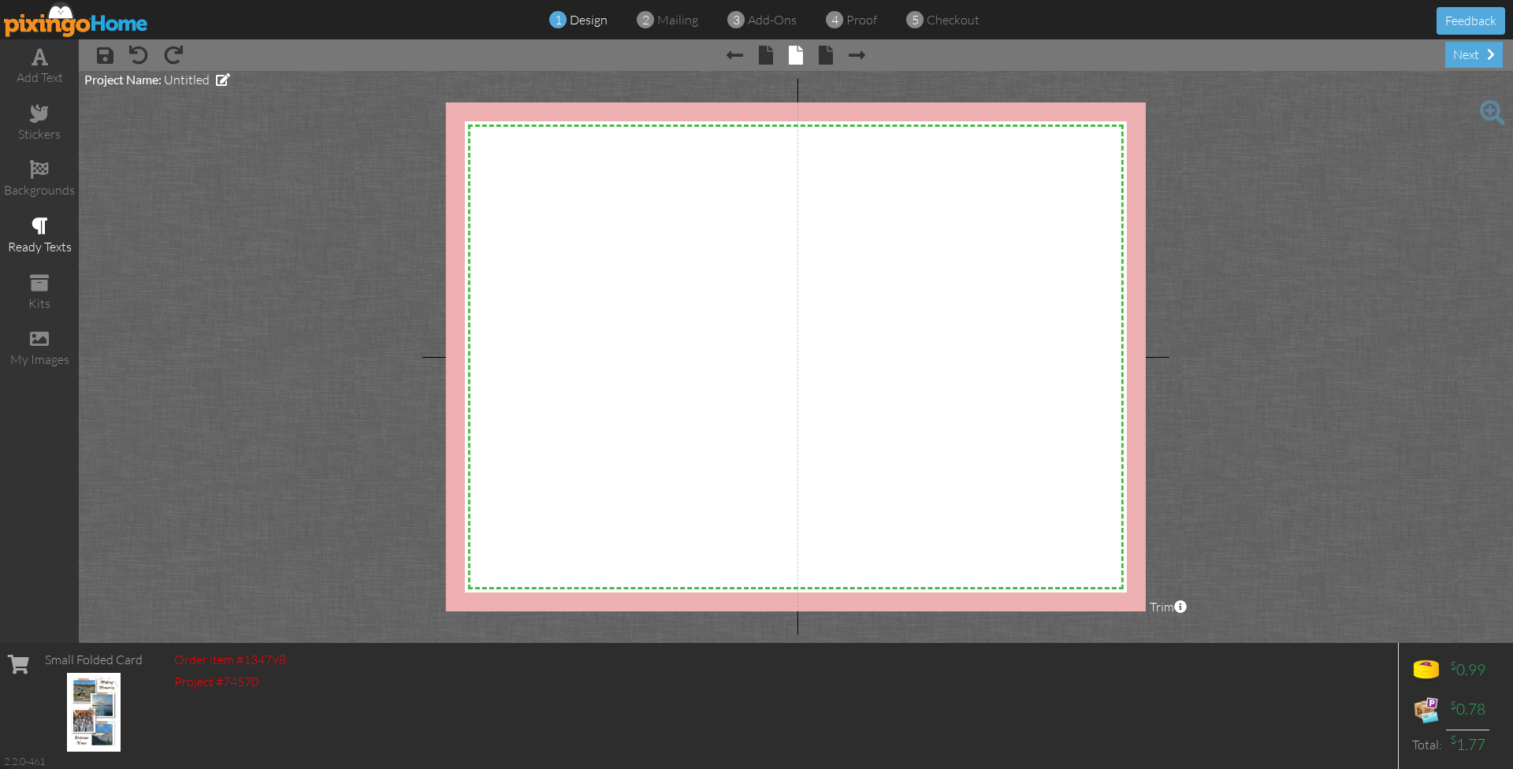
click at [32, 239] on div "ready texts" at bounding box center [39, 247] width 79 height 18
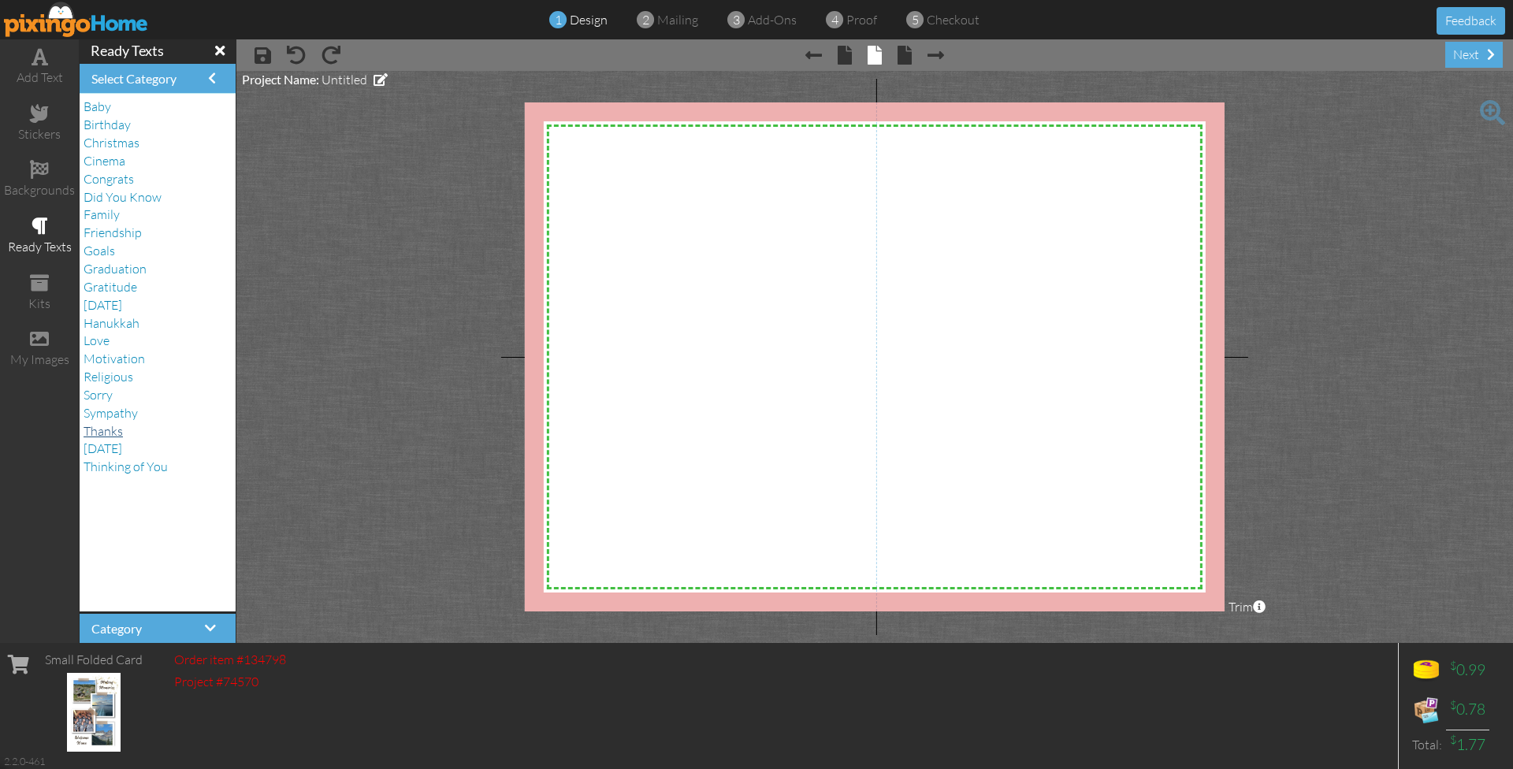
click at [104, 423] on span "Thanks" at bounding box center [103, 431] width 39 height 16
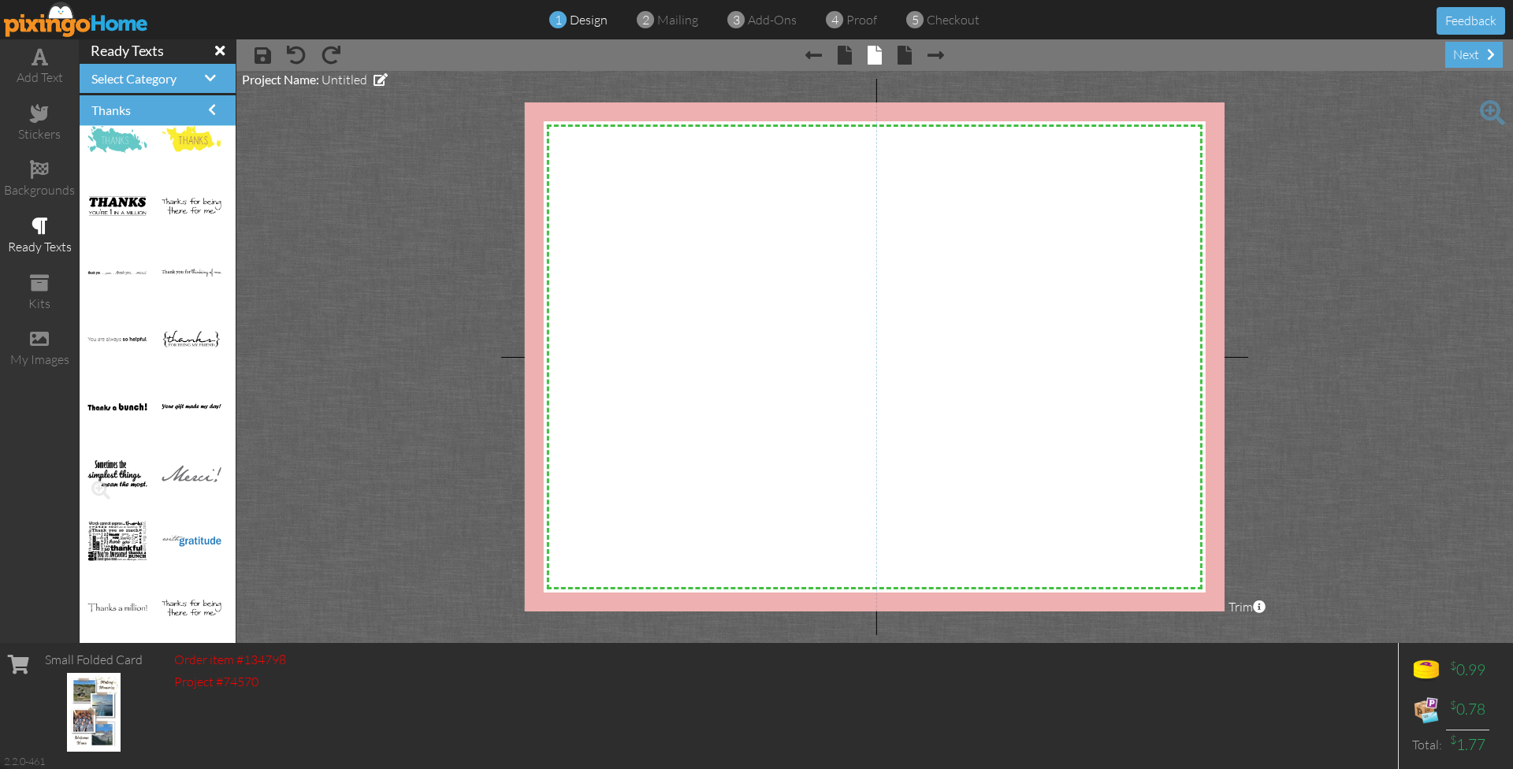
scroll to position [378, 0]
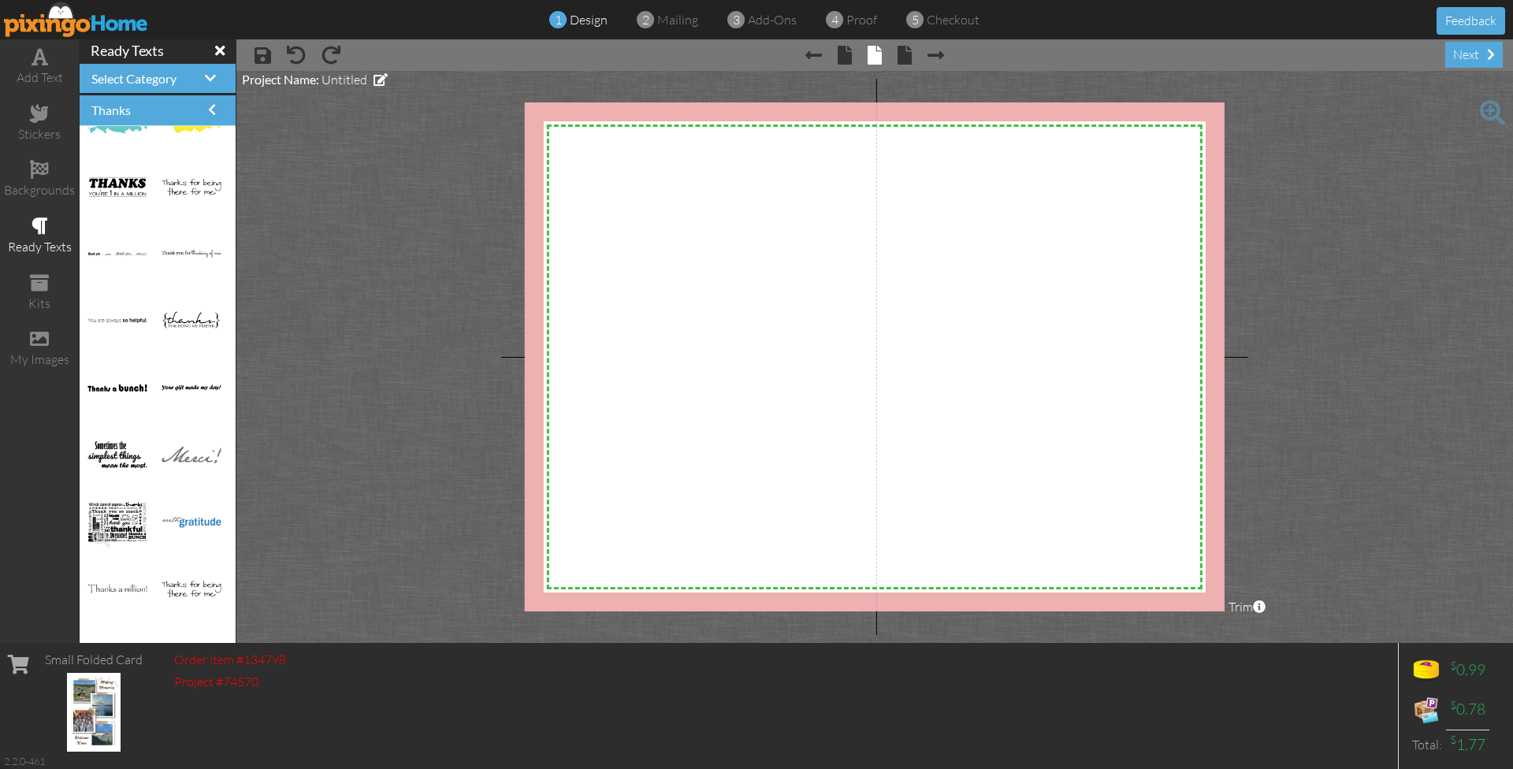
click at [115, 523] on img at bounding box center [116, 521] width 59 height 39
drag, startPoint x: 117, startPoint y: 522, endPoint x: 952, endPoint y: 281, distance: 869.4
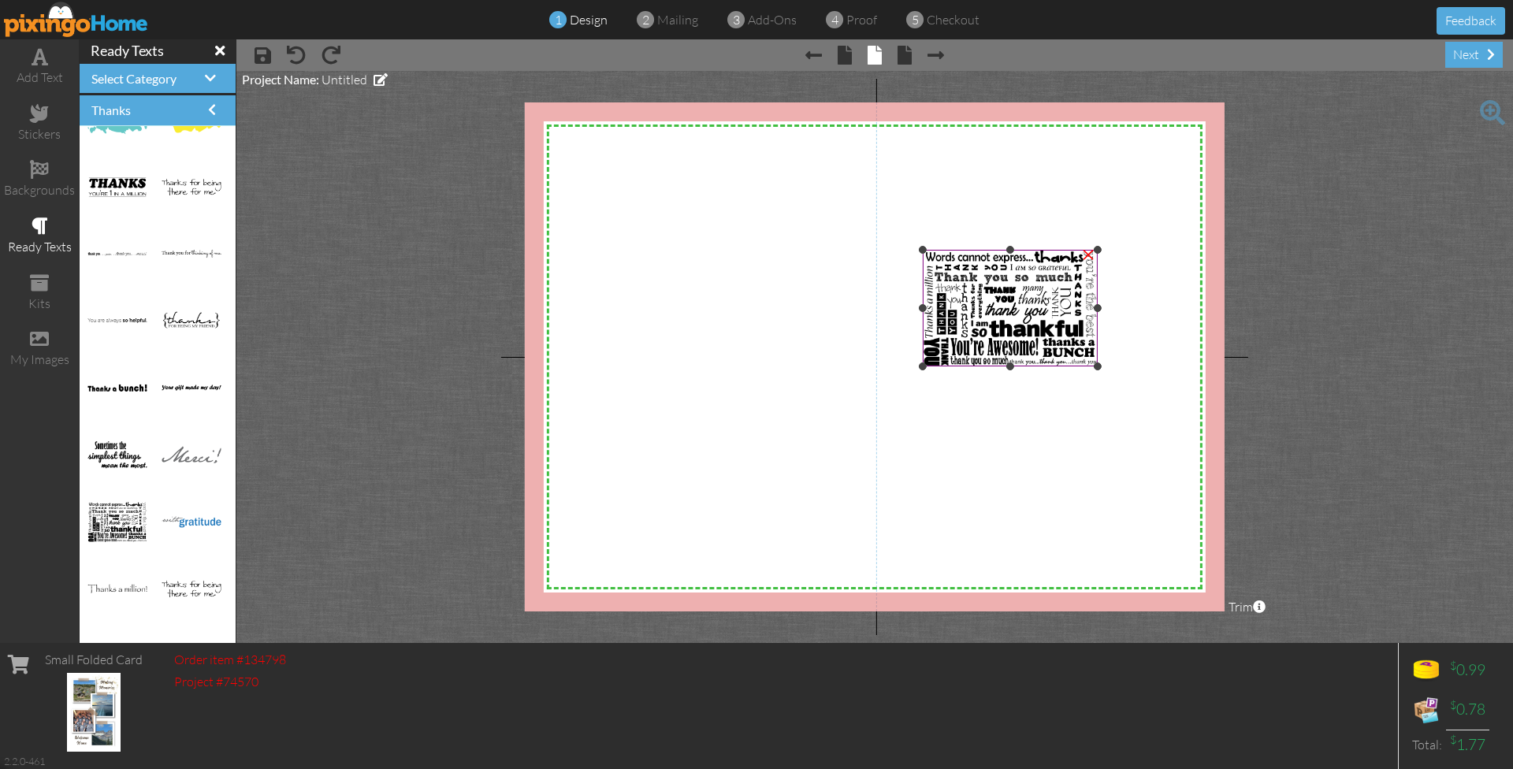
click at [1031, 310] on img at bounding box center [1010, 308] width 175 height 117
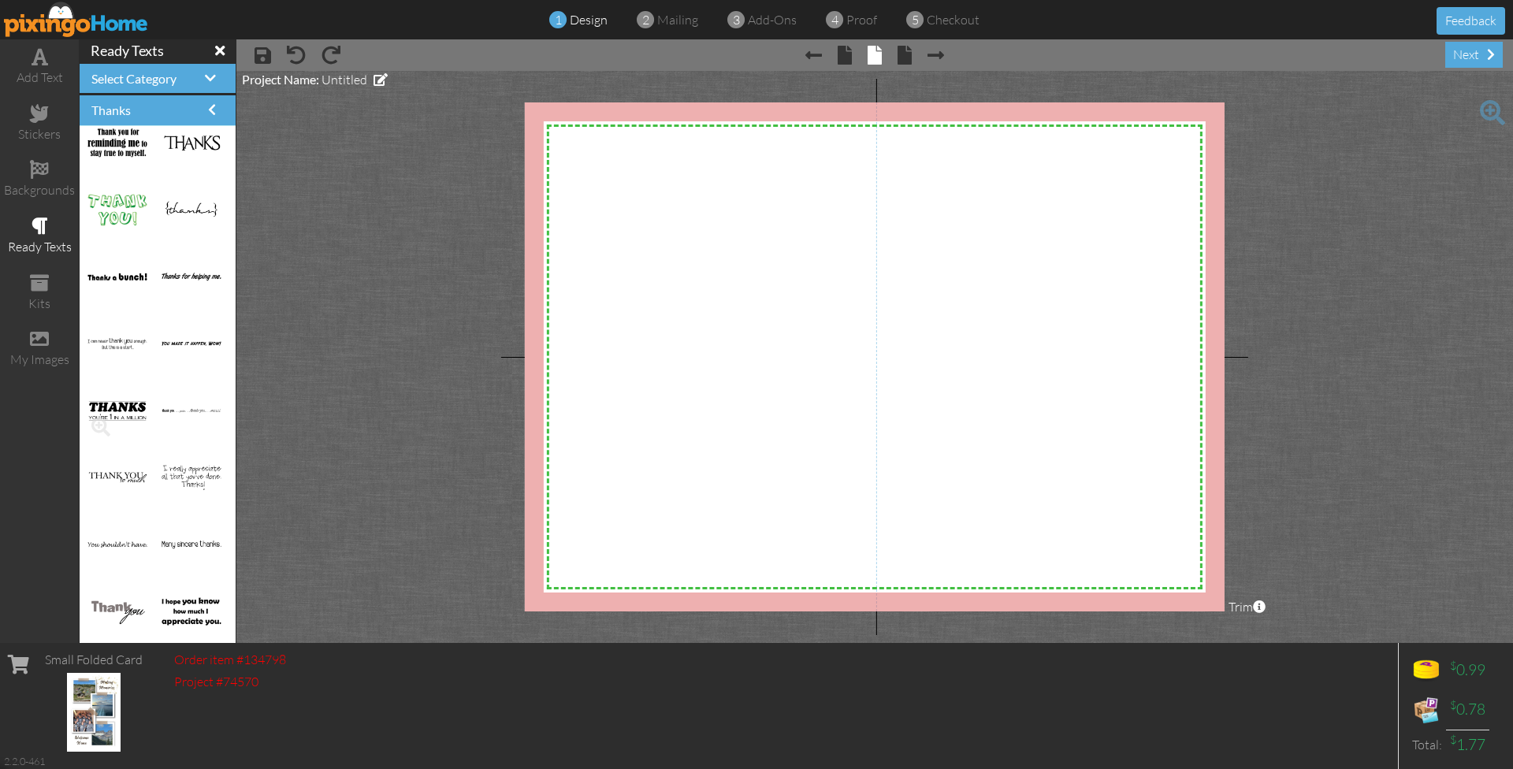
scroll to position [1032, 0]
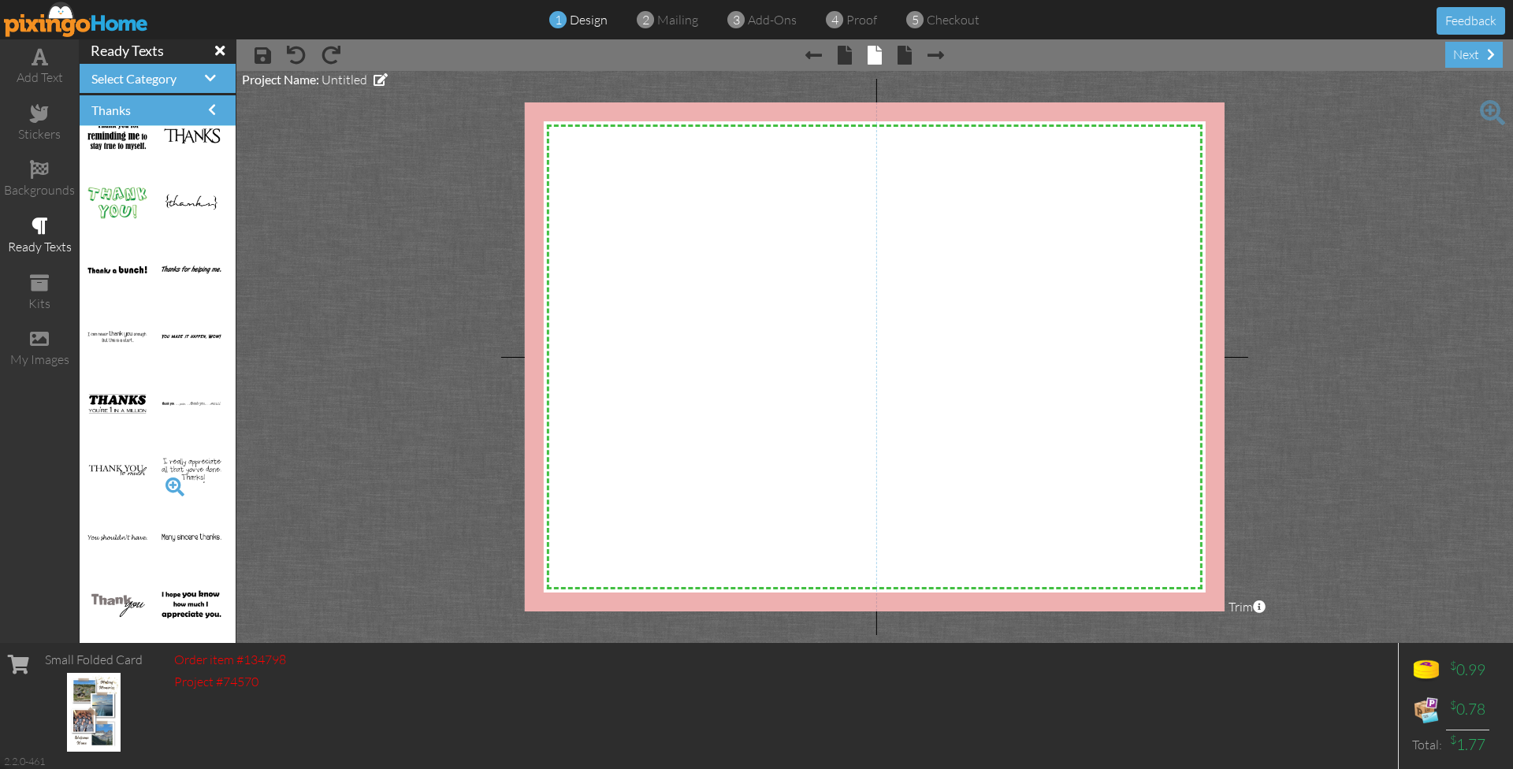
click at [173, 482] on span at bounding box center [175, 487] width 27 height 27
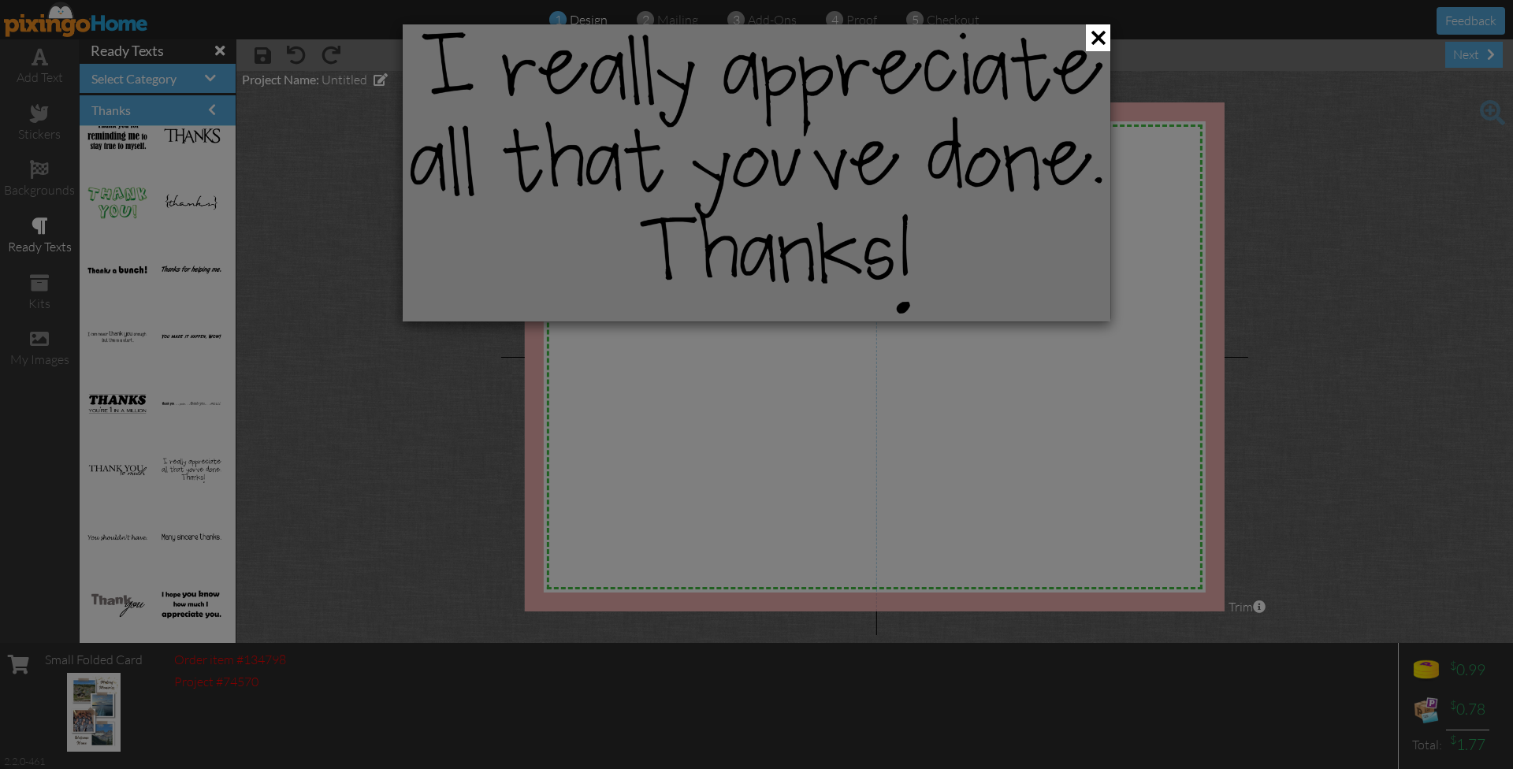
click at [182, 605] on div at bounding box center [756, 384] width 1513 height 769
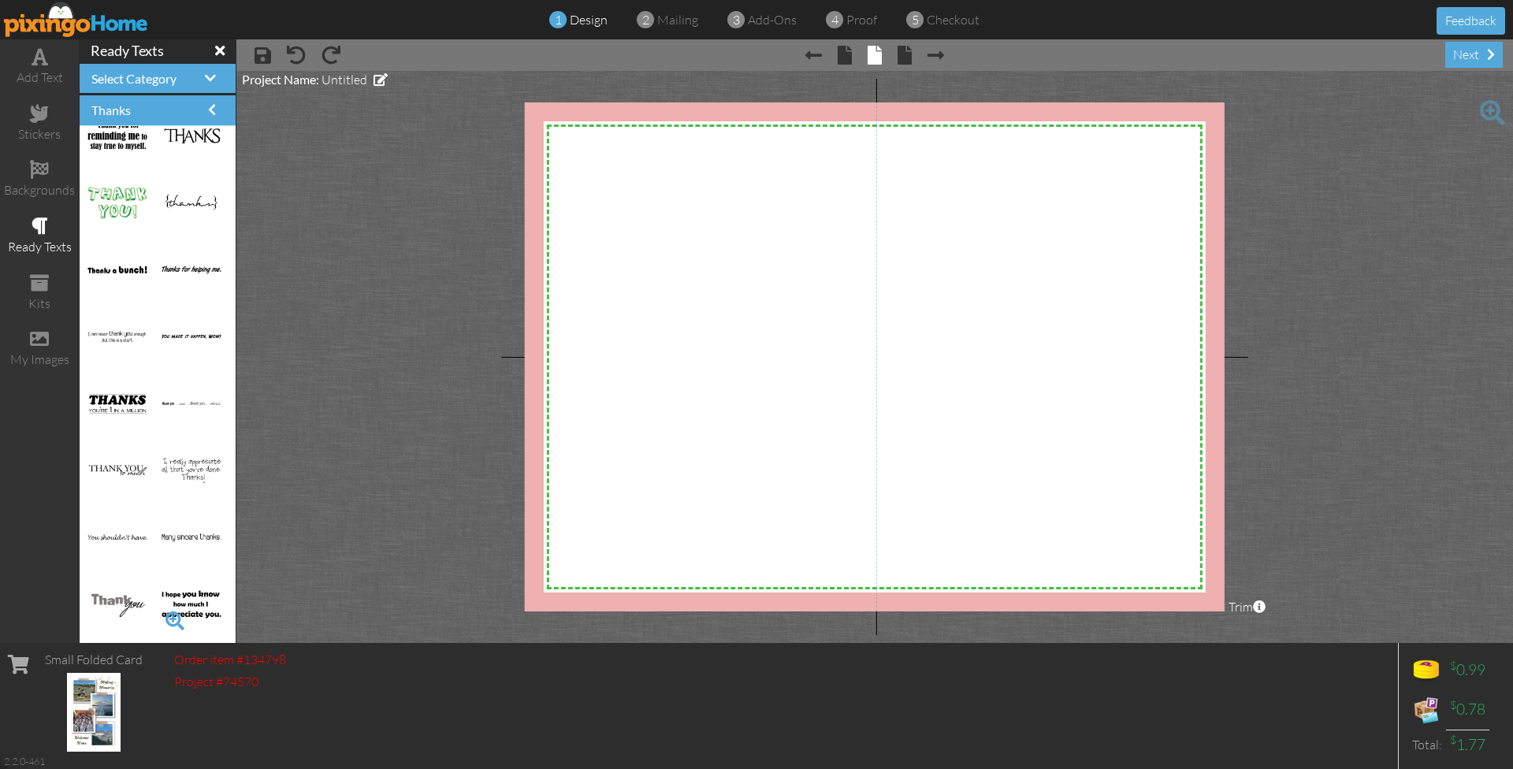
click at [171, 616] on span at bounding box center [175, 621] width 27 height 27
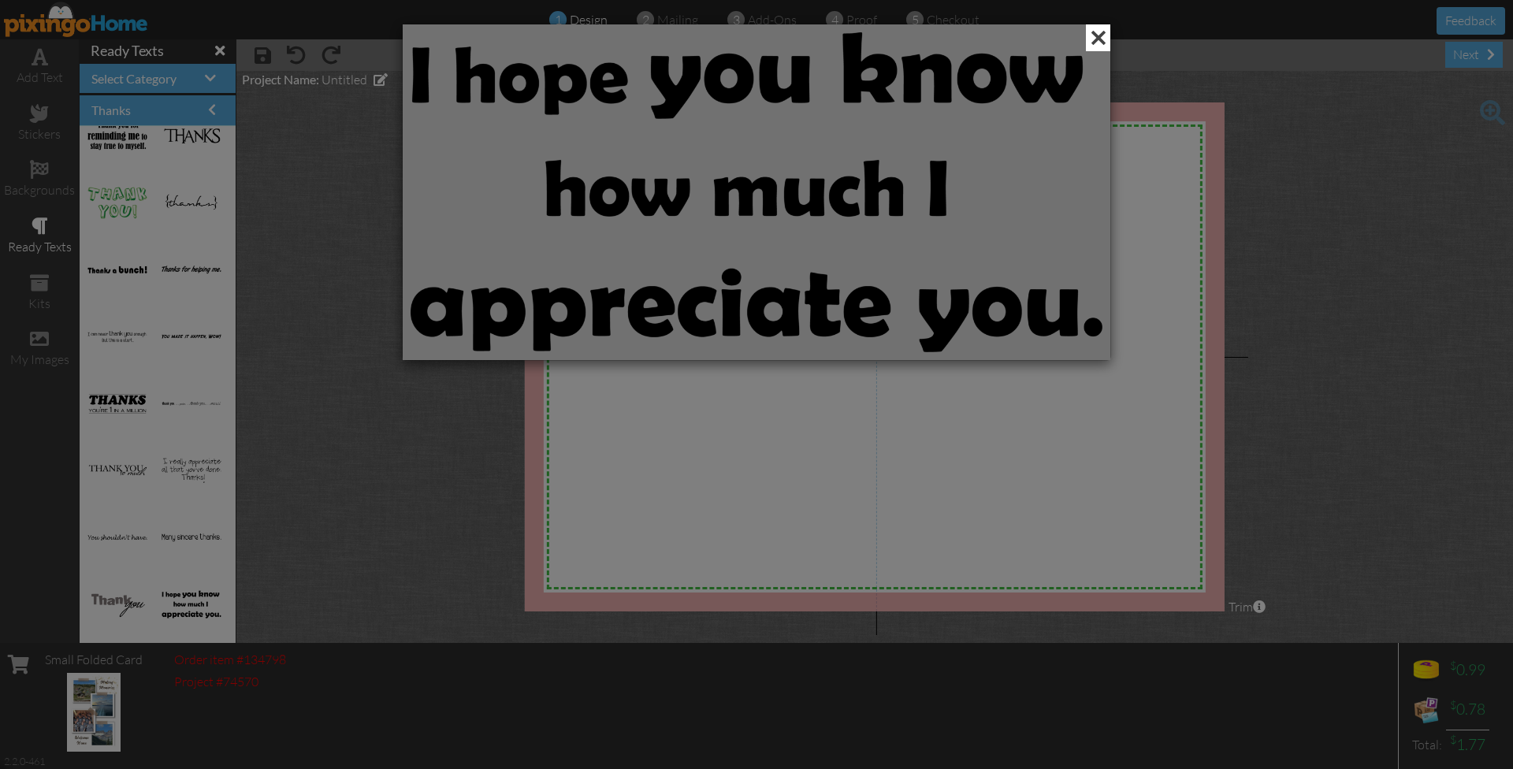
click at [1096, 32] on span at bounding box center [1098, 37] width 24 height 27
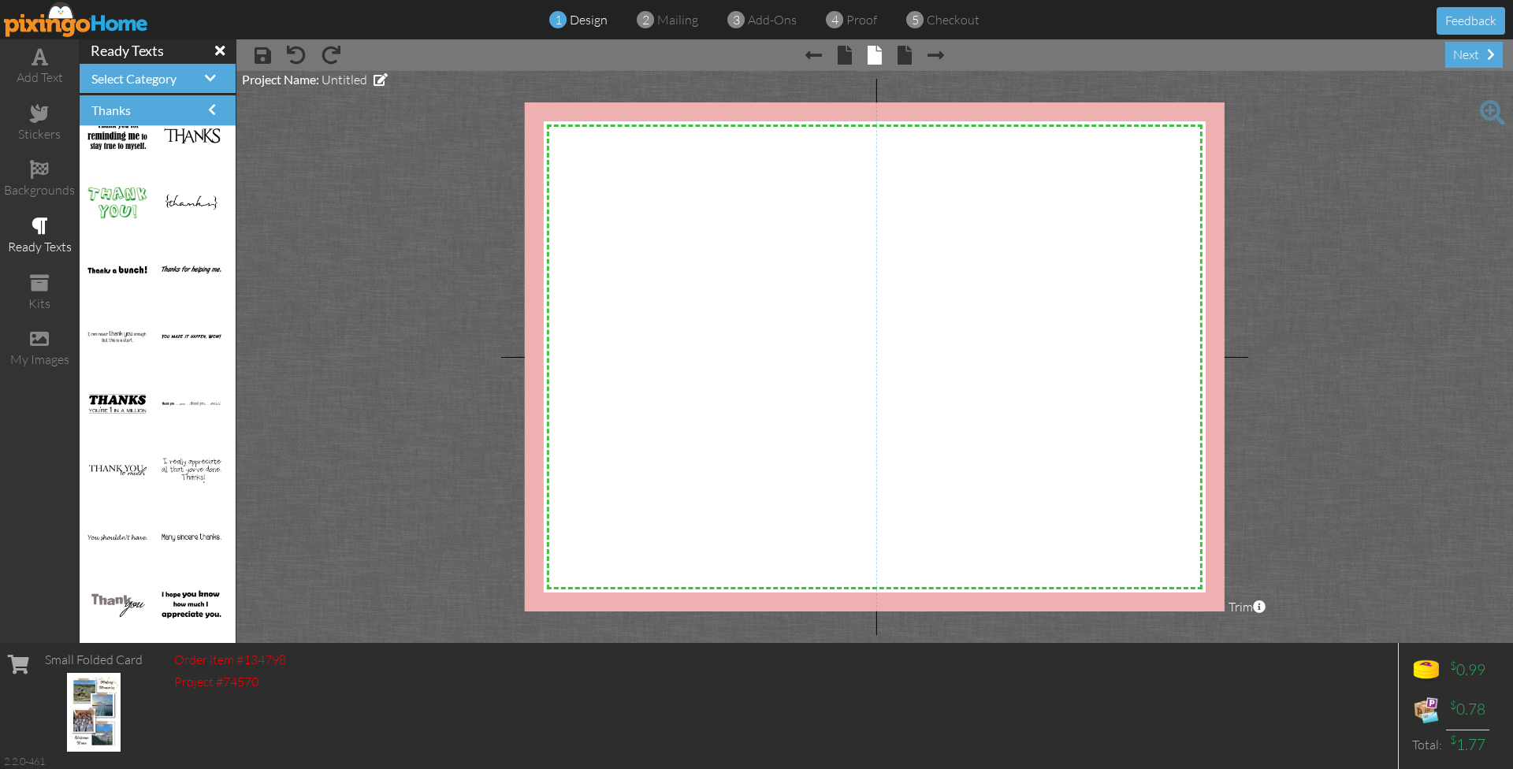
click at [254, 56] on span "× save" at bounding box center [255, 54] width 32 height 25
click at [266, 56] on span at bounding box center [263, 55] width 17 height 19
click at [151, 73] on span "Select Category" at bounding box center [133, 78] width 85 height 15
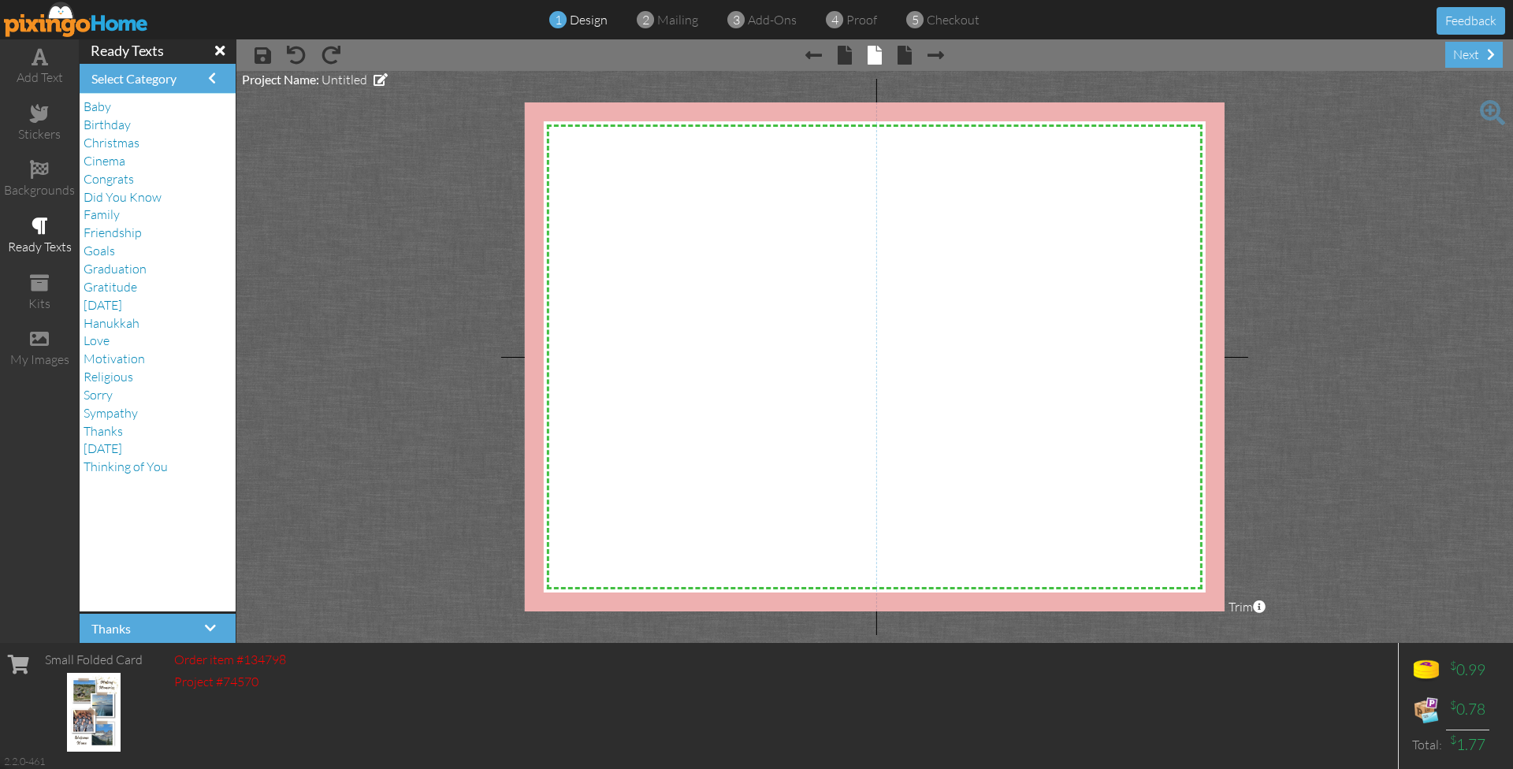
click at [73, 15] on img at bounding box center [76, 19] width 145 height 35
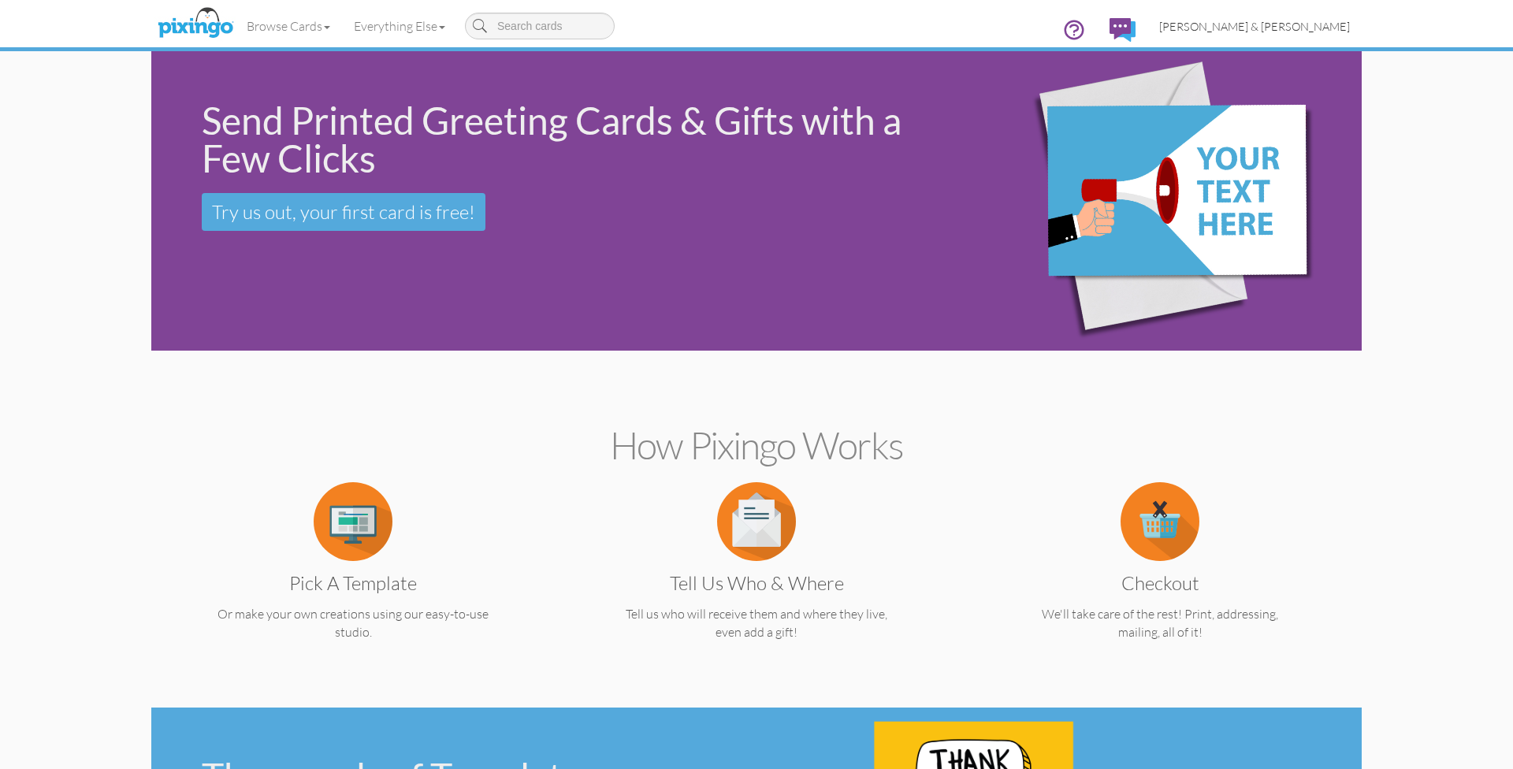
click at [1322, 29] on span "Wendi & Robby Corn" at bounding box center [1254, 26] width 191 height 13
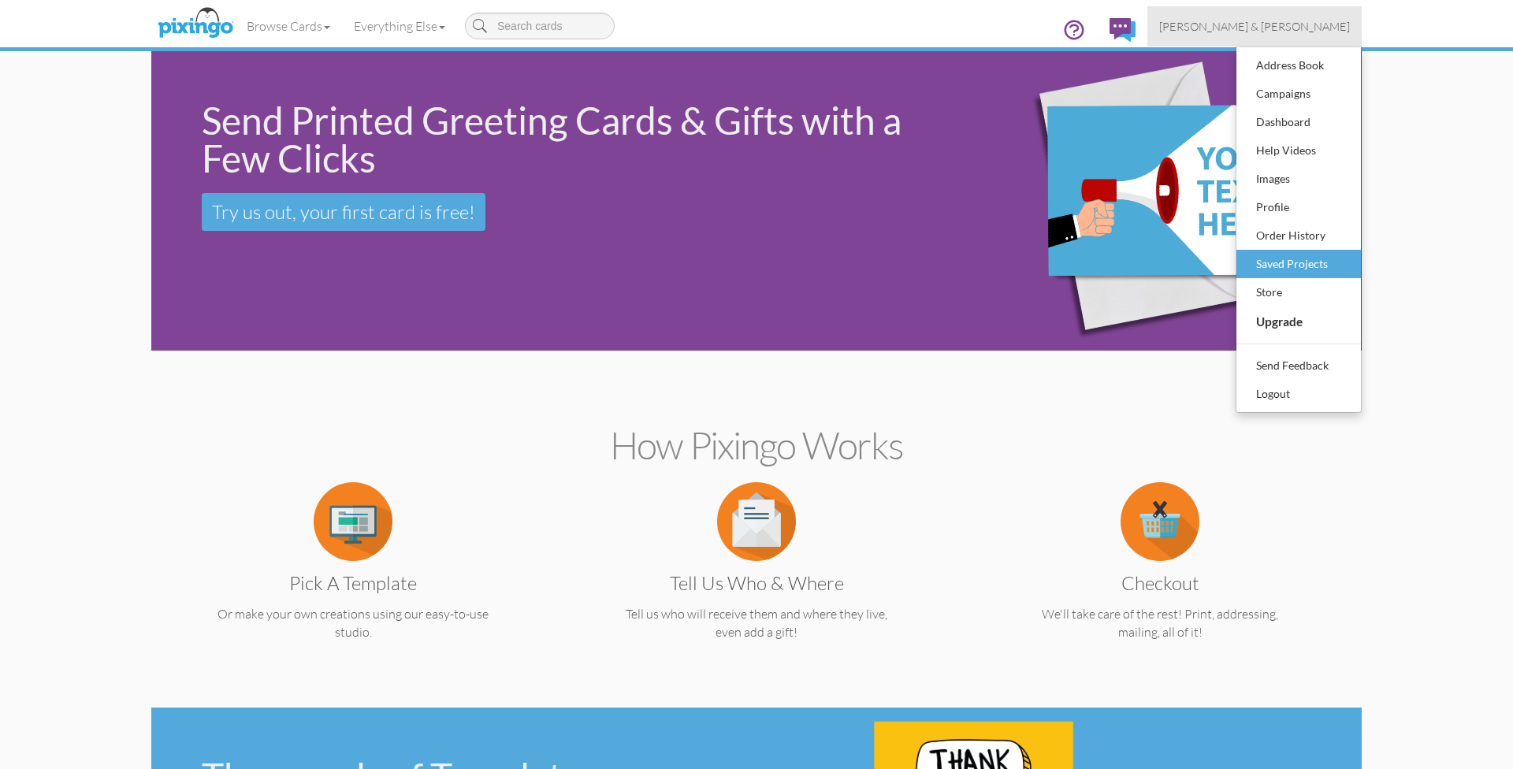
click at [1276, 258] on div "Saved Projects" at bounding box center [1298, 264] width 93 height 24
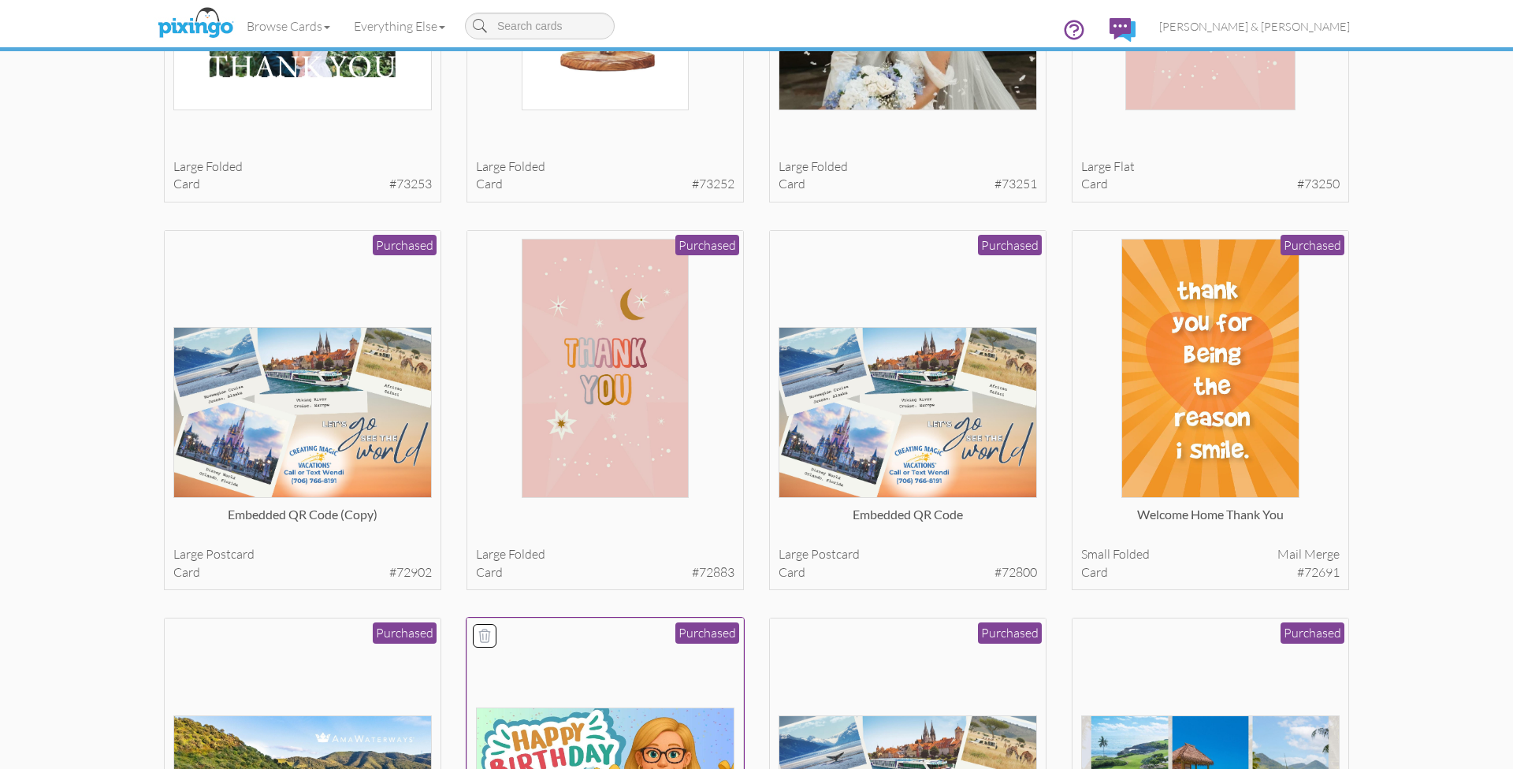
scroll to position [1444, 0]
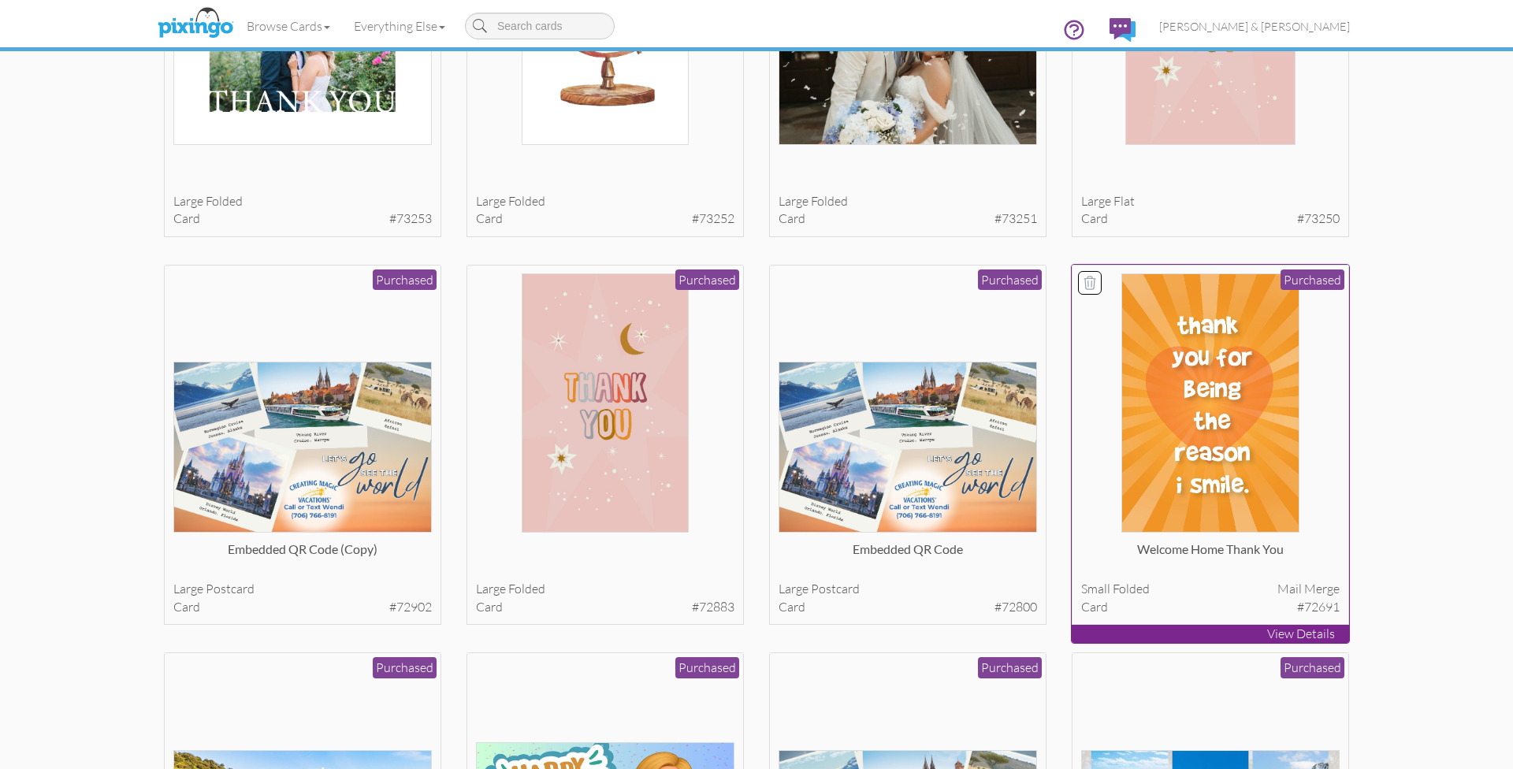
click at [1272, 349] on img at bounding box center [1210, 402] width 179 height 259
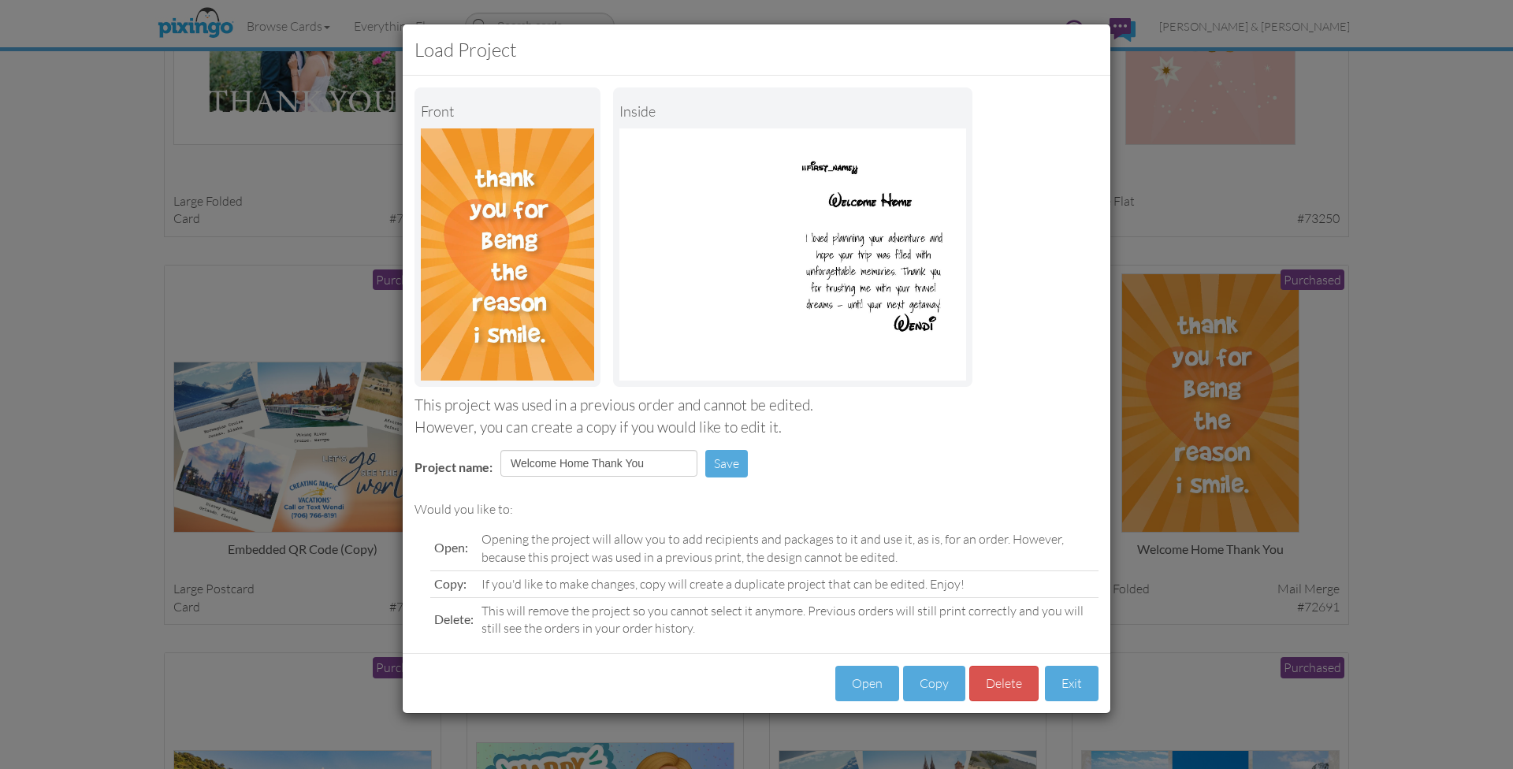
click at [854, 280] on img at bounding box center [792, 254] width 347 height 252
click at [876, 672] on button "Open" at bounding box center [867, 683] width 64 height 35
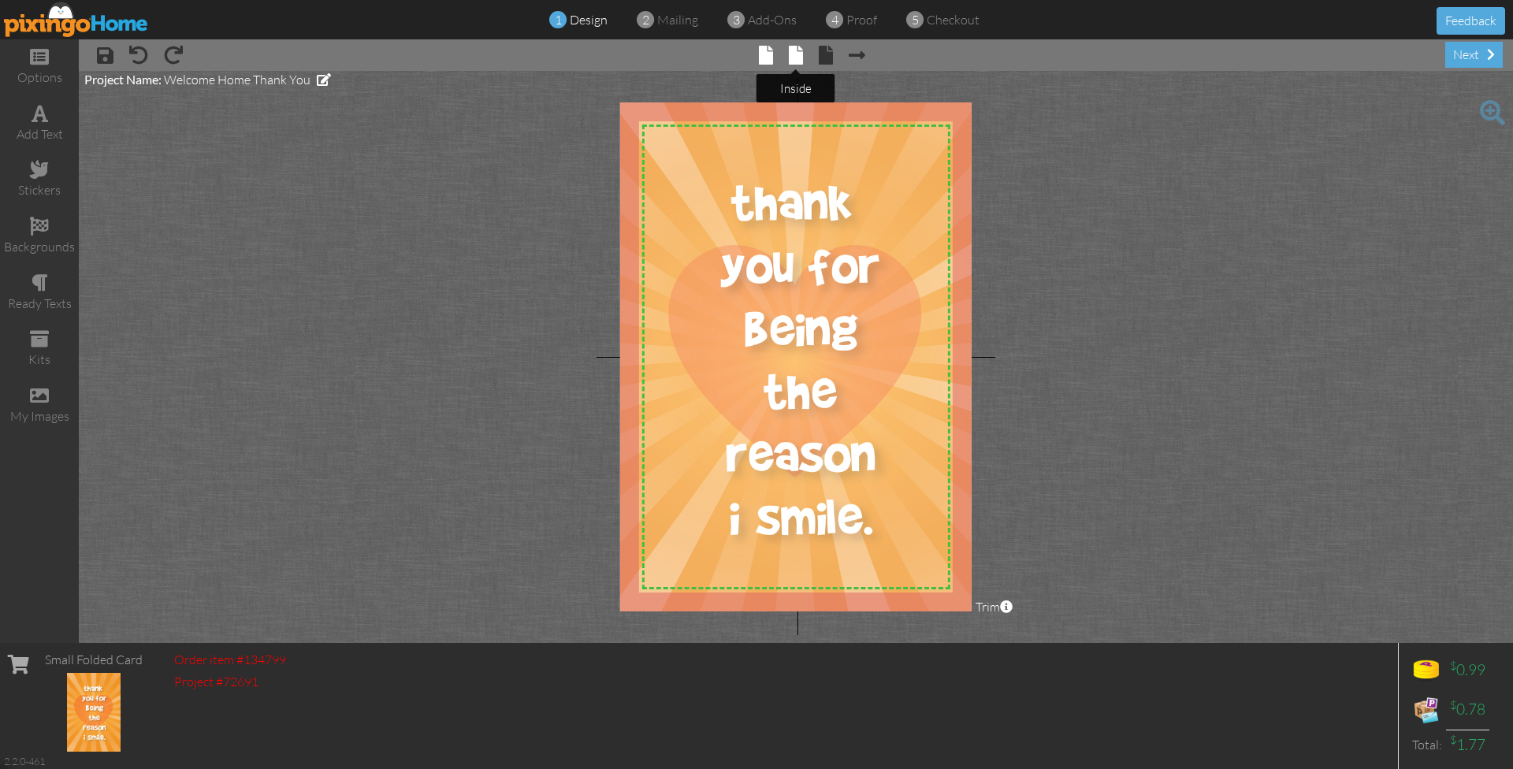
click at [795, 49] on span at bounding box center [796, 55] width 14 height 19
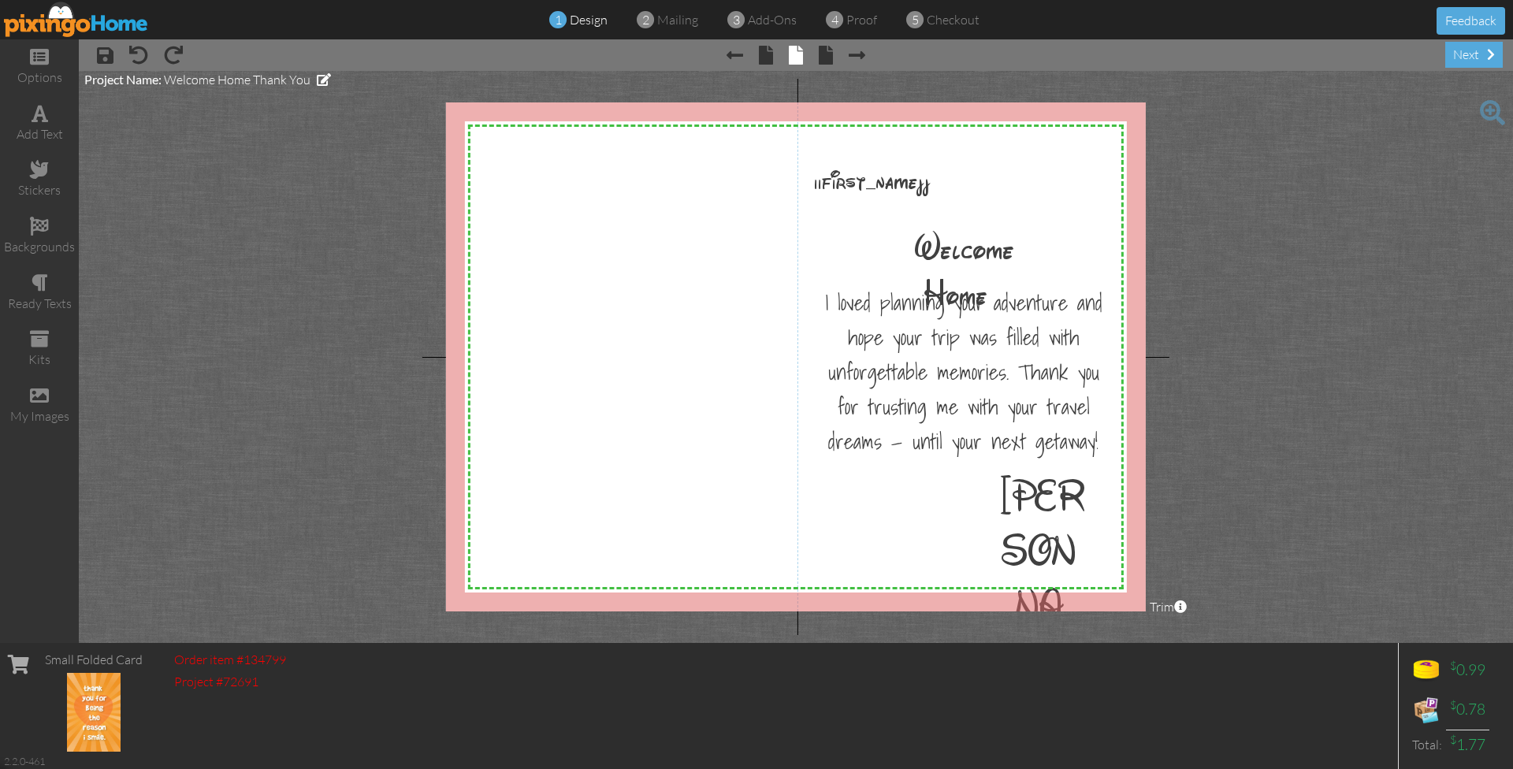
drag, startPoint x: 849, startPoint y: 237, endPoint x: 1014, endPoint y: 348, distance: 198.9
click at [1014, 348] on div at bounding box center [796, 356] width 700 height 509
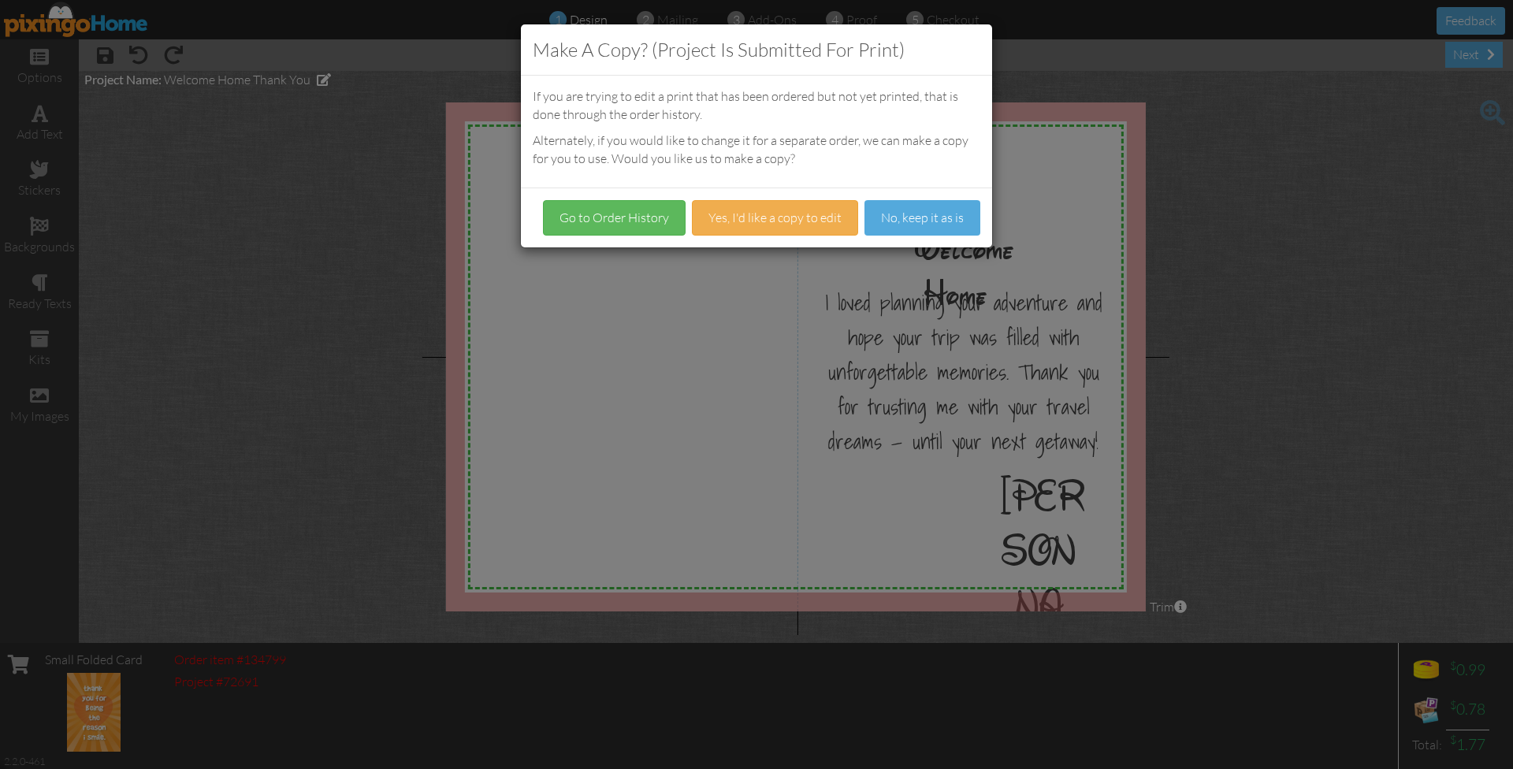
click at [678, 370] on div "Make a Copy? (Project is submitted for print) If you are trying to edit a print…" at bounding box center [756, 384] width 1513 height 769
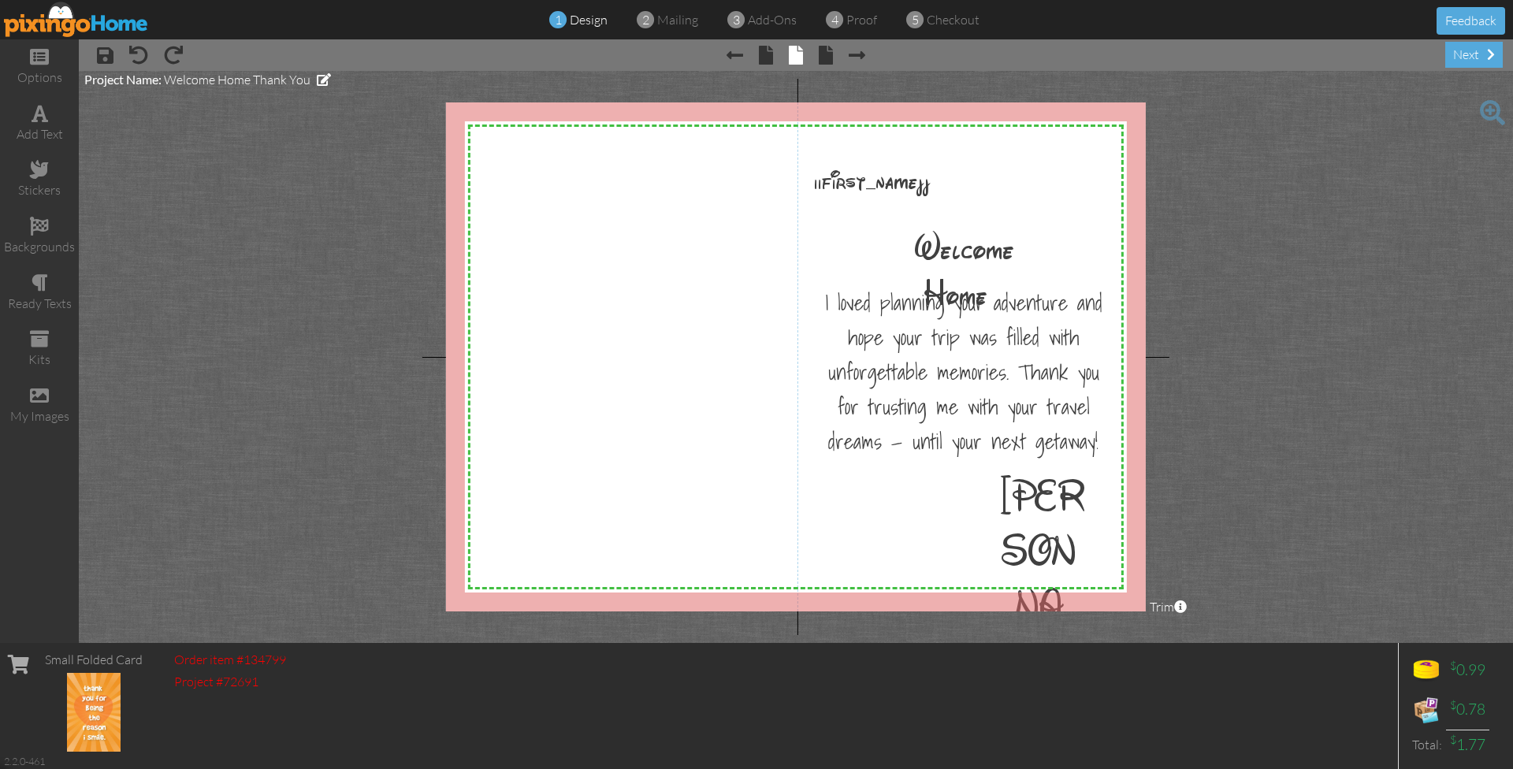
click at [104, 28] on img at bounding box center [76, 19] width 145 height 35
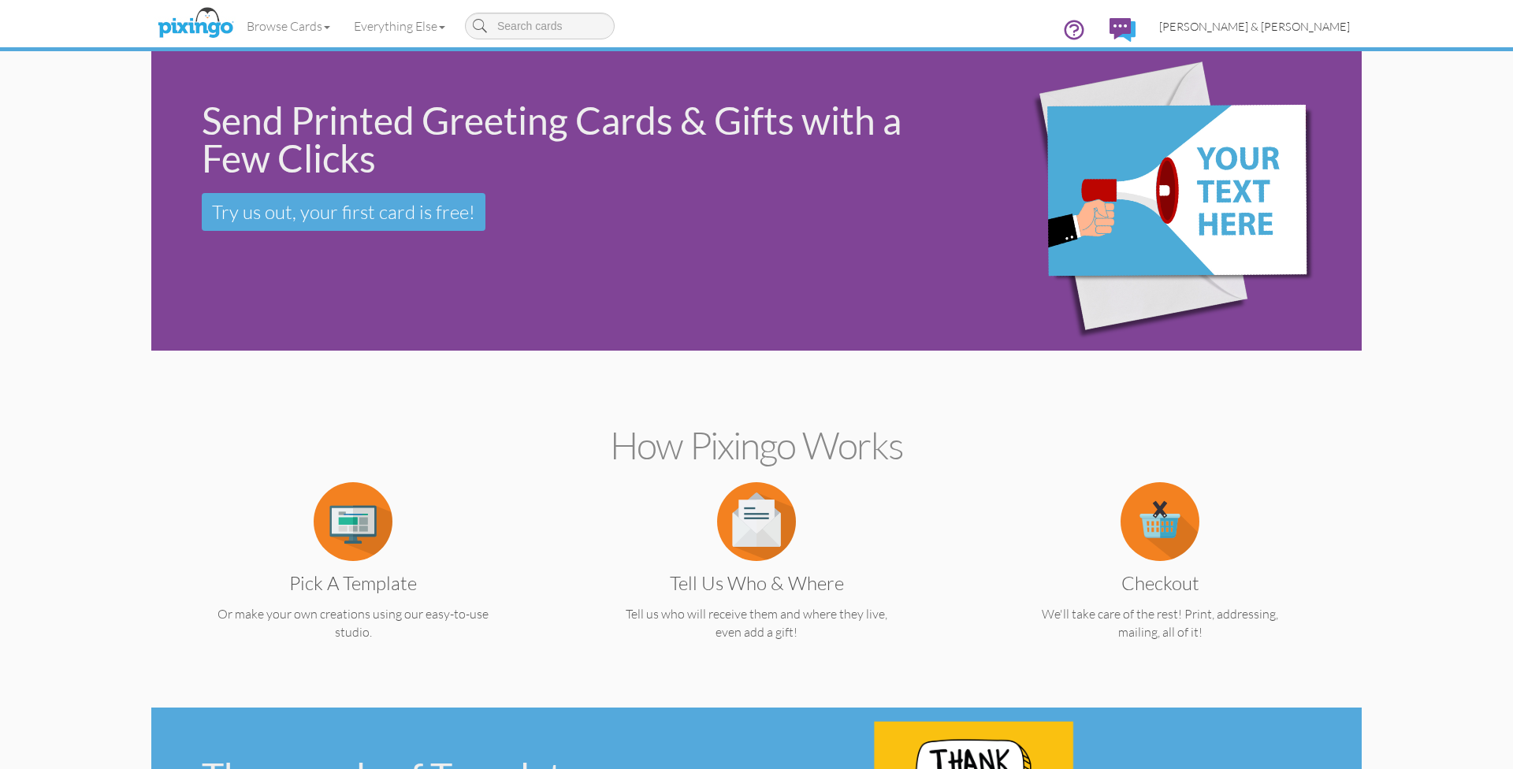
click at [1290, 35] on link "Wendi & Robby Corn" at bounding box center [1254, 26] width 214 height 40
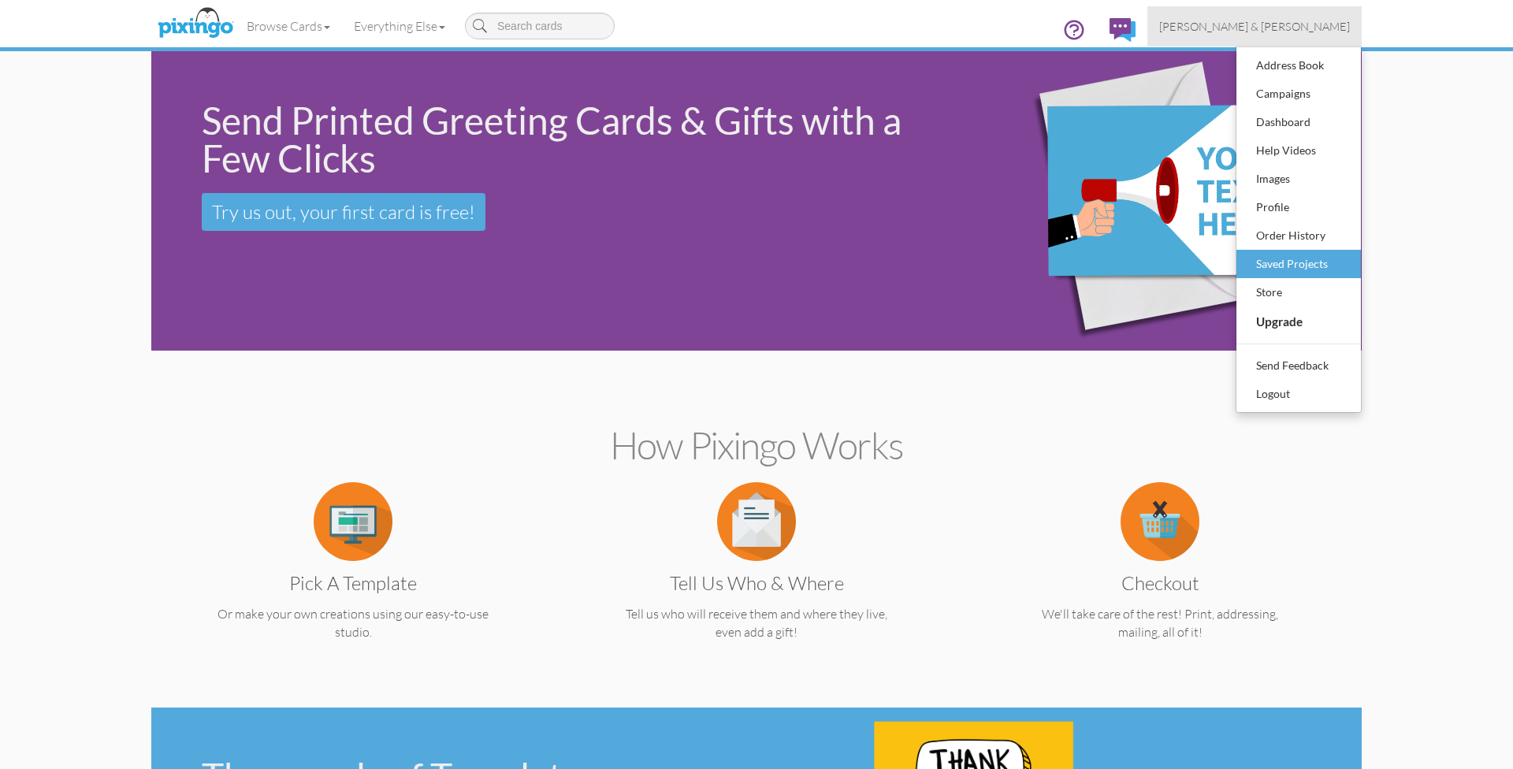
click at [1301, 264] on div "Saved Projects" at bounding box center [1298, 264] width 93 height 24
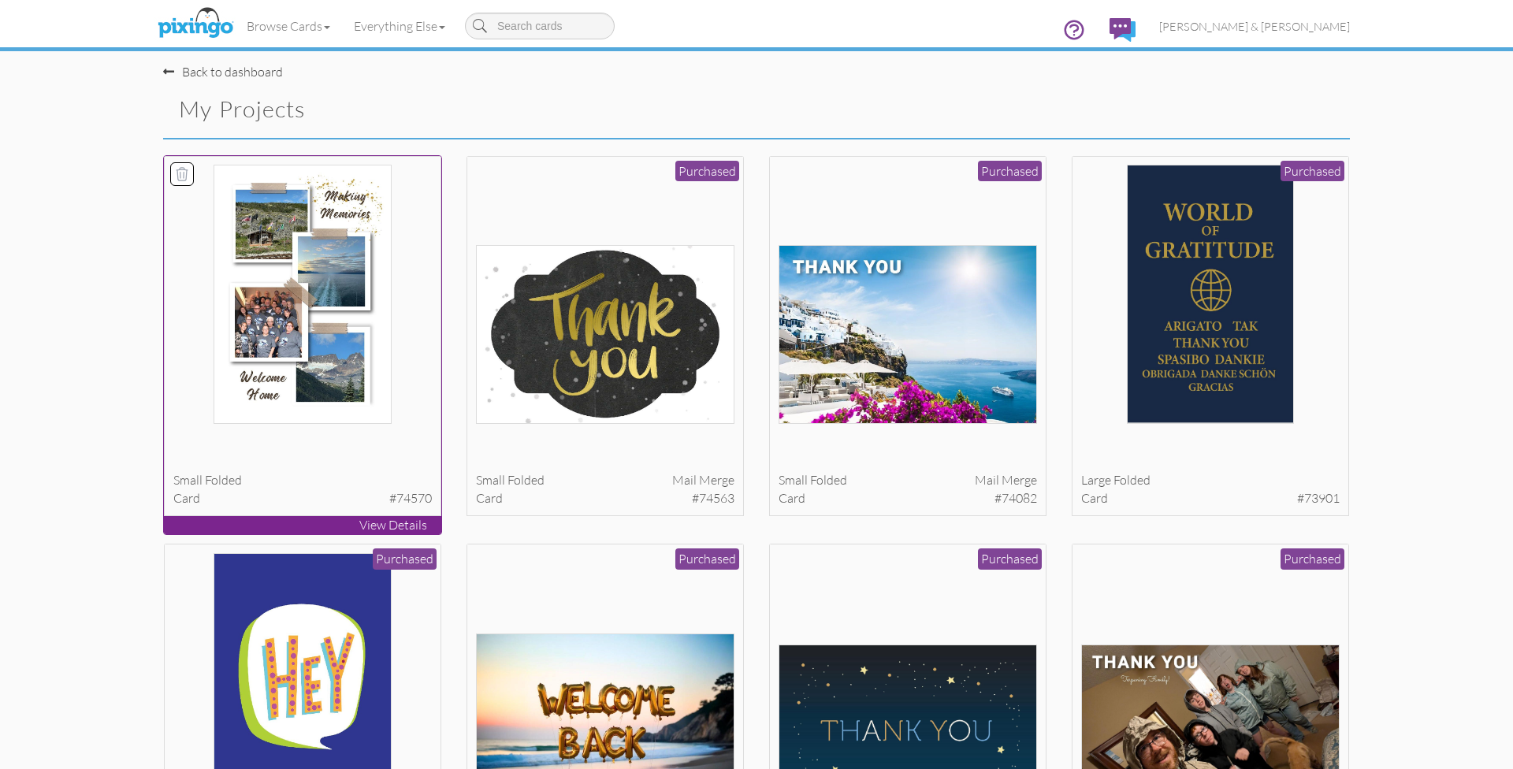
click at [352, 459] on div at bounding box center [302, 448] width 259 height 32
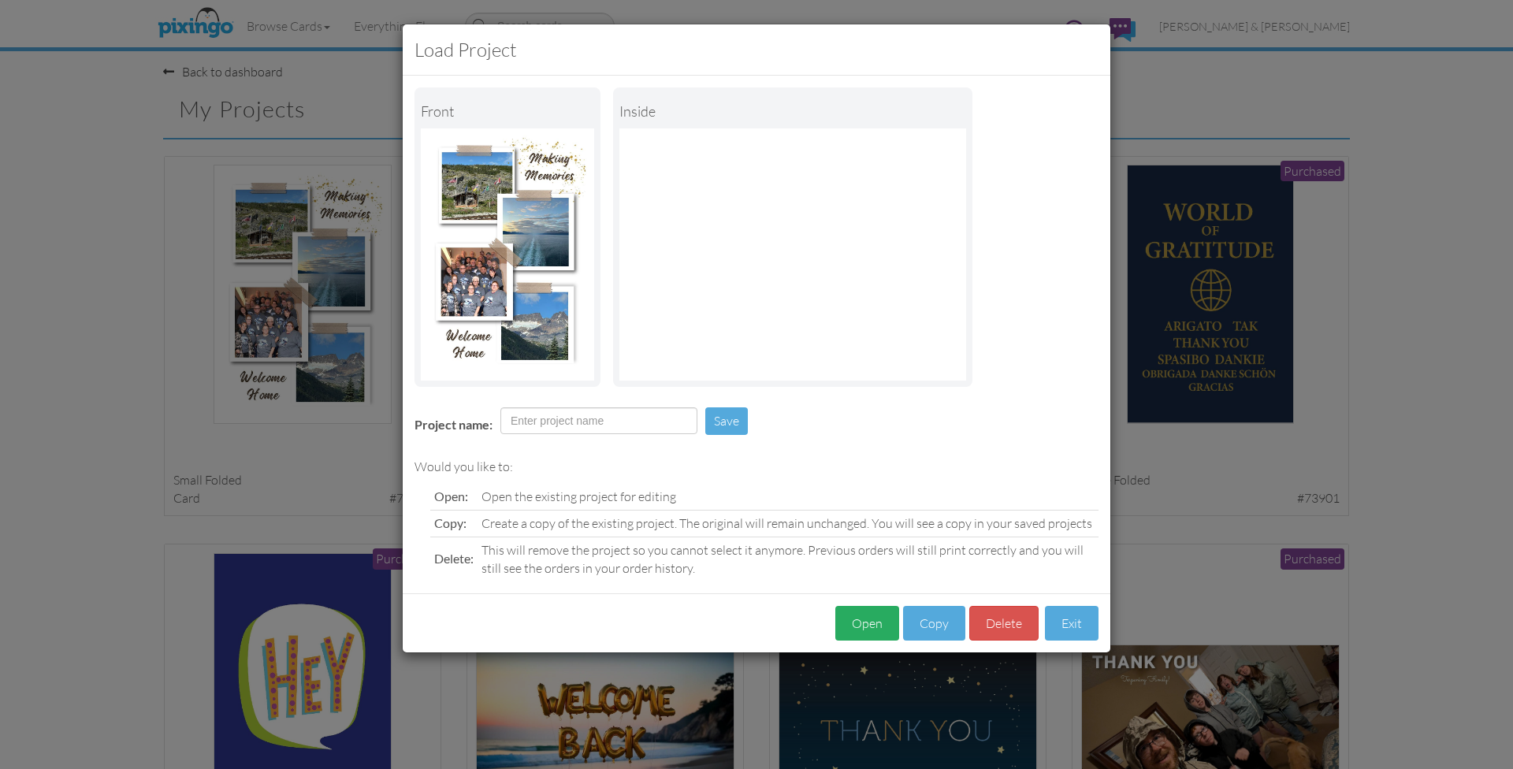
click at [877, 626] on button "Open" at bounding box center [867, 623] width 64 height 35
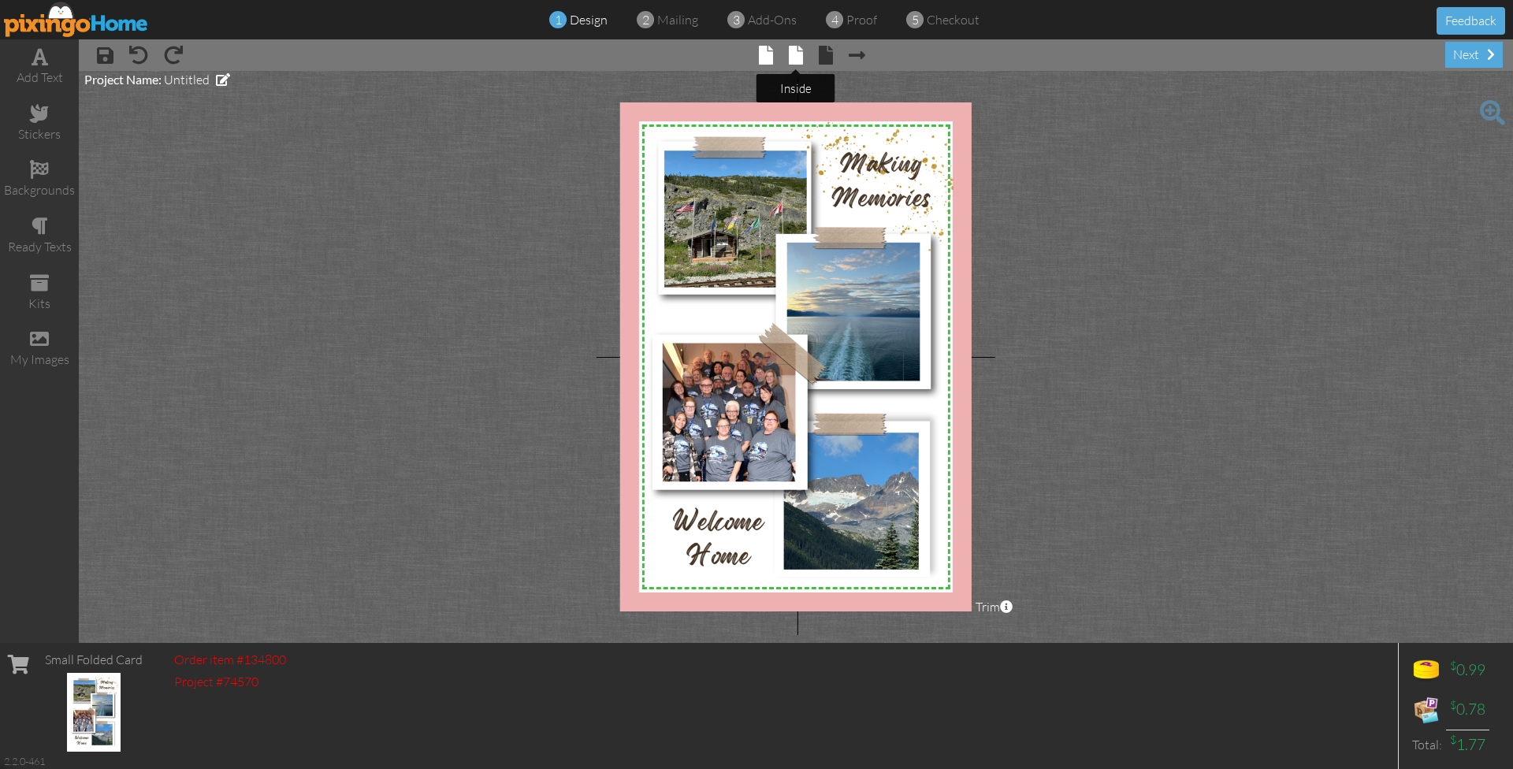
click at [797, 58] on span at bounding box center [796, 55] width 14 height 19
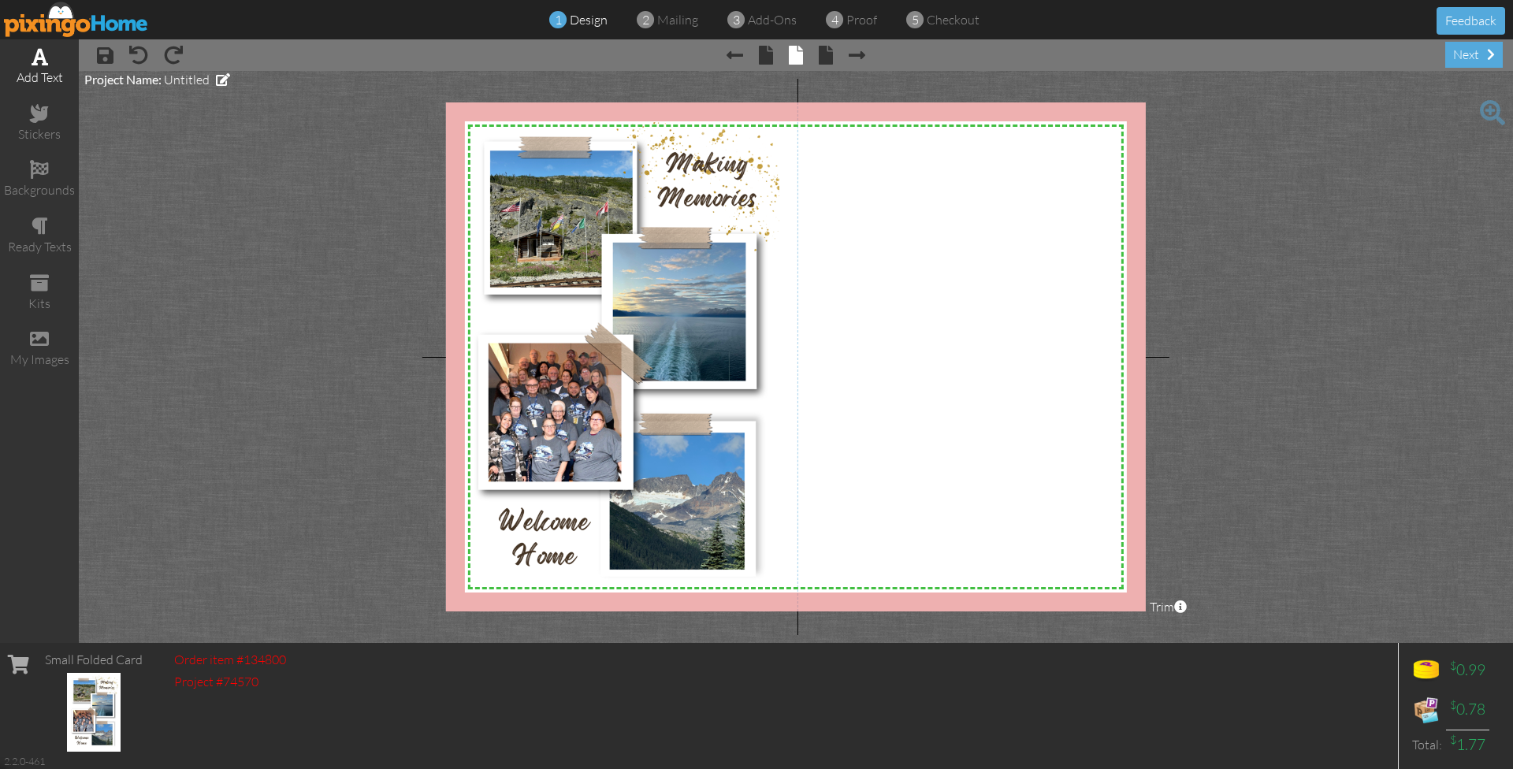
click at [37, 69] on div "add text" at bounding box center [39, 78] width 79 height 18
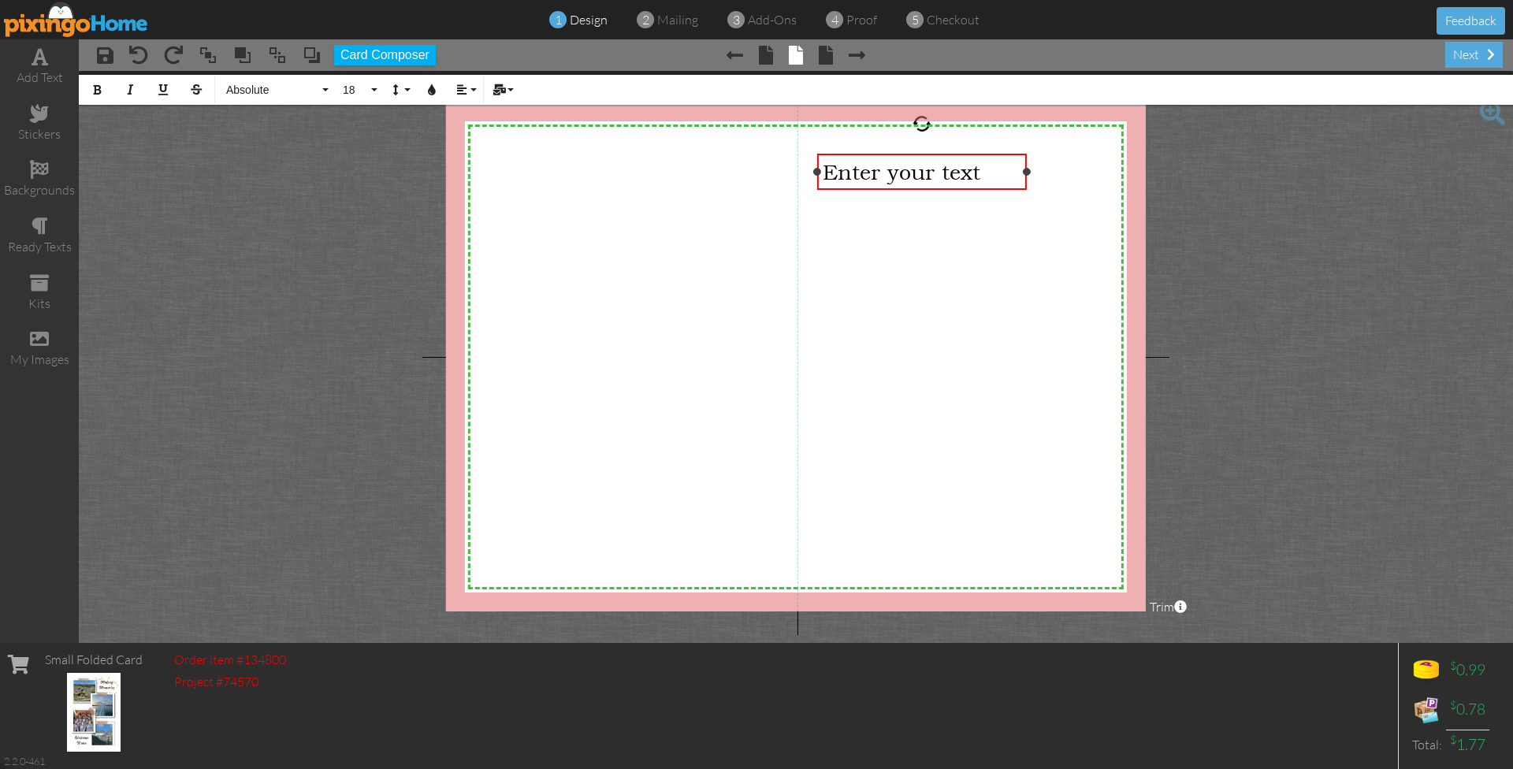
click at [843, 172] on span "Enter your text" at bounding box center [902, 171] width 158 height 25
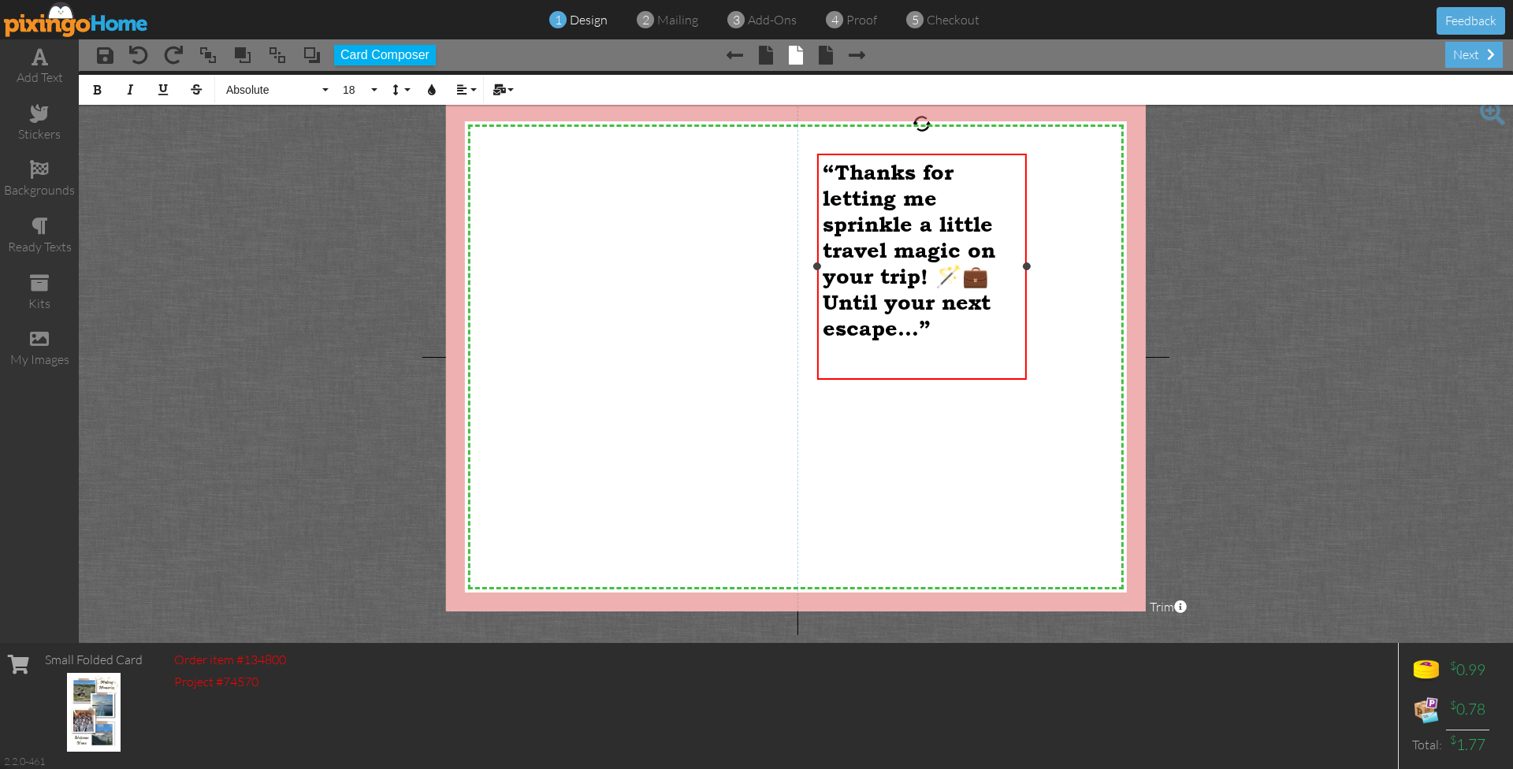
scroll to position [2115, 0]
click at [980, 276] on span "“Thanks for letting me sprinkle a little travel magic on your trip! 🪄💼 Until yo…" at bounding box center [909, 250] width 173 height 181
click at [1006, 307] on p "“Thanks for letting me sprinkle a little travel magic on your trip! Until your …" at bounding box center [922, 250] width 199 height 182
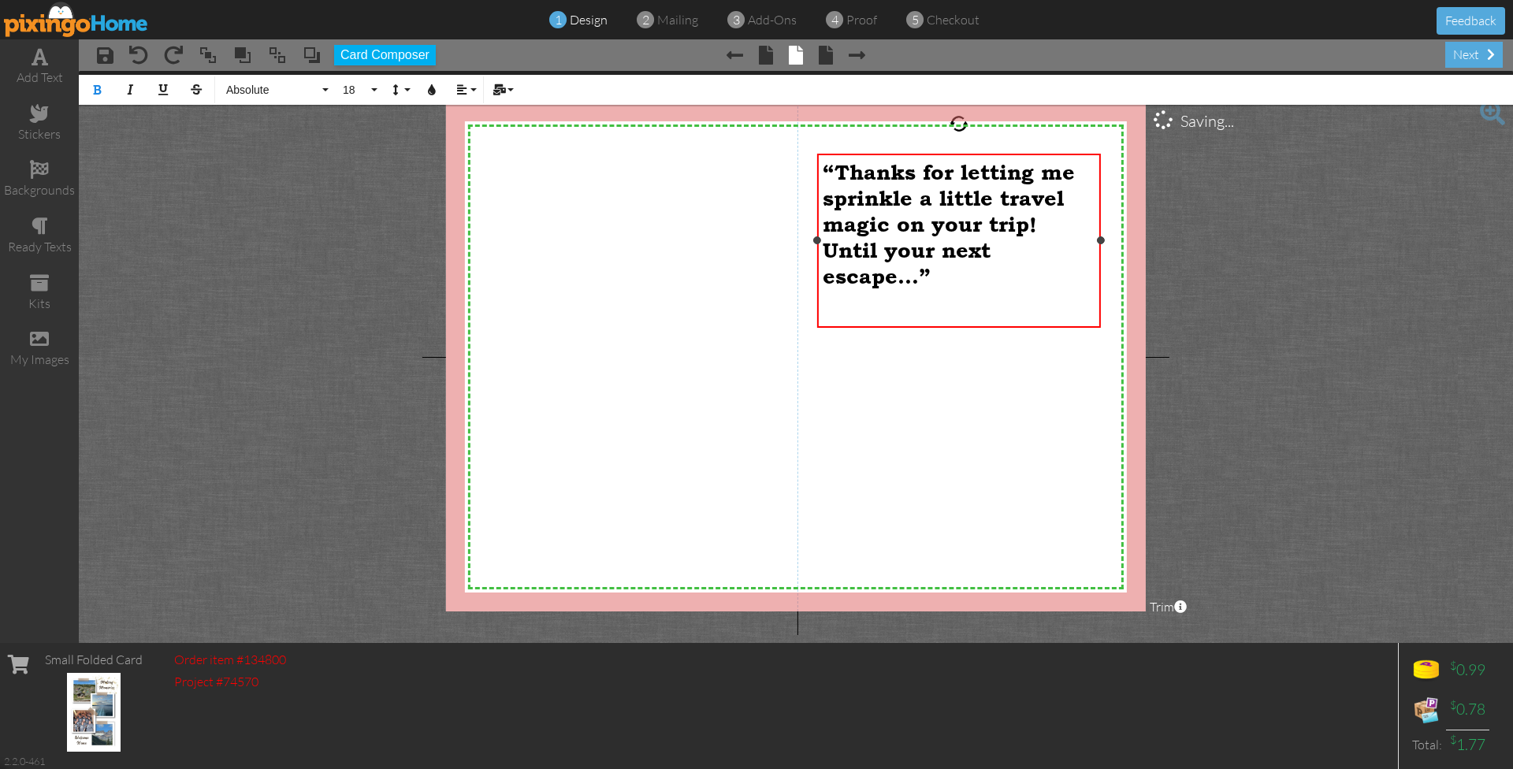
drag, startPoint x: 1028, startPoint y: 264, endPoint x: 1102, endPoint y: 258, distance: 74.3
click at [1101, 258] on div "“Thanks for letting me sprinkle a little travel magic on your trip! Until your …" at bounding box center [959, 241] width 284 height 174
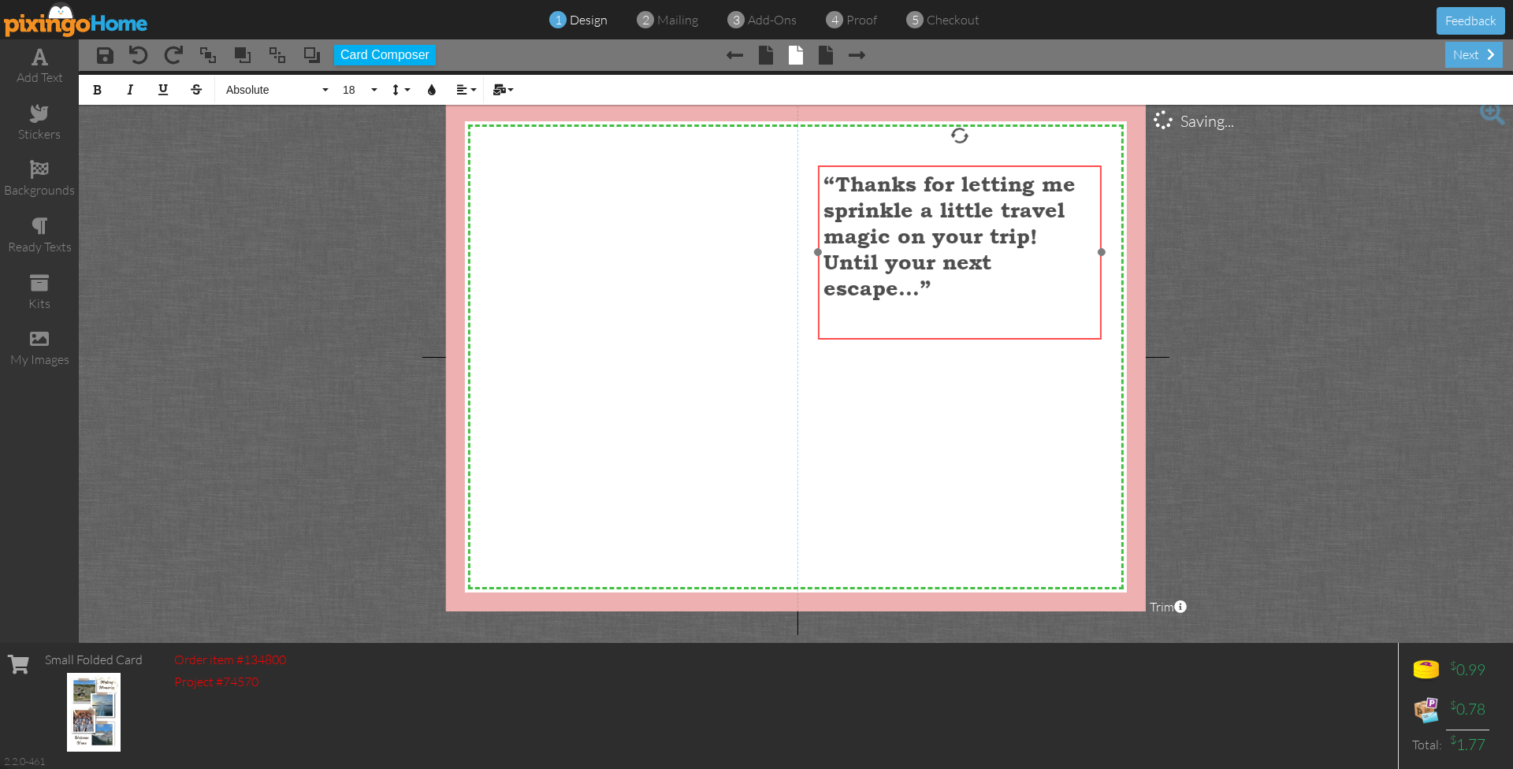
scroll to position [1832, 0]
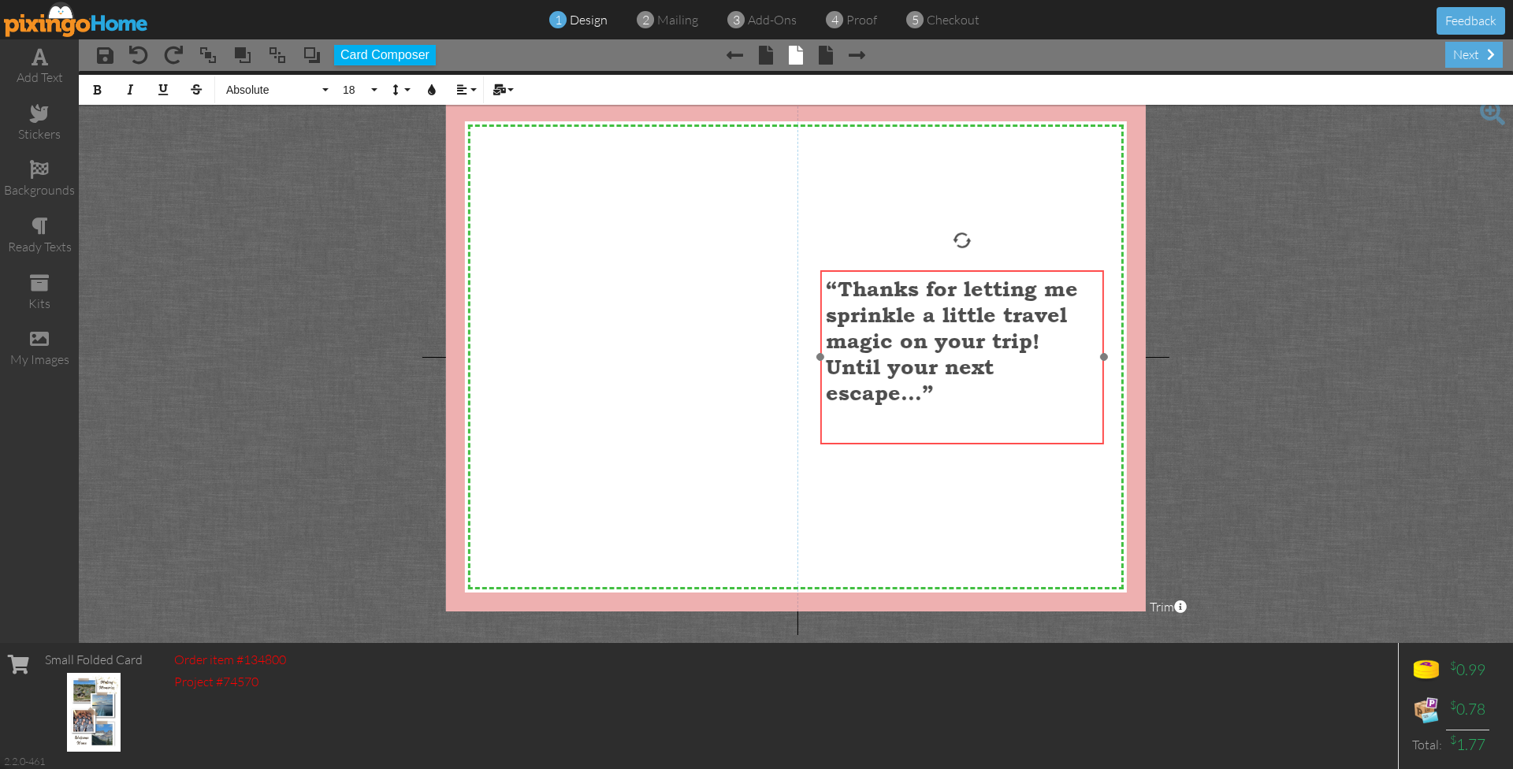
drag, startPoint x: 921, startPoint y: 158, endPoint x: 924, endPoint y: 275, distance: 116.7
click at [924, 275] on div "“Thanks for letting me sprinkle a little travel magic on your trip! Until your …" at bounding box center [962, 361] width 284 height 183
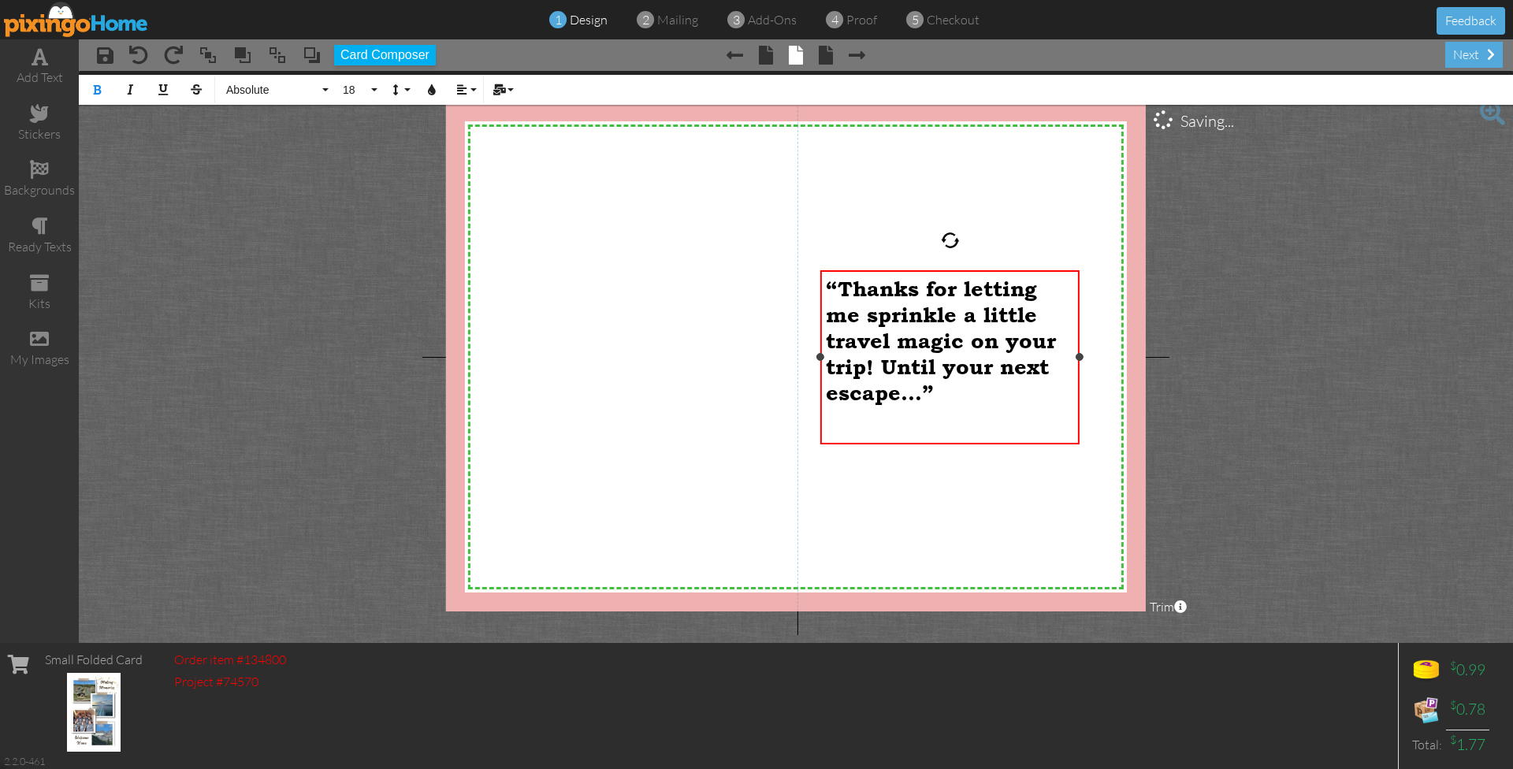
drag, startPoint x: 1103, startPoint y: 358, endPoint x: 1079, endPoint y: 359, distance: 24.4
click at [1079, 359] on div at bounding box center [1080, 357] width 8 height 8
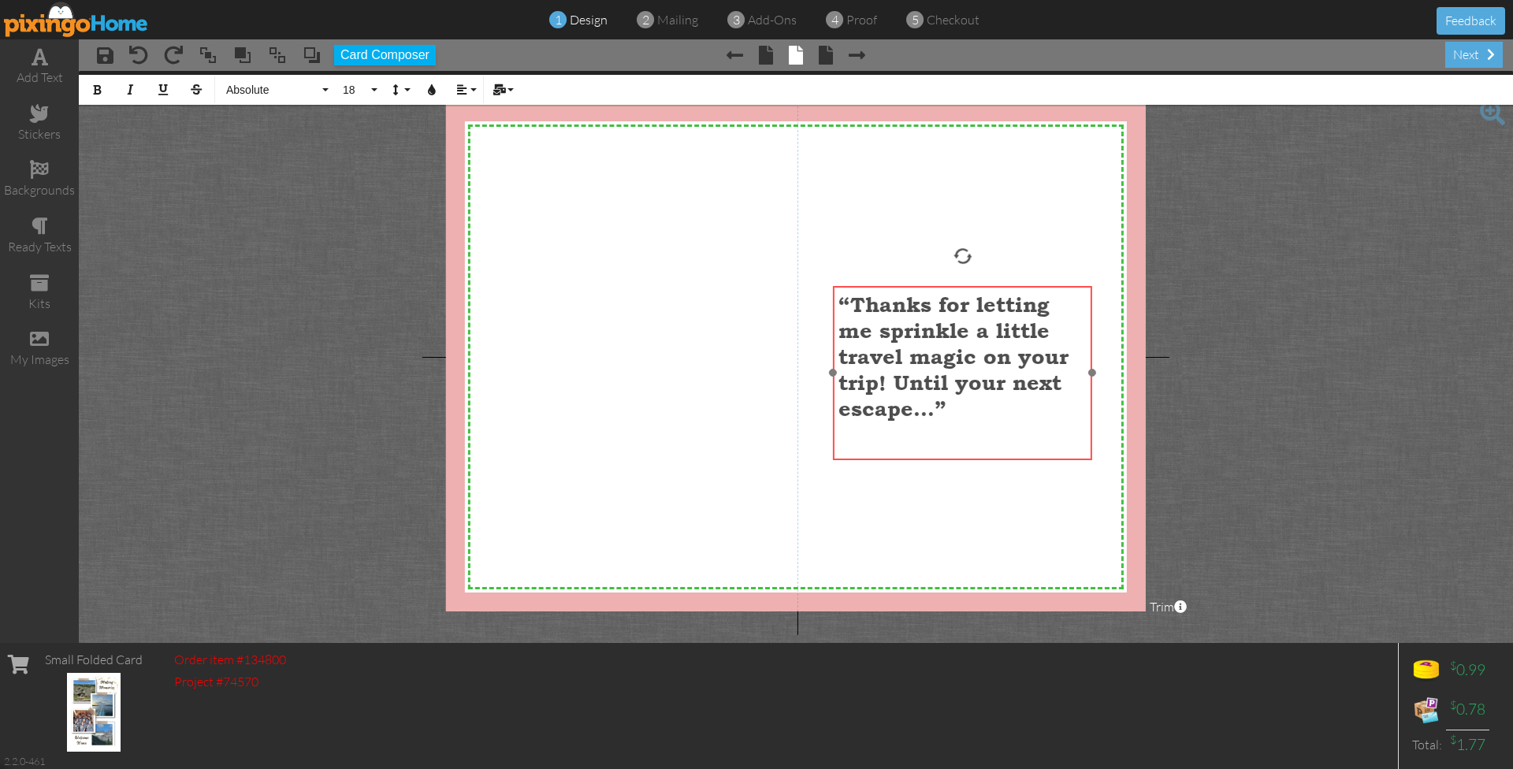
drag, startPoint x: 912, startPoint y: 273, endPoint x: 924, endPoint y: 288, distance: 20.2
click at [924, 288] on div "“Thanks for letting me sprinkle a little travel magic on your trip! Until your …" at bounding box center [962, 377] width 259 height 183
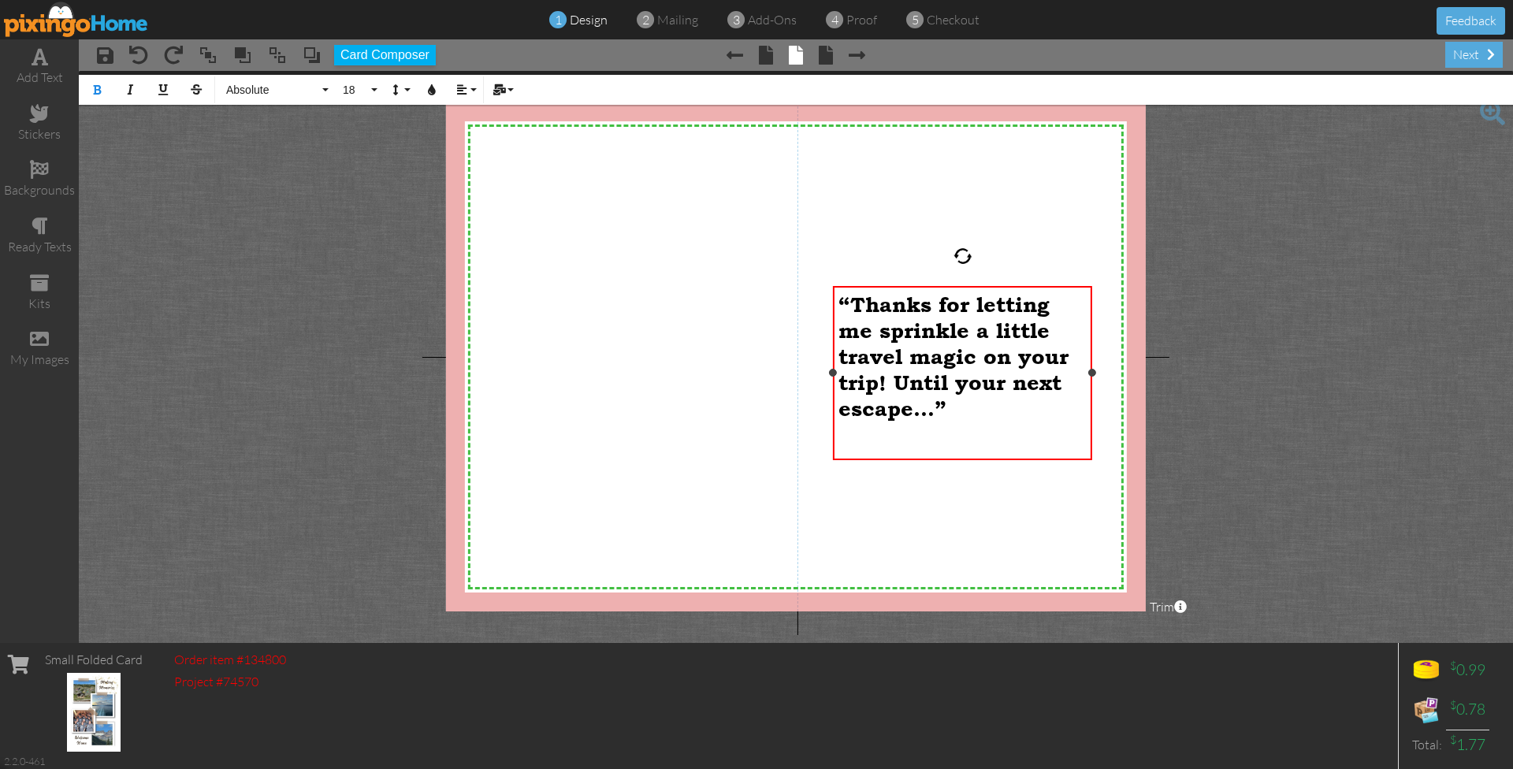
click at [853, 304] on span "“Thanks for letting me sprinkle a little travel magic on your trip! Until your …" at bounding box center [953, 356] width 230 height 129
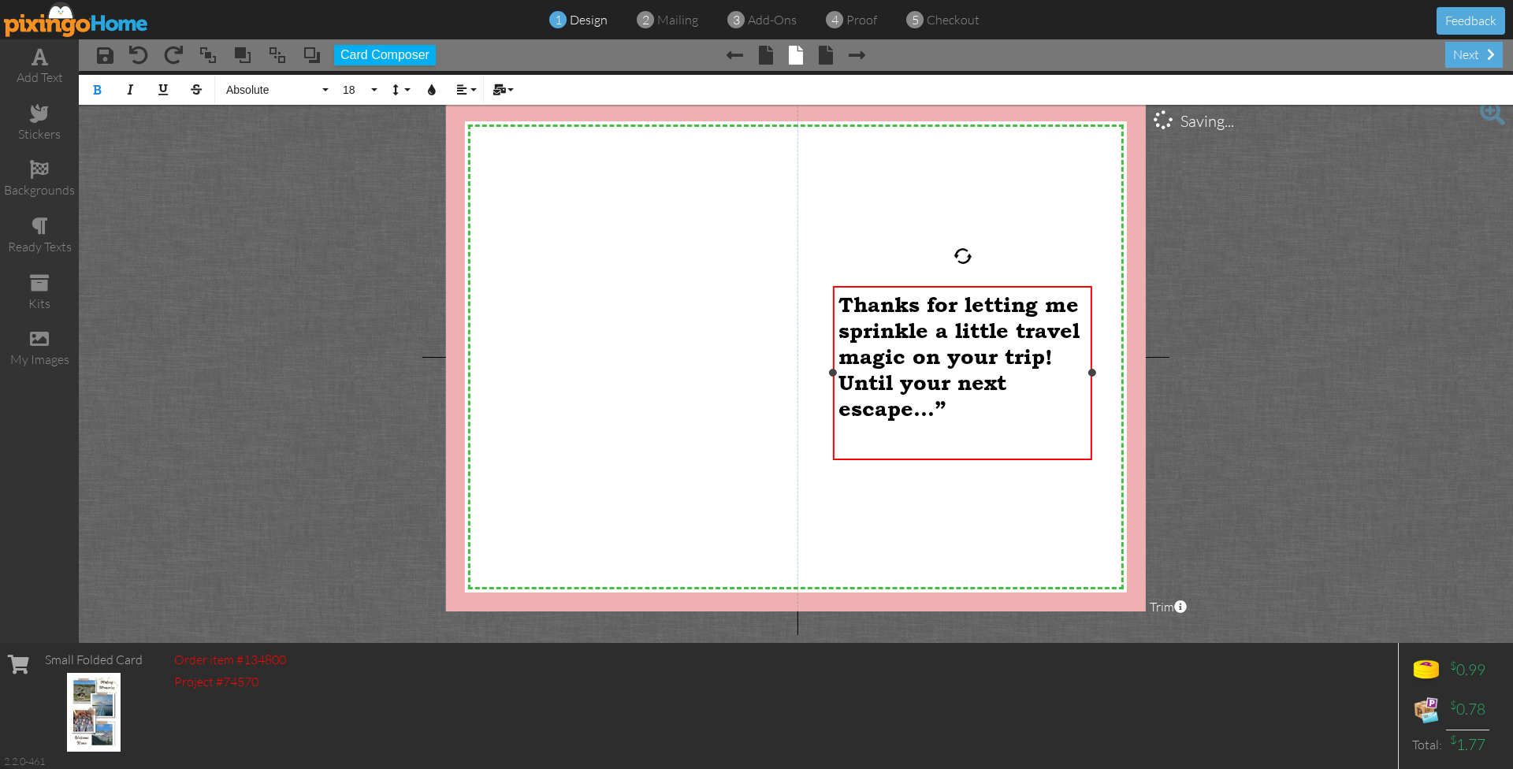
click at [952, 400] on p "Thanks for letting me sprinkle a little travel magic on your trip! Until your n…" at bounding box center [962, 357] width 248 height 130
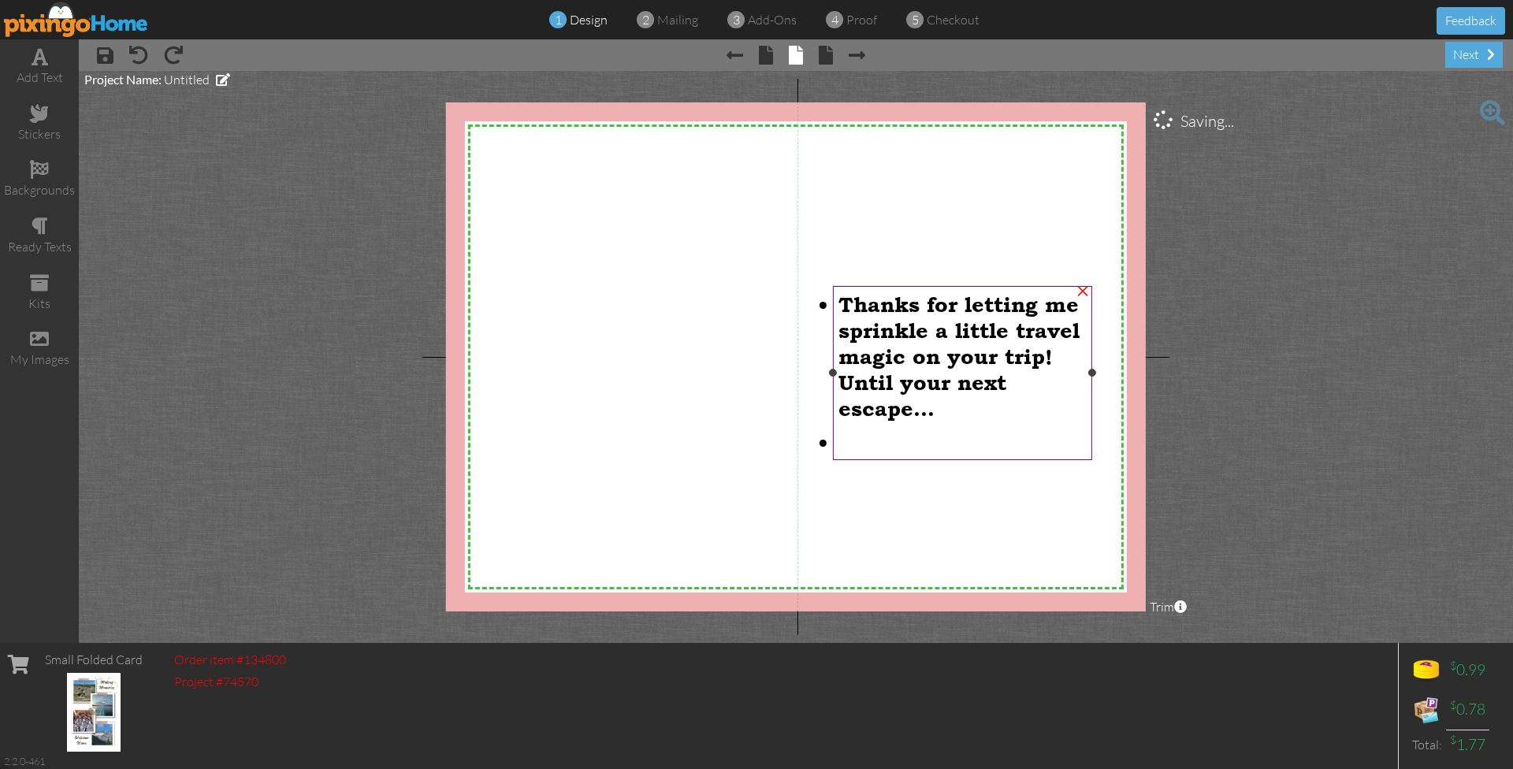
click at [922, 456] on div "Thanks for letting me sprinkle a little travel magic on your trip! Until your n…" at bounding box center [962, 377] width 259 height 183
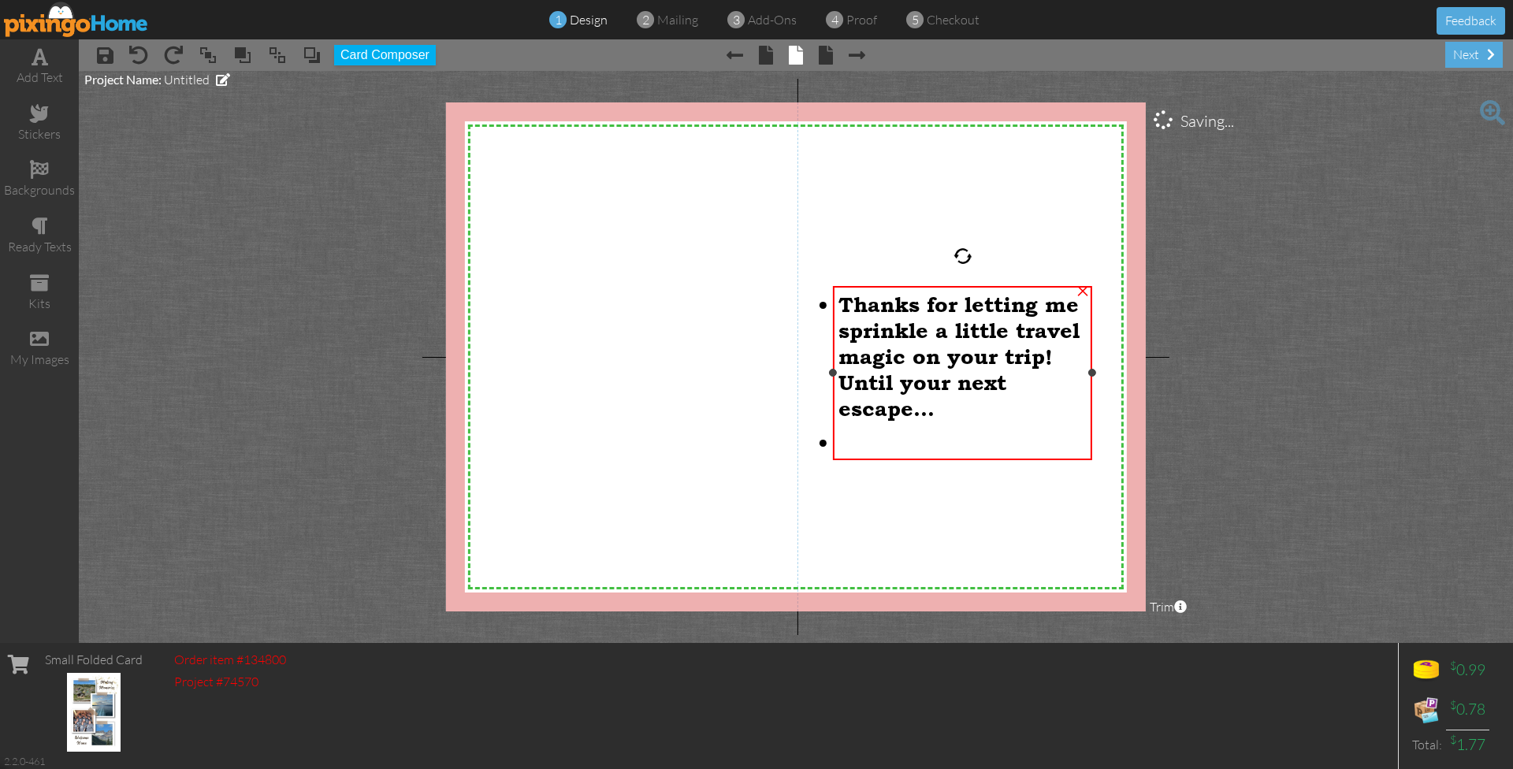
click at [838, 437] on li at bounding box center [962, 441] width 248 height 25
click at [915, 459] on div "Thanks for letting me sprinkle a little travel magic on your trip! Until your n…" at bounding box center [962, 377] width 259 height 183
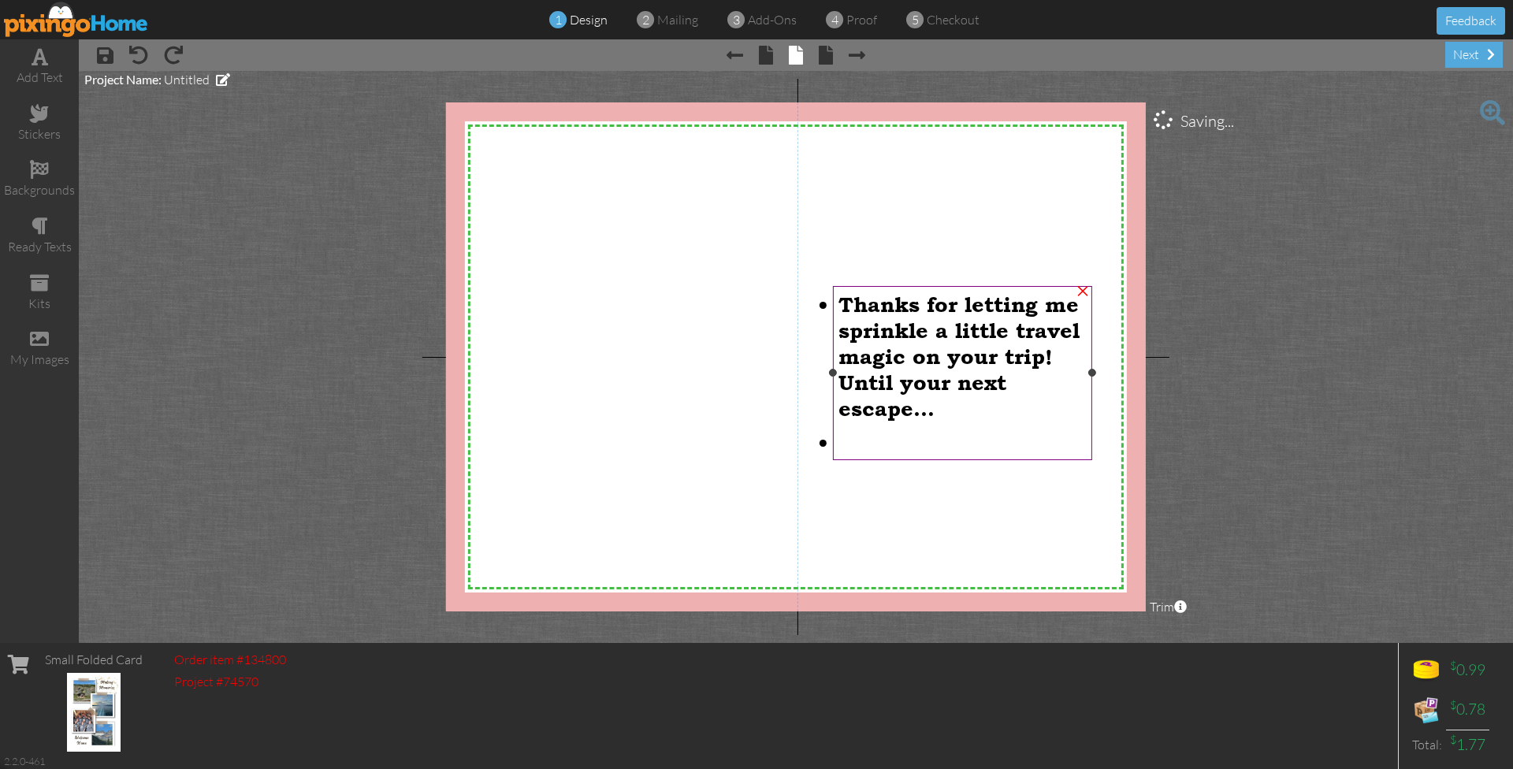
click at [836, 299] on div "Thanks for letting me sprinkle a little travel magic on your trip! Until your n…" at bounding box center [962, 377] width 259 height 183
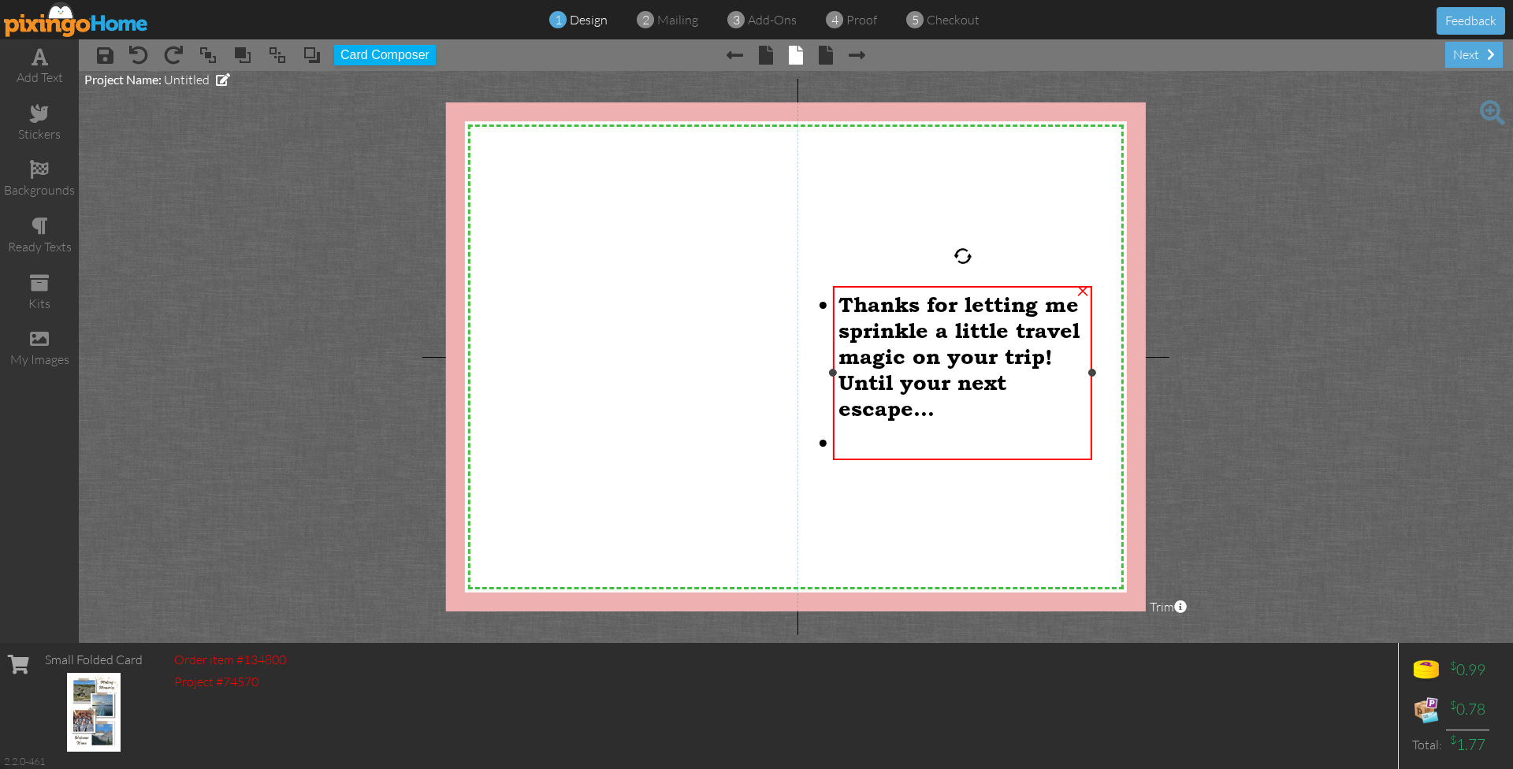
click at [838, 304] on p "Thanks for letting me sprinkle a little travel magic on your trip! Until your n…" at bounding box center [962, 357] width 248 height 130
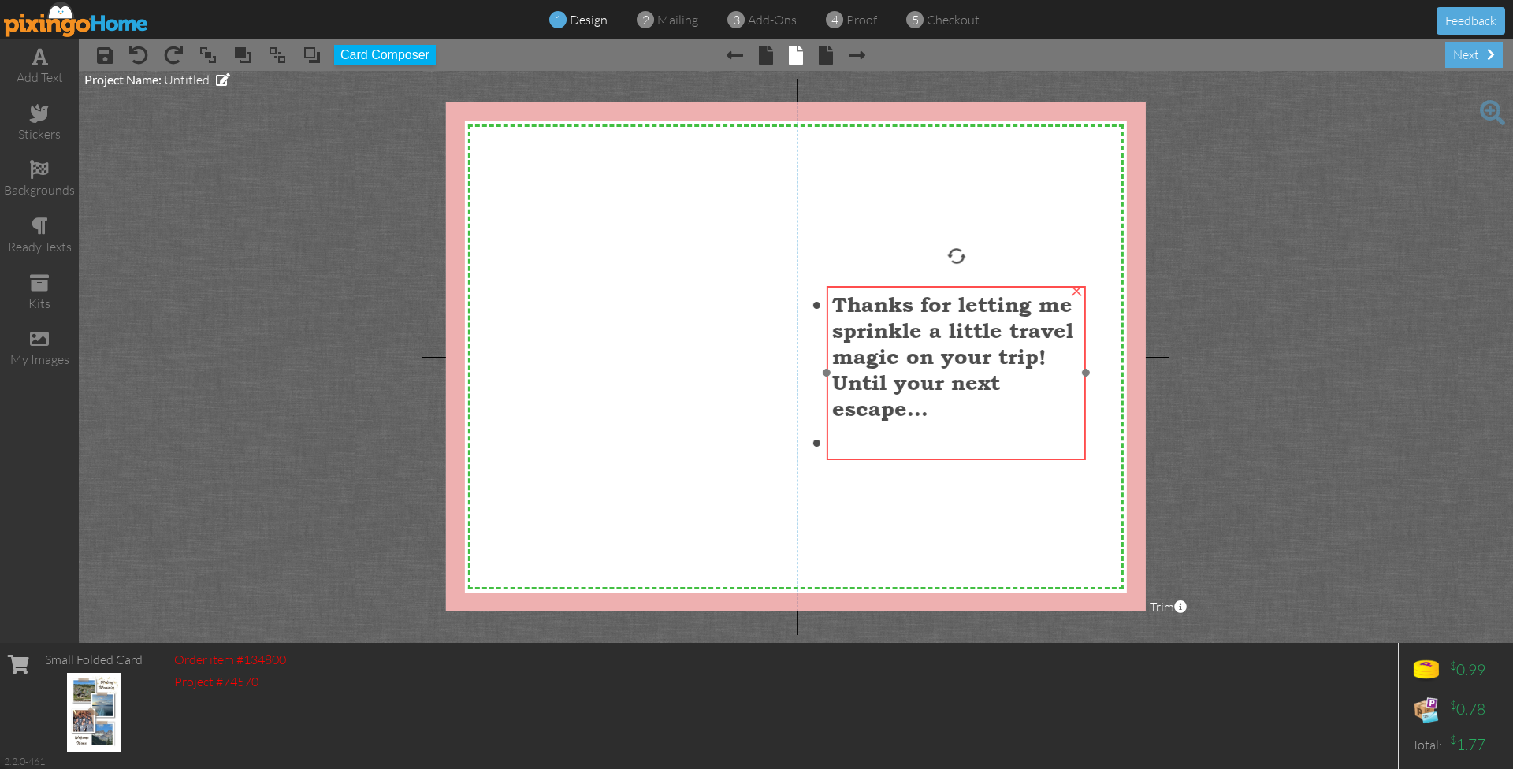
click at [935, 406] on p "Thanks for letting me sprinkle a little travel magic on your trip! Until your n…" at bounding box center [956, 357] width 248 height 130
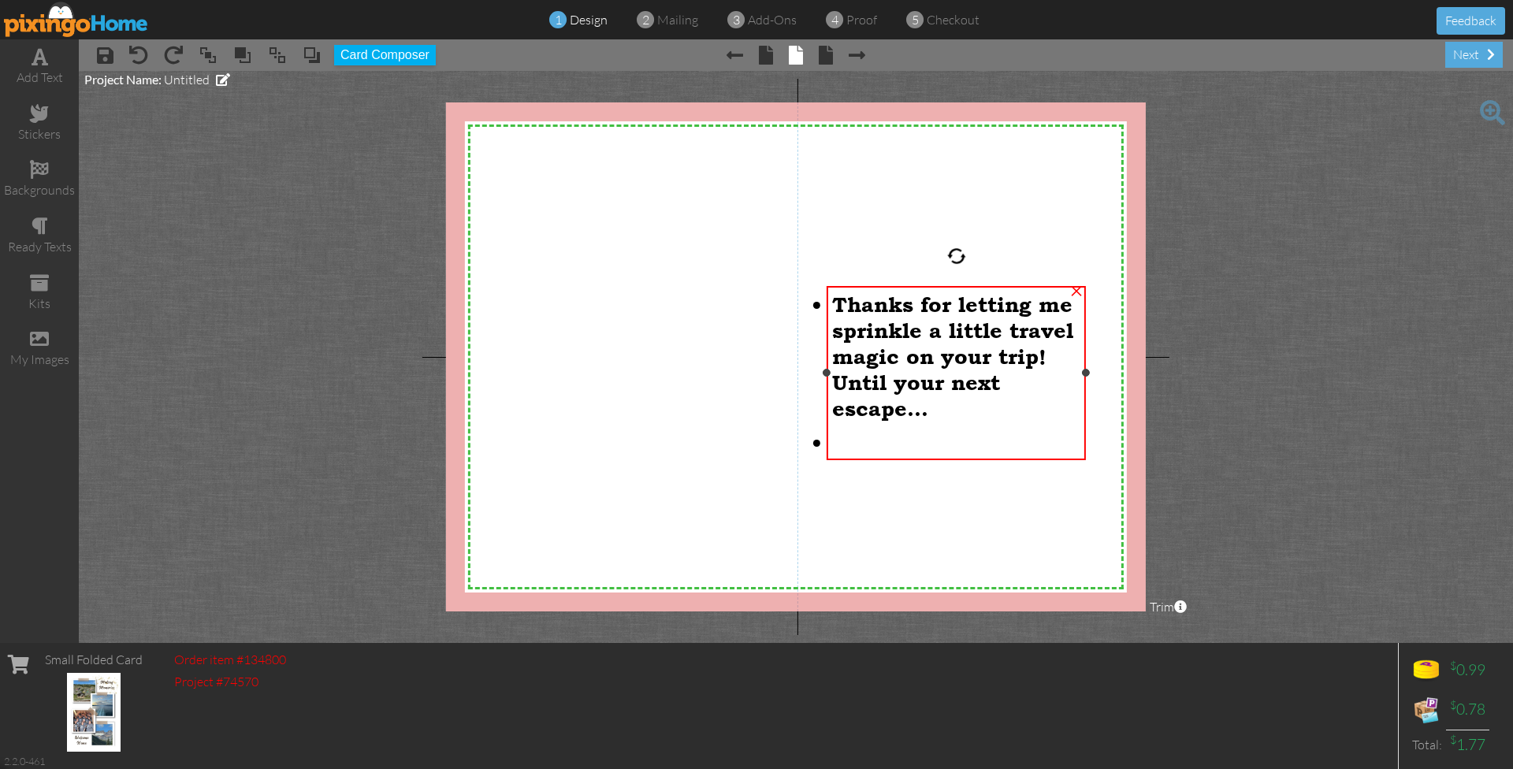
click at [935, 406] on p "Thanks for letting me sprinkle a little travel magic on your trip! Until your n…" at bounding box center [956, 357] width 248 height 130
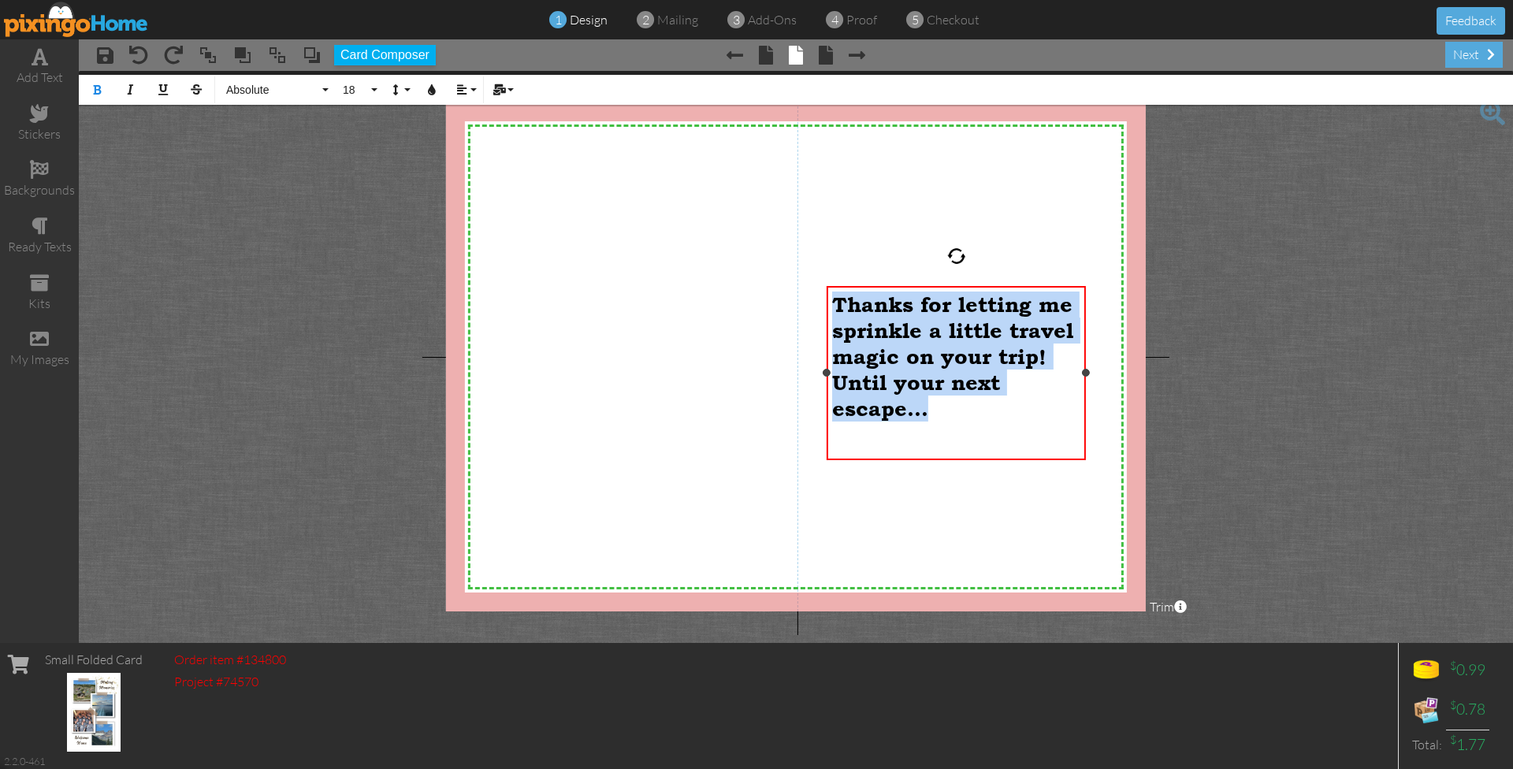
drag, startPoint x: 935, startPoint y: 406, endPoint x: 838, endPoint y: 293, distance: 148.6
click at [838, 293] on p "Thanks for letting me sprinkle a little travel magic on your trip! Until your n…" at bounding box center [956, 357] width 248 height 130
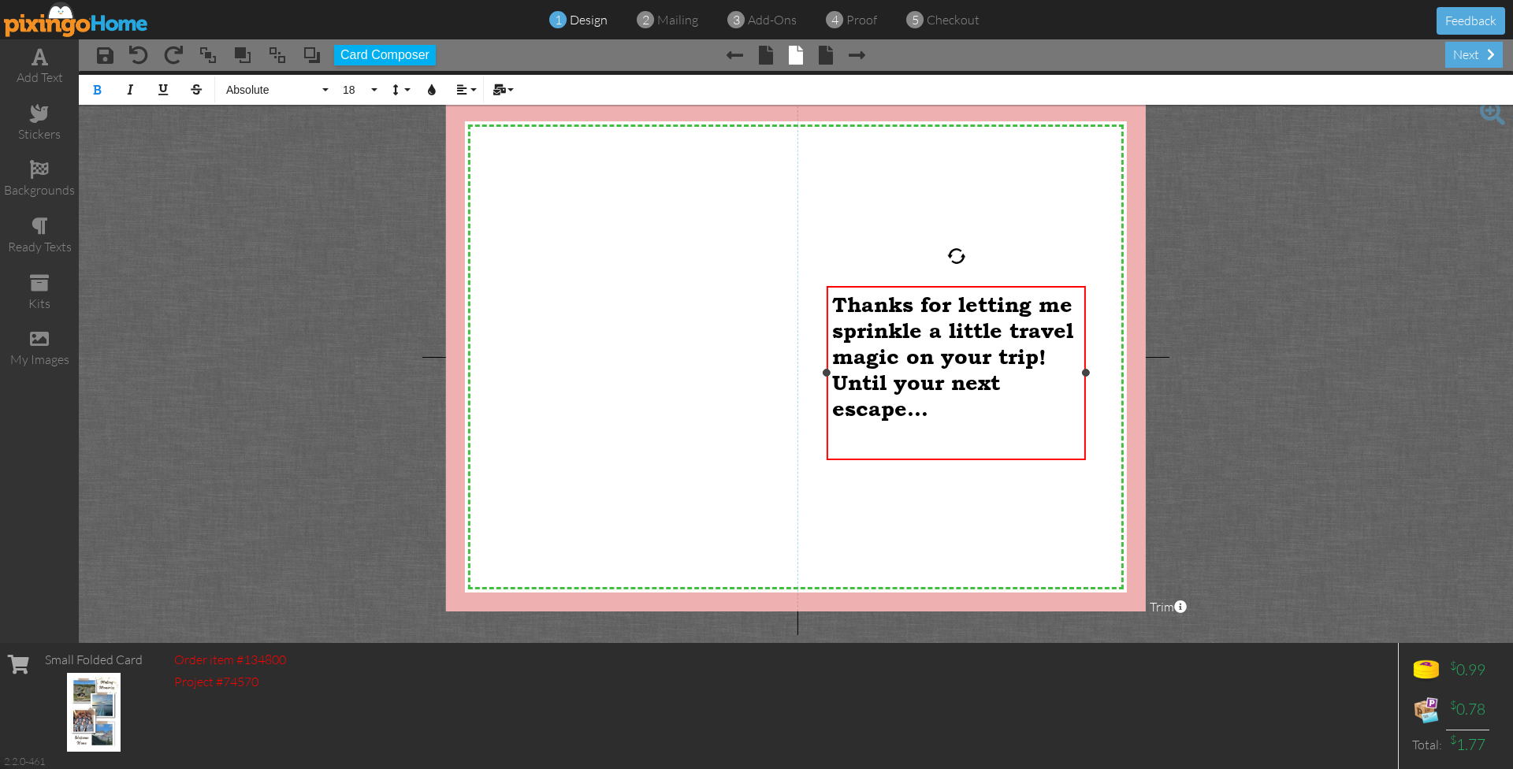
click at [916, 447] on div "Thanks for letting me sprinkle a little travel magic on your trip! Until your n…" at bounding box center [956, 377] width 248 height 171
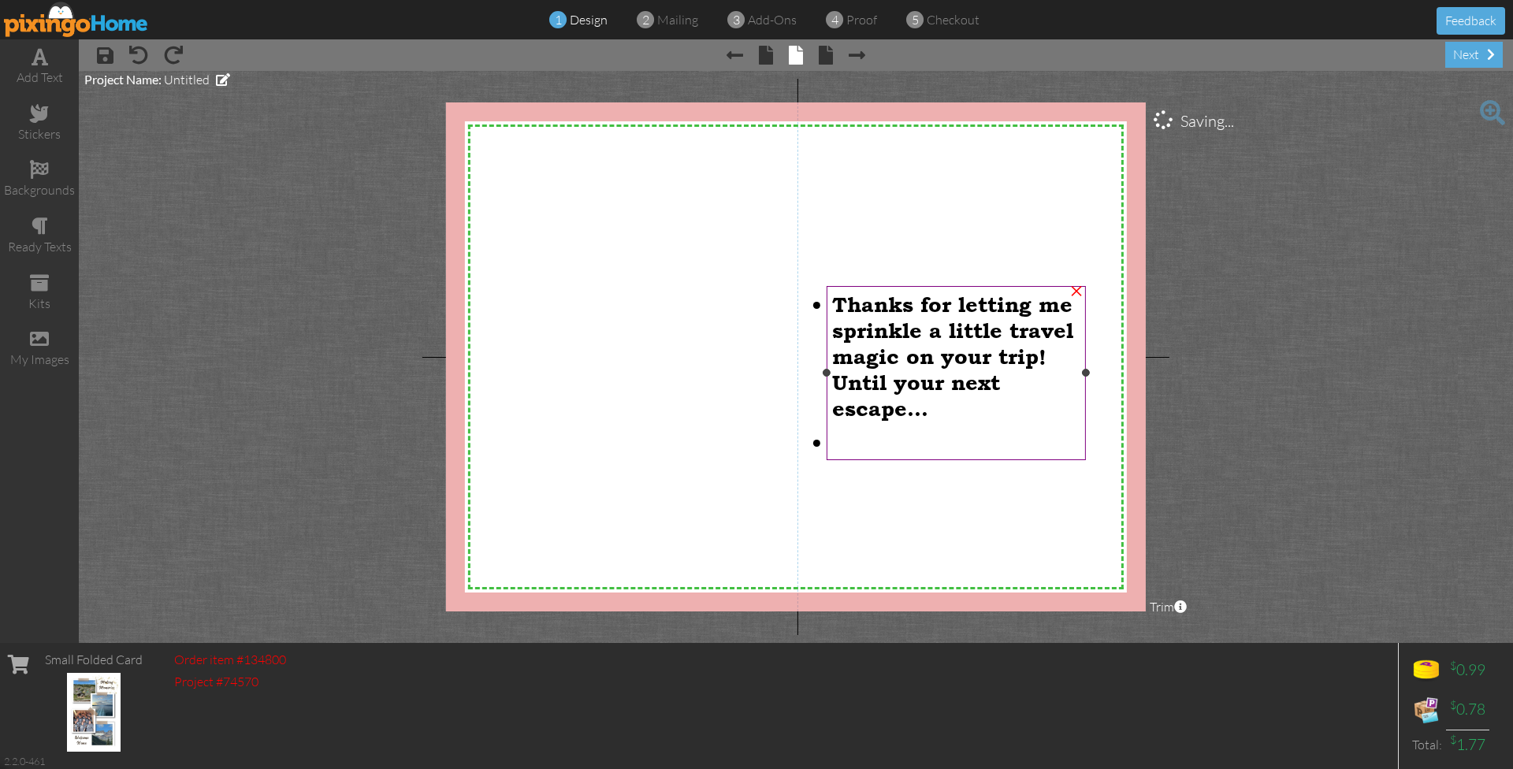
click at [861, 438] on li at bounding box center [956, 441] width 248 height 25
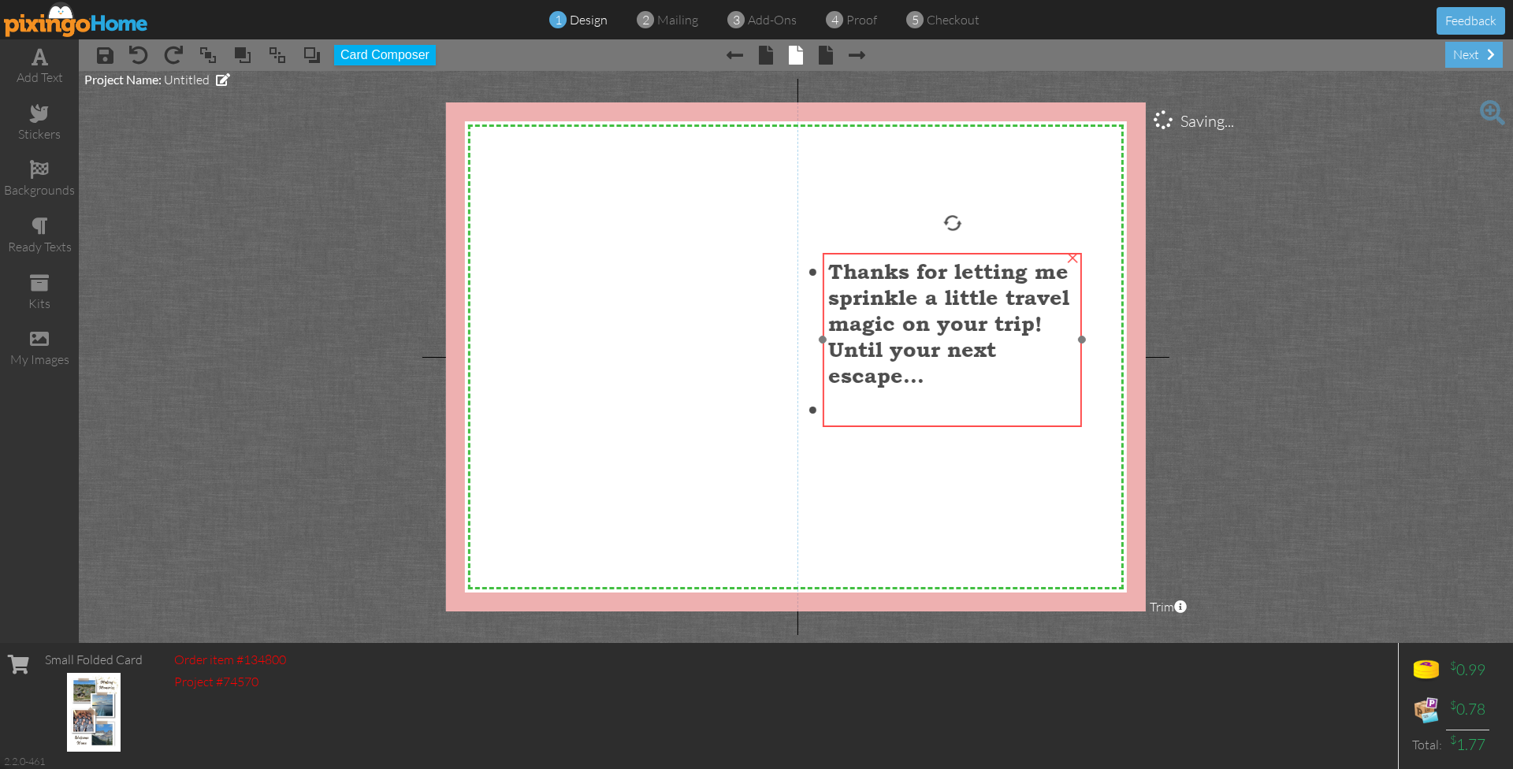
drag, startPoint x: 861, startPoint y: 438, endPoint x: 857, endPoint y: 405, distance: 33.3
click at [857, 405] on li at bounding box center [952, 408] width 248 height 25
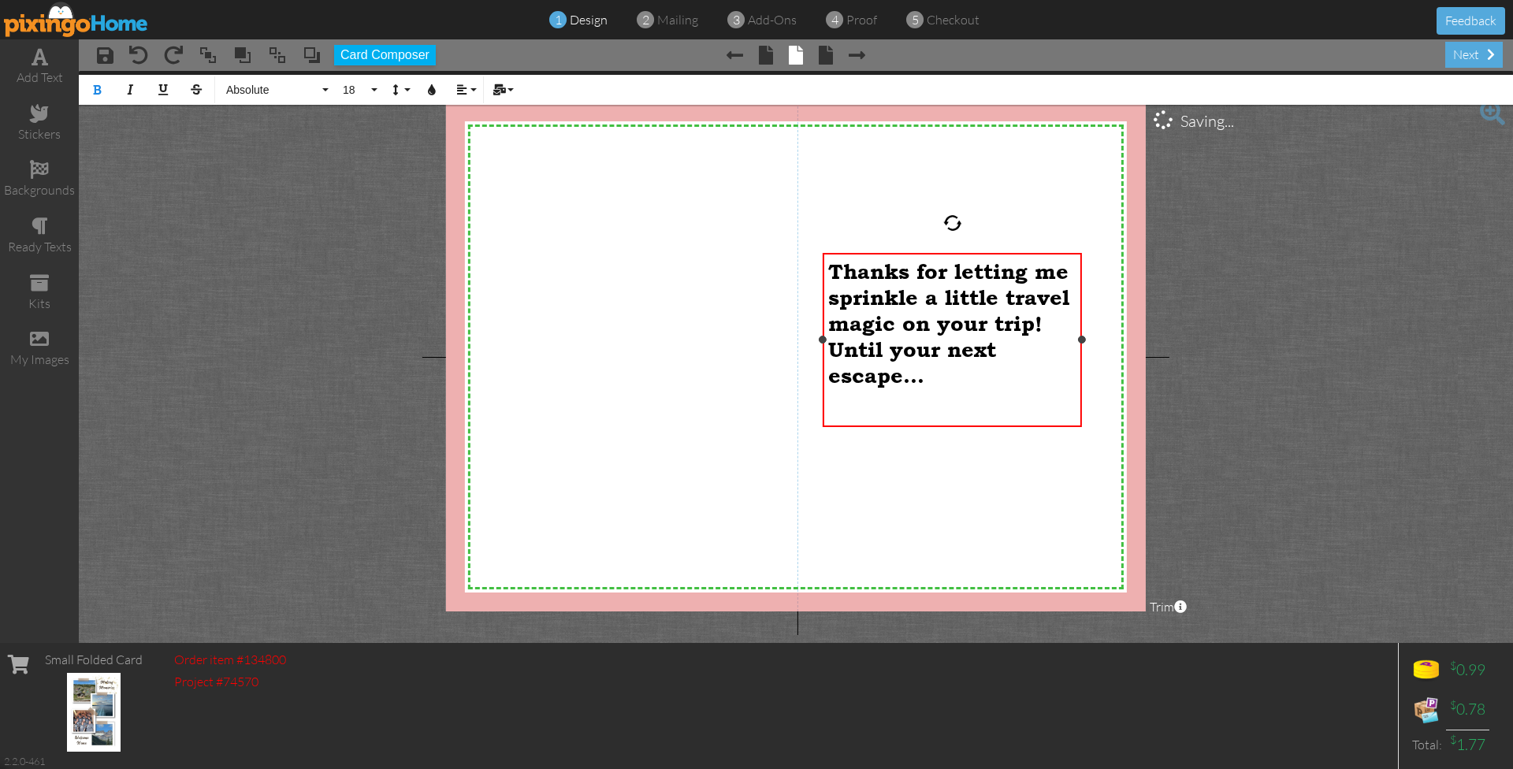
click at [857, 405] on li at bounding box center [952, 408] width 248 height 25
click at [828, 348] on span "Thanks for letting me sprinkle a little travel magic on your trip! Until your n…" at bounding box center [948, 323] width 241 height 129
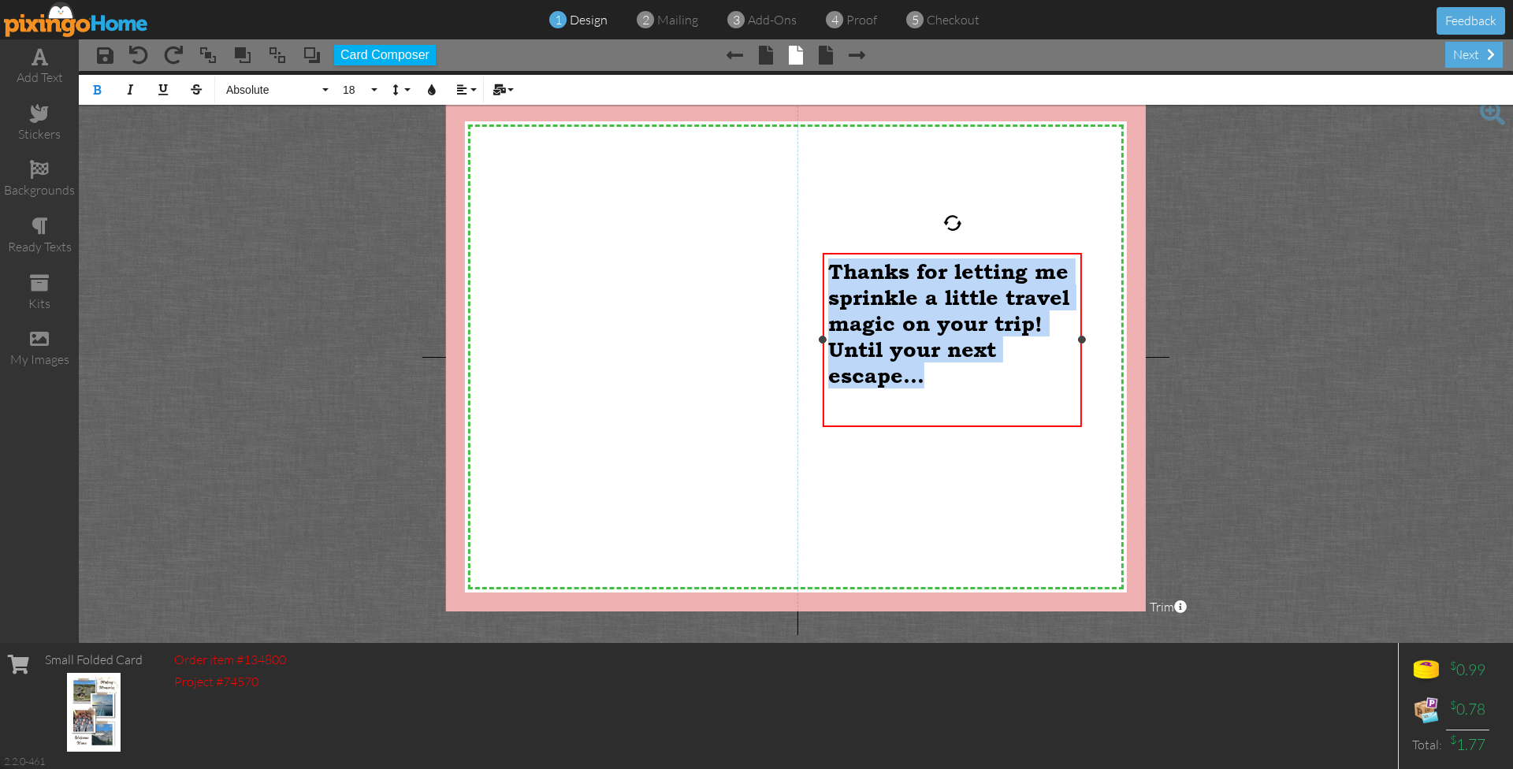
drag, startPoint x: 930, startPoint y: 372, endPoint x: 834, endPoint y: 276, distance: 136.0
click at [834, 276] on p "Thanks for letting me sprinkle a little travel magic on your trip! Until your n…" at bounding box center [952, 323] width 248 height 130
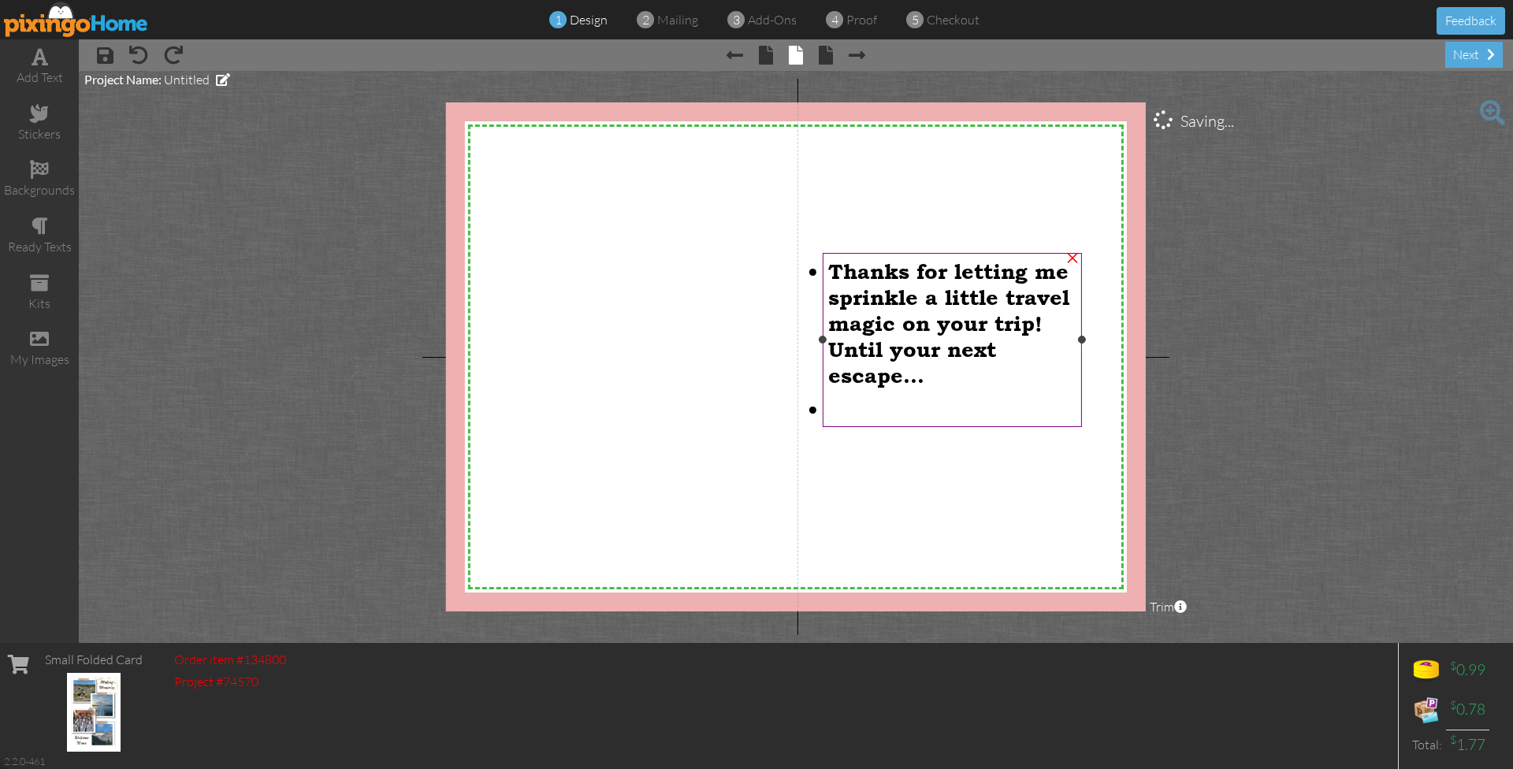
click at [965, 371] on p "Thanks for letting me sprinkle a little travel magic on your trip! Until your n…" at bounding box center [952, 323] width 248 height 130
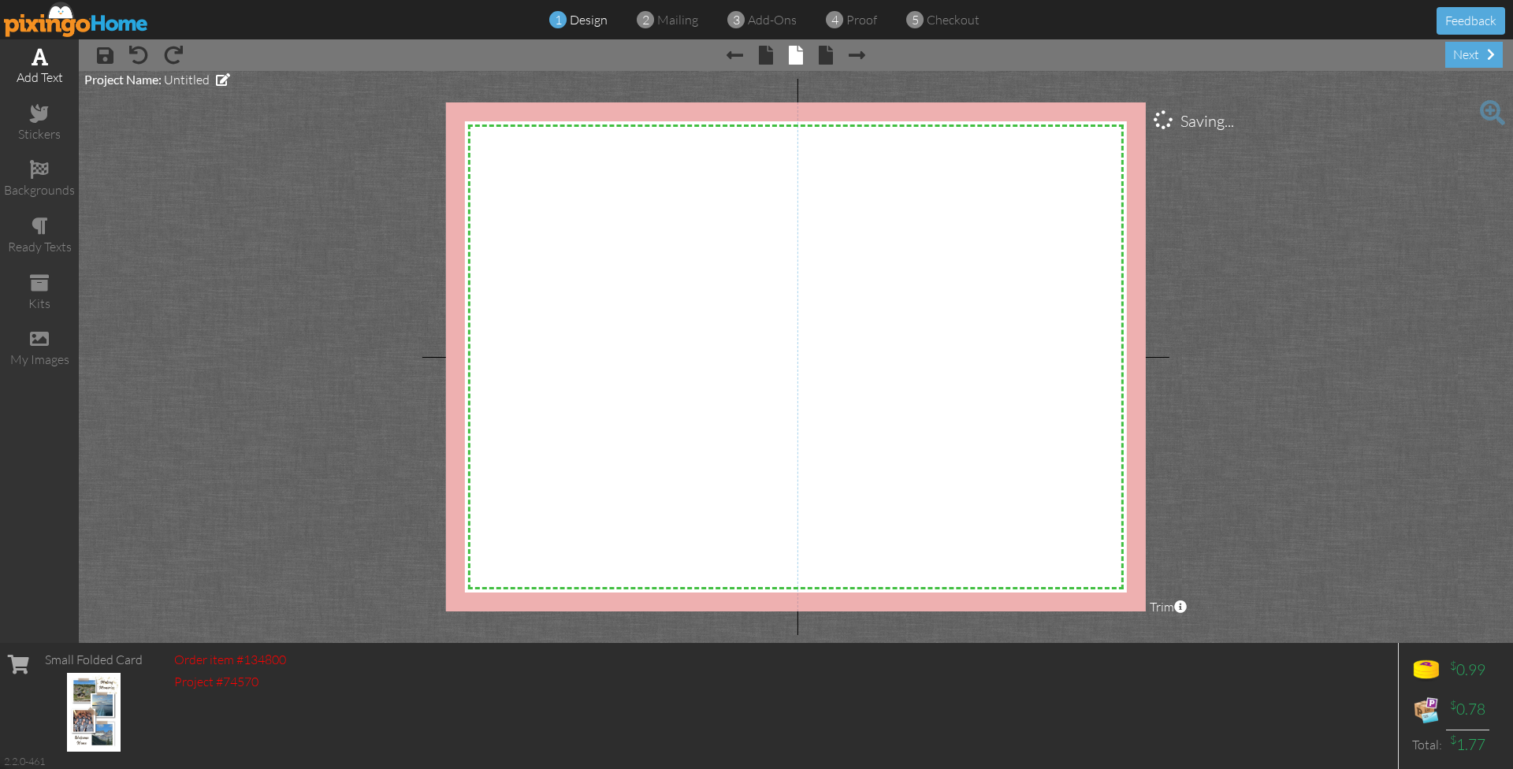
click at [47, 67] on div "add text" at bounding box center [39, 66] width 79 height 55
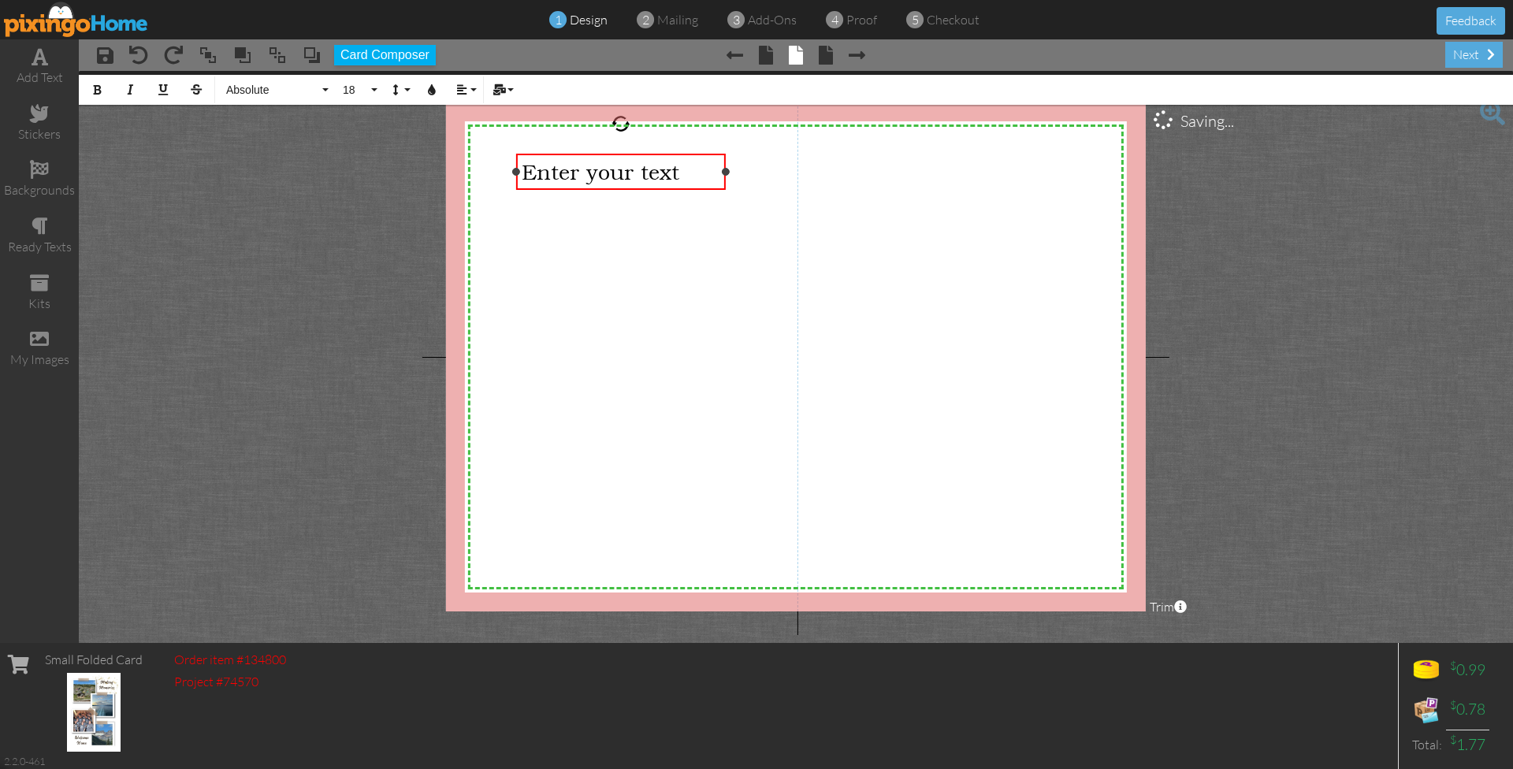
click at [619, 176] on span "Enter your text" at bounding box center [601, 171] width 158 height 25
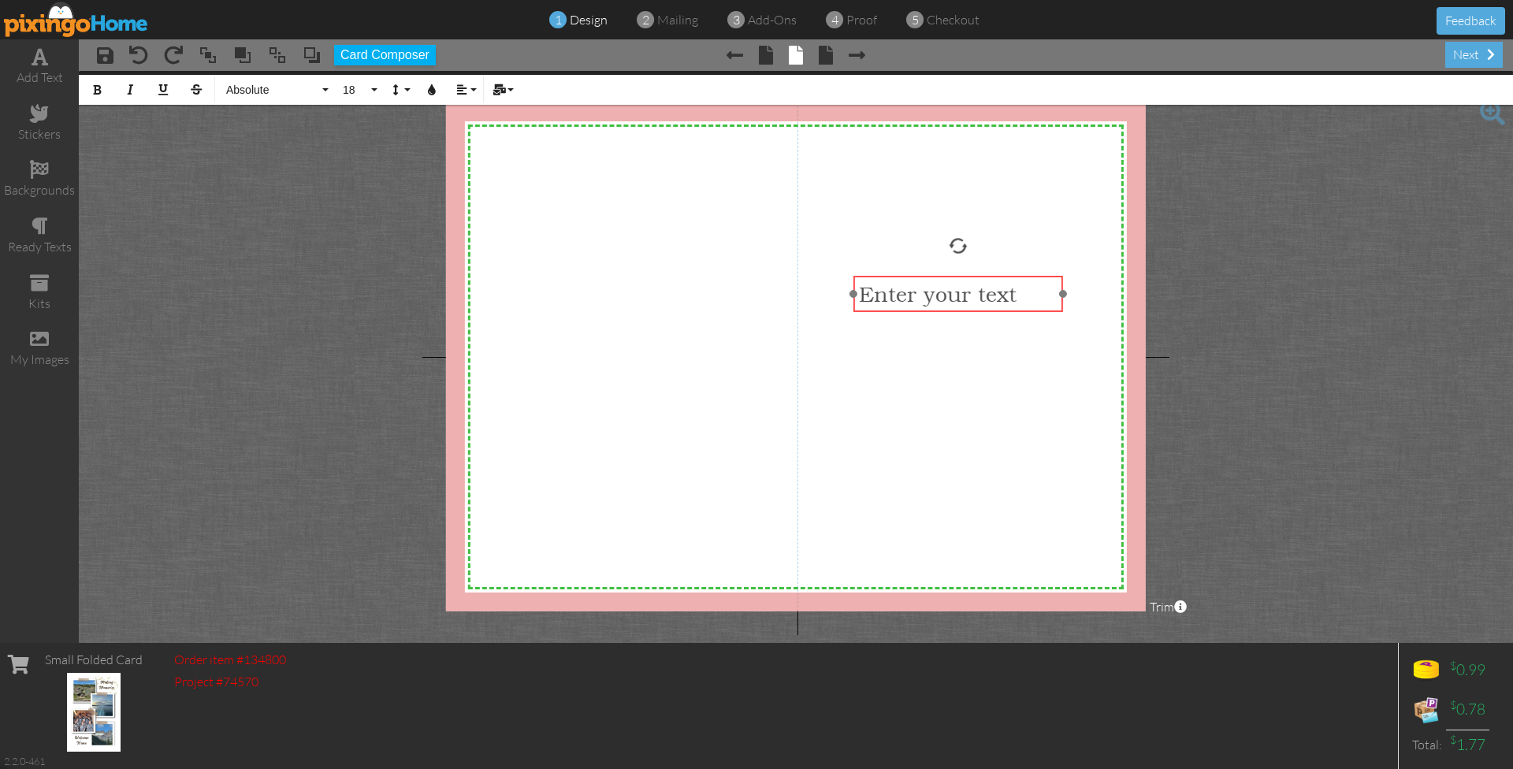
drag, startPoint x: 555, startPoint y: 157, endPoint x: 892, endPoint y: 279, distance: 358.7
click at [892, 279] on div "Enter your text" at bounding box center [958, 294] width 210 height 37
click at [889, 302] on span "Enter your text" at bounding box center [938, 293] width 158 height 25
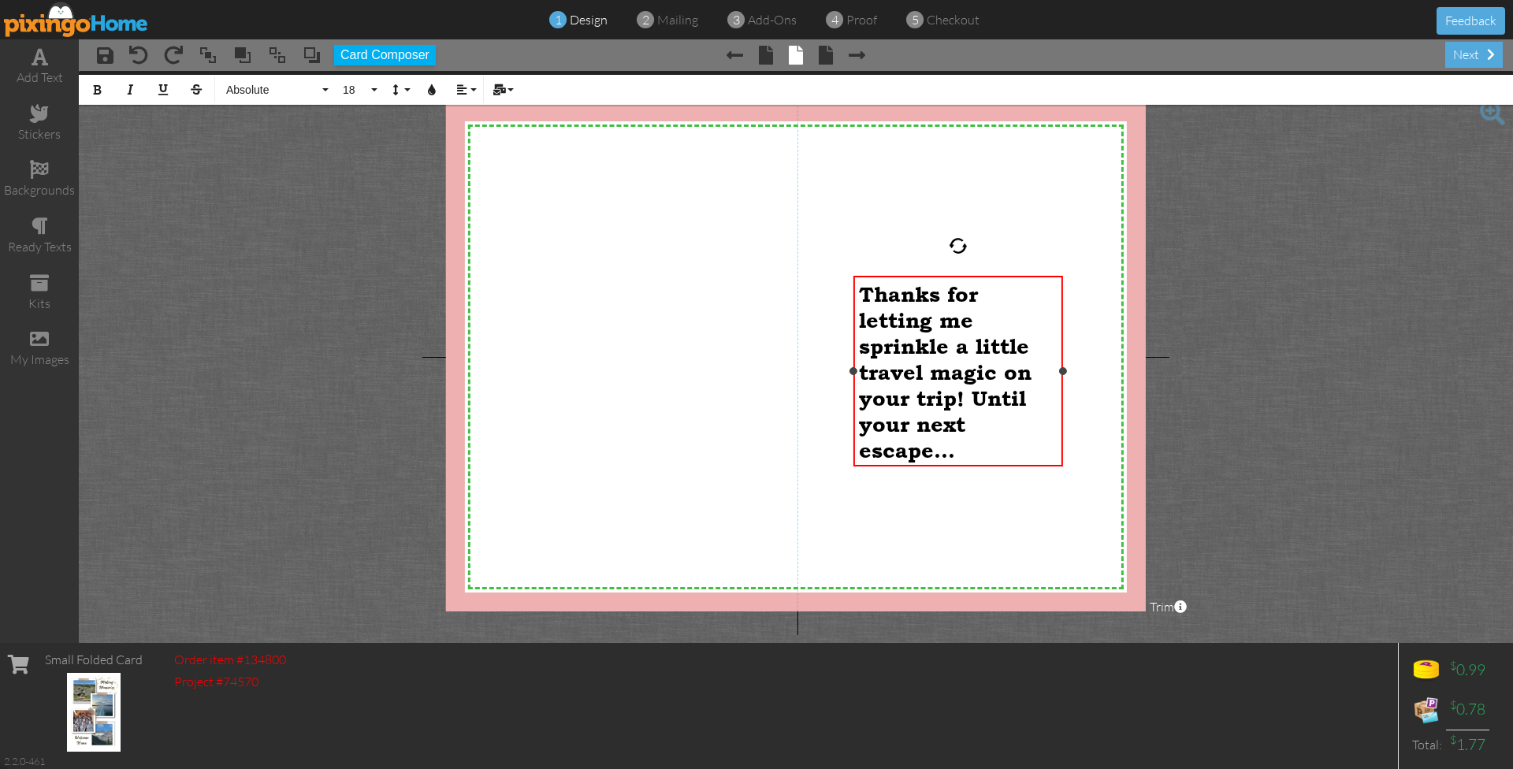
scroll to position [2034, 20]
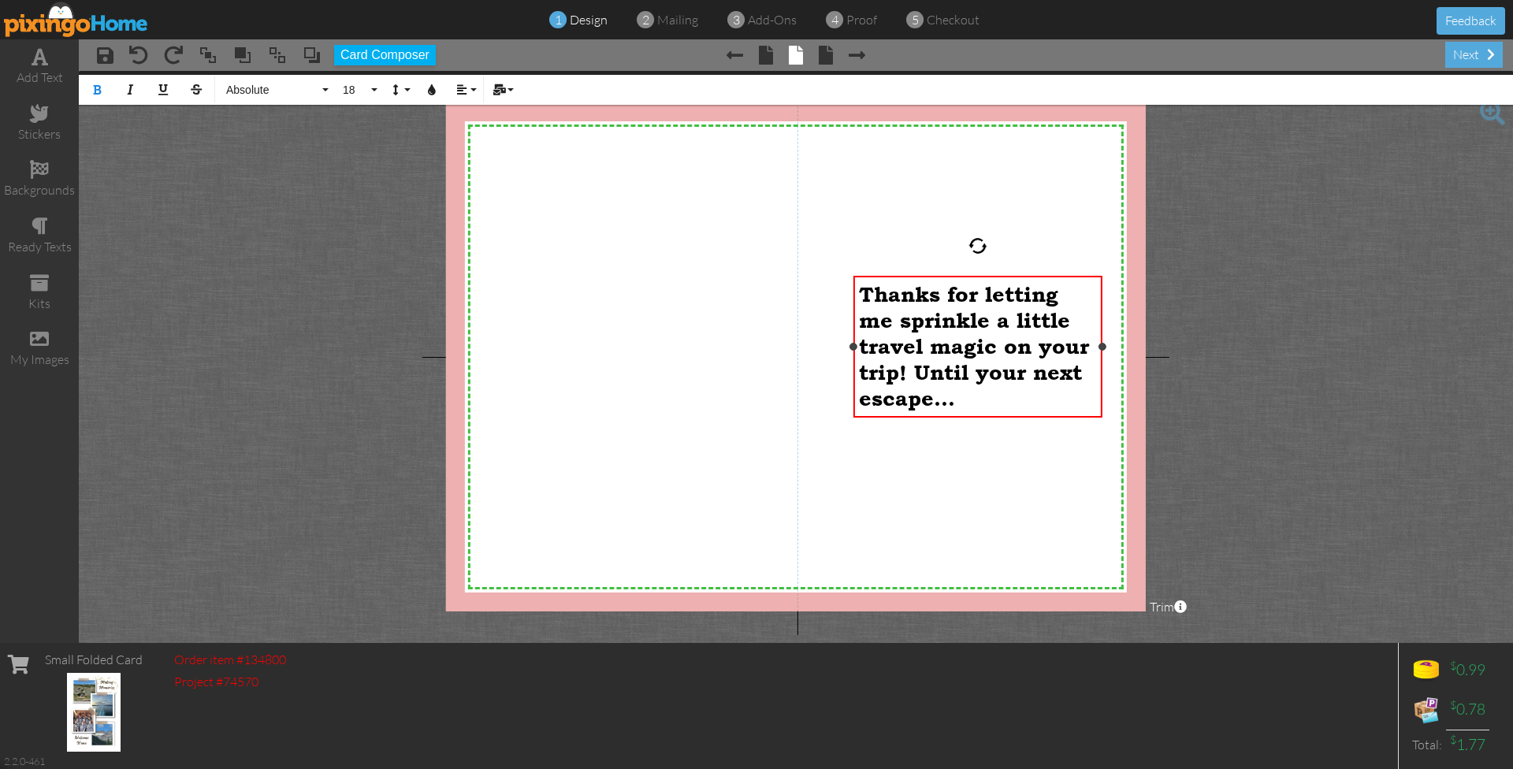
drag, startPoint x: 1062, startPoint y: 369, endPoint x: 1102, endPoint y: 369, distance: 39.4
click at [1102, 369] on div "Thanks for letting me sprinkle a little travel magic on your trip! Until your n…" at bounding box center [977, 347] width 249 height 142
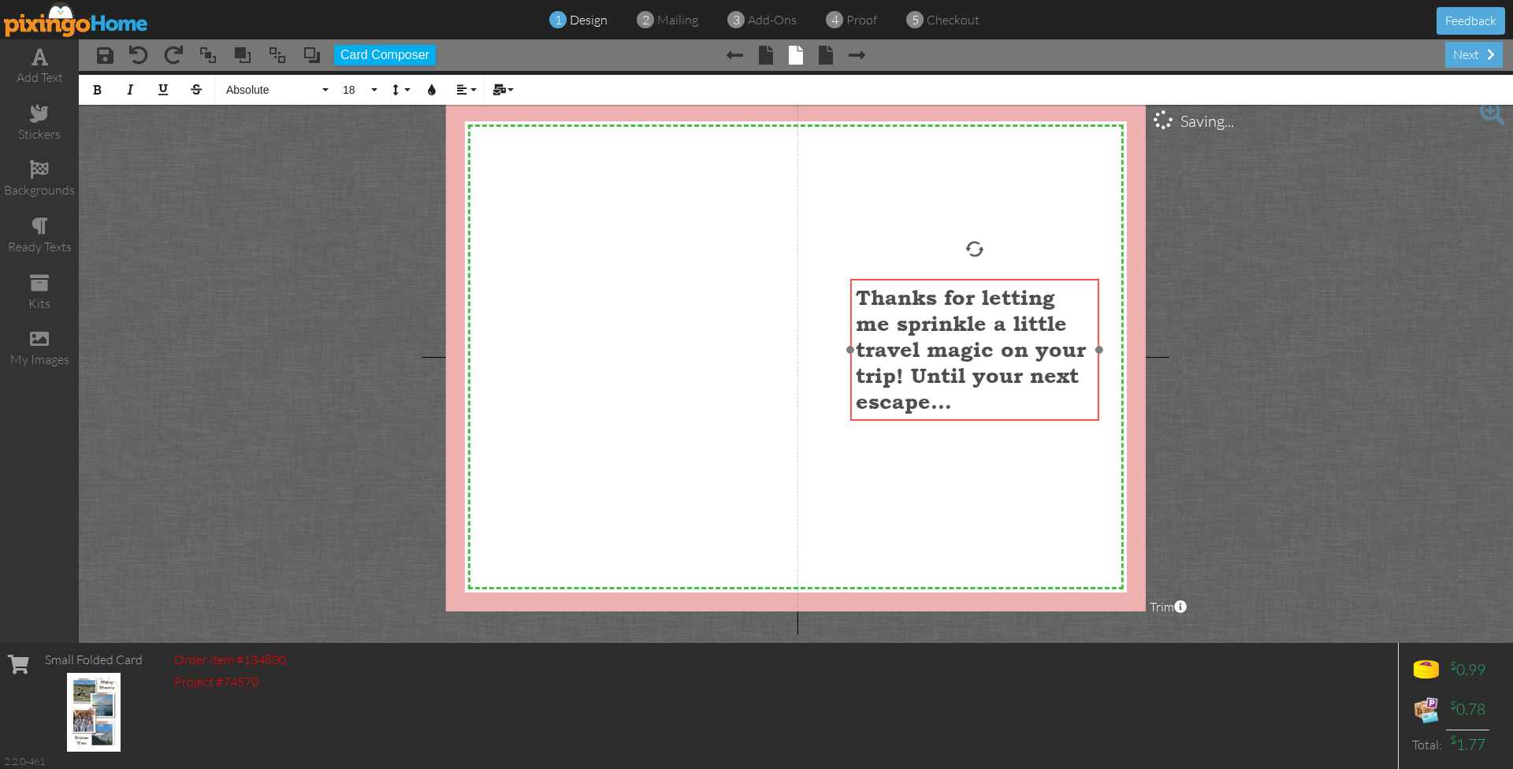
scroll to position [1716, 20]
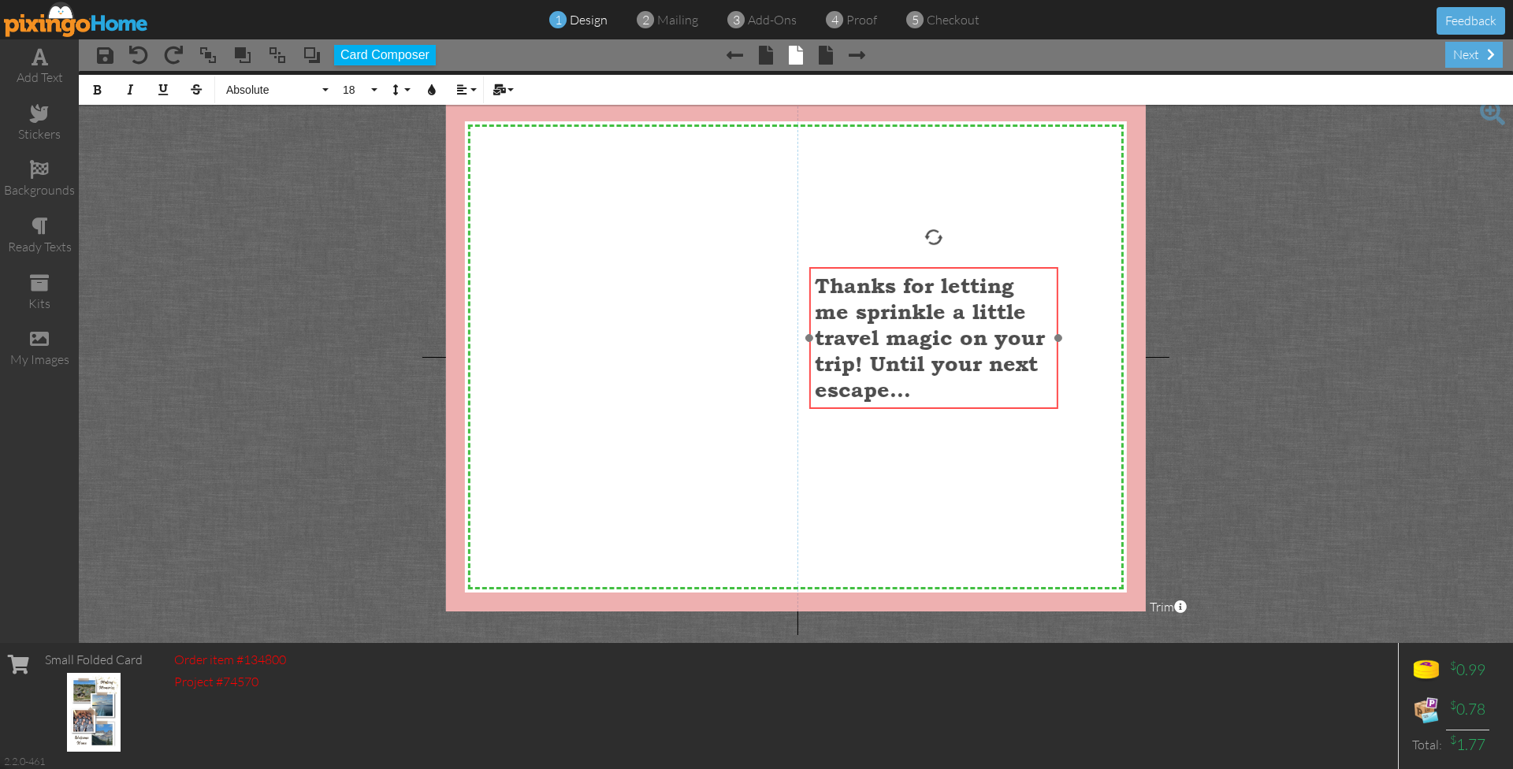
drag, startPoint x: 942, startPoint y: 280, endPoint x: 898, endPoint y: 271, distance: 45.0
click at [898, 271] on div "Thanks for letting me sprinkle a little travel magic on your trip! Until your n…" at bounding box center [933, 342] width 249 height 150
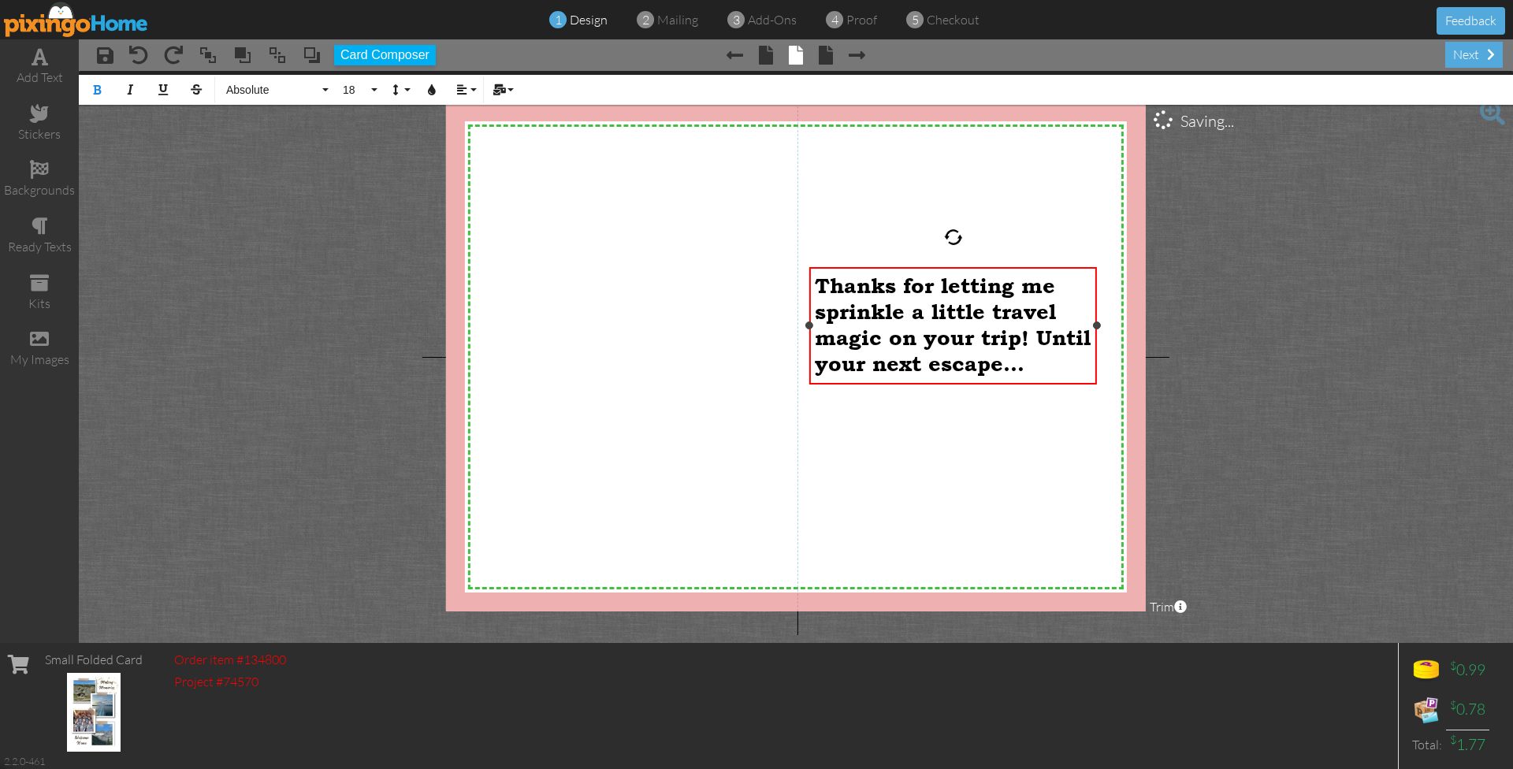
drag, startPoint x: 1058, startPoint y: 336, endPoint x: 1097, endPoint y: 345, distance: 39.6
click at [1097, 345] on div "Thanks for letting me sprinkle a little travel magic on your trip! Until your n…" at bounding box center [953, 325] width 288 height 117
drag, startPoint x: 943, startPoint y: 274, endPoint x: 950, endPoint y: 284, distance: 11.4
click at [950, 284] on span "Thanks for letting me sprinkle a little travel magic on your trip! Until your n…" at bounding box center [953, 324] width 276 height 103
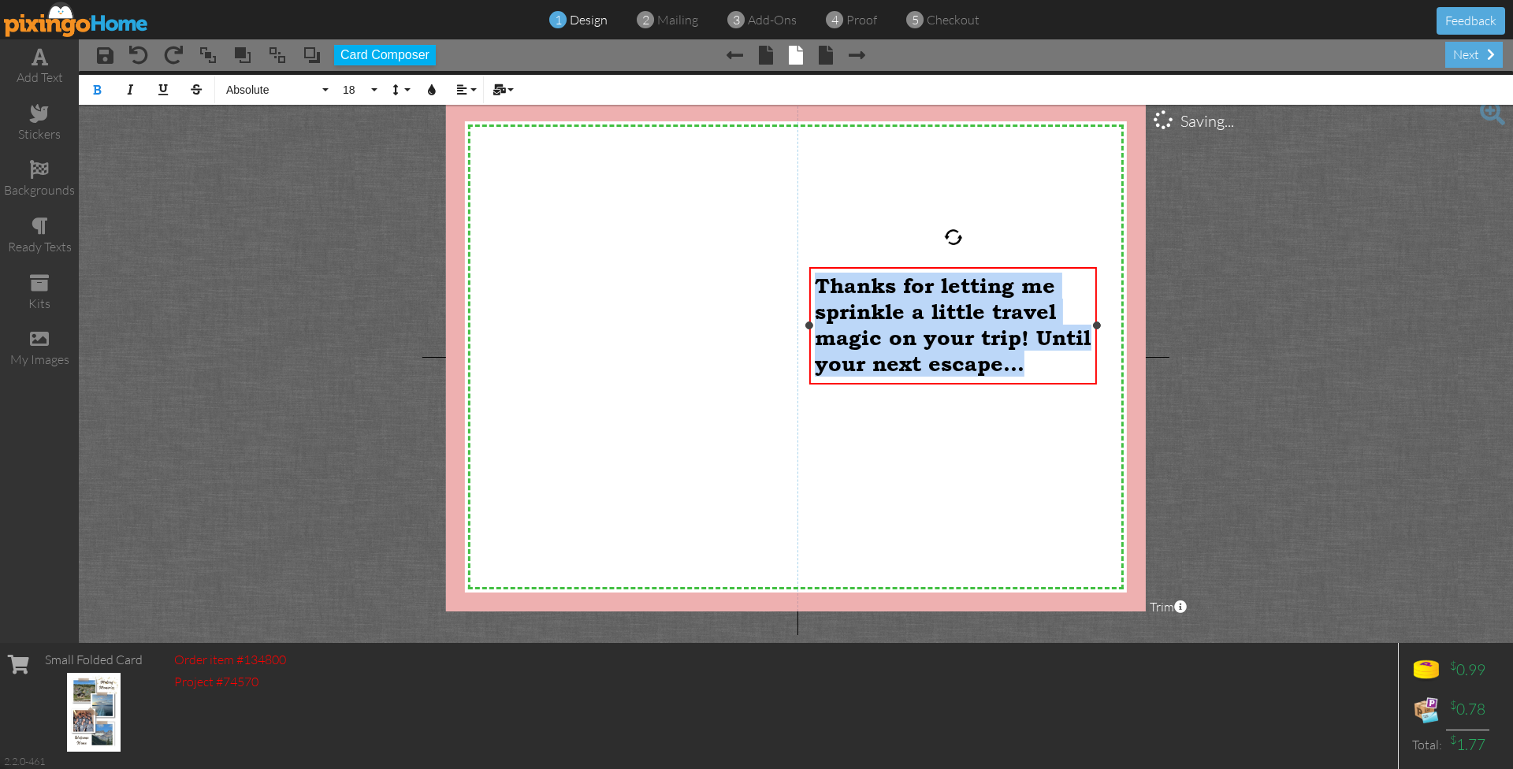
drag, startPoint x: 820, startPoint y: 281, endPoint x: 1059, endPoint y: 366, distance: 253.2
click at [1059, 366] on p "Thanks for letting me sprinkle a little travel magic on your trip! Until your n…" at bounding box center [953, 325] width 277 height 104
click at [283, 78] on button "Absolute" at bounding box center [274, 90] width 113 height 30
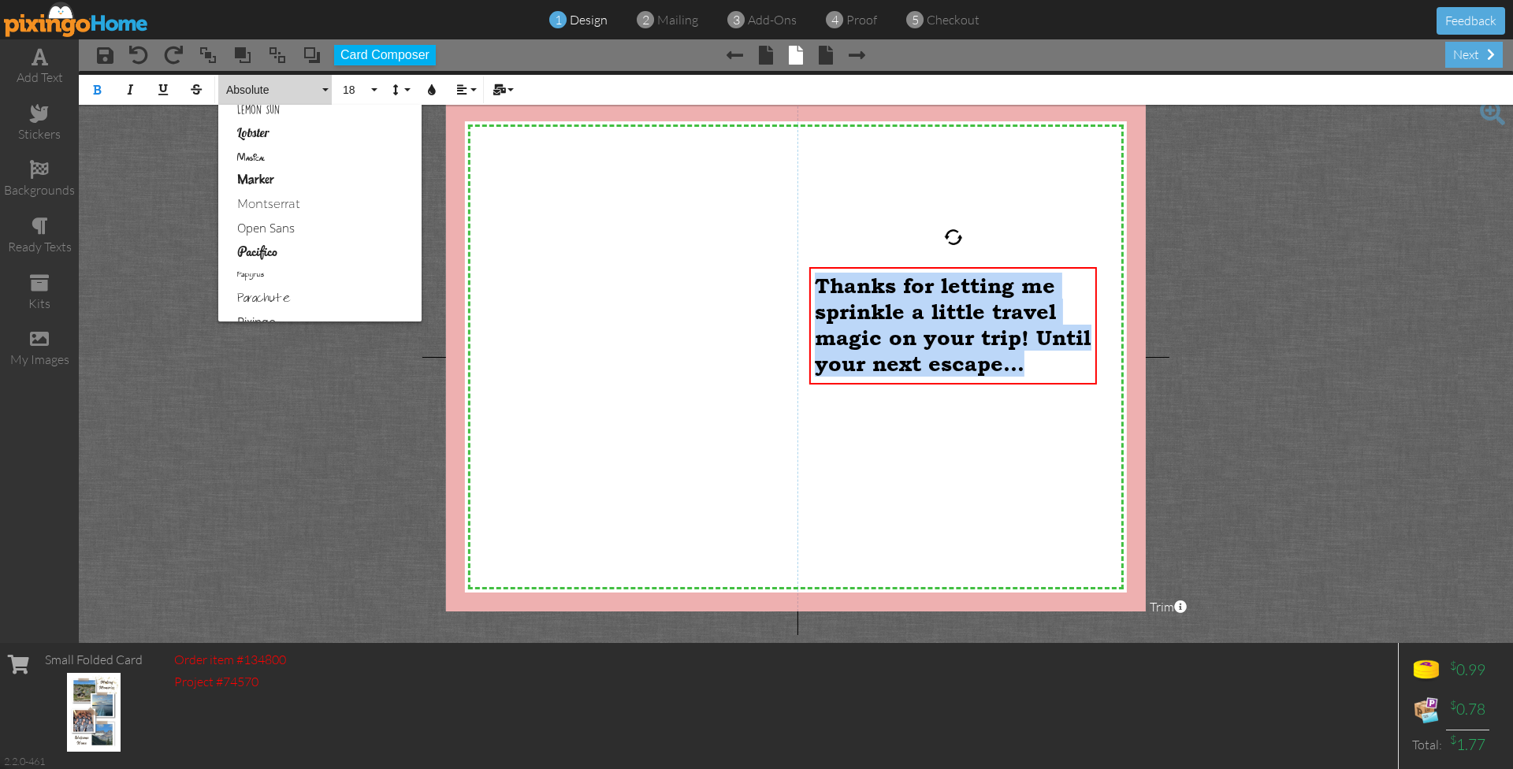
scroll to position [624, 0]
click at [262, 150] on link "Magical" at bounding box center [319, 155] width 203 height 24
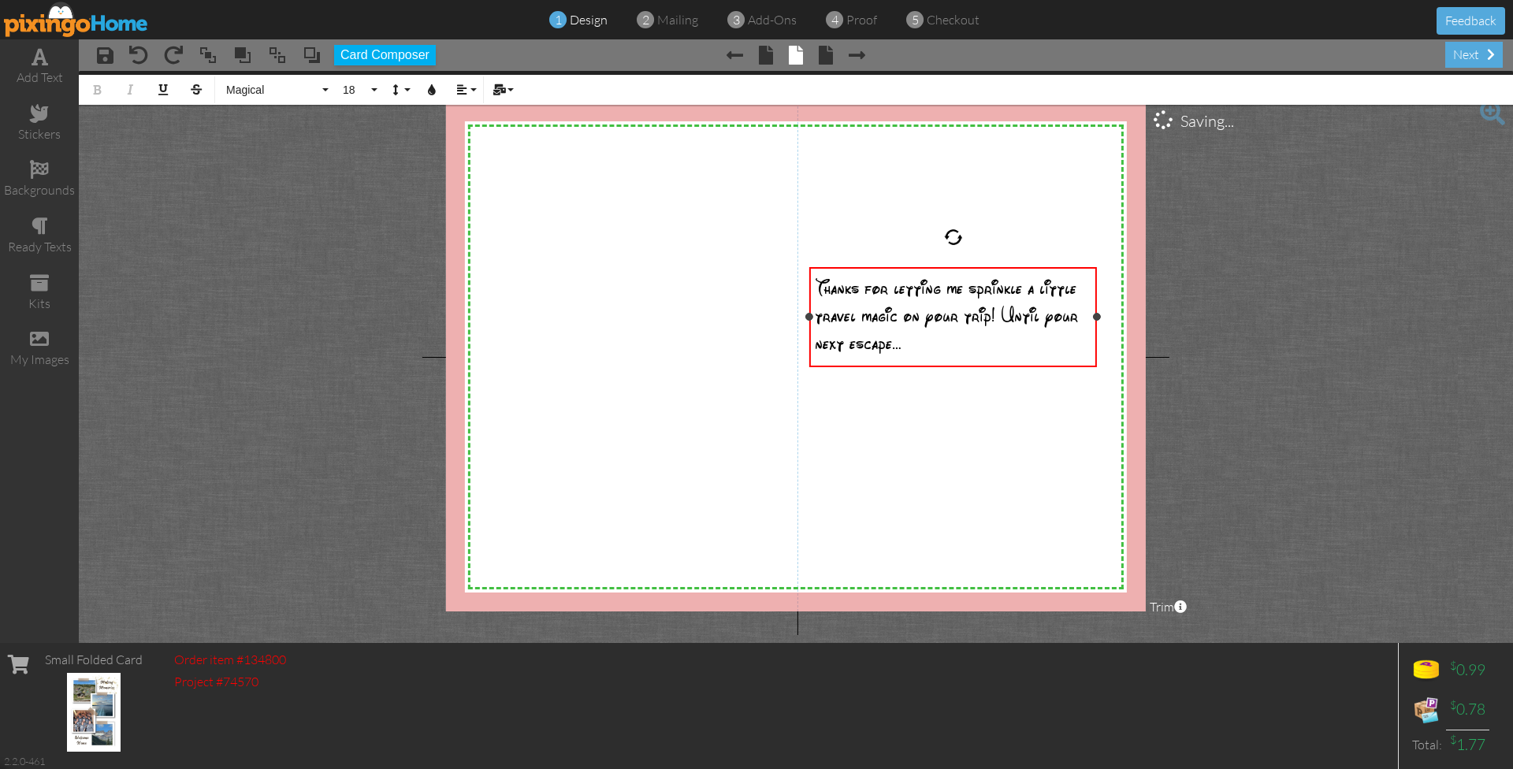
click at [1093, 366] on div "Thanks for letting me sprinkle a little travel magic on your trip! Until your n…" at bounding box center [953, 318] width 288 height 102
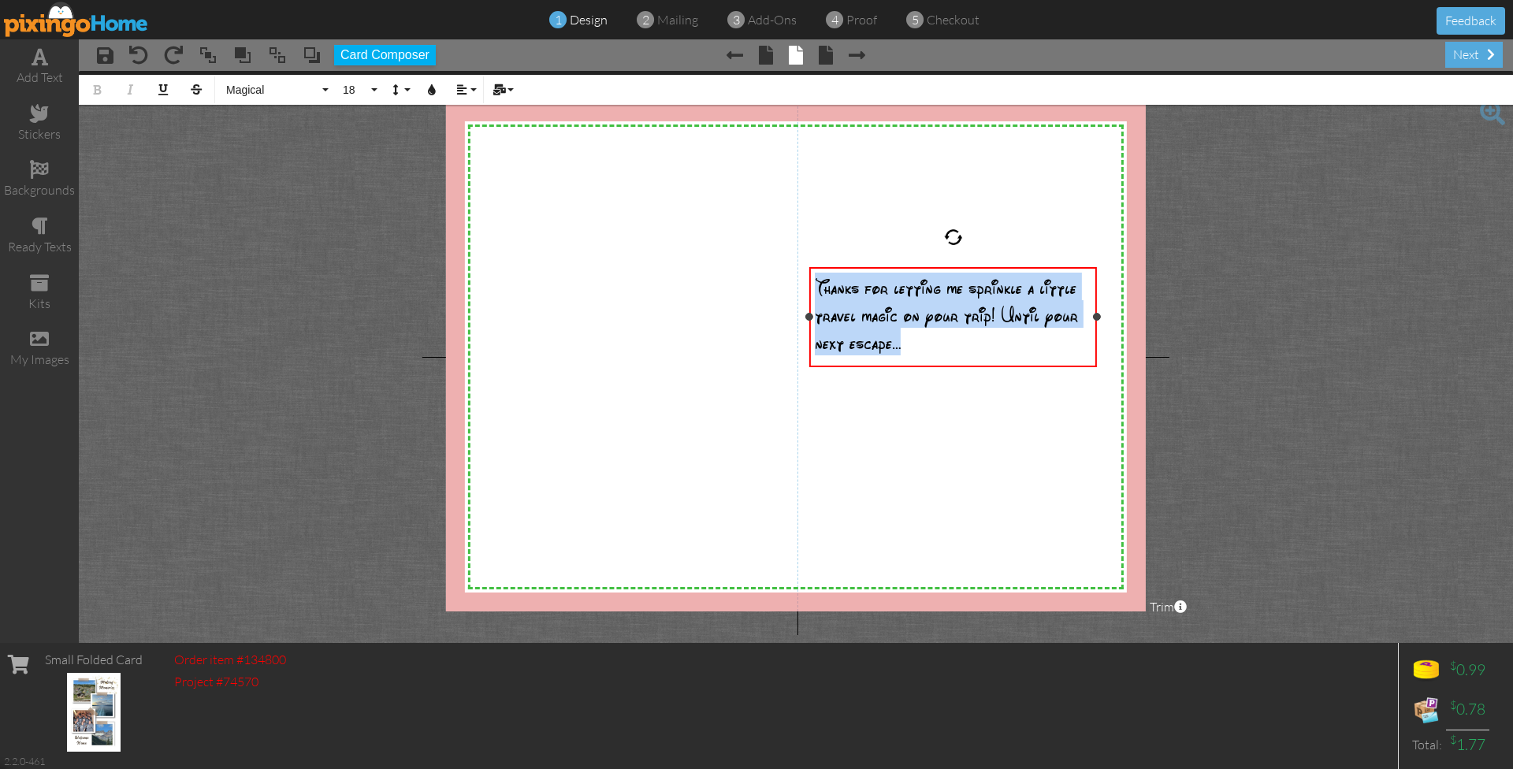
drag, startPoint x: 903, startPoint y: 345, endPoint x: 813, endPoint y: 278, distance: 112.1
click at [813, 278] on div "Thanks for letting me sprinkle a little travel magic on your trip! Until your n…" at bounding box center [953, 318] width 288 height 102
click at [378, 90] on button "18" at bounding box center [358, 90] width 46 height 30
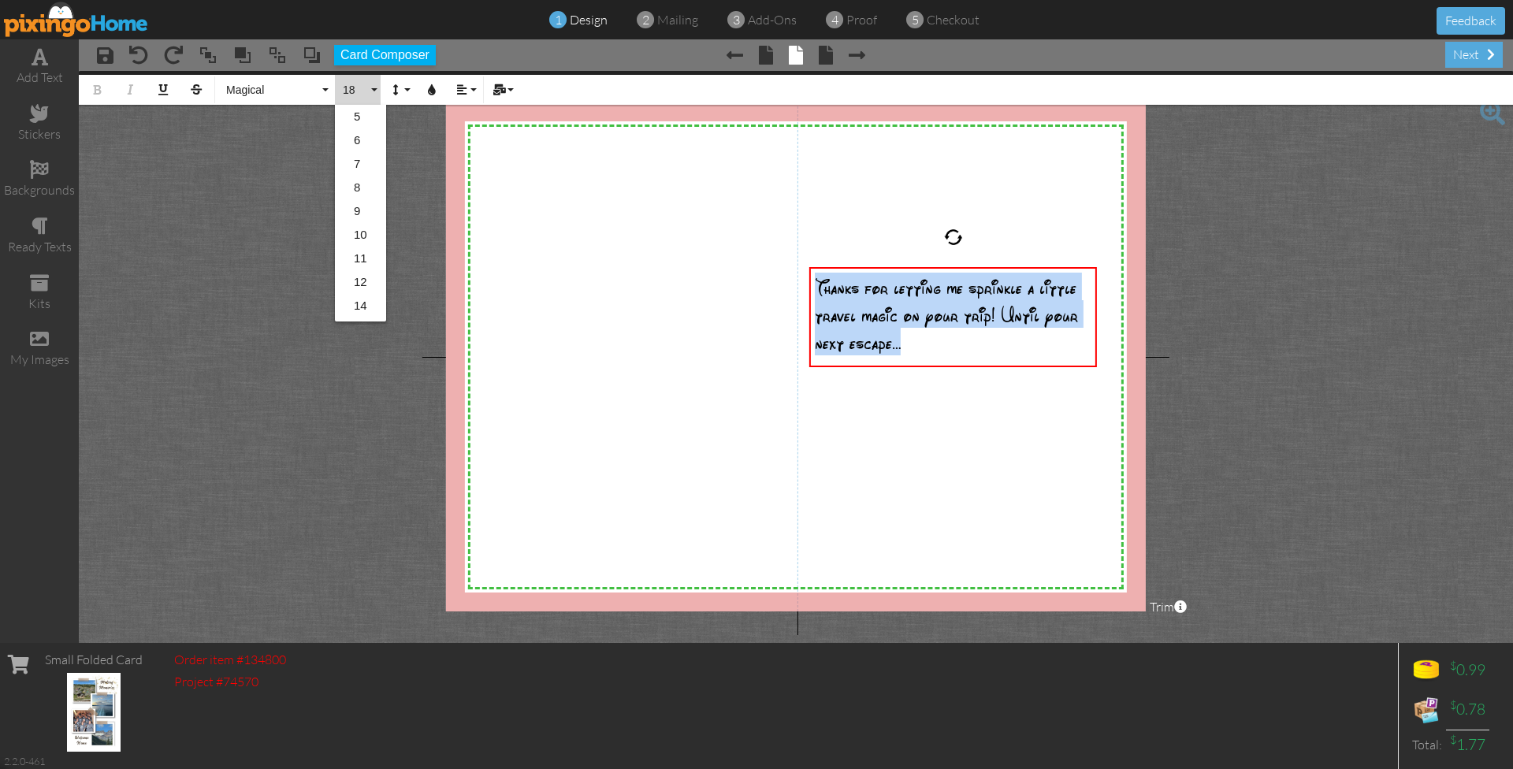
scroll to position [139, 0]
click at [366, 303] on link "30" at bounding box center [360, 308] width 51 height 24
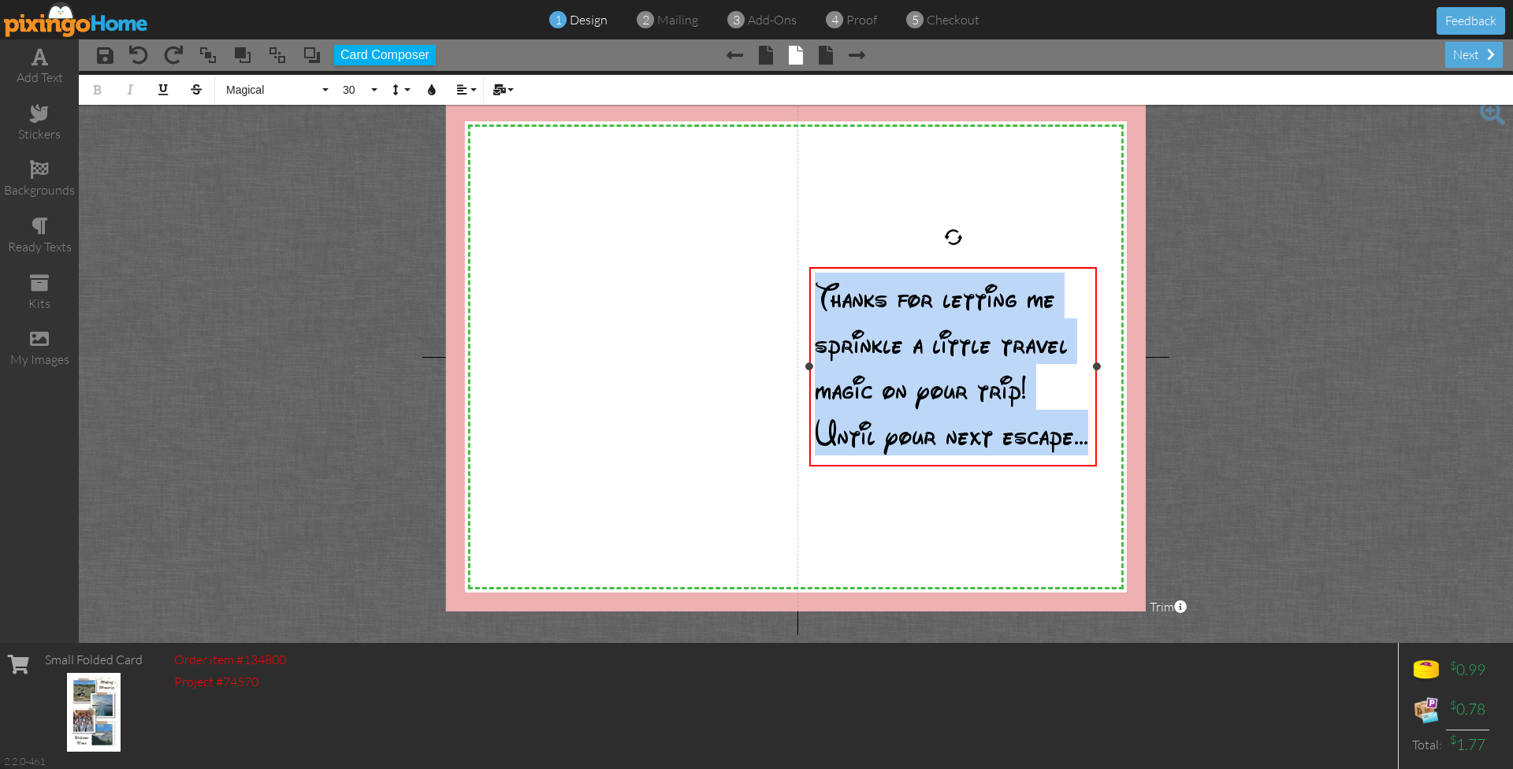
click at [863, 307] on span "Thanks for letting me sprinkle a little travel magic on your trip! Until your n…" at bounding box center [951, 364] width 273 height 183
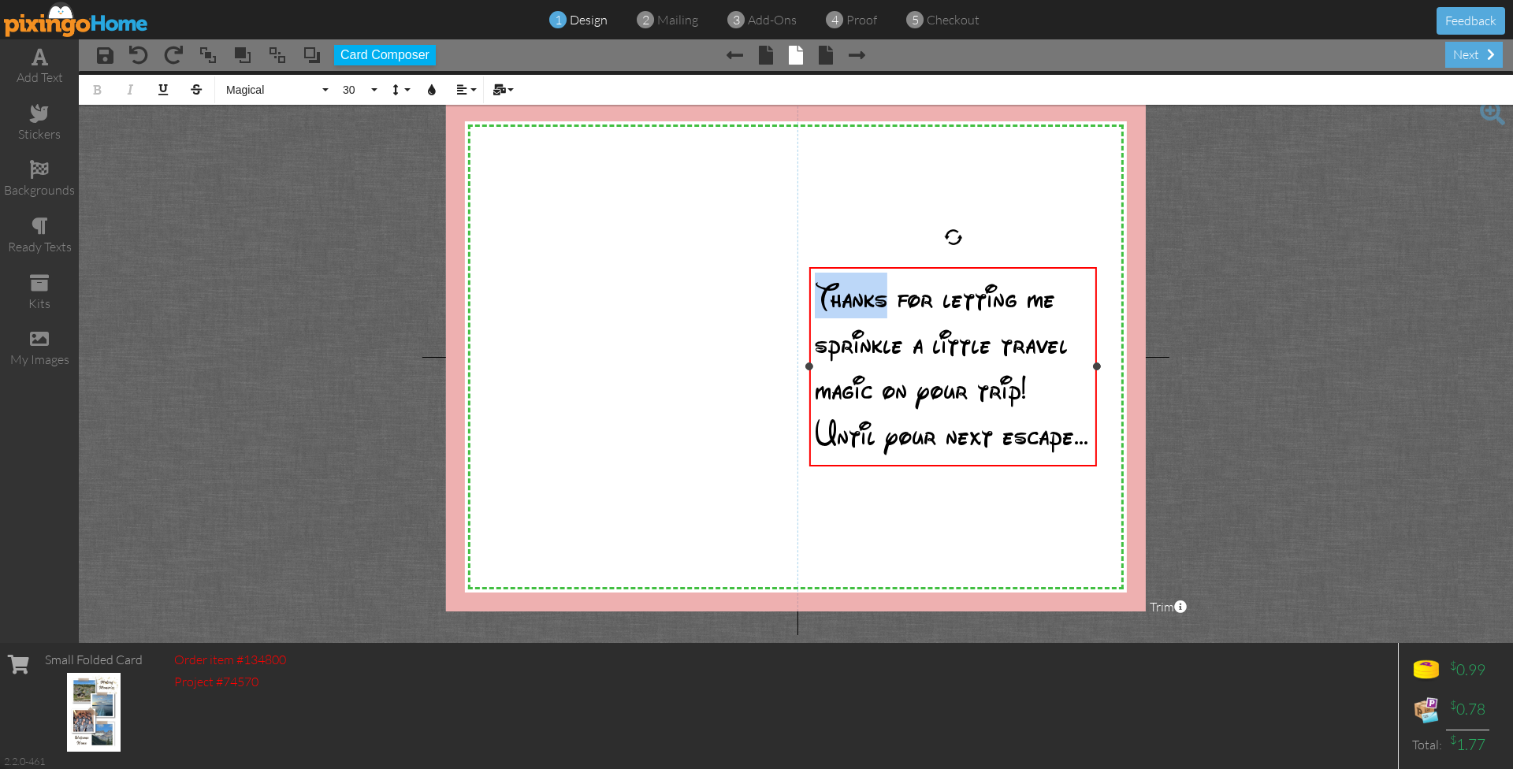
click at [863, 307] on span "Thanks for letting me sprinkle a little travel magic on your trip! Until your n…" at bounding box center [951, 364] width 273 height 183
click at [855, 319] on span "Thanks for letting me sprinkle a little travel magic on your trip! Until your n…" at bounding box center [951, 364] width 273 height 183
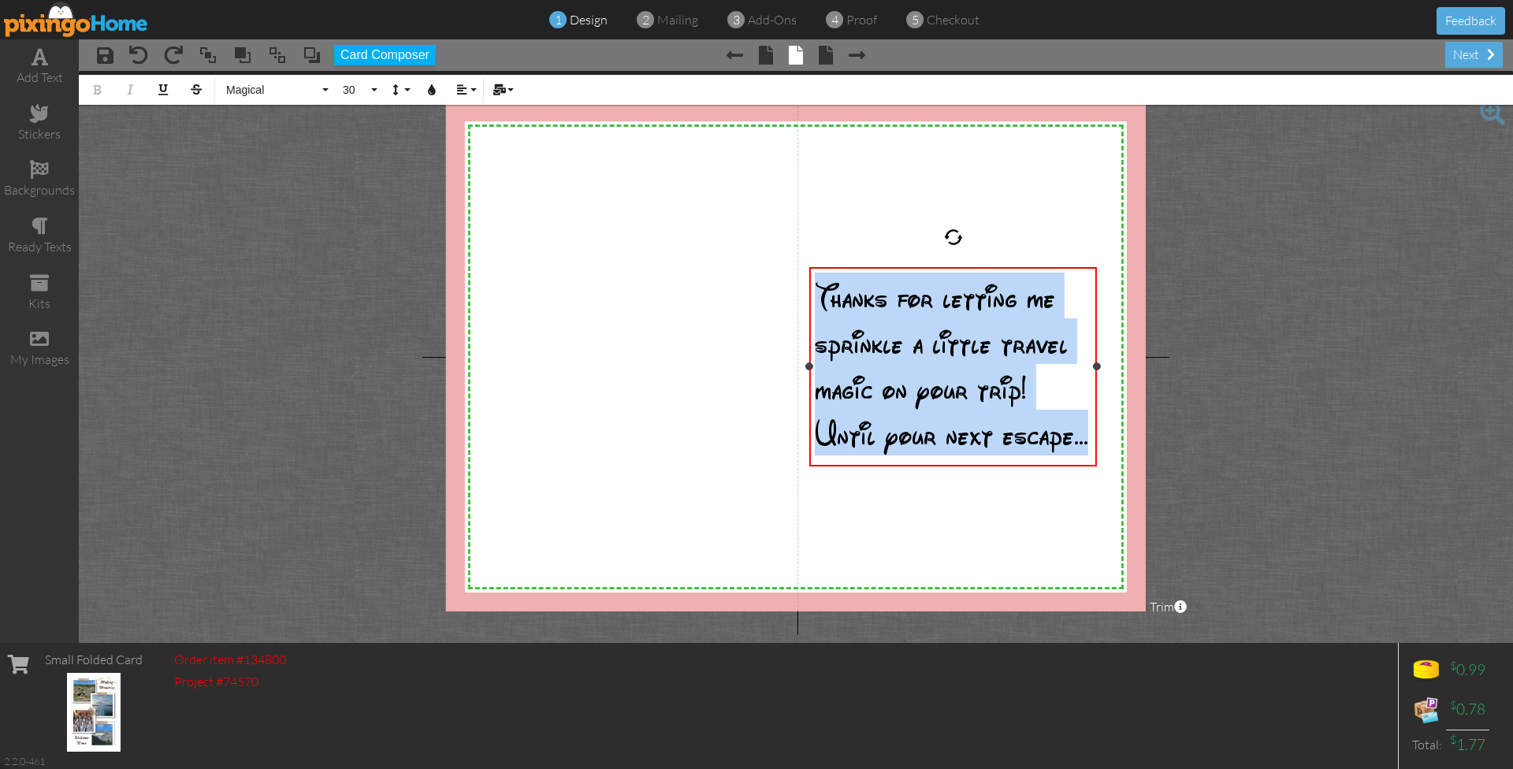
drag, startPoint x: 819, startPoint y: 294, endPoint x: 1079, endPoint y: 442, distance: 299.3
click at [1079, 442] on span "Thanks for letting me sprinkle a little travel magic on your trip! Until your n…" at bounding box center [951, 364] width 273 height 183
click at [266, 92] on span "Magical" at bounding box center [272, 90] width 95 height 13
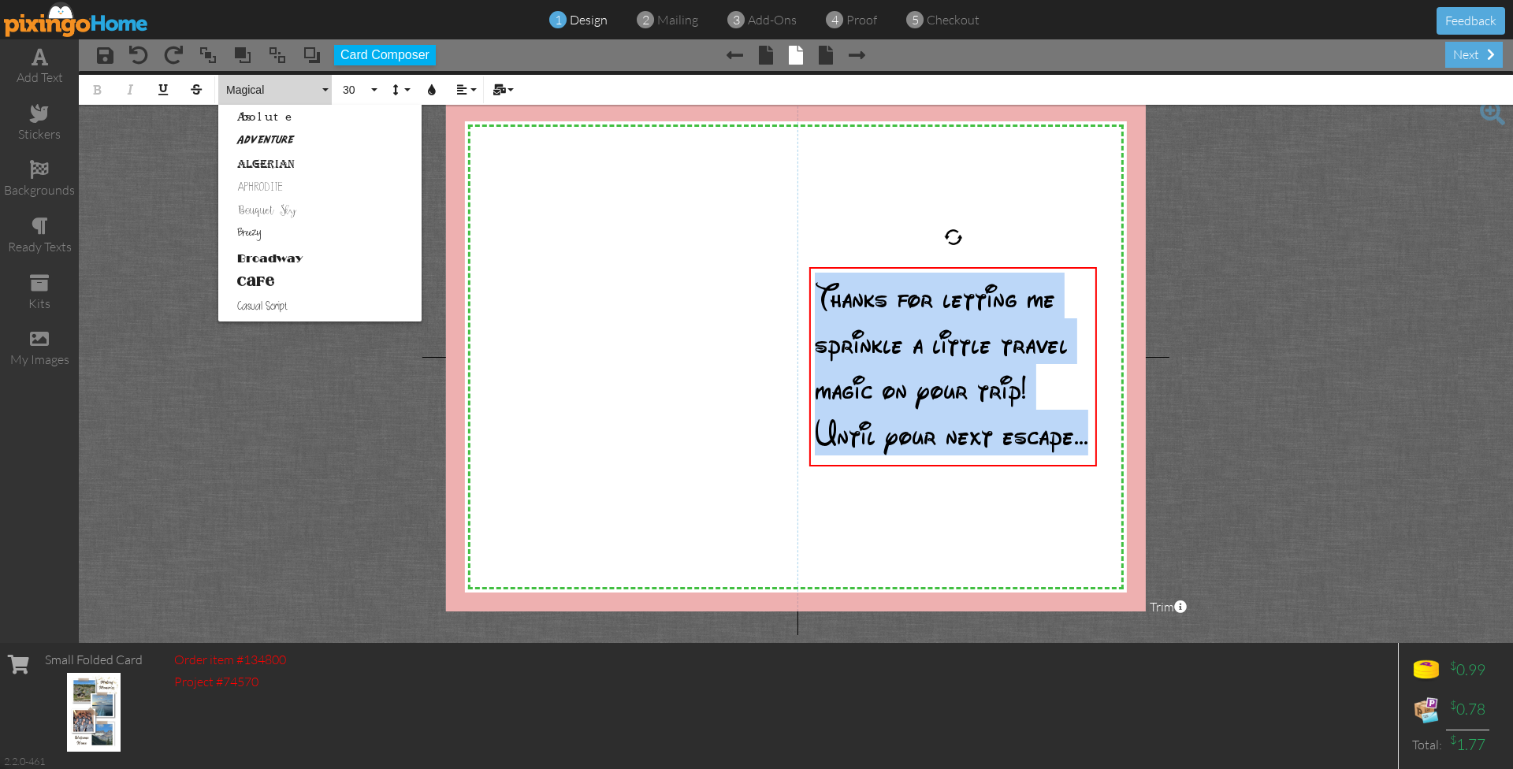
scroll to position [0, 0]
click at [258, 141] on link "Adventure" at bounding box center [319, 140] width 203 height 24
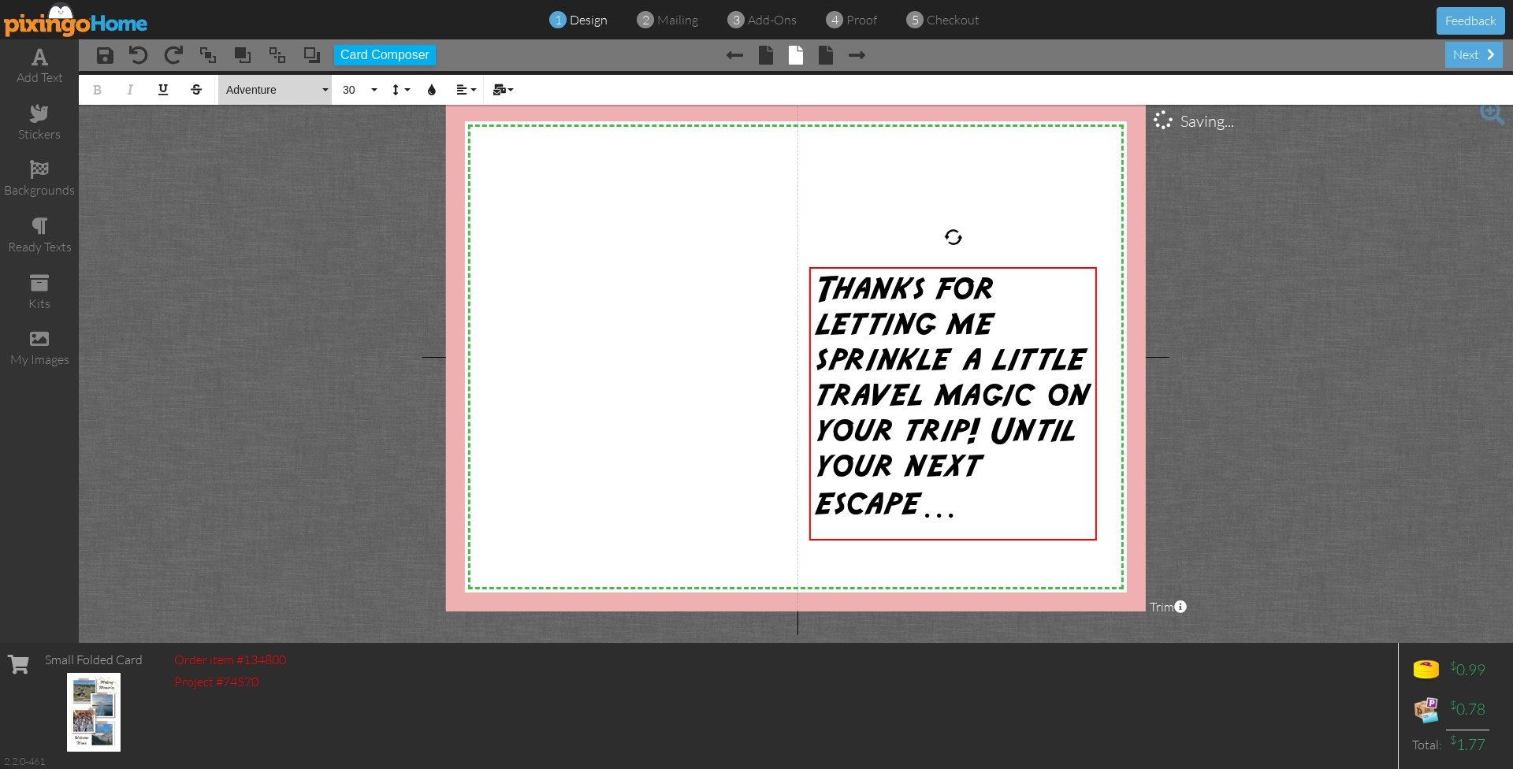
click at [255, 88] on span "Adventure" at bounding box center [272, 90] width 95 height 13
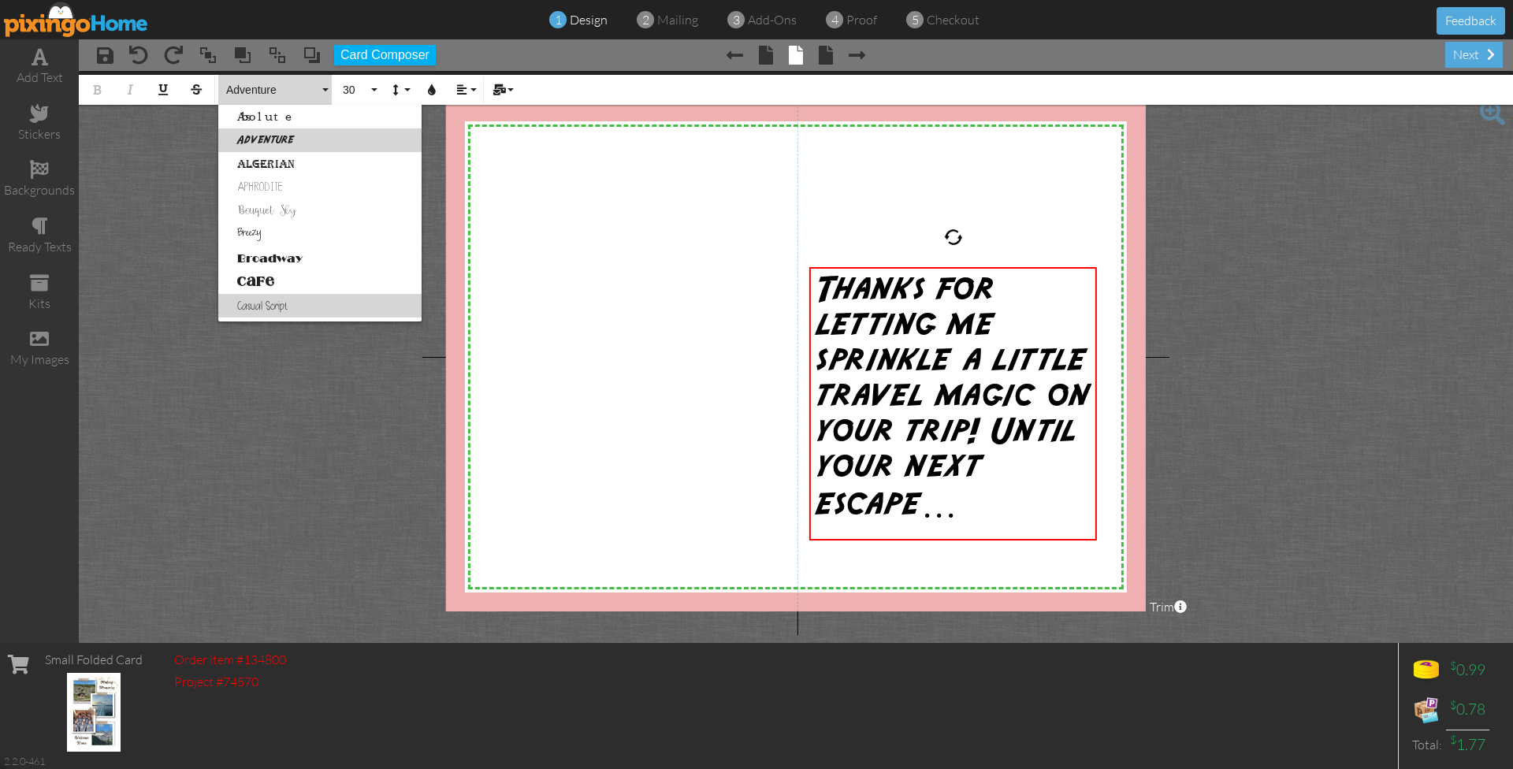
click at [293, 310] on link "Casual Script" at bounding box center [319, 306] width 203 height 24
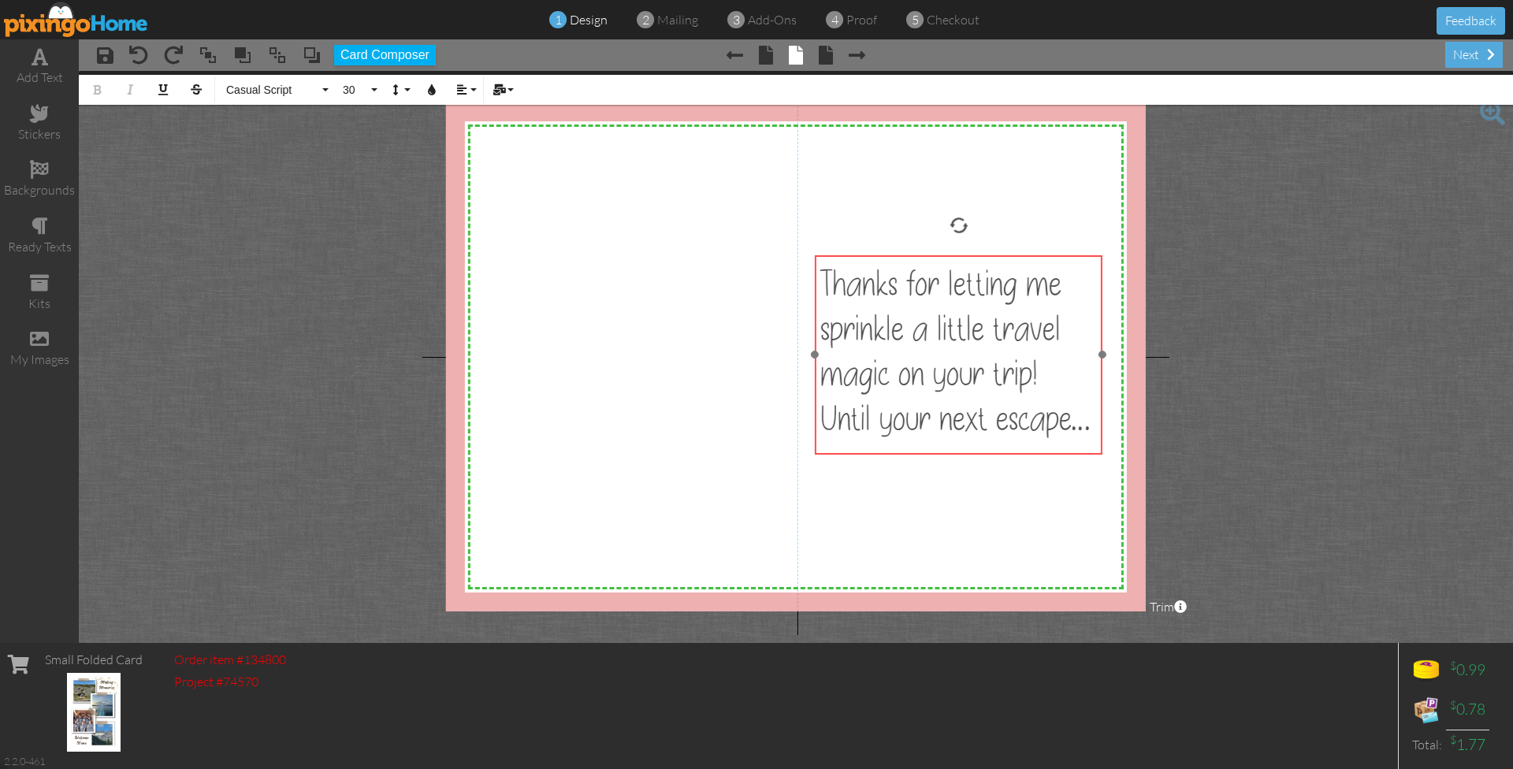
drag, startPoint x: 898, startPoint y: 271, endPoint x: 903, endPoint y: 259, distance: 13.0
click at [903, 259] on div "Thanks for letting me sprinkle a little travel magic on your trip! Until your n…" at bounding box center [959, 354] width 288 height 199
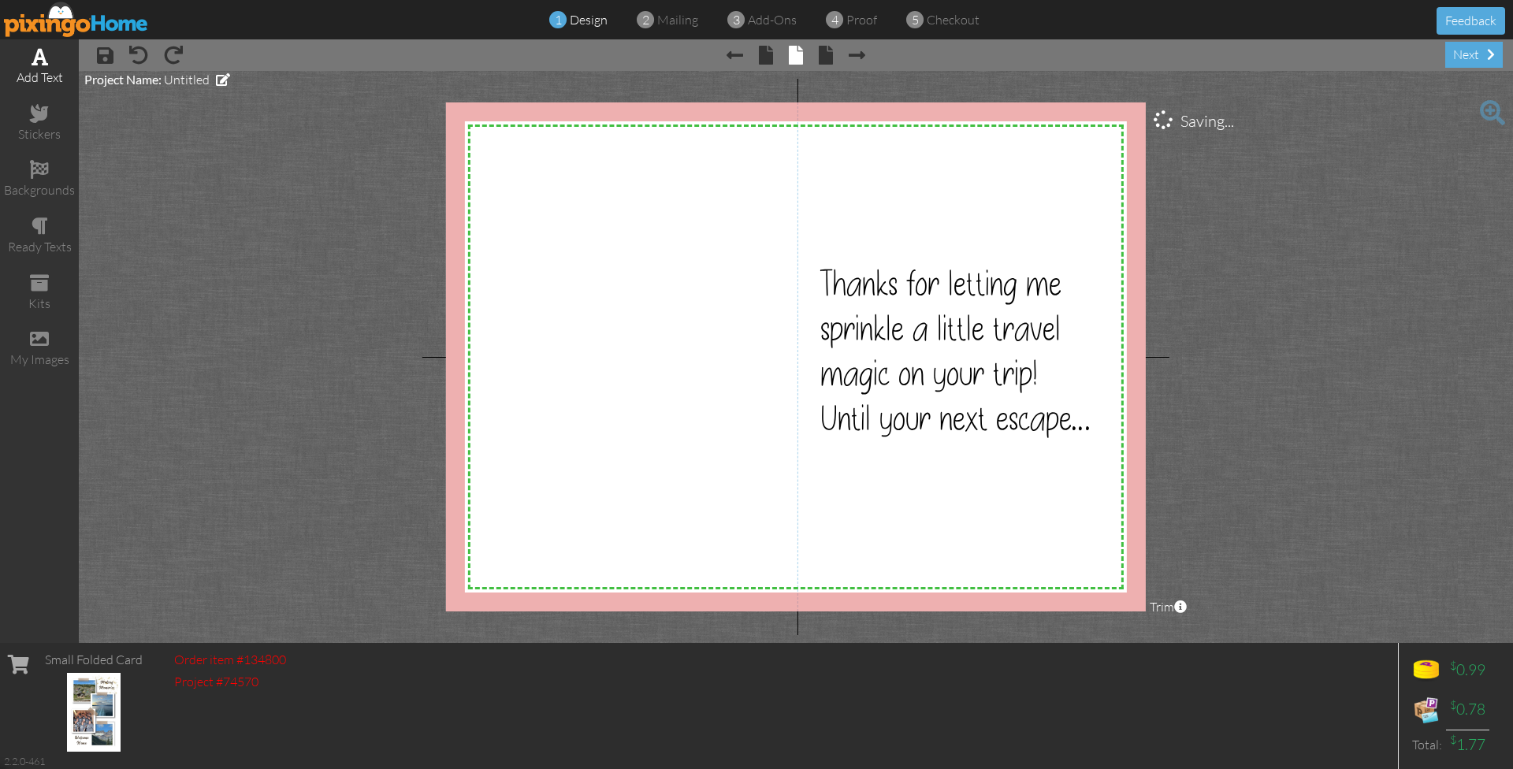
click at [30, 75] on div "add text" at bounding box center [39, 78] width 79 height 18
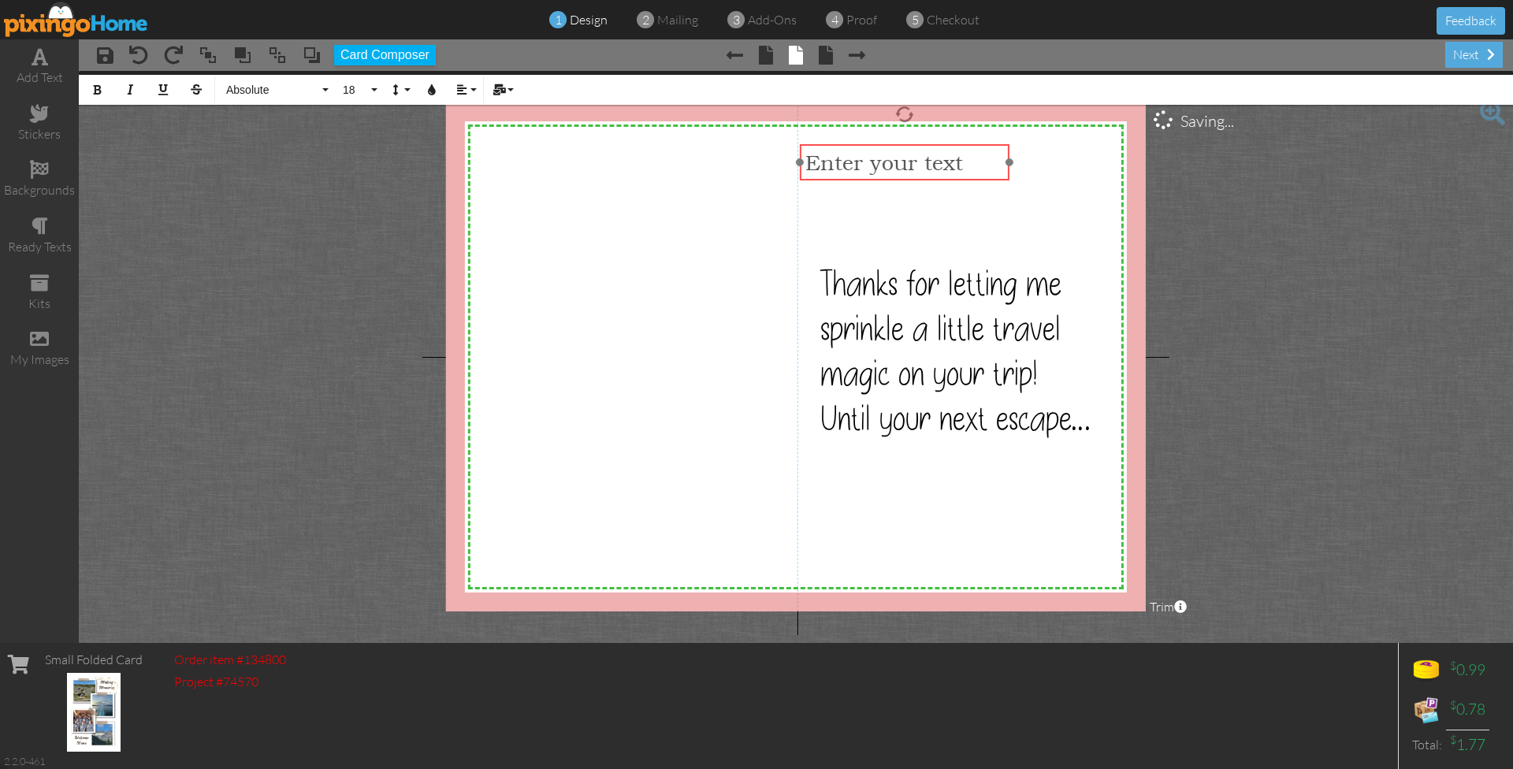
drag, startPoint x: 583, startPoint y: 158, endPoint x: 868, endPoint y: 150, distance: 284.6
click at [868, 150] on div "Enter your text" at bounding box center [905, 162] width 210 height 37
drag, startPoint x: 861, startPoint y: 154, endPoint x: 881, endPoint y: 154, distance: 19.7
click at [881, 154] on span "Enter your text" at bounding box center [885, 163] width 158 height 25
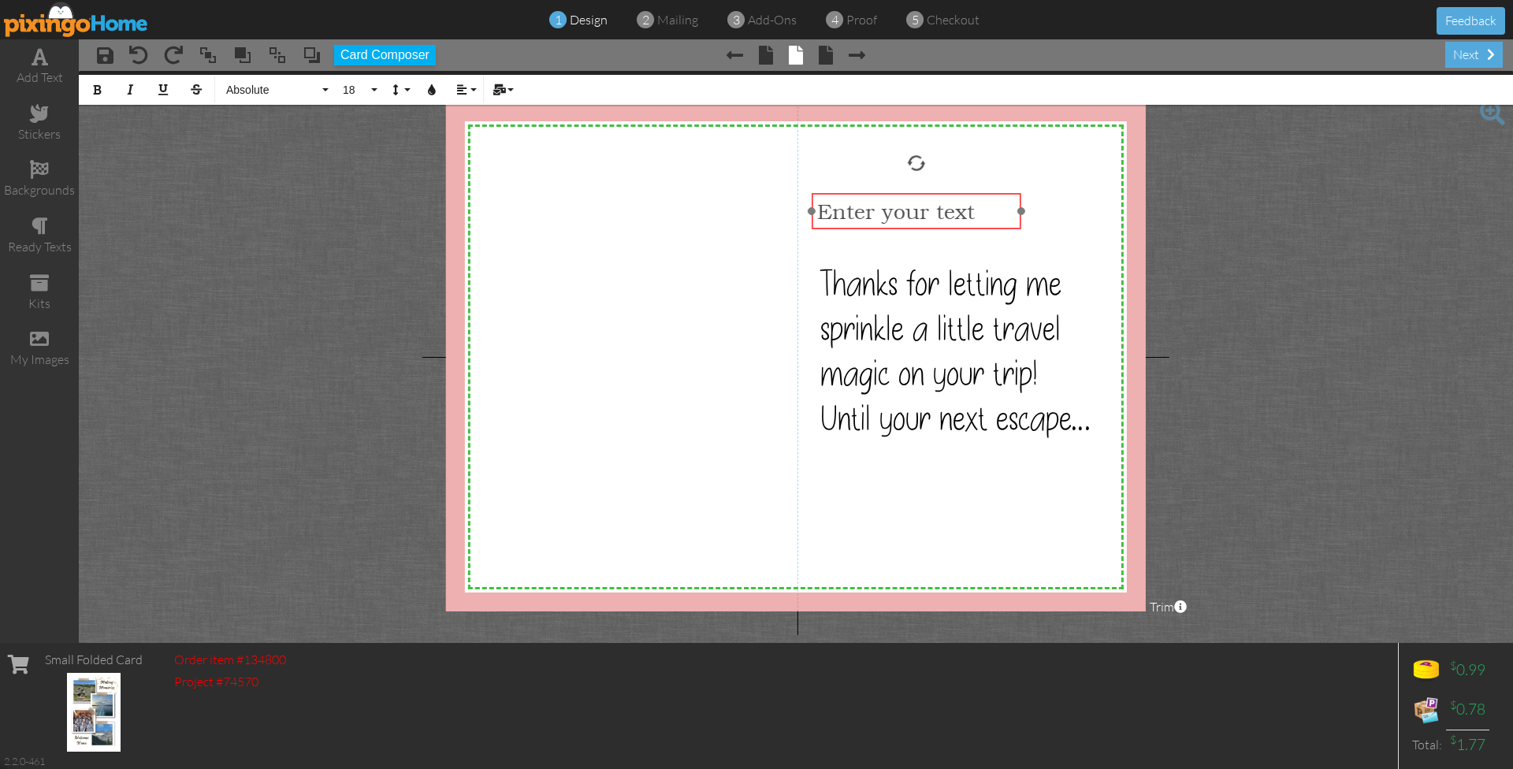
drag, startPoint x: 834, startPoint y: 147, endPoint x: 845, endPoint y: 195, distance: 49.3
click at [845, 195] on div "Enter your text" at bounding box center [917, 211] width 210 height 37
click at [877, 303] on span "Thanks for letting me sprinkle a little travel magic on your trip! Until your n…" at bounding box center [955, 351] width 270 height 180
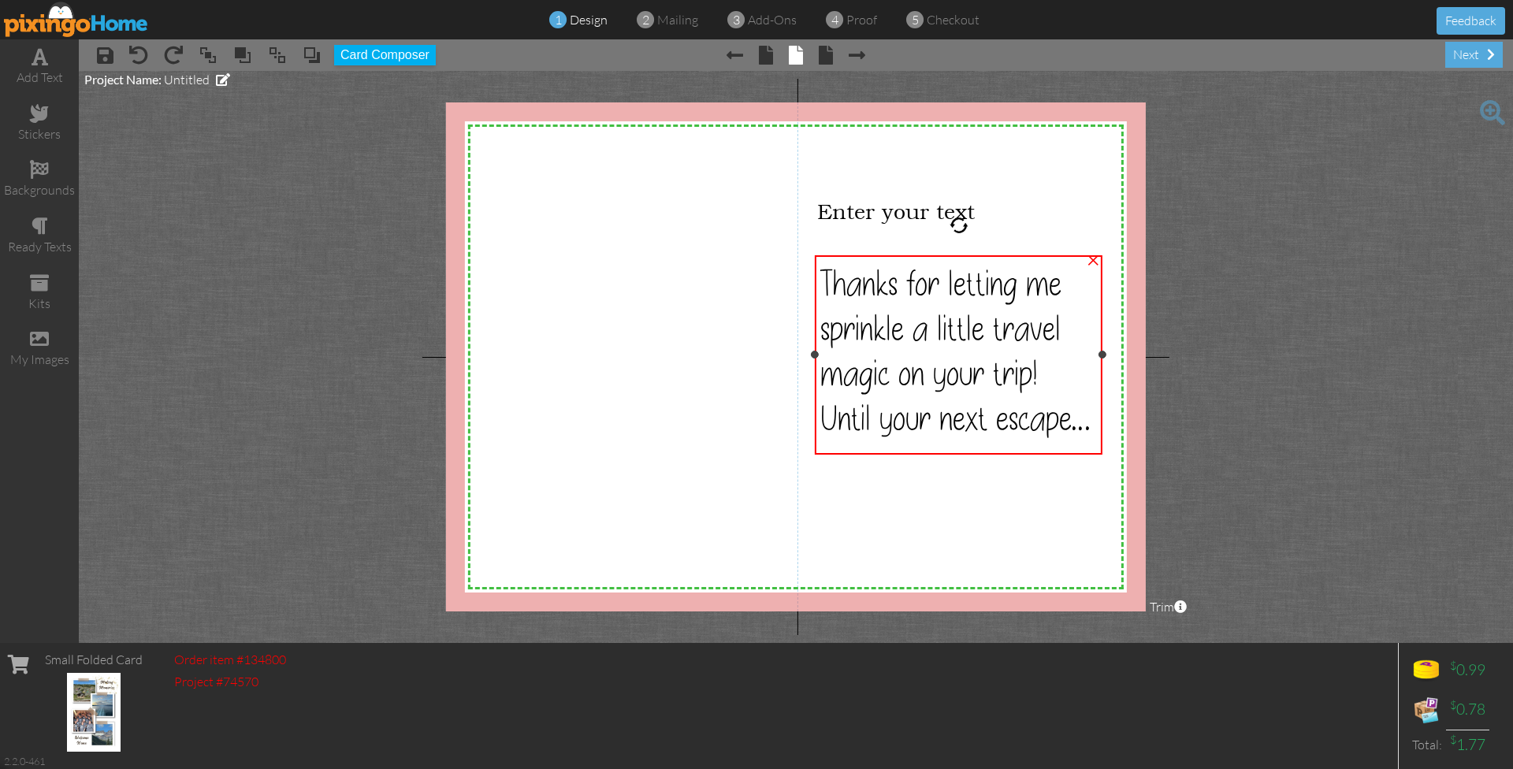
click at [877, 303] on span "Thanks for letting me sprinkle a little travel magic on your trip! Until your n…" at bounding box center [955, 351] width 270 height 180
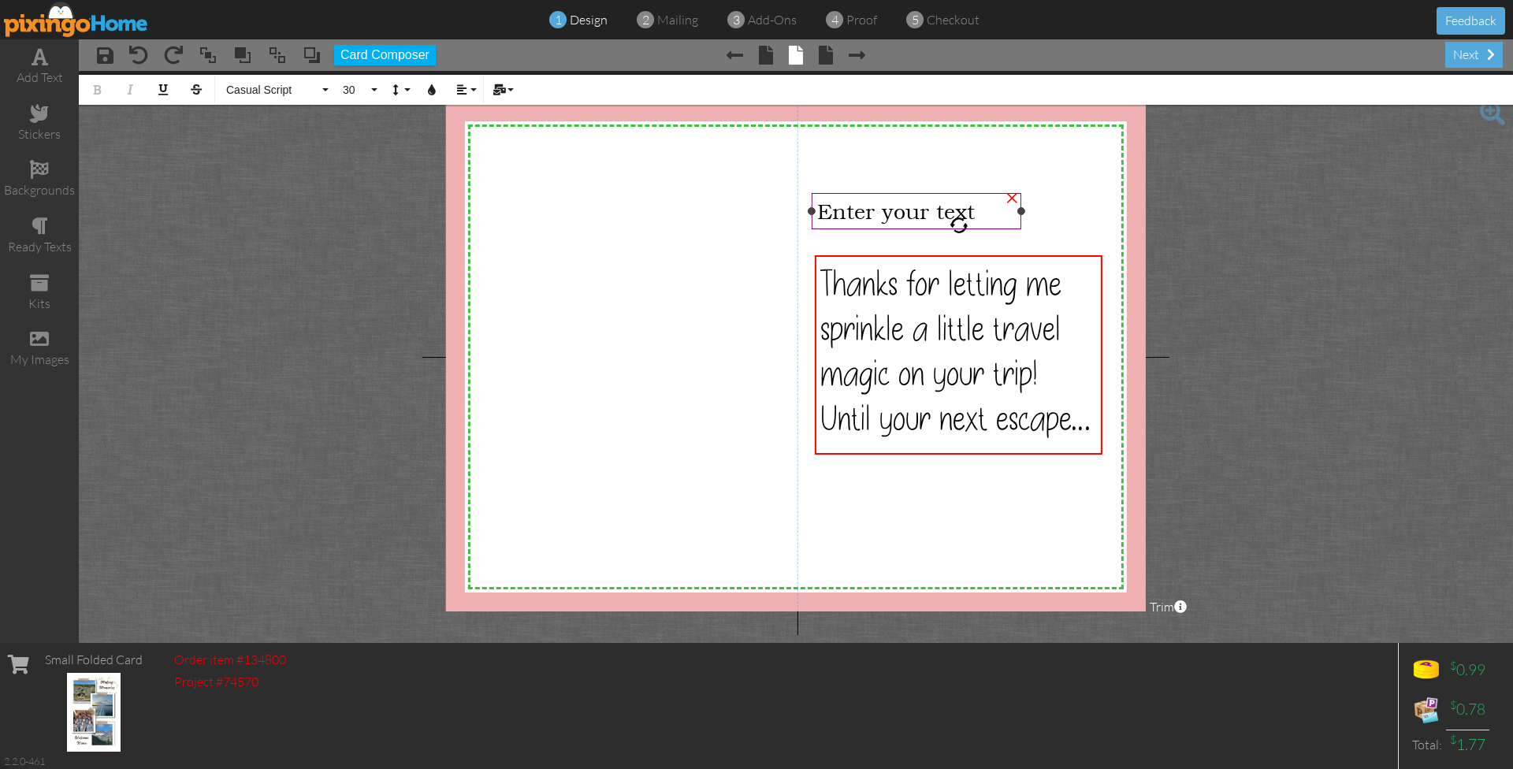
click at [844, 211] on span "Enter your text" at bounding box center [896, 211] width 158 height 25
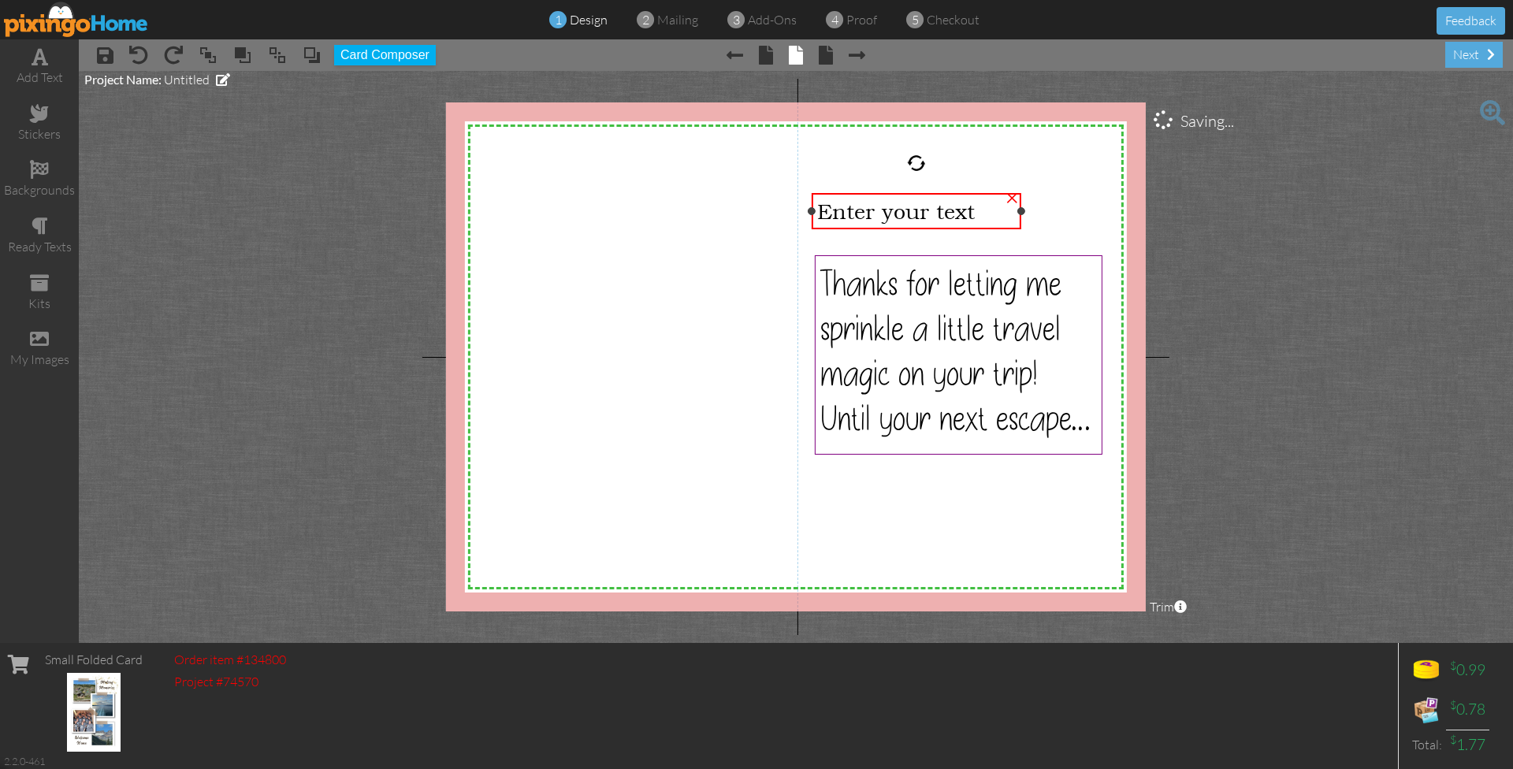
click at [844, 211] on span "Enter your text" at bounding box center [896, 211] width 158 height 25
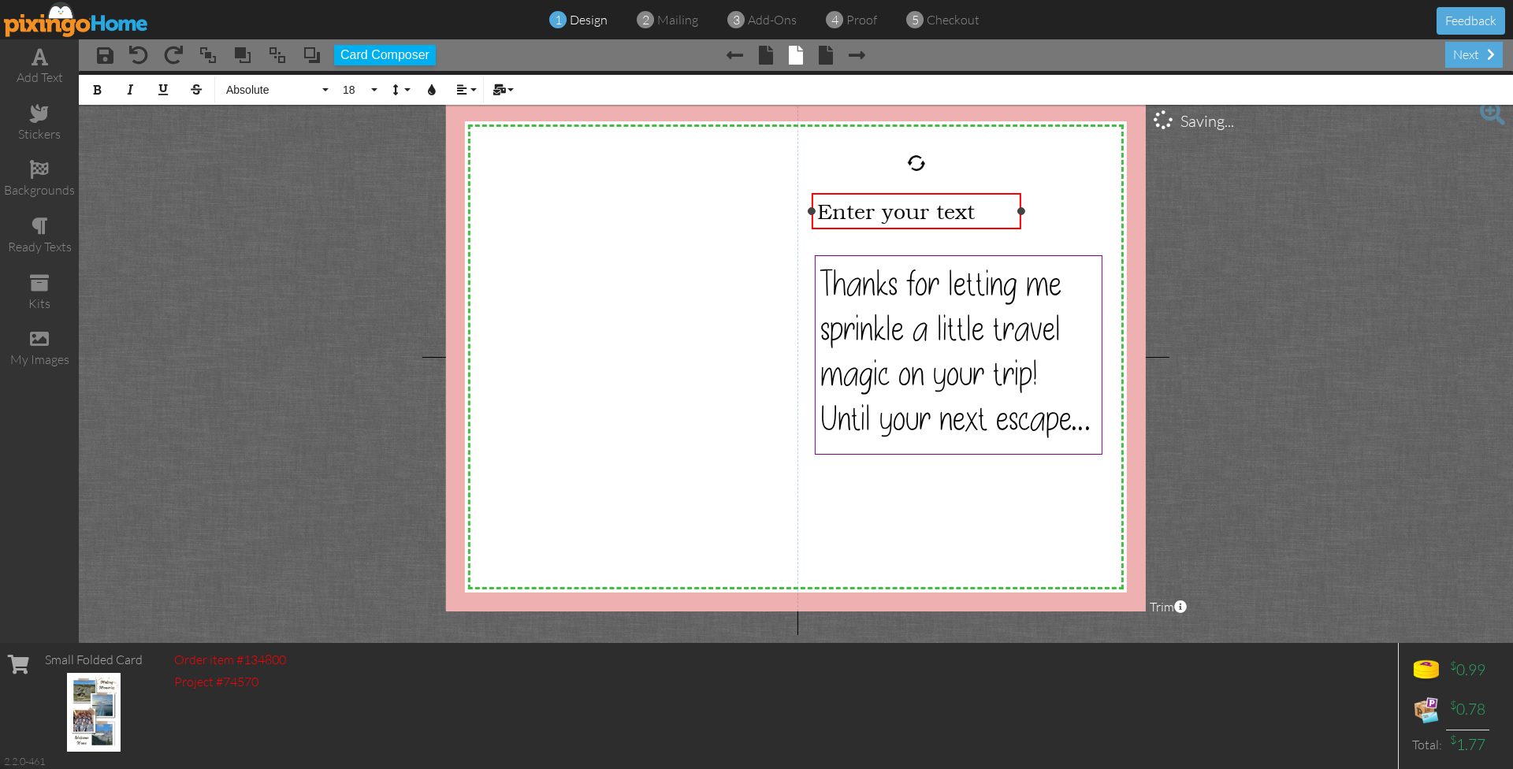
click at [844, 211] on span "Enter your text" at bounding box center [896, 211] width 158 height 25
click at [264, 96] on button "Absolute" at bounding box center [274, 90] width 113 height 30
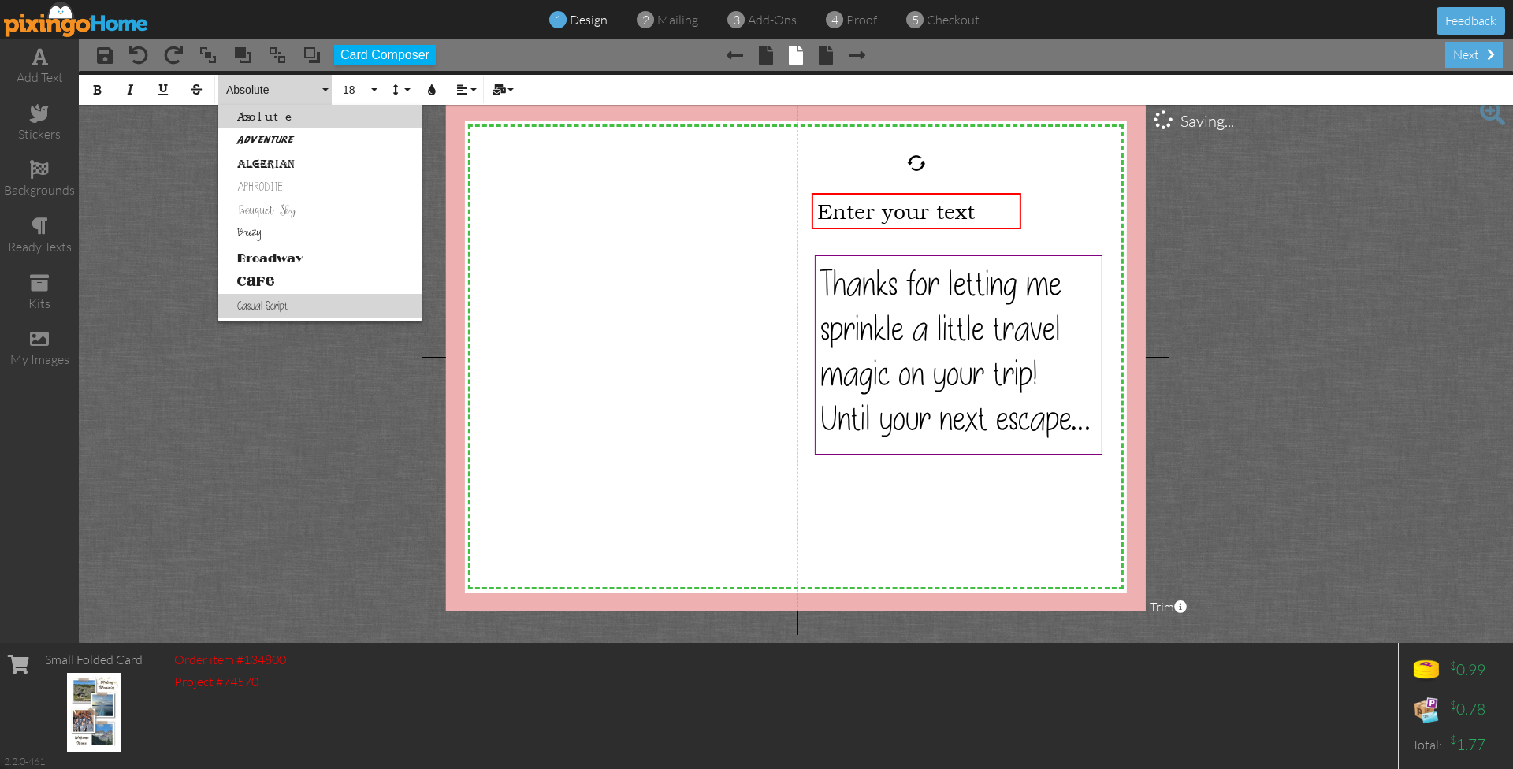
click at [283, 304] on link "Casual Script" at bounding box center [319, 306] width 203 height 24
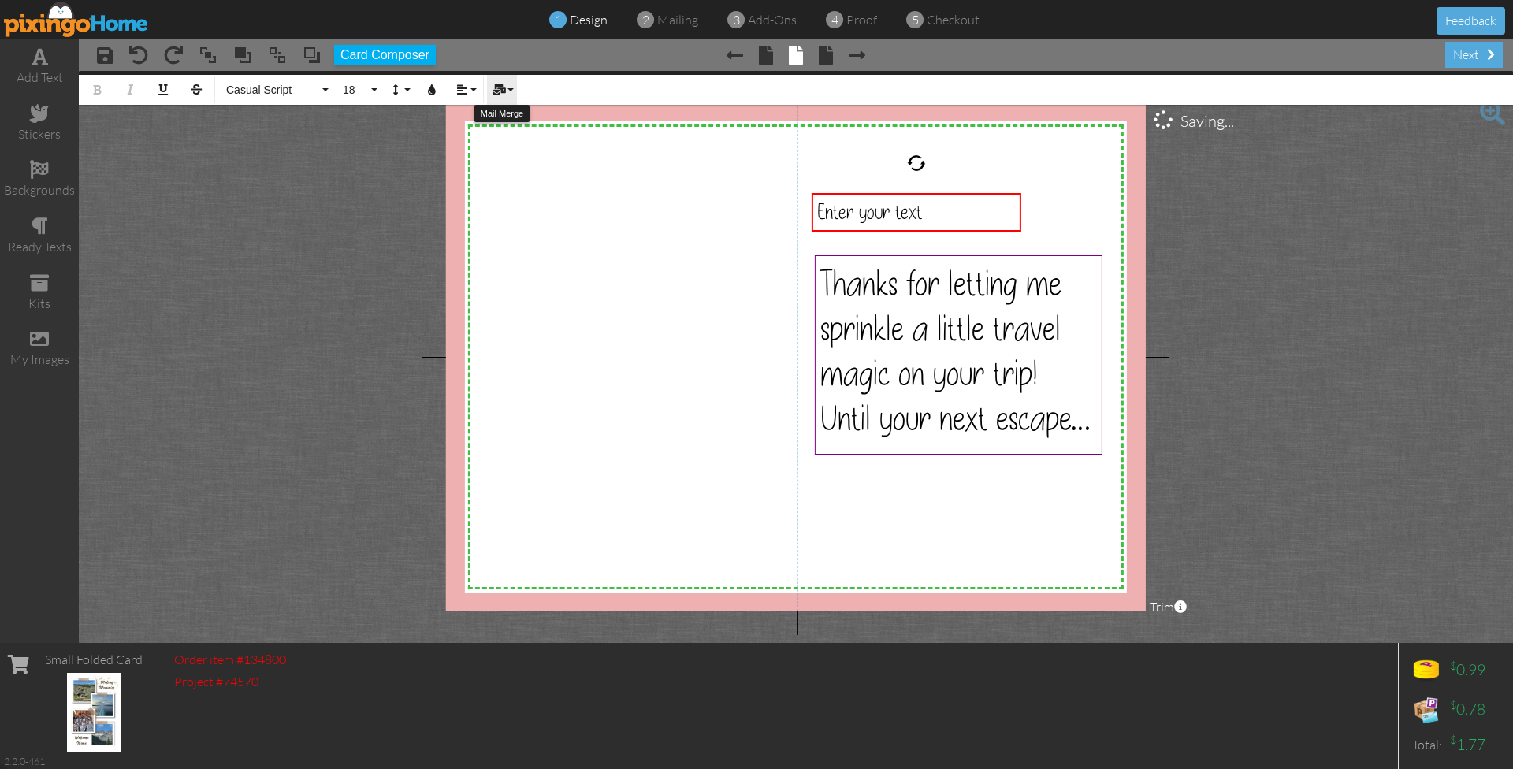
click at [508, 89] on button "Mail Merge" at bounding box center [502, 90] width 30 height 30
click at [519, 117] on link "First Name" at bounding box center [548, 117] width 123 height 24
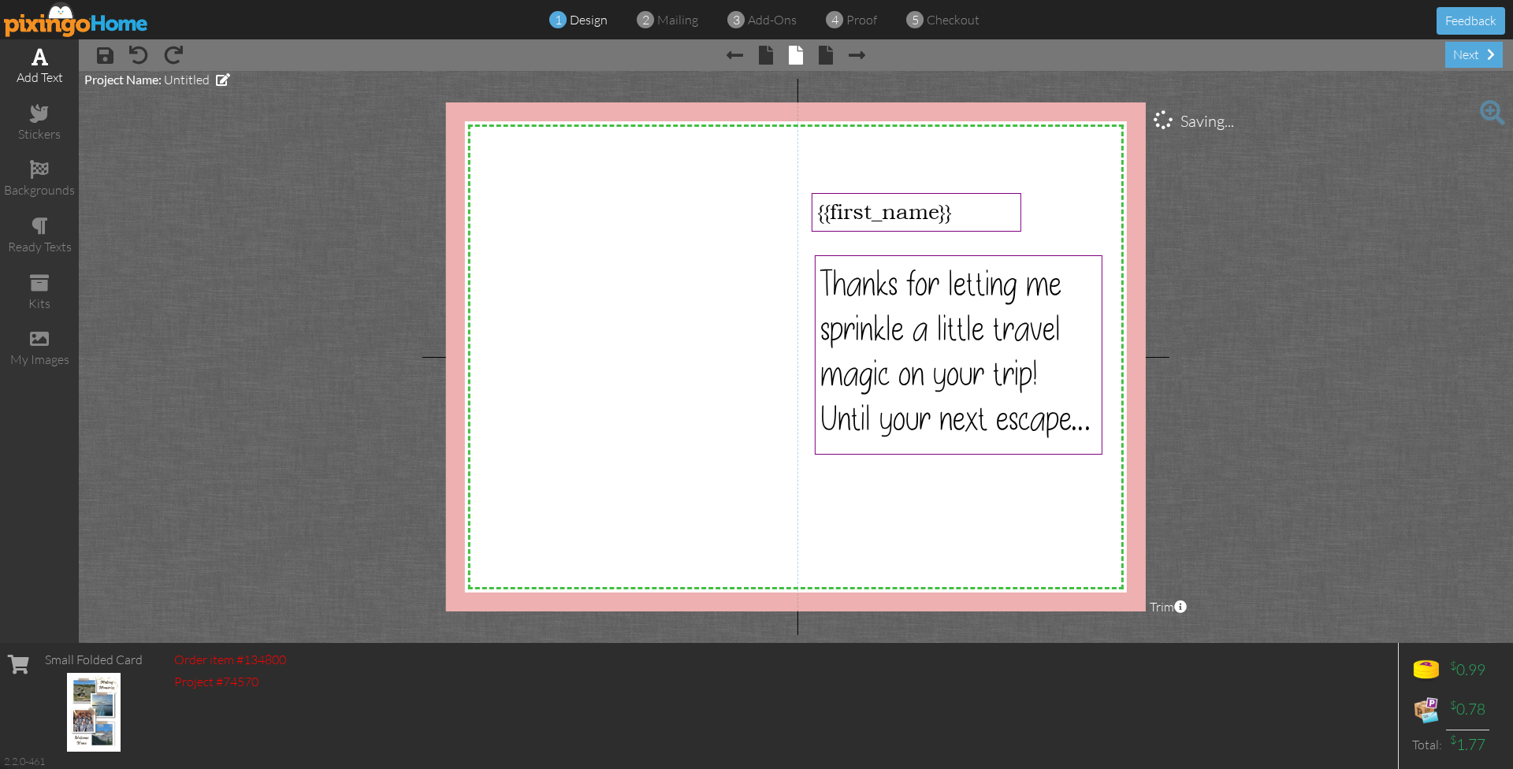
click at [37, 62] on span at bounding box center [40, 56] width 17 height 19
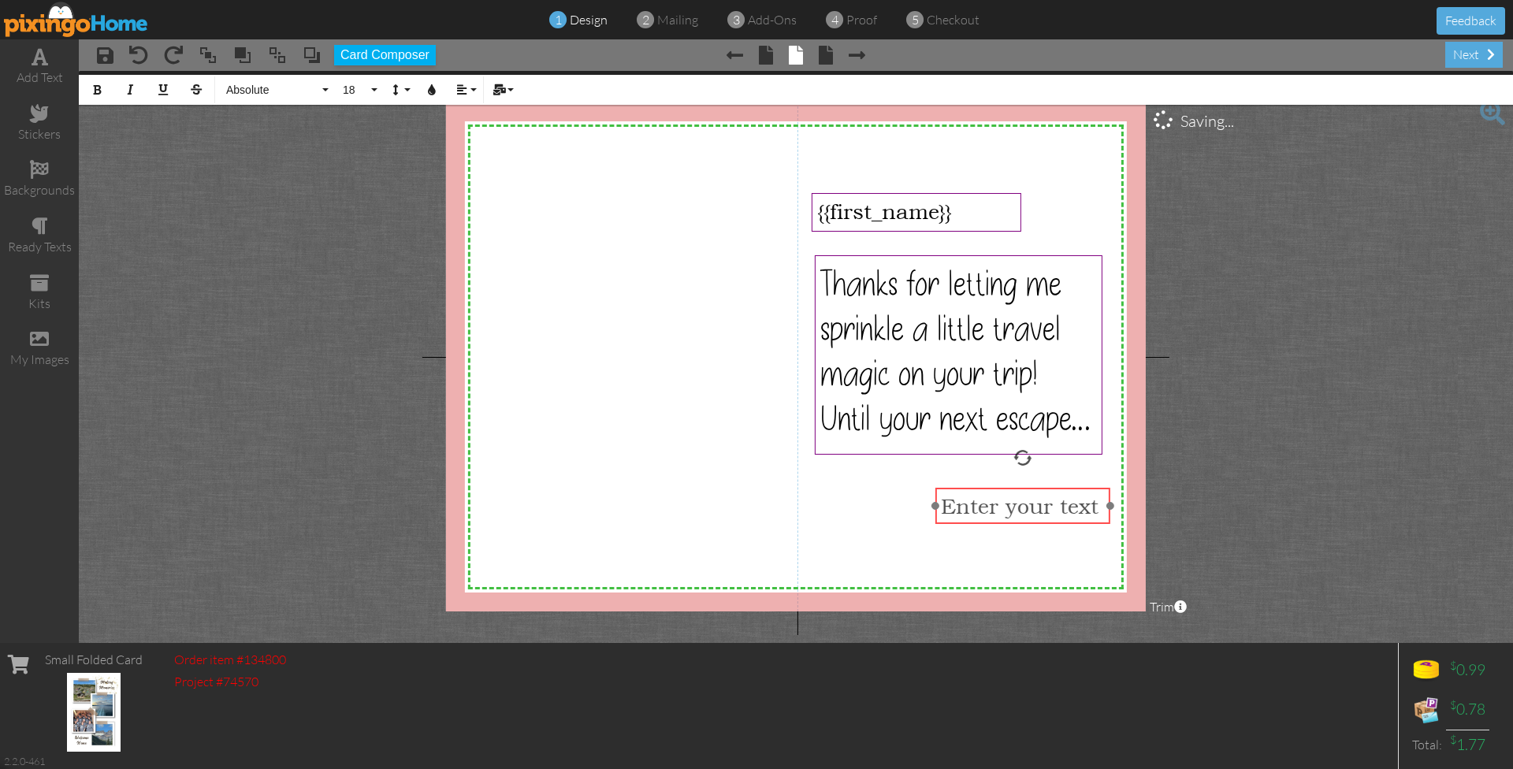
drag, startPoint x: 837, startPoint y: 221, endPoint x: 946, endPoint y: 490, distance: 290.9
click at [946, 490] on div "Enter your text" at bounding box center [1022, 506] width 175 height 37
click at [954, 505] on span "Enter your text" at bounding box center [1020, 505] width 158 height 25
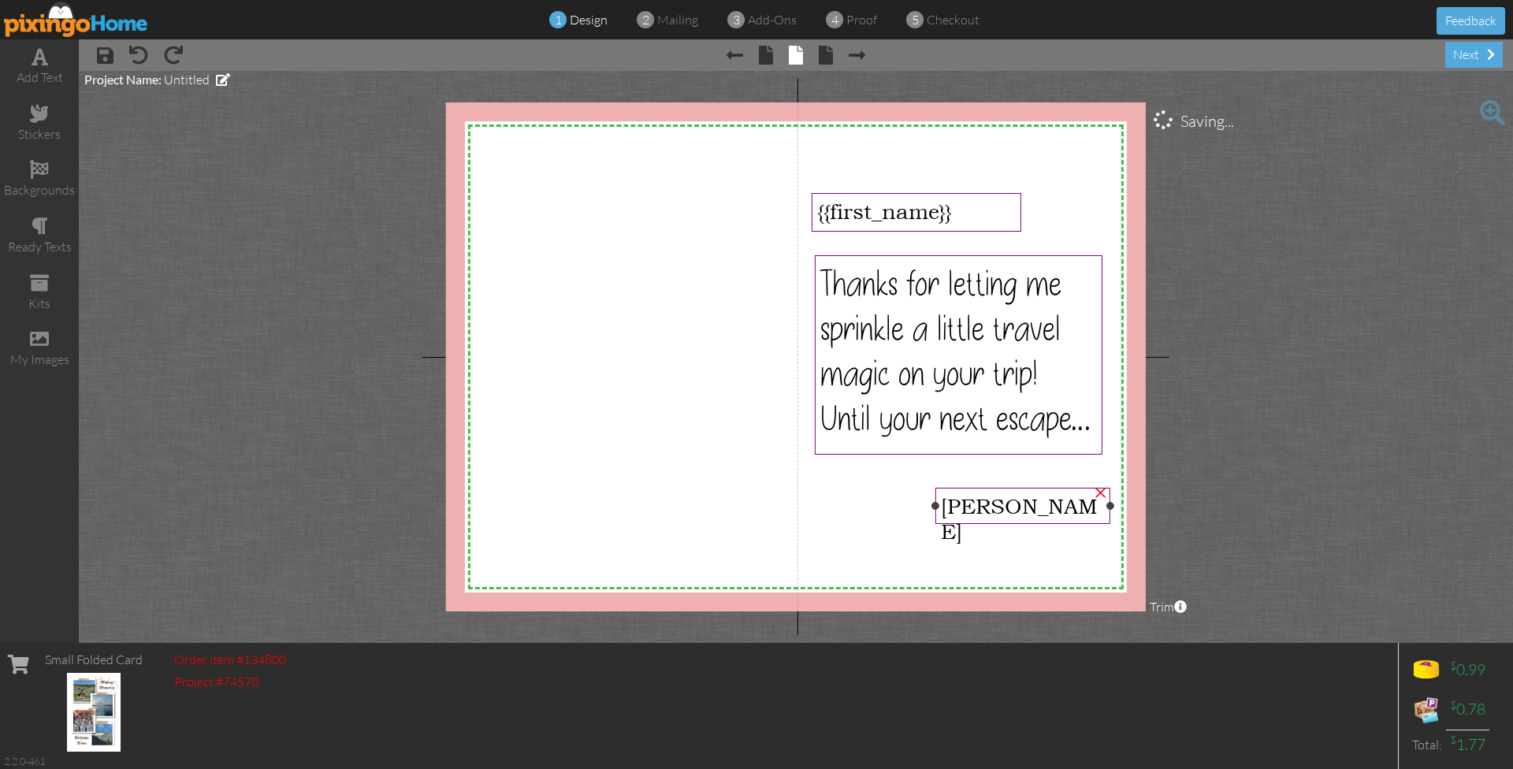
click at [996, 505] on span "Wendi" at bounding box center [1019, 518] width 157 height 50
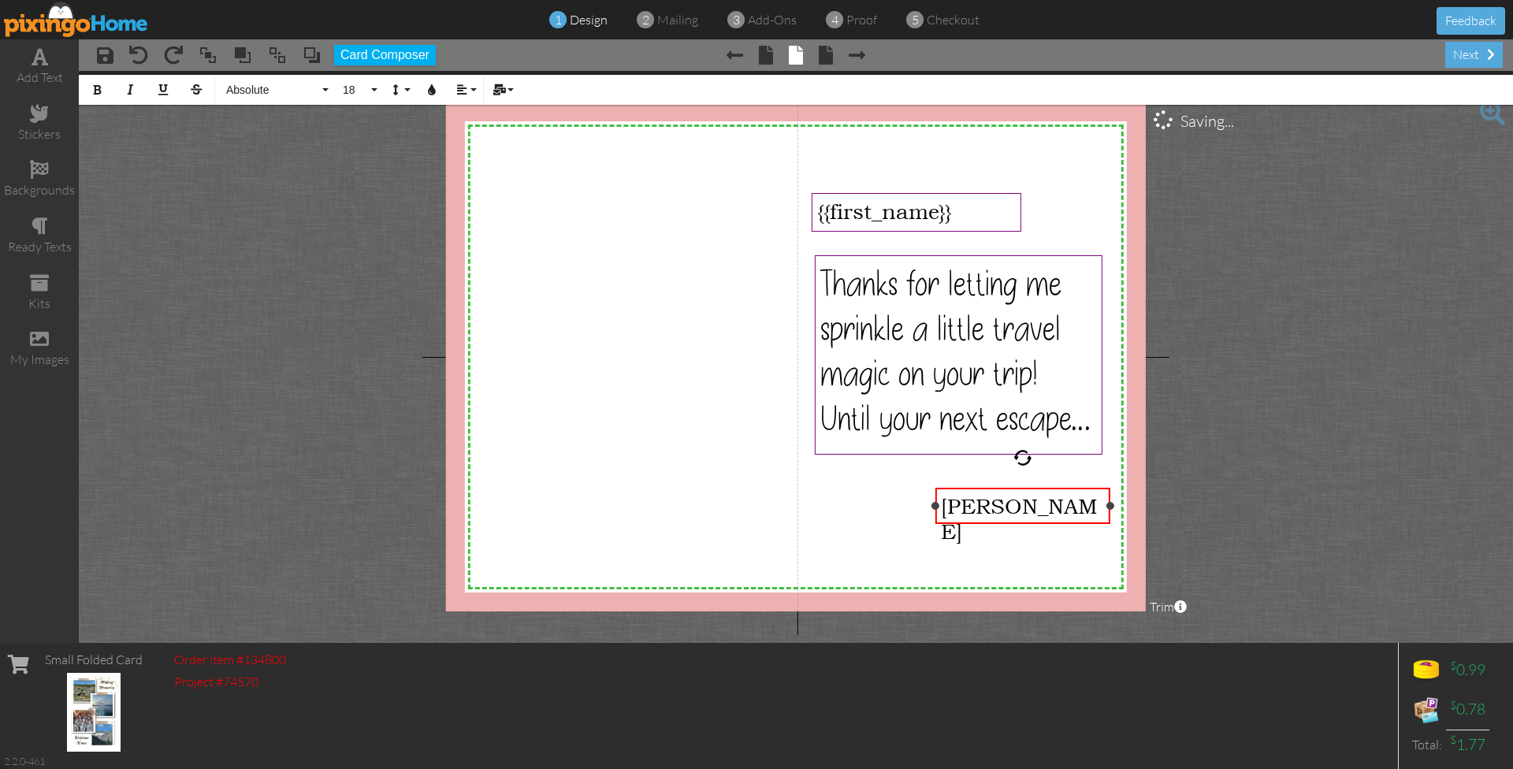
click at [996, 505] on span "Wendi" at bounding box center [1019, 518] width 157 height 50
click at [367, 84] on span "18" at bounding box center [354, 90] width 27 height 13
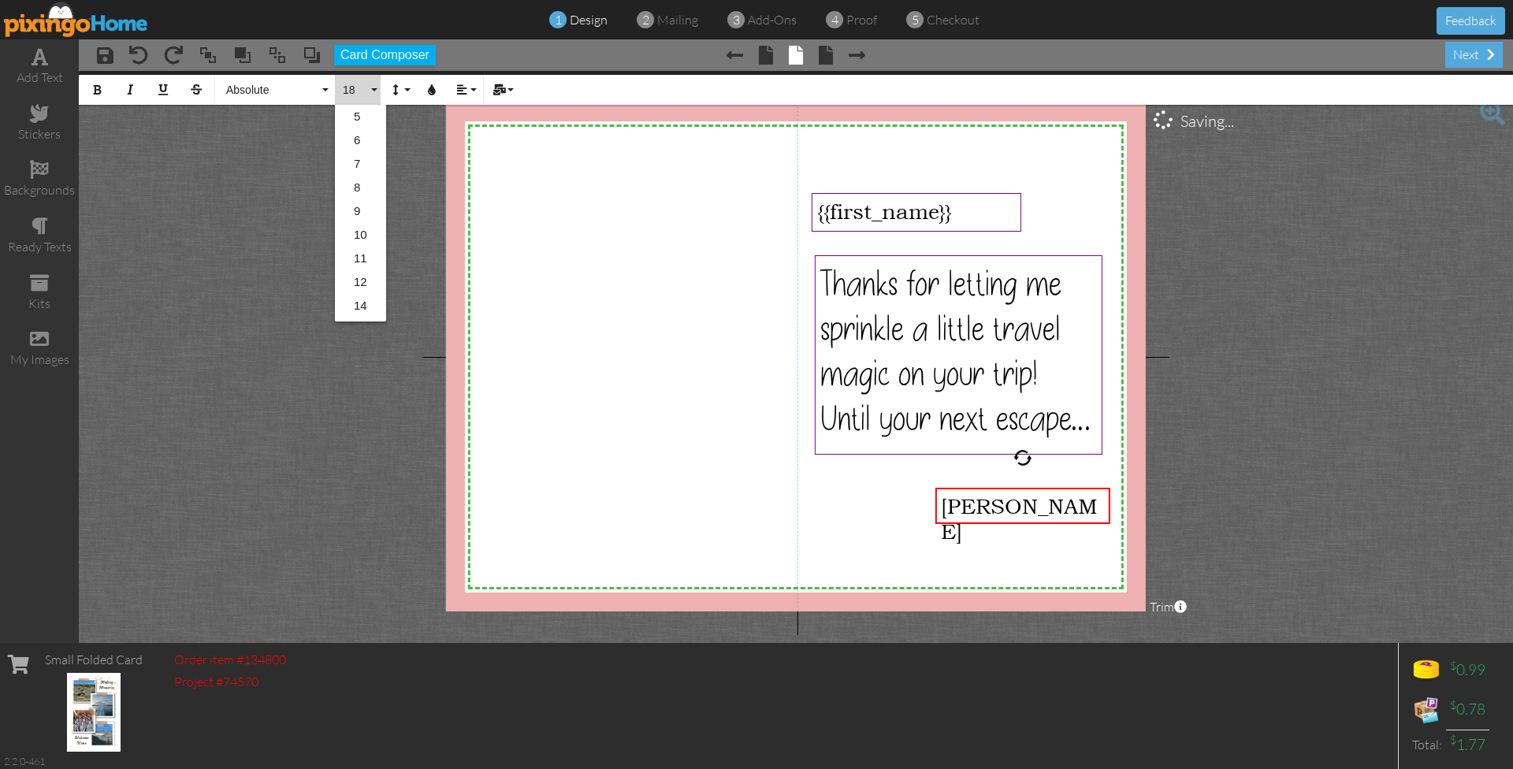
scroll to position [139, 0]
click at [363, 306] on link "30" at bounding box center [360, 308] width 51 height 24
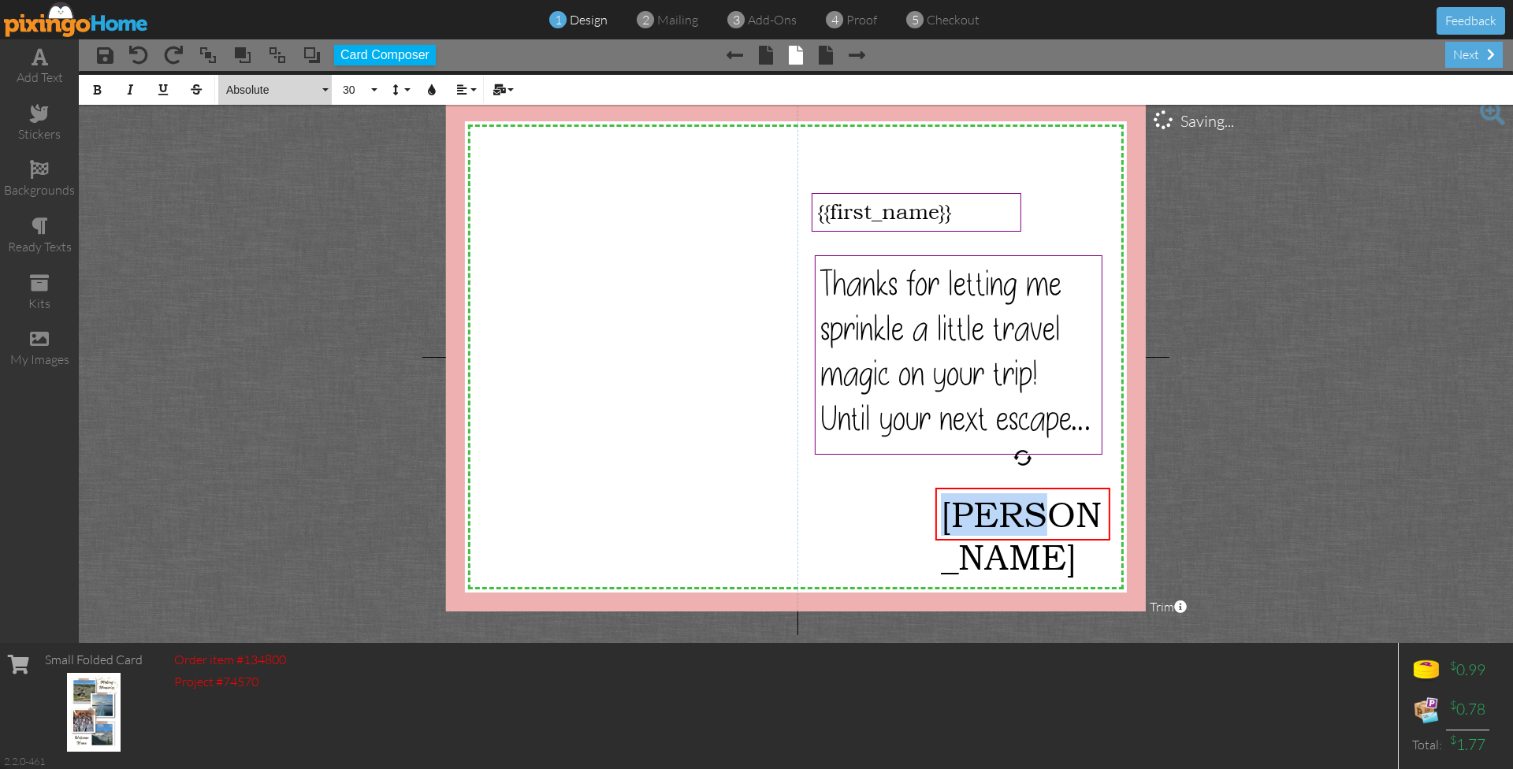
click at [248, 81] on button "Absolute" at bounding box center [274, 90] width 113 height 30
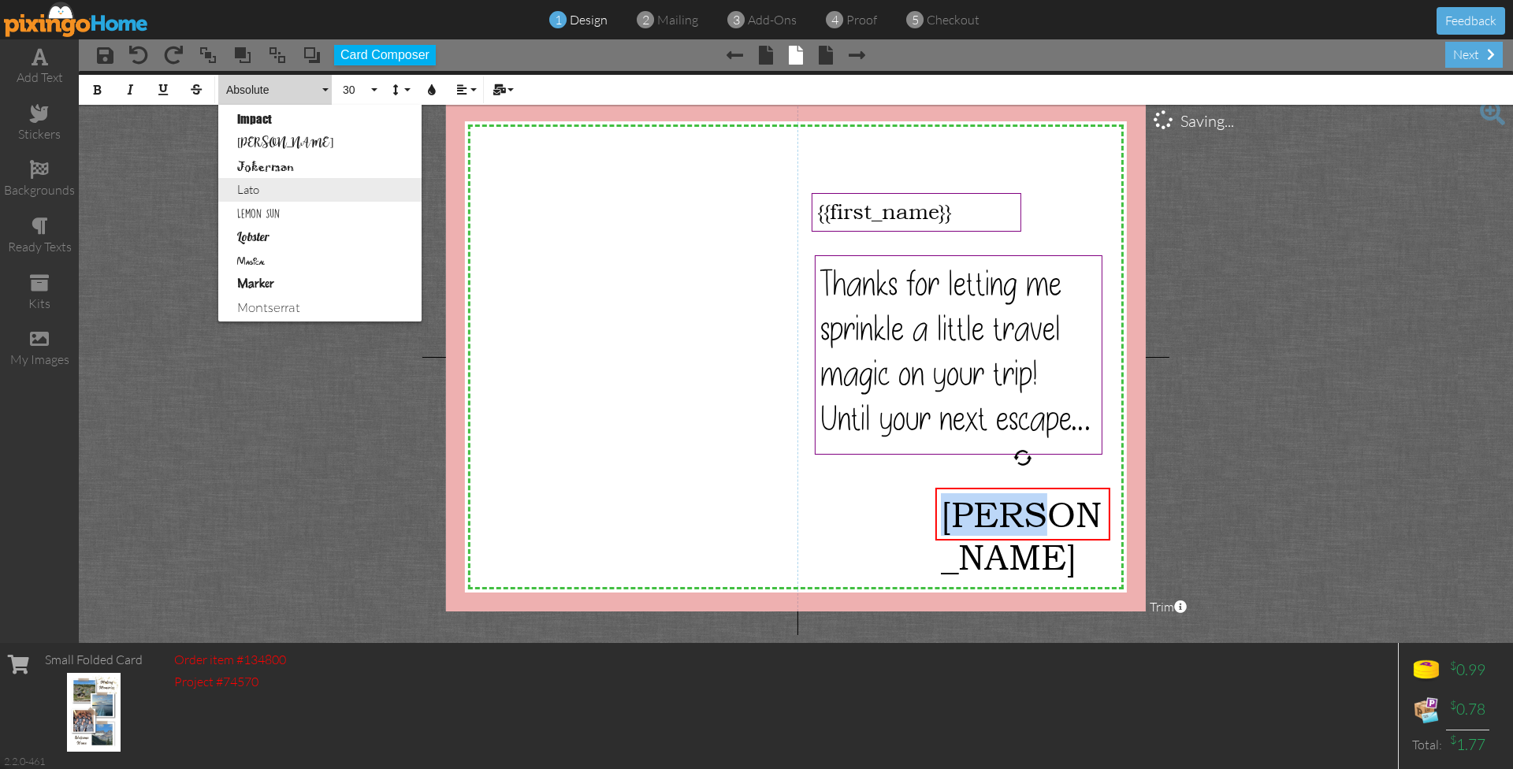
scroll to position [520, 0]
click at [276, 251] on link "Magical" at bounding box center [319, 259] width 203 height 24
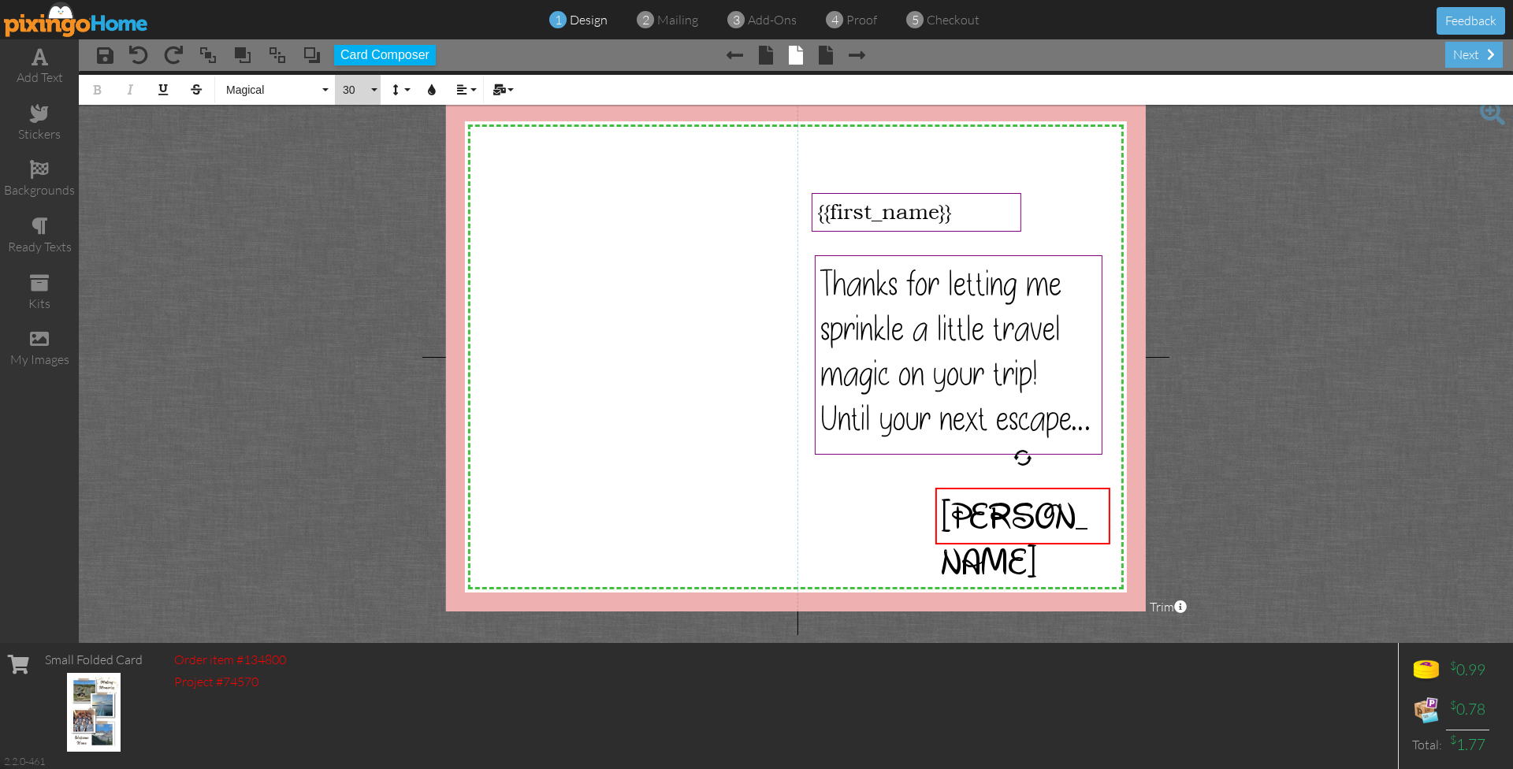
click at [350, 89] on span "30" at bounding box center [354, 90] width 27 height 13
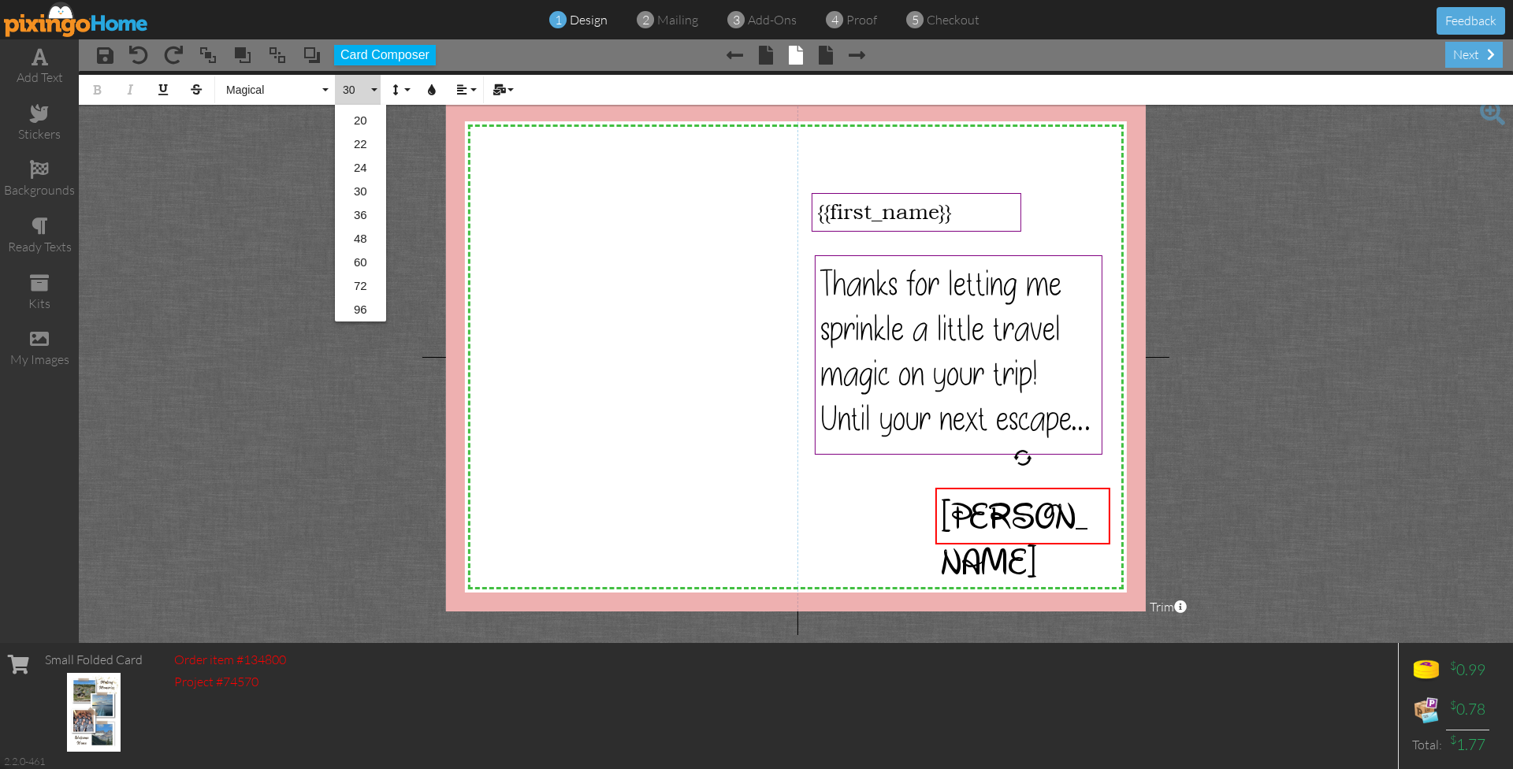
scroll to position [256, 0]
click at [364, 216] on link "36" at bounding box center [360, 215] width 51 height 24
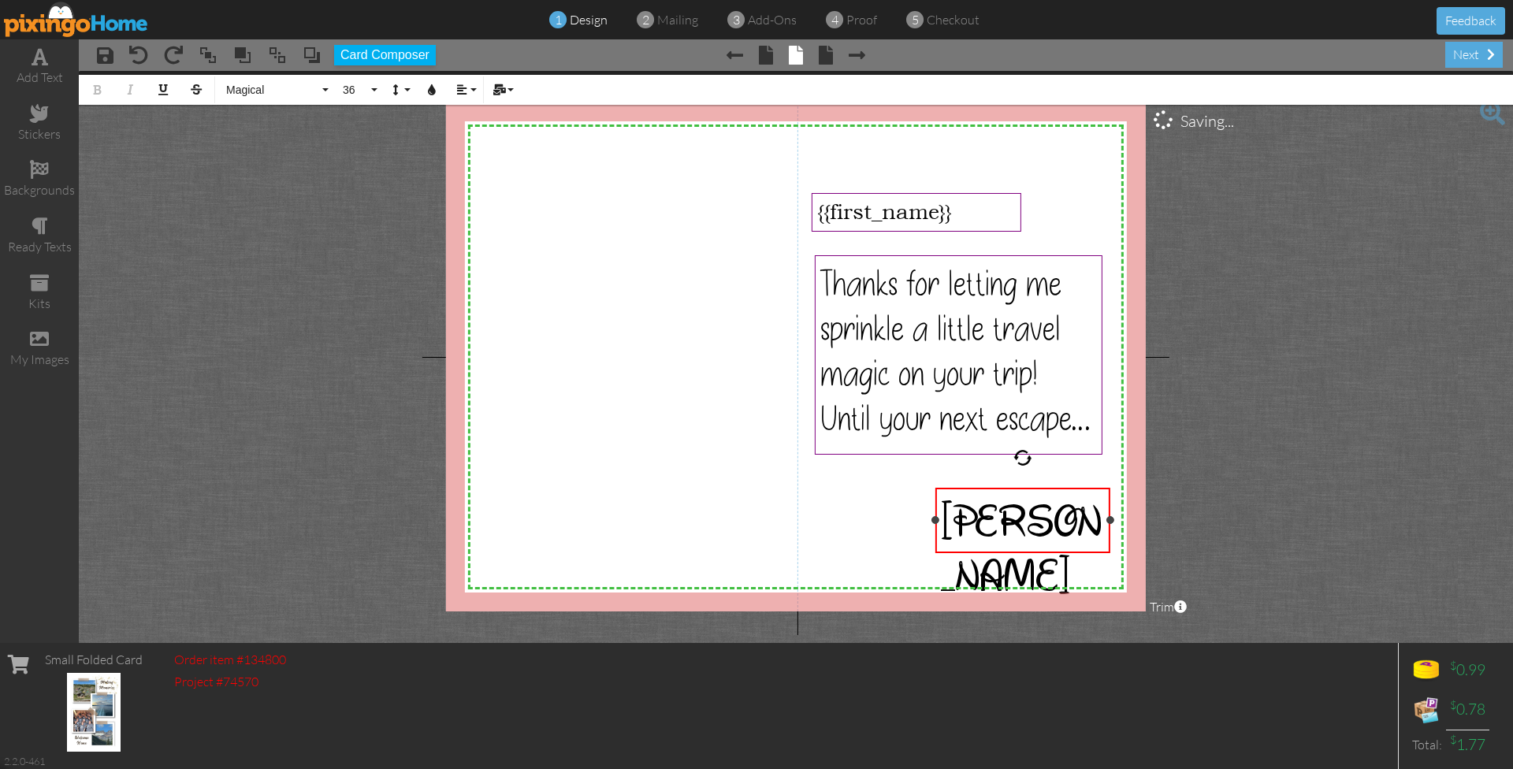
click at [958, 526] on span "Wendi" at bounding box center [1021, 547] width 161 height 109
click at [932, 519] on div at bounding box center [935, 520] width 8 height 8
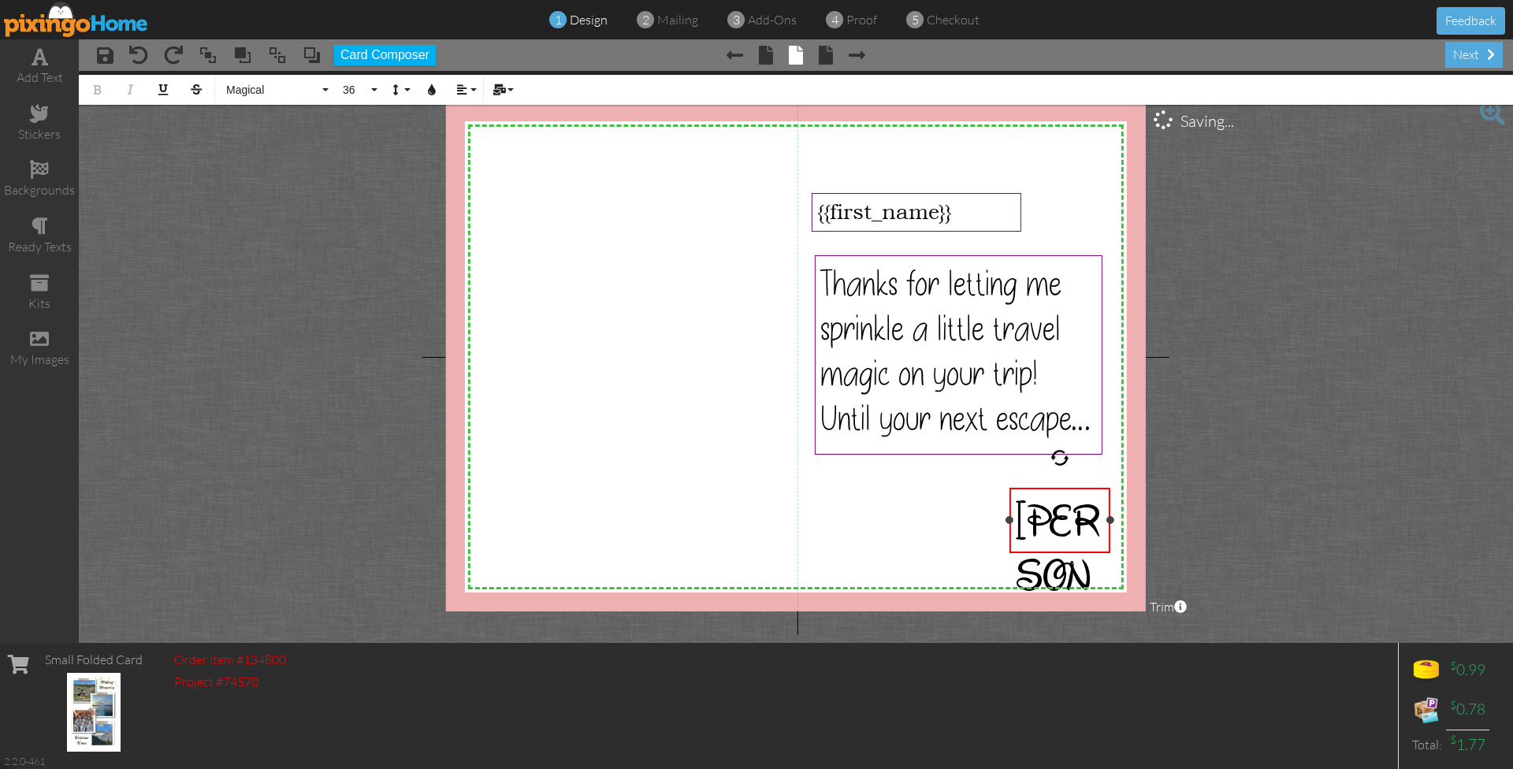
drag, startPoint x: 935, startPoint y: 519, endPoint x: 1009, endPoint y: 516, distance: 74.1
click at [1009, 516] on div at bounding box center [1009, 520] width 8 height 8
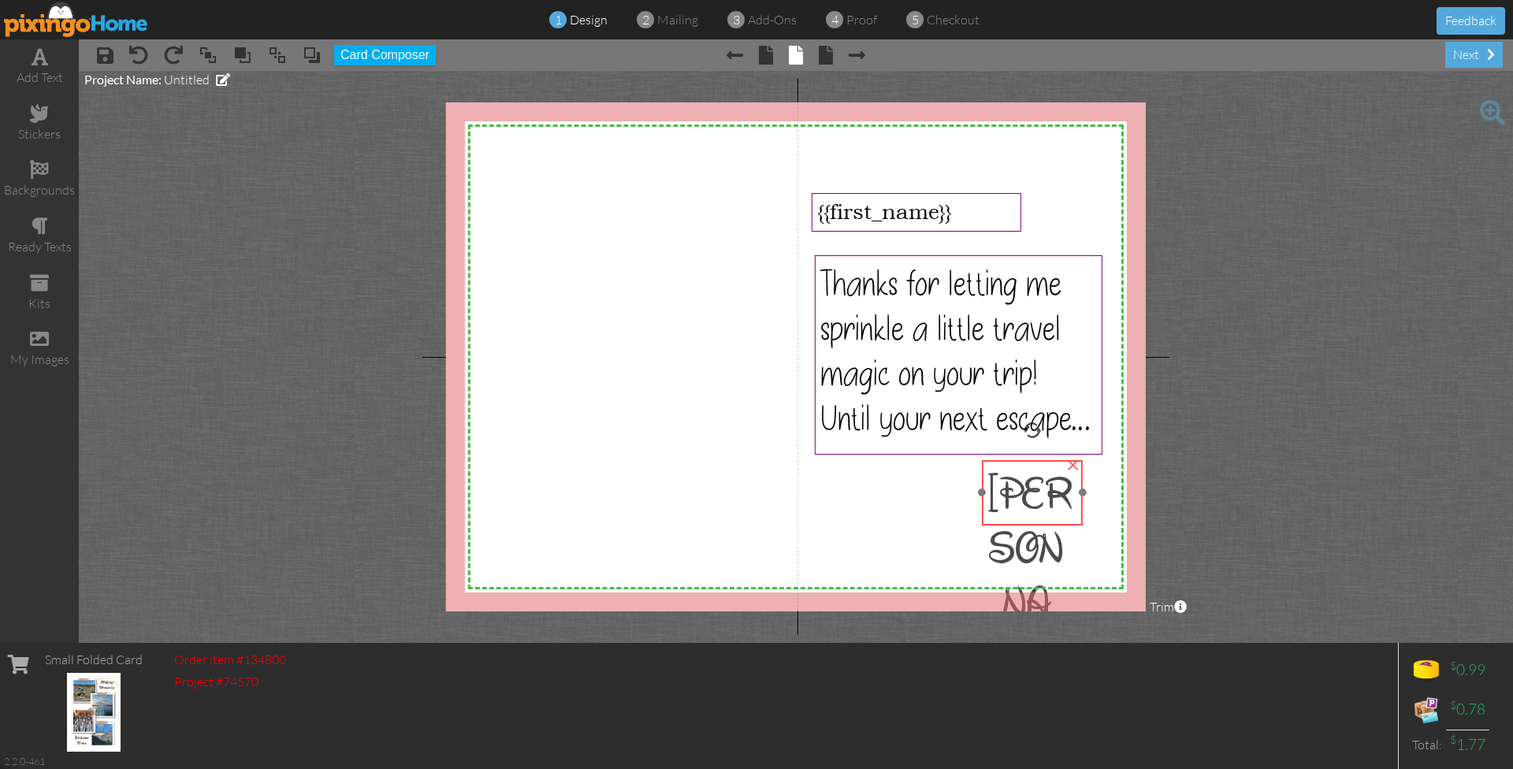
drag, startPoint x: 1049, startPoint y: 541, endPoint x: 1021, endPoint y: 513, distance: 39.0
click at [1021, 513] on span "Wendi" at bounding box center [1029, 574] width 85 height 217
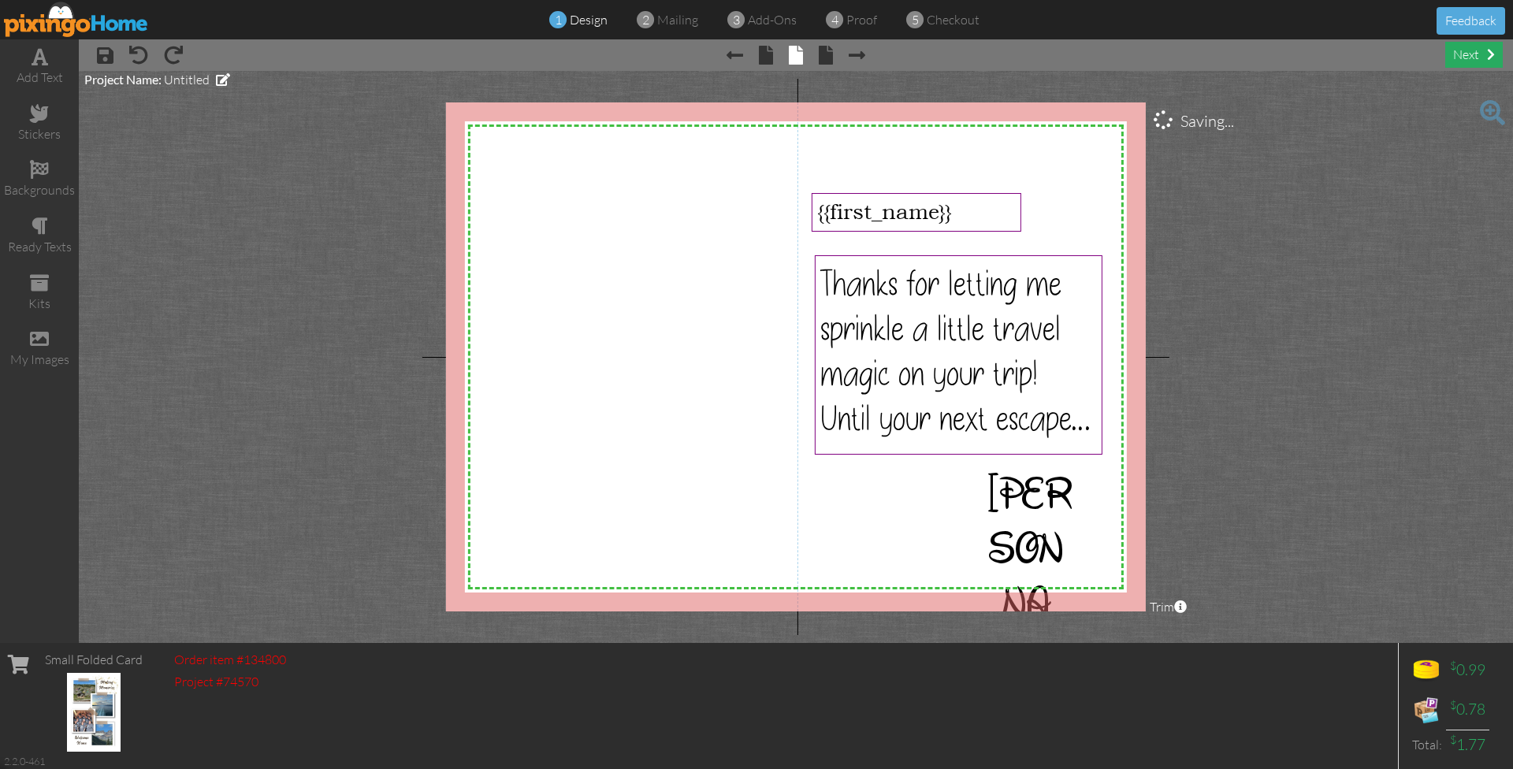
click at [1469, 45] on div "next" at bounding box center [1474, 55] width 58 height 26
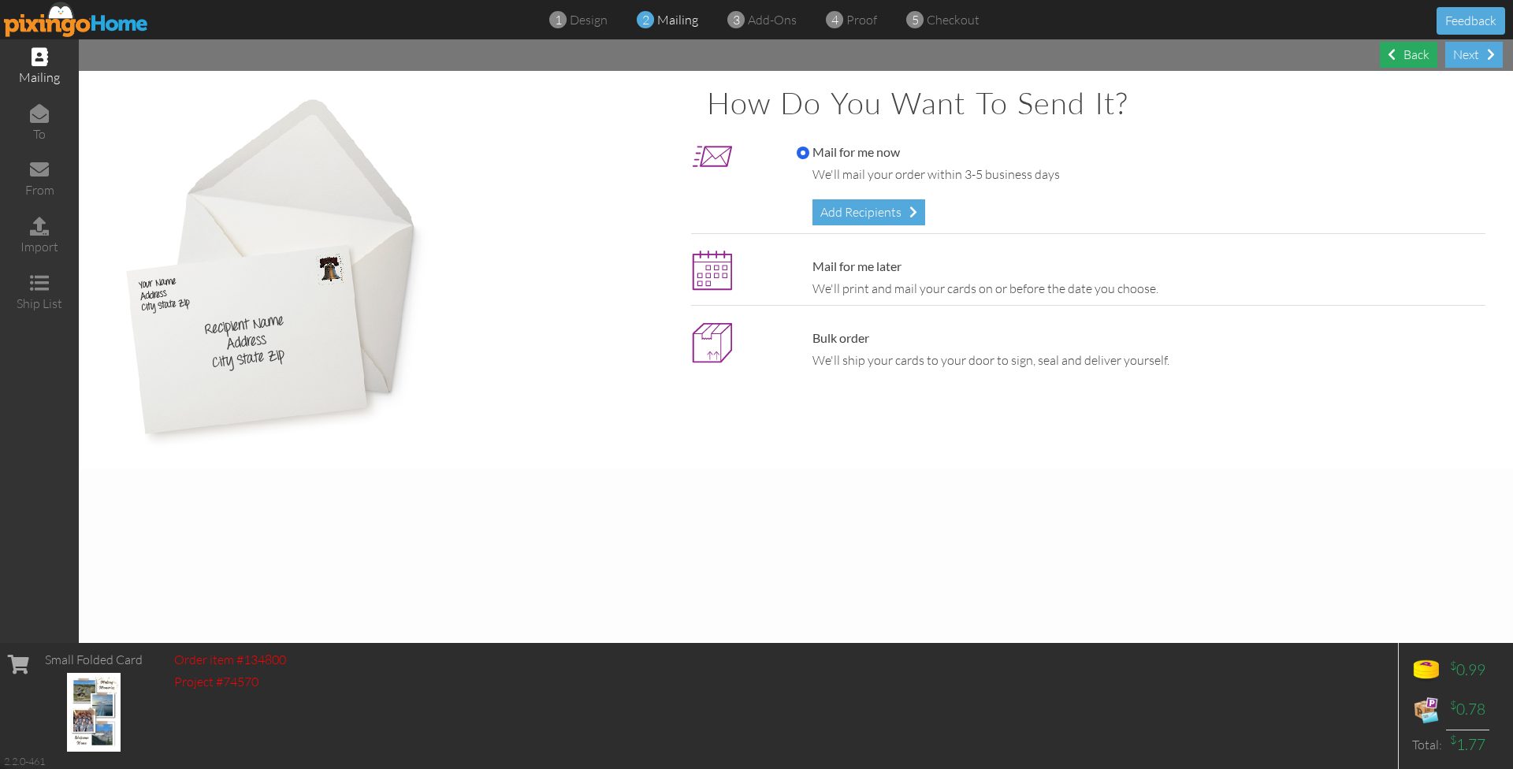
click at [1404, 65] on div "Back" at bounding box center [1409, 55] width 58 height 26
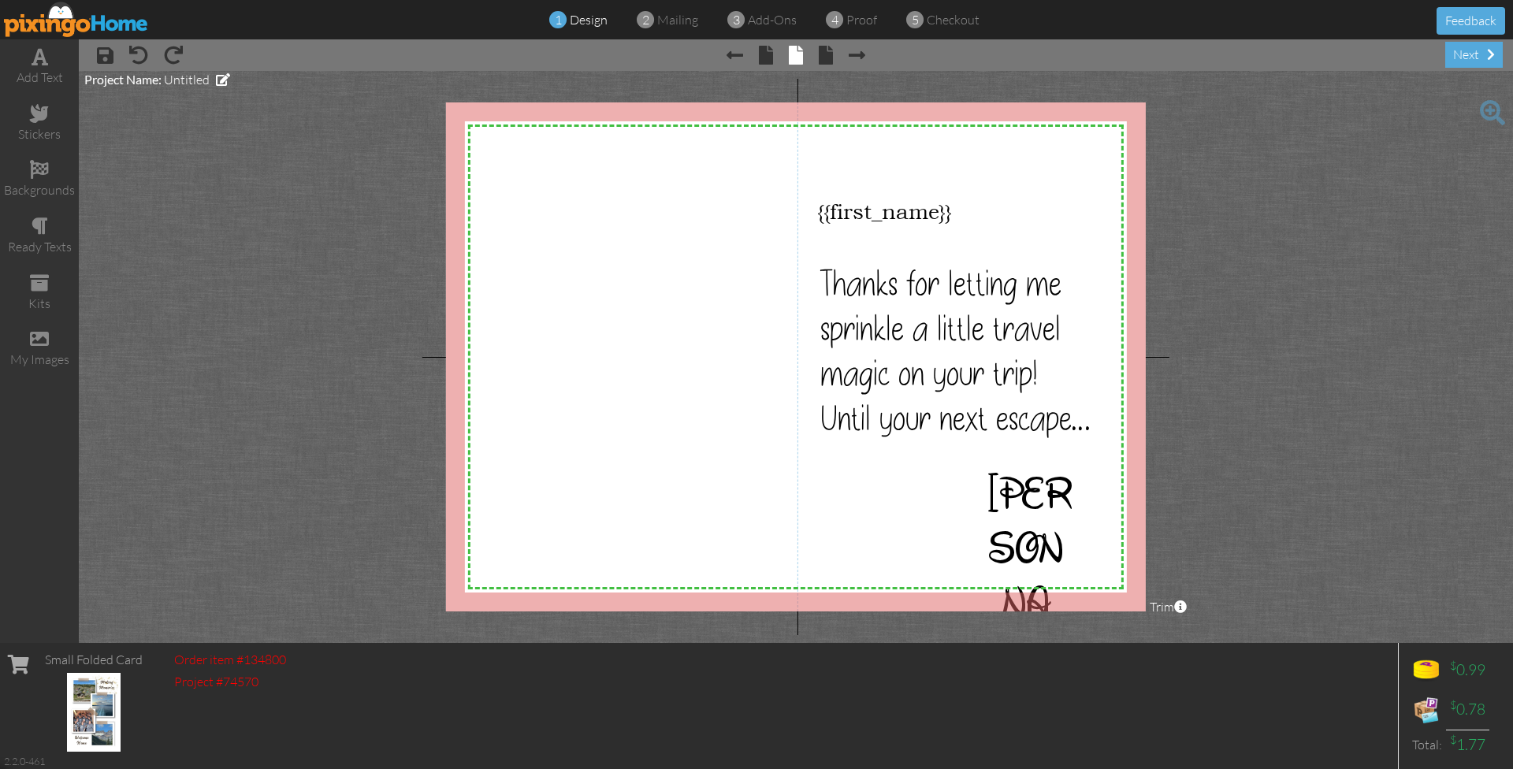
click at [1035, 344] on span "Thanks for letting me sprinkle a little travel magic on your trip! Until your n…" at bounding box center [955, 351] width 270 height 180
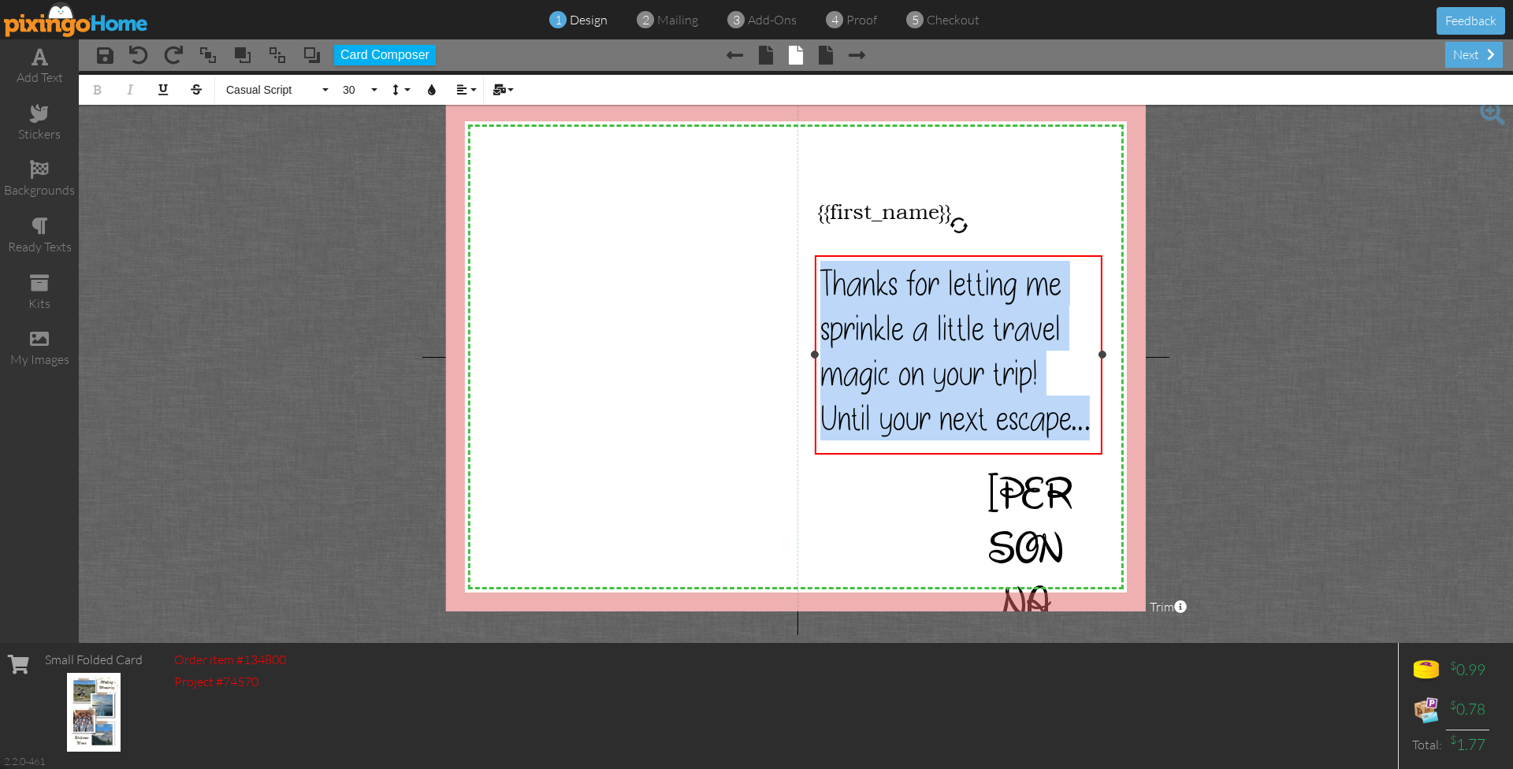
drag, startPoint x: 1095, startPoint y: 426, endPoint x: 823, endPoint y: 277, distance: 310.0
click at [823, 277] on p "Thanks for letting me sprinkle a little travel magic on your trip! Until your n…" at bounding box center [958, 351] width 277 height 180
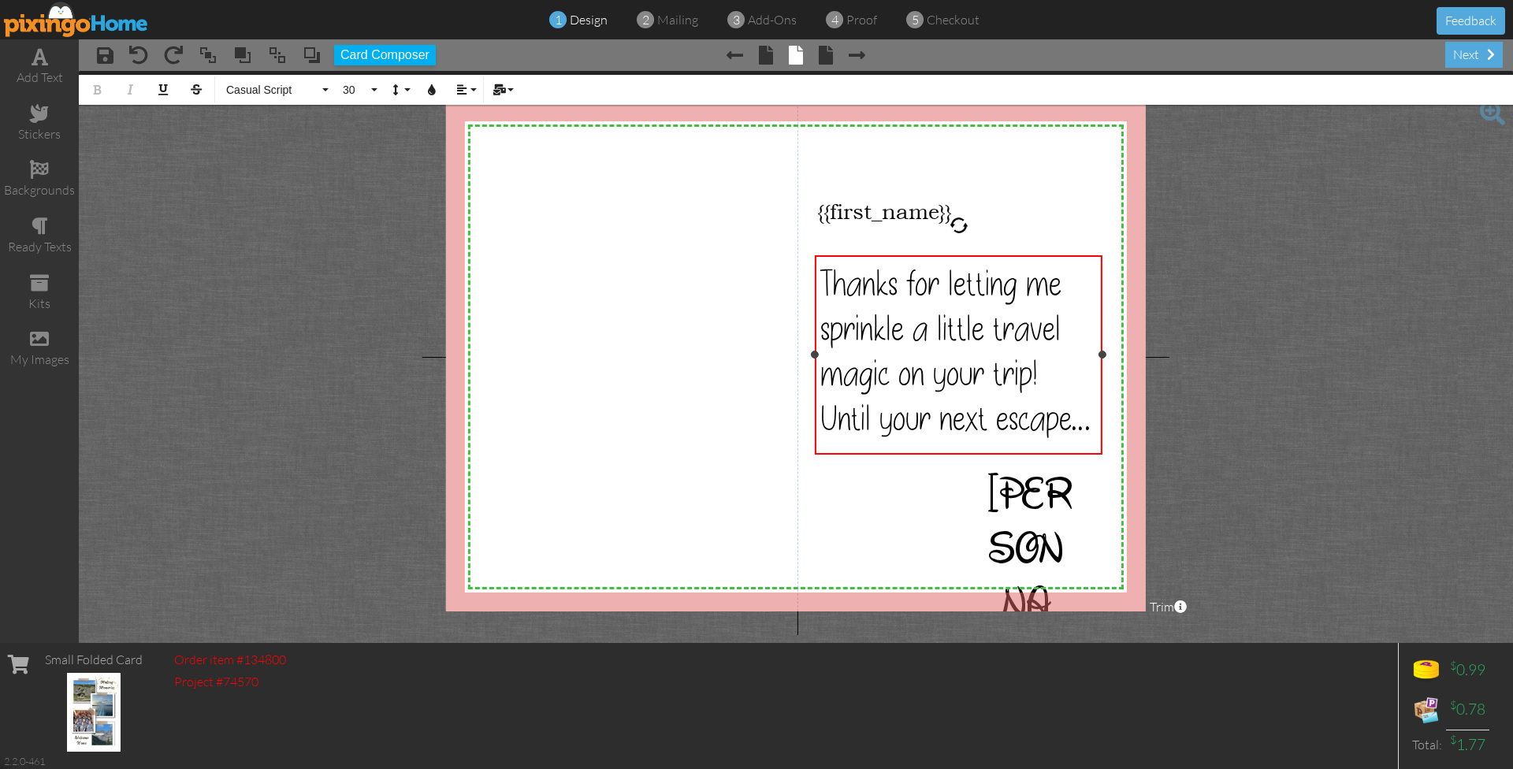
scroll to position [5128, 3]
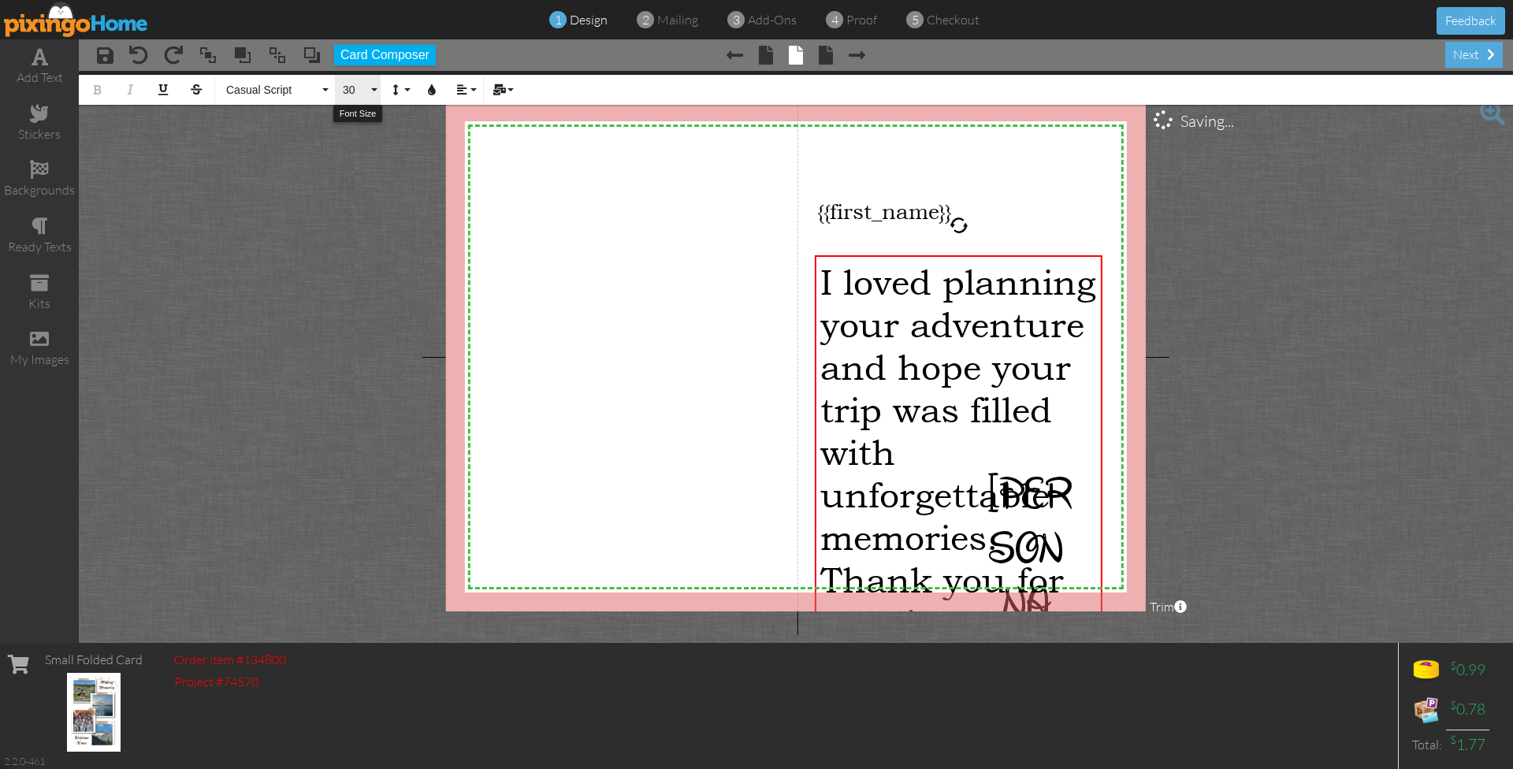
click at [365, 90] on span "30" at bounding box center [354, 90] width 27 height 13
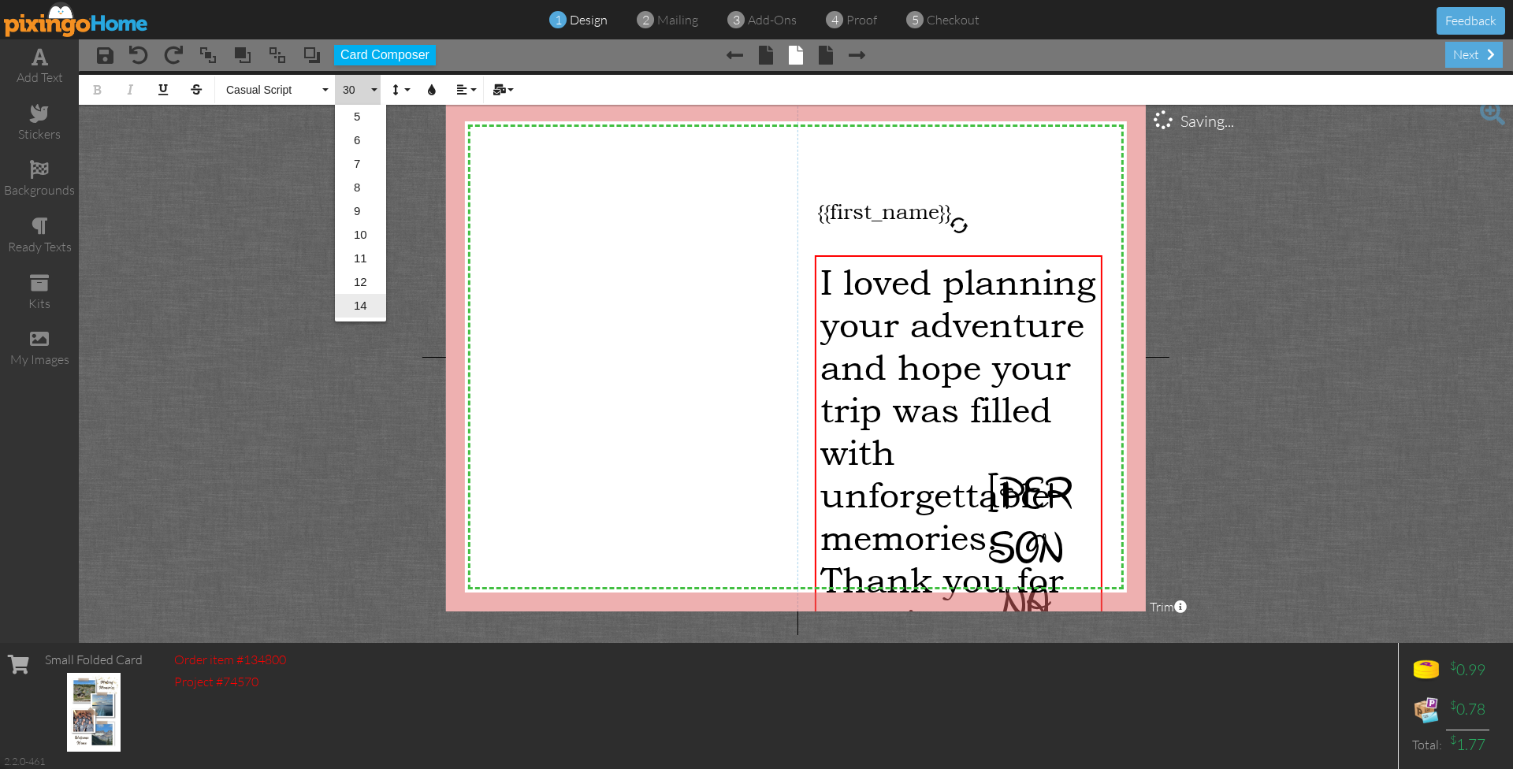
click at [366, 296] on link "14" at bounding box center [360, 306] width 51 height 24
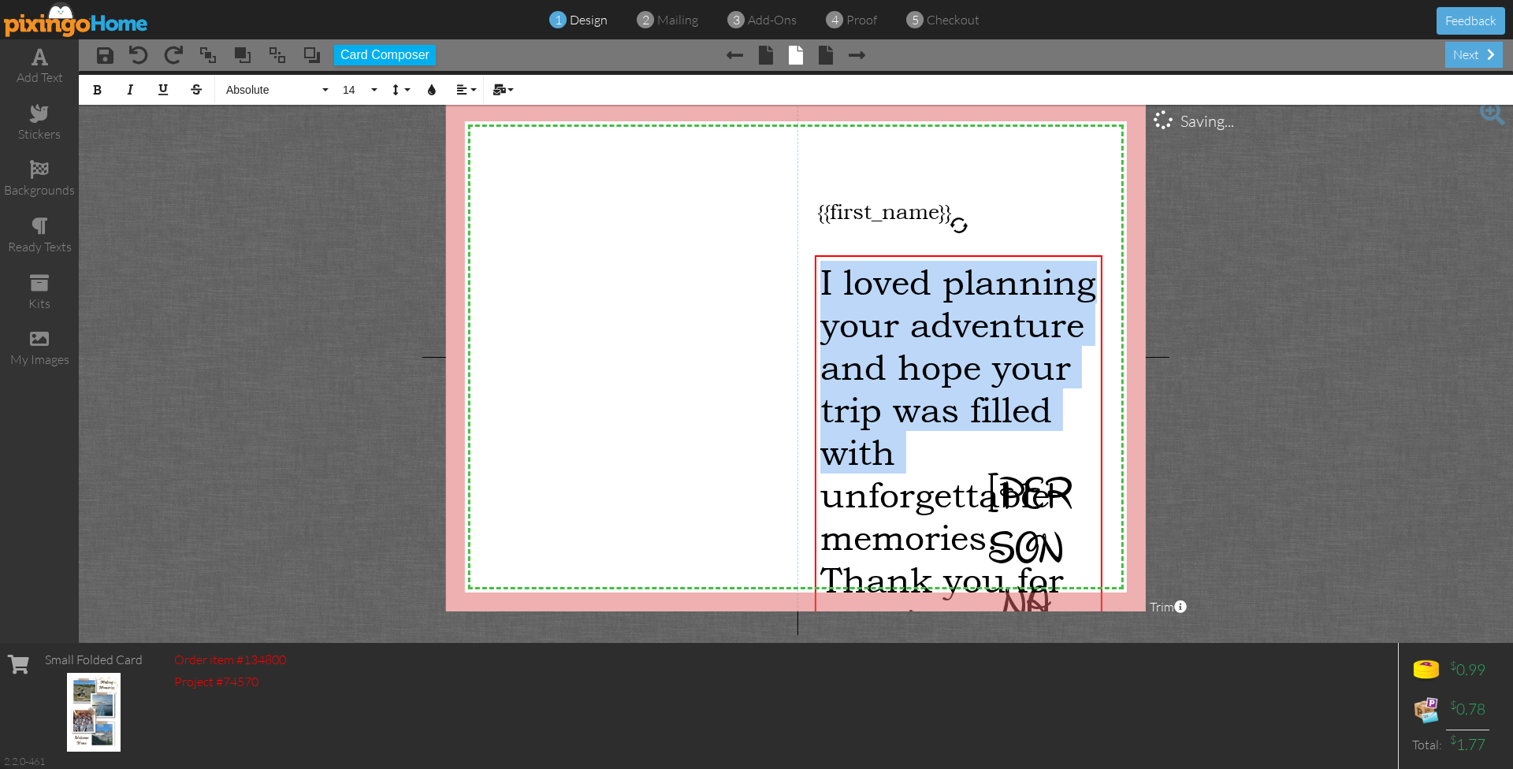
drag, startPoint x: 823, startPoint y: 284, endPoint x: 987, endPoint y: 737, distance: 481.9
click at [987, 643] on div "add text stickers backgrounds ready texts kits my images × save × undo × redo ×…" at bounding box center [756, 341] width 1513 height 604
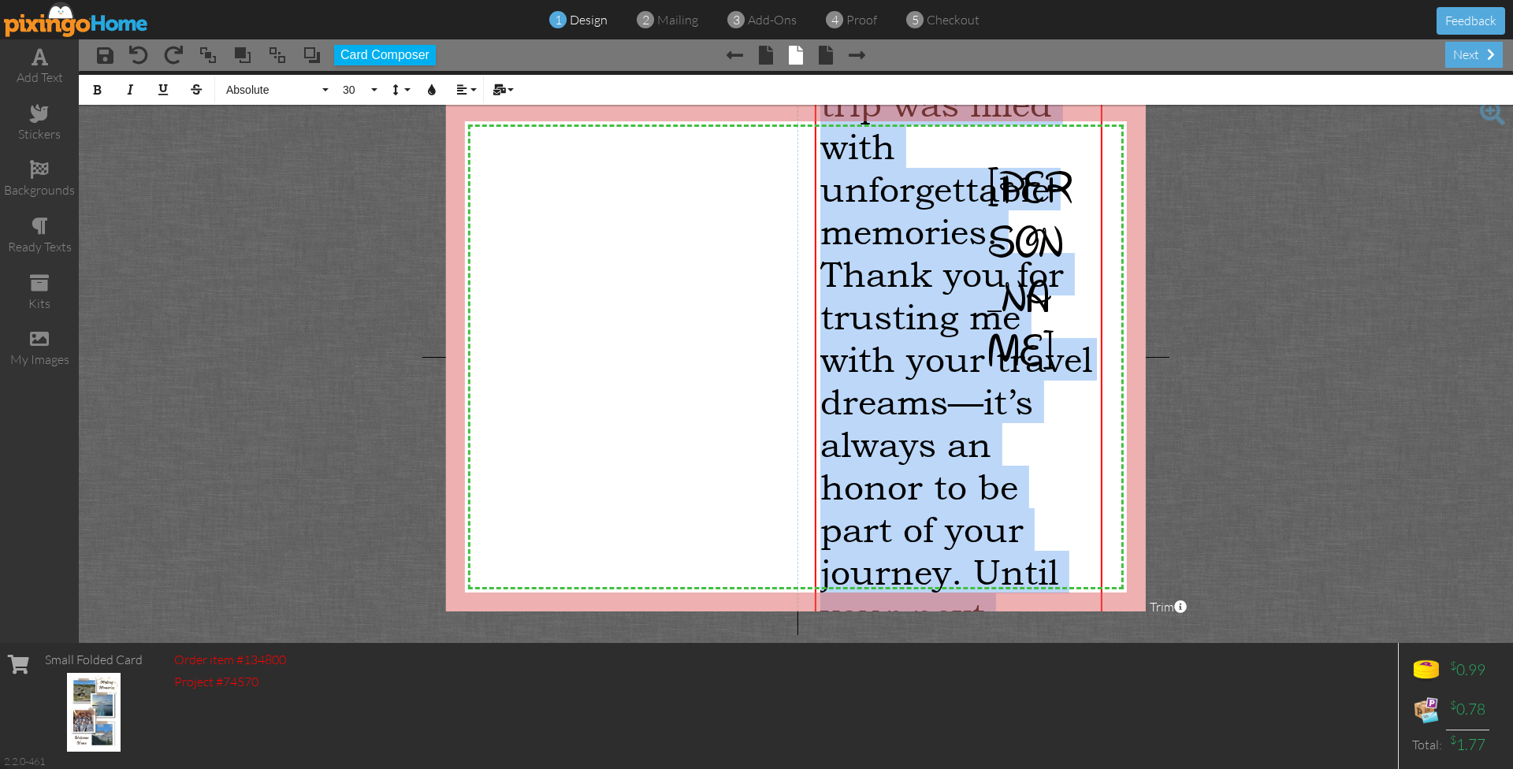
scroll to position [351, 0]
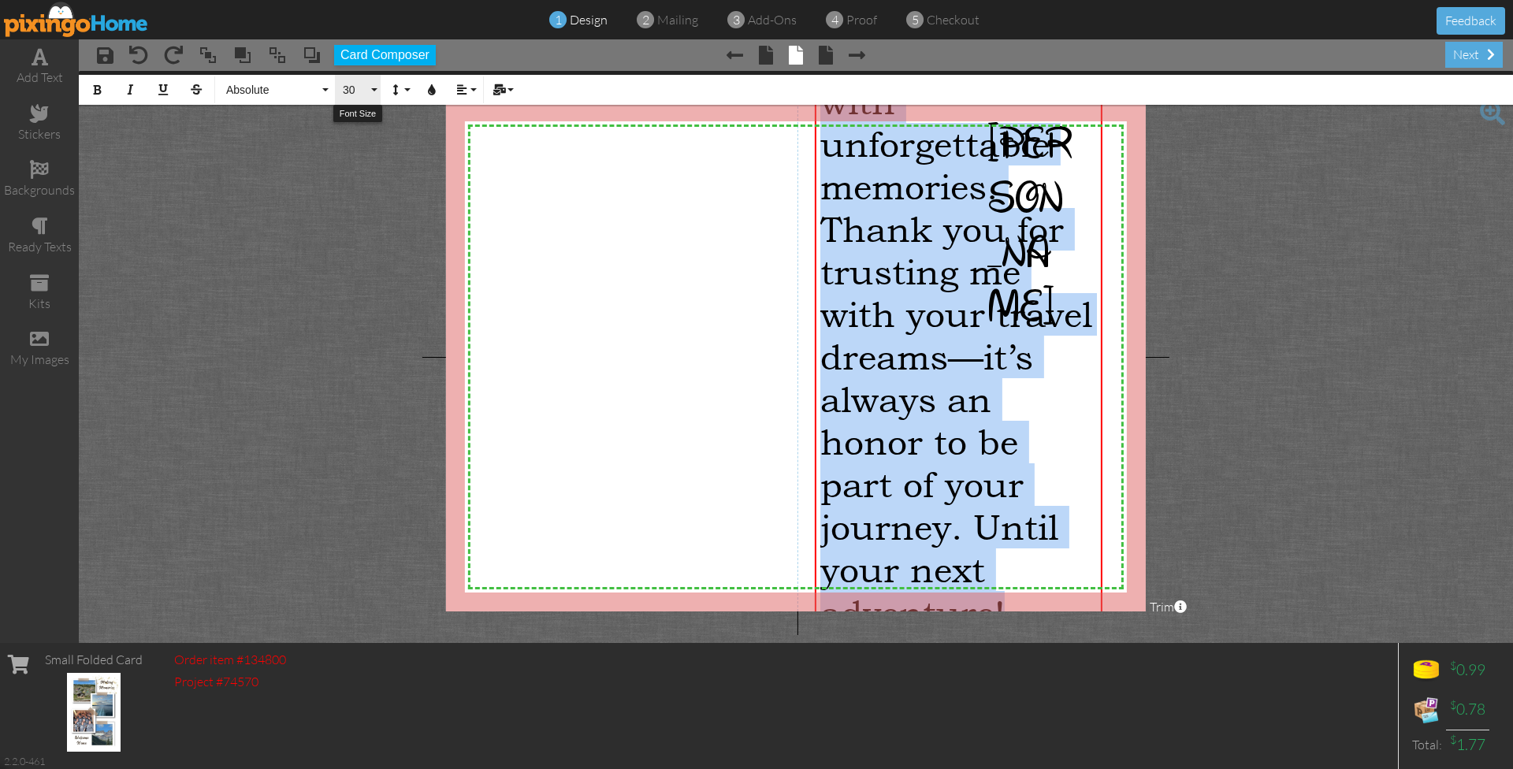
click at [368, 83] on button "30" at bounding box center [358, 90] width 46 height 30
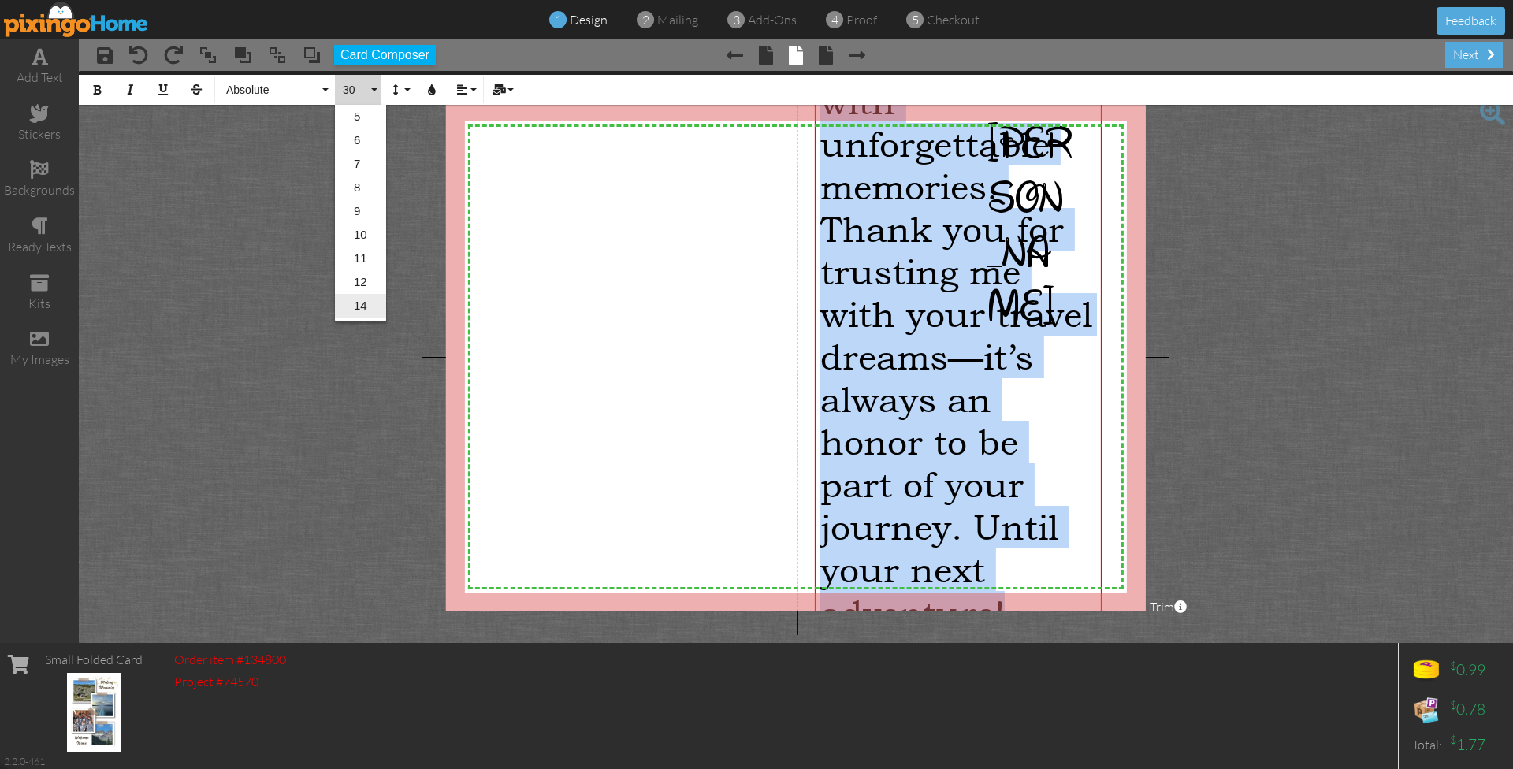
click at [363, 302] on link "14" at bounding box center [360, 306] width 51 height 24
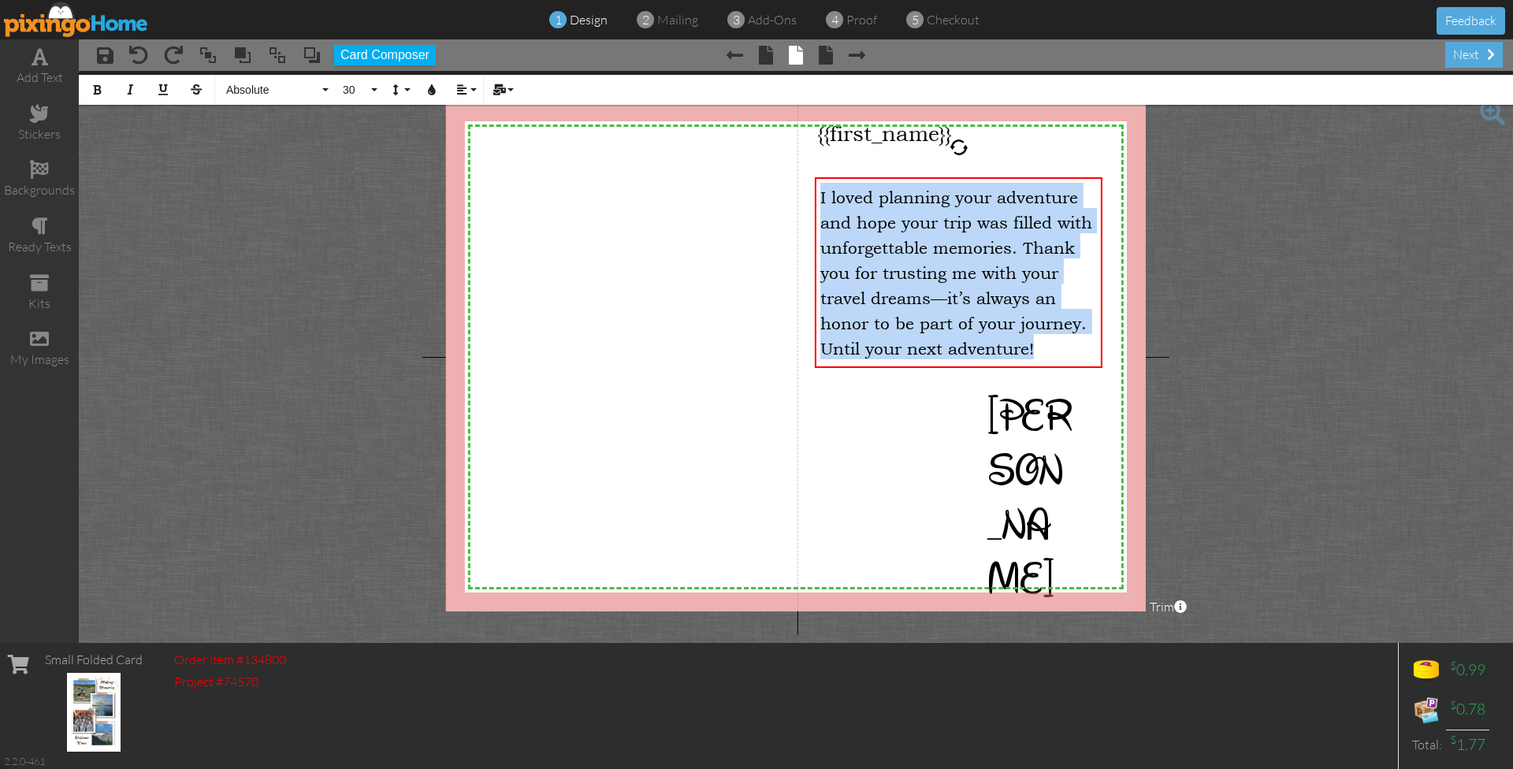
scroll to position [0, 0]
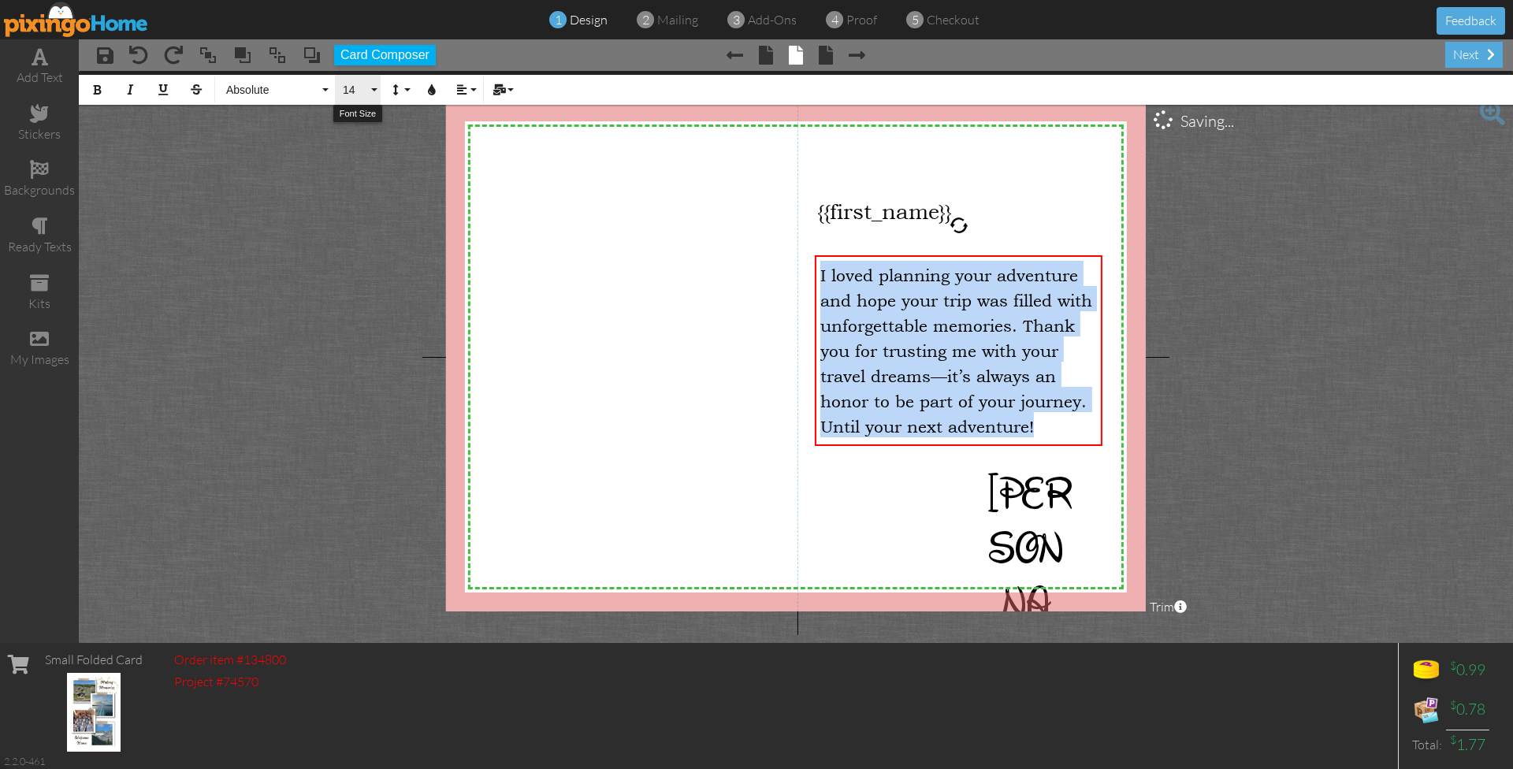
click at [369, 80] on button "14" at bounding box center [358, 90] width 46 height 30
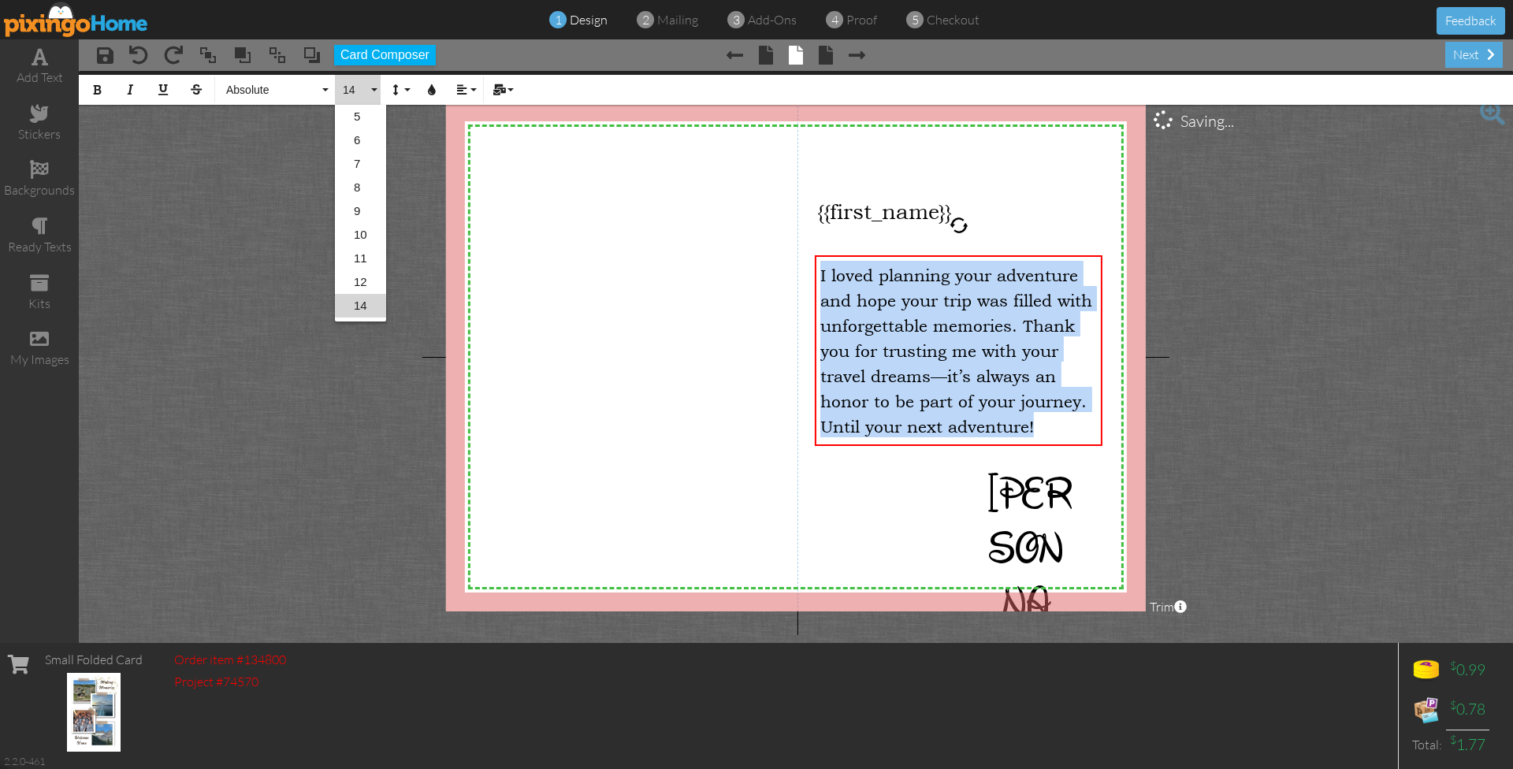
scroll to position [92, 0]
click at [361, 284] on link "20" at bounding box center [360, 285] width 51 height 24
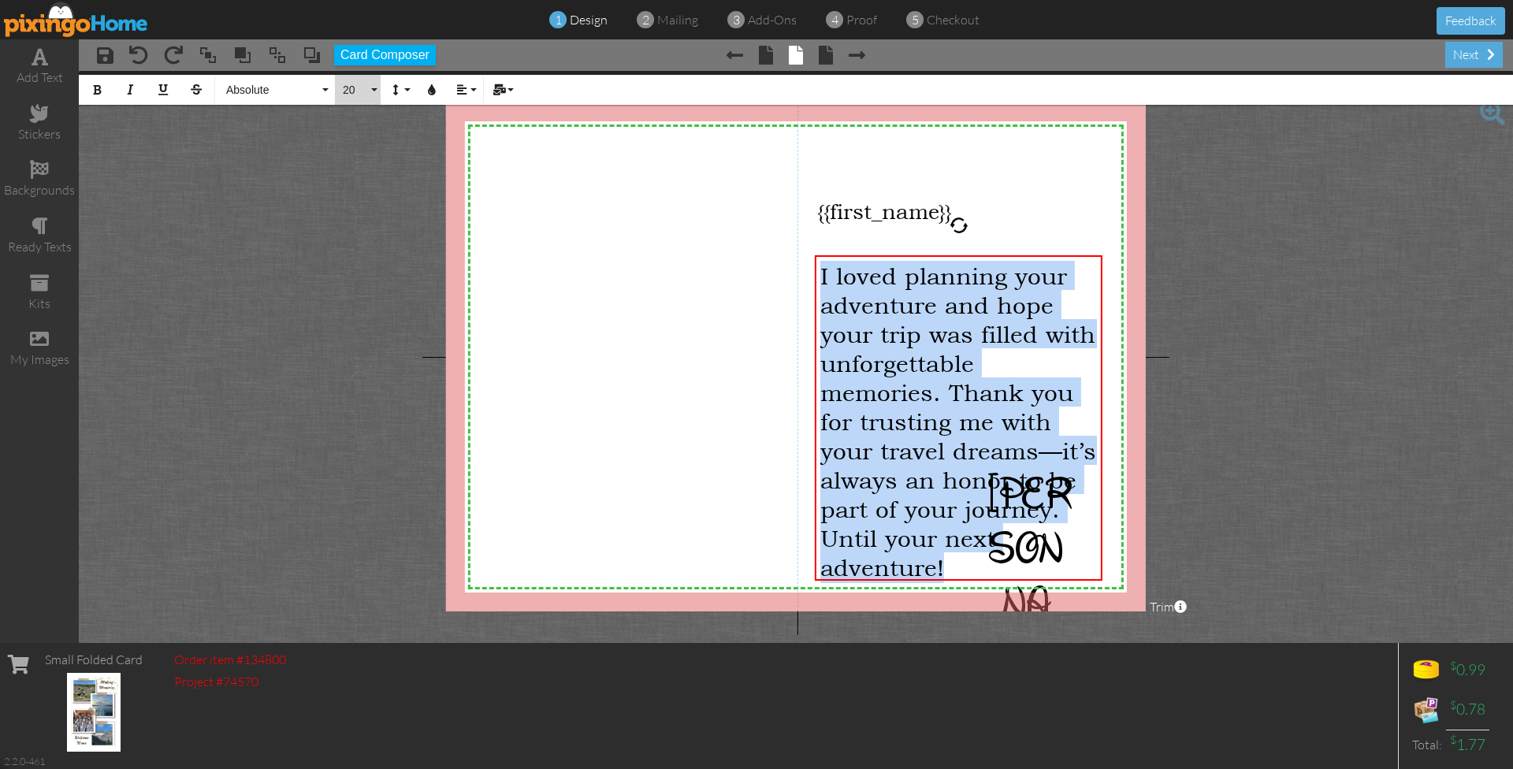
click at [357, 84] on span "20" at bounding box center [354, 90] width 27 height 13
click at [366, 160] on link "16" at bounding box center [360, 166] width 51 height 24
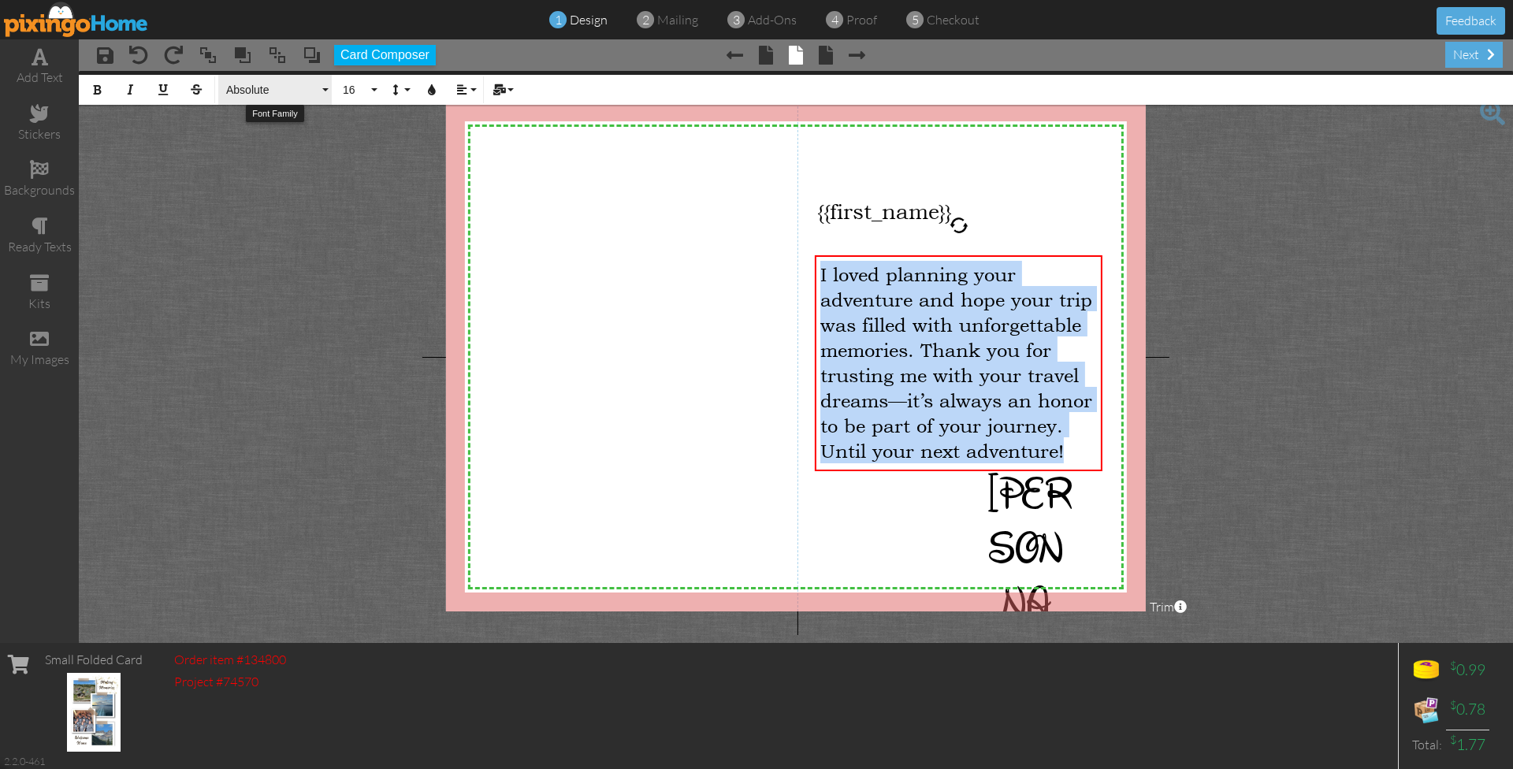
click at [290, 85] on span "Absolute" at bounding box center [272, 90] width 95 height 13
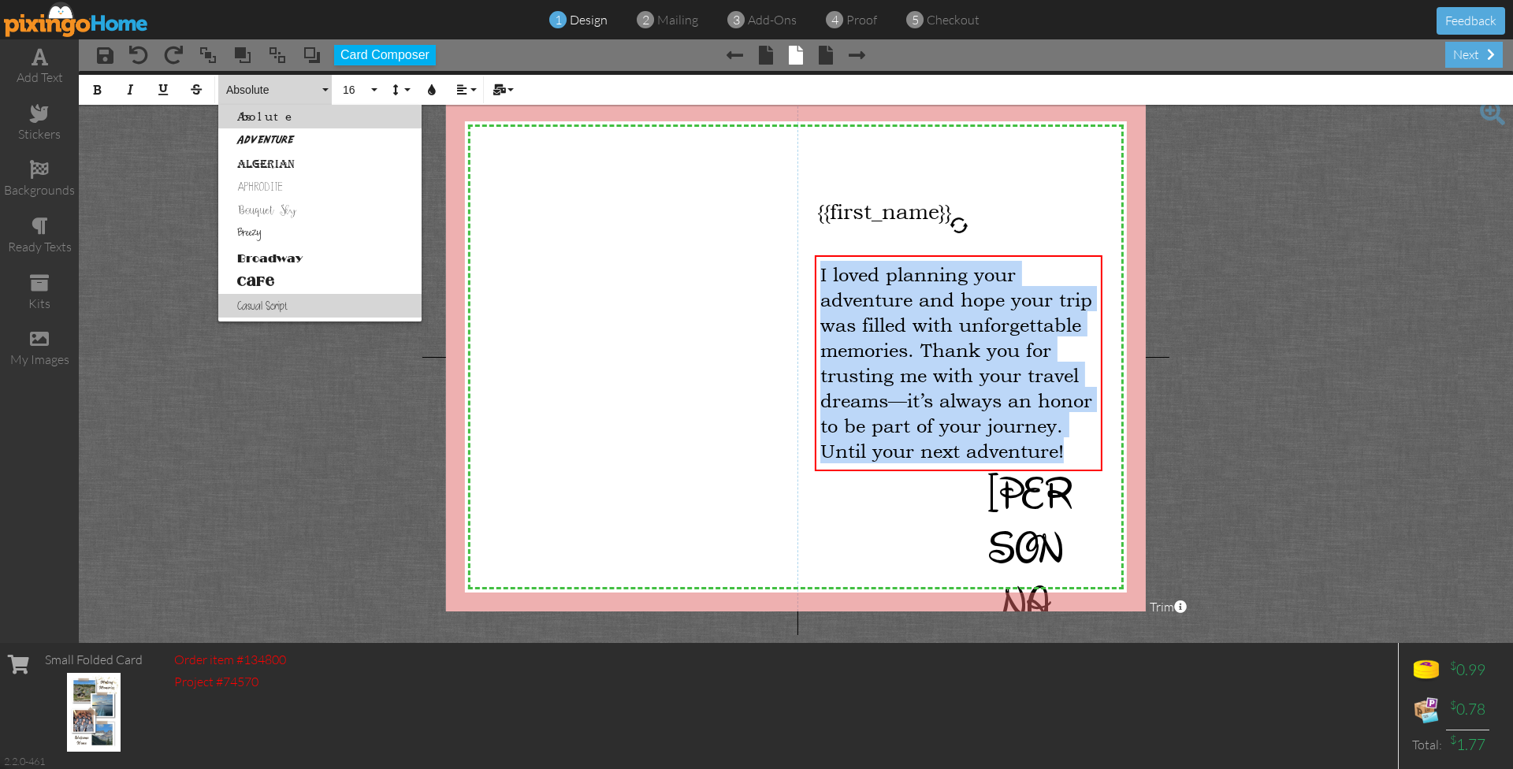
click at [263, 311] on link "Casual Script" at bounding box center [319, 306] width 203 height 24
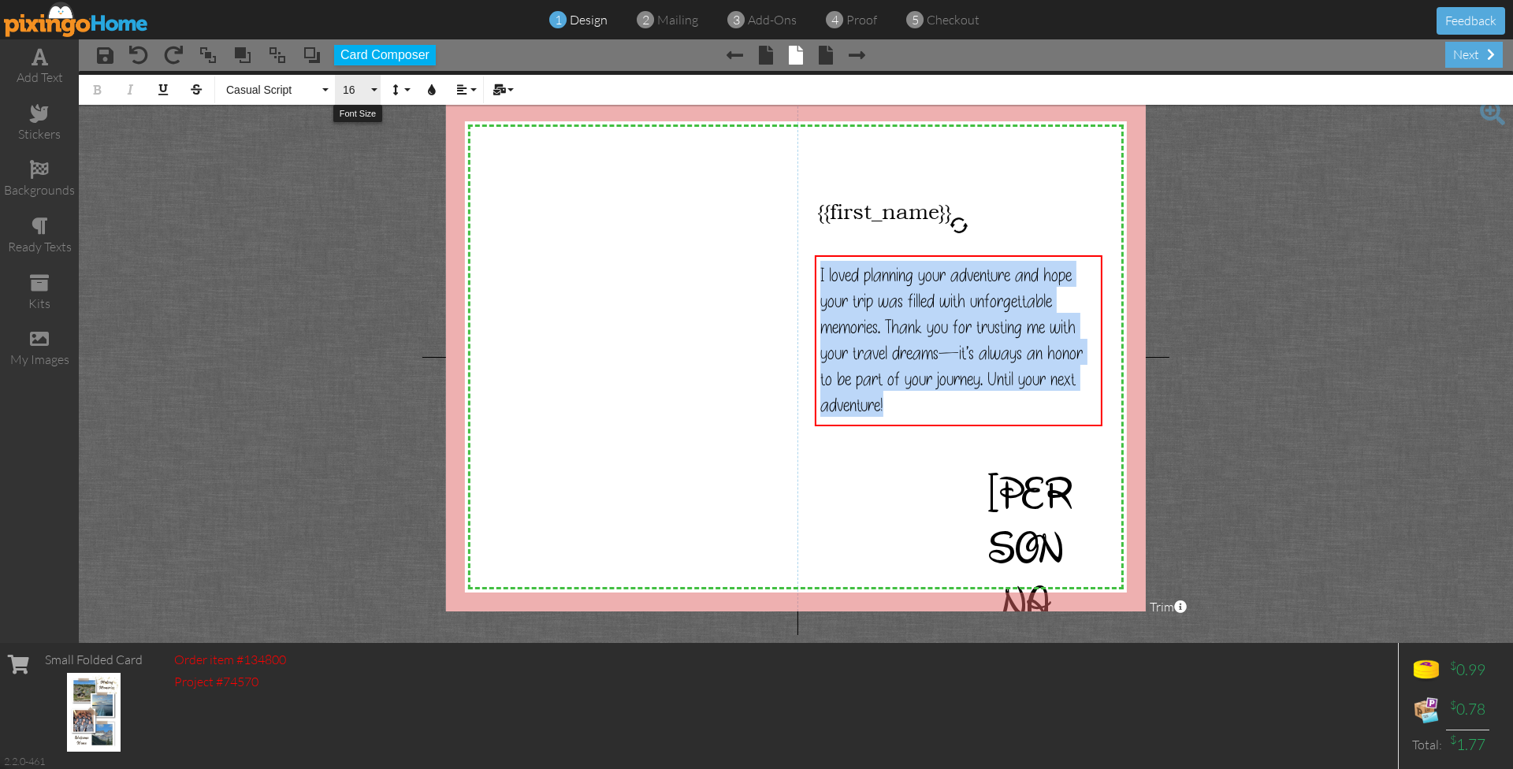
click at [370, 88] on button "16" at bounding box center [358, 90] width 46 height 30
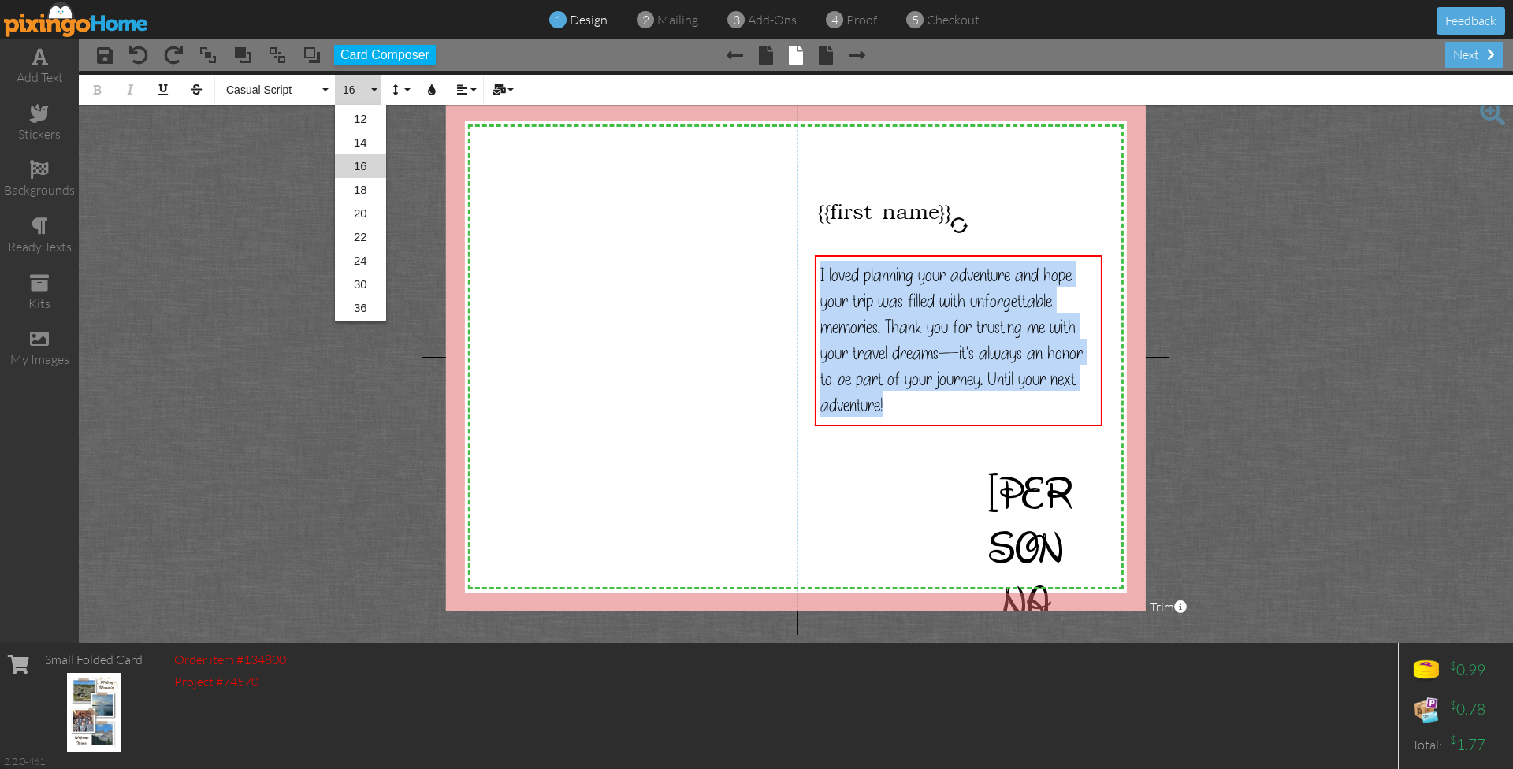
scroll to position [116, 0]
click at [363, 268] on link "20" at bounding box center [360, 261] width 51 height 24
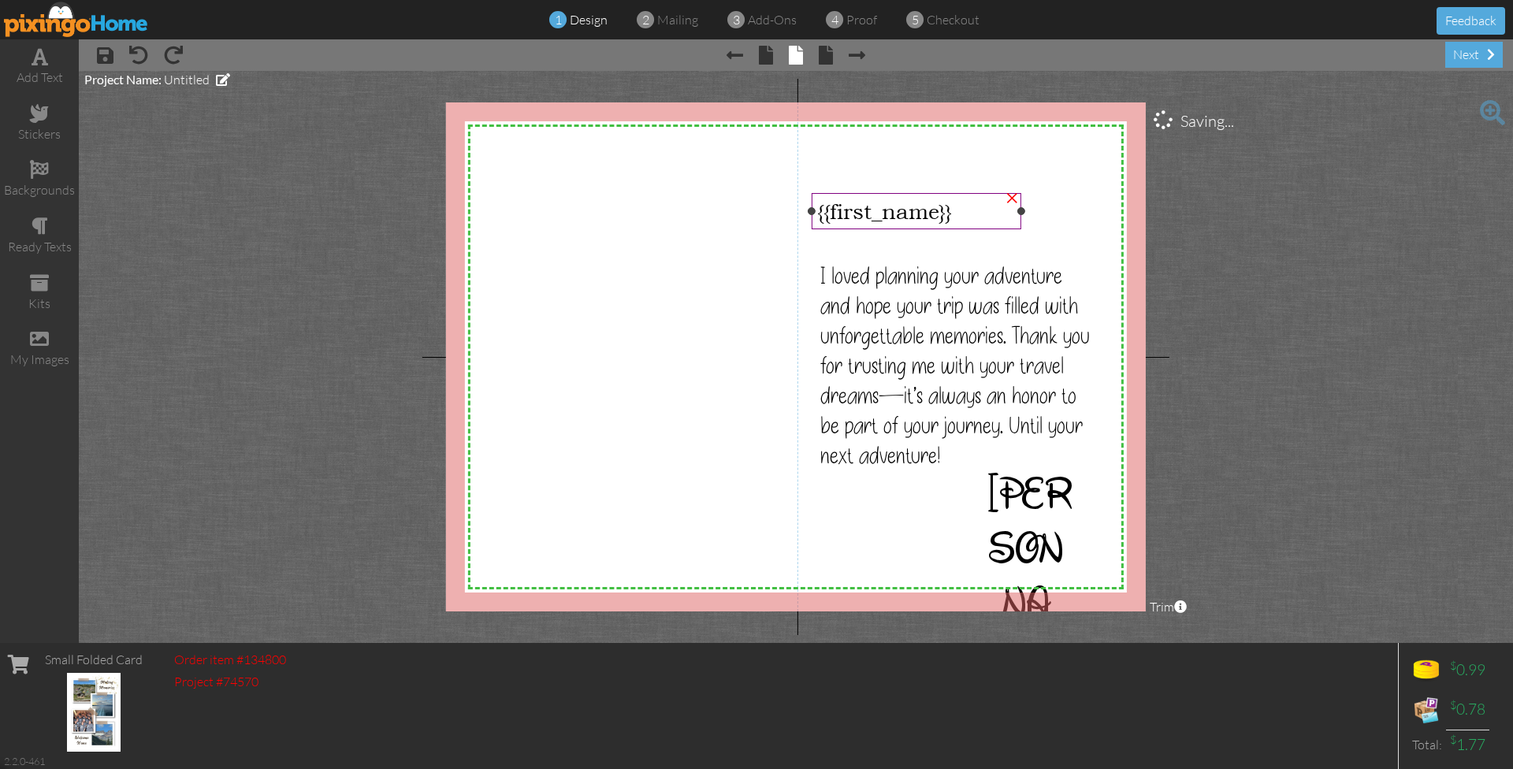
click at [878, 215] on span "{{first_name}}" at bounding box center [884, 211] width 135 height 25
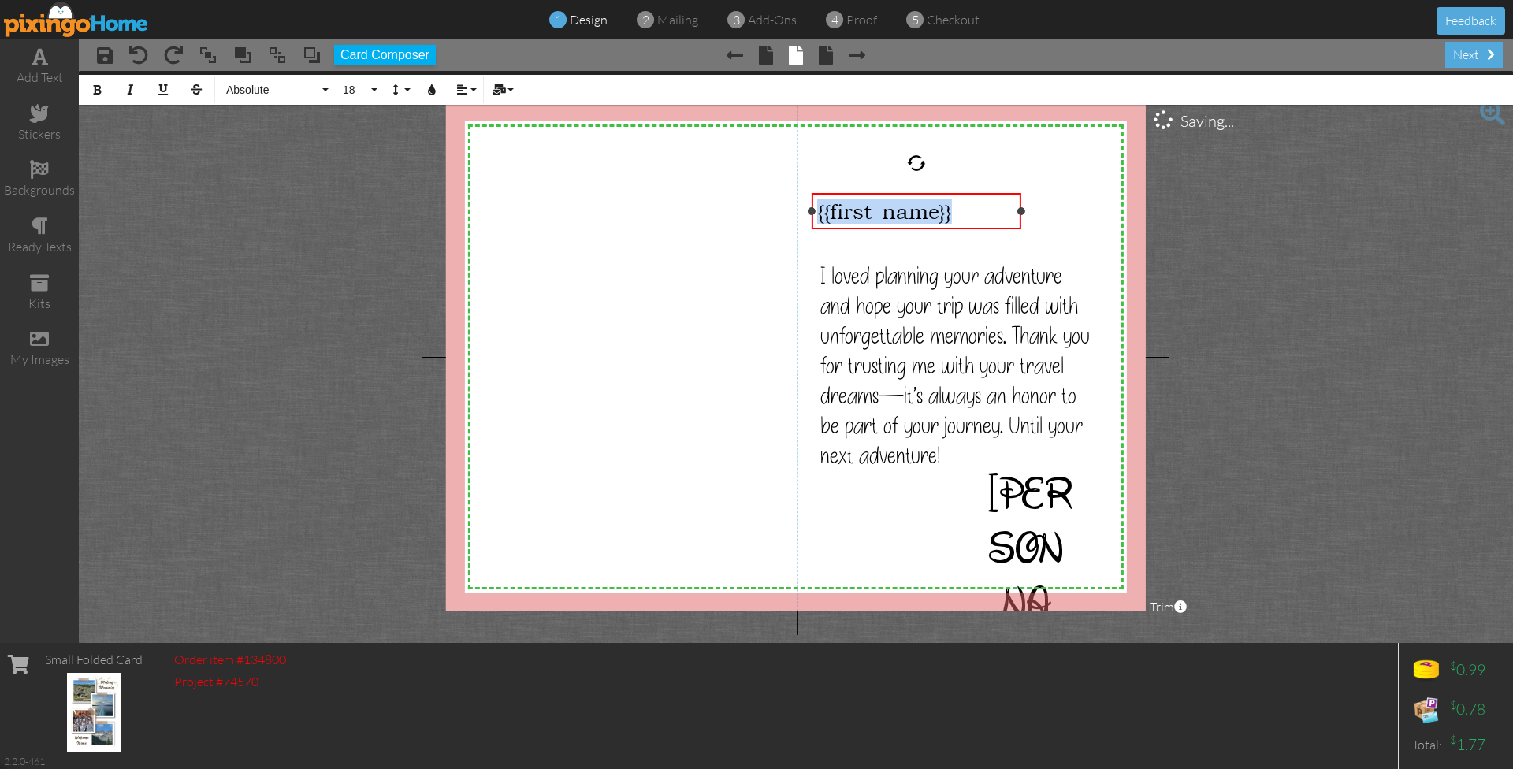
click at [878, 215] on span "{{first_name}}" at bounding box center [884, 211] width 135 height 25
click at [266, 90] on span "Absolute" at bounding box center [272, 90] width 95 height 13
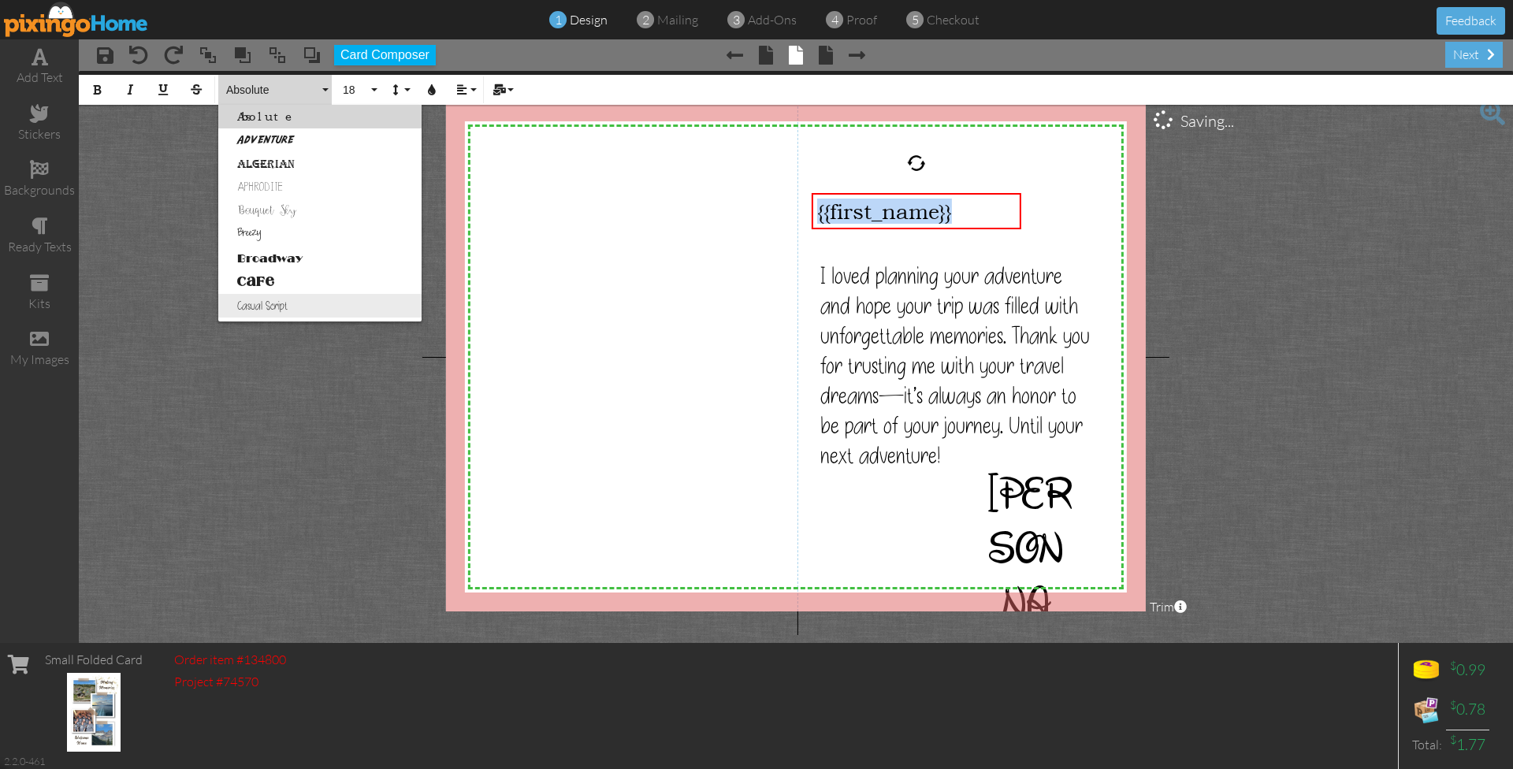
click at [273, 308] on link "Casual Script" at bounding box center [319, 306] width 203 height 24
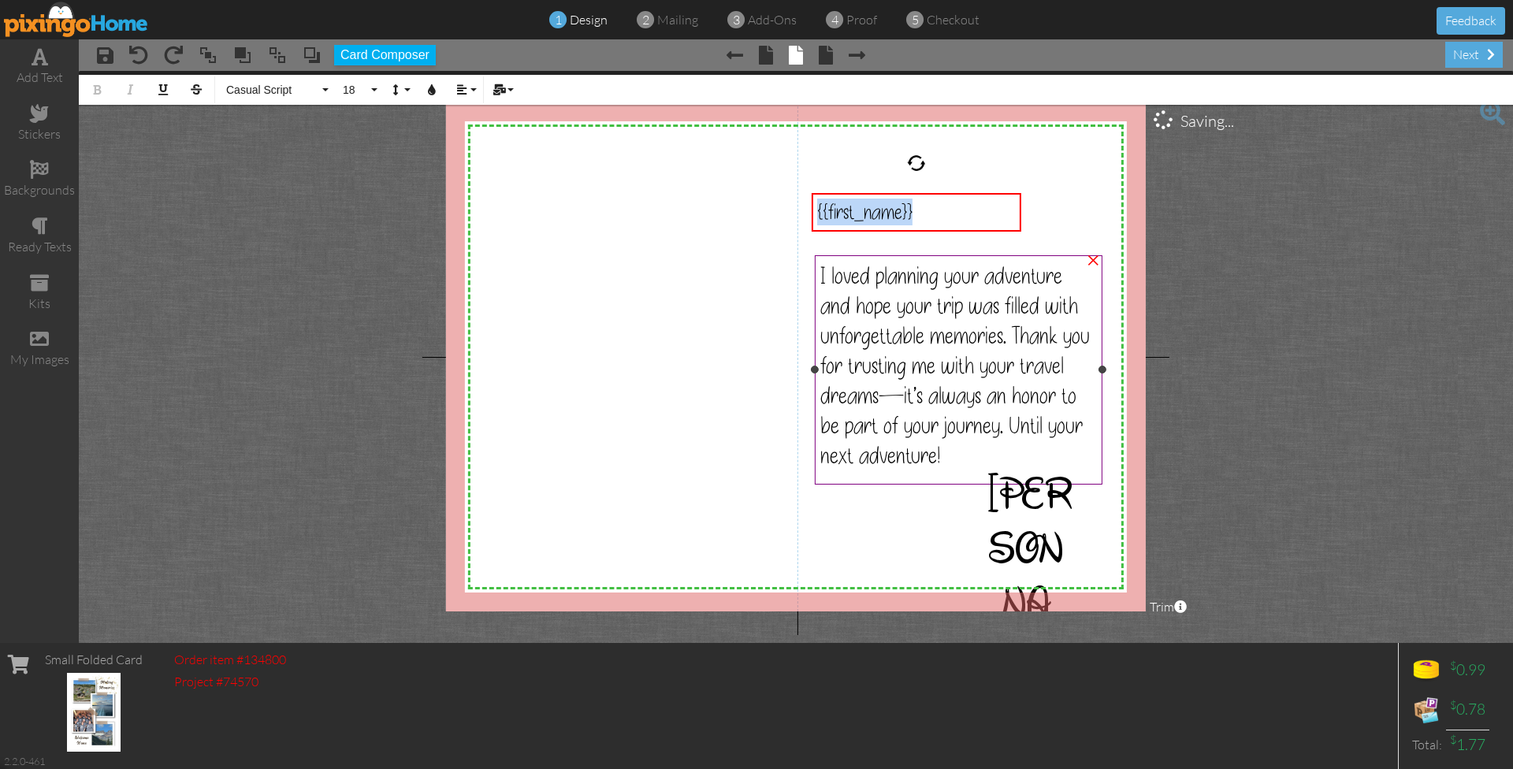
click at [872, 384] on span "I loved planning your adventure and hope your trip was filled with unforgettabl…" at bounding box center [955, 366] width 270 height 210
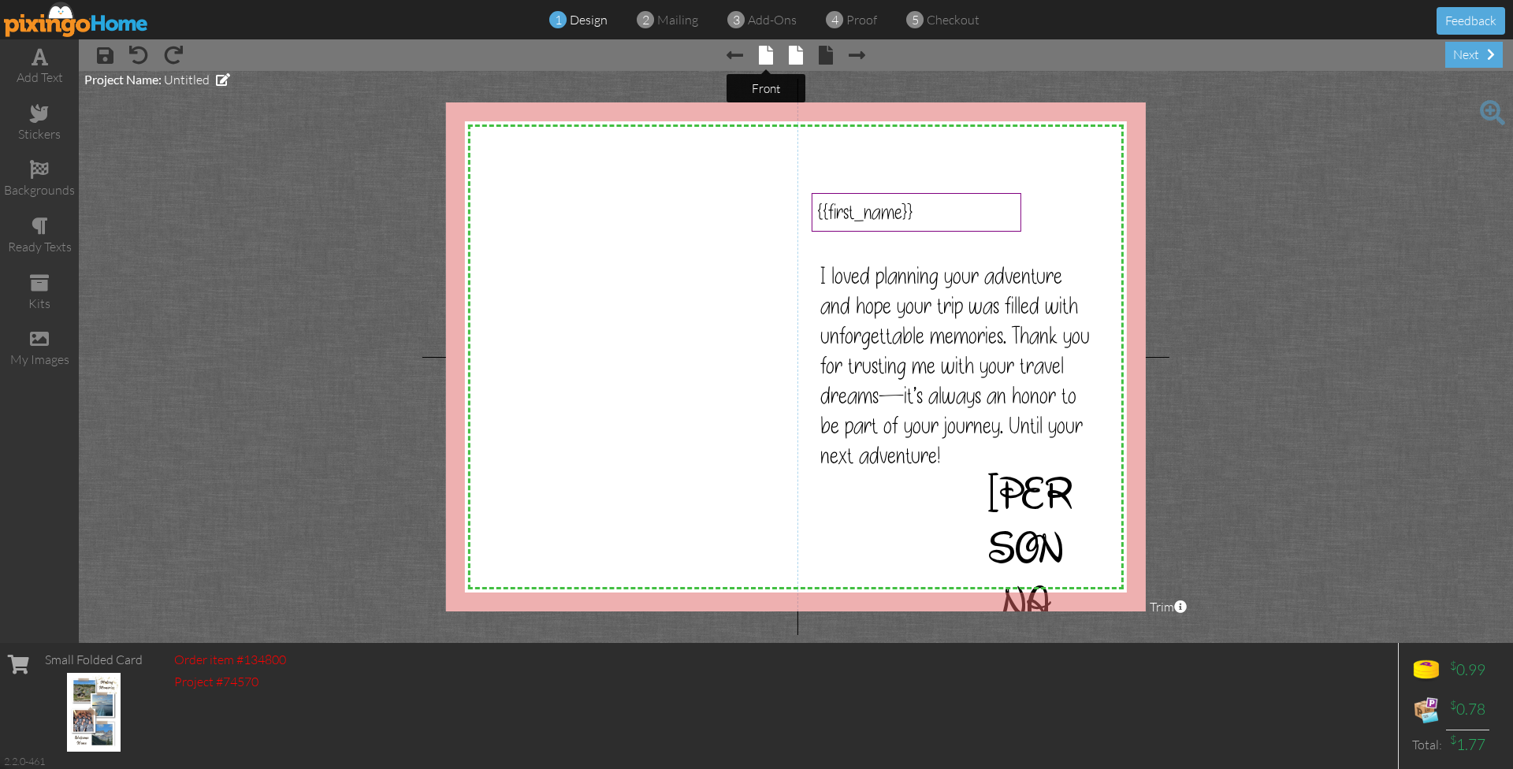
click at [767, 65] on tooltip "× front" at bounding box center [766, 56] width 14 height 21
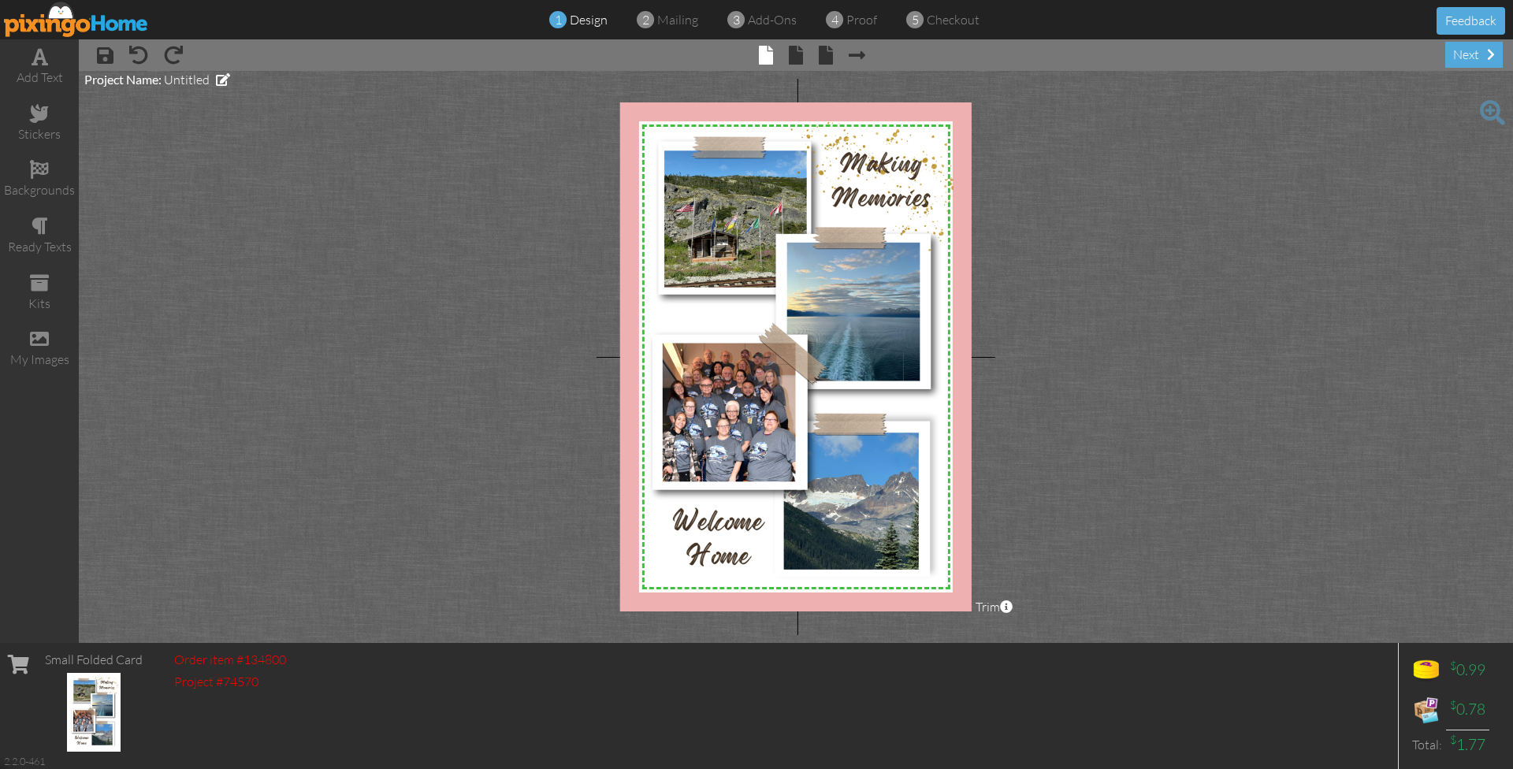
click at [1140, 237] on project-studio-wrapper "X X X X X X X X X X X X X X X X X X X X X X X X X X X X X X X X X X X X X X X X…" at bounding box center [796, 357] width 1434 height 572
click at [1487, 60] on span at bounding box center [1491, 54] width 8 height 13
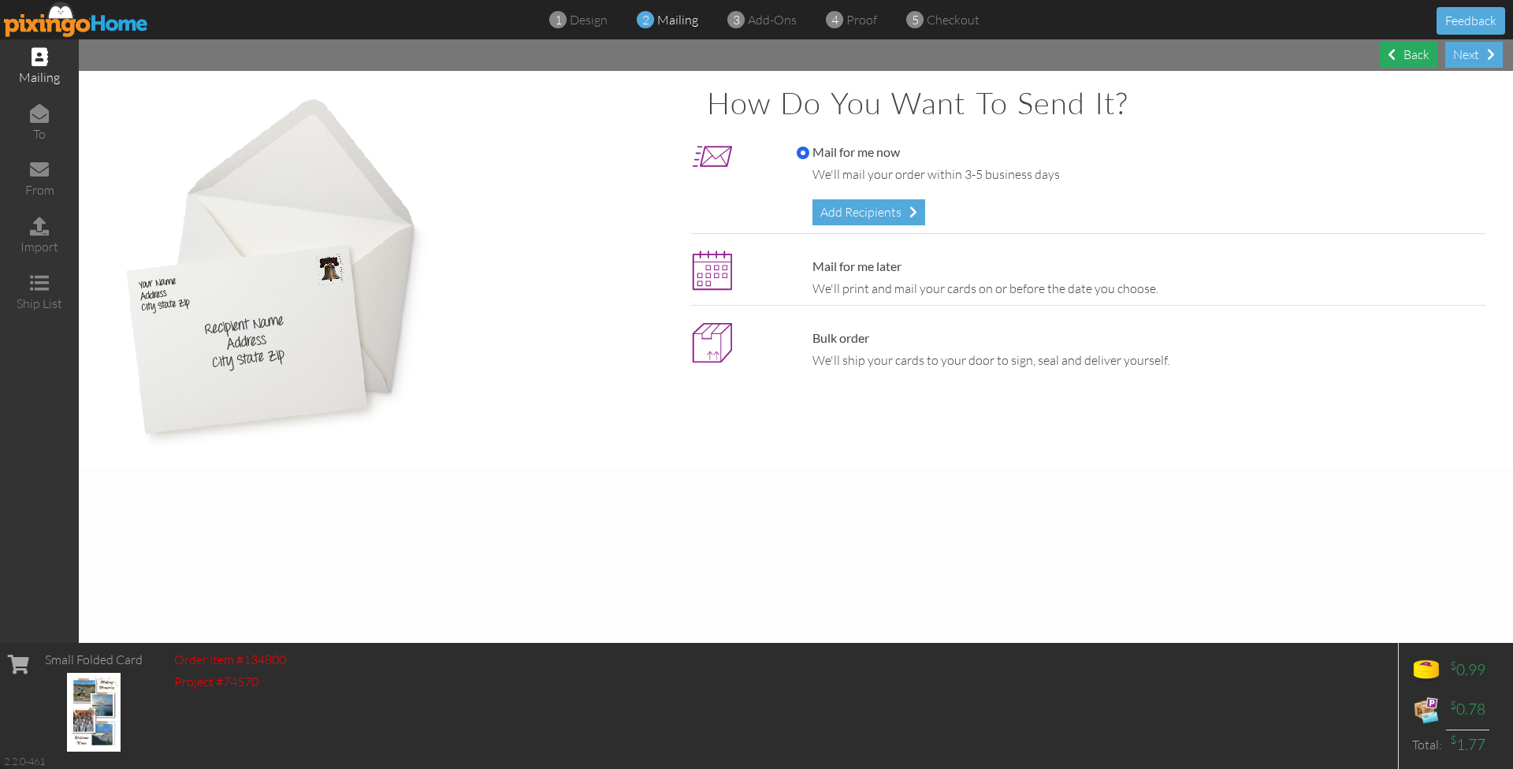
click at [1400, 54] on div "Back" at bounding box center [1409, 55] width 58 height 26
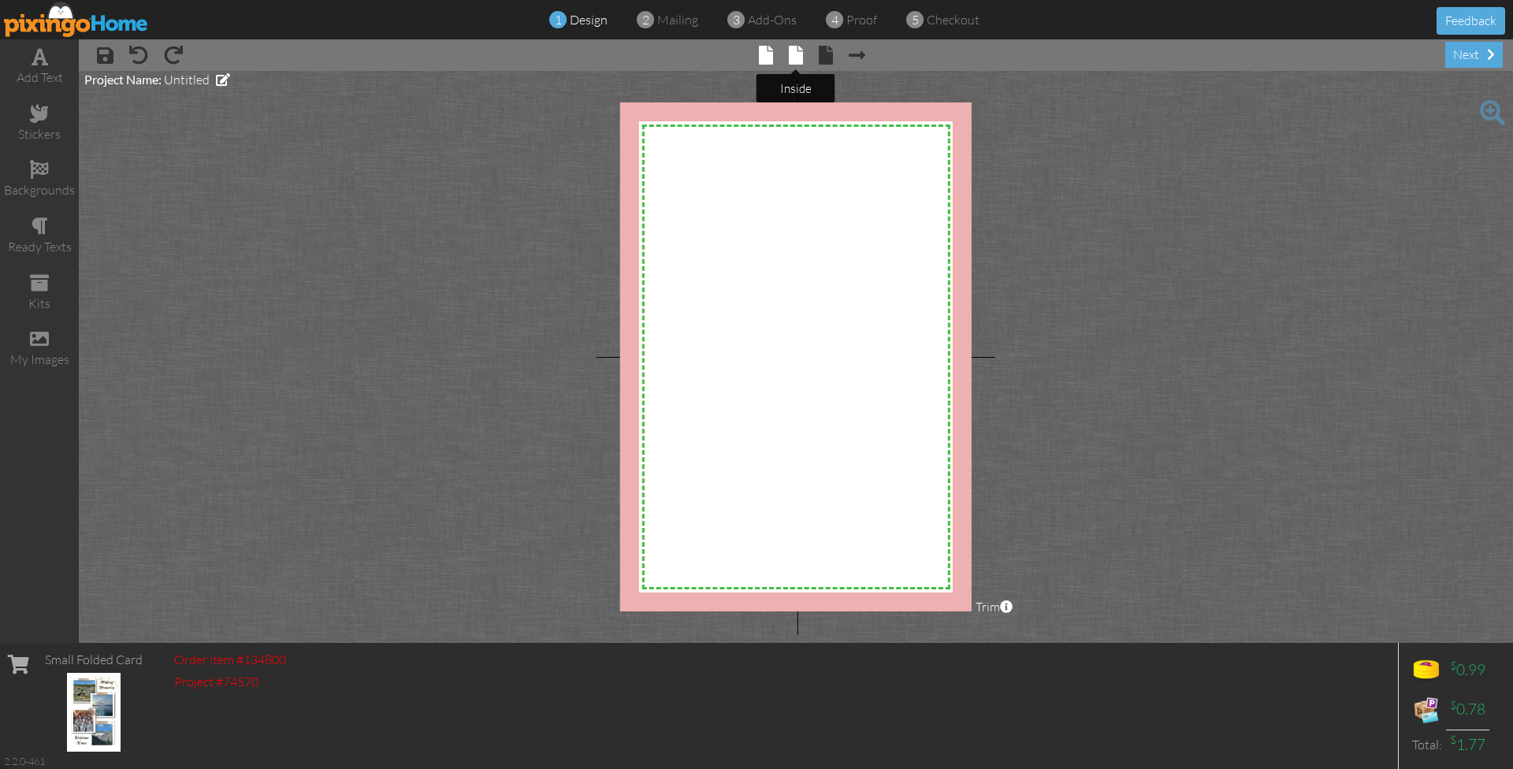
click at [794, 55] on span at bounding box center [796, 55] width 14 height 19
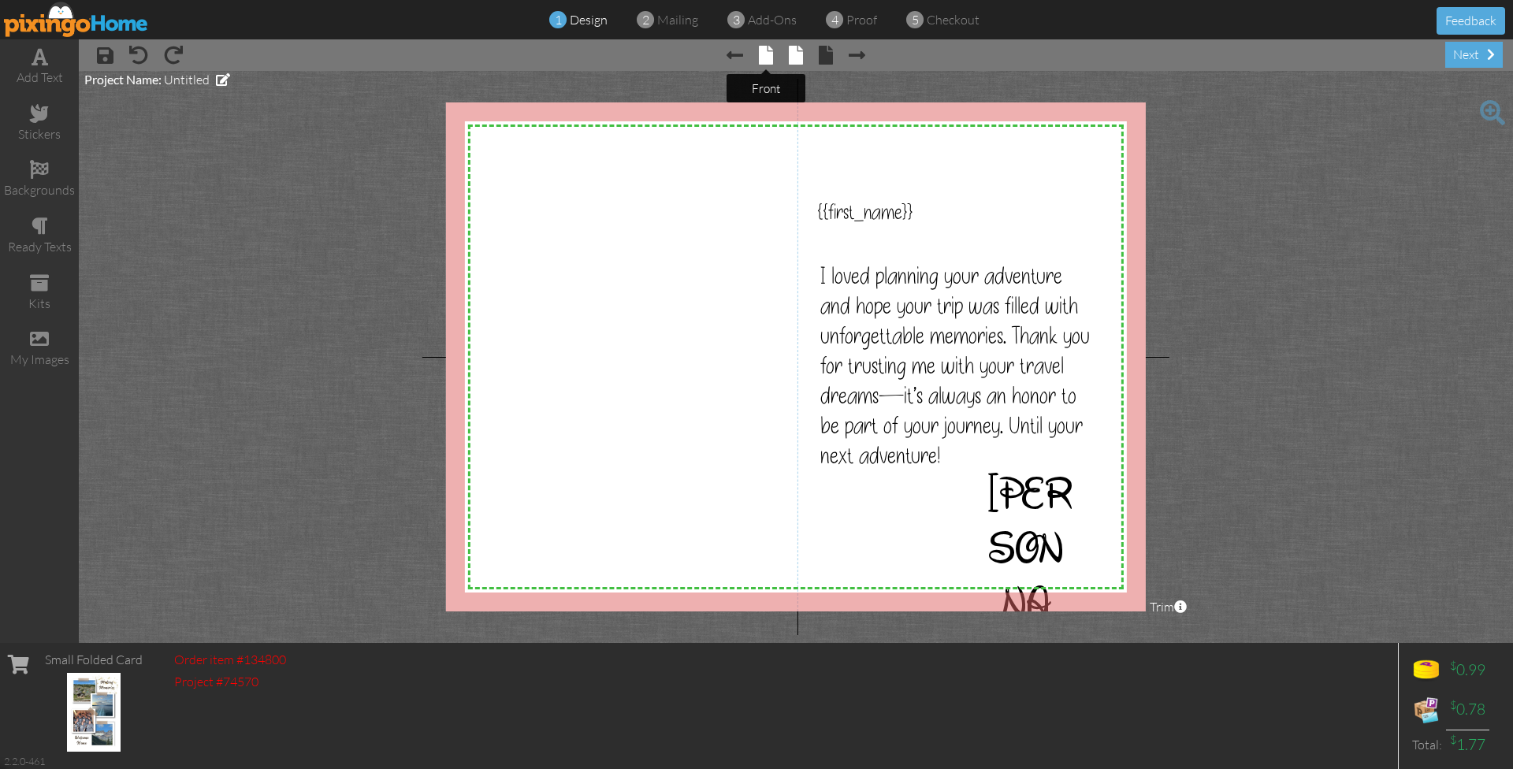
click at [772, 58] on span at bounding box center [766, 55] width 14 height 19
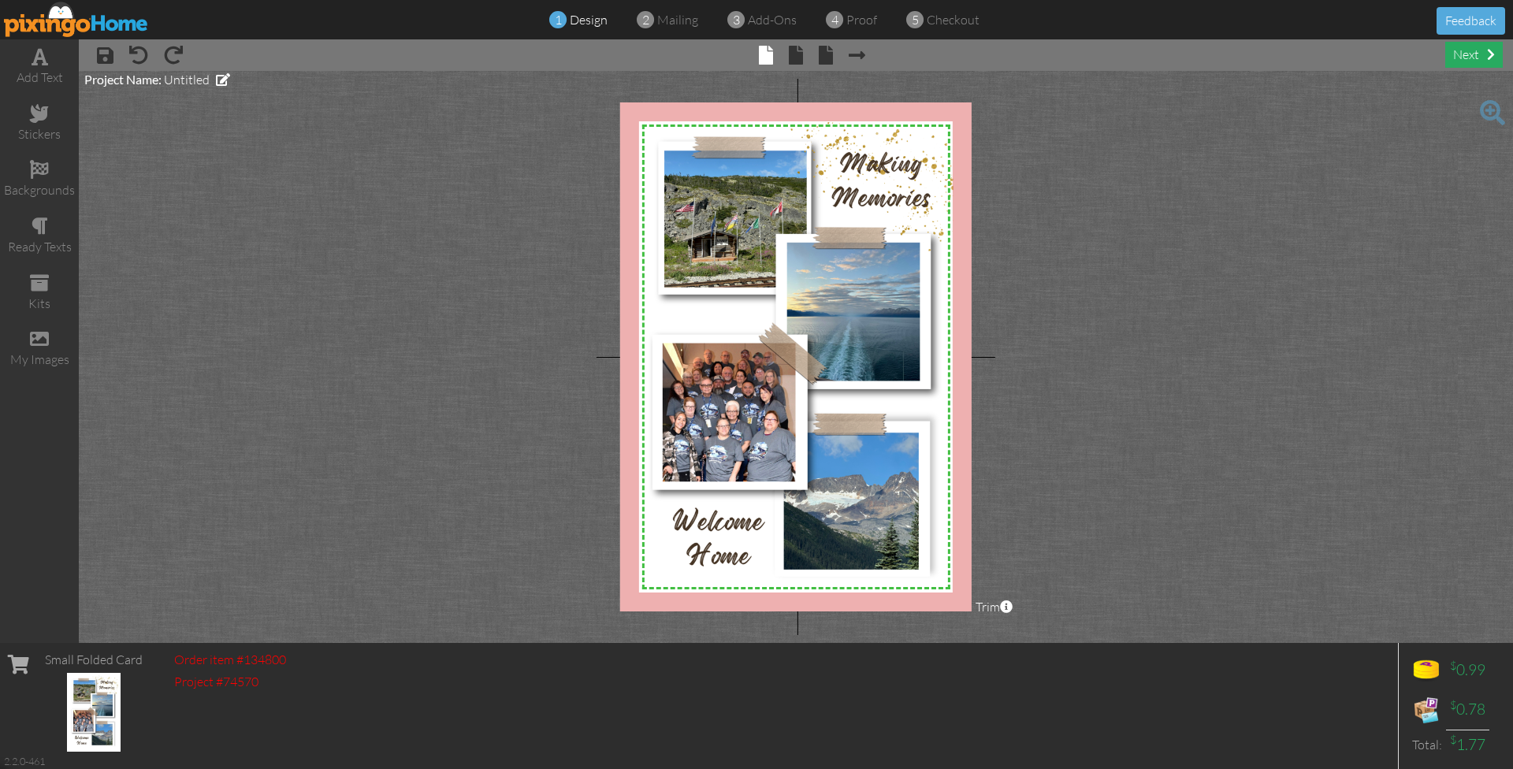
click at [1469, 58] on div "next" at bounding box center [1474, 55] width 58 height 26
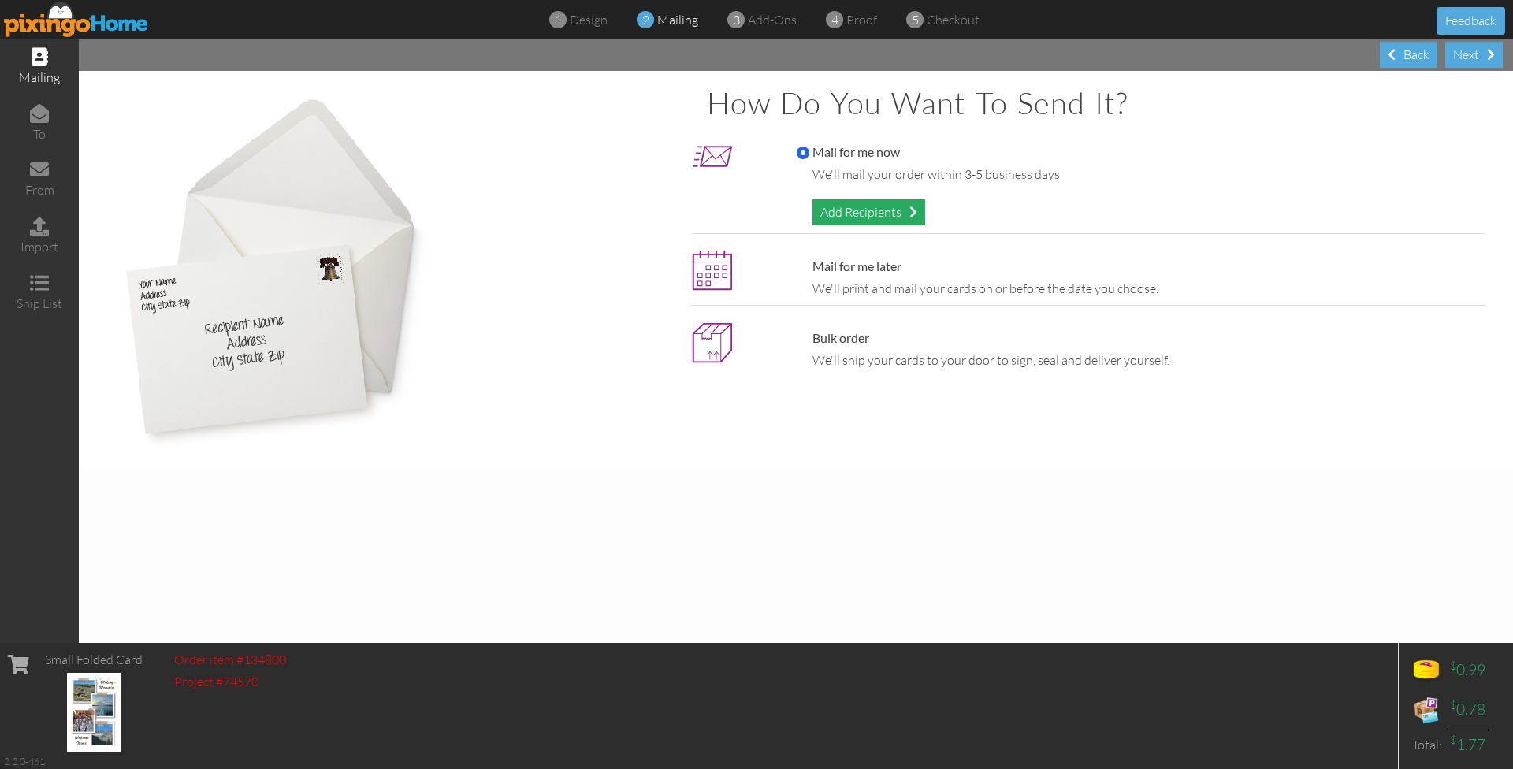
click at [889, 208] on div "Add Recipients" at bounding box center [868, 212] width 113 height 26
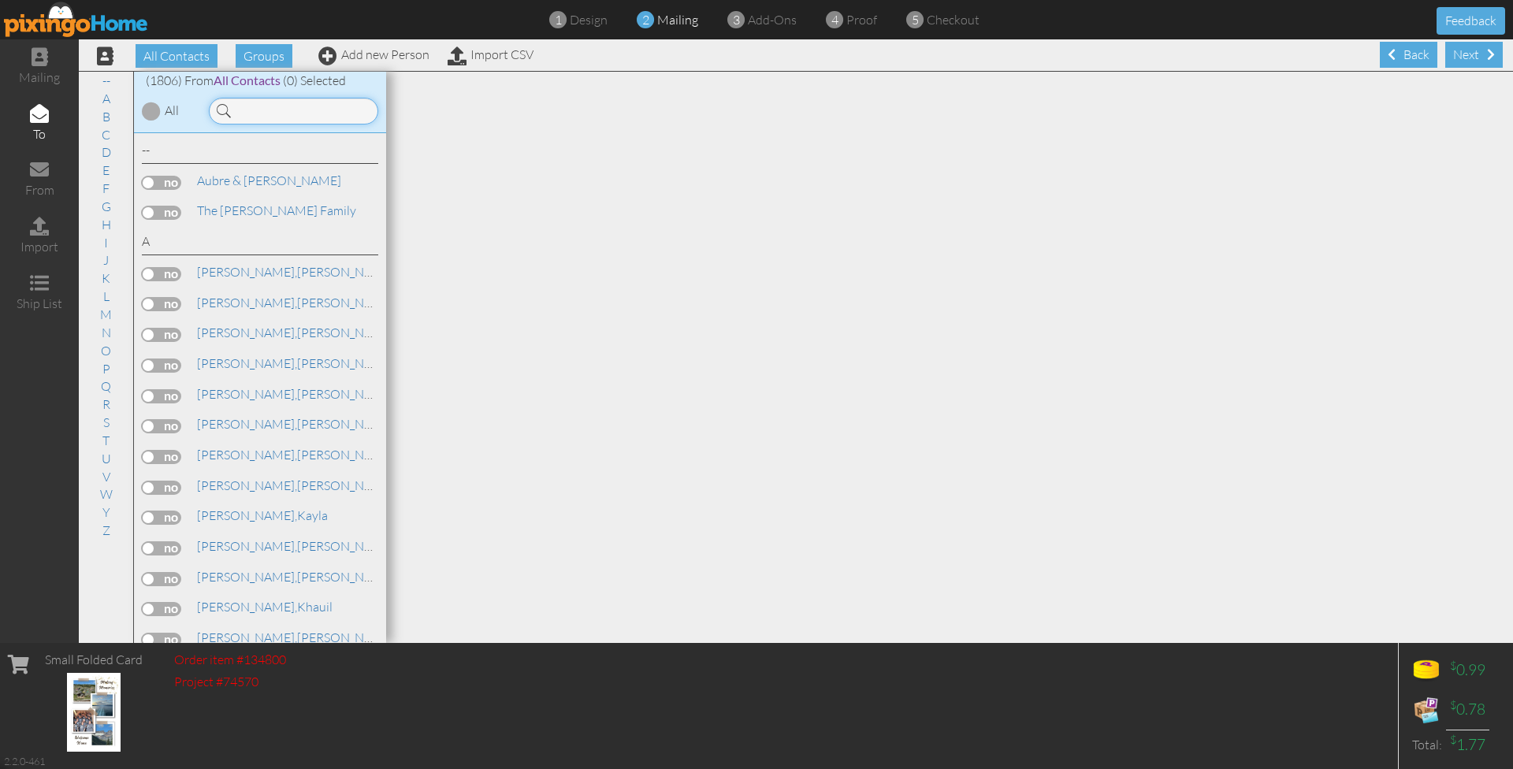
click at [314, 117] on input at bounding box center [293, 111] width 169 height 27
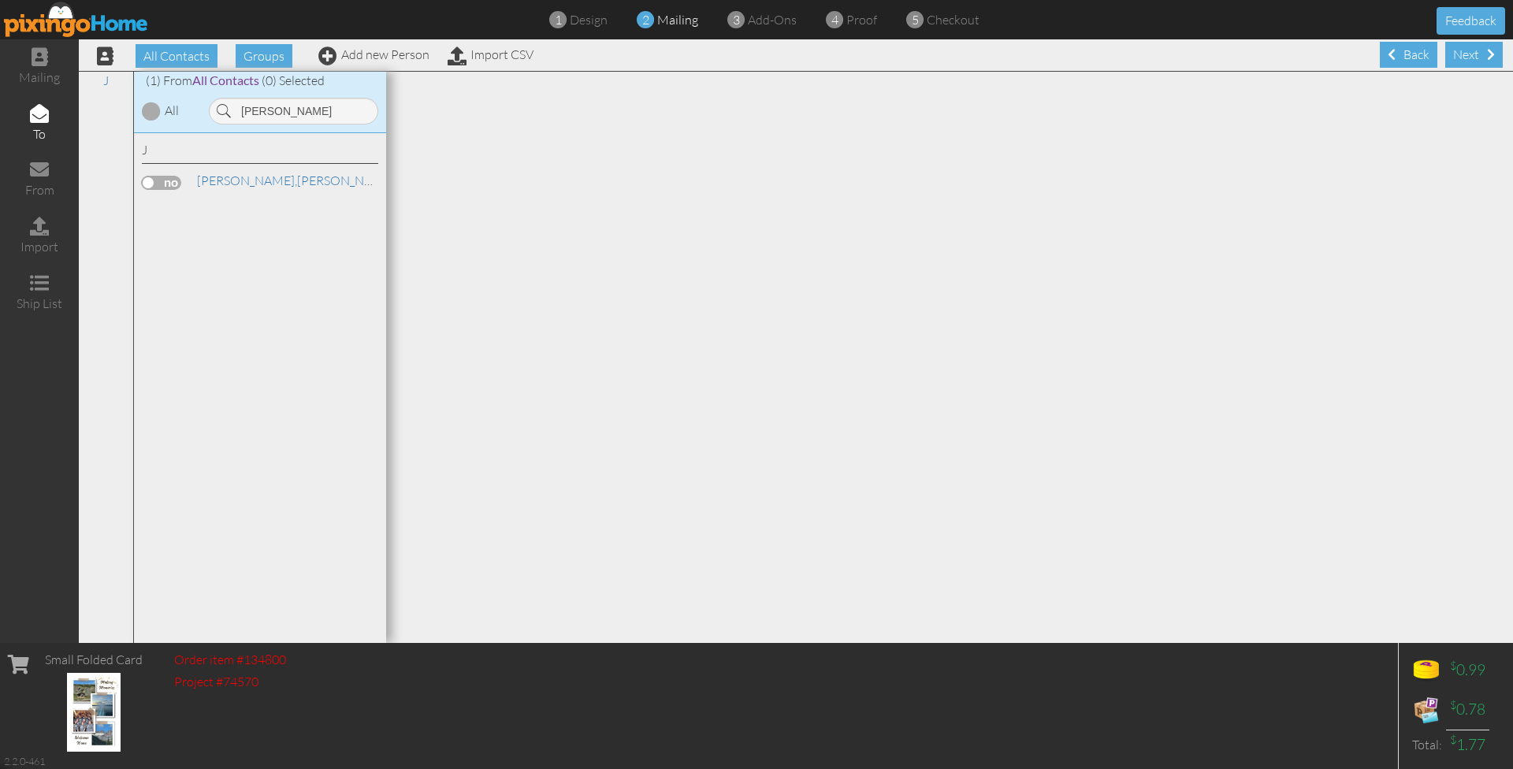
click at [167, 178] on label at bounding box center [161, 183] width 39 height 14
click at [0, 0] on input "checkbox" at bounding box center [0, 0] width 0 height 0
click at [286, 113] on input "marj" at bounding box center [293, 111] width 169 height 27
click at [165, 180] on label at bounding box center [161, 183] width 39 height 14
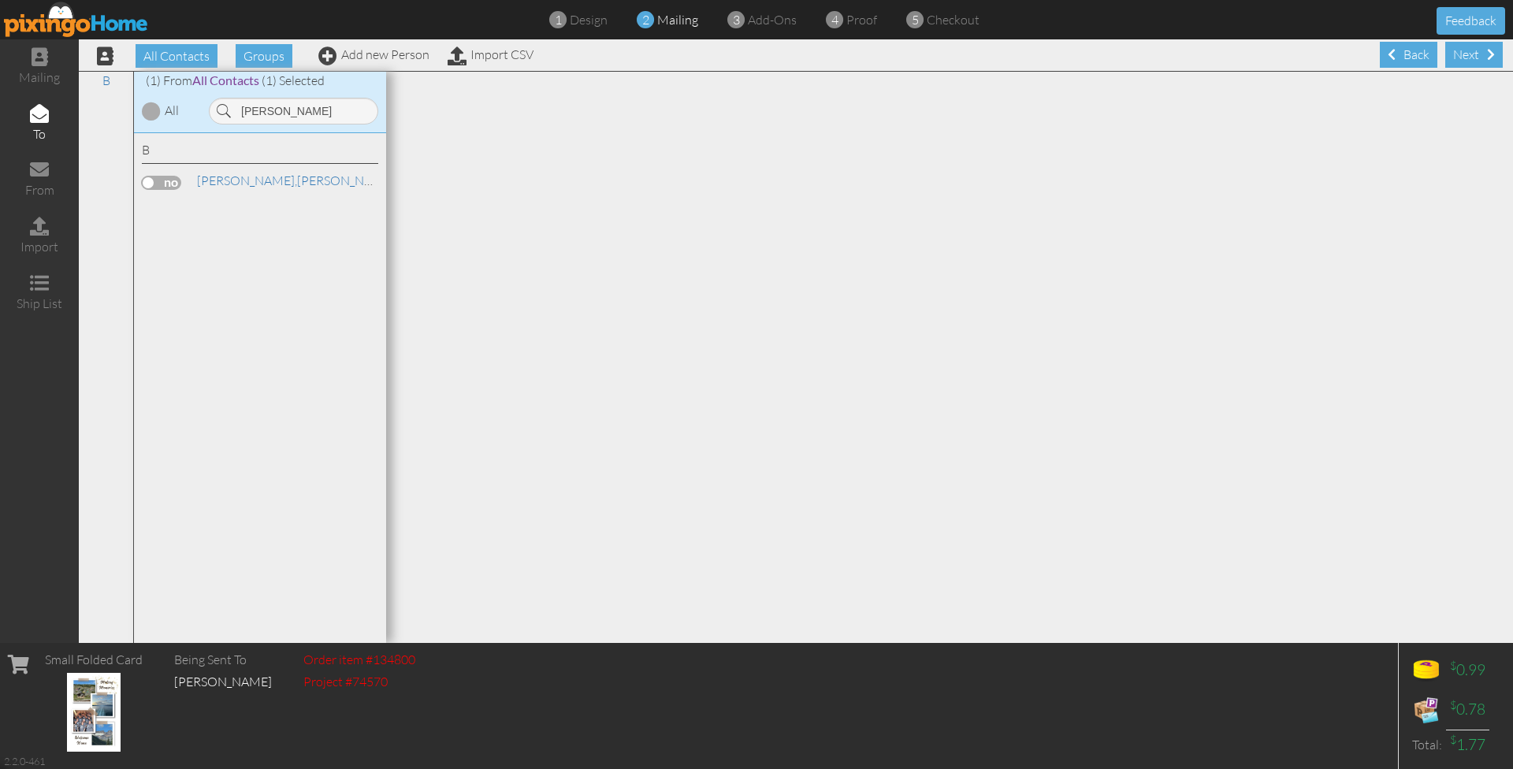
click at [0, 0] on input "checkbox" at bounding box center [0, 0] width 0 height 0
click at [287, 113] on input "tina b" at bounding box center [293, 111] width 169 height 27
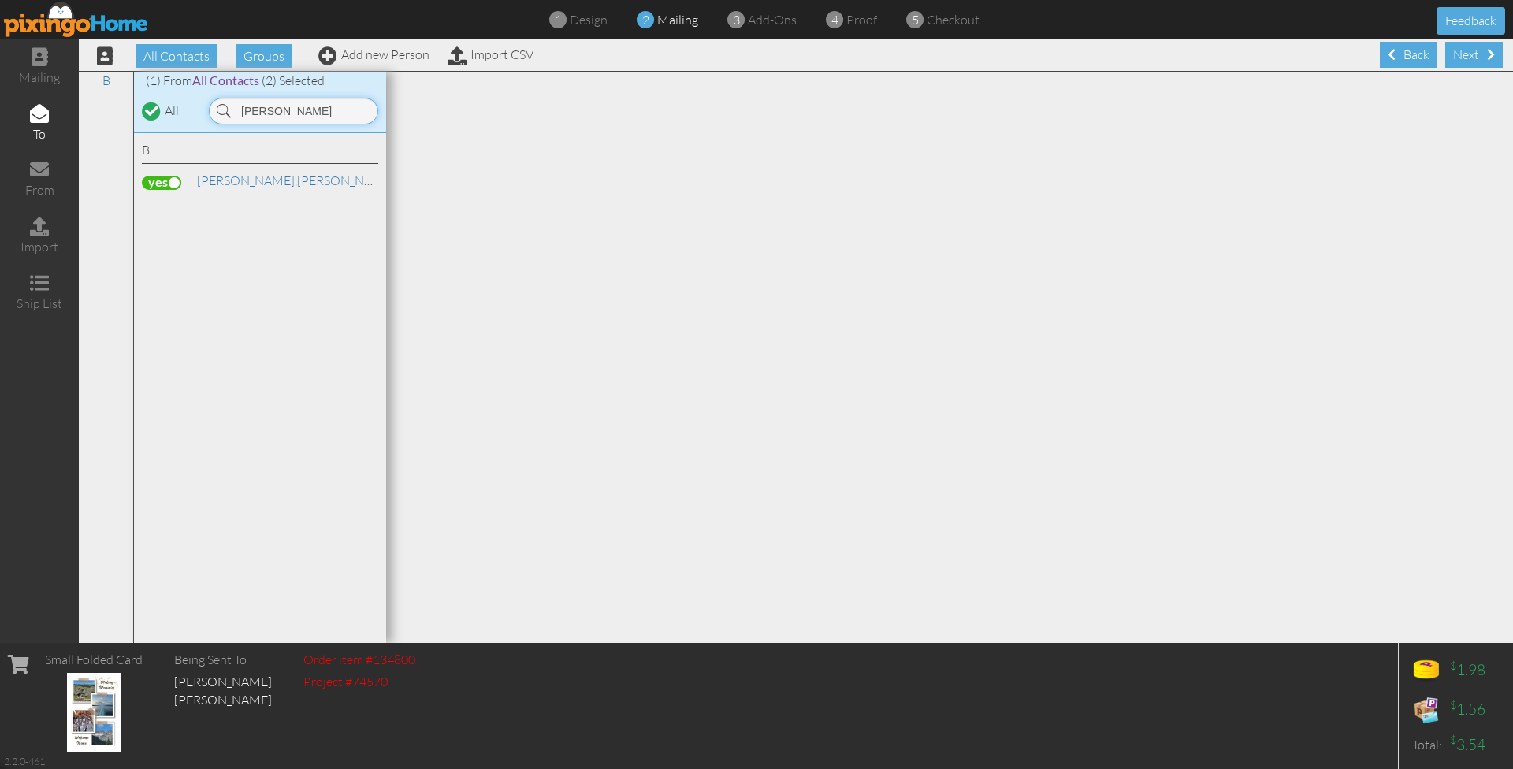
click at [287, 113] on input "tina b" at bounding box center [293, 111] width 169 height 27
click at [166, 179] on label at bounding box center [161, 183] width 39 height 14
click at [0, 0] on input "checkbox" at bounding box center [0, 0] width 0 height 0
click at [277, 113] on input "bean" at bounding box center [293, 111] width 169 height 27
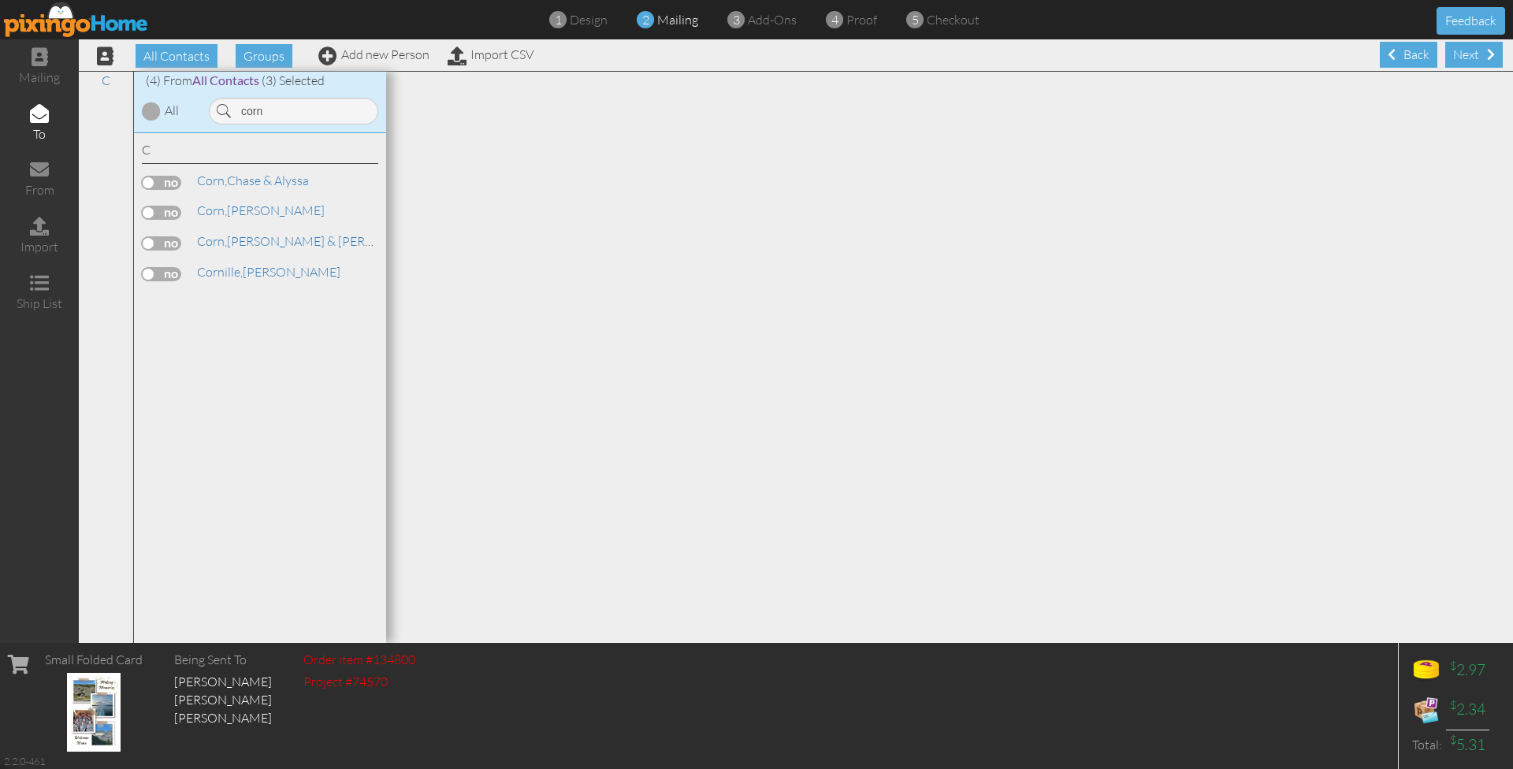
click at [173, 236] on label at bounding box center [161, 243] width 39 height 14
click at [0, 0] on input "checkbox" at bounding box center [0, 0] width 0 height 0
click at [299, 114] on input "corn" at bounding box center [293, 111] width 169 height 27
click at [169, 240] on label at bounding box center [161, 243] width 39 height 14
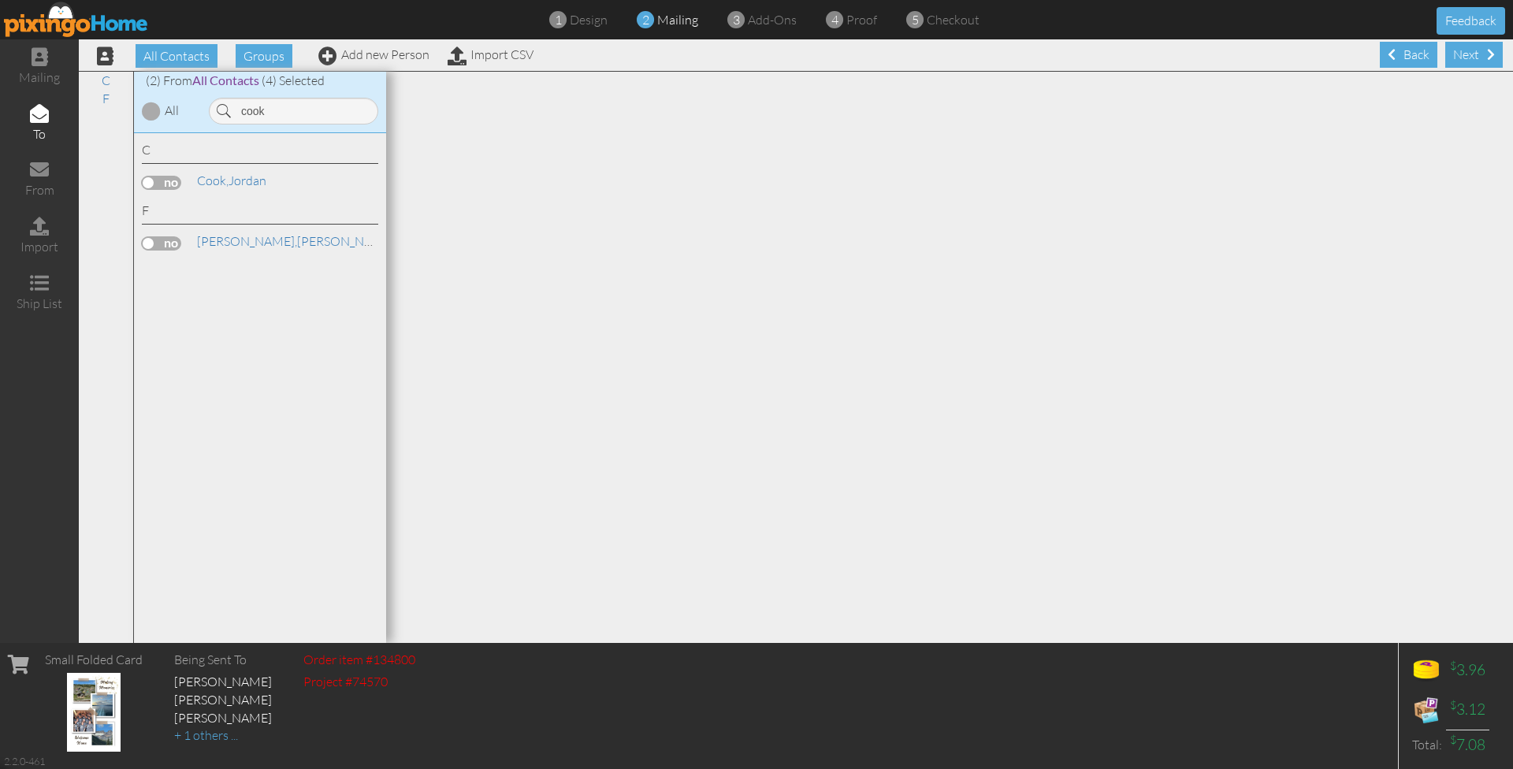
click at [0, 0] on input "checkbox" at bounding box center [0, 0] width 0 height 0
click at [275, 107] on input "cook" at bounding box center [293, 111] width 169 height 27
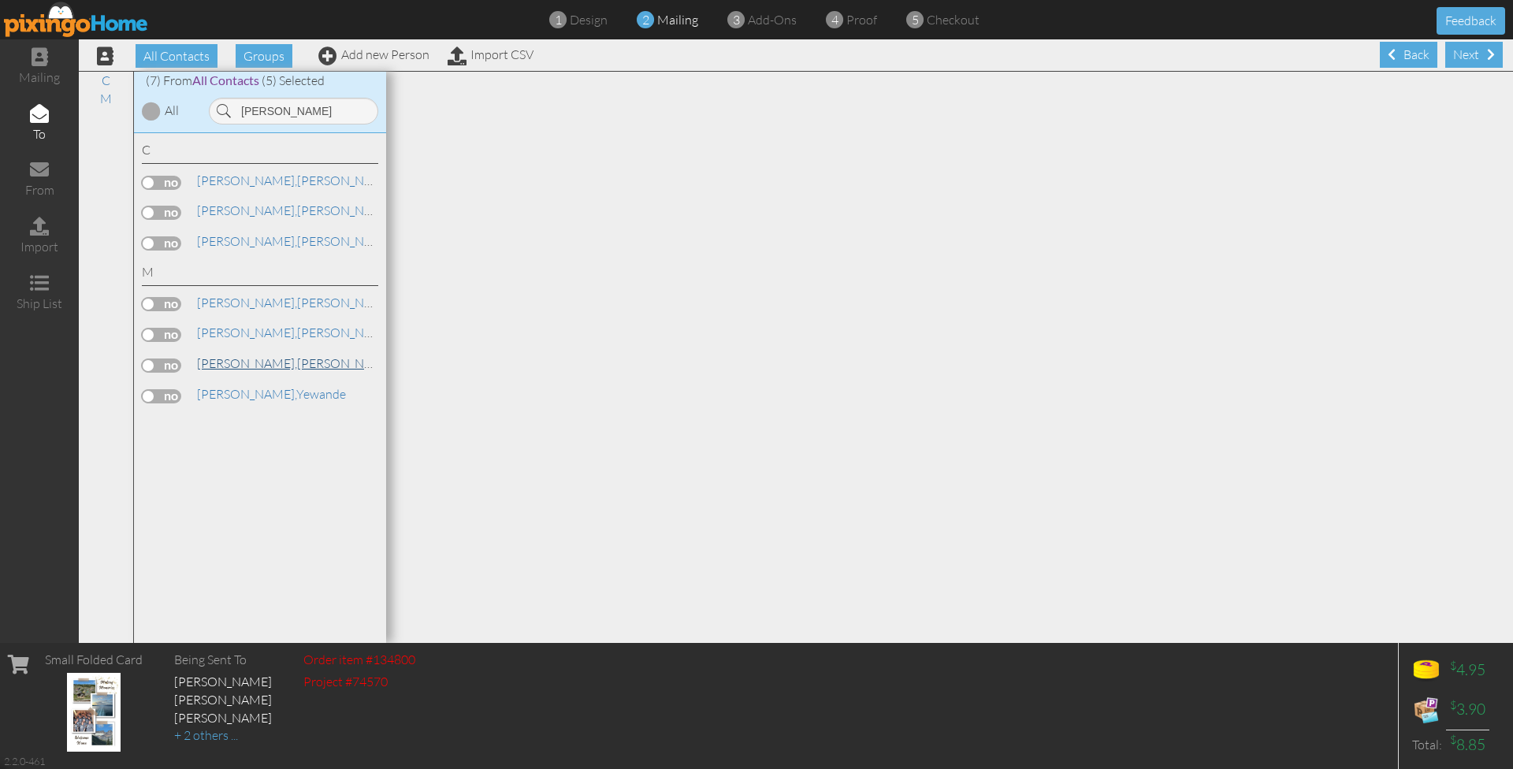
click at [221, 355] on span "[PERSON_NAME]," at bounding box center [247, 363] width 100 height 16
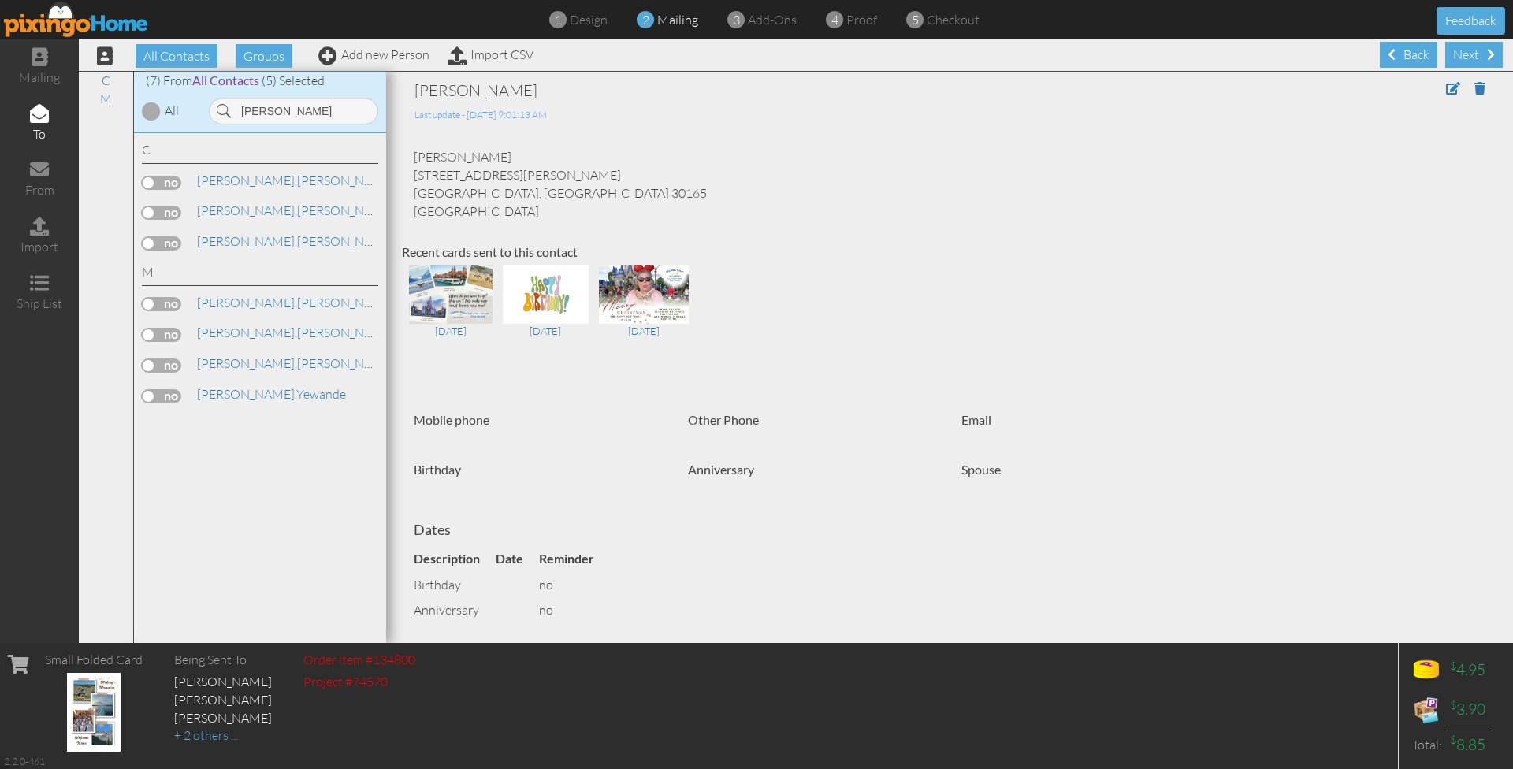
click at [169, 359] on label at bounding box center [161, 366] width 39 height 14
click at [0, 0] on input "checkbox" at bounding box center [0, 0] width 0 height 0
click at [317, 106] on input "marsh" at bounding box center [293, 111] width 169 height 27
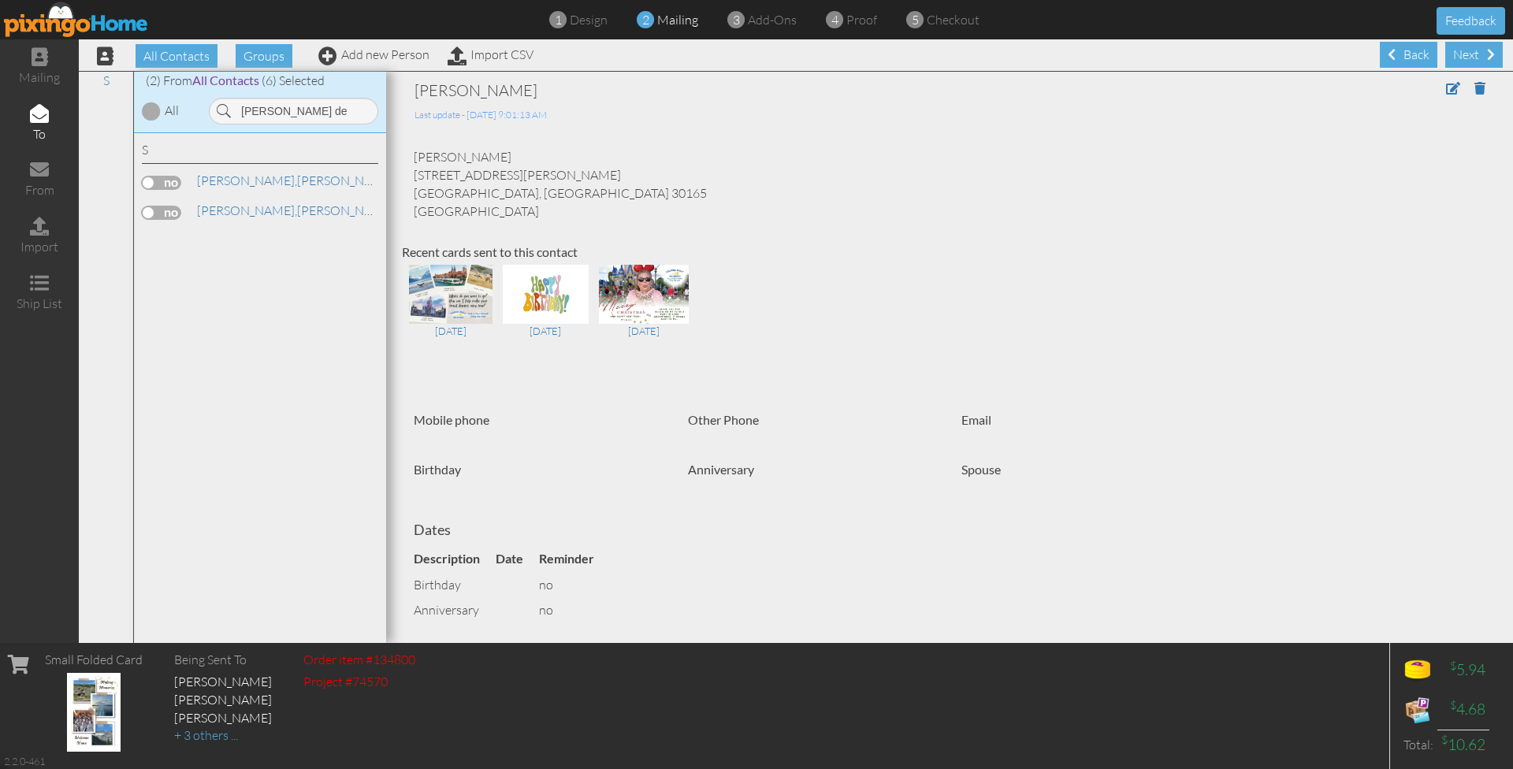
click at [174, 206] on label at bounding box center [161, 213] width 39 height 14
click at [0, 0] on input "checkbox" at bounding box center [0, 0] width 0 height 0
click at [310, 111] on input "smith de" at bounding box center [293, 111] width 169 height 27
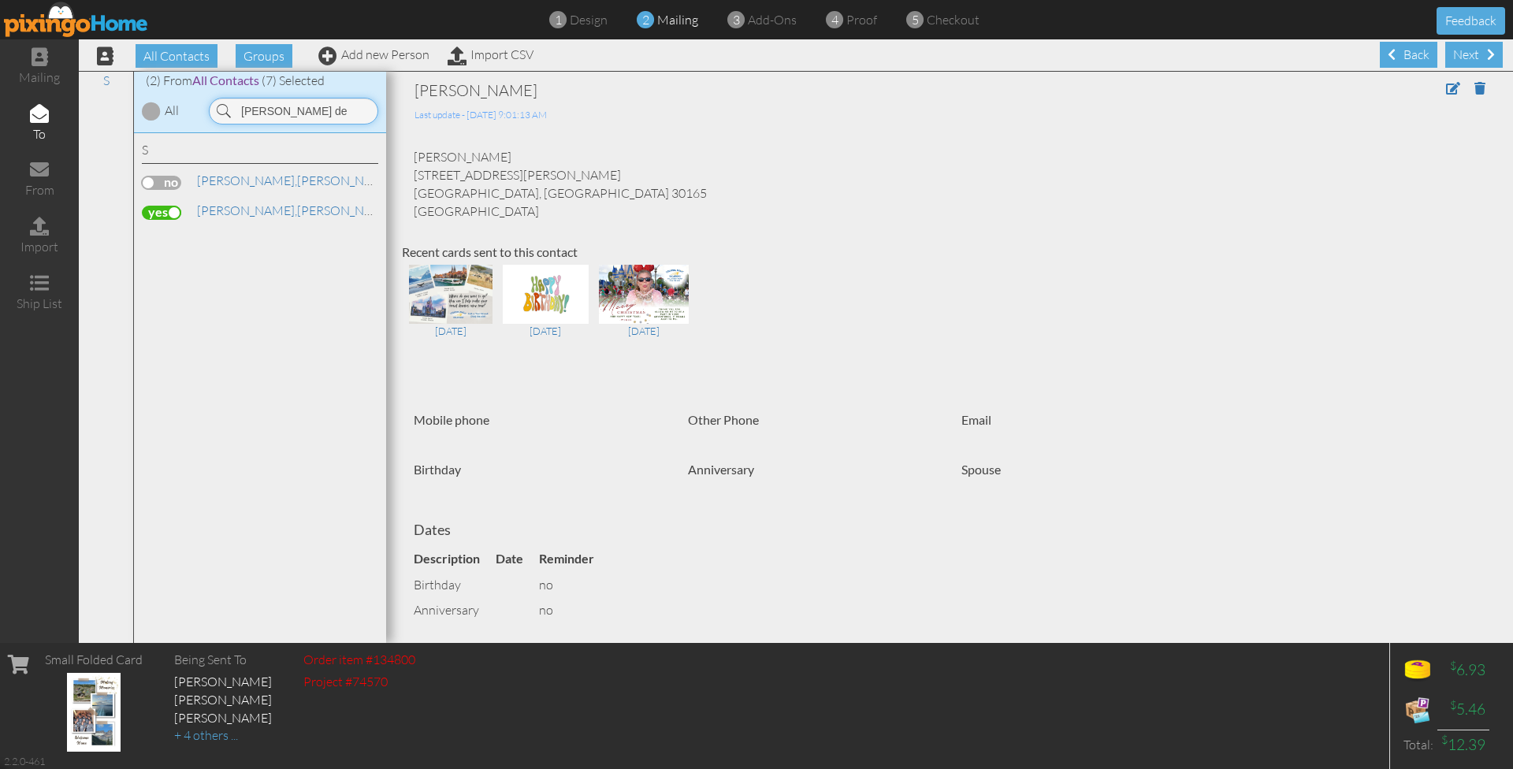
click at [310, 111] on input "smith de" at bounding box center [293, 111] width 169 height 27
click at [173, 206] on label at bounding box center [161, 213] width 39 height 14
click at [0, 0] on input "checkbox" at bounding box center [0, 0] width 0 height 0
click at [276, 115] on input "bab" at bounding box center [293, 111] width 169 height 27
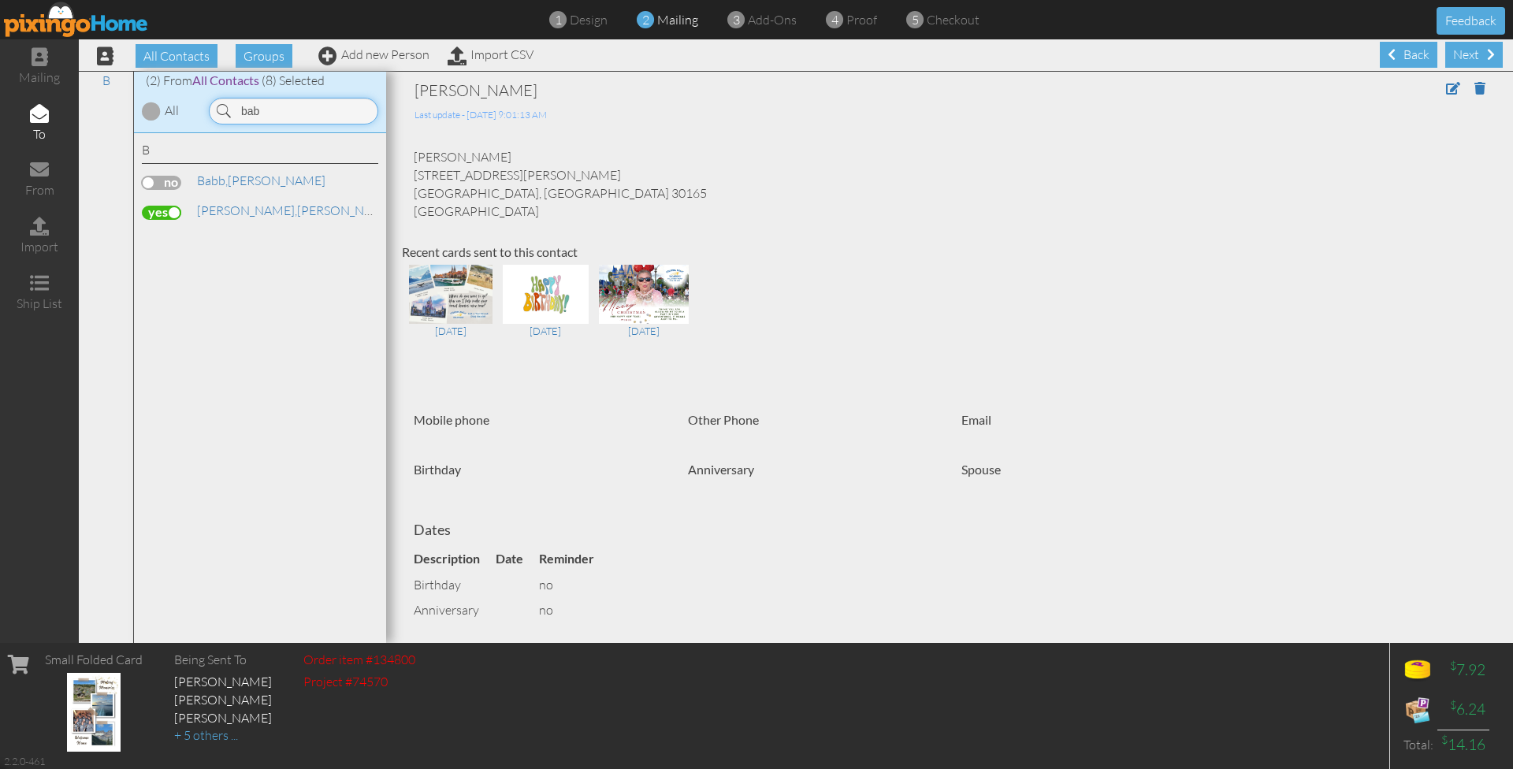
click at [276, 115] on input "bab" at bounding box center [293, 111] width 169 height 27
click at [163, 184] on label at bounding box center [161, 183] width 39 height 14
click at [0, 0] on input "checkbox" at bounding box center [0, 0] width 0 height 0
click at [295, 106] on input "knowles" at bounding box center [293, 111] width 169 height 27
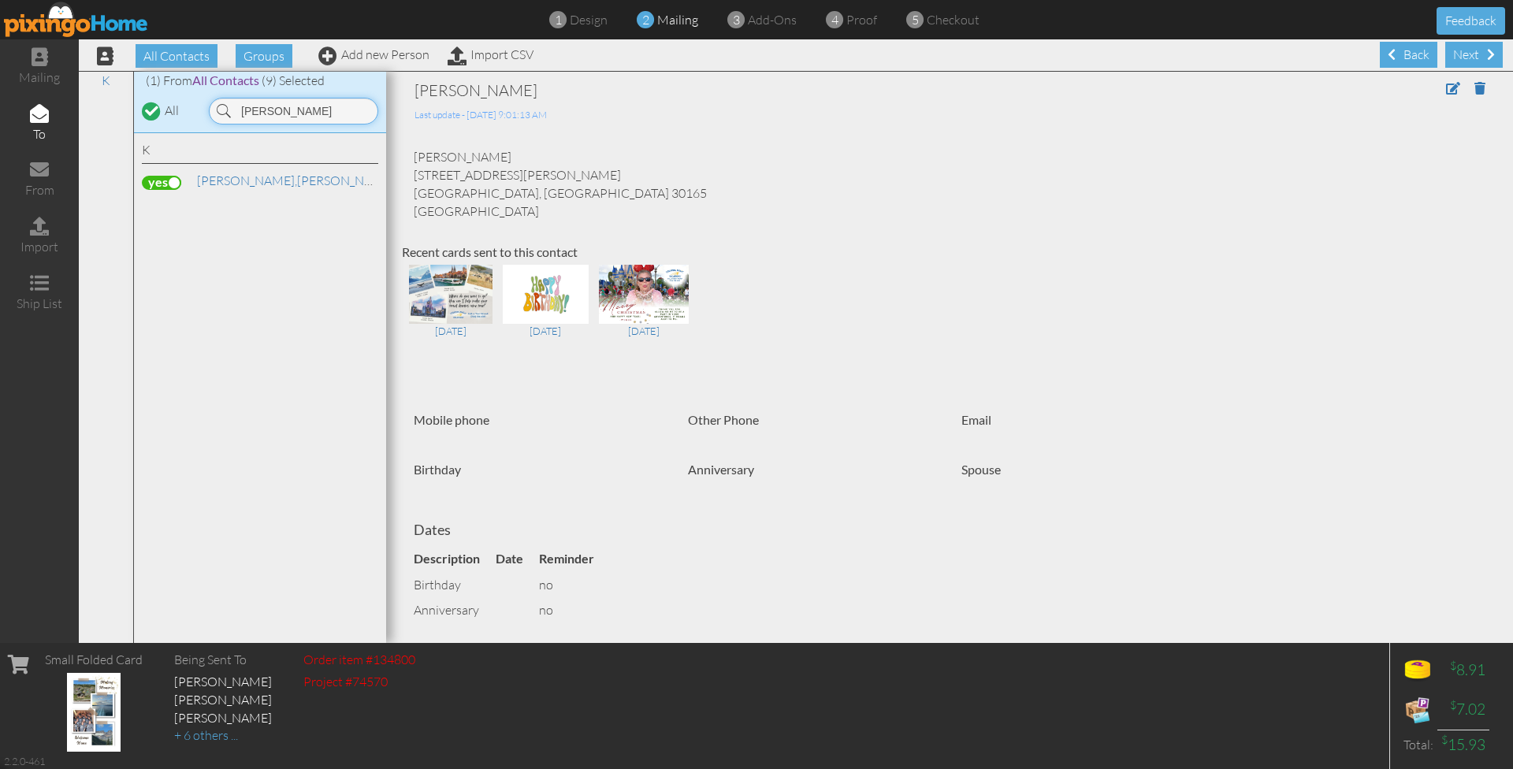
click at [295, 106] on input "knowles" at bounding box center [293, 111] width 169 height 27
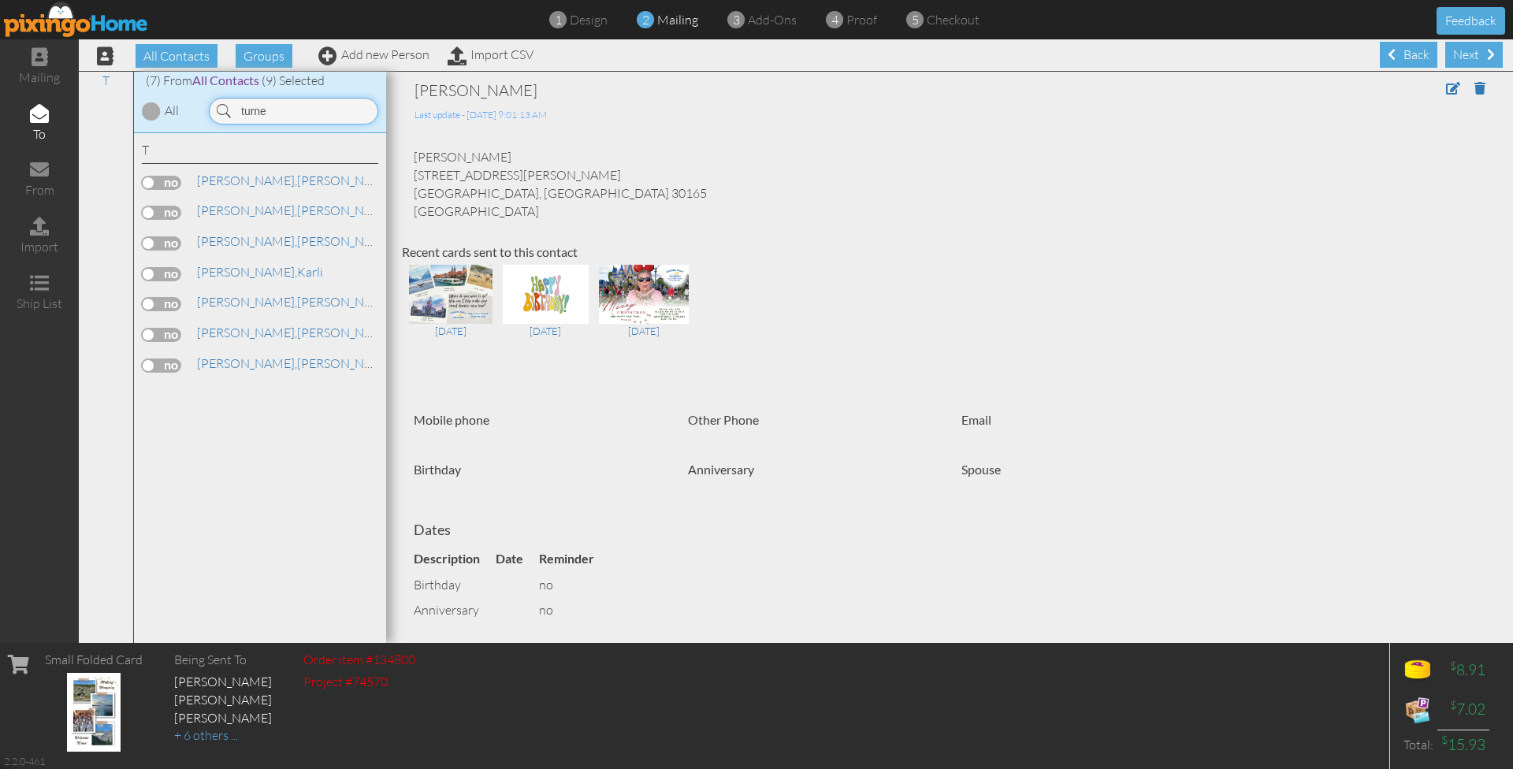
type input "[PERSON_NAME]"
click at [304, 110] on input "[PERSON_NAME]" at bounding box center [293, 111] width 169 height 27
click at [273, 98] on input "nah" at bounding box center [293, 111] width 169 height 27
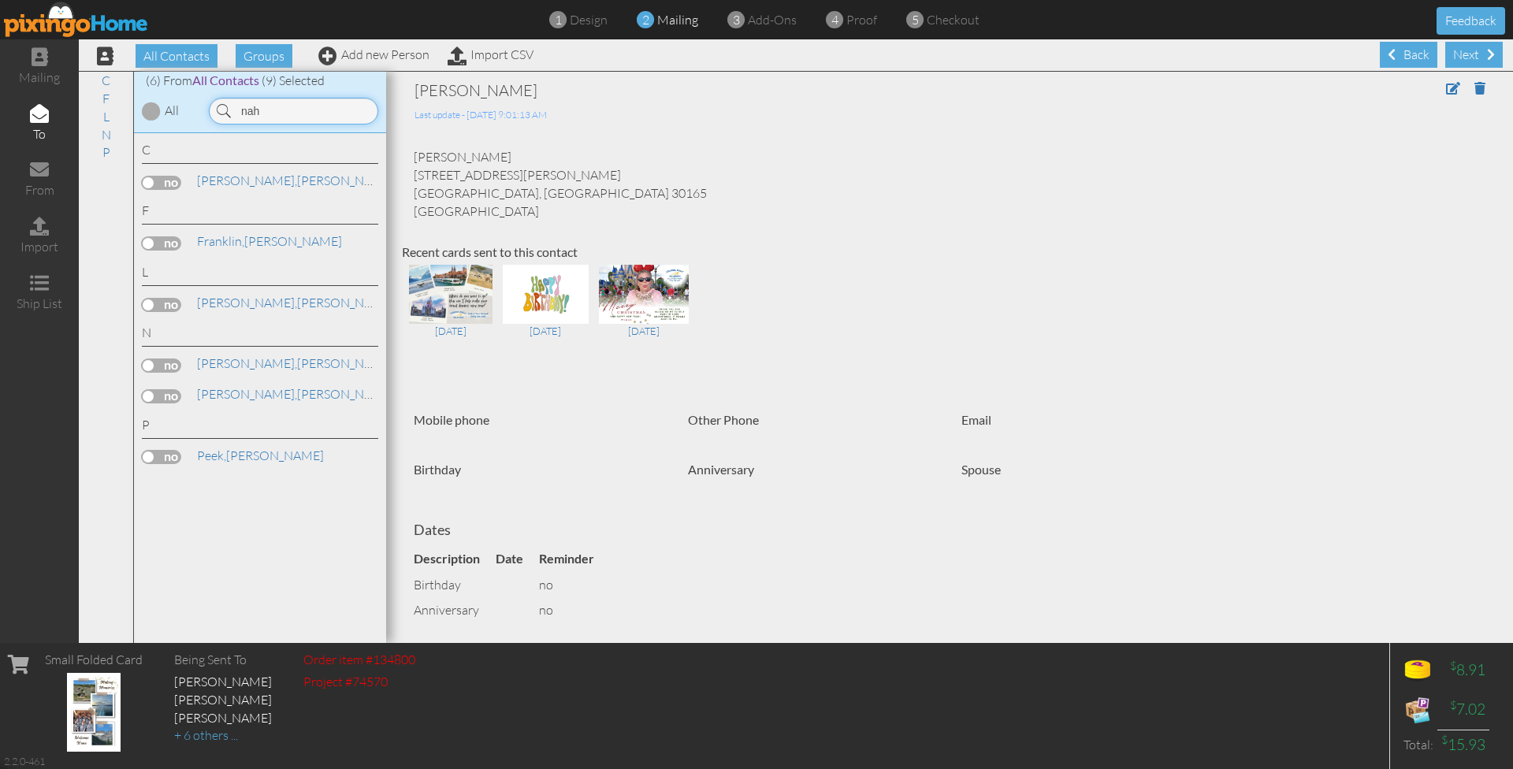
click at [270, 116] on input "nah" at bounding box center [293, 111] width 169 height 27
type input "m"
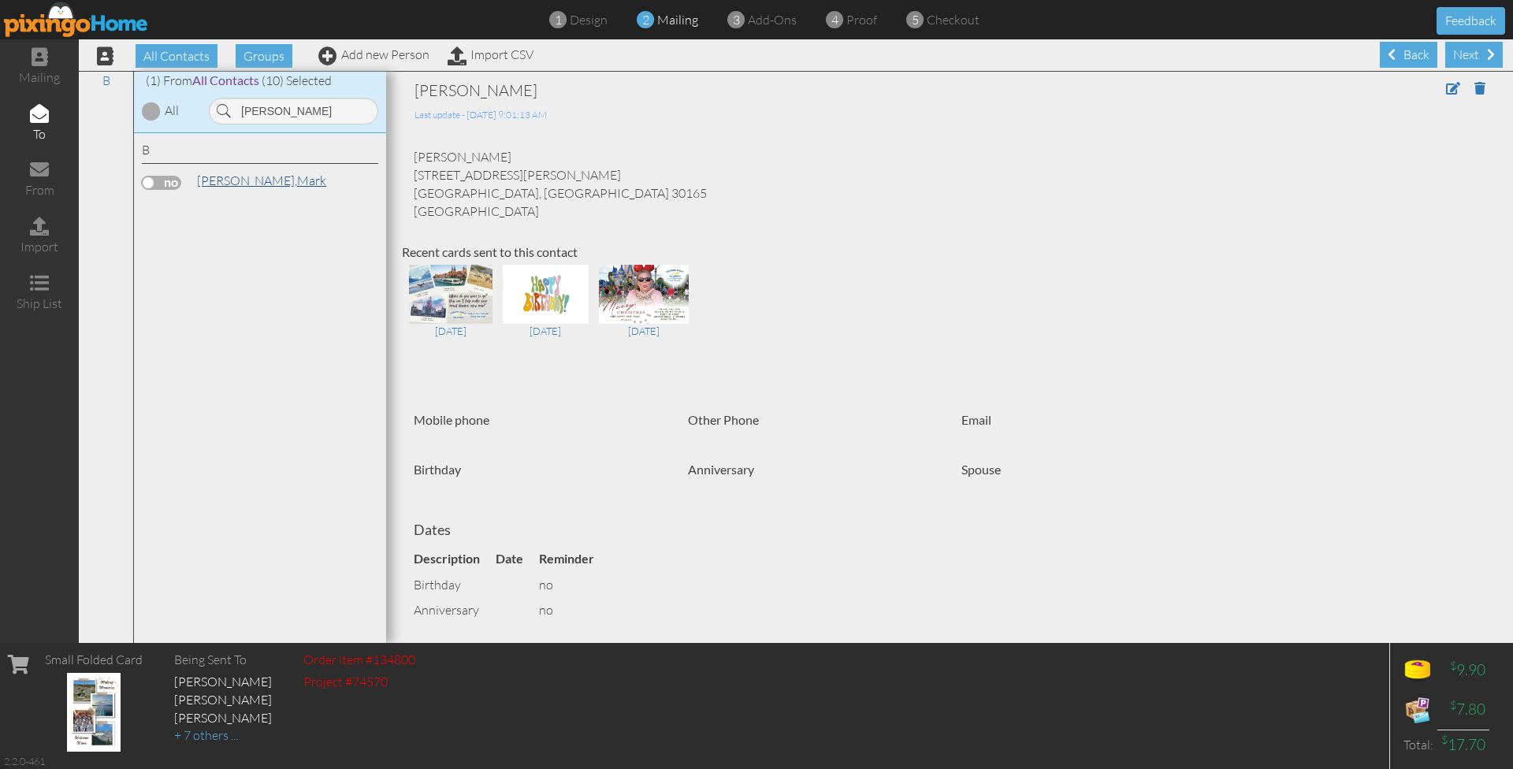
click at [230, 177] on span "[PERSON_NAME]," at bounding box center [247, 181] width 100 height 16
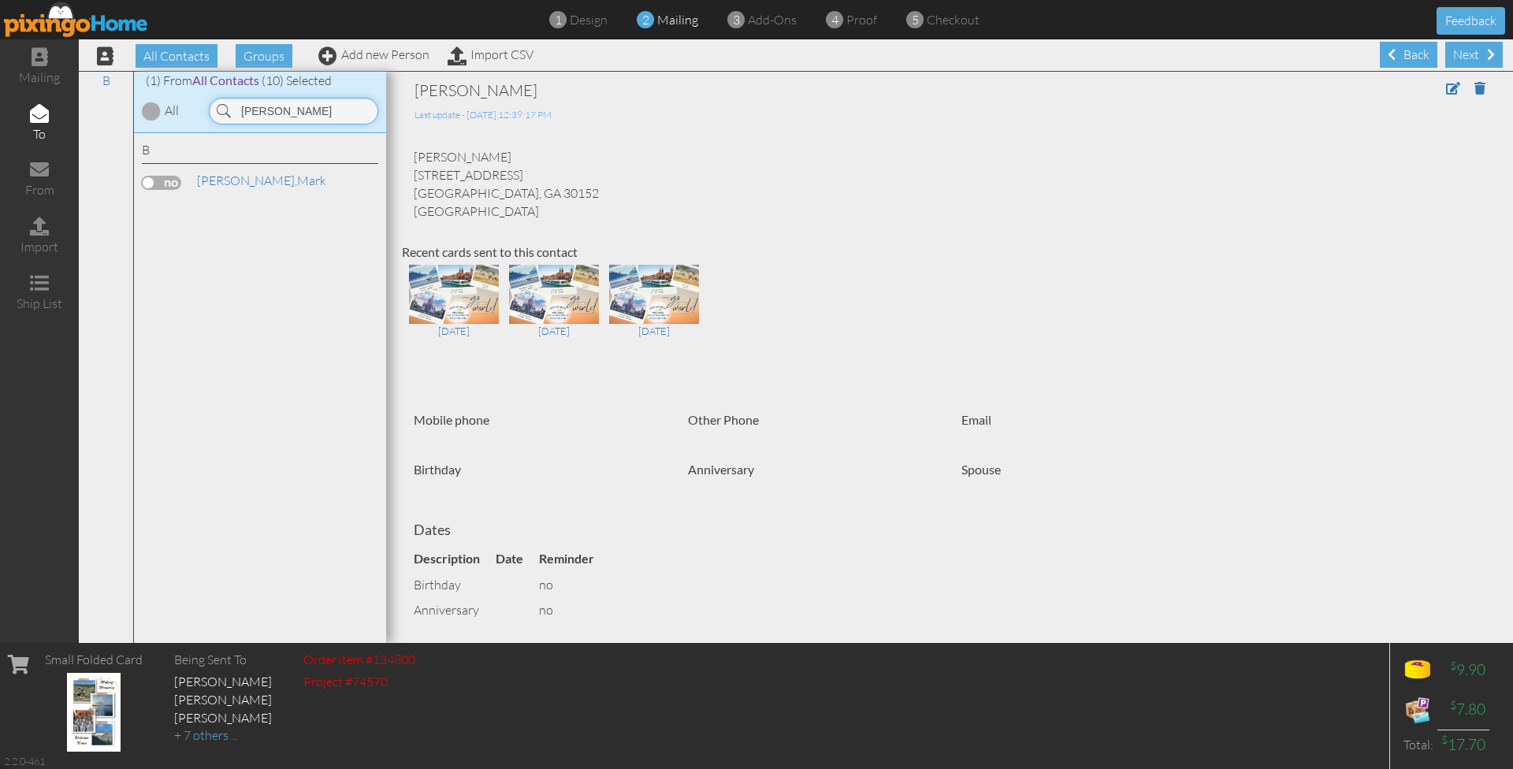
click at [291, 115] on input "[PERSON_NAME]" at bounding box center [293, 111] width 169 height 27
type input "p"
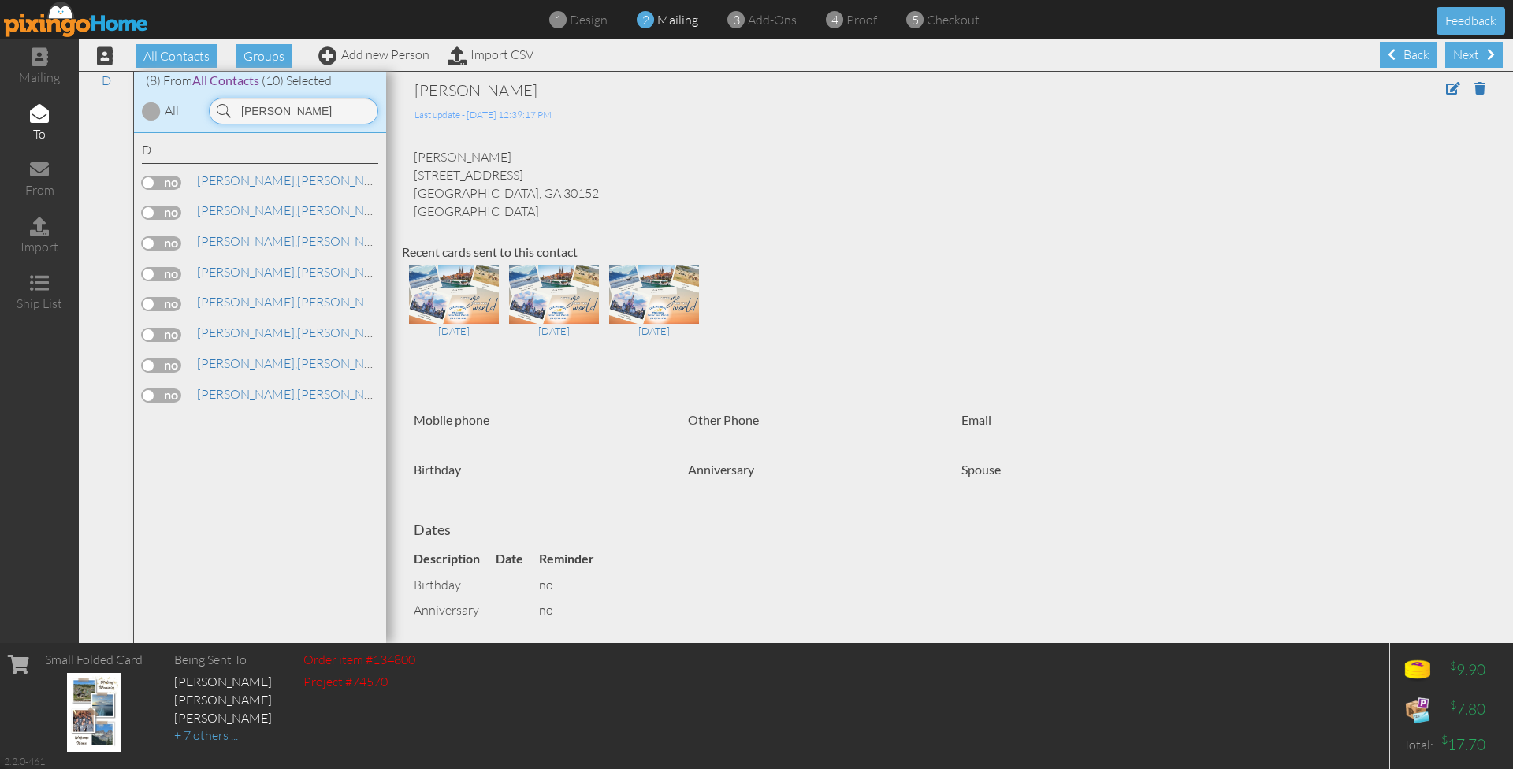
type input "[PERSON_NAME]"
click at [162, 359] on label at bounding box center [161, 366] width 39 height 14
click at [0, 0] on input "checkbox" at bounding box center [0, 0] width 0 height 0
click at [378, 56] on link "Add new Person" at bounding box center [373, 54] width 111 height 16
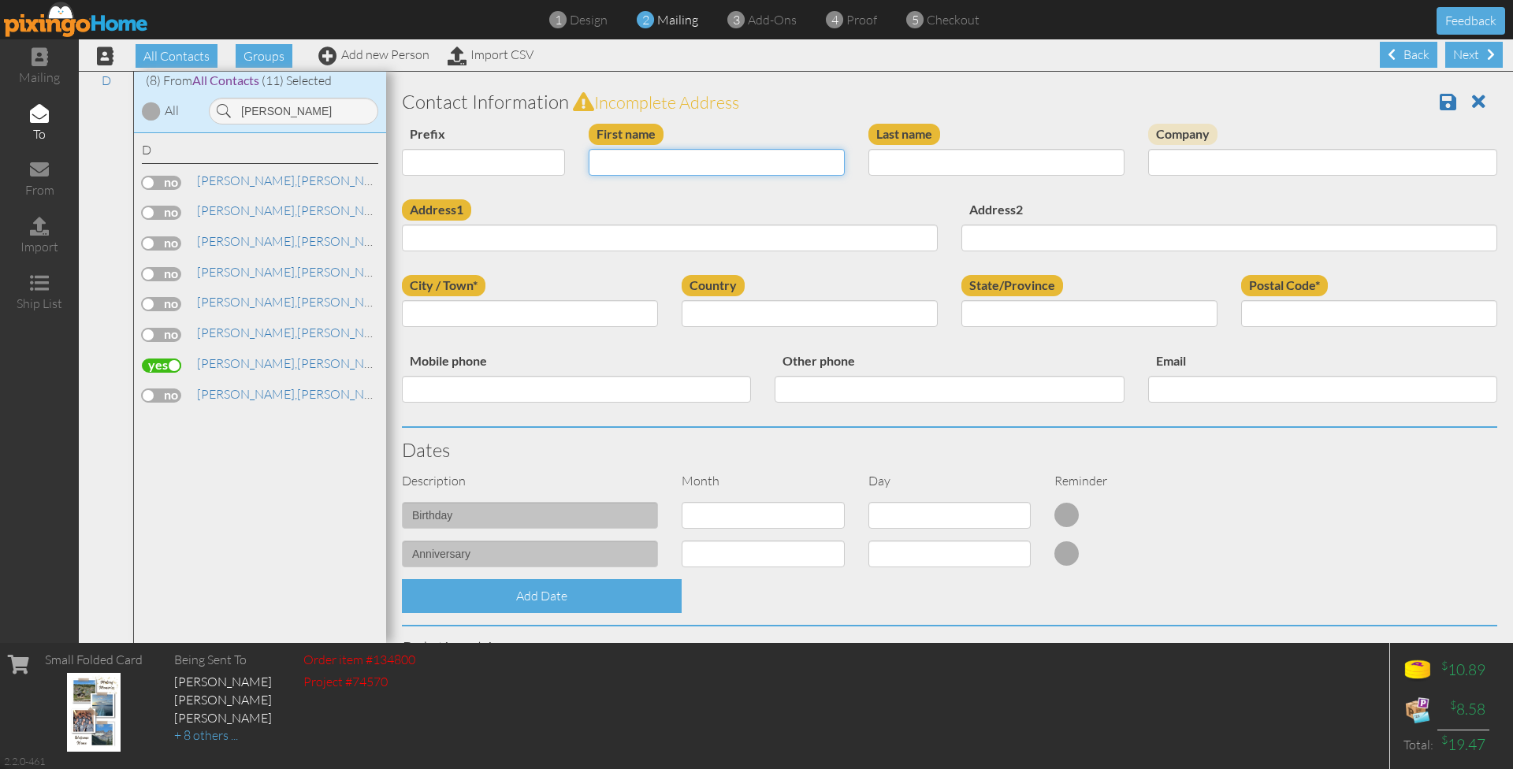
click at [732, 165] on input "First name" at bounding box center [717, 162] width 256 height 27
type input "Mark"
type input "Burdon"
paste input "[STREET_ADDRESS][US_STATE]"
drag, startPoint x: 499, startPoint y: 235, endPoint x: 552, endPoint y: 236, distance: 53.6
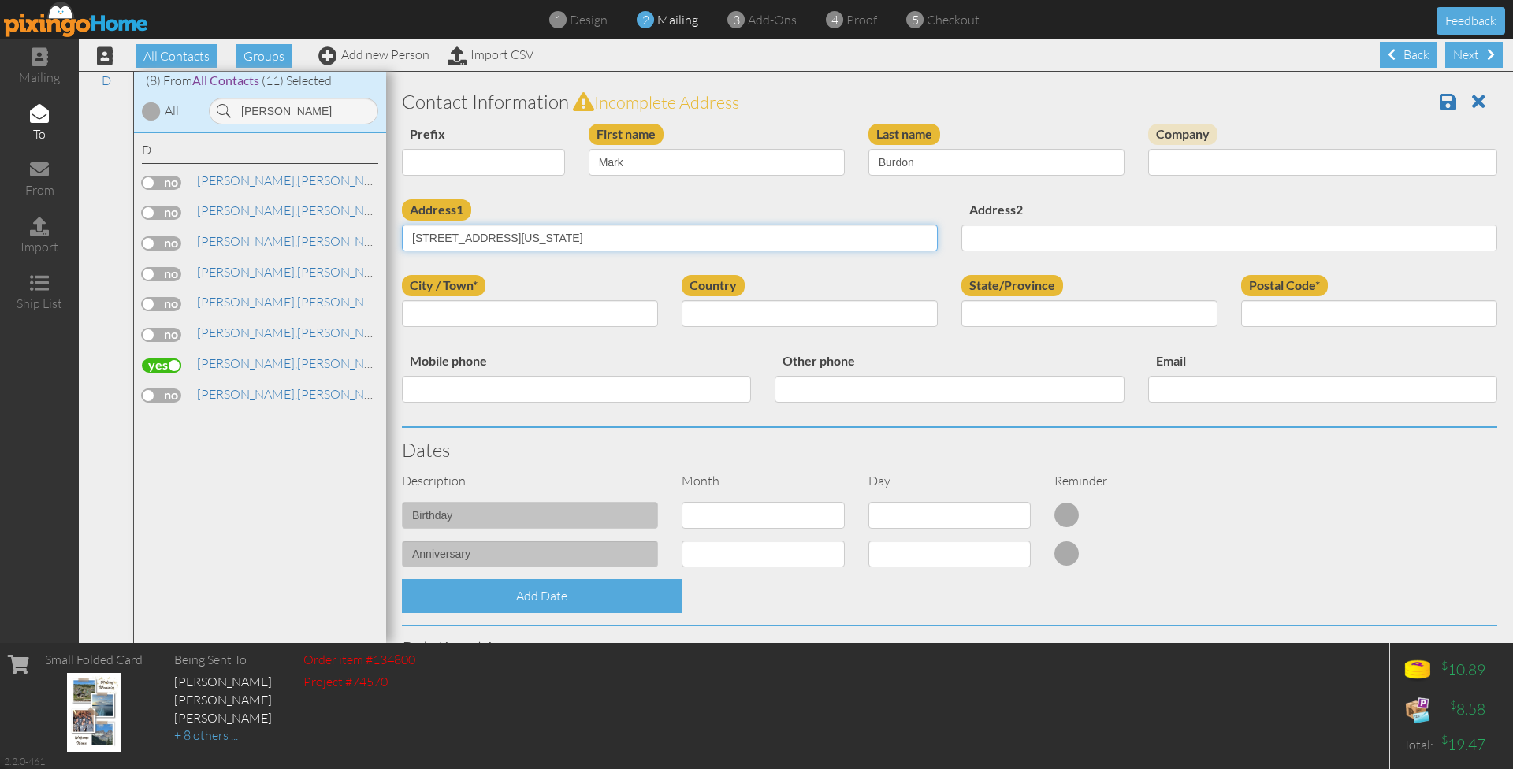
click at [552, 236] on input "[STREET_ADDRESS][US_STATE]" at bounding box center [670, 238] width 536 height 27
type input "[STREET_ADDRESS][US_STATE]"
paste input "[GEOGRAPHIC_DATA]"
click at [447, 305] on input "[GEOGRAPHIC_DATA]" at bounding box center [530, 313] width 256 height 27
click at [456, 311] on input "[GEOGRAPHIC_DATA]" at bounding box center [530, 313] width 256 height 27
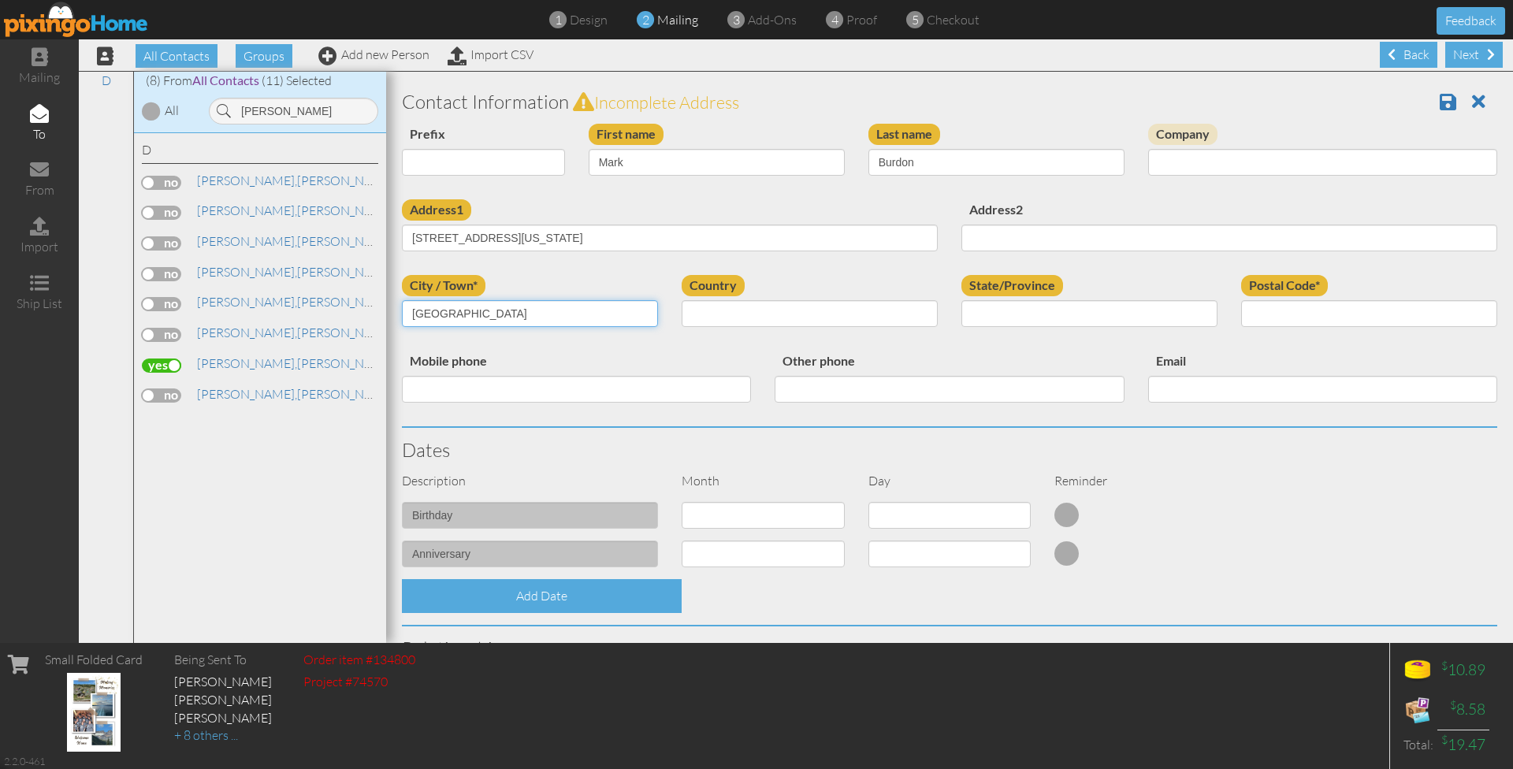
type input "[GEOGRAPHIC_DATA]"
drag, startPoint x: 502, startPoint y: 233, endPoint x: 578, endPoint y: 237, distance: 75.8
click at [578, 237] on input "[STREET_ADDRESS][US_STATE]" at bounding box center [670, 238] width 536 height 27
type input "[STREET_ADDRESS] ,"
select select "object:32880"
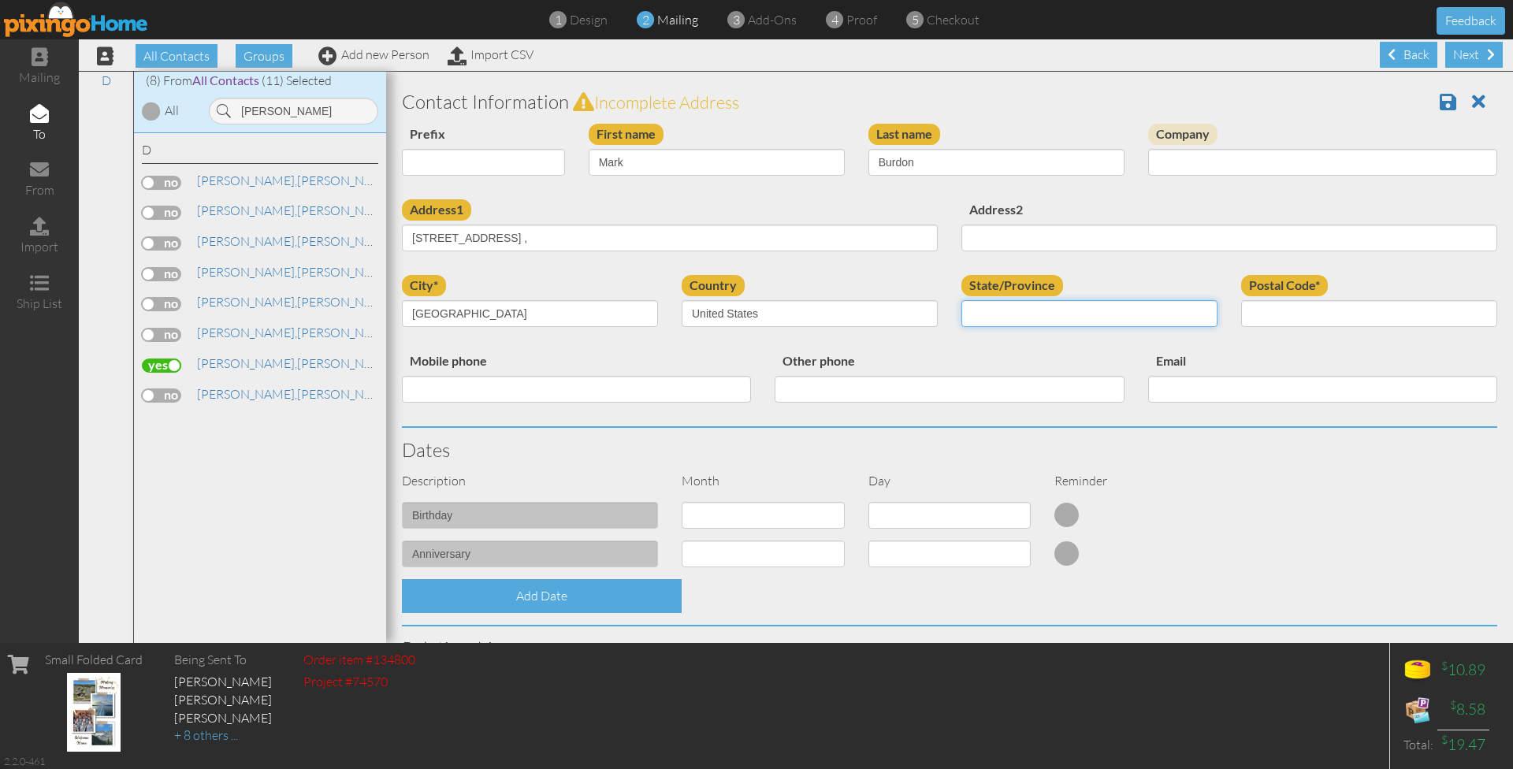
select select "object:33139"
paste input "[US_STATE] 33844"
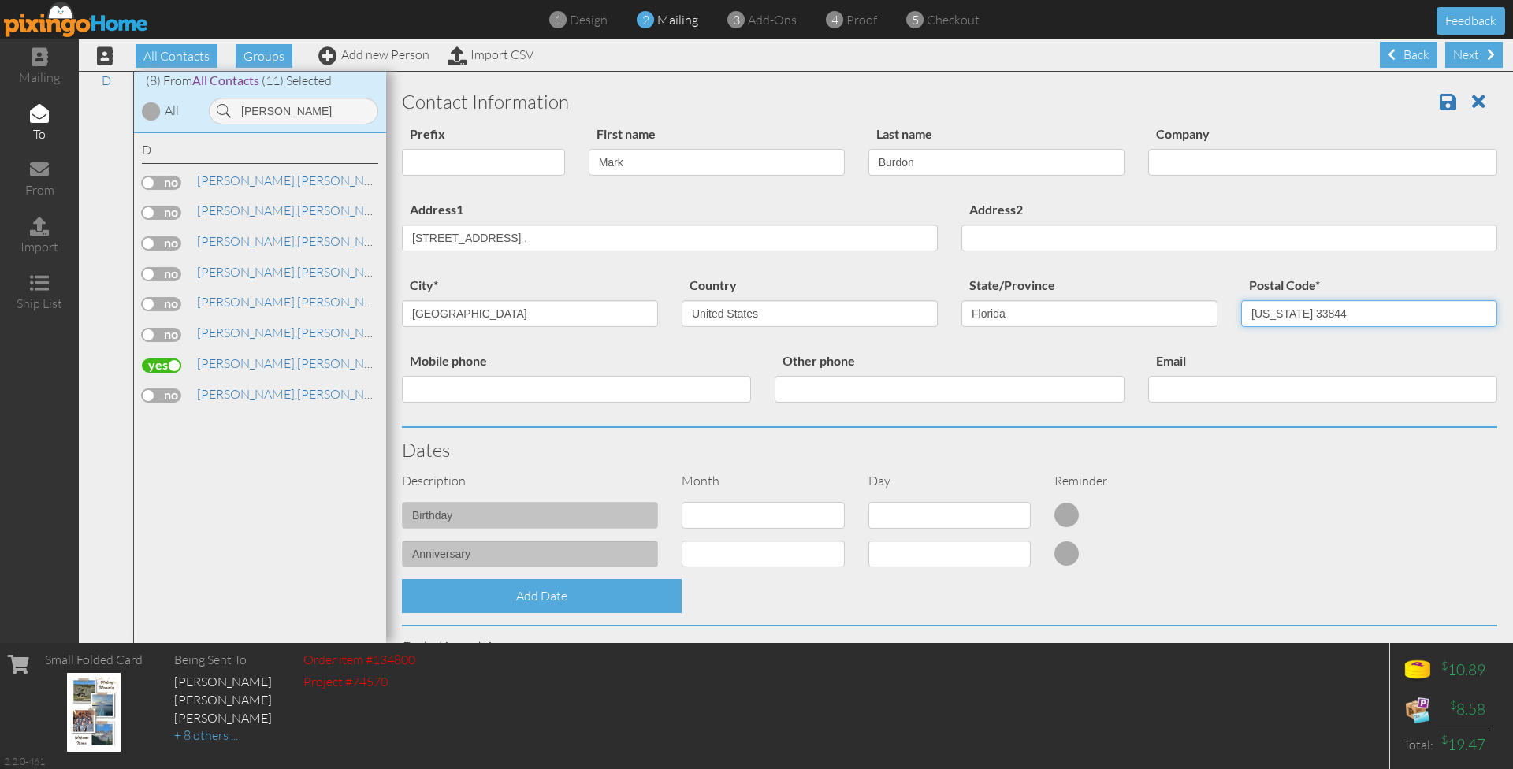
drag, startPoint x: 1293, startPoint y: 309, endPoint x: 1199, endPoint y: 308, distance: 94.6
click at [1199, 308] on div "city* [GEOGRAPHIC_DATA] Country [GEOGRAPHIC_DATA] -------------- [GEOGRAPHIC_DA…" at bounding box center [949, 313] width 1119 height 76
type input "33844"
click at [741, 235] on input "[STREET_ADDRESS] ," at bounding box center [670, 238] width 536 height 27
type input "[STREET_ADDRESS]"
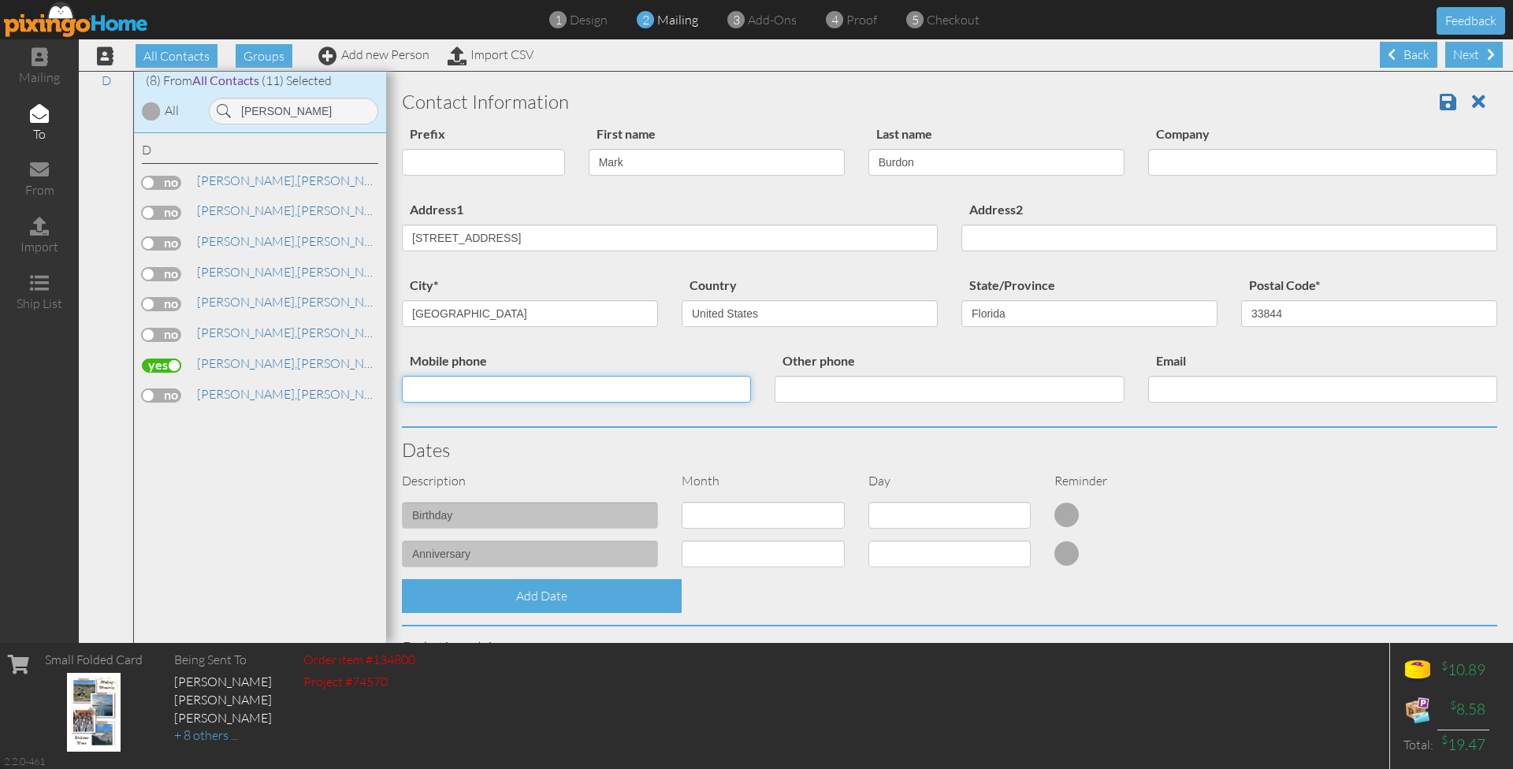
click at [667, 391] on input "Mobile phone" at bounding box center [576, 389] width 349 height 27
paste input "[PHONE_NUMBER]"
type input "[PHONE_NUMBER]"
paste input "[EMAIL_ADDRESS][DOMAIN_NAME]"
type input "[EMAIL_ADDRESS][DOMAIN_NAME]"
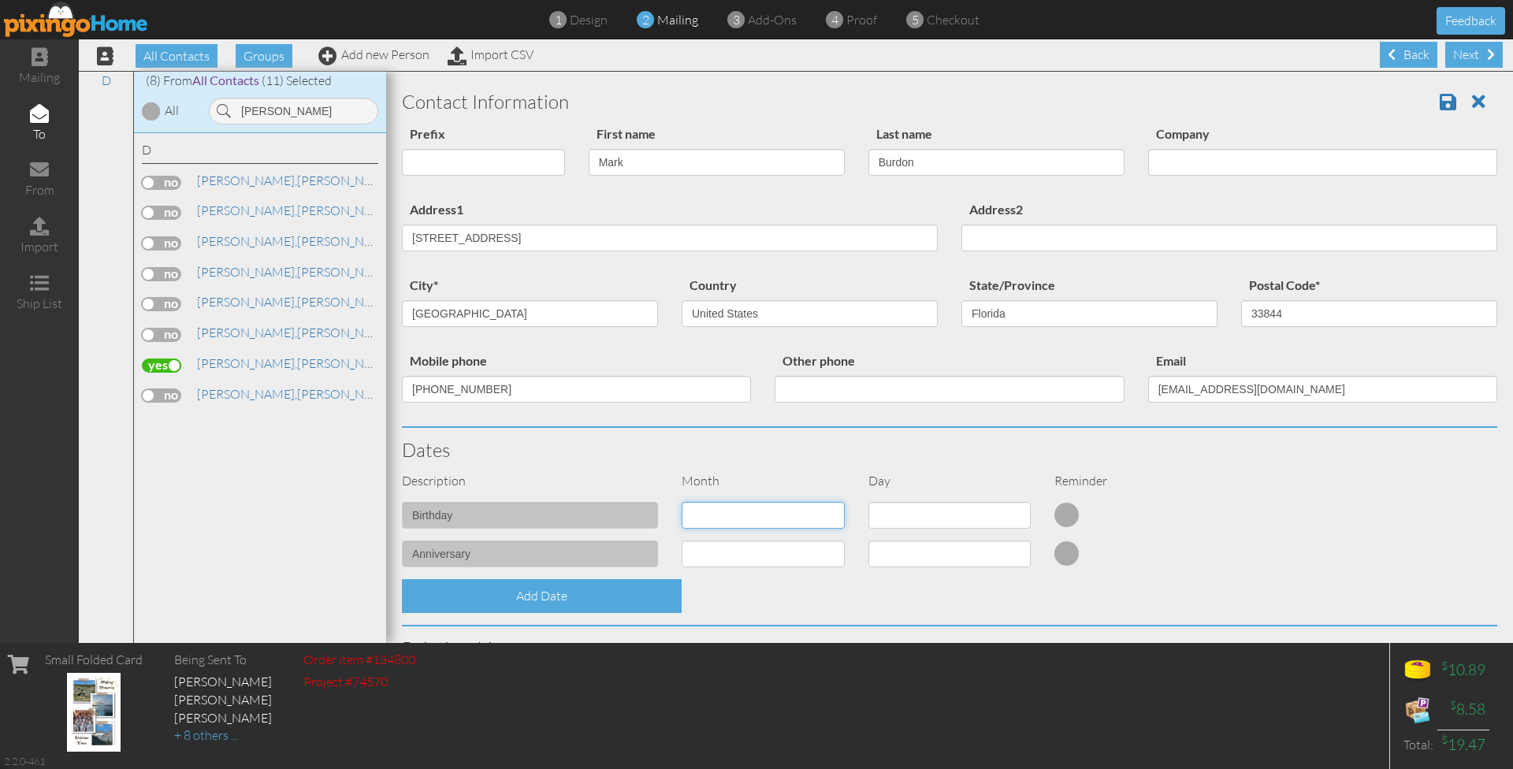
select select "object:32878"
select select "number:17"
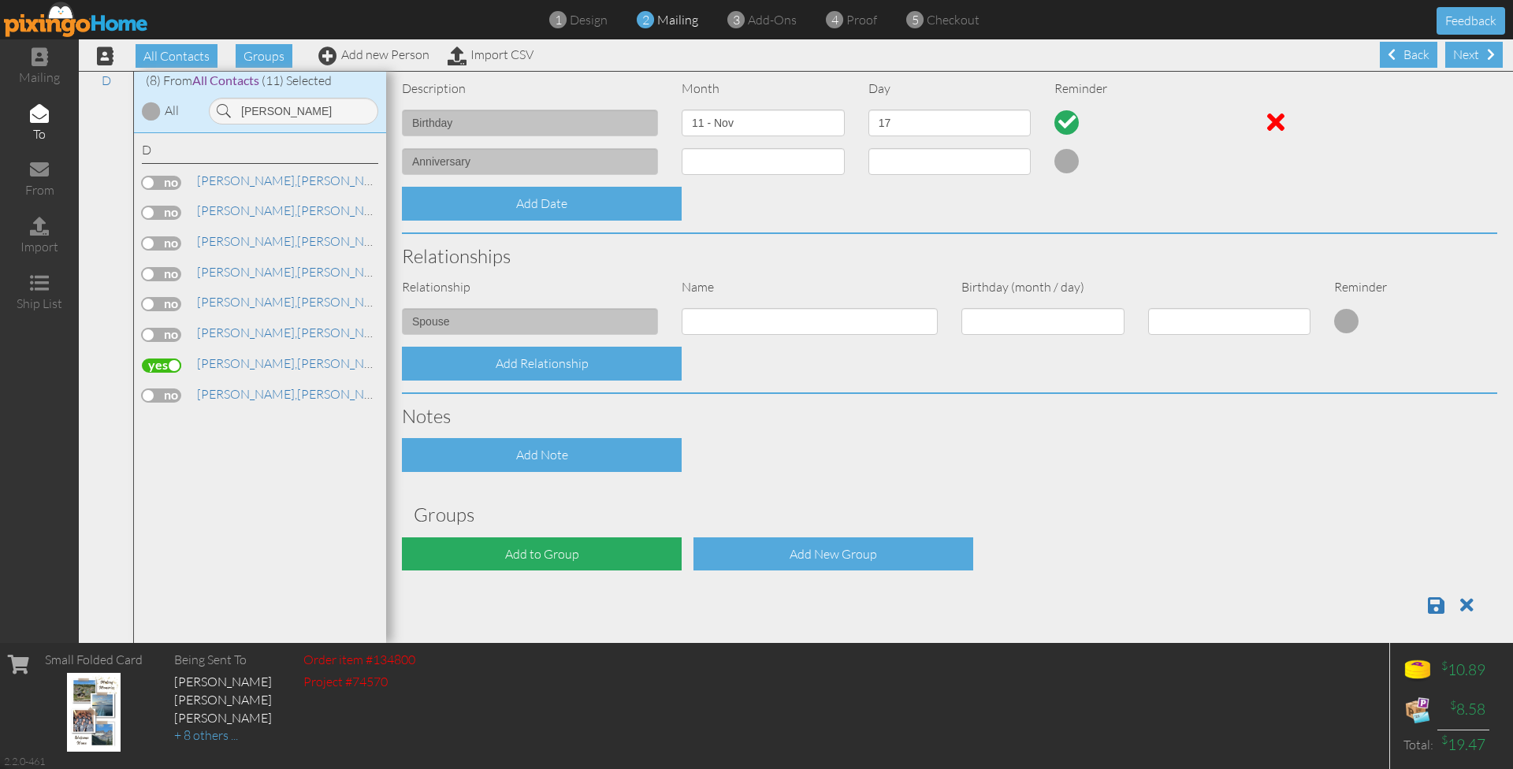
click at [579, 542] on div "Add to Group" at bounding box center [542, 554] width 280 height 34
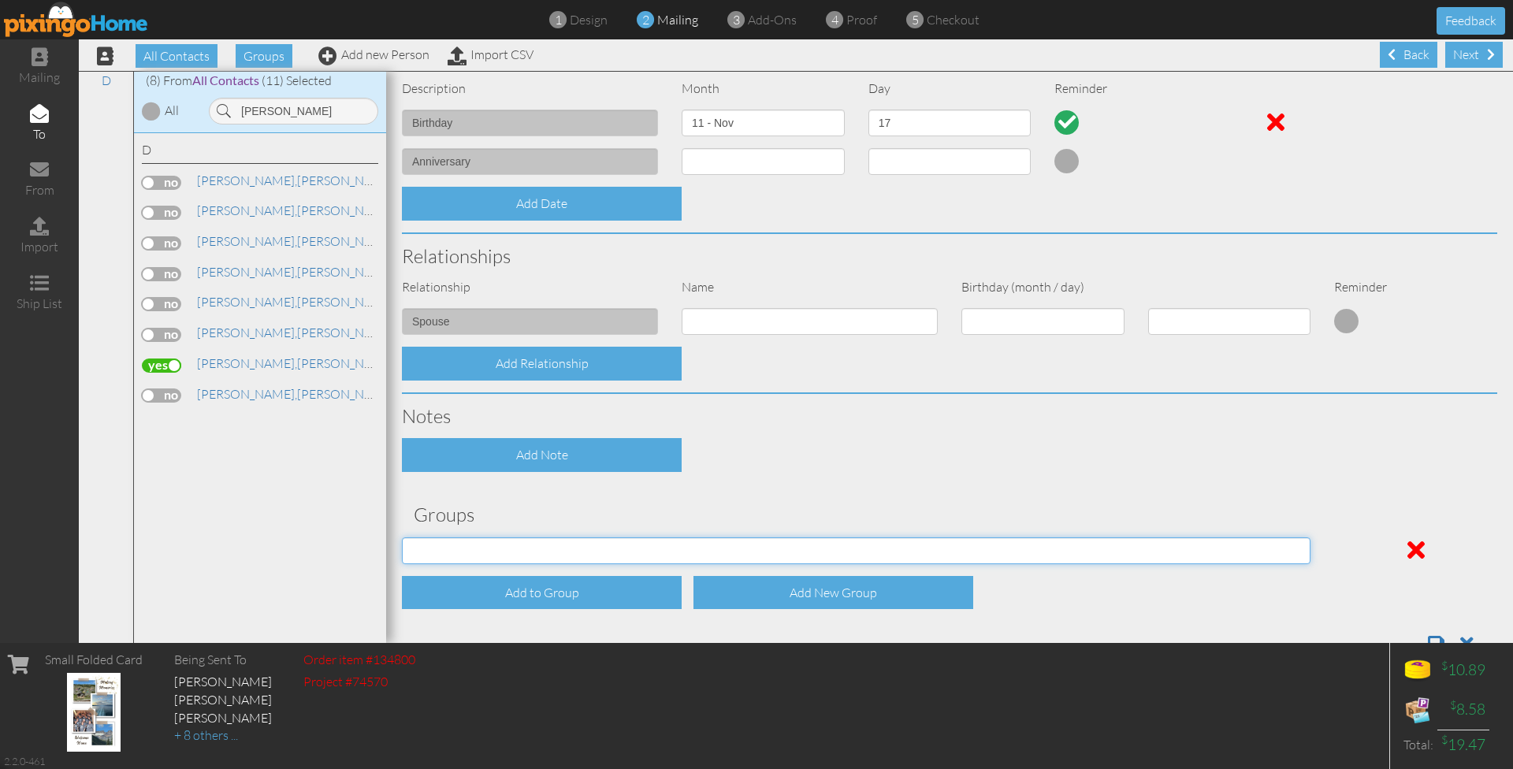
select select "object:33190"
click at [541, 582] on div "Add to Group" at bounding box center [542, 593] width 280 height 34
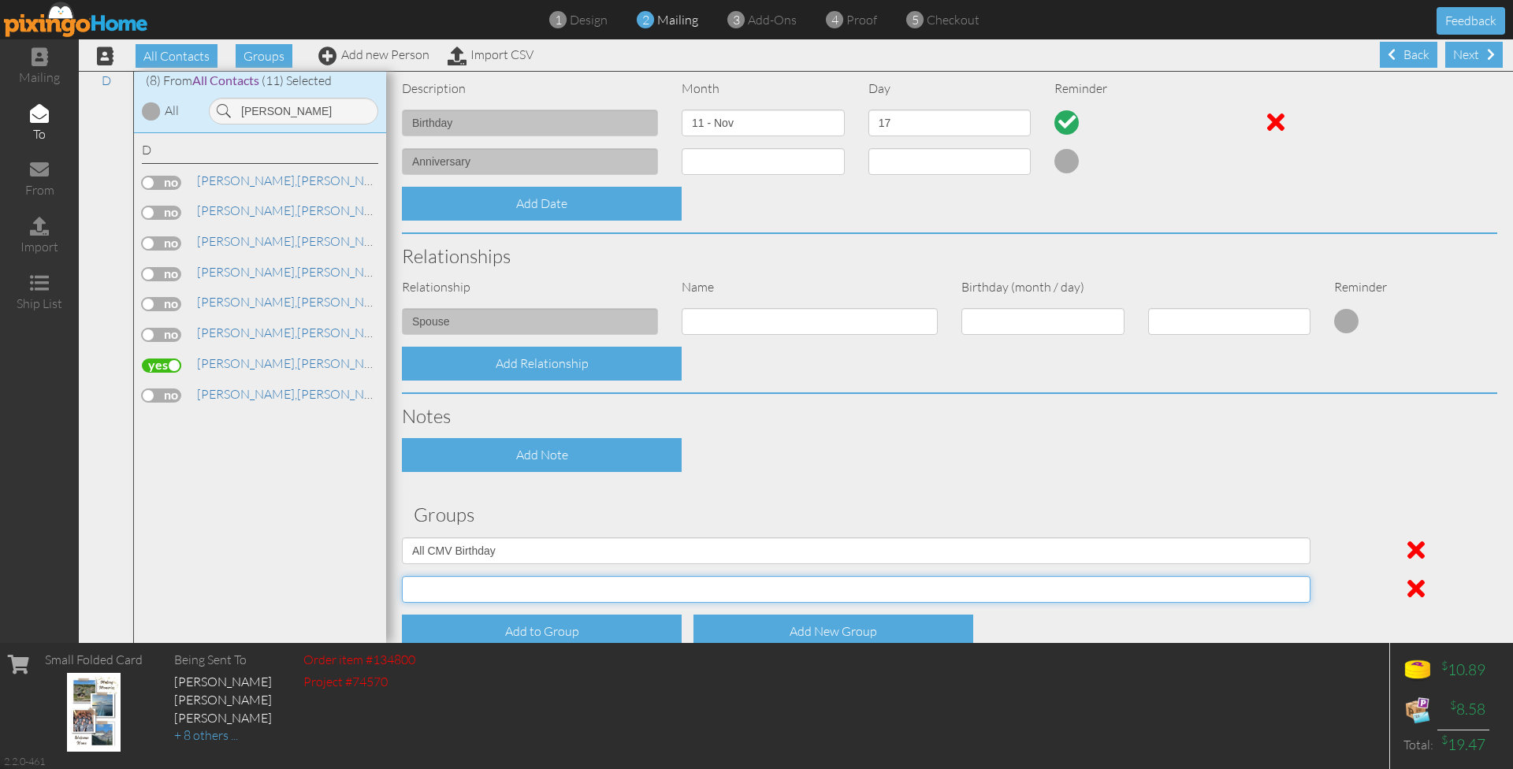
select select "object:33191"
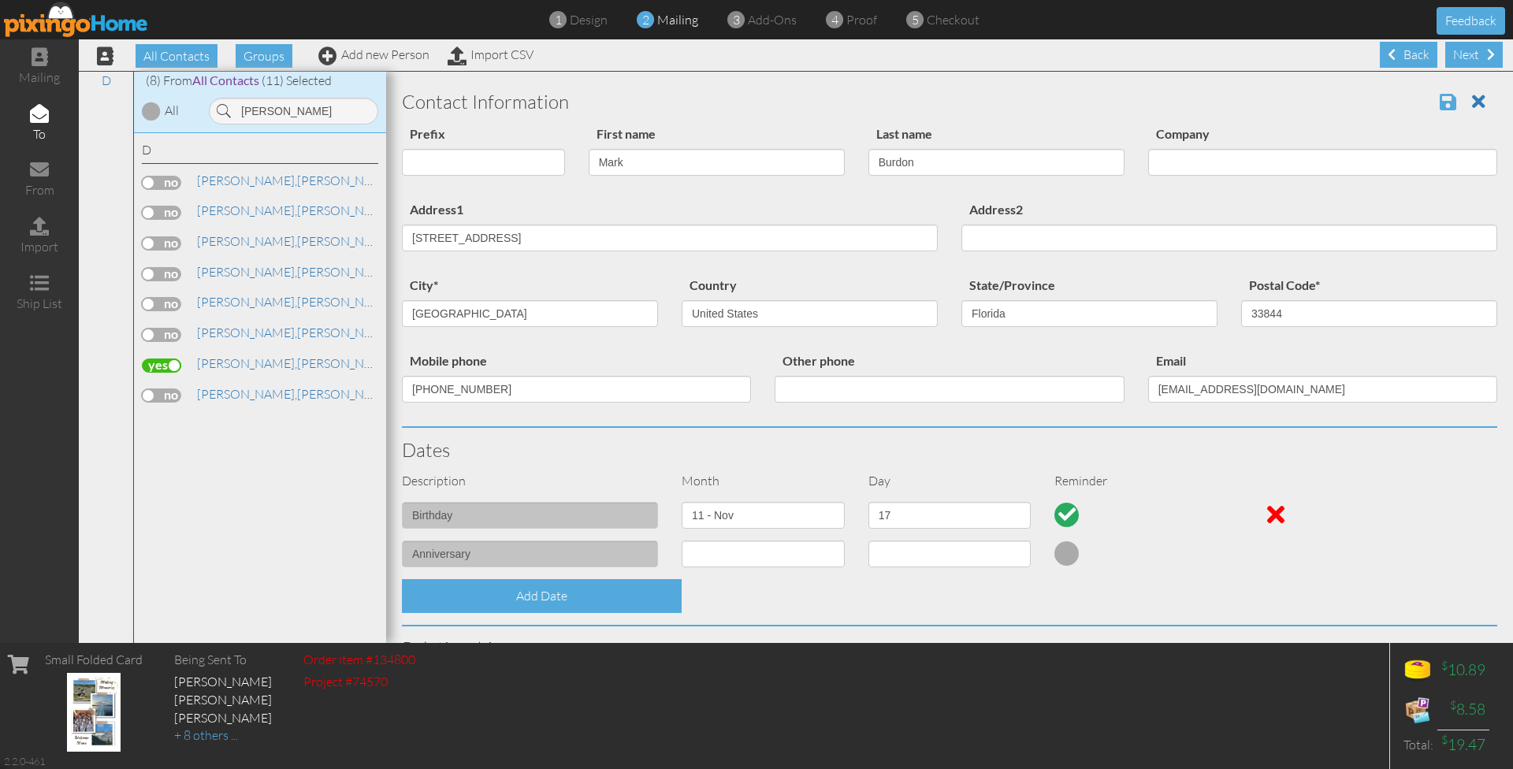
click at [1444, 104] on span at bounding box center [1448, 101] width 17 height 19
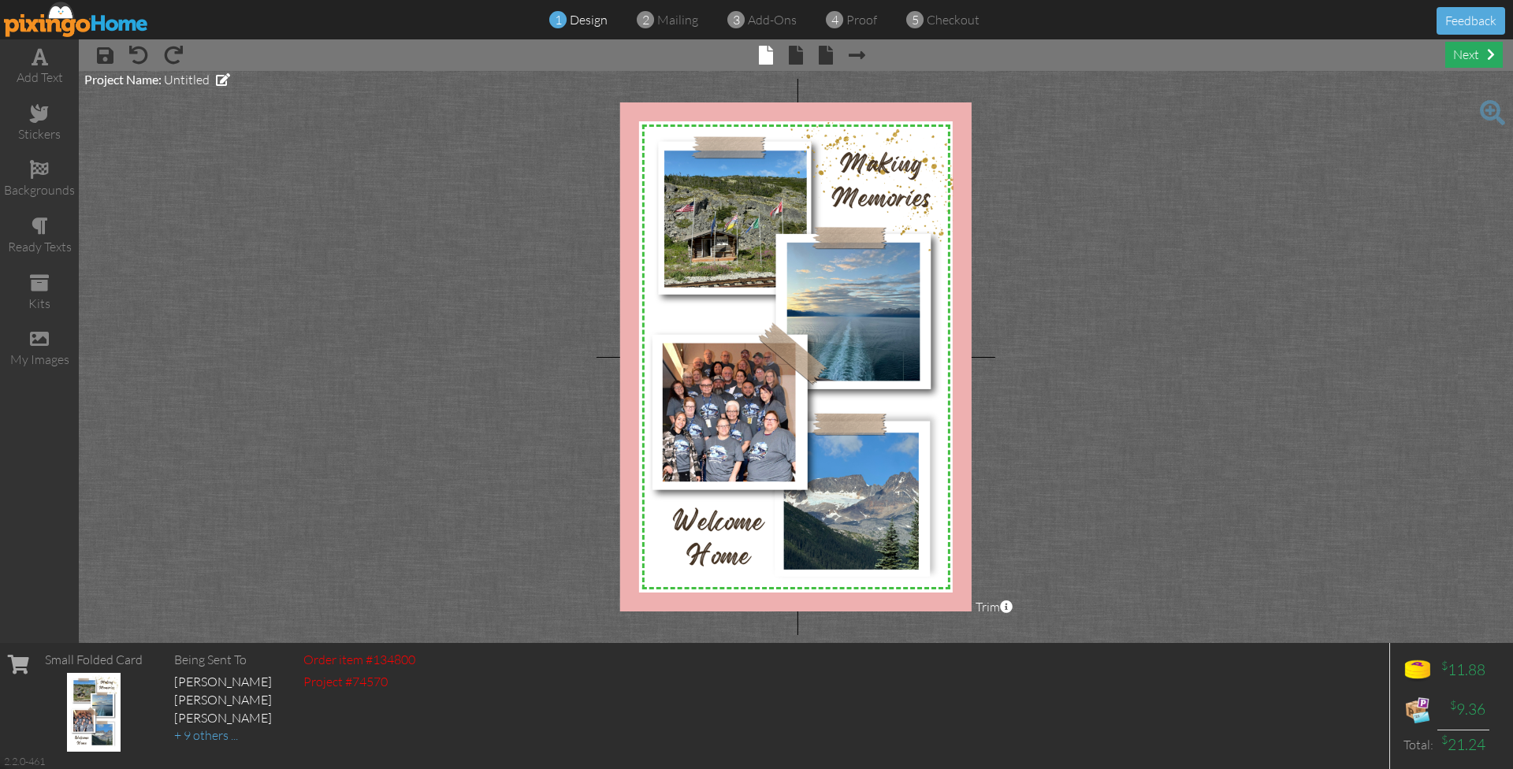
click at [1479, 54] on div "next" at bounding box center [1474, 55] width 58 height 26
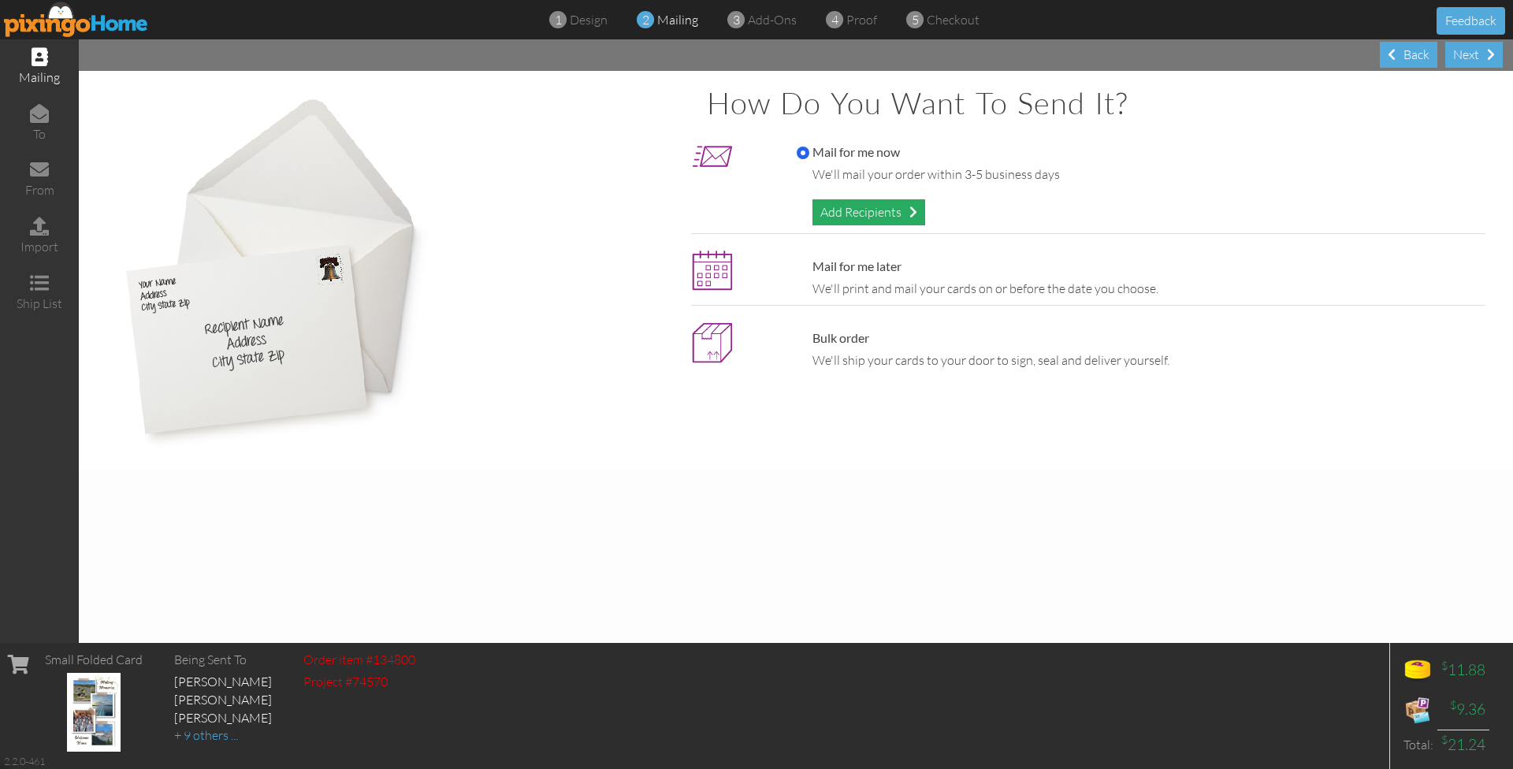
click at [883, 207] on div "Add Recipients" at bounding box center [868, 212] width 113 height 26
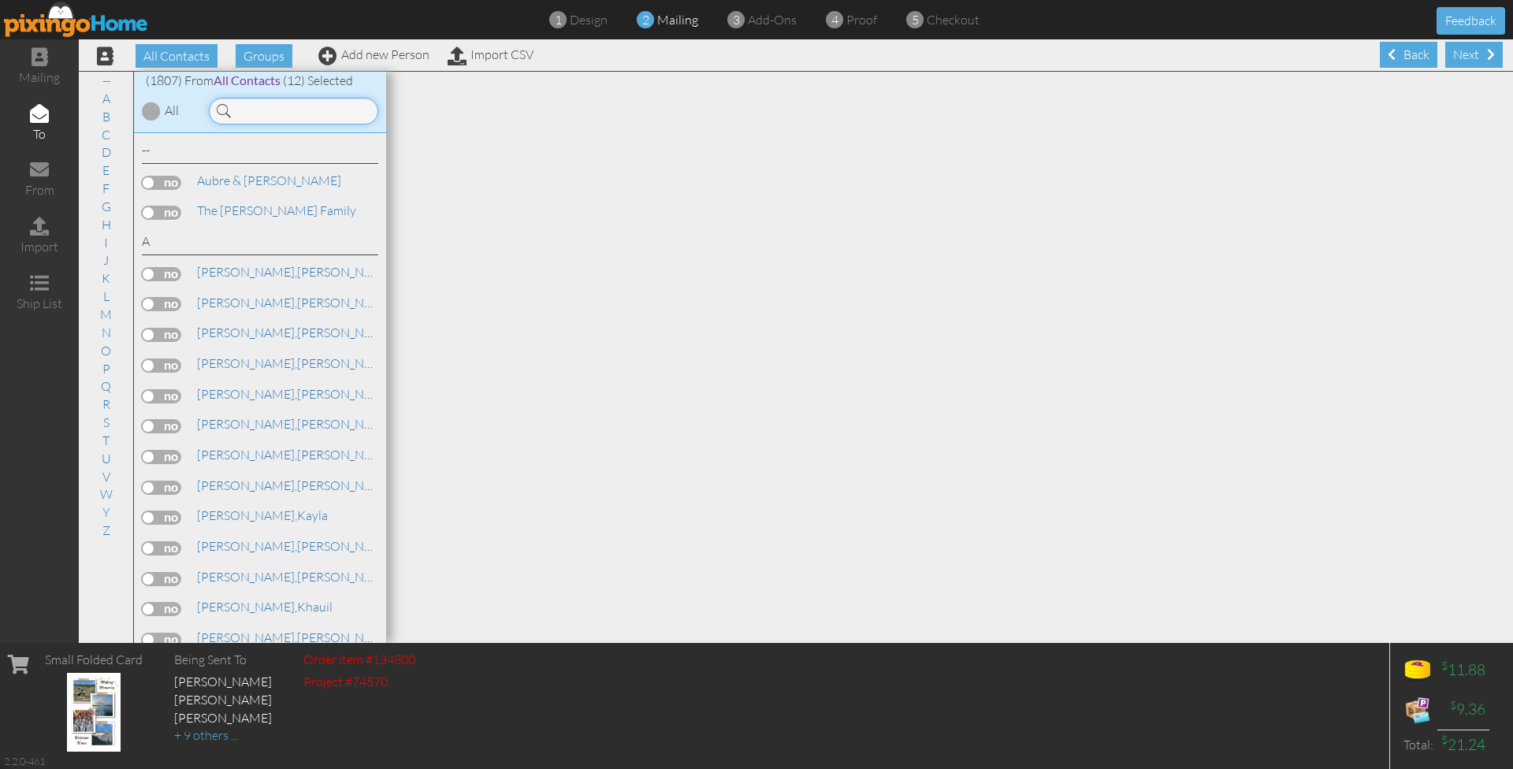
click at [315, 105] on input at bounding box center [293, 111] width 169 height 27
type input "bur"
click at [249, 270] on link "[PERSON_NAME]" at bounding box center [233, 271] width 76 height 19
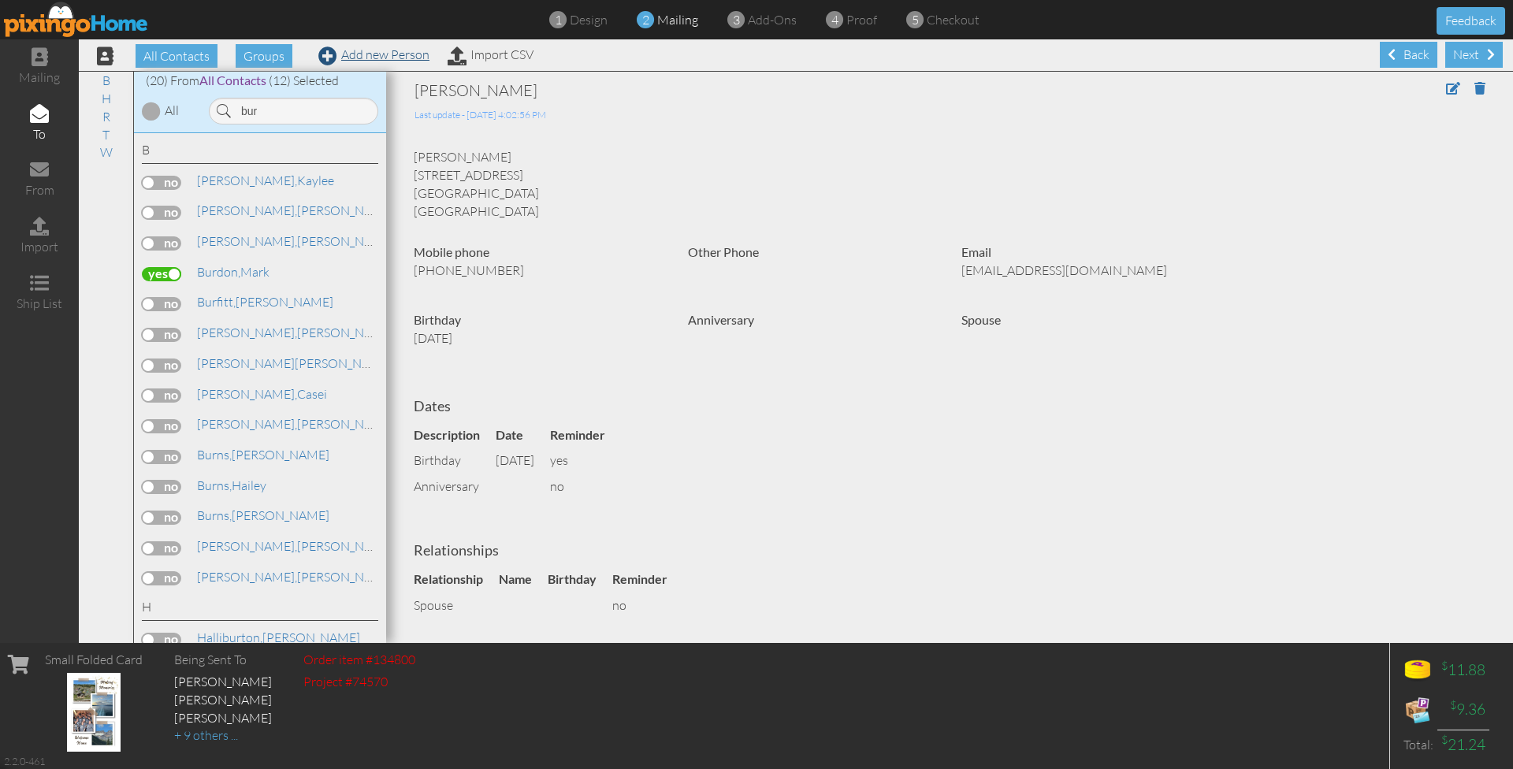
click at [385, 52] on link "Add new Person" at bounding box center [373, 54] width 111 height 16
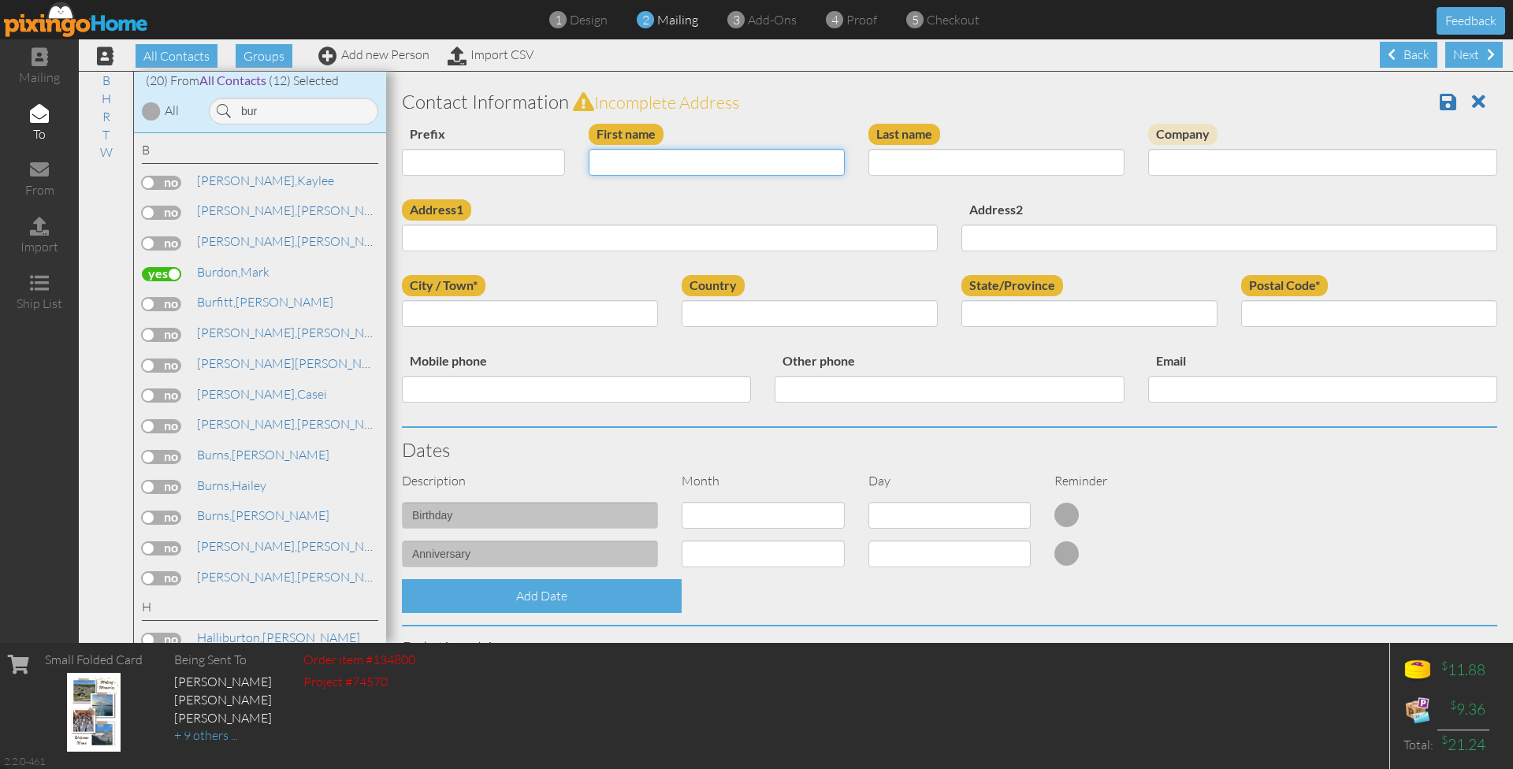
click at [782, 162] on input "First name" at bounding box center [717, 162] width 256 height 27
type input "[PERSON_NAME]"
paste input "[STREET_ADDRESS][US_STATE]"
drag, startPoint x: 481, startPoint y: 236, endPoint x: 635, endPoint y: 242, distance: 154.6
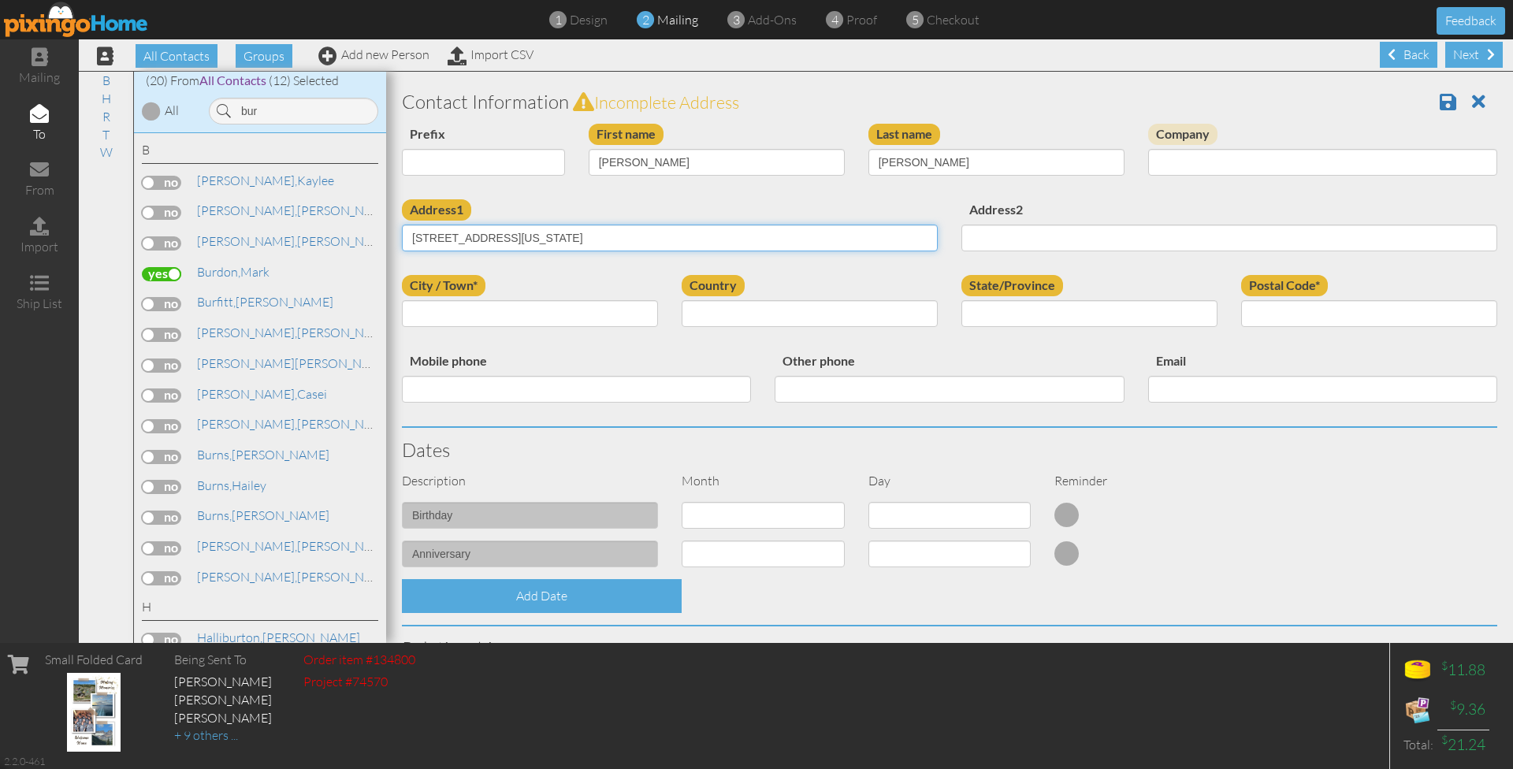
click at [635, 242] on input "[STREET_ADDRESS][US_STATE]" at bounding box center [670, 238] width 536 height 27
type input "PO Box 1584"
paste input "[GEOGRAPHIC_DATA][US_STATE]"
drag, startPoint x: 552, startPoint y: 307, endPoint x: 508, endPoint y: 314, distance: 44.7
click at [508, 314] on input "[GEOGRAPHIC_DATA][US_STATE]" at bounding box center [530, 313] width 256 height 27
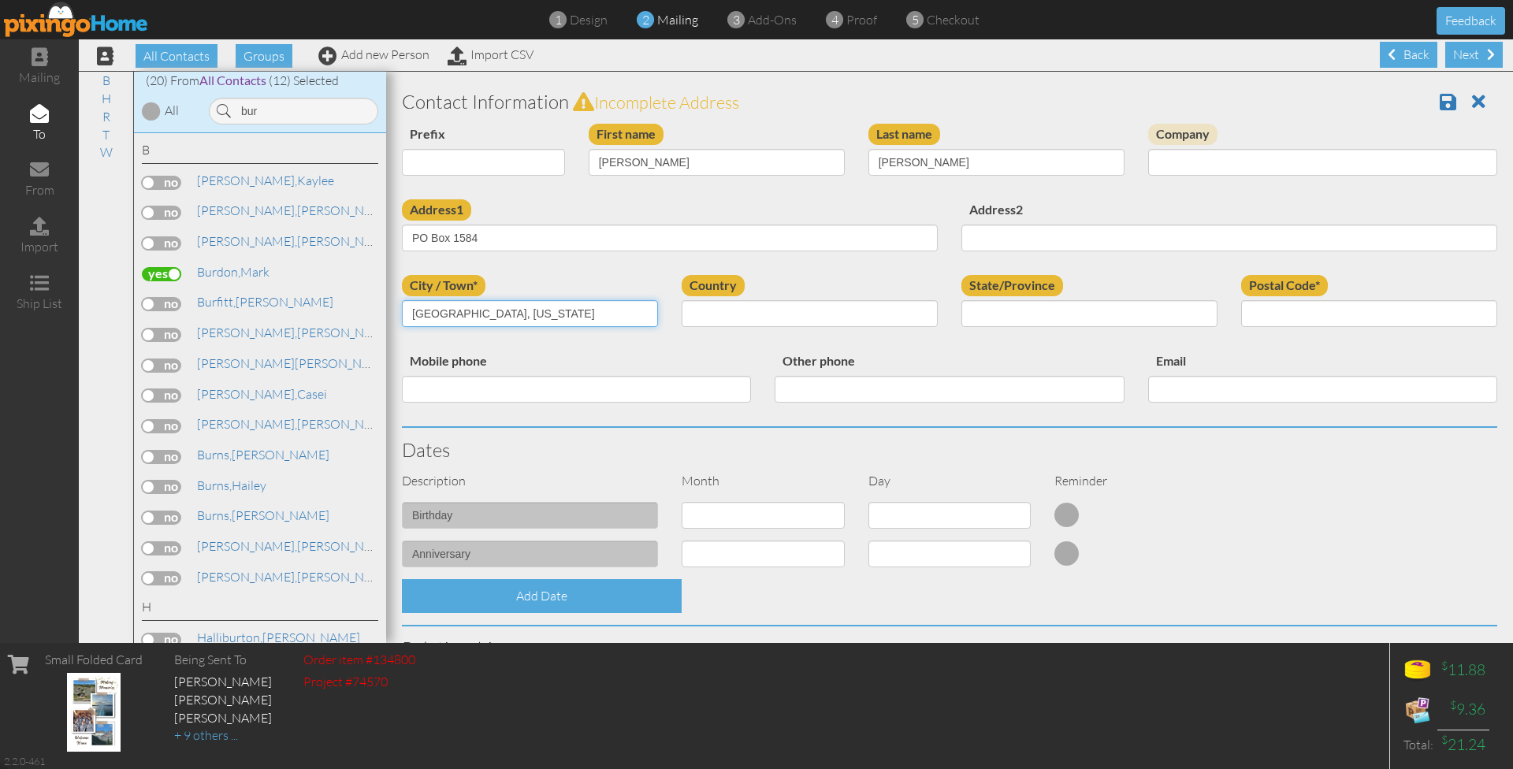
type input "[GEOGRAPHIC_DATA], [US_STATE]"
paste input "33845"
type input "33845"
click at [559, 304] on input "[GEOGRAPHIC_DATA], [US_STATE]" at bounding box center [530, 313] width 256 height 27
click at [549, 312] on input "[GEOGRAPHIC_DATA], [US_STATE]" at bounding box center [530, 313] width 256 height 27
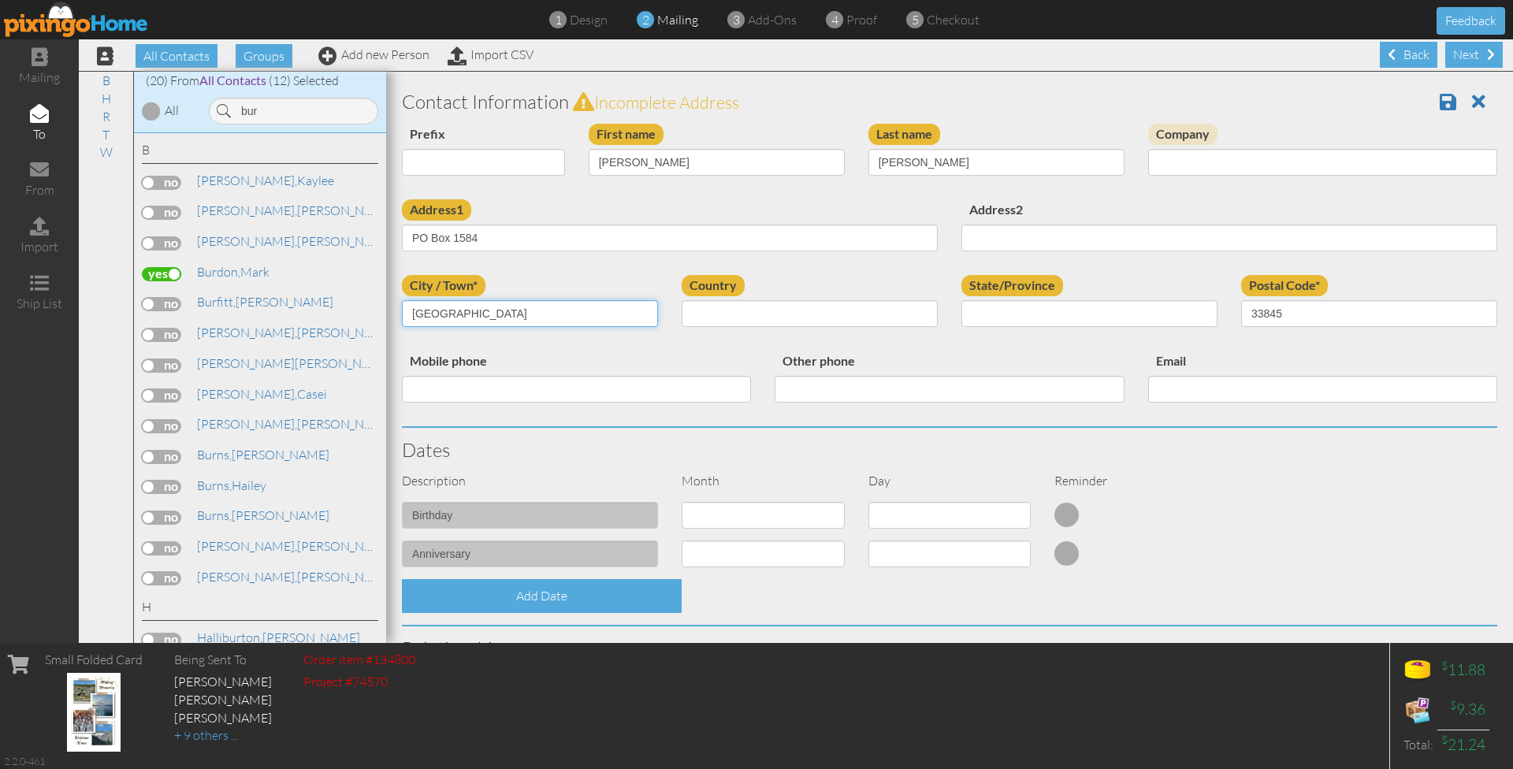
type input "[GEOGRAPHIC_DATA]"
select select "object:5757"
select select "object:6016"
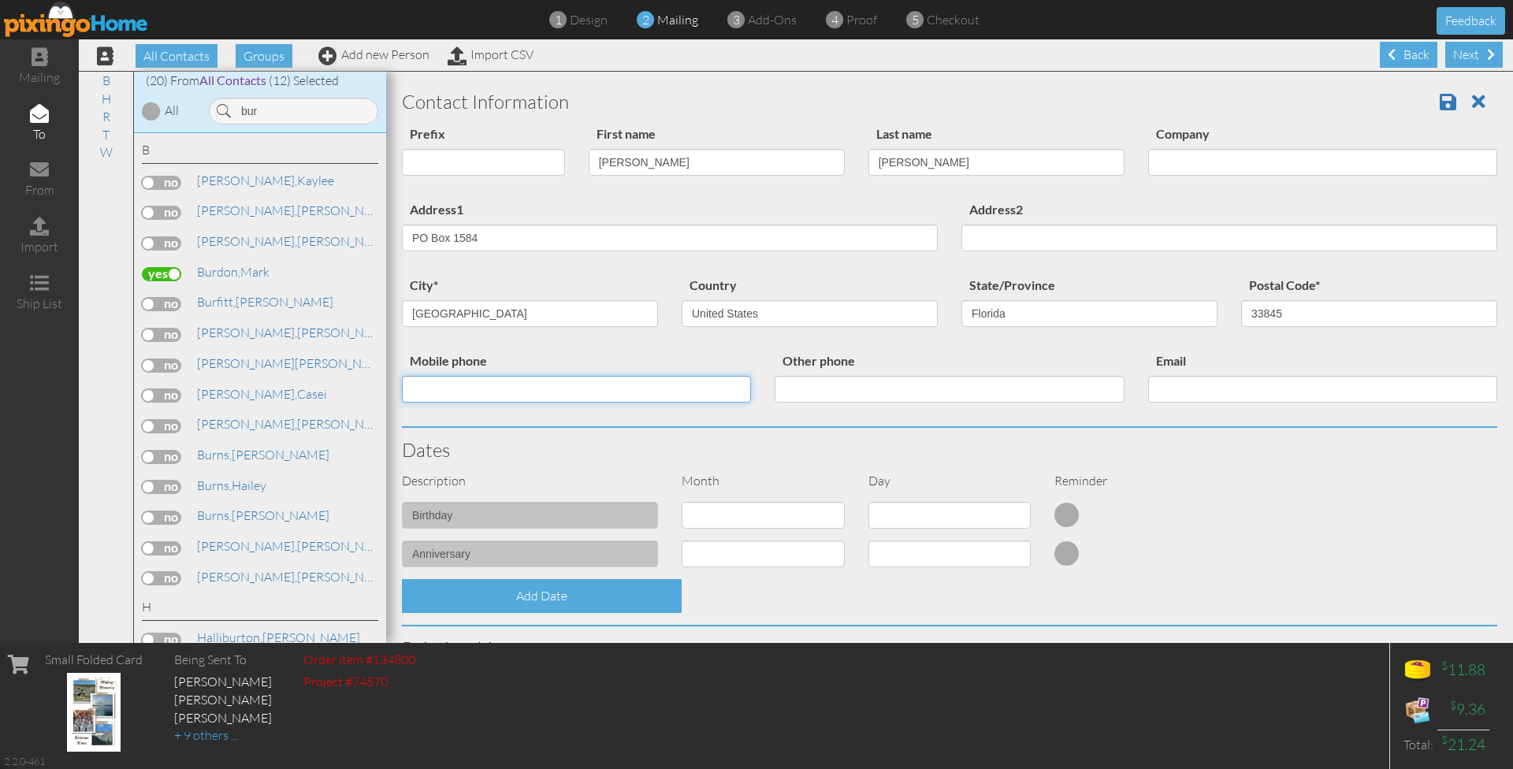
click at [433, 386] on input "Mobile phone" at bounding box center [576, 389] width 349 height 27
paste input "[PHONE_NUMBER]"
type input "[PHONE_NUMBER]"
paste input "[EMAIL_ADDRESS][DOMAIN_NAME]"
type input "[EMAIL_ADDRESS][DOMAIN_NAME]"
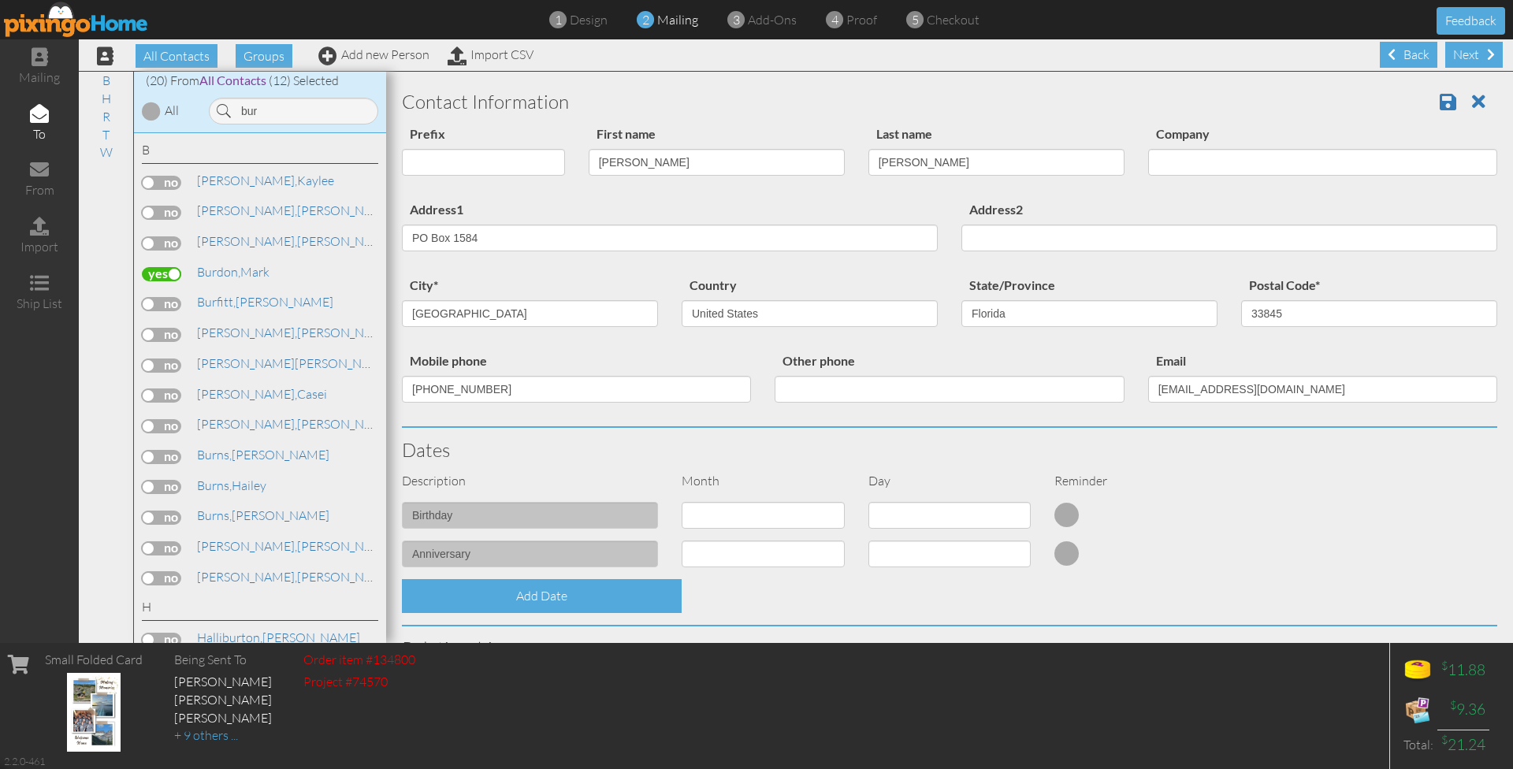
click at [1180, 452] on h3 "Dates" at bounding box center [949, 450] width 1095 height 20
select select "object:5755"
select select "number:20"
click at [898, 589] on div "Add Date" at bounding box center [949, 596] width 1119 height 34
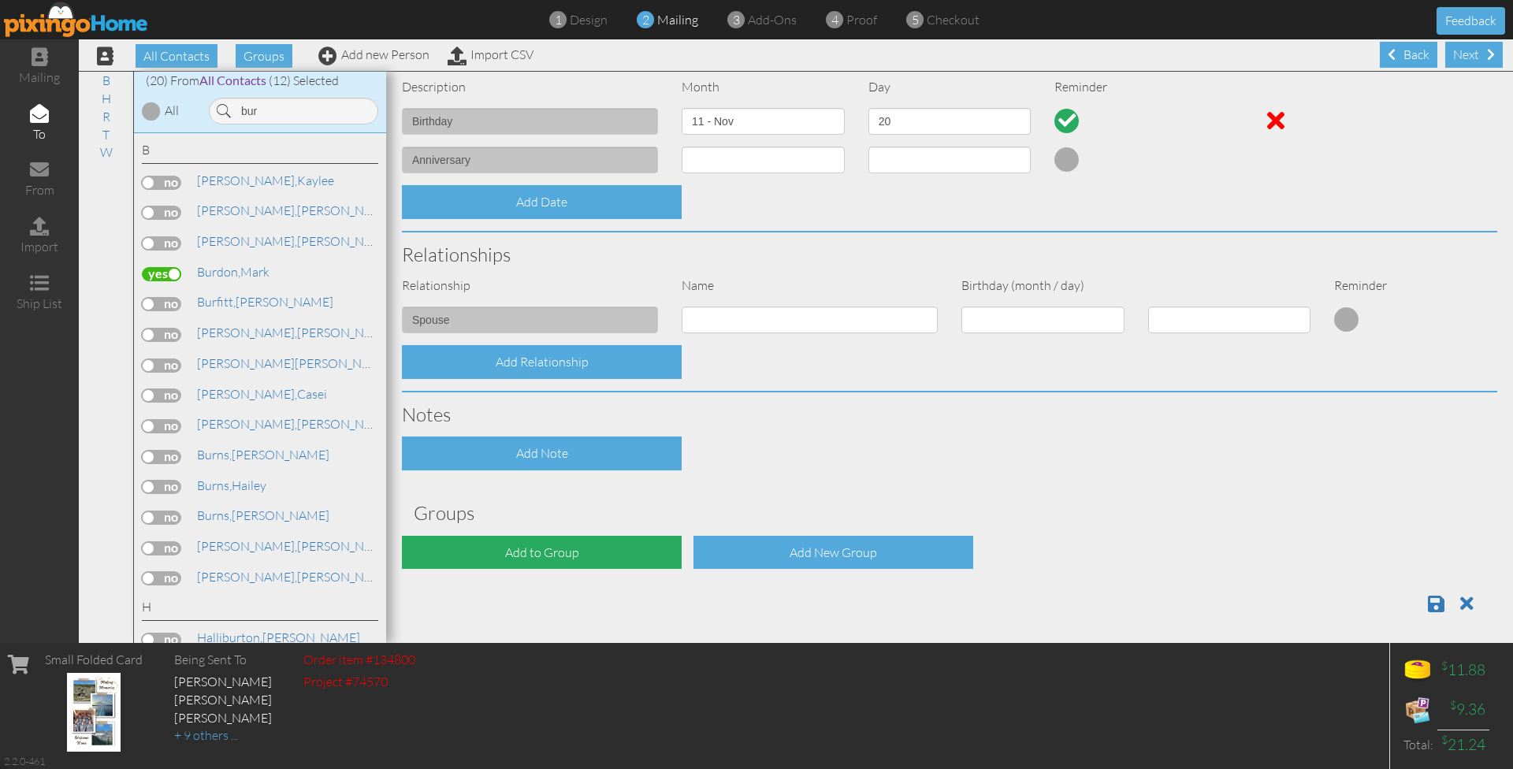
scroll to position [392, 0]
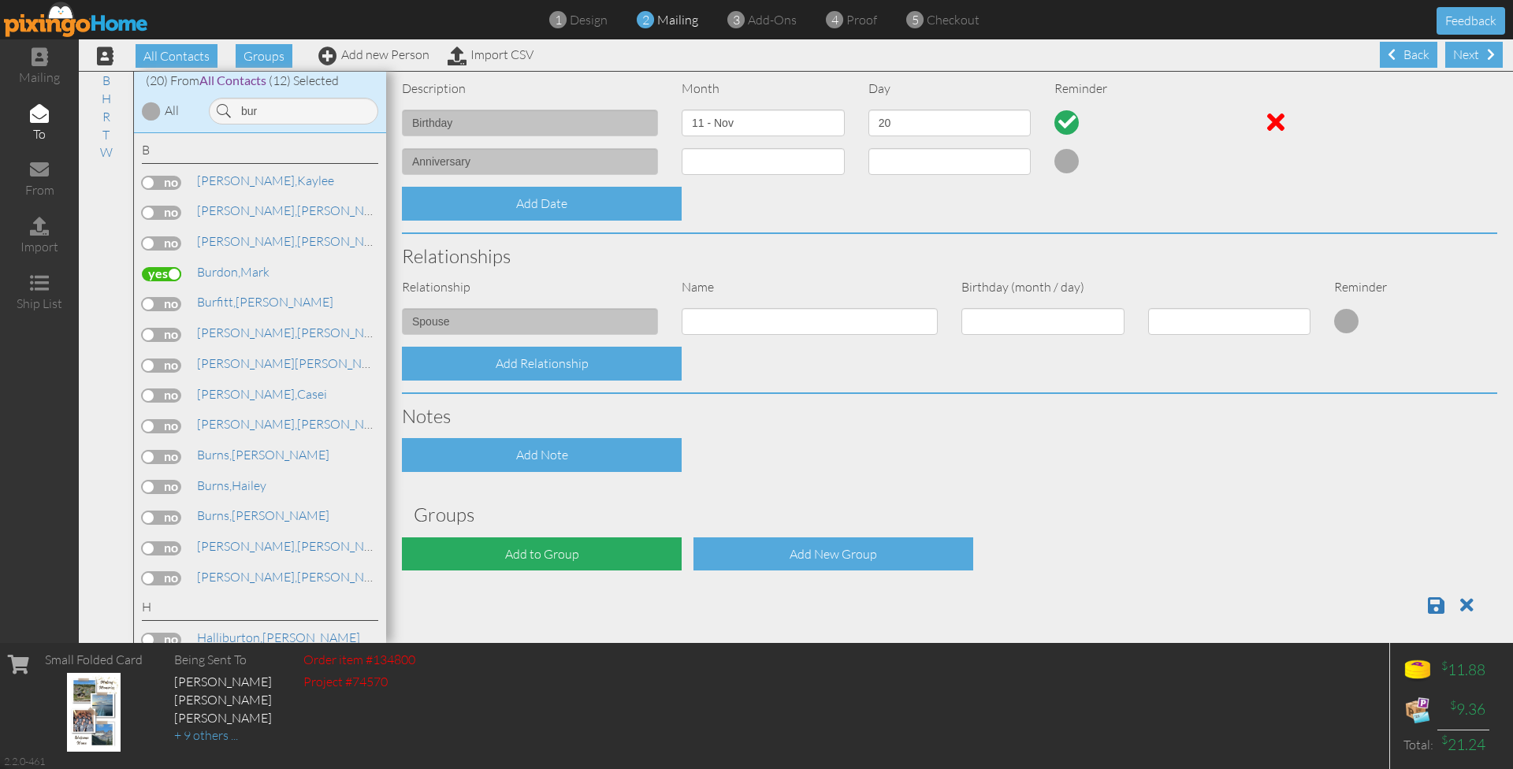
click at [537, 559] on div "Add to Group" at bounding box center [542, 554] width 280 height 34
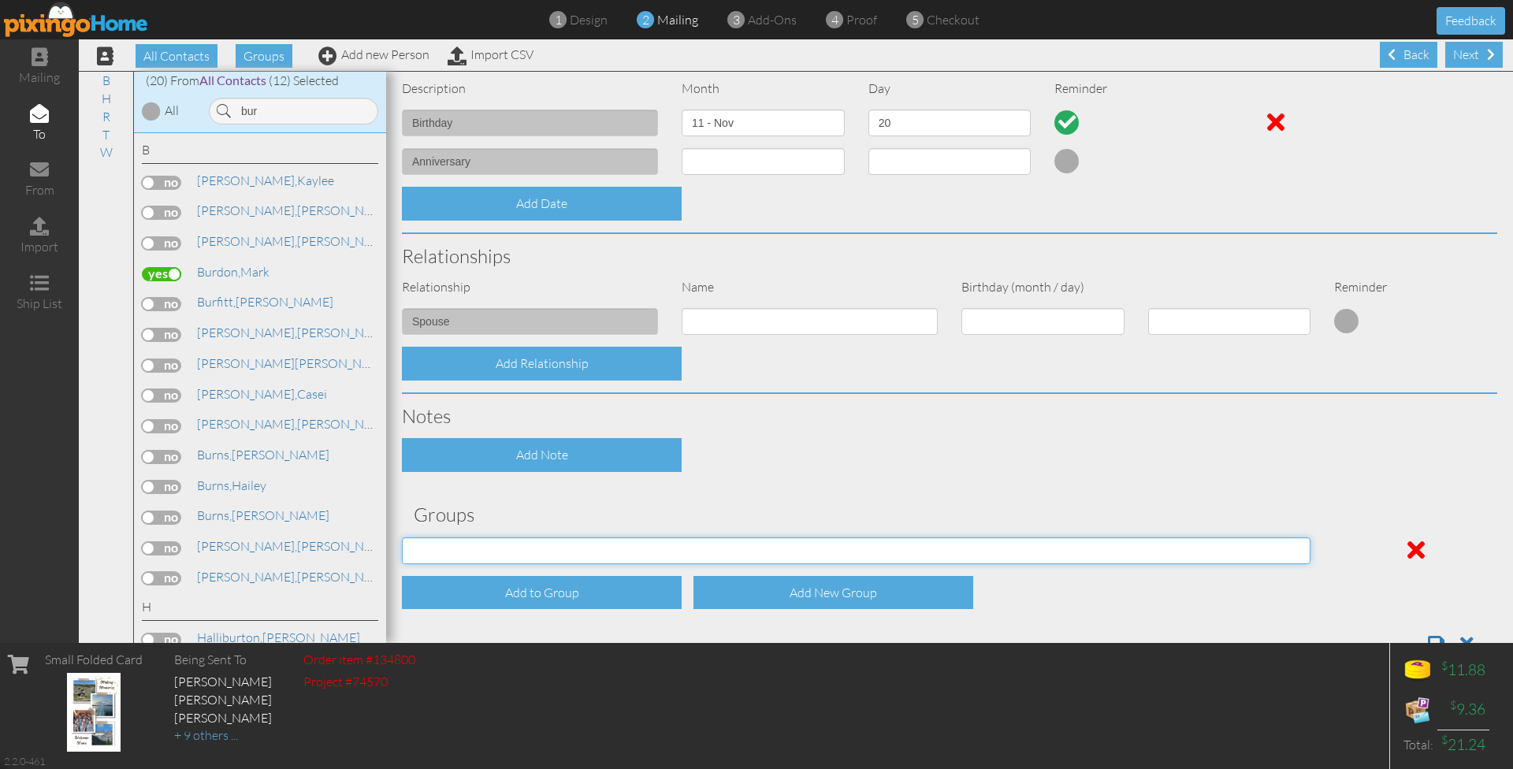
select select "object:6067"
click at [522, 599] on div "Add to Group" at bounding box center [542, 593] width 280 height 34
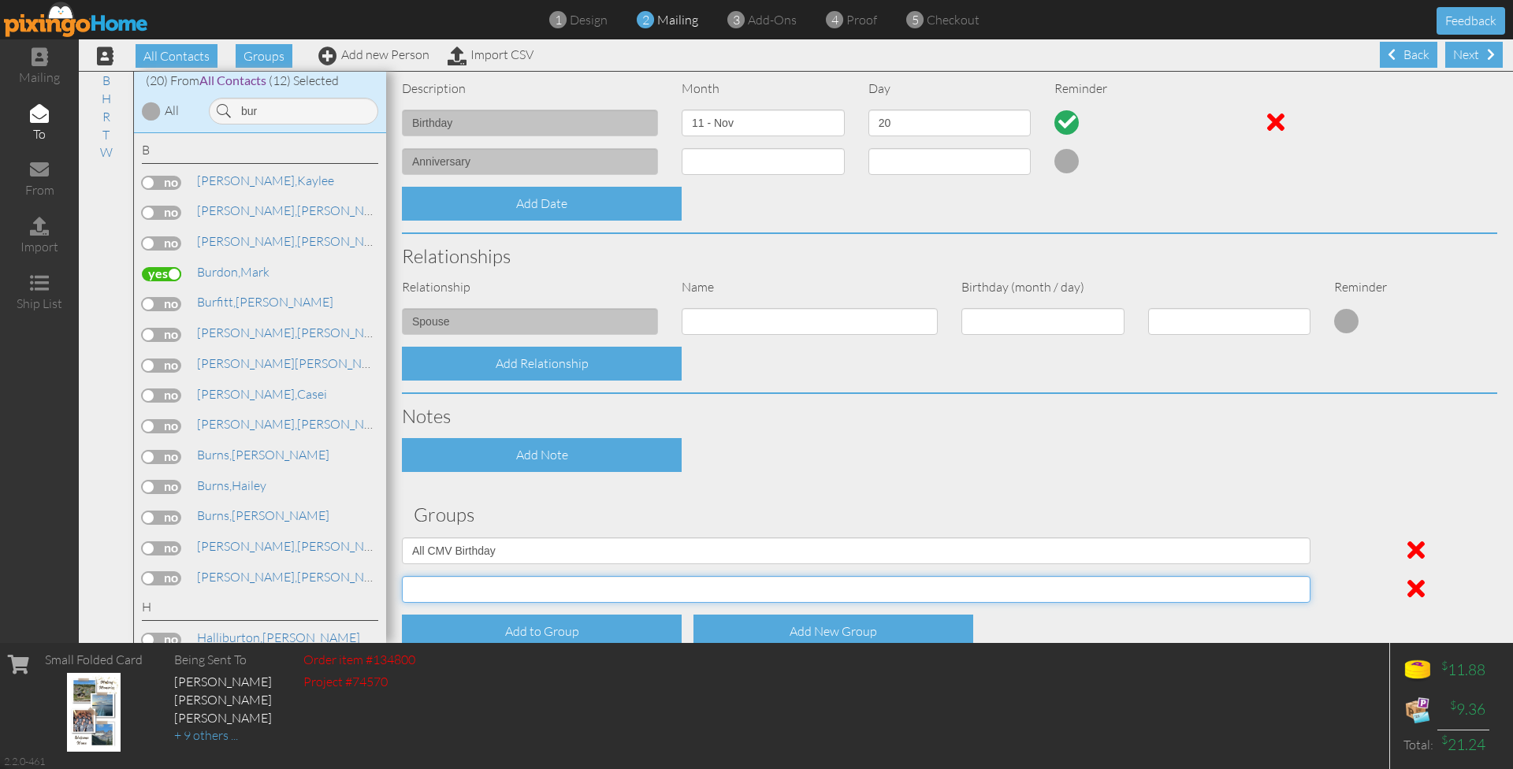
select select "object:6068"
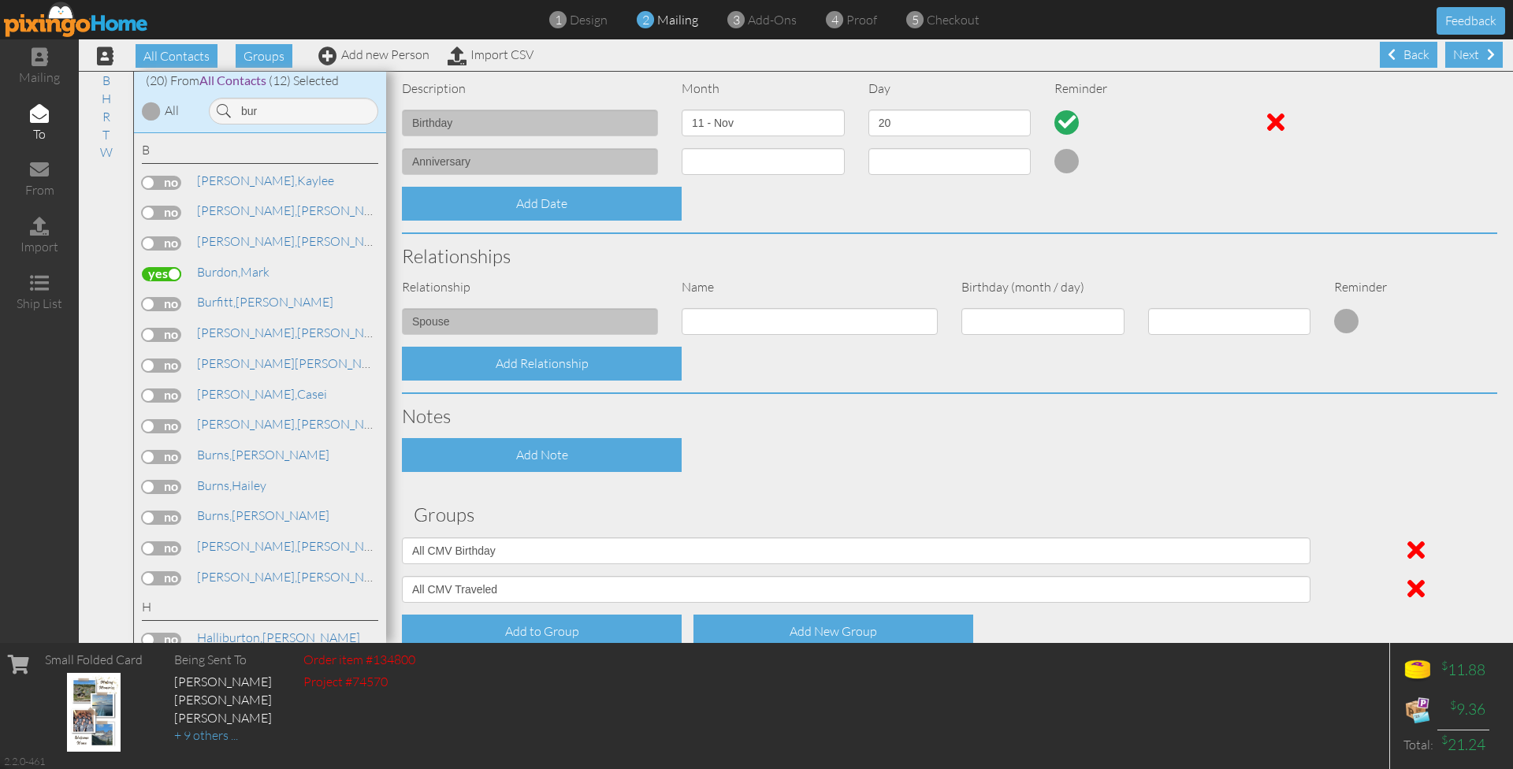
click at [729, 470] on div "Contact Information Prefix Dr. Mr. Mrs. First name [PERSON_NAME] name [PERSON_N…" at bounding box center [949, 196] width 1095 height 1018
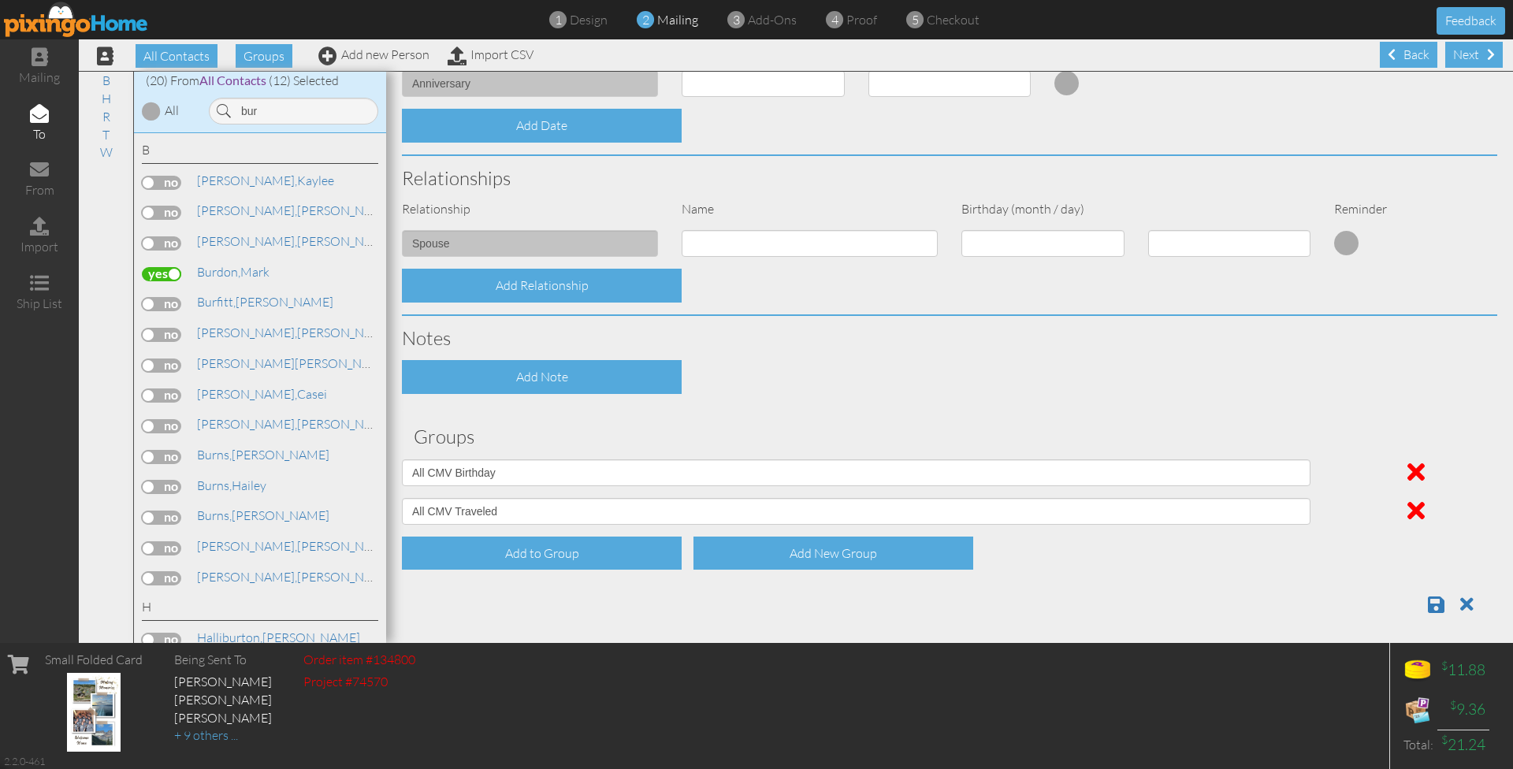
scroll to position [470, 0]
click at [1444, 598] on span at bounding box center [1436, 605] width 17 height 19
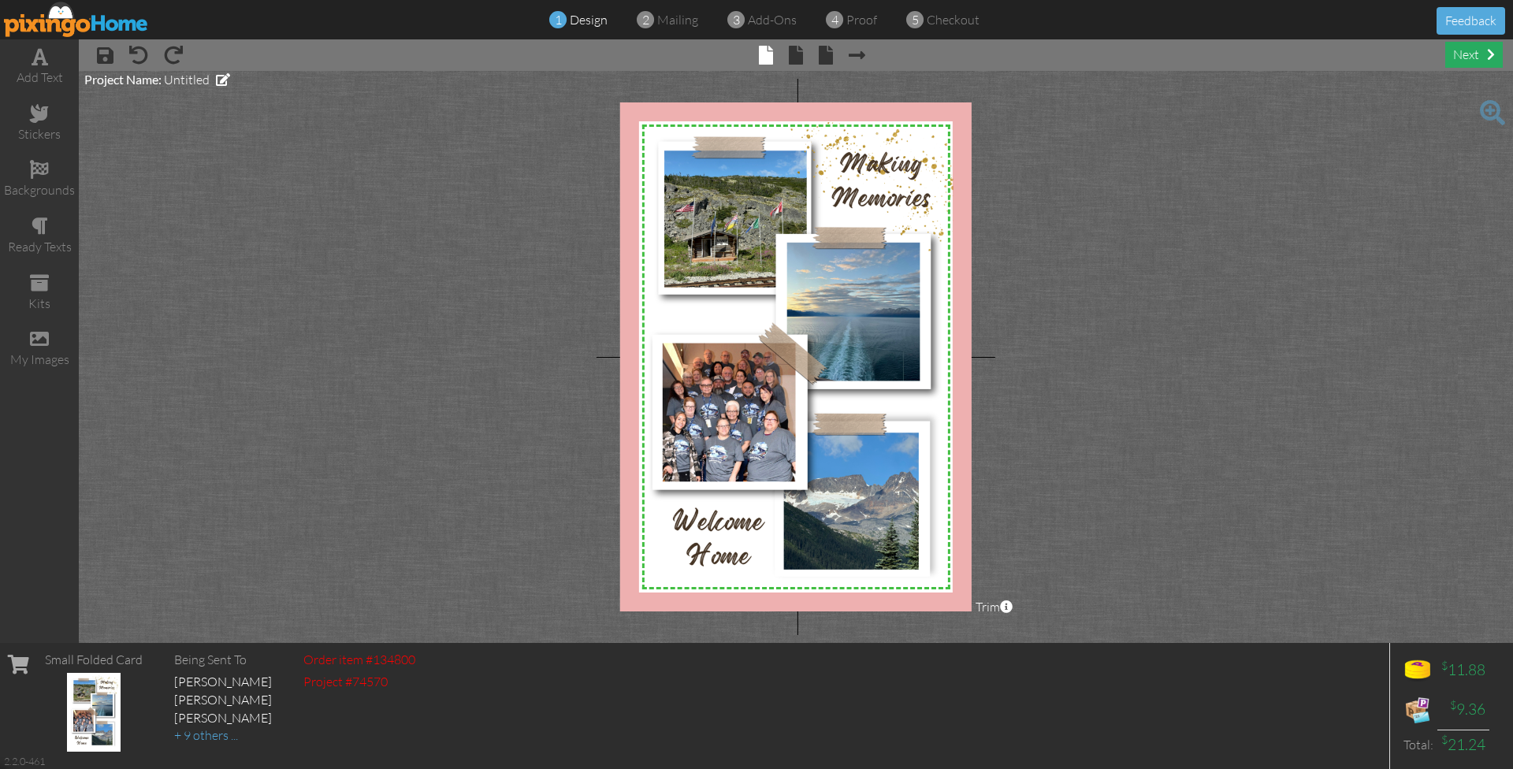
click at [1475, 62] on div "next" at bounding box center [1474, 55] width 58 height 26
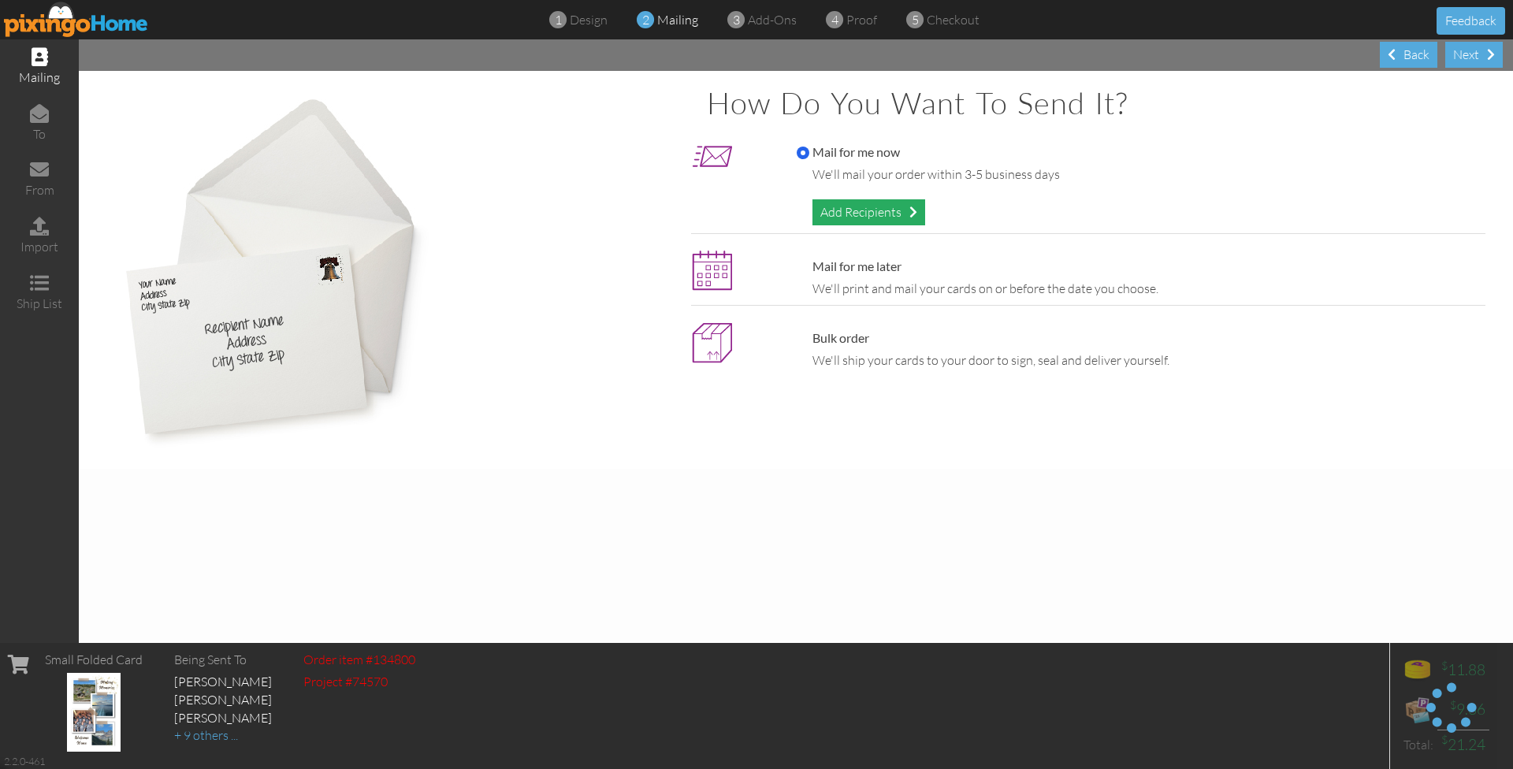
click at [895, 210] on div "Add Recipients" at bounding box center [868, 212] width 113 height 26
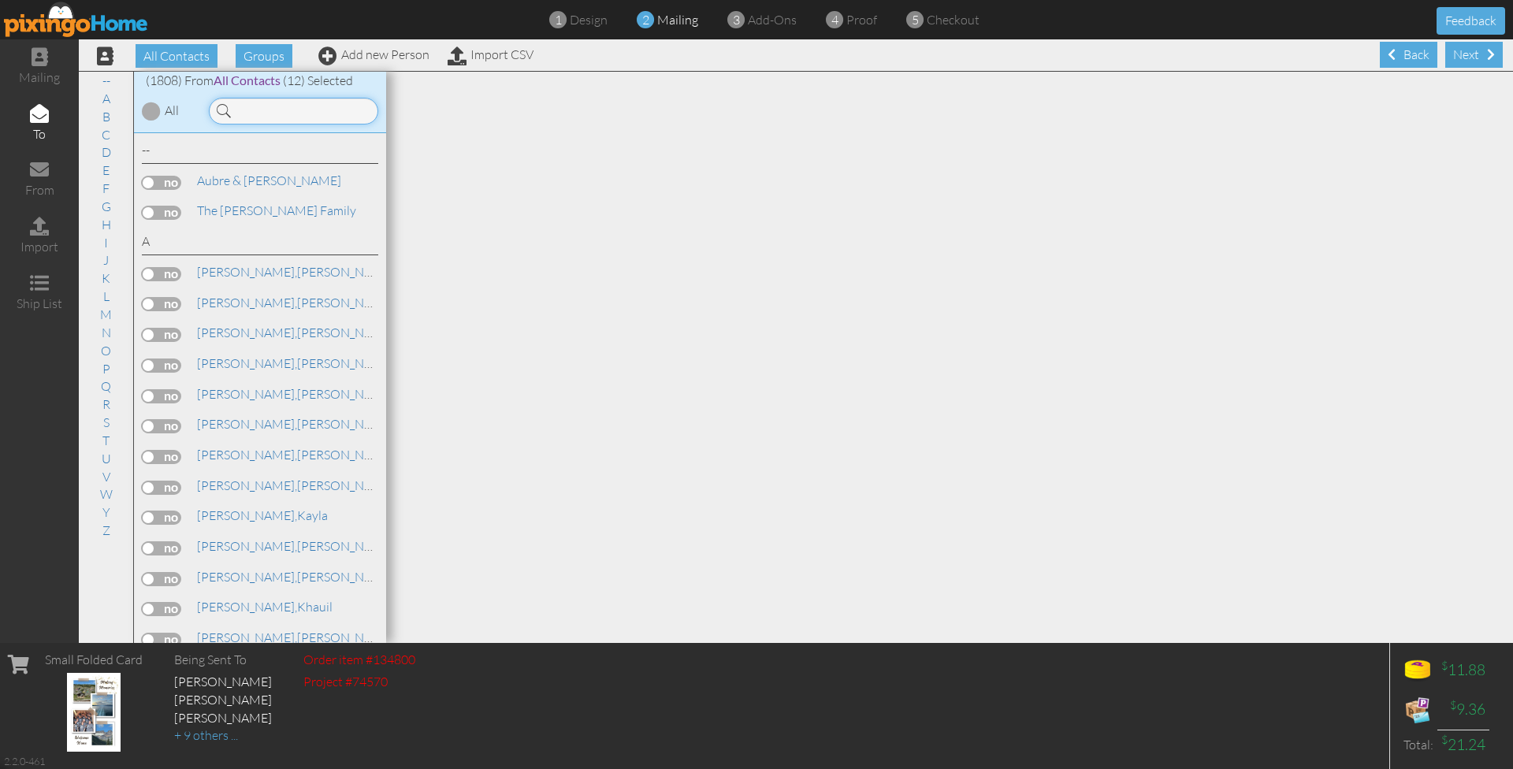
click at [314, 103] on input at bounding box center [293, 111] width 169 height 27
click at [363, 54] on link "Add new Person" at bounding box center [373, 54] width 111 height 16
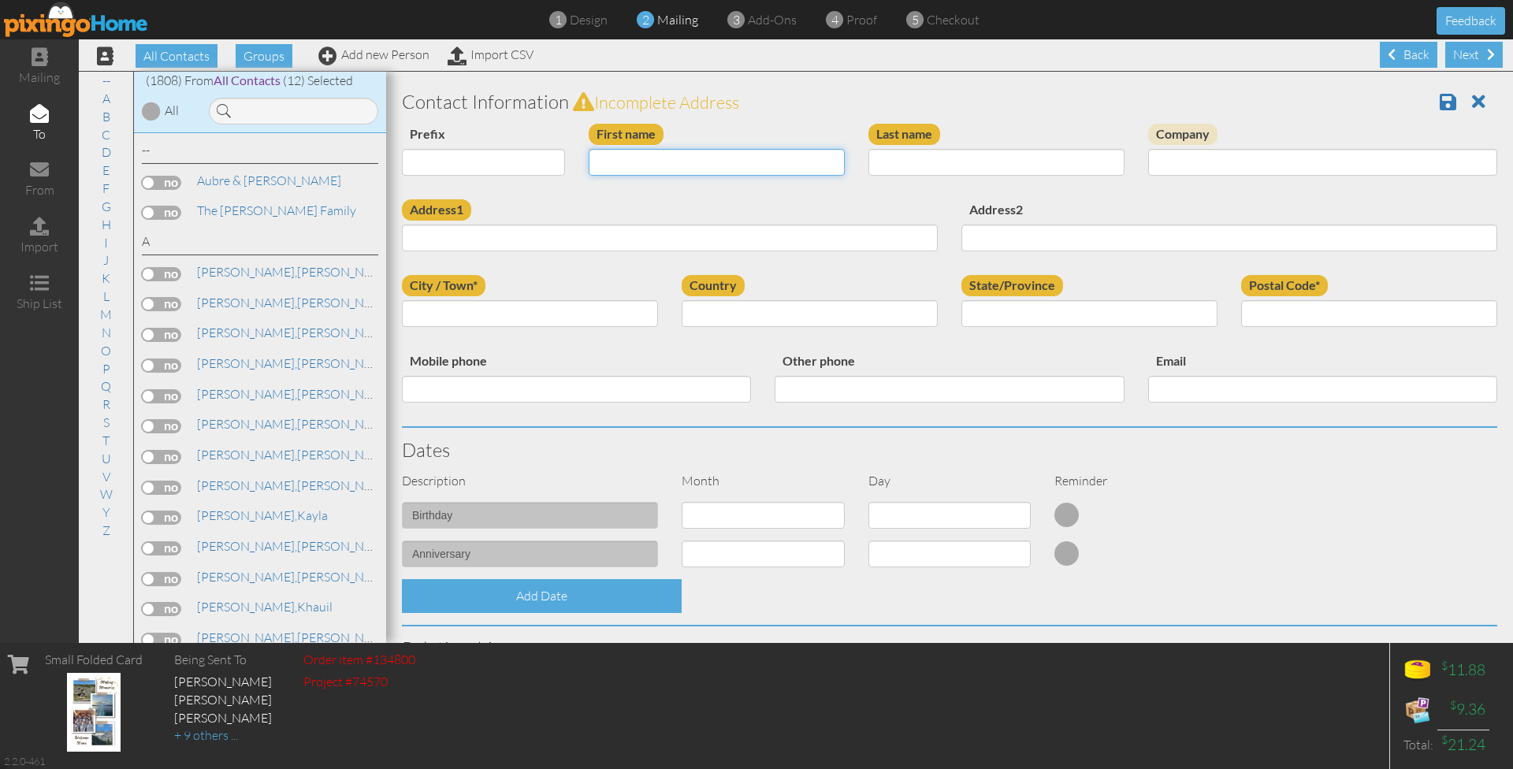
click at [630, 165] on input "First name" at bounding box center [717, 162] width 256 height 27
type input "[PERSON_NAME]"
type input "Pitts"
click at [544, 236] on input "Address1" at bounding box center [670, 238] width 536 height 27
paste input "2020 East Hinson avenue Haines city, Florida 33844"
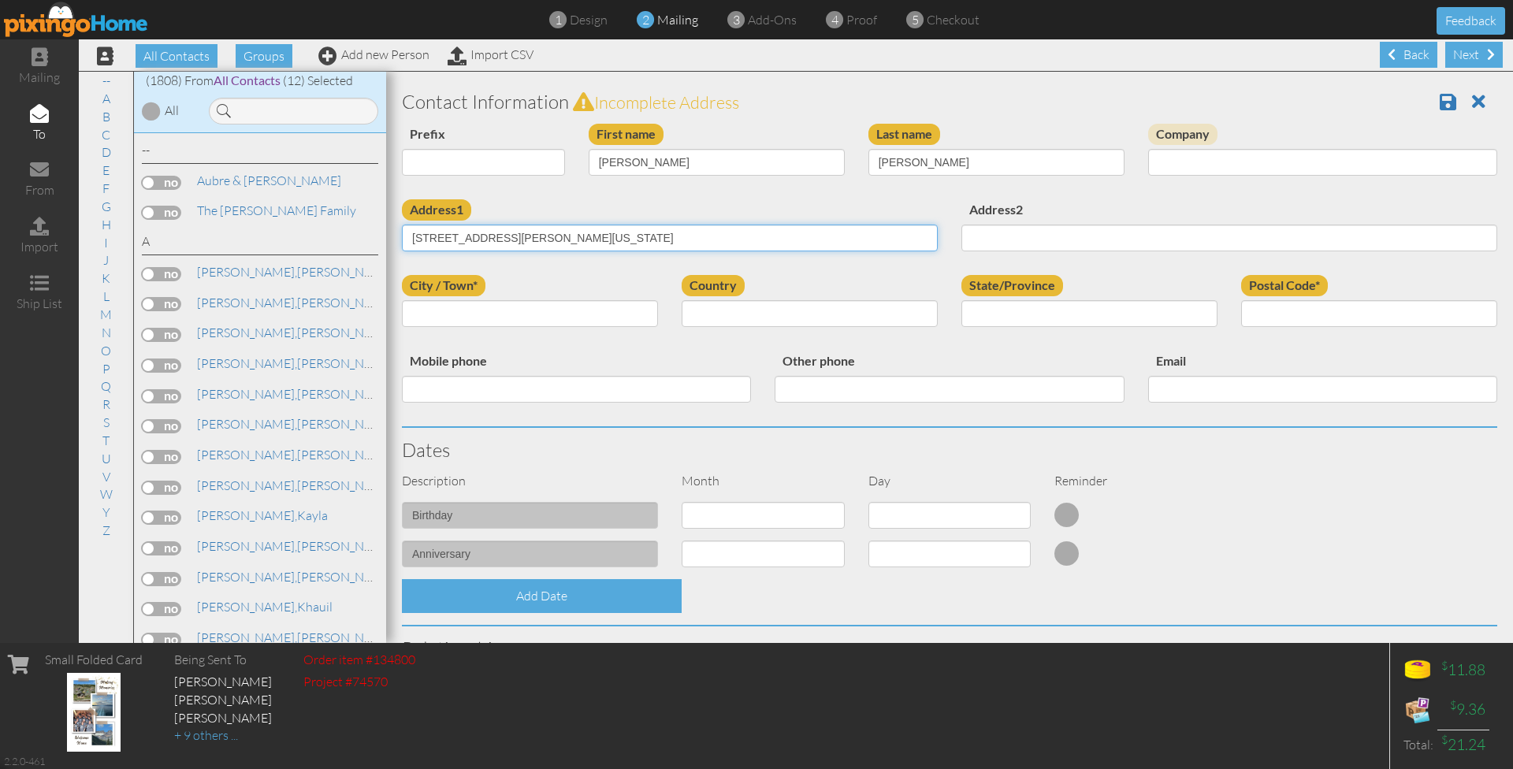
drag, startPoint x: 541, startPoint y: 235, endPoint x: 683, endPoint y: 239, distance: 141.9
click at [683, 239] on input "2020 East Hinson avenue Haines city, Florida 33844" at bounding box center [670, 238] width 536 height 27
click at [507, 236] on input "2020 East Hinson avenue" at bounding box center [670, 238] width 536 height 27
type input "2020 East Hinson Avenue"
click at [483, 304] on input "City / Town*" at bounding box center [530, 313] width 256 height 27
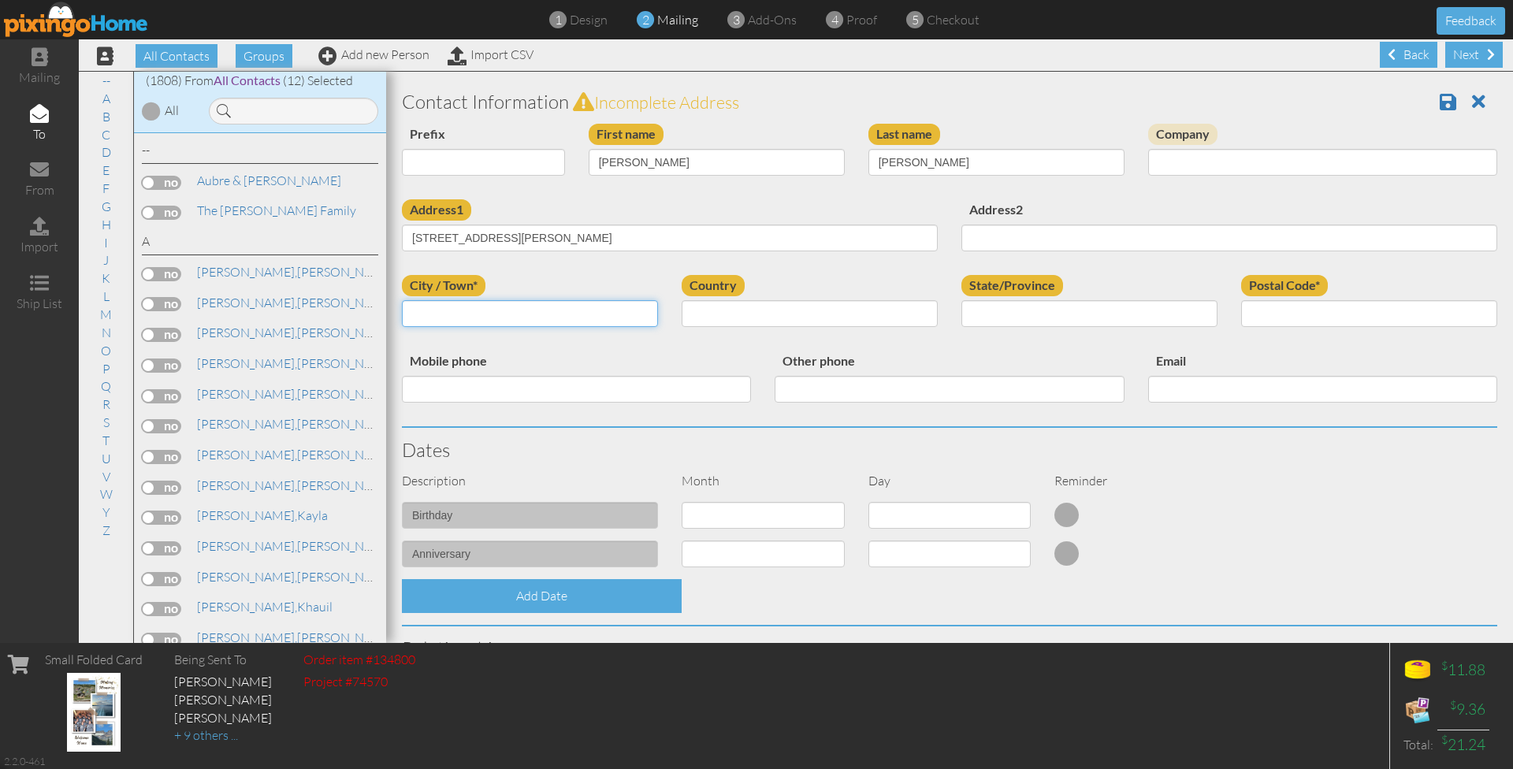
paste input "Haines city, Florida 33844"
click at [448, 311] on input "Haines city, Florida 33844" at bounding box center [530, 313] width 256 height 27
drag, startPoint x: 552, startPoint y: 310, endPoint x: 510, endPoint y: 311, distance: 42.6
click at [510, 311] on input "Haines City, Florida 33844" at bounding box center [530, 313] width 256 height 27
type input "Haines City, Florida"
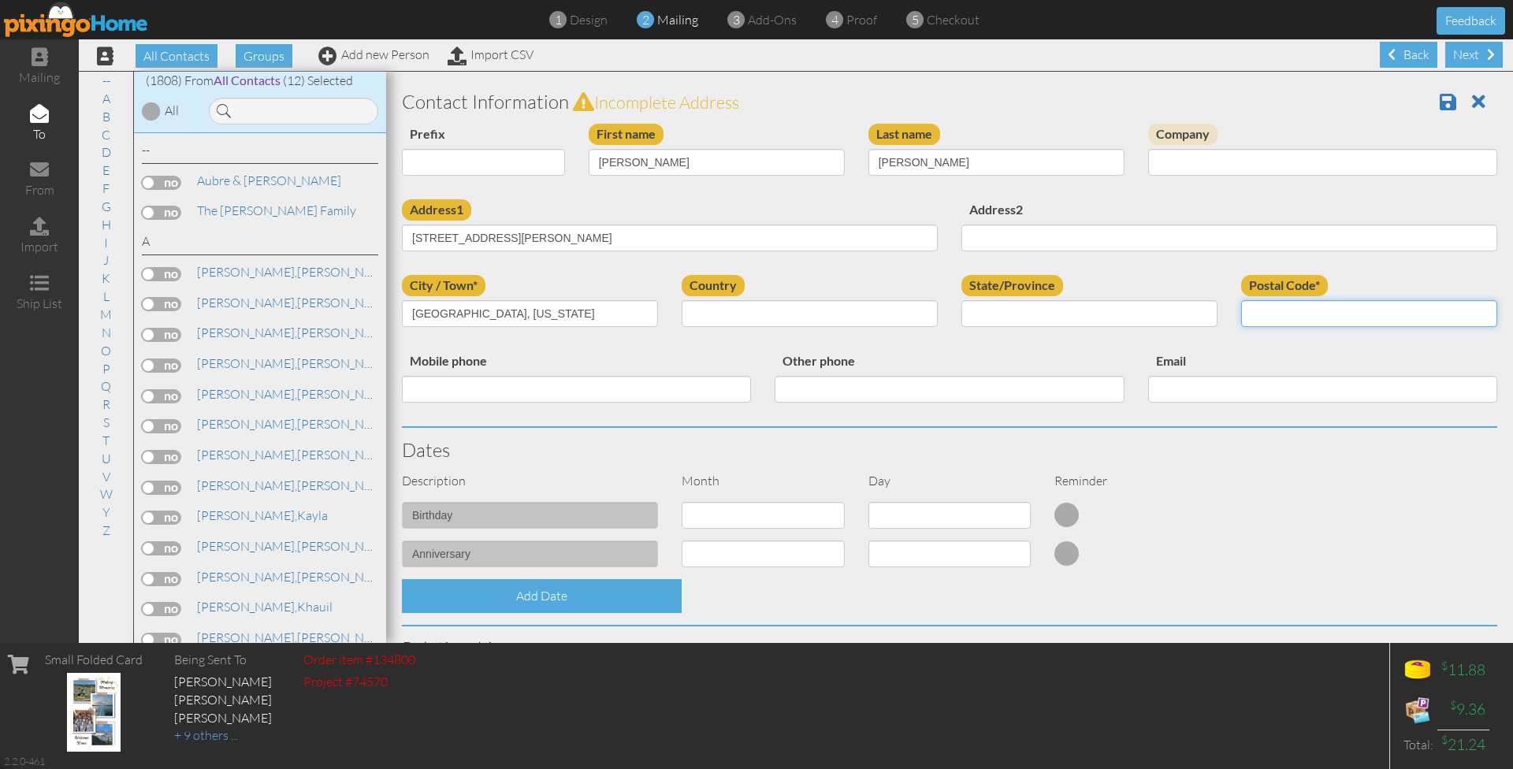
click at [1262, 314] on input "Postal Code*" at bounding box center [1369, 313] width 256 height 27
paste input "33844"
type input "33844"
click at [596, 312] on input "Haines City, Florida" at bounding box center [530, 313] width 256 height 27
type input "Haines City"
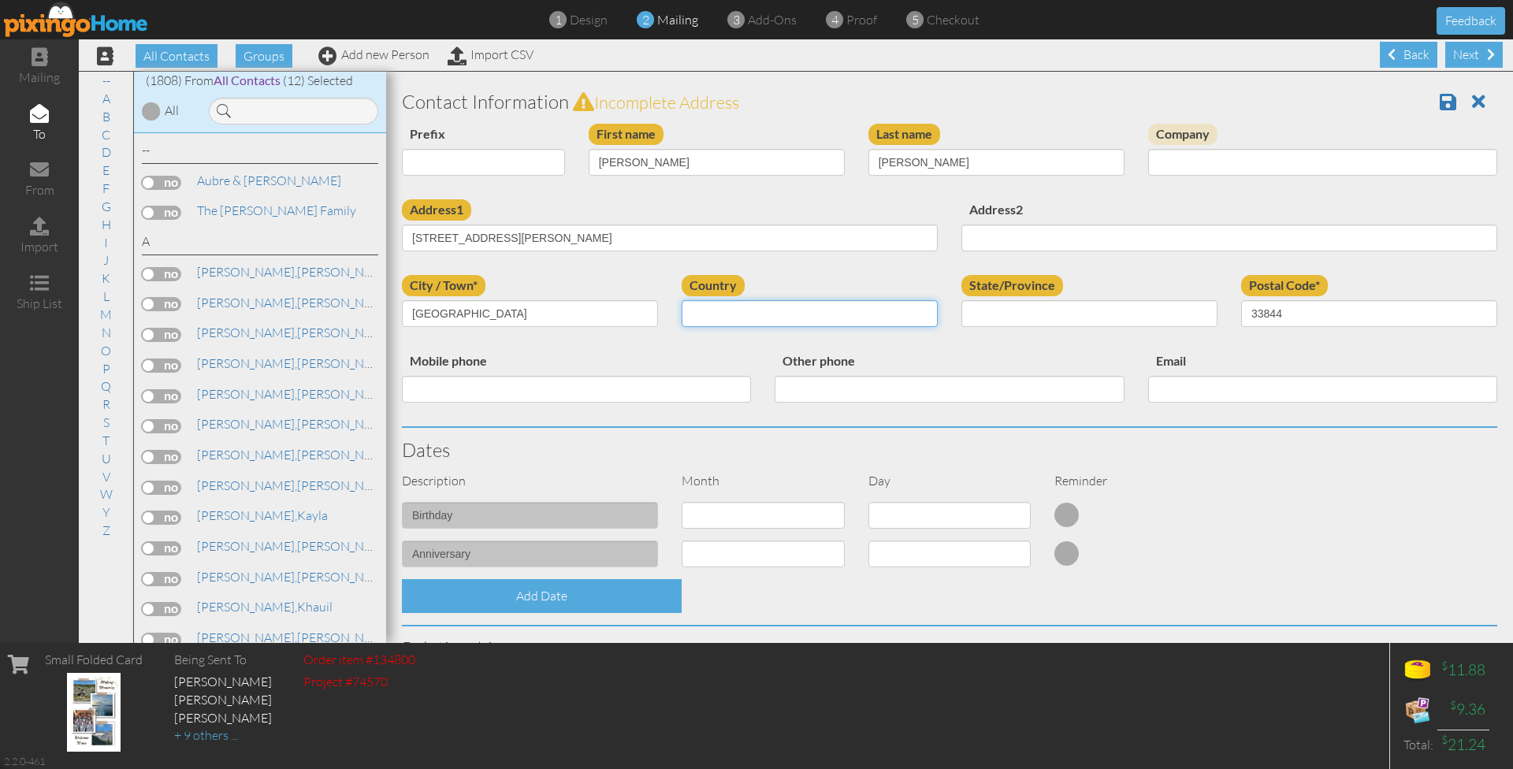
select select "object:5696"
select select "object:5955"
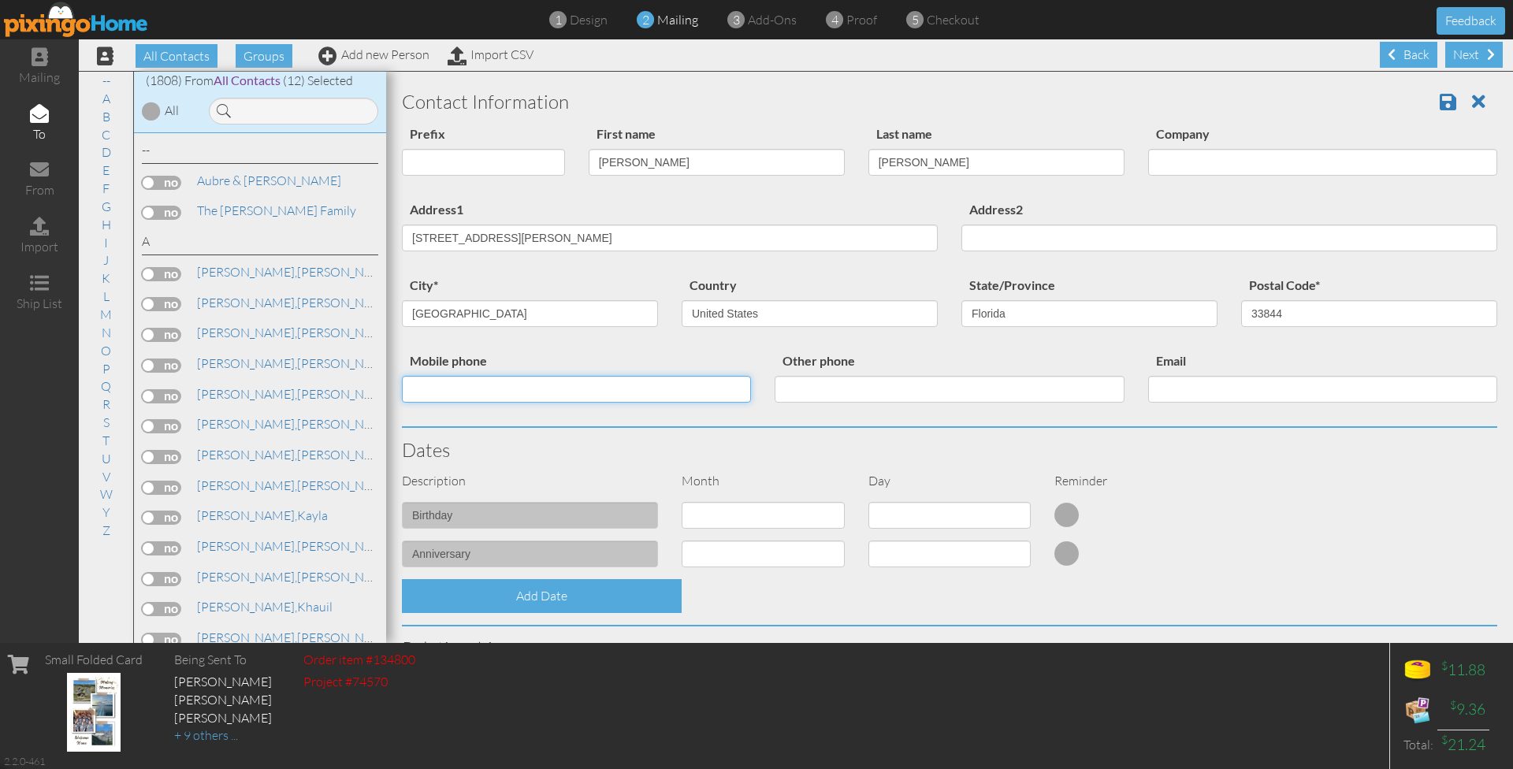
click at [669, 385] on input "Mobile phone" at bounding box center [576, 389] width 349 height 27
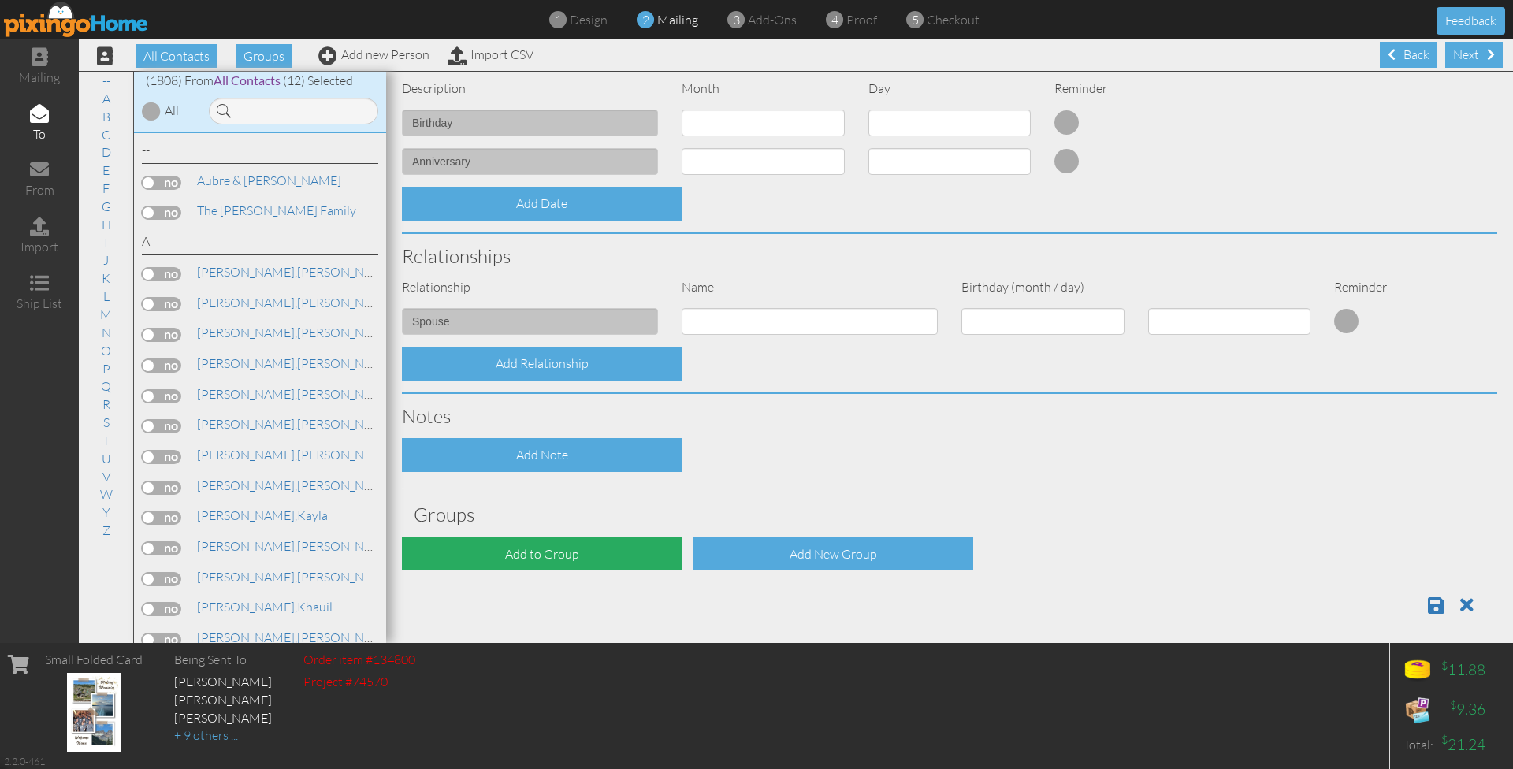
click at [515, 553] on div "Add to Group" at bounding box center [542, 554] width 280 height 34
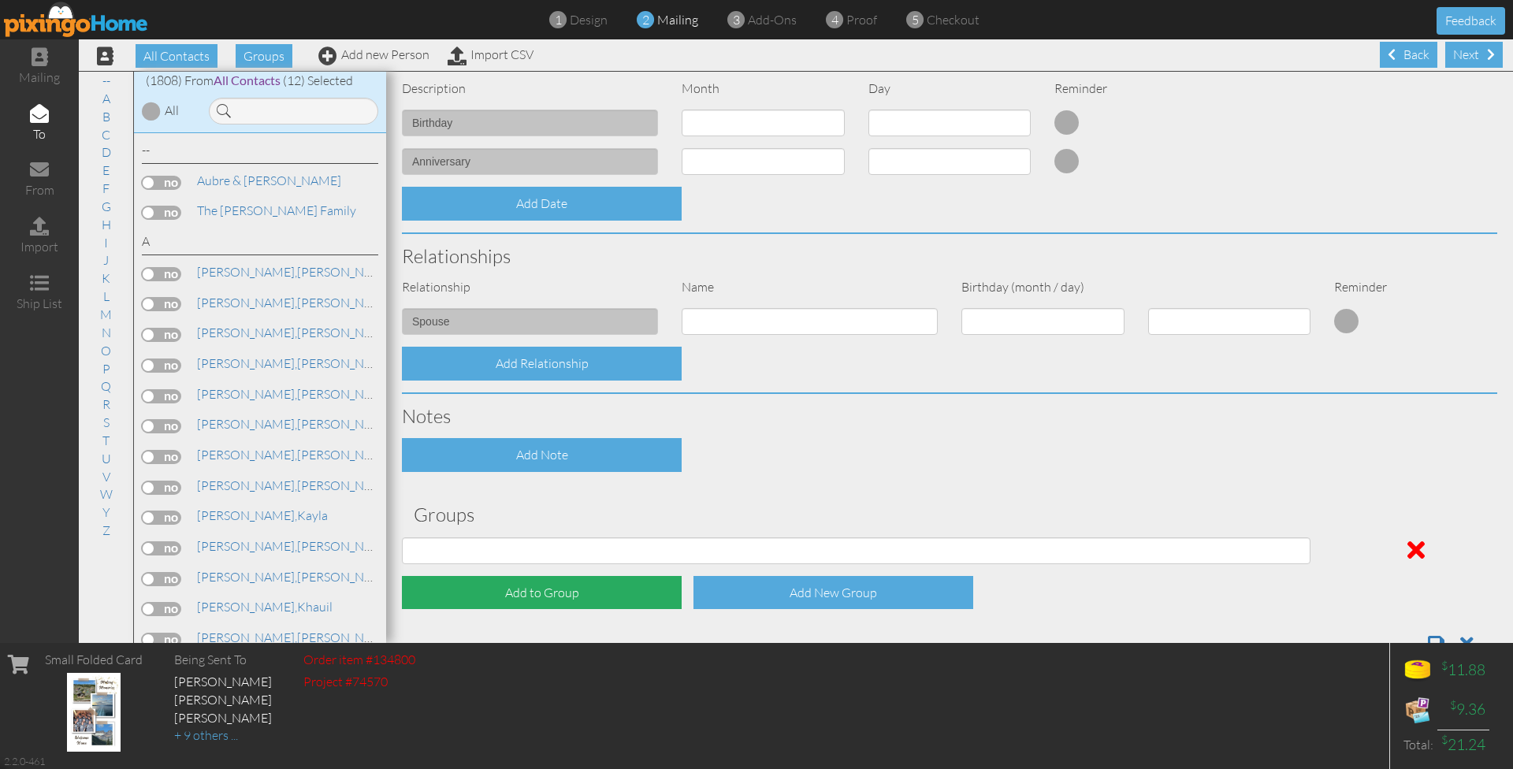
click at [507, 582] on div "Add to Group" at bounding box center [542, 593] width 280 height 34
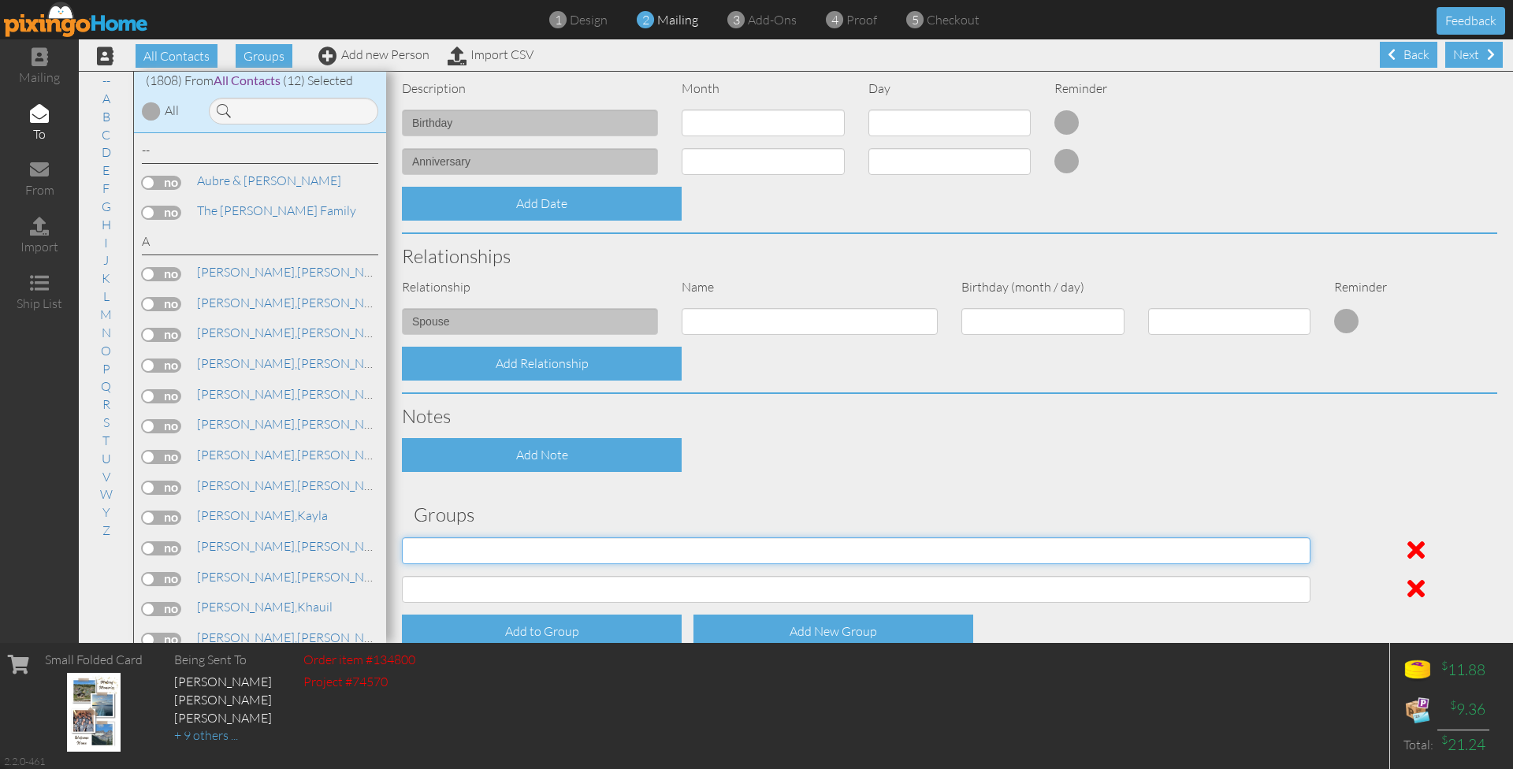
select select "object:6012"
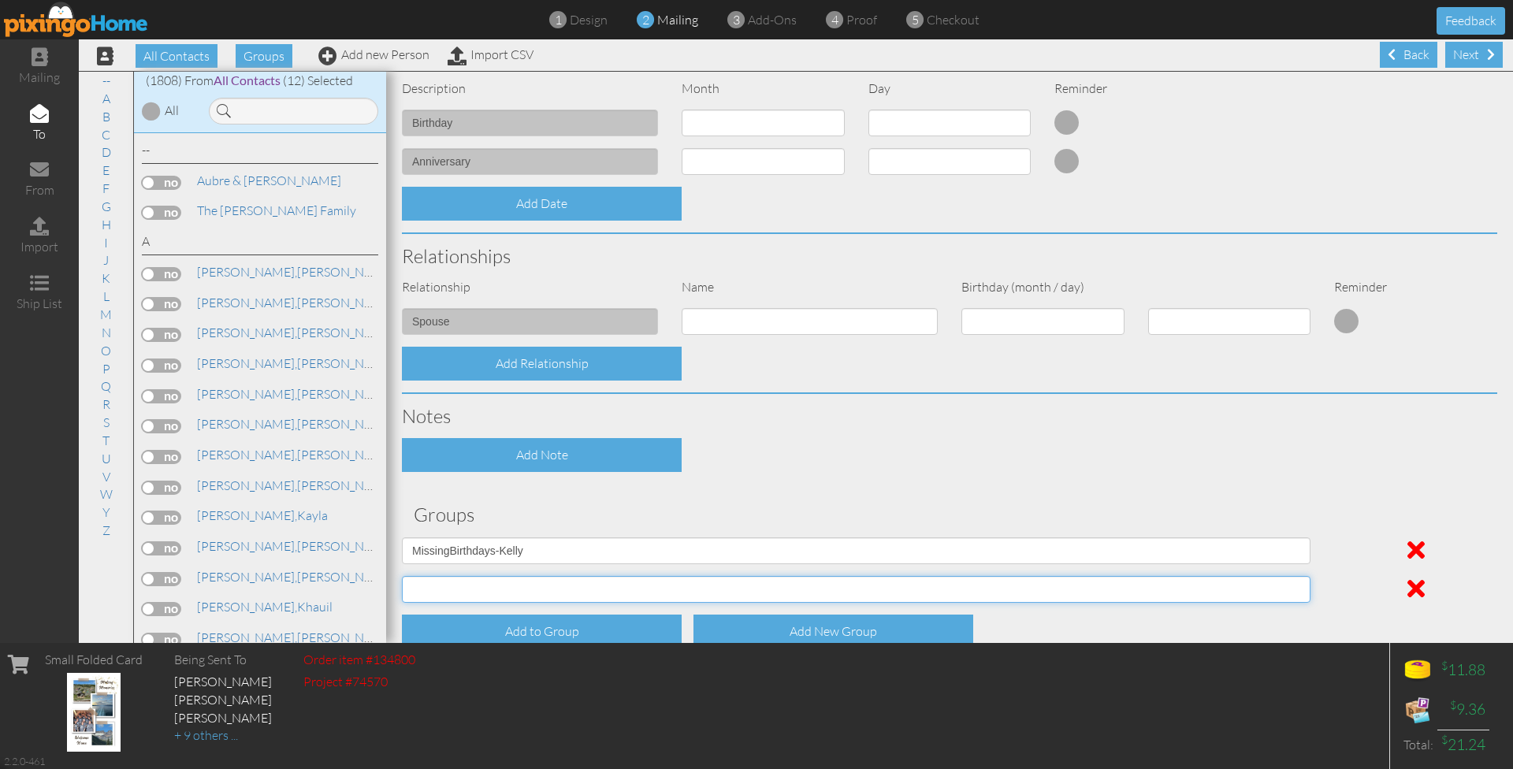
select select "object:6005"
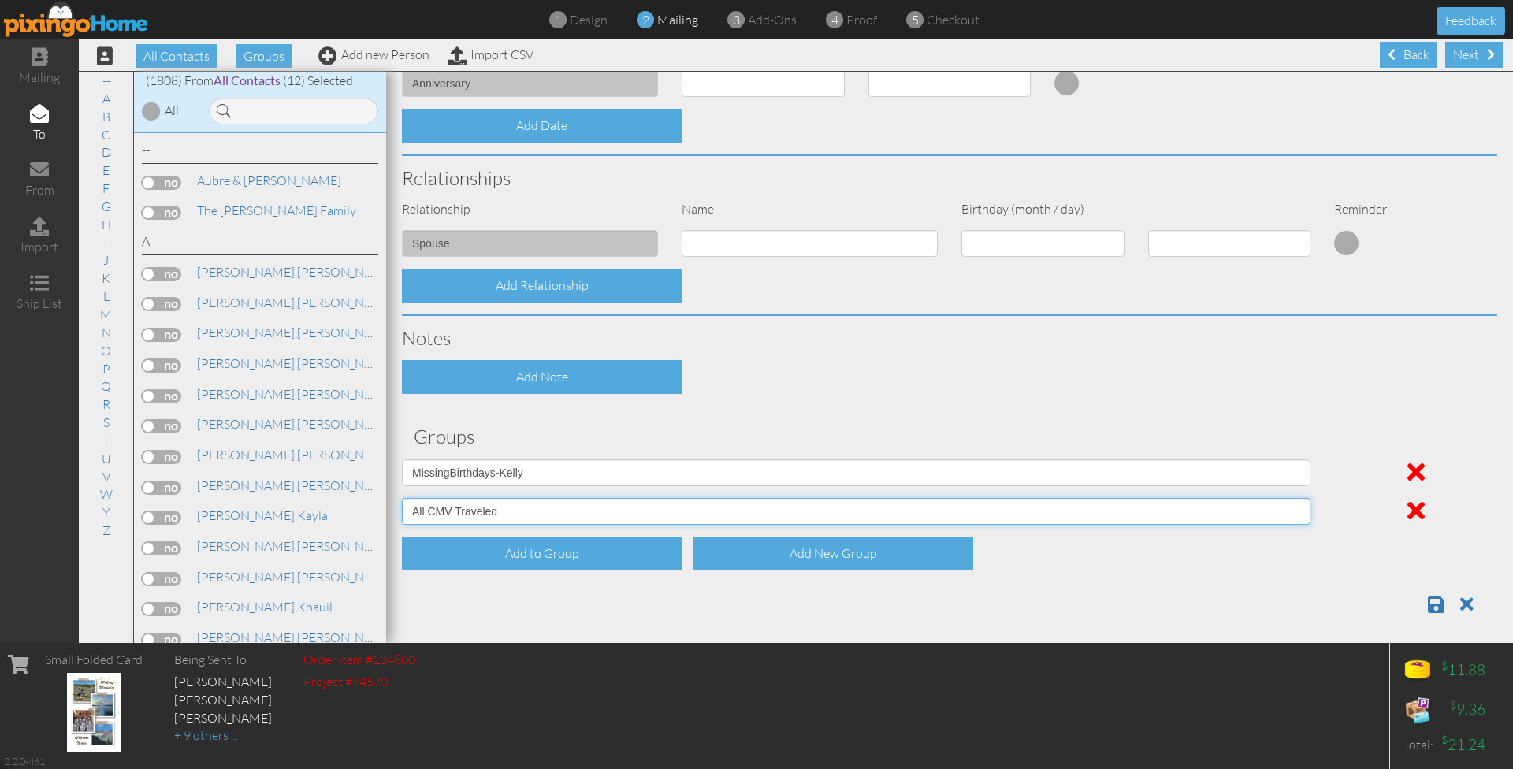
scroll to position [470, 0]
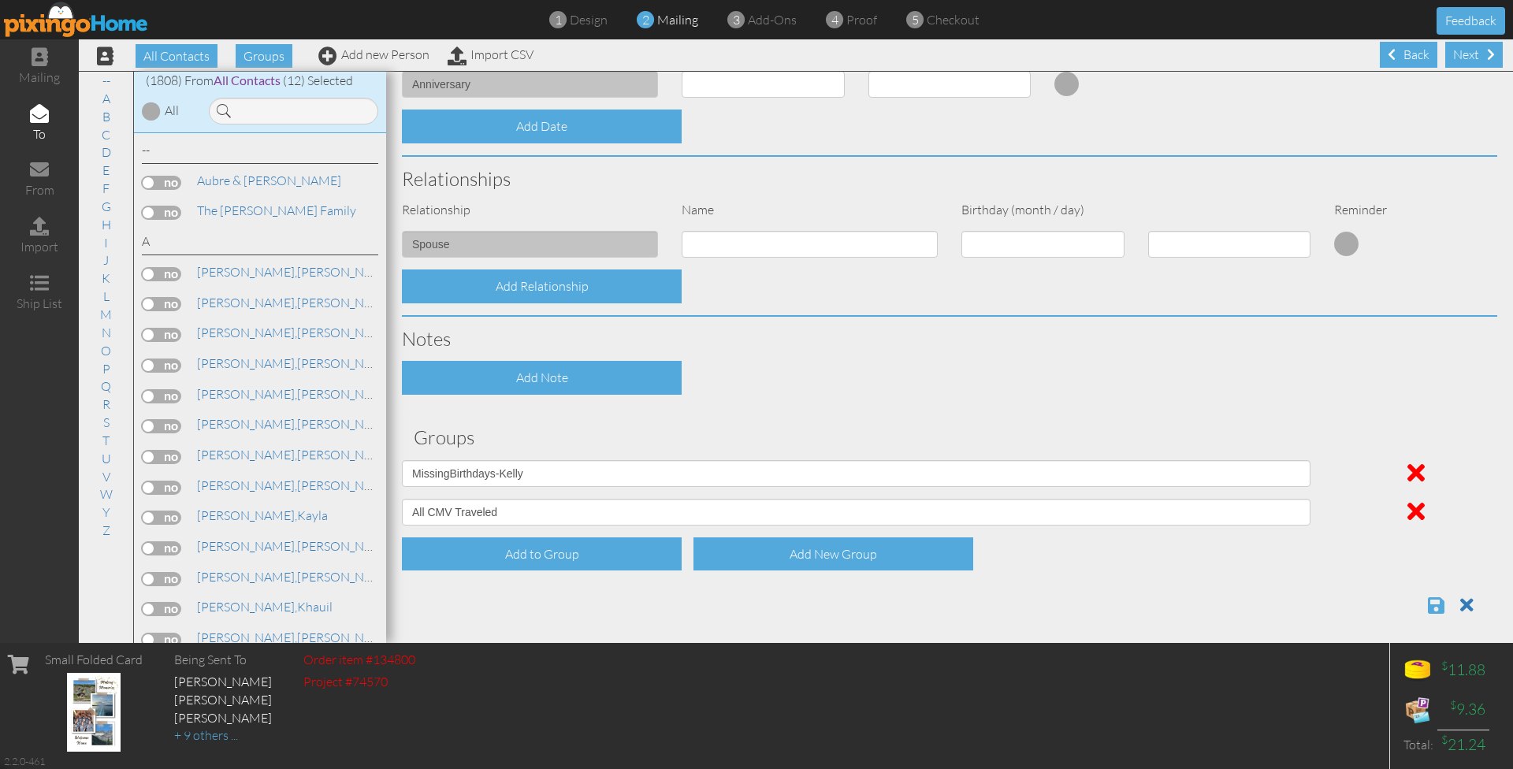
click at [1440, 597] on span at bounding box center [1436, 605] width 17 height 19
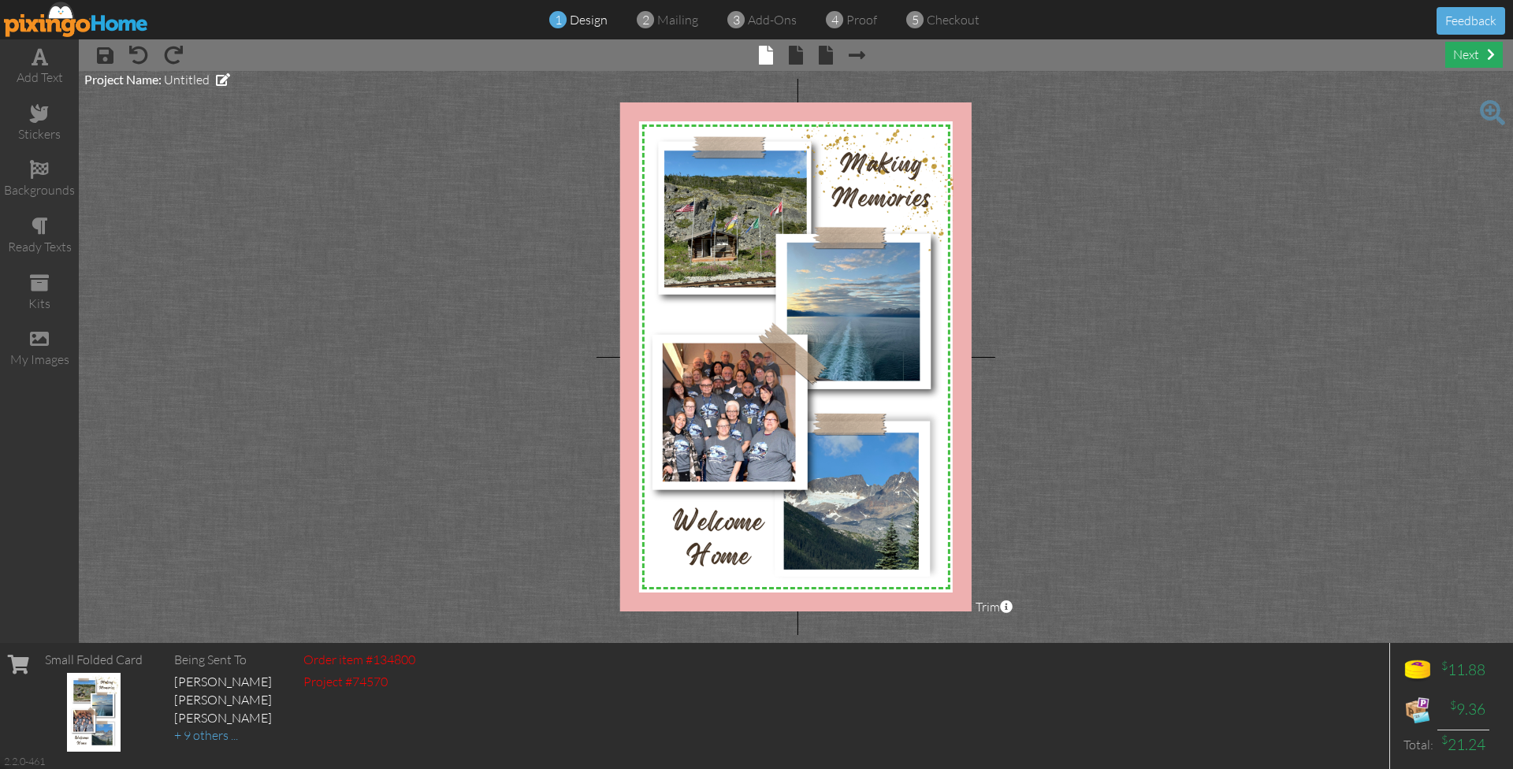
click at [1485, 49] on div "next" at bounding box center [1474, 55] width 58 height 26
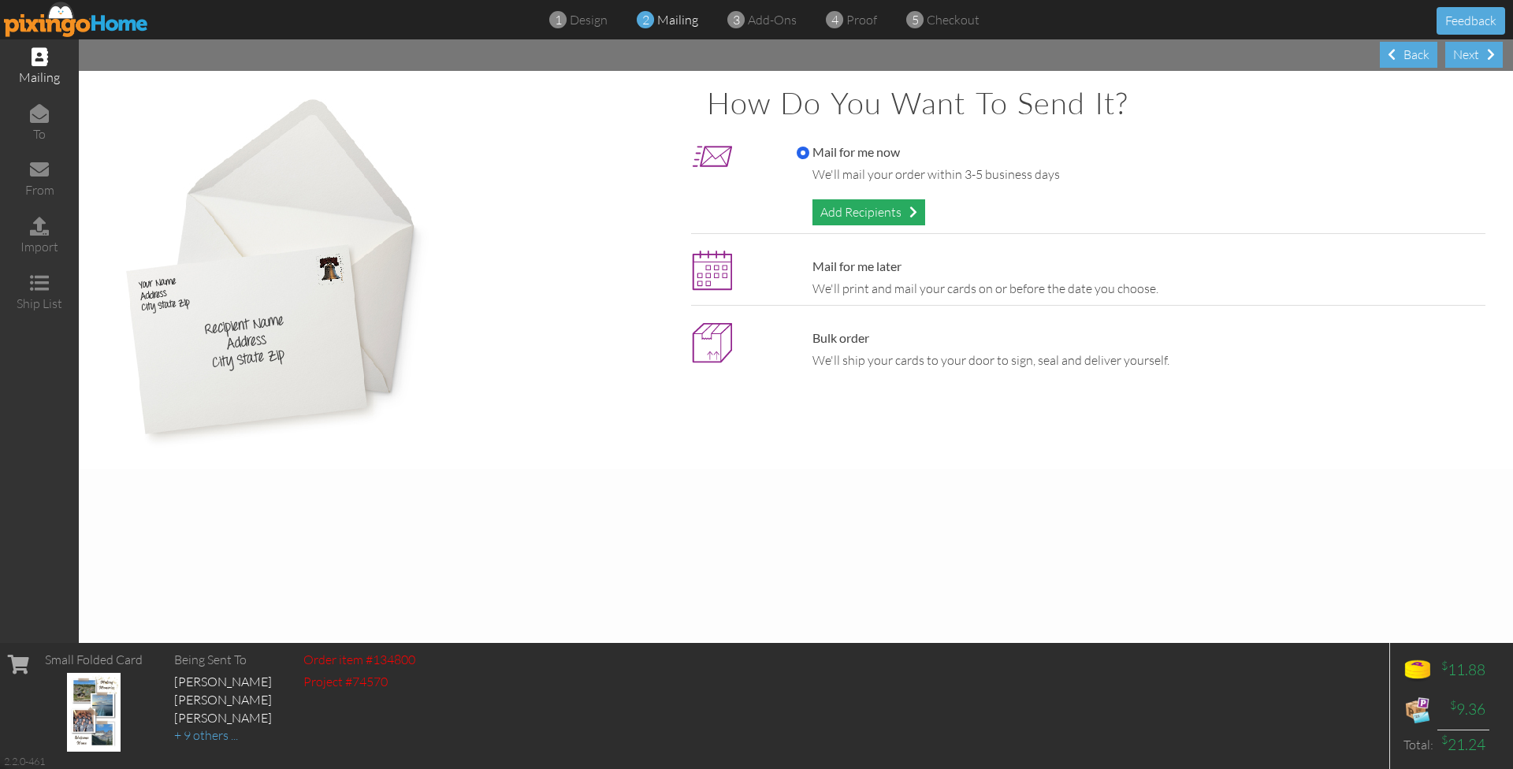
click at [865, 204] on div "Add Recipients" at bounding box center [868, 212] width 113 height 26
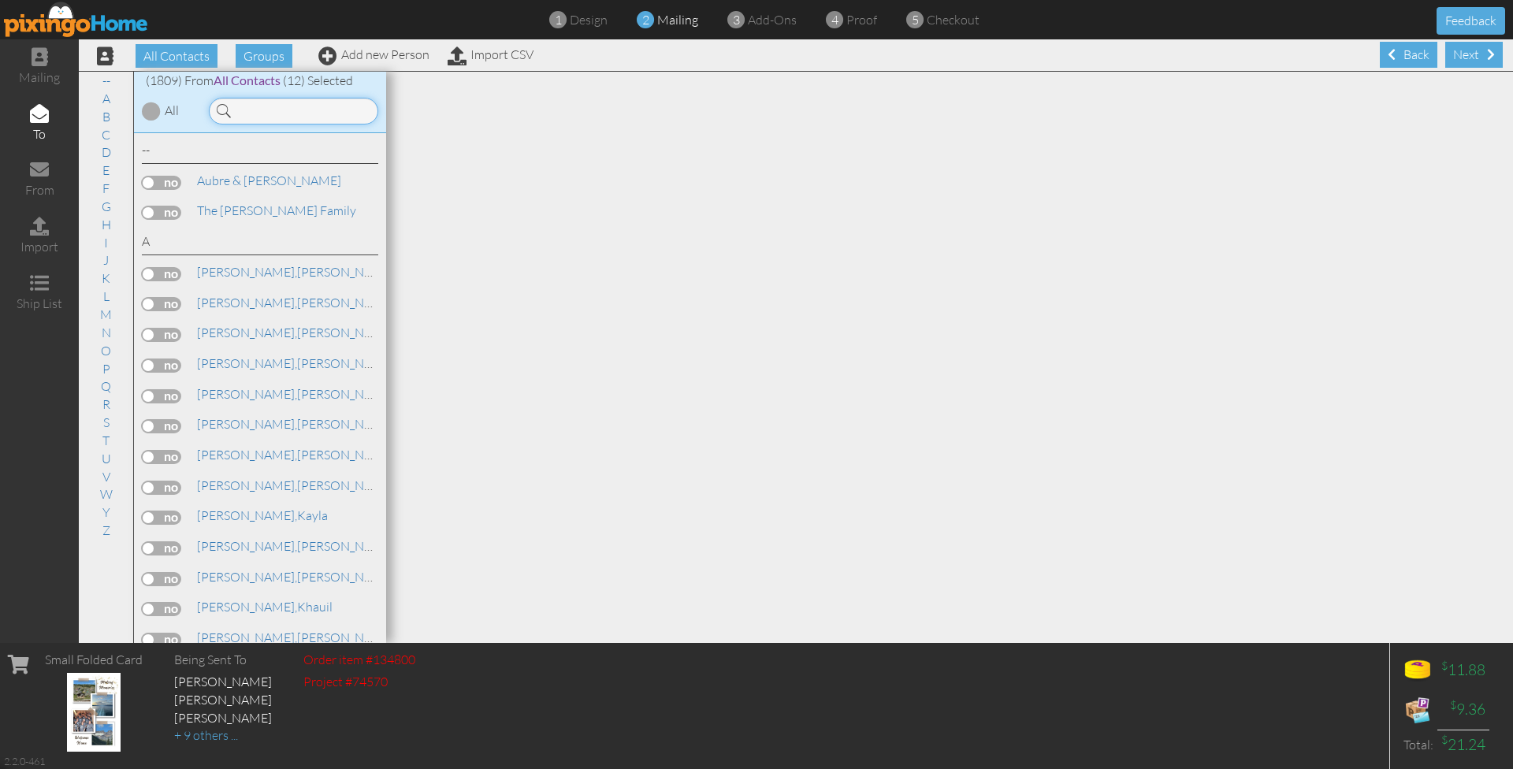
click at [325, 109] on input at bounding box center [293, 111] width 169 height 27
click at [374, 54] on link "Add new Person" at bounding box center [373, 54] width 111 height 16
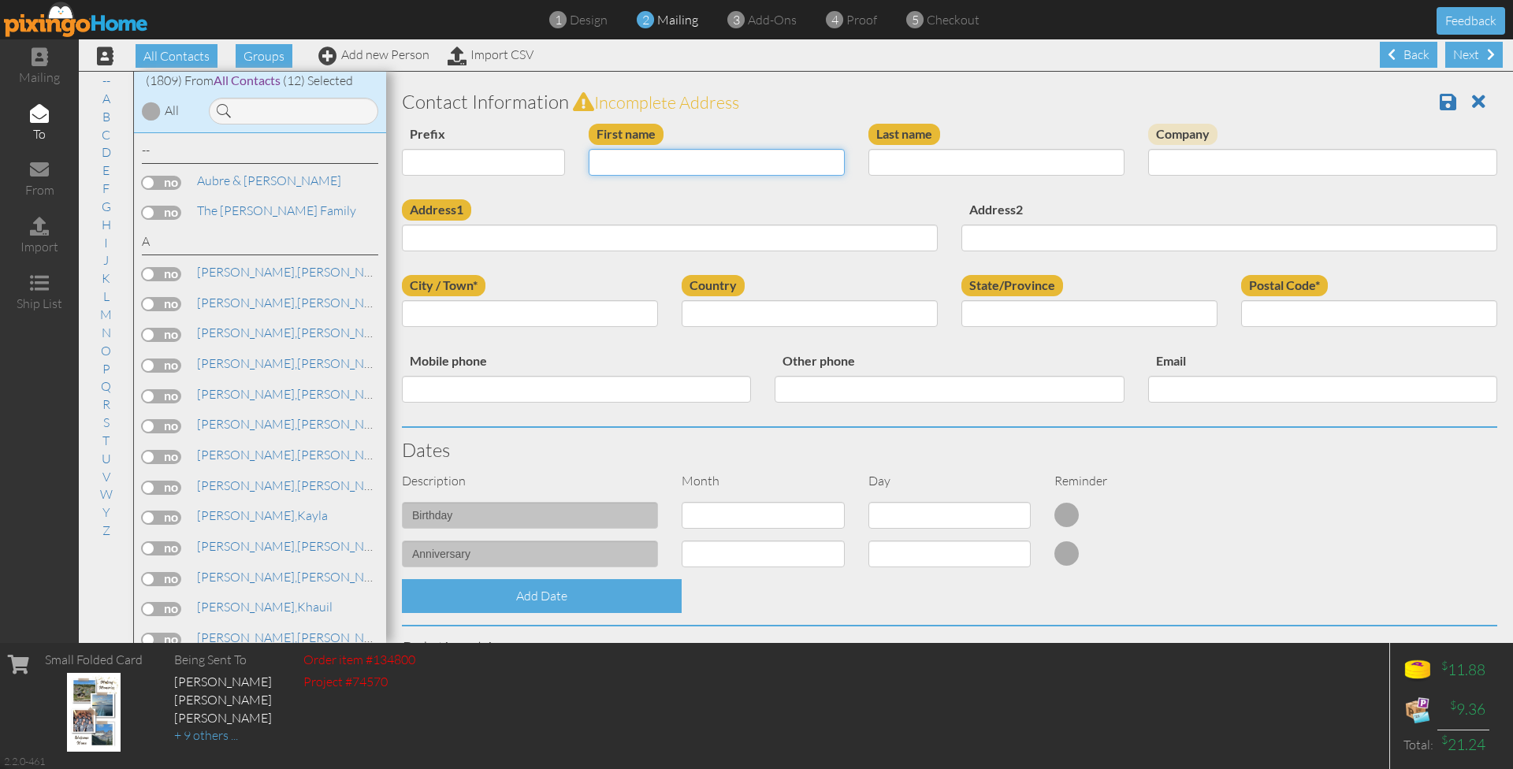
click at [784, 168] on input "First name" at bounding box center [717, 162] width 256 height 27
click at [768, 162] on input "First name" at bounding box center [717, 162] width 256 height 27
type input "[PERSON_NAME]"
type input "Davis"
click at [671, 233] on input "Address1" at bounding box center [670, 238] width 536 height 27
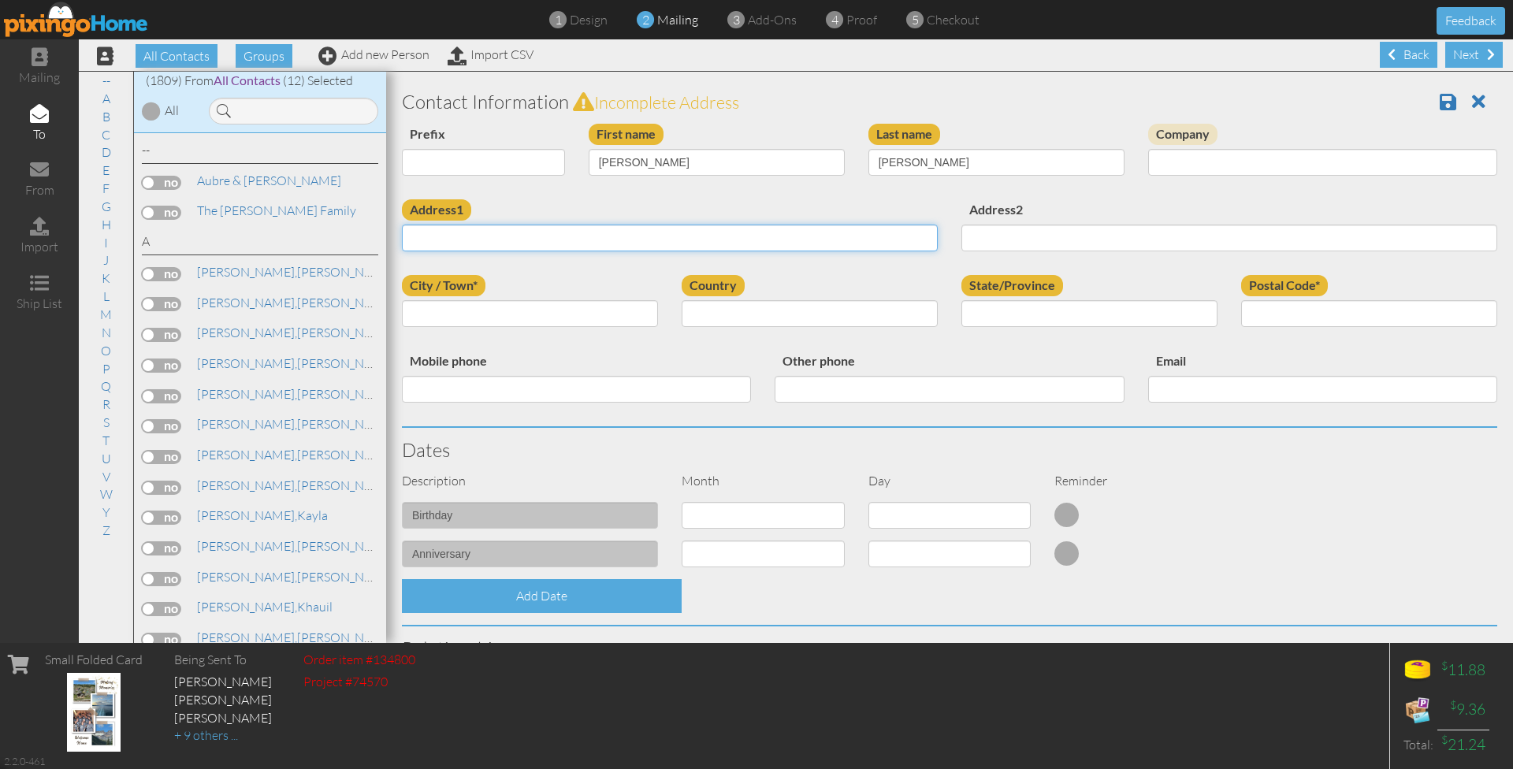
click at [489, 234] on input "Address1" at bounding box center [670, 238] width 536 height 27
paste input "4613 South Fuller Ave Independence, Missouri 64055"
drag, startPoint x: 522, startPoint y: 236, endPoint x: 701, endPoint y: 242, distance: 179.8
click at [701, 242] on input "4613 South Fuller Ave Independence, Missouri 64055" at bounding box center [670, 238] width 536 height 27
type input "4613 South Fuller Ave"
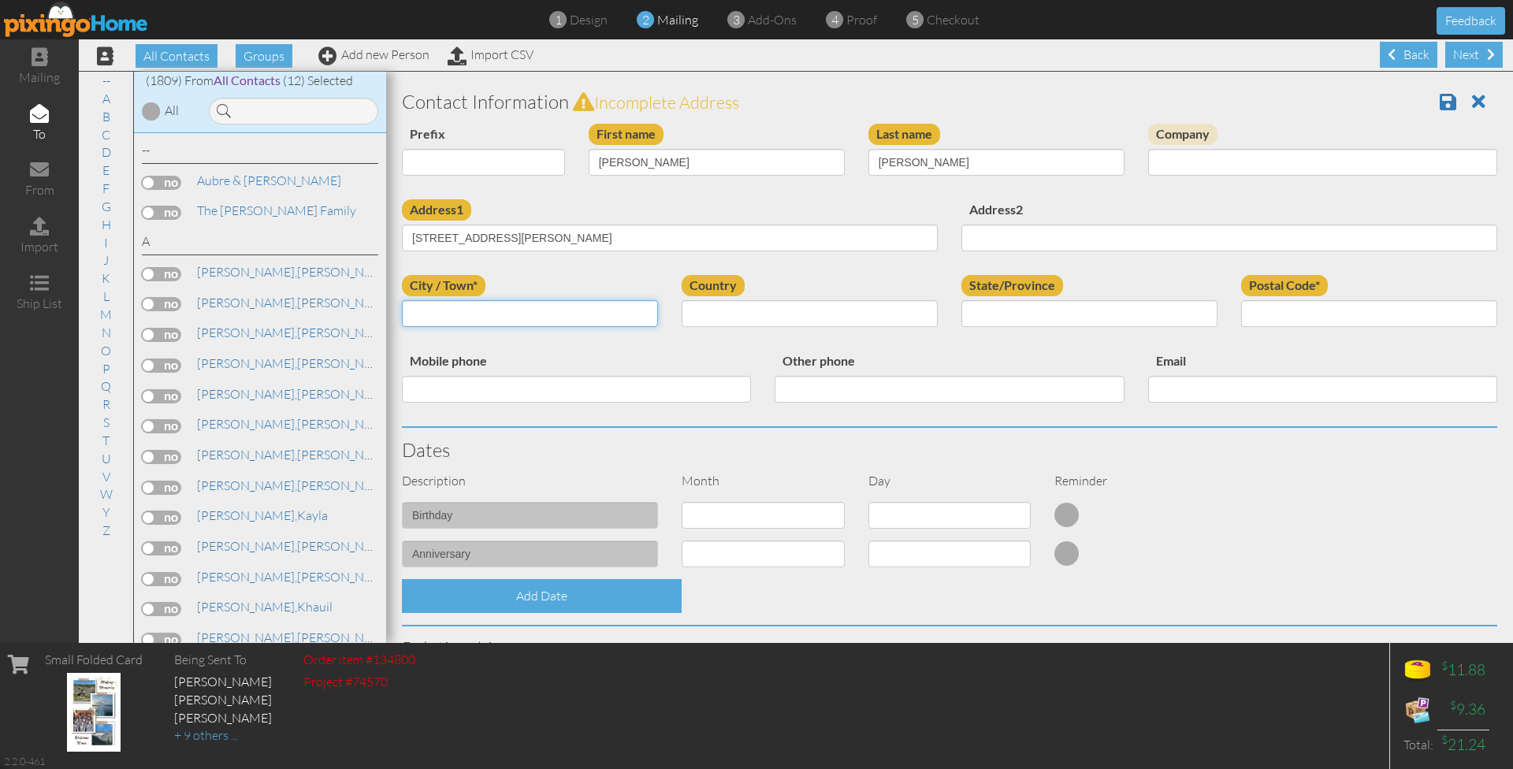
click at [589, 312] on input "City / Town*" at bounding box center [530, 313] width 256 height 27
paste input "Independence, Missouri 64055"
drag, startPoint x: 486, startPoint y: 312, endPoint x: 578, endPoint y: 311, distance: 91.4
click at [578, 311] on input "Independence, Missouri 64055" at bounding box center [530, 313] width 256 height 27
type input "Independence,"
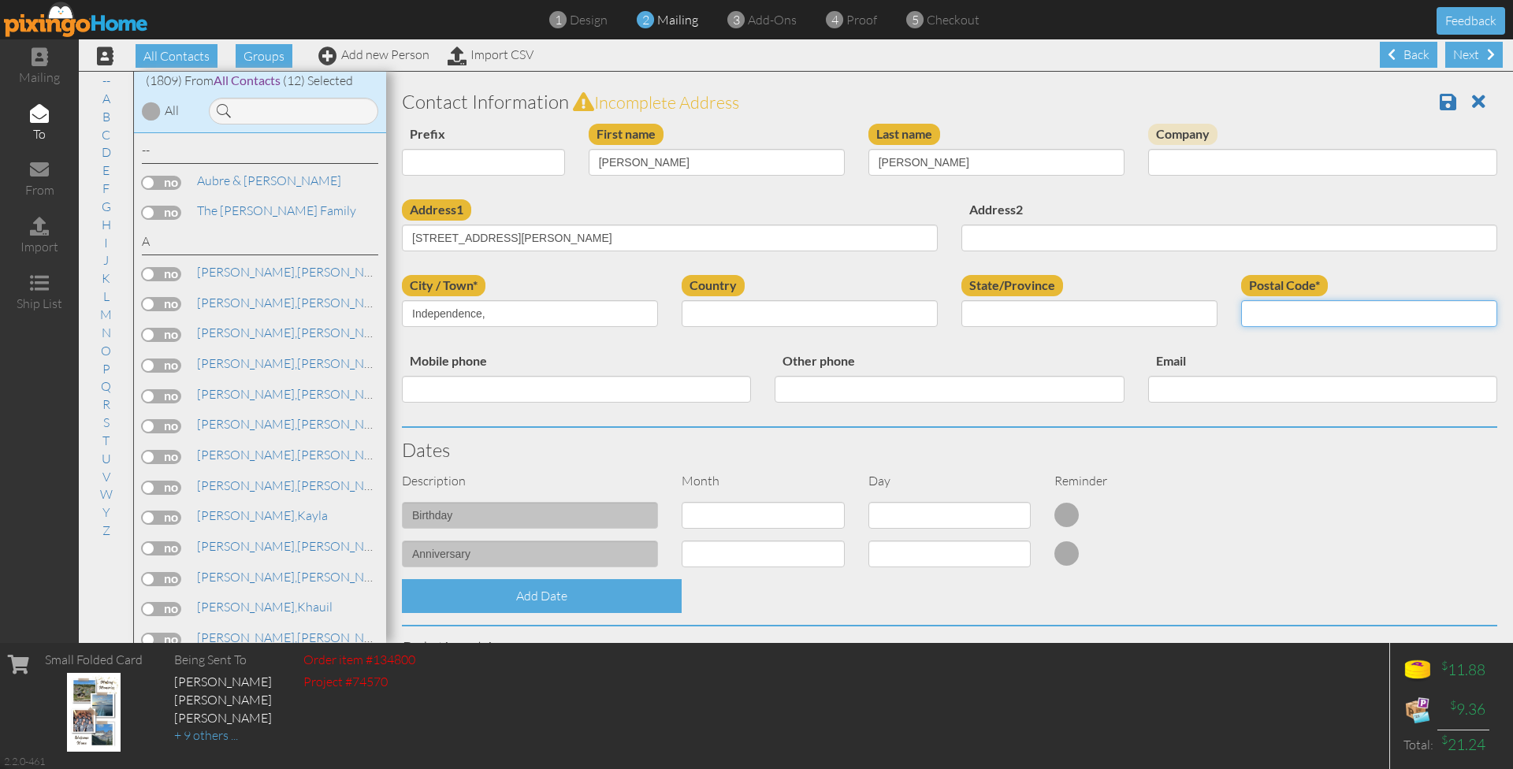
click at [1285, 305] on input "Postal Code*" at bounding box center [1369, 313] width 256 height 27
paste input "Missouri 64055"
drag, startPoint x: 1298, startPoint y: 313, endPoint x: 1223, endPoint y: 318, distance: 75.0
click at [1223, 318] on div "City / Town* Independence, Country United States -------------- Afghanistan Alb…" at bounding box center [949, 313] width 1119 height 76
click at [1257, 309] on input "Missouri 64055" at bounding box center [1369, 313] width 256 height 27
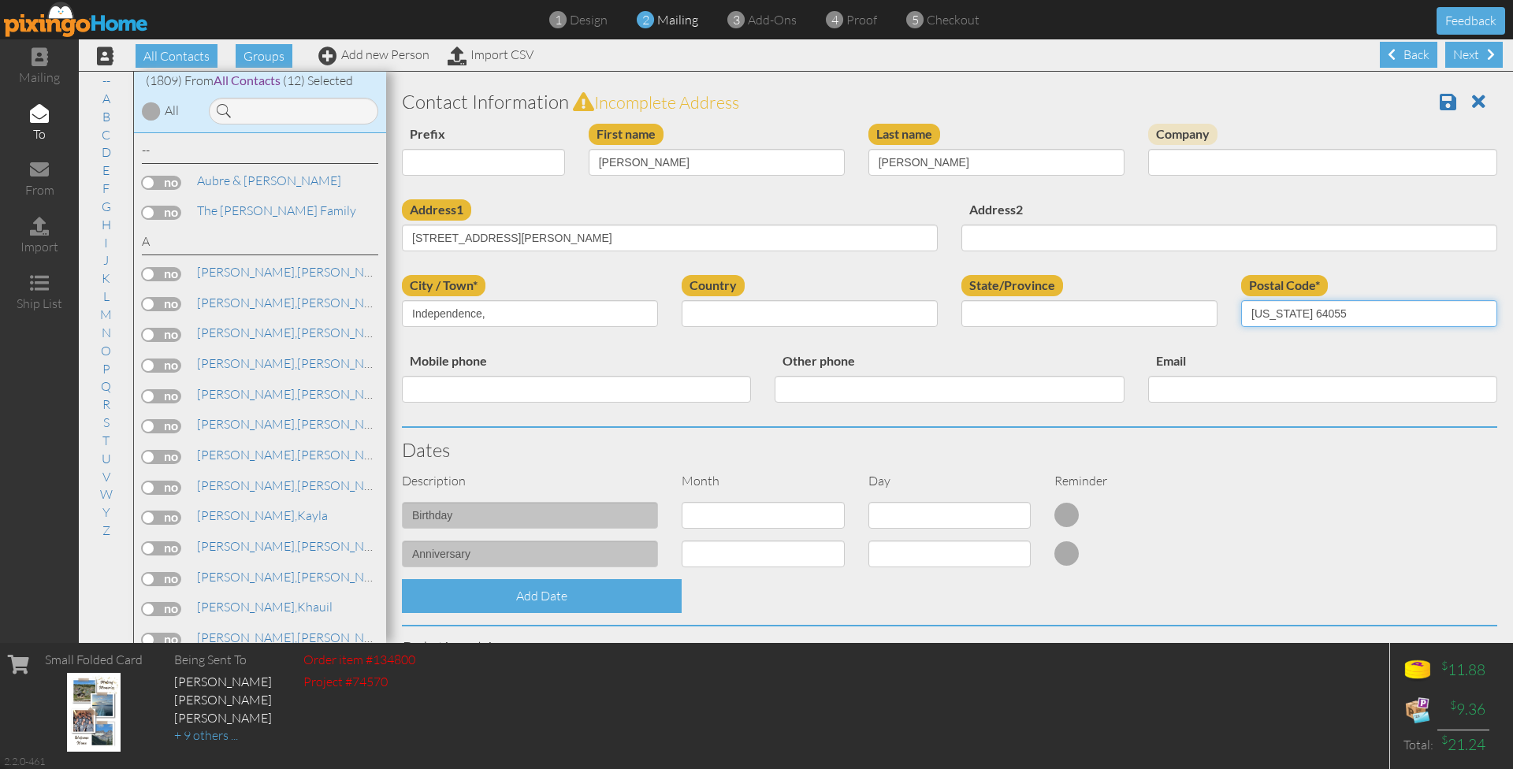
drag, startPoint x: 1251, startPoint y: 309, endPoint x: 1302, endPoint y: 311, distance: 50.5
click at [1302, 311] on input "Missouri 64055" at bounding box center [1369, 313] width 256 height 27
drag, startPoint x: 1283, startPoint y: 310, endPoint x: 1230, endPoint y: 310, distance: 52.8
click at [1230, 310] on div "Postal Code* 4055" at bounding box center [1369, 307] width 280 height 64
click at [1258, 311] on input "4055" at bounding box center [1369, 313] width 256 height 27
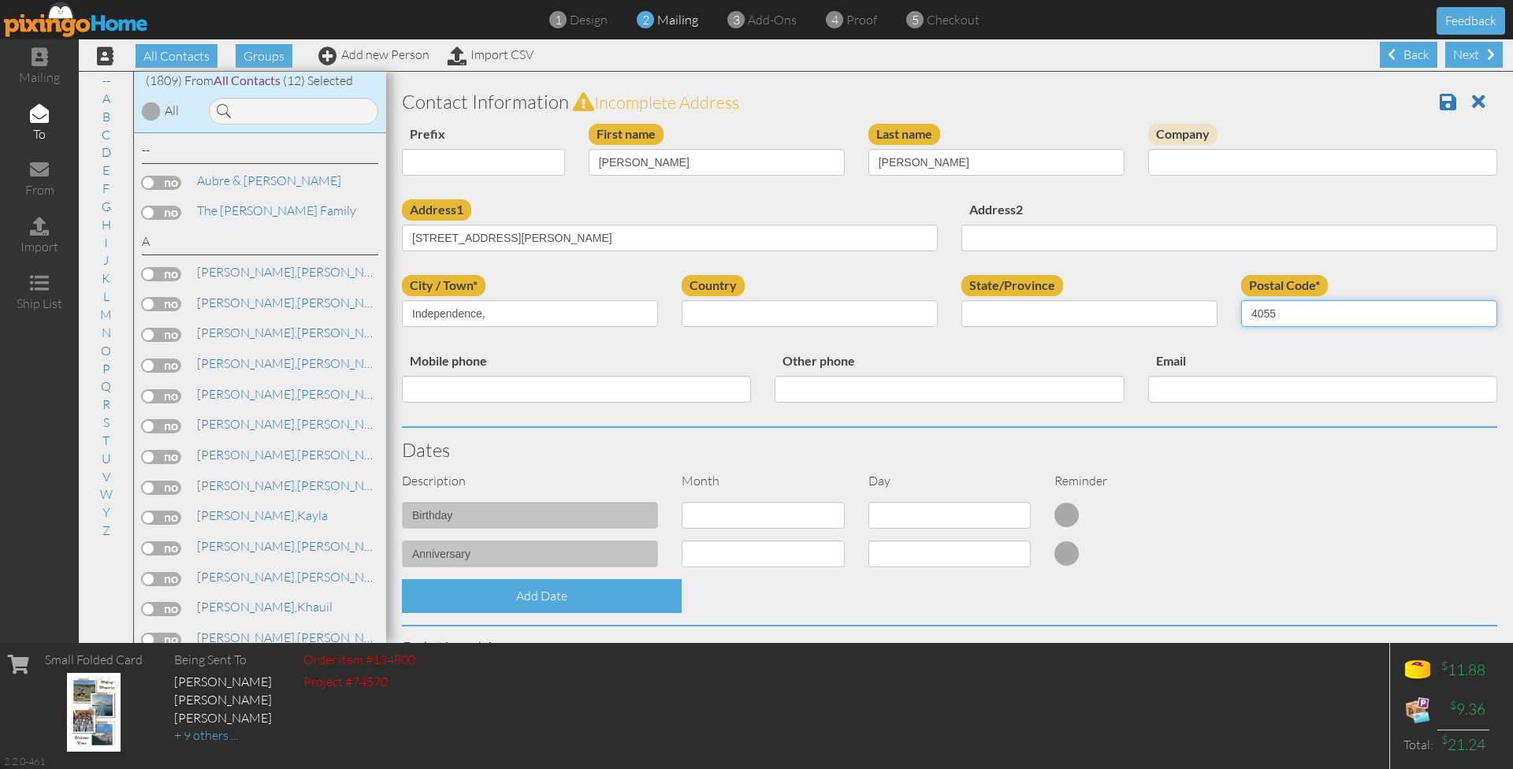
click at [1258, 311] on input "4055" at bounding box center [1369, 313] width 256 height 27
paste input "Missouri 6"
click at [1300, 313] on input "Missouri 64055" at bounding box center [1369, 313] width 256 height 27
type input "64055"
click at [580, 313] on input "Independence," at bounding box center [530, 313] width 256 height 27
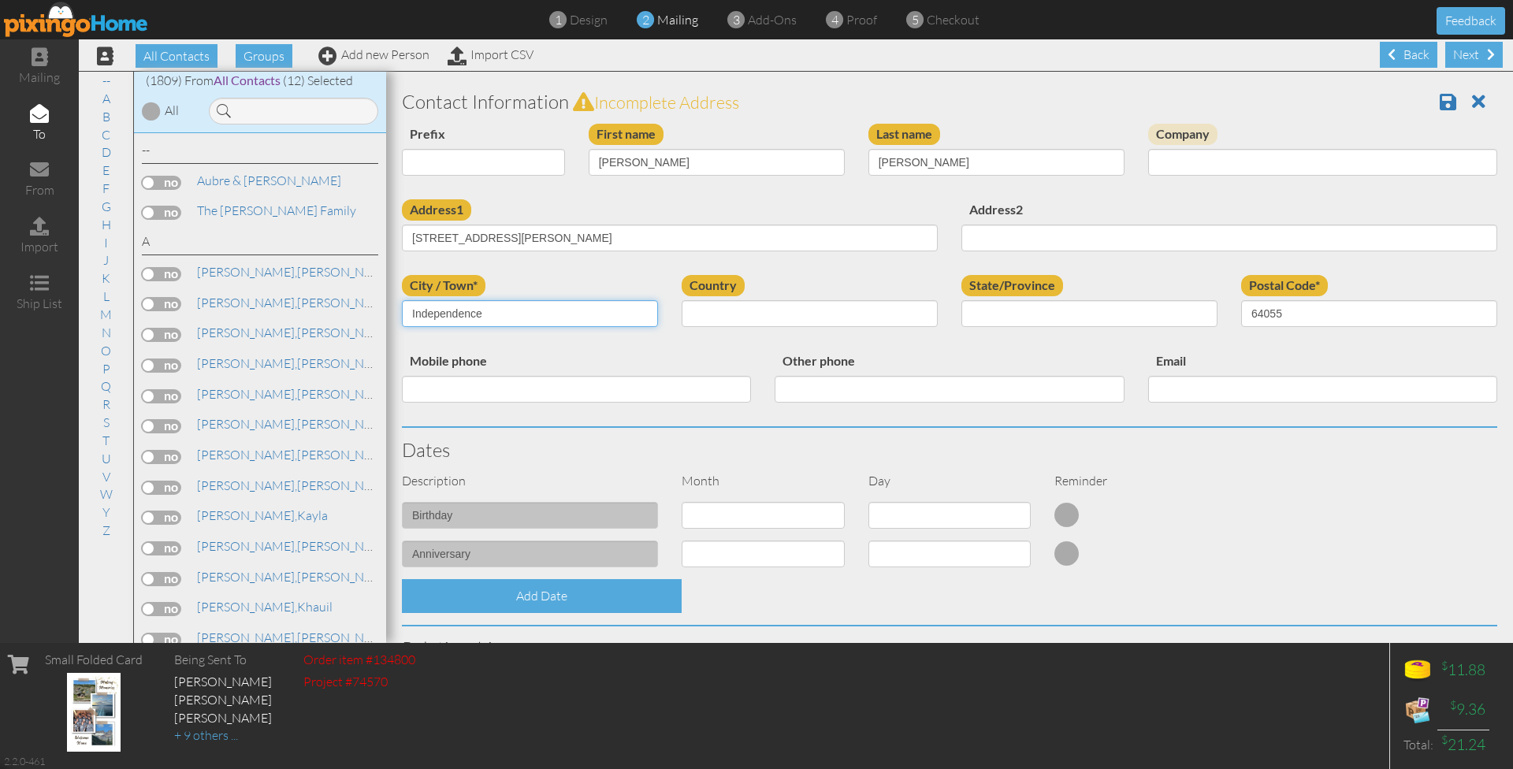
type input "Independence"
select select "object:5699"
select select "object:5976"
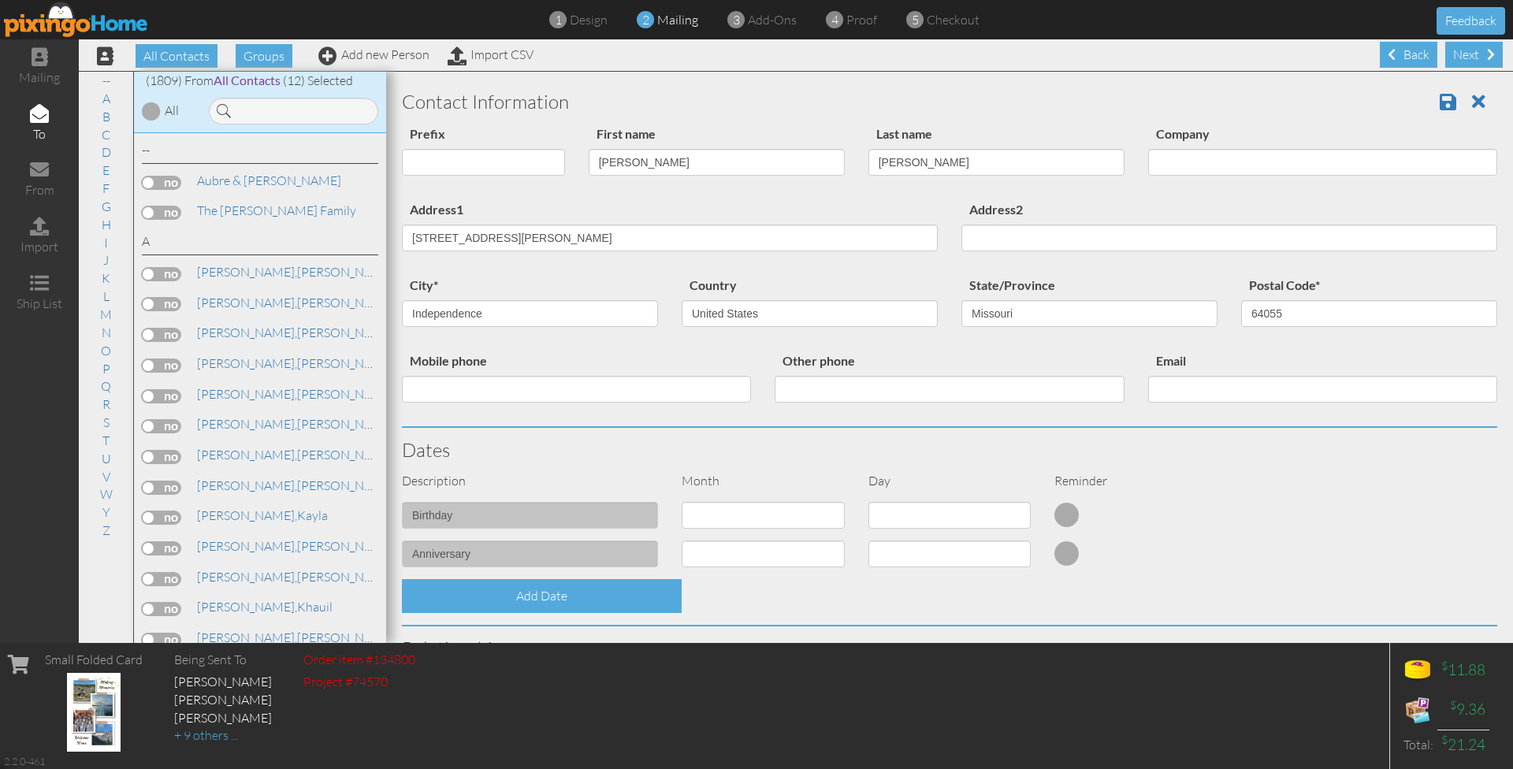
click at [1173, 475] on div "Reminder" at bounding box center [1136, 481] width 187 height 18
select select "object:5687"
select select "number:15"
click at [982, 582] on div "Add Date" at bounding box center [949, 596] width 1119 height 34
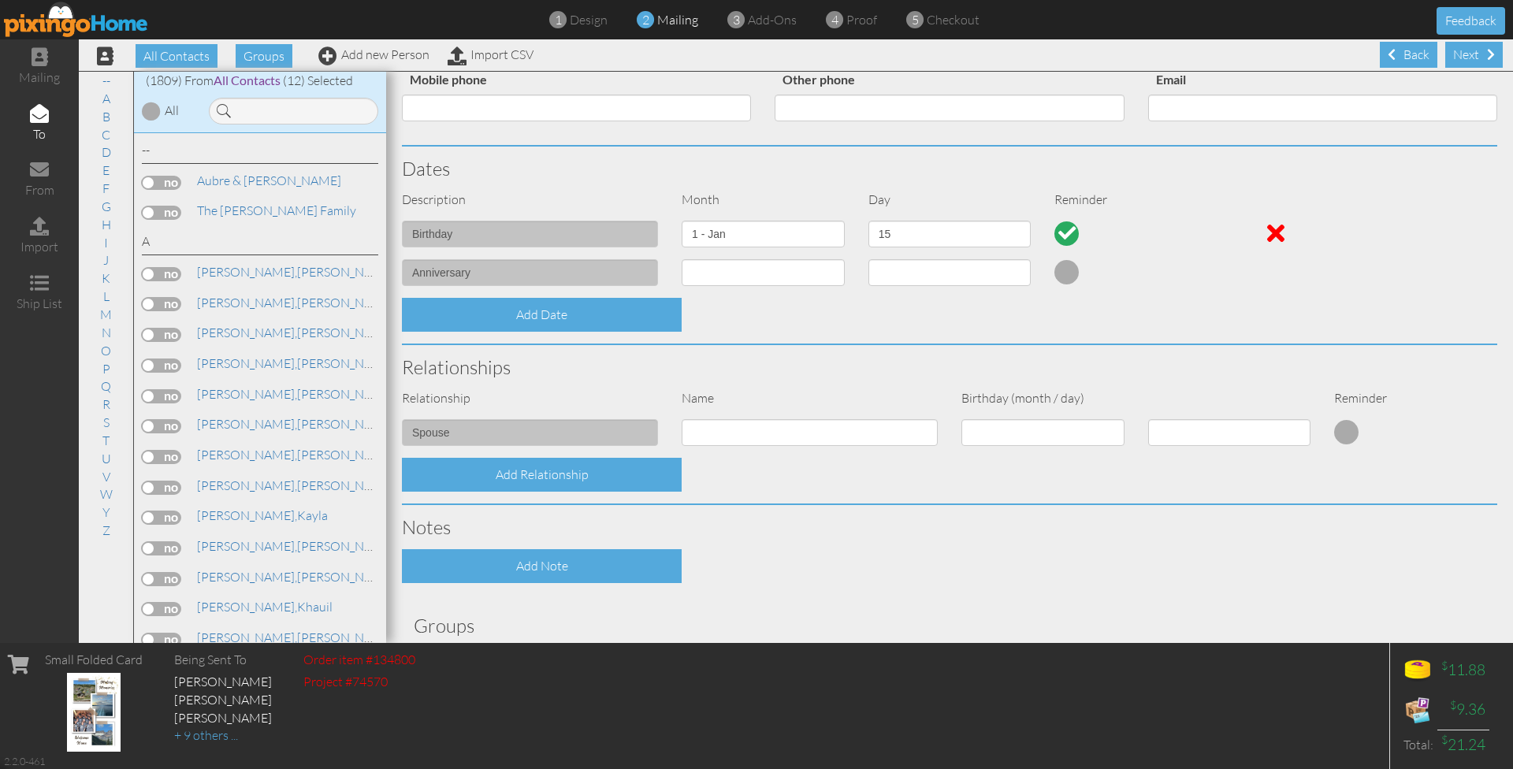
scroll to position [381, 0]
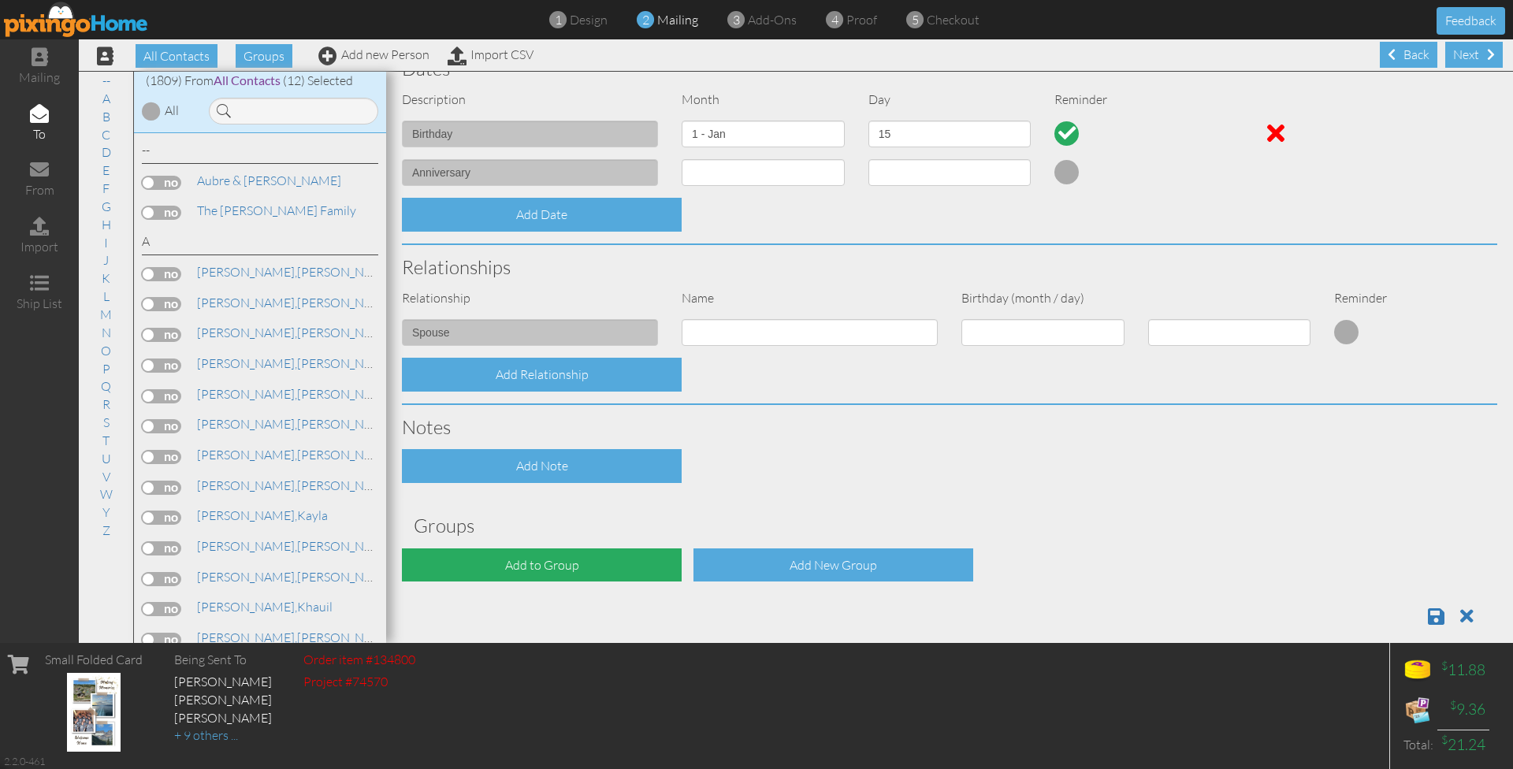
click at [499, 567] on div "Add to Group" at bounding box center [542, 565] width 280 height 34
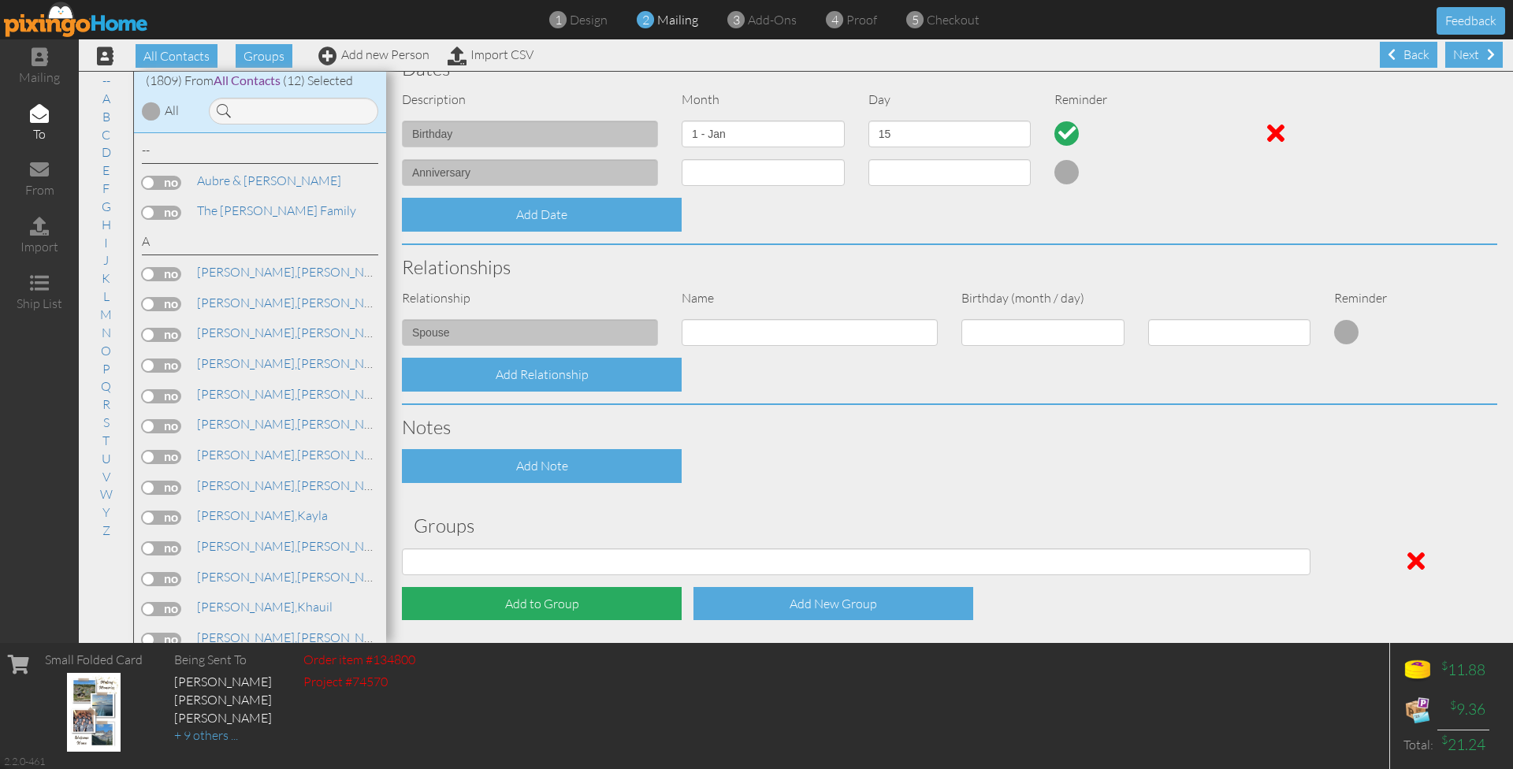
click at [499, 607] on div "Add to Group" at bounding box center [542, 604] width 280 height 34
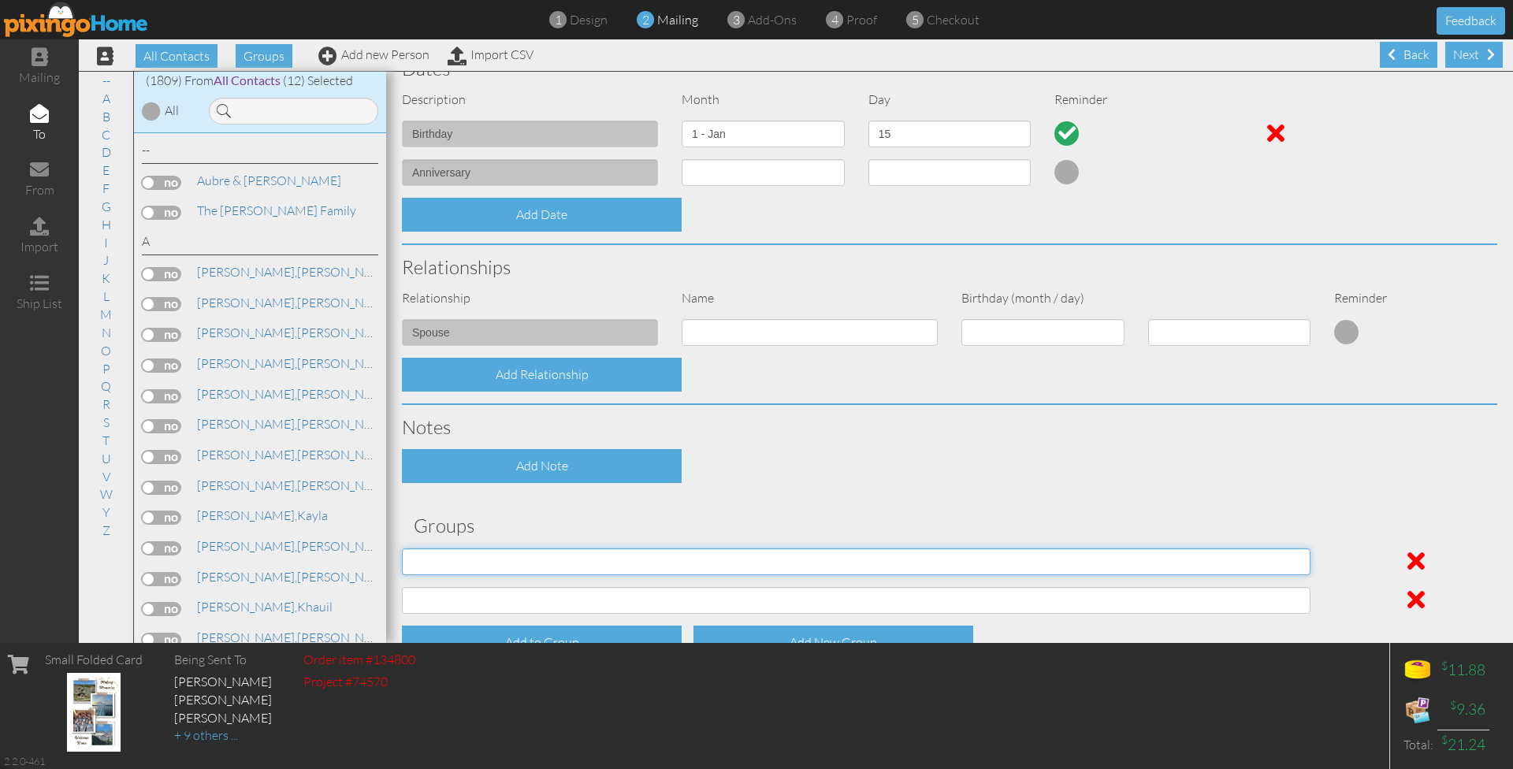
select select "object:6009"
select select "object:6010"
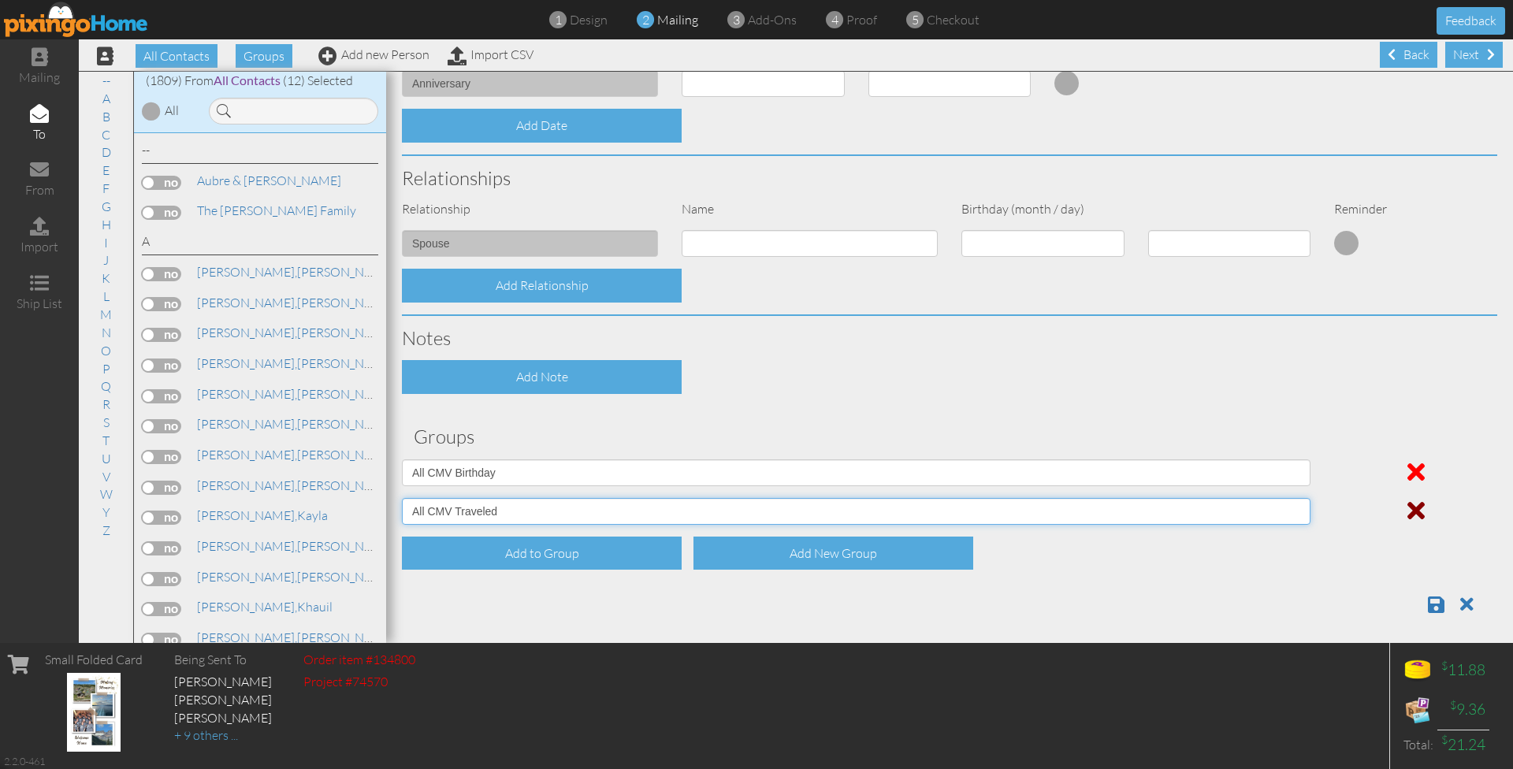
scroll to position [470, 0]
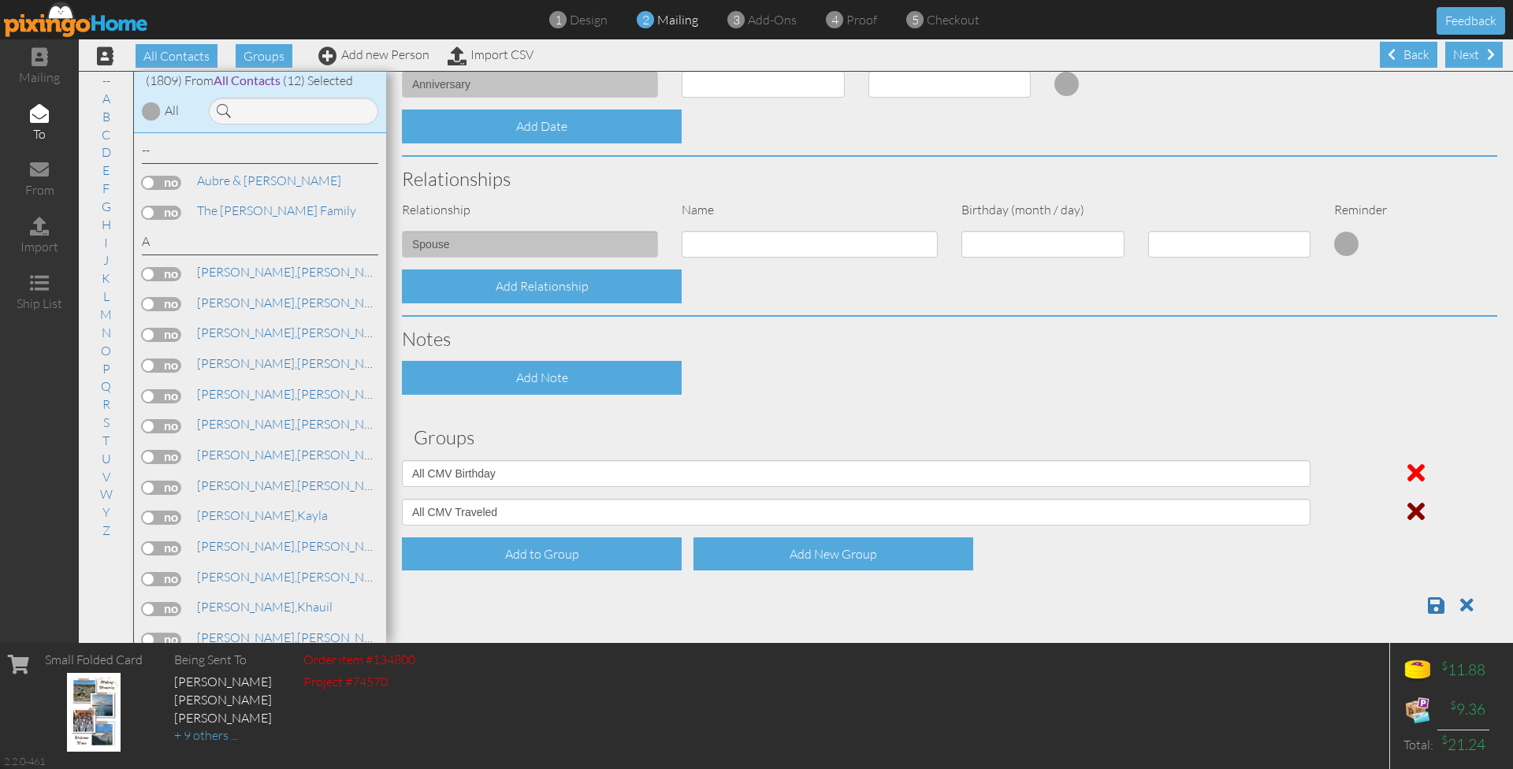
click at [1437, 603] on span at bounding box center [1436, 605] width 17 height 19
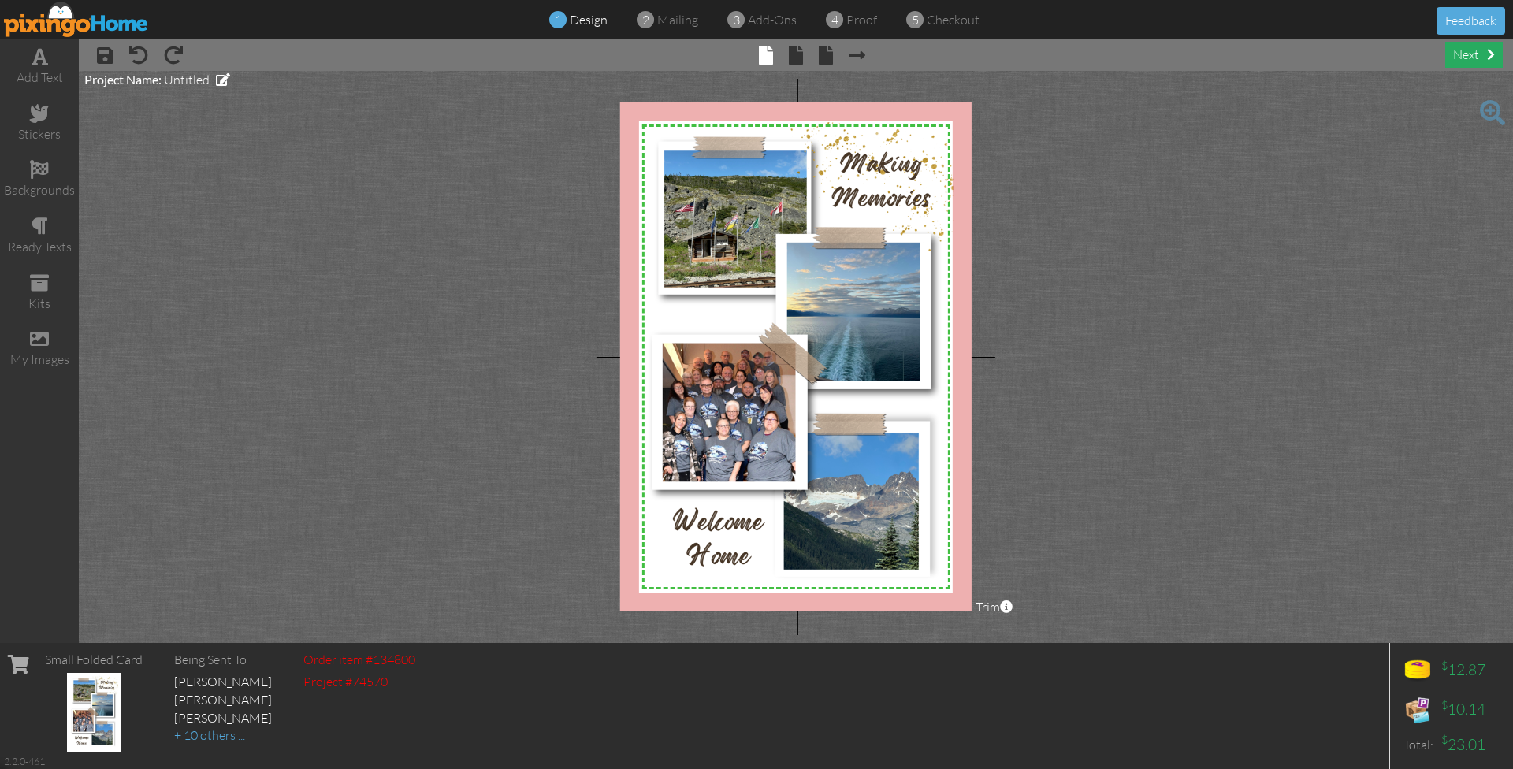
click at [1481, 60] on div "next" at bounding box center [1474, 55] width 58 height 26
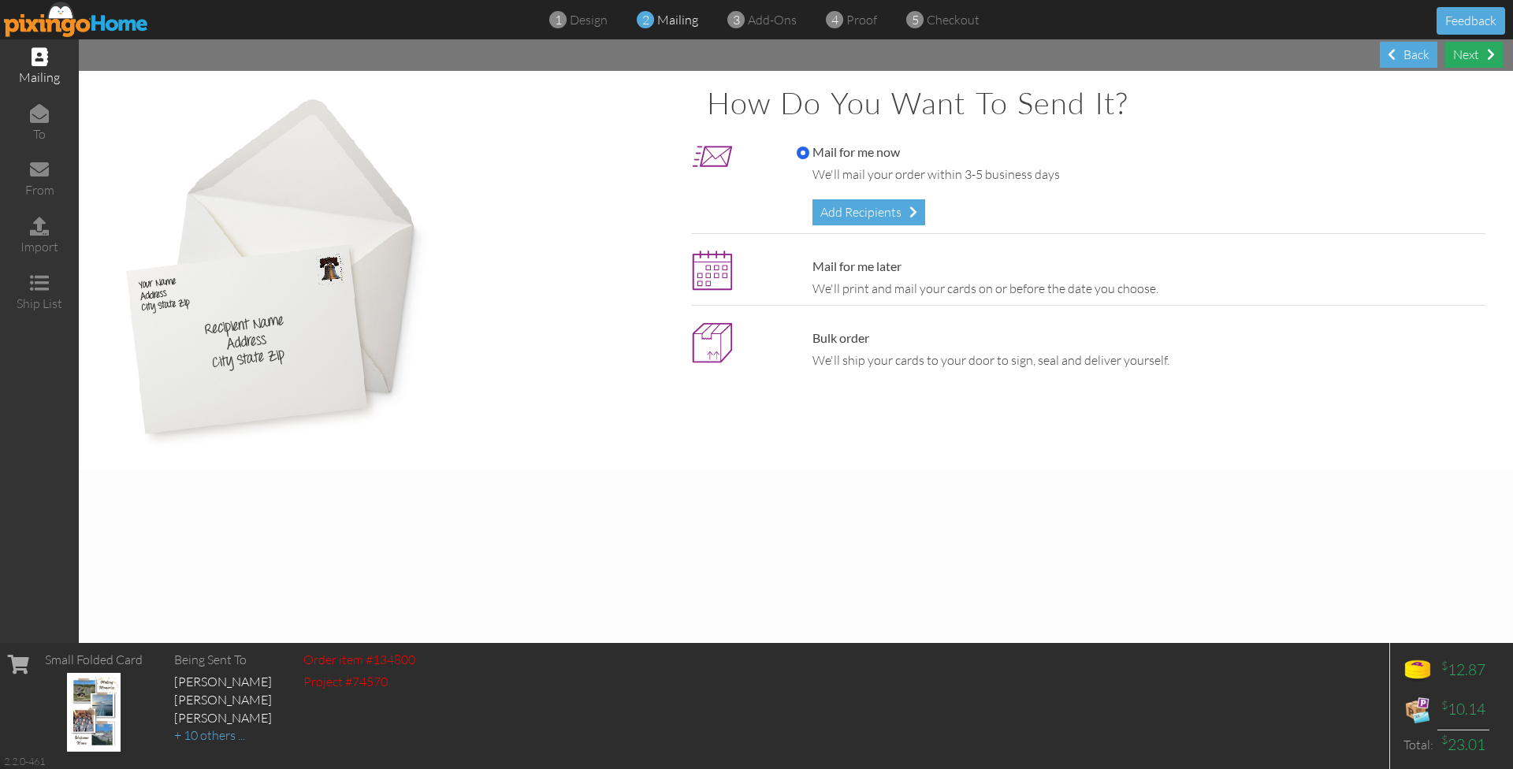
click at [1459, 64] on div "Next" at bounding box center [1474, 55] width 58 height 26
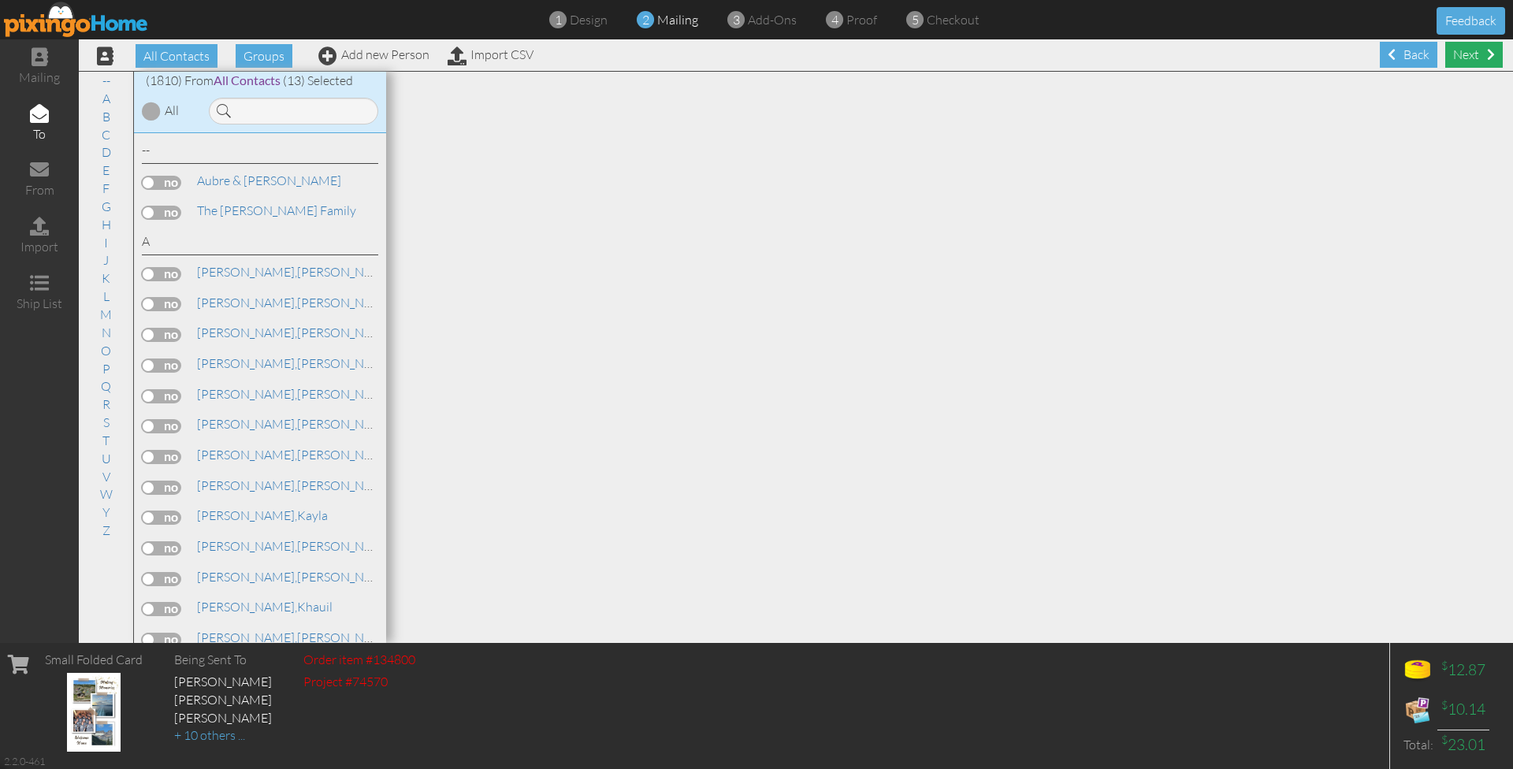
click at [1487, 59] on span at bounding box center [1491, 54] width 8 height 13
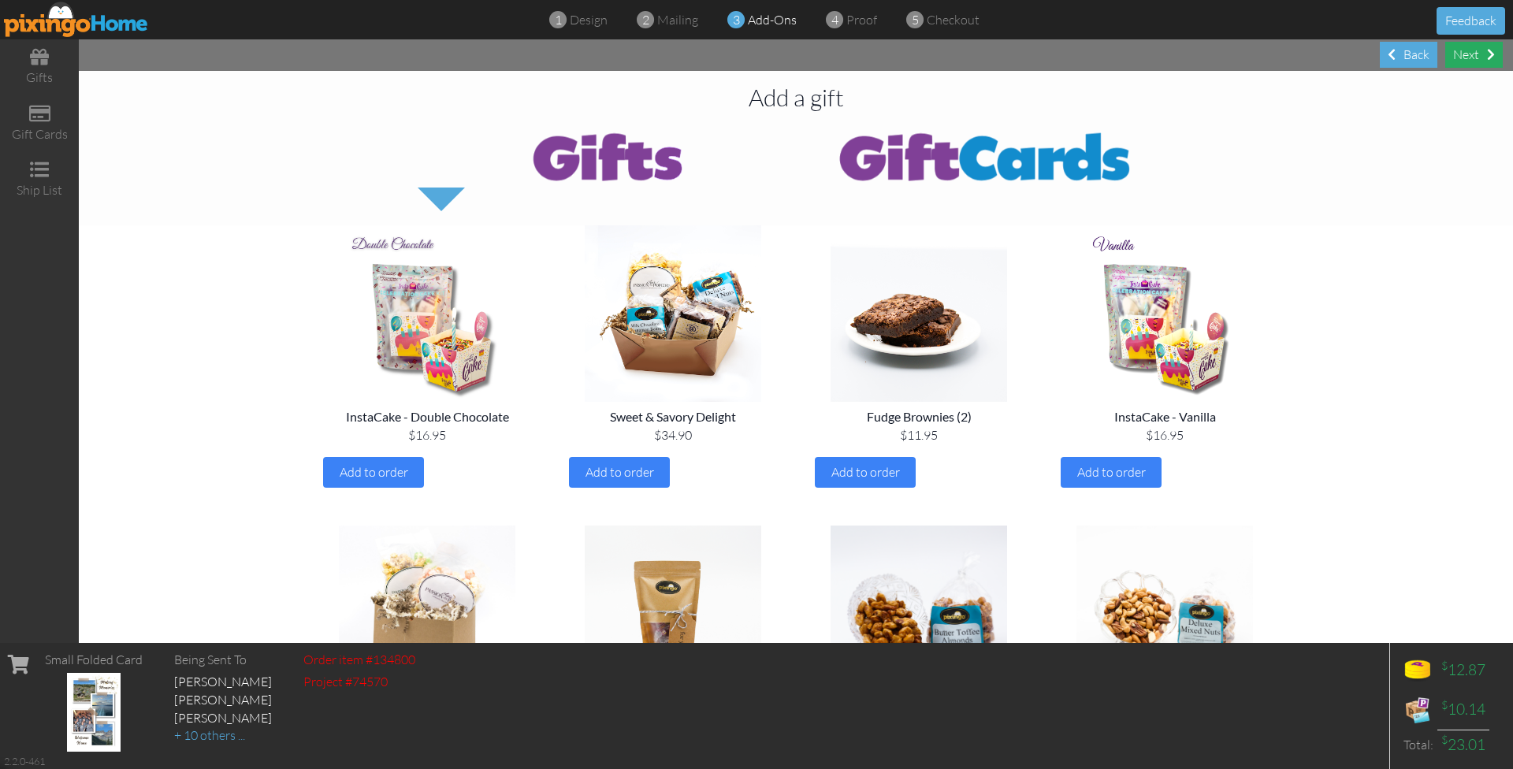
click at [1478, 58] on div "Next" at bounding box center [1474, 55] width 58 height 26
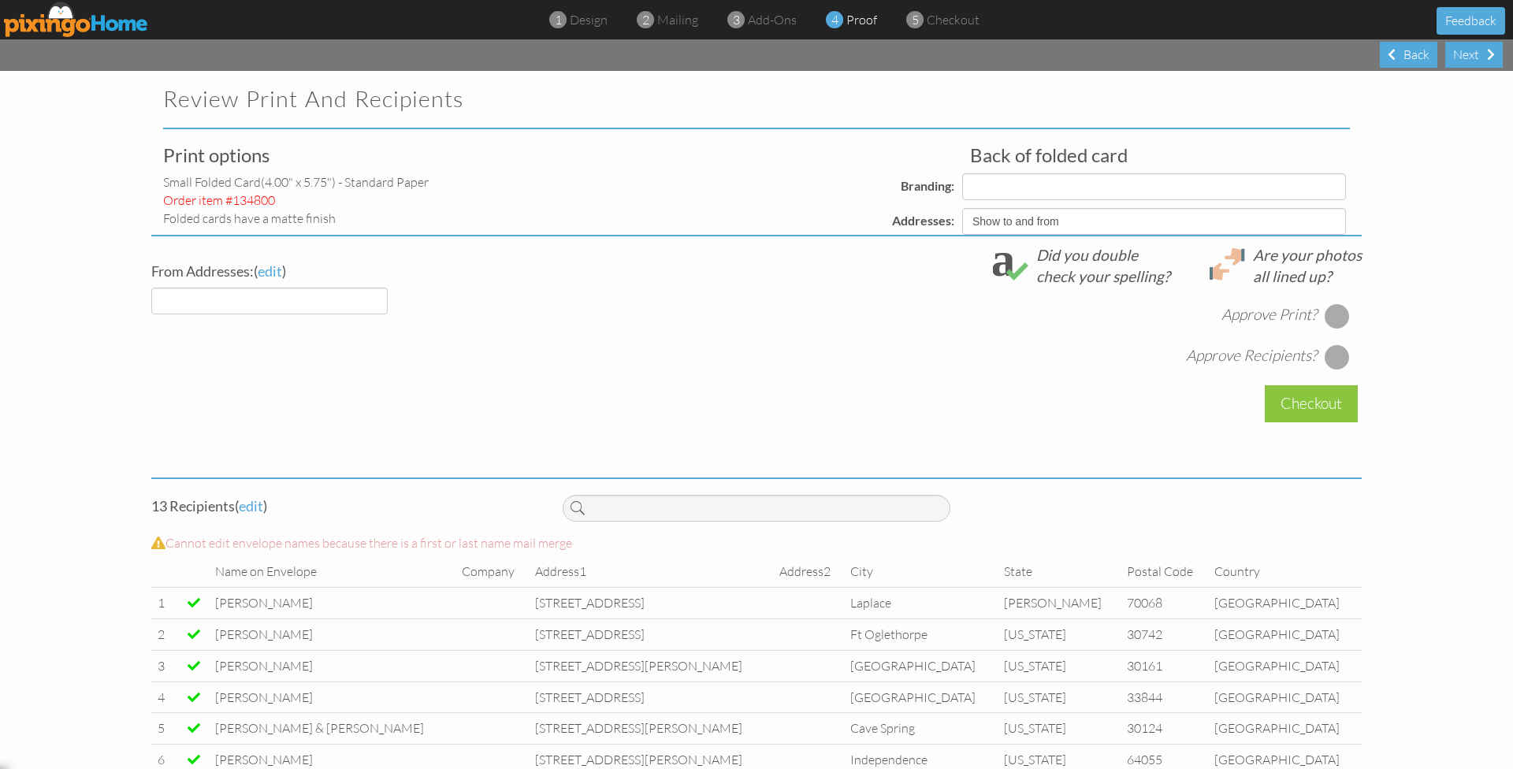
select select "object:5842"
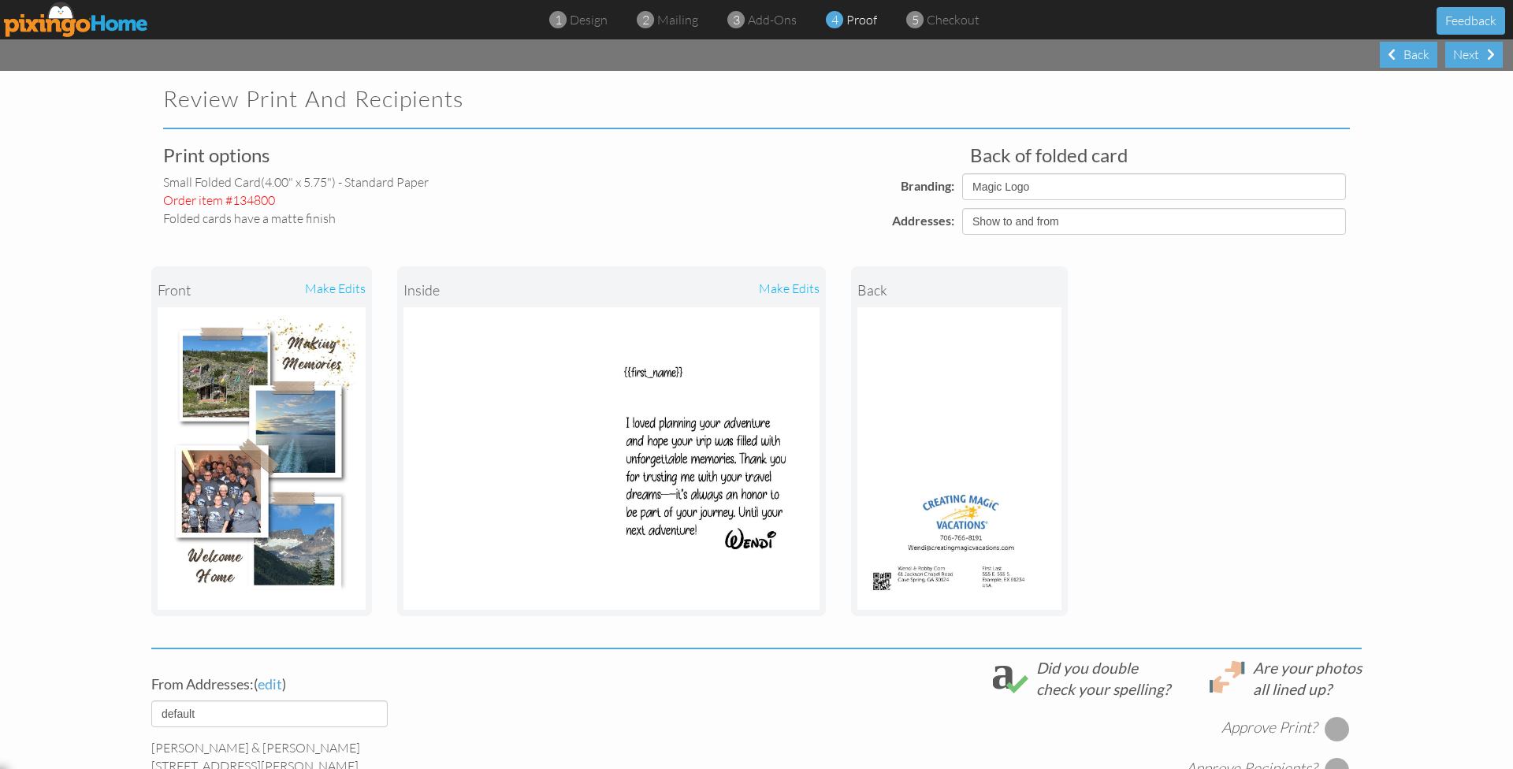
select select "object:5853"
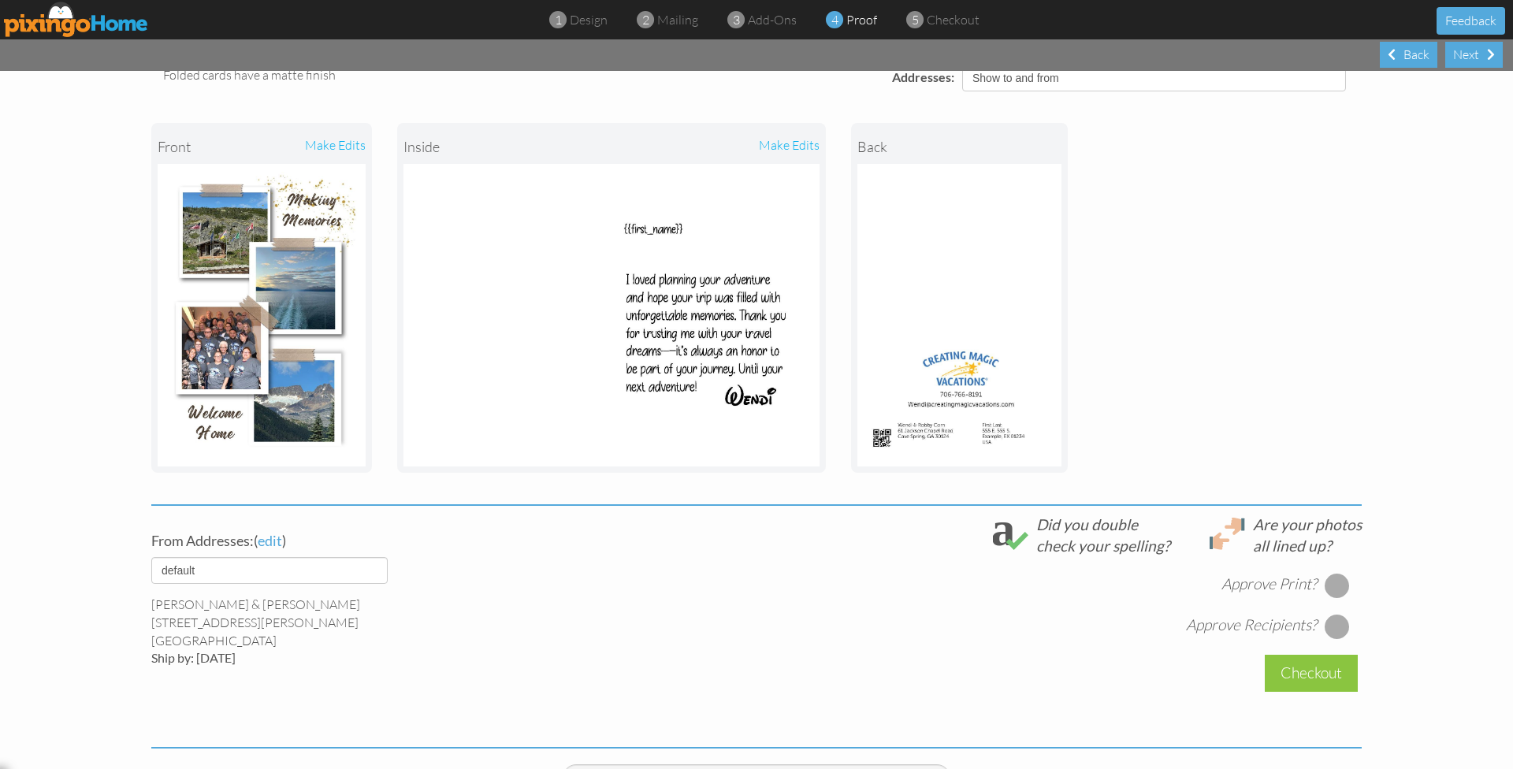
scroll to position [151, 0]
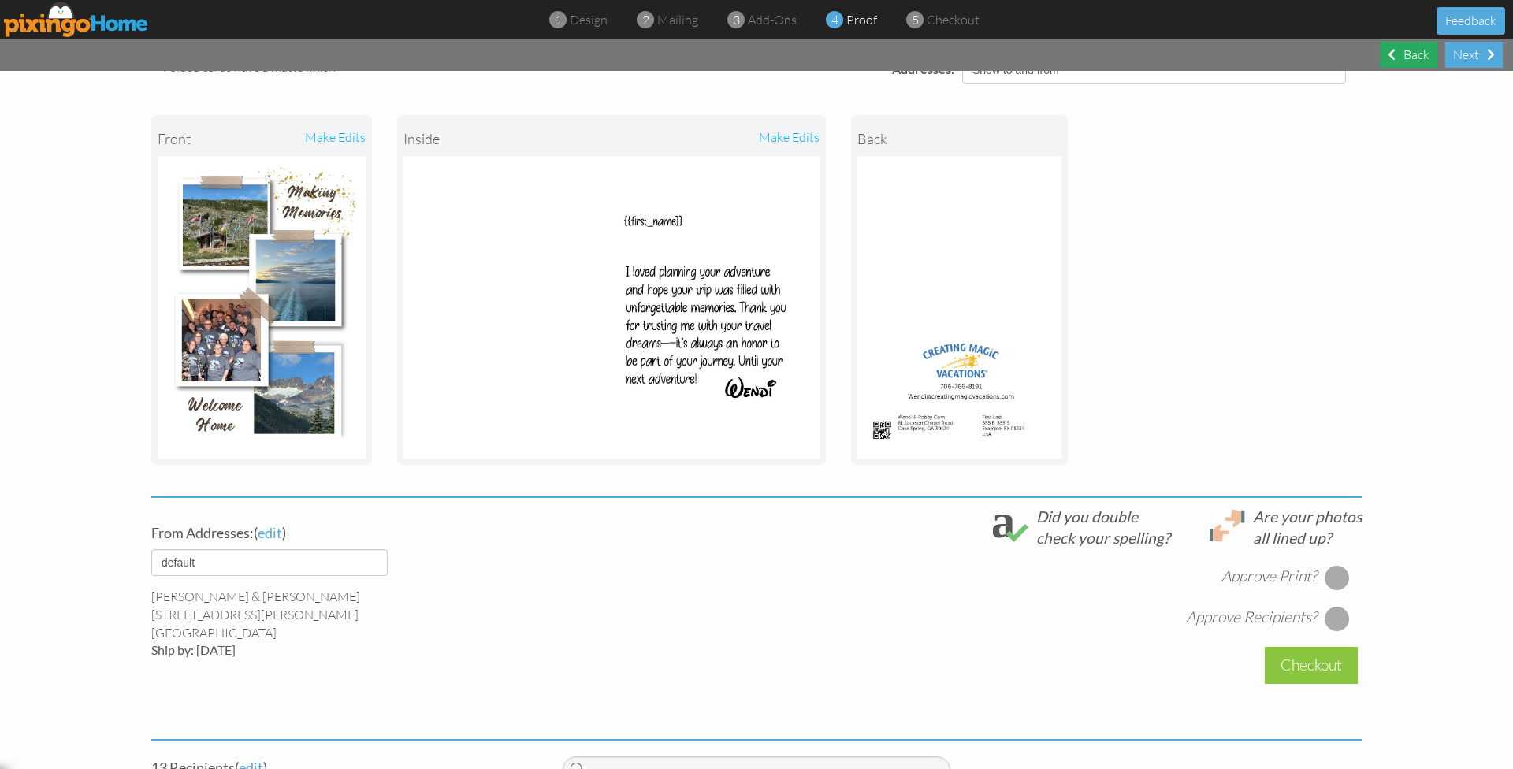
click at [1421, 61] on div "Back" at bounding box center [1409, 55] width 58 height 26
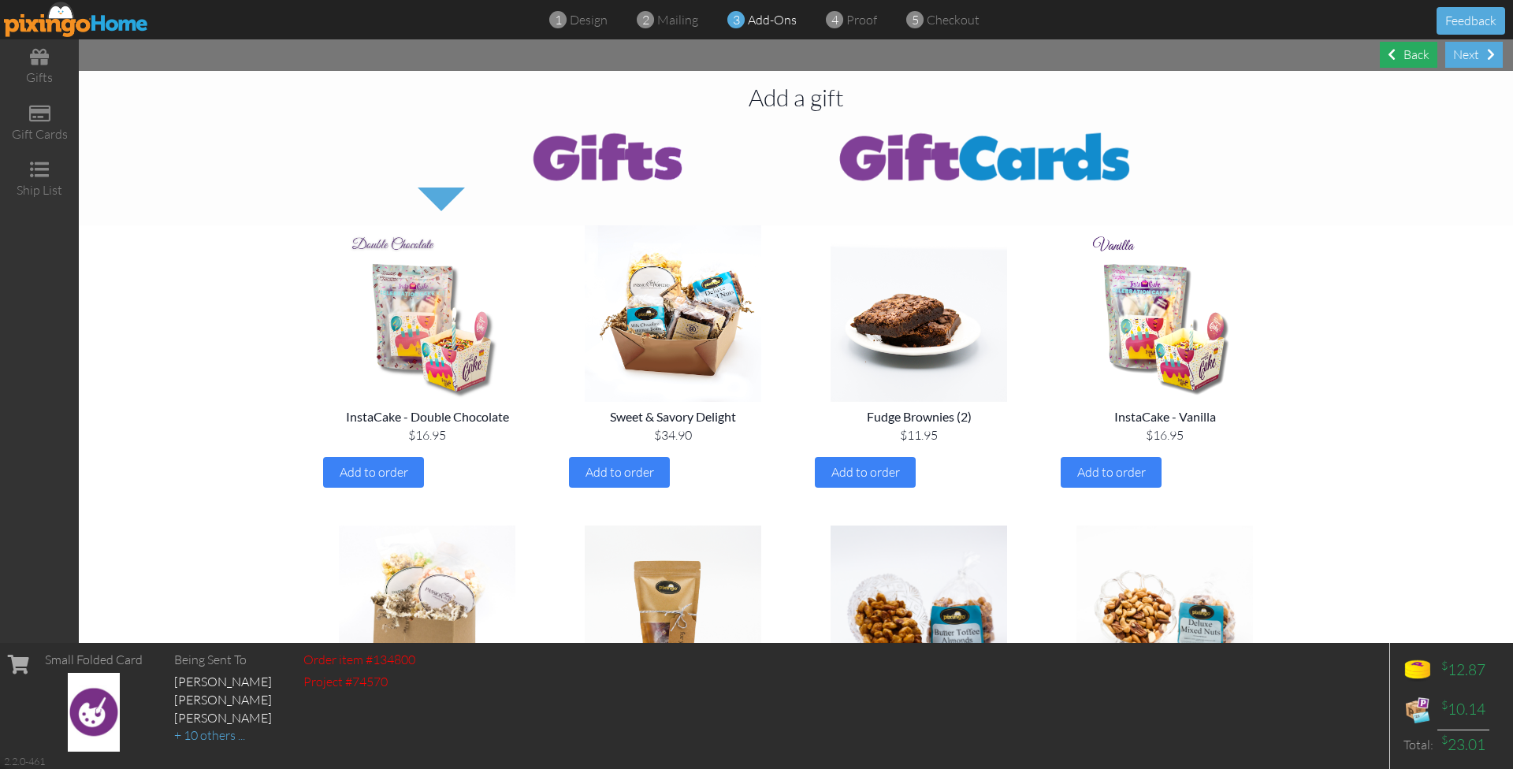
click at [1419, 58] on div "Back" at bounding box center [1409, 55] width 58 height 26
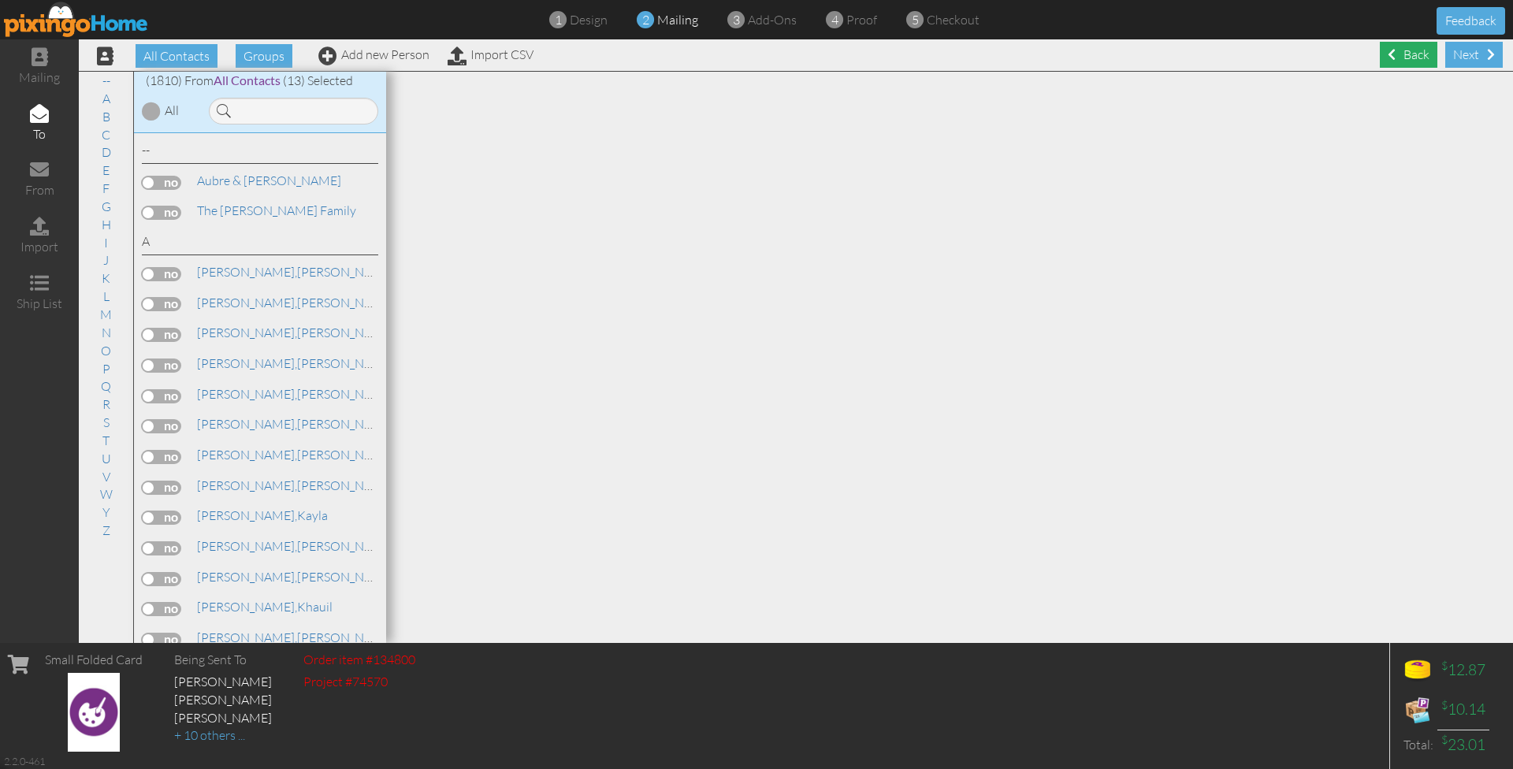
click at [1390, 61] on div "Back" at bounding box center [1409, 55] width 58 height 26
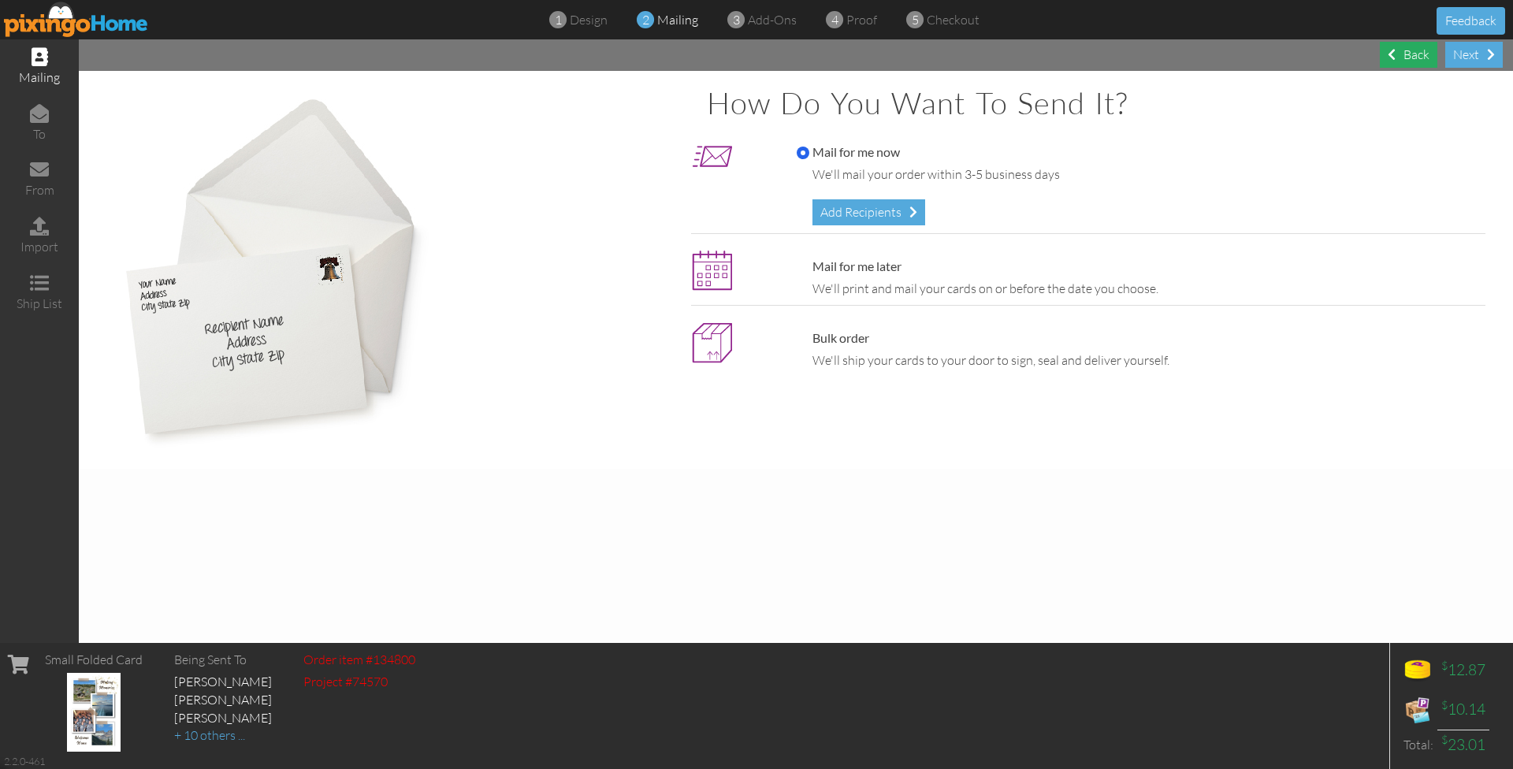
click at [1409, 60] on div "Back" at bounding box center [1409, 55] width 58 height 26
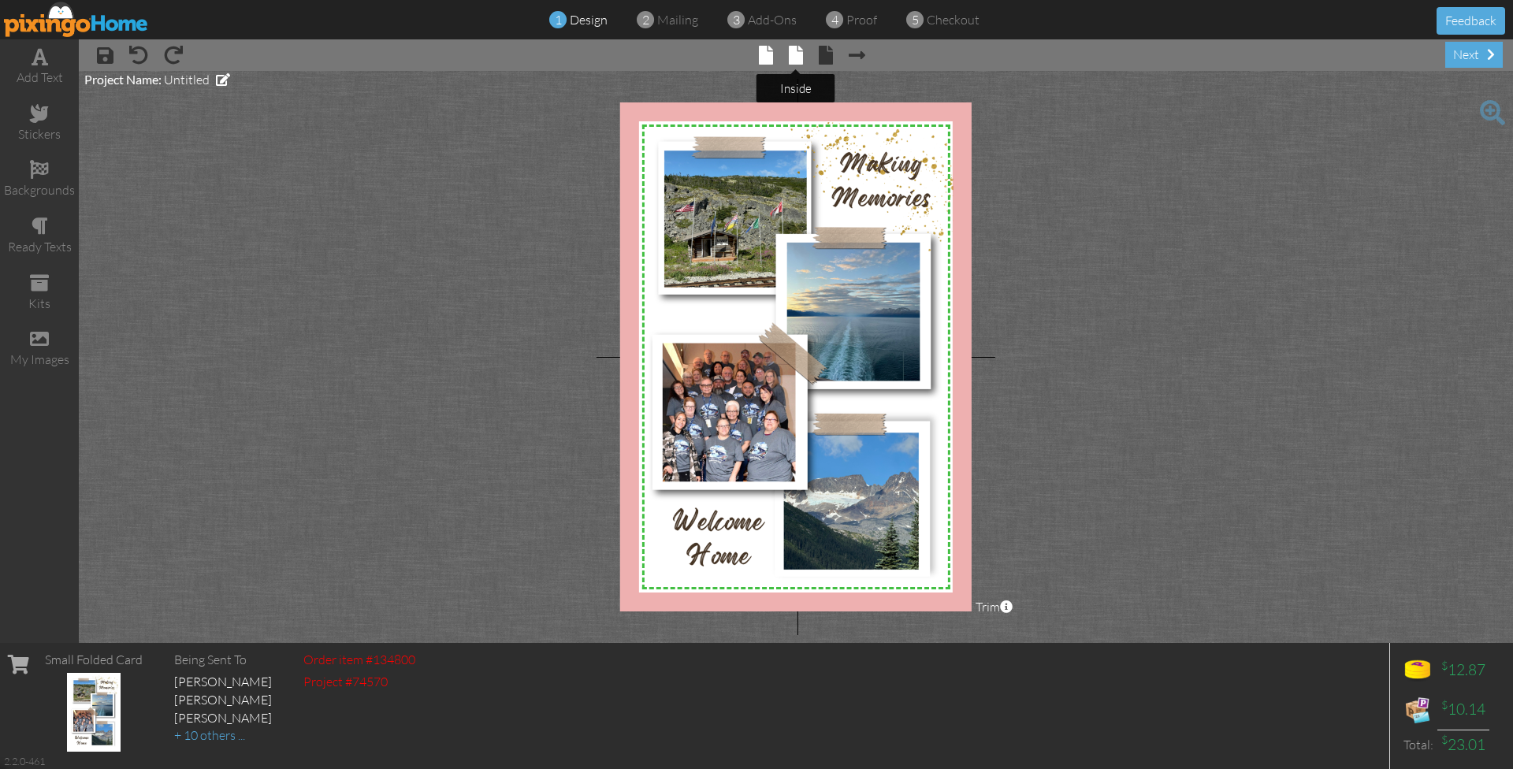
click at [798, 58] on span at bounding box center [796, 55] width 14 height 19
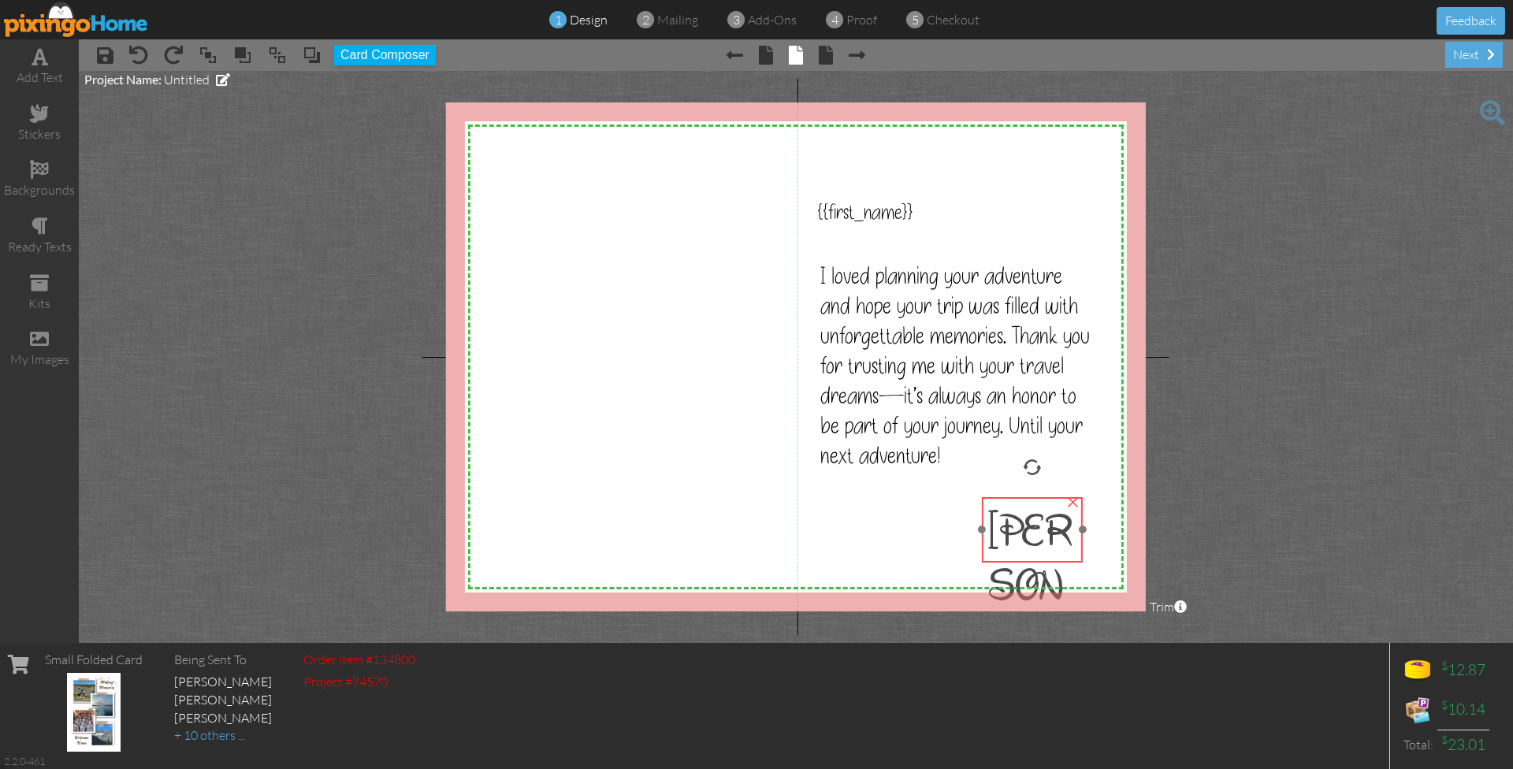
drag, startPoint x: 999, startPoint y: 492, endPoint x: 999, endPoint y: 529, distance: 37.0
click at [999, 529] on span "[PERSON_NAME]" at bounding box center [1029, 611] width 85 height 217
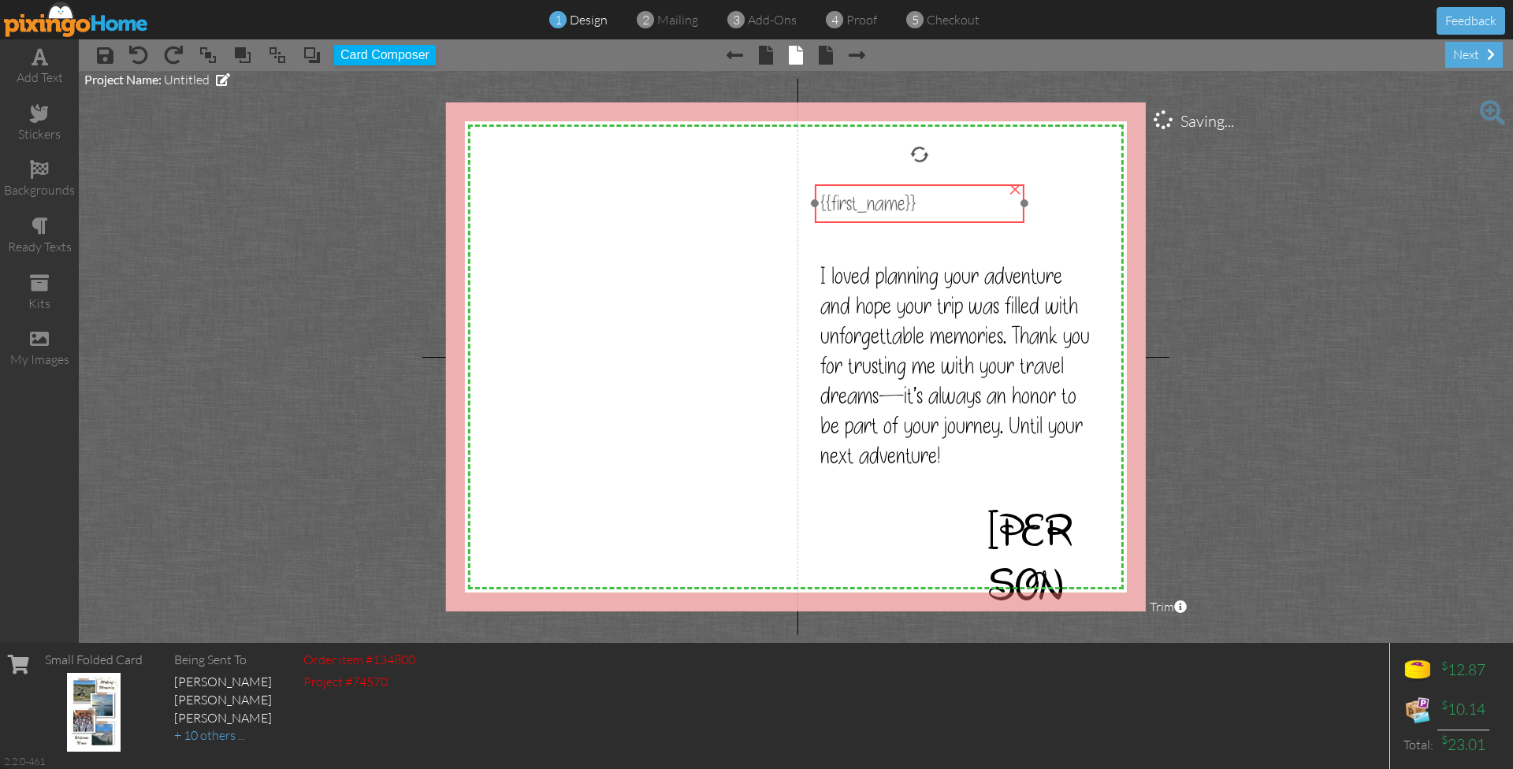
drag, startPoint x: 838, startPoint y: 228, endPoint x: 841, endPoint y: 219, distance: 9.2
click at [841, 219] on div "{{first_name}}" at bounding box center [920, 203] width 210 height 39
click at [1456, 60] on div "next" at bounding box center [1474, 55] width 58 height 26
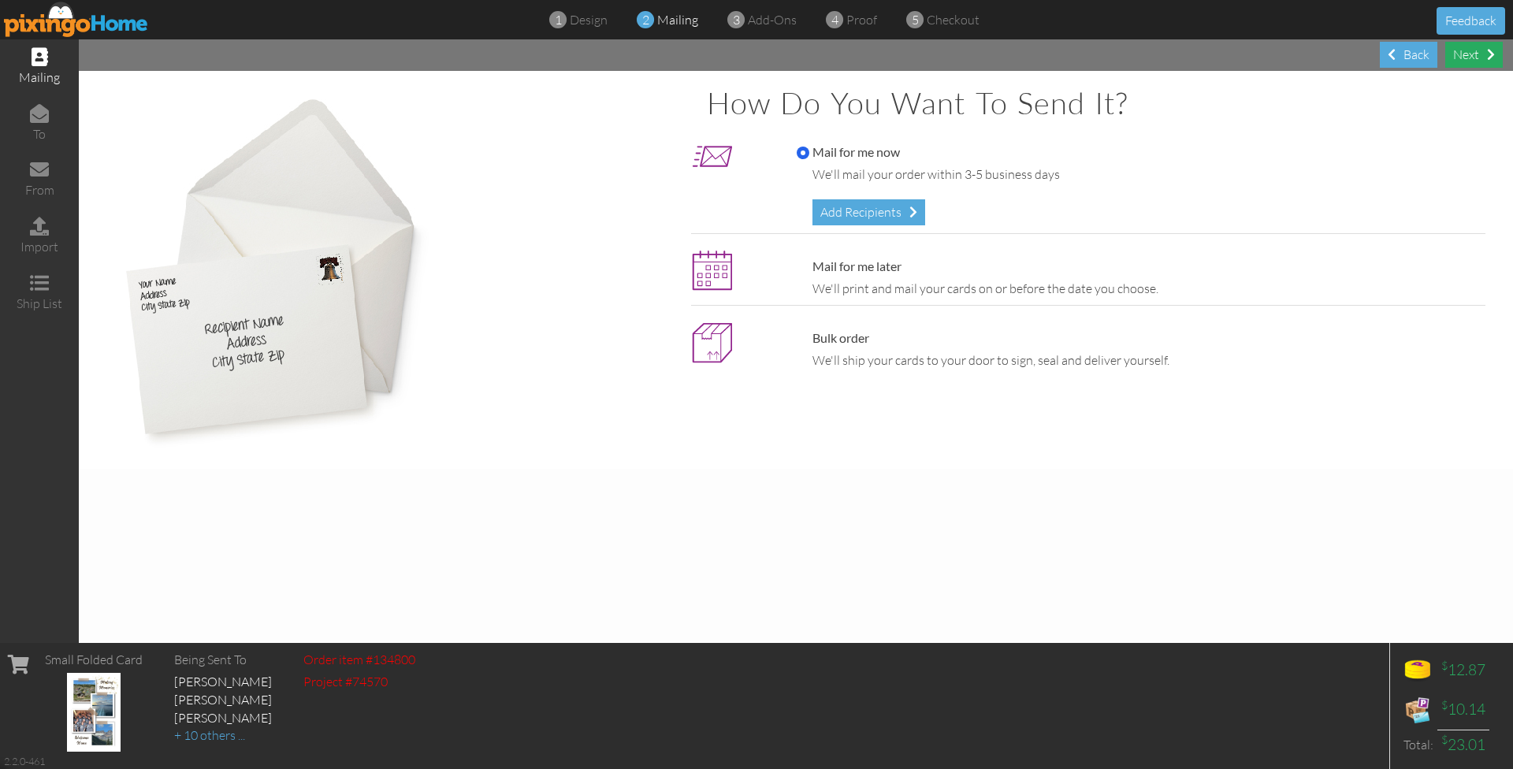
click at [1456, 60] on div "Next" at bounding box center [1474, 55] width 58 height 26
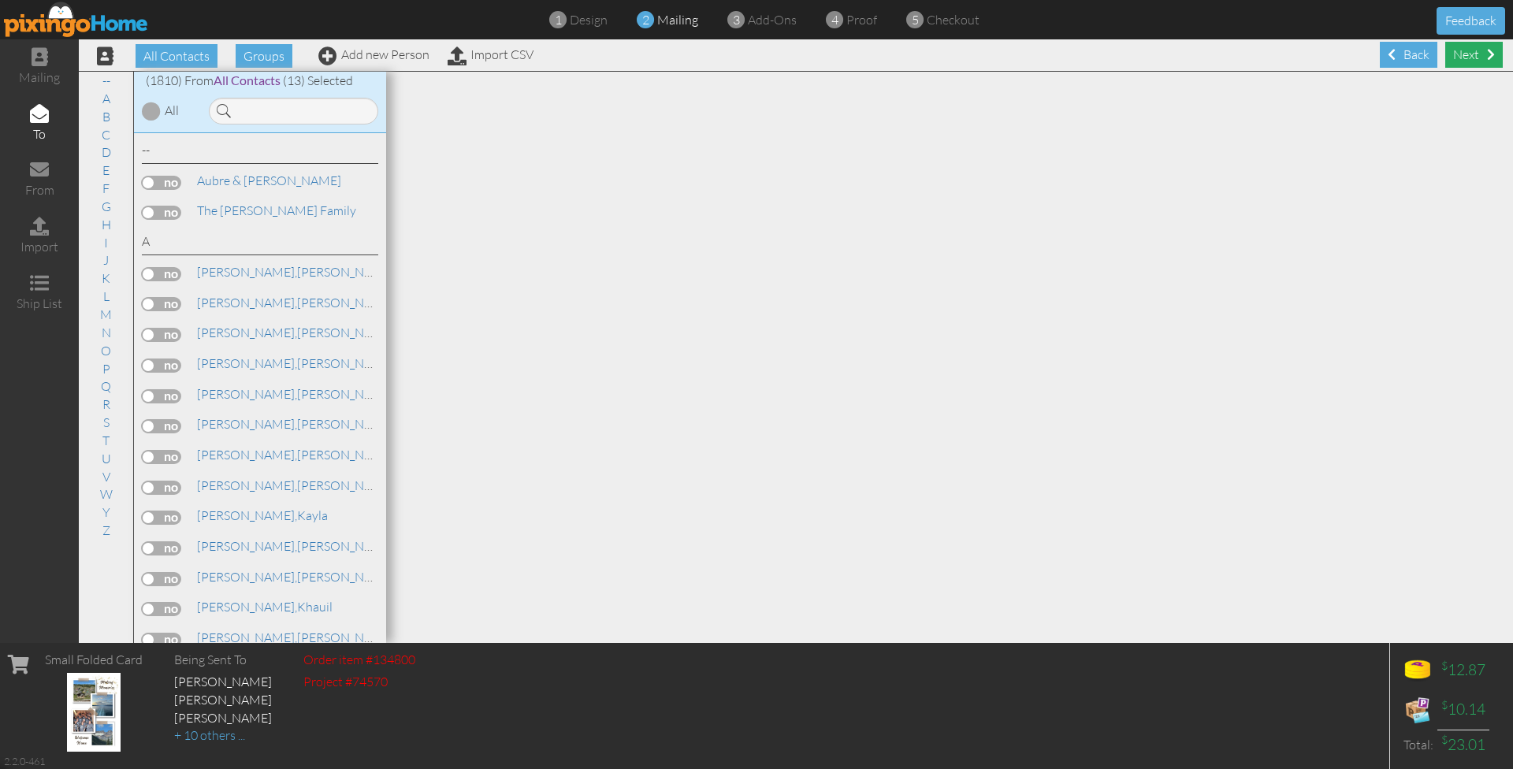
click at [1466, 61] on div "Next" at bounding box center [1474, 55] width 58 height 26
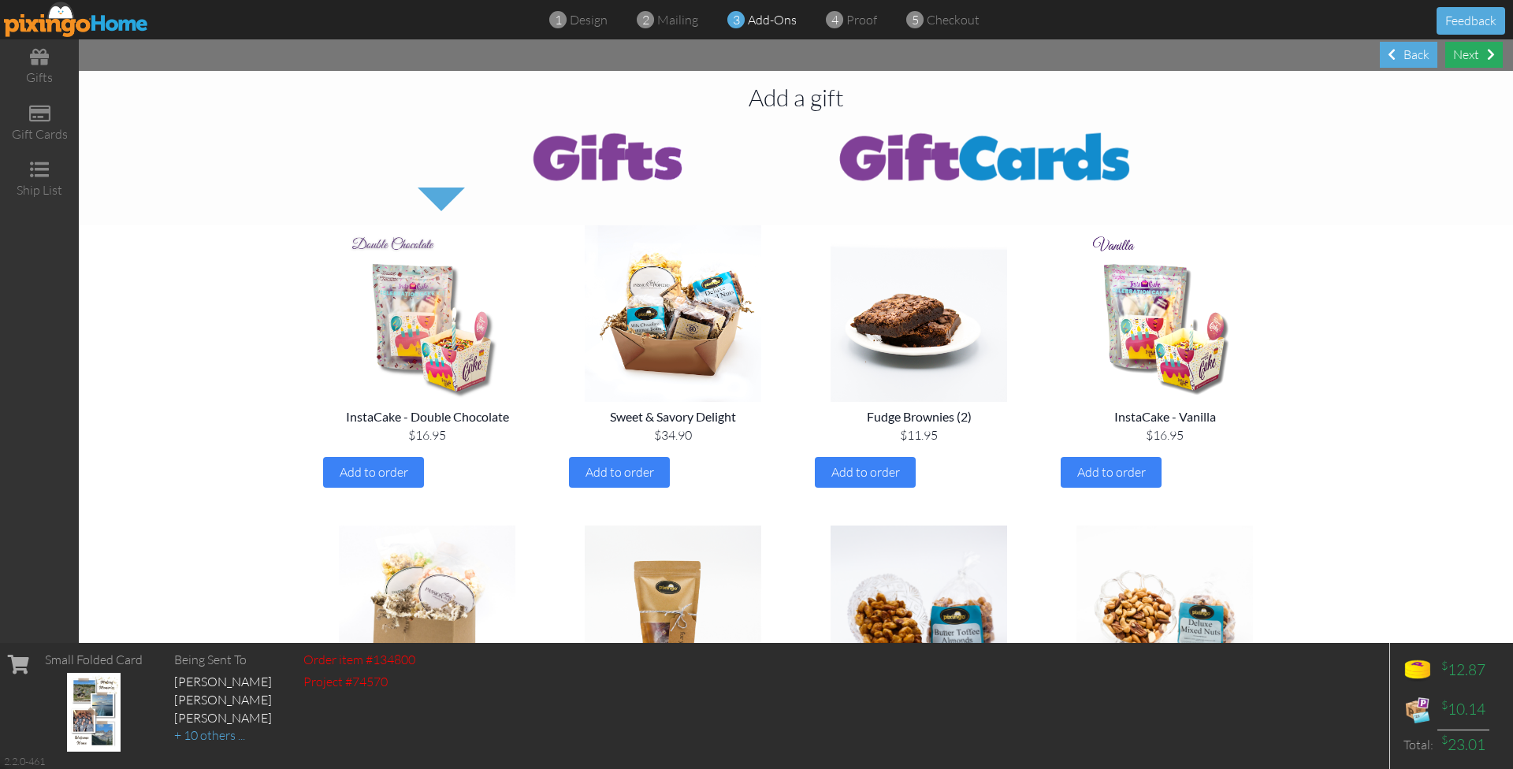
click at [1466, 56] on div "Next" at bounding box center [1474, 55] width 58 height 26
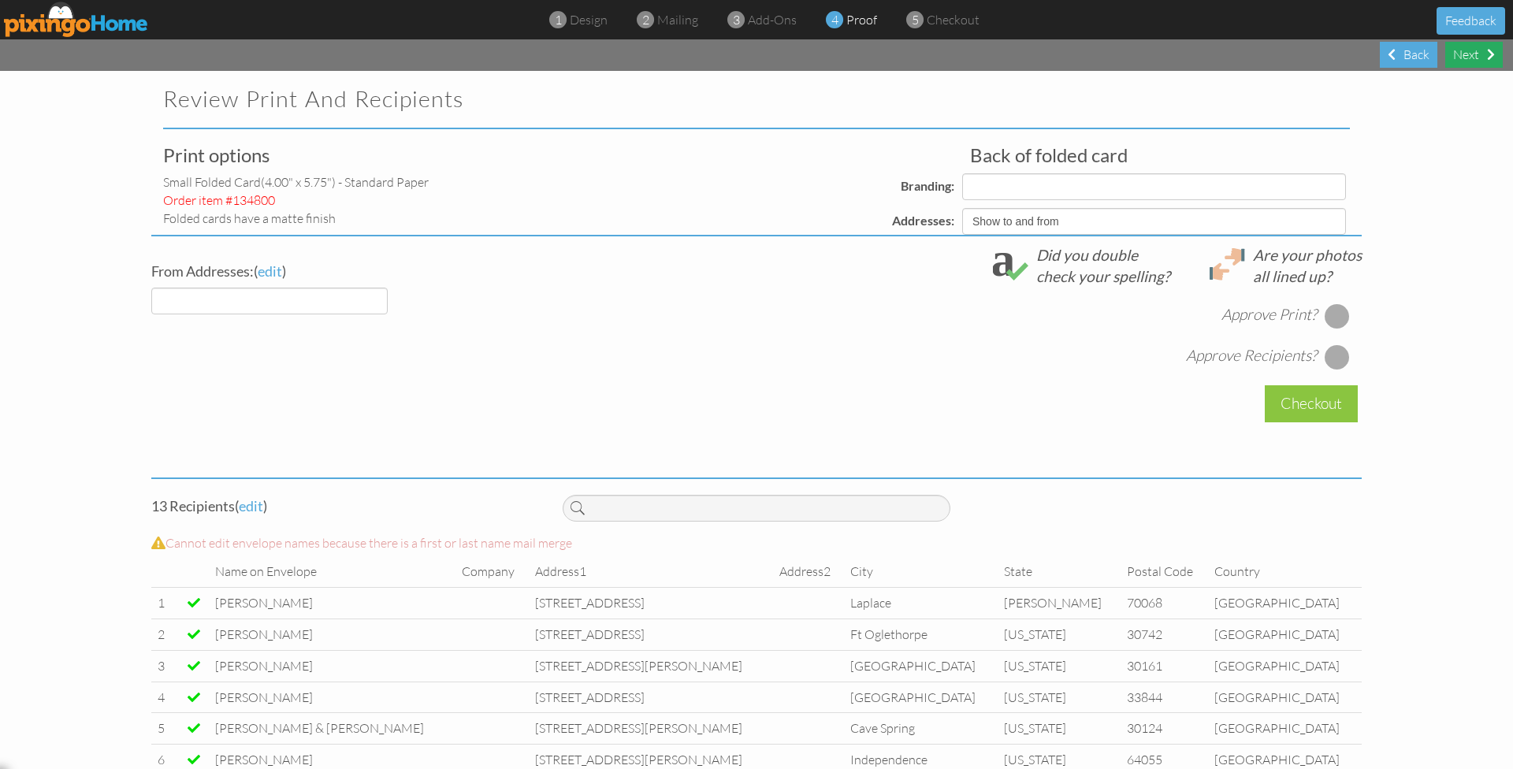
select select "object:13657"
select select "object:13655"
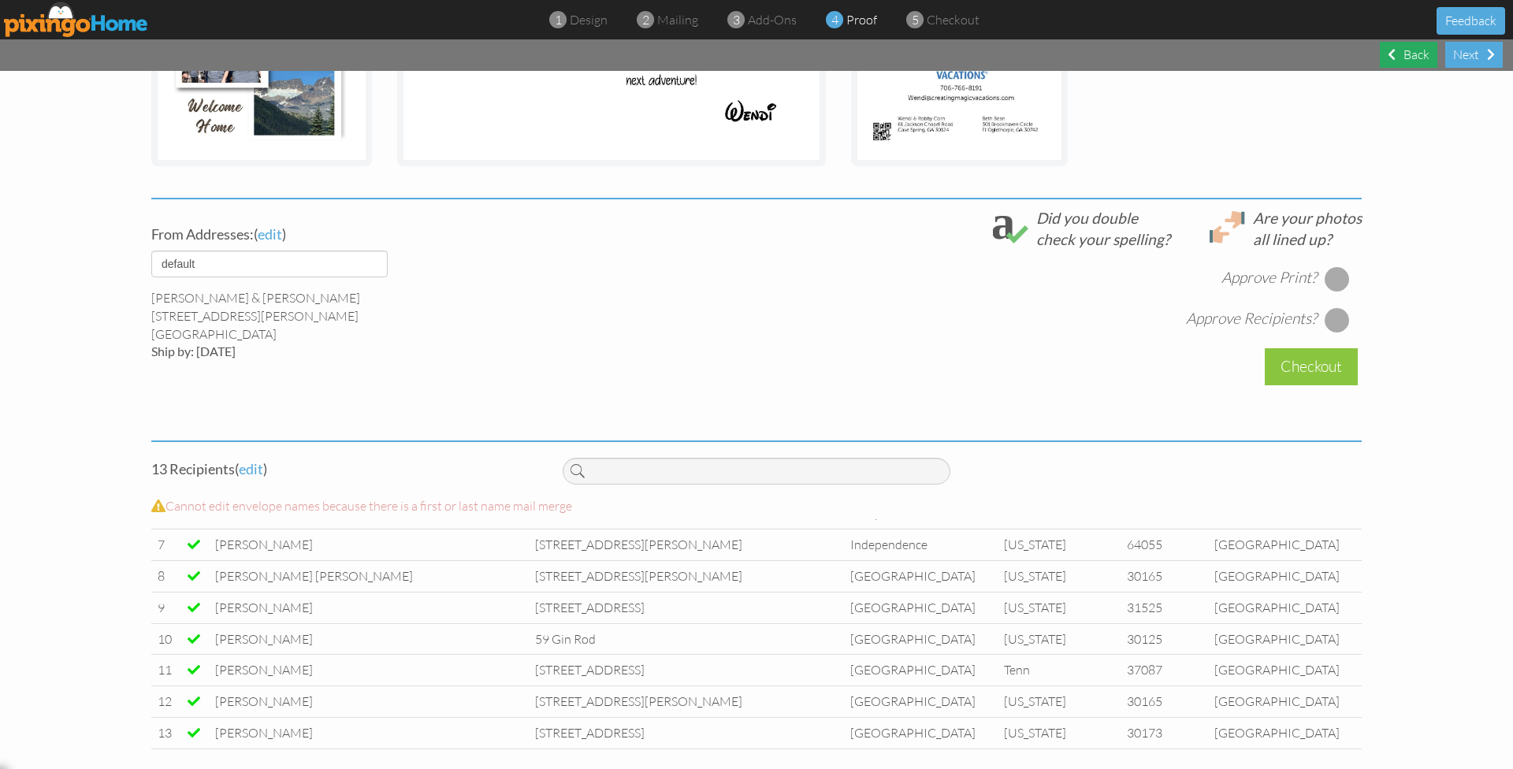
click at [1408, 60] on div "Back" at bounding box center [1409, 55] width 58 height 26
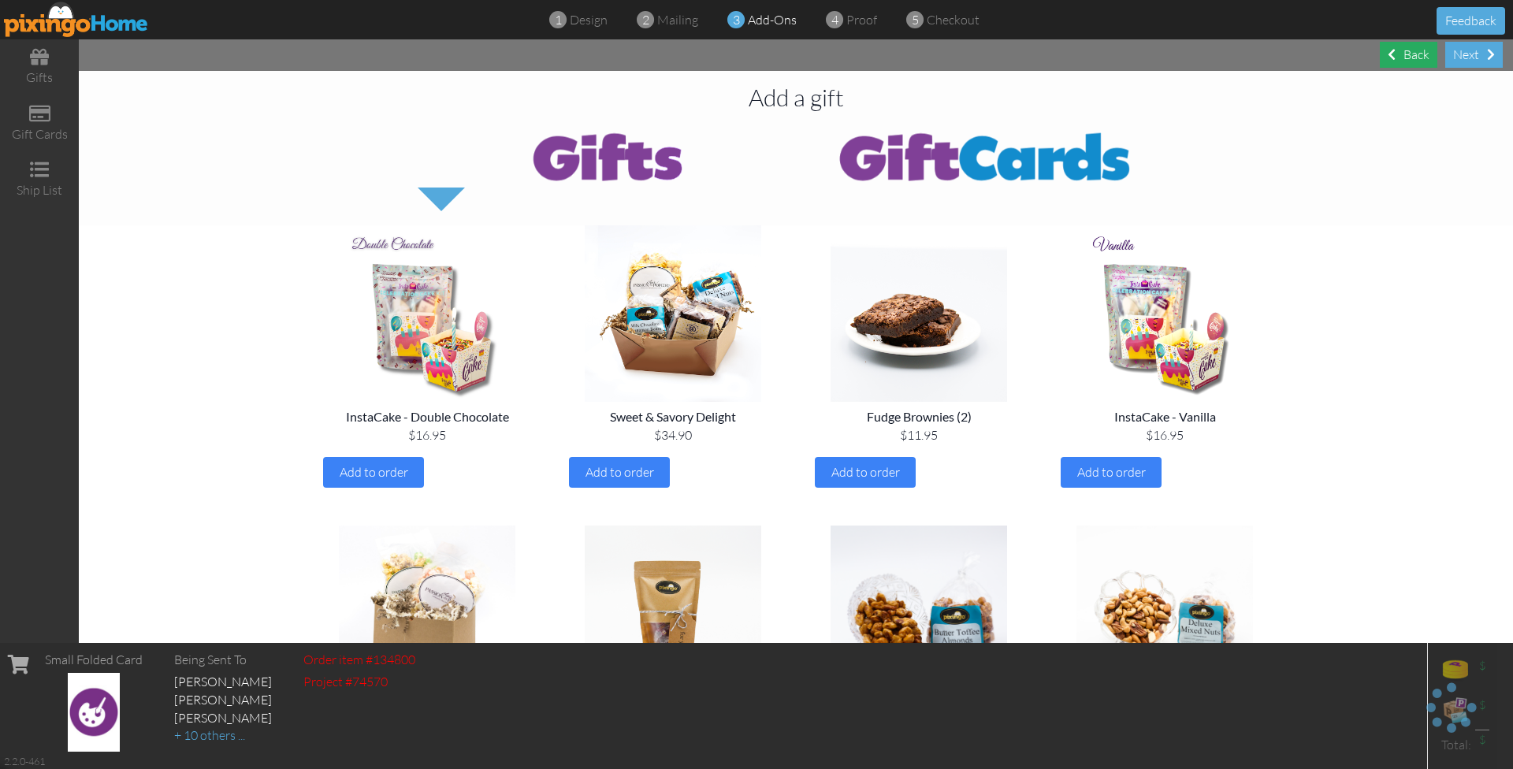
click at [1408, 60] on div "Back" at bounding box center [1409, 55] width 58 height 26
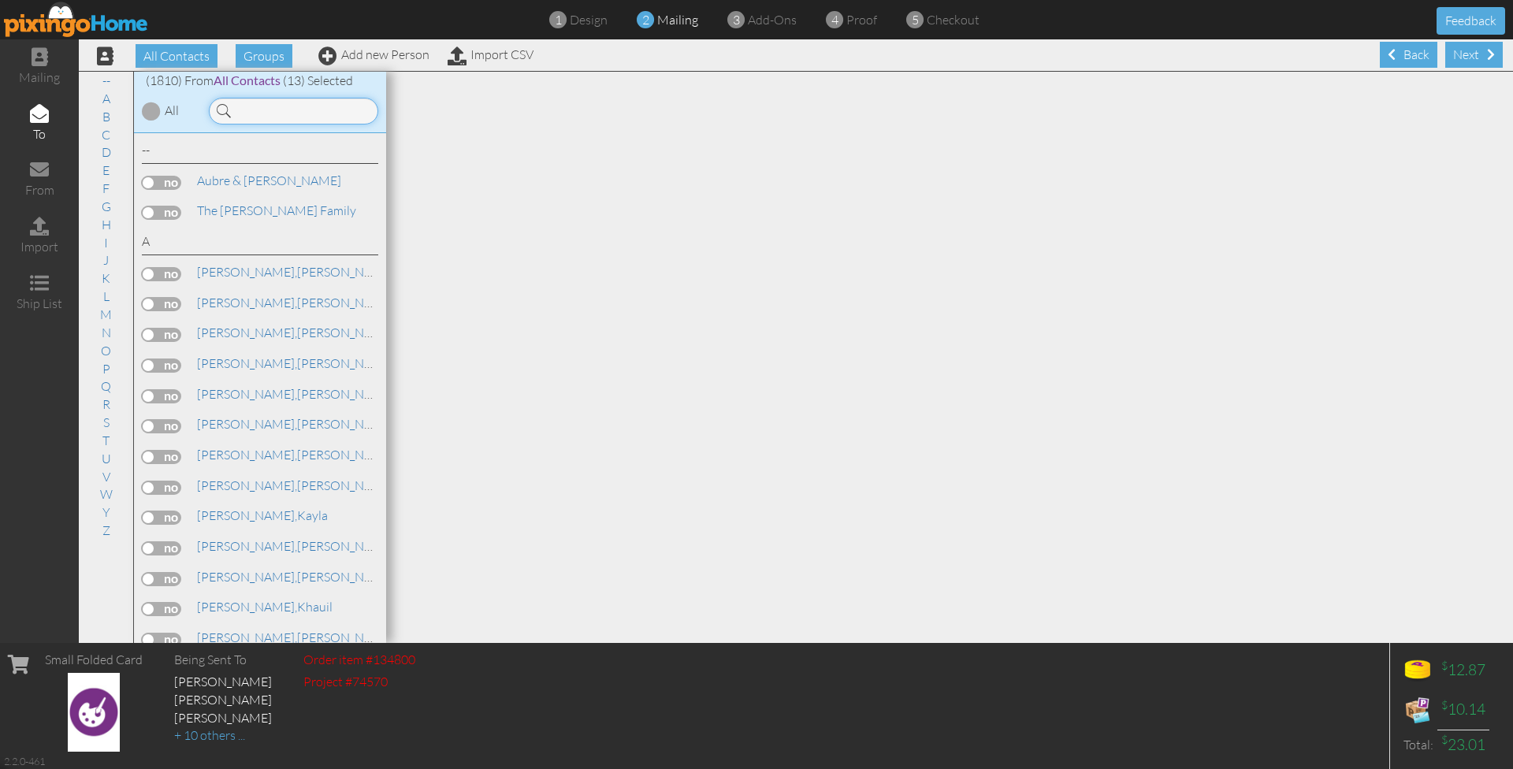
click at [288, 114] on input at bounding box center [293, 111] width 169 height 27
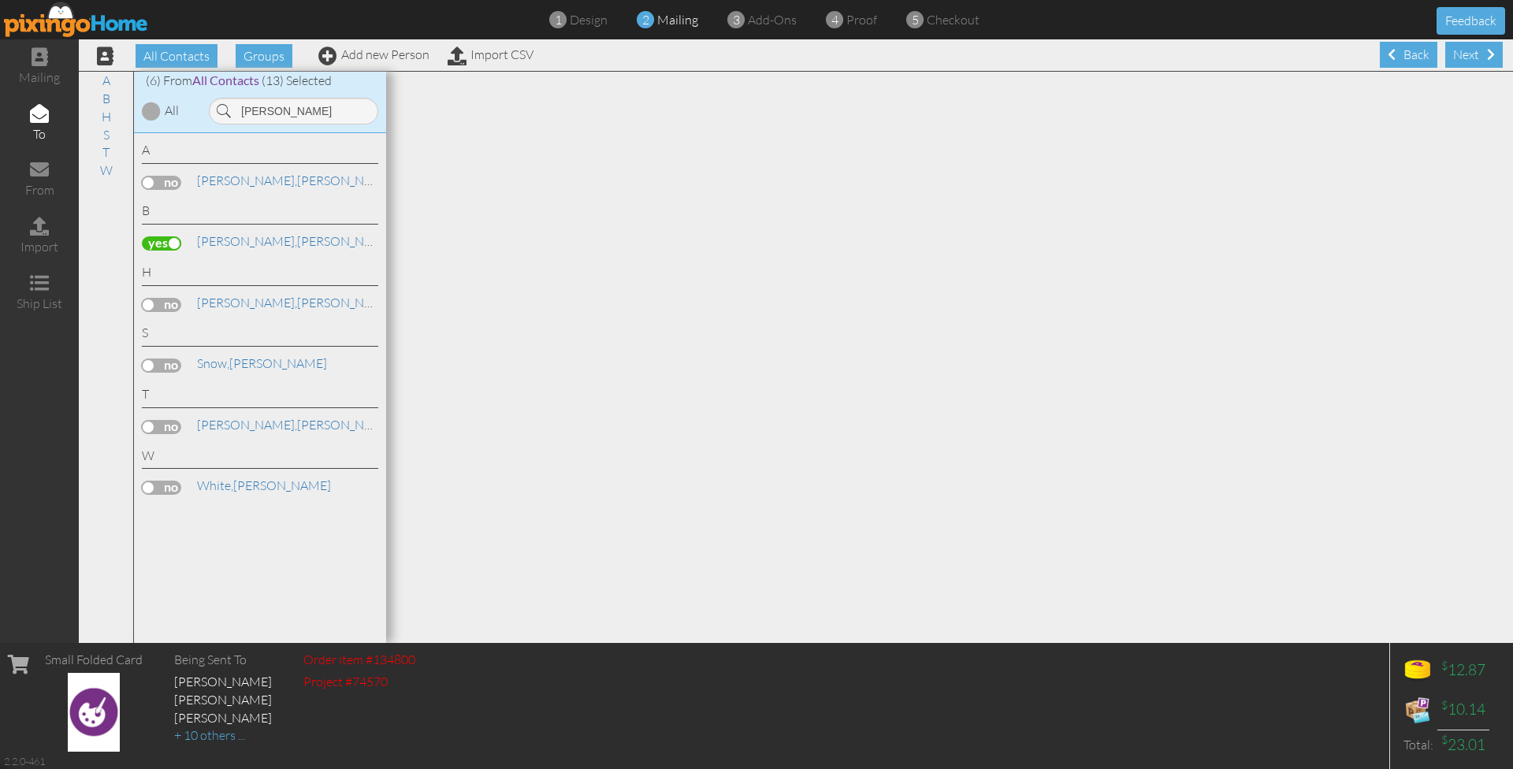
click at [156, 239] on label at bounding box center [161, 243] width 39 height 14
click at [0, 0] on input "checkbox" at bounding box center [0, 0] width 0 height 0
click at [173, 236] on label at bounding box center [161, 243] width 39 height 14
click at [0, 0] on input "checkbox" at bounding box center [0, 0] width 0 height 0
click at [262, 110] on input "tina" at bounding box center [293, 111] width 169 height 27
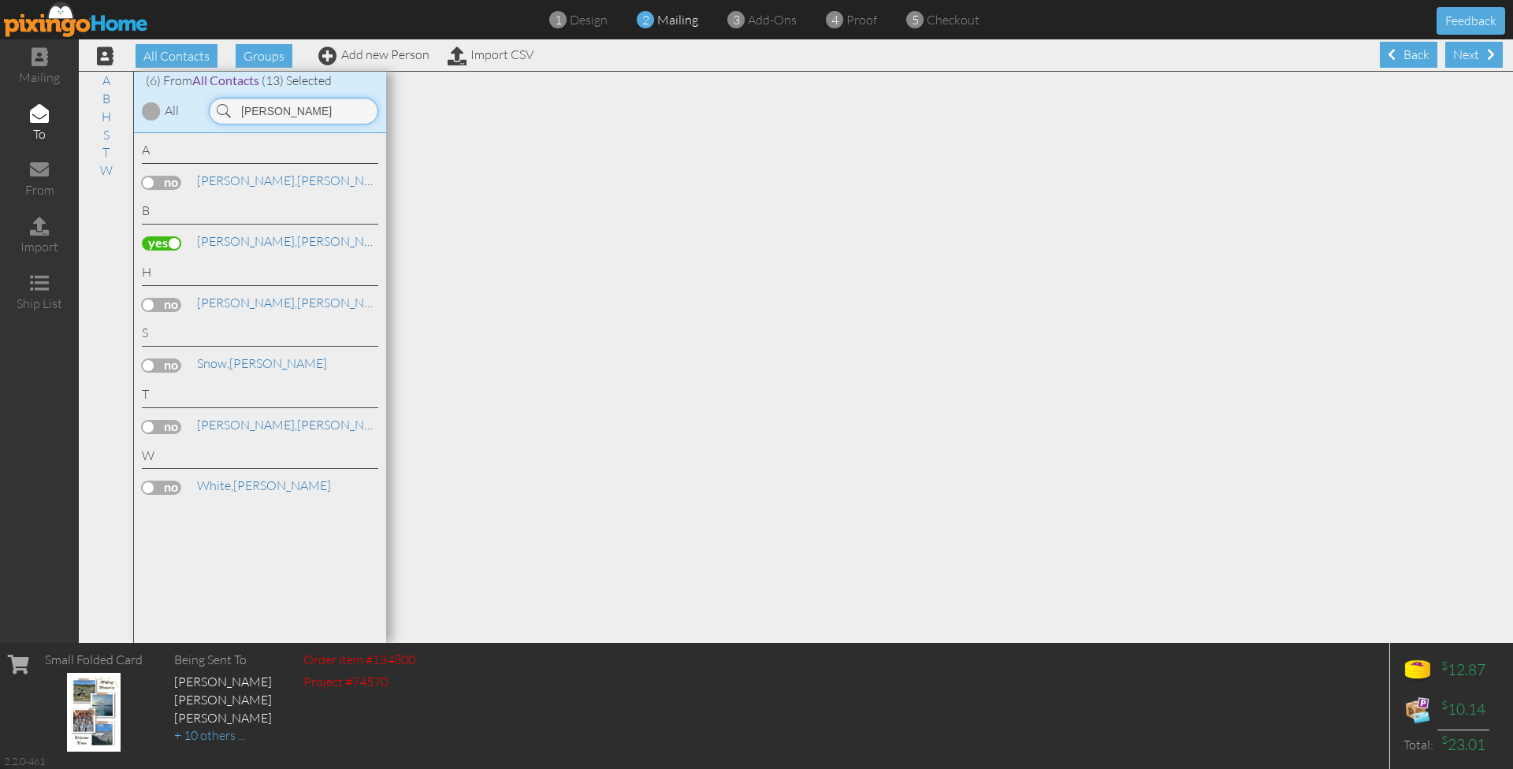
click at [262, 110] on input "tina" at bounding box center [293, 111] width 169 height 27
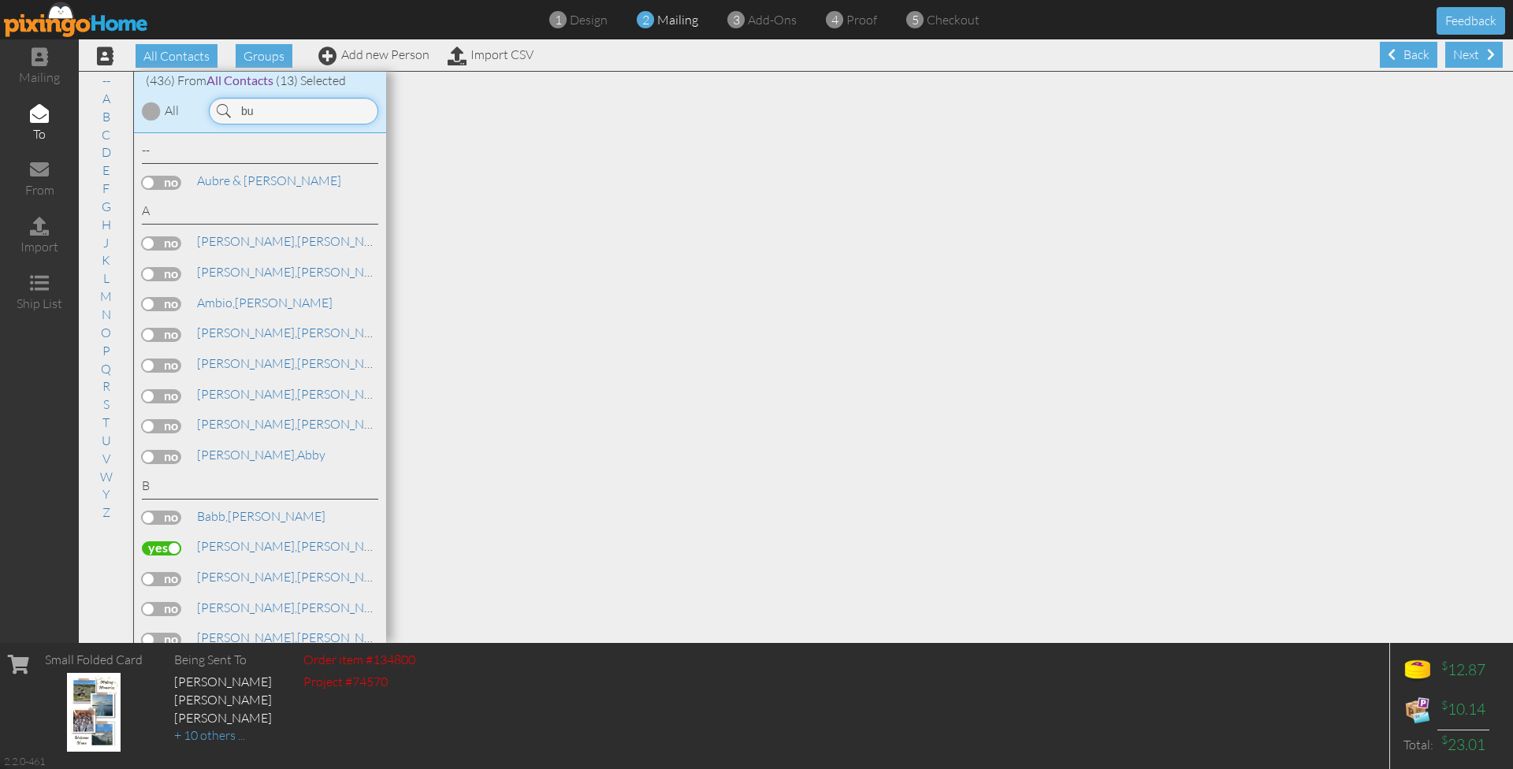
type input "b"
type input "t"
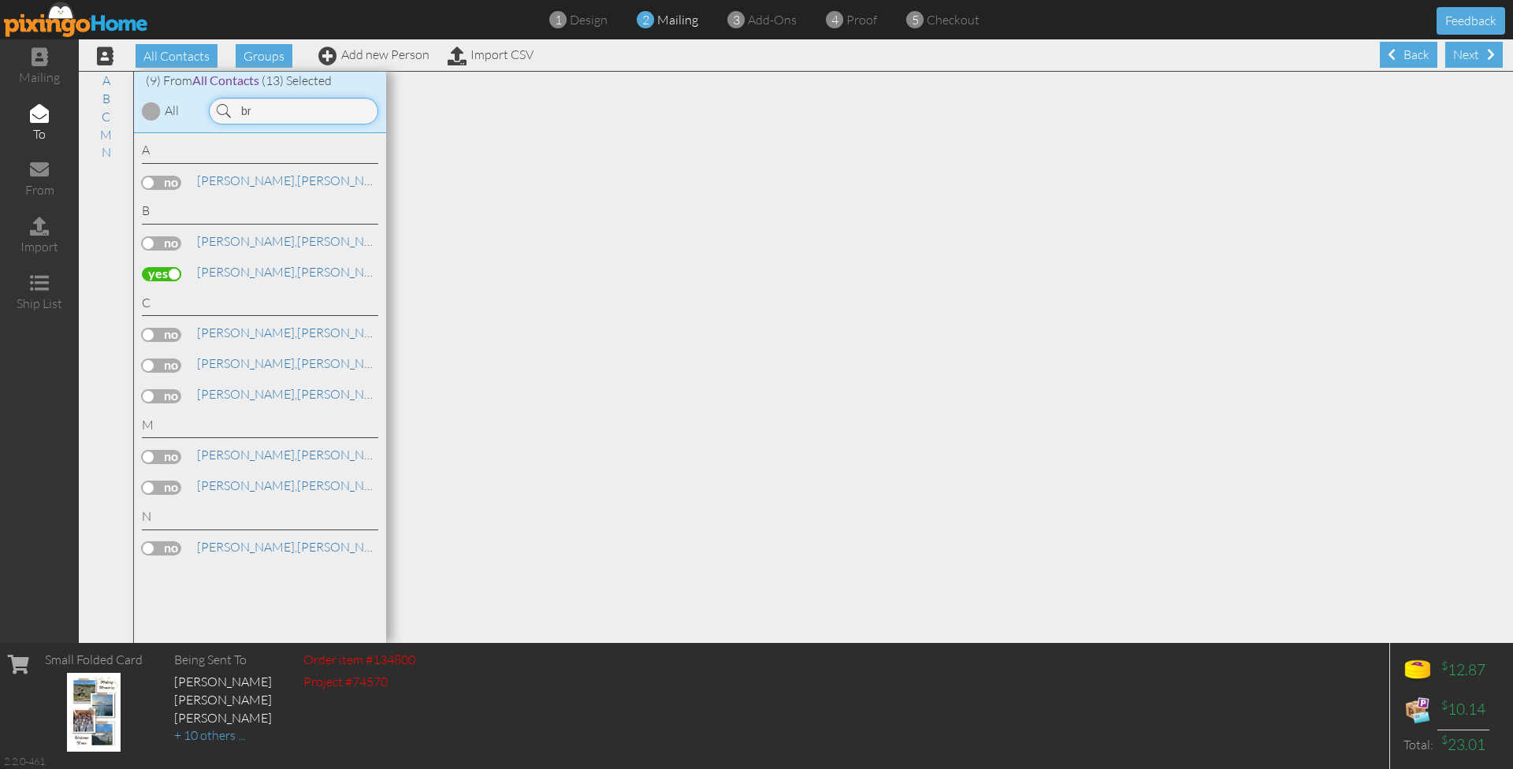
type input "b"
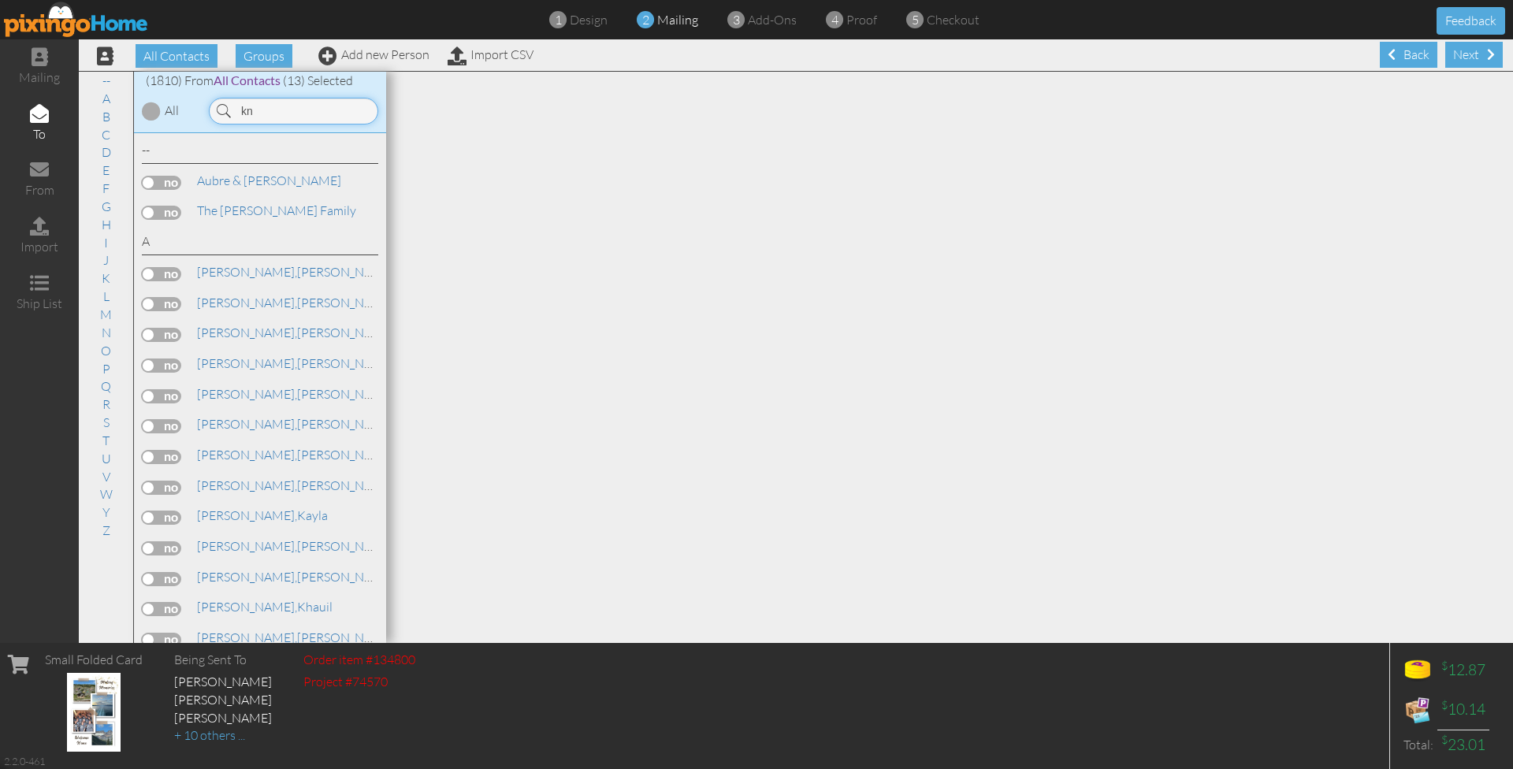
type input "k"
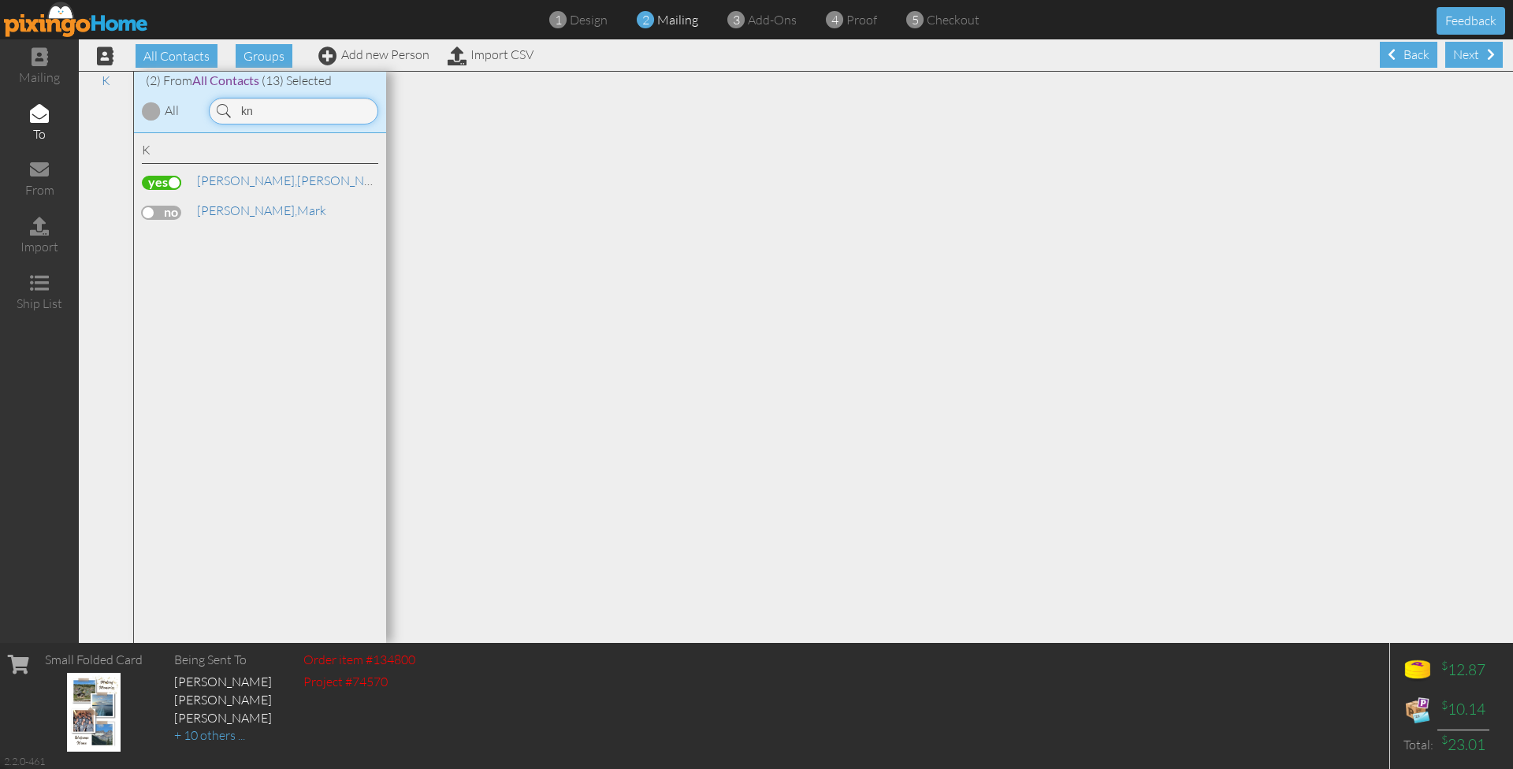
type input "k"
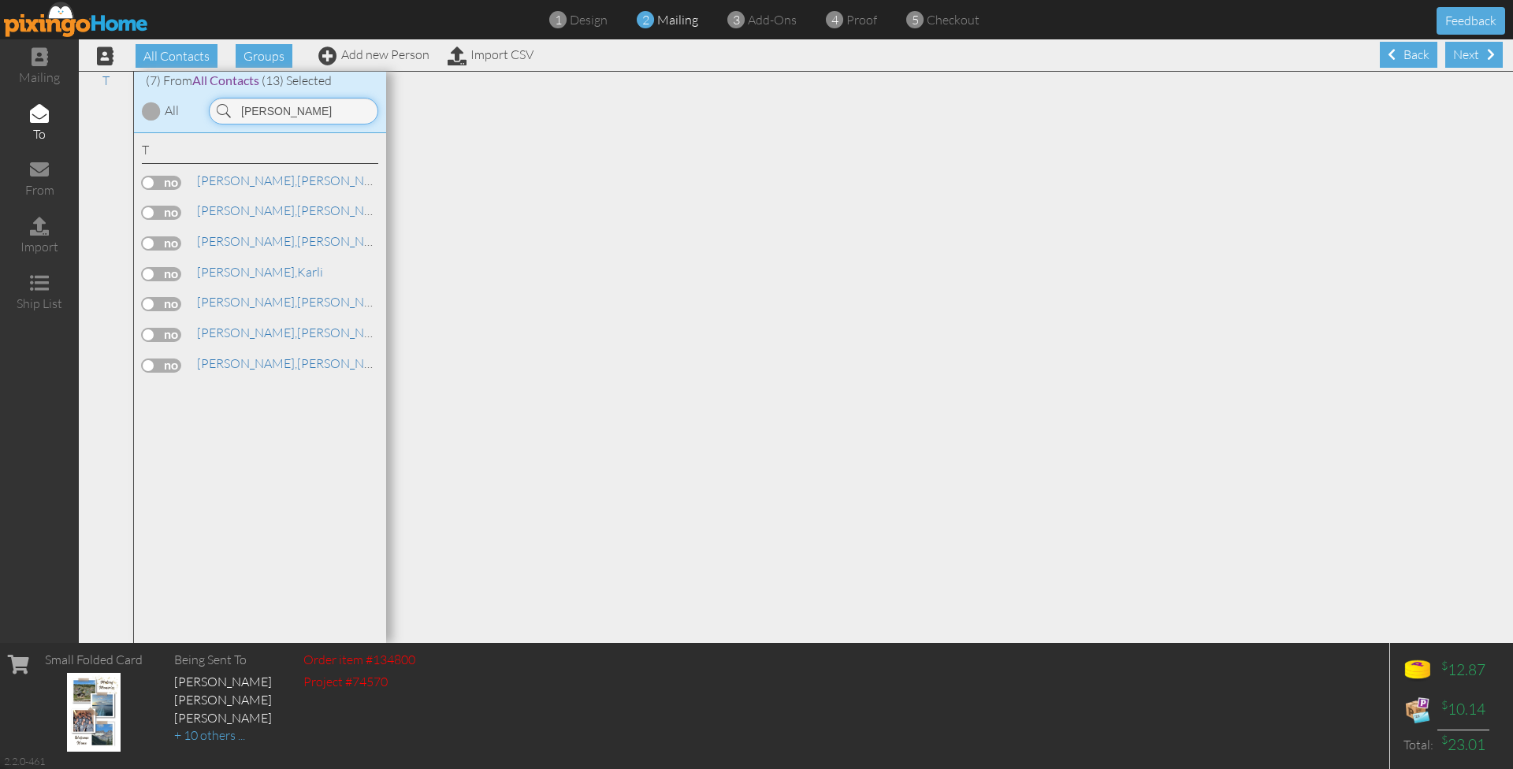
click at [299, 113] on input "turner" at bounding box center [293, 111] width 169 height 27
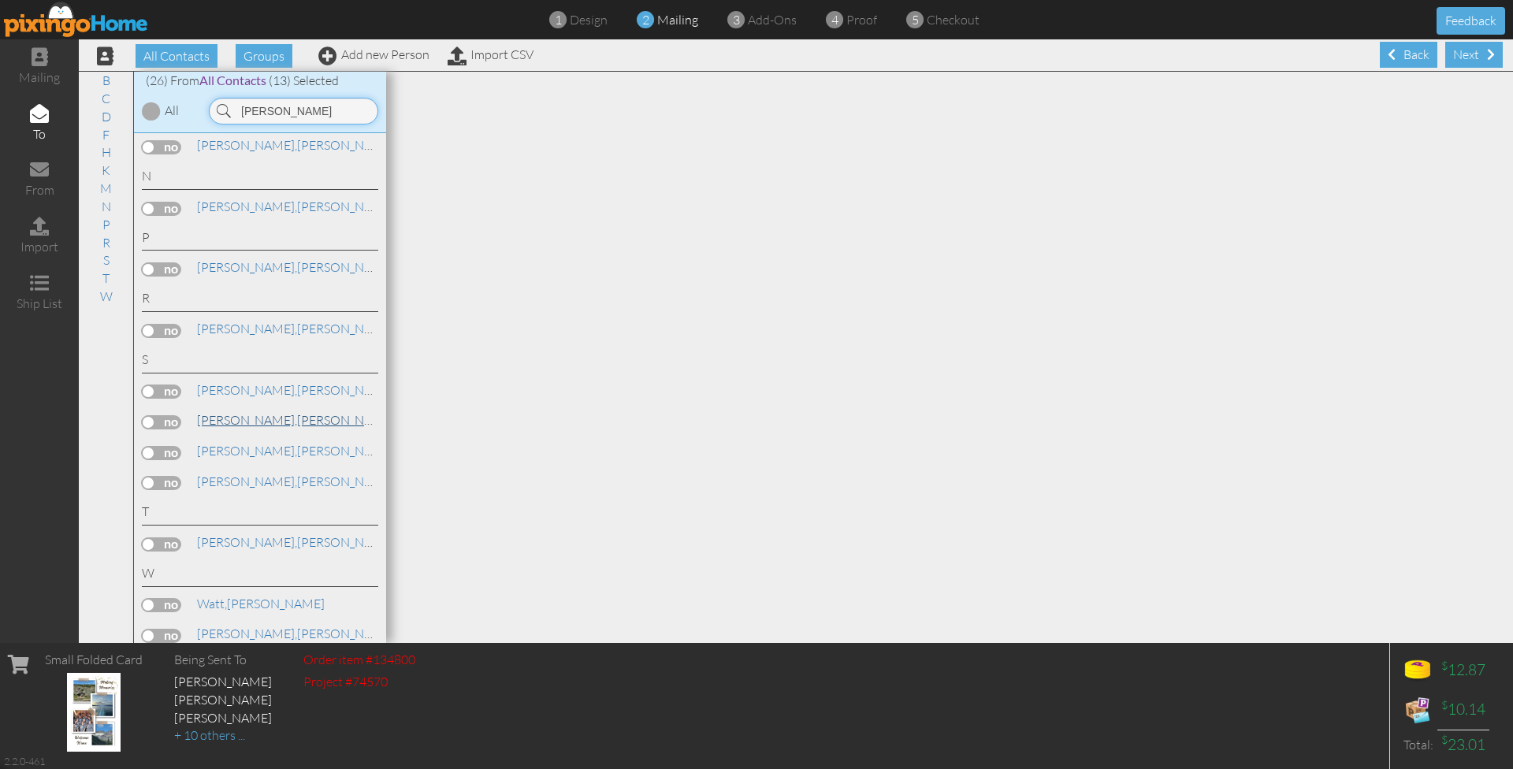
scroll to position [645, 0]
type input "[PERSON_NAME]"
click at [400, 56] on link "Add new Person" at bounding box center [373, 54] width 111 height 16
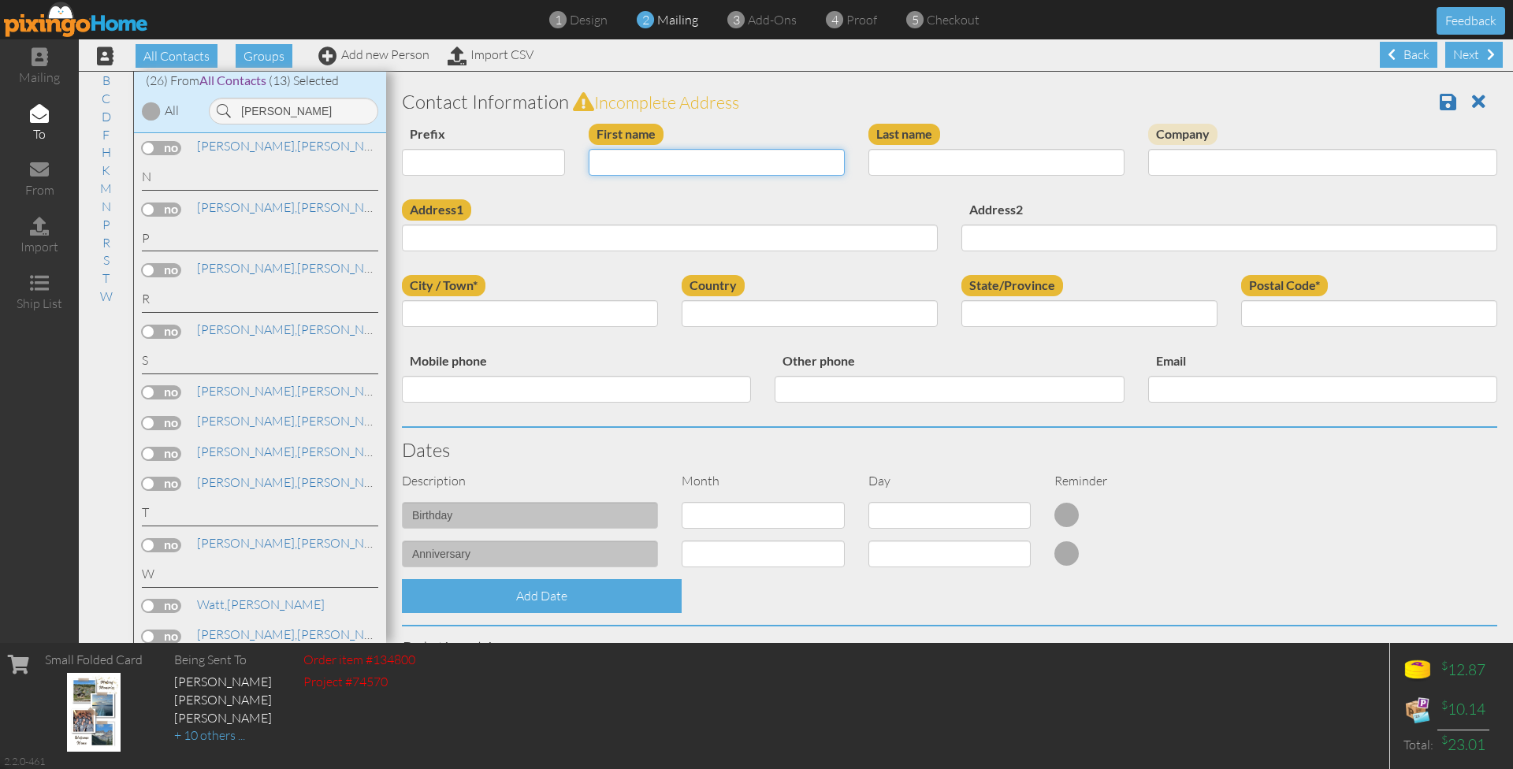
paste input "[PERSON_NAME]"
drag, startPoint x: 673, startPoint y: 157, endPoint x: 630, endPoint y: 159, distance: 43.4
click at [630, 159] on input "[PERSON_NAME]" at bounding box center [717, 162] width 256 height 27
type input "[PERSON_NAME]"
paste input "[PERSON_NAME]"
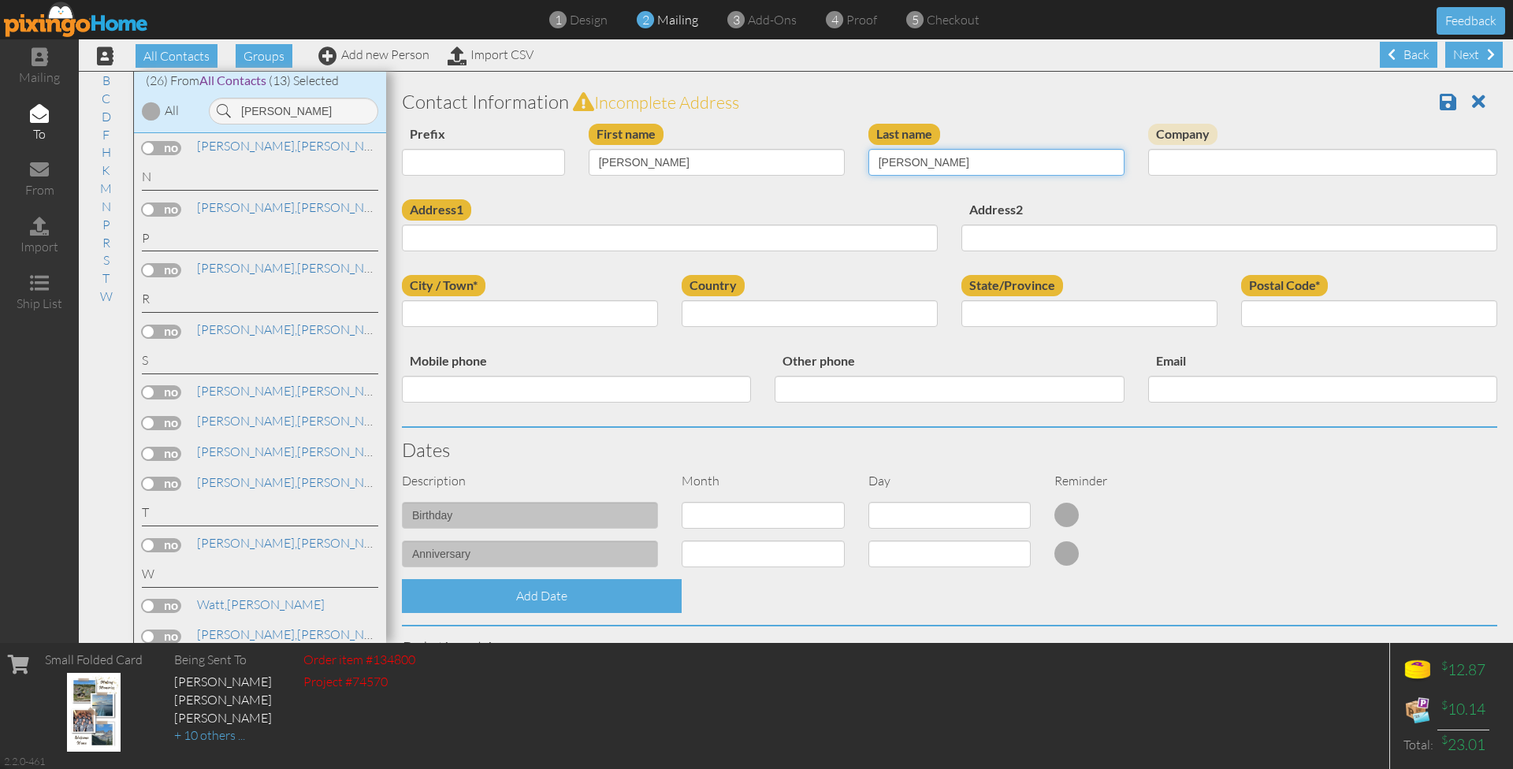
type input "[PERSON_NAME]"
click at [804, 167] on input "[PERSON_NAME]" at bounding box center [717, 162] width 256 height 27
type input "[PERSON_NAME]"
click at [457, 231] on input "Address1" at bounding box center [670, 238] width 536 height 27
paste input "12906 West 69th St Shawnee, Kansas 66216"
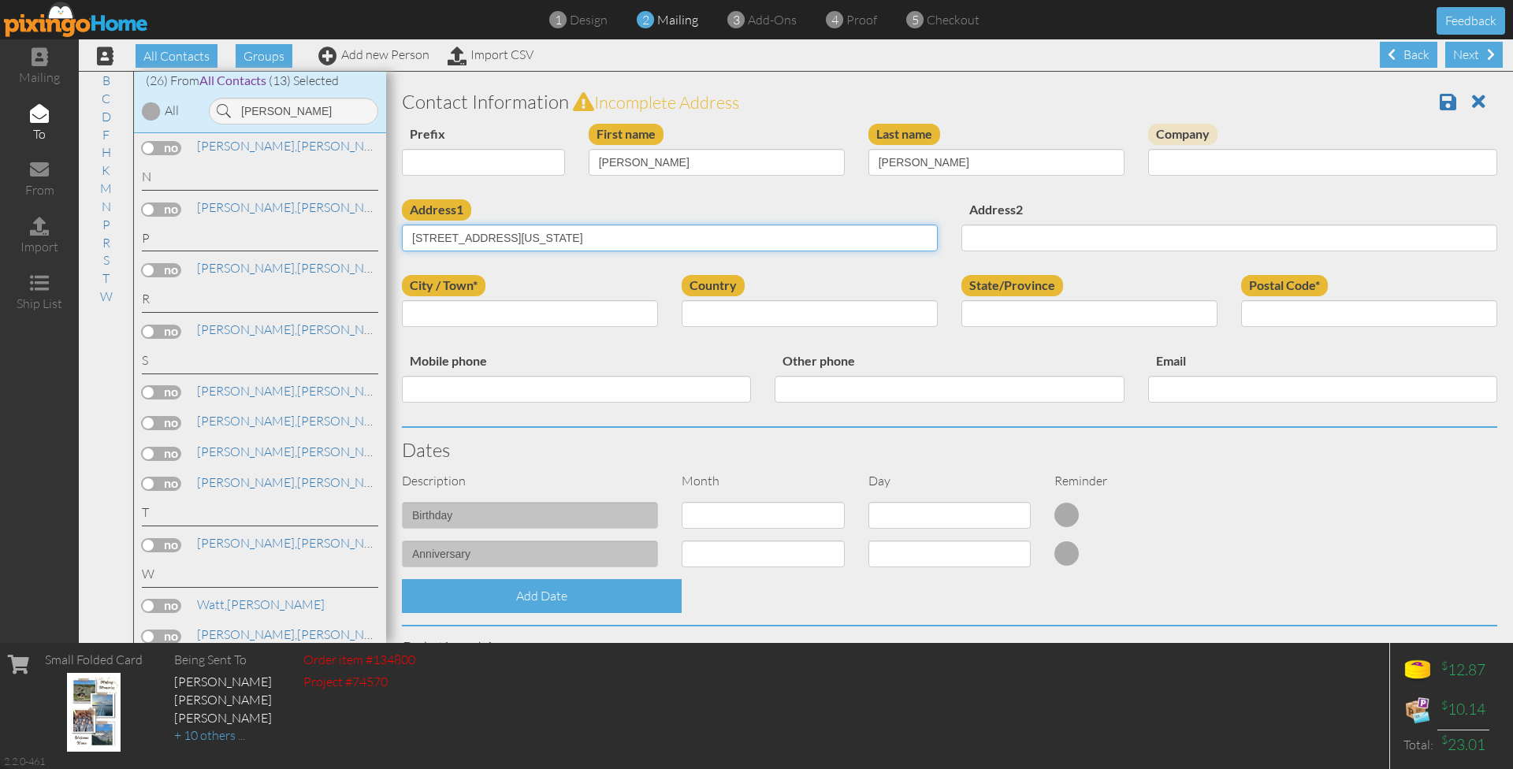
drag, startPoint x: 511, startPoint y: 234, endPoint x: 631, endPoint y: 243, distance: 120.9
click at [631, 243] on input "12906 West 69th St Shawnee, Kansas 66216" at bounding box center [670, 238] width 536 height 27
type input "[STREET_ADDRESS]"
paste input "Shawnee, Kansas 66216"
drag, startPoint x: 464, startPoint y: 308, endPoint x: 540, endPoint y: 310, distance: 75.7
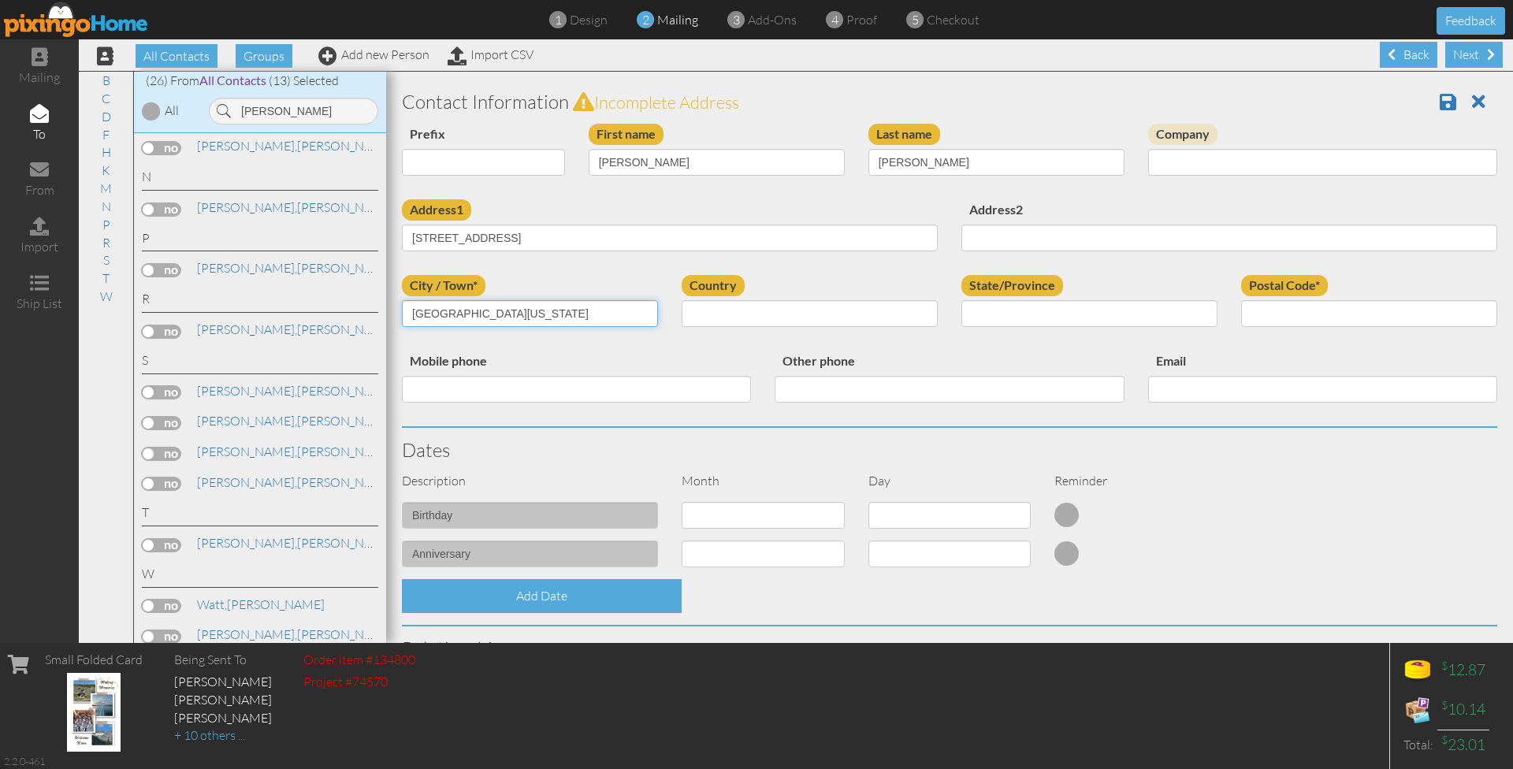
click at [540, 310] on input "Shawnee, Kansas 66216" at bounding box center [530, 313] width 256 height 27
type input "Shawnee,"
select select "object:32655"
select select "object:32922"
click at [1125, 355] on div "Other phone" at bounding box center [949, 383] width 373 height 64
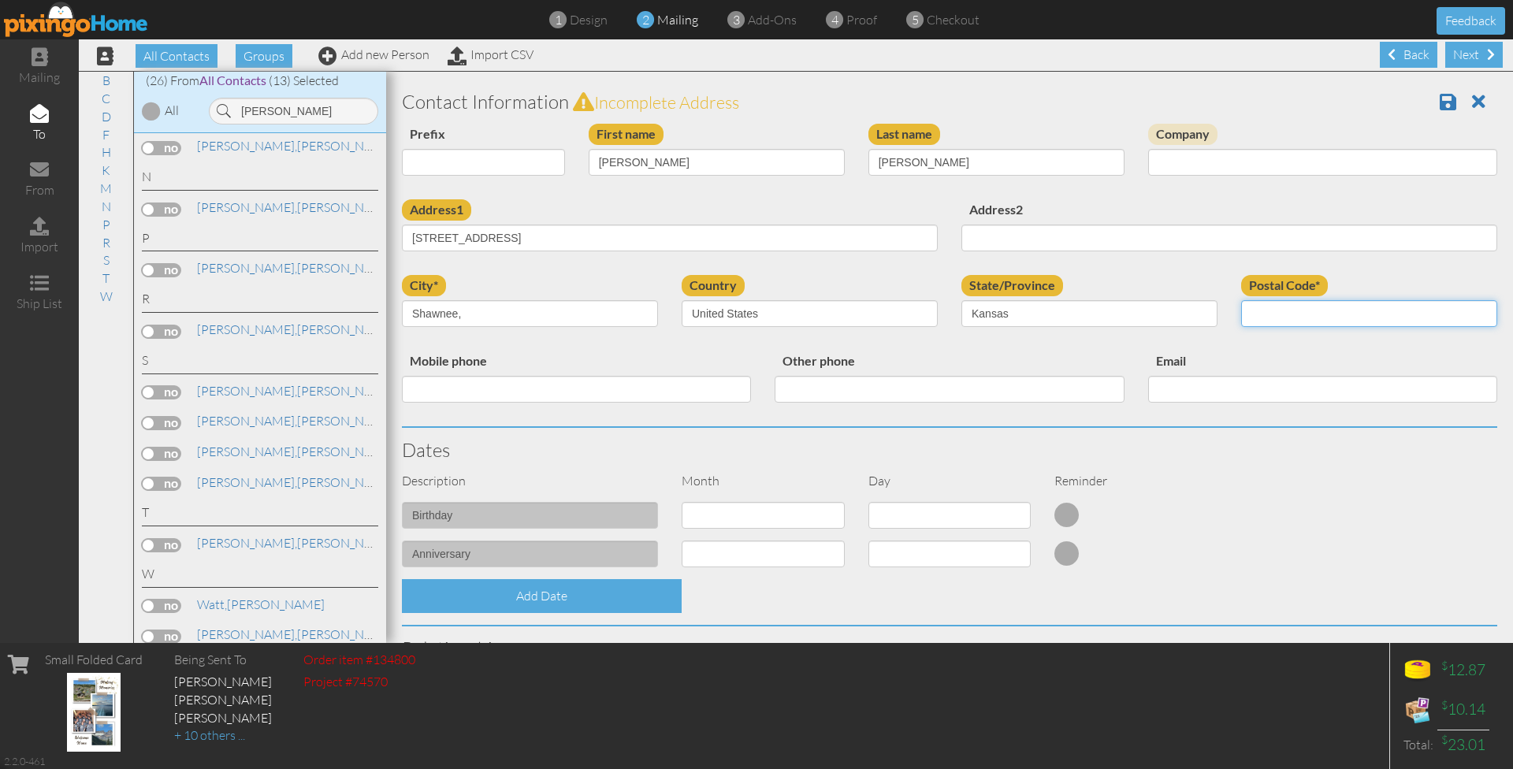
paste input "Kansas 66216"
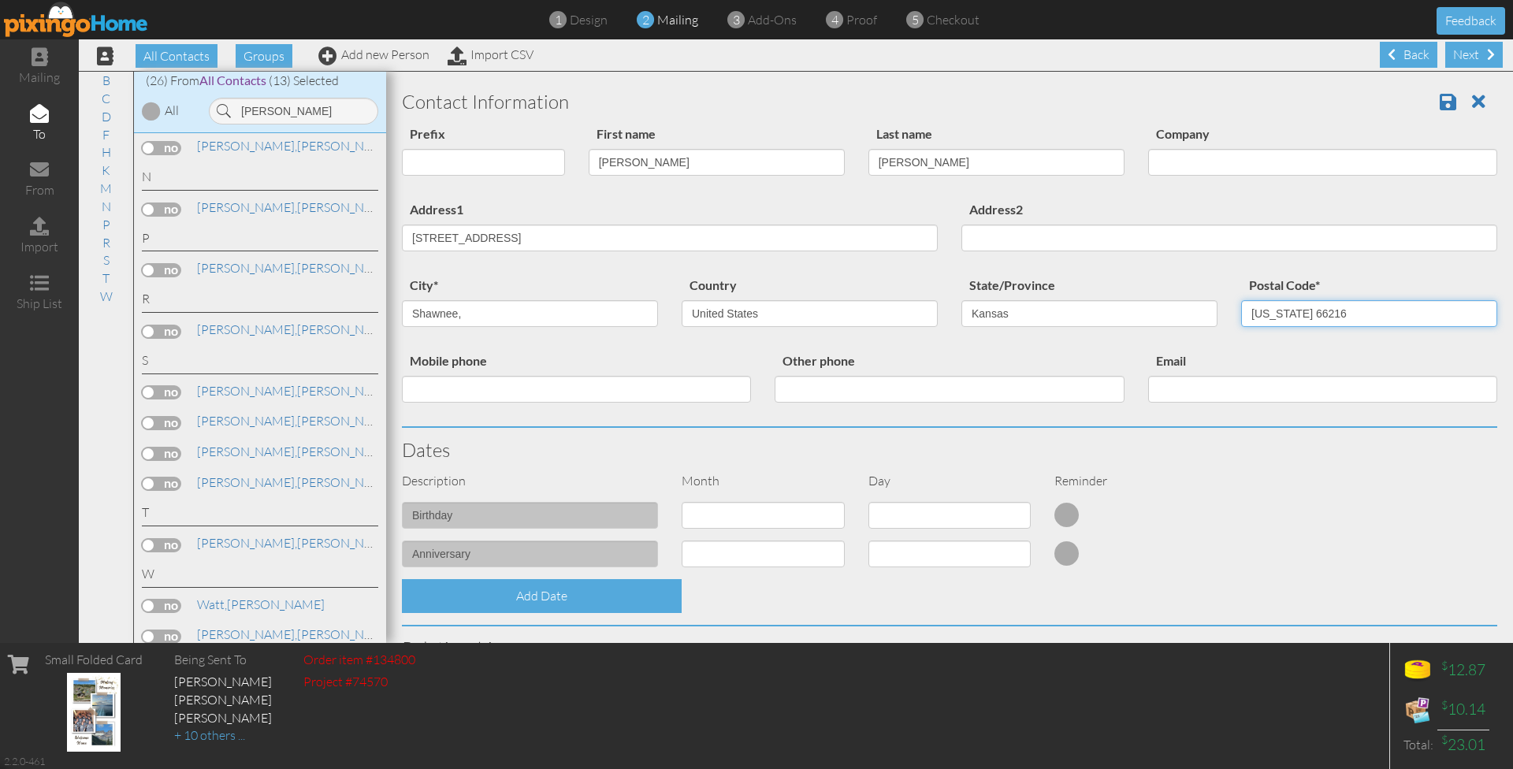
drag, startPoint x: 1294, startPoint y: 313, endPoint x: 1204, endPoint y: 317, distance: 89.9
click at [1204, 317] on div "city* Shawnee, Country United States -------------- Afghanistan Albania Algeria…" at bounding box center [949, 313] width 1119 height 76
type input "66216"
click at [559, 312] on input "Shawnee," at bounding box center [530, 313] width 256 height 27
type input "Shawnee"
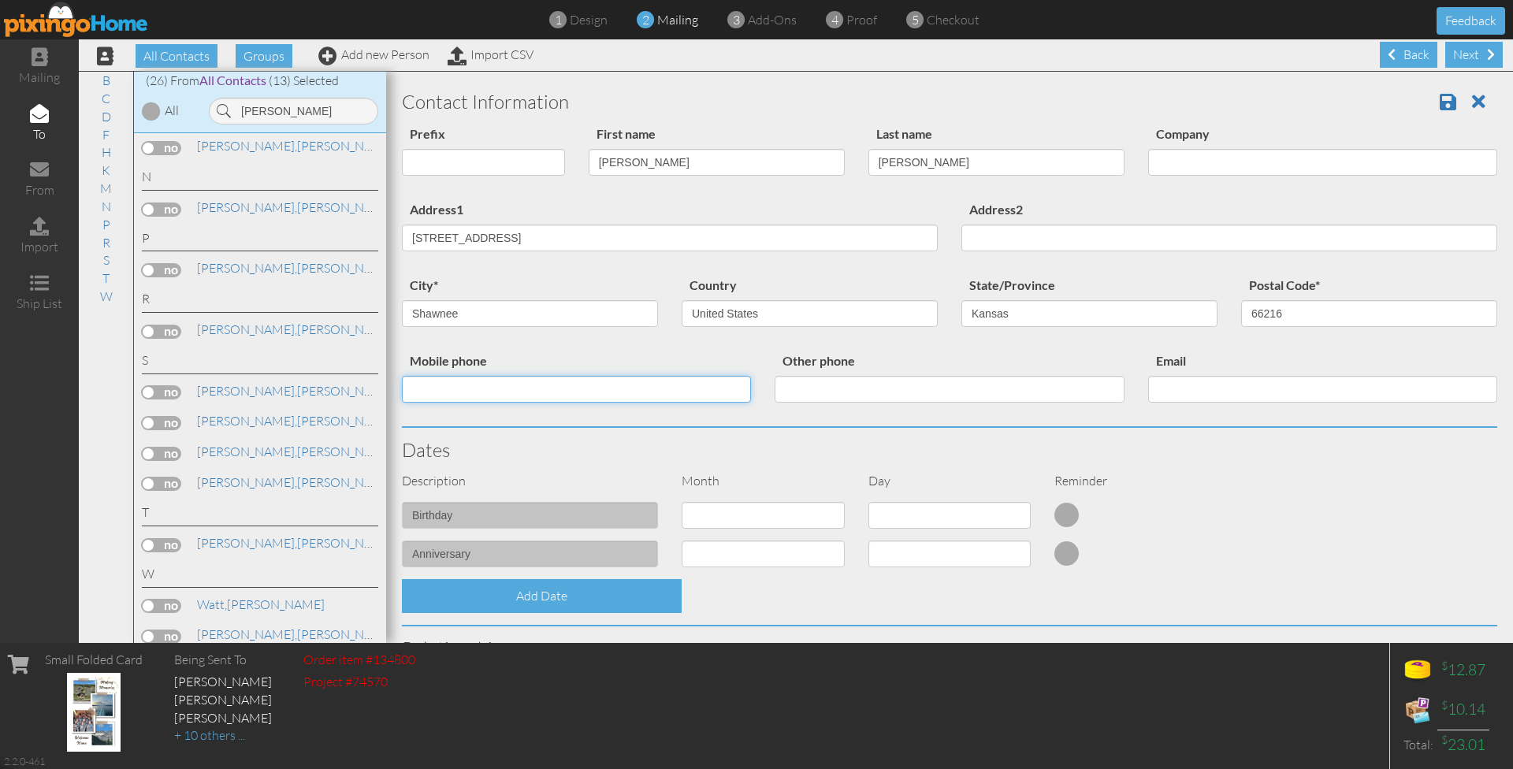
paste input "19132688096"
click at [417, 388] on input "19132688096" at bounding box center [576, 389] width 349 height 27
click at [429, 382] on input "9132688096" at bounding box center [576, 389] width 349 height 27
click at [453, 388] on input "913-2688096" at bounding box center [576, 389] width 349 height 27
click at [561, 389] on input "913-268-8096" at bounding box center [576, 389] width 349 height 27
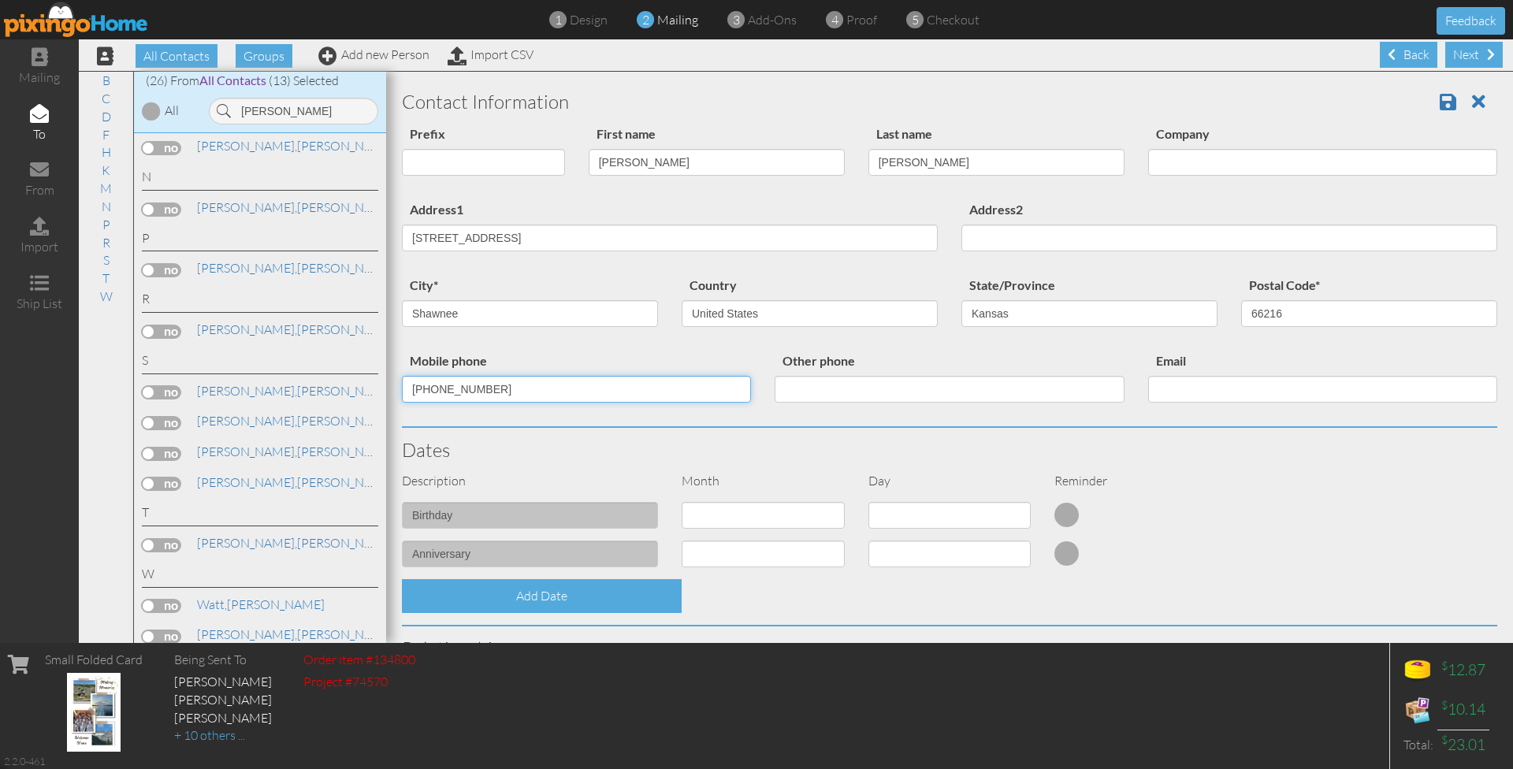
type input "913-268-8096"
click at [827, 364] on label "Other phone" at bounding box center [819, 361] width 88 height 21
click at [827, 376] on input "Other phone" at bounding box center [949, 389] width 349 height 27
paste input "[EMAIL_ADDRESS][DOMAIN_NAME]"
type input "[EMAIL_ADDRESS][DOMAIN_NAME]"
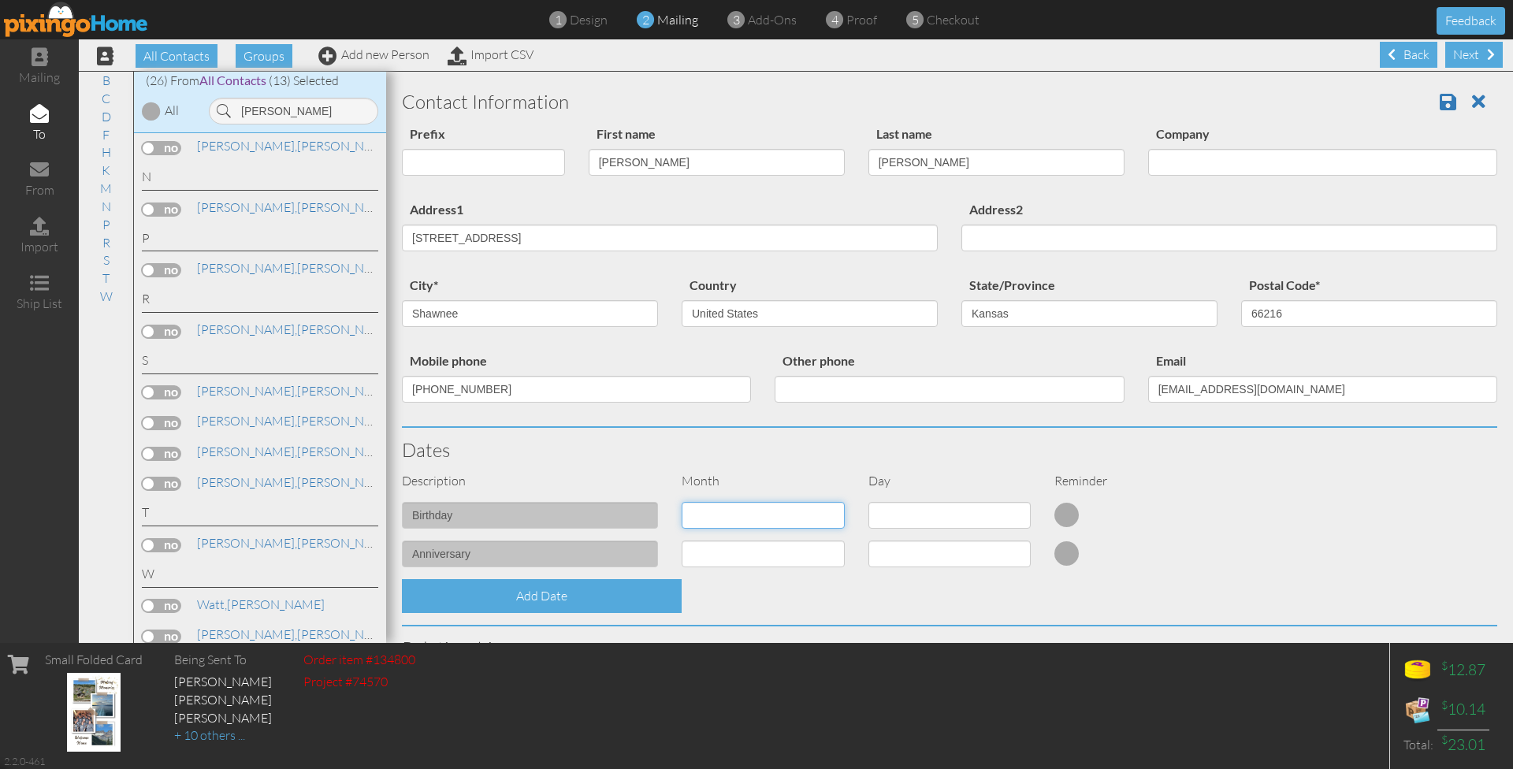
select select "object:32652"
select select "number:27"
click at [902, 592] on div "Add Date" at bounding box center [949, 596] width 1119 height 34
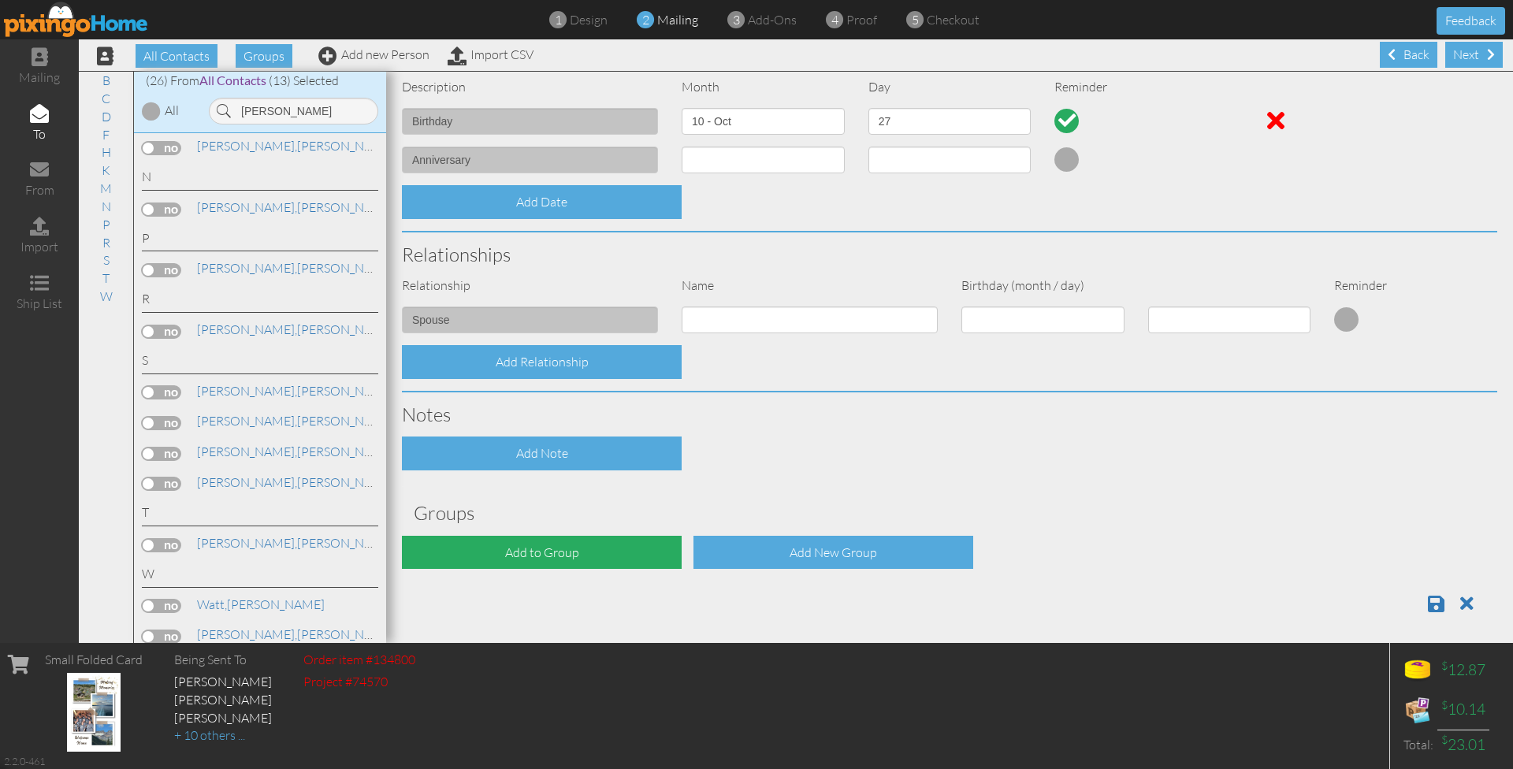
scroll to position [392, 0]
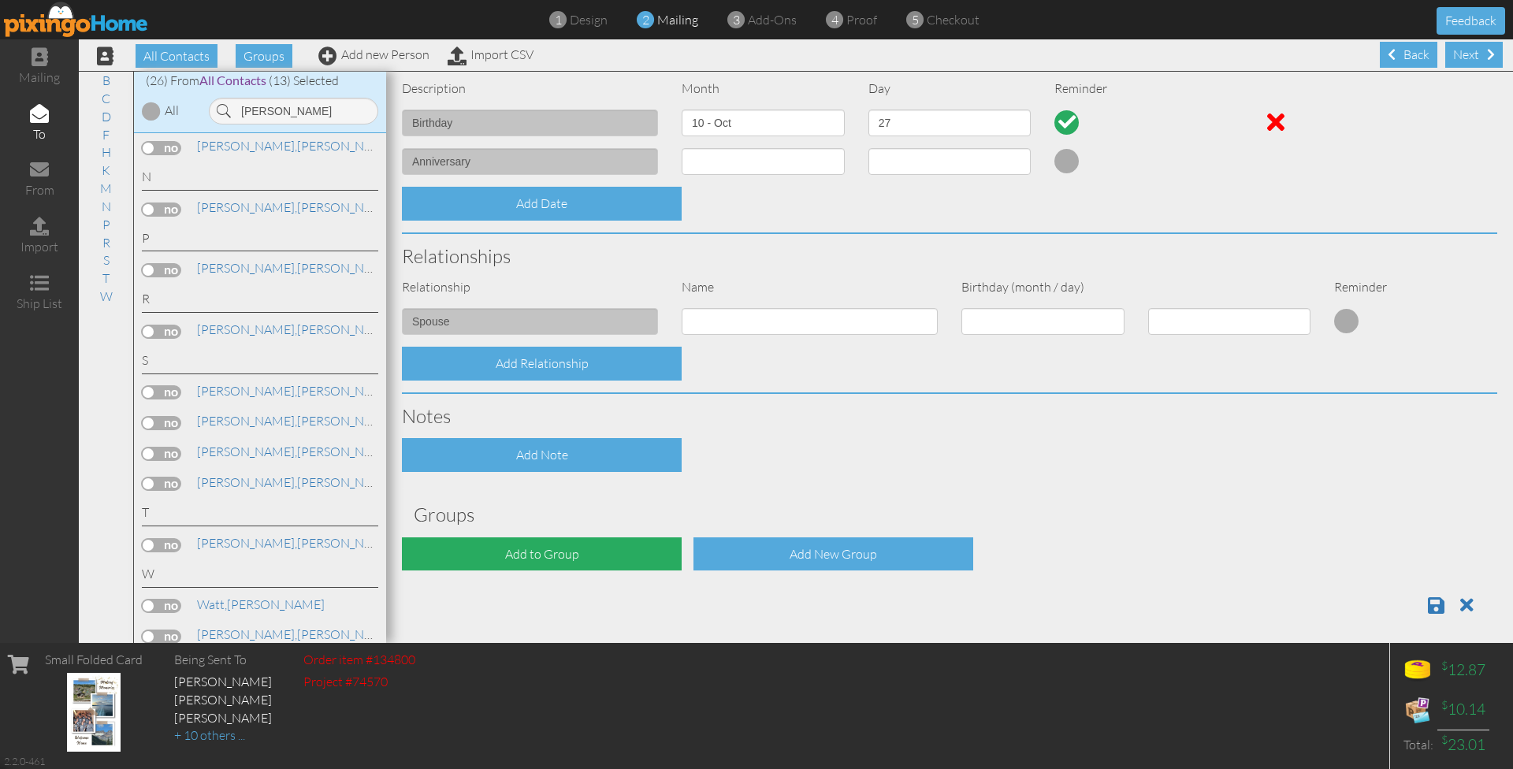
click at [582, 546] on div "Add to Group" at bounding box center [542, 554] width 280 height 34
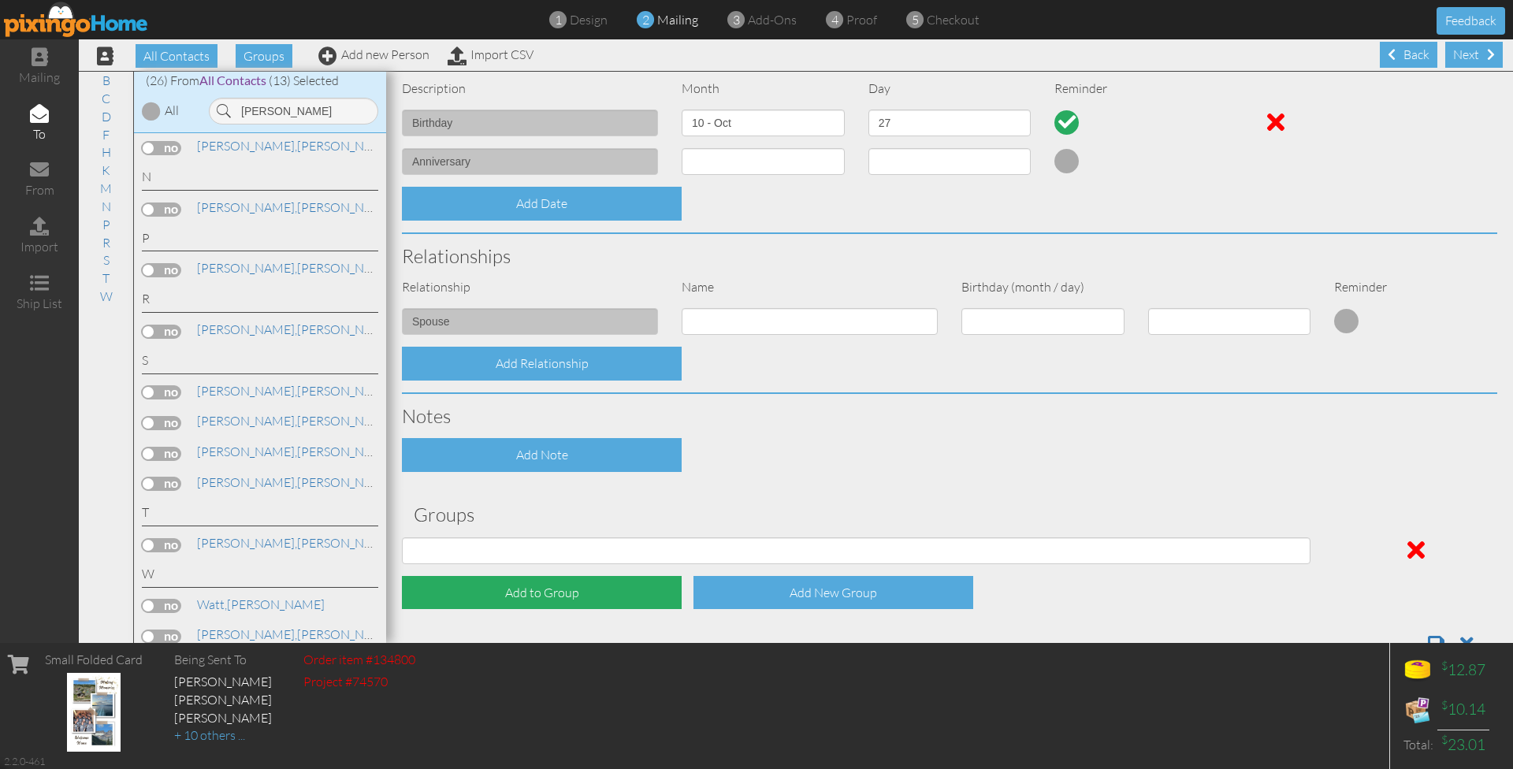
click at [563, 585] on div "Add to Group" at bounding box center [542, 593] width 280 height 34
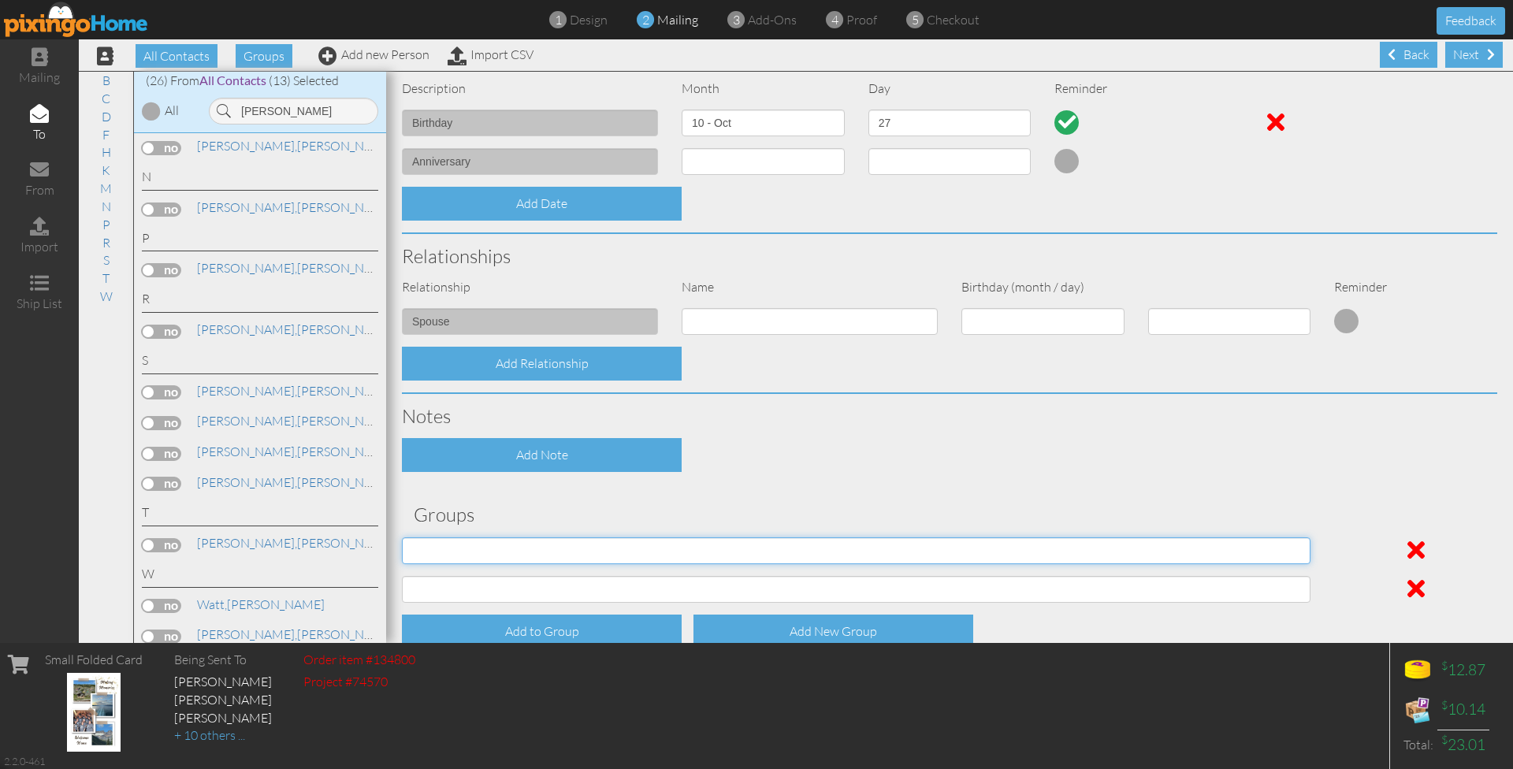
select select "object:32965"
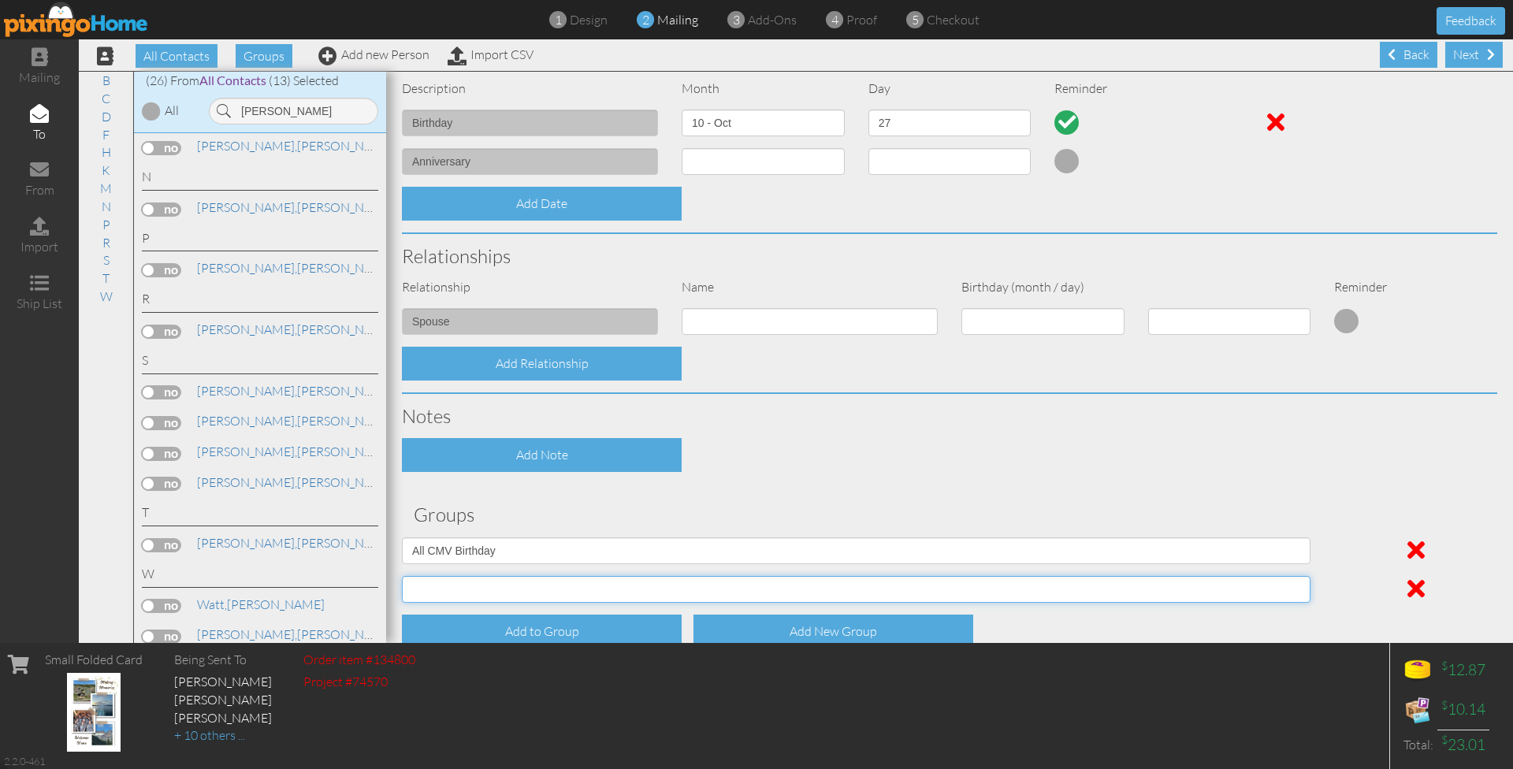
select select "object:32966"
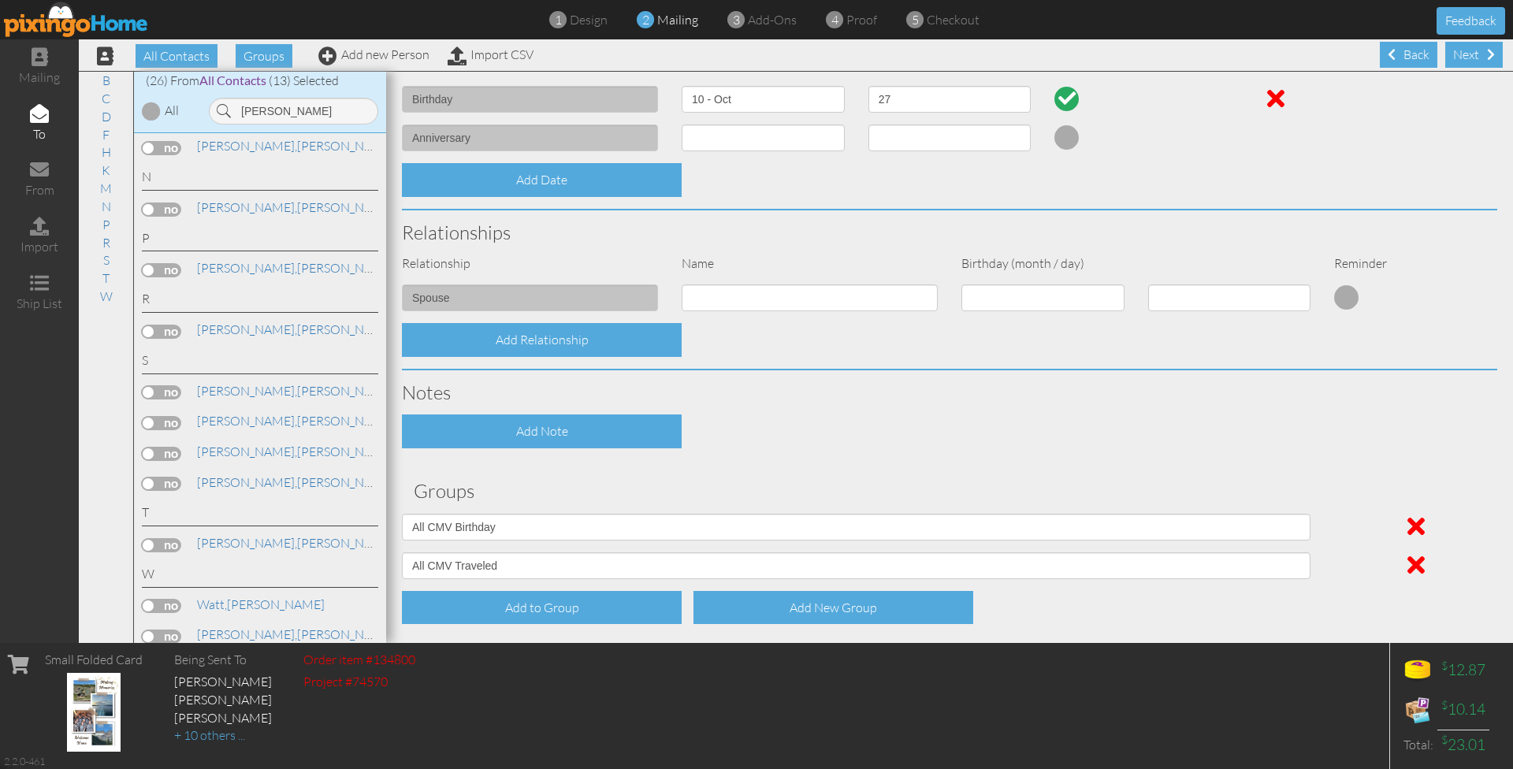
scroll to position [470, 0]
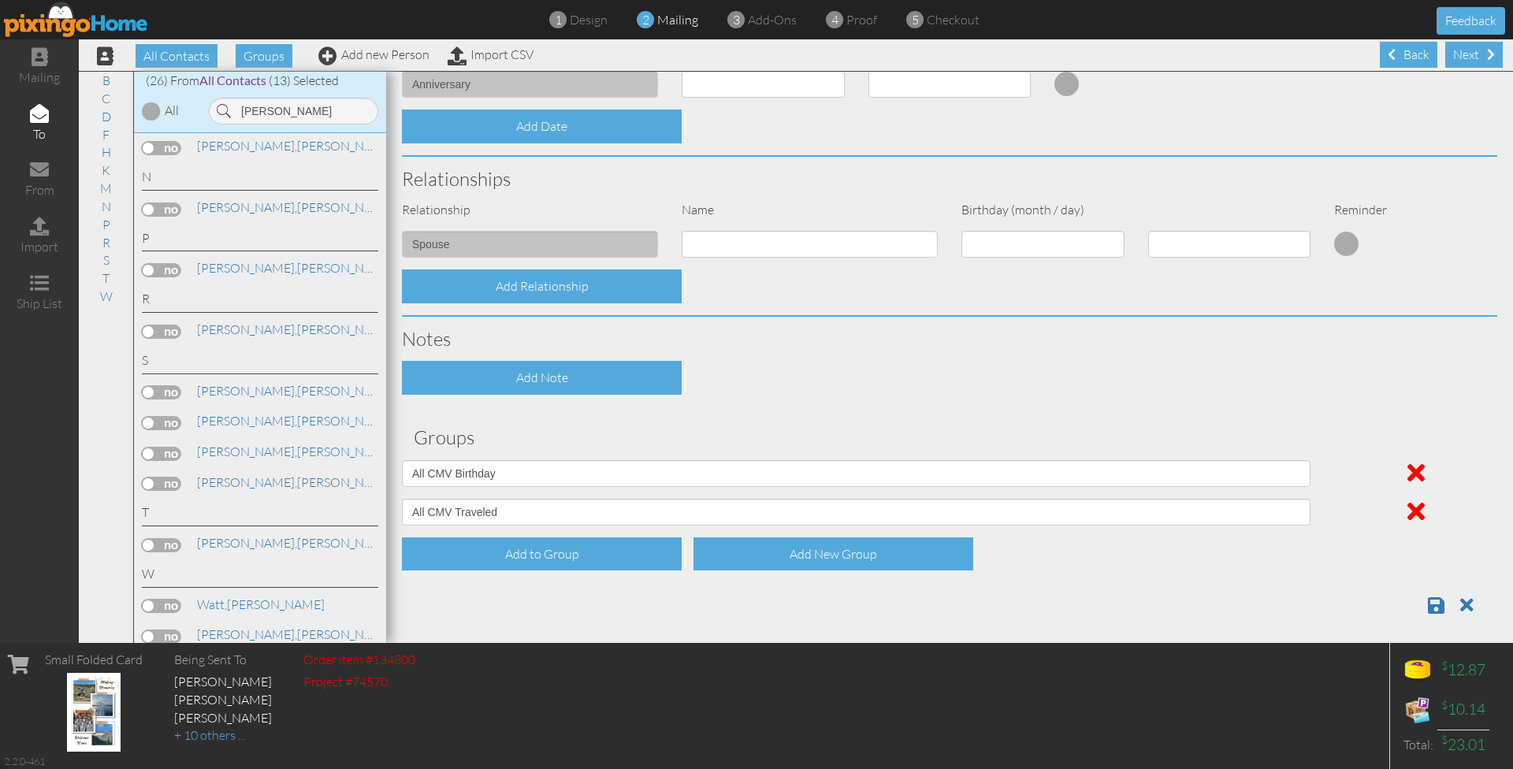
drag, startPoint x: 564, startPoint y: 615, endPoint x: 742, endPoint y: 701, distance: 197.7
click at [742, 643] on div "mailing to from import ship list All Contacts Groups Add new Person Import CSV …" at bounding box center [756, 341] width 1513 height 604
click at [1381, 537] on div "Add to Group Add New Group" at bounding box center [949, 554] width 1119 height 34
click at [1437, 597] on span at bounding box center [1436, 605] width 17 height 19
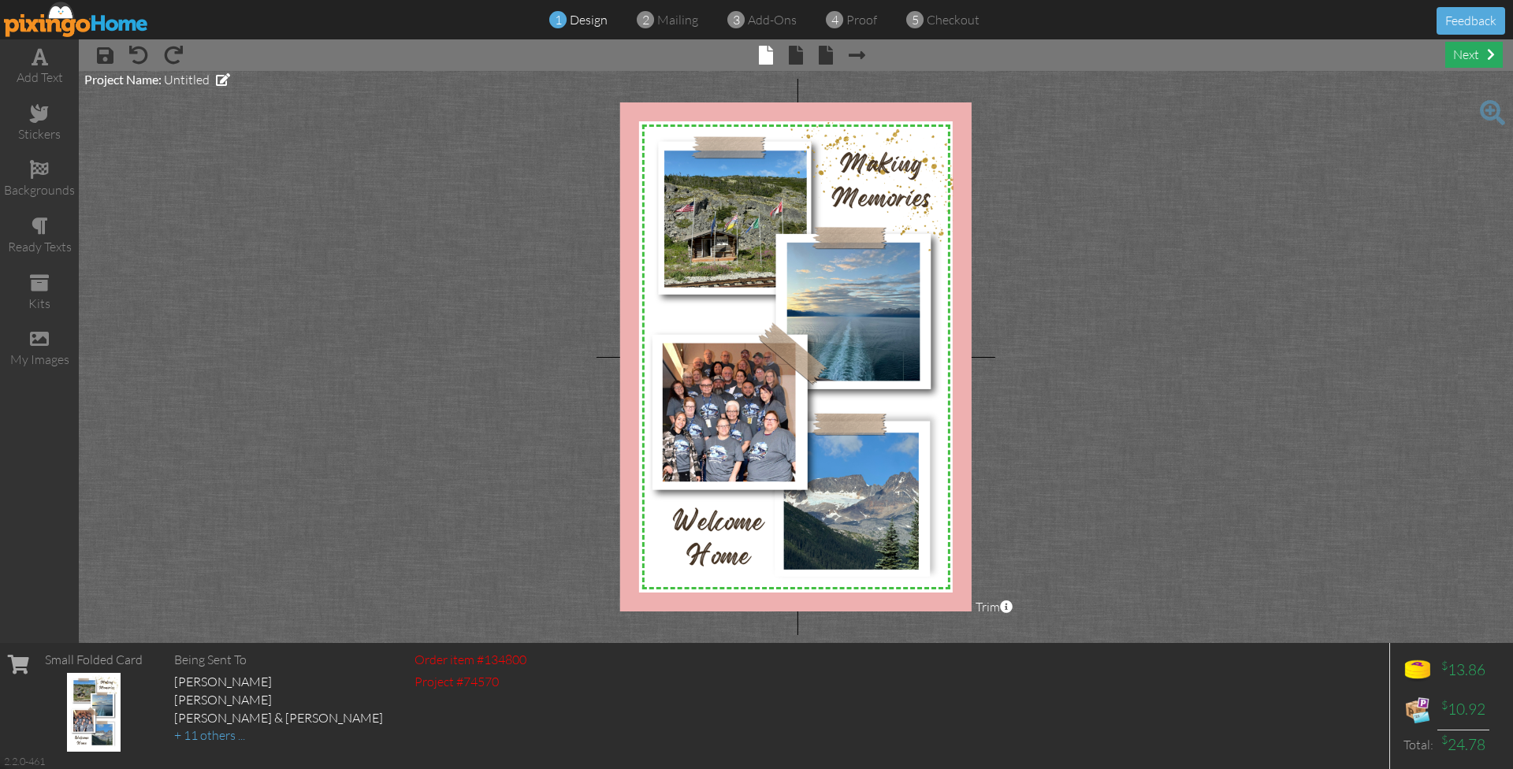
click at [1467, 65] on div "next" at bounding box center [1474, 55] width 58 height 26
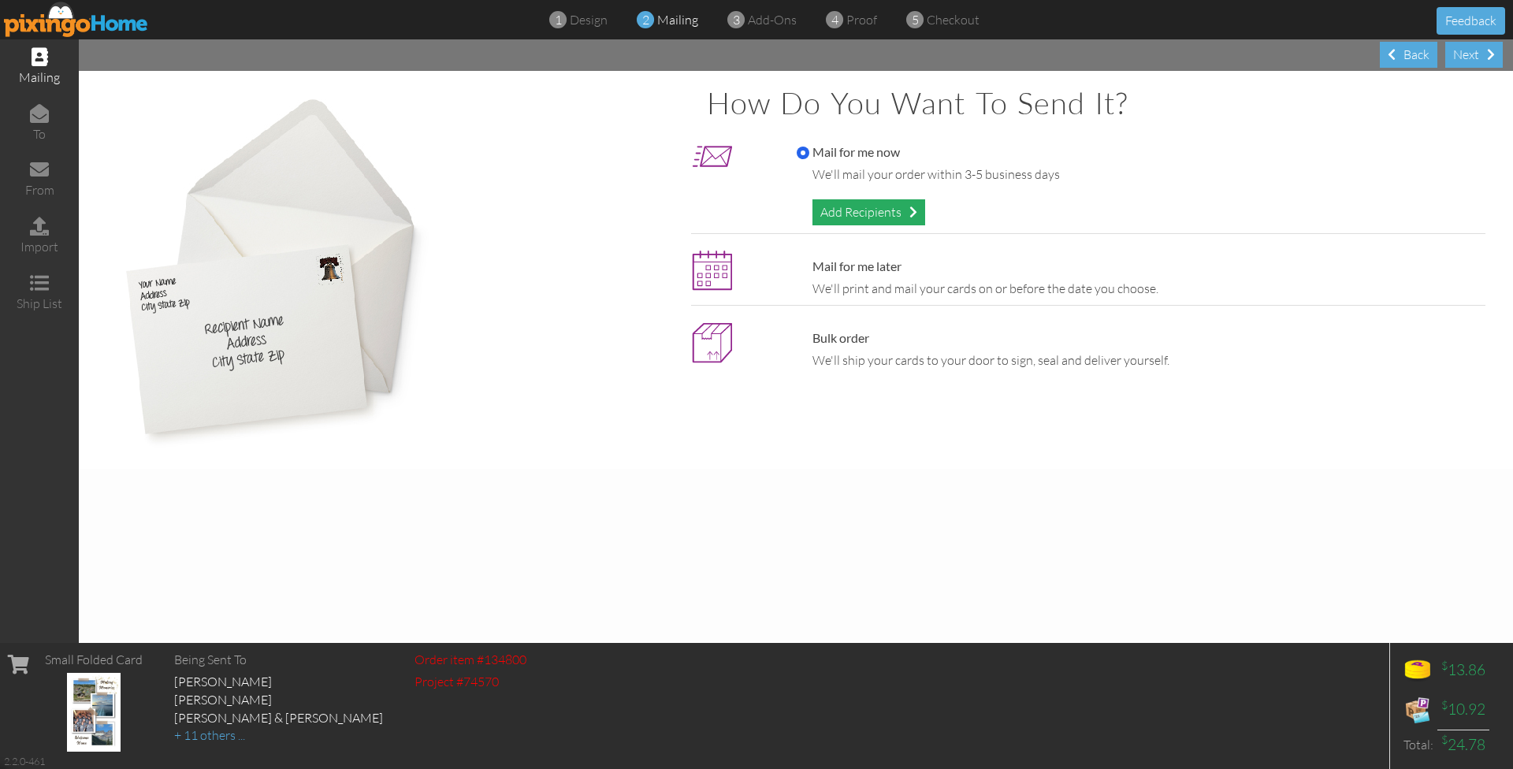
click at [901, 213] on div "Add Recipients" at bounding box center [868, 212] width 113 height 26
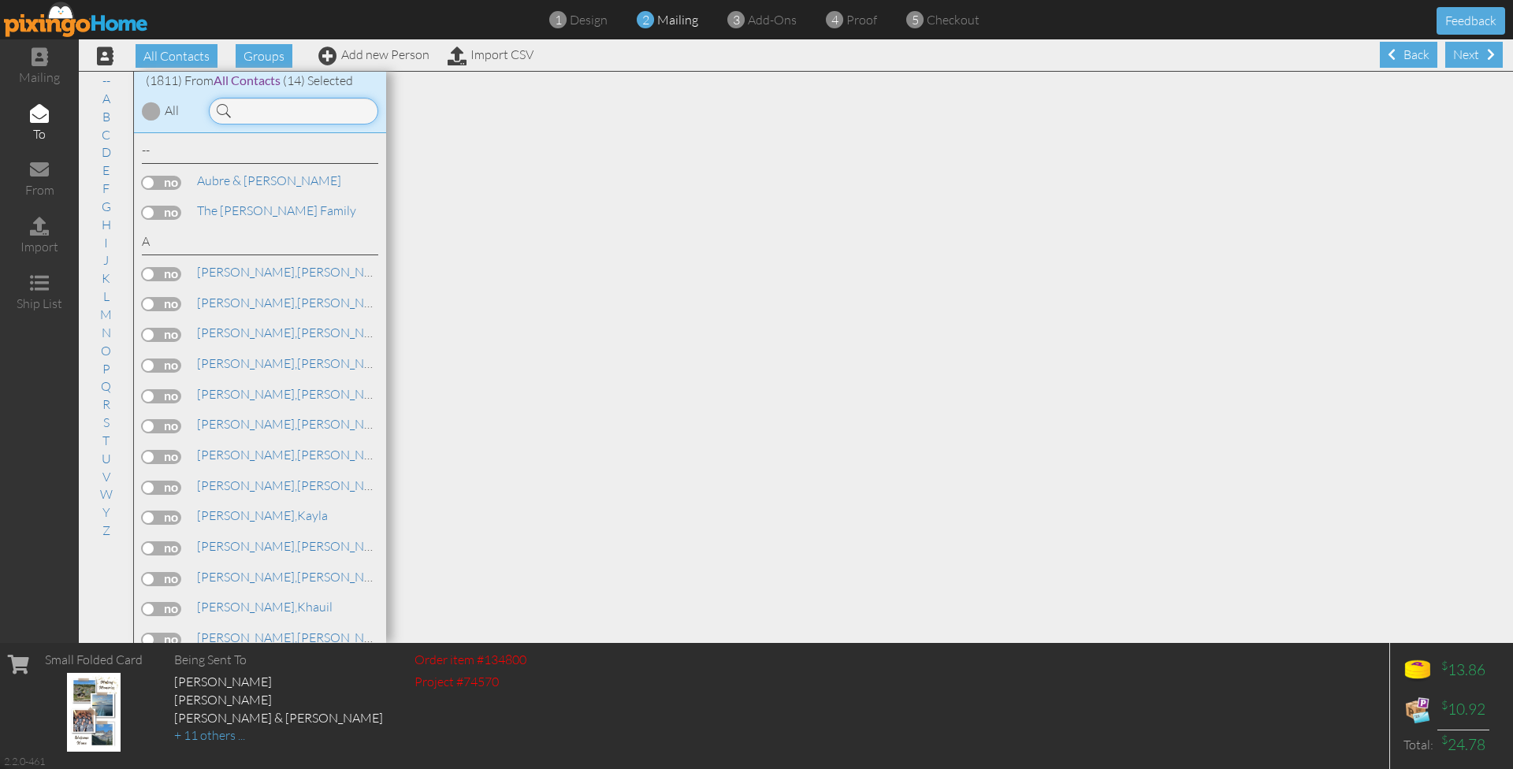
click at [280, 112] on input at bounding box center [293, 111] width 169 height 27
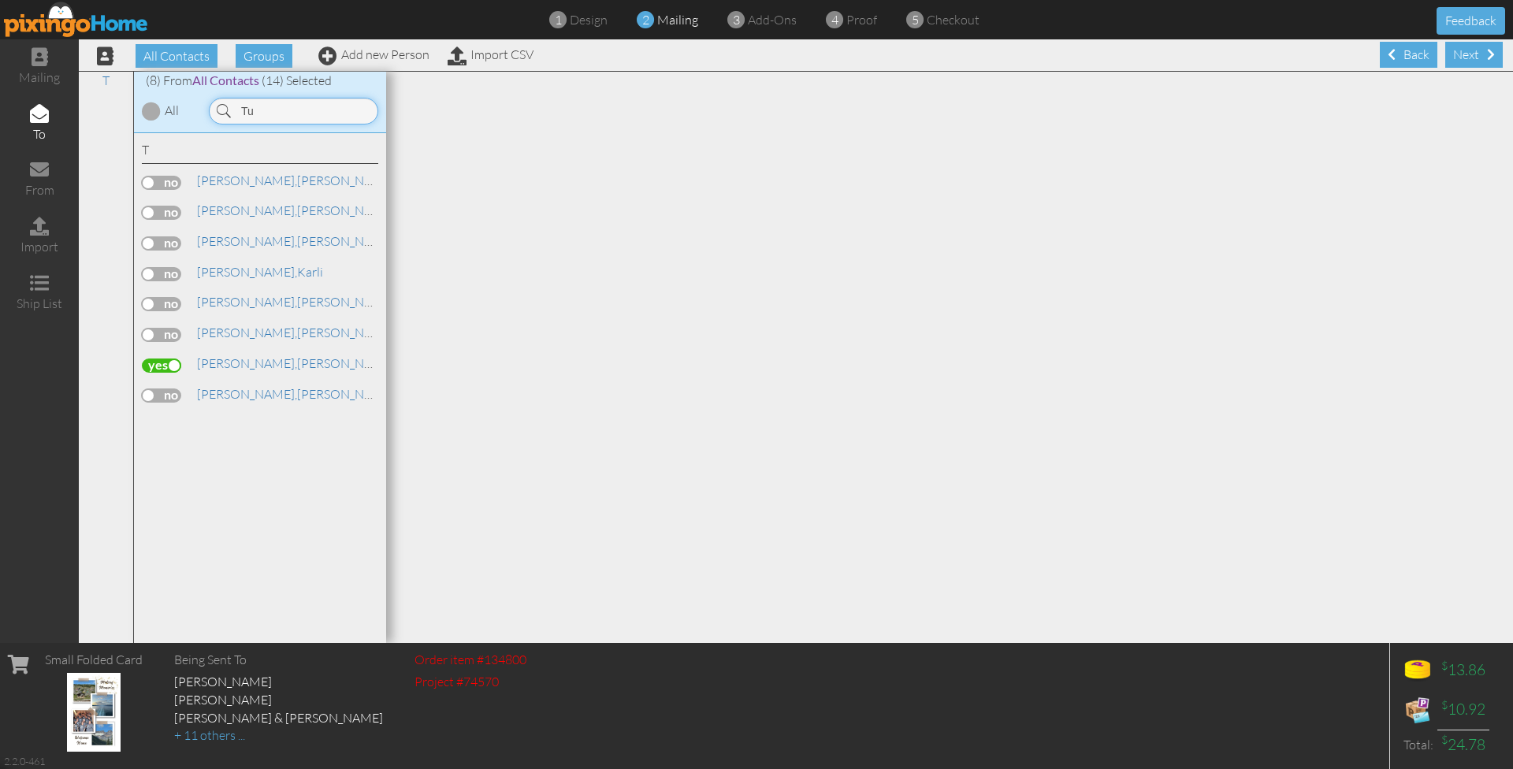
type input "T"
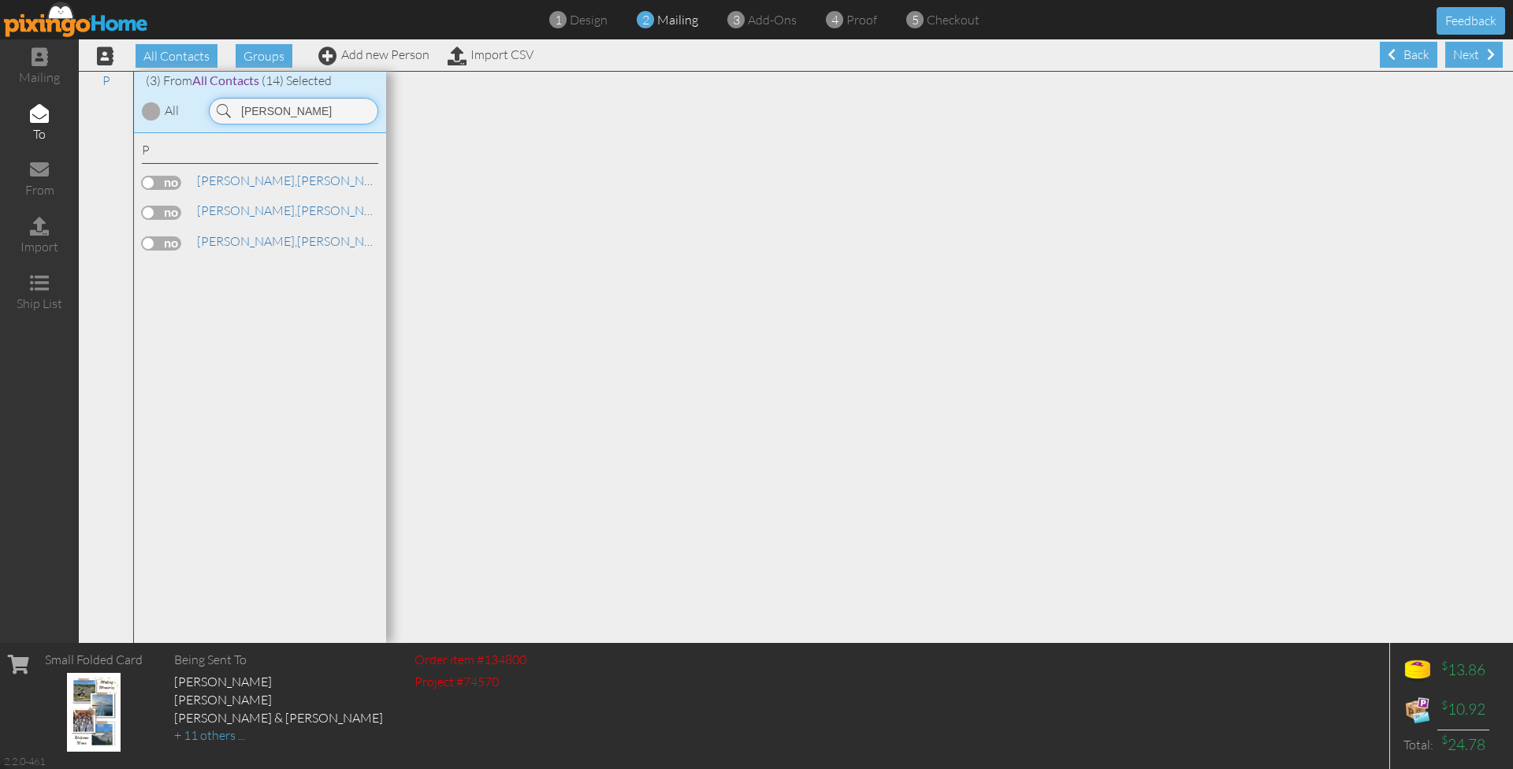
type input "[PERSON_NAME]"
click at [174, 239] on label at bounding box center [161, 243] width 39 height 14
click at [0, 0] on input "checkbox" at bounding box center [0, 0] width 0 height 0
click at [215, 233] on span "[PERSON_NAME]," at bounding box center [247, 241] width 100 height 16
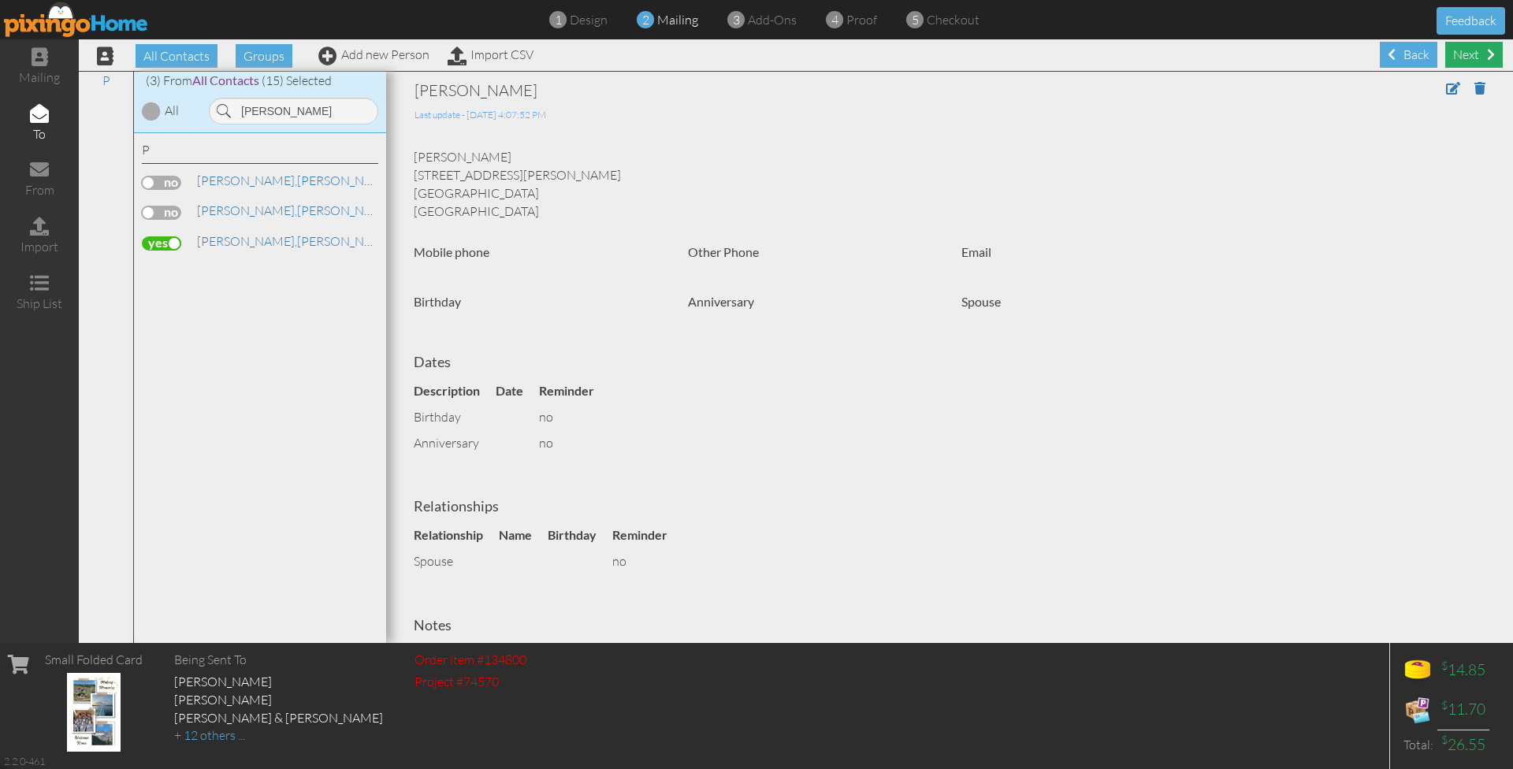
click at [1464, 64] on div "Next" at bounding box center [1474, 55] width 58 height 26
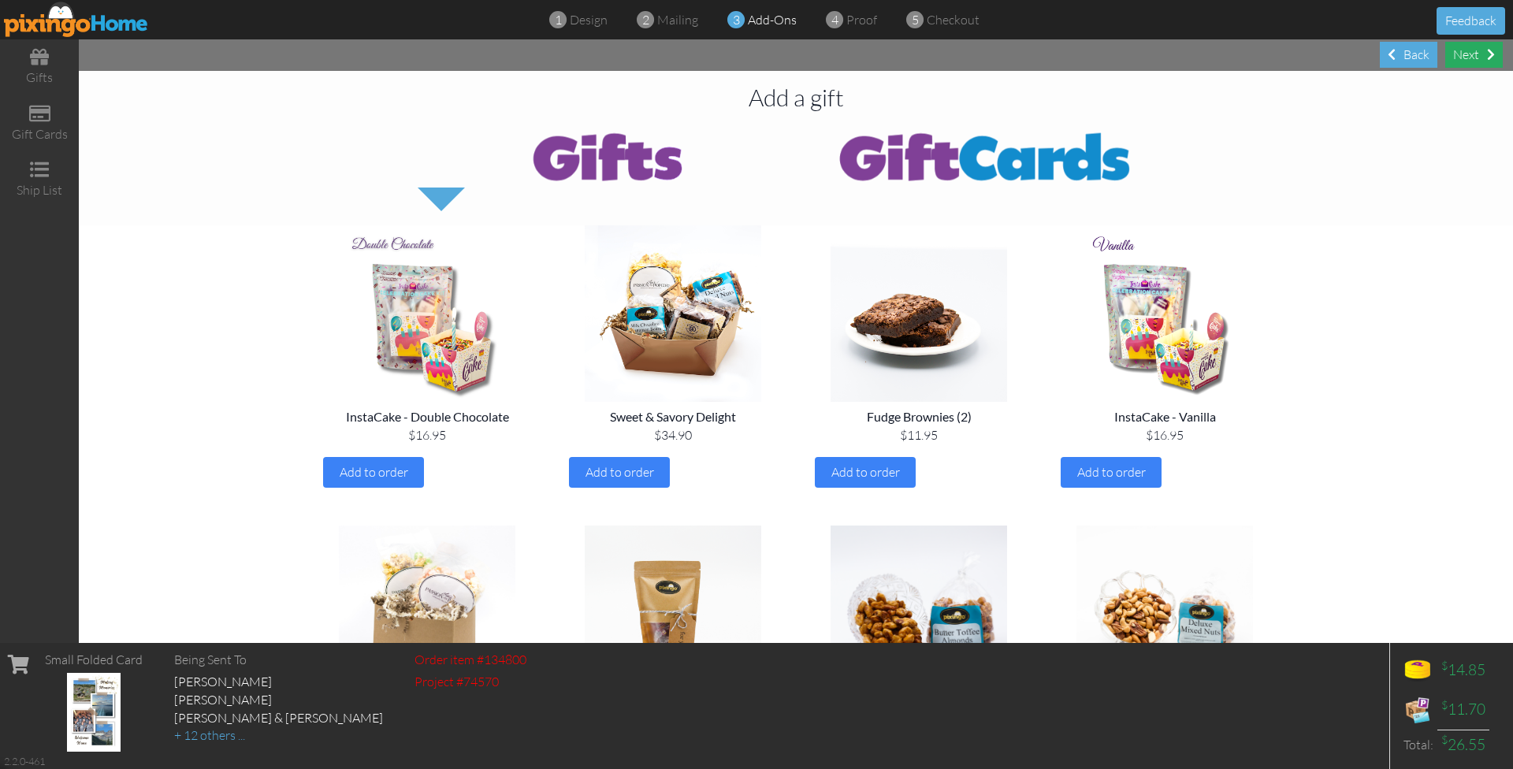
click at [1465, 57] on div "Next" at bounding box center [1474, 55] width 58 height 26
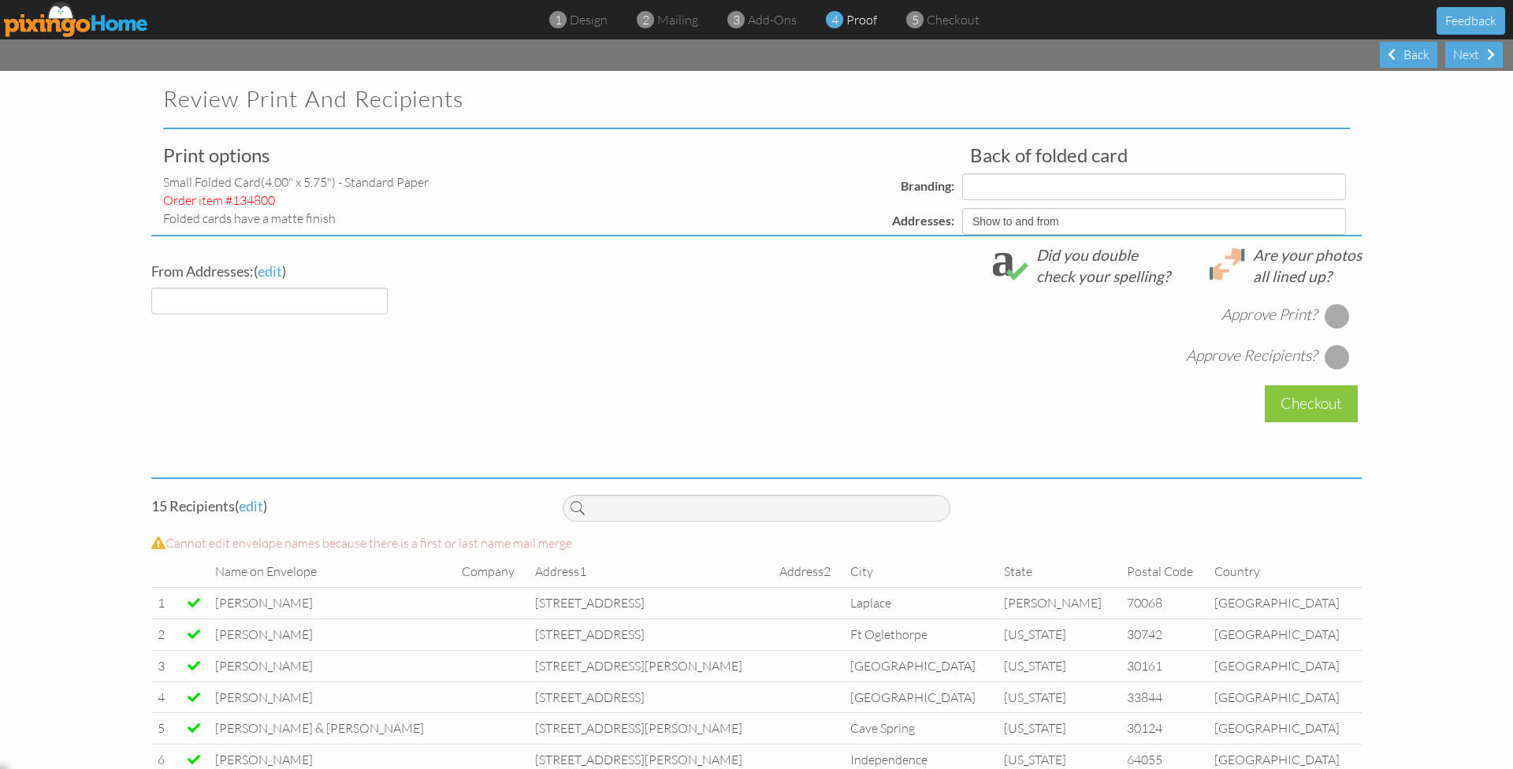
select select "object:9546"
select select "object:9544"
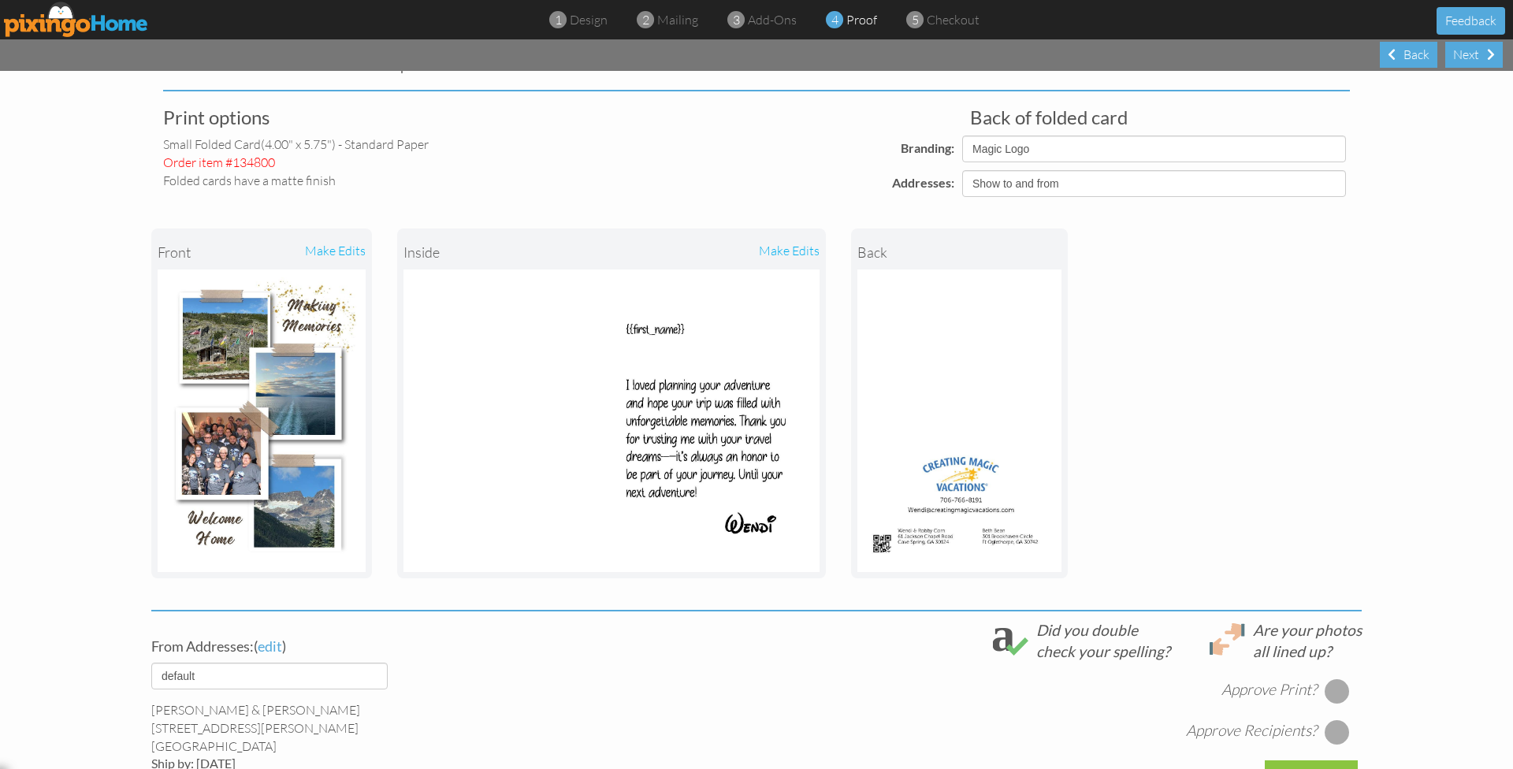
scroll to position [39, 0]
click at [1408, 50] on div "Back" at bounding box center [1409, 55] width 58 height 26
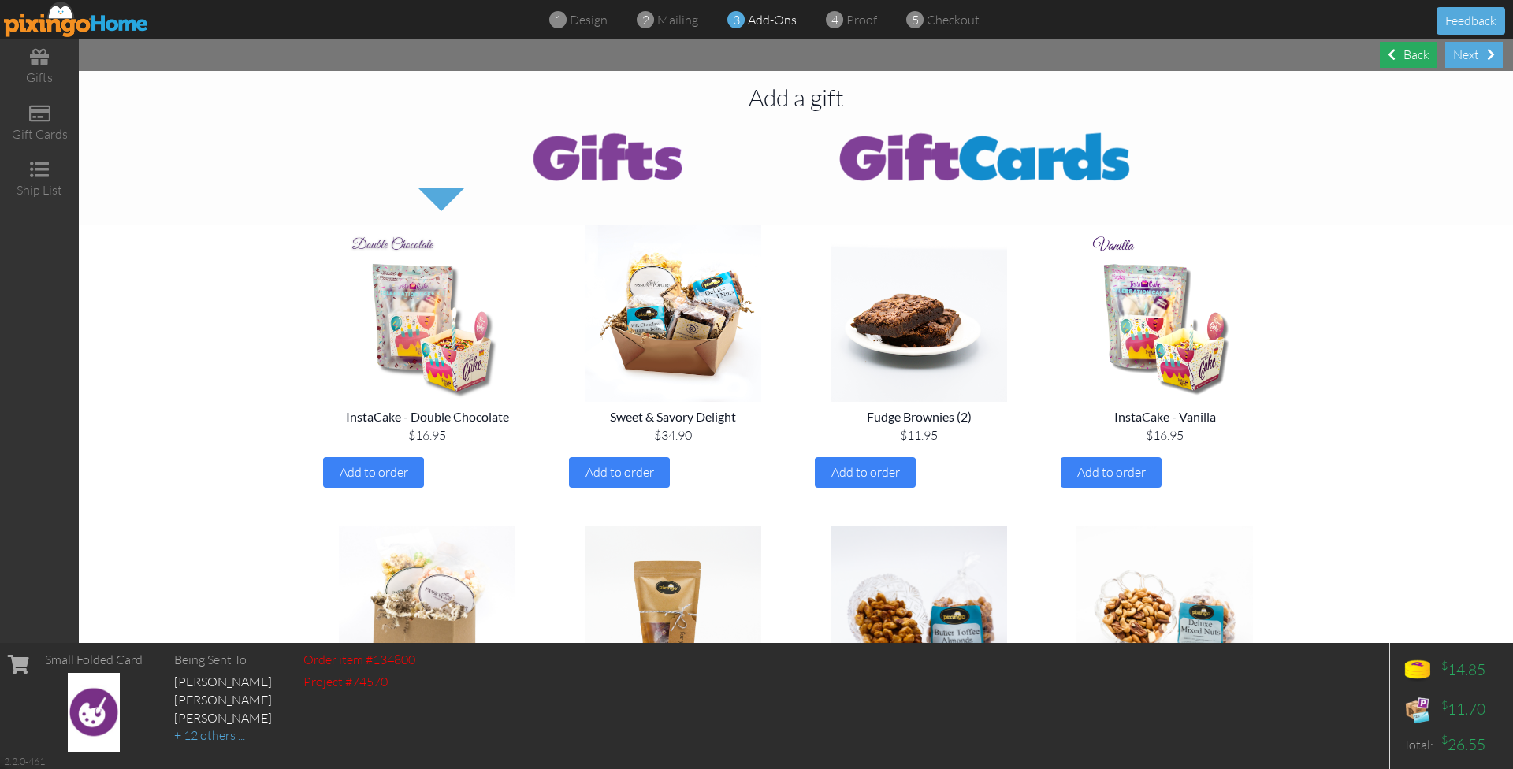
click at [1408, 50] on div "Back" at bounding box center [1409, 55] width 58 height 26
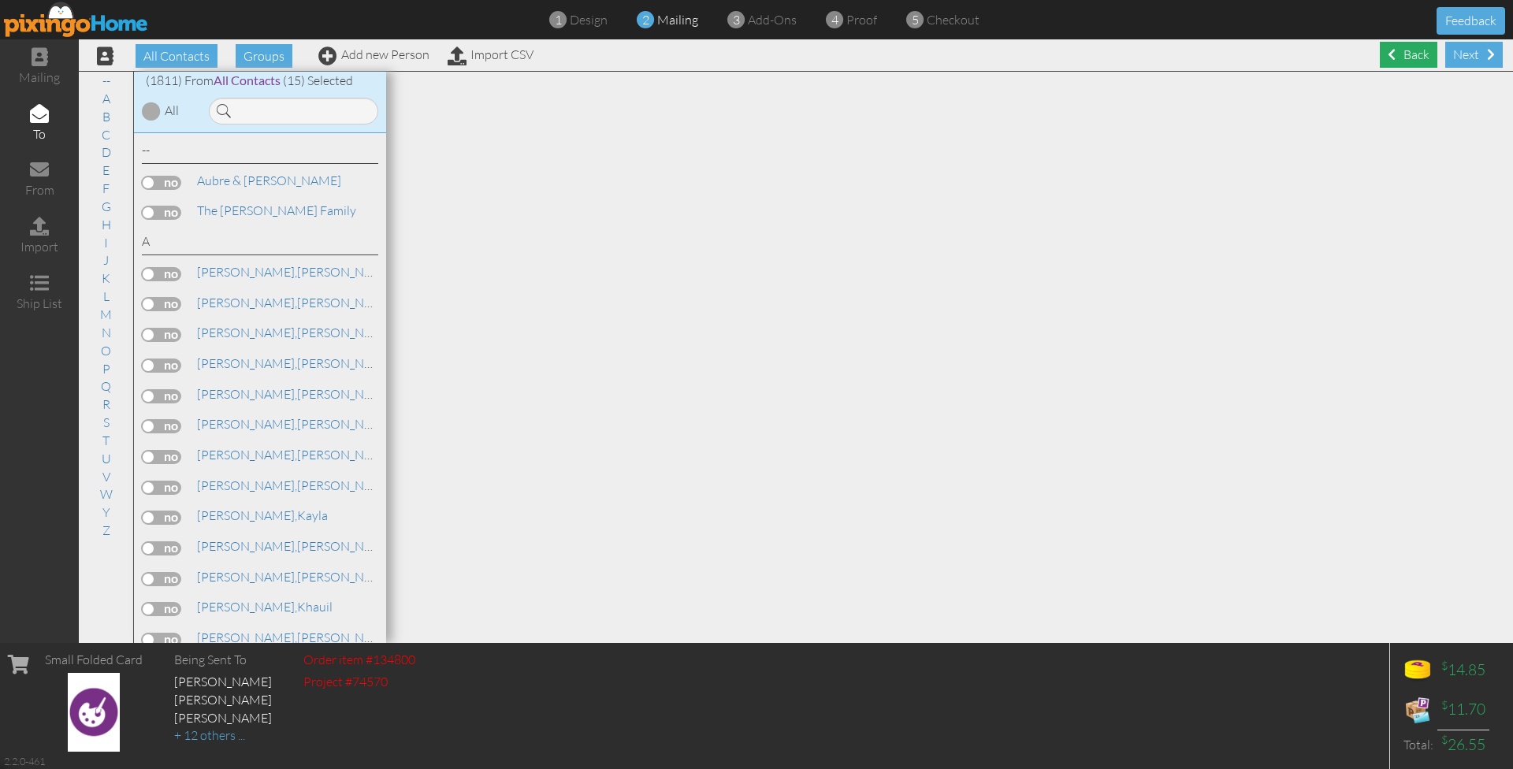
click at [1406, 58] on div "Back" at bounding box center [1409, 55] width 58 height 26
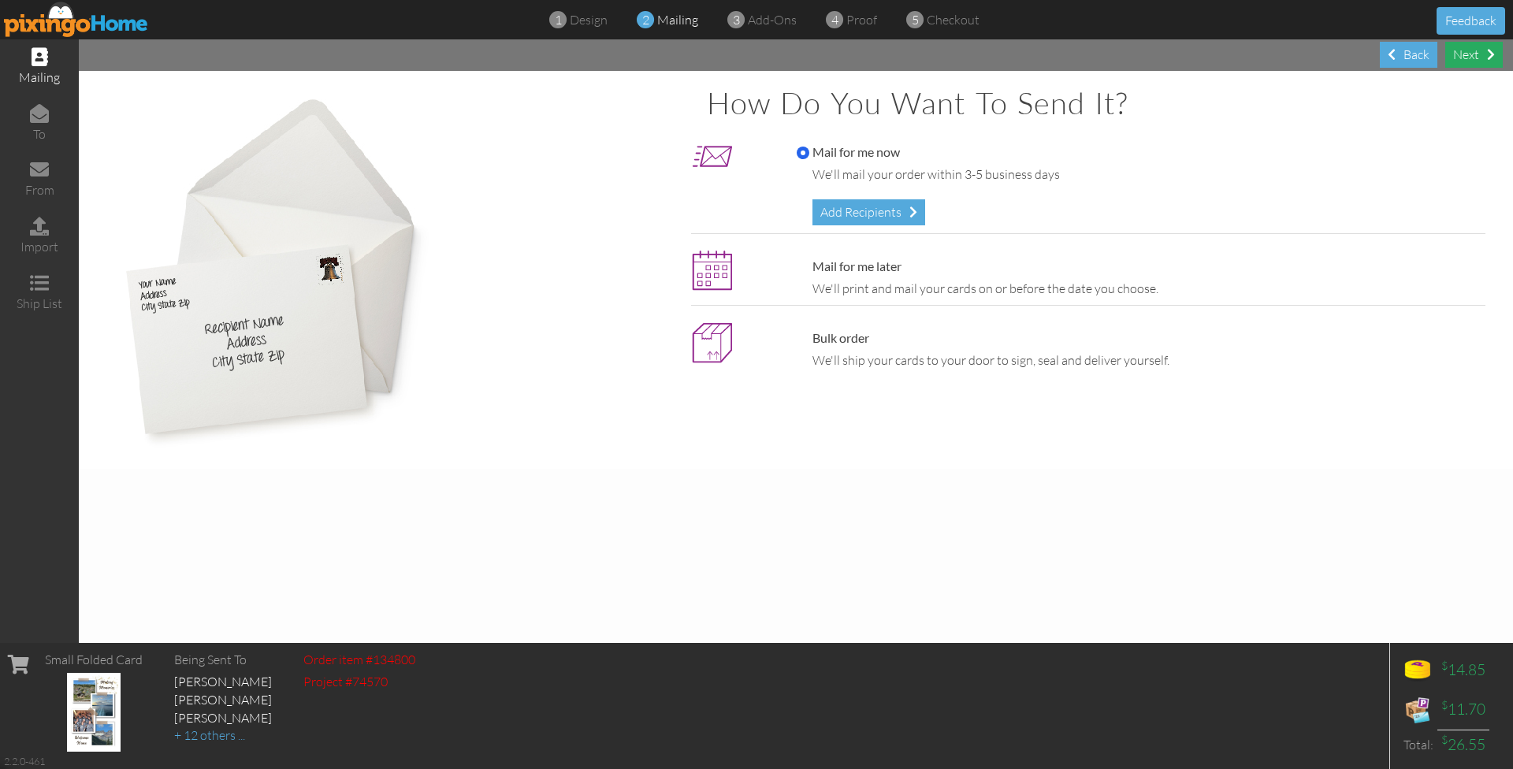
click at [1470, 51] on div "Next" at bounding box center [1474, 55] width 58 height 26
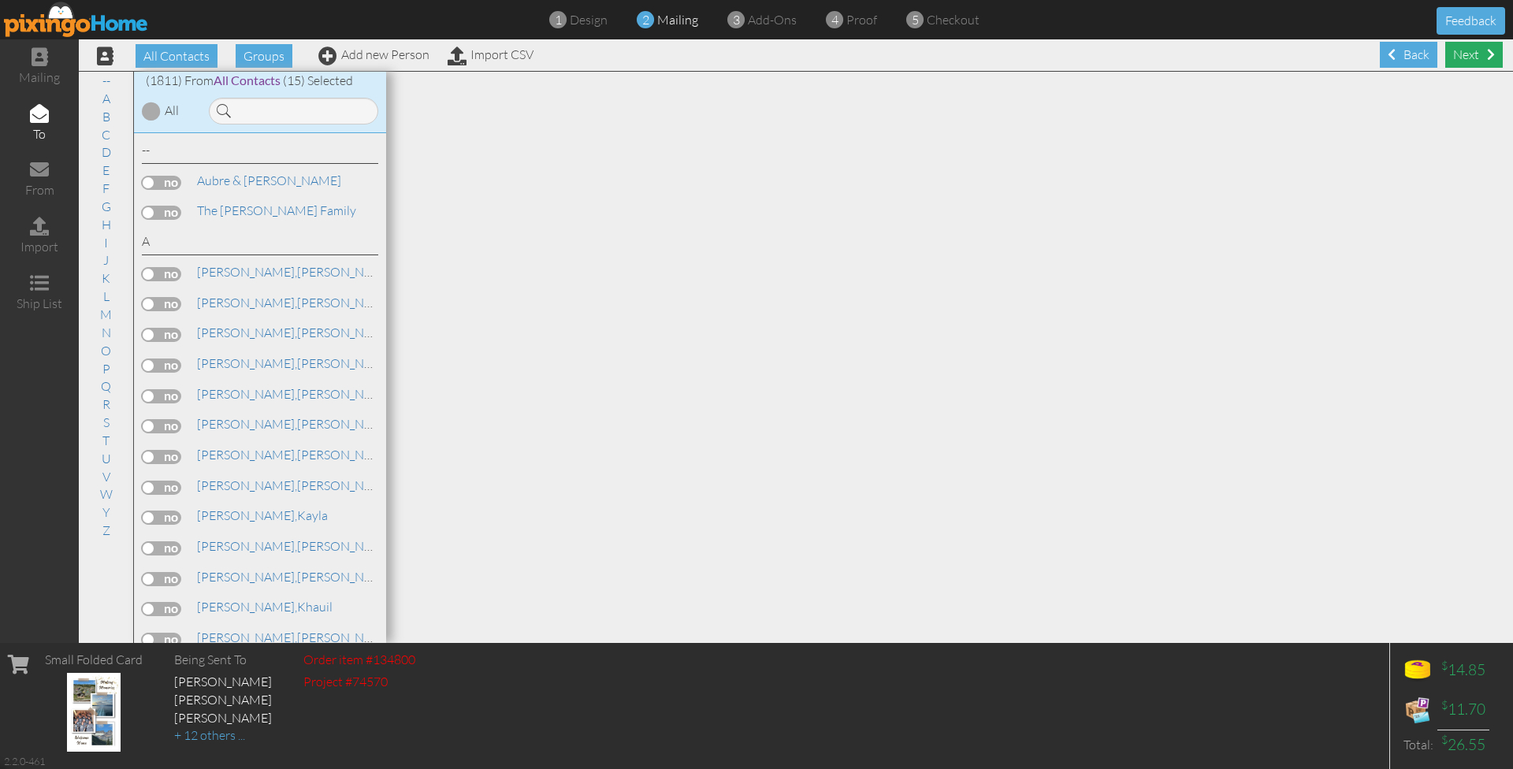
click at [1467, 59] on div "Next" at bounding box center [1474, 55] width 58 height 26
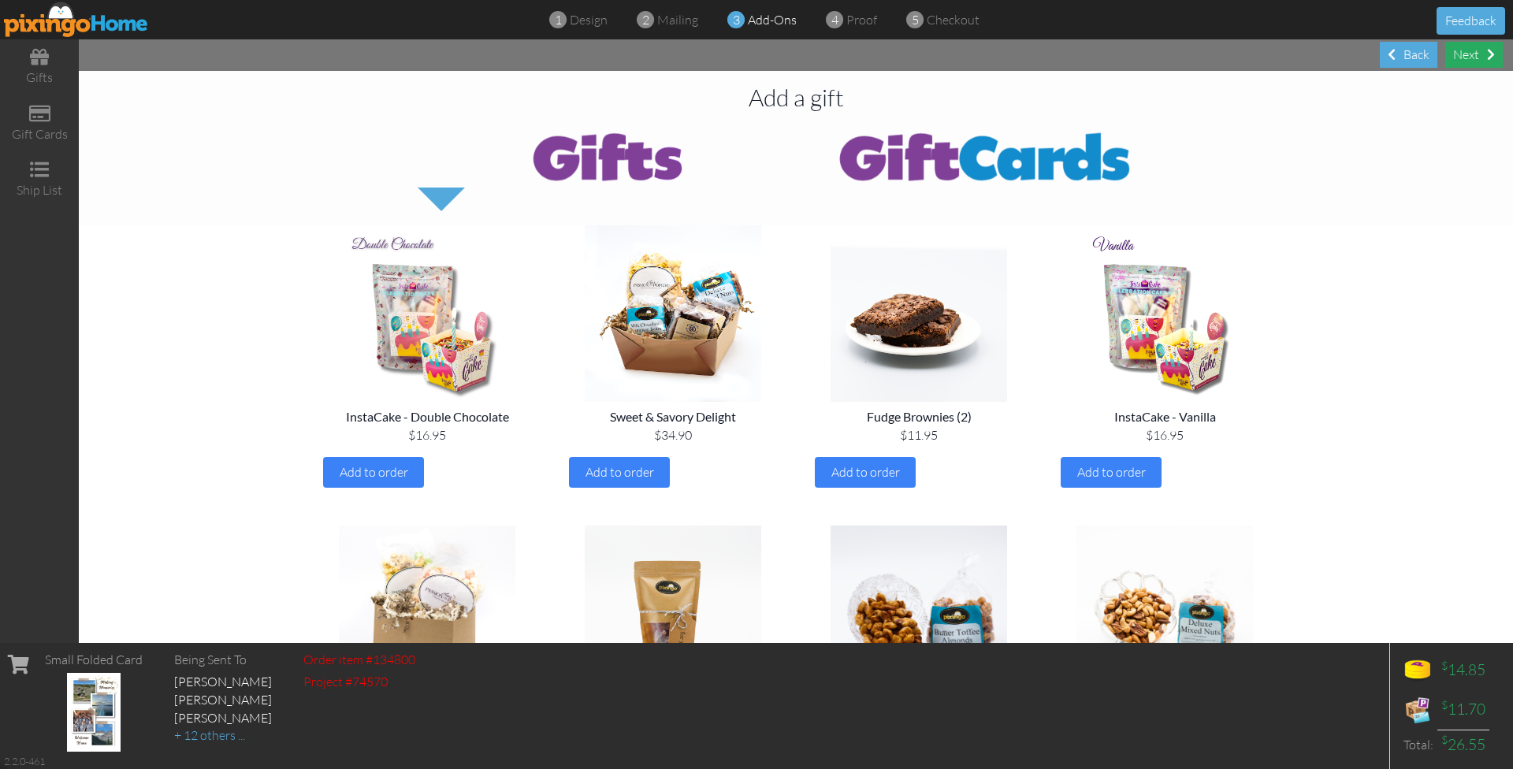
click at [1466, 58] on div "Next" at bounding box center [1474, 55] width 58 height 26
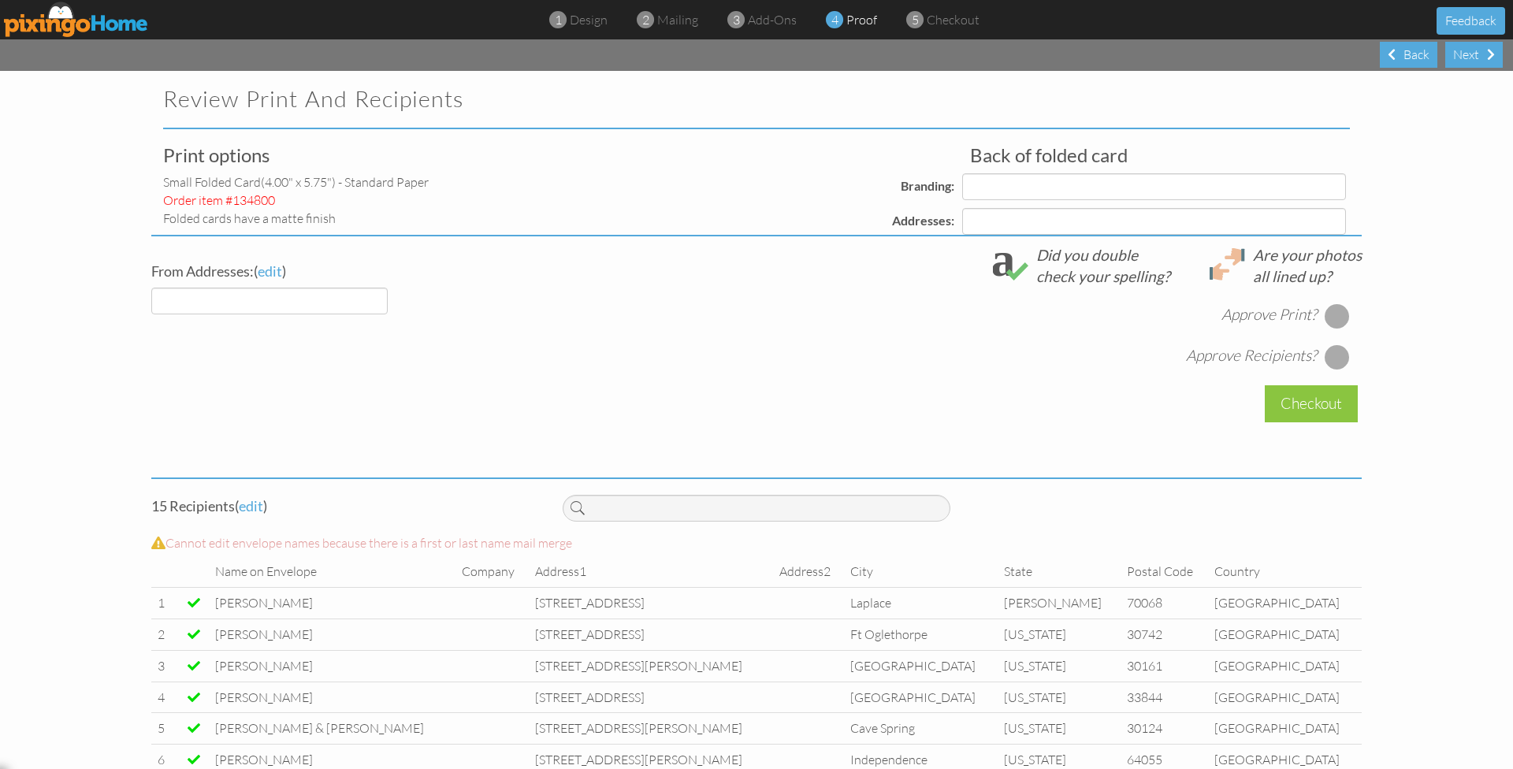
select select "object:17292"
select select "object:17296"
select select "object:17297"
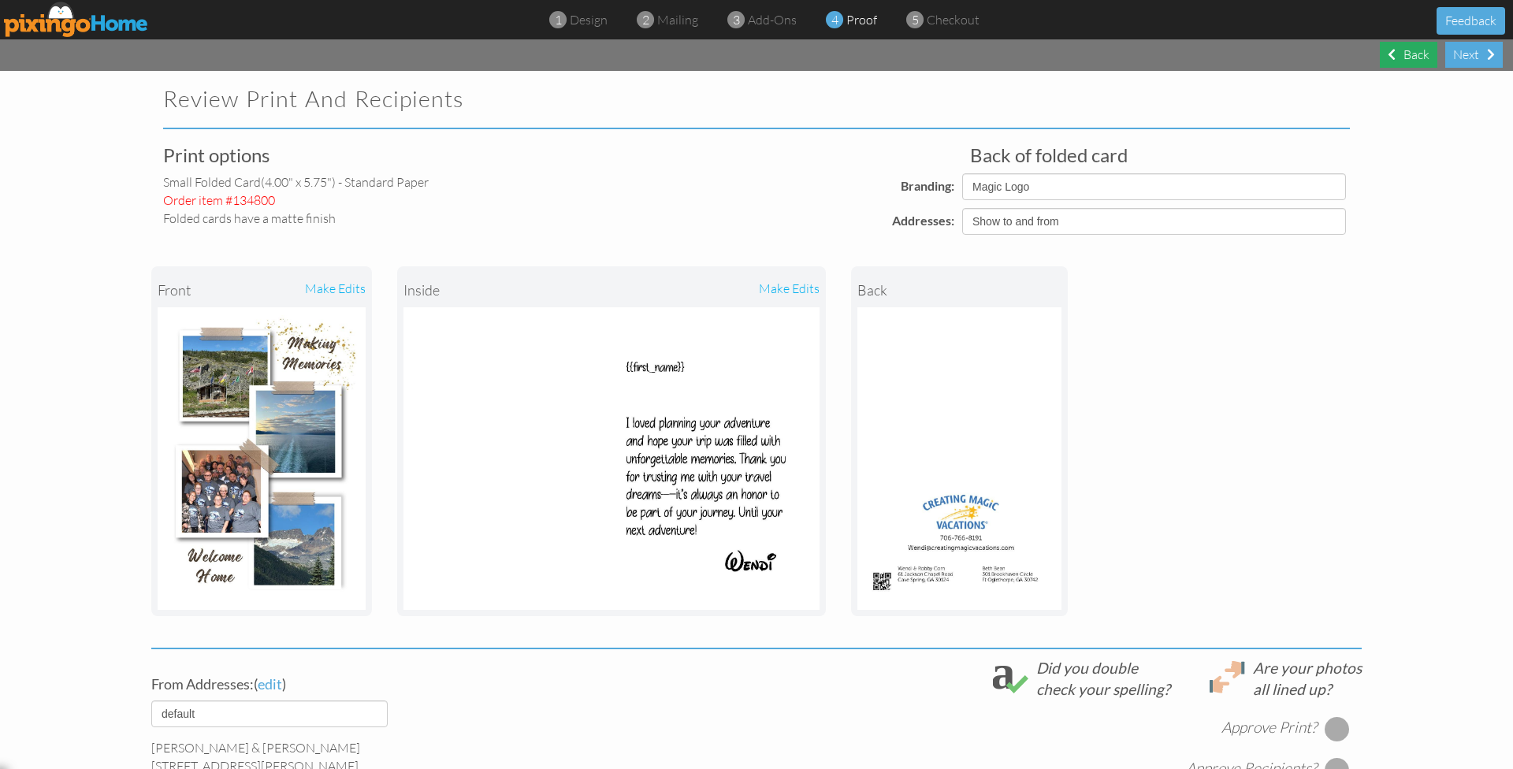
click at [1400, 64] on div "Back" at bounding box center [1409, 55] width 58 height 26
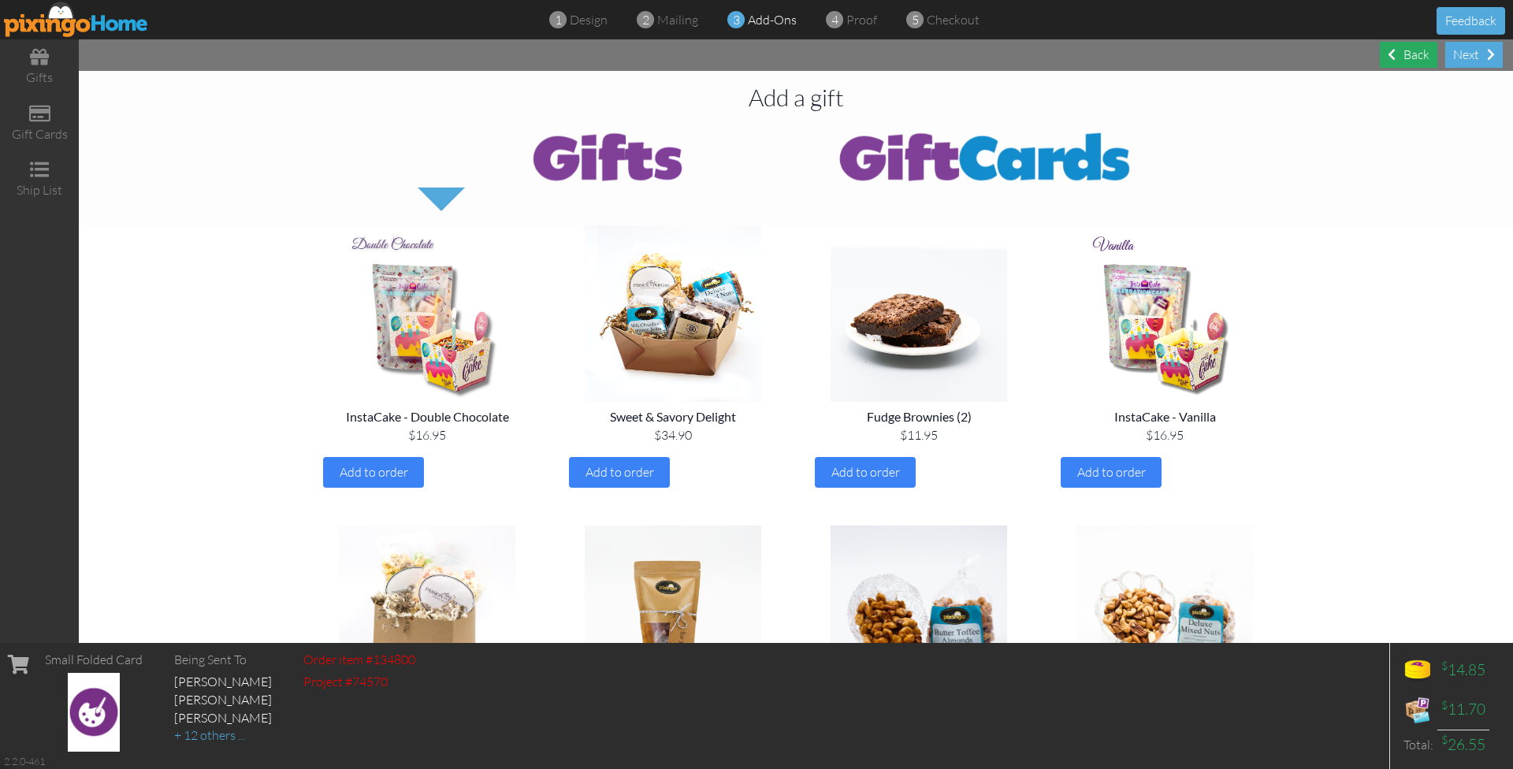
click at [1405, 52] on div "Back" at bounding box center [1409, 55] width 58 height 26
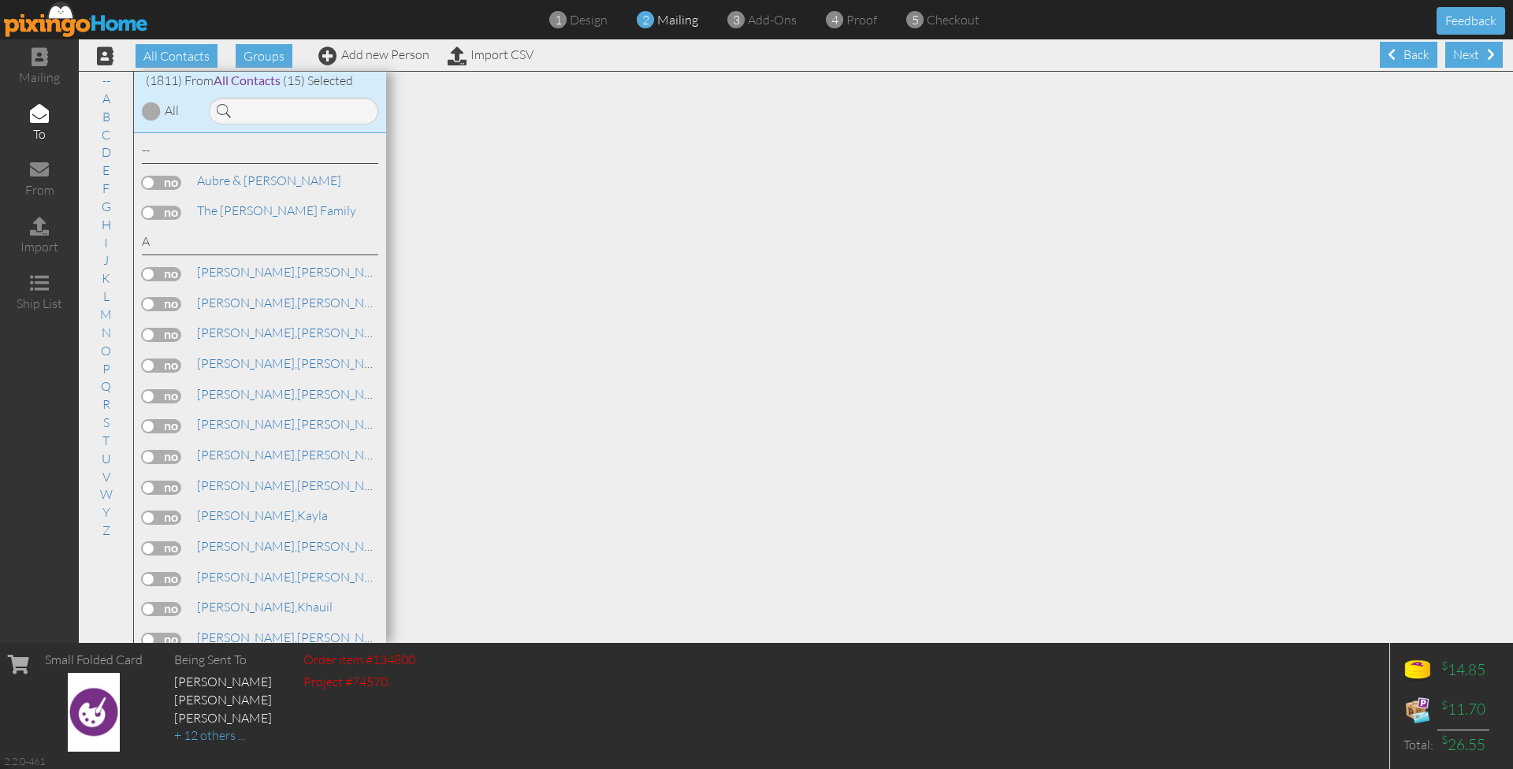
click at [1404, 53] on div "Back" at bounding box center [1409, 55] width 58 height 26
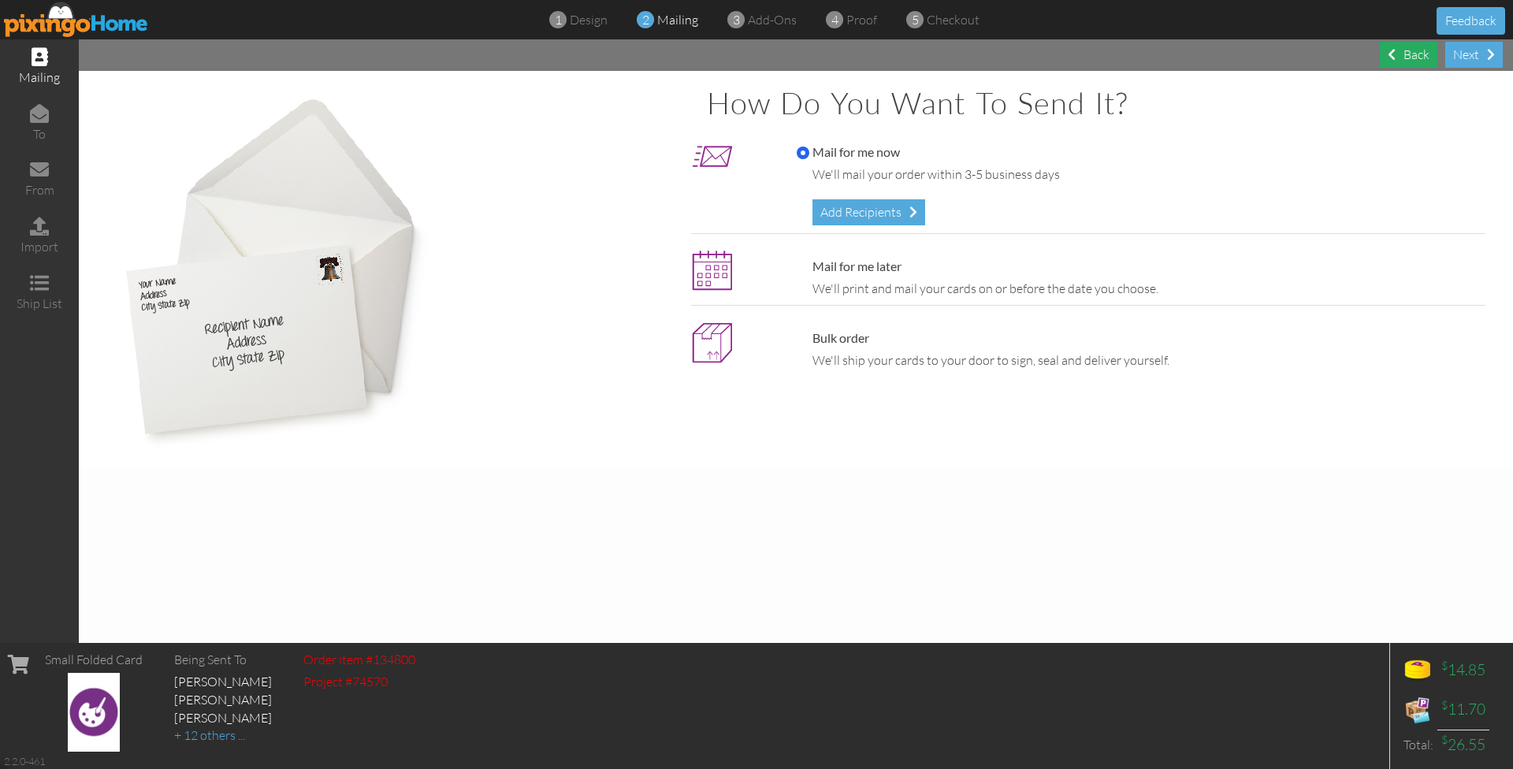
click at [1404, 53] on div "Back" at bounding box center [1409, 55] width 58 height 26
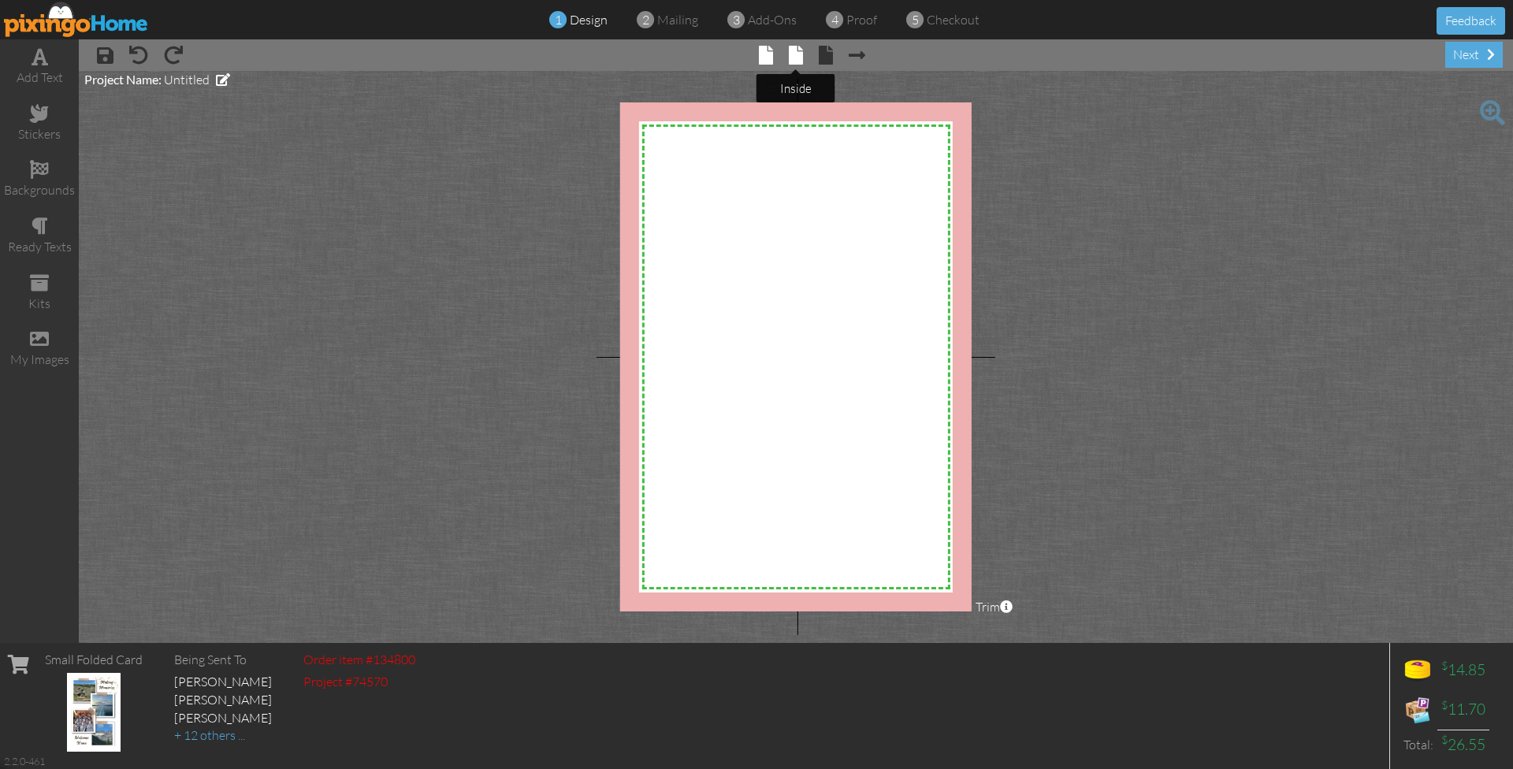
click at [794, 62] on span at bounding box center [796, 55] width 14 height 19
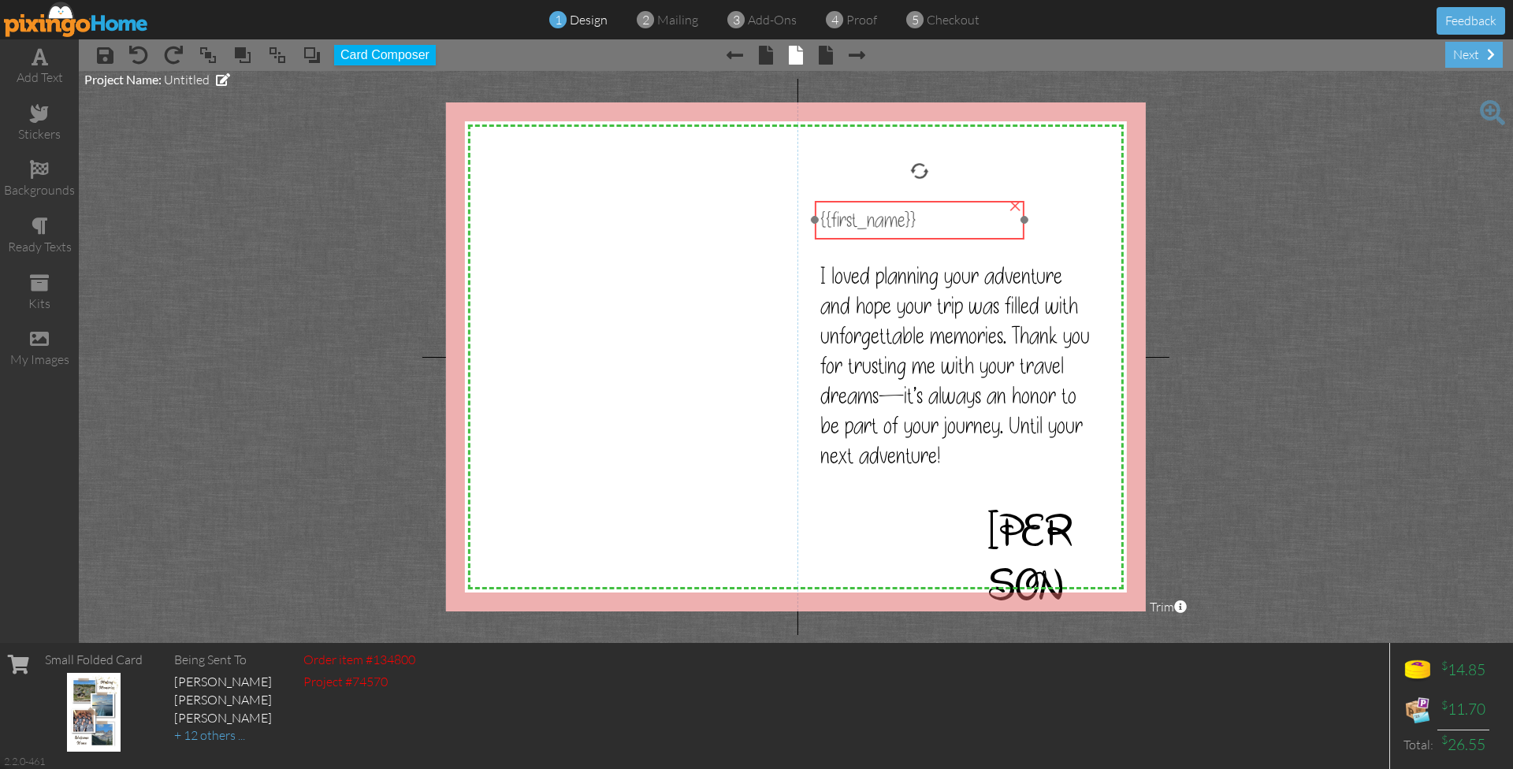
drag, startPoint x: 856, startPoint y: 202, endPoint x: 856, endPoint y: 218, distance: 16.5
click at [856, 218] on span "{{first_name}}" at bounding box center [867, 219] width 95 height 27
click at [1465, 58] on div "next" at bounding box center [1474, 55] width 58 height 26
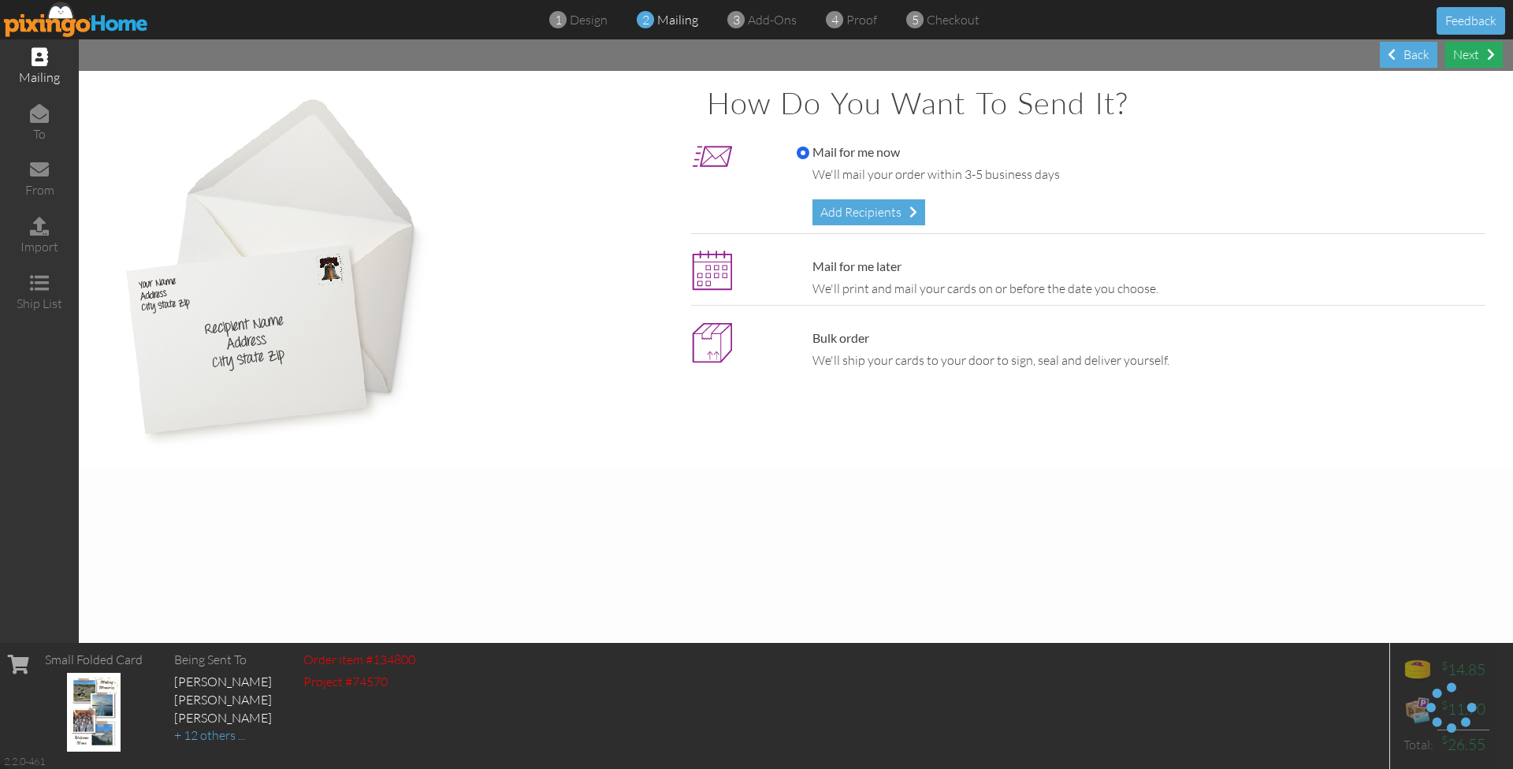
click at [1465, 58] on div "Next" at bounding box center [1474, 55] width 58 height 26
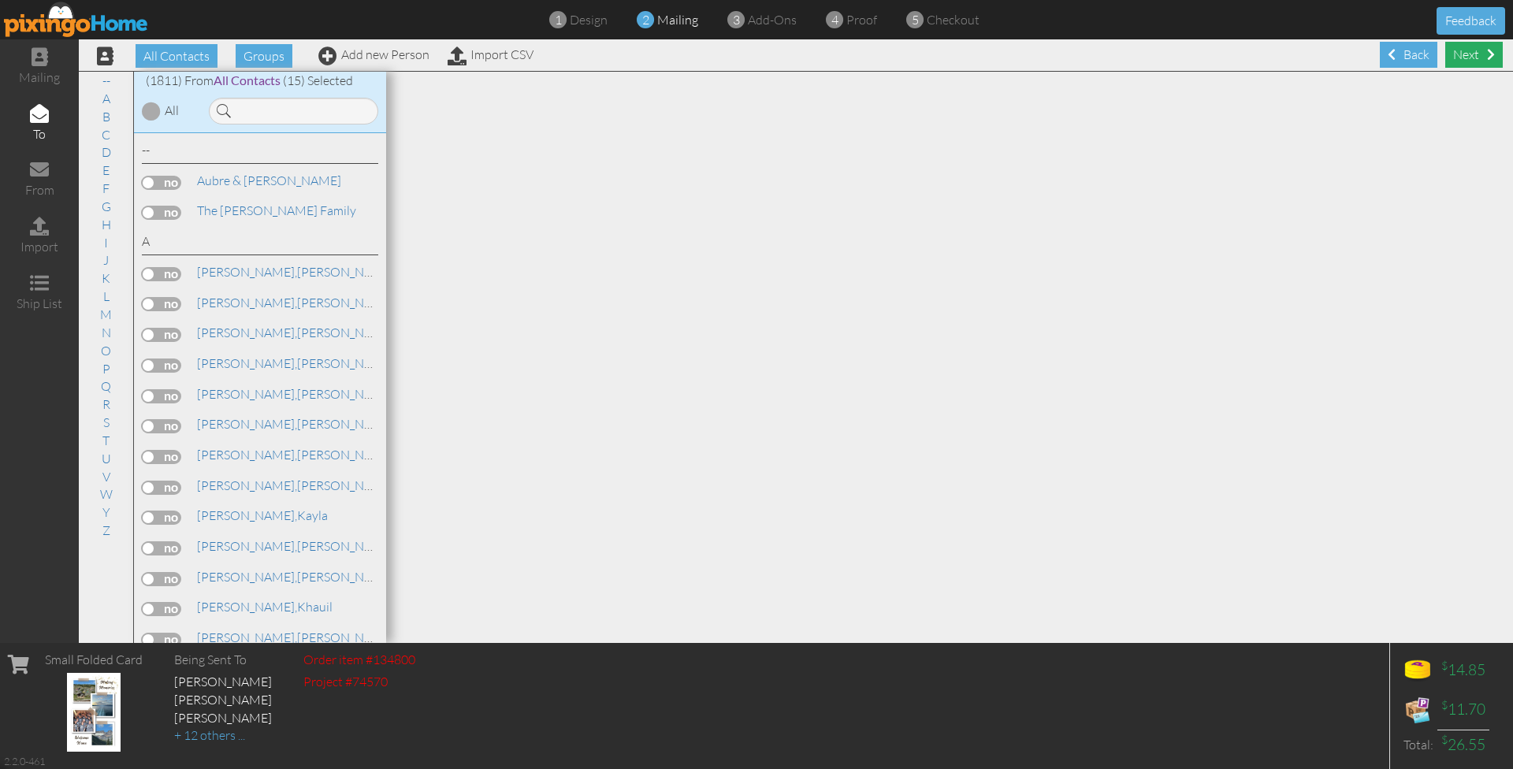
click at [1464, 58] on div "Next" at bounding box center [1474, 55] width 58 height 26
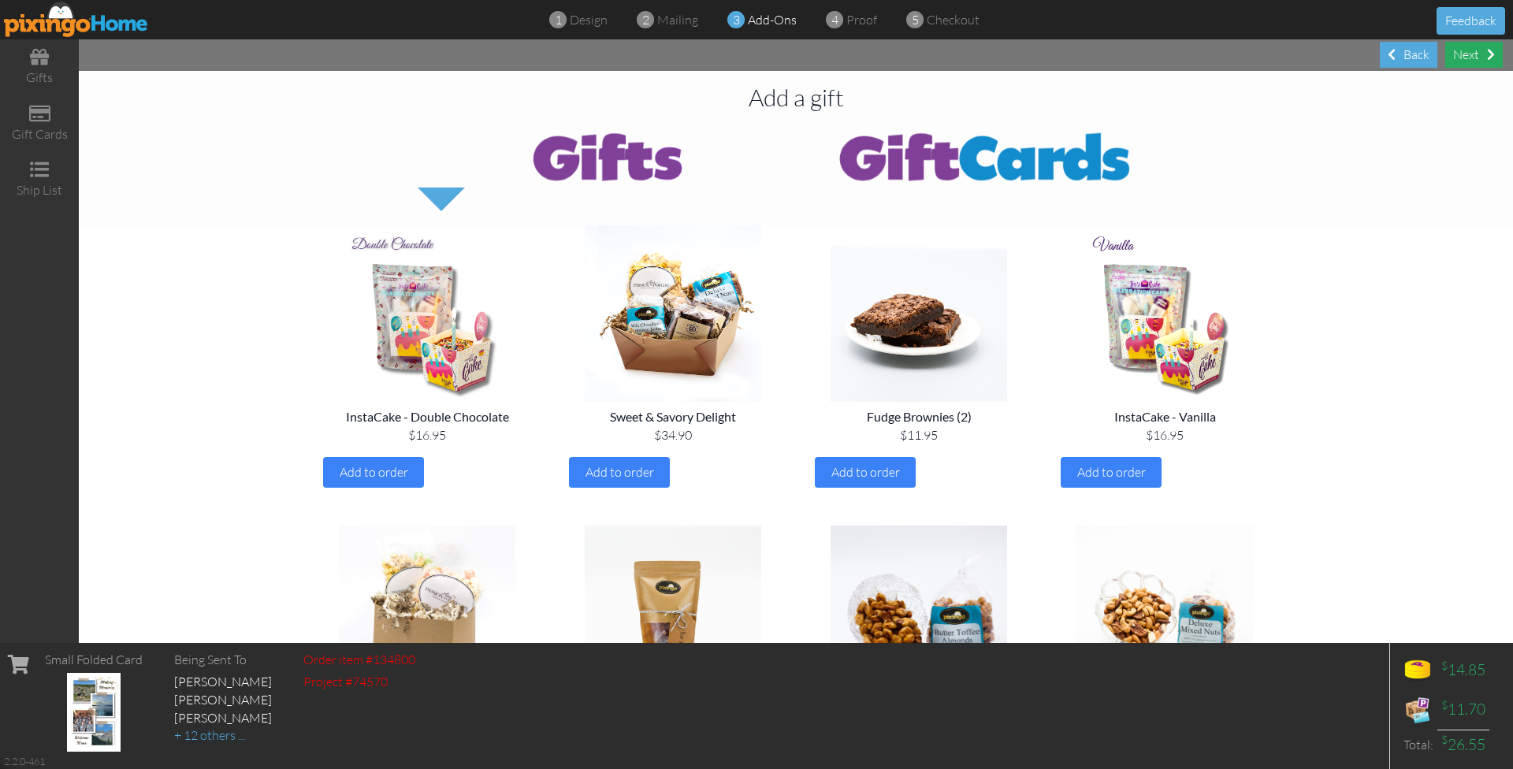
click at [1463, 58] on div "Next" at bounding box center [1474, 55] width 58 height 26
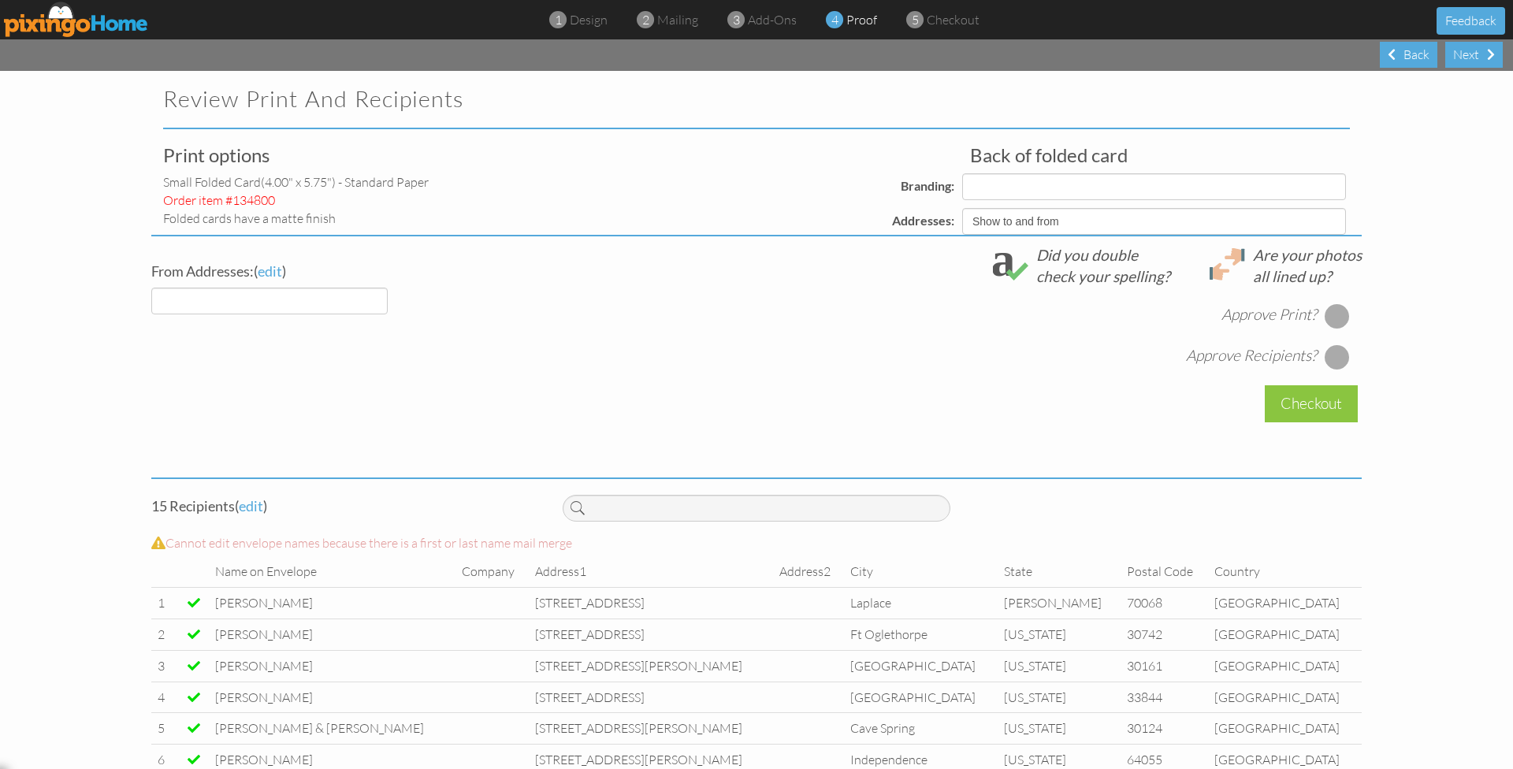
select select "object:25115"
select select "object:25116"
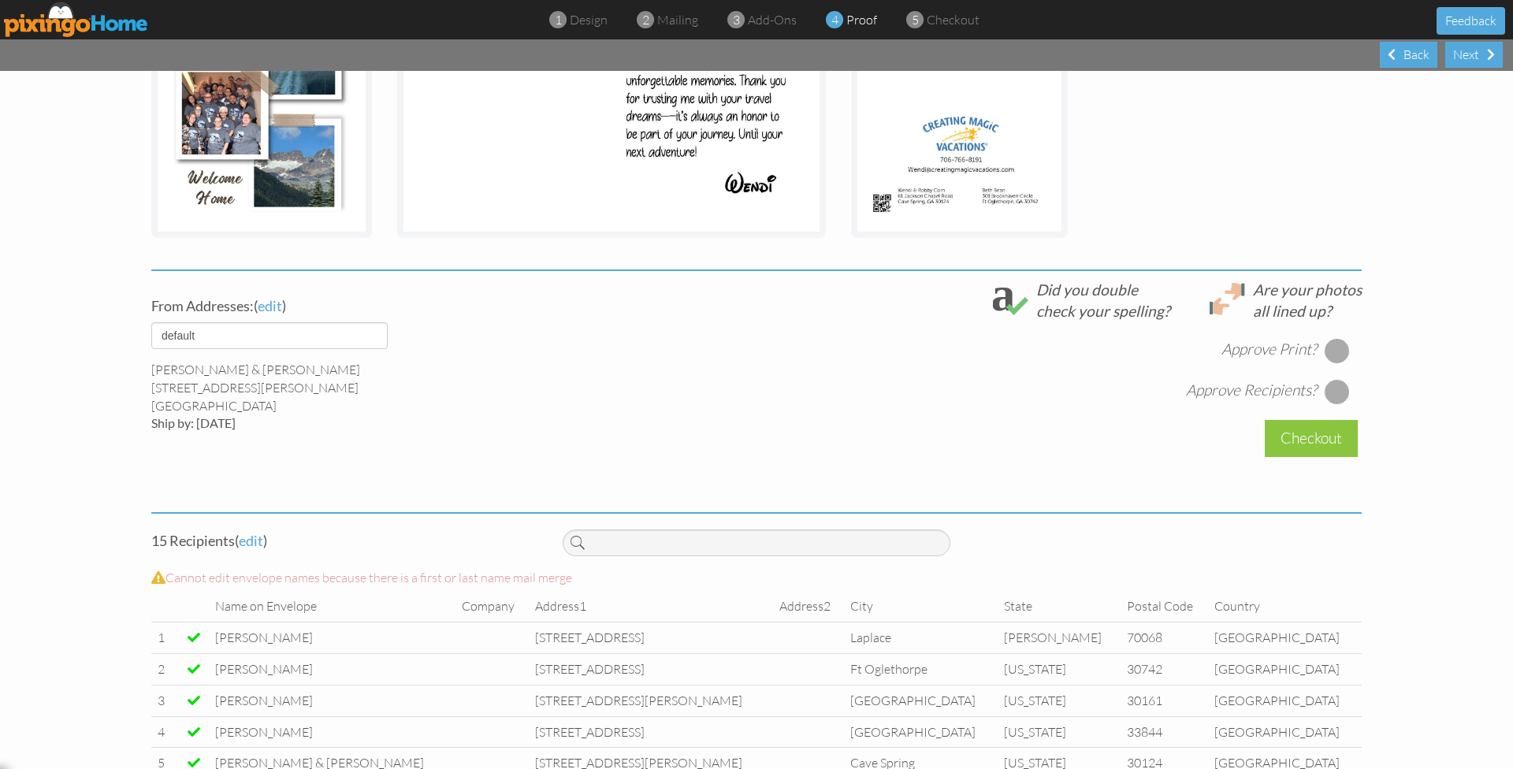
scroll to position [377, 0]
click at [1423, 49] on div "Back" at bounding box center [1409, 55] width 58 height 26
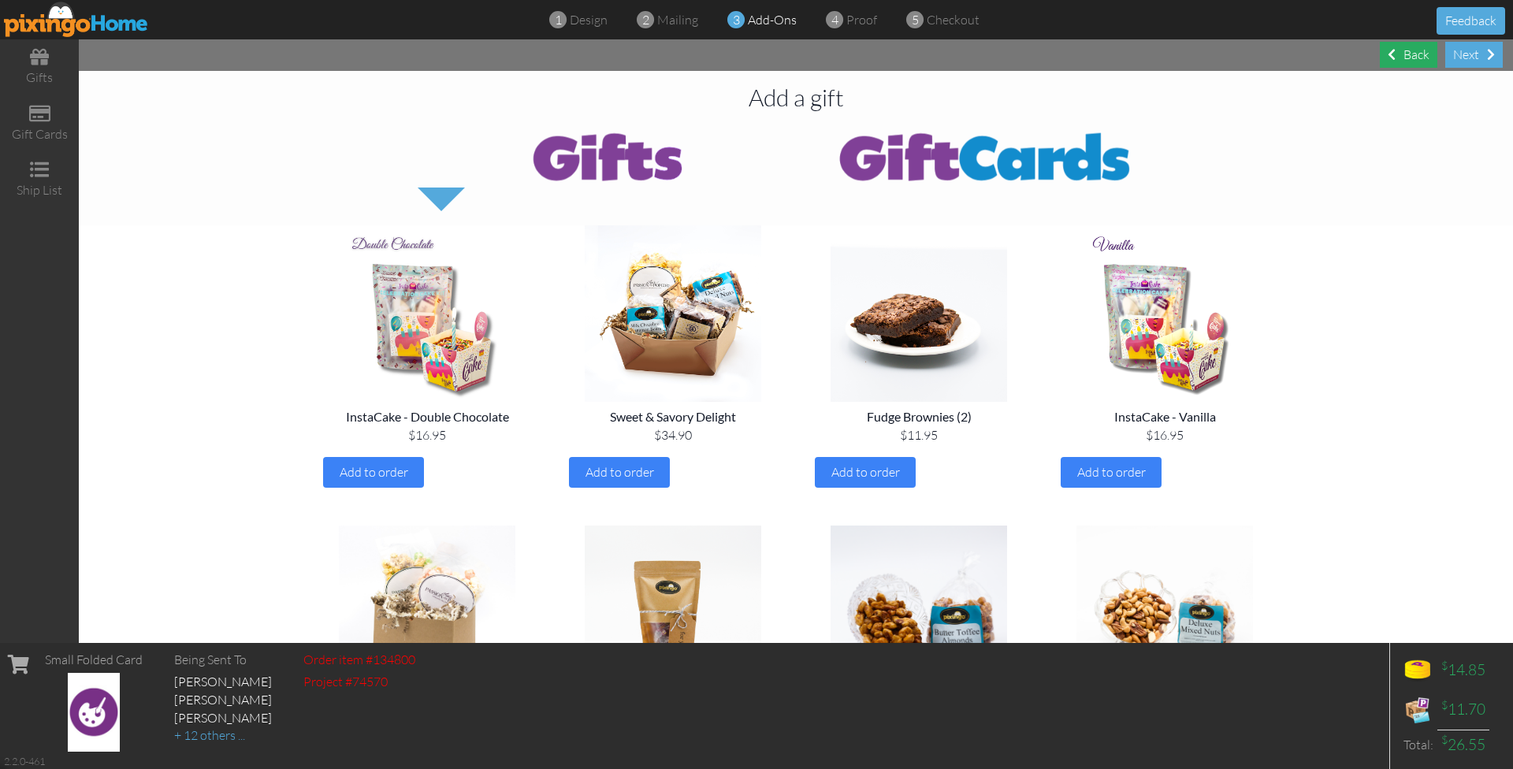
click at [1398, 61] on div "Back" at bounding box center [1409, 55] width 58 height 26
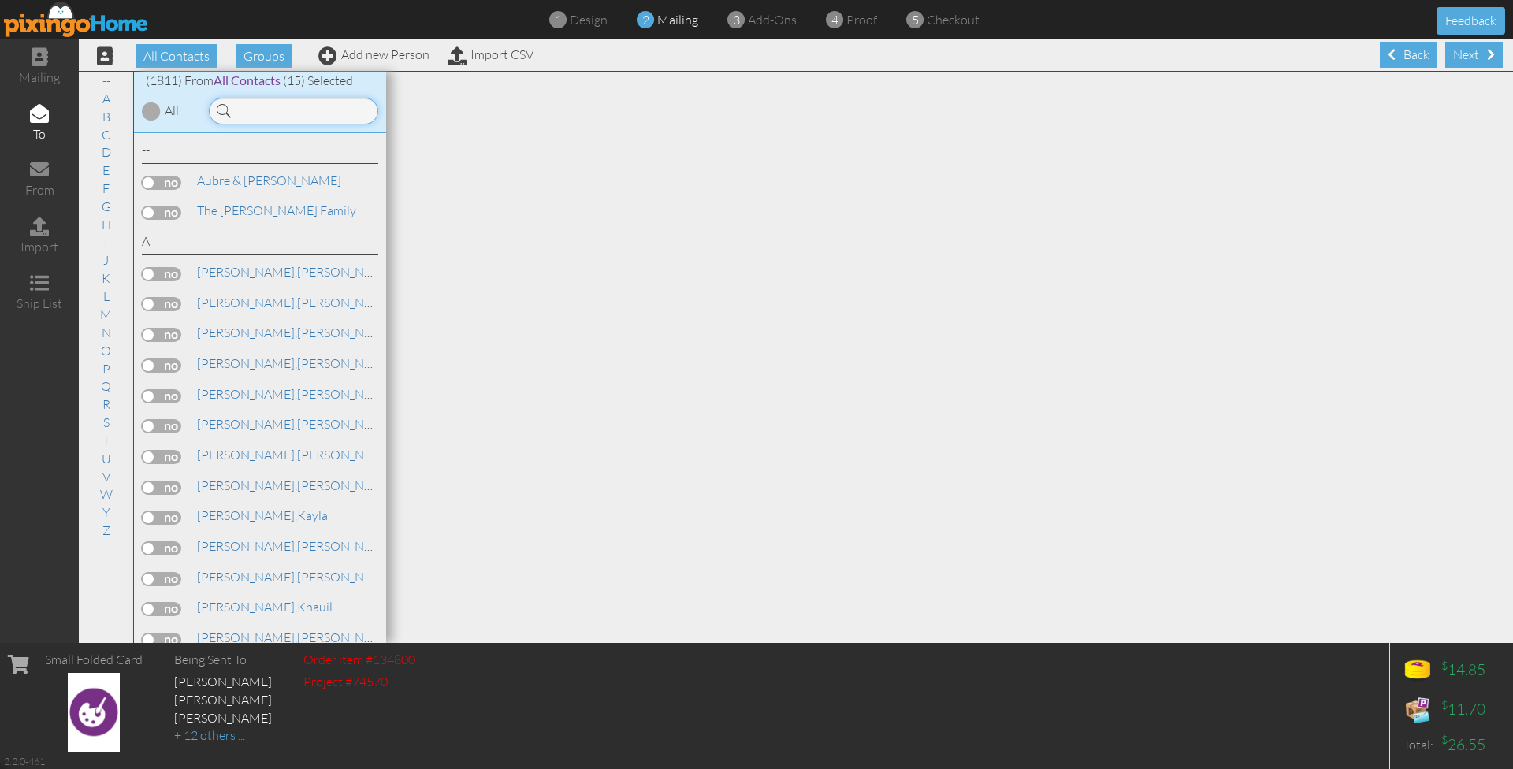
click at [277, 107] on input at bounding box center [293, 111] width 169 height 27
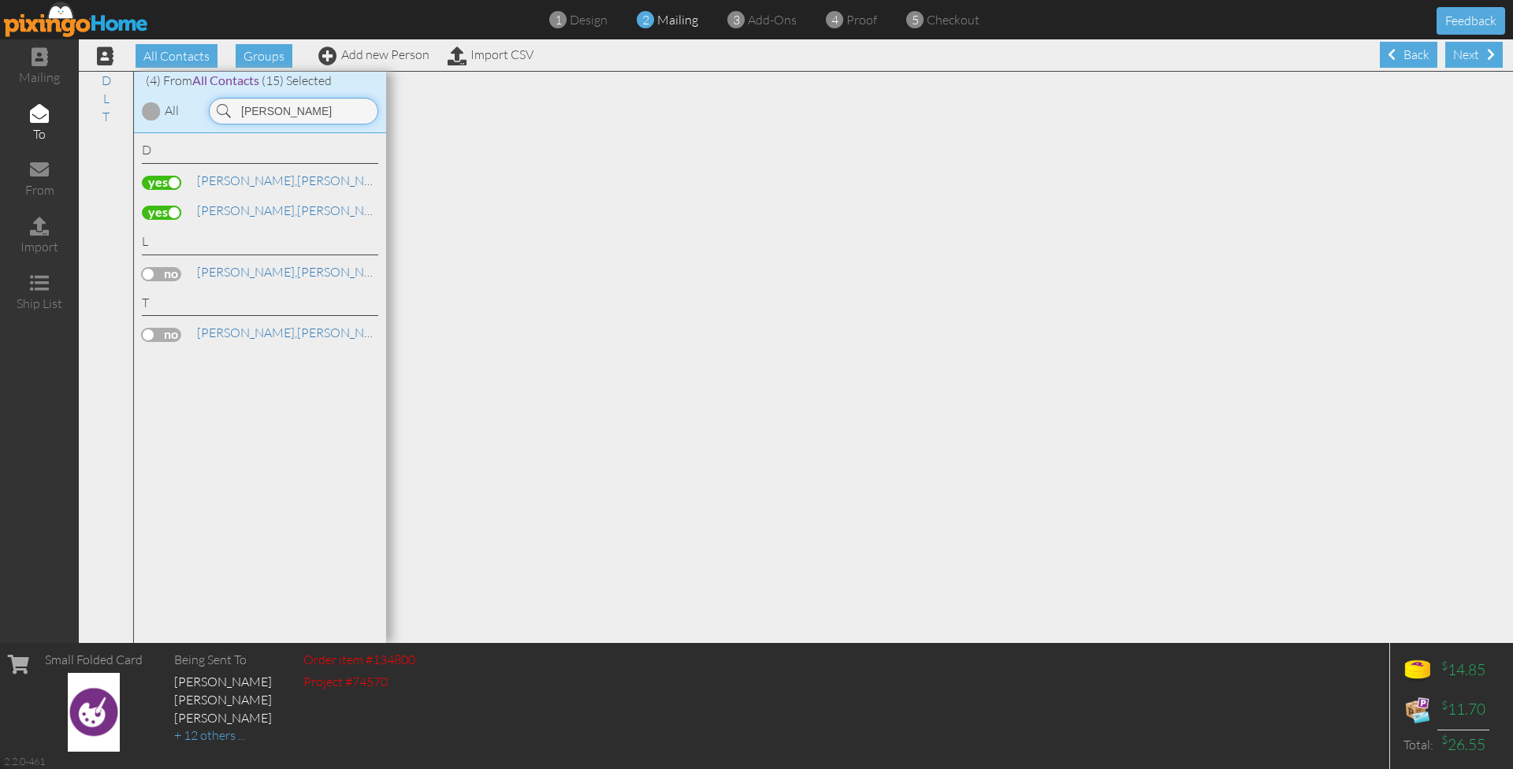
type input "tom"
click at [154, 207] on label at bounding box center [161, 213] width 39 height 14
click at [0, 0] on input "checkbox" at bounding box center [0, 0] width 0 height 0
click at [225, 177] on span "[PERSON_NAME]," at bounding box center [247, 181] width 100 height 16
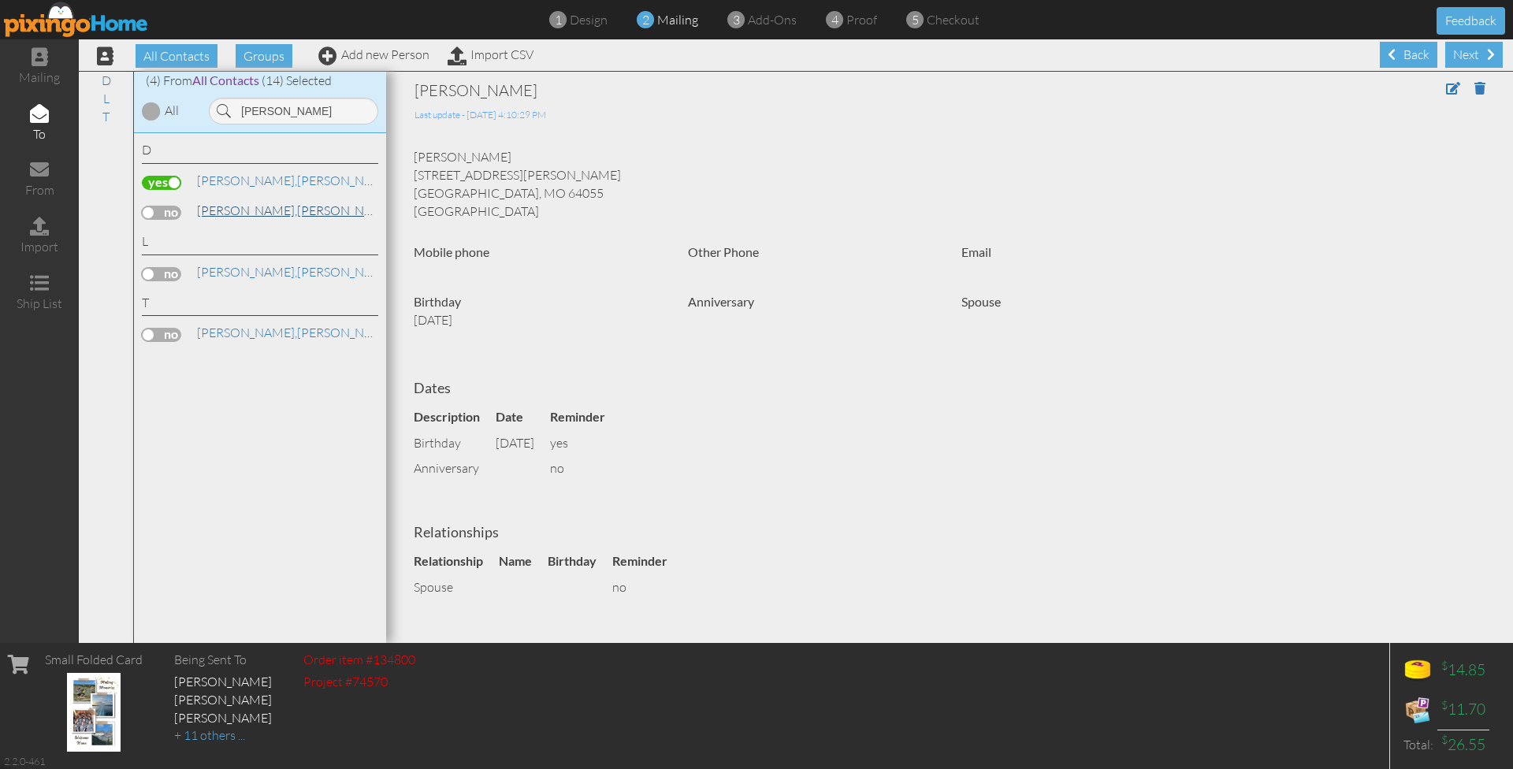
click at [222, 210] on span "[PERSON_NAME]," at bounding box center [247, 211] width 100 height 16
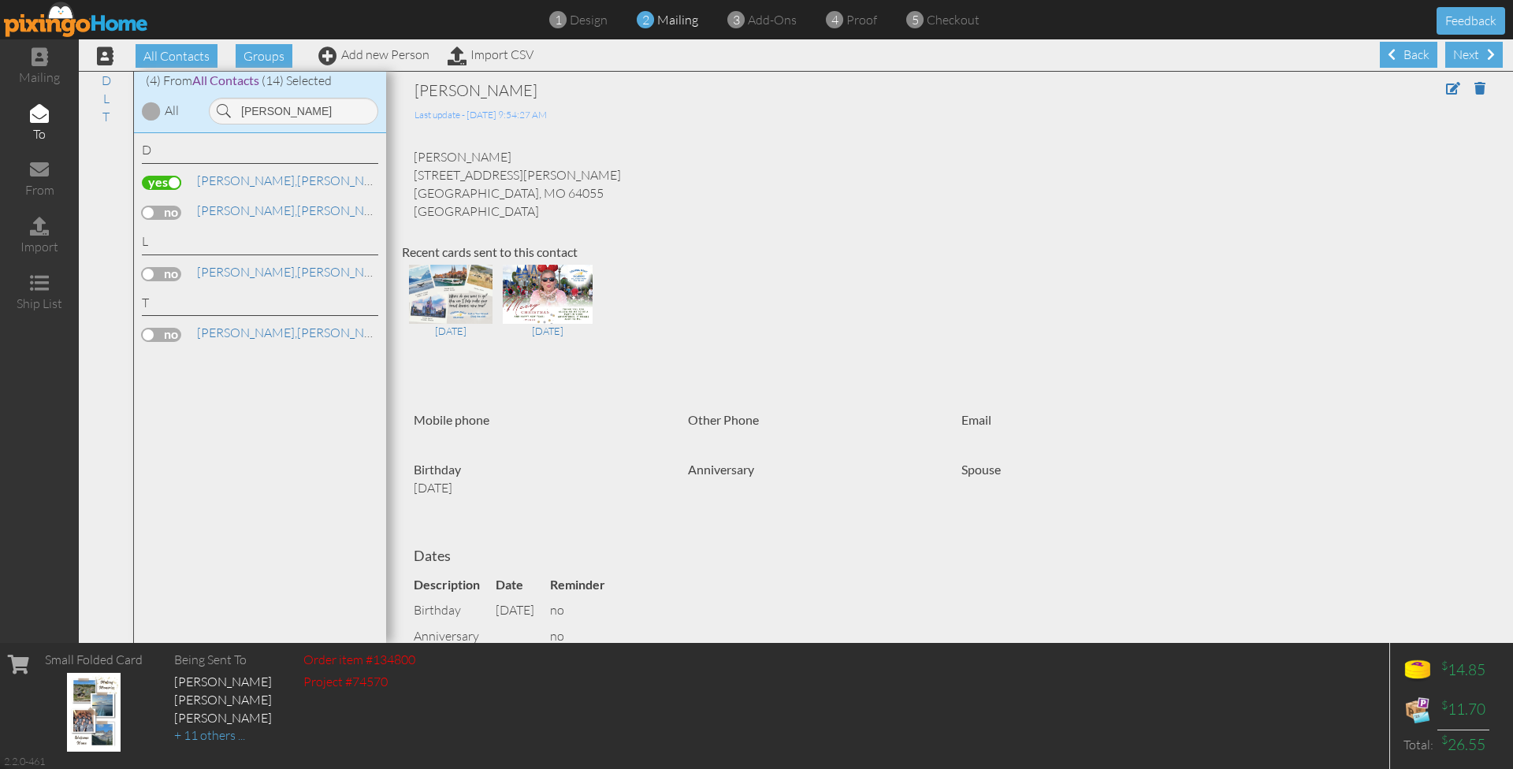
click at [169, 210] on label at bounding box center [161, 213] width 39 height 14
click at [0, 0] on input "checkbox" at bounding box center [0, 0] width 0 height 0
click at [157, 182] on label at bounding box center [161, 183] width 39 height 14
click at [0, 0] on input "checkbox" at bounding box center [0, 0] width 0 height 0
click at [199, 177] on span "[PERSON_NAME]," at bounding box center [247, 181] width 100 height 16
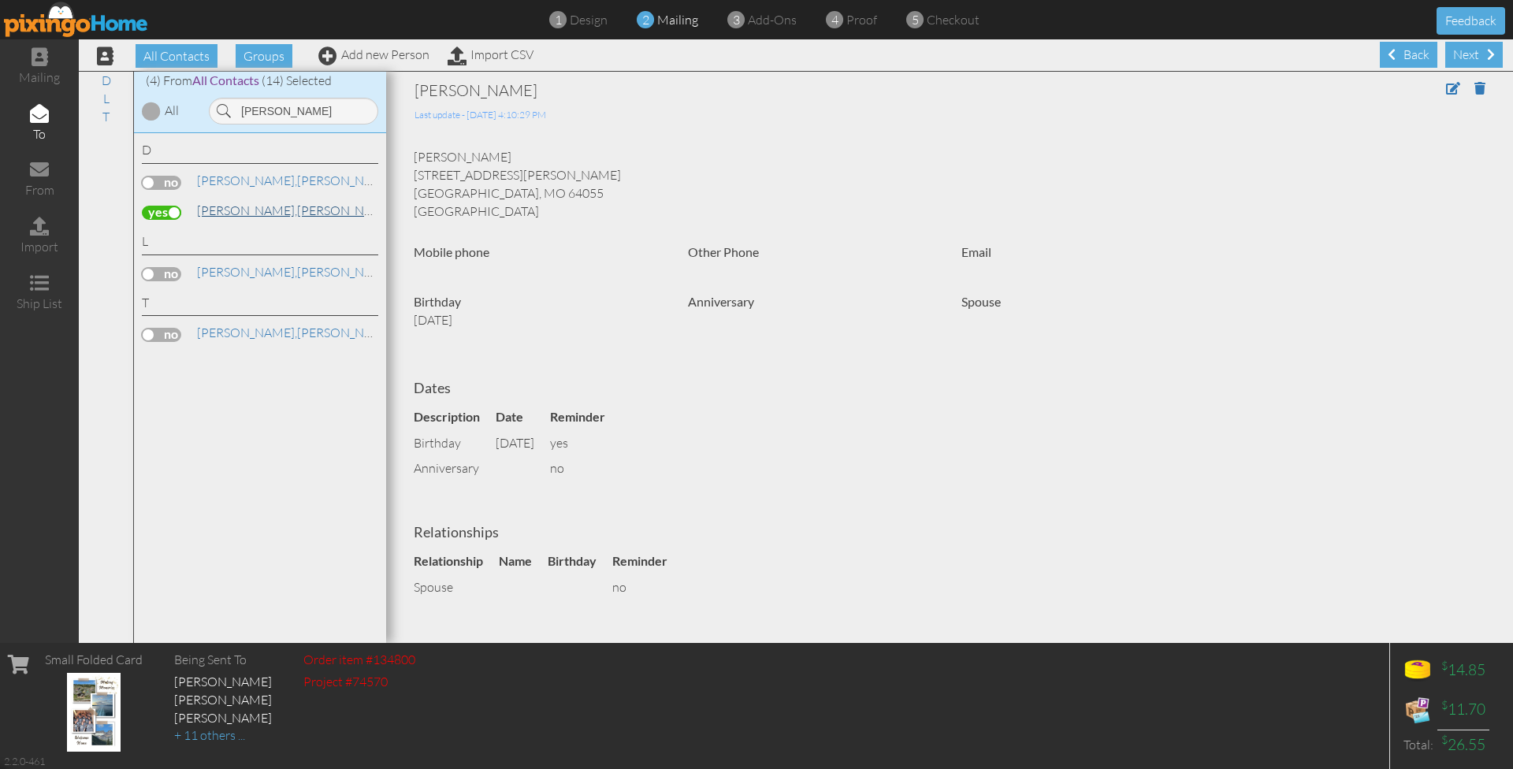
click at [232, 206] on link "Davis, Tom" at bounding box center [295, 210] width 201 height 19
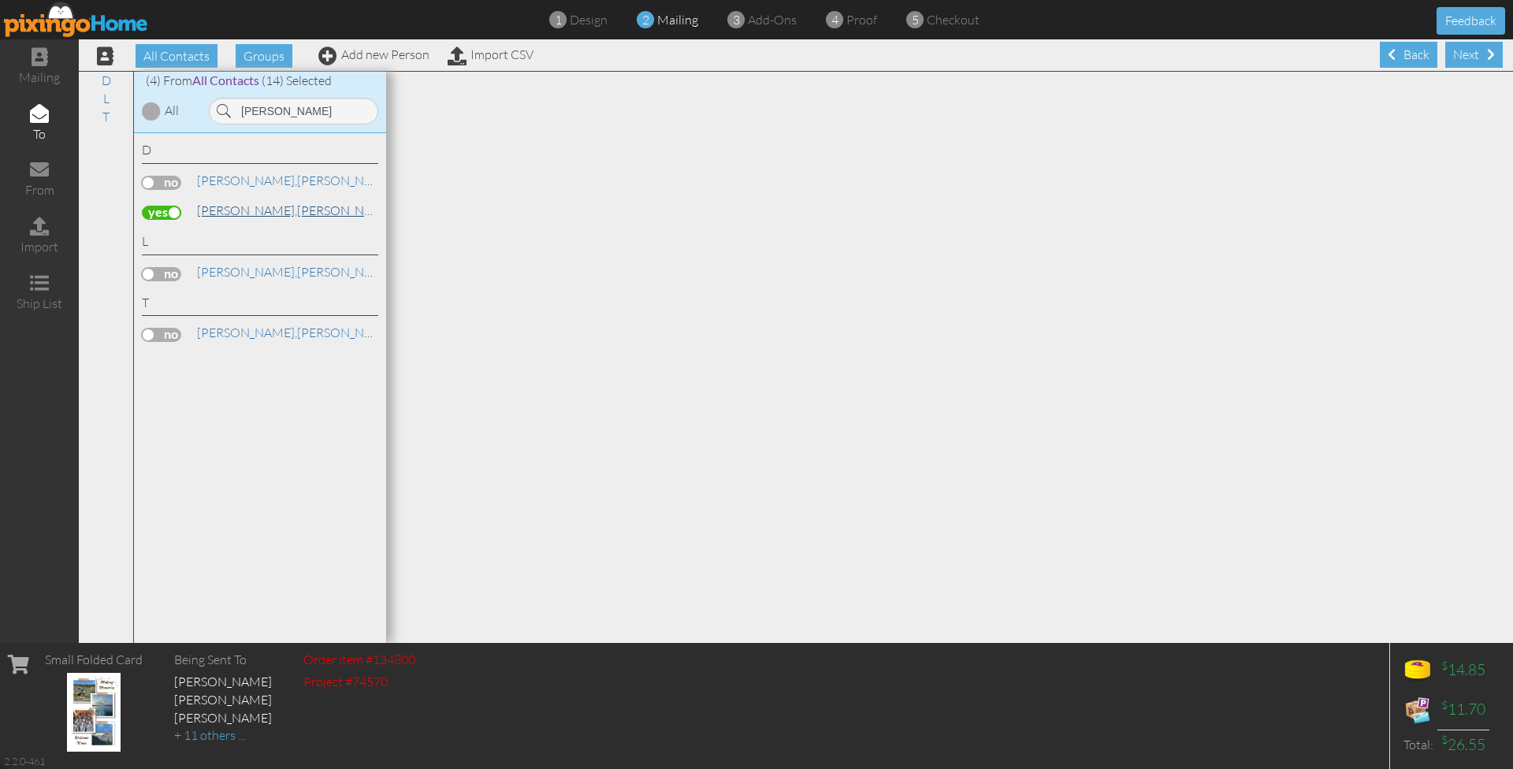
click at [227, 208] on span "[PERSON_NAME]," at bounding box center [247, 211] width 100 height 16
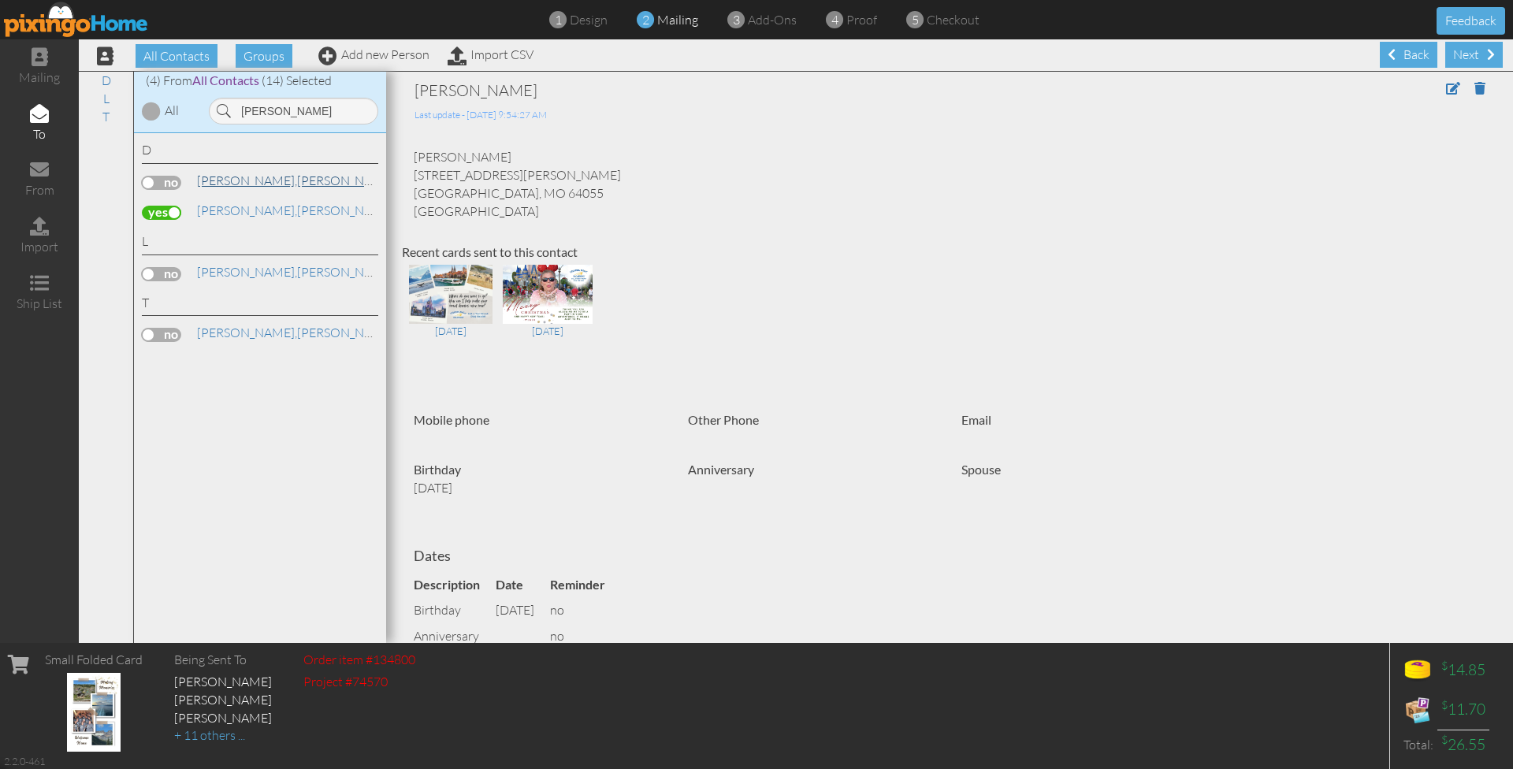
click at [220, 179] on span "[PERSON_NAME]," at bounding box center [247, 181] width 100 height 16
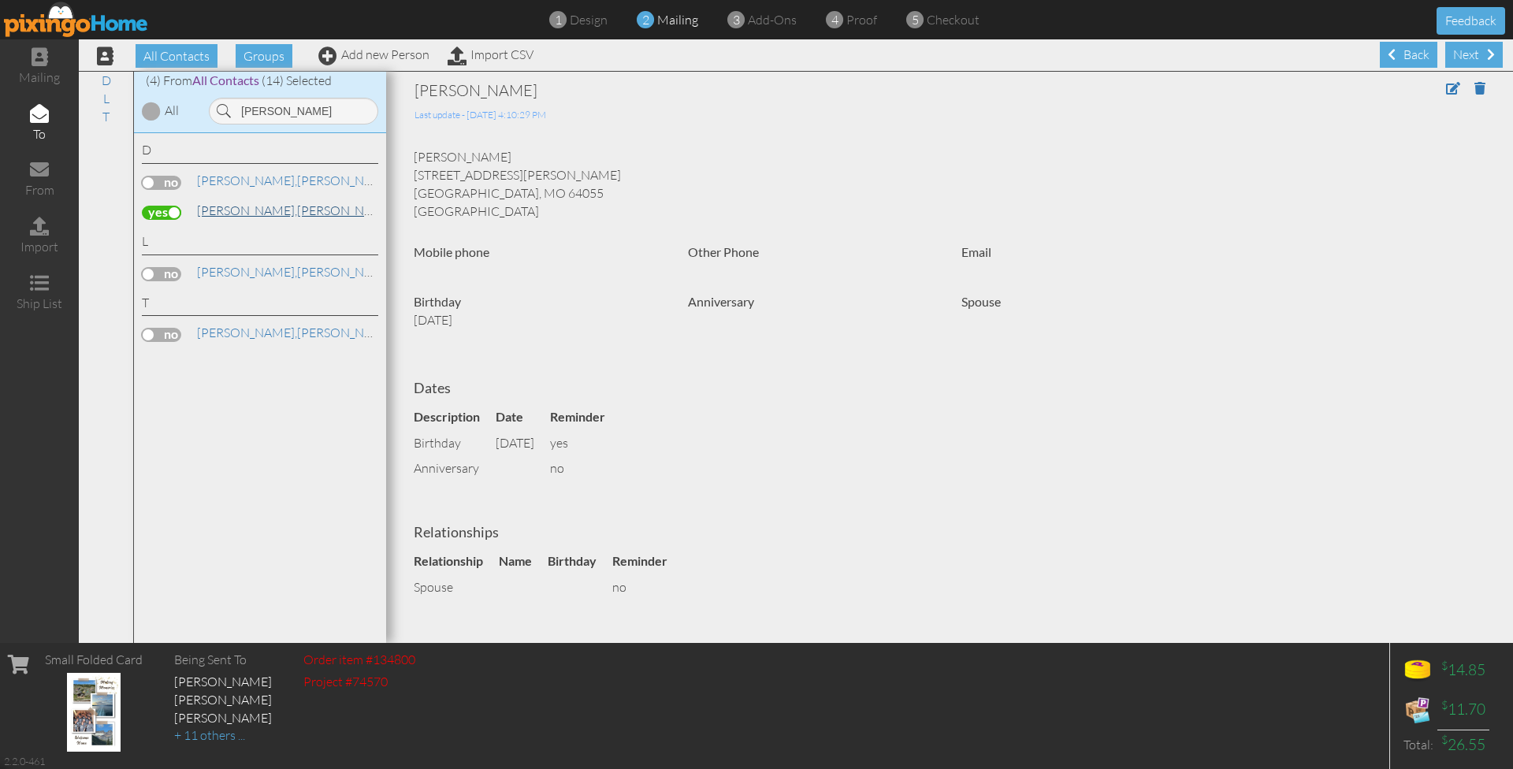
click at [214, 209] on span "[PERSON_NAME]," at bounding box center [247, 211] width 100 height 16
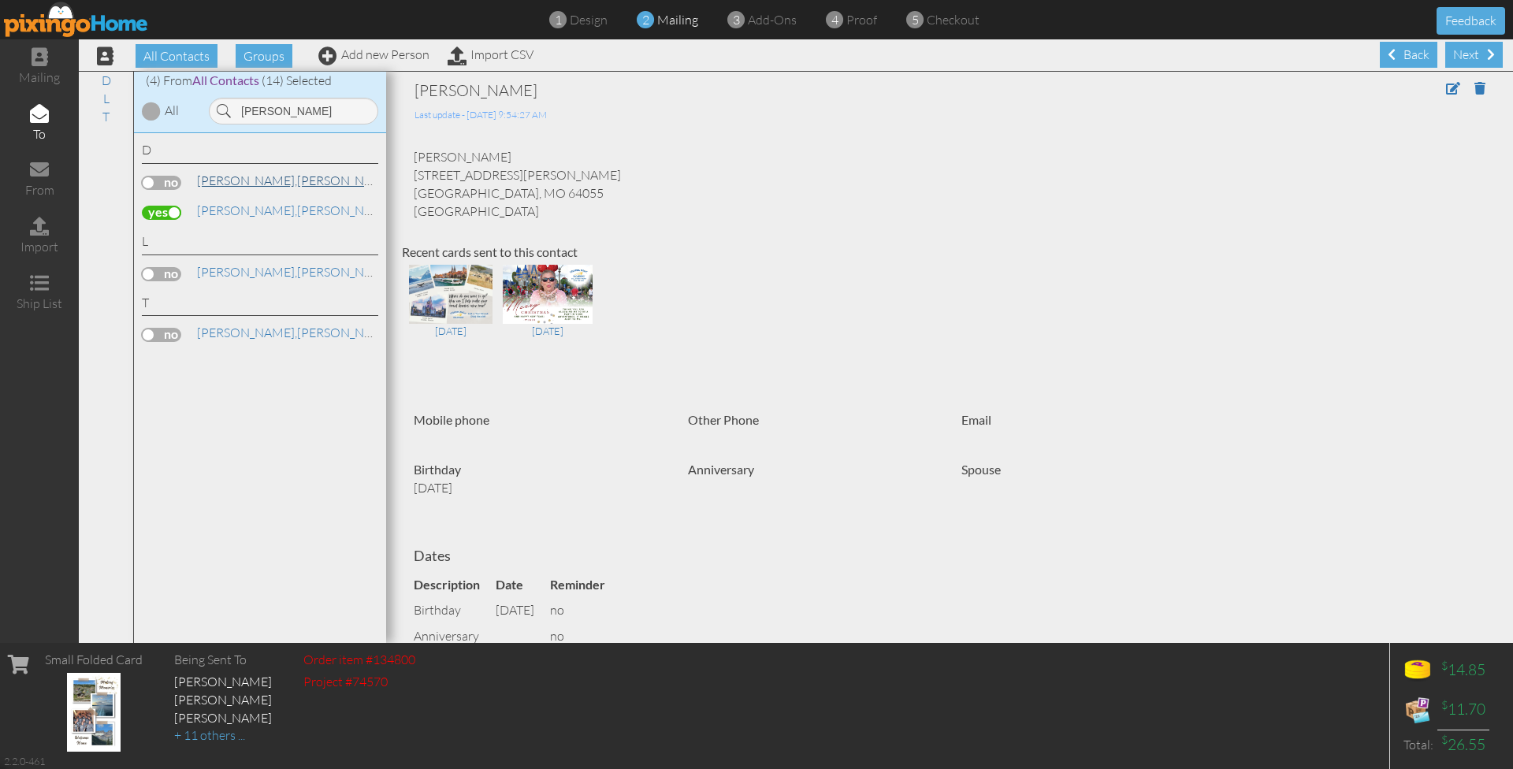
click at [214, 173] on span "[PERSON_NAME]," at bounding box center [247, 181] width 100 height 16
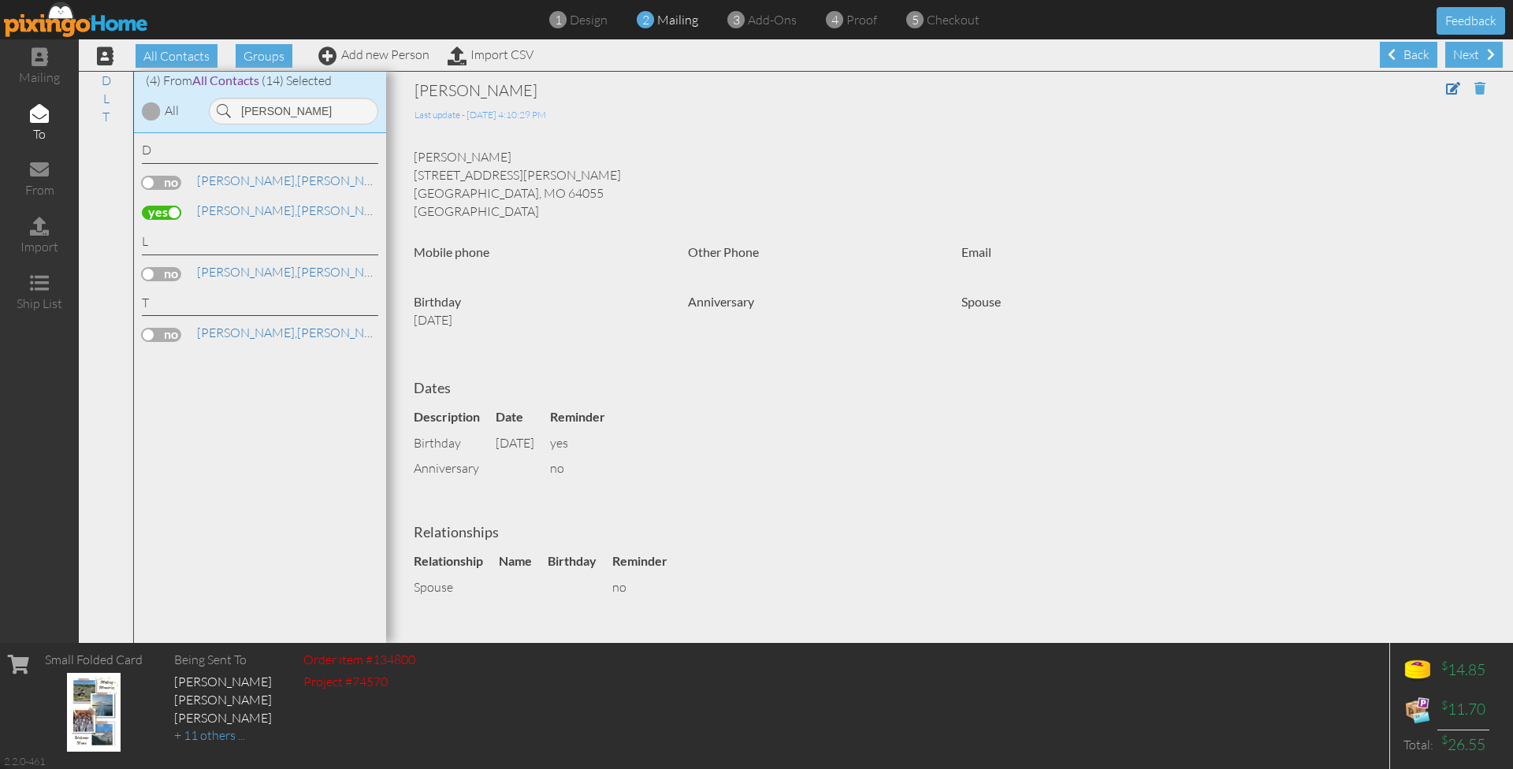
click at [1482, 85] on span at bounding box center [1479, 88] width 11 height 13
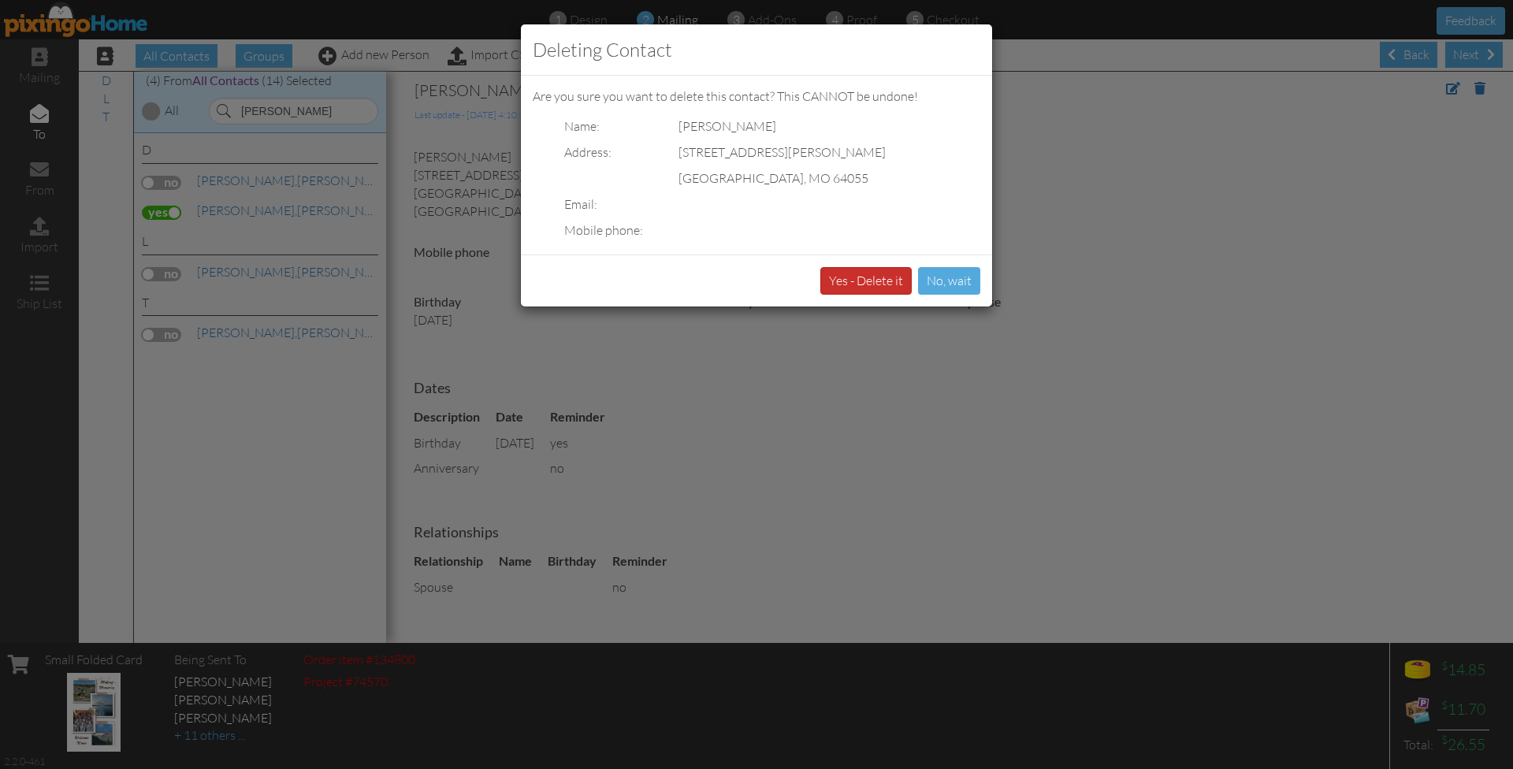
click at [877, 271] on button "Yes - Delete it" at bounding box center [865, 281] width 91 height 28
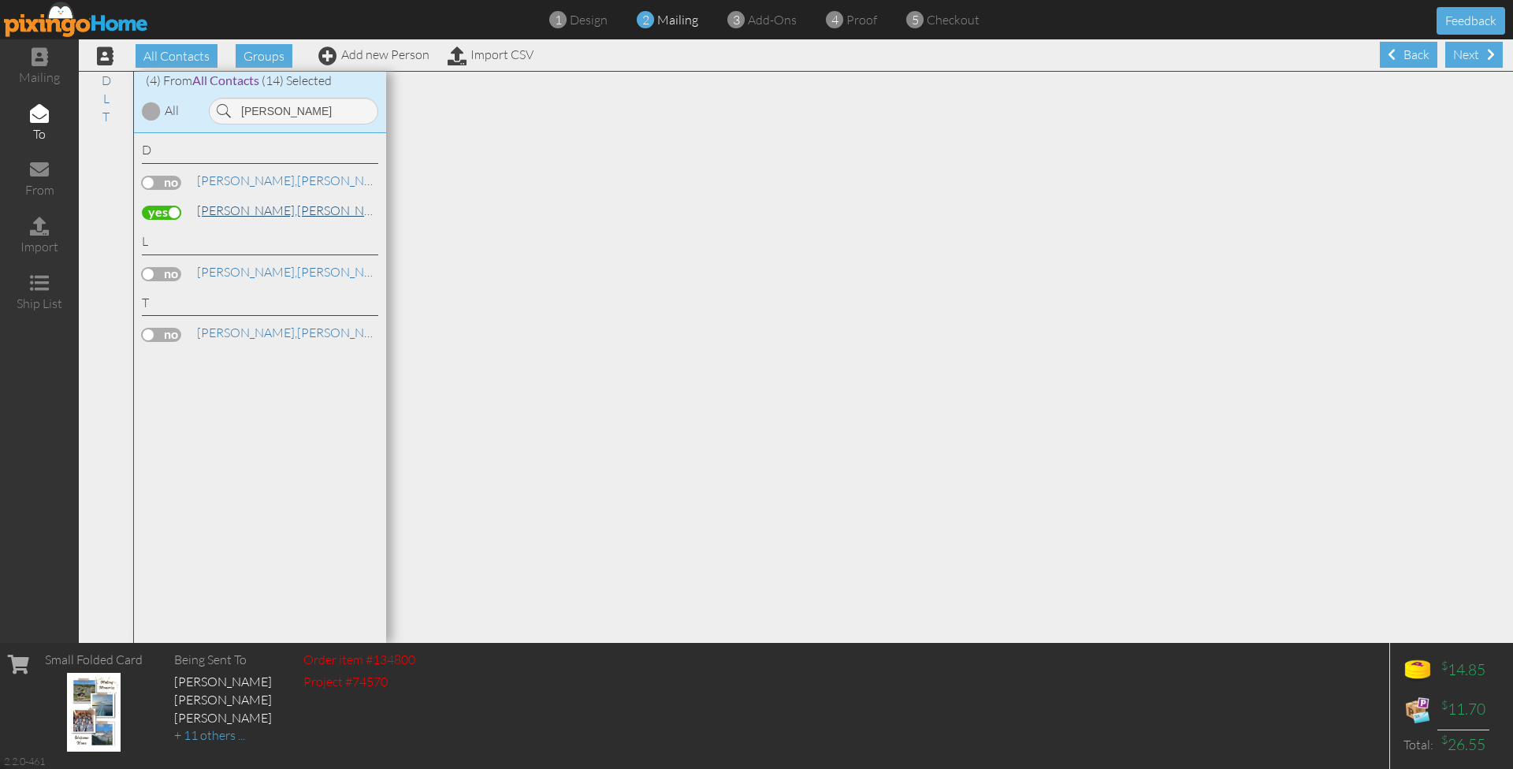
click at [219, 205] on span "[PERSON_NAME]," at bounding box center [247, 211] width 100 height 16
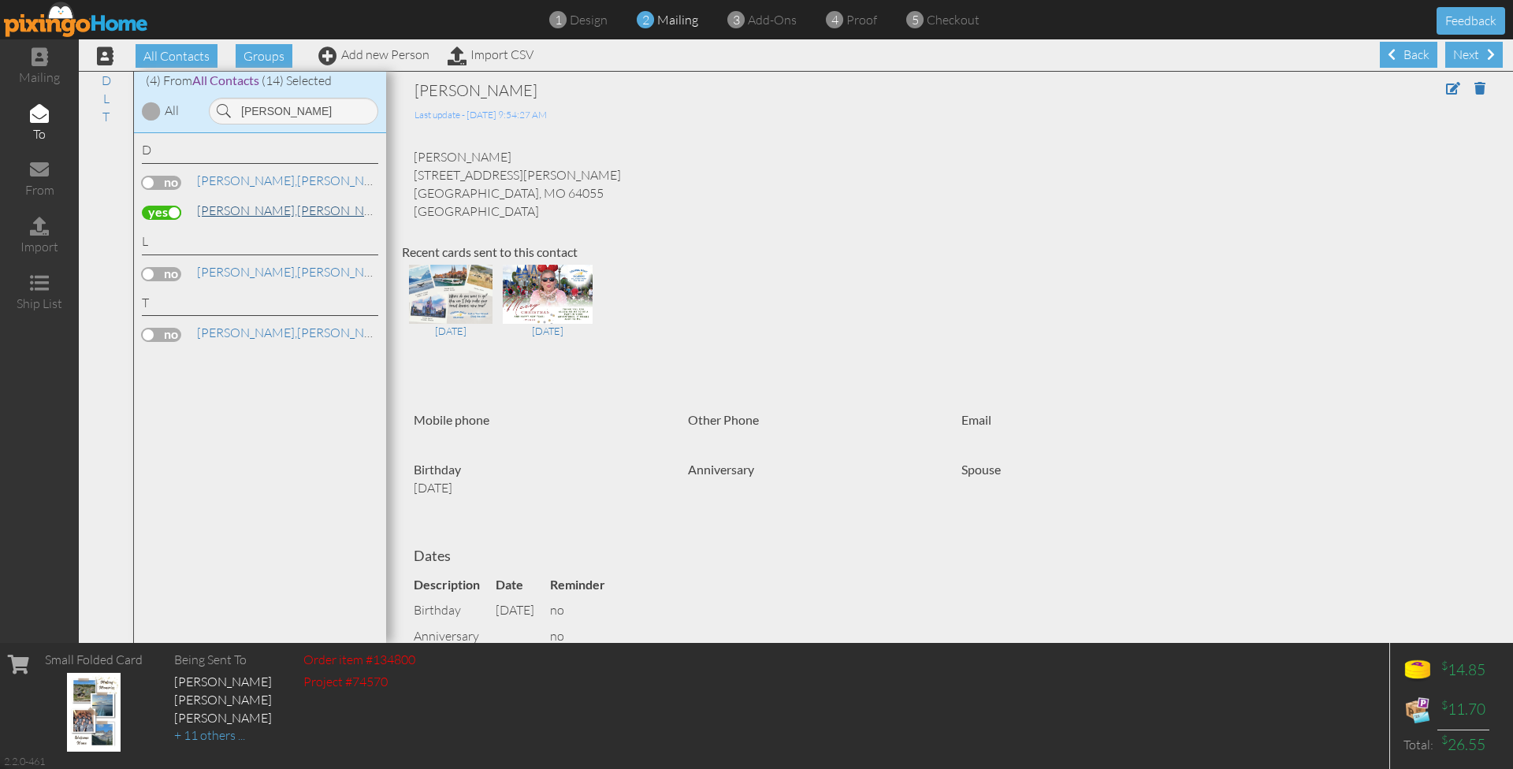
click at [219, 212] on span "[PERSON_NAME]," at bounding box center [247, 211] width 100 height 16
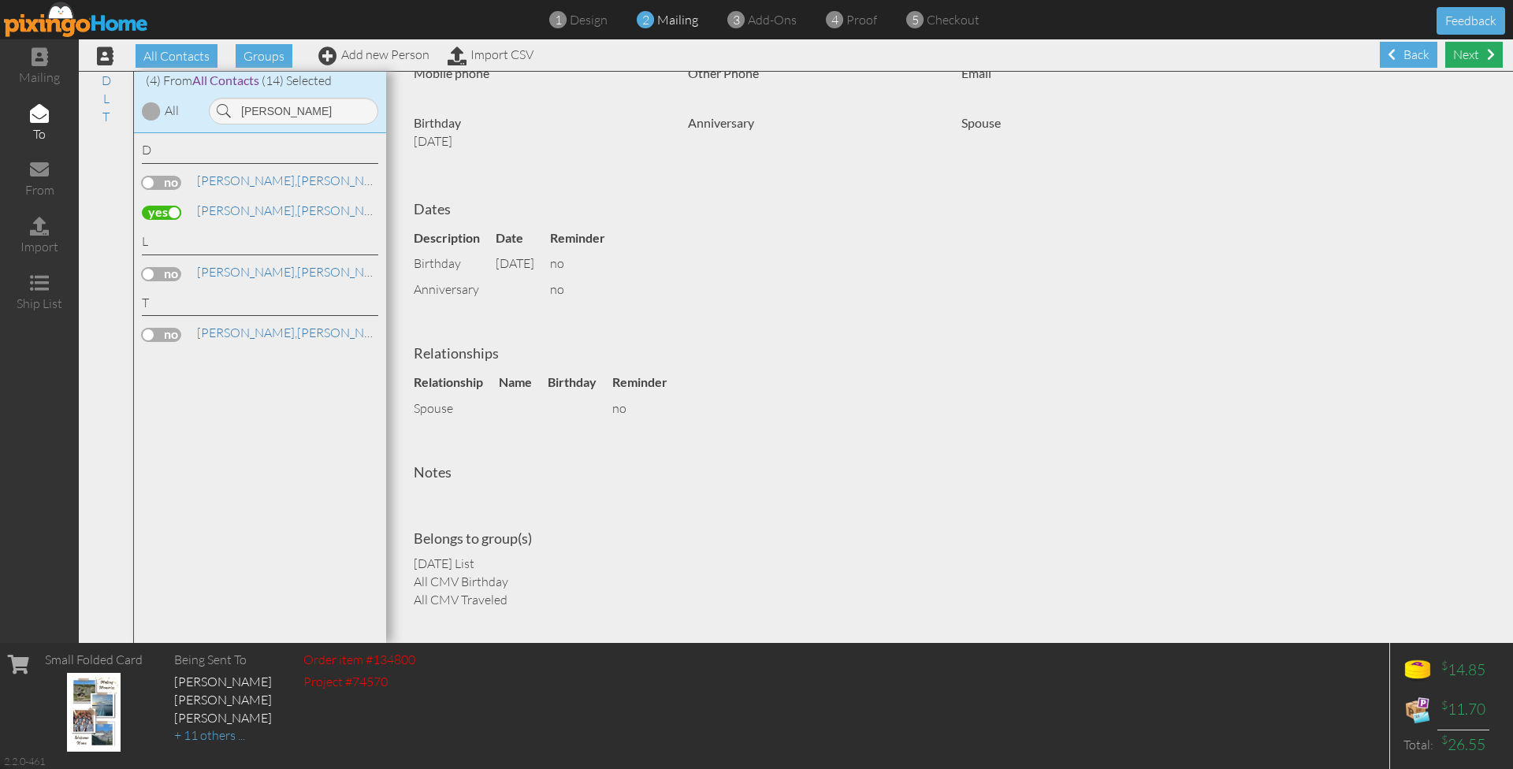
click at [1467, 60] on div "Next" at bounding box center [1474, 55] width 58 height 26
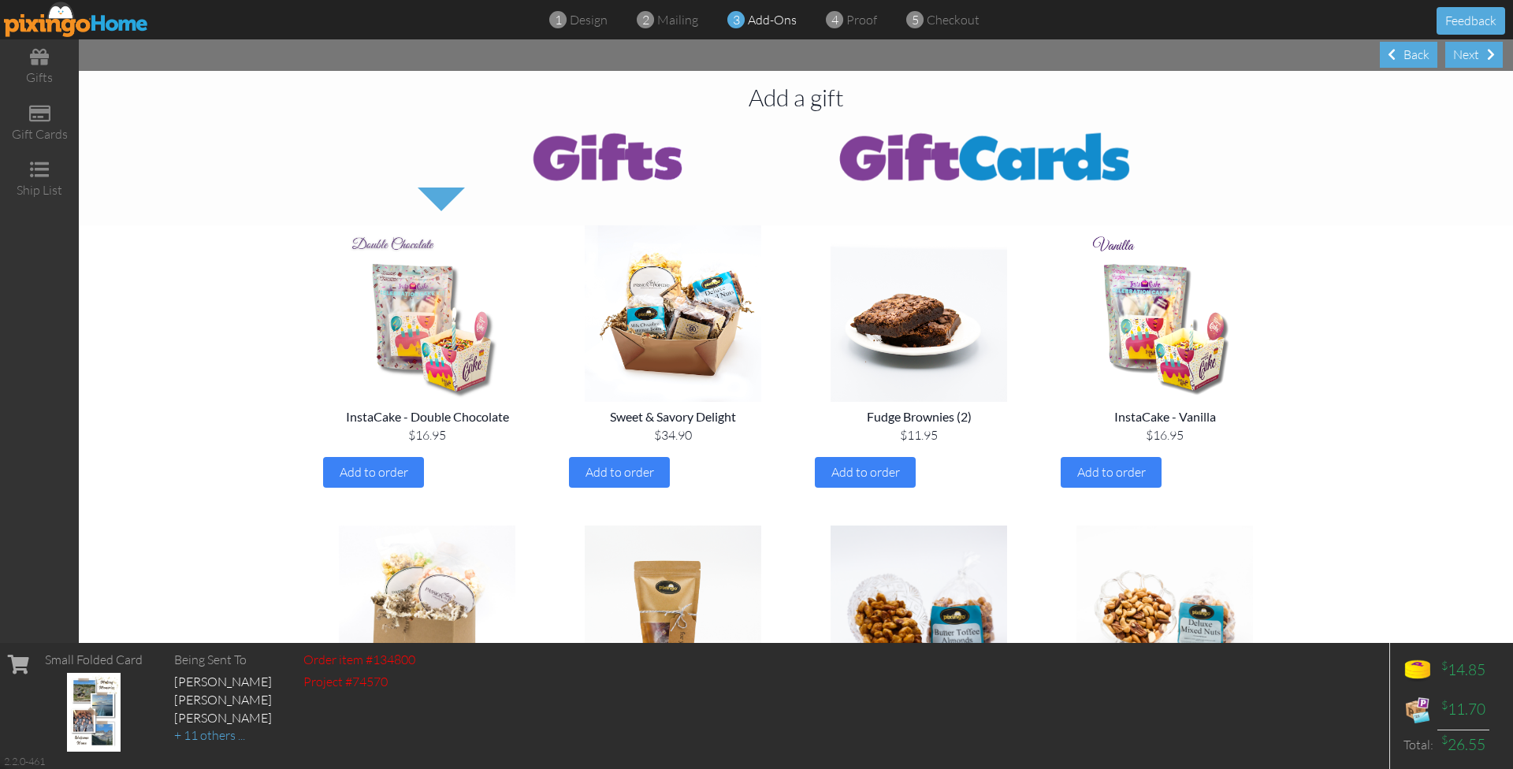
click at [1467, 60] on div "Next" at bounding box center [1474, 55] width 58 height 26
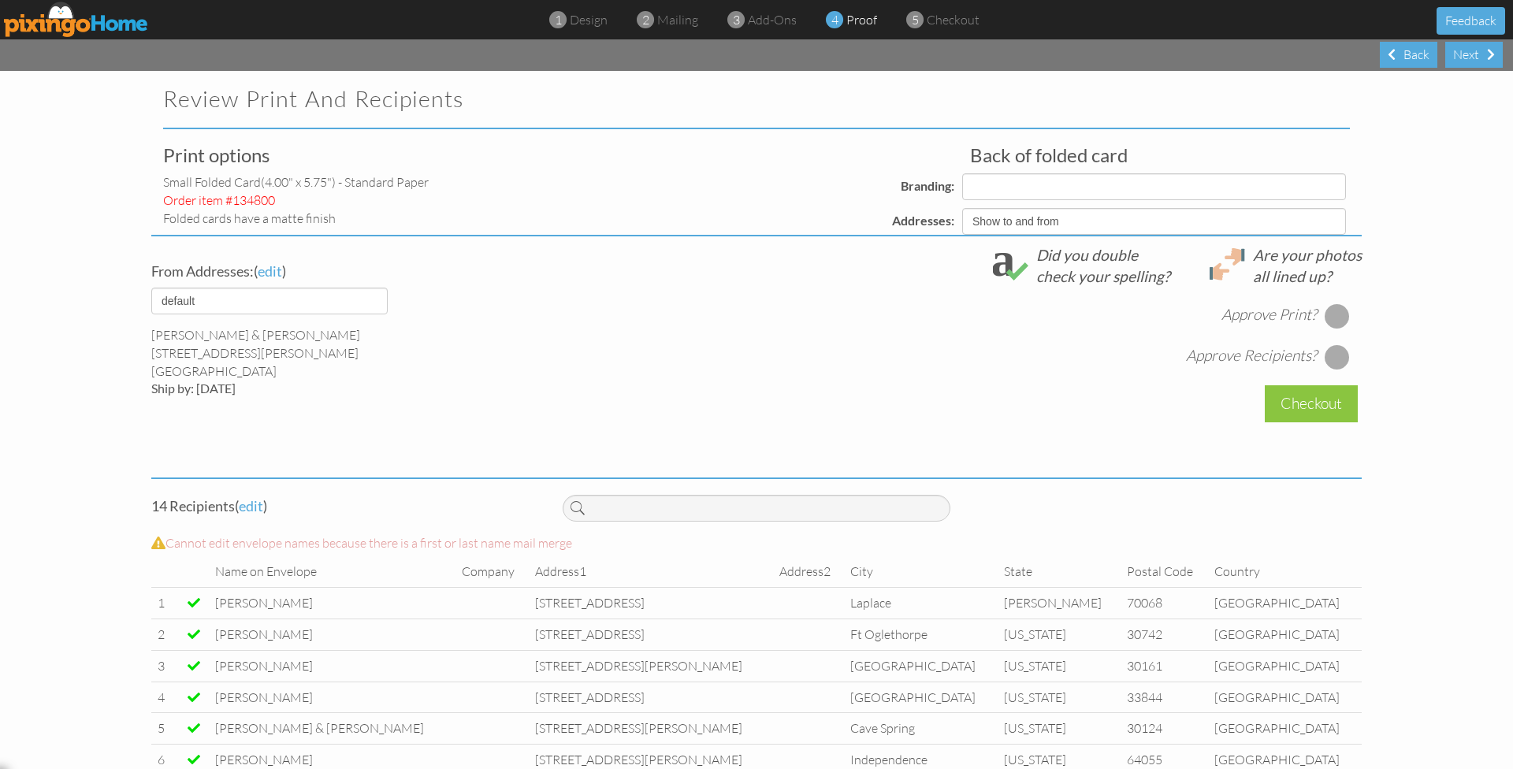
select select "object:29331"
select select "object:29332"
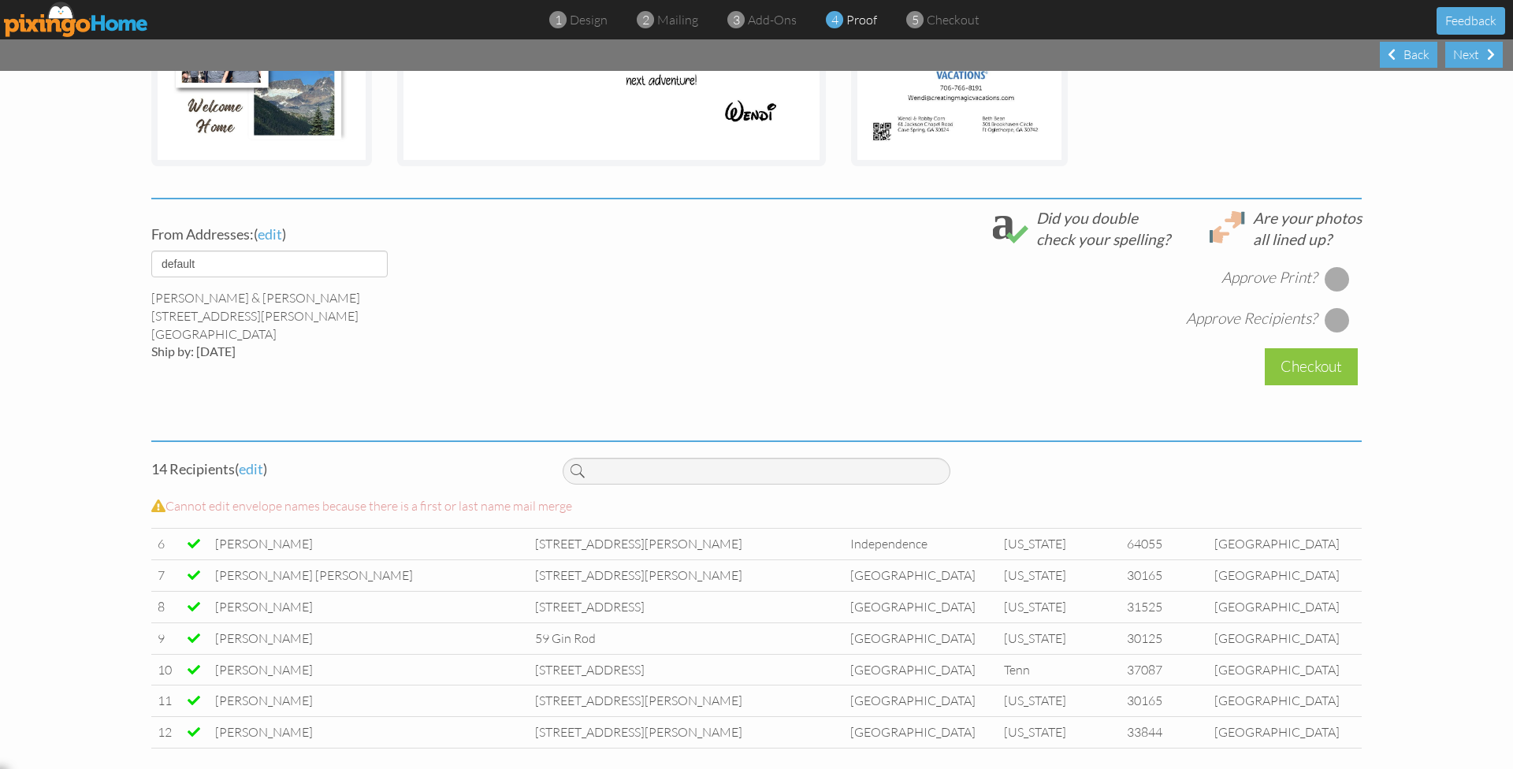
click at [1335, 282] on div at bounding box center [1337, 278] width 25 height 25
click at [1335, 317] on div at bounding box center [1337, 319] width 25 height 25
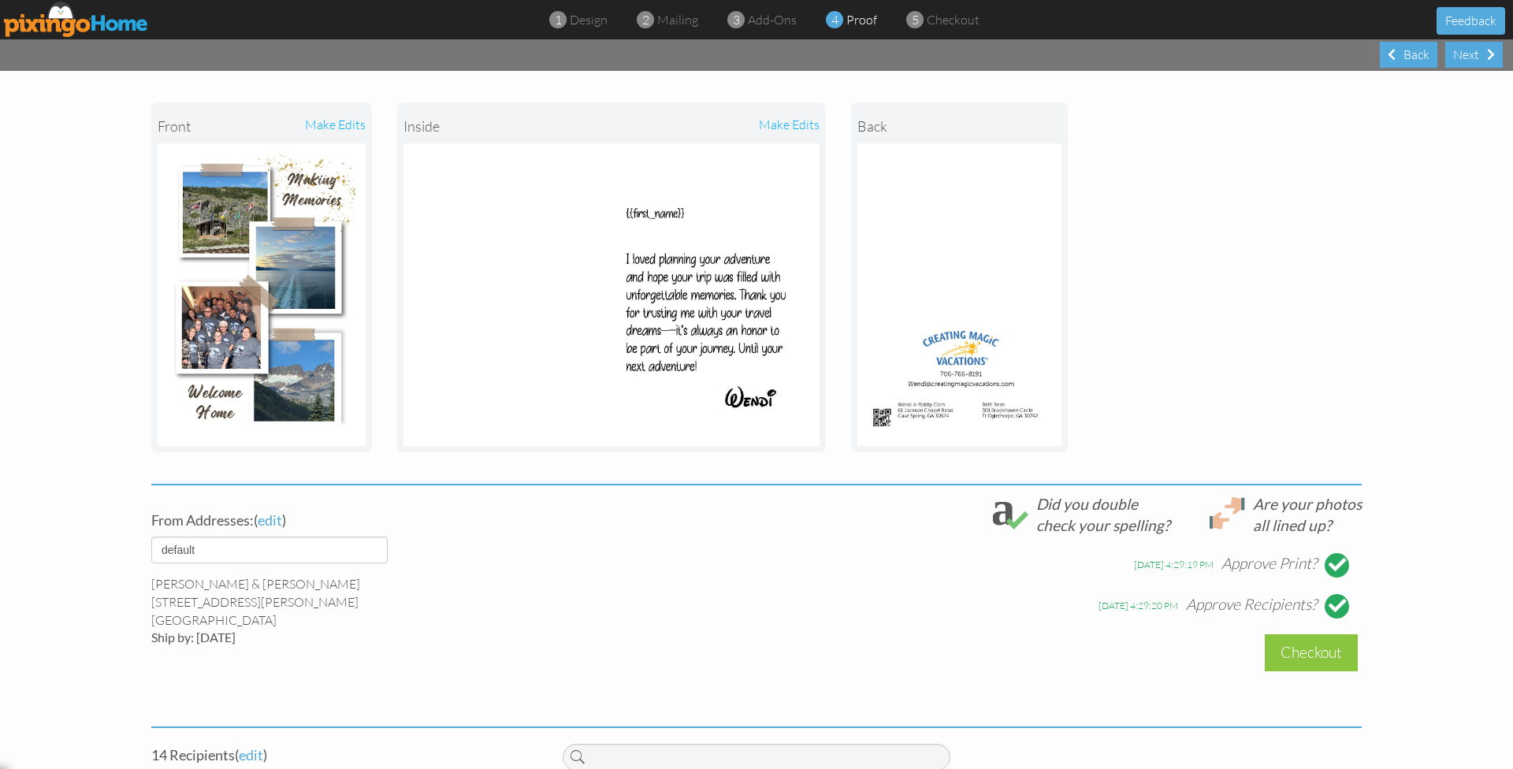
scroll to position [163, 0]
click at [1302, 652] on div "Checkout" at bounding box center [1311, 653] width 93 height 37
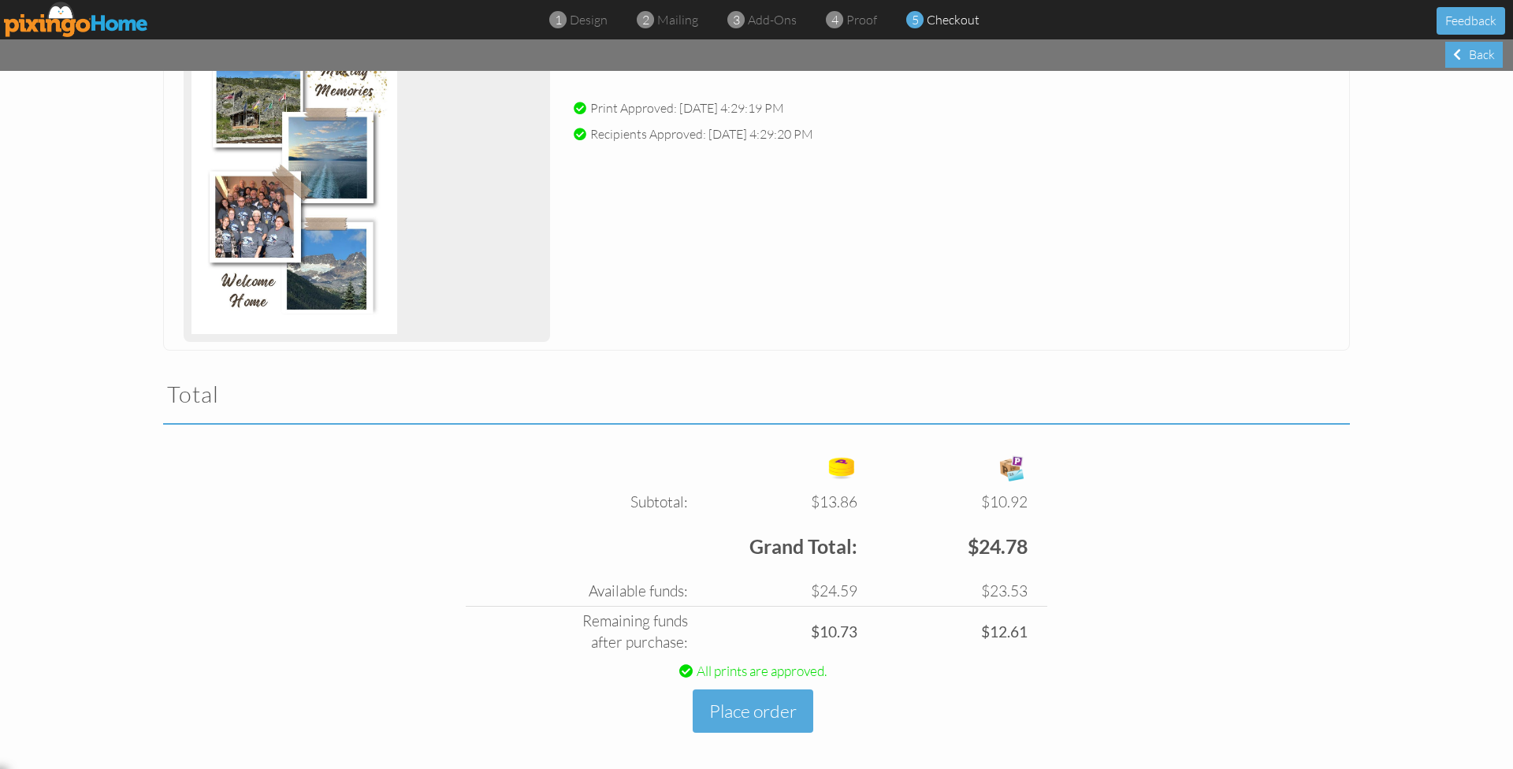
scroll to position [240, 0]
click at [729, 714] on button "Place order" at bounding box center [753, 711] width 121 height 43
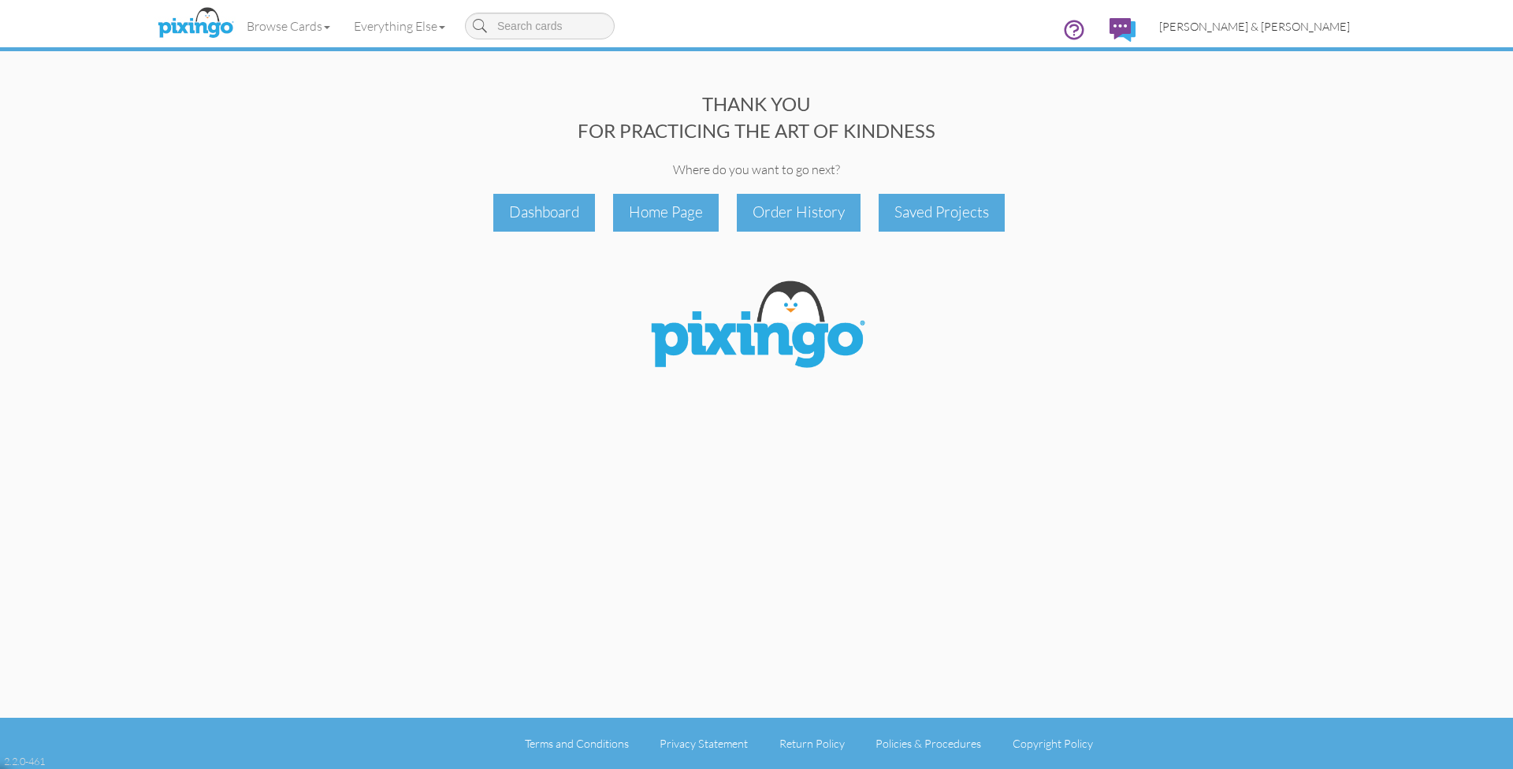
click at [1273, 27] on span "[PERSON_NAME] & [PERSON_NAME]" at bounding box center [1254, 26] width 191 height 13
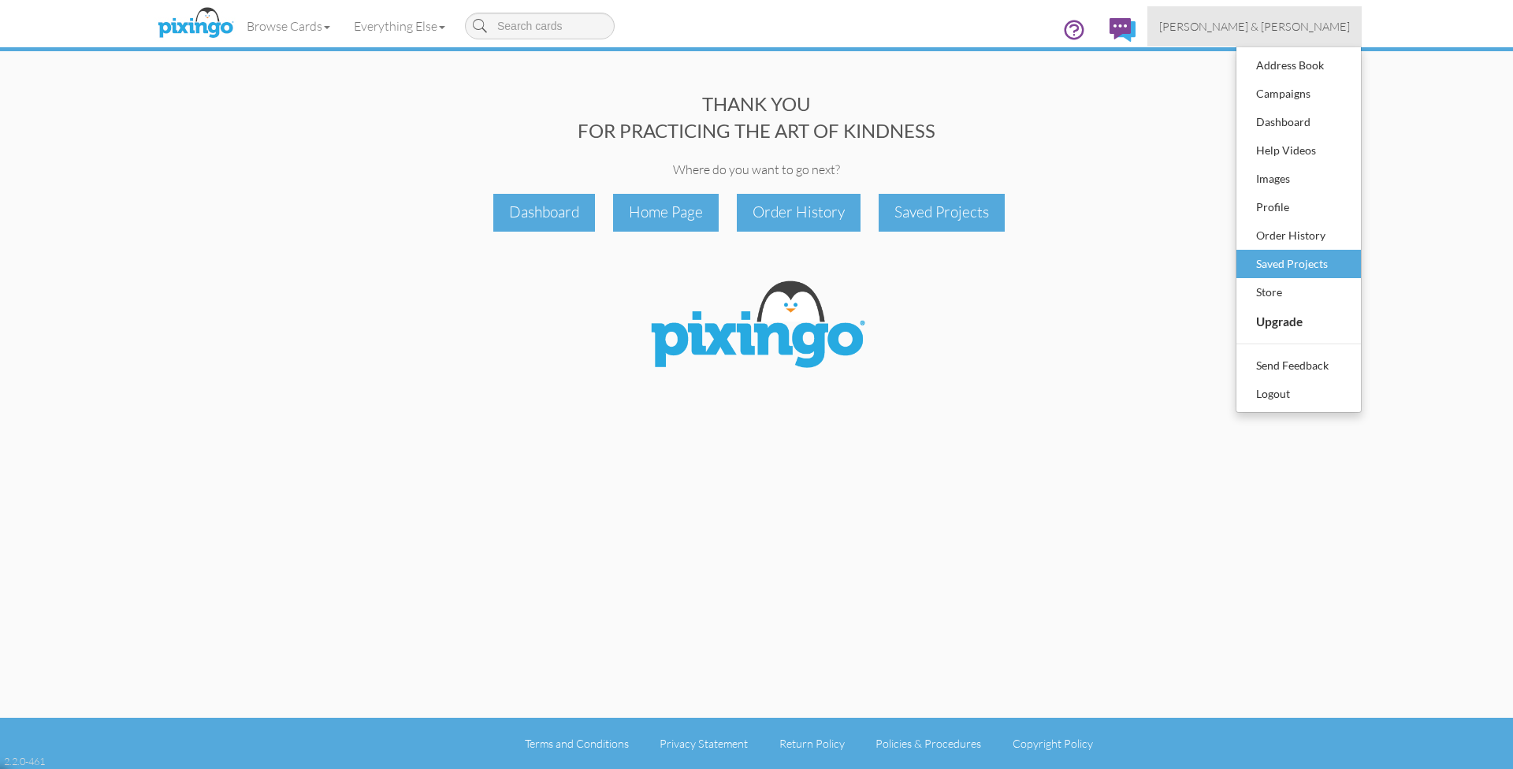
click at [1284, 257] on div "Saved Projects" at bounding box center [1298, 264] width 93 height 24
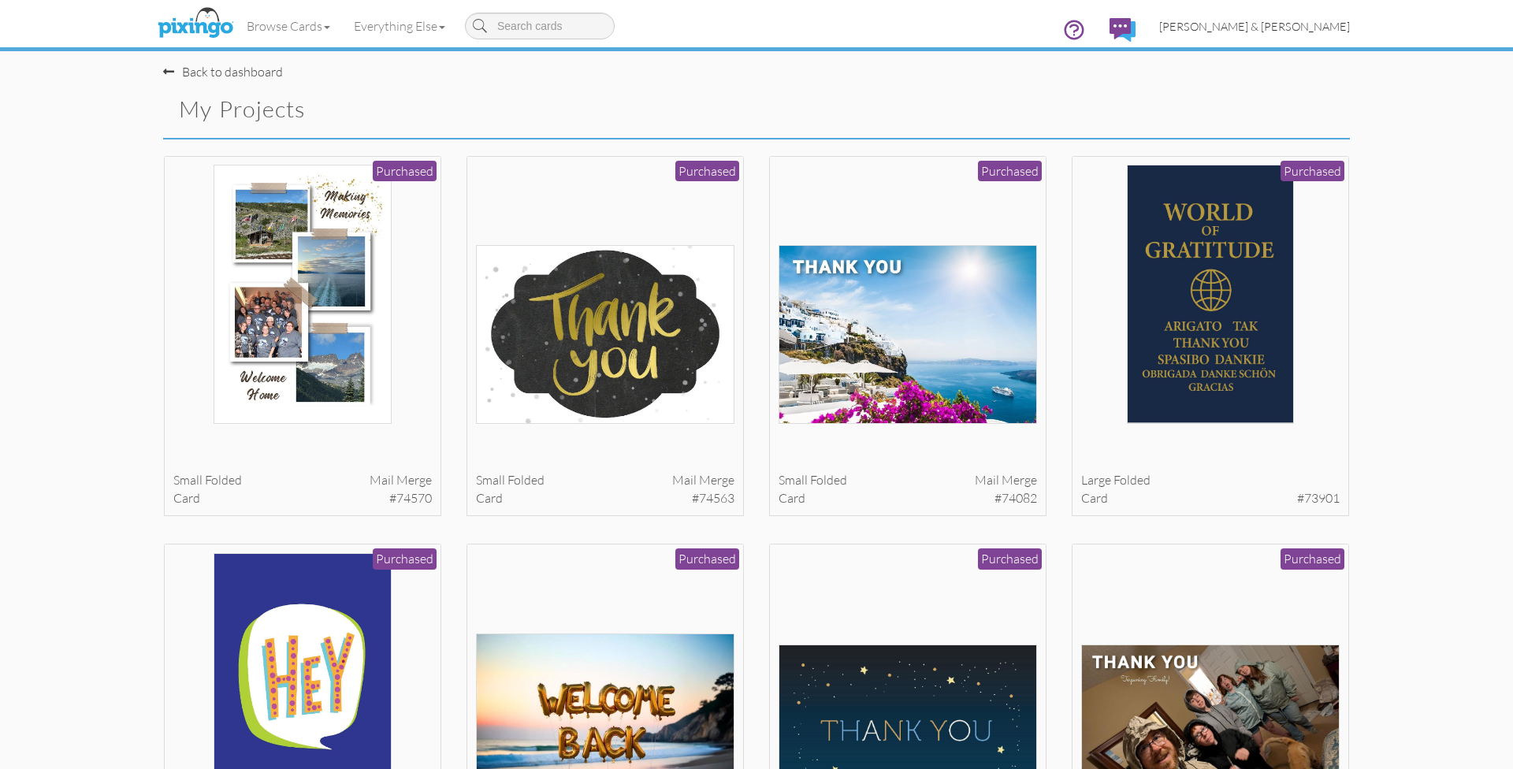
click at [1288, 29] on span "[PERSON_NAME] & [PERSON_NAME]" at bounding box center [1254, 26] width 191 height 13
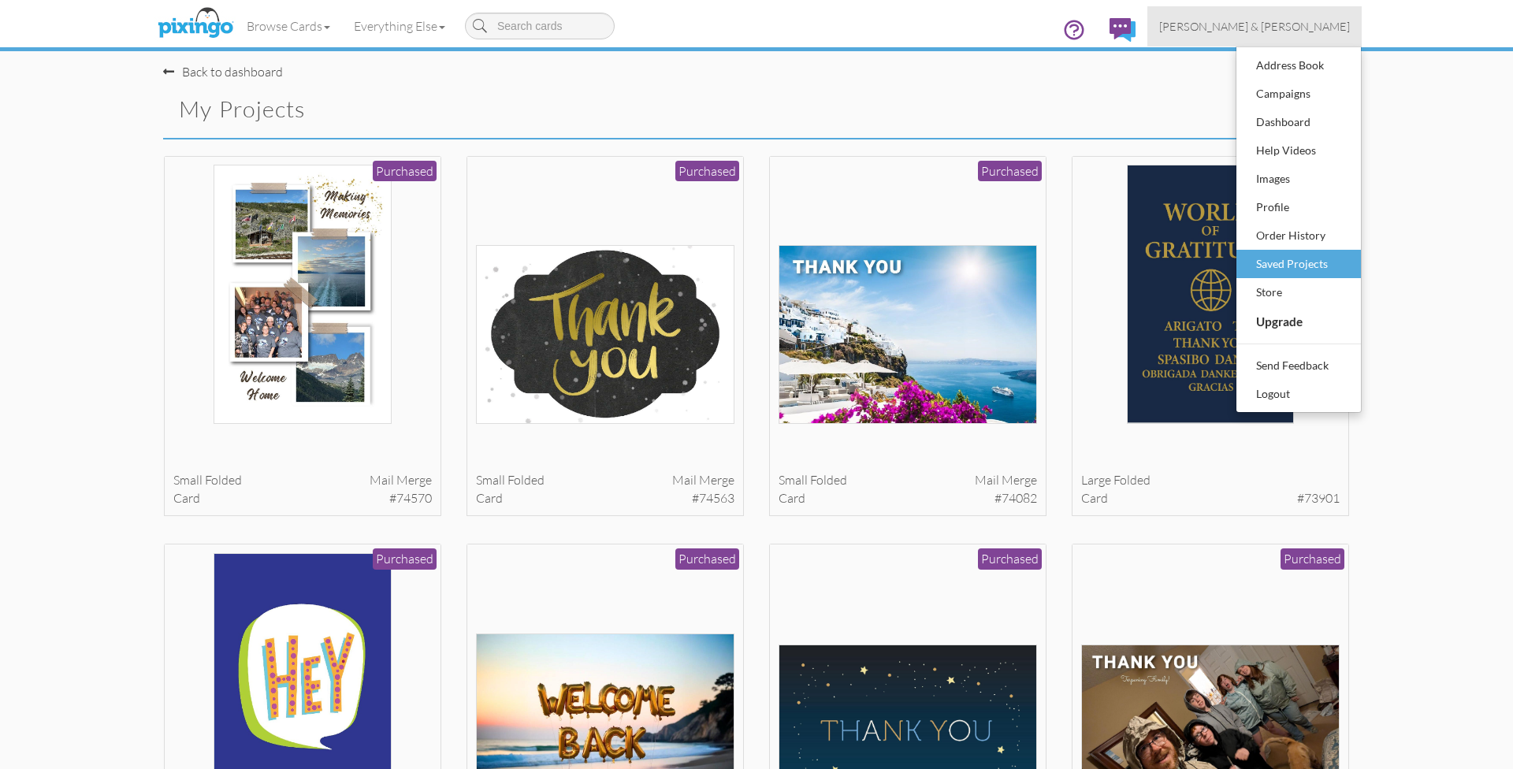
click at [1271, 261] on div "Saved Projects" at bounding box center [1298, 264] width 93 height 24
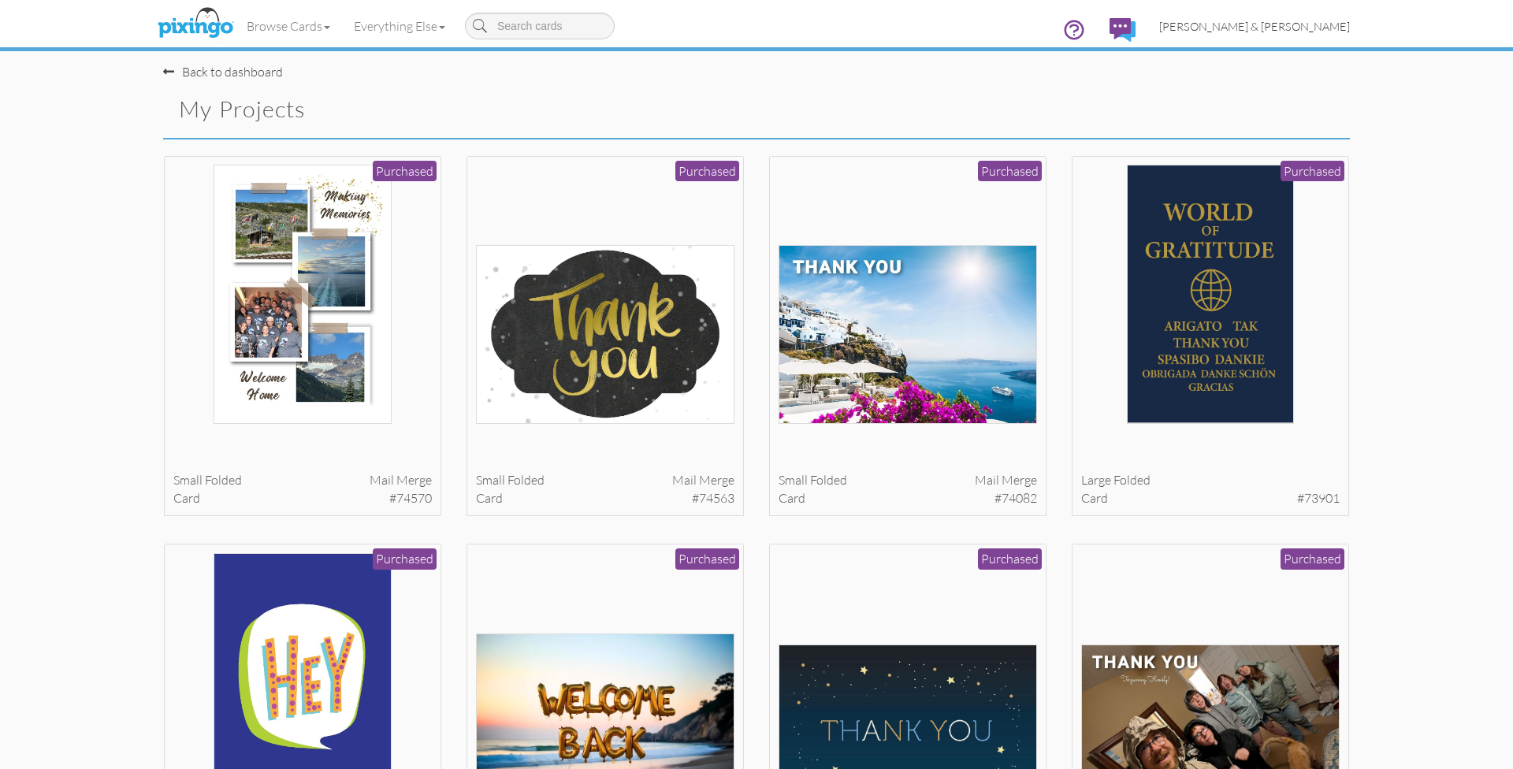
click at [1280, 31] on span "[PERSON_NAME] & [PERSON_NAME]" at bounding box center [1254, 26] width 191 height 13
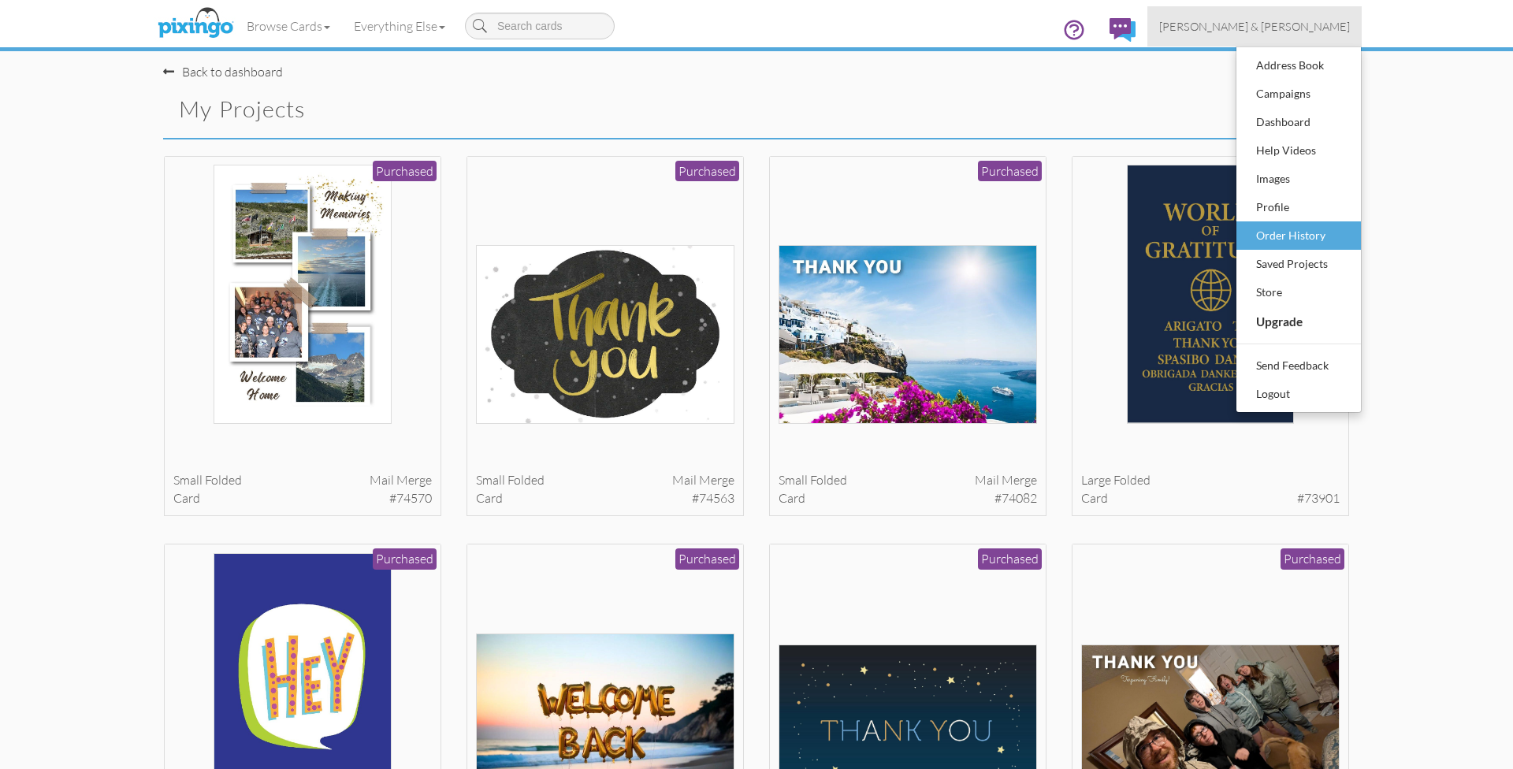
click at [1285, 240] on div "Order History" at bounding box center [1298, 236] width 93 height 24
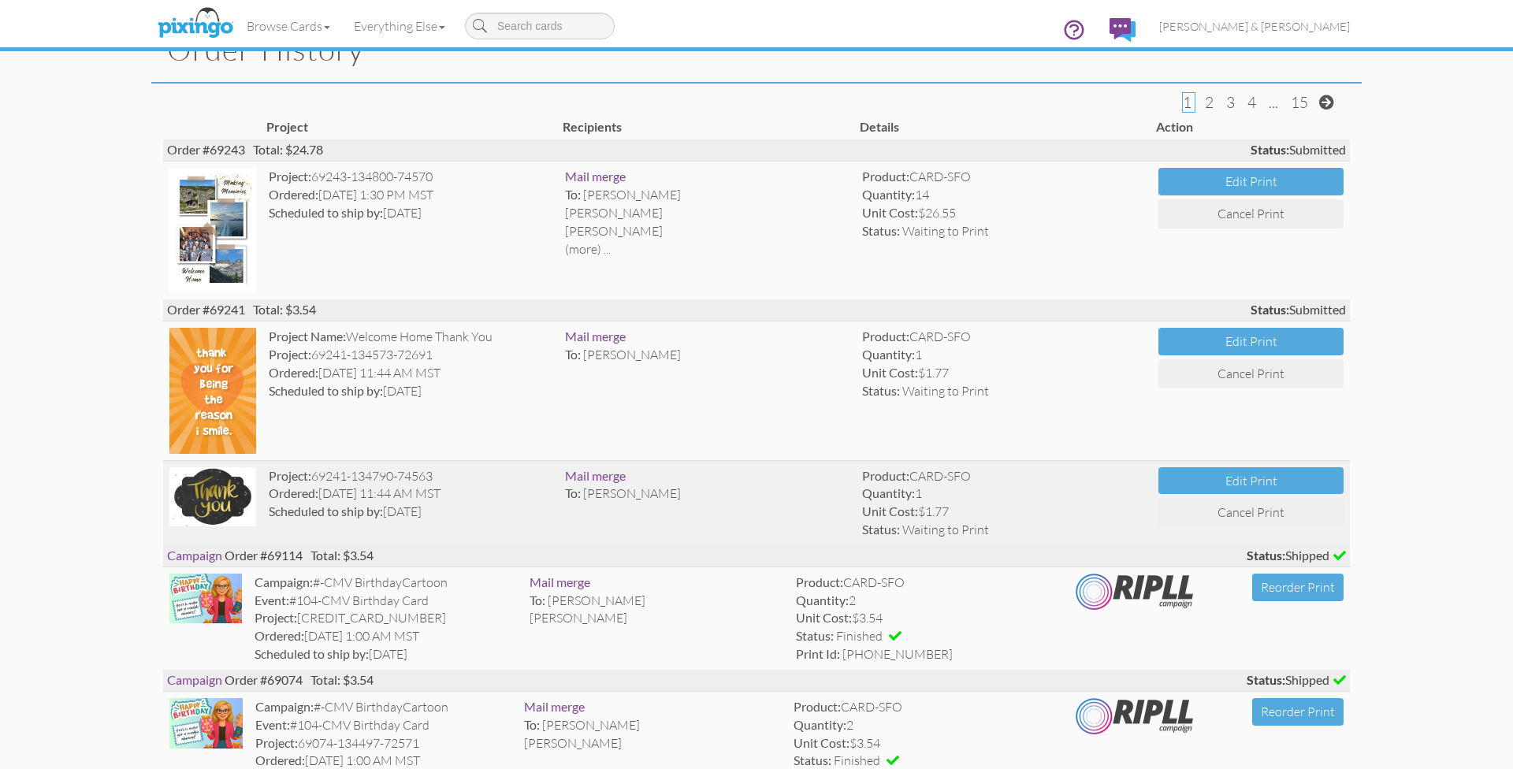
scroll to position [63, 0]
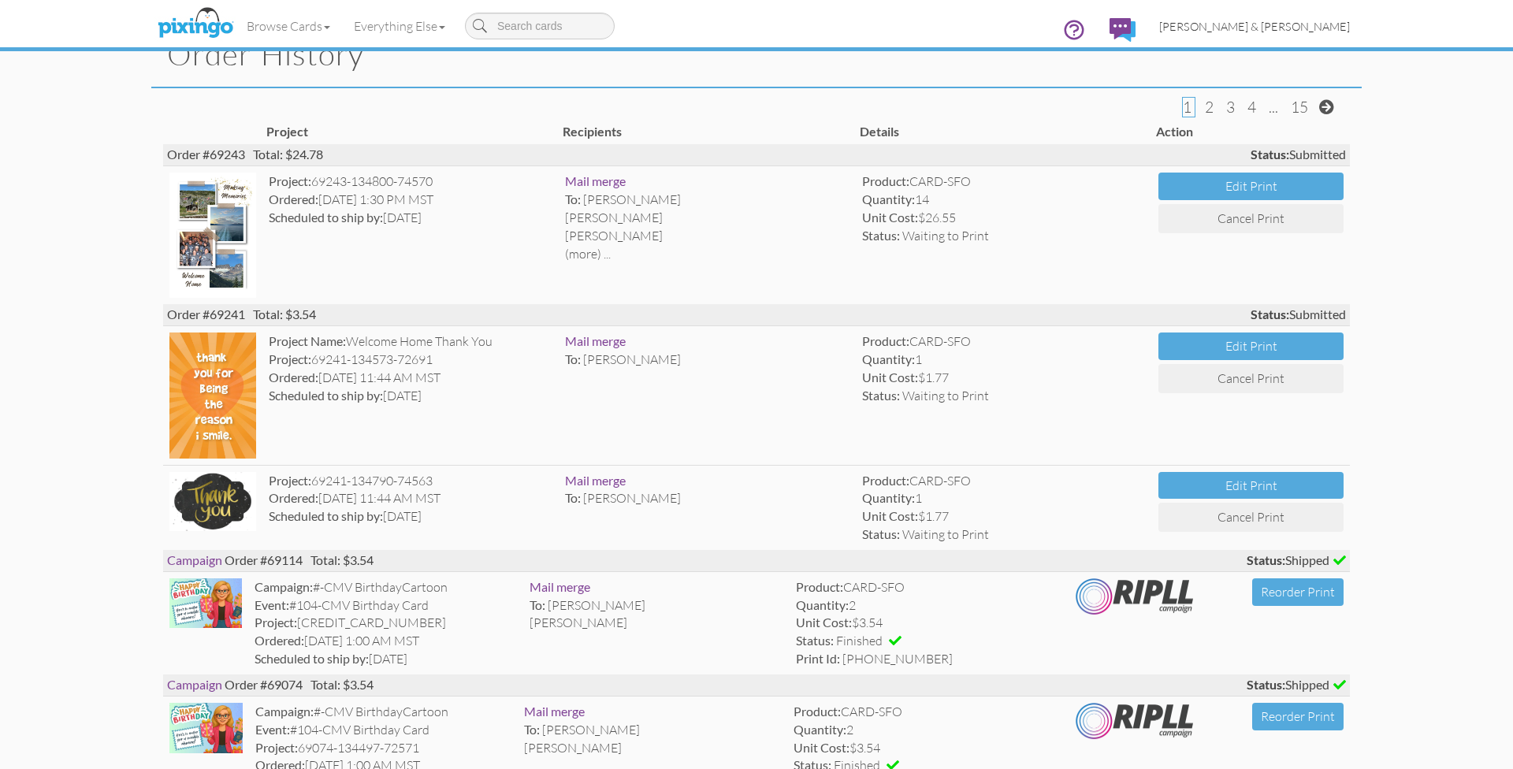
click at [1280, 24] on span "[PERSON_NAME] & [PERSON_NAME]" at bounding box center [1254, 26] width 191 height 13
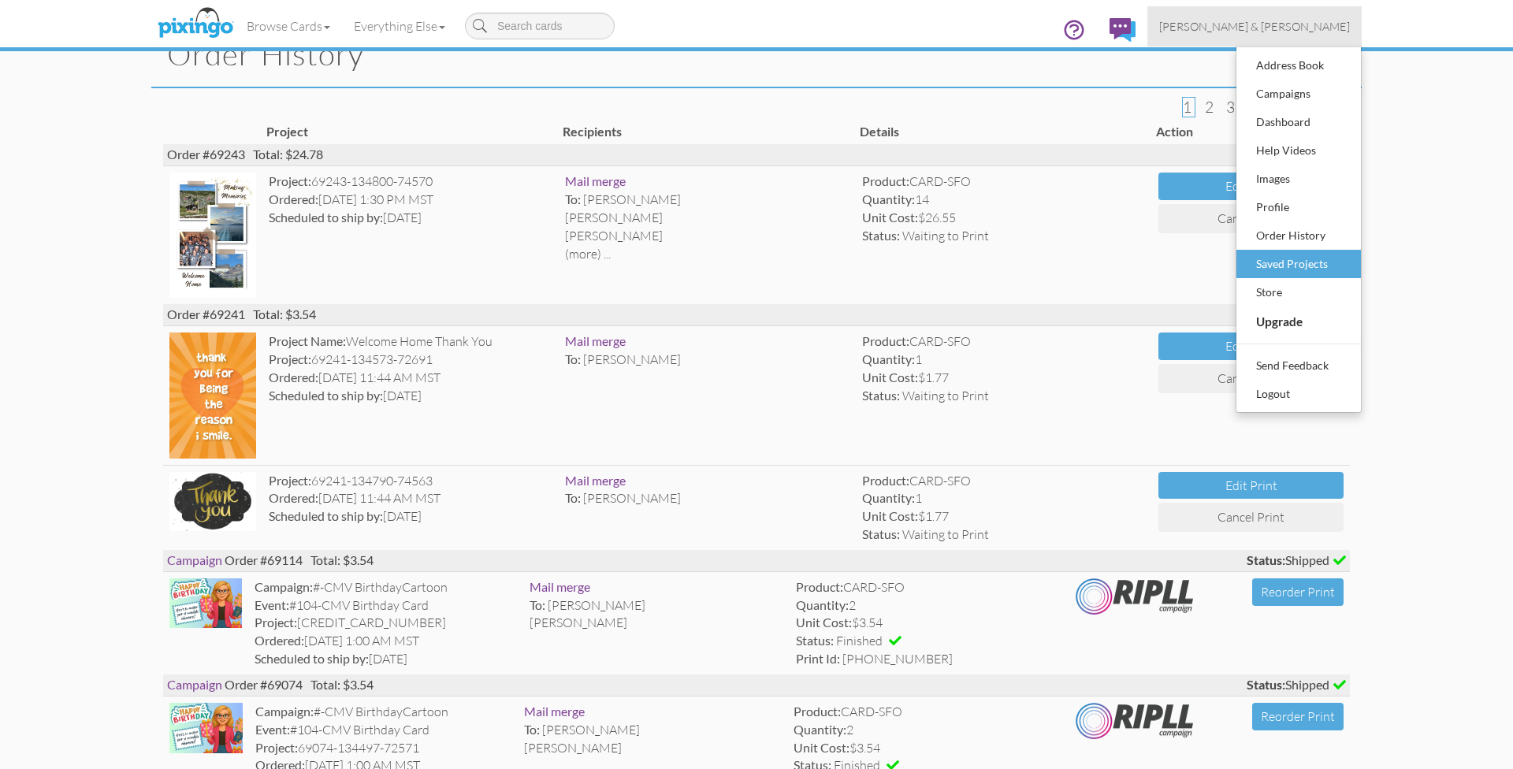
click at [1274, 265] on div "Saved Projects" at bounding box center [1298, 264] width 93 height 24
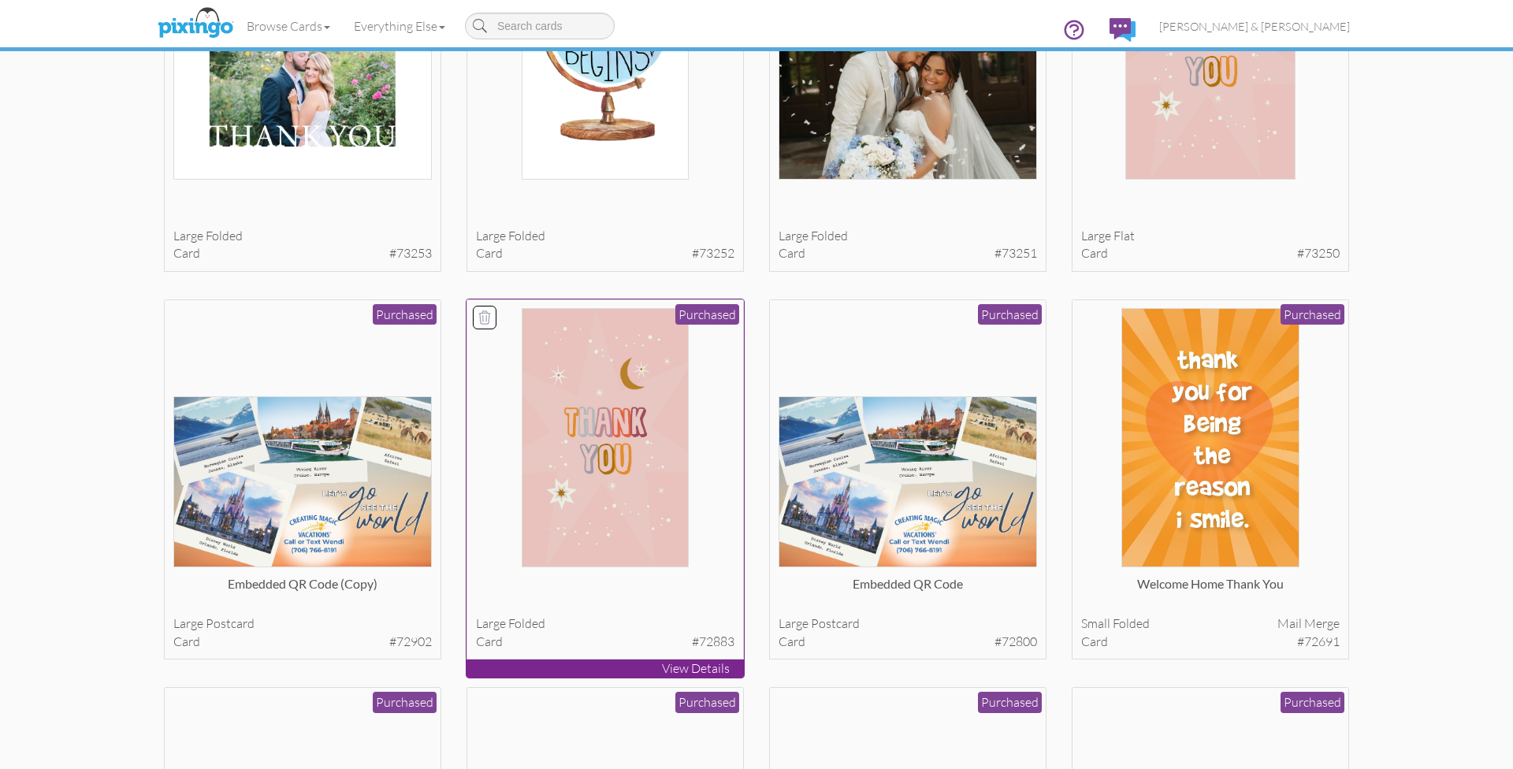
scroll to position [1444, 0]
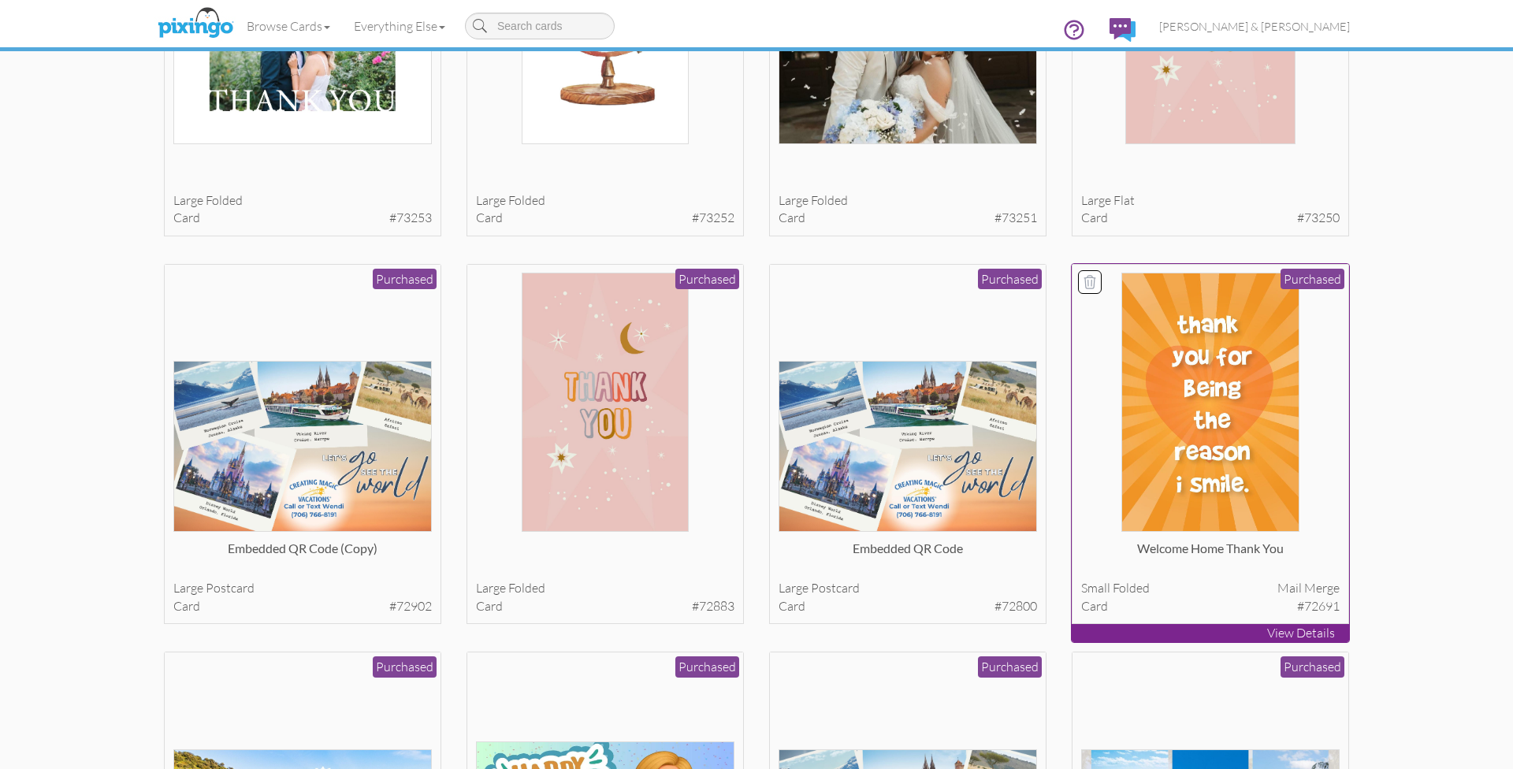
click at [1199, 433] on img at bounding box center [1210, 402] width 179 height 259
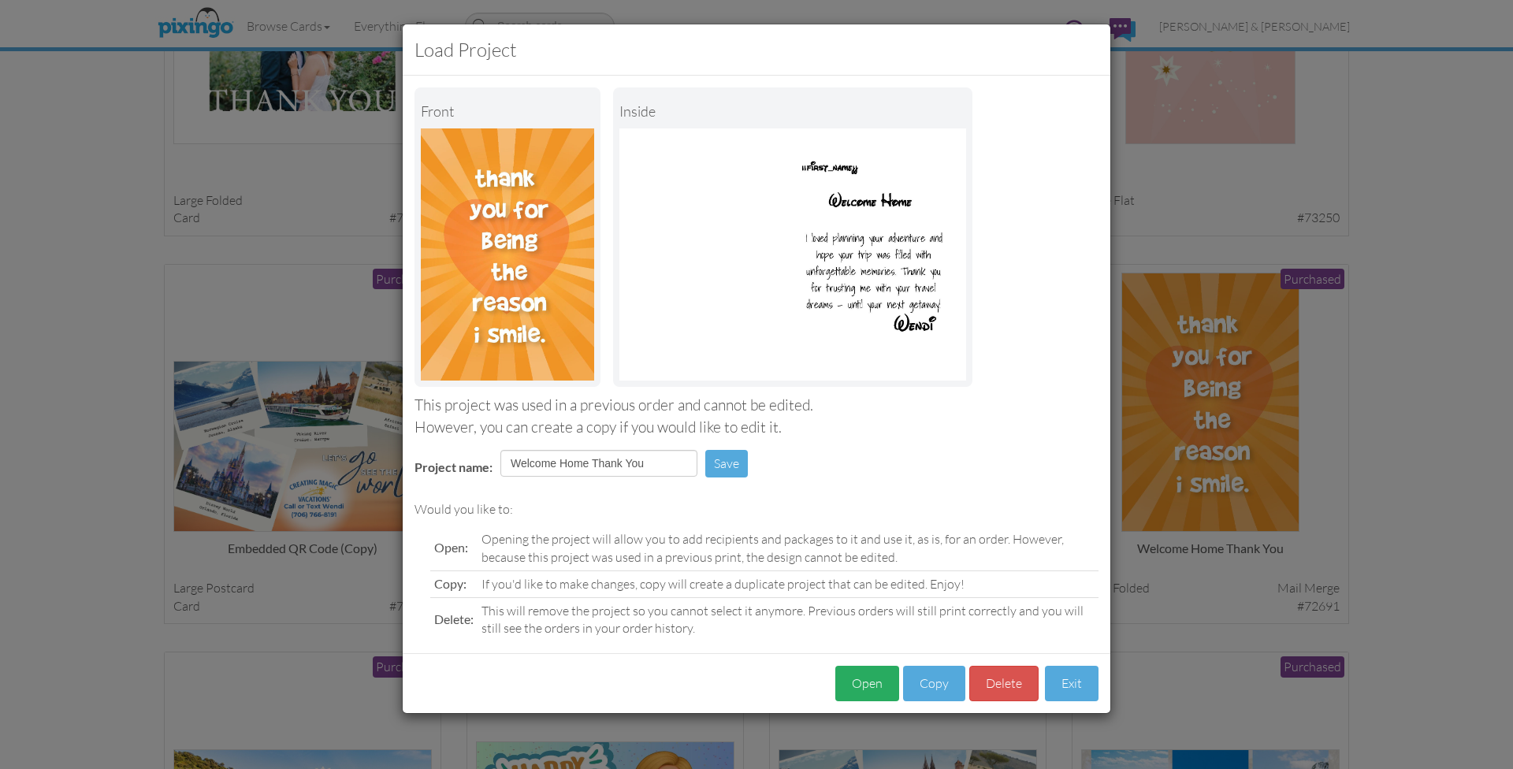
click at [883, 676] on button "Open" at bounding box center [867, 683] width 64 height 35
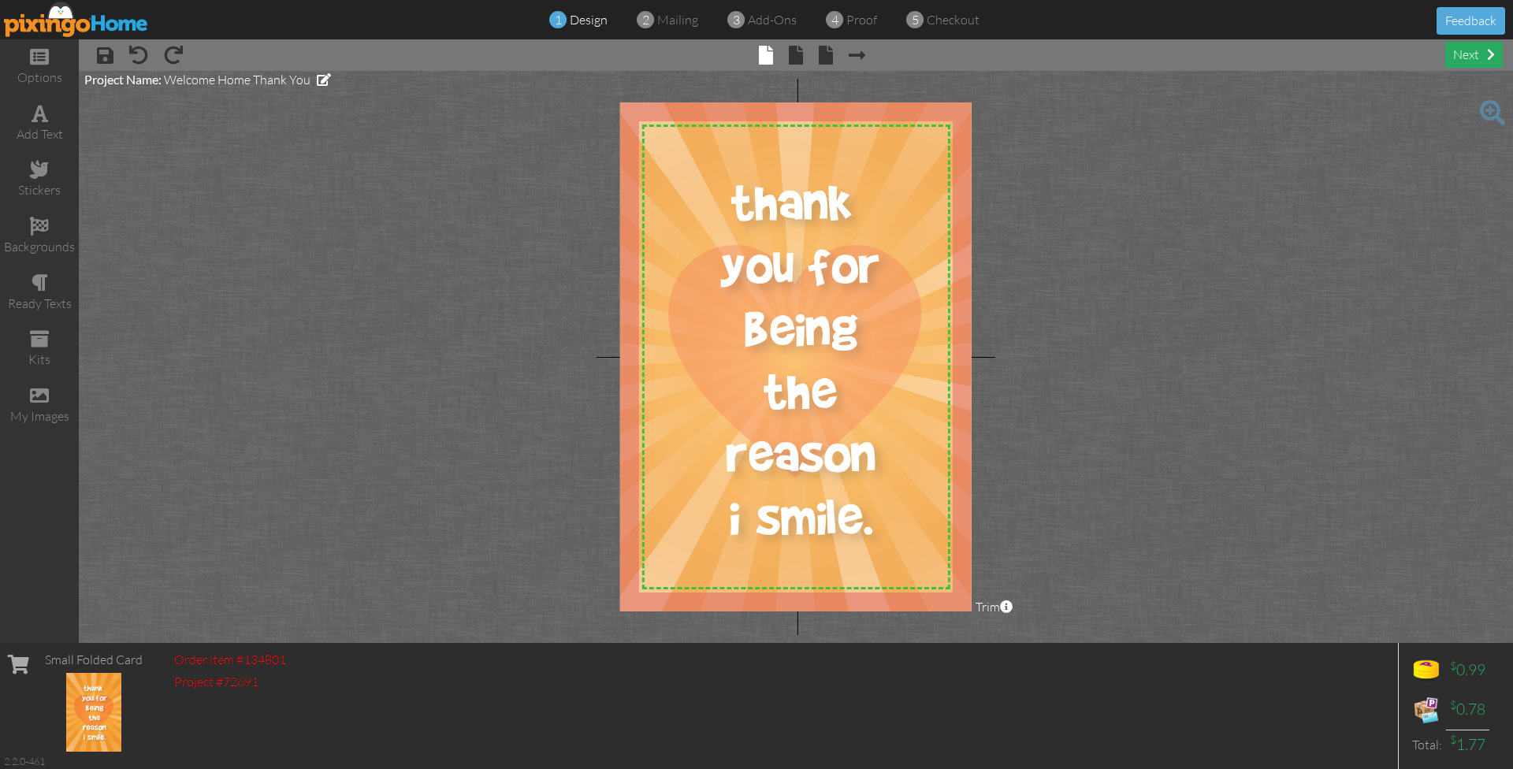
click at [1480, 54] on div "next" at bounding box center [1474, 55] width 58 height 26
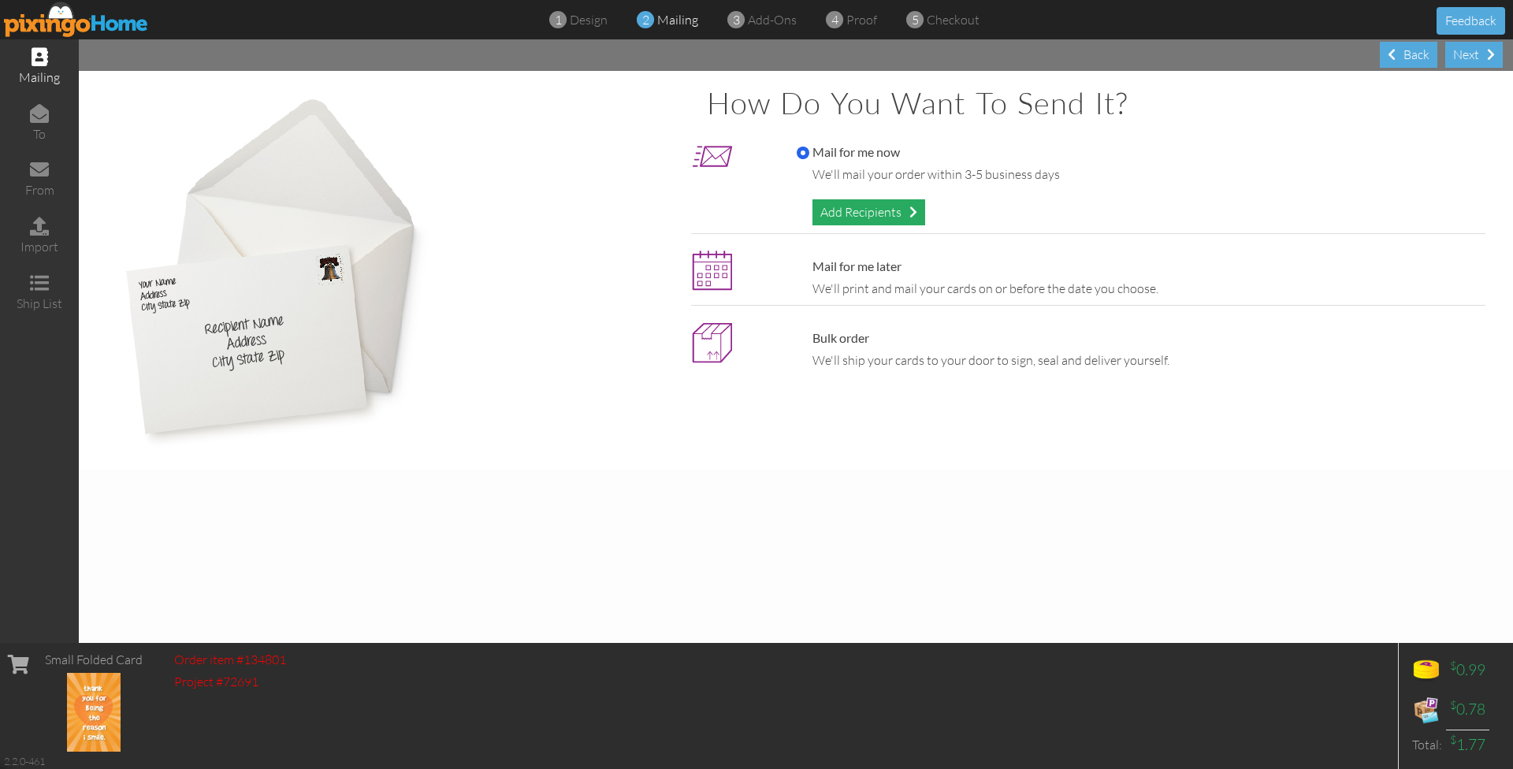
click at [894, 210] on div "Add Recipients" at bounding box center [868, 212] width 113 height 26
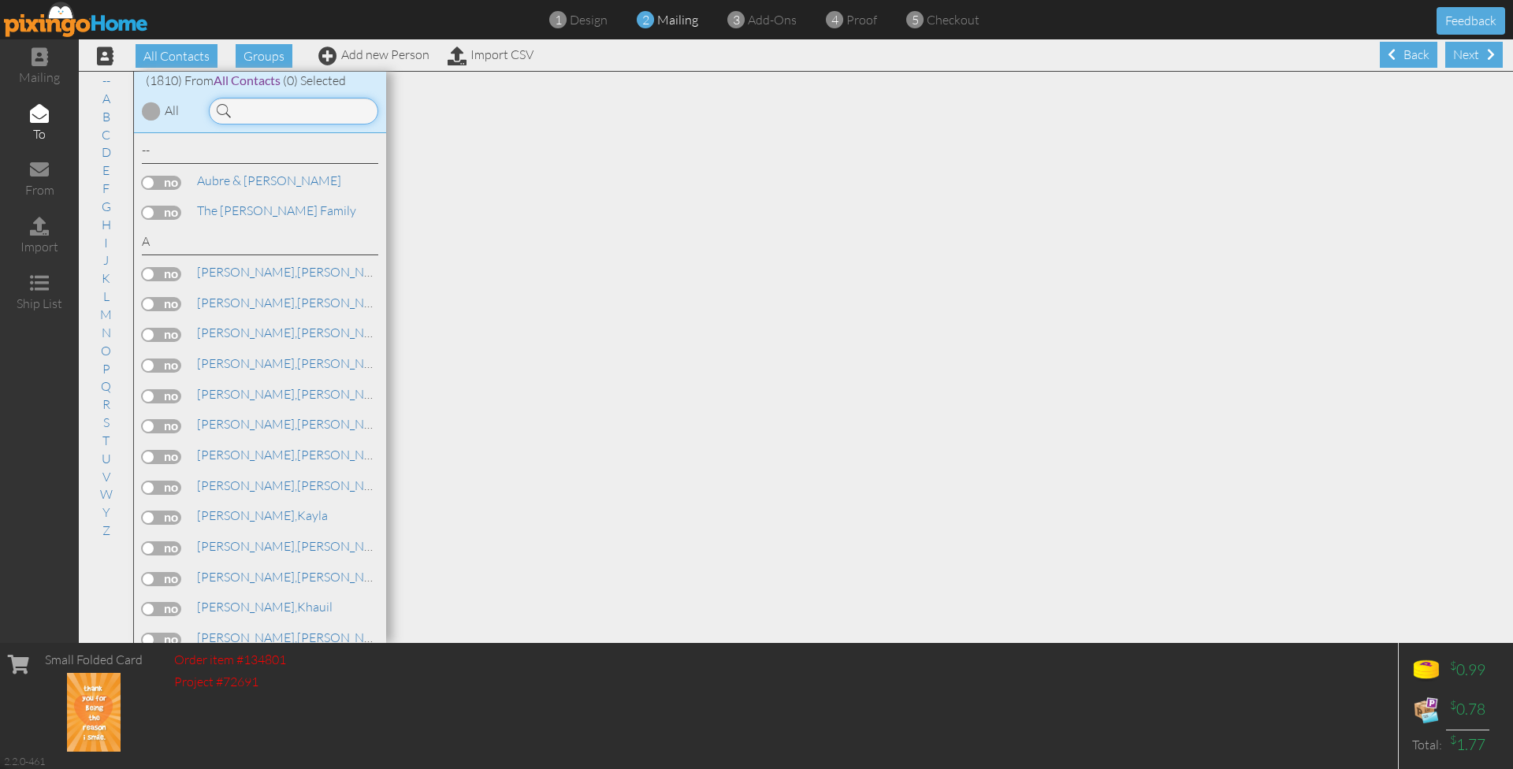
click at [300, 106] on input at bounding box center [293, 111] width 169 height 27
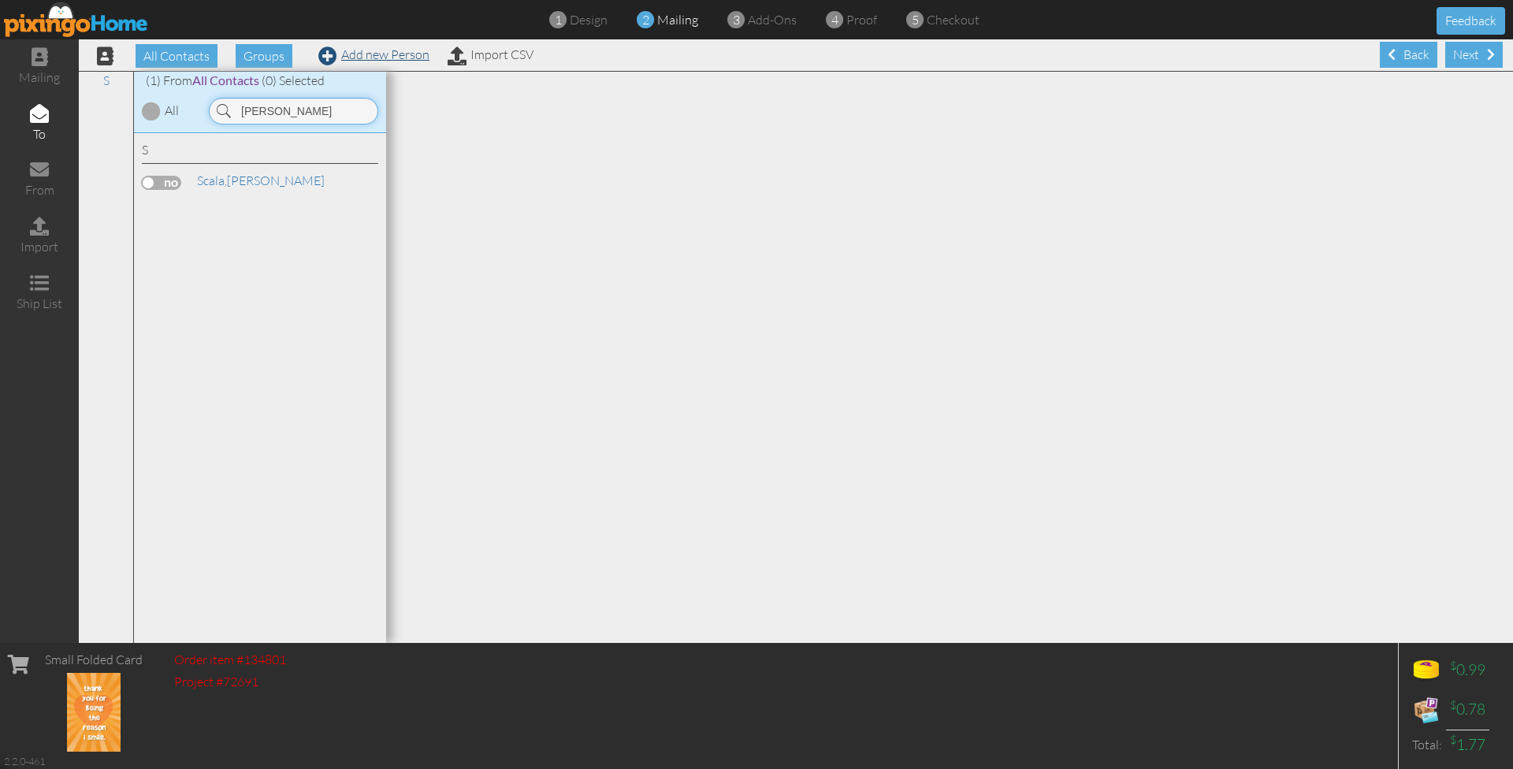
type input "[PERSON_NAME]"
click at [388, 54] on link "Add new Person" at bounding box center [373, 54] width 111 height 16
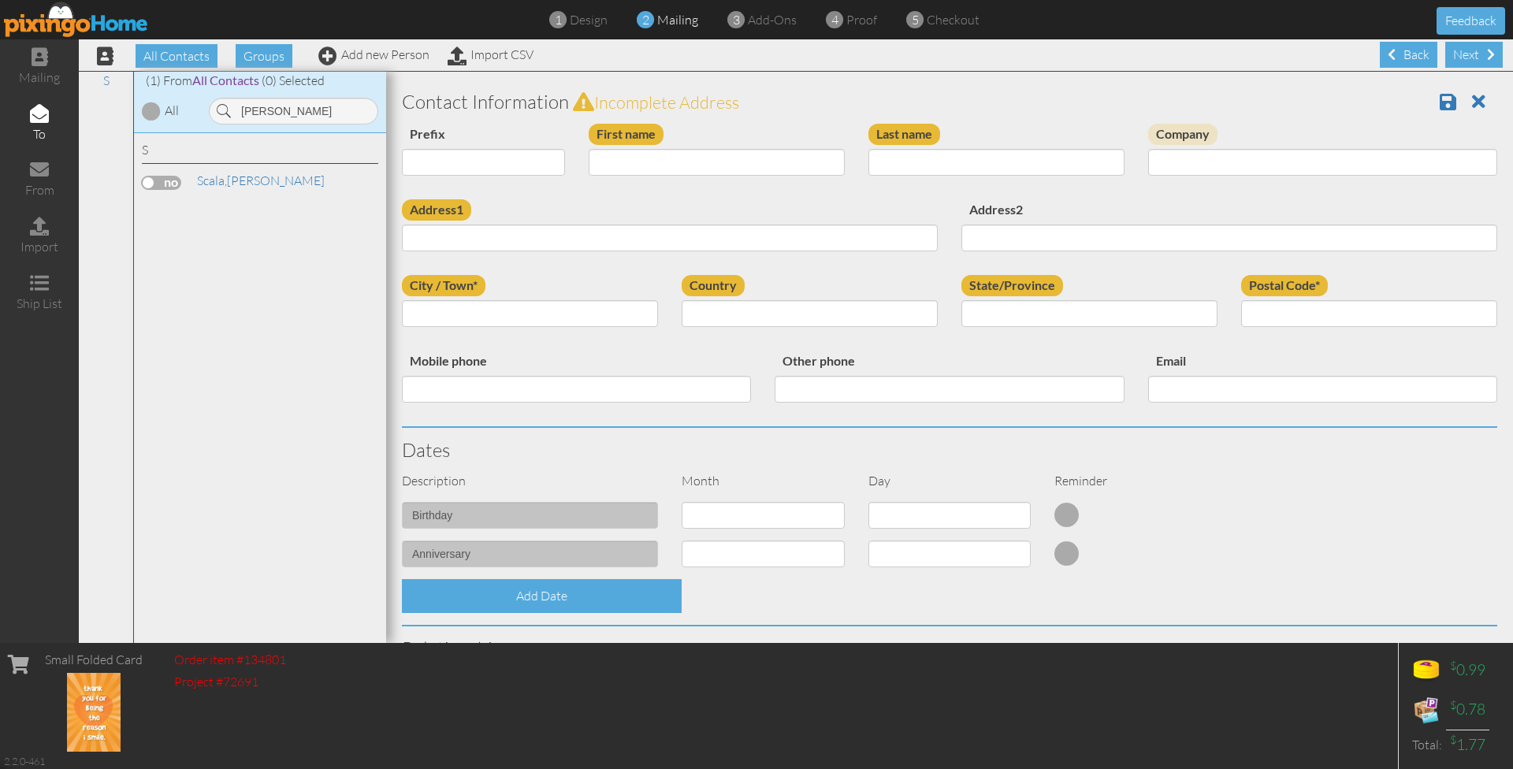
click at [385, 56] on link "Add new Person" at bounding box center [373, 54] width 111 height 16
type input "Carla"
type input "Inman"
paste input "sbt8888@gmail.com"
click at [535, 236] on input "sbt8888@gmail.com" at bounding box center [670, 238] width 536 height 27
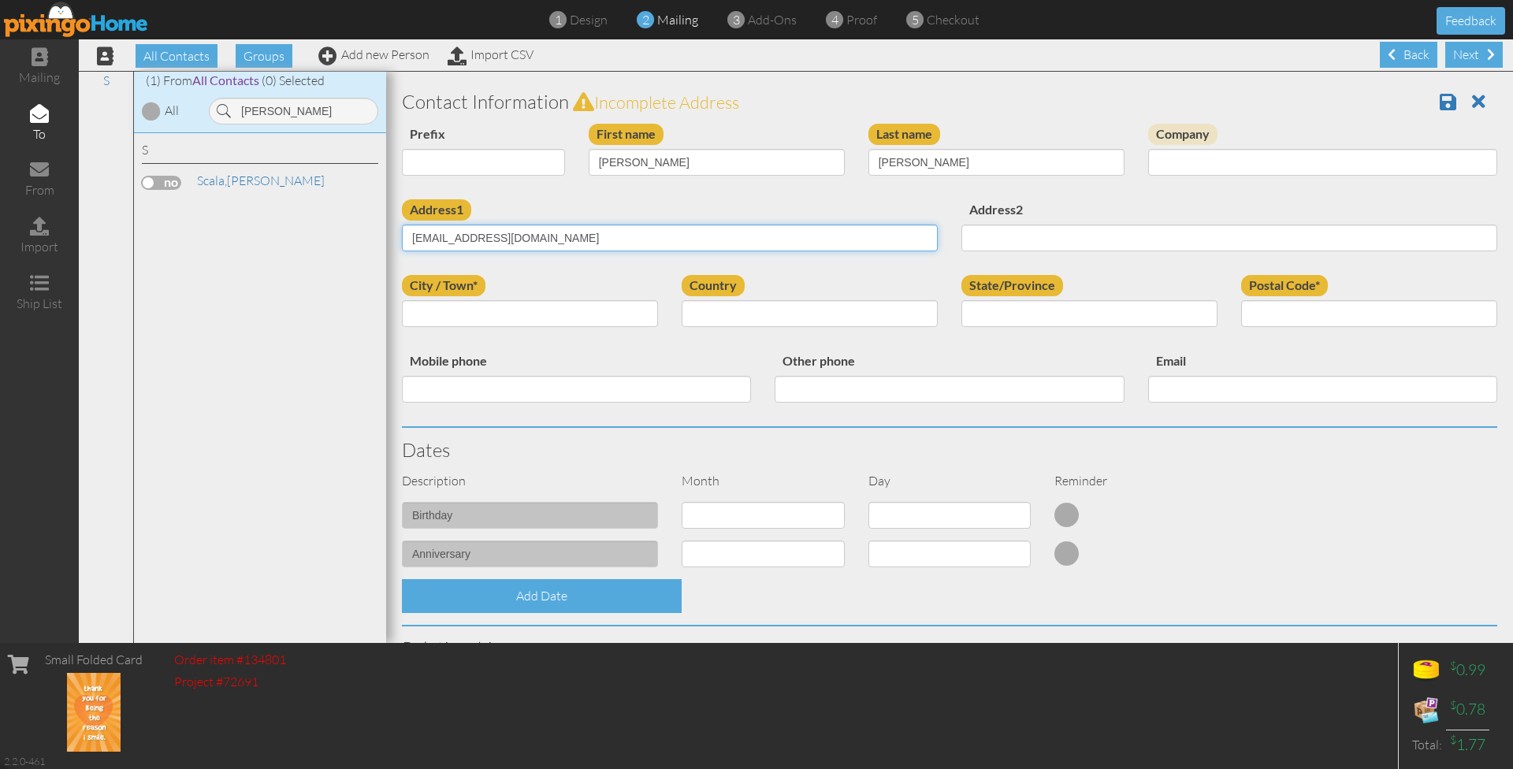
click at [535, 236] on input "sbt8888@gmail.com" at bounding box center [670, 238] width 536 height 27
paste input "11690 Kingston Drive, Festus, Mo 63028 · United States"
drag, startPoint x: 526, startPoint y: 237, endPoint x: 656, endPoint y: 240, distance: 130.0
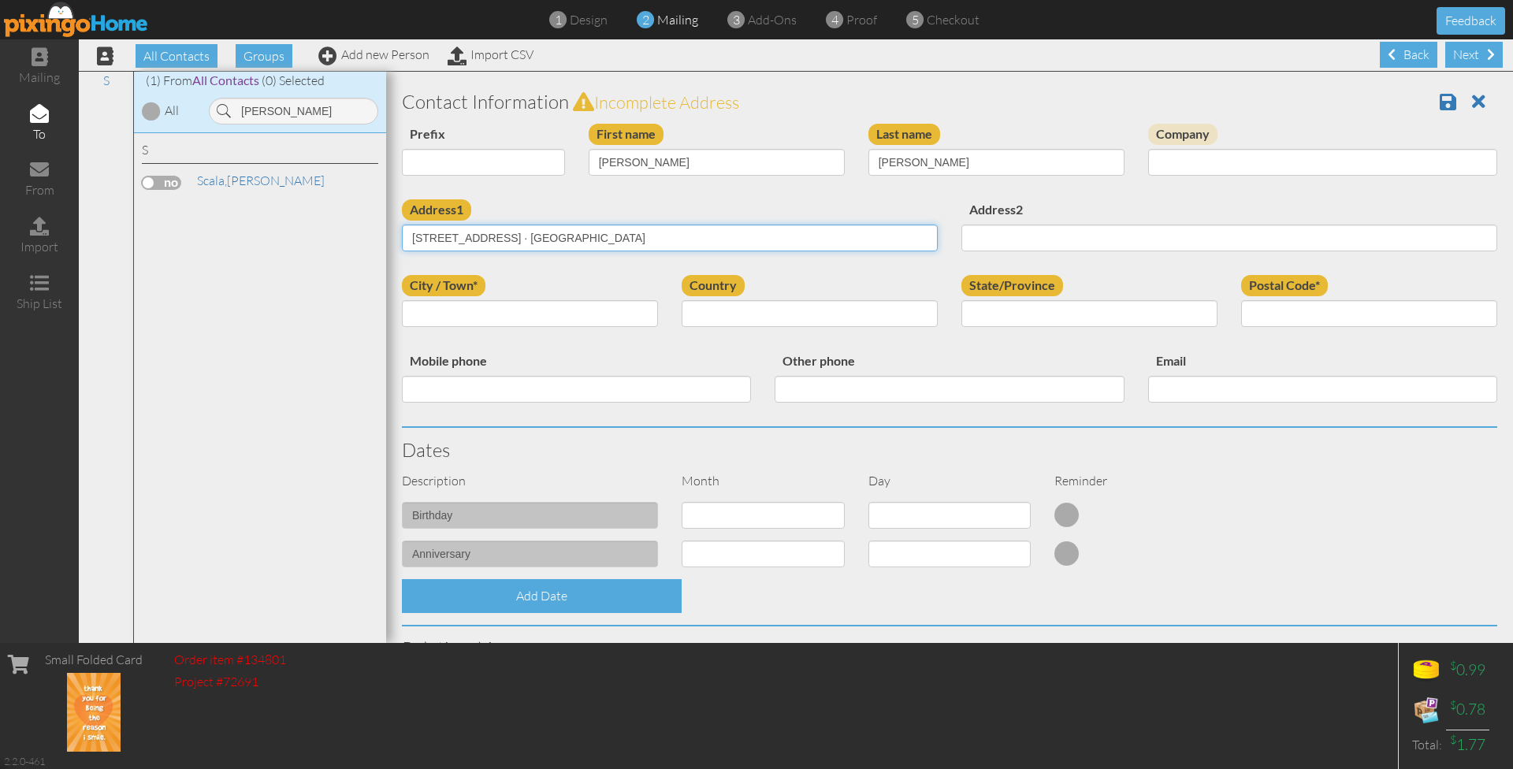
click at [656, 240] on input "11690 Kingston Drive, Festus, Mo 63028 · United States" at bounding box center [670, 238] width 536 height 27
drag, startPoint x: 697, startPoint y: 237, endPoint x: 524, endPoint y: 235, distance: 172.6
click at [524, 235] on input "11690 Kingston Drive, Festus, Mo 63028 · United States" at bounding box center [670, 238] width 536 height 27
type input "11690 Kingston Drive,"
paste input "Festus, Mo 63028 · United States"
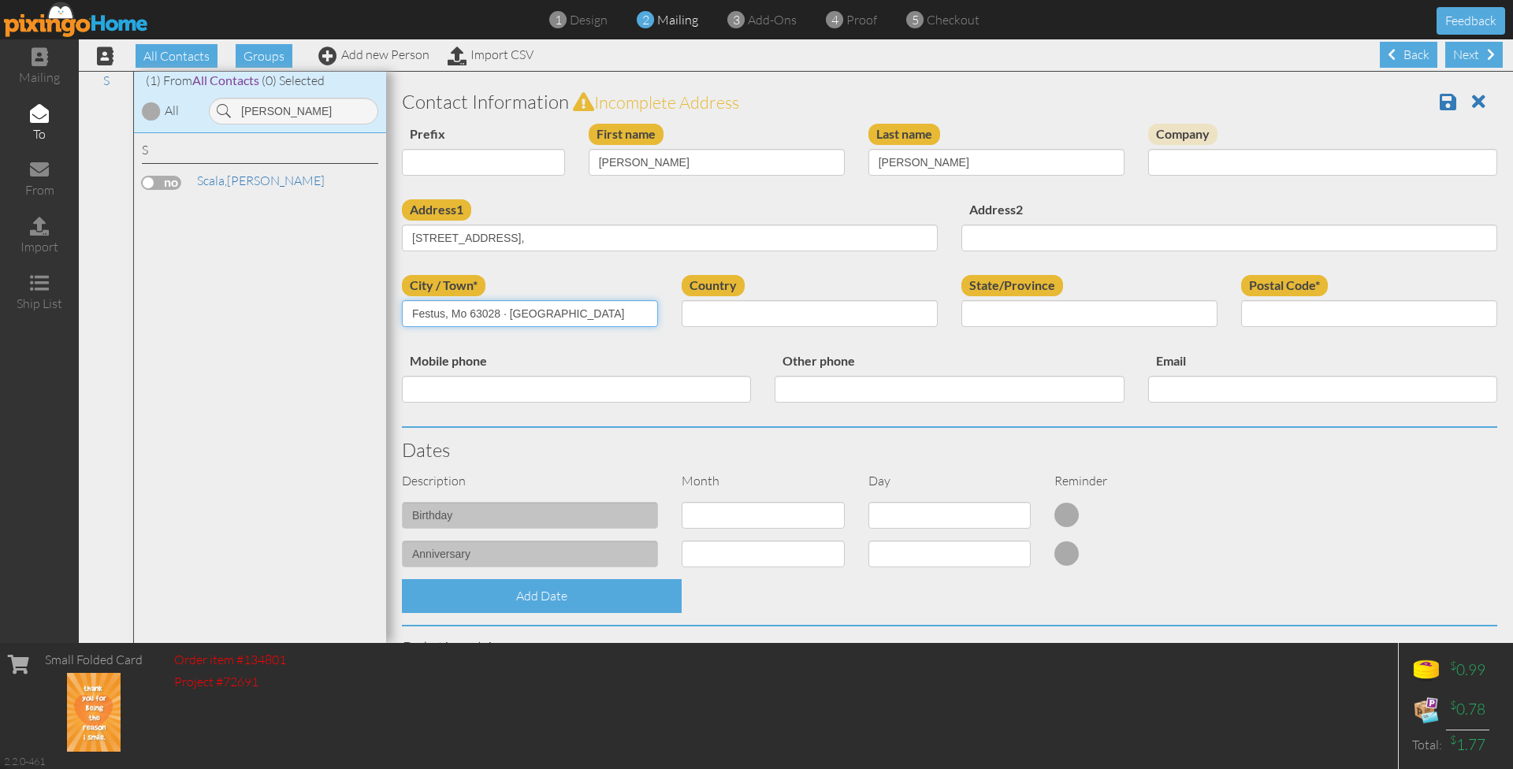
drag, startPoint x: 445, startPoint y: 308, endPoint x: 586, endPoint y: 318, distance: 140.6
click at [586, 318] on input "Festus, Mo 63028 · United States" at bounding box center [530, 313] width 256 height 27
type input "Festus"
paste input ", Mo 63028 · United States"
click at [1258, 316] on input ", Mo 63028 · United States" at bounding box center [1369, 313] width 256 height 27
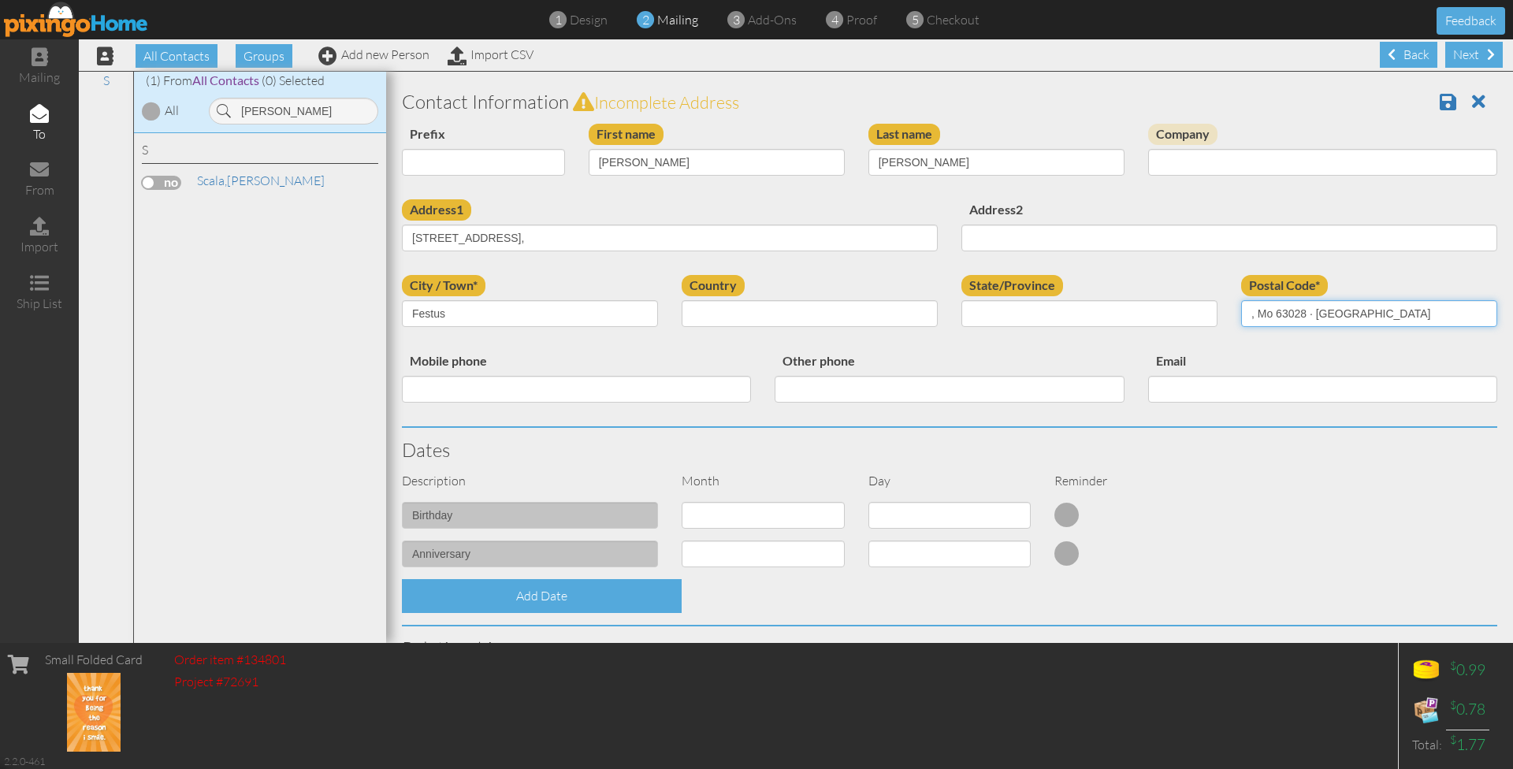
click at [1277, 308] on input ", Mo 63028 · United States" at bounding box center [1369, 313] width 256 height 27
click at [1394, 306] on input "63028 · United States" at bounding box center [1369, 313] width 256 height 27
type input "63028"
select select "object:34896"
select select "object:35173"
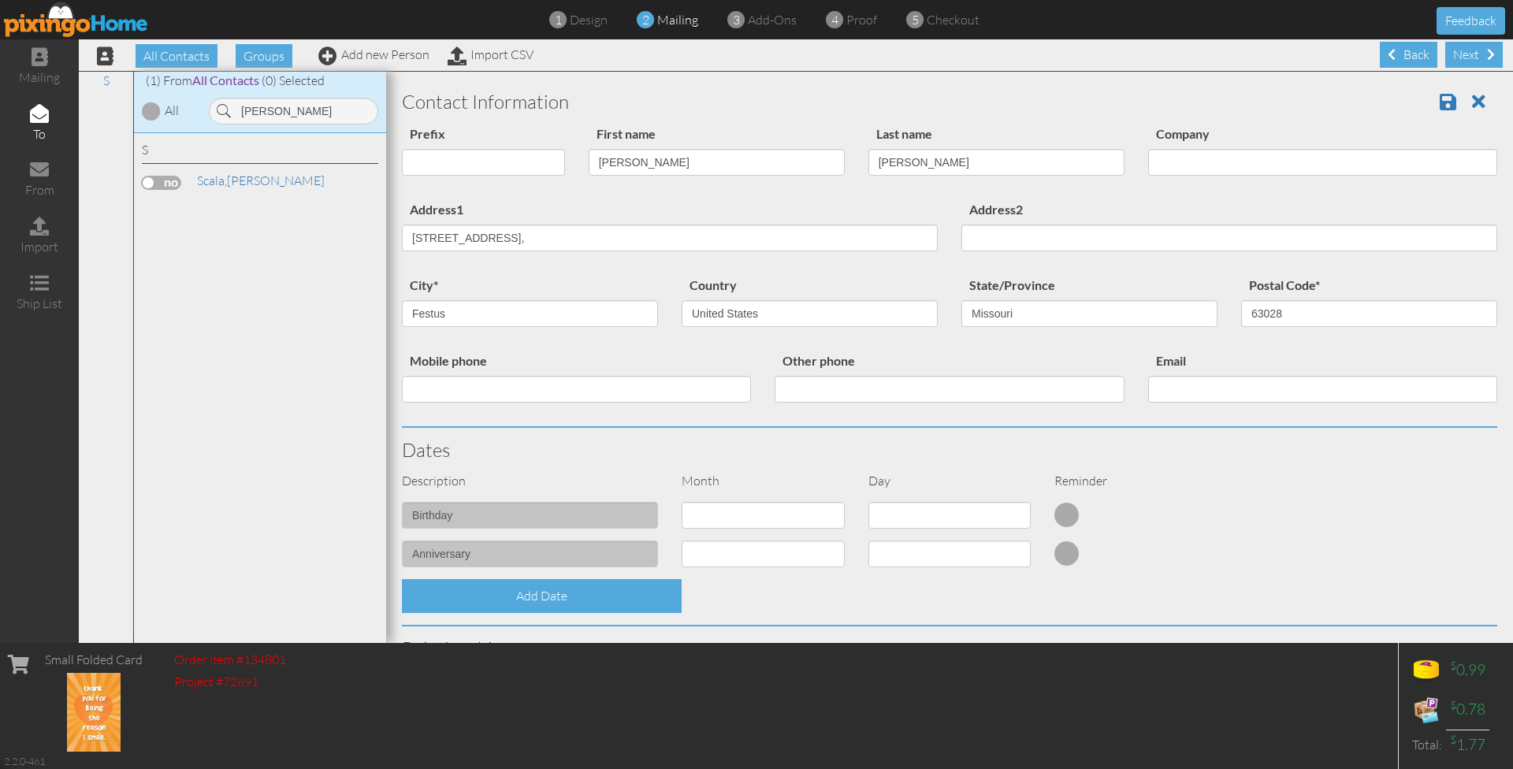
click at [1328, 510] on div "birthday 1 - Jan 2 - Feb 3 - Mar 4 - Apr 5 - May 6 - Jun 7 - Jul 8 - Aug 9 - Se…" at bounding box center [949, 521] width 1119 height 39
select select "object:34888"
select select "number:27"
click at [833, 596] on div "Add Date" at bounding box center [949, 596] width 1119 height 34
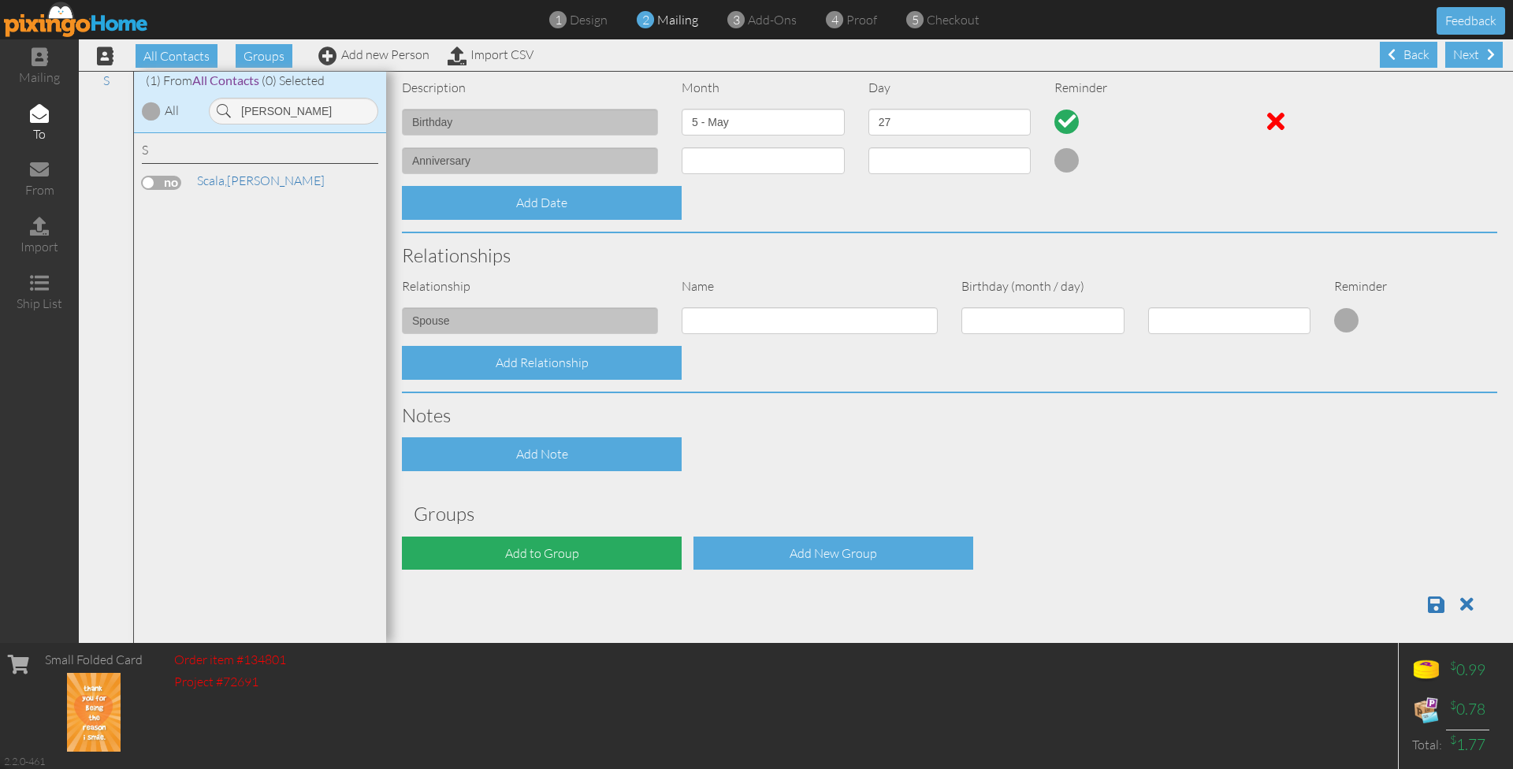
scroll to position [392, 0]
click at [557, 544] on div "Add to Group" at bounding box center [542, 554] width 280 height 34
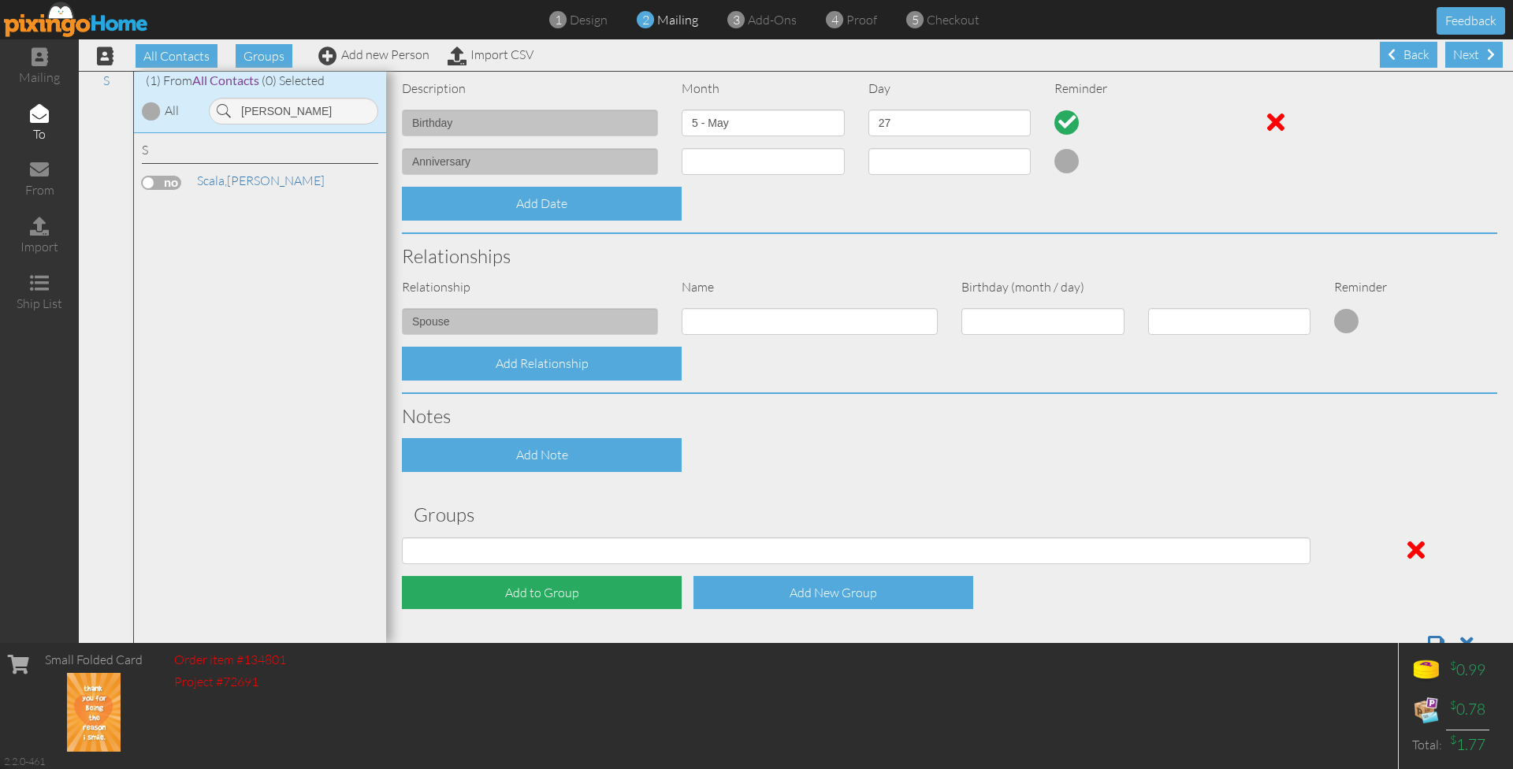
click at [550, 576] on div "Add to Group" at bounding box center [542, 593] width 280 height 34
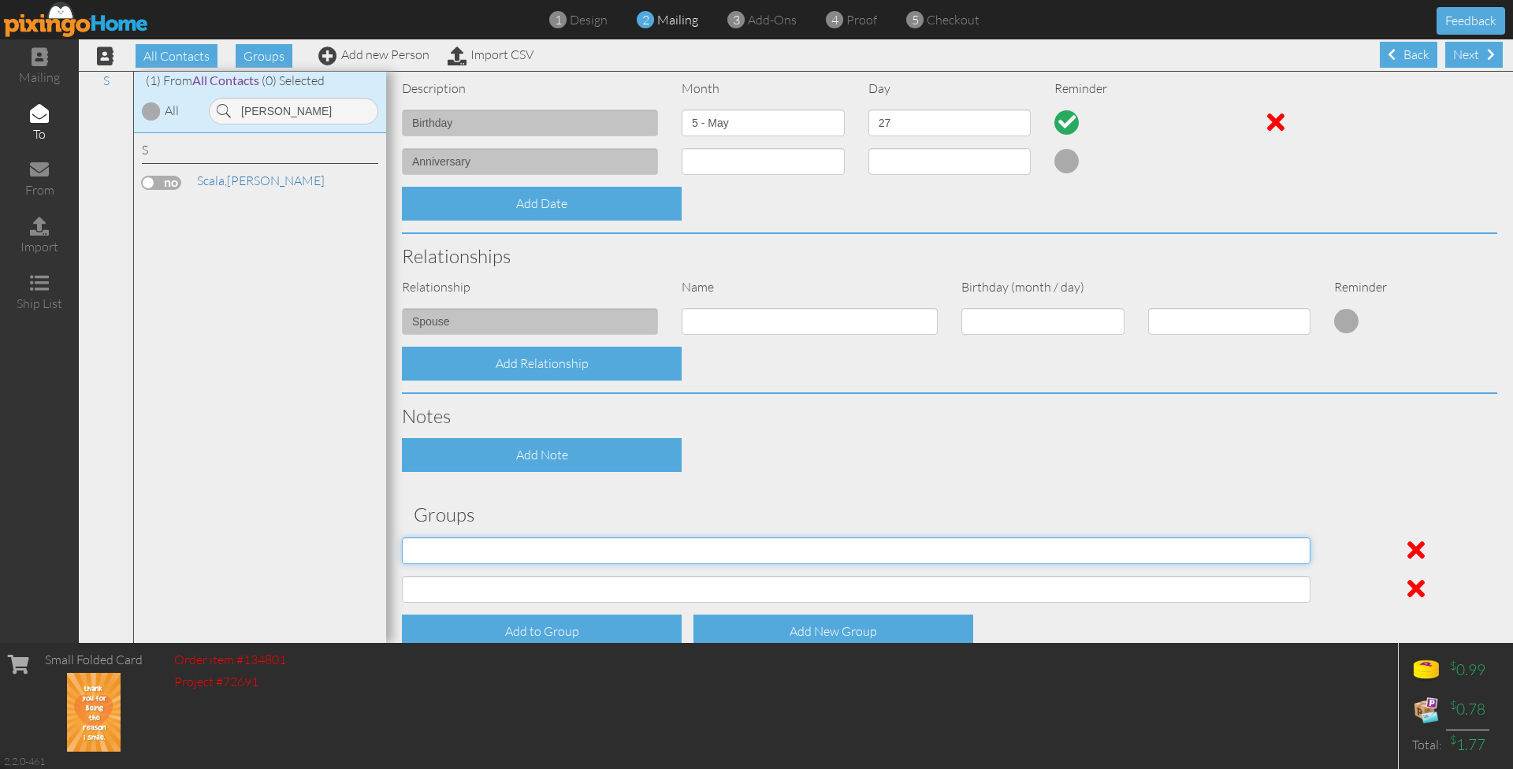
select select "object:35206"
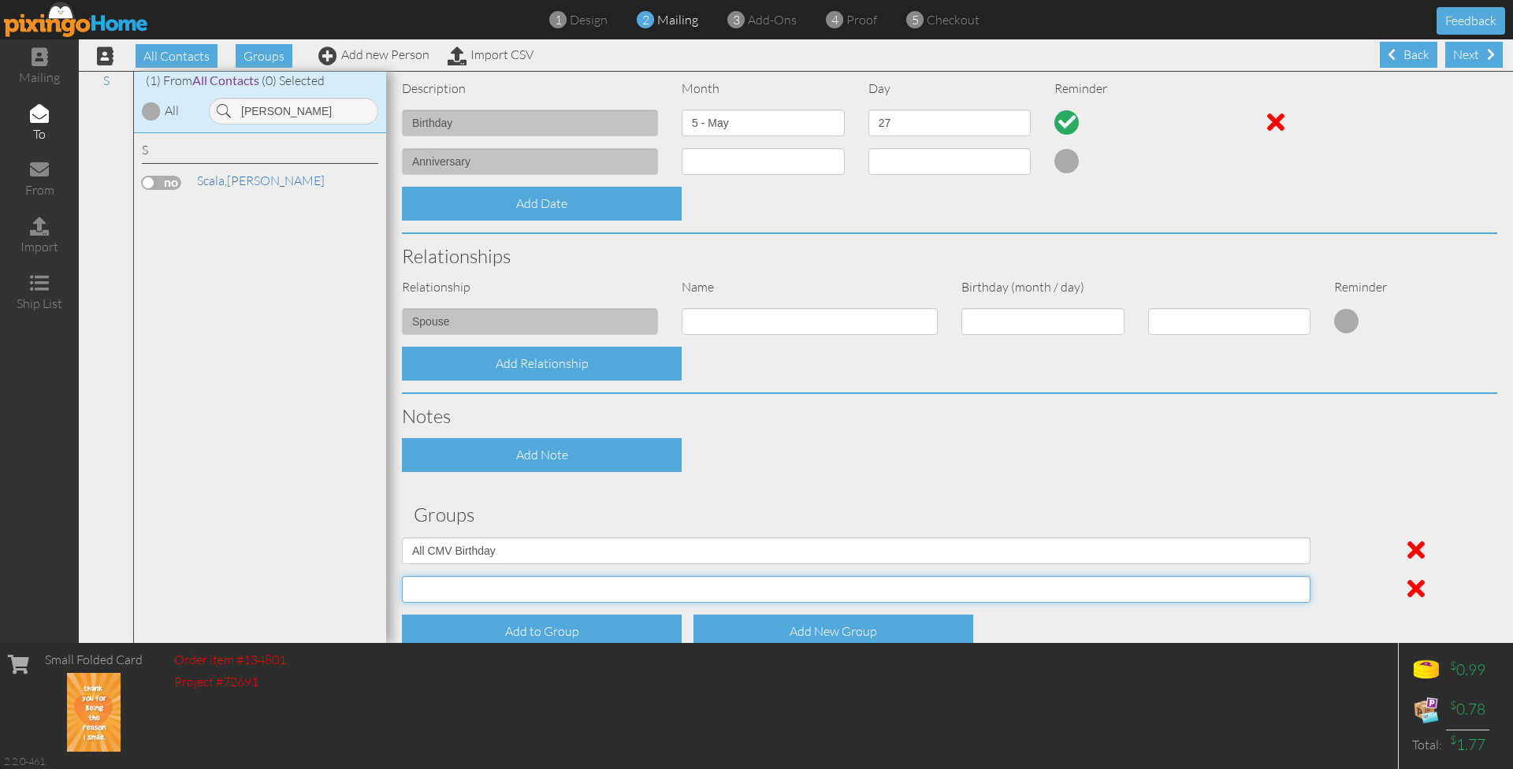
select select "object:35207"
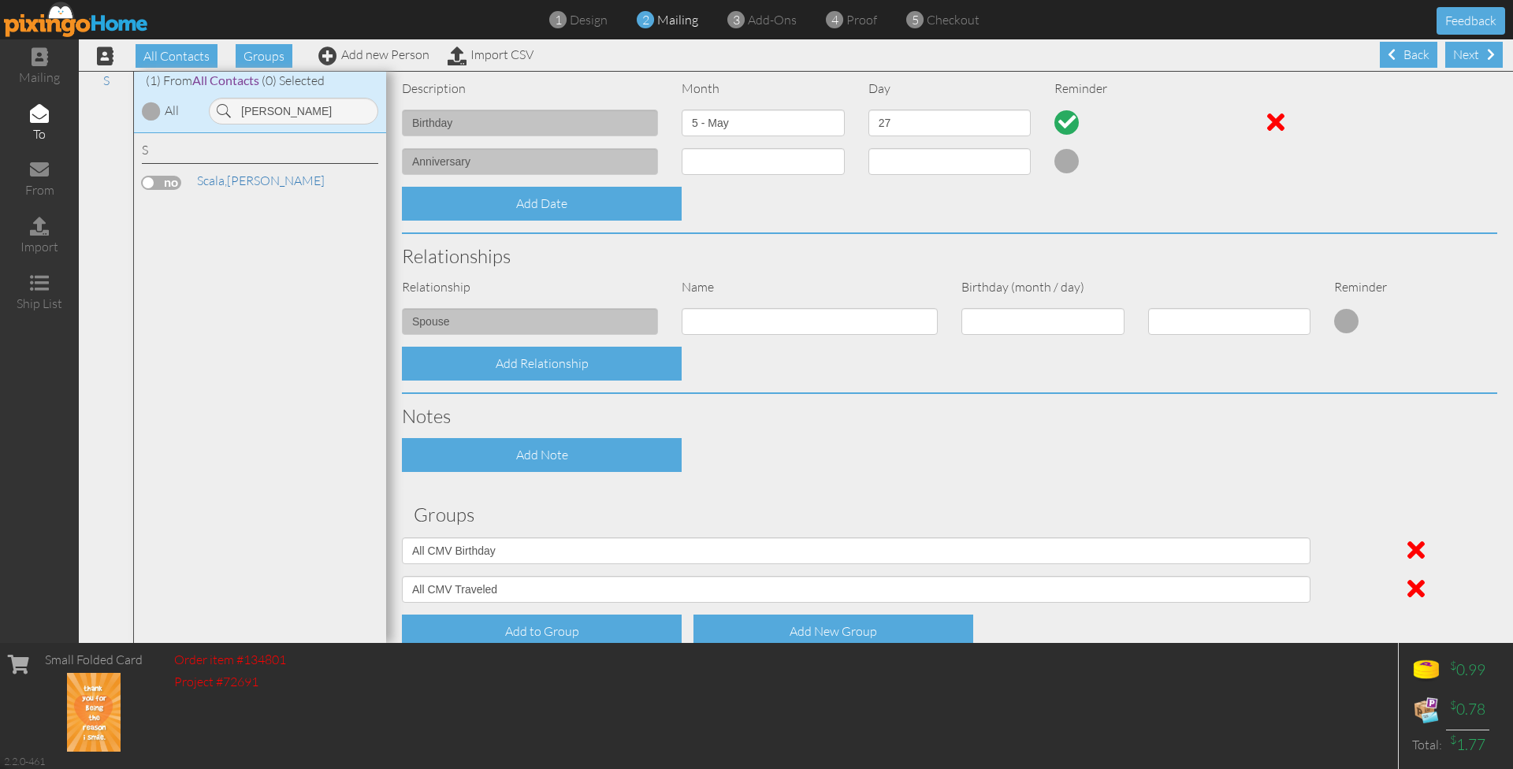
click at [1058, 615] on div "Add to Group Add New Group" at bounding box center [949, 632] width 1119 height 34
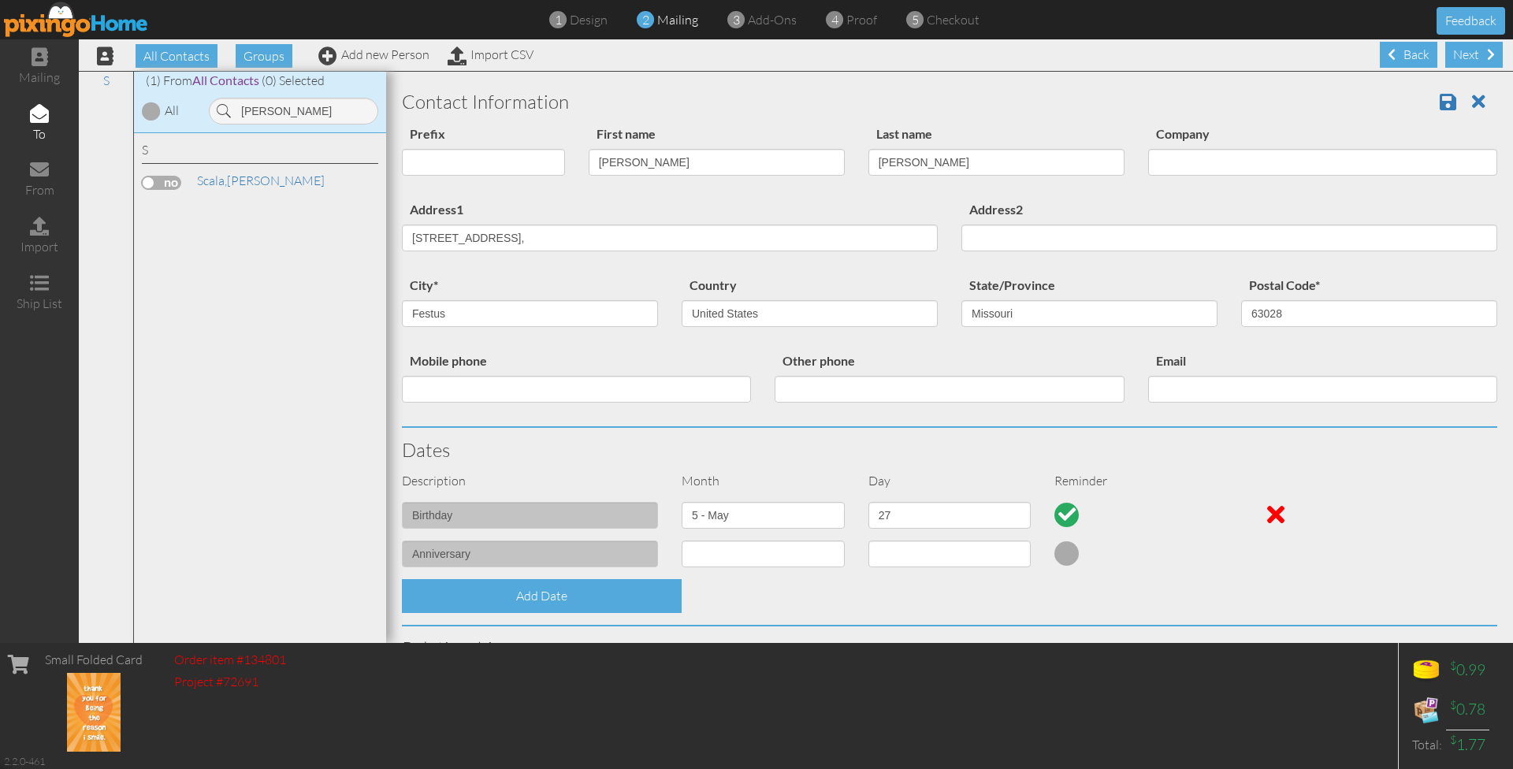
scroll to position [0, 0]
paste input "13145208898"
type input "13145208898"
paste input "cici6865@yahoo.com"
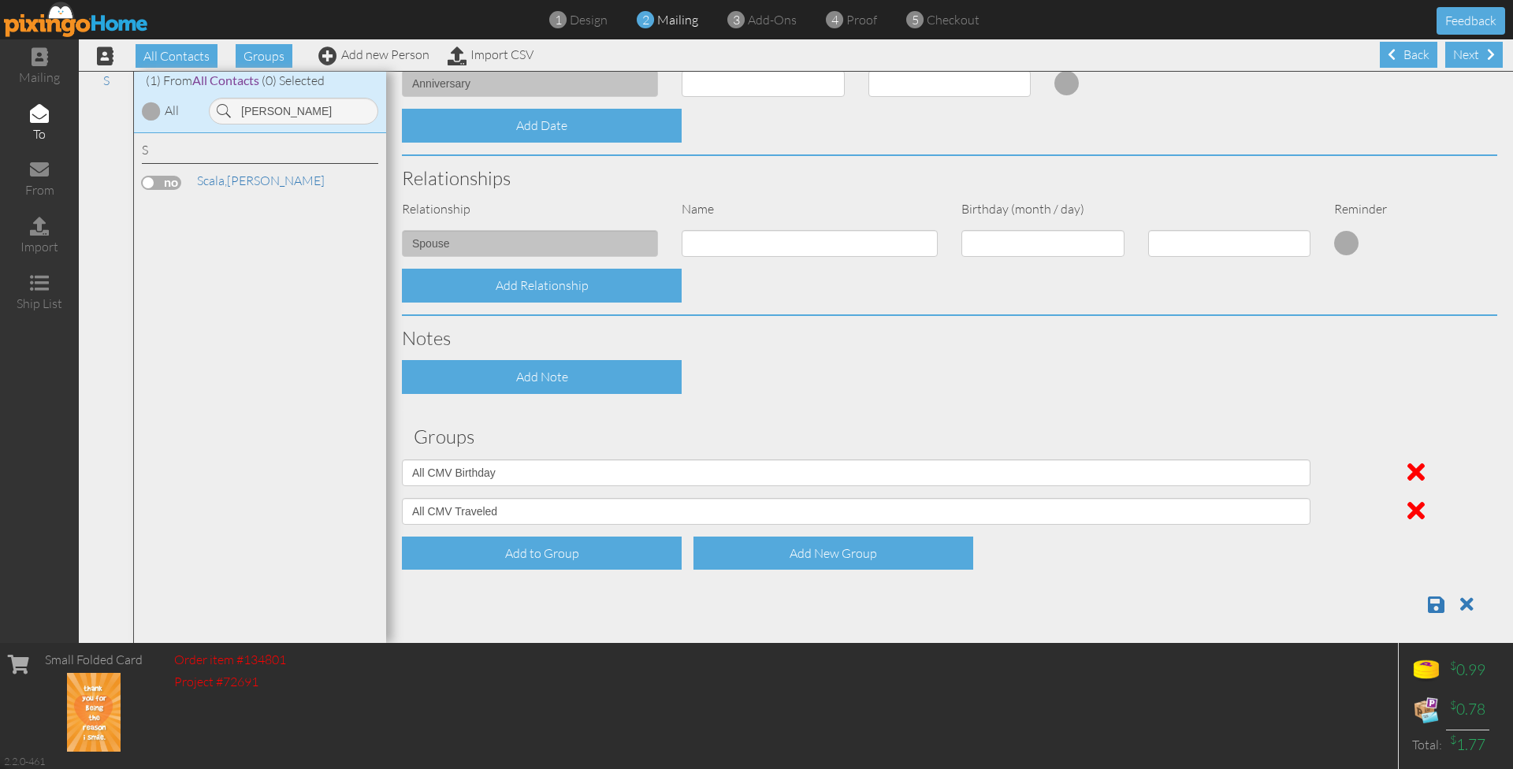
scroll to position [470, 0]
type input "cici6865@yahoo.com"
click at [1442, 596] on span at bounding box center [1436, 605] width 17 height 19
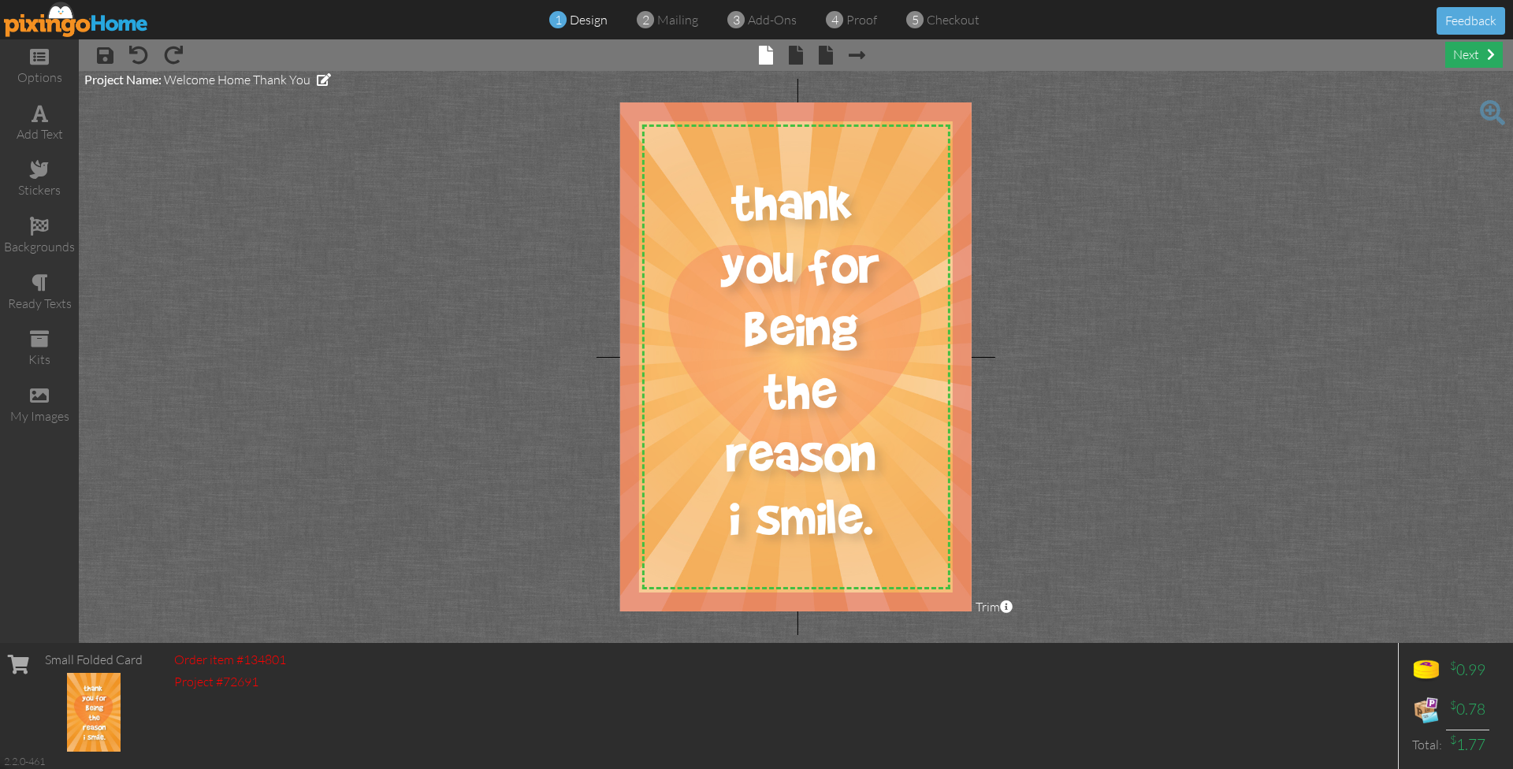
click at [1479, 49] on div "next" at bounding box center [1474, 55] width 58 height 26
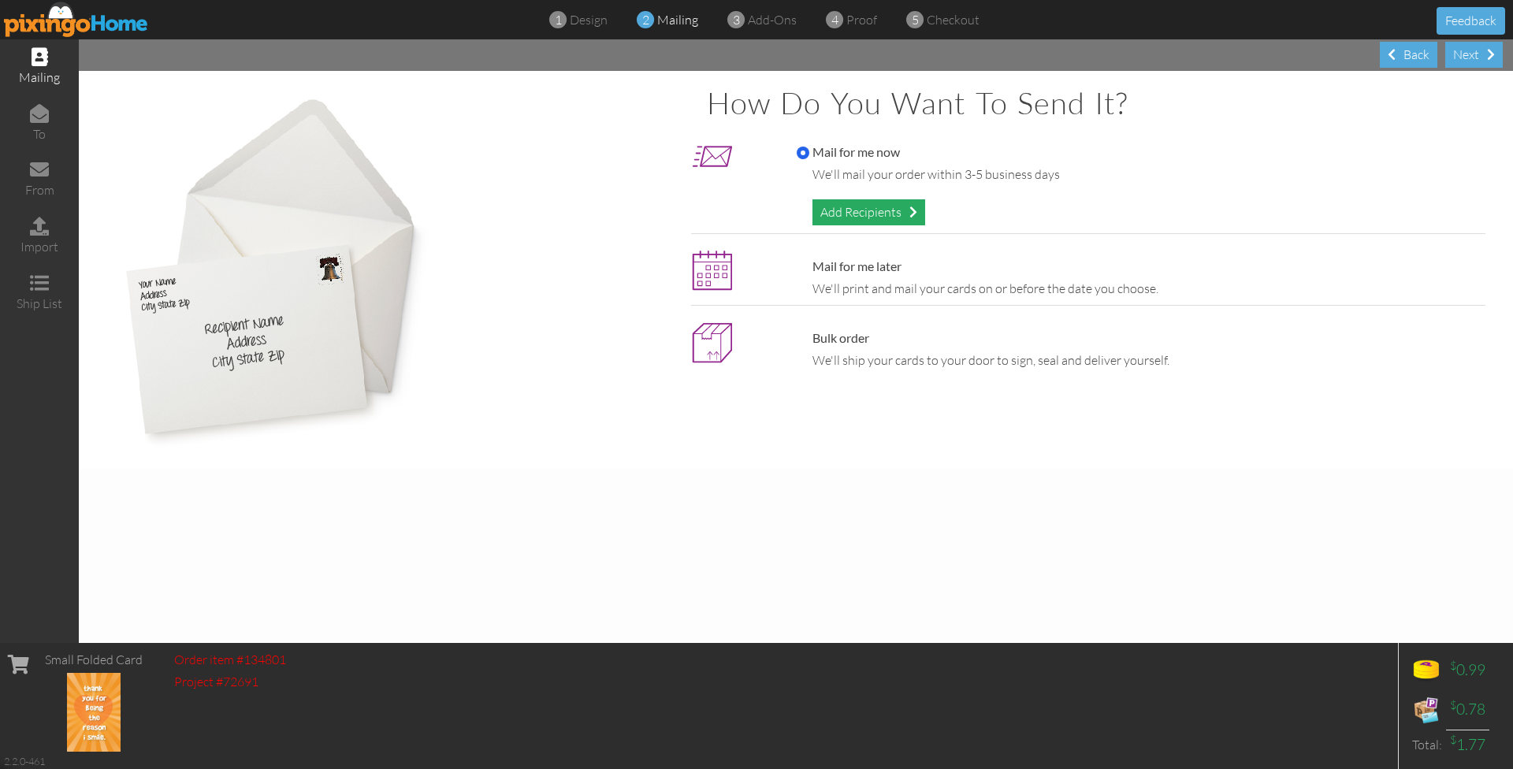
click at [884, 210] on div "Add Recipients" at bounding box center [868, 212] width 113 height 26
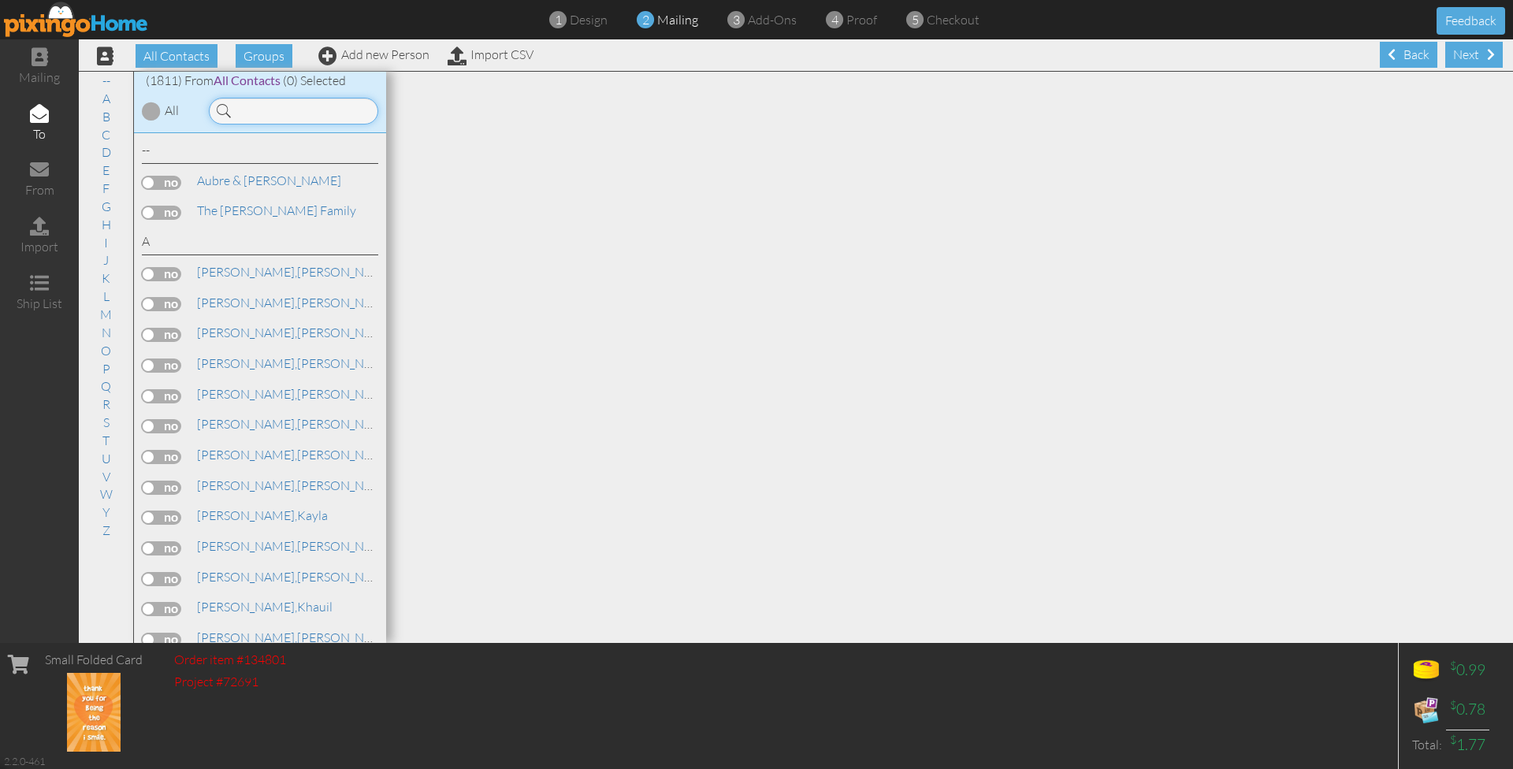
click at [325, 115] on input at bounding box center [293, 111] width 169 height 27
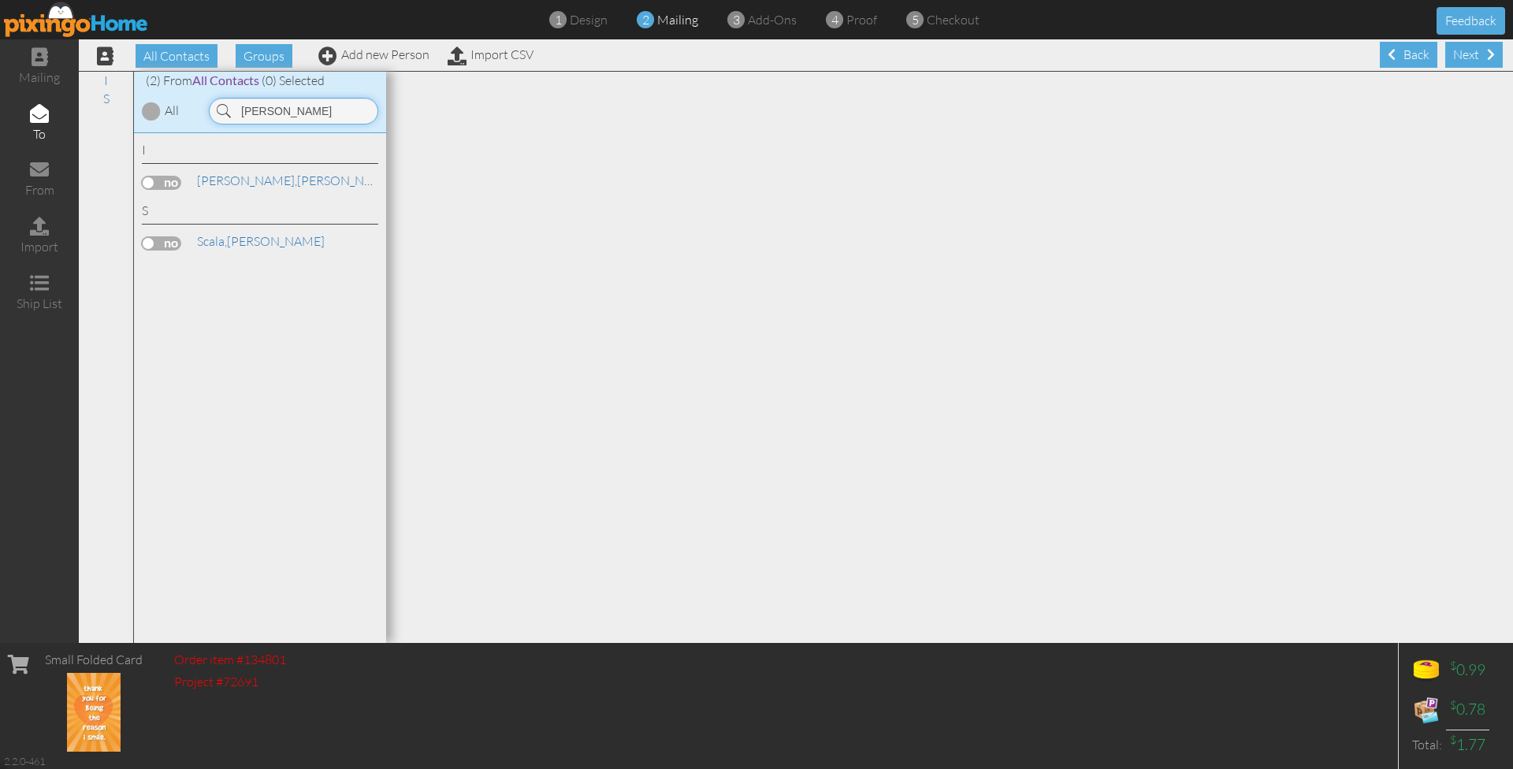
type input "[PERSON_NAME]"
click at [165, 178] on label at bounding box center [161, 183] width 39 height 14
click at [0, 0] on input "checkbox" at bounding box center [0, 0] width 0 height 0
click at [1469, 50] on div "Next" at bounding box center [1474, 55] width 58 height 26
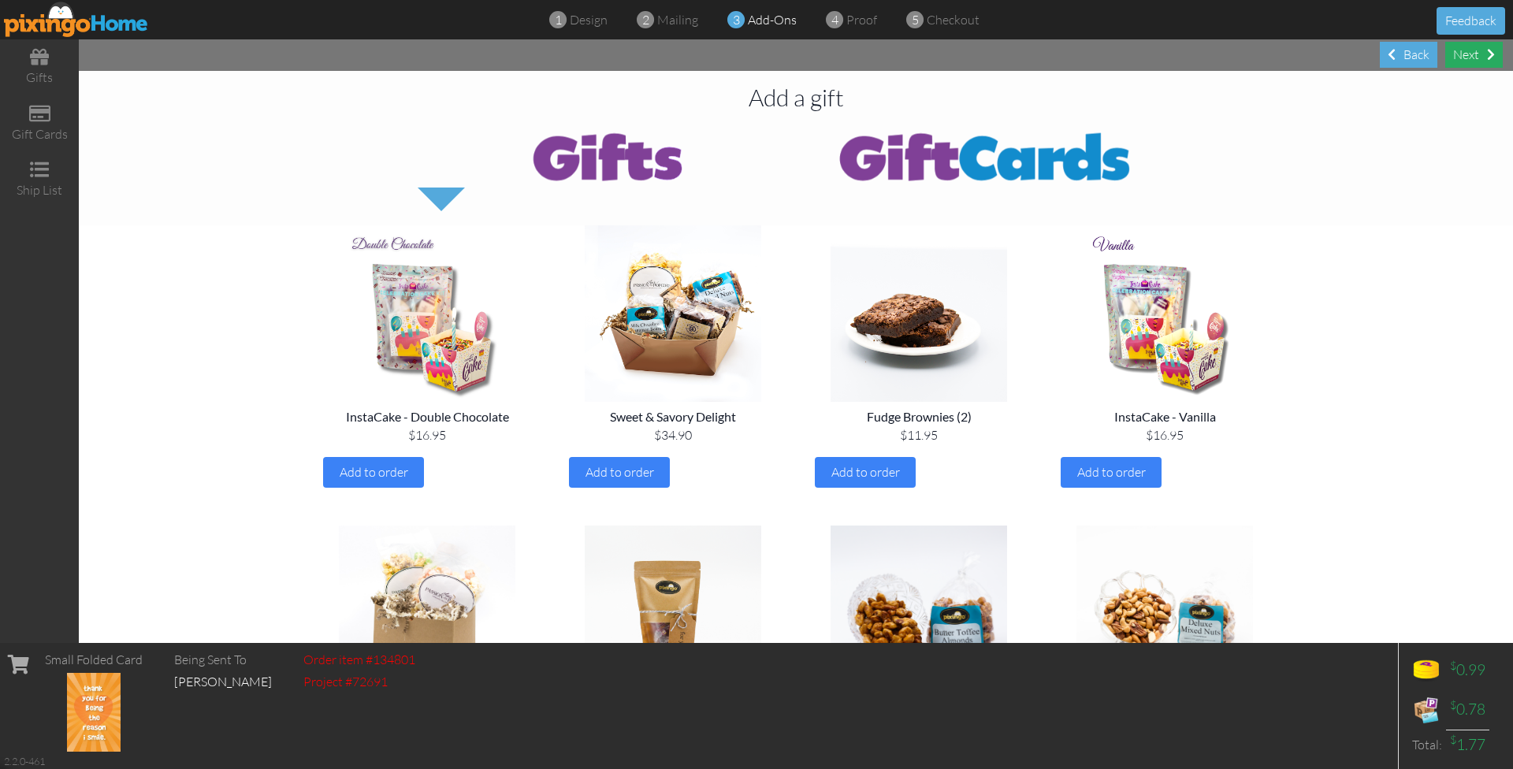
click at [1469, 50] on div "Next" at bounding box center [1474, 55] width 58 height 26
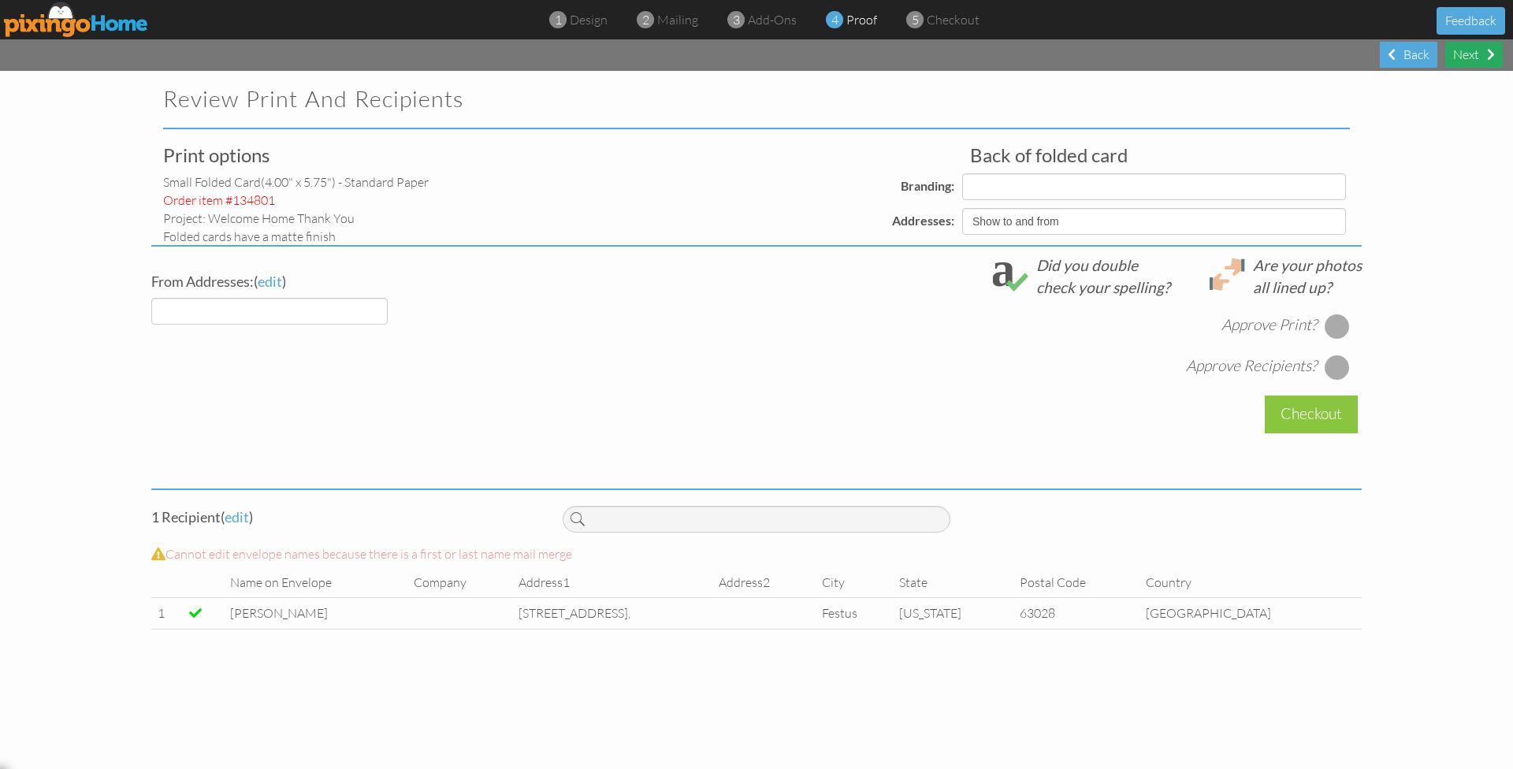
select select "object:7167"
select select "object:7165"
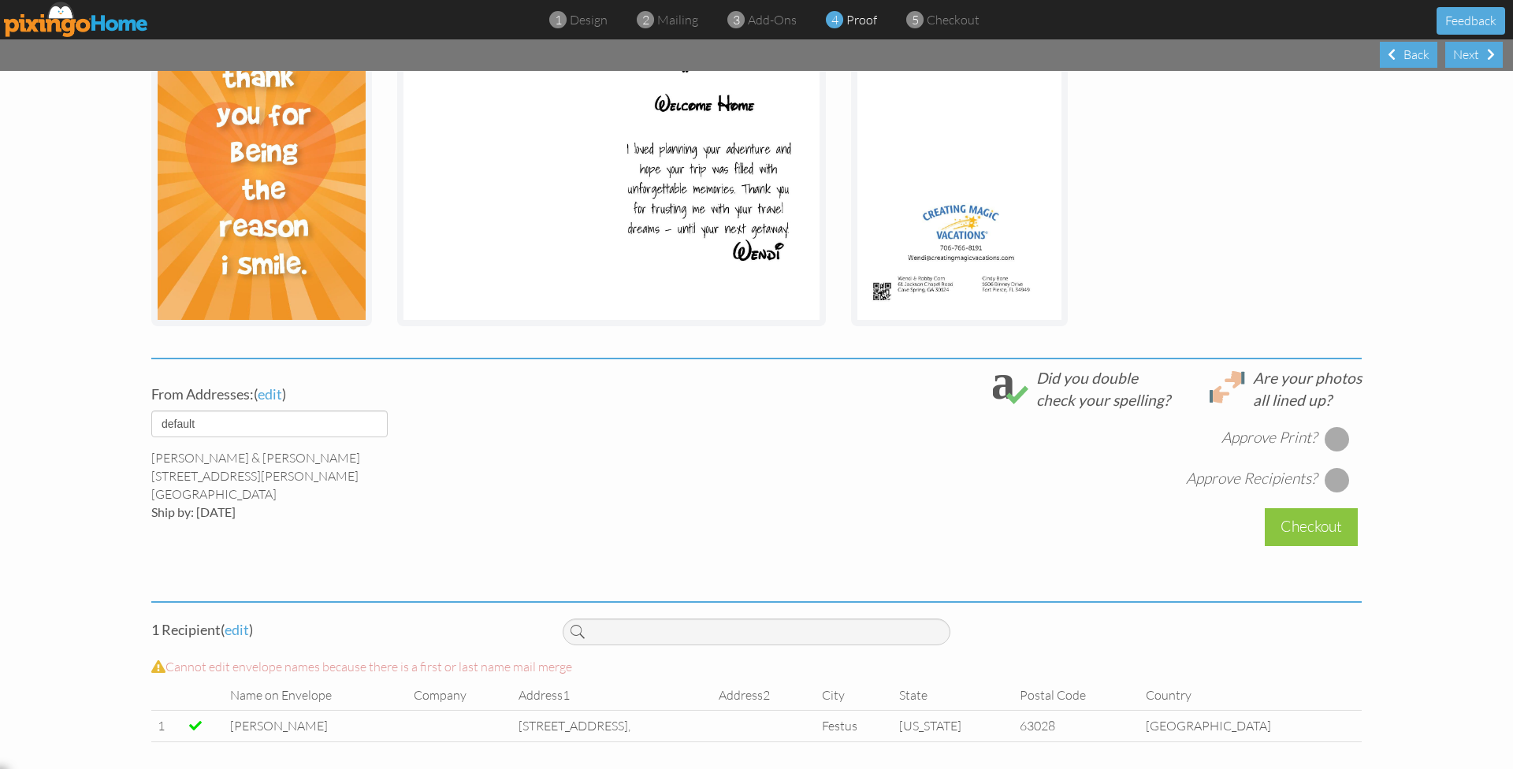
scroll to position [299, 0]
click at [1467, 57] on div "Next" at bounding box center [1474, 55] width 58 height 26
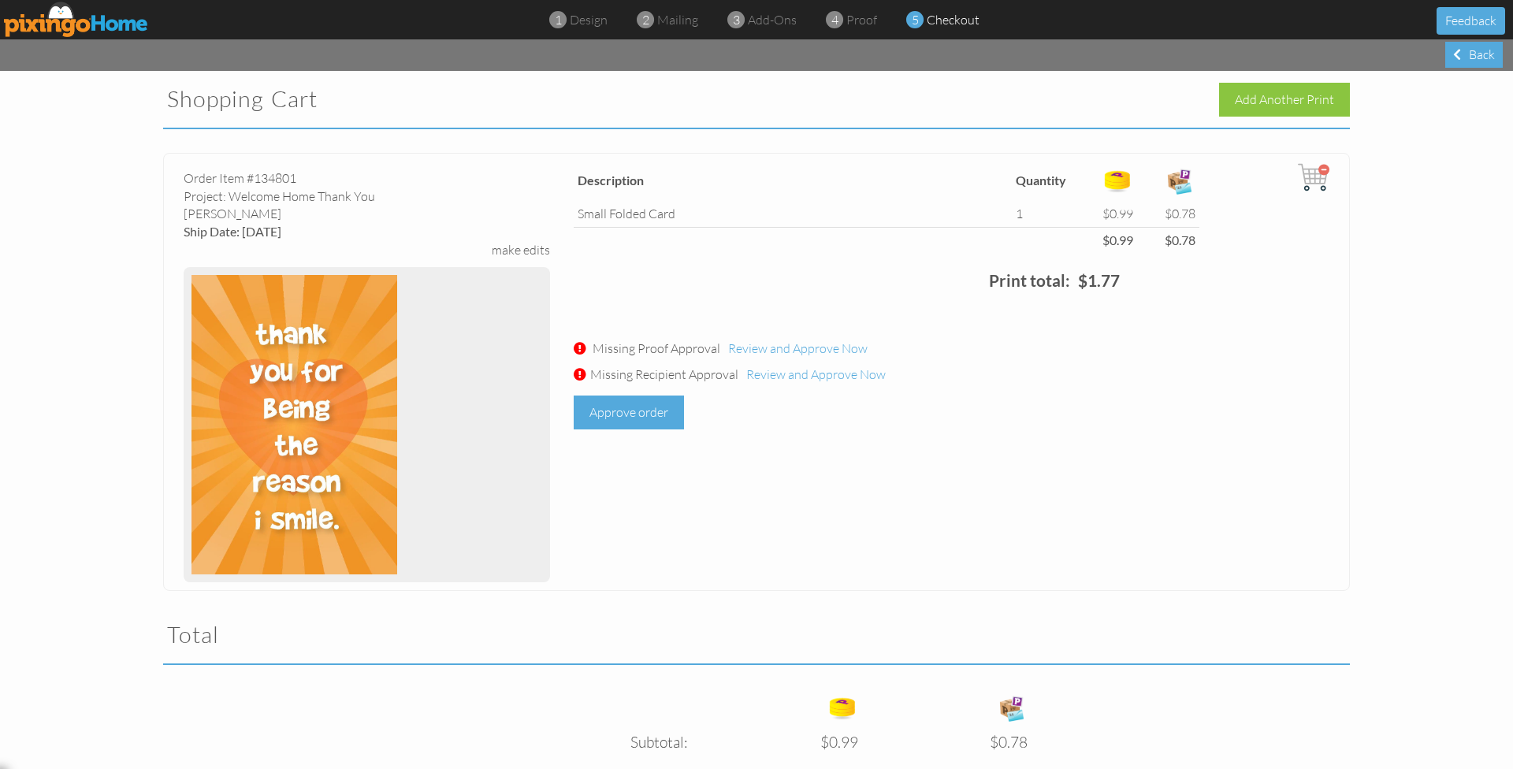
click at [591, 411] on div "Approve order" at bounding box center [629, 413] width 110 height 34
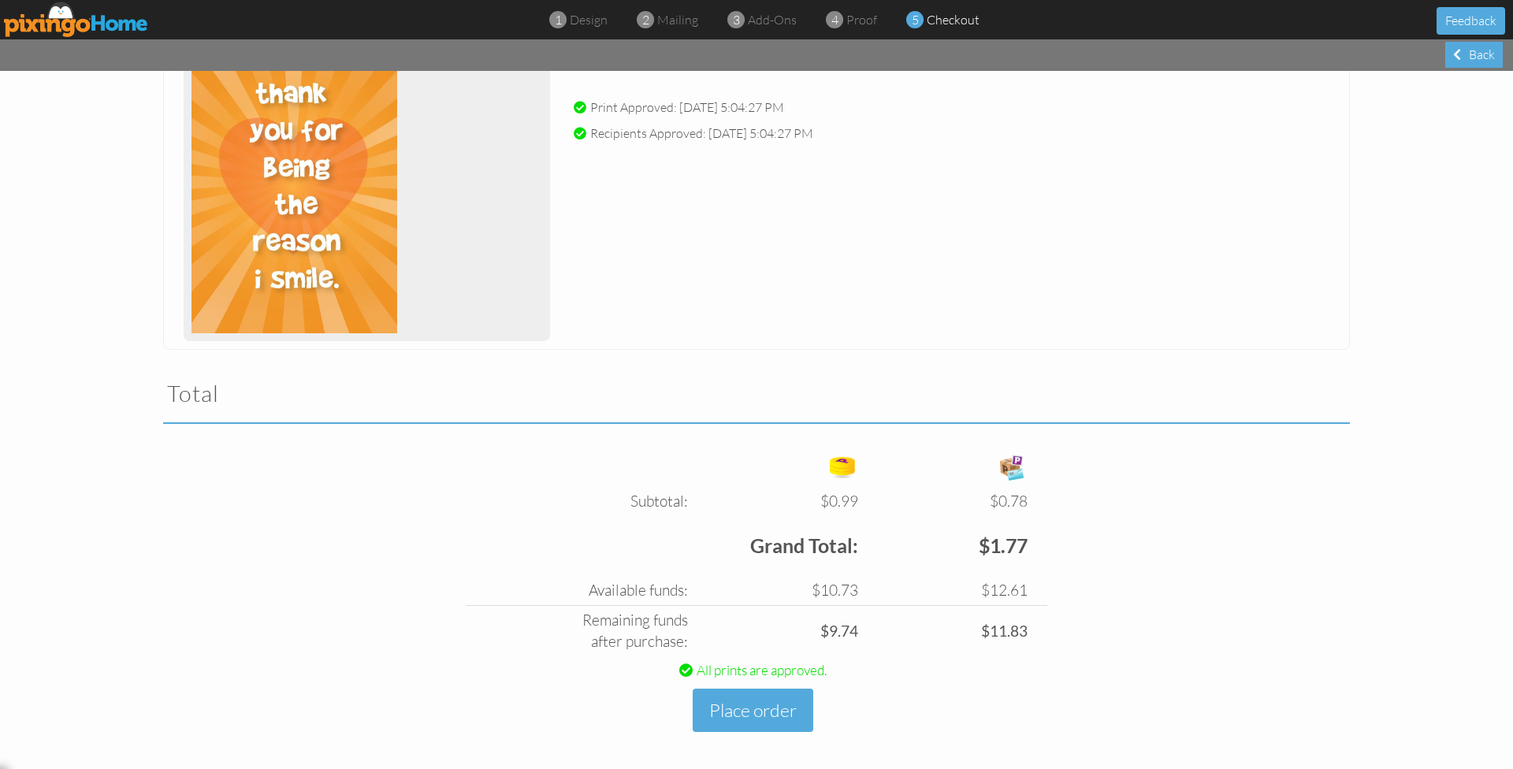
scroll to position [240, 0]
click at [752, 706] on button "Place order" at bounding box center [753, 711] width 121 height 43
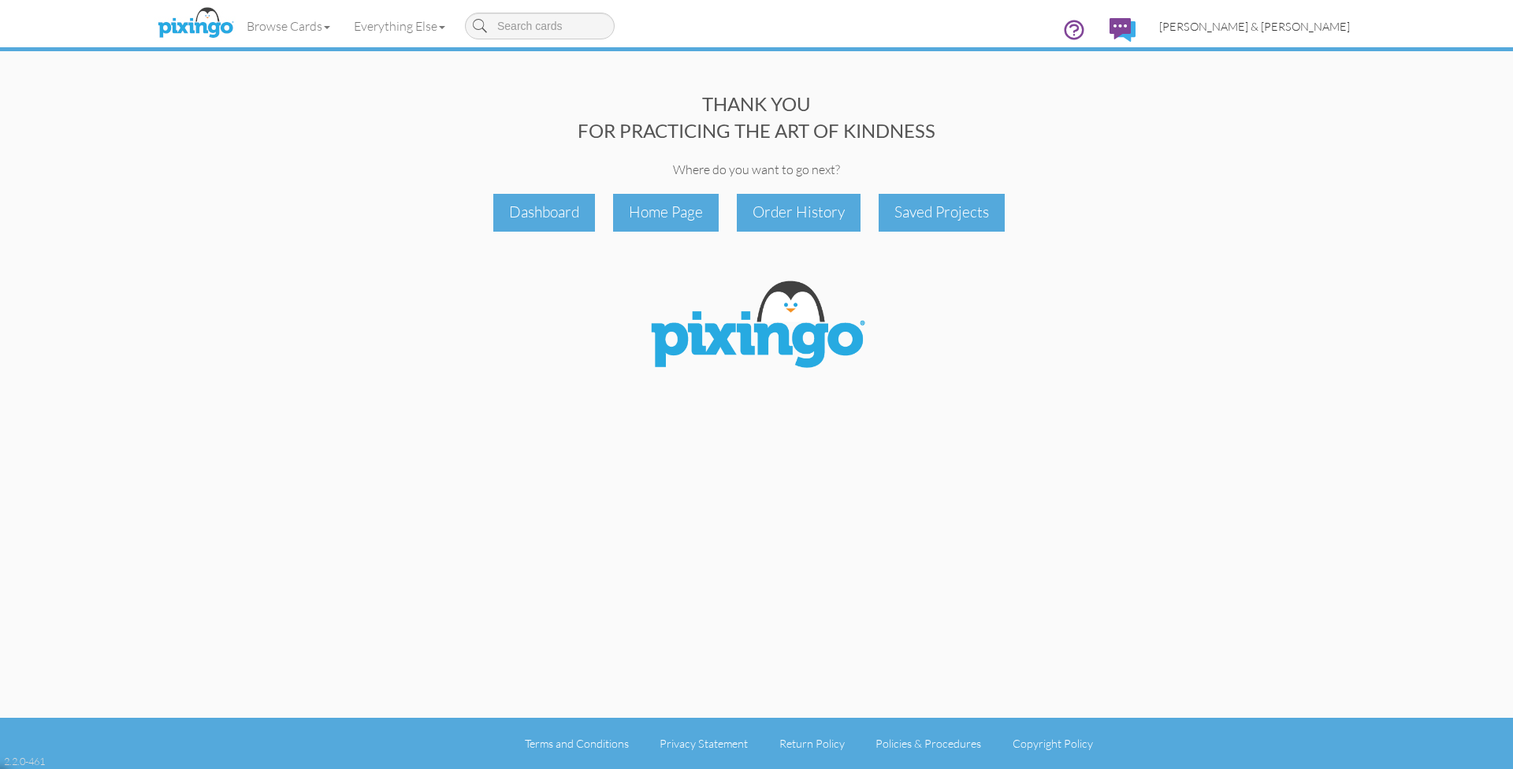
click at [1297, 28] on span "[PERSON_NAME] & [PERSON_NAME]" at bounding box center [1254, 26] width 191 height 13
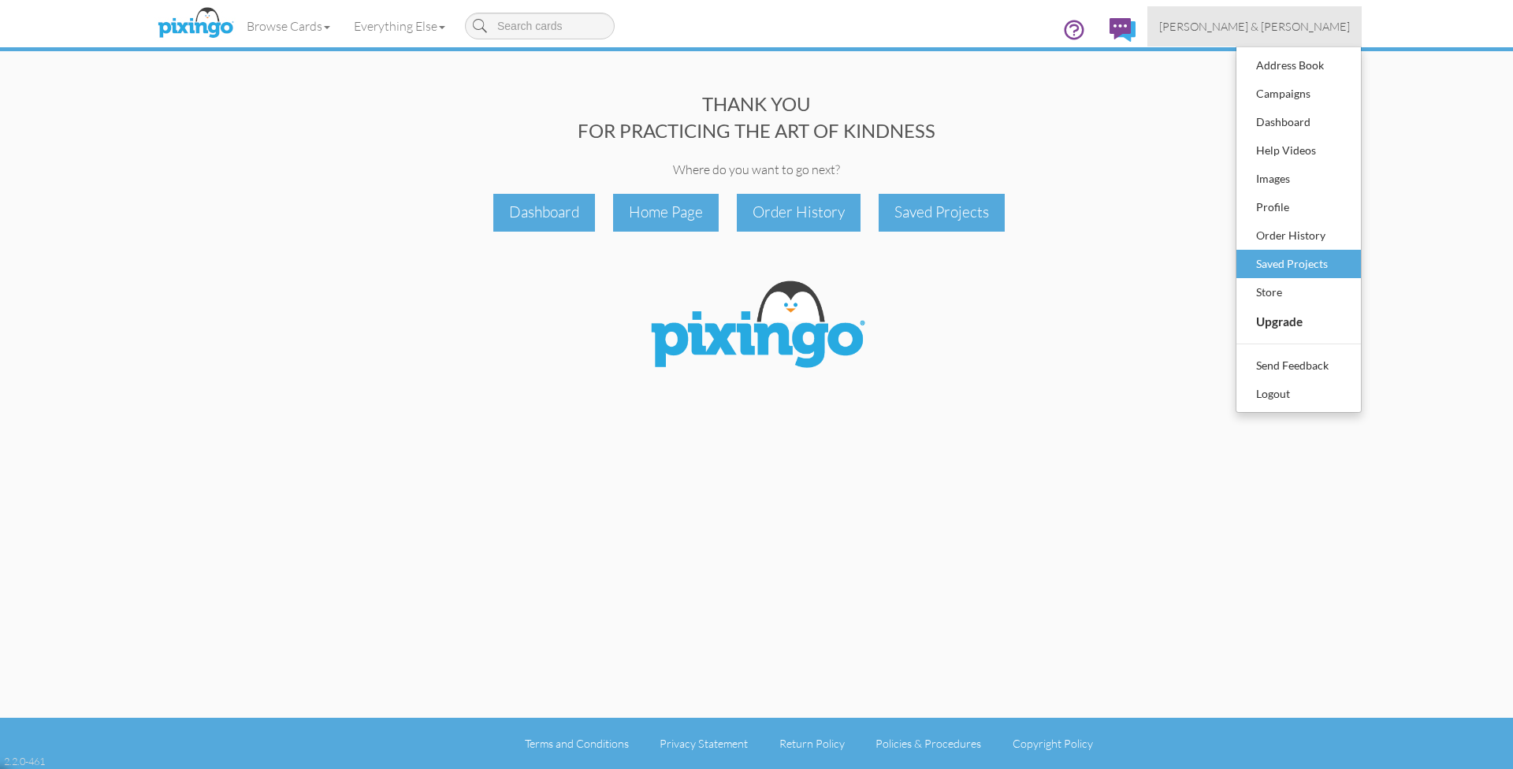
click at [1284, 258] on div "Saved Projects" at bounding box center [1298, 264] width 93 height 24
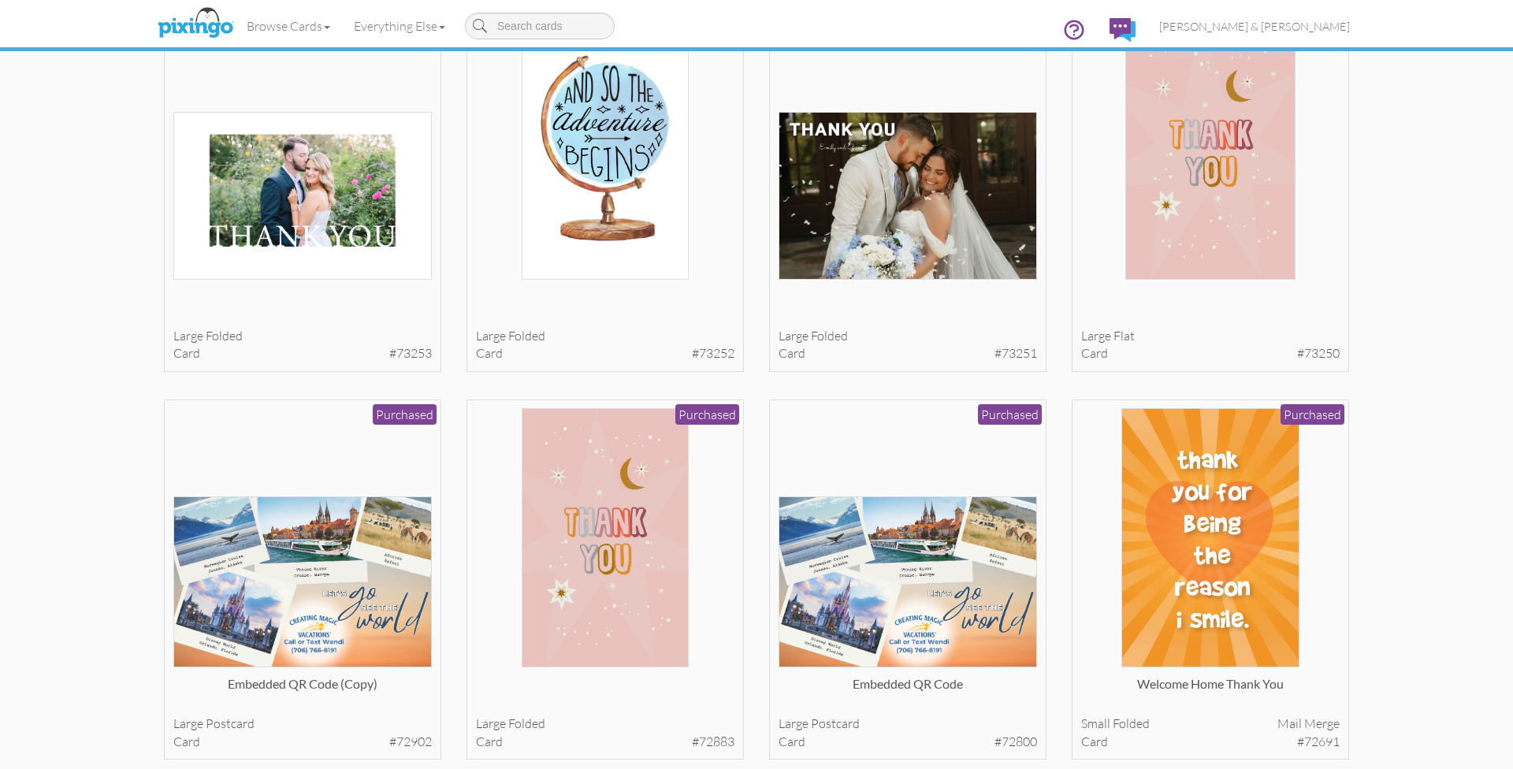
scroll to position [1340, 0]
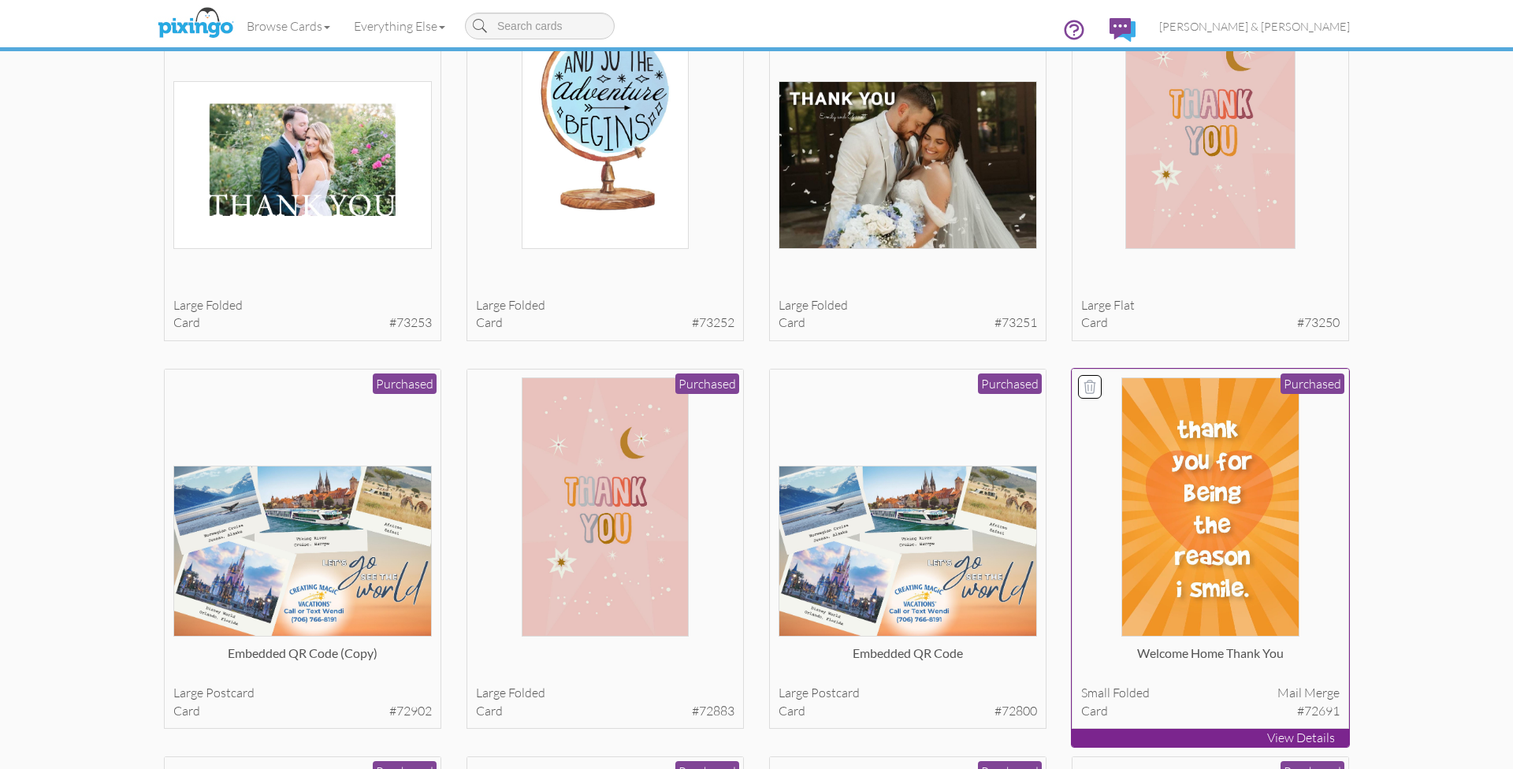
click at [1198, 490] on img at bounding box center [1210, 506] width 179 height 259
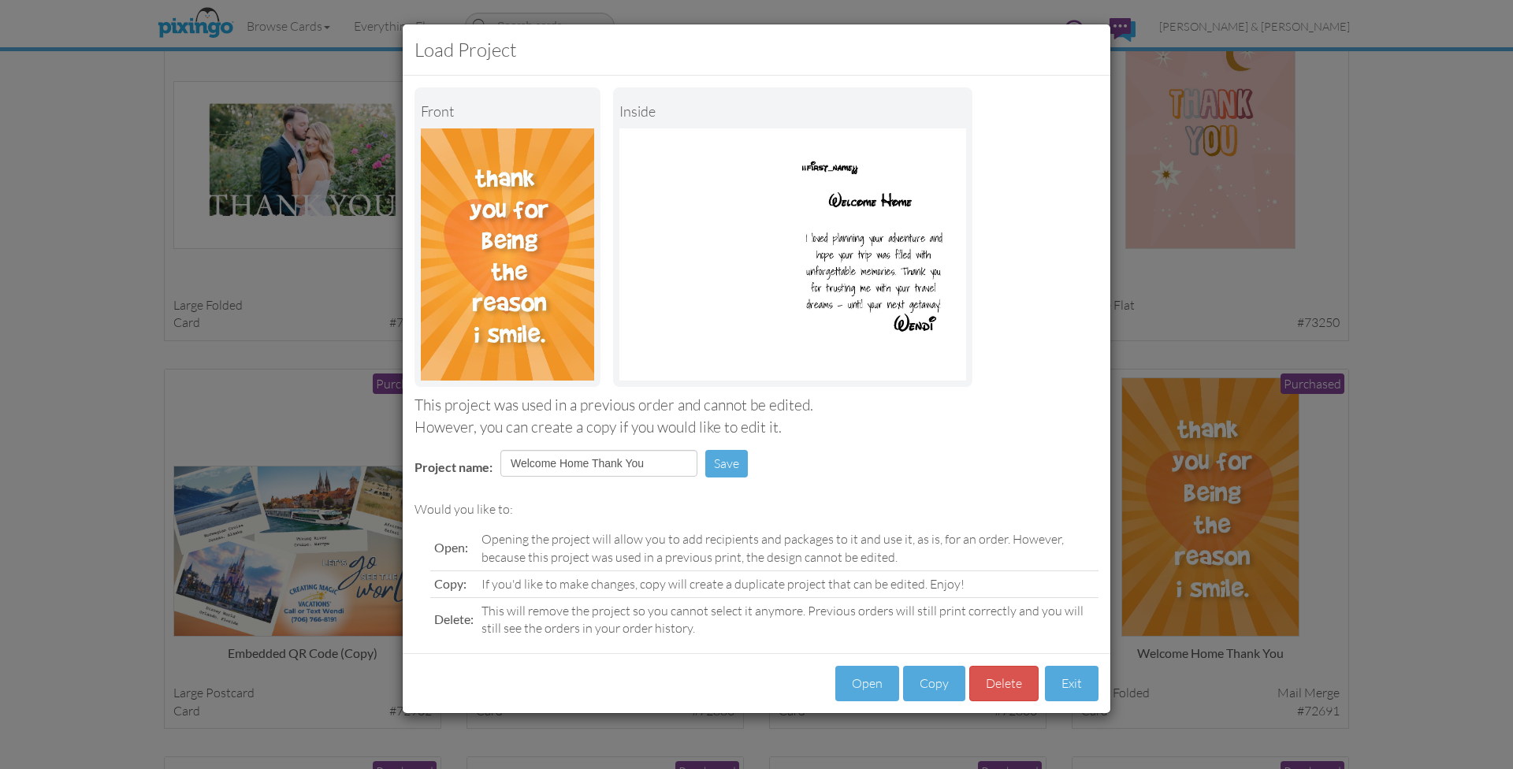
click at [1075, 682] on button "Exit" at bounding box center [1072, 683] width 54 height 35
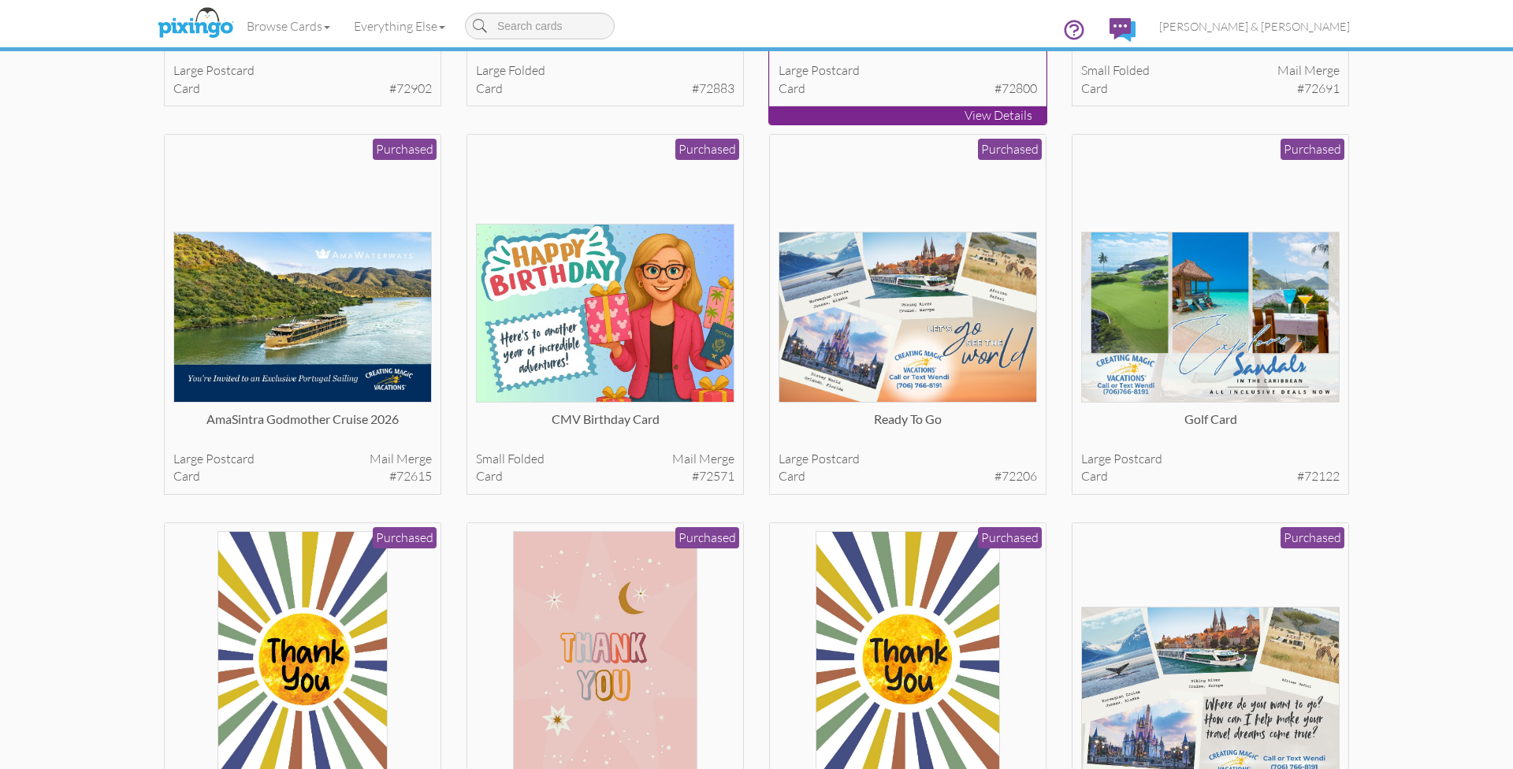
scroll to position [2028, 0]
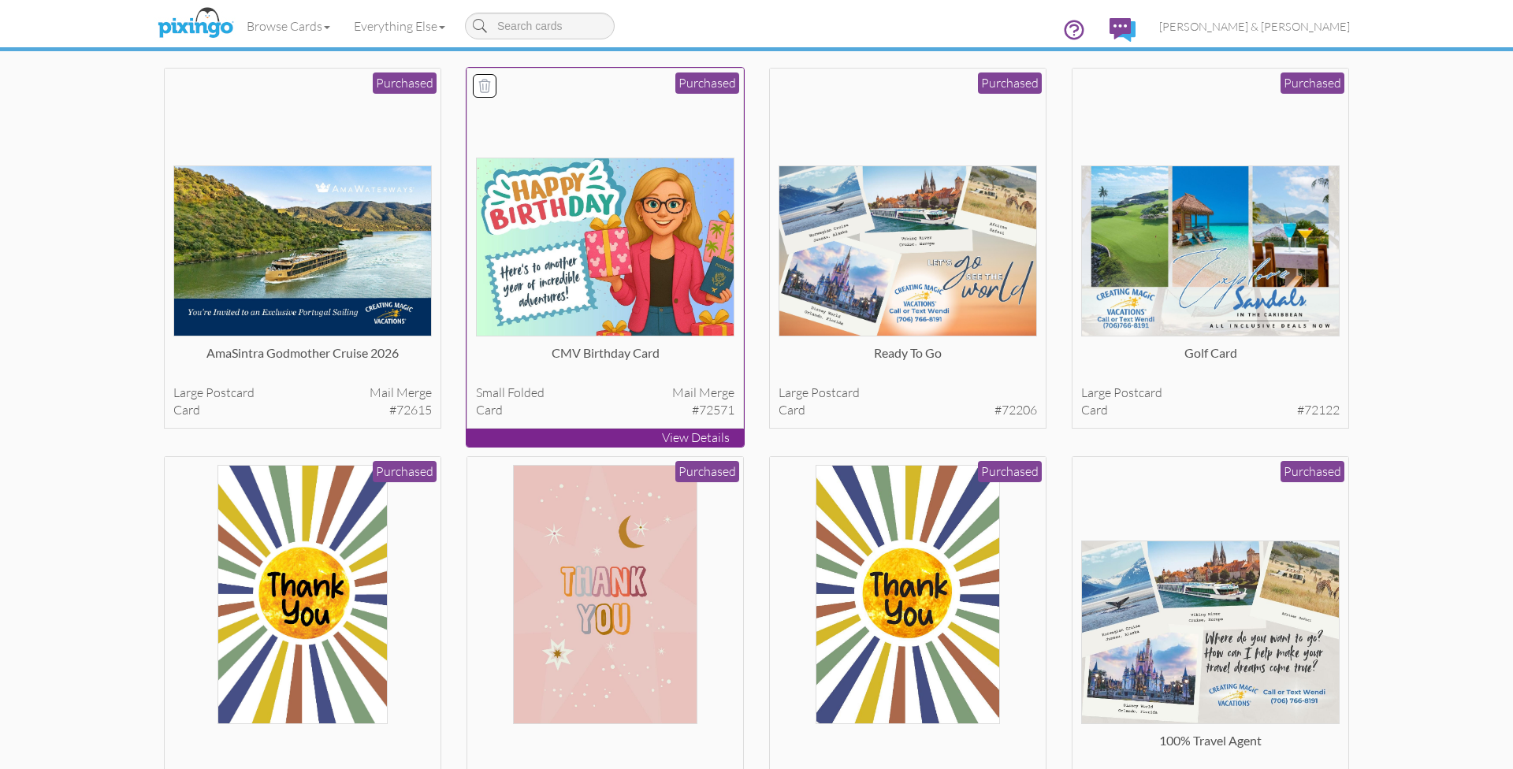
click at [549, 236] on img at bounding box center [605, 247] width 259 height 179
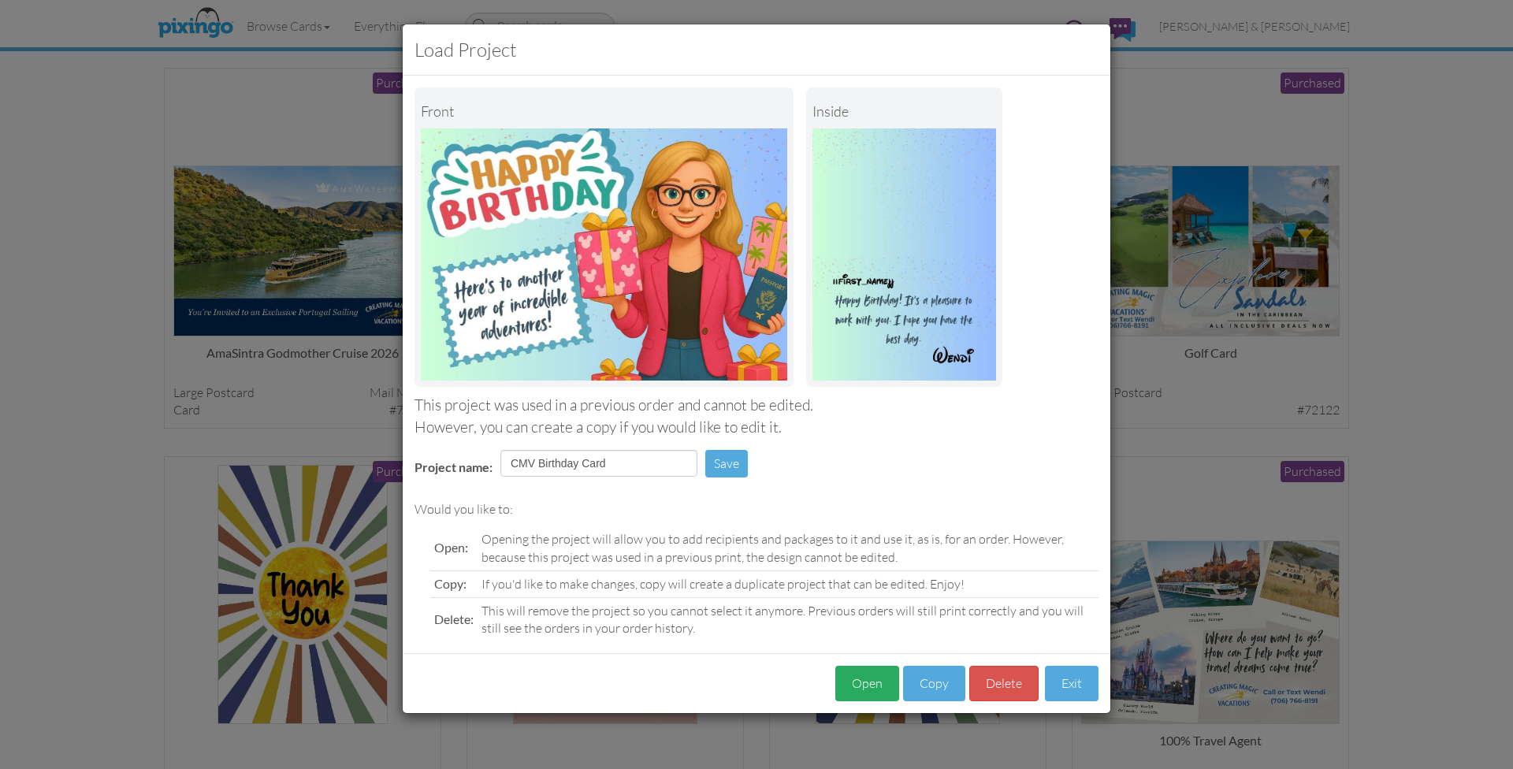
click at [868, 678] on button "Open" at bounding box center [867, 683] width 64 height 35
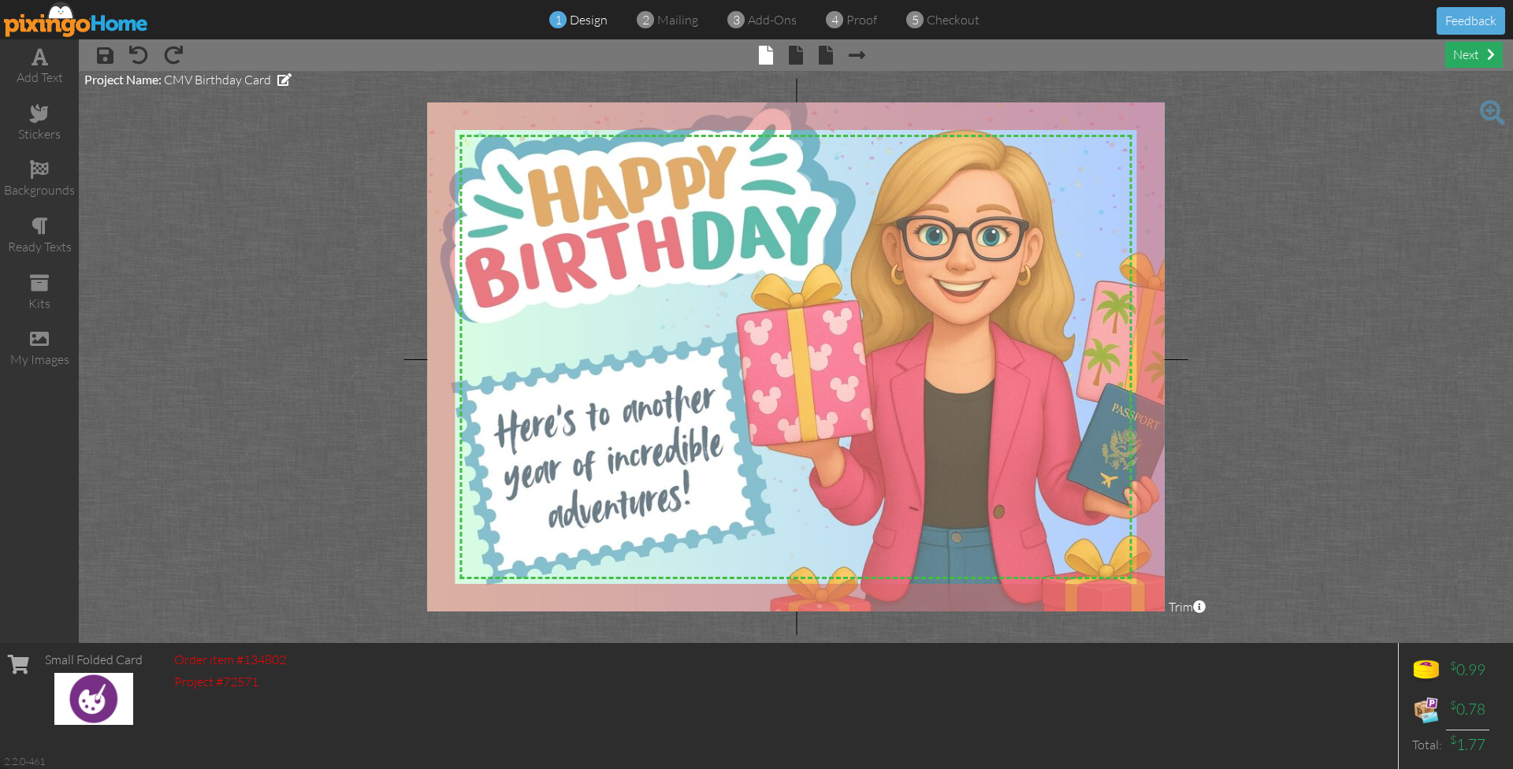
click at [1471, 52] on div "next" at bounding box center [1474, 55] width 58 height 26
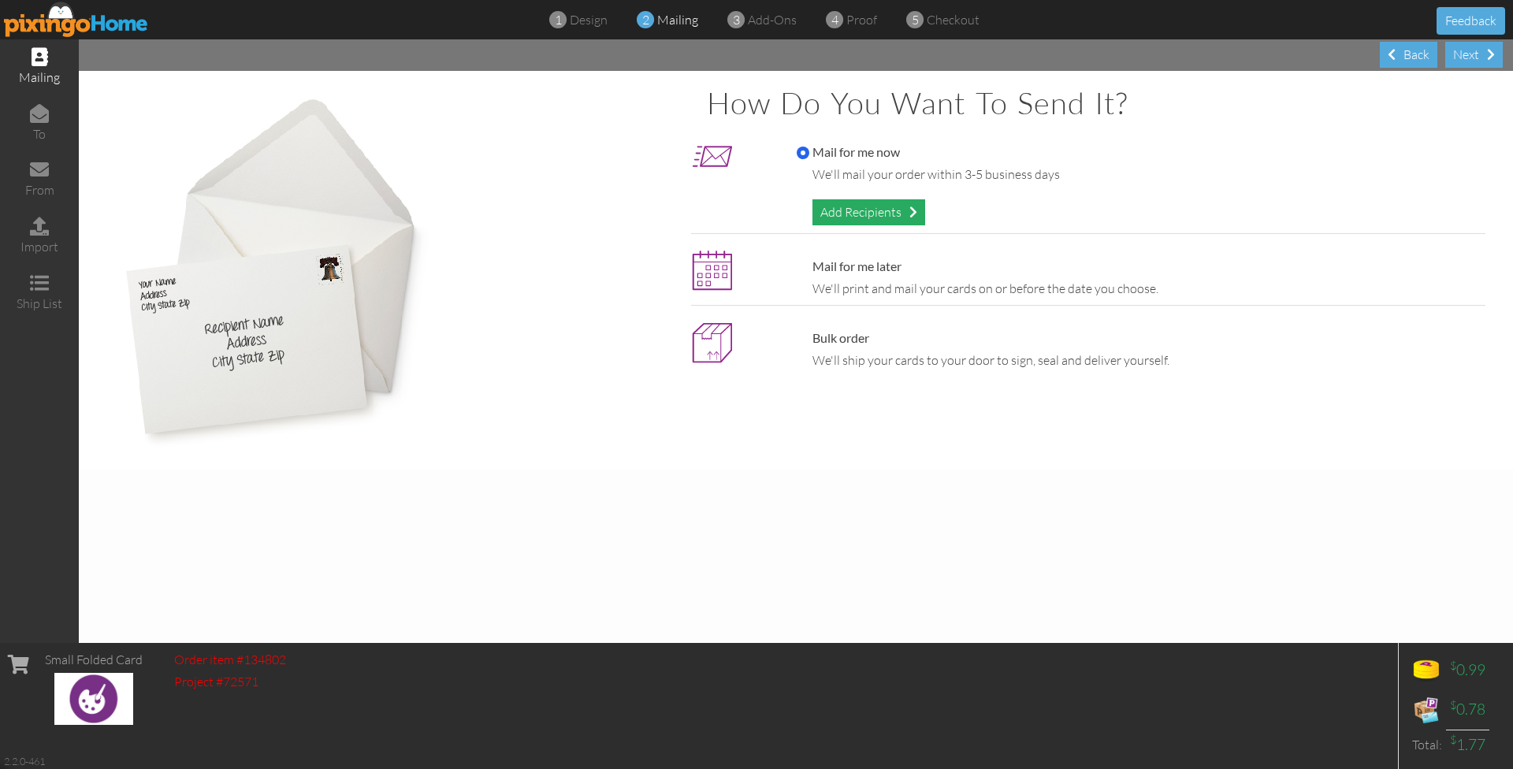
click at [882, 214] on div "Add Recipients" at bounding box center [868, 212] width 113 height 26
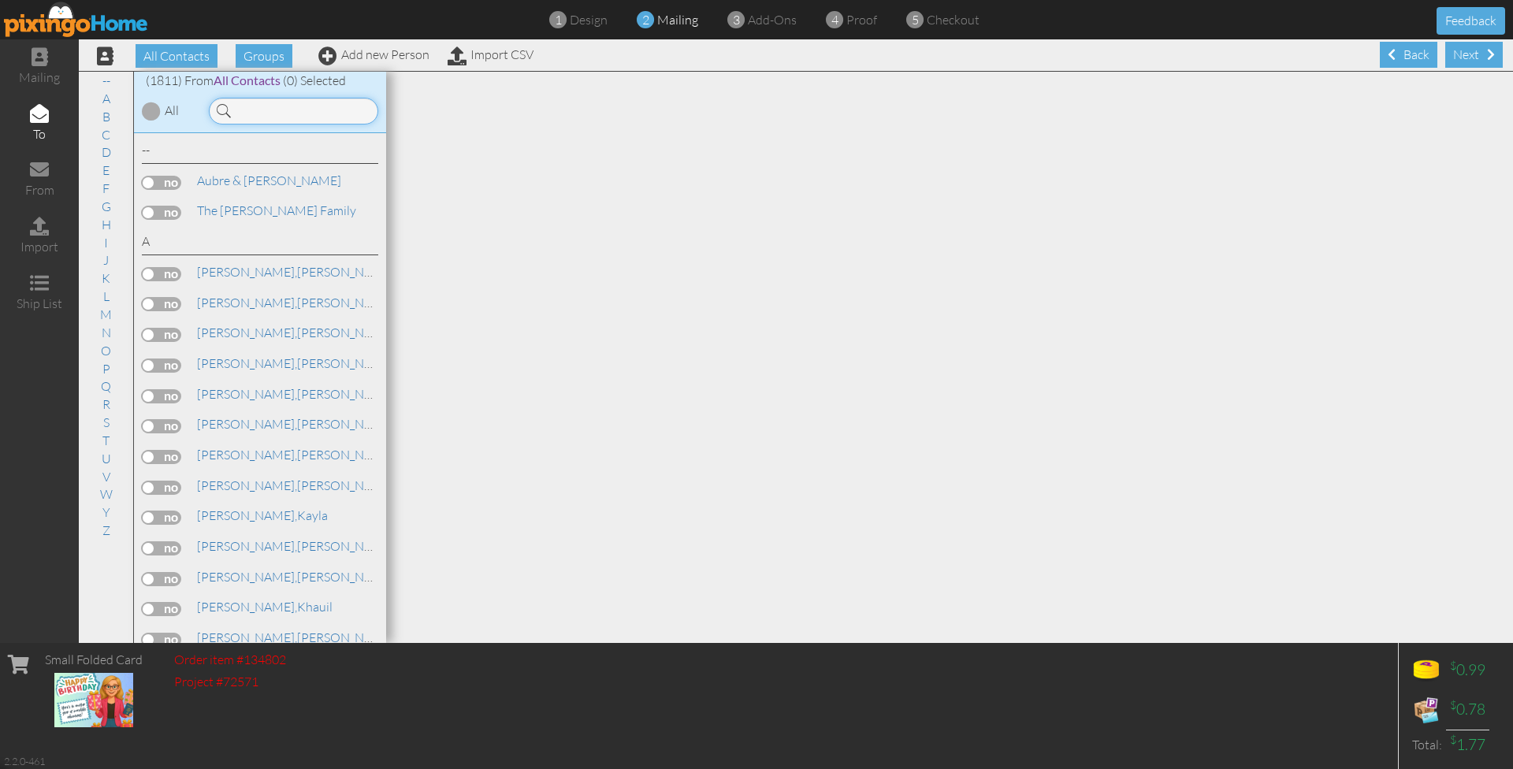
click at [281, 115] on input at bounding box center [293, 111] width 169 height 27
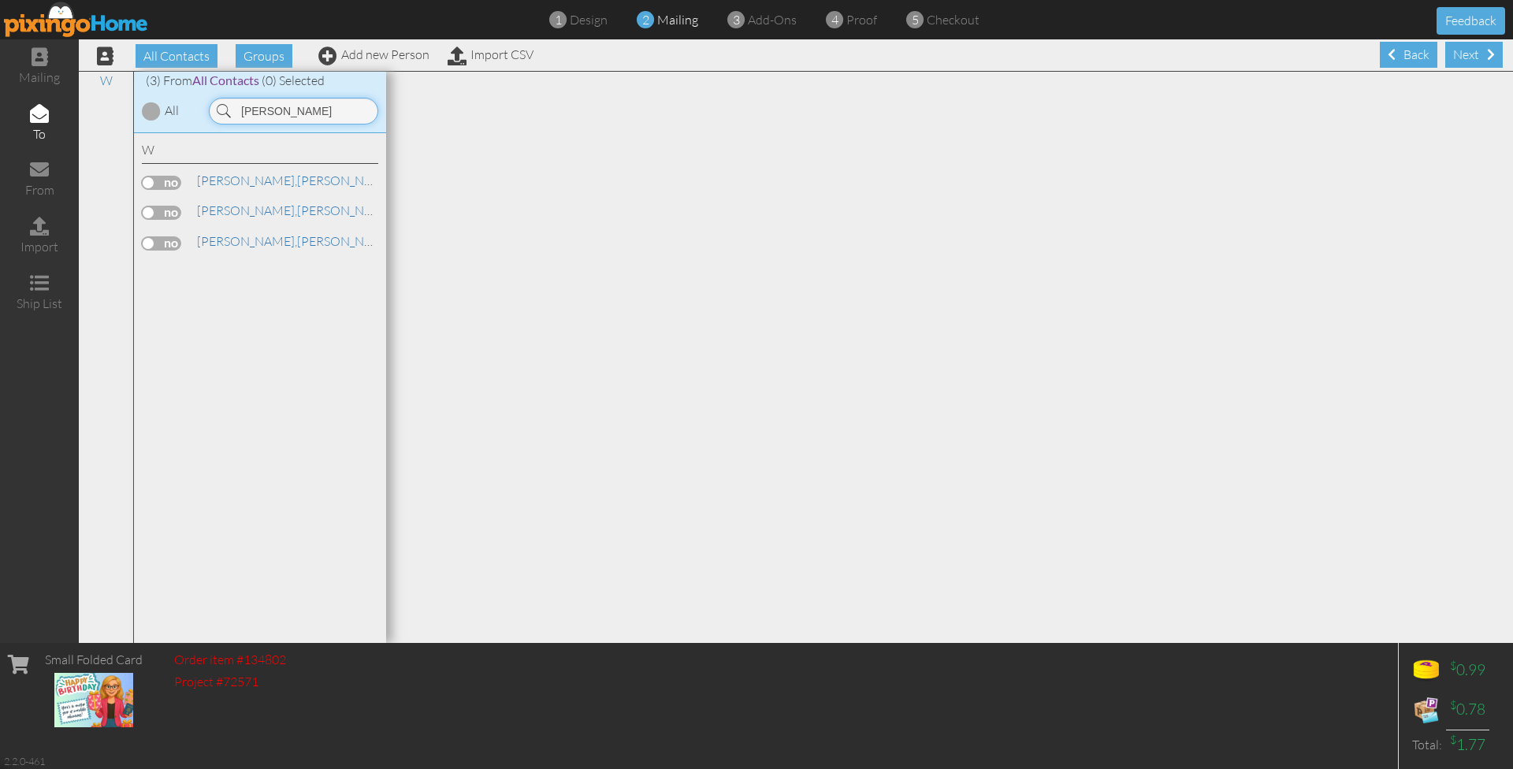
type input "[PERSON_NAME]"
click at [162, 177] on label at bounding box center [161, 183] width 39 height 14
click at [0, 0] on input "checkbox" at bounding box center [0, 0] width 0 height 0
click at [1472, 56] on div "Next" at bounding box center [1474, 55] width 58 height 26
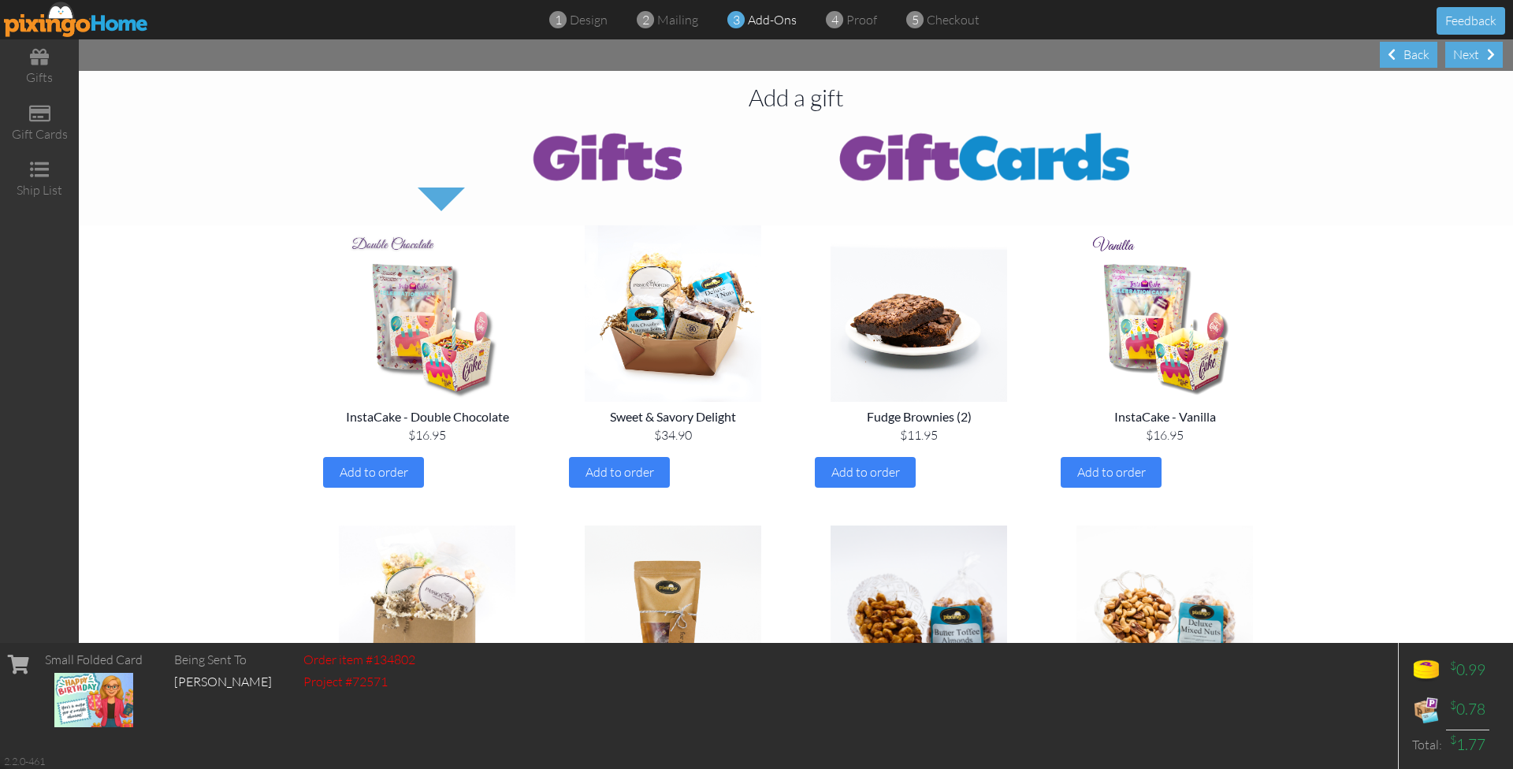
click at [1444, 210] on div at bounding box center [796, 169] width 1434 height 88
click at [874, 474] on span "Add to order" at bounding box center [865, 472] width 69 height 16
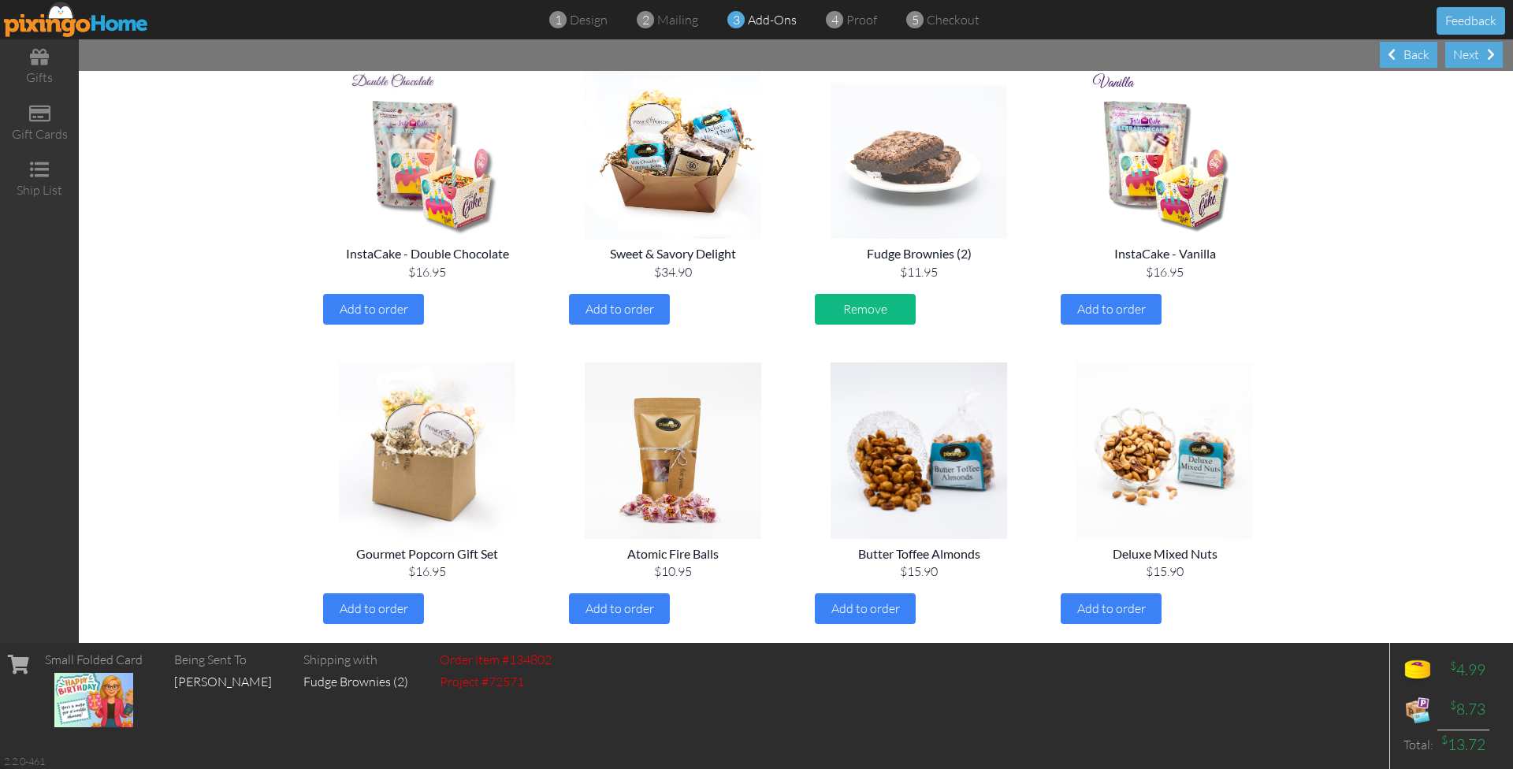
scroll to position [29, 0]
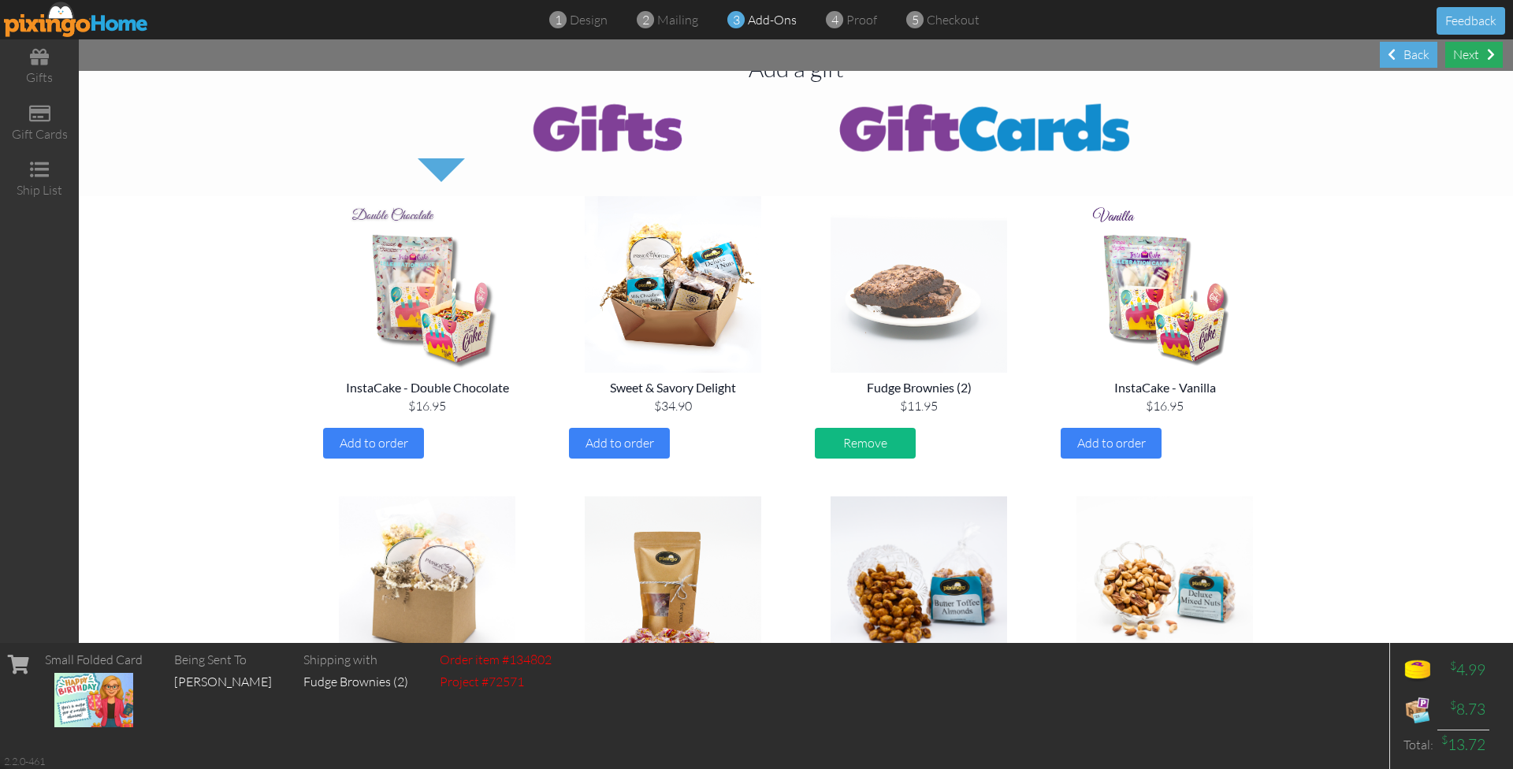
click at [1459, 54] on div "Next" at bounding box center [1474, 55] width 58 height 26
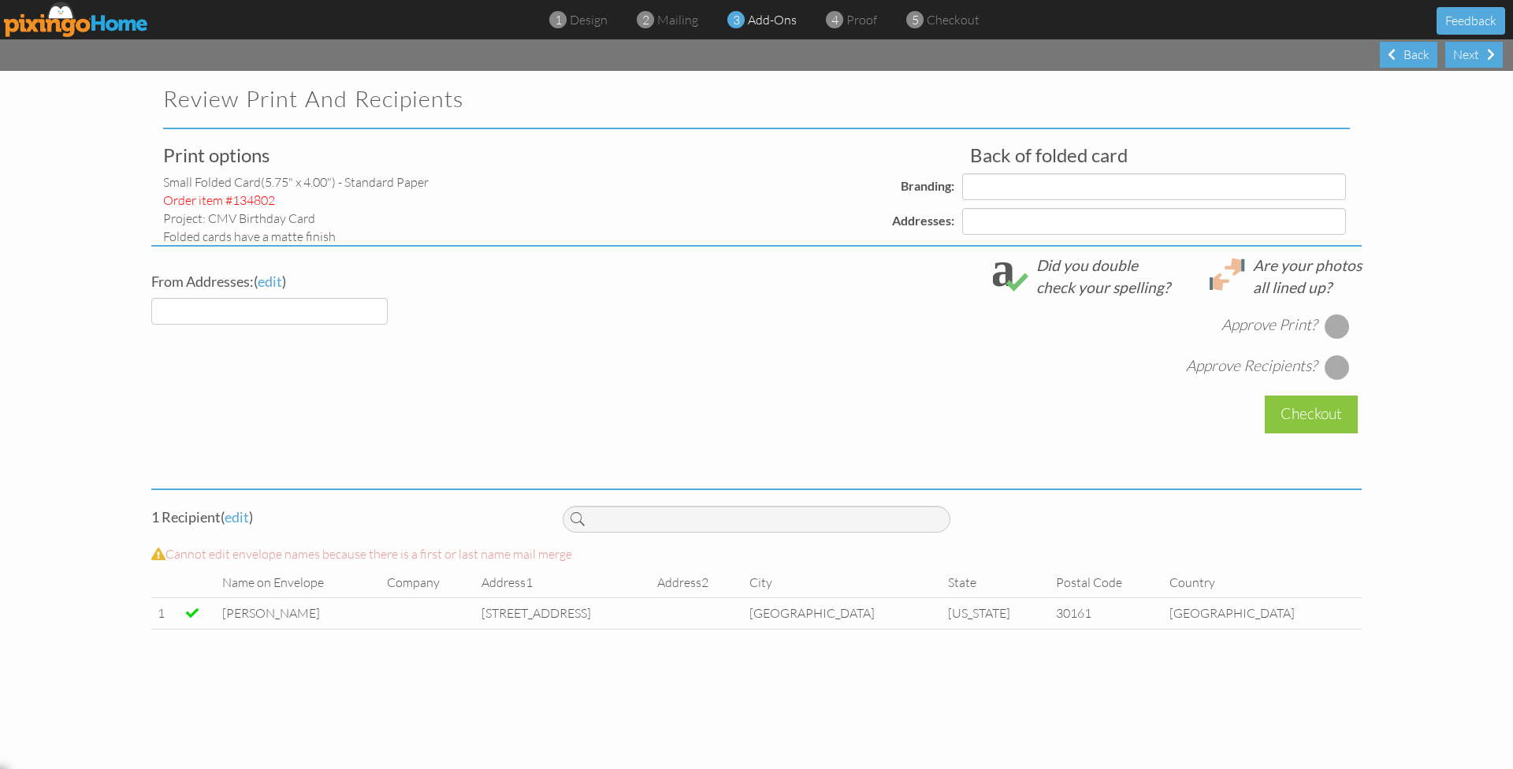
select select "object:11710"
select select "object:11715"
select select "object:11713"
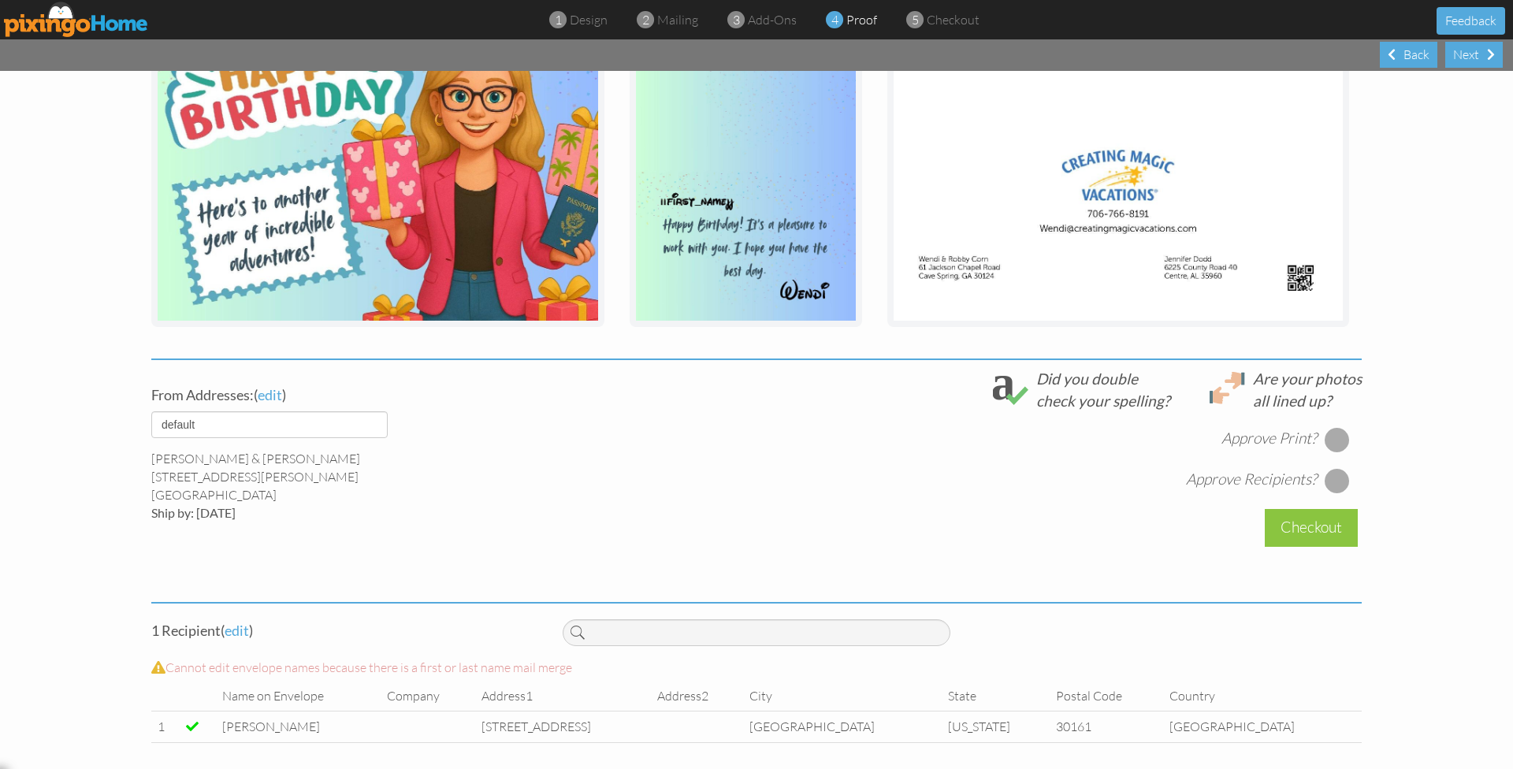
scroll to position [299, 0]
click at [1333, 441] on div at bounding box center [1337, 440] width 25 height 25
click at [1340, 472] on div at bounding box center [1337, 481] width 25 height 25
click at [1277, 526] on div "Checkout" at bounding box center [1311, 528] width 93 height 37
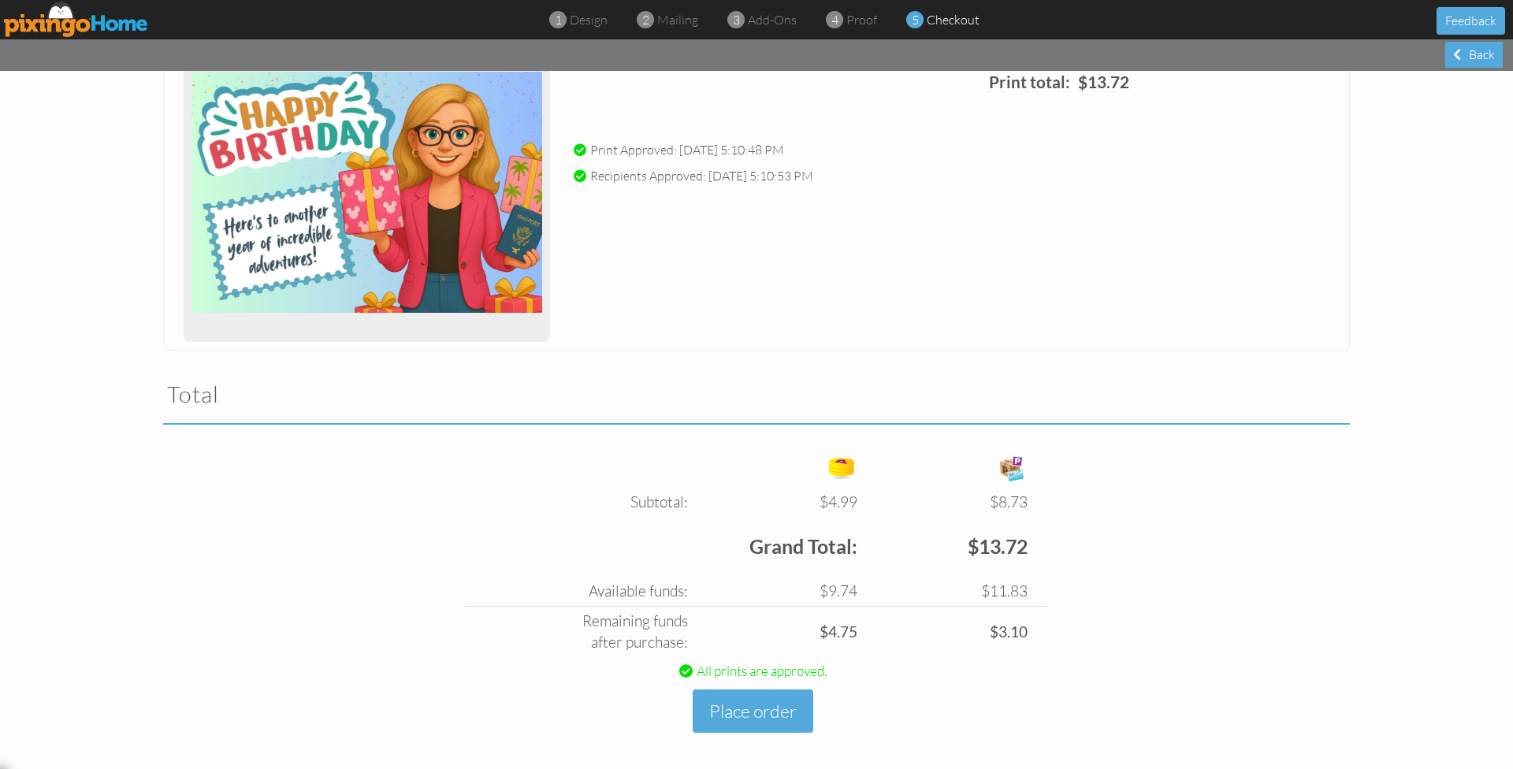
scroll to position [224, 0]
click at [757, 710] on button "Place order" at bounding box center [753, 711] width 121 height 43
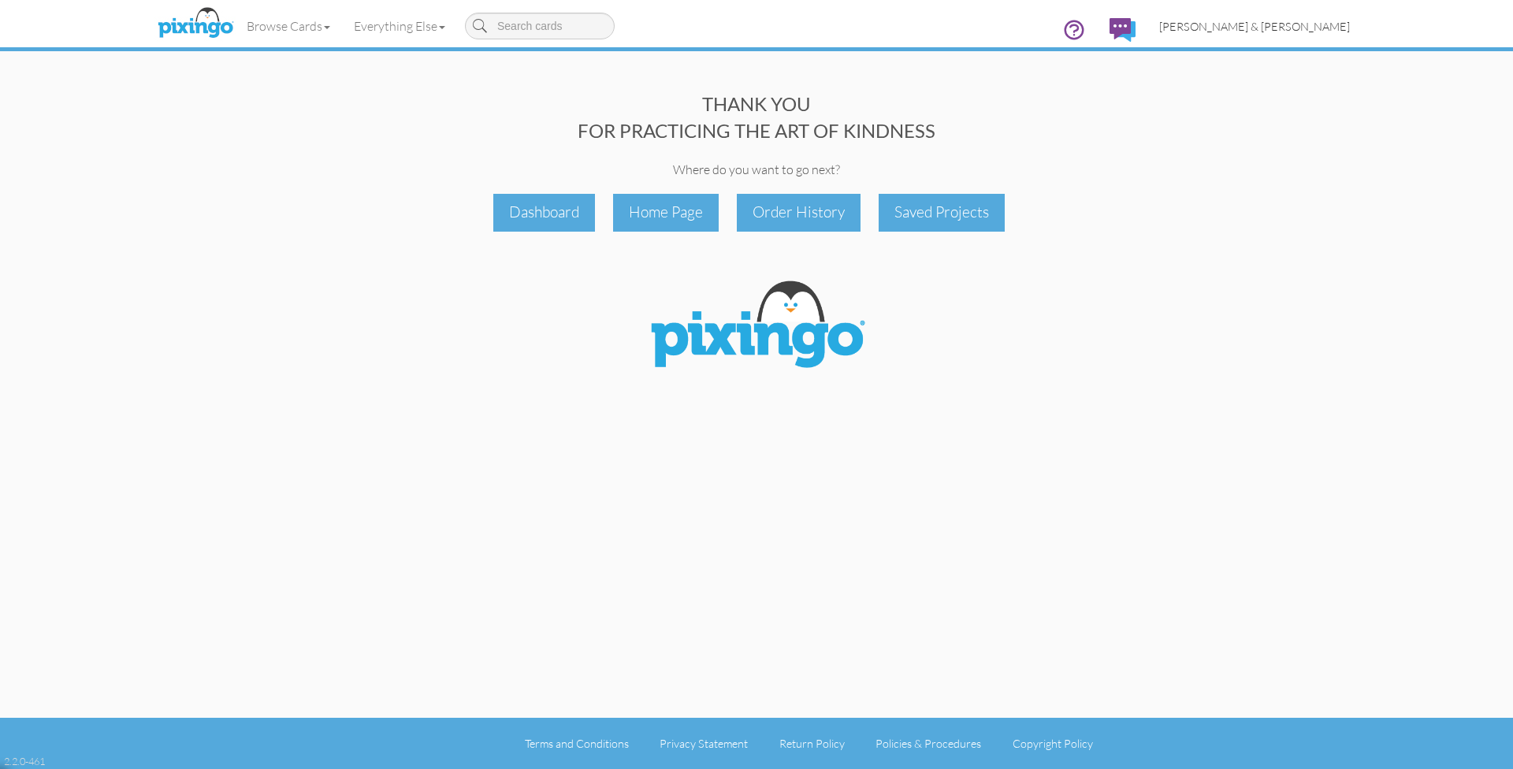
click at [1262, 28] on span "[PERSON_NAME] & [PERSON_NAME]" at bounding box center [1254, 26] width 191 height 13
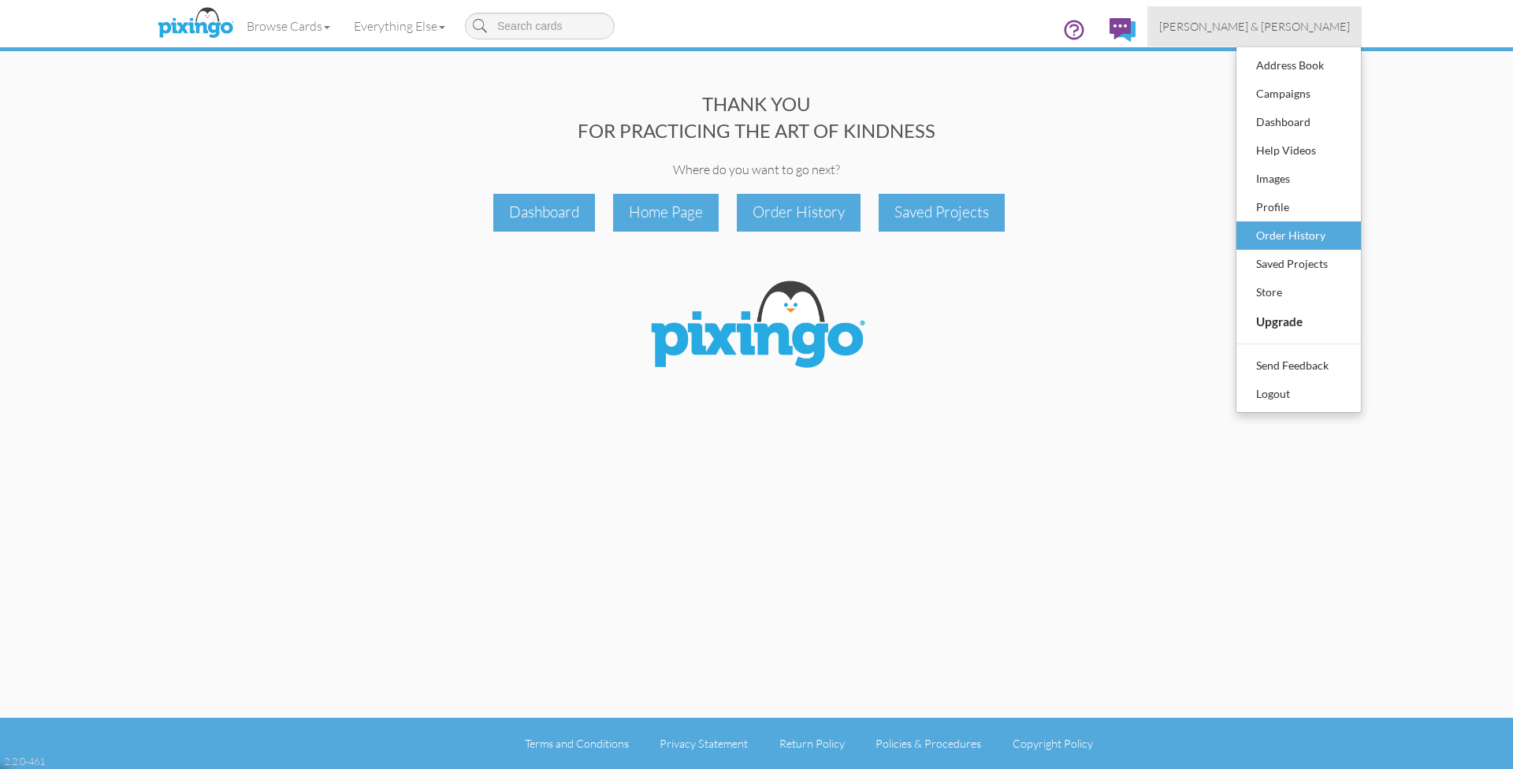
click at [1284, 232] on div "Order History" at bounding box center [1298, 236] width 93 height 24
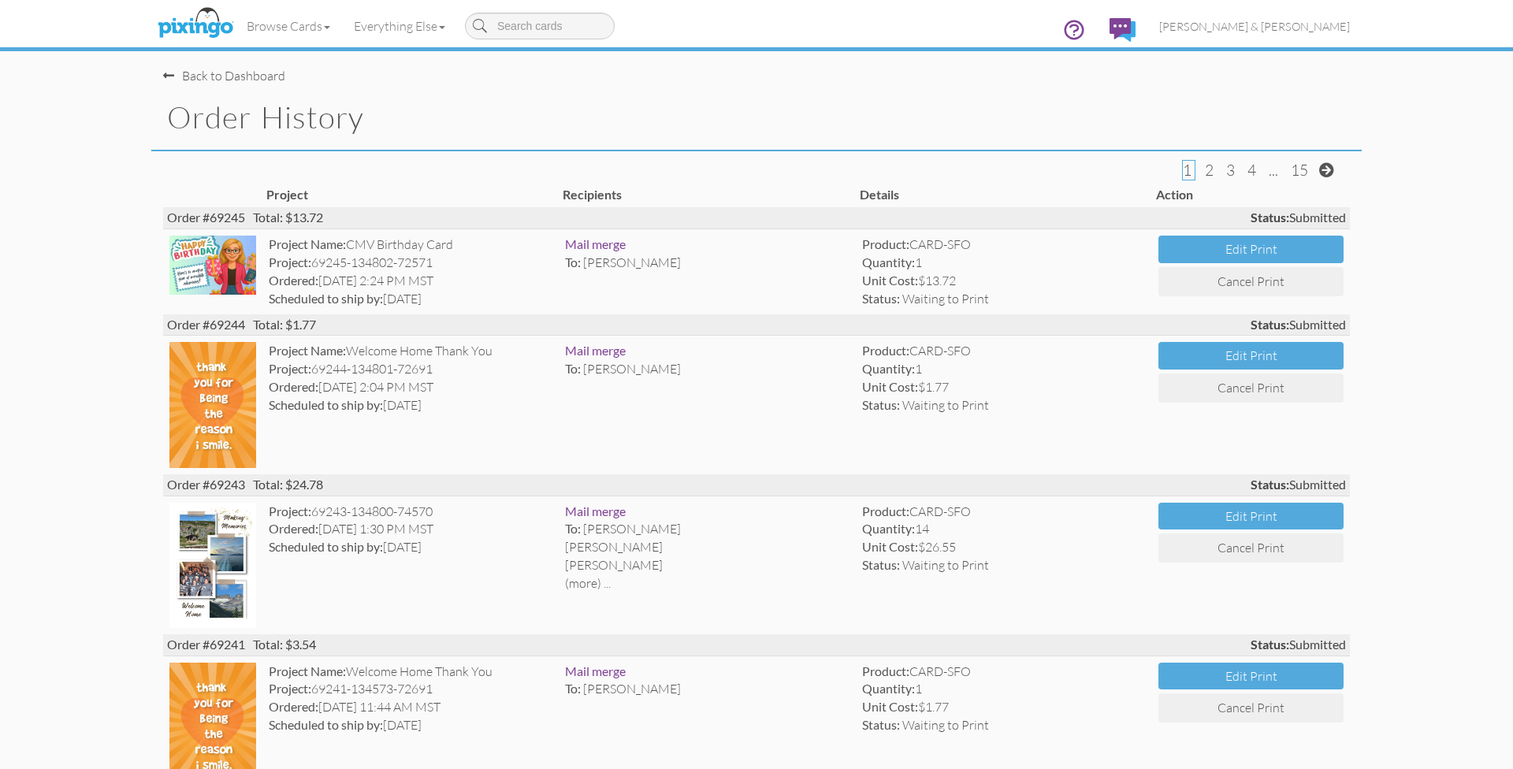
click at [216, 76] on div "Back to Dashboard" at bounding box center [224, 76] width 122 height 18
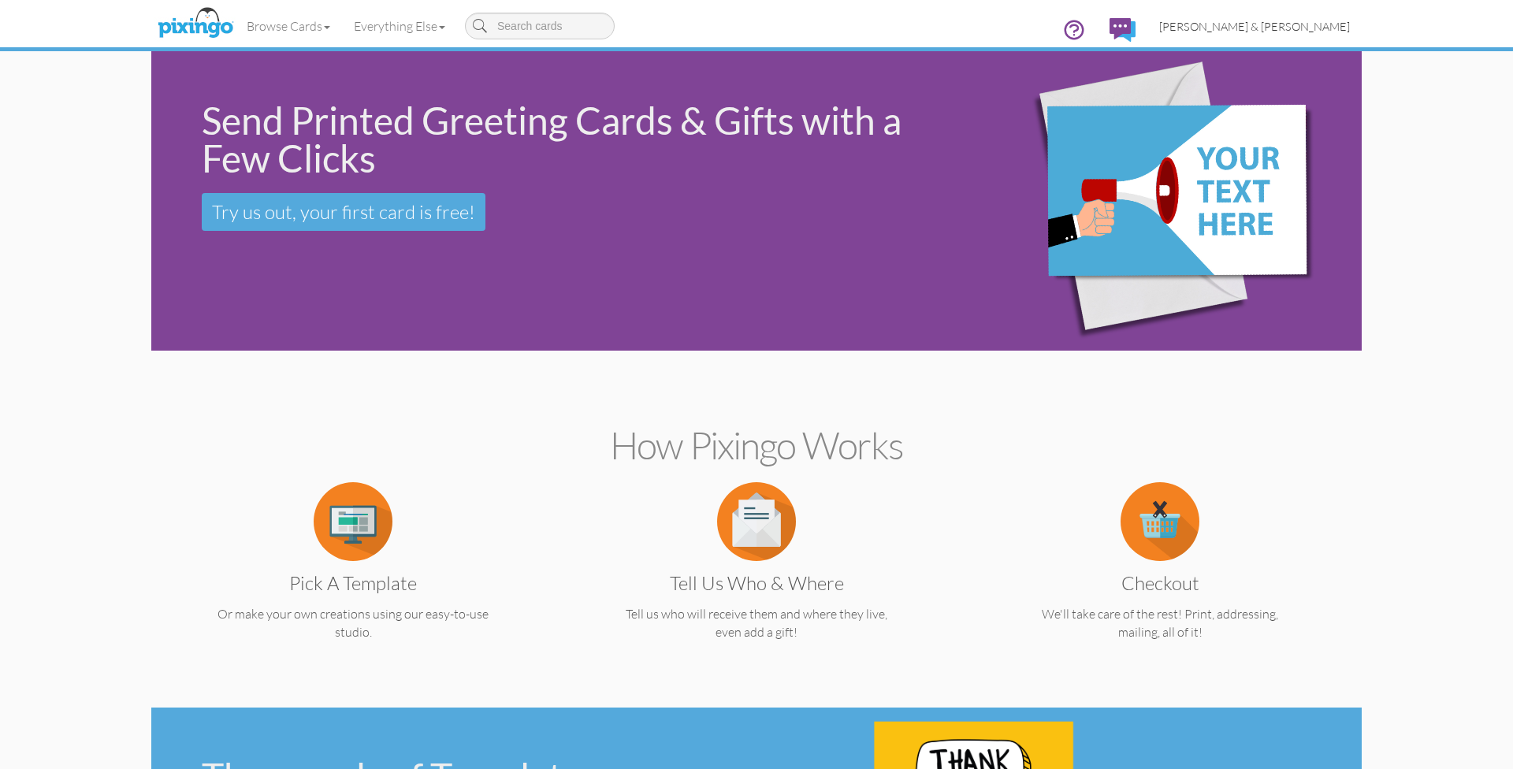
click at [1263, 33] on link "[PERSON_NAME] & [PERSON_NAME]" at bounding box center [1254, 26] width 214 height 40
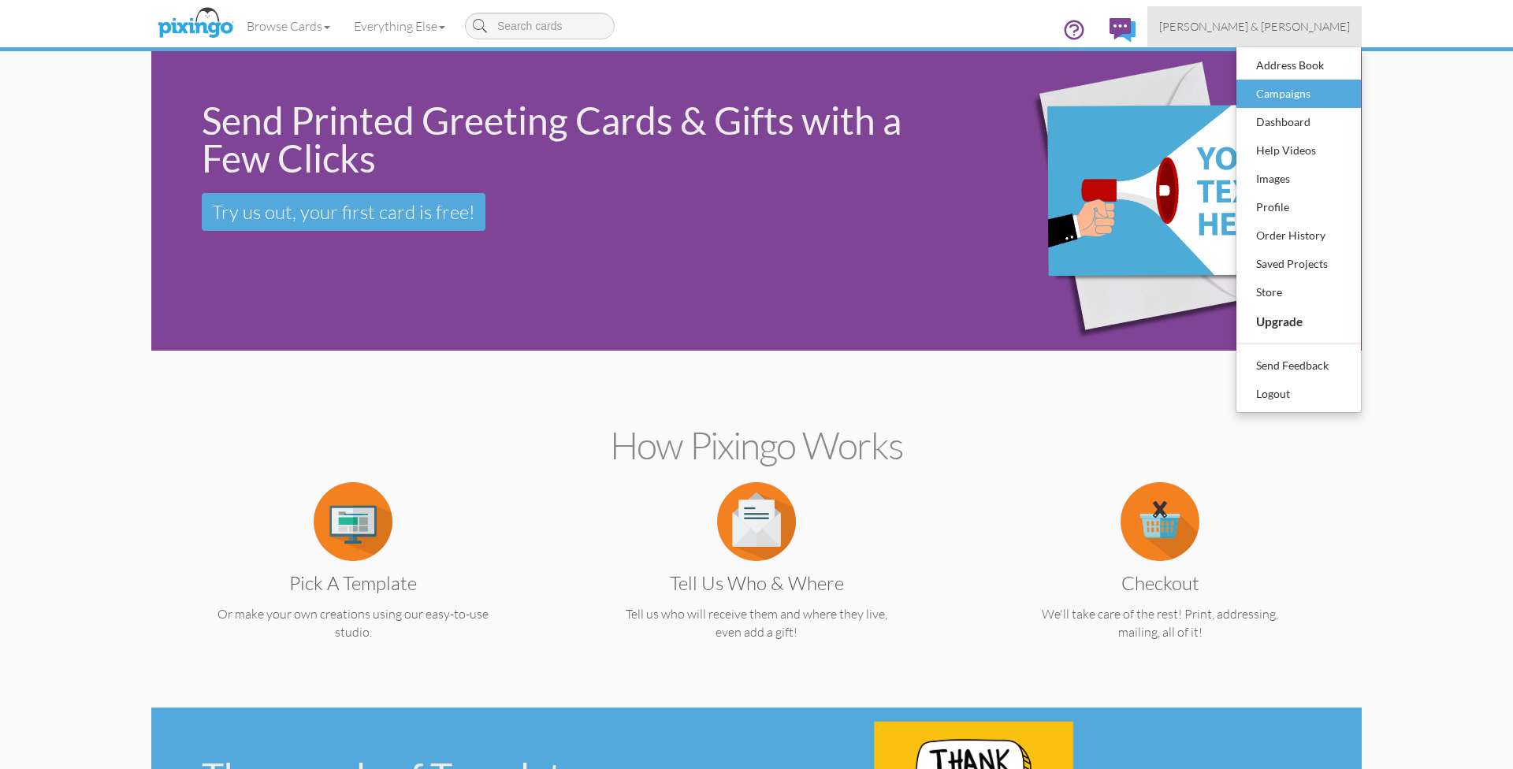
click at [1281, 93] on div "Campaigns" at bounding box center [1298, 94] width 93 height 24
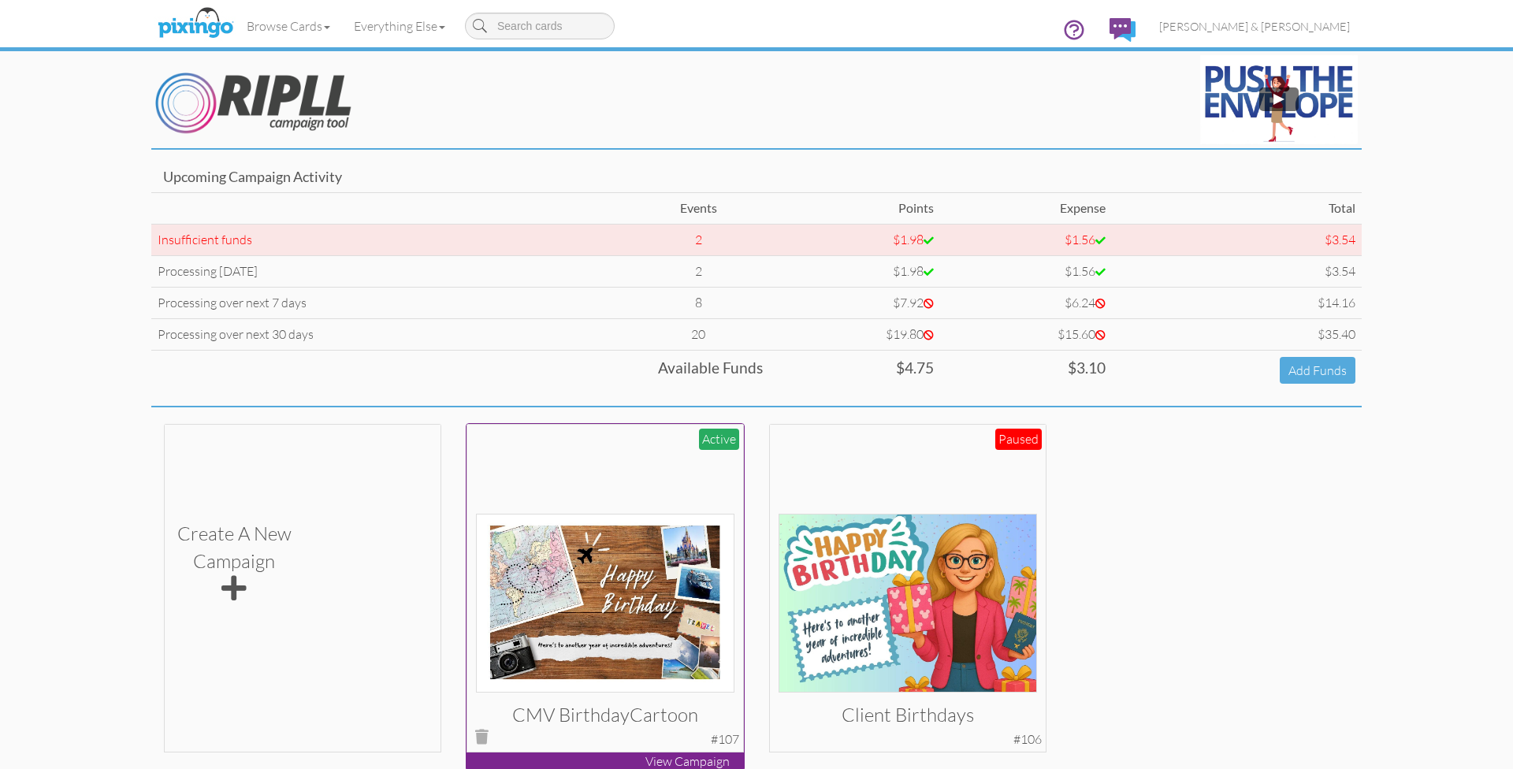
click at [639, 481] on div at bounding box center [605, 562] width 259 height 259
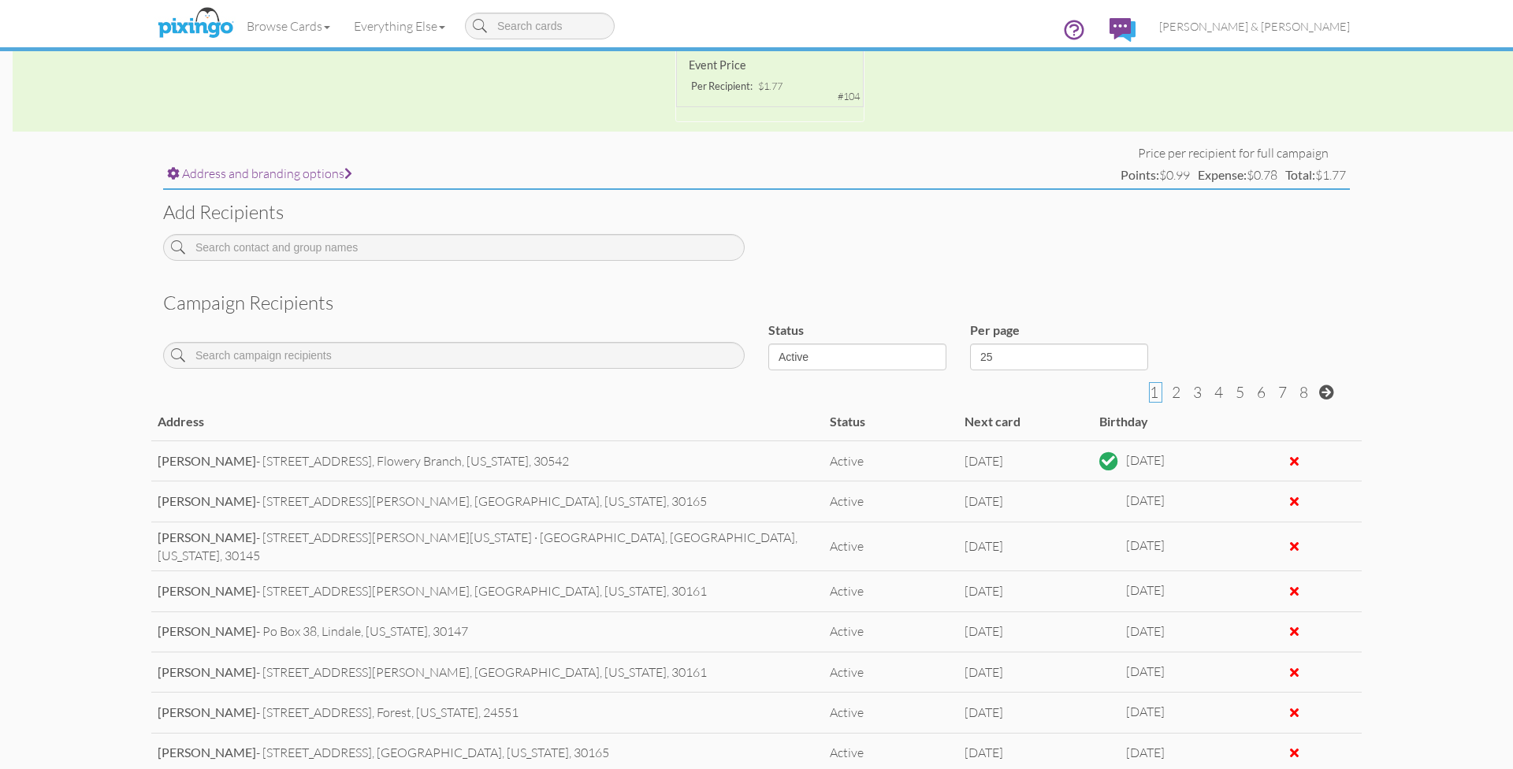
scroll to position [450, 0]
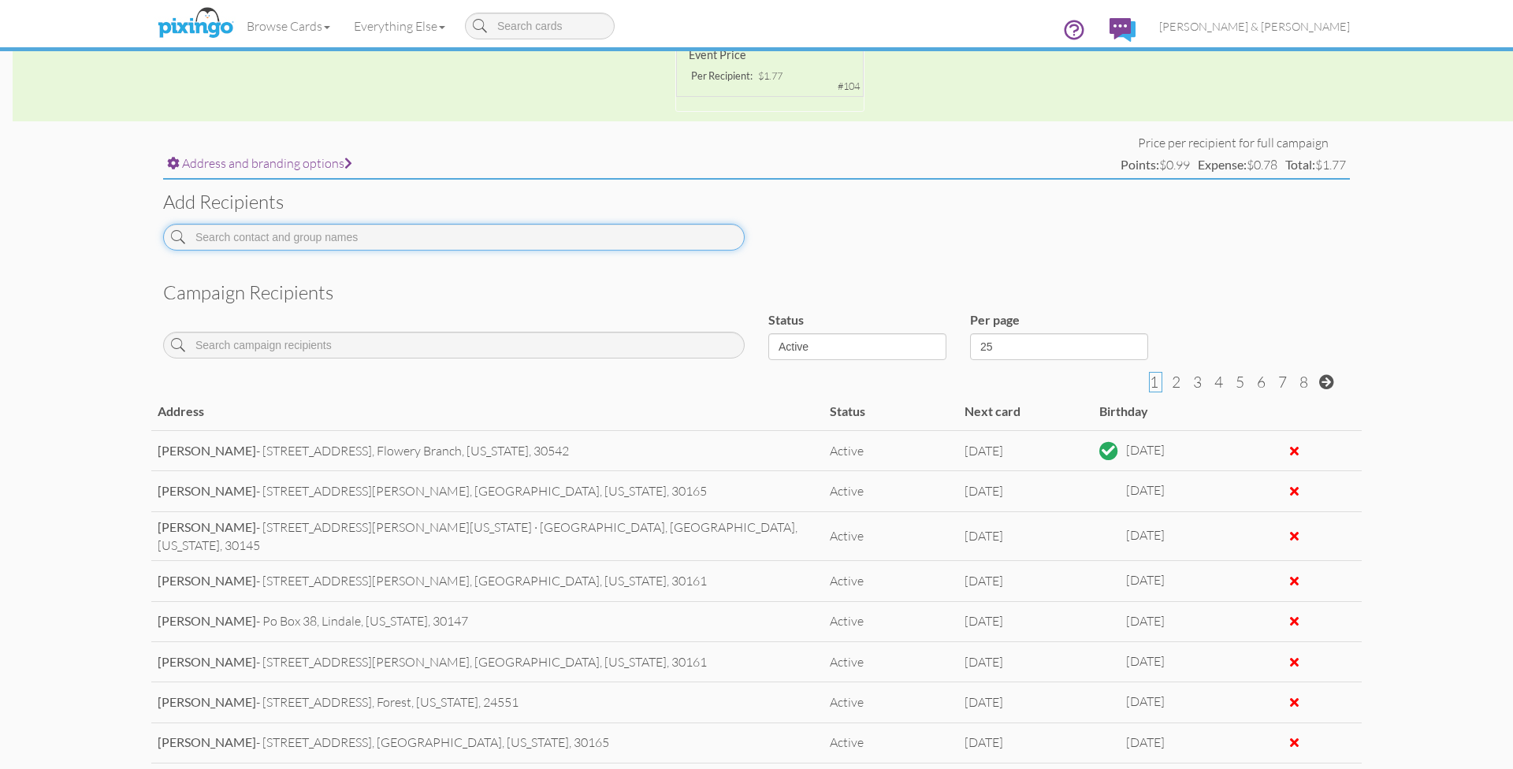
click at [434, 237] on input at bounding box center [454, 237] width 582 height 27
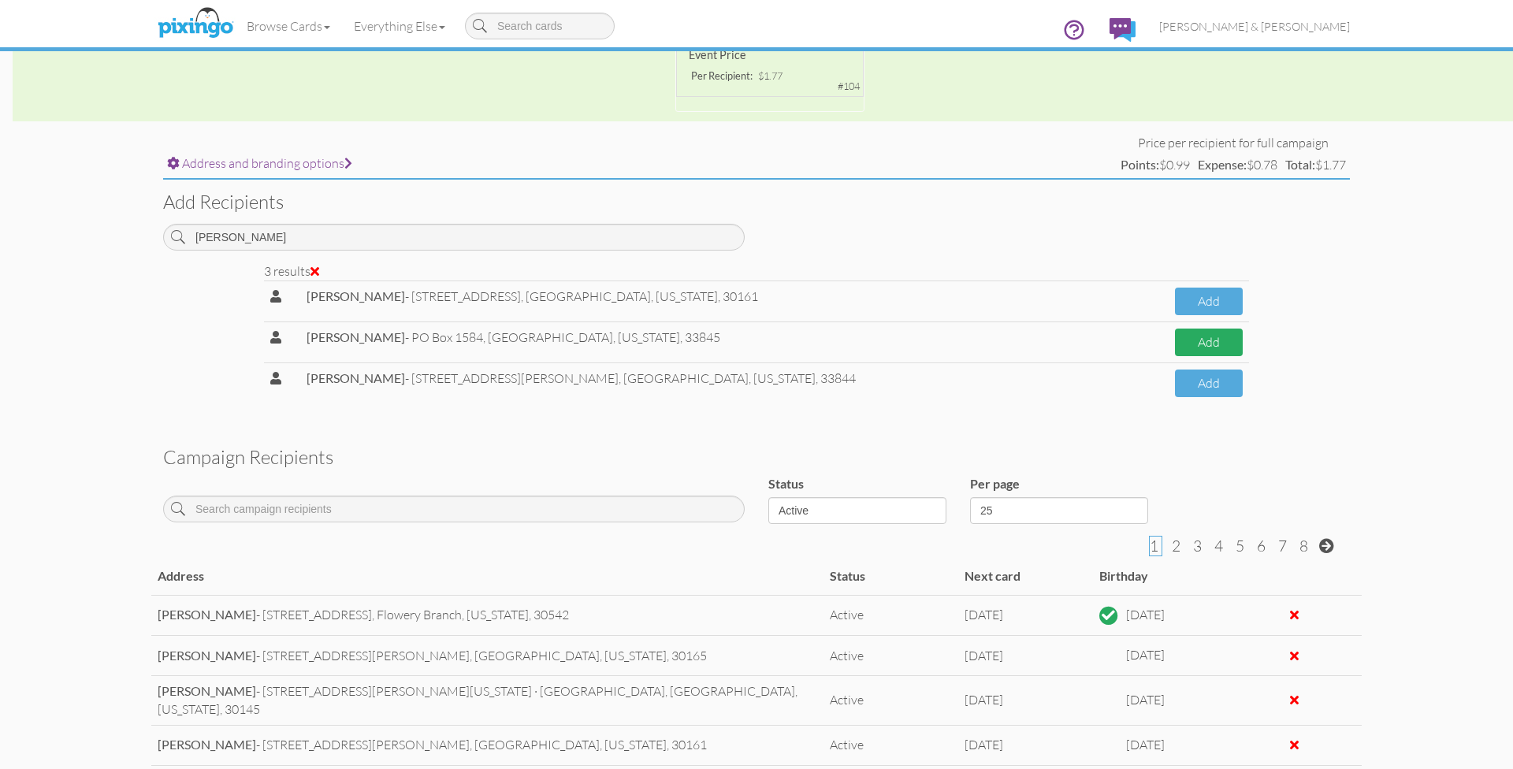
click at [1175, 330] on button "Add" at bounding box center [1209, 343] width 68 height 28
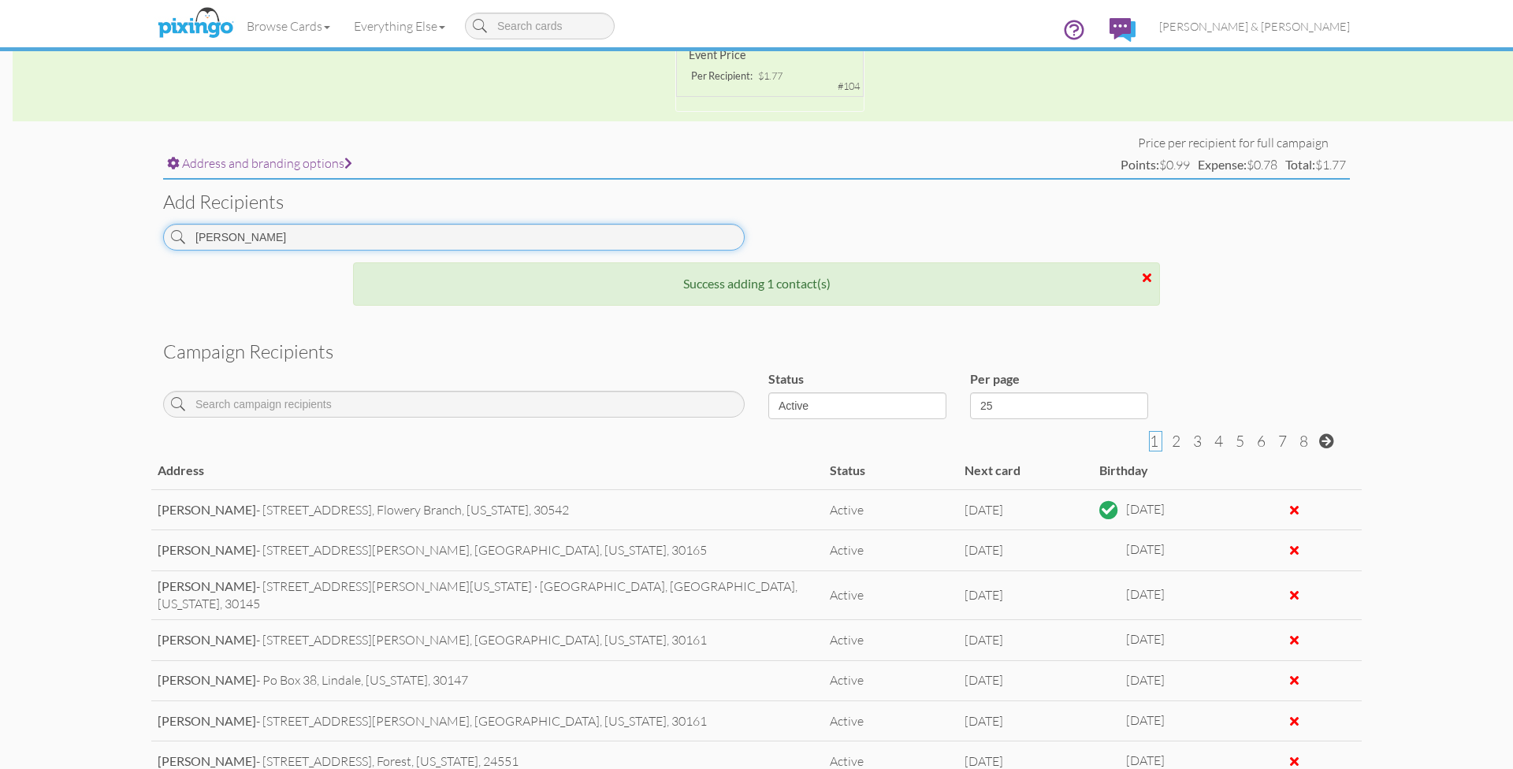
click at [331, 234] on input "[PERSON_NAME]" at bounding box center [454, 237] width 582 height 27
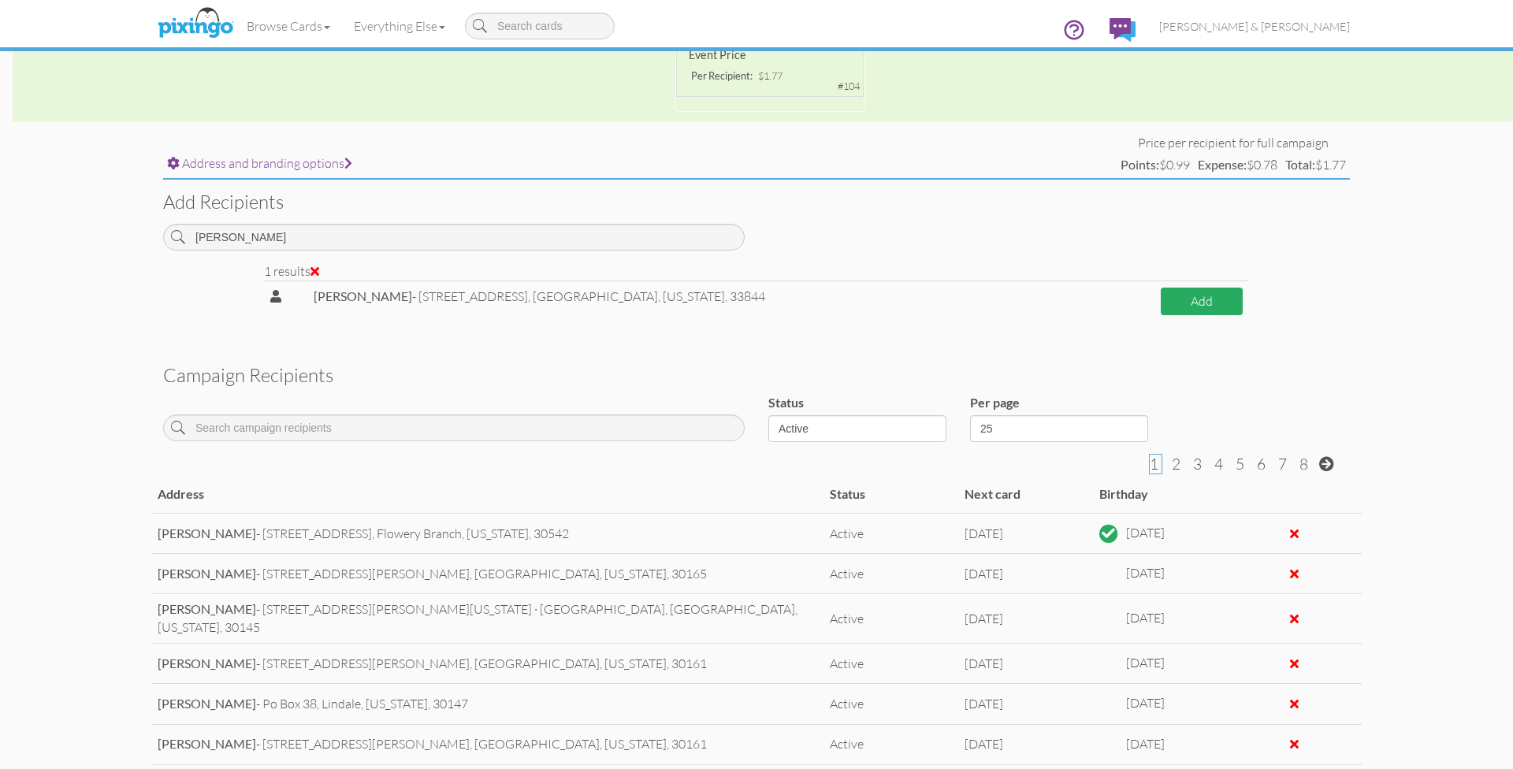
click at [1165, 291] on button "Add" at bounding box center [1202, 302] width 82 height 28
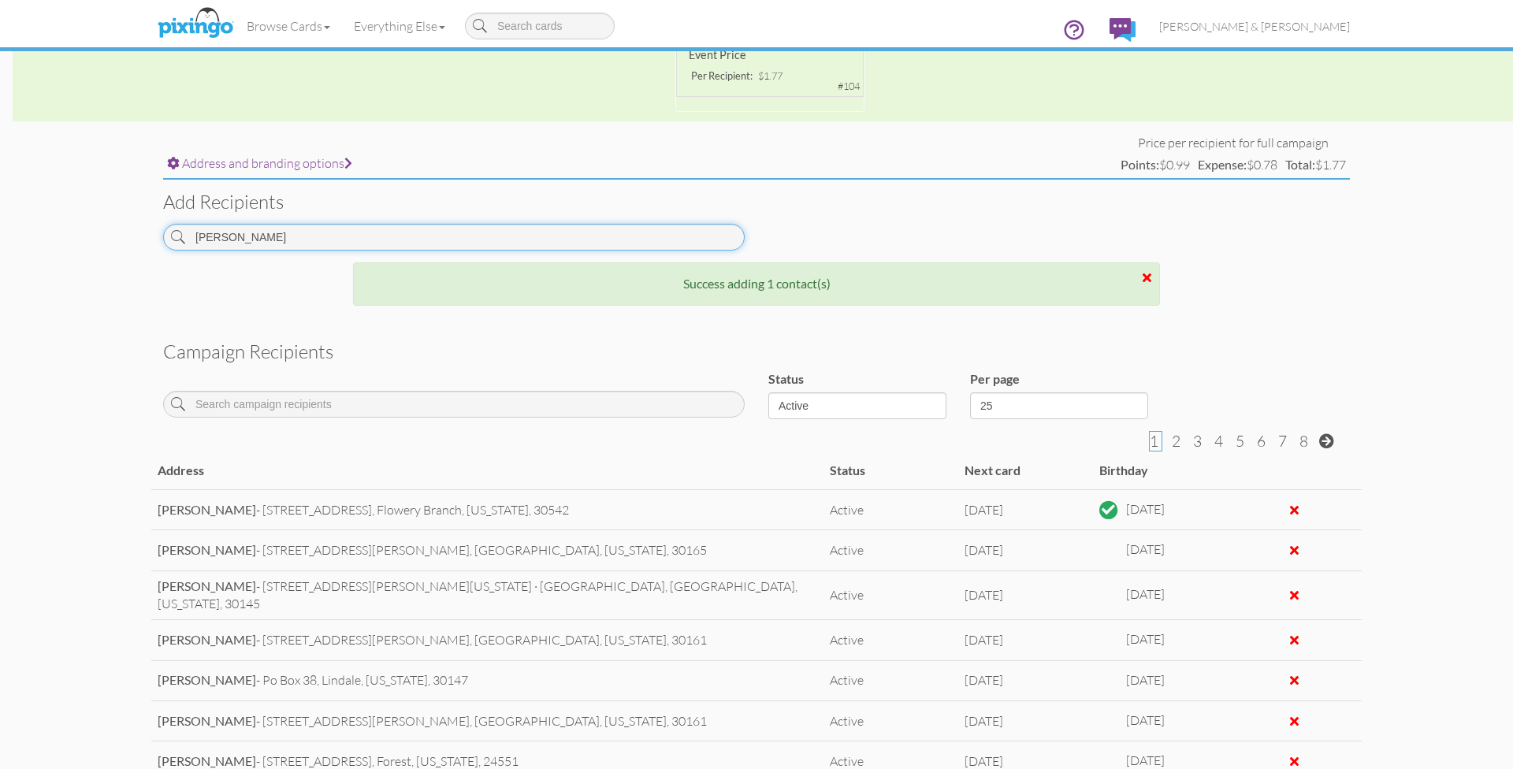
click at [359, 235] on input "[PERSON_NAME]" at bounding box center [454, 237] width 582 height 27
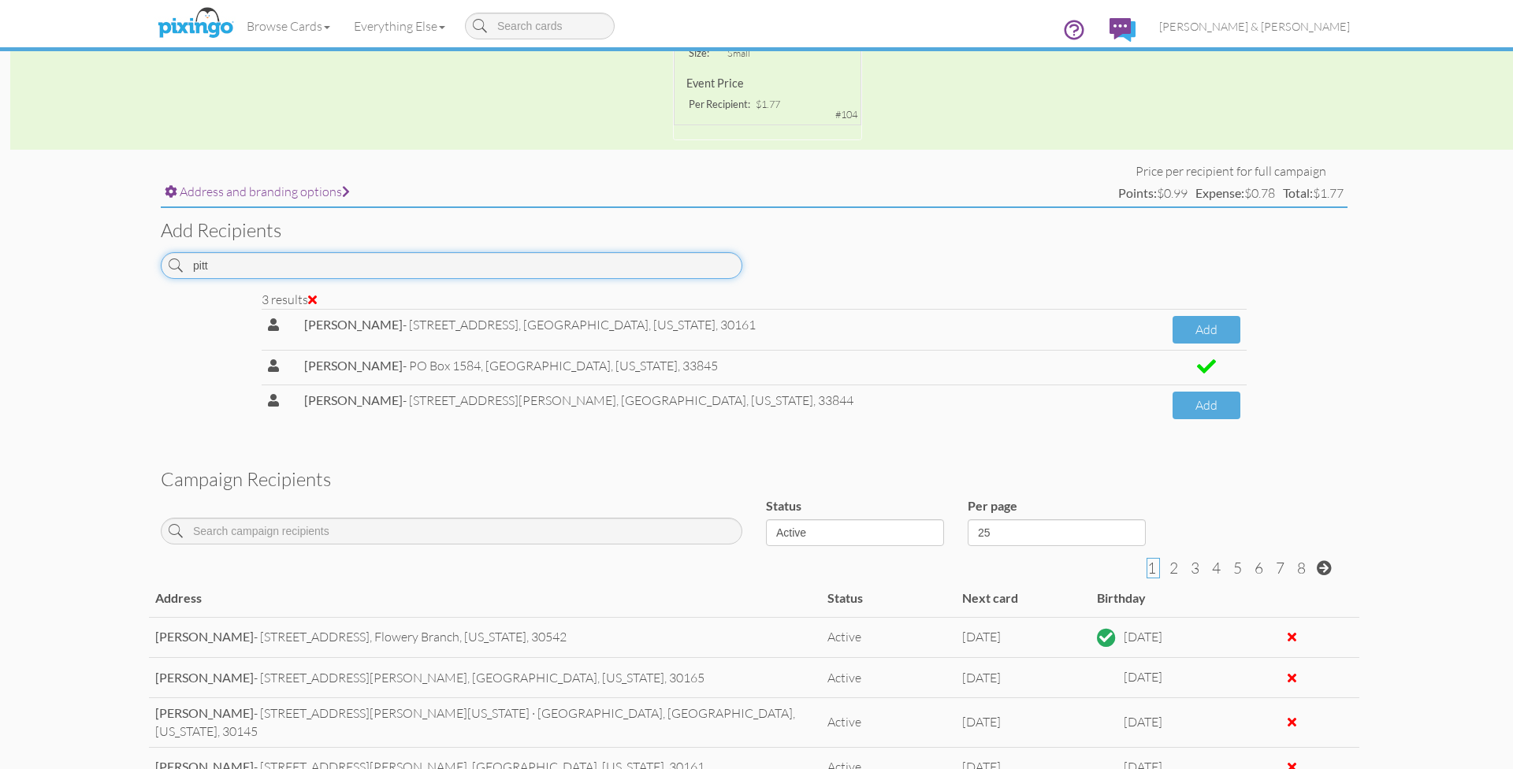
scroll to position [418, 4]
click at [1188, 398] on button "Add" at bounding box center [1205, 410] width 68 height 28
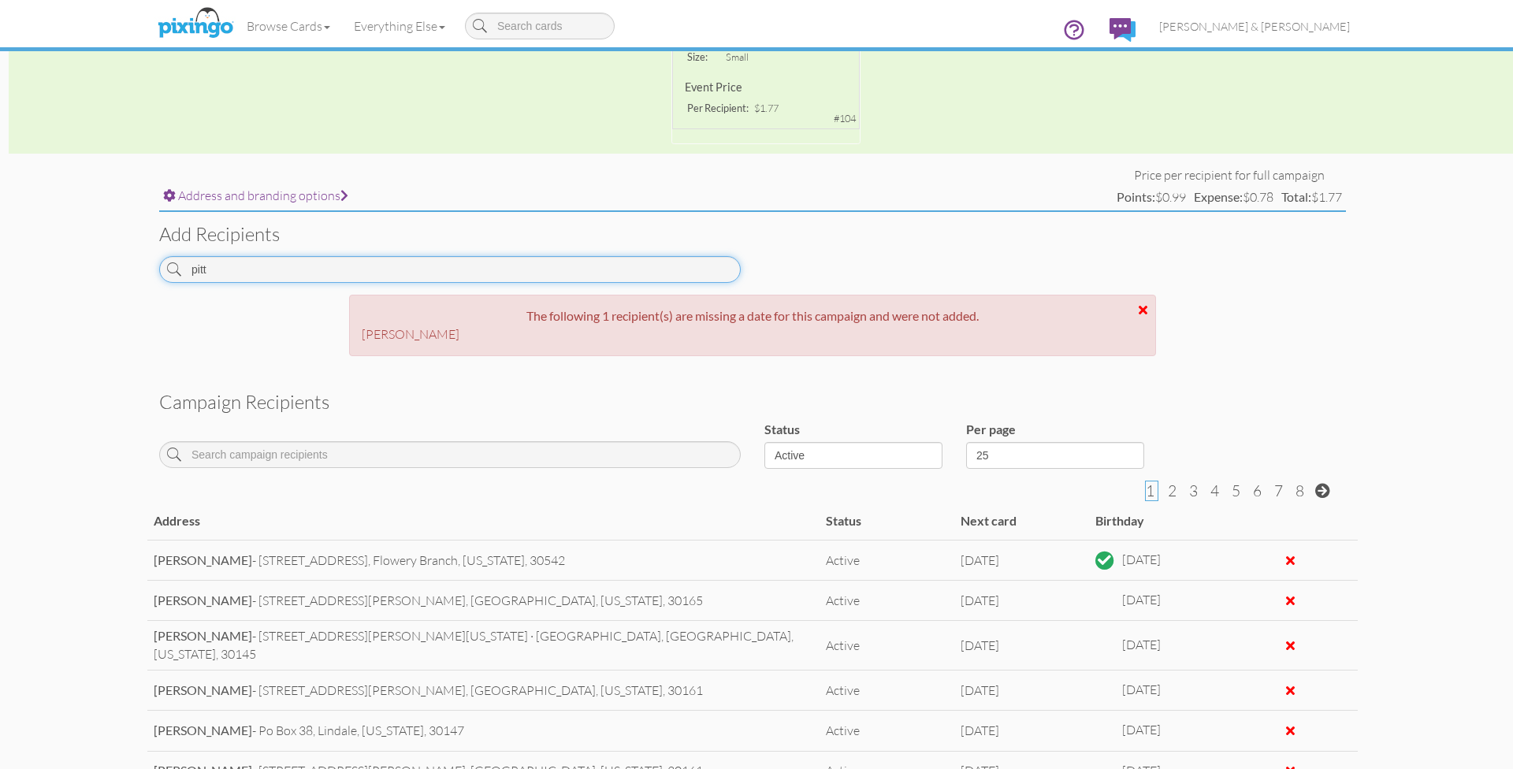
click at [362, 272] on input "pitt" at bounding box center [450, 269] width 582 height 27
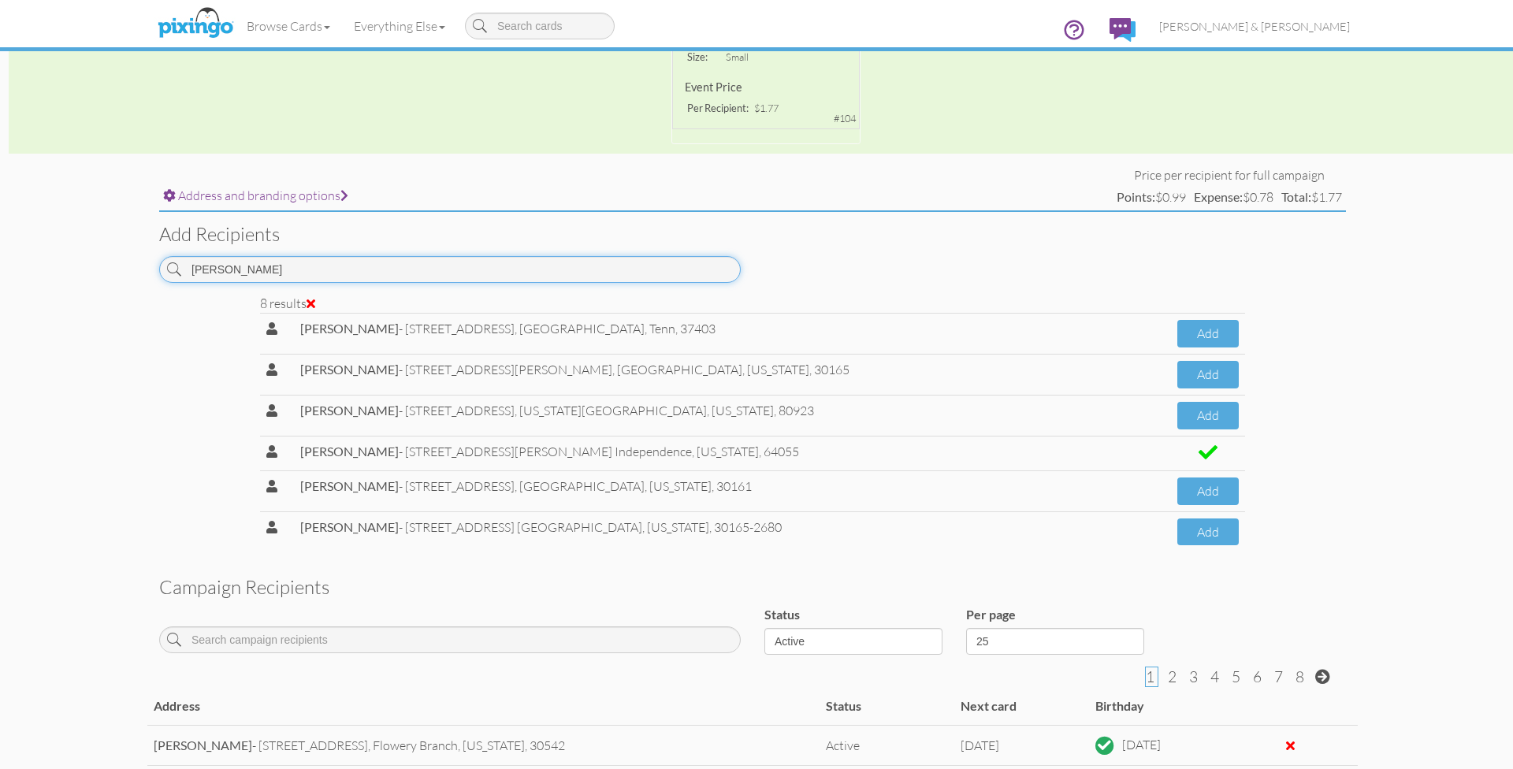
click at [612, 266] on input "[PERSON_NAME]" at bounding box center [450, 269] width 582 height 27
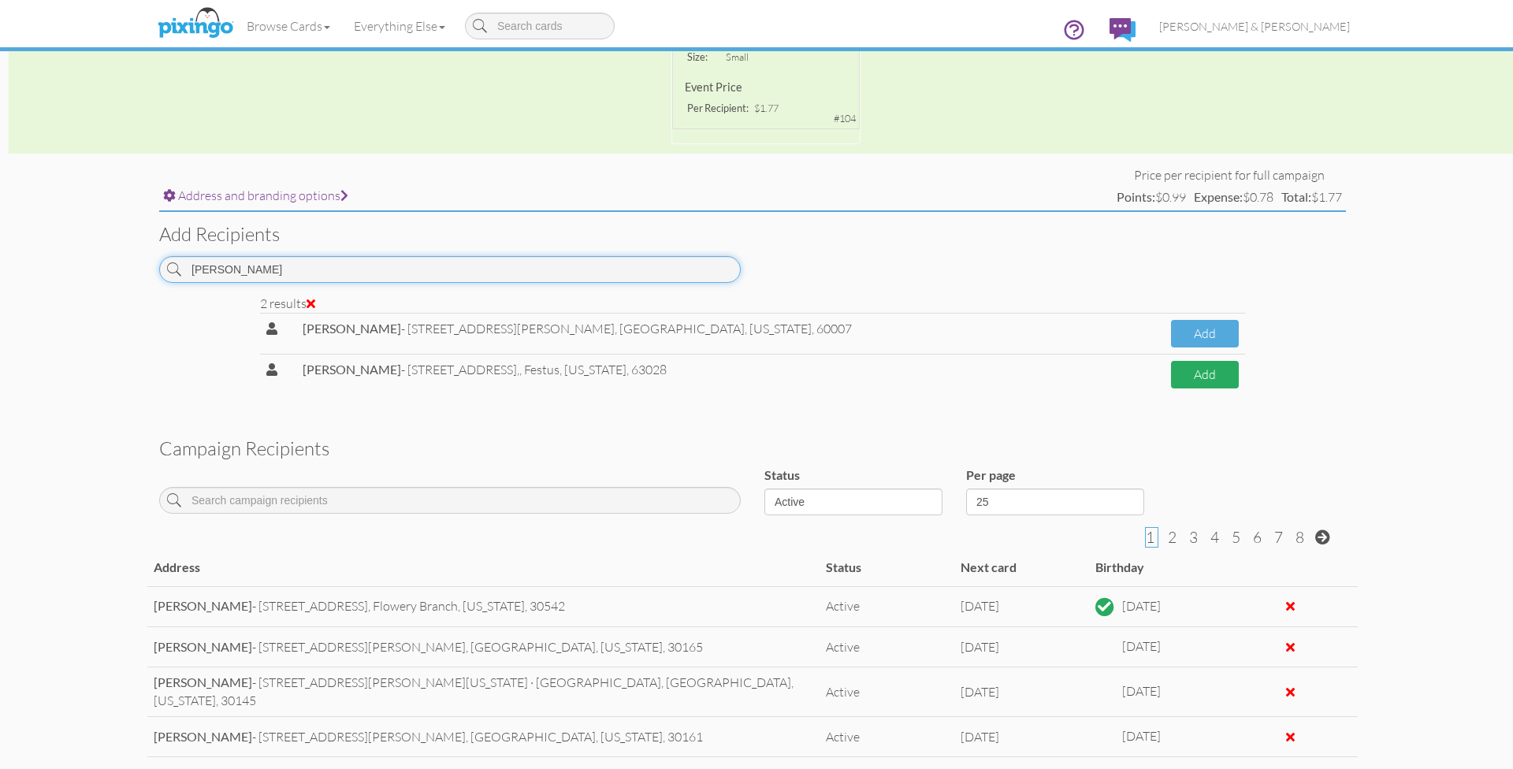
type input "[PERSON_NAME]"
click at [1171, 372] on button "Add" at bounding box center [1205, 375] width 68 height 28
